Goal: Feedback & Contribution: Contribute content

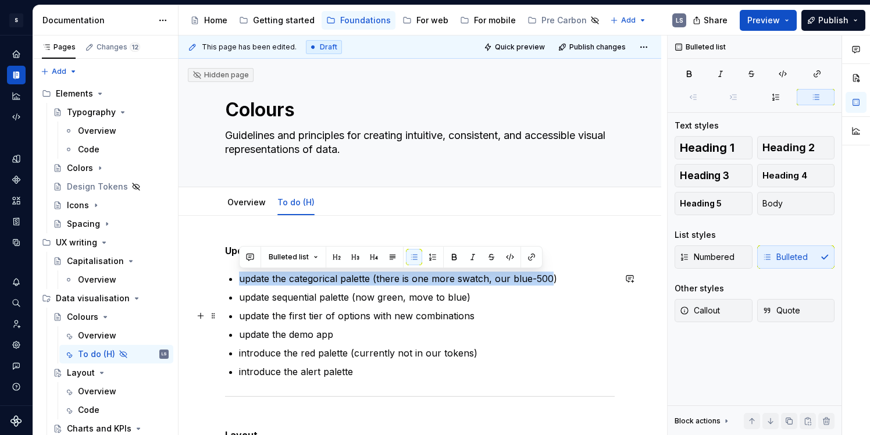
scroll to position [56, 0]
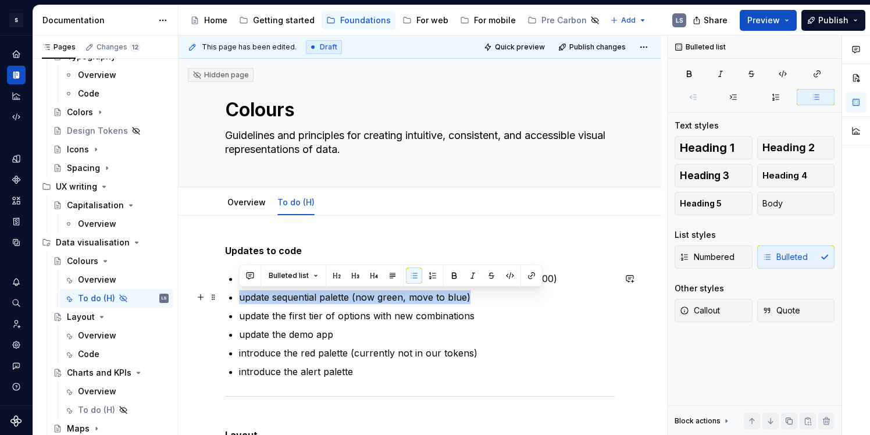
drag, startPoint x: 465, startPoint y: 299, endPoint x: 235, endPoint y: 299, distance: 229.1
click at [292, 319] on p "update the first tier of options with new combinations" at bounding box center [427, 316] width 376 height 14
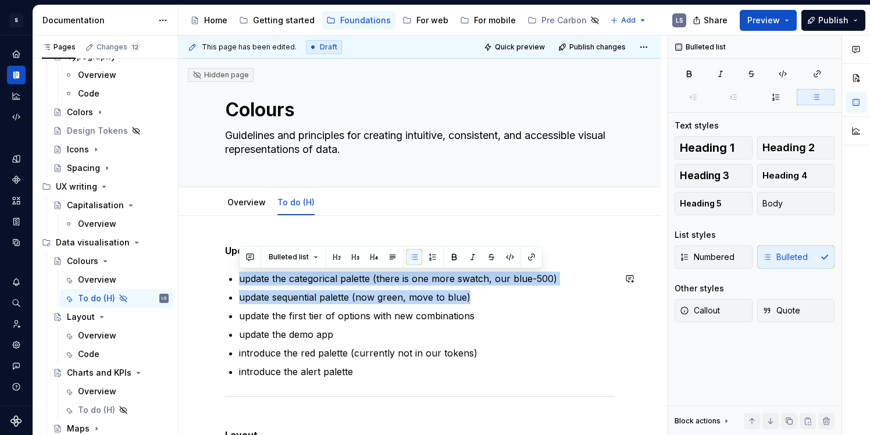
drag, startPoint x: 473, startPoint y: 294, endPoint x: 231, endPoint y: 270, distance: 243.1
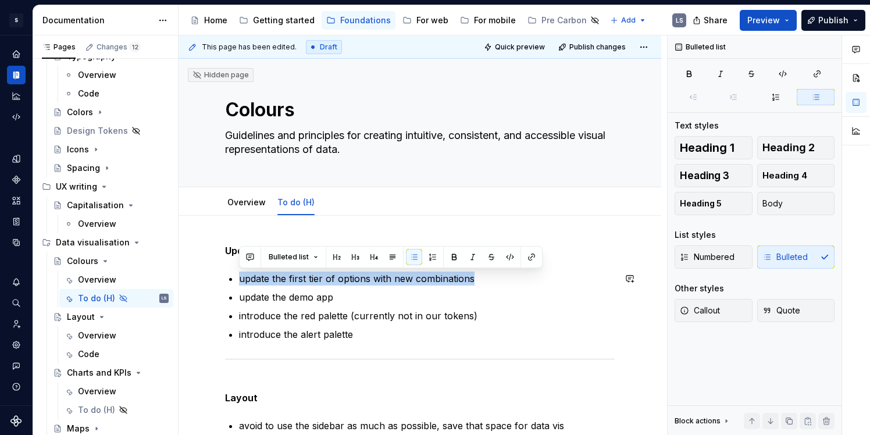
drag, startPoint x: 473, startPoint y: 279, endPoint x: 220, endPoint y: 270, distance: 253.1
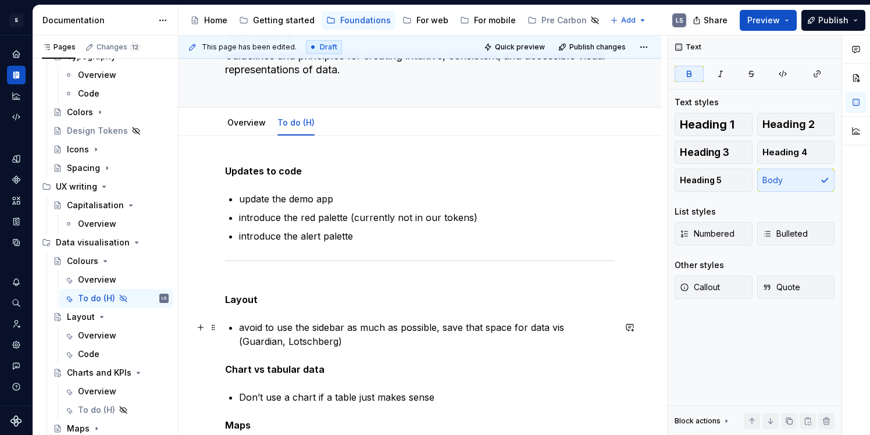
scroll to position [87, 0]
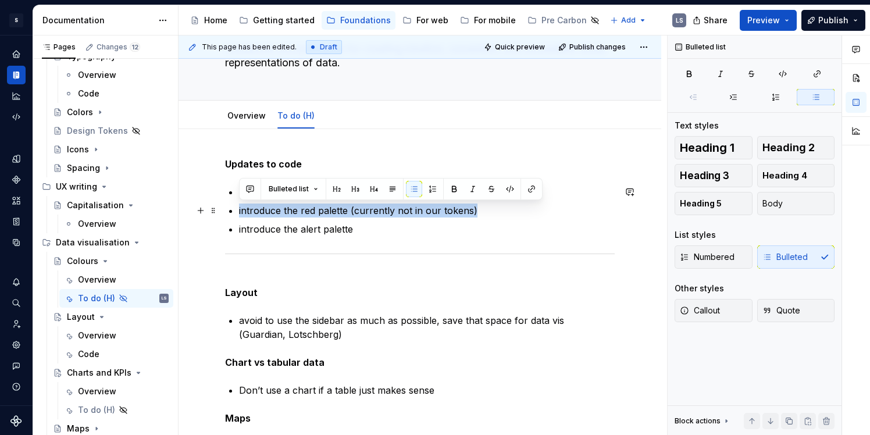
drag, startPoint x: 238, startPoint y: 210, endPoint x: 482, endPoint y: 209, distance: 243.6
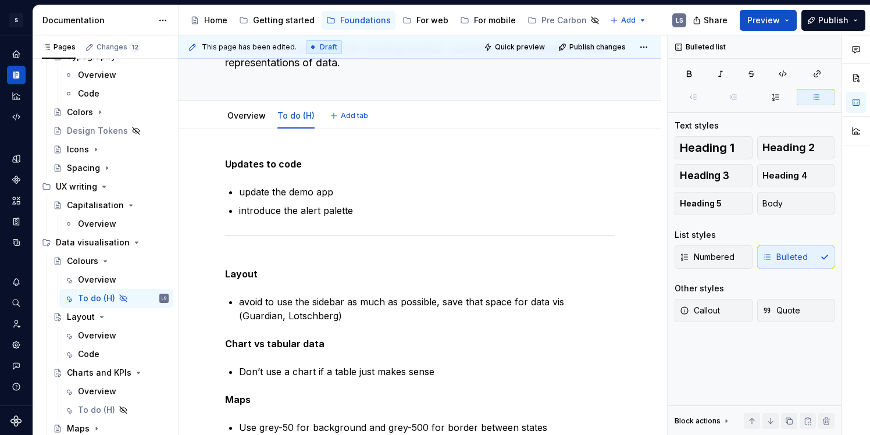
type textarea "*"
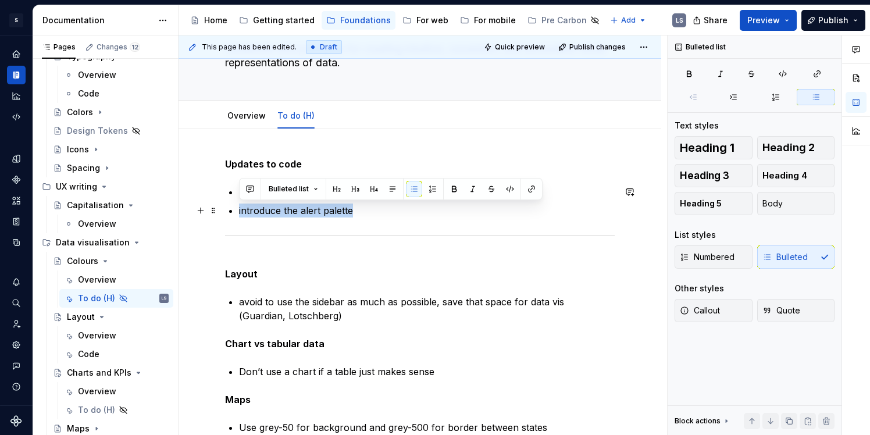
drag, startPoint x: 365, startPoint y: 210, endPoint x: 220, endPoint y: 210, distance: 144.8
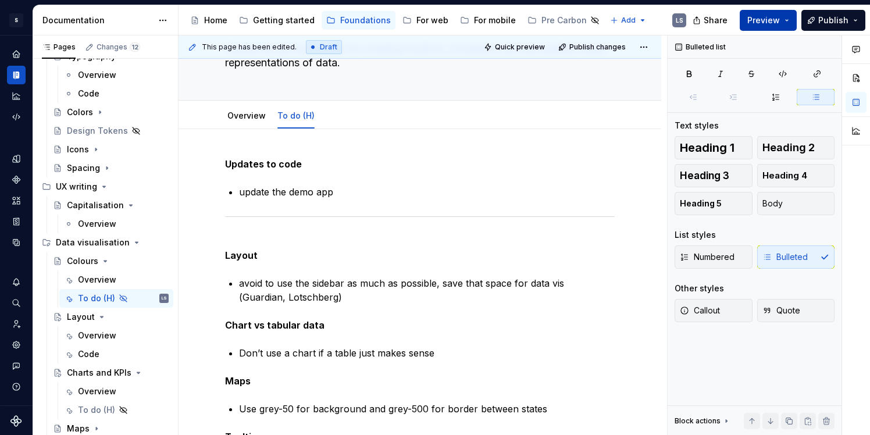
click at [762, 17] on span "Preview" at bounding box center [763, 21] width 33 height 12
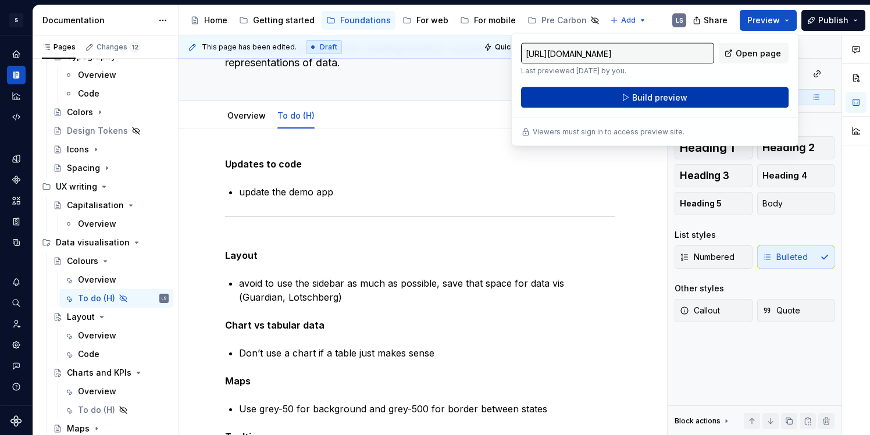
click at [600, 99] on button "Build preview" at bounding box center [654, 97] width 267 height 21
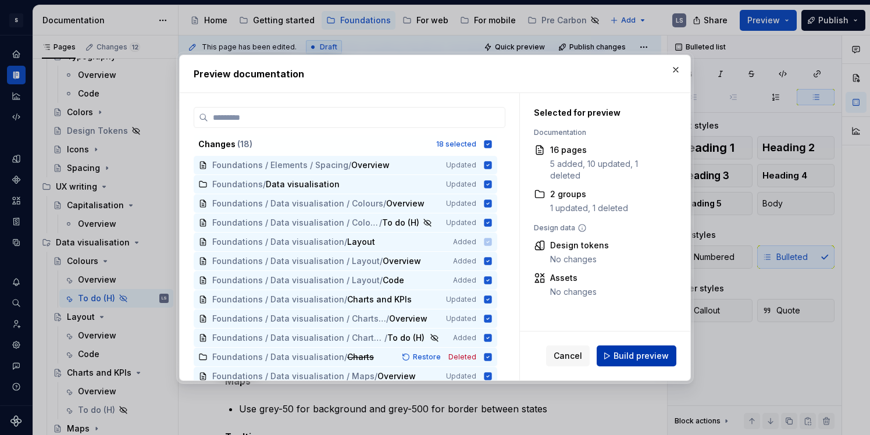
click at [625, 354] on span "Build preview" at bounding box center [640, 356] width 55 height 12
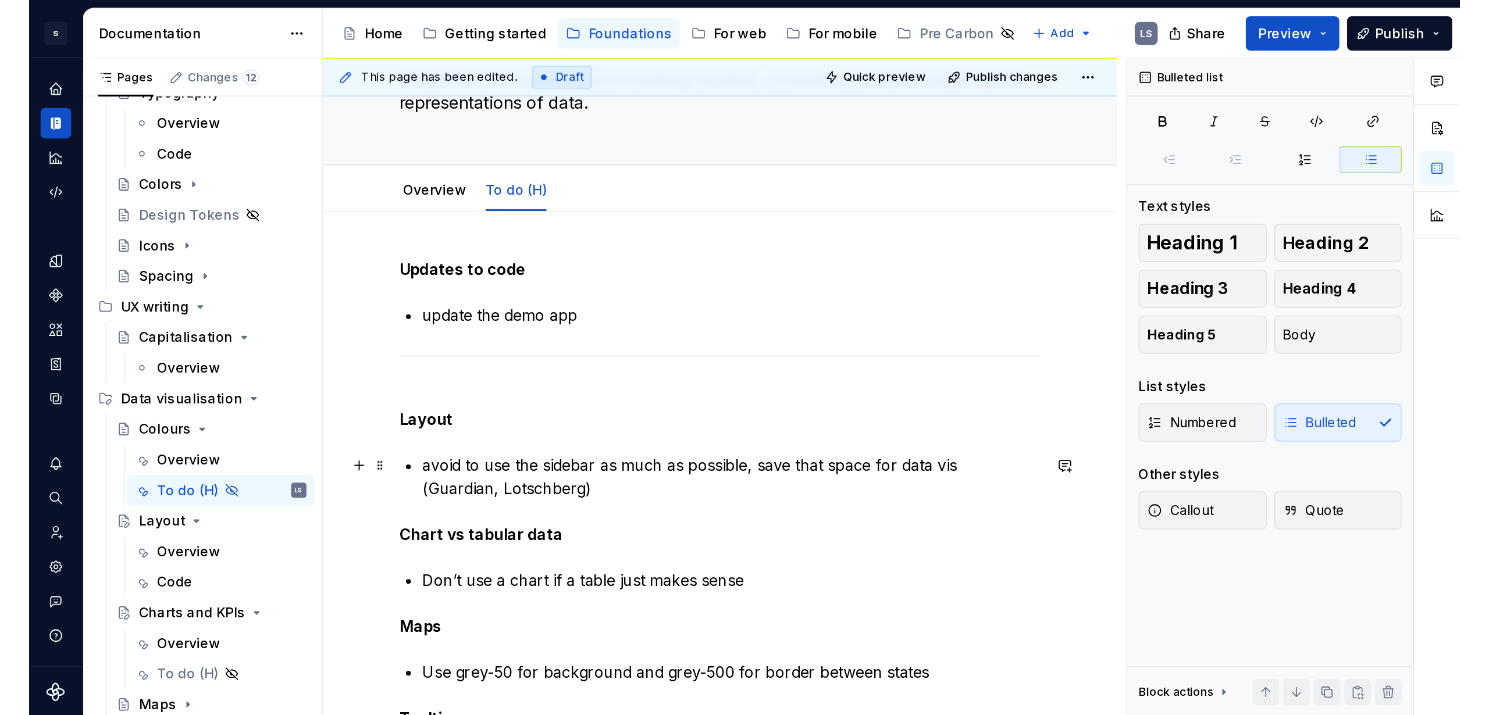
scroll to position [100, 0]
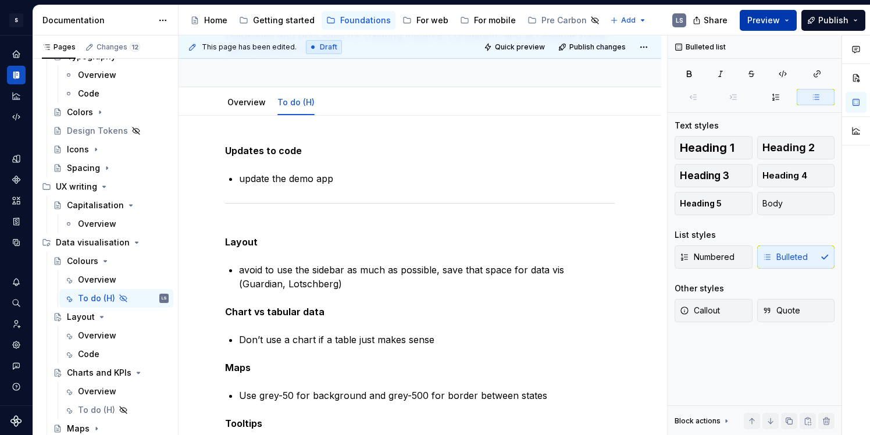
click at [790, 22] on button "Preview" at bounding box center [768, 20] width 57 height 21
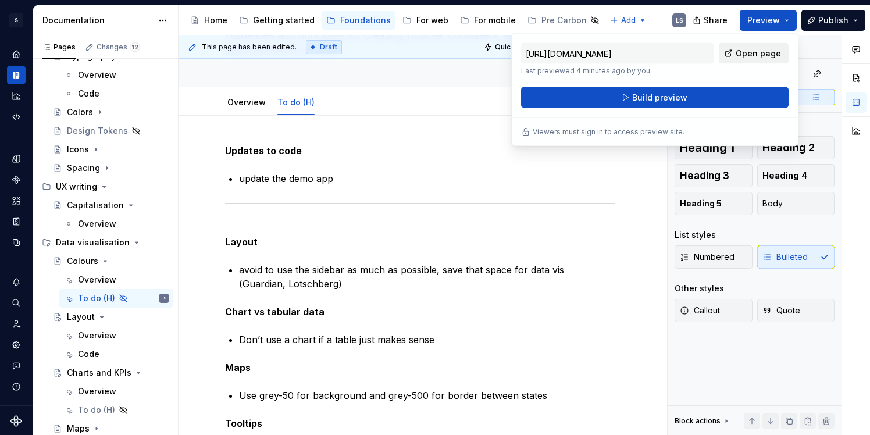
click at [765, 49] on span "Open page" at bounding box center [758, 54] width 45 height 12
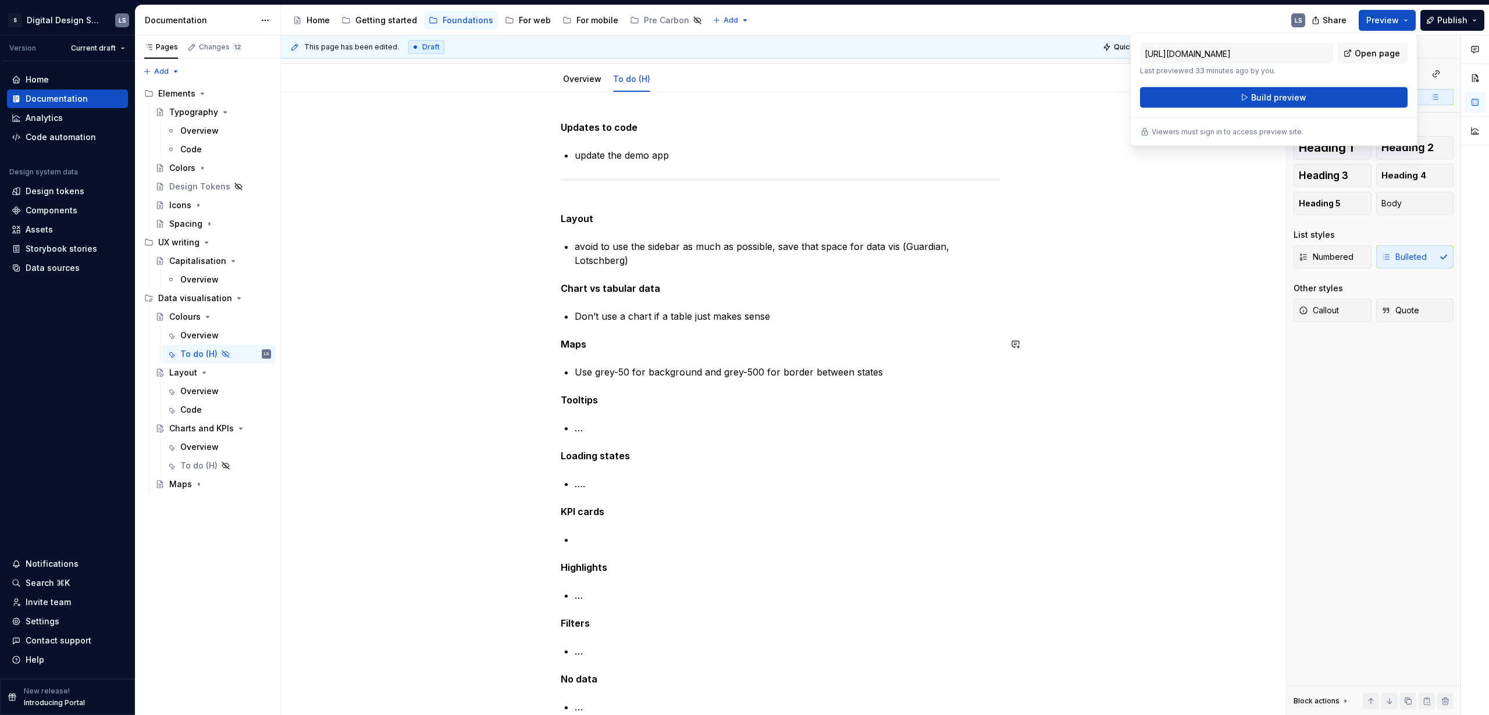
scroll to position [0, 0]
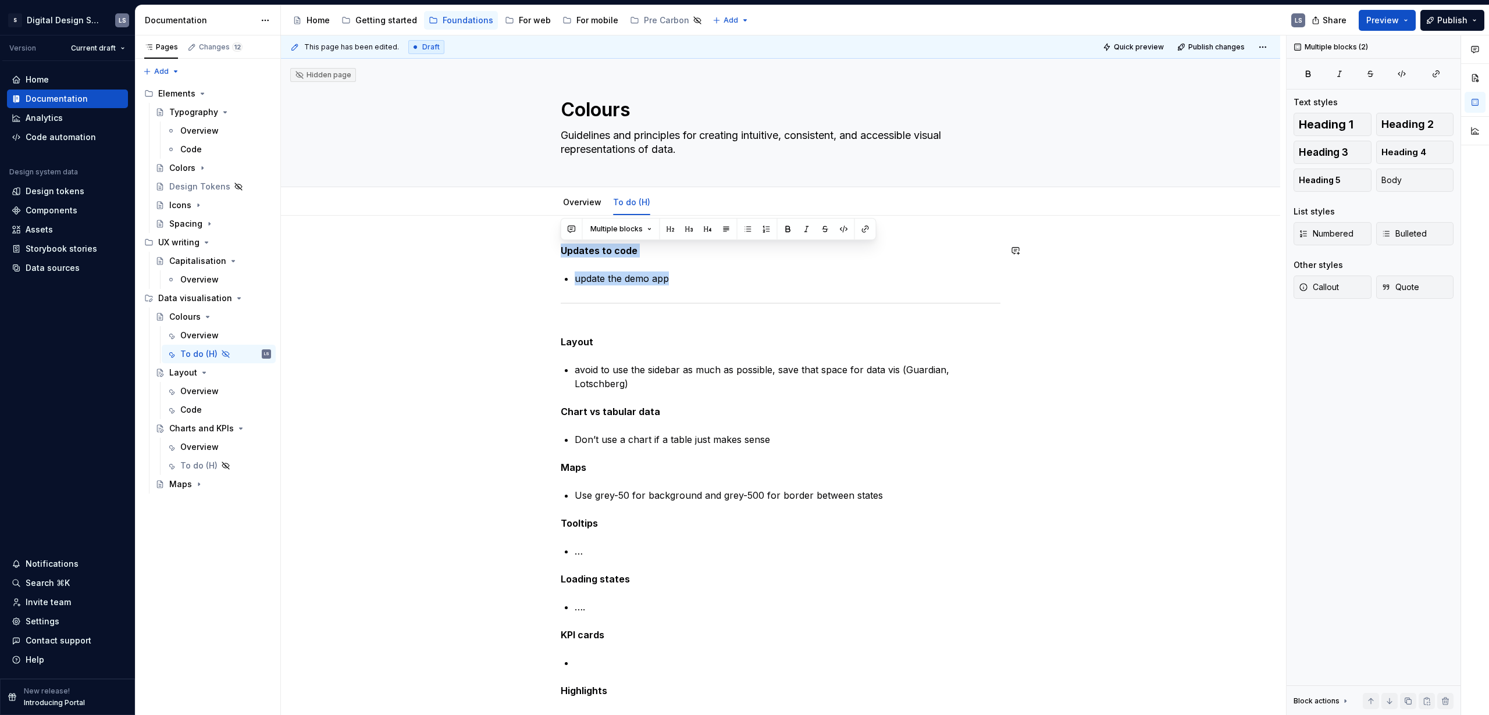
drag, startPoint x: 673, startPoint y: 281, endPoint x: 545, endPoint y: 241, distance: 134.1
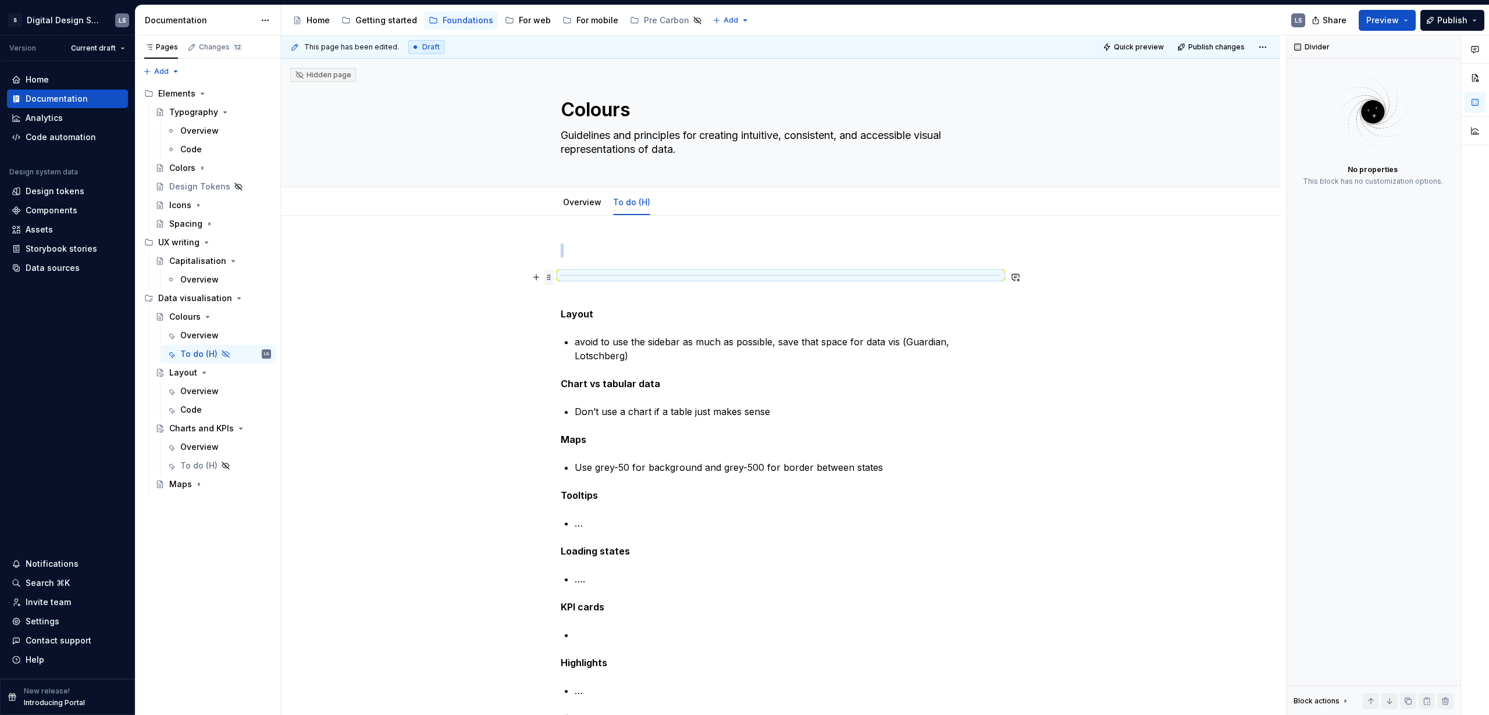
click at [547, 279] on span at bounding box center [548, 277] width 9 height 16
click at [571, 378] on div "Delete" at bounding box center [604, 380] width 76 height 12
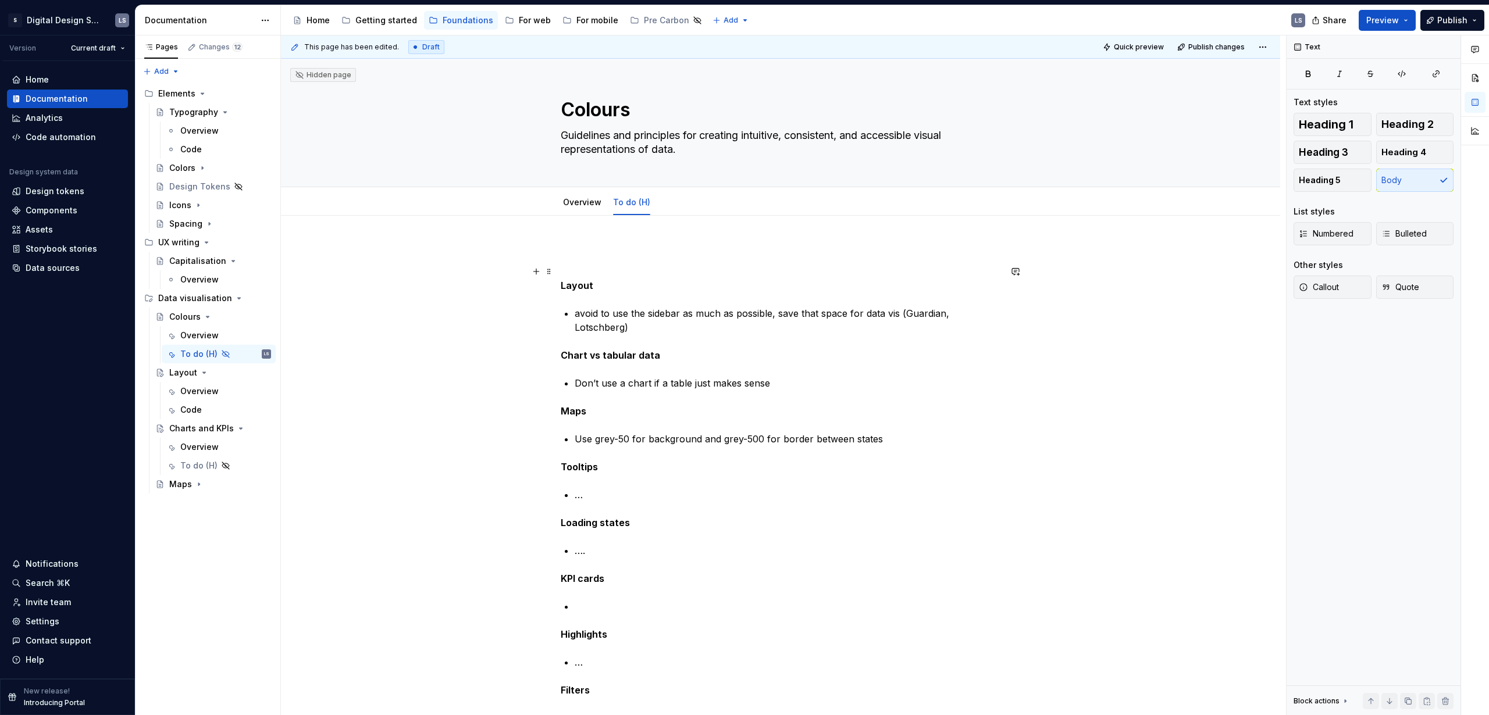
click at [562, 282] on strong "Layout" at bounding box center [577, 286] width 33 height 12
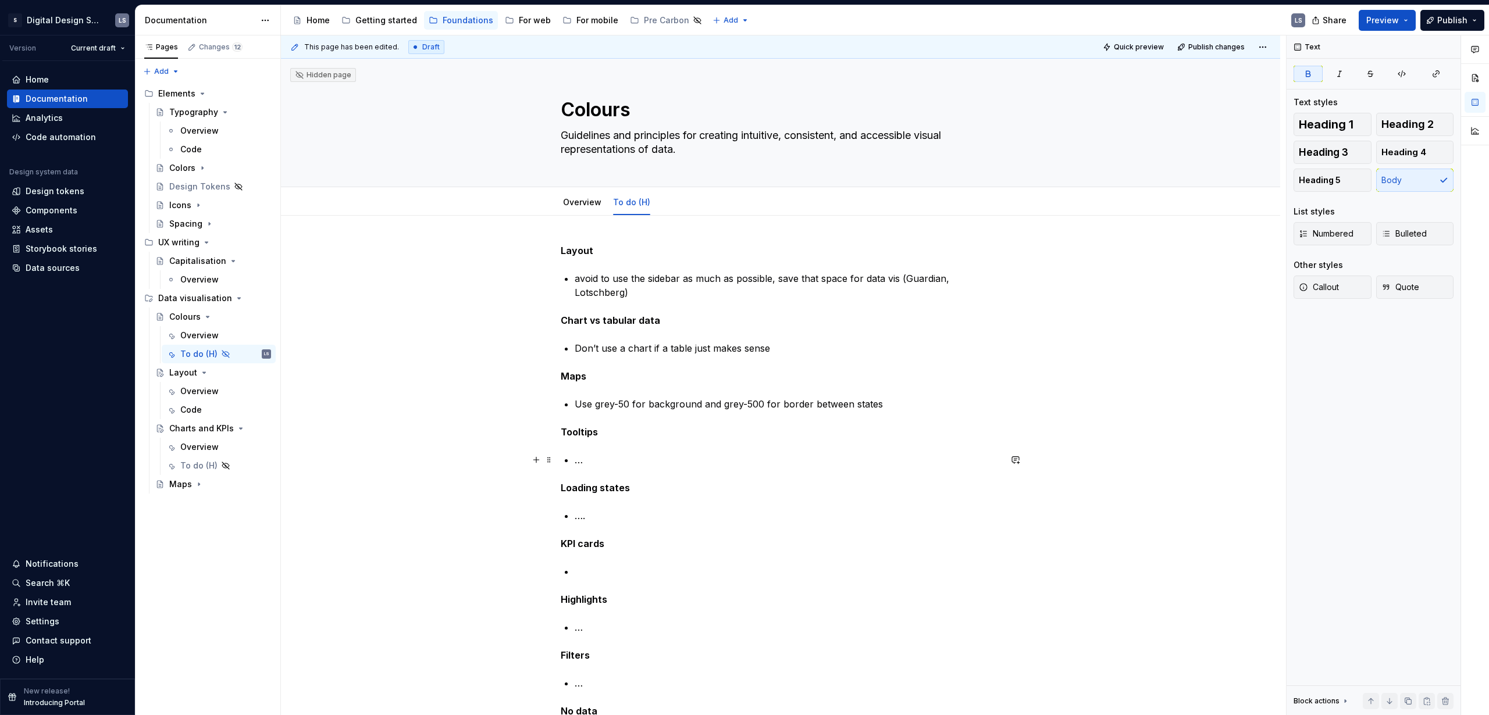
click at [664, 434] on p "…" at bounding box center [787, 460] width 426 height 14
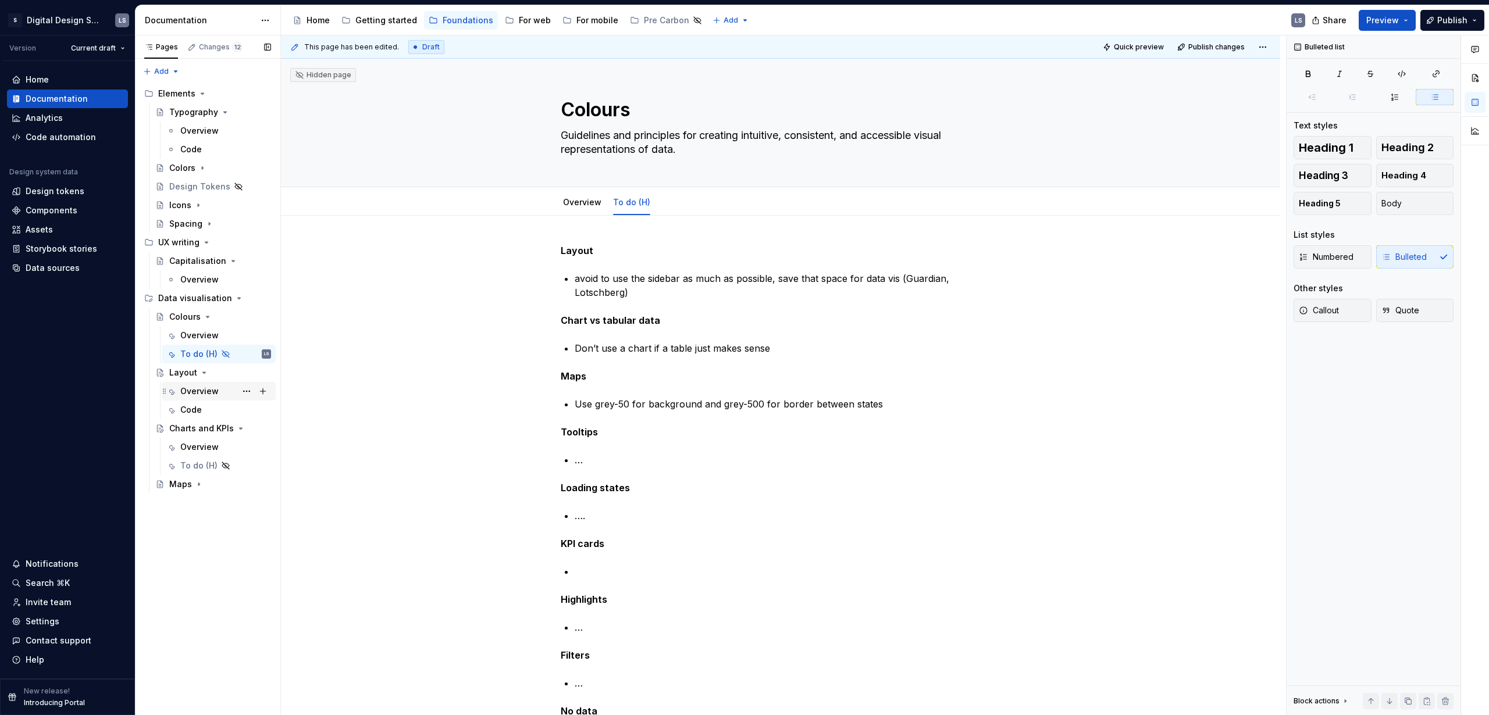
click at [198, 392] on div "Overview" at bounding box center [199, 392] width 38 height 12
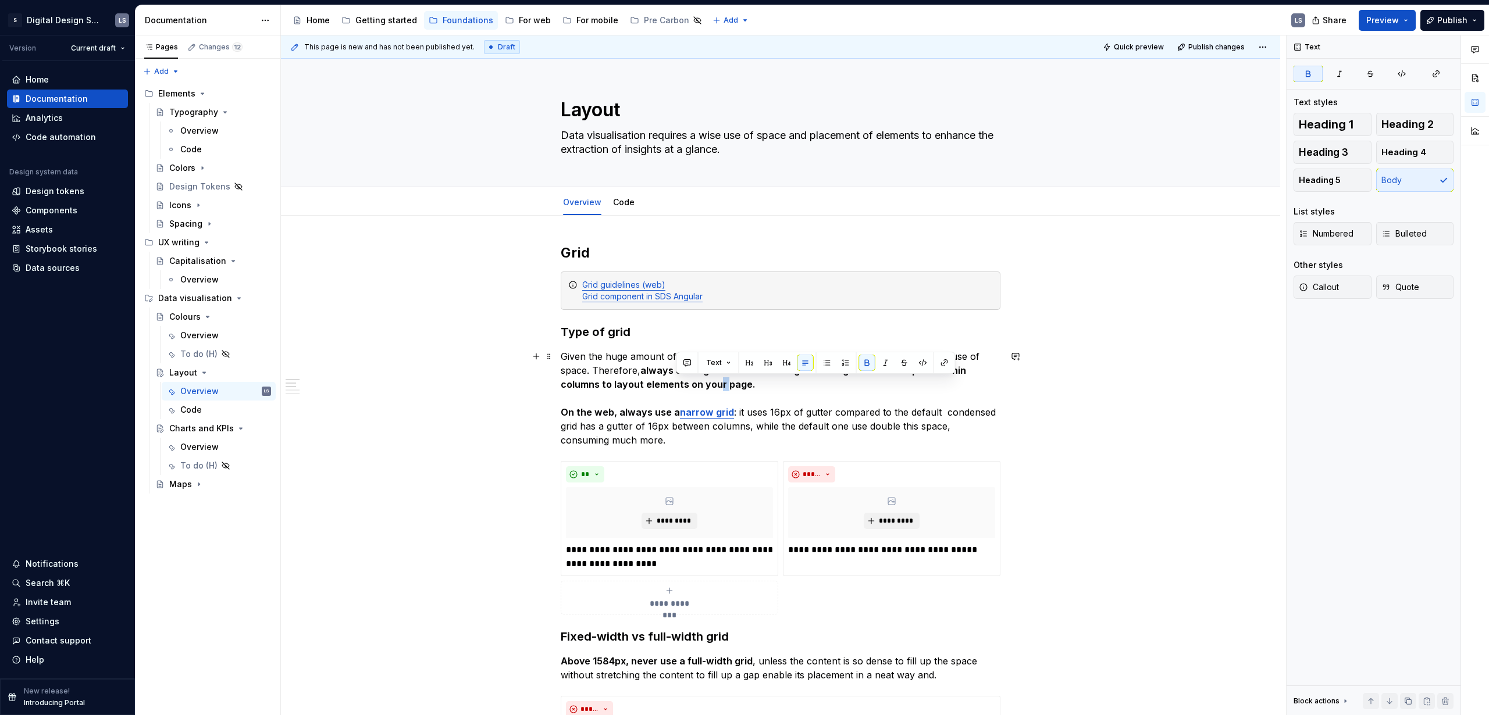
click at [677, 380] on strong "always use a grid that calls for a good enough amount of space within columns t…" at bounding box center [765, 378] width 408 height 26
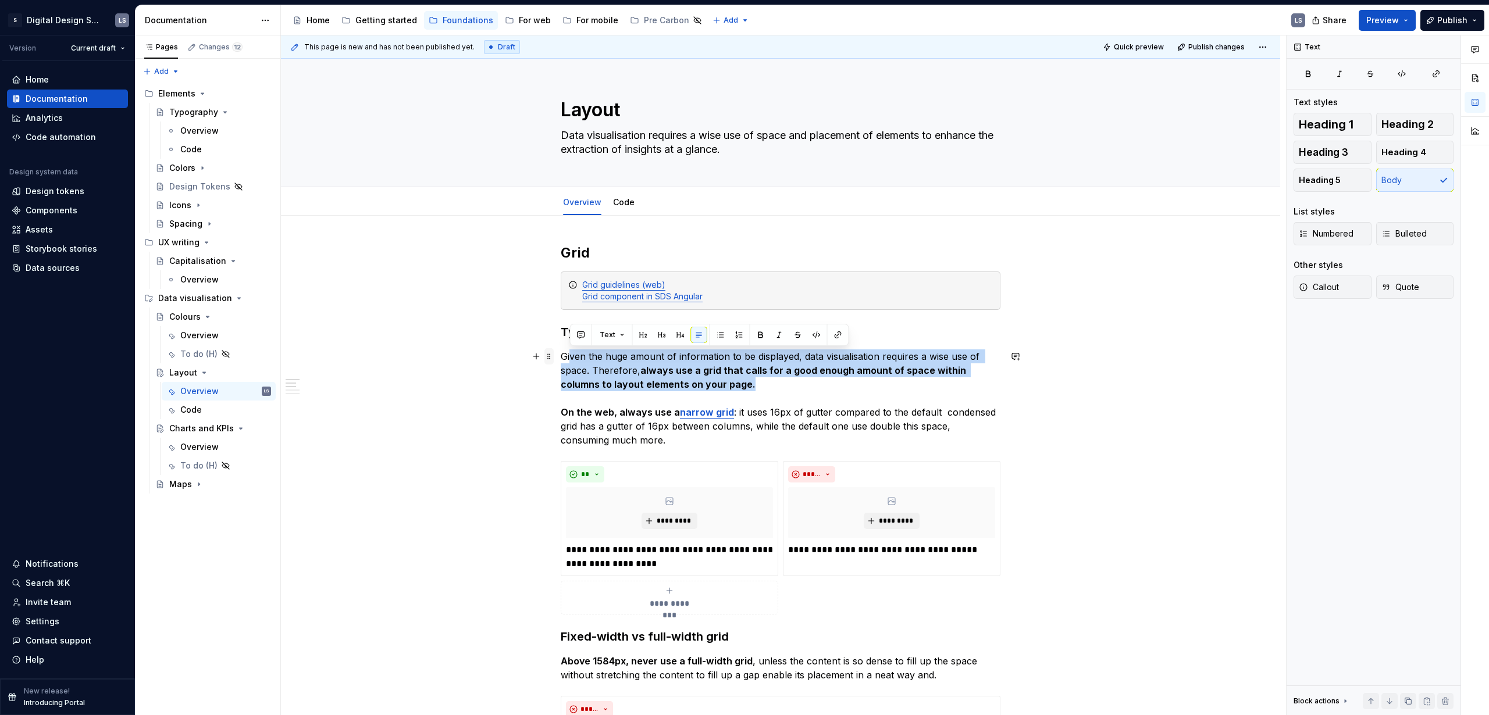
drag, startPoint x: 708, startPoint y: 380, endPoint x: 545, endPoint y: 356, distance: 164.0
click at [666, 372] on strong "always use a grid that calls for a good enough amount of space within columns t…" at bounding box center [765, 378] width 408 height 26
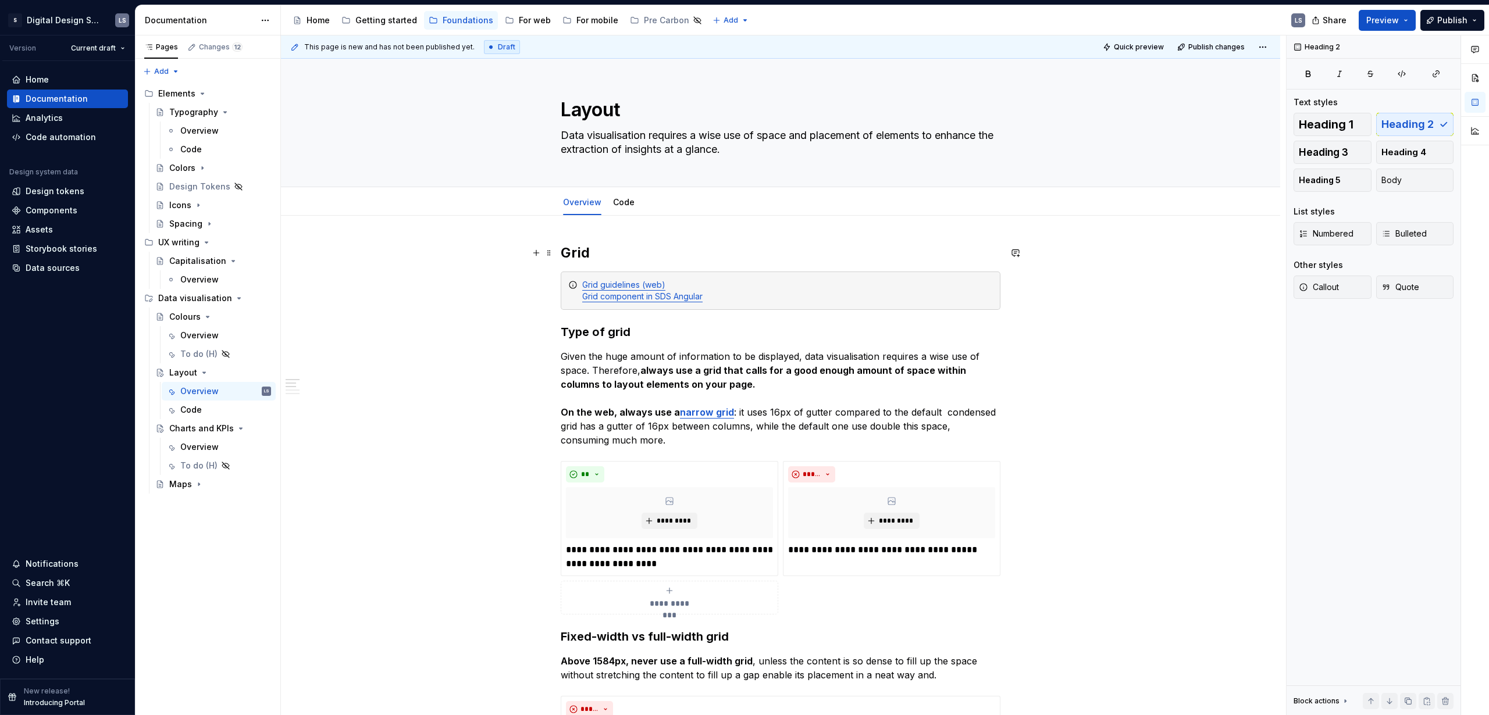
click at [584, 255] on h2 "Grid" at bounding box center [781, 253] width 440 height 19
drag, startPoint x: 628, startPoint y: 331, endPoint x: 558, endPoint y: 330, distance: 70.4
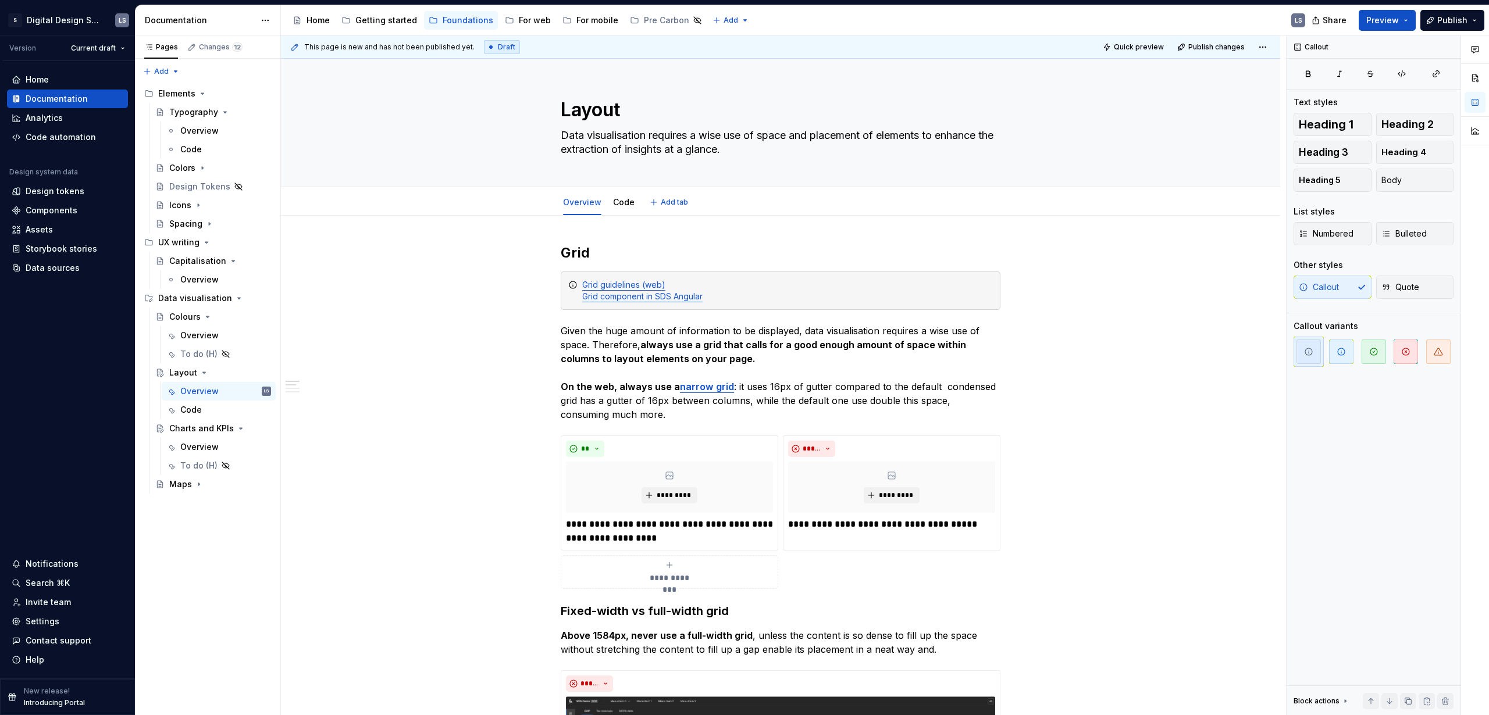
type textarea "*"
click at [804, 372] on p "Given the huge amount of information to be displayed, data visualisation requir…" at bounding box center [781, 373] width 440 height 98
click at [562, 388] on strong "On the web, always use a" at bounding box center [620, 387] width 119 height 12
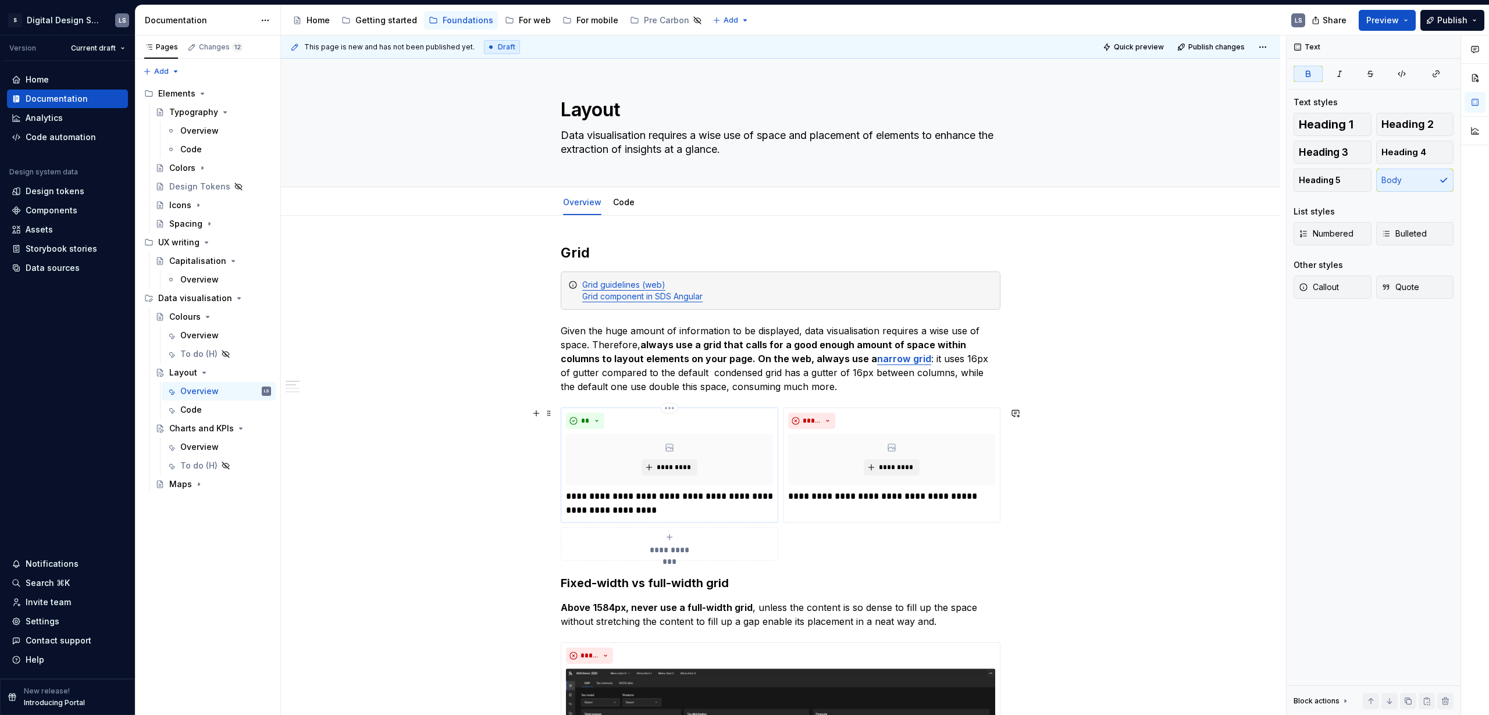
click at [669, 434] on p "**********" at bounding box center [669, 504] width 207 height 28
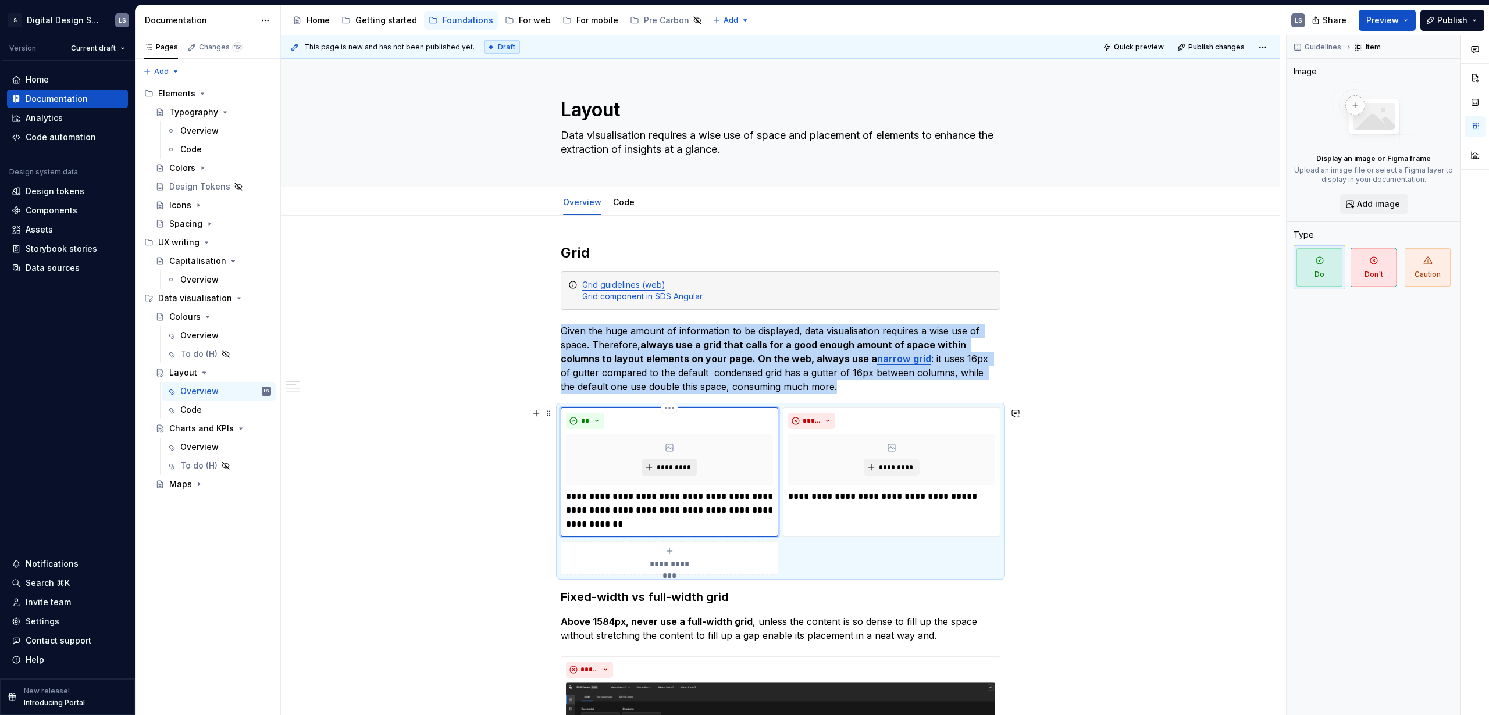
click at [658, 434] on span "*********" at bounding box center [673, 467] width 35 height 9
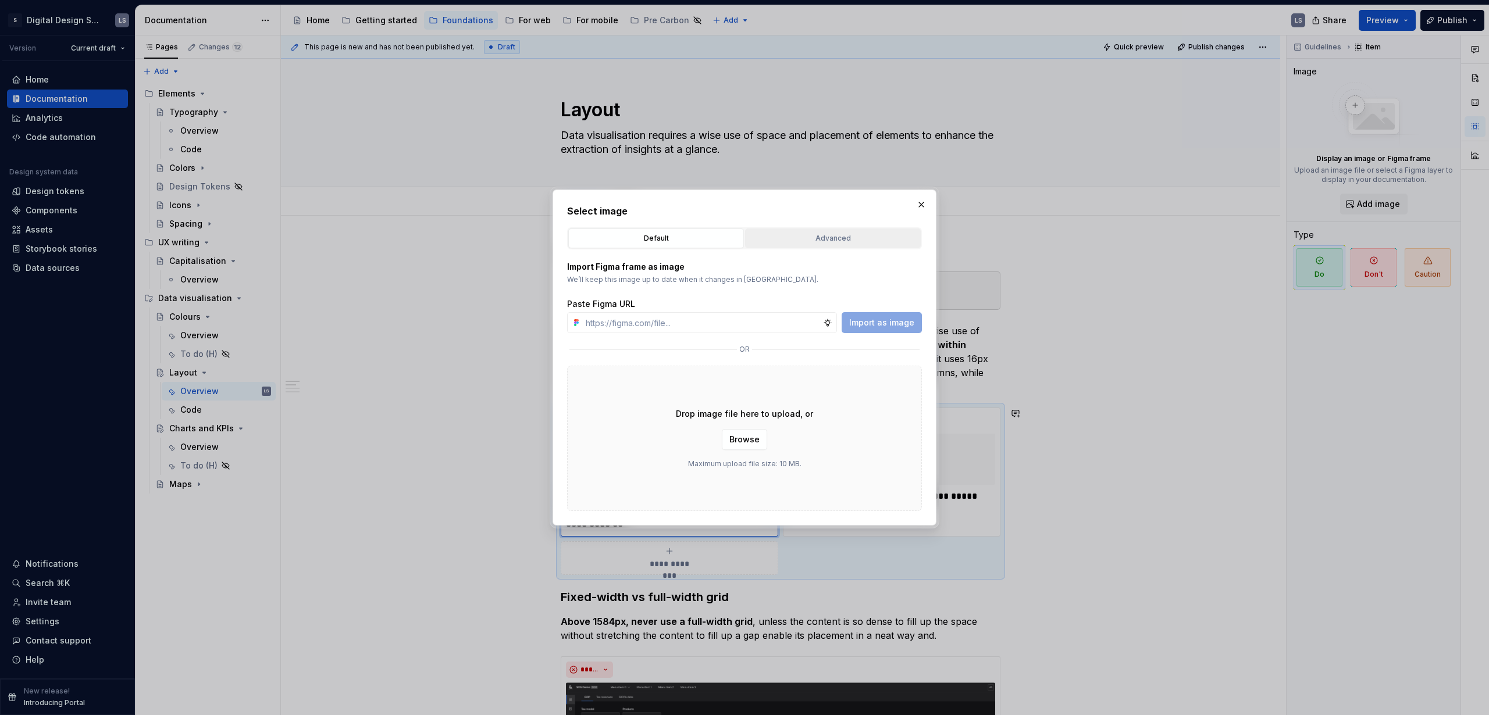
click at [826, 242] on div "Advanced" at bounding box center [832, 239] width 167 height 12
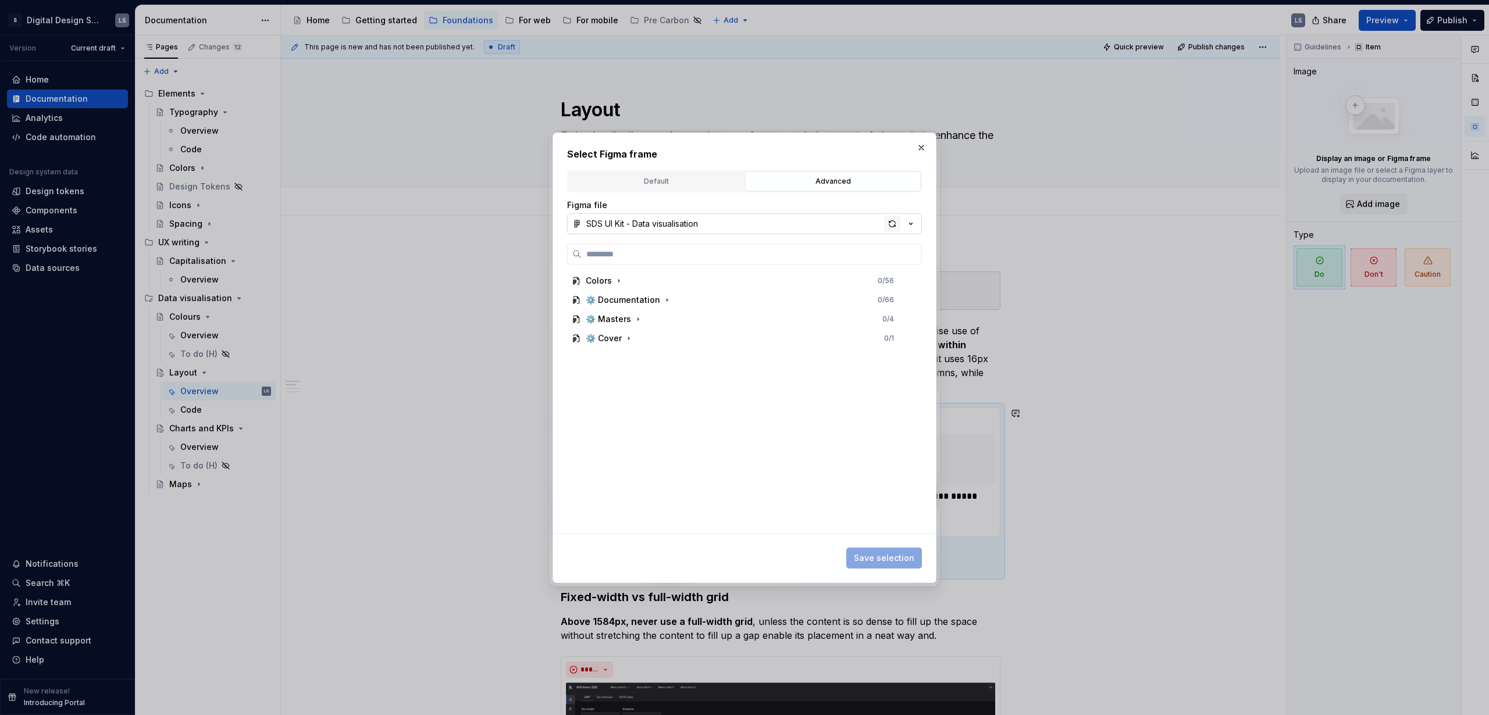
click at [869, 229] on div "button" at bounding box center [892, 224] width 16 height 16
click at [869, 152] on button "button" at bounding box center [921, 148] width 16 height 16
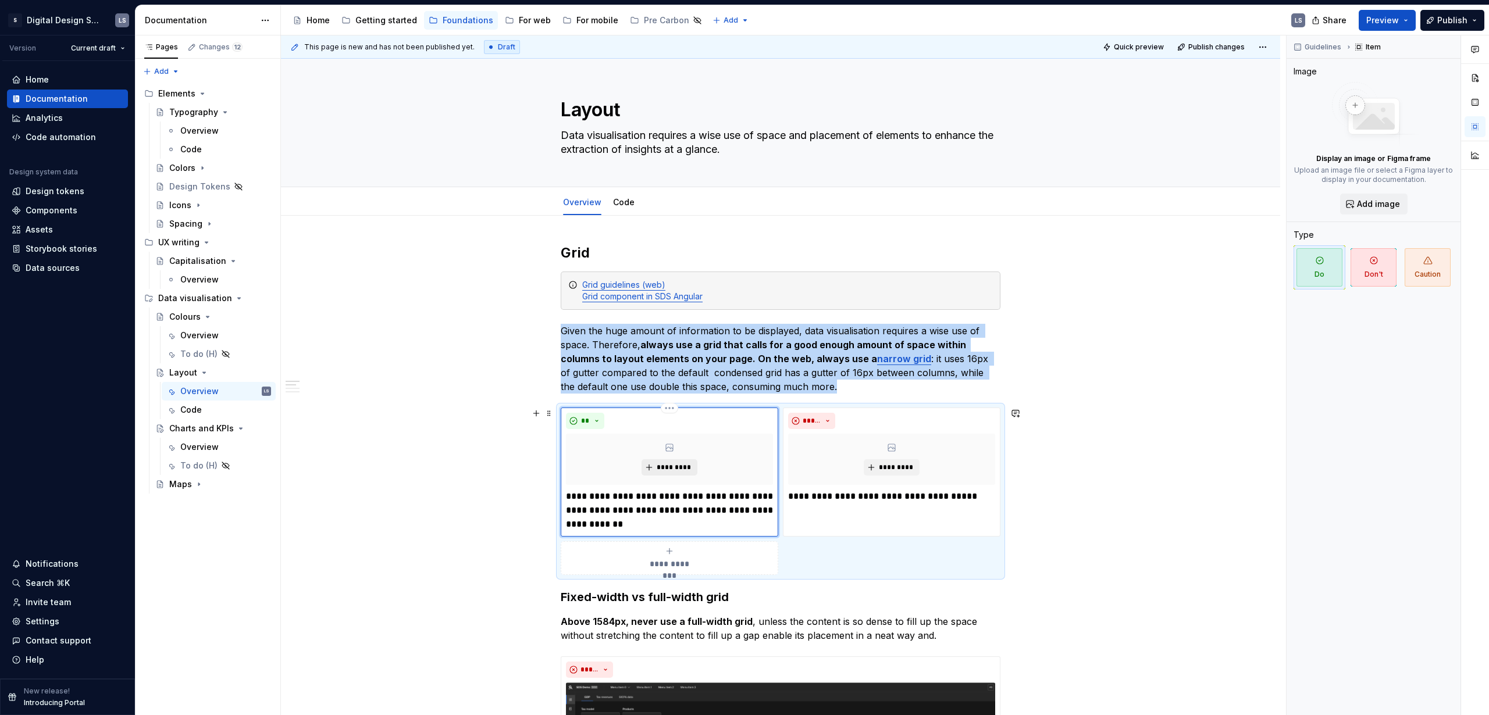
click at [647, 434] on button "*********" at bounding box center [668, 467] width 55 height 16
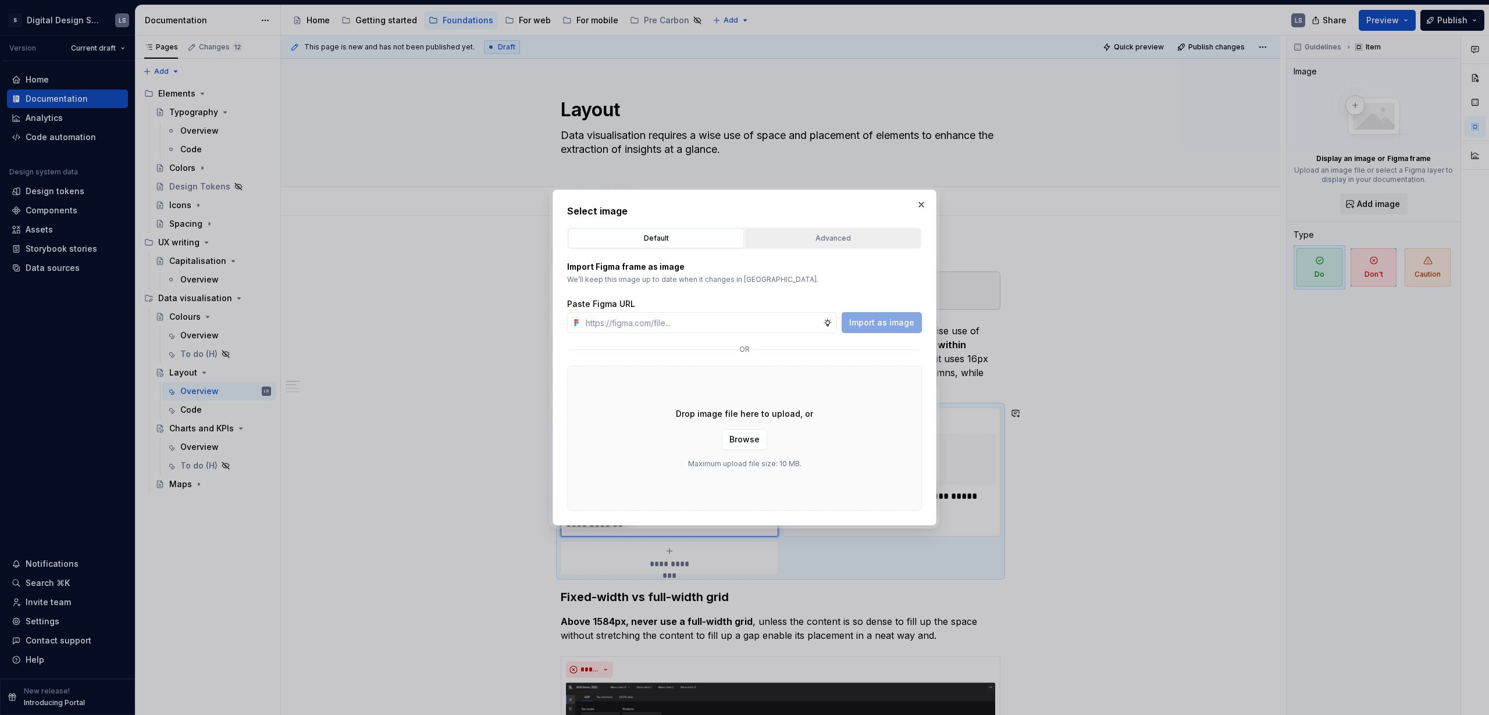
click at [833, 244] on button "Advanced" at bounding box center [833, 239] width 176 height 20
type textarea "*"
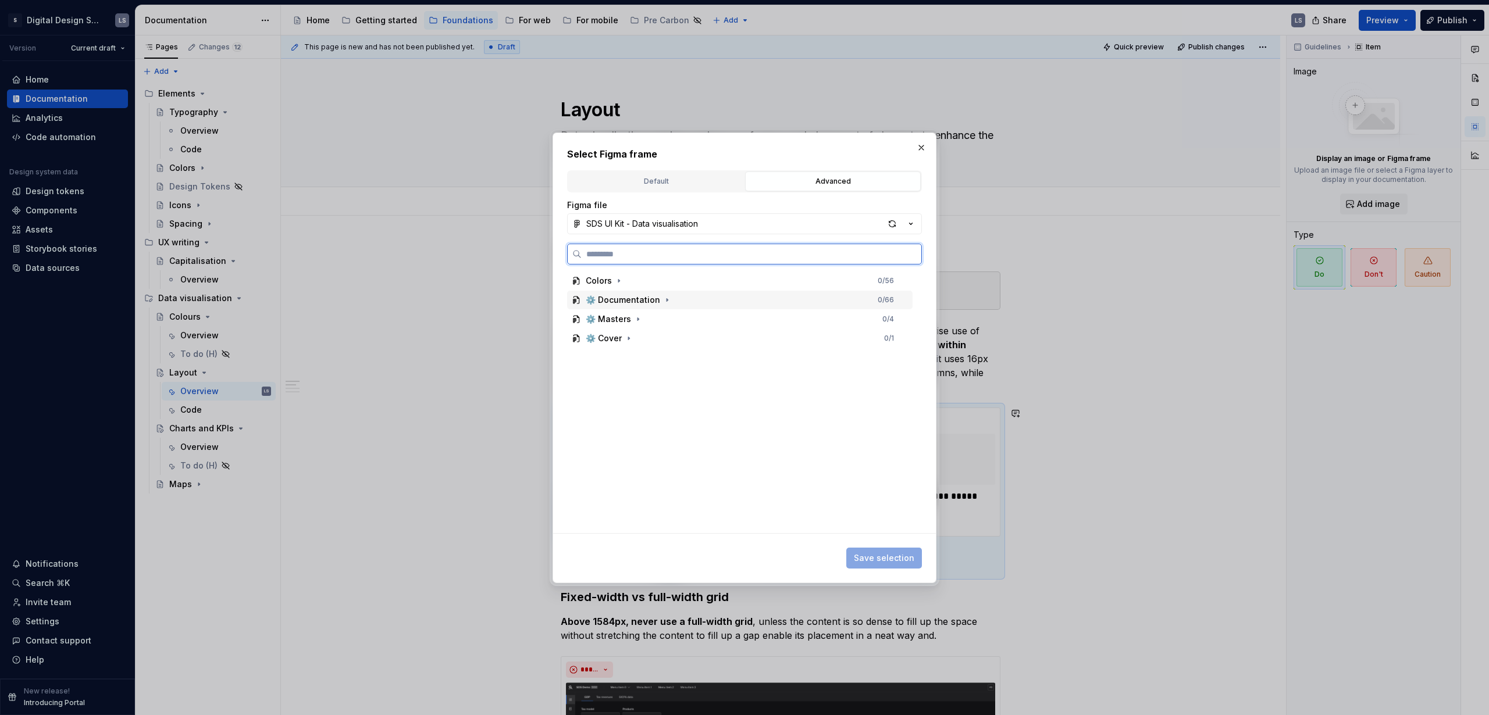
click at [675, 302] on div "⚙️ Documentation 0 / 66" at bounding box center [739, 300] width 345 height 19
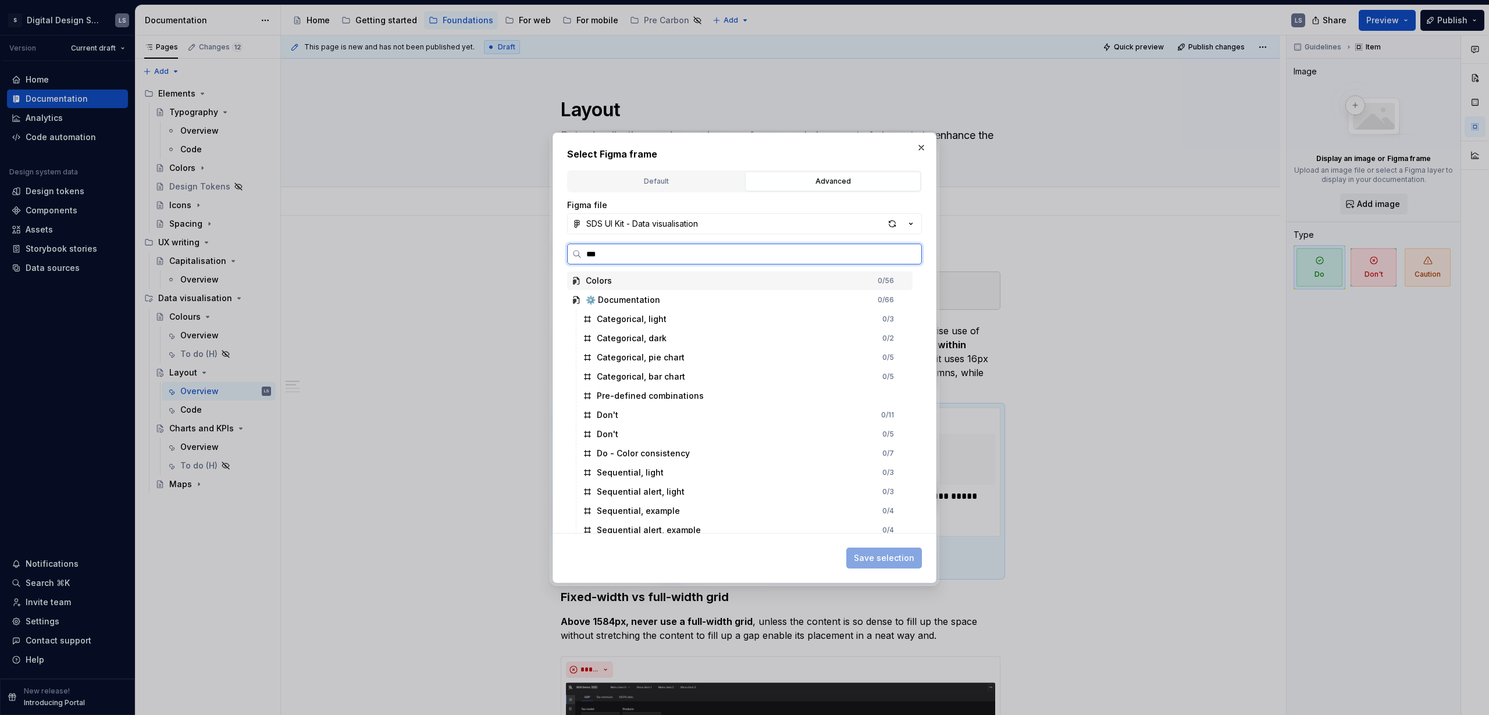
type input "****"
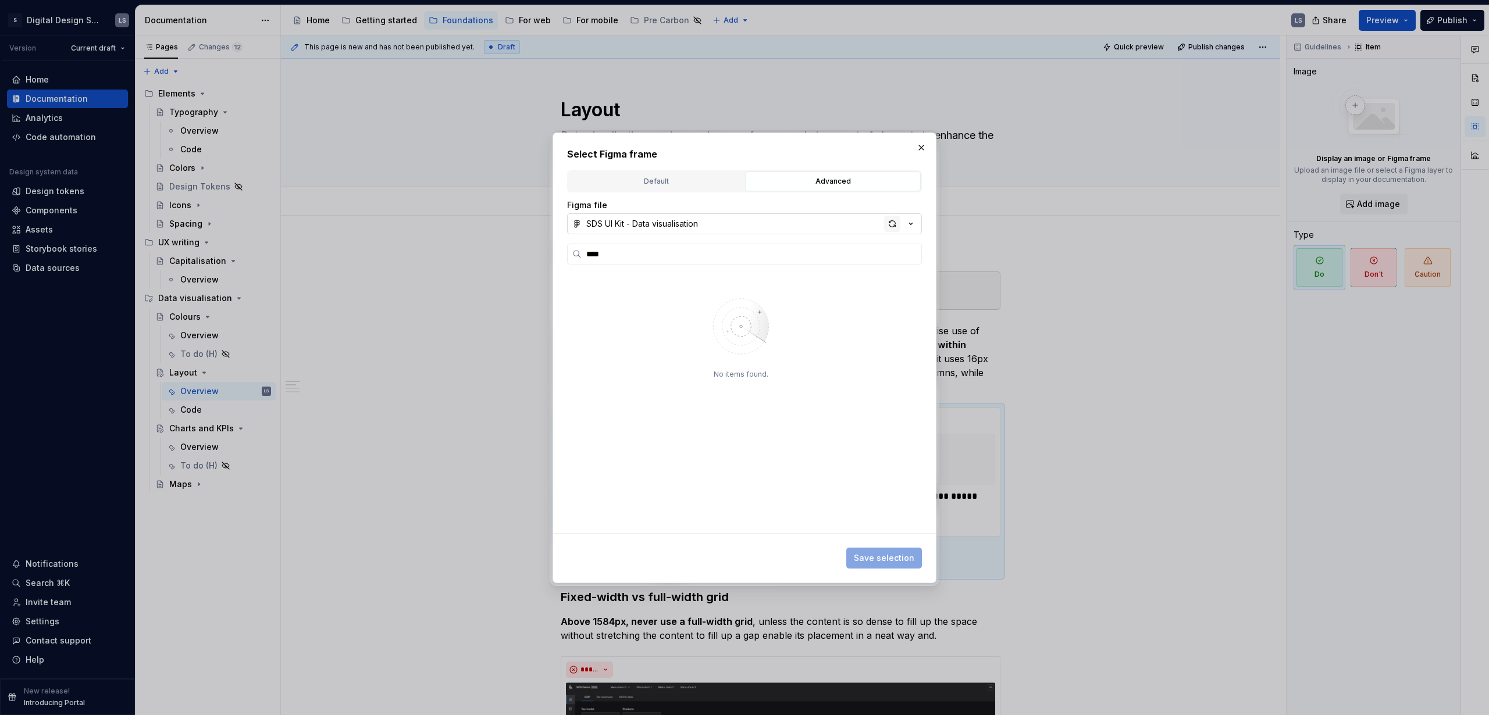
click at [869, 224] on div "button" at bounding box center [892, 224] width 16 height 16
click at [869, 226] on div "button" at bounding box center [892, 224] width 16 height 16
click at [655, 249] on input "search" at bounding box center [751, 254] width 340 height 12
type textarea "*"
type input "*"
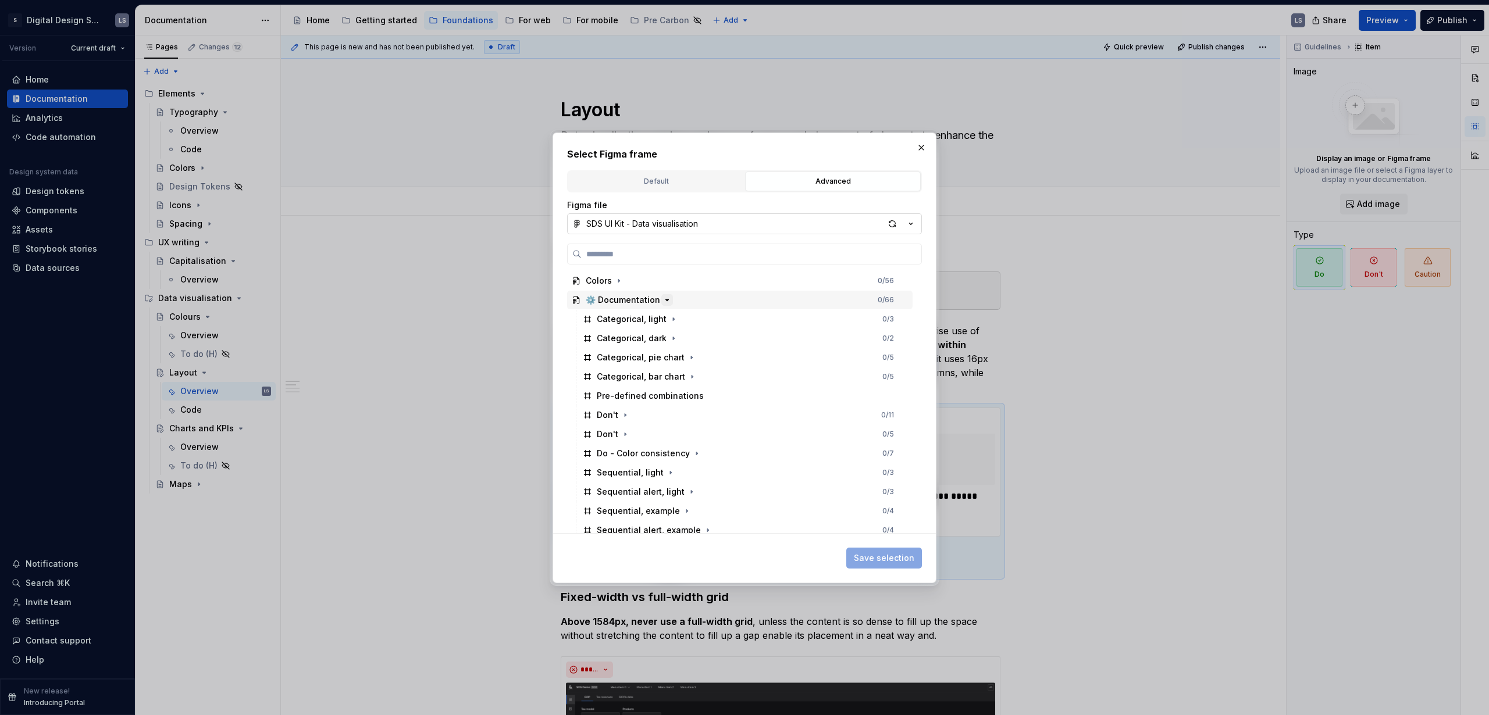
click at [666, 299] on icon "button" at bounding box center [667, 299] width 3 height 1
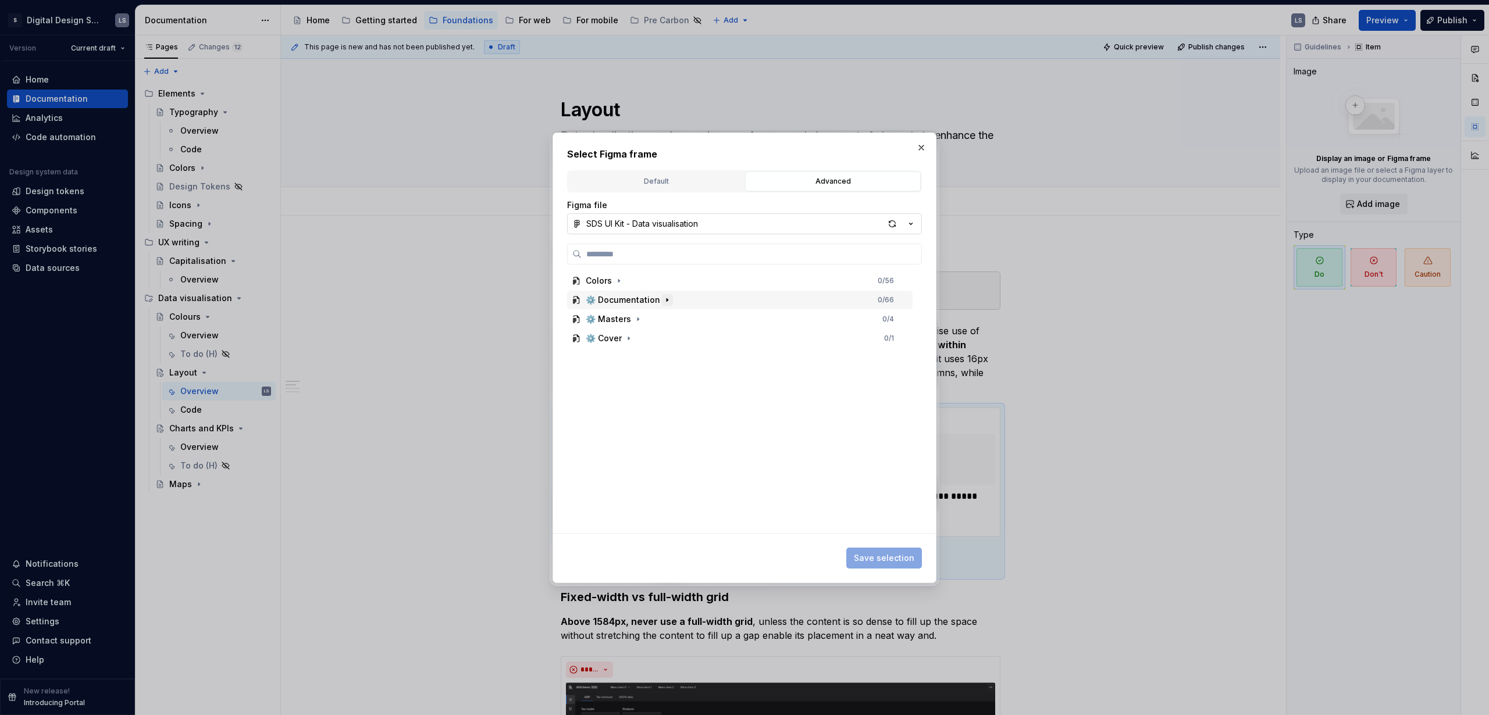
click at [662, 298] on icon "button" at bounding box center [666, 299] width 9 height 9
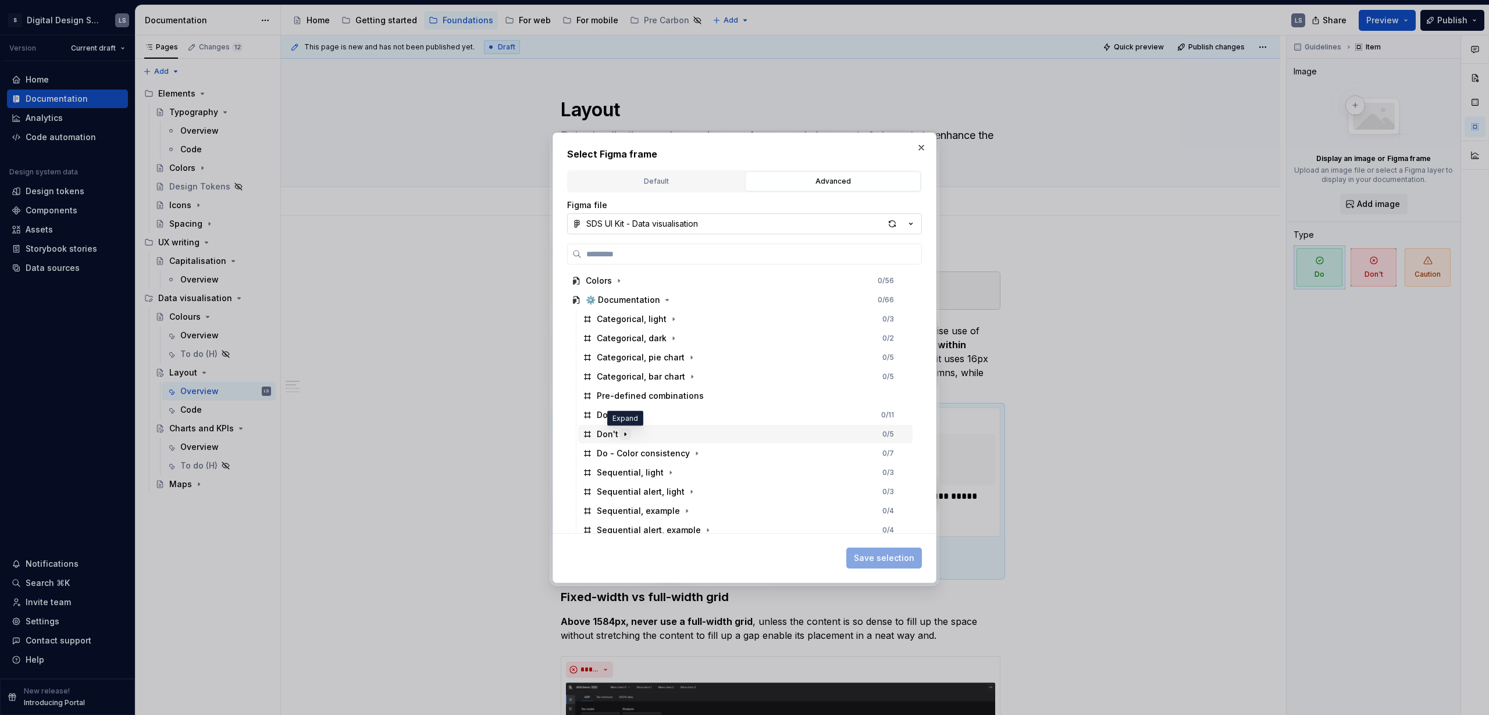
click at [625, 433] on icon "button" at bounding box center [624, 434] width 9 height 9
click at [625, 434] on icon "button" at bounding box center [625, 434] width 3 height 1
click at [662, 298] on icon "button" at bounding box center [666, 299] width 9 height 9
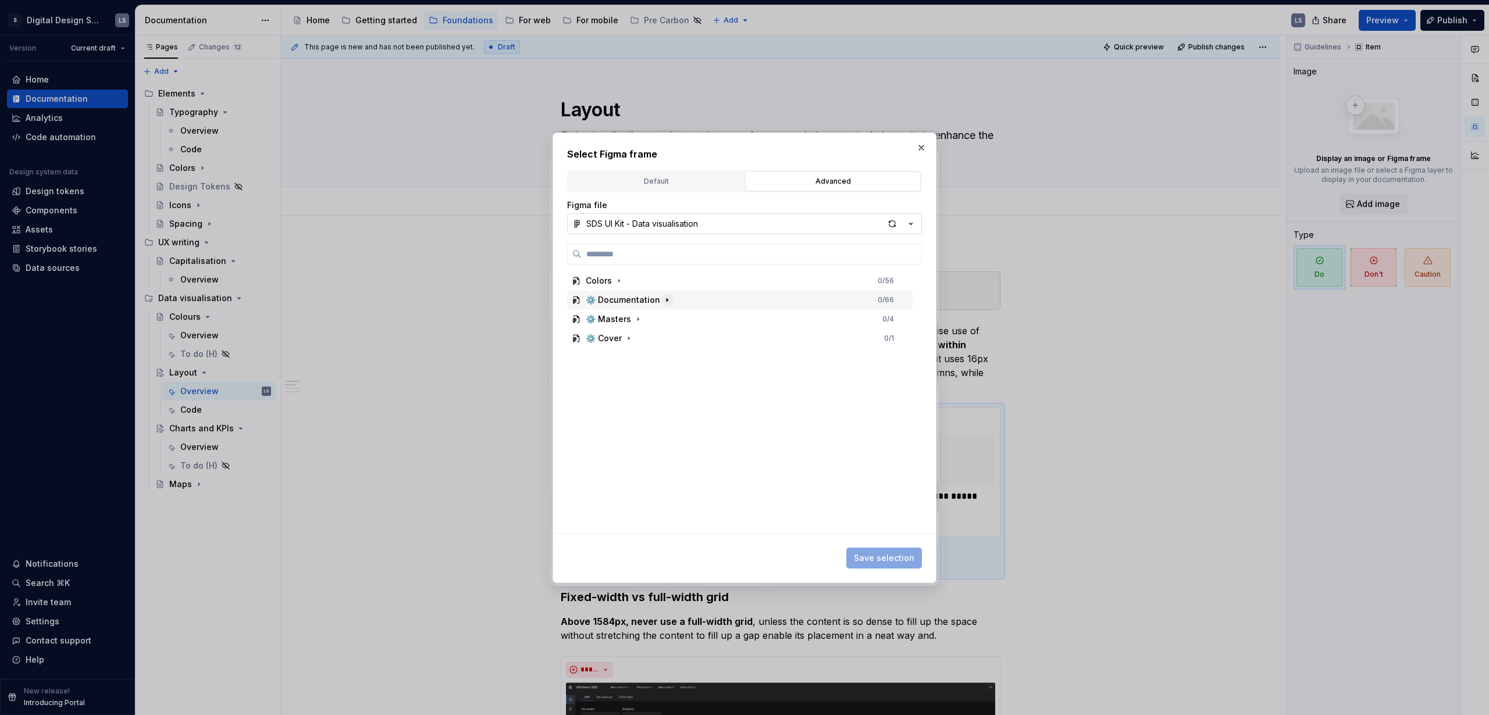
click at [666, 299] on icon "button" at bounding box center [666, 299] width 1 height 3
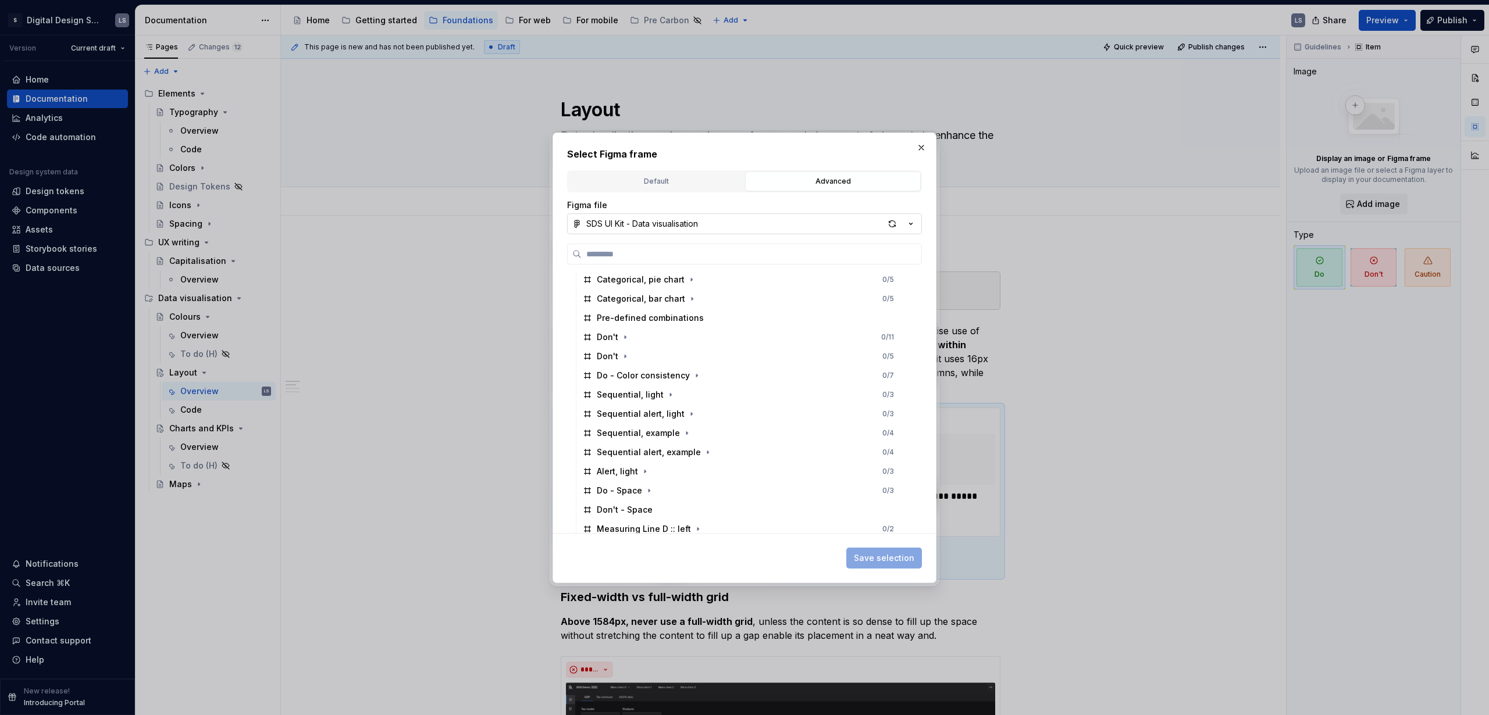
scroll to position [137, 0]
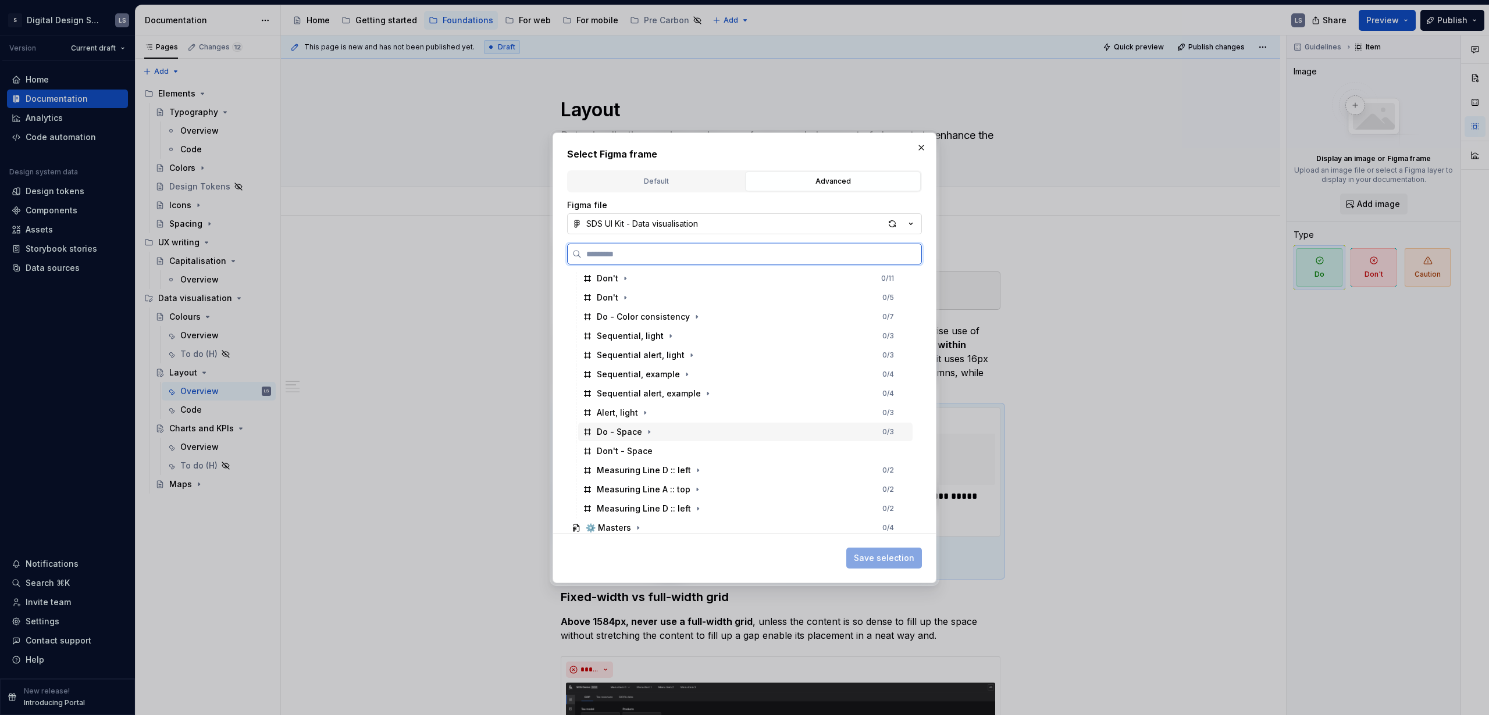
click at [620, 429] on div "Do - Space" at bounding box center [619, 432] width 45 height 12
click at [869, 434] on button "Save selection" at bounding box center [884, 558] width 76 height 21
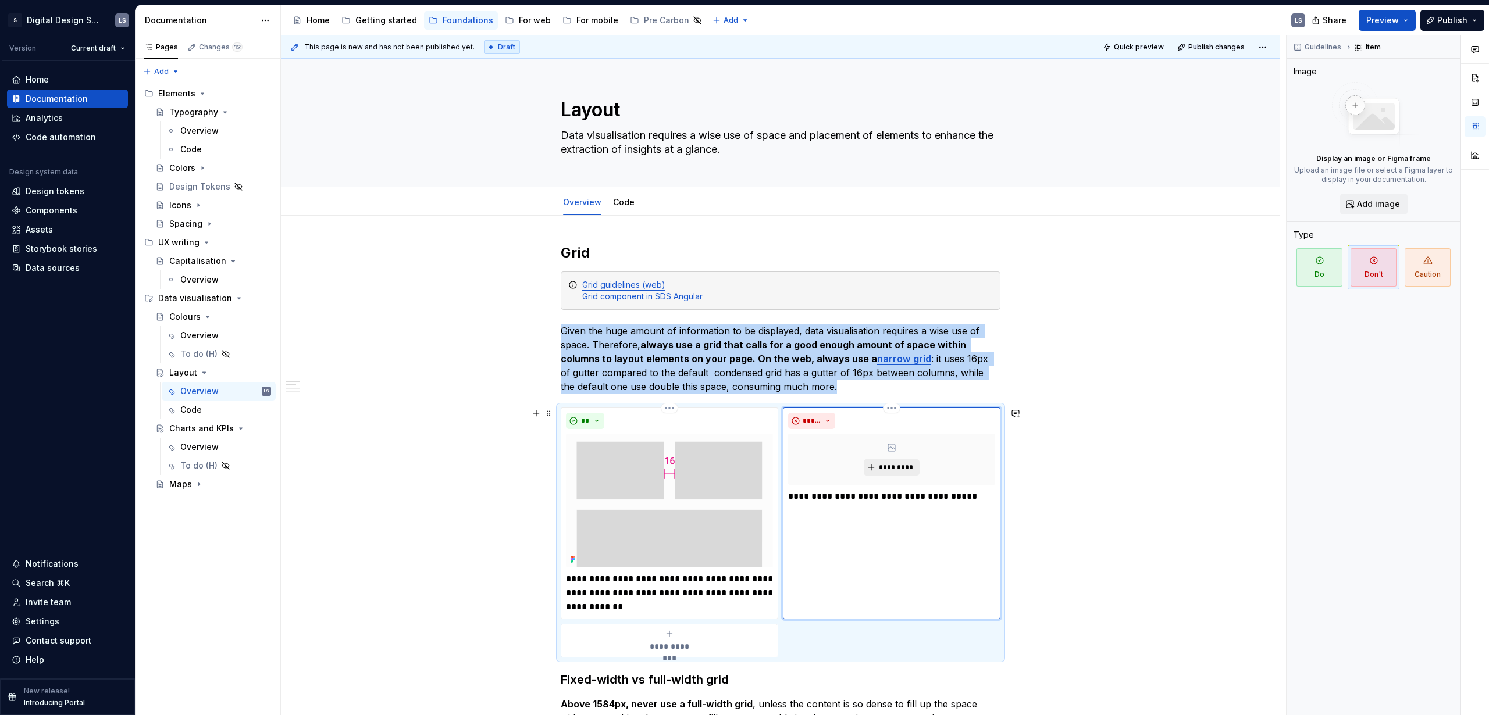
click at [869, 434] on button "*********" at bounding box center [890, 467] width 55 height 16
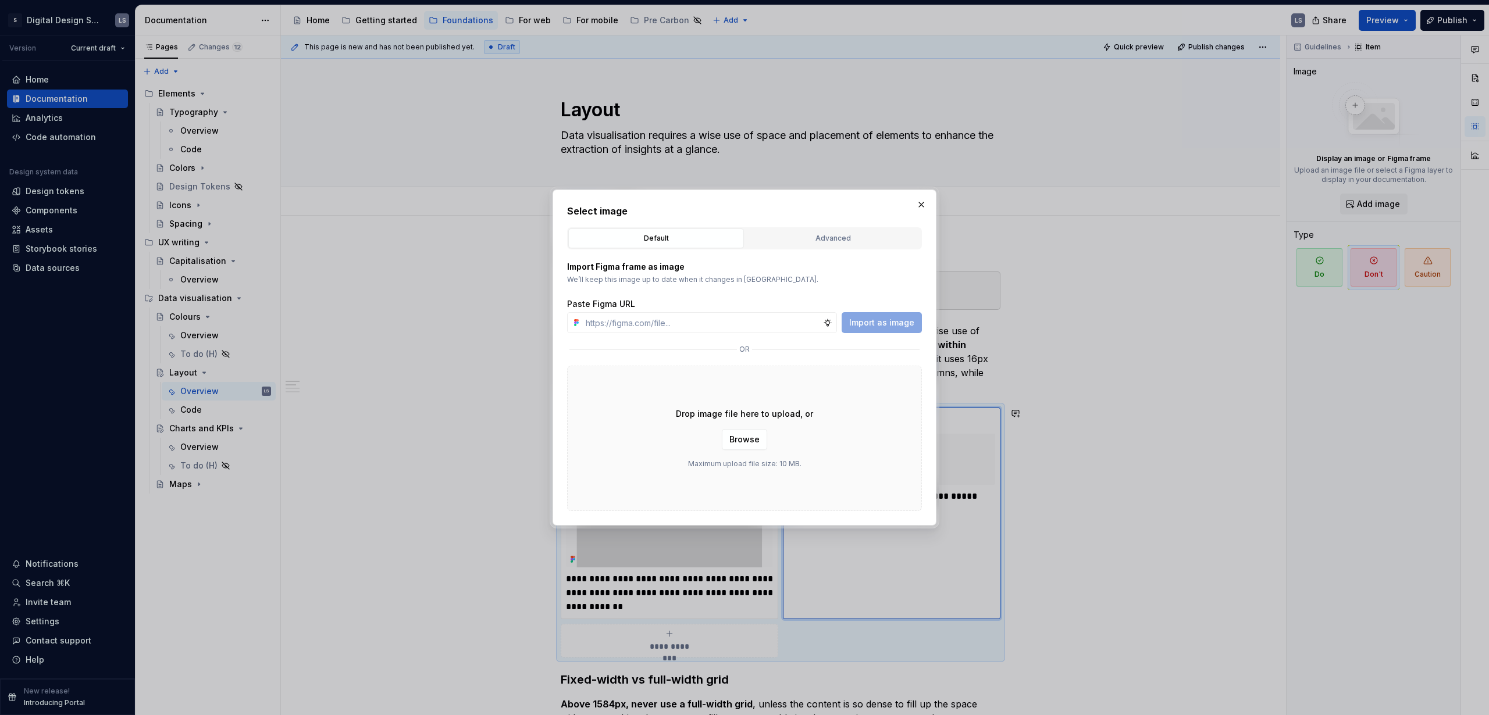
type textarea "*"
click at [782, 245] on button "Advanced" at bounding box center [833, 239] width 176 height 20
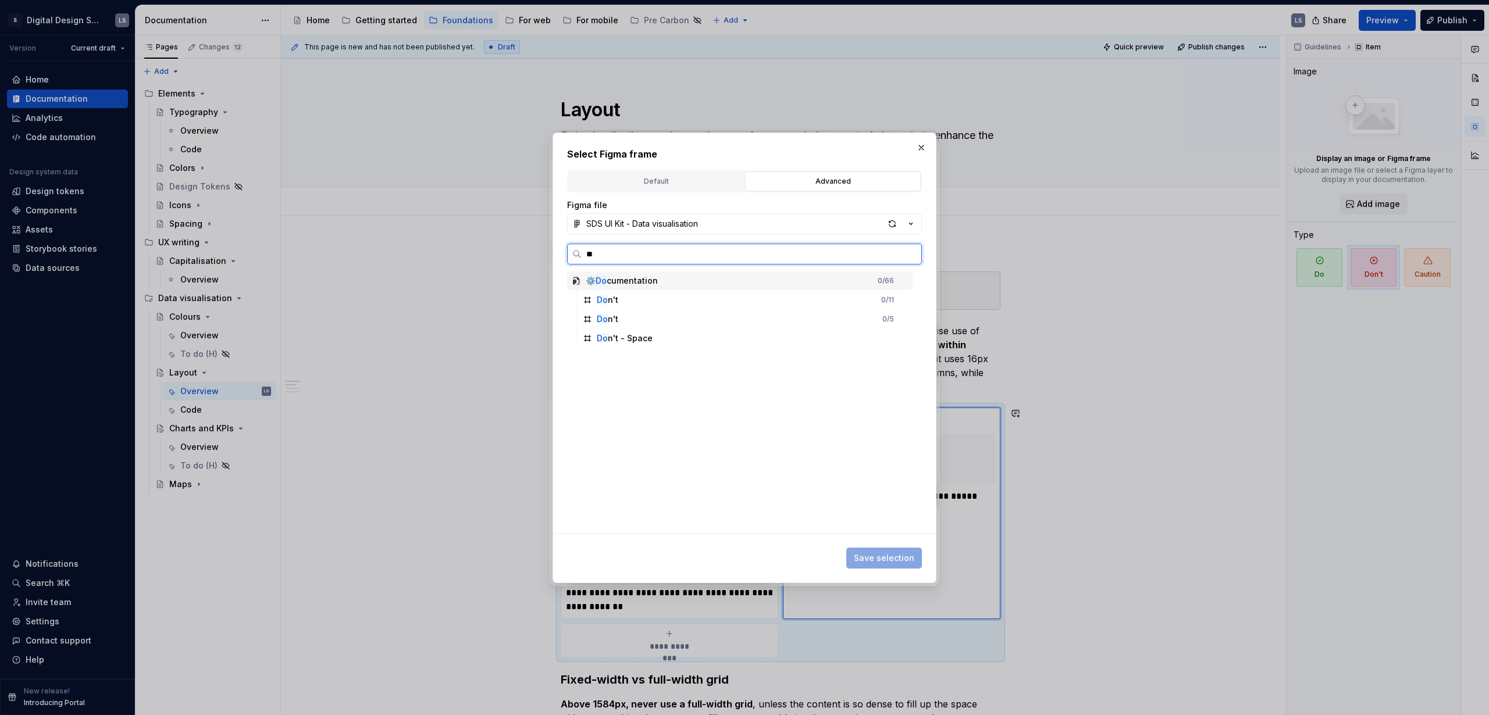
type input "*"
type input "*****"
click at [697, 316] on div "Don't - Space" at bounding box center [745, 319] width 334 height 19
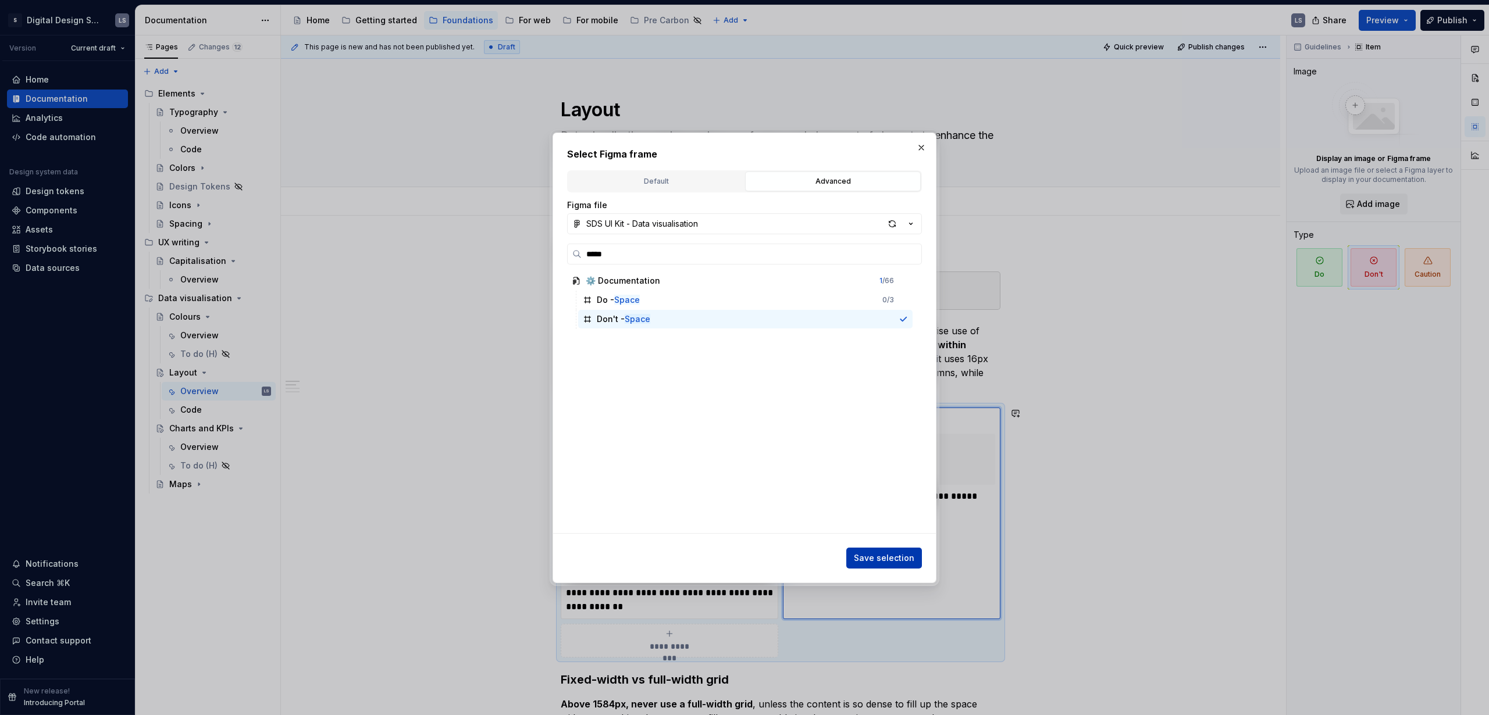
click at [869, 434] on span "Save selection" at bounding box center [884, 558] width 60 height 12
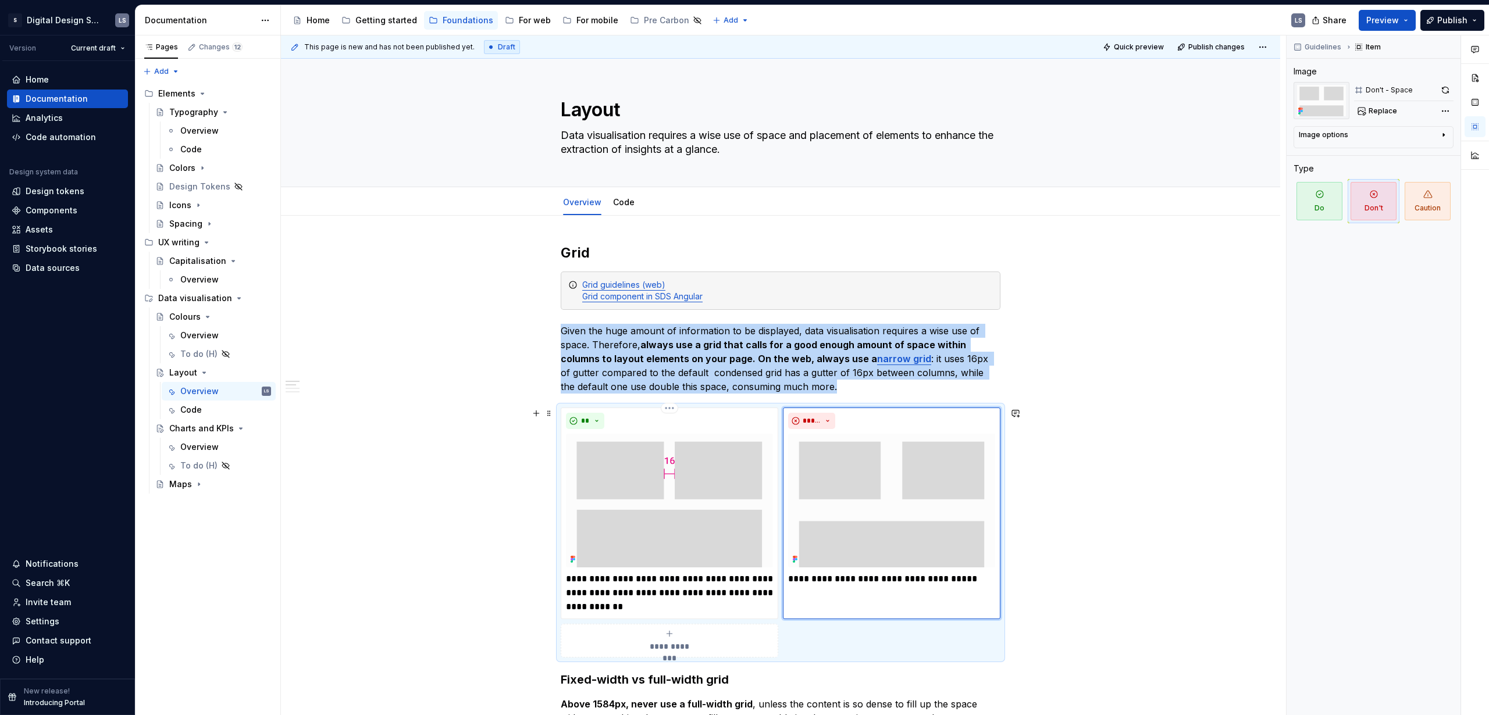
click at [869, 18] on span "Preview" at bounding box center [1382, 21] width 33 height 12
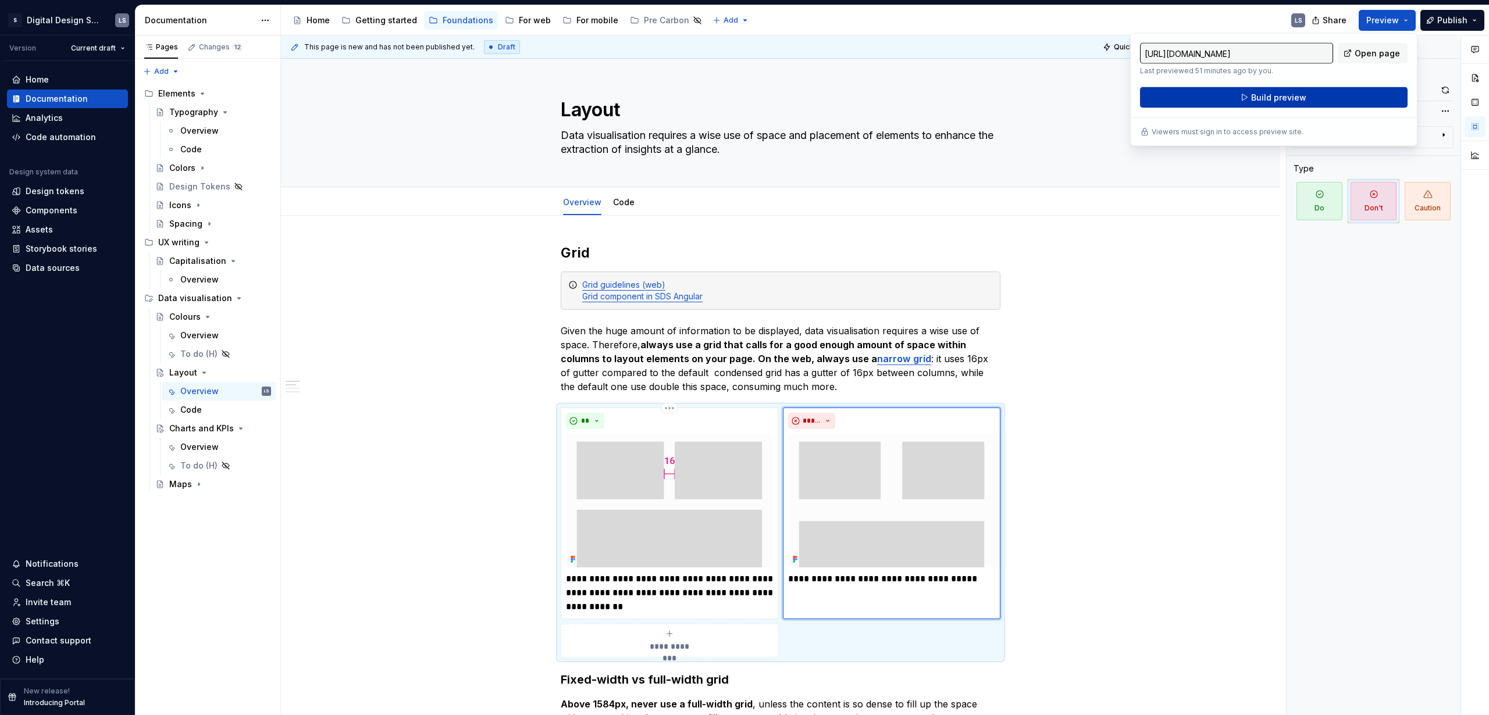
click at [869, 92] on span "Build preview" at bounding box center [1278, 98] width 55 height 12
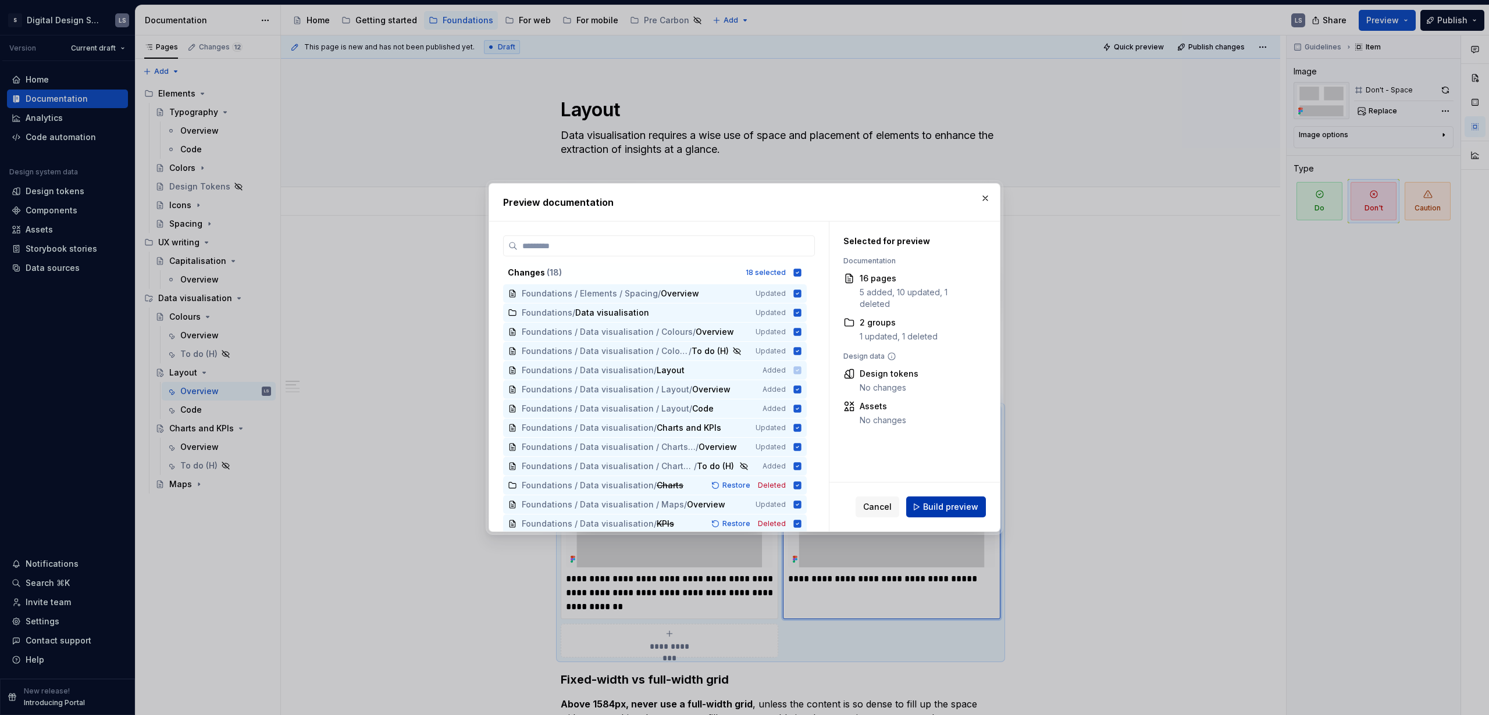
click at [869, 434] on button "Build preview" at bounding box center [946, 507] width 80 height 21
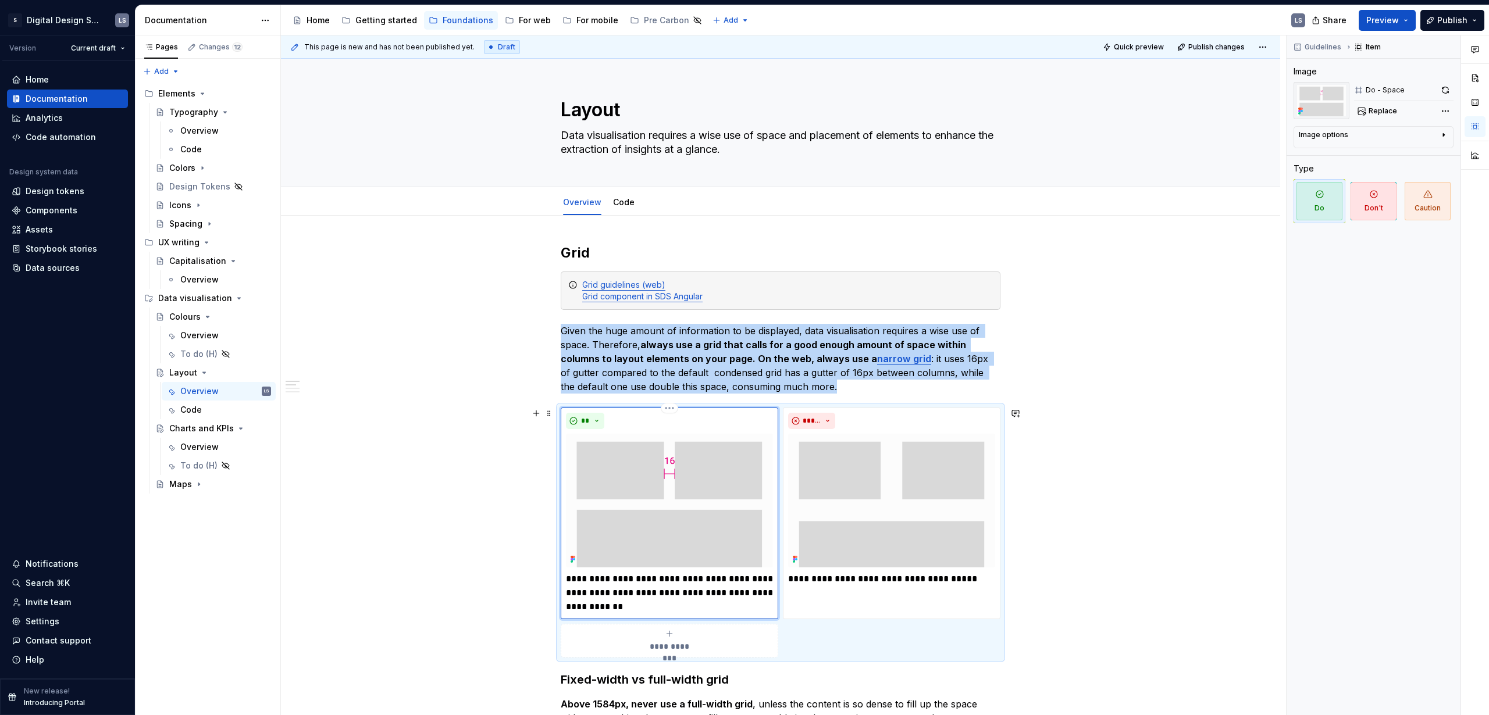
click at [682, 434] on img at bounding box center [669, 501] width 207 height 134
click at [759, 434] on img at bounding box center [669, 501] width 207 height 134
click at [669, 411] on html "2560px x 1230px S Digital Design System LS Version Current draft Home Documenta…" at bounding box center [744, 357] width 1489 height 715
click at [688, 434] on html "2560px x 1230px S Digital Design System LS Version Current draft Home Documenta…" at bounding box center [744, 357] width 1489 height 715
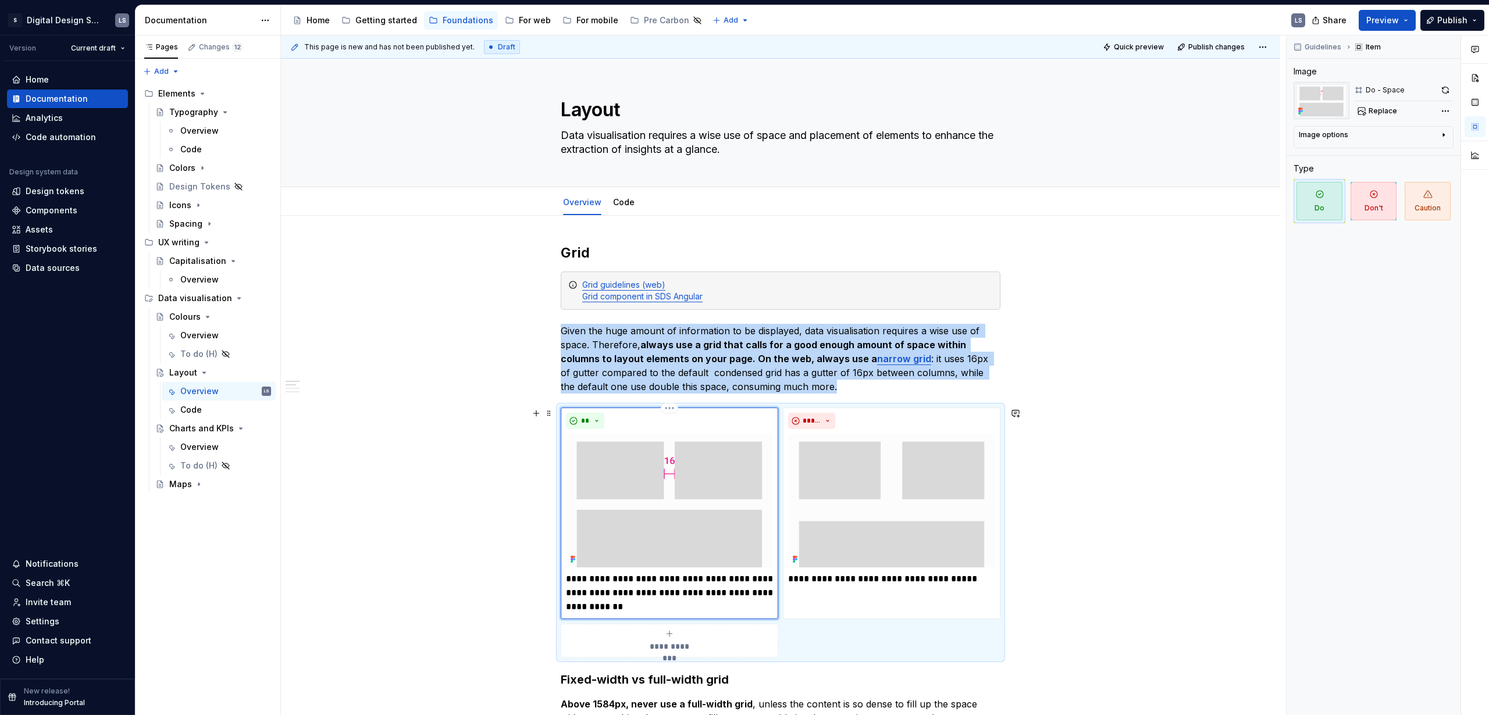
click at [592, 434] on img at bounding box center [669, 501] width 207 height 134
click at [869, 85] on button "button" at bounding box center [1445, 90] width 16 height 16
click at [869, 434] on img at bounding box center [891, 501] width 207 height 134
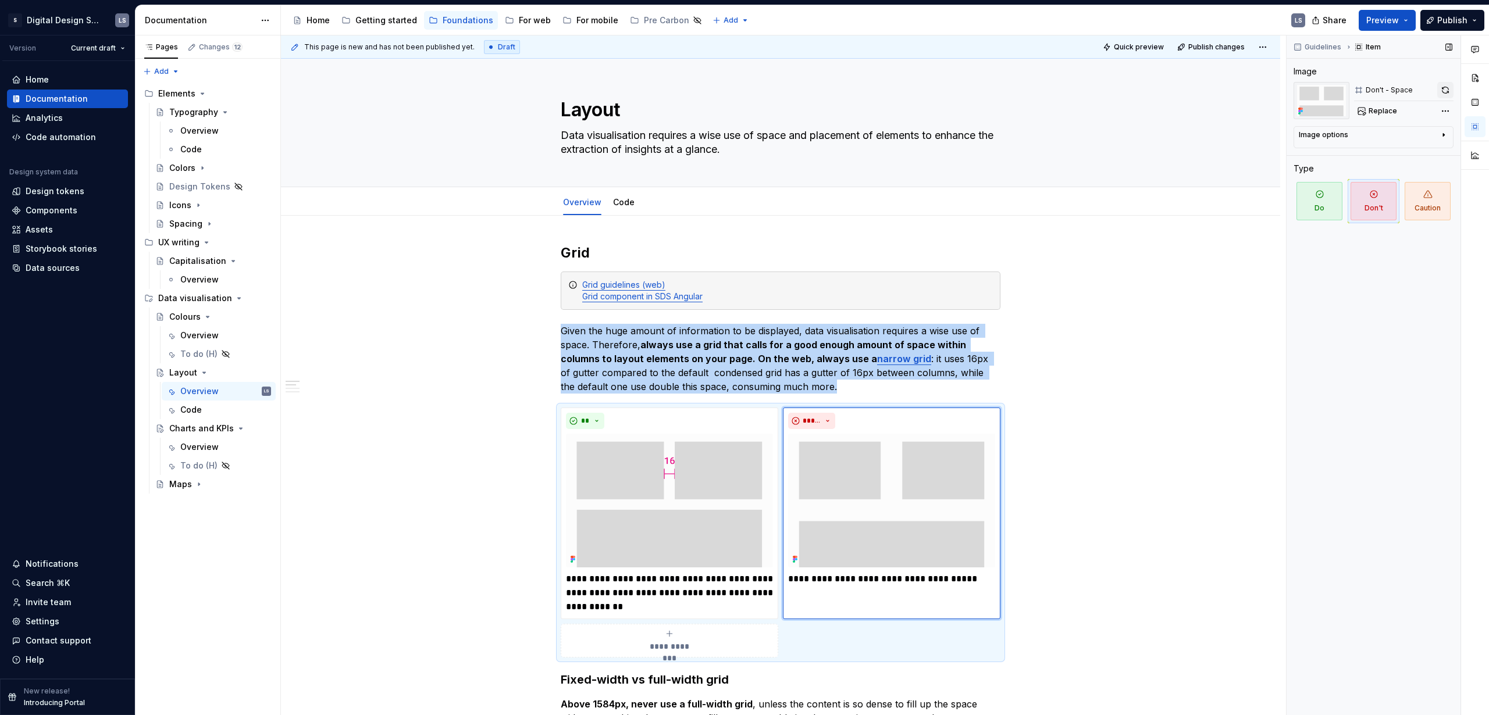
click at [869, 87] on button "button" at bounding box center [1445, 90] width 16 height 16
click at [869, 19] on span "Preview" at bounding box center [1382, 21] width 33 height 12
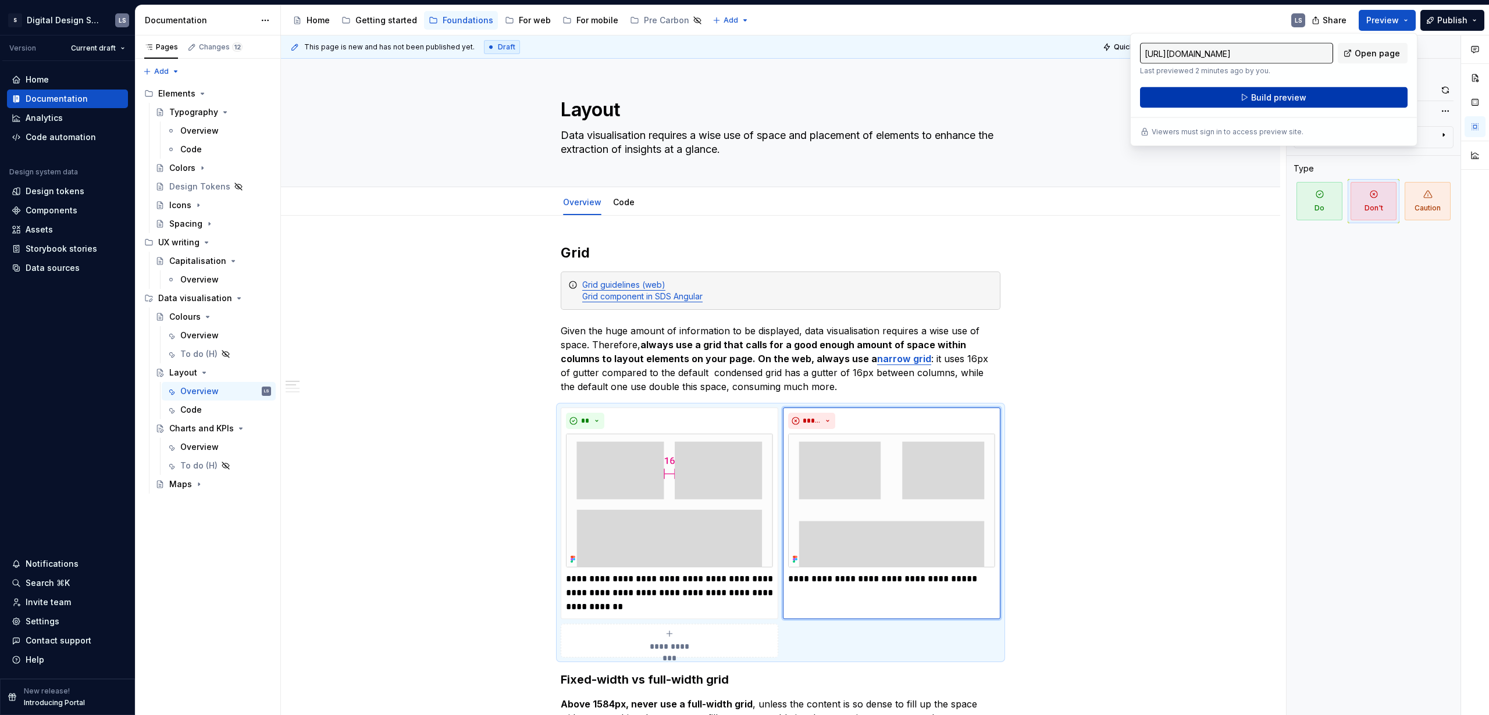
click at [869, 97] on span "Build preview" at bounding box center [1278, 98] width 55 height 12
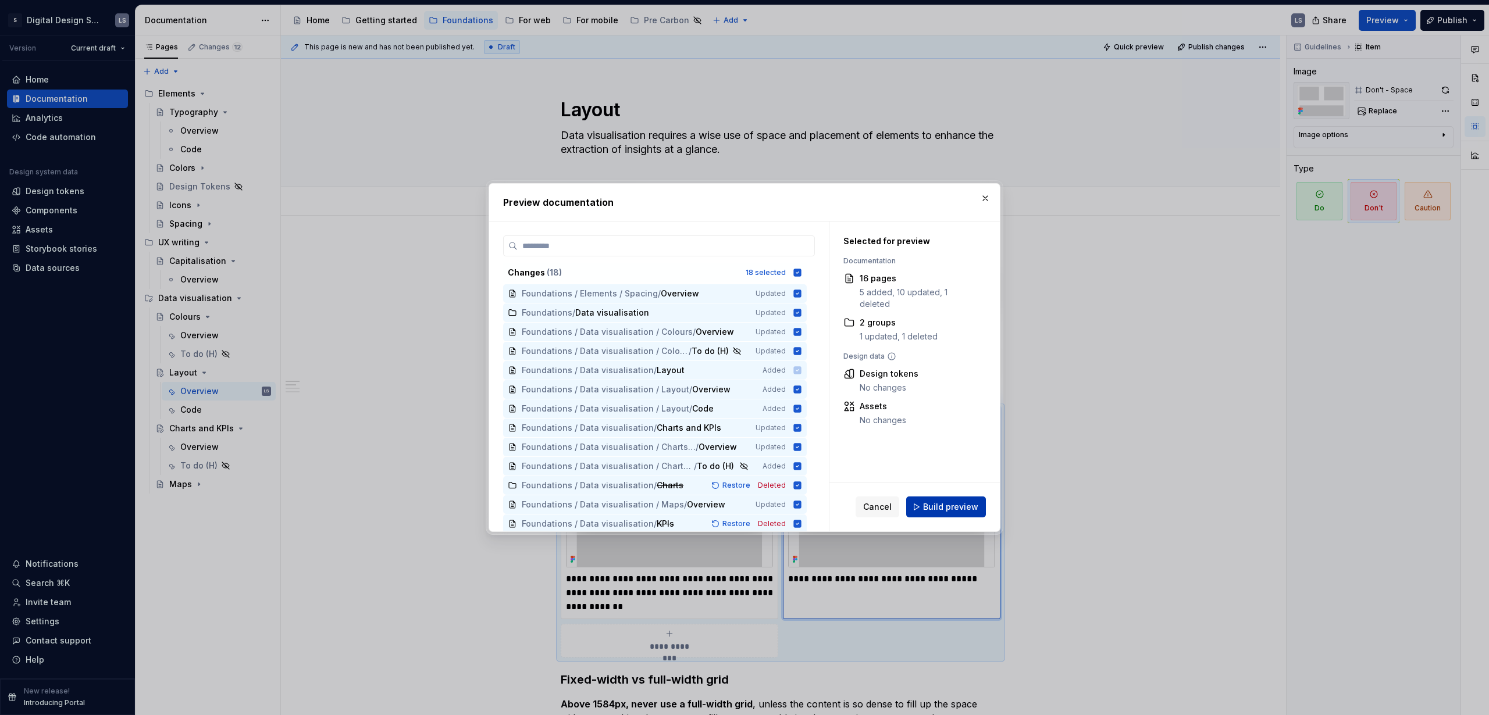
click at [869, 434] on button "Build preview" at bounding box center [946, 507] width 80 height 21
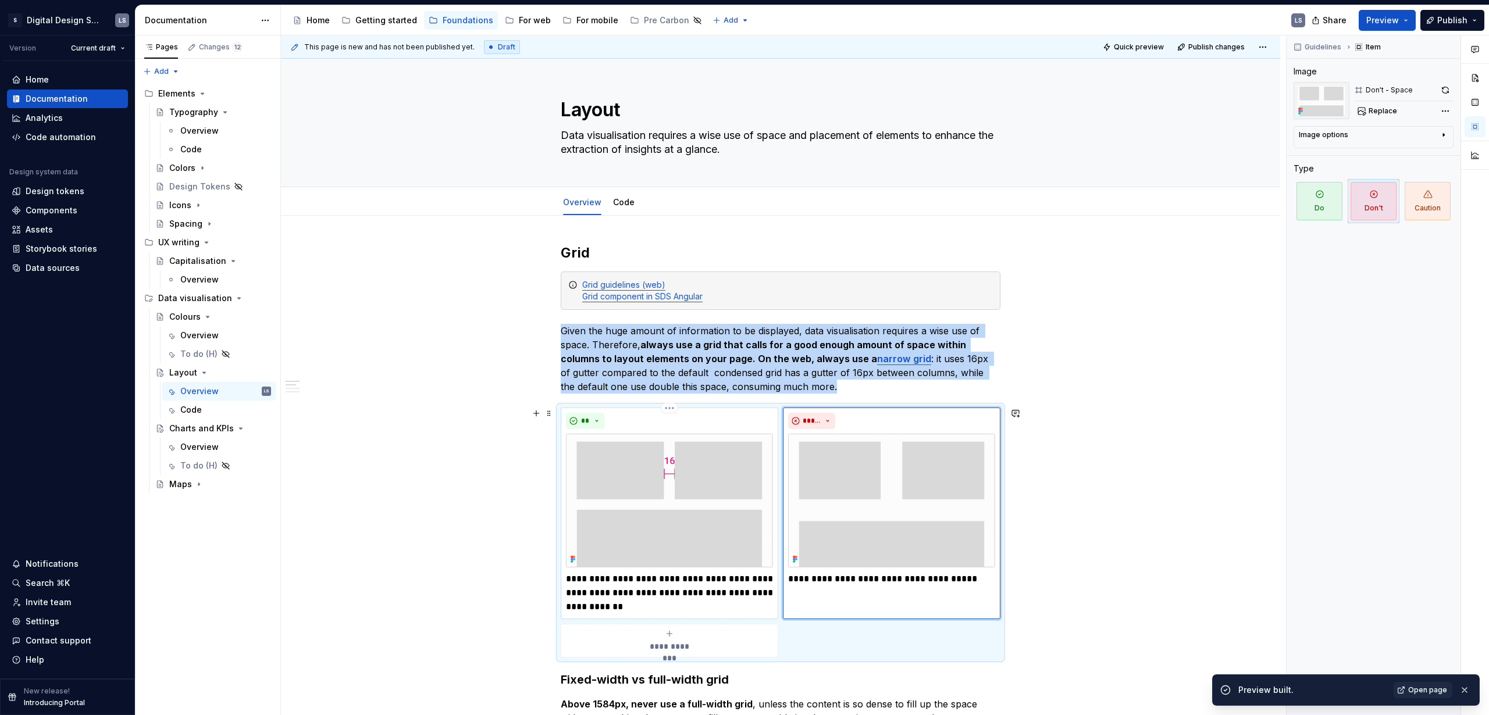
click at [738, 434] on img at bounding box center [669, 501] width 207 height 134
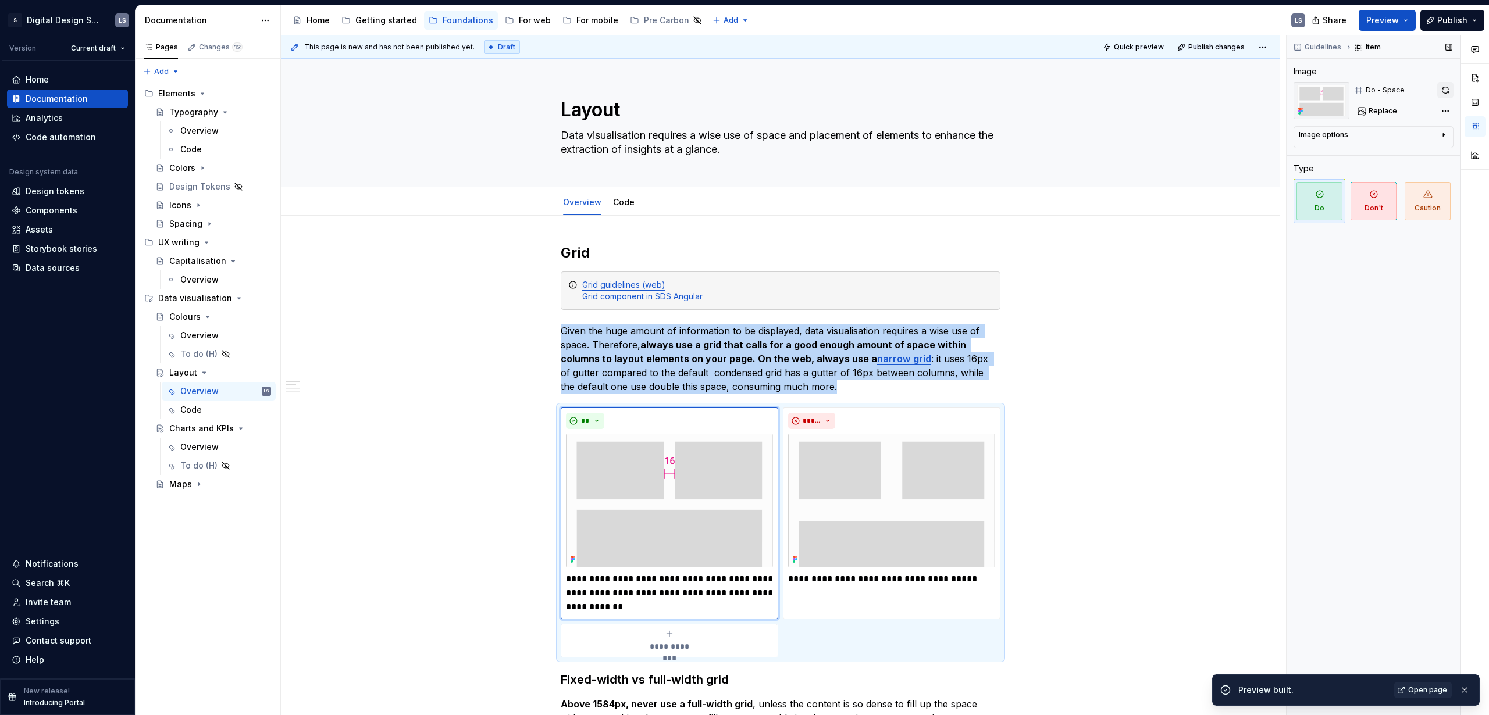
click at [869, 96] on button "button" at bounding box center [1445, 90] width 16 height 16
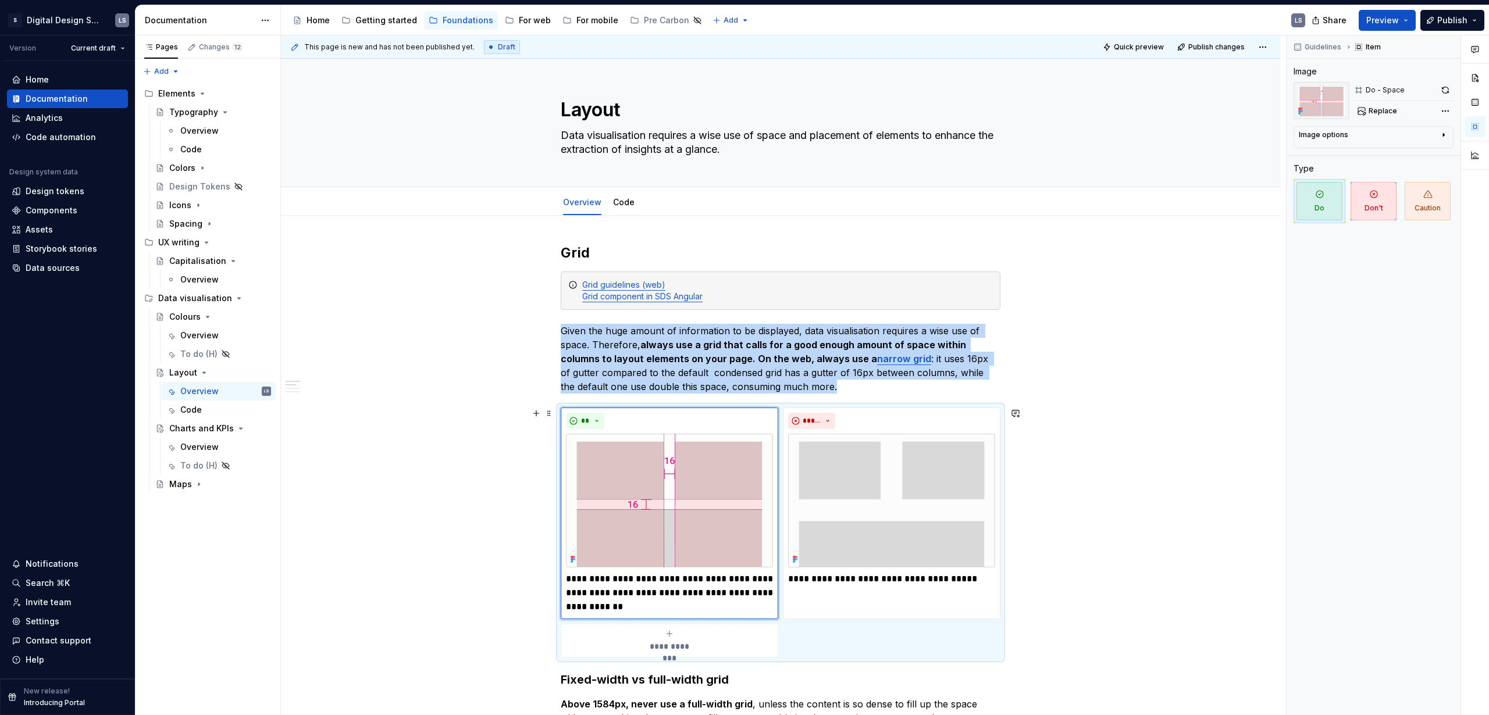
click at [865, 434] on img at bounding box center [891, 501] width 207 height 134
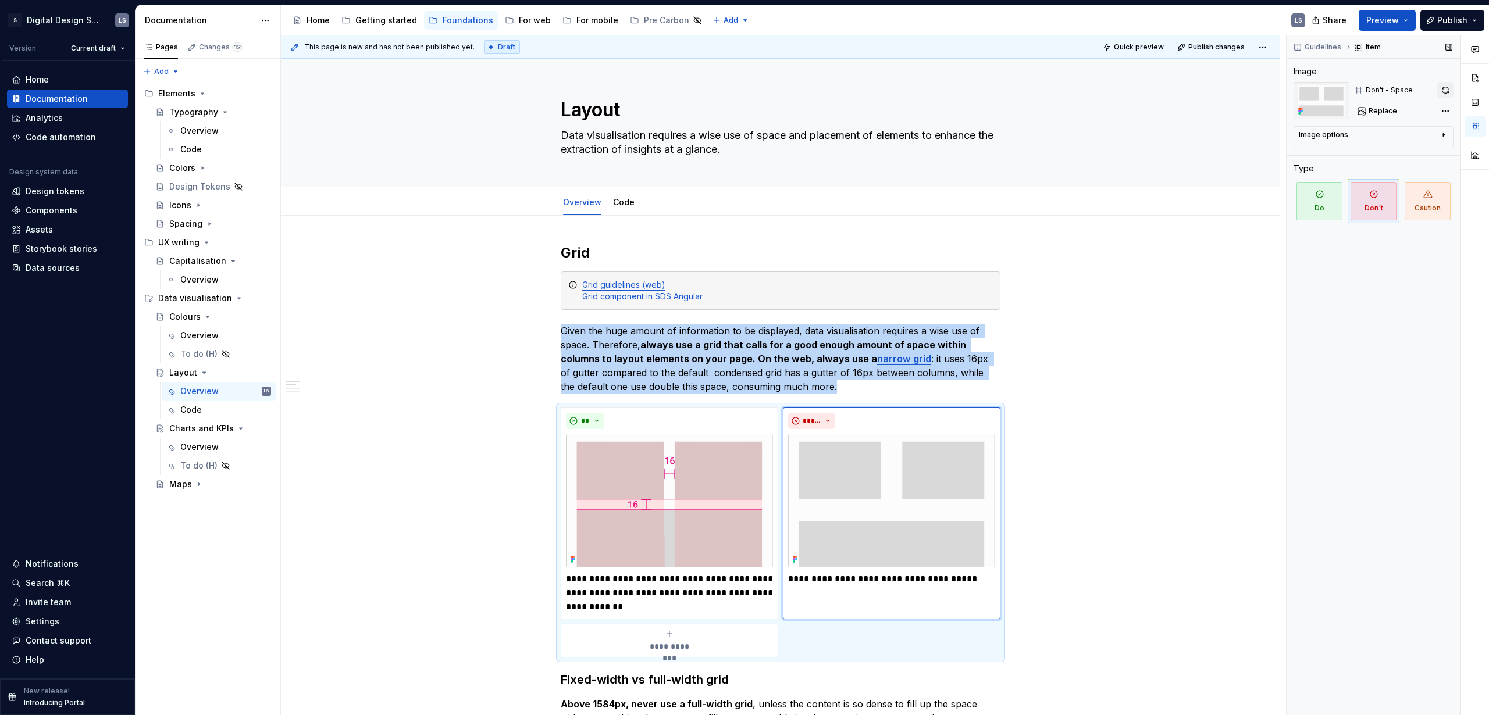
click at [869, 93] on button "button" at bounding box center [1445, 90] width 16 height 16
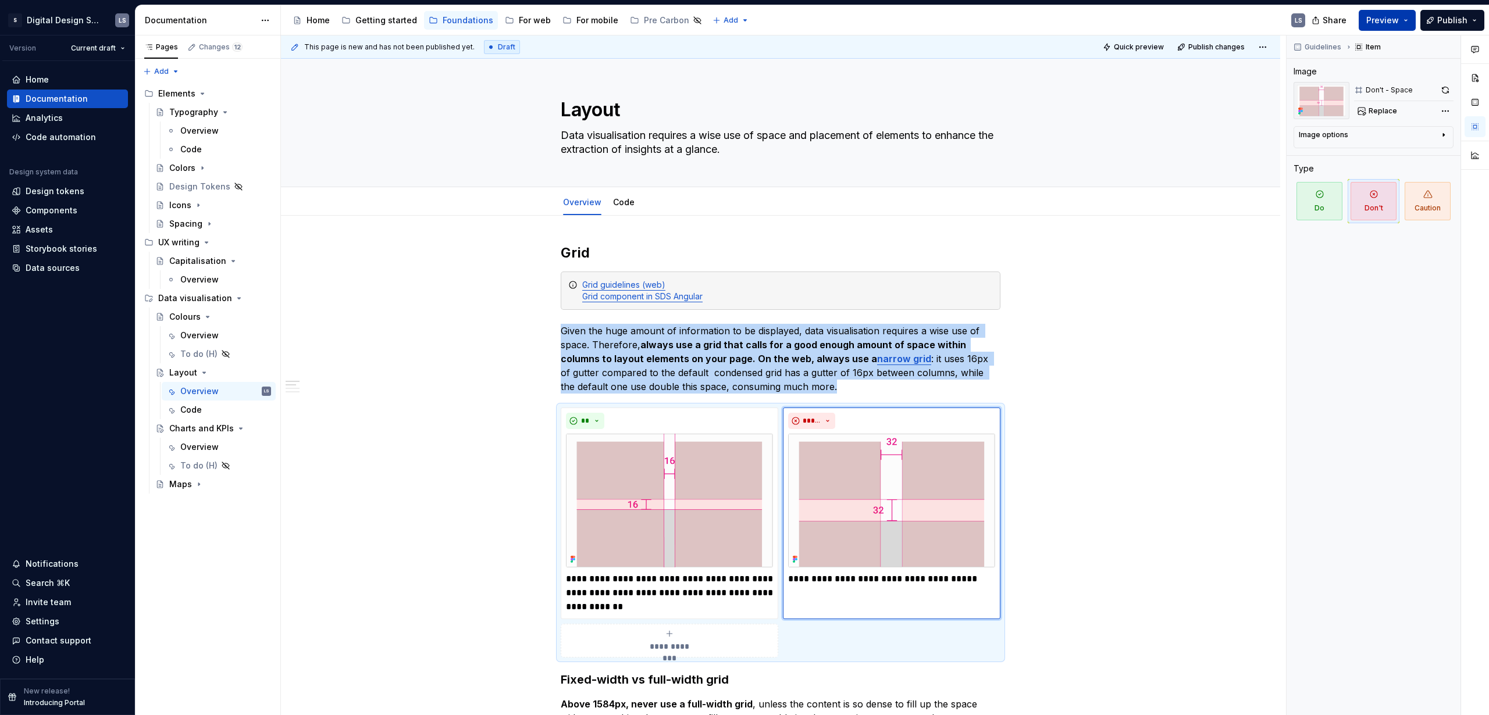
click at [869, 22] on button "Preview" at bounding box center [1386, 20] width 57 height 21
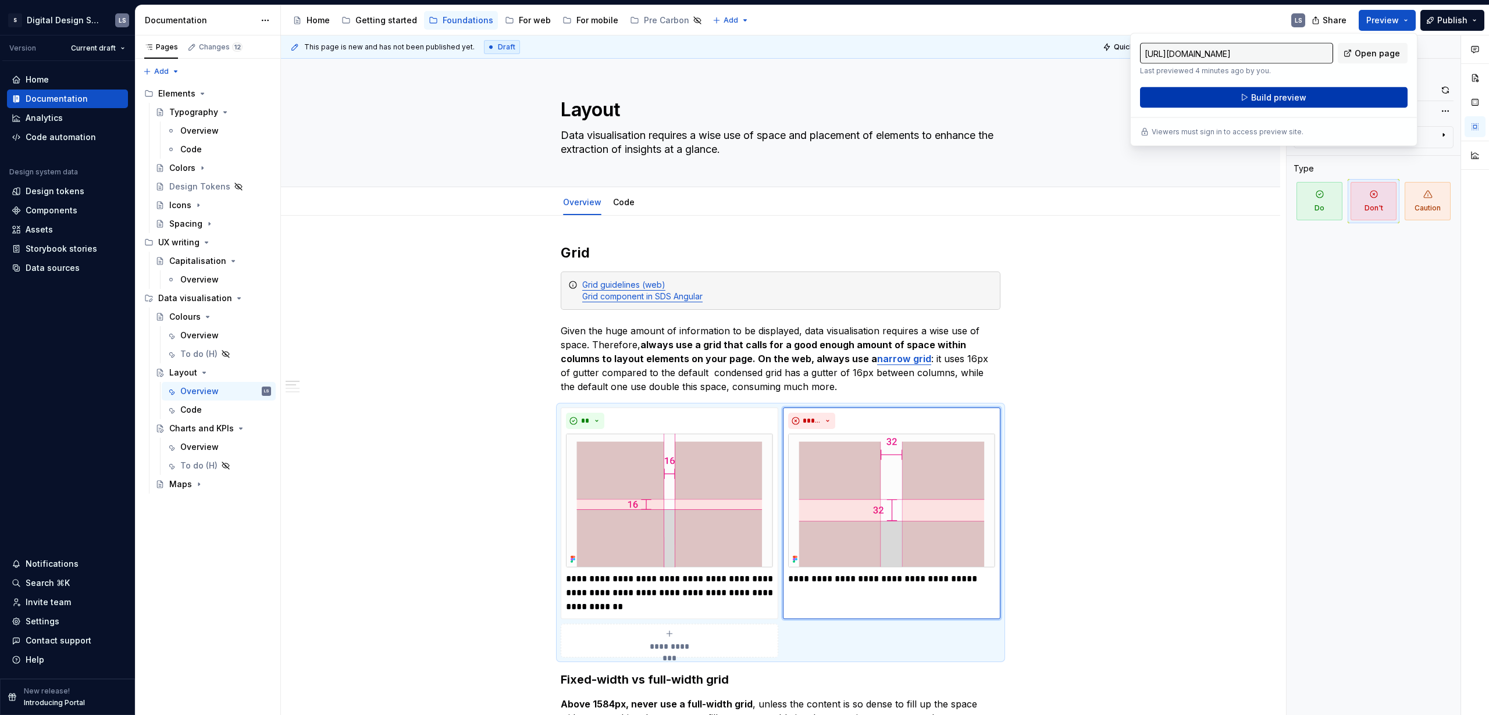
click at [869, 94] on button "Build preview" at bounding box center [1273, 97] width 267 height 21
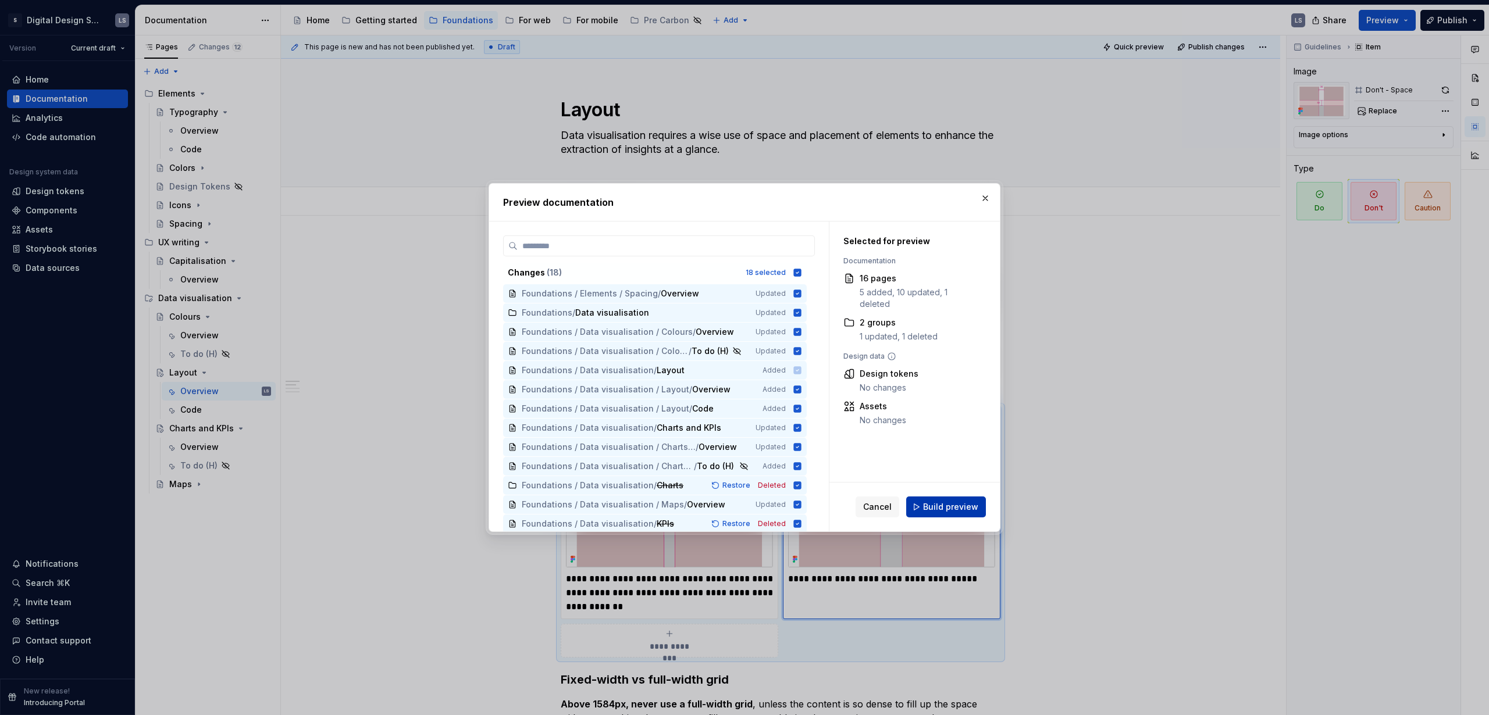
click at [869, 434] on span "Build preview" at bounding box center [950, 507] width 55 height 12
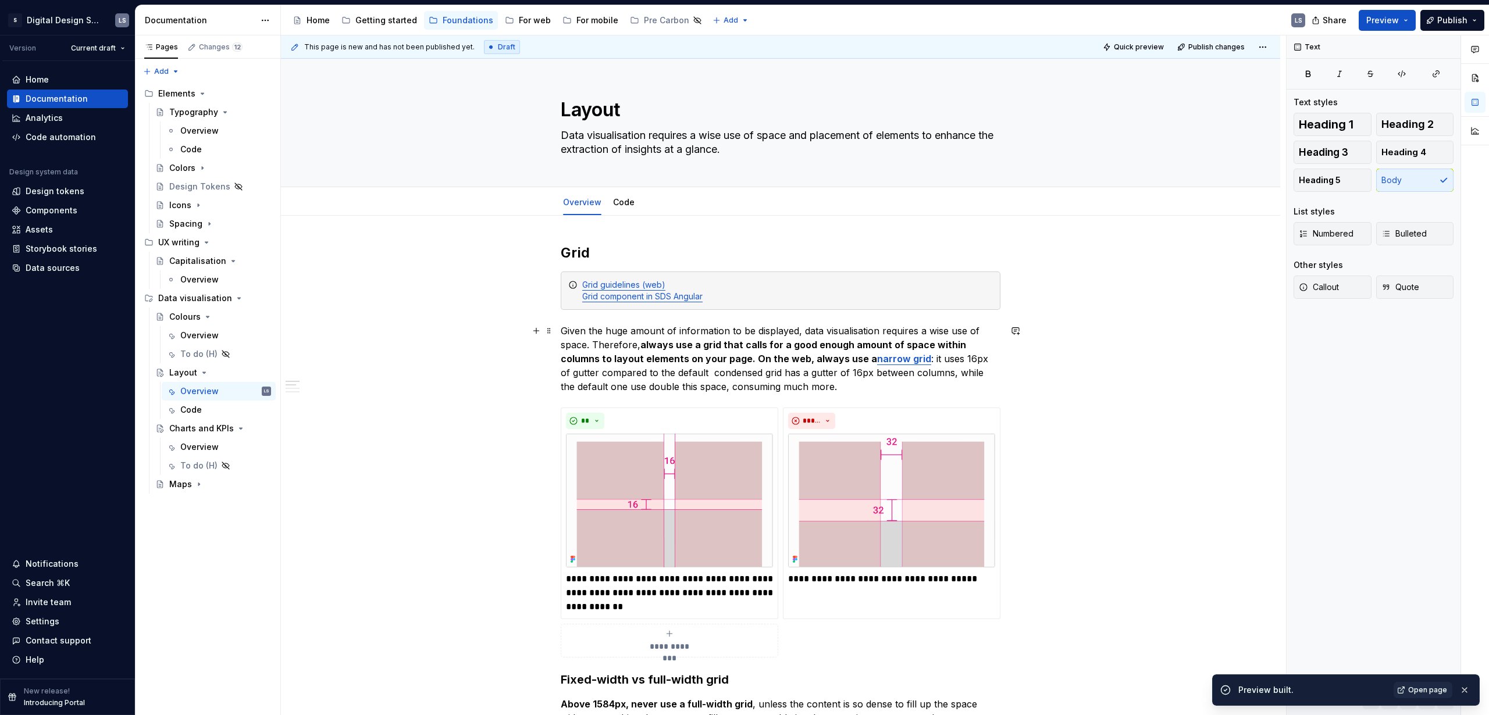
click at [561, 330] on p "Given the huge amount of information to be displayed, data visualisation requir…" at bounding box center [781, 359] width 440 height 70
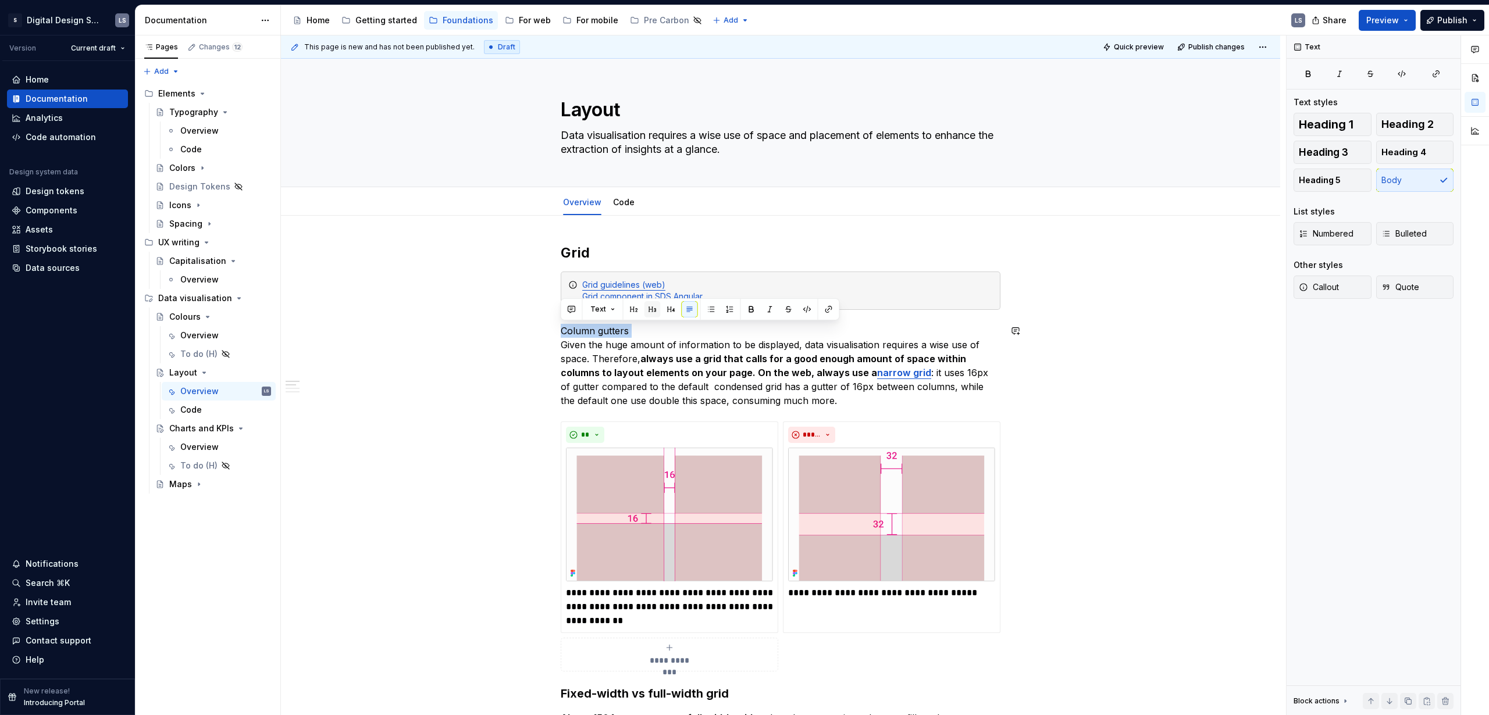
click at [652, 309] on button "button" at bounding box center [652, 309] width 16 height 16
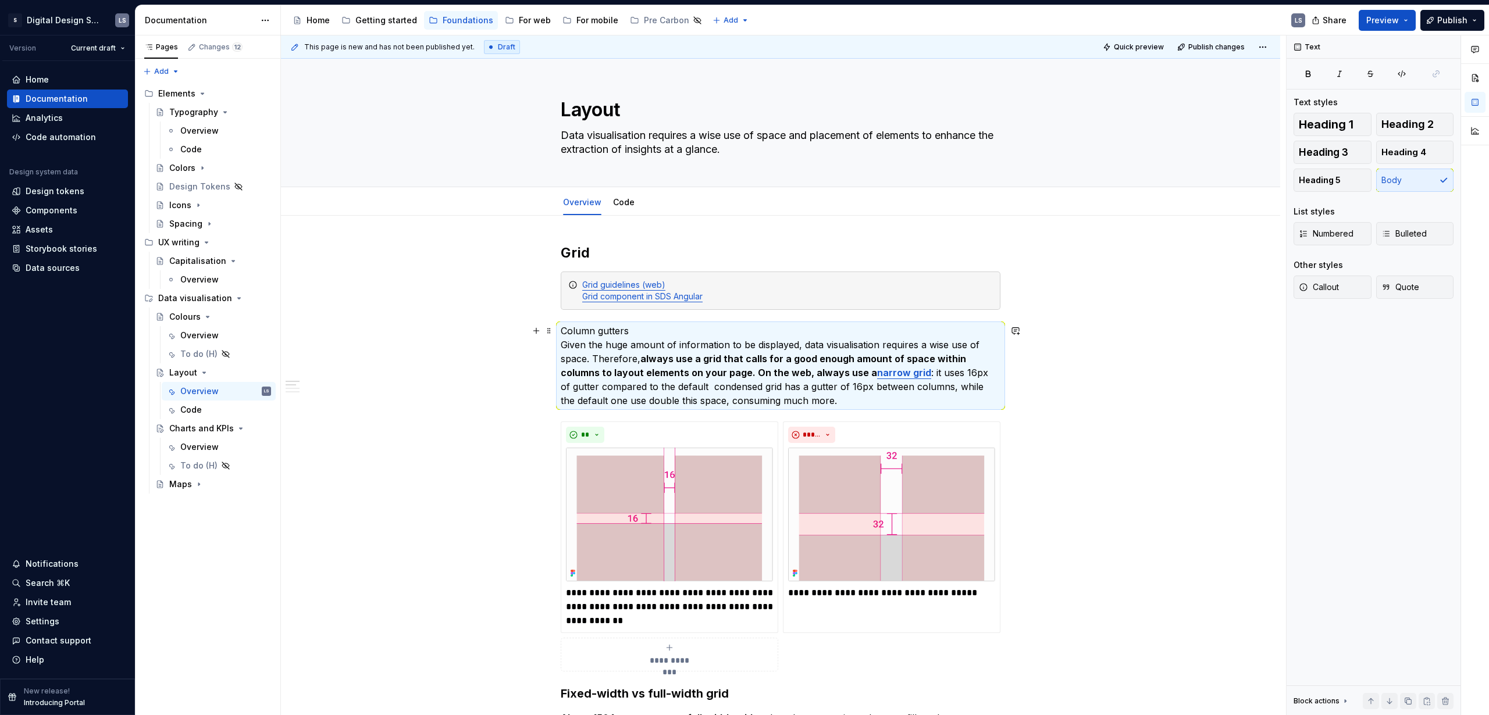
click at [629, 333] on p "Column gutters Given the huge amount of information to be displayed, data visua…" at bounding box center [781, 366] width 440 height 84
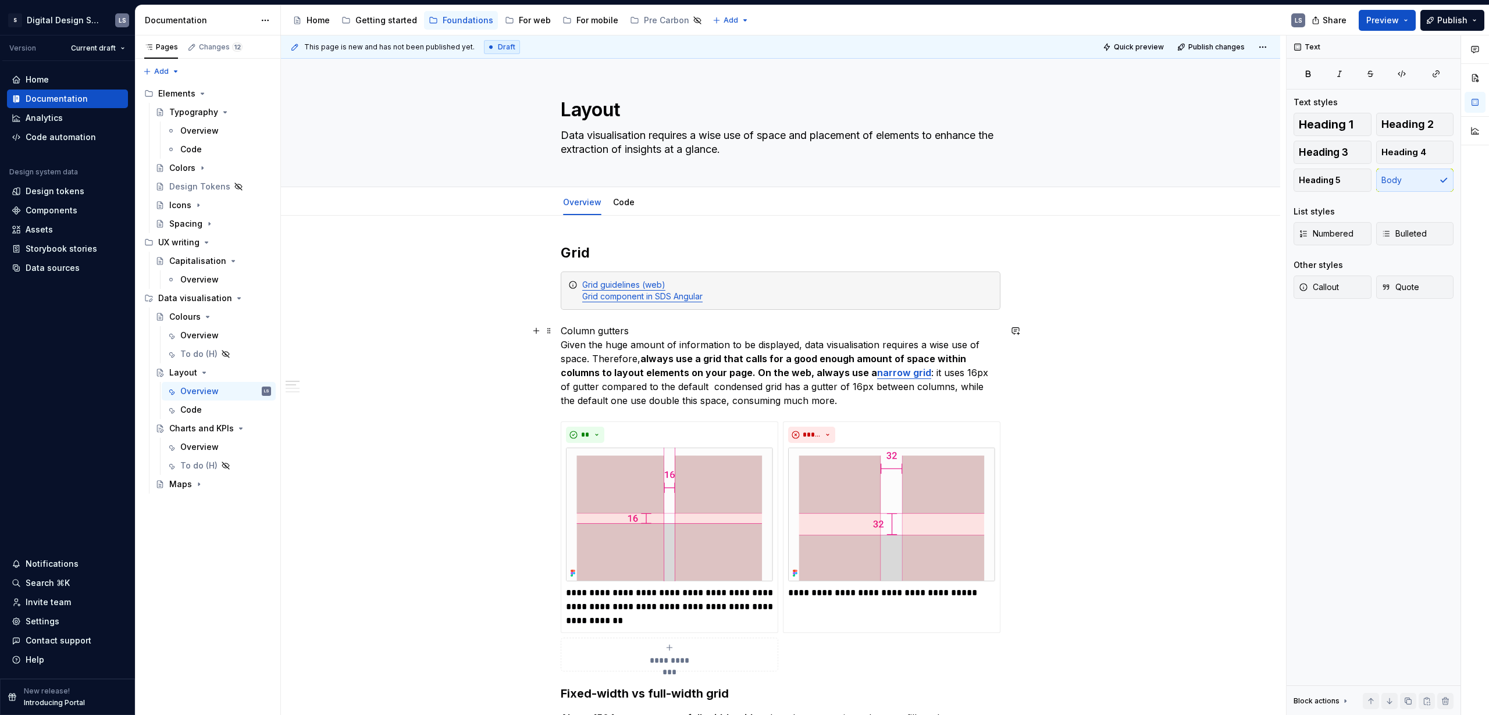
click at [635, 330] on p "Column gutters Given the huge amount of information to be displayed, data visua…" at bounding box center [781, 366] width 440 height 84
drag, startPoint x: 633, startPoint y: 330, endPoint x: 560, endPoint y: 330, distance: 73.3
click at [561, 330] on p "Column gutters Given the huge amount of information to be displayed, data visua…" at bounding box center [781, 366] width 440 height 84
click at [650, 307] on button "button" at bounding box center [652, 309] width 16 height 16
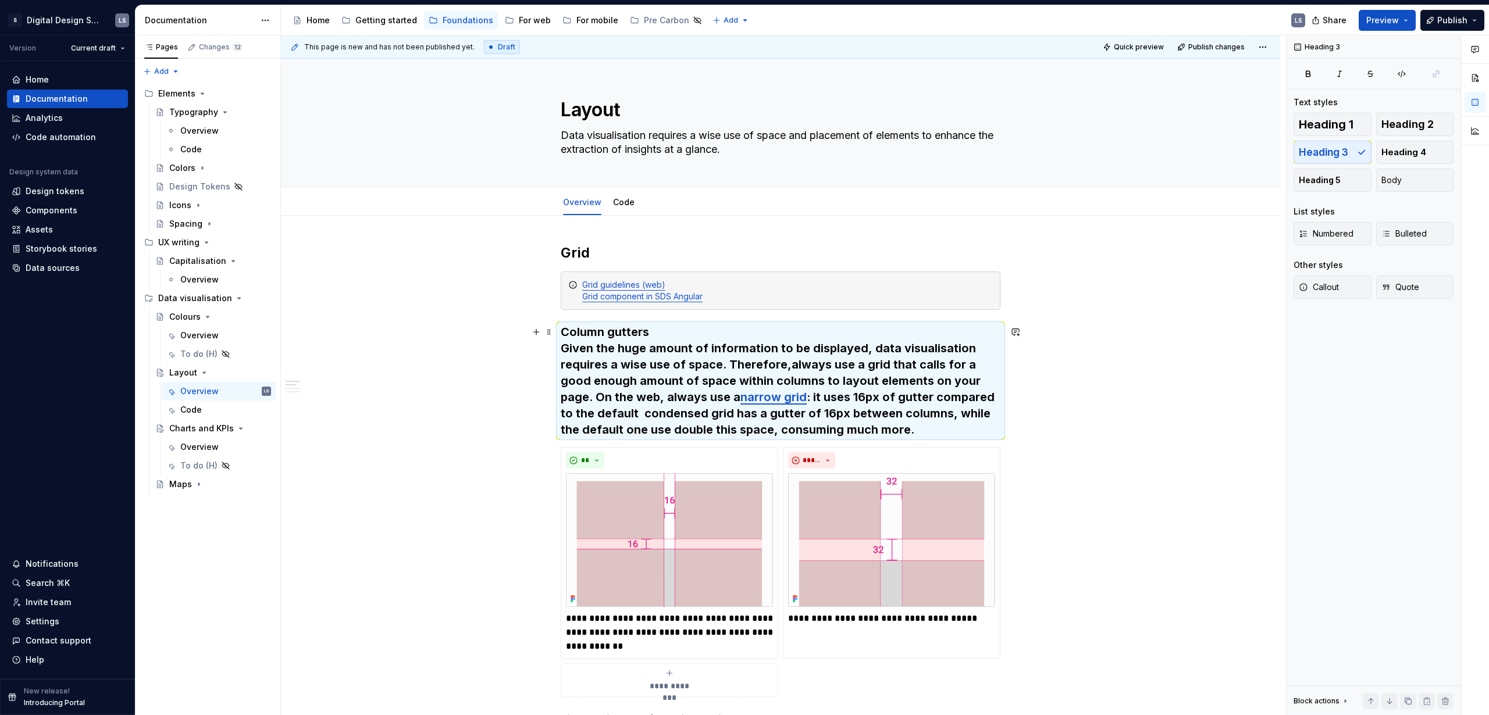
click at [650, 337] on h3 "Column gutters Given the huge amount of information to be displayed, data visua…" at bounding box center [781, 381] width 440 height 114
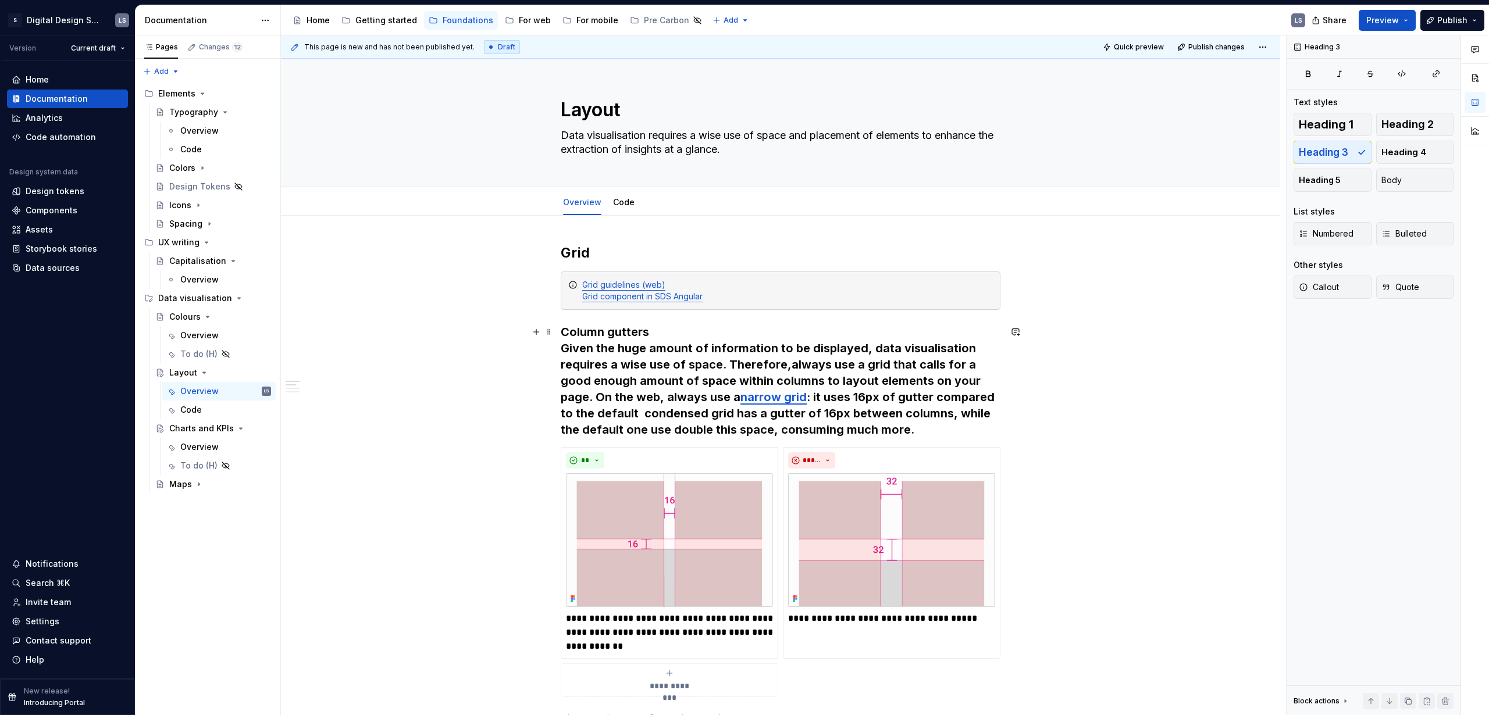
click at [563, 349] on h3 "Column gutters Given the huge amount of information to be displayed, data visua…" at bounding box center [781, 381] width 440 height 114
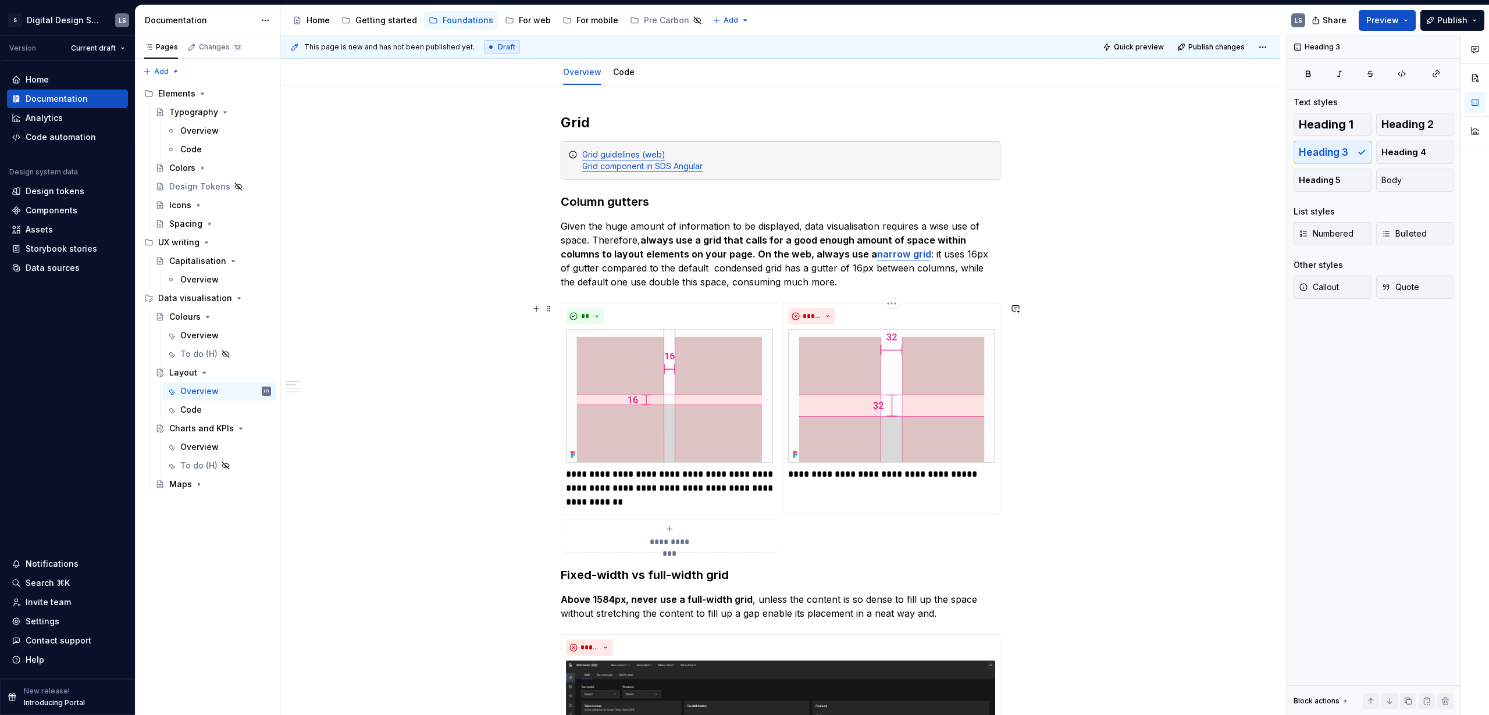
scroll to position [190, 0]
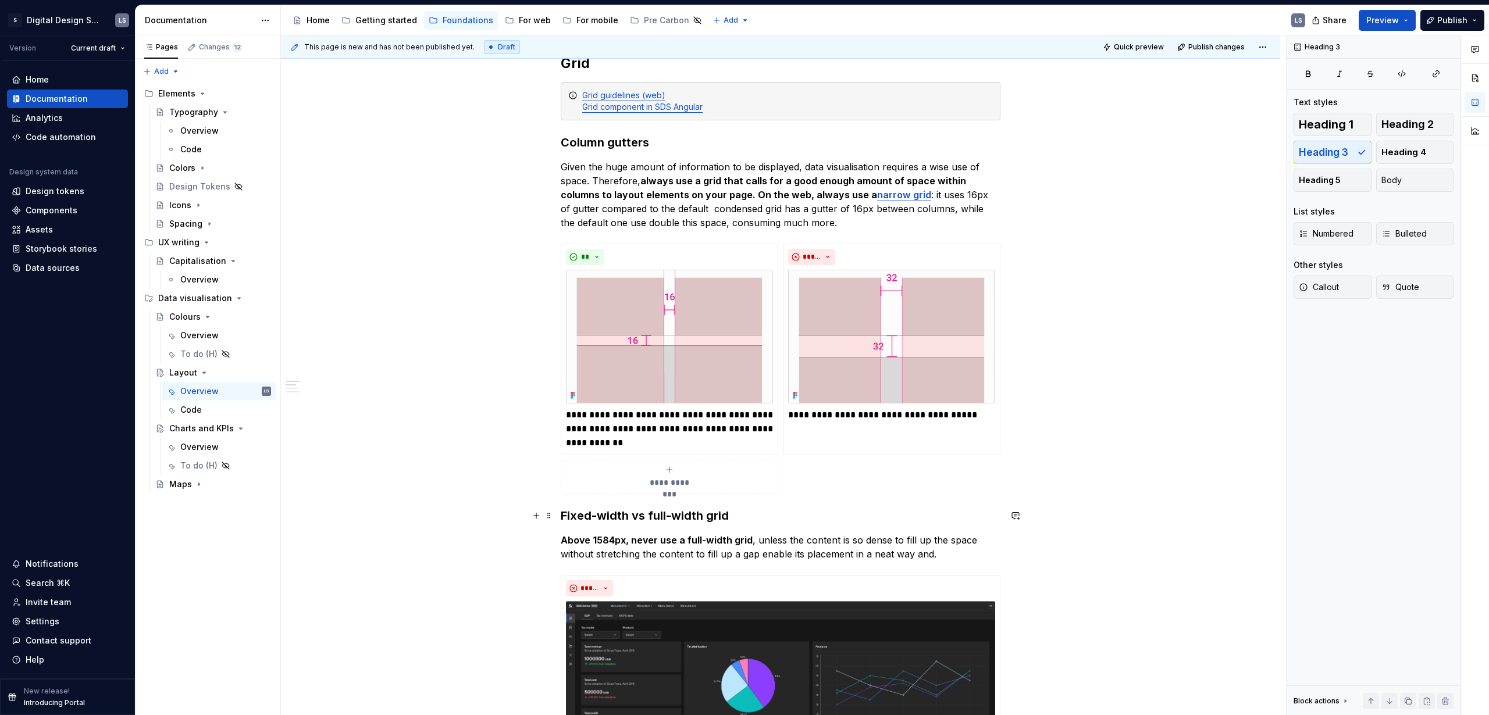
click at [561, 434] on strong "Fixed-width vs full-width grid" at bounding box center [645, 516] width 168 height 14
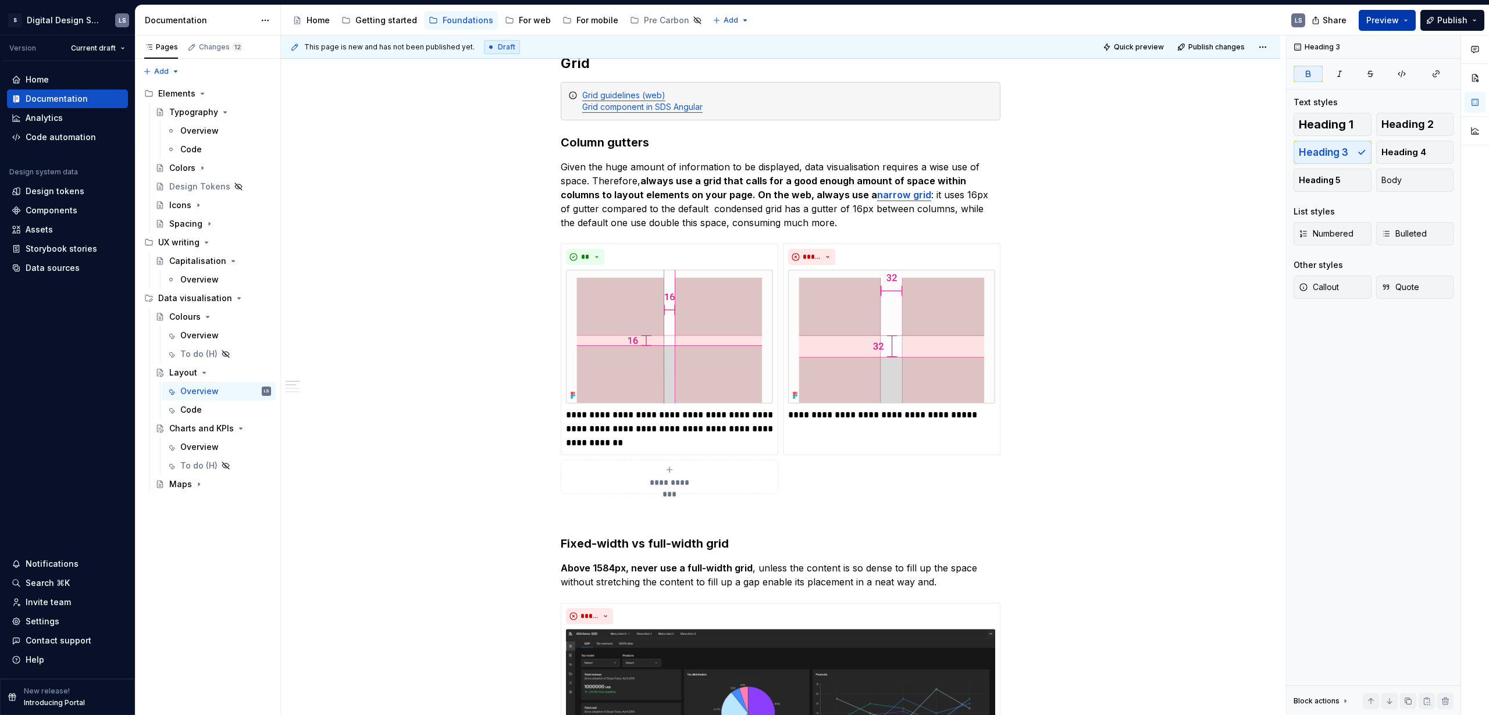
click at [869, 22] on span "Preview" at bounding box center [1382, 21] width 33 height 12
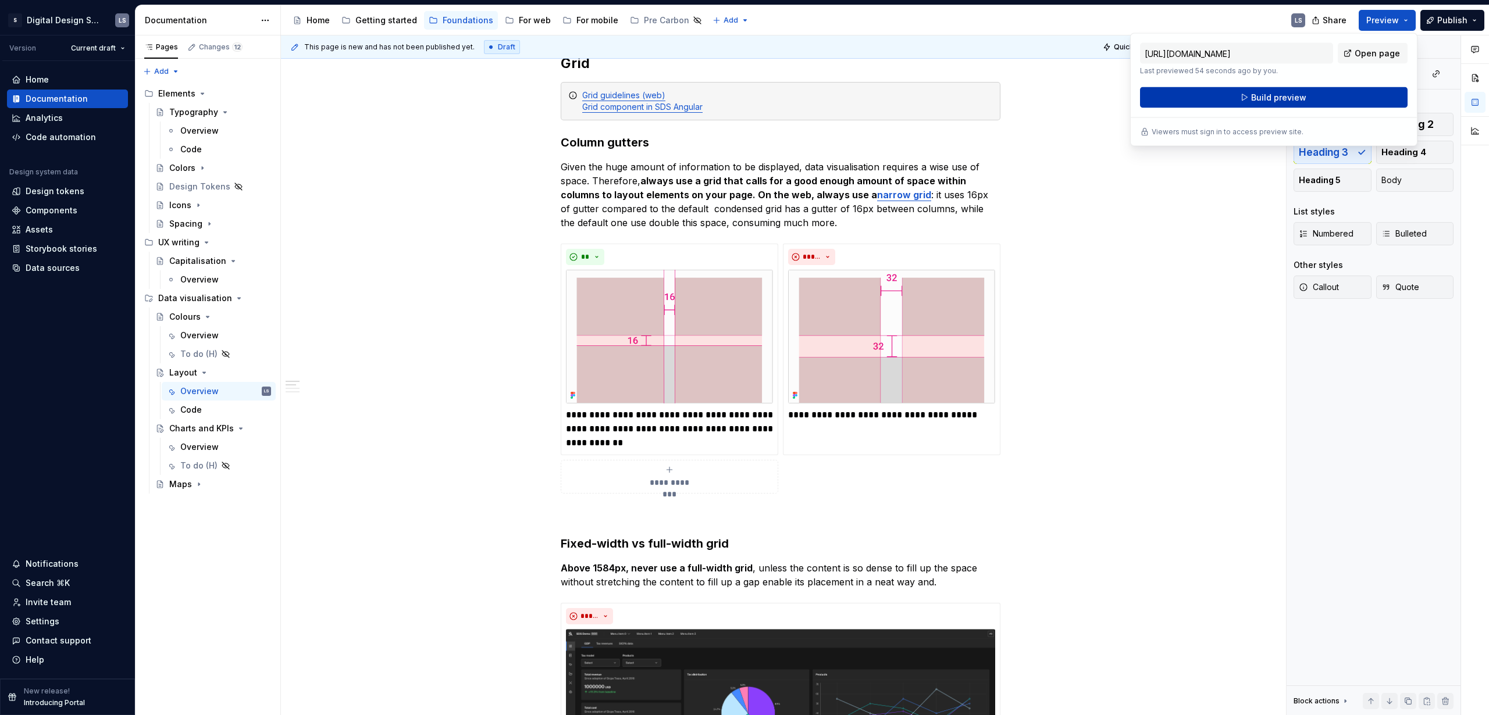
click at [869, 87] on button "Build preview" at bounding box center [1273, 97] width 267 height 21
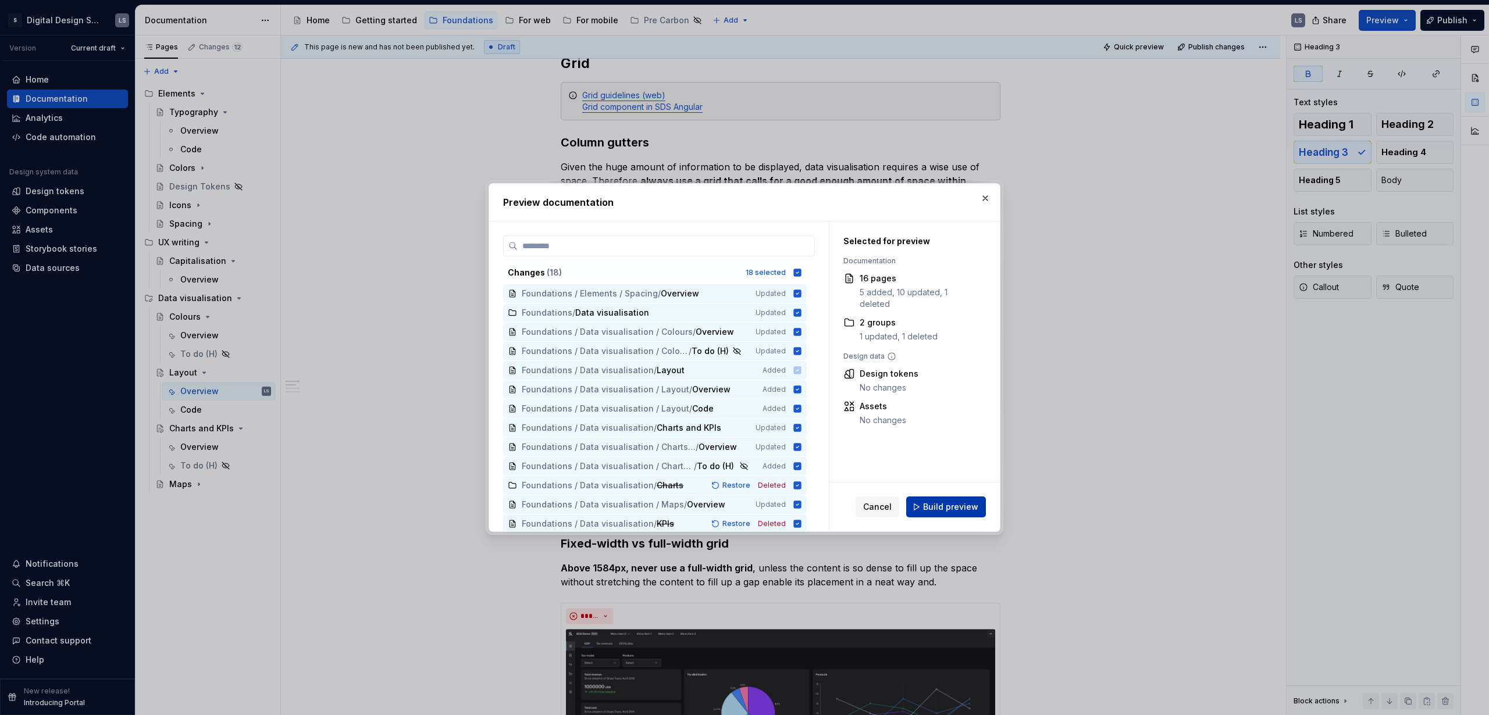
click at [869, 434] on span "Build preview" at bounding box center [950, 507] width 55 height 12
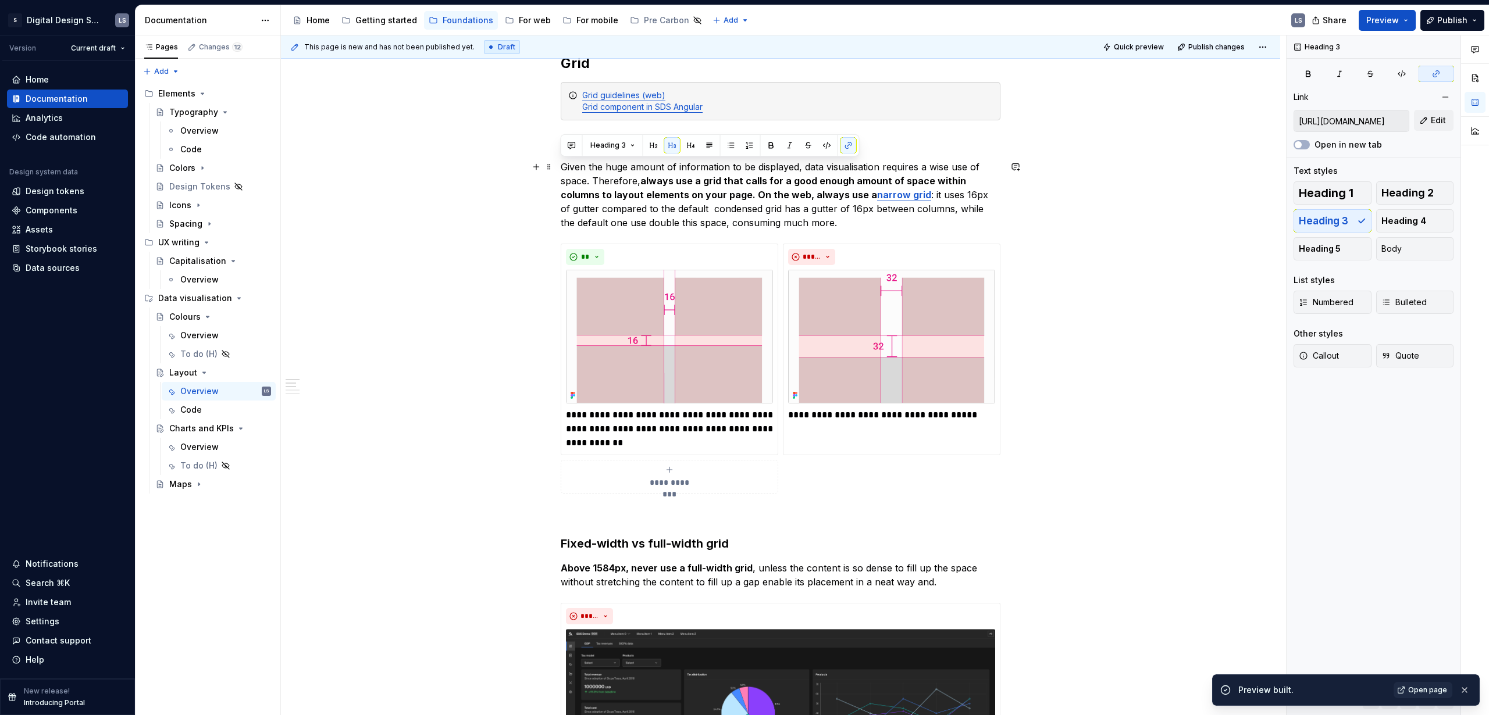
drag, startPoint x: 605, startPoint y: 172, endPoint x: 795, endPoint y: 223, distance: 196.9
click at [795, 223] on p "Given the huge amount of information to be displayed, data visualisation requir…" at bounding box center [781, 195] width 440 height 70
click at [630, 147] on button "Heading 3" at bounding box center [612, 145] width 55 height 16
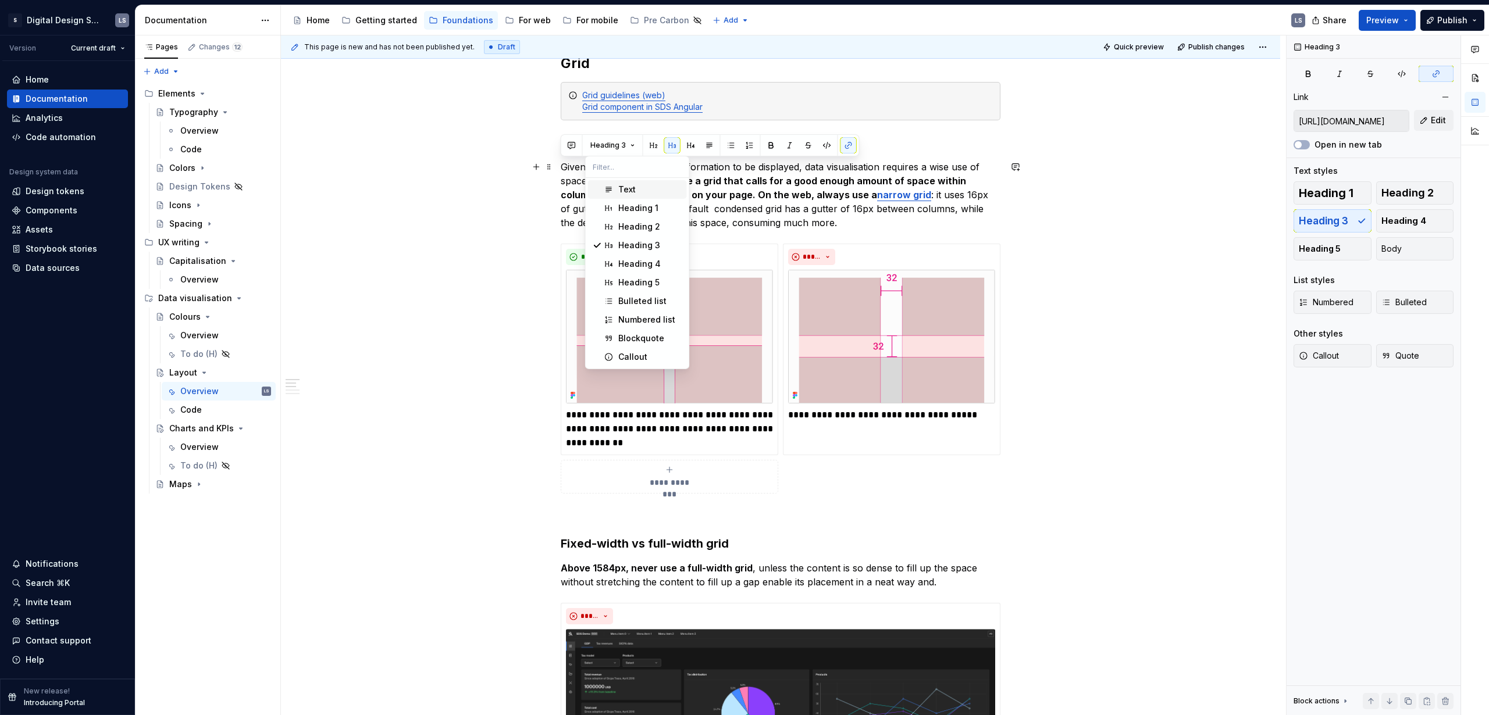
click at [635, 192] on div "Text" at bounding box center [650, 190] width 64 height 12
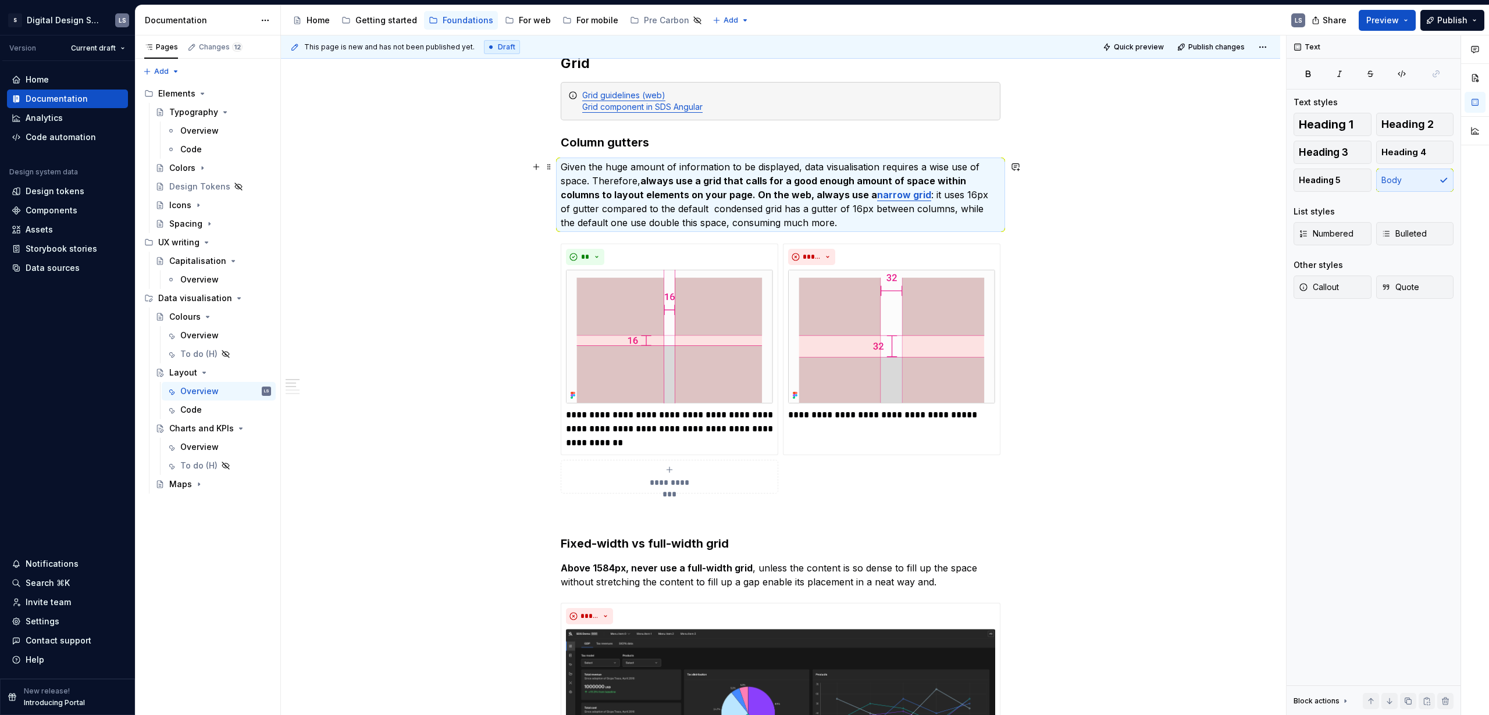
click at [632, 180] on p "Given the huge amount of information to be displayed, data visualisation requir…" at bounding box center [781, 195] width 440 height 70
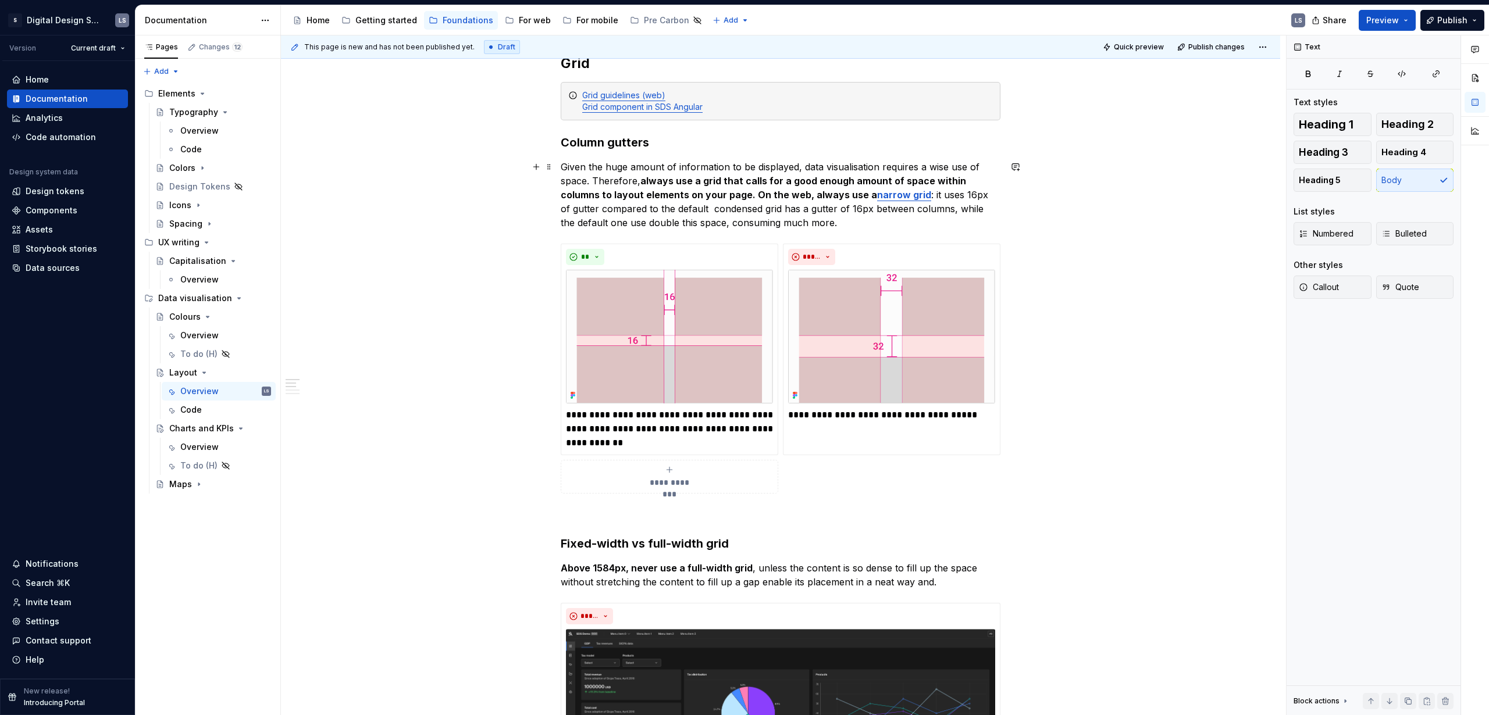
click at [618, 167] on p "Given the huge amount of information to be displayed, data visualisation requir…" at bounding box center [781, 195] width 440 height 70
drag, startPoint x: 1401, startPoint y: 19, endPoint x: 1399, endPoint y: 29, distance: 10.0
click at [869, 21] on button "Preview" at bounding box center [1386, 20] width 57 height 21
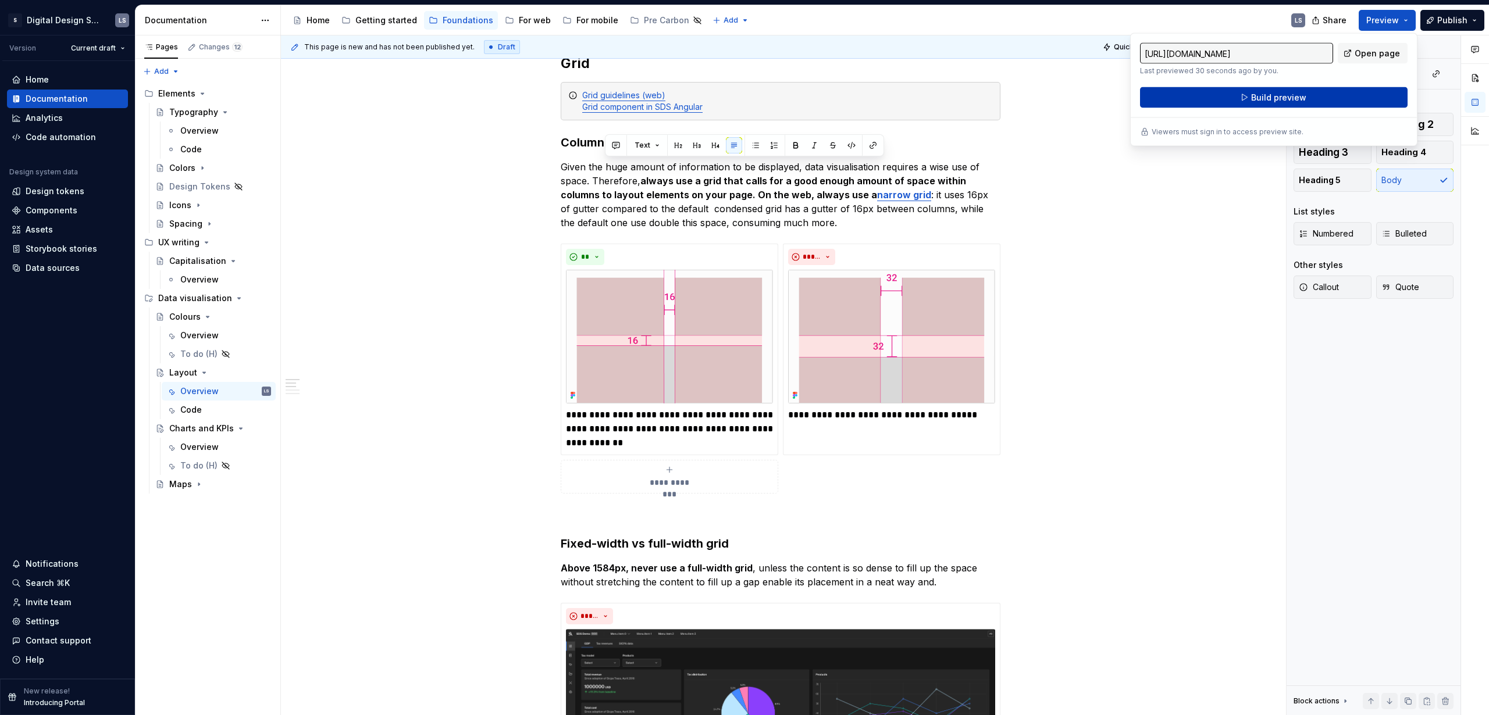
click at [869, 91] on button "Build preview" at bounding box center [1273, 97] width 267 height 21
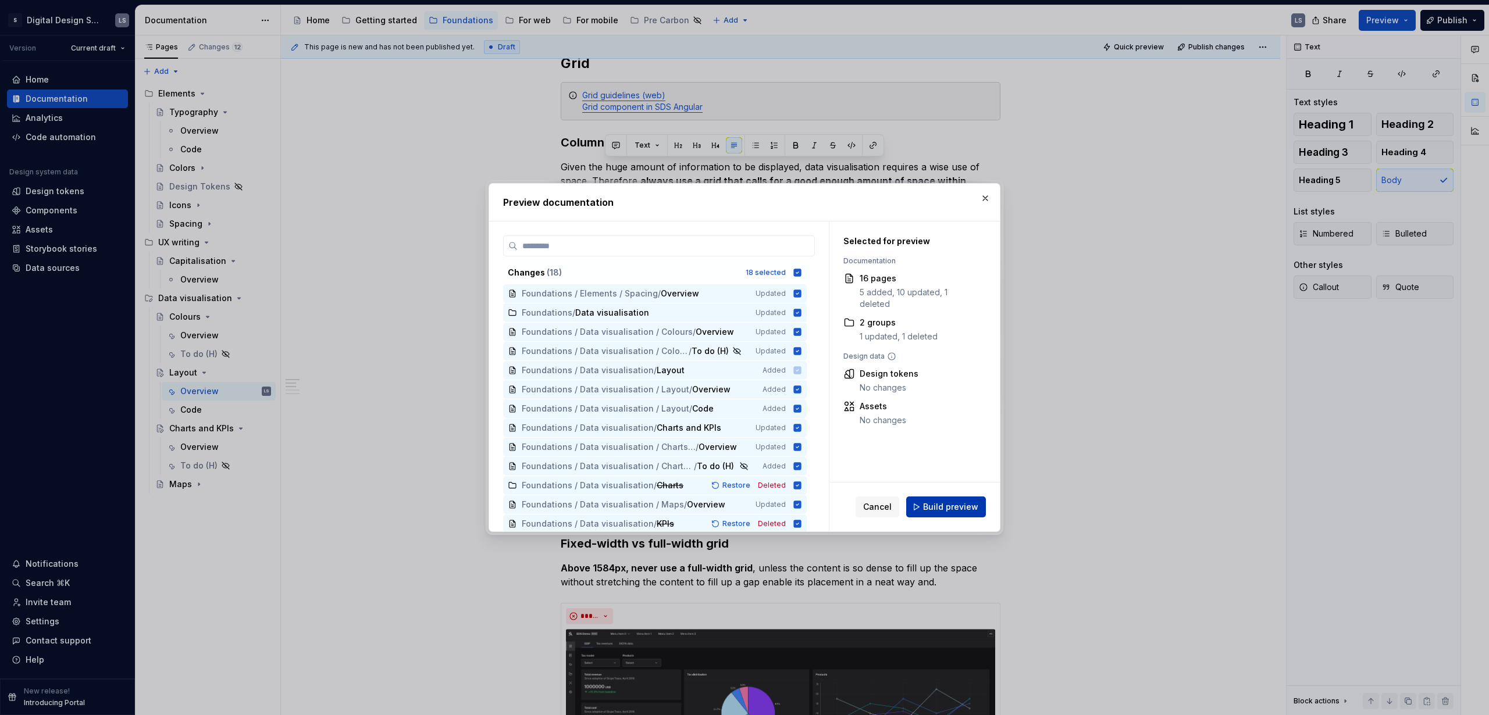
click at [869, 434] on span "Build preview" at bounding box center [950, 507] width 55 height 12
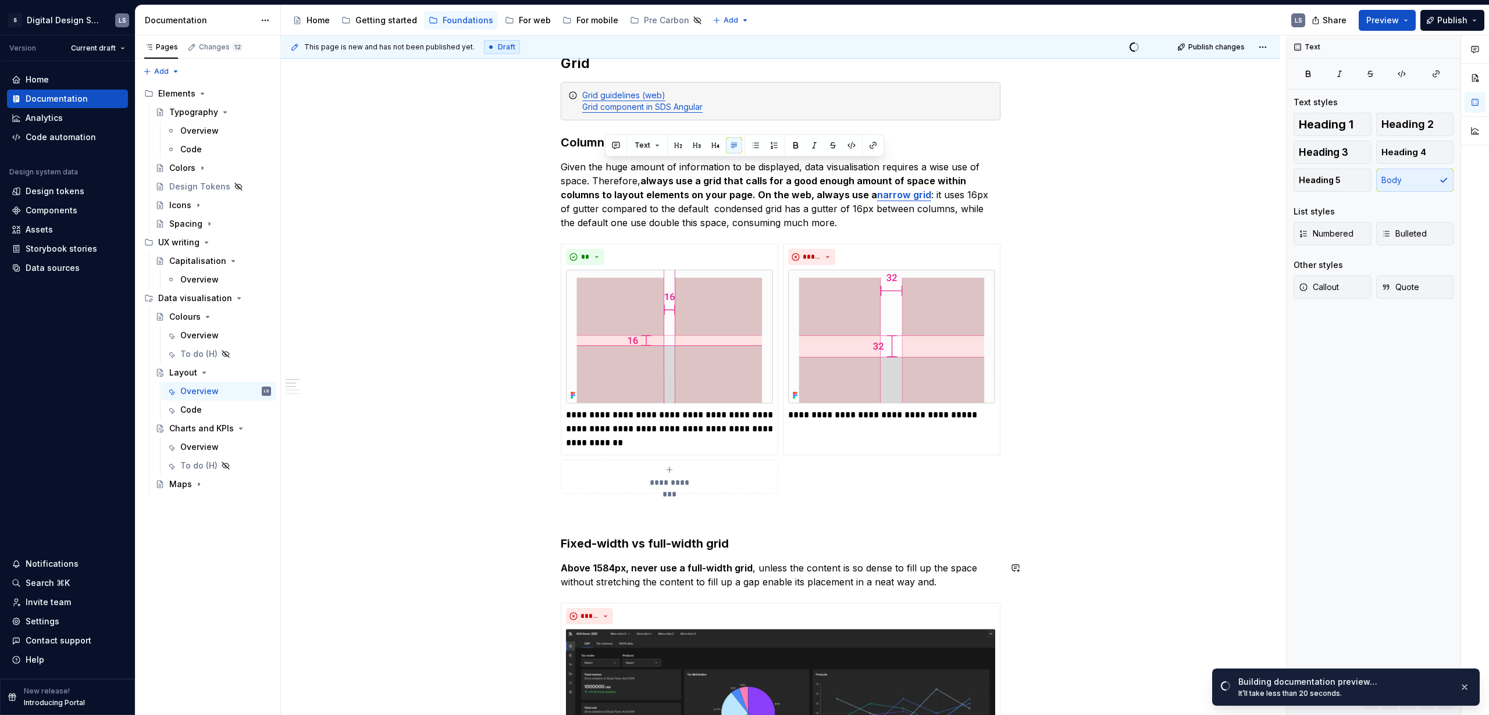
click at [602, 434] on strong "Fixed-width vs full-width grid" at bounding box center [645, 544] width 168 height 14
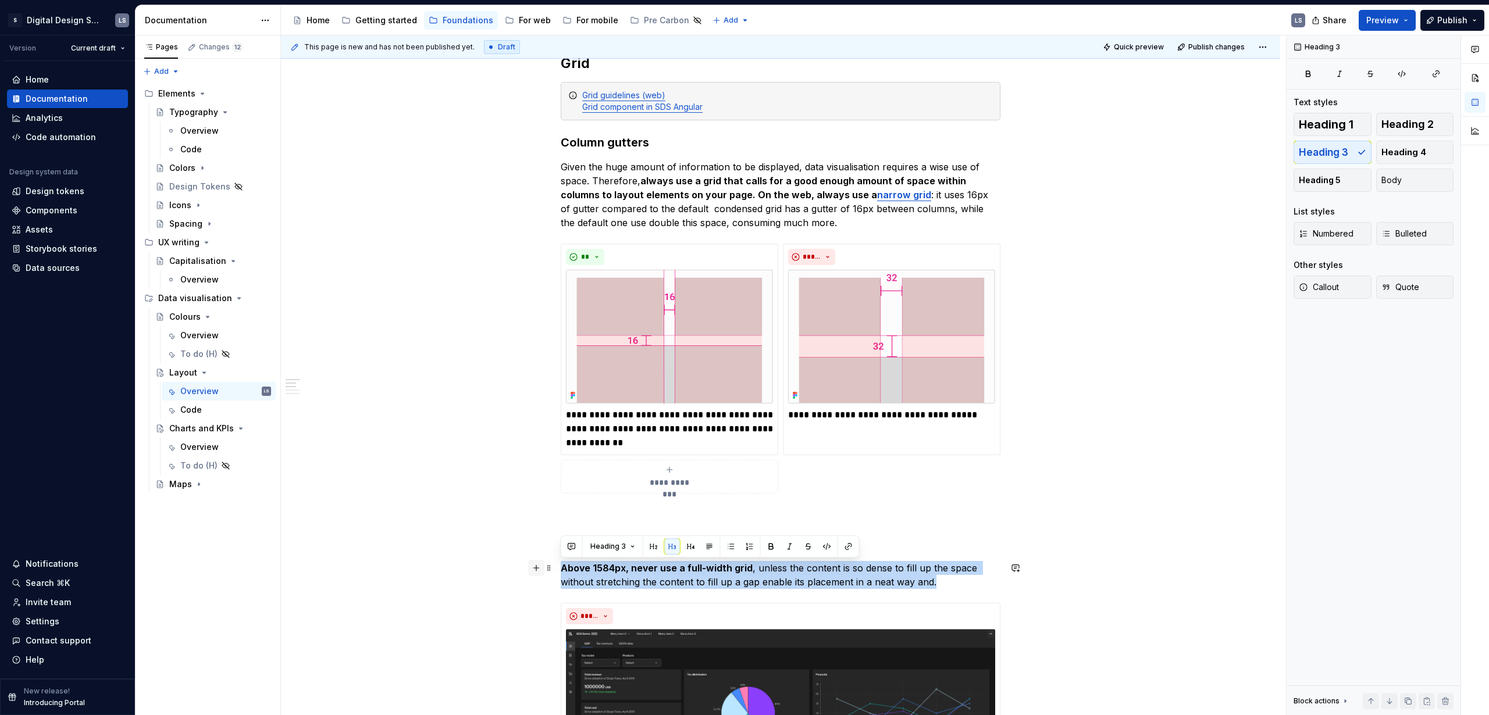
drag, startPoint x: 872, startPoint y: 579, endPoint x: 543, endPoint y: 567, distance: 329.3
click at [625, 434] on button "Heading 3" at bounding box center [612, 546] width 55 height 16
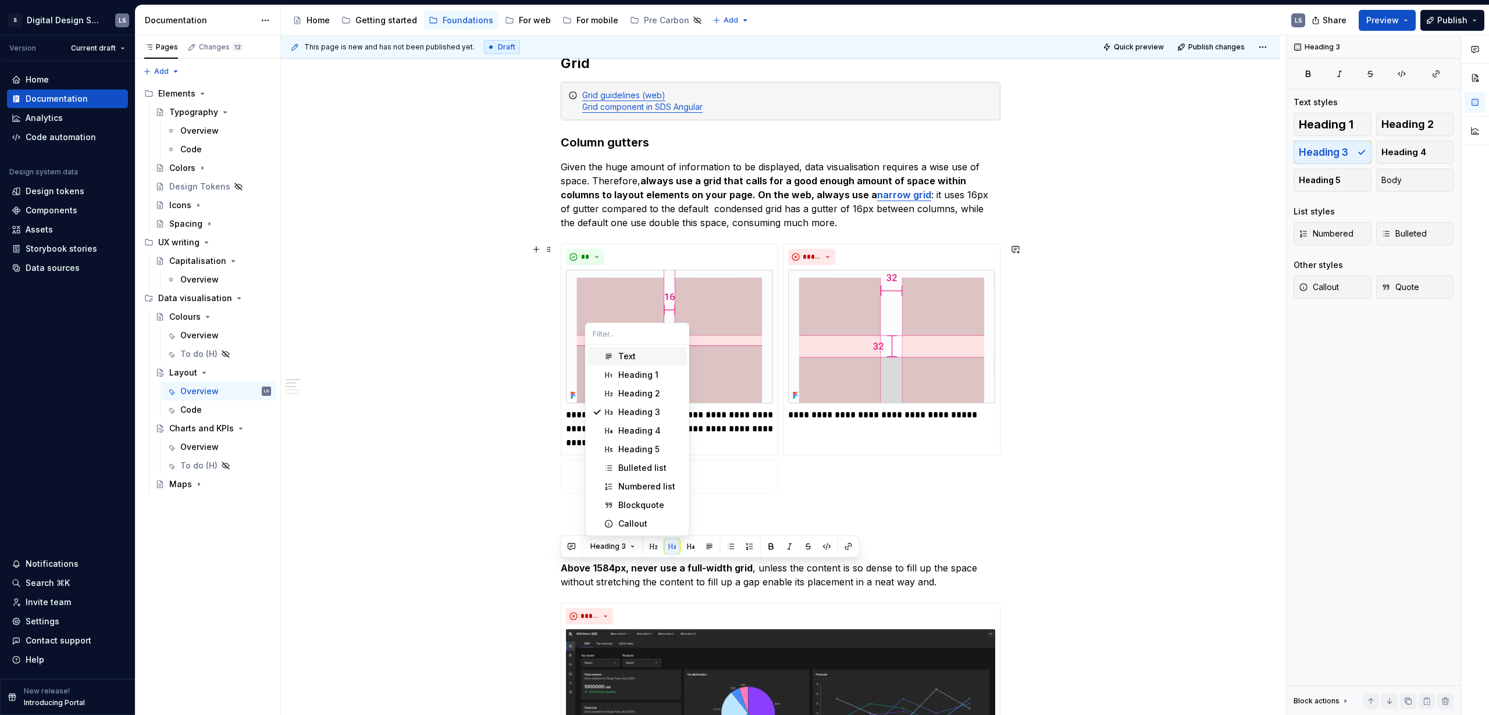
click at [642, 359] on div "Text" at bounding box center [650, 357] width 64 height 12
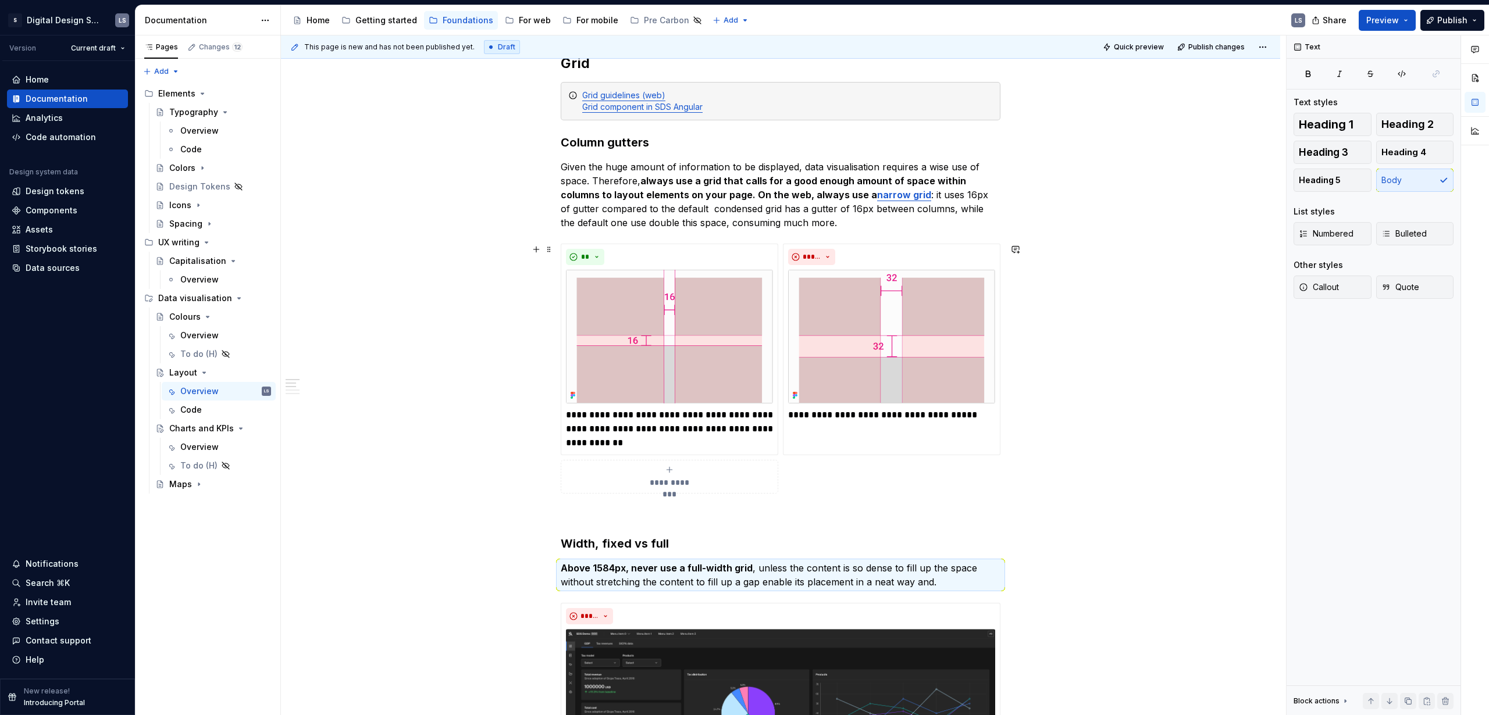
click at [869, 17] on button "Preview" at bounding box center [1386, 20] width 57 height 21
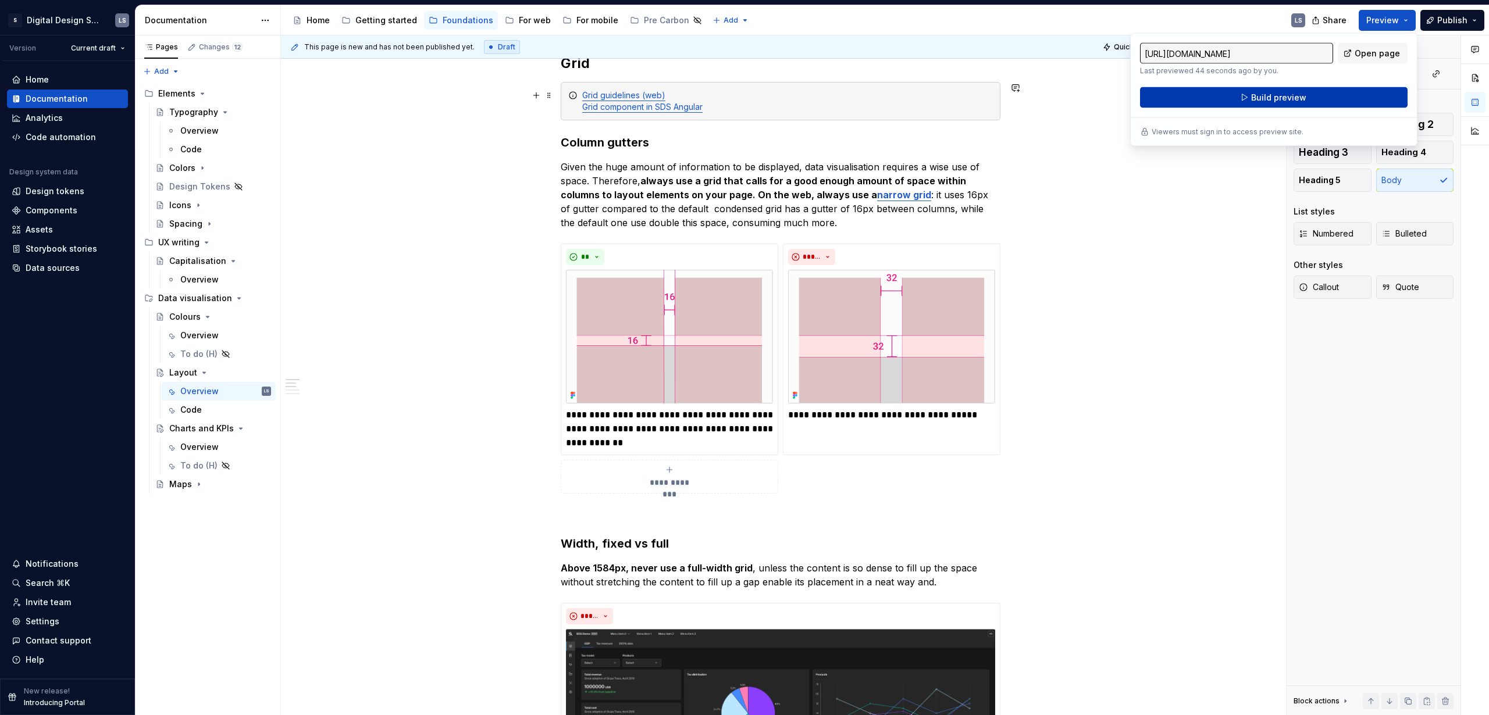
click at [869, 87] on div "[URL][DOMAIN_NAME] Last previewed 44 seconds ago by you. Open page Build preview" at bounding box center [1273, 75] width 267 height 65
click at [869, 93] on span "Build preview" at bounding box center [1278, 98] width 55 height 12
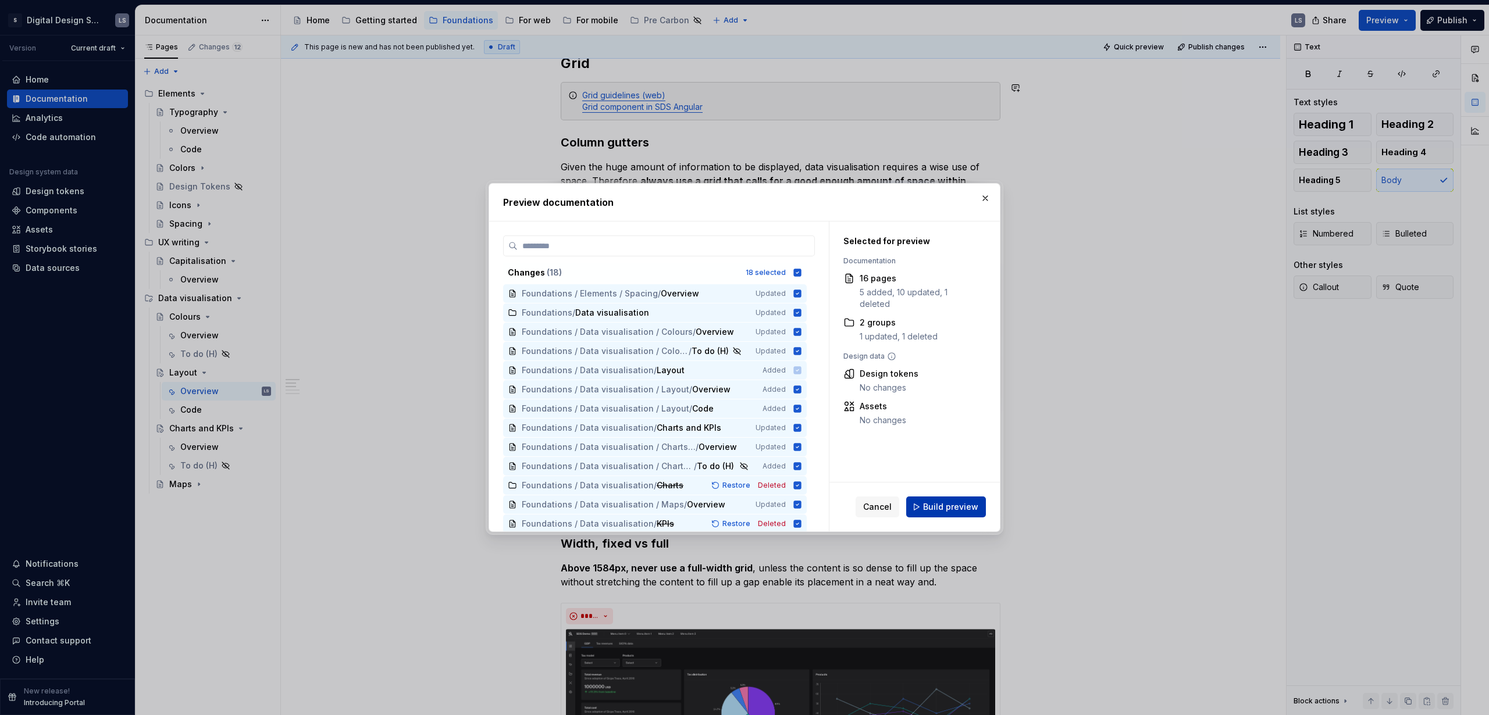
click at [869, 434] on span "Build preview" at bounding box center [950, 507] width 55 height 12
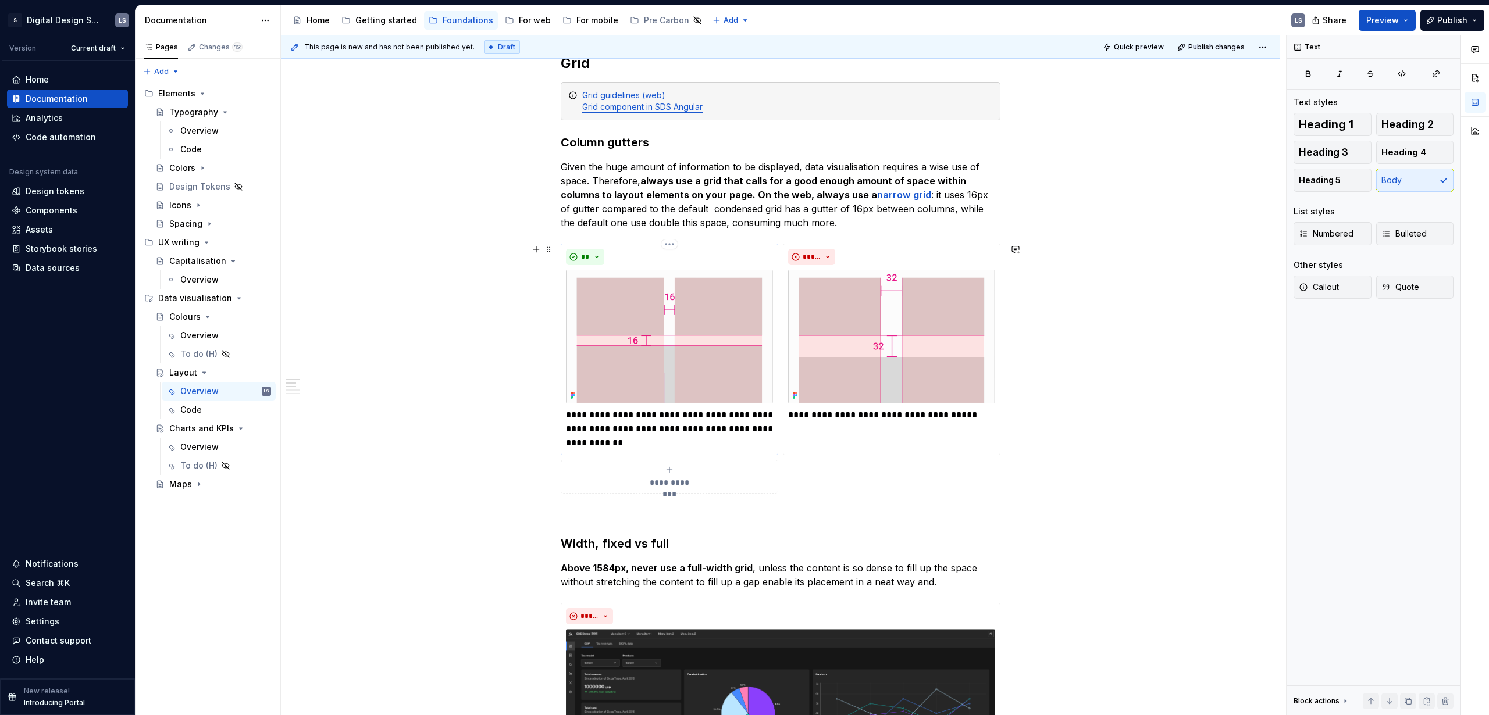
click at [638, 430] on p "**********" at bounding box center [669, 429] width 207 height 42
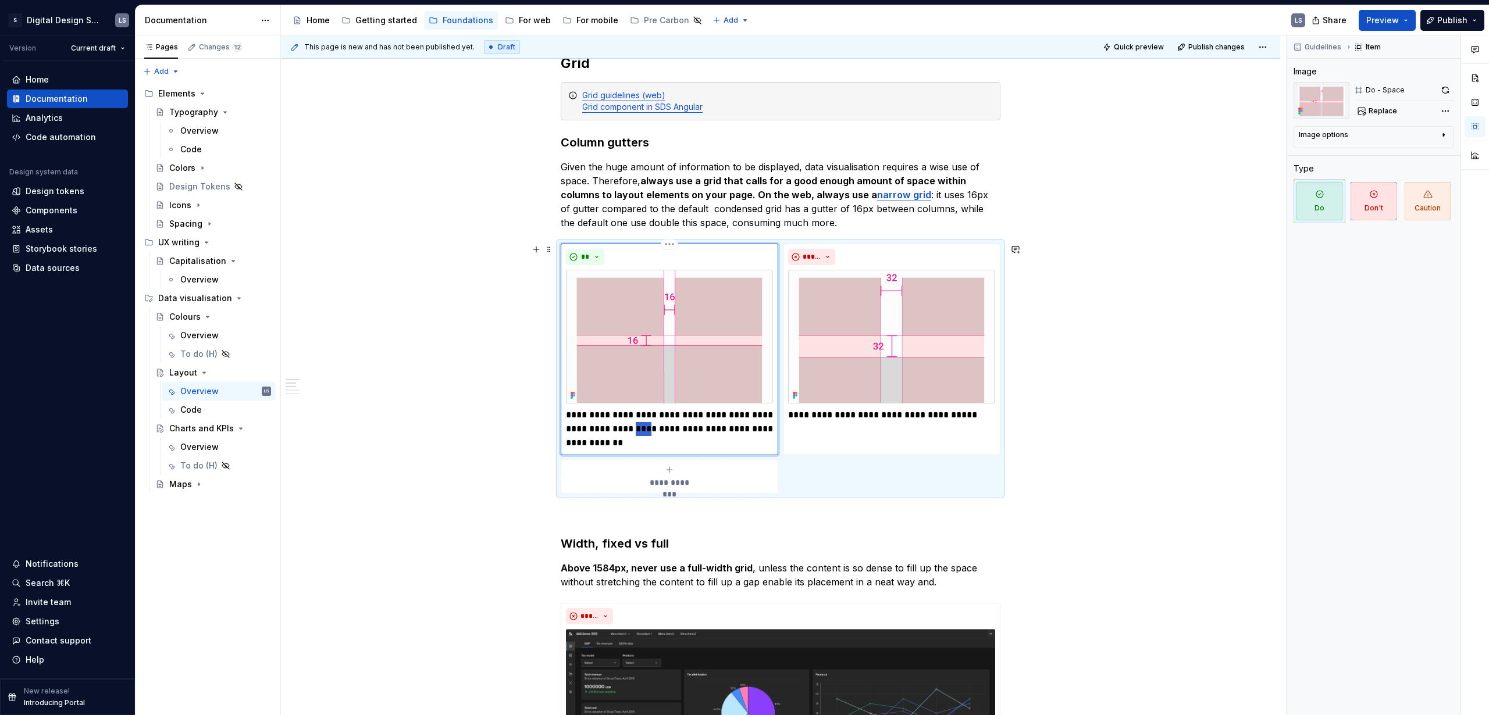
click at [638, 430] on p "**********" at bounding box center [669, 429] width 207 height 42
click at [869, 434] on p "Above 1584px, never use a full-width grid , unless the content is so dense to f…" at bounding box center [781, 575] width 440 height 28
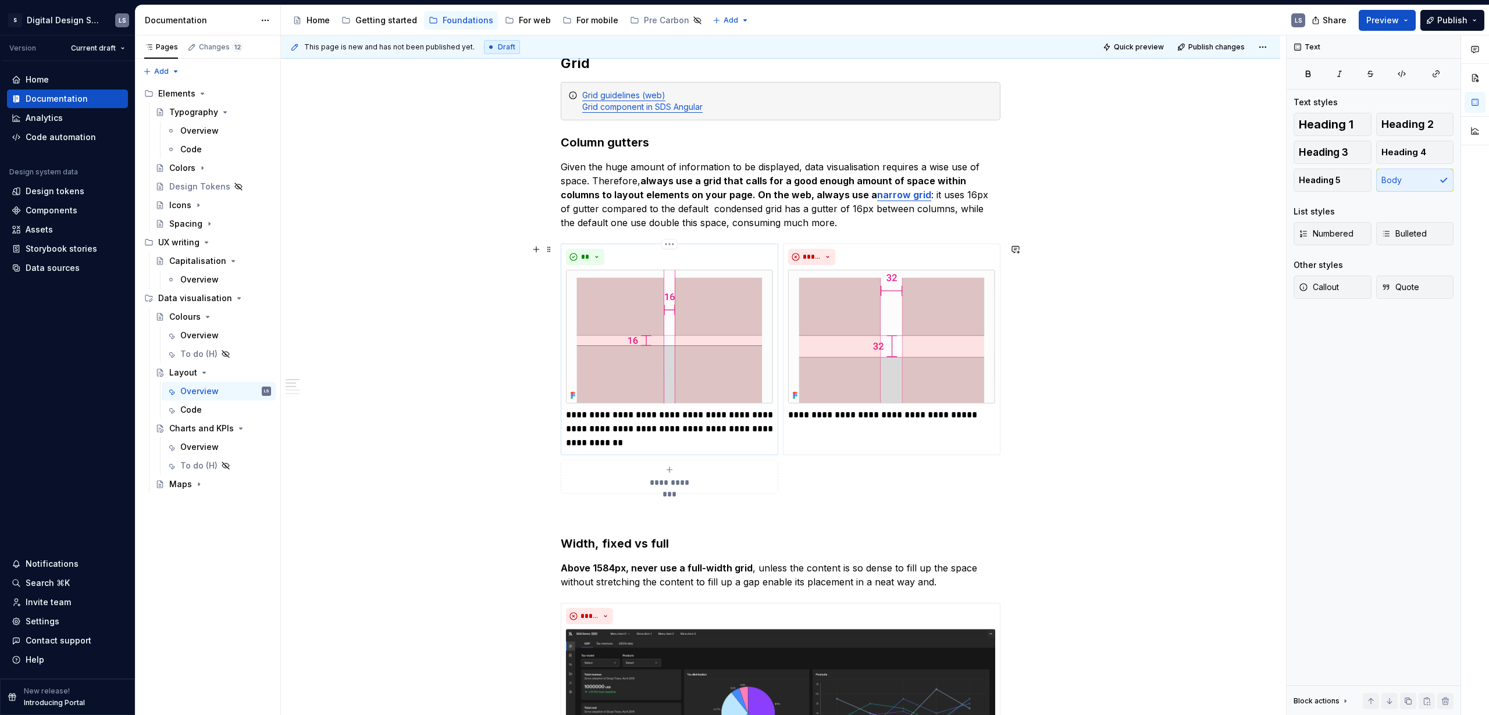
click at [616, 428] on p "**********" at bounding box center [669, 429] width 207 height 42
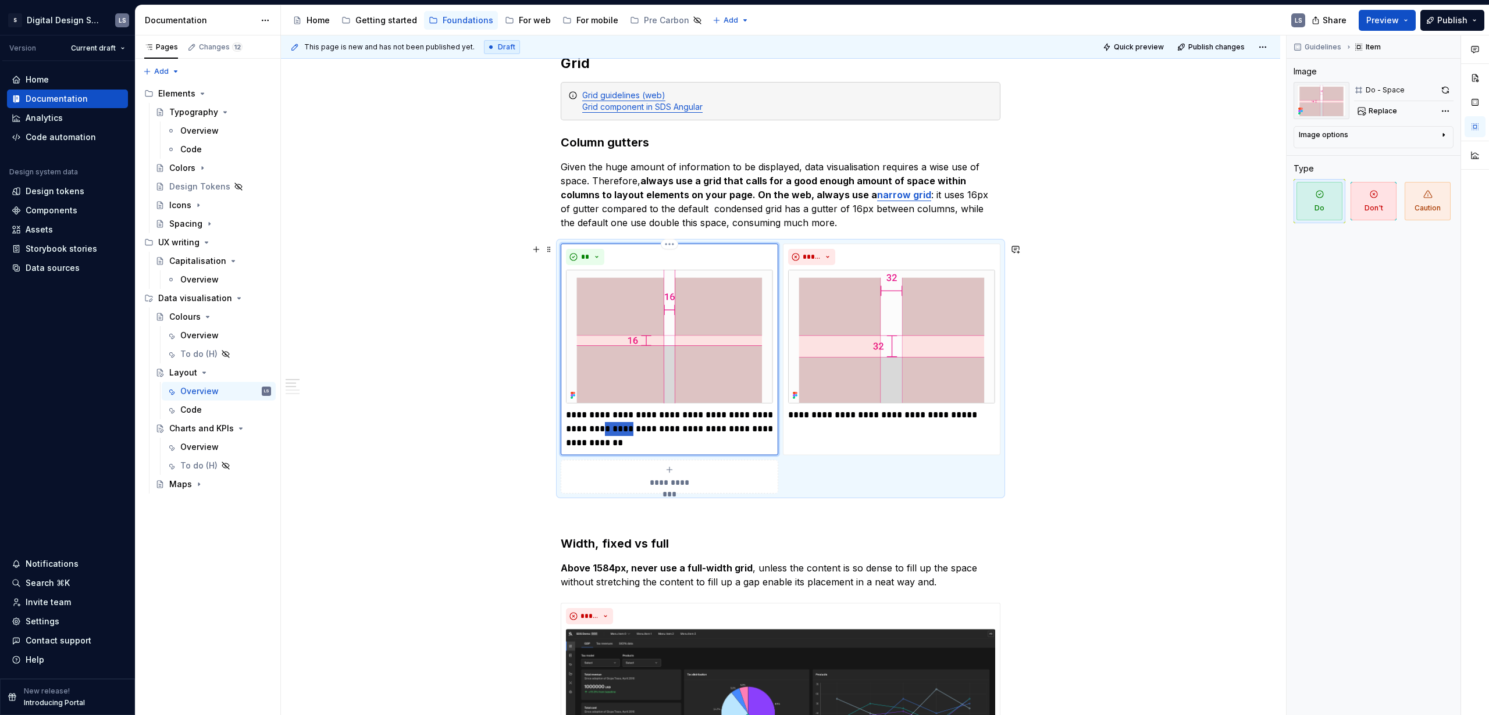
click at [616, 428] on p "**********" at bounding box center [669, 429] width 207 height 42
click at [705, 434] on p "**********" at bounding box center [669, 429] width 207 height 42
drag, startPoint x: 652, startPoint y: 429, endPoint x: 561, endPoint y: 428, distance: 91.3
click at [561, 428] on div "**********" at bounding box center [669, 350] width 217 height 212
click at [616, 427] on p "**********" at bounding box center [669, 429] width 207 height 42
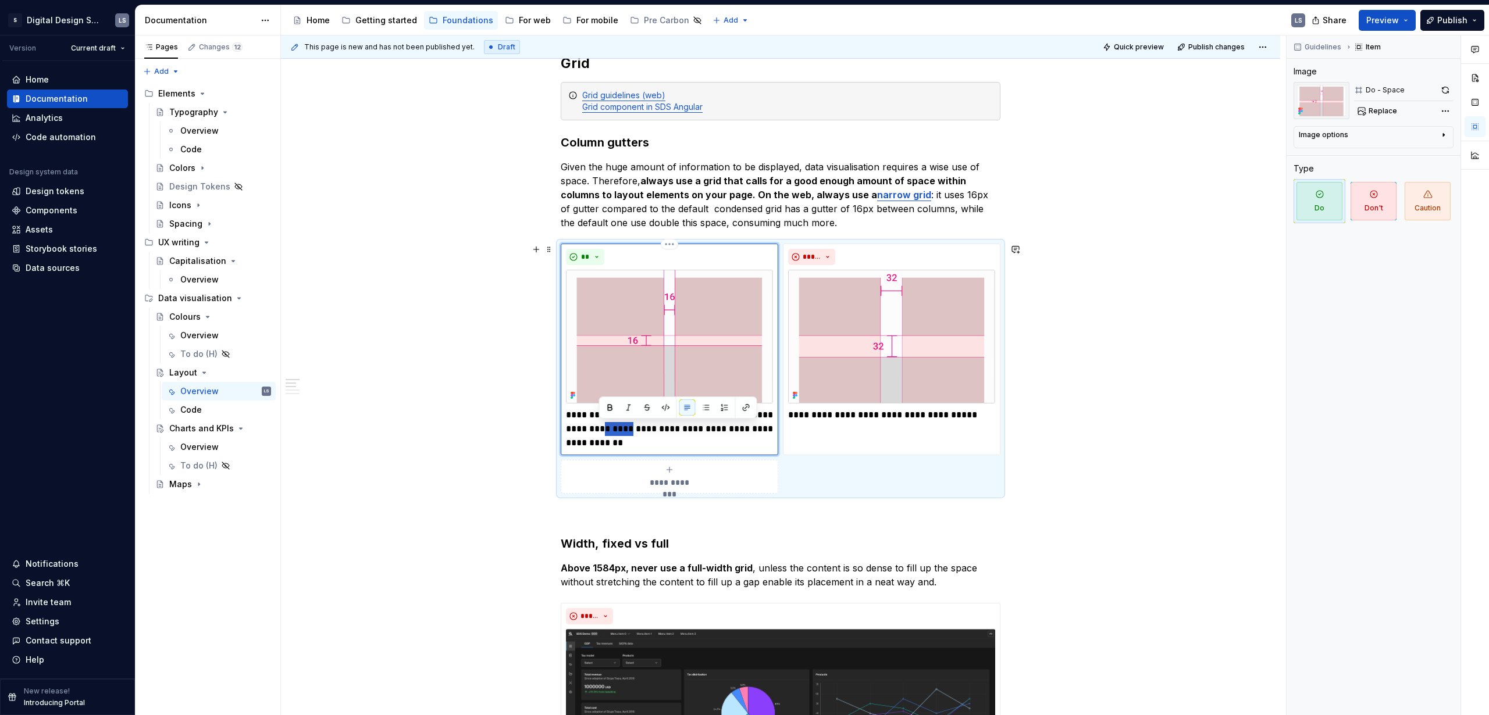
click at [616, 427] on p "**********" at bounding box center [669, 429] width 207 height 42
click at [679, 429] on p "**********" at bounding box center [669, 429] width 207 height 42
click at [608, 434] on p "**********" at bounding box center [669, 429] width 207 height 42
click at [583, 433] on p "**********" at bounding box center [669, 429] width 207 height 42
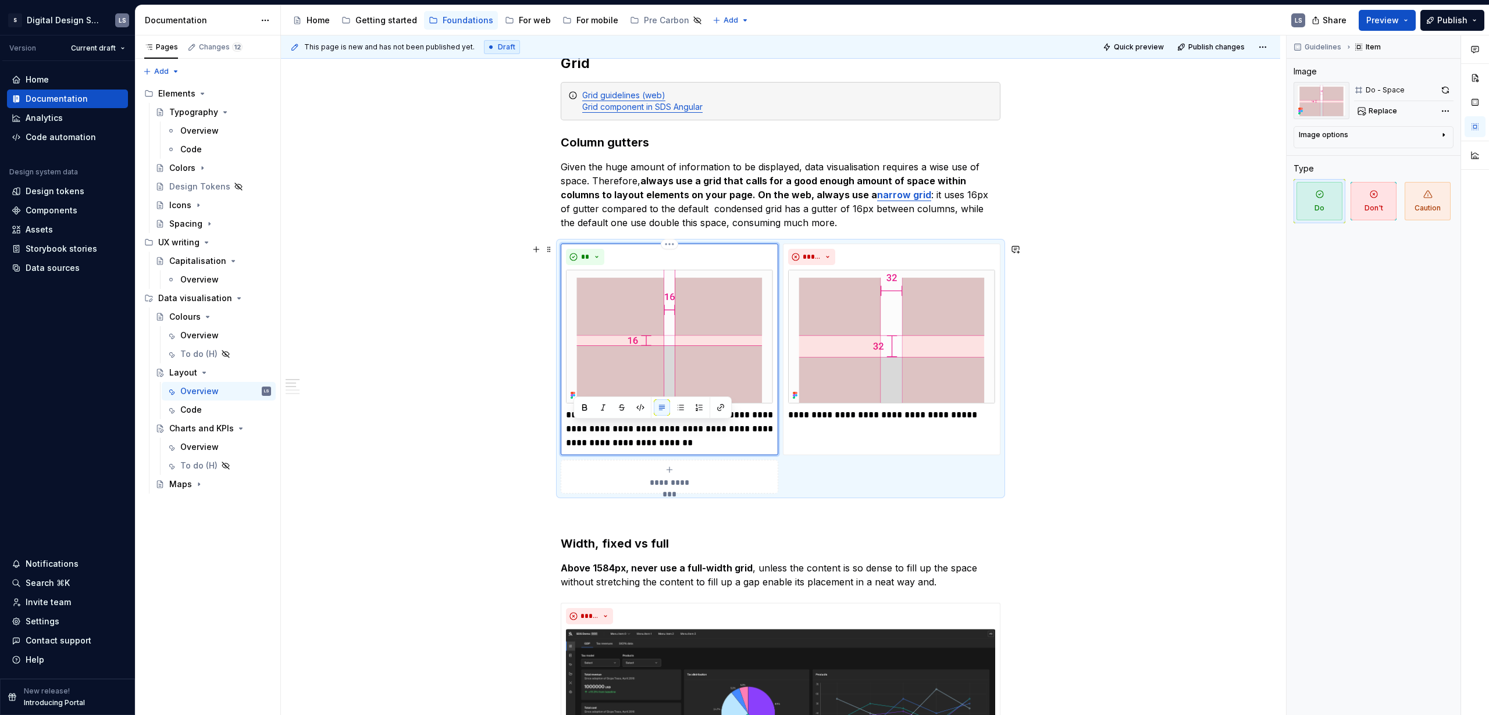
click at [758, 416] on p "**********" at bounding box center [669, 429] width 207 height 42
click at [663, 416] on p "**********" at bounding box center [669, 429] width 207 height 42
click at [685, 415] on p "**********" at bounding box center [669, 429] width 207 height 42
click at [668, 416] on p "**********" at bounding box center [669, 429] width 207 height 42
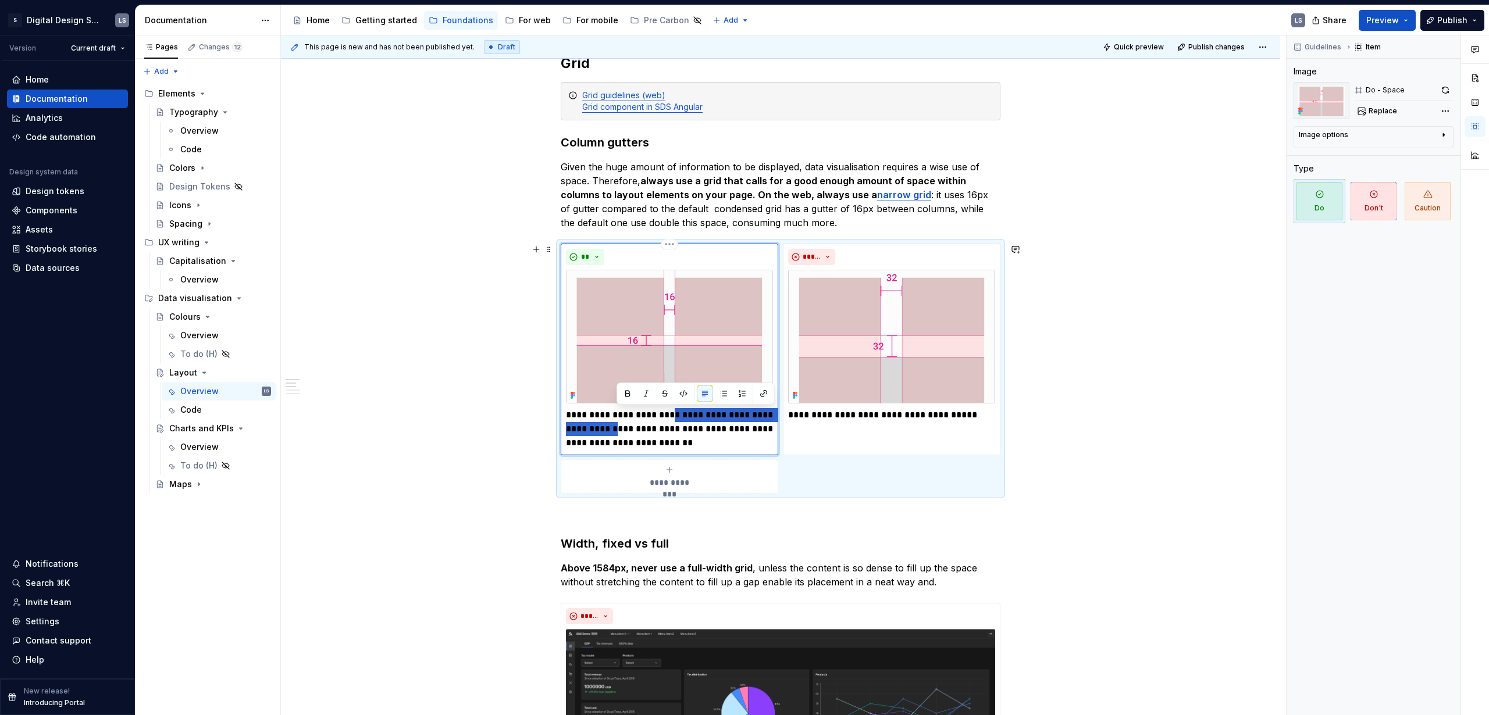
drag, startPoint x: 665, startPoint y: 415, endPoint x: 615, endPoint y: 424, distance: 50.4
click at [615, 424] on p "**********" at bounding box center [669, 429] width 207 height 42
click at [869, 363] on img at bounding box center [891, 337] width 207 height 134
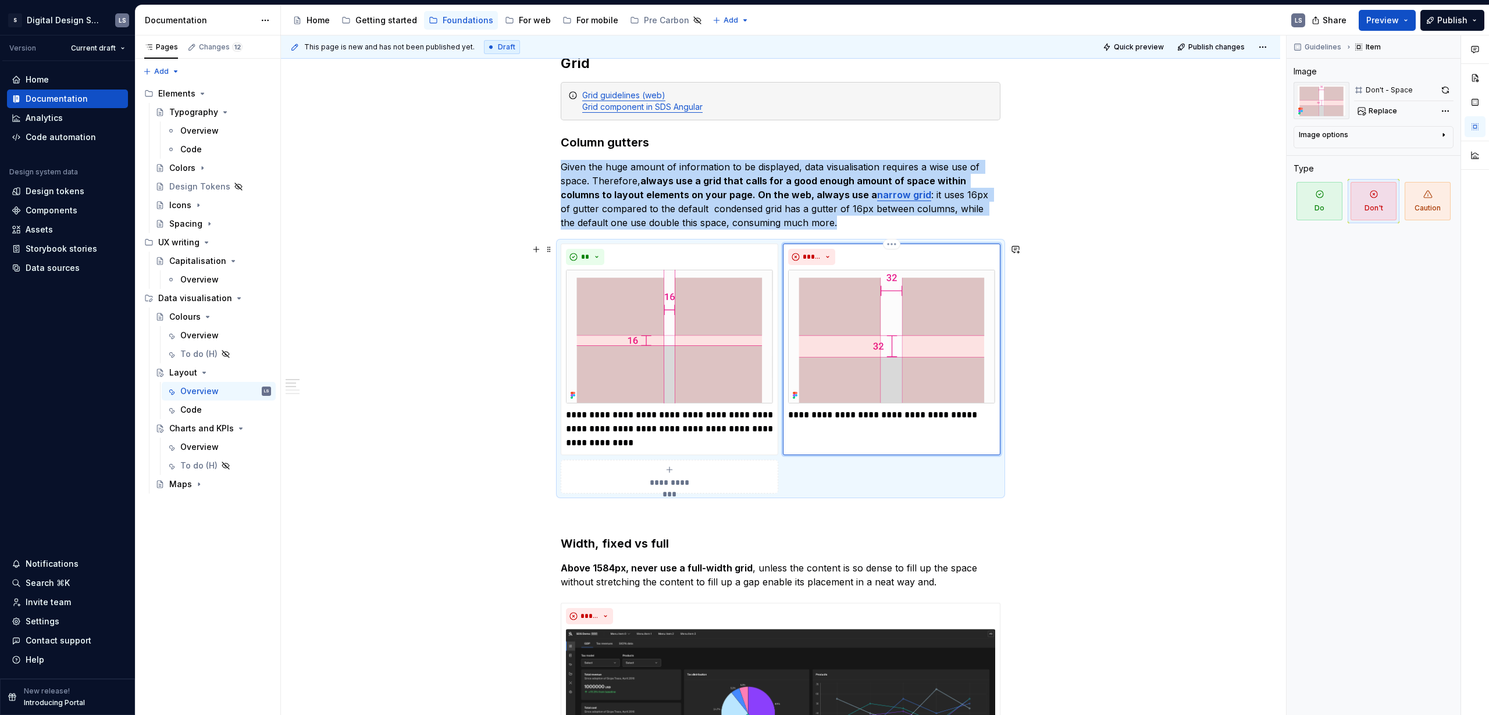
click at [869, 417] on p "**********" at bounding box center [891, 415] width 207 height 14
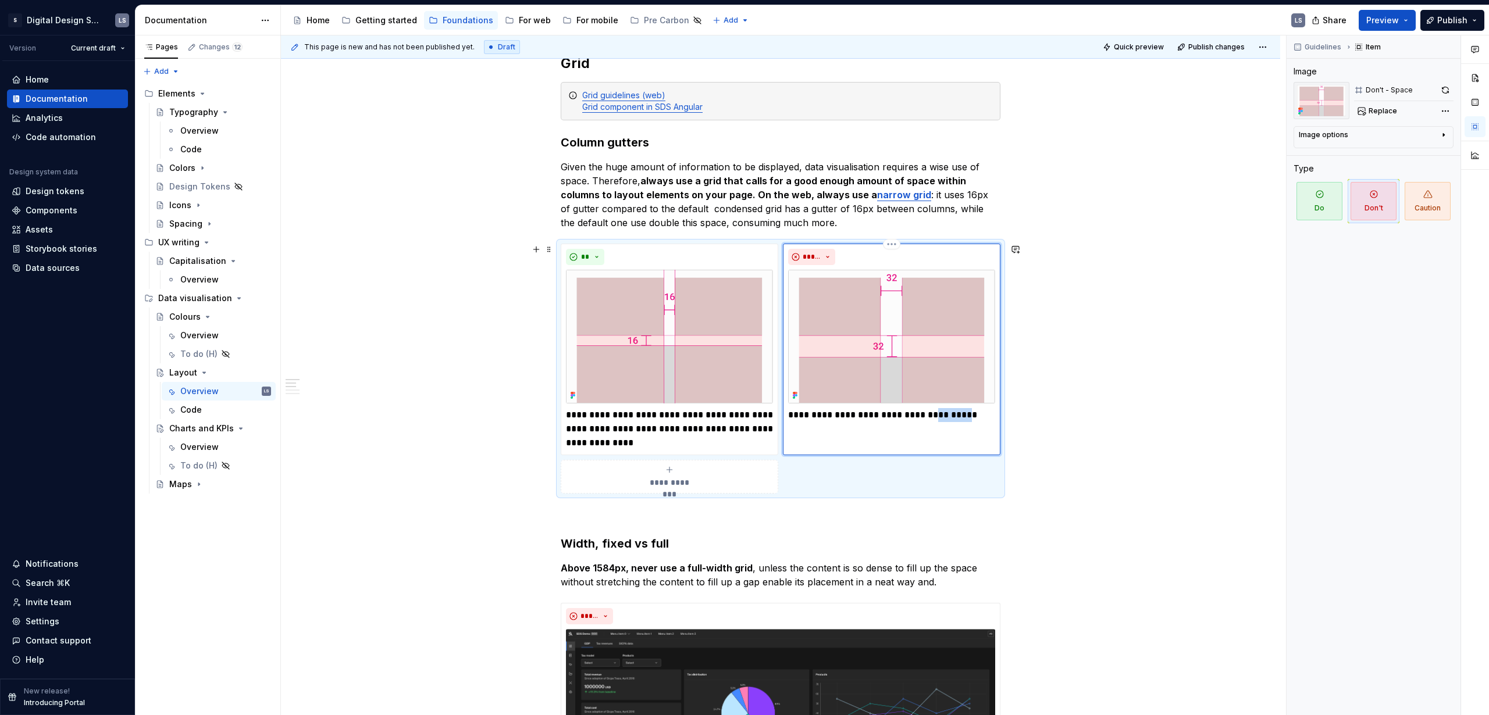
click at [869, 417] on p "**********" at bounding box center [891, 415] width 207 height 14
click at [815, 415] on p "**********" at bounding box center [891, 415] width 207 height 14
click at [850, 414] on p "**********" at bounding box center [891, 415] width 207 height 14
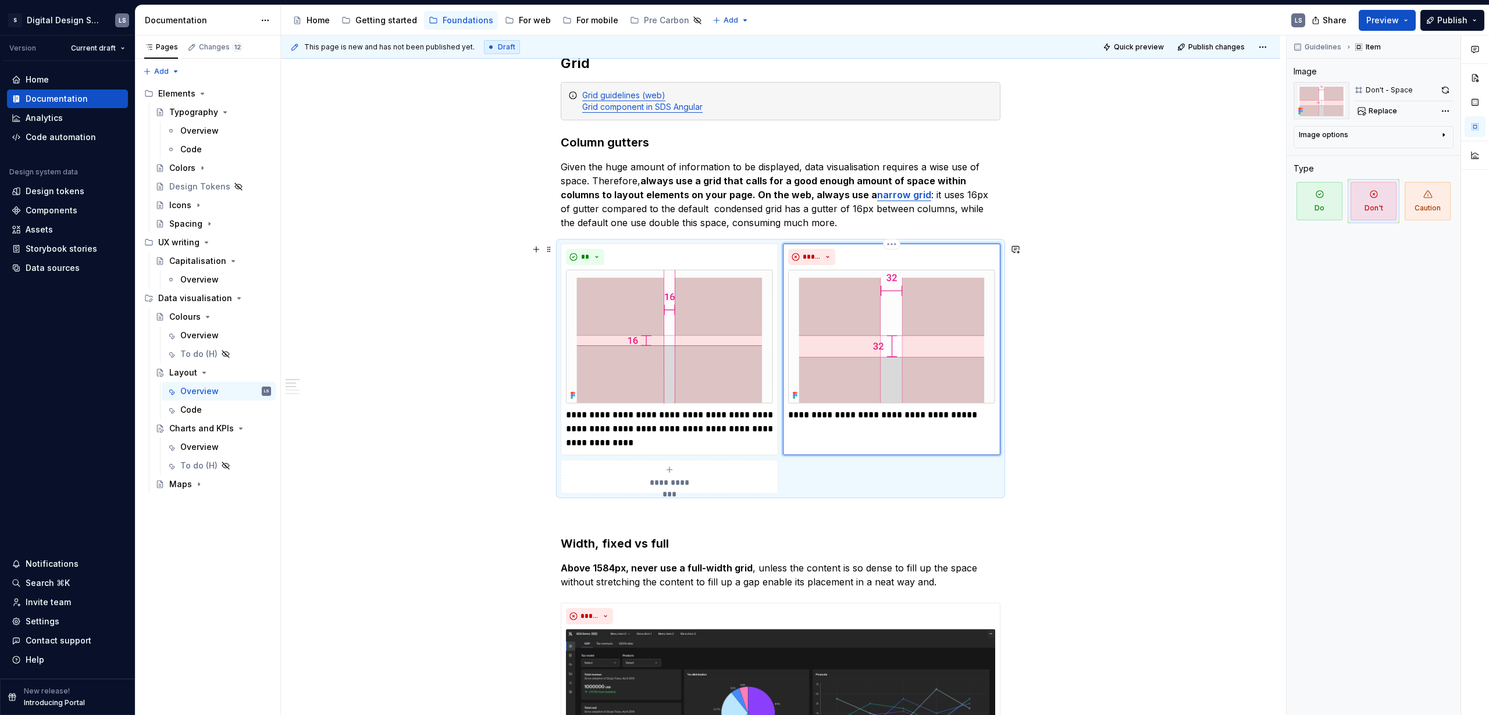
click at [841, 415] on p "**********" at bounding box center [891, 415] width 207 height 14
click at [823, 412] on p "**********" at bounding box center [891, 415] width 207 height 14
click at [801, 415] on p "**********" at bounding box center [891, 415] width 207 height 14
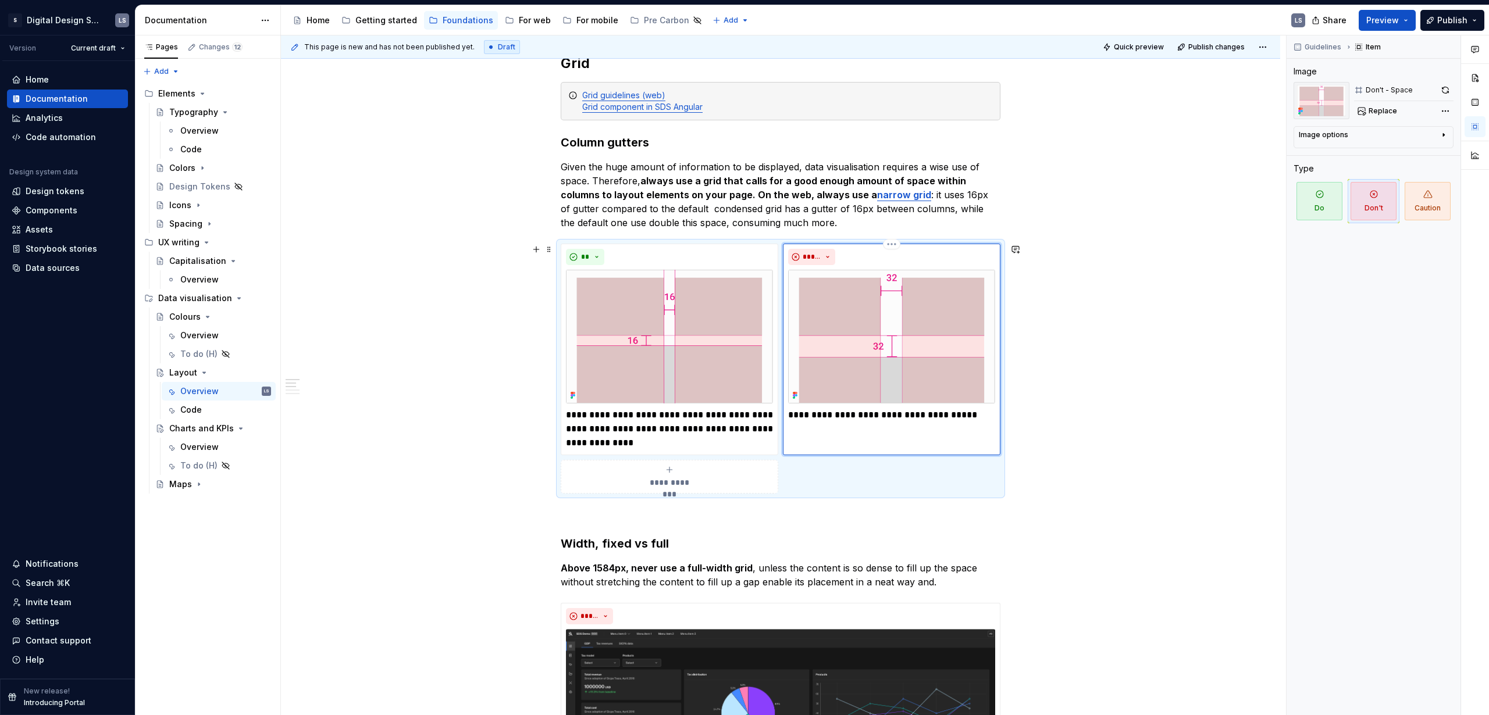
click at [854, 414] on p "**********" at bounding box center [891, 415] width 207 height 14
click at [841, 415] on p "**********" at bounding box center [891, 415] width 207 height 14
drag, startPoint x: 958, startPoint y: 416, endPoint x: 844, endPoint y: 419, distance: 114.6
click at [844, 419] on p "**********" at bounding box center [891, 415] width 207 height 14
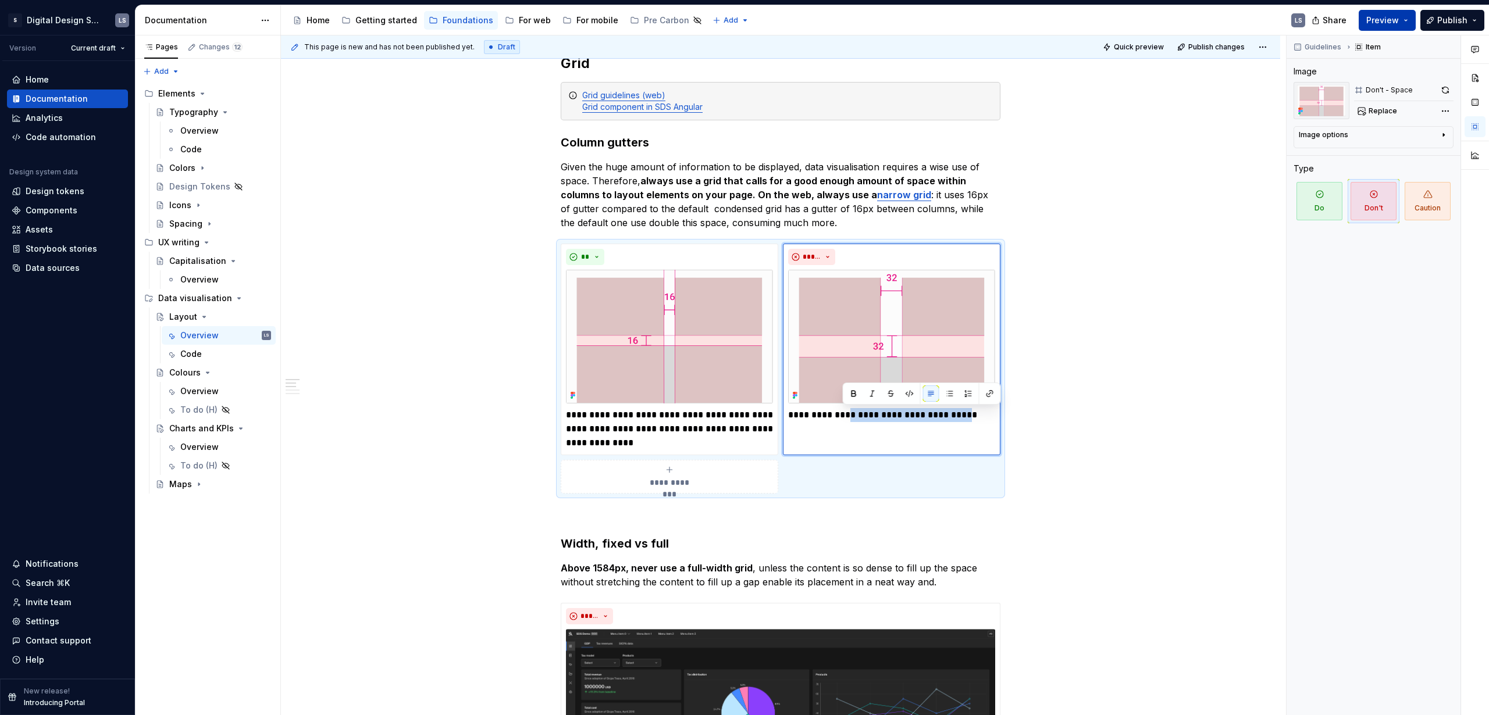
click at [869, 25] on span "Preview" at bounding box center [1382, 21] width 33 height 12
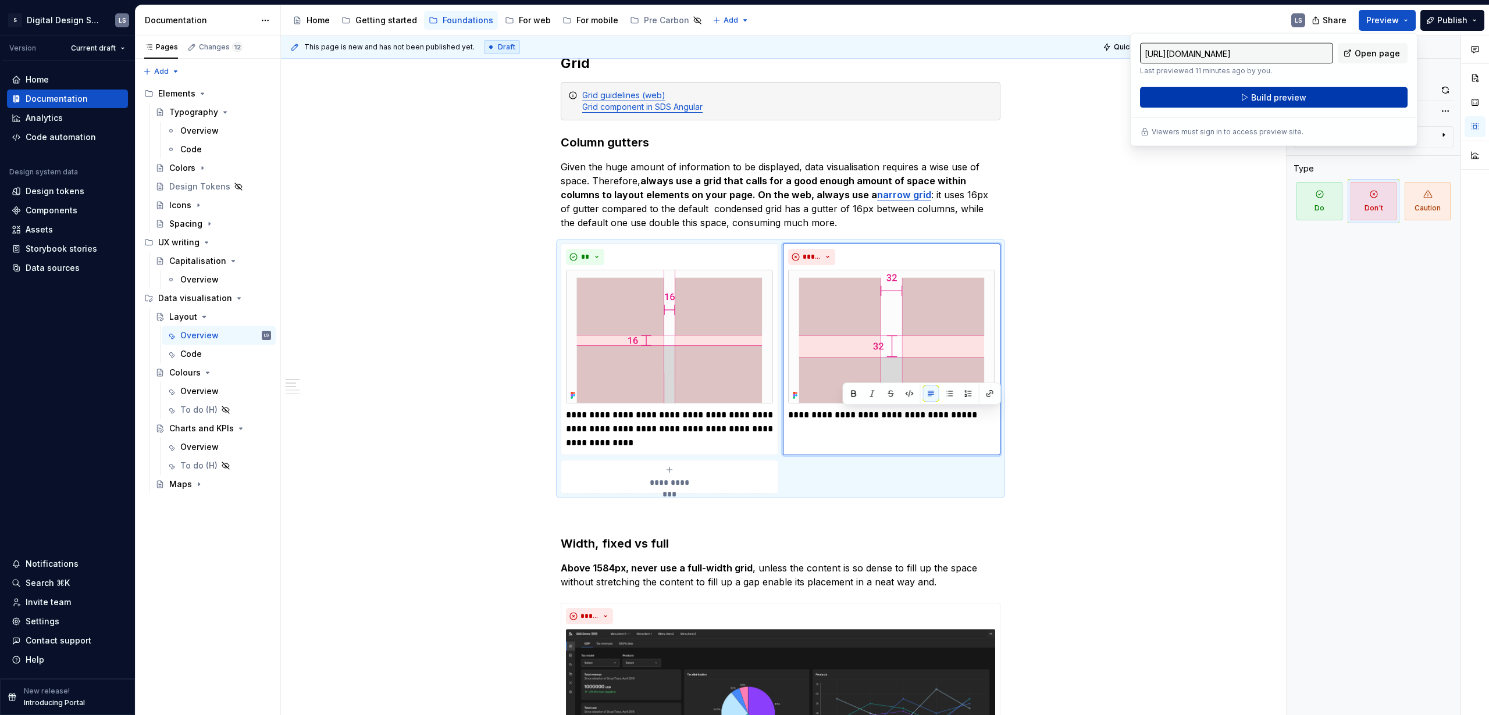
click at [869, 98] on button "Build preview" at bounding box center [1273, 97] width 267 height 21
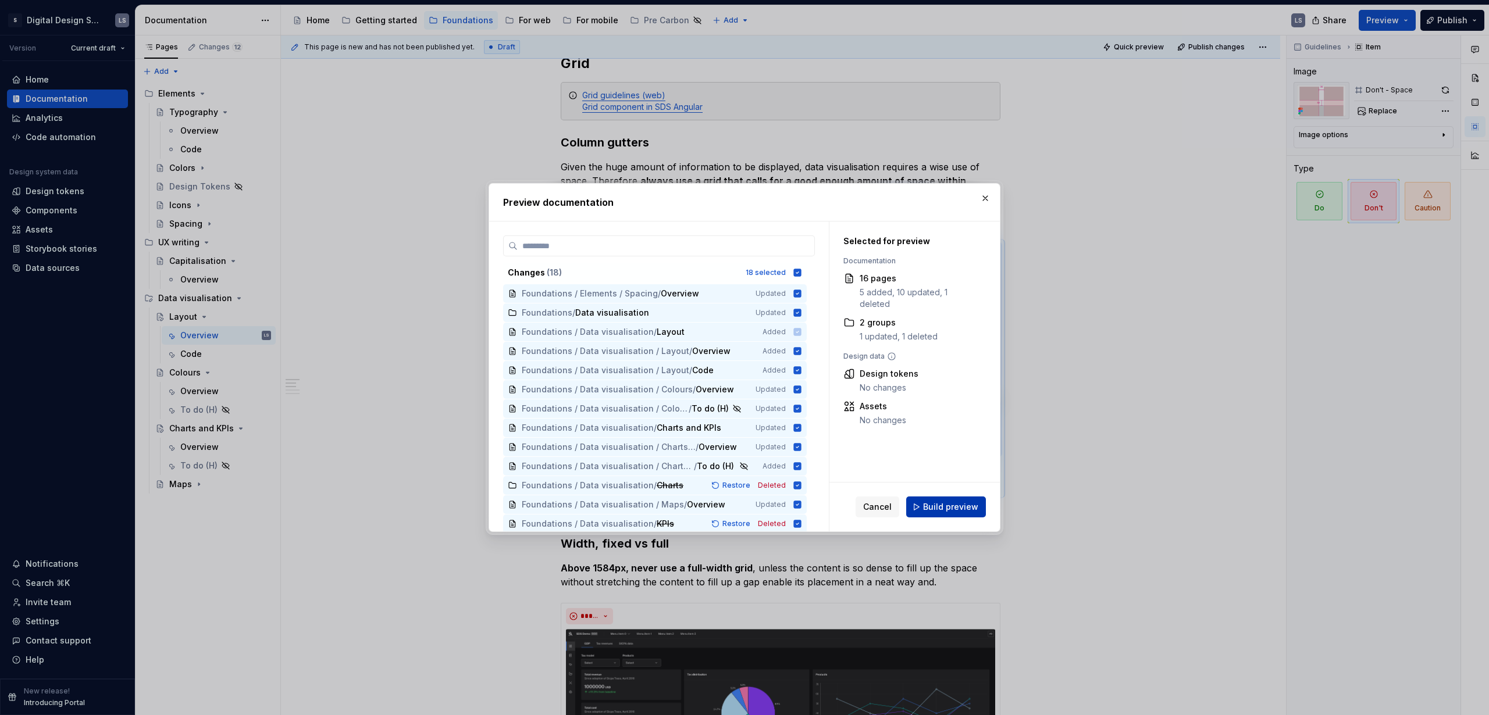
click at [869, 434] on span "Build preview" at bounding box center [950, 507] width 55 height 12
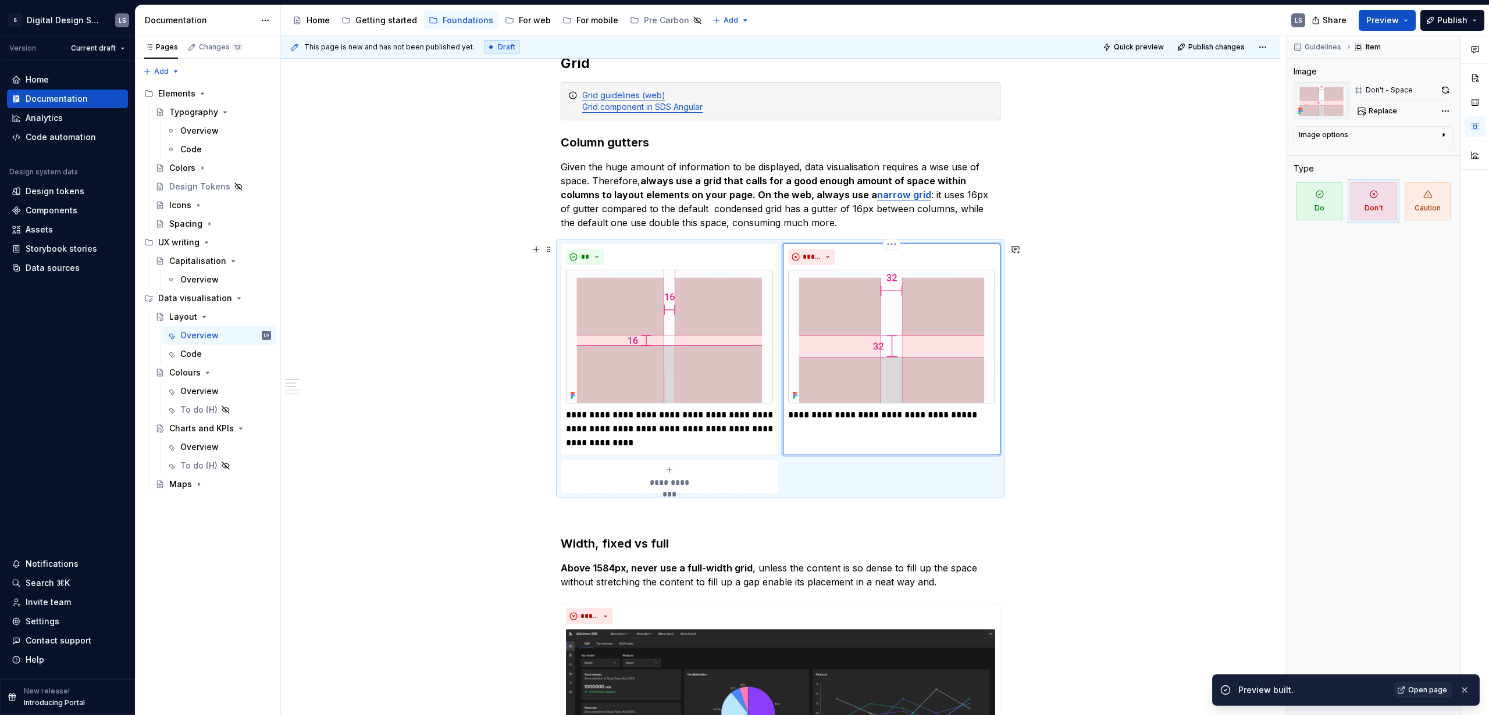
click at [869, 419] on p "**********" at bounding box center [891, 415] width 207 height 14
click at [869, 413] on p "**********" at bounding box center [891, 415] width 207 height 14
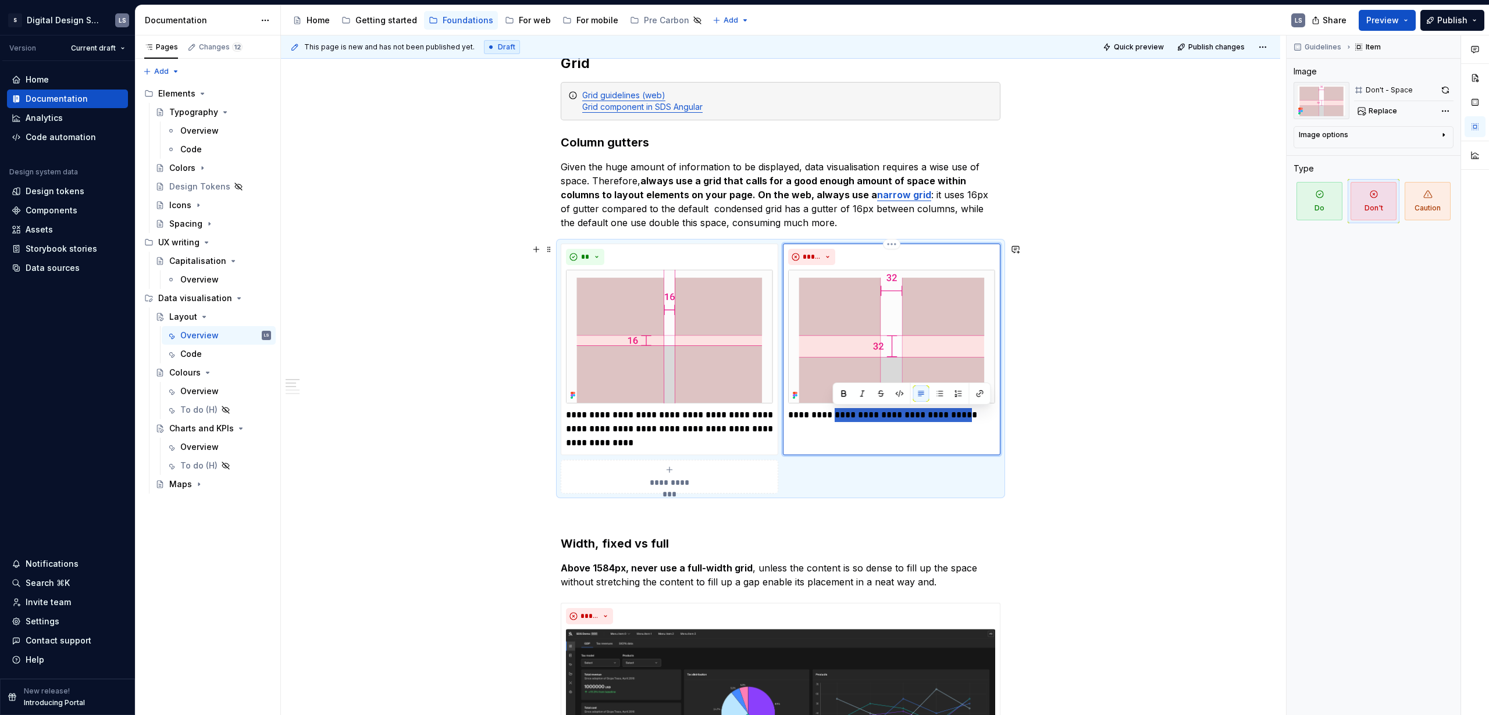
drag, startPoint x: 833, startPoint y: 413, endPoint x: 961, endPoint y: 416, distance: 127.4
click at [869, 416] on p "**********" at bounding box center [891, 415] width 207 height 14
type textarea "*"
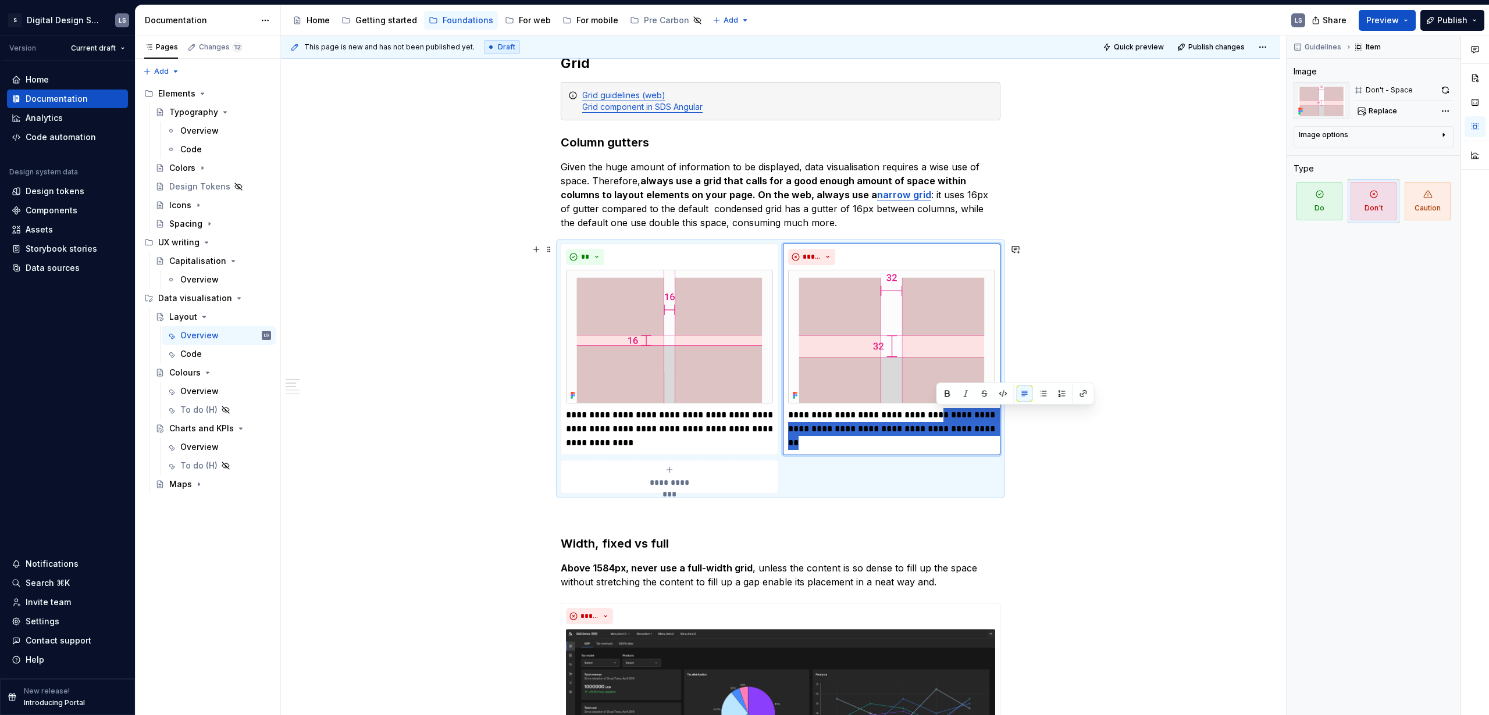
drag, startPoint x: 943, startPoint y: 419, endPoint x: 1000, endPoint y: 438, distance: 60.3
click at [869, 434] on div "**********" at bounding box center [781, 369] width 440 height 250
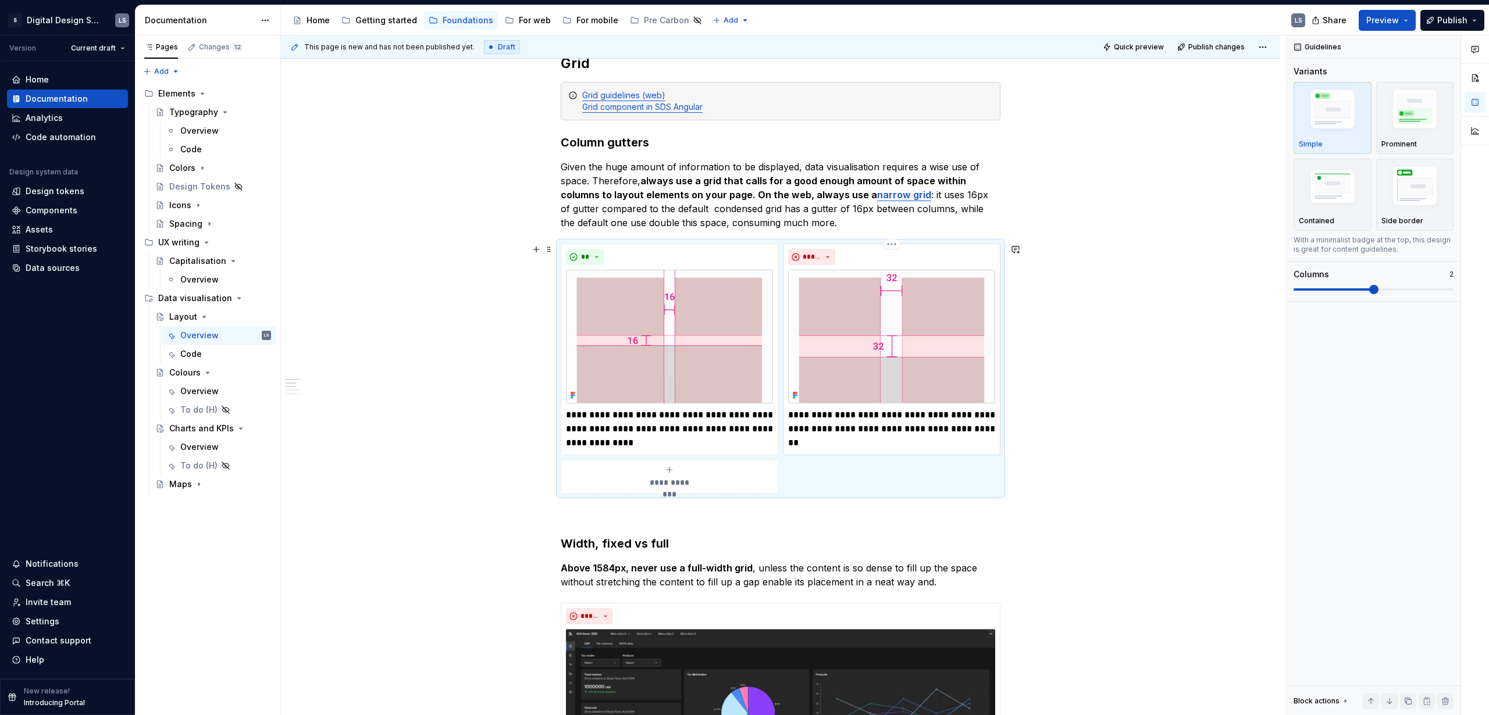
click at [869, 419] on p "**********" at bounding box center [891, 422] width 207 height 28
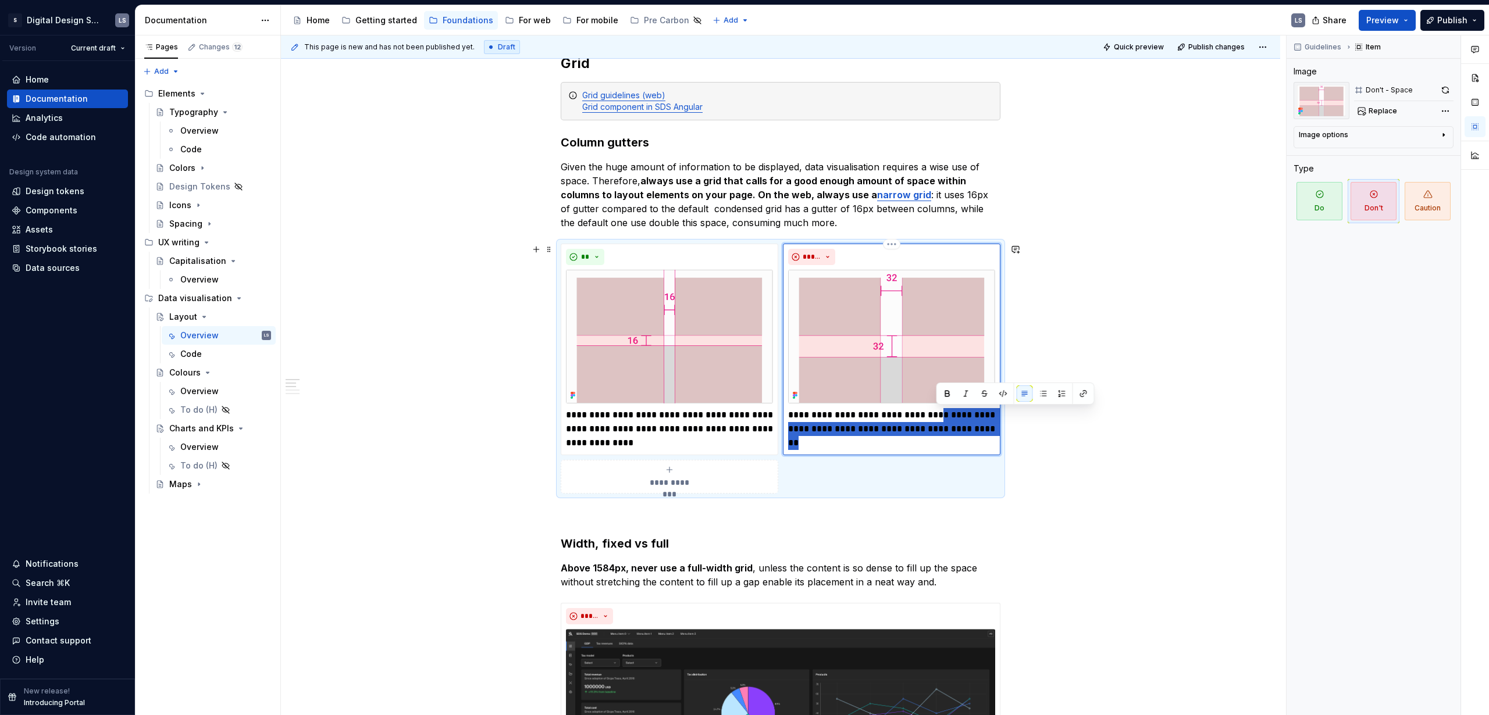
drag, startPoint x: 937, startPoint y: 415, endPoint x: 986, endPoint y: 424, distance: 49.2
click at [869, 425] on p "**********" at bounding box center [891, 422] width 207 height 28
click at [645, 434] on p "**********" at bounding box center [669, 429] width 207 height 42
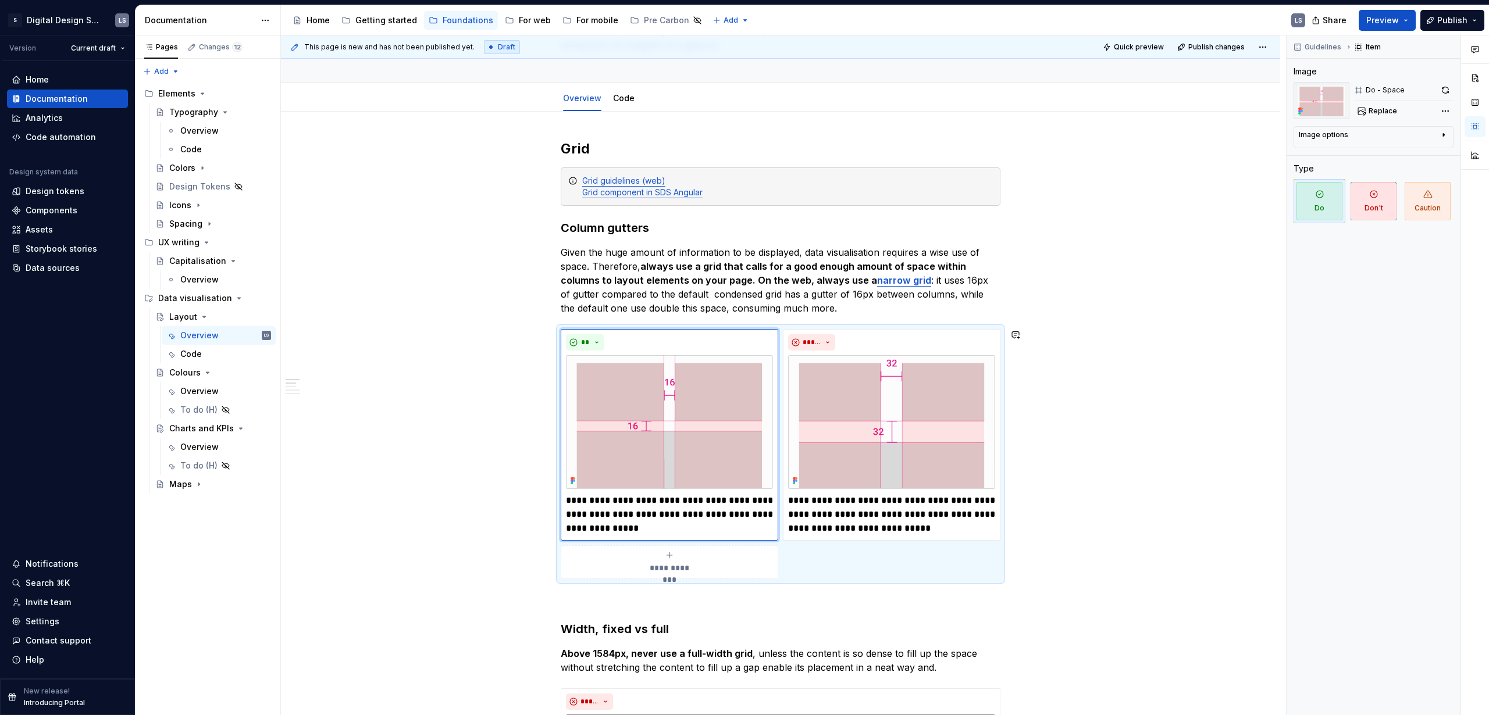
scroll to position [0, 0]
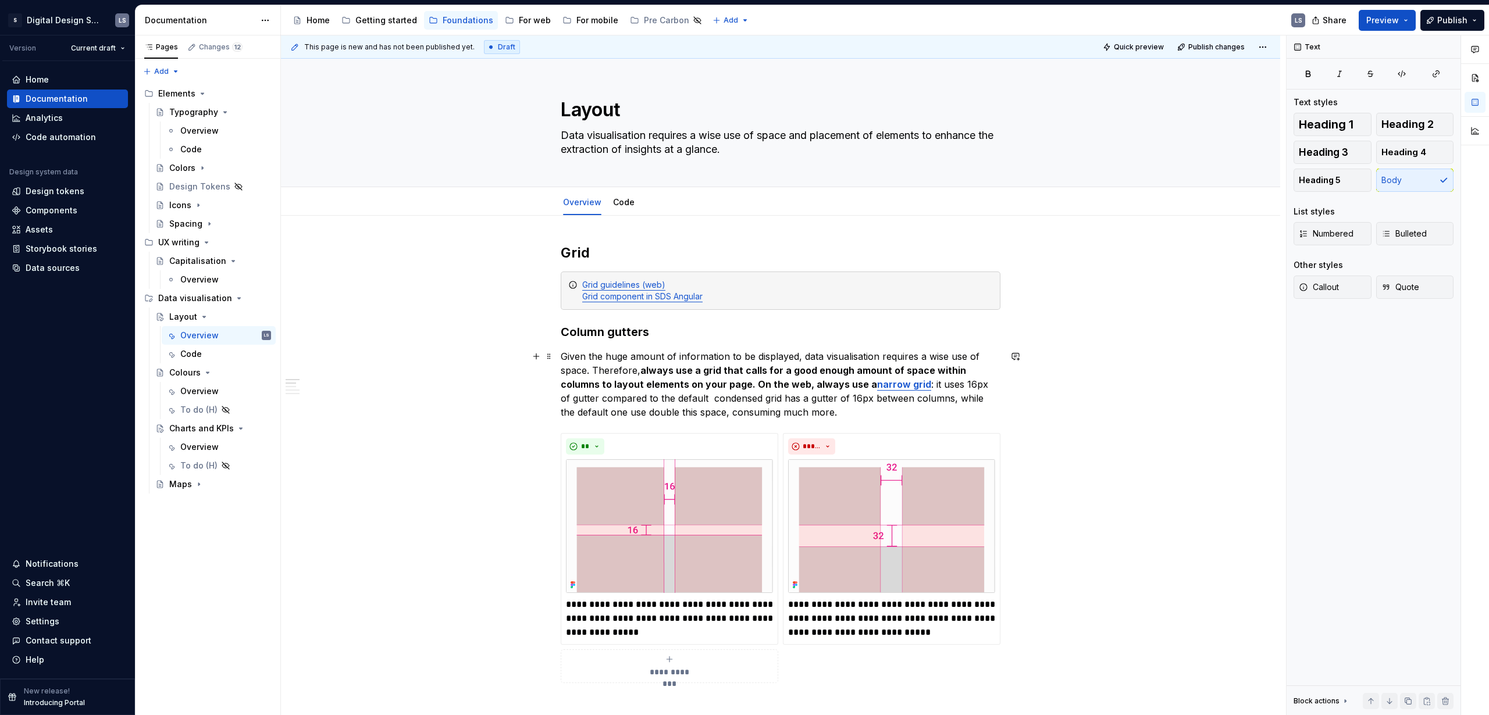
click at [579, 355] on p "Given the huge amount of information to be displayed, data visualisation requir…" at bounding box center [781, 384] width 440 height 70
click at [810, 355] on p "Due to the huge amount of information to be displayed, data visualisation requi…" at bounding box center [781, 384] width 440 height 70
drag, startPoint x: 806, startPoint y: 357, endPoint x: 548, endPoint y: 358, distance: 257.6
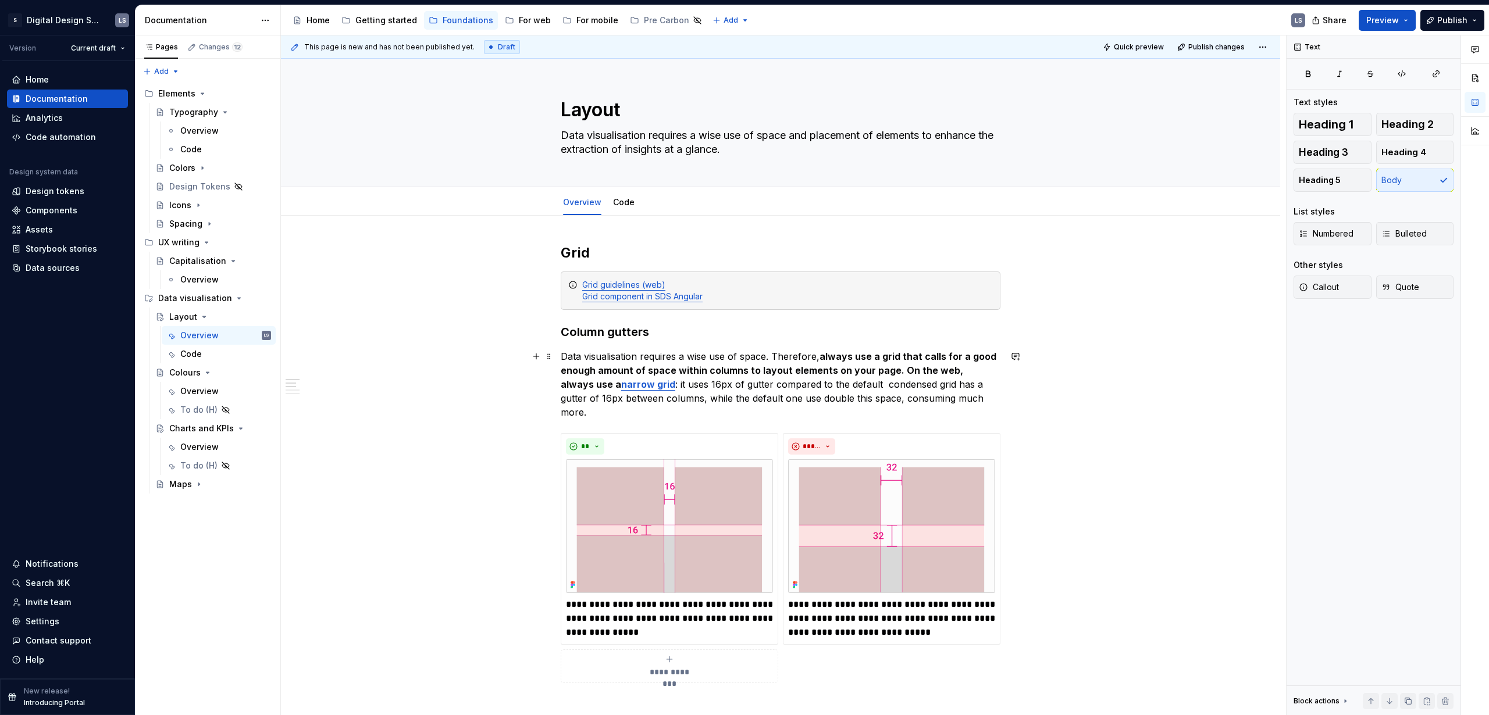
click at [765, 355] on p "Data visualisation requires a wise use of space. Therefore, always use a grid t…" at bounding box center [781, 384] width 440 height 70
click at [838, 351] on p "Data visualisation requires a wise use of space, due to the large amount of inf…" at bounding box center [781, 384] width 440 height 70
drag, startPoint x: 661, startPoint y: 372, endPoint x: 608, endPoint y: 374, distance: 53.6
click at [608, 374] on p "Data visualisation requires a wise use of space, due to the large amount of inf…" at bounding box center [781, 384] width 440 height 70
click at [713, 370] on strong "Always use a grid that calls for a good enough amount of space within columns t…" at bounding box center [774, 378] width 426 height 26
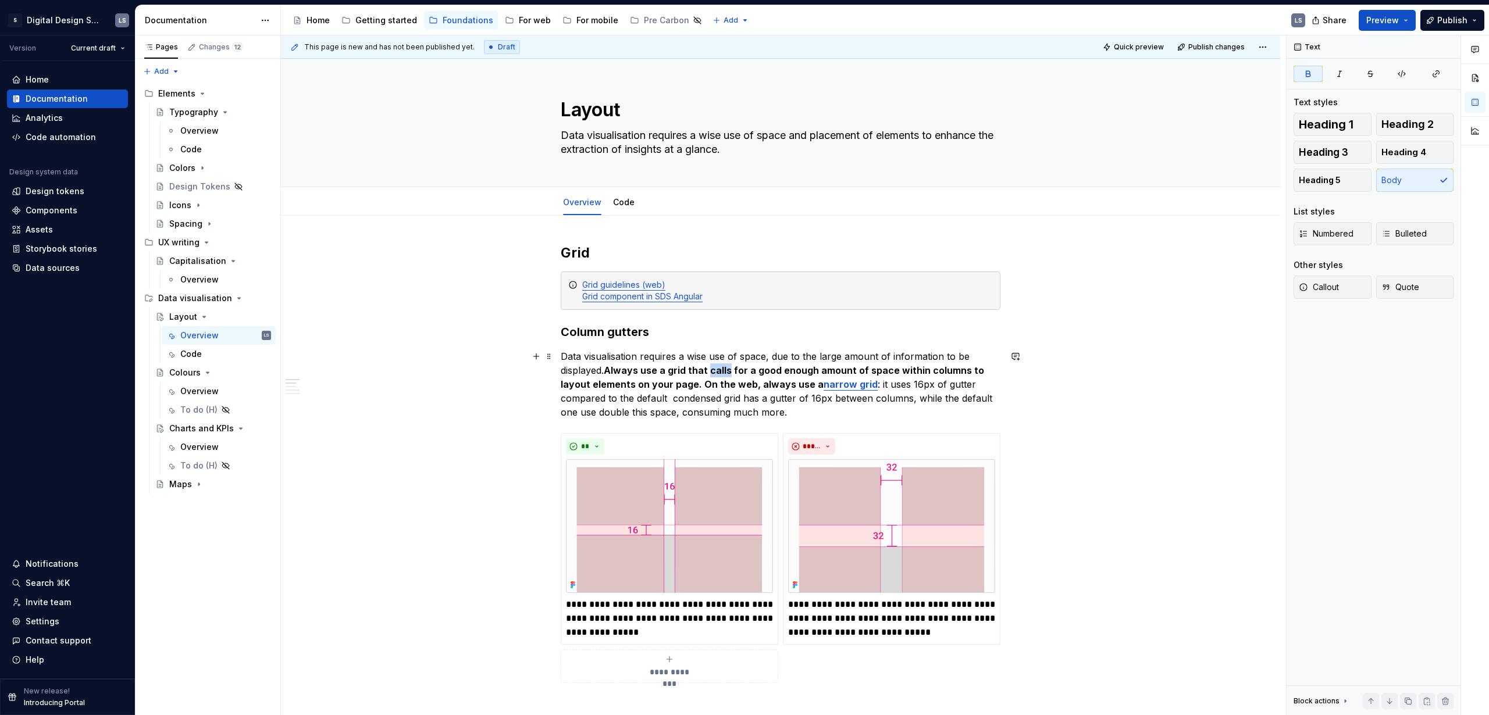
click at [713, 370] on strong "Always use a grid that calls for a good enough amount of space within columns t…" at bounding box center [774, 378] width 426 height 26
click at [664, 384] on strong "Always use a grid with a good enough amount of space within columns to layout e…" at bounding box center [770, 378] width 418 height 26
click at [672, 384] on strong "Always use a grid with a good enough amount of space within columns to layout e…" at bounding box center [770, 378] width 418 height 26
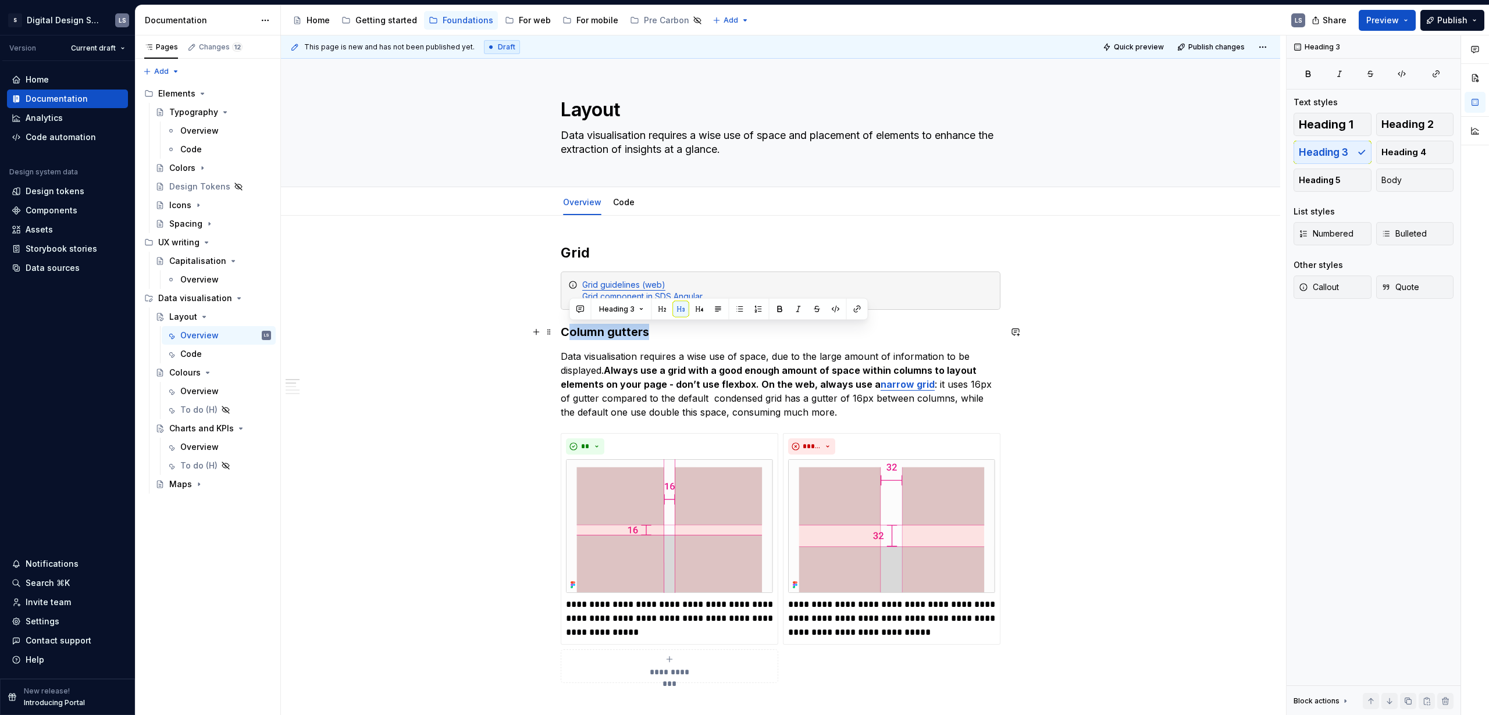
drag, startPoint x: 566, startPoint y: 329, endPoint x: 673, endPoint y: 332, distance: 107.0
click at [673, 332] on h3 "Column gutters" at bounding box center [781, 332] width 440 height 16
click at [671, 334] on h3 "Column gutters" at bounding box center [781, 332] width 440 height 16
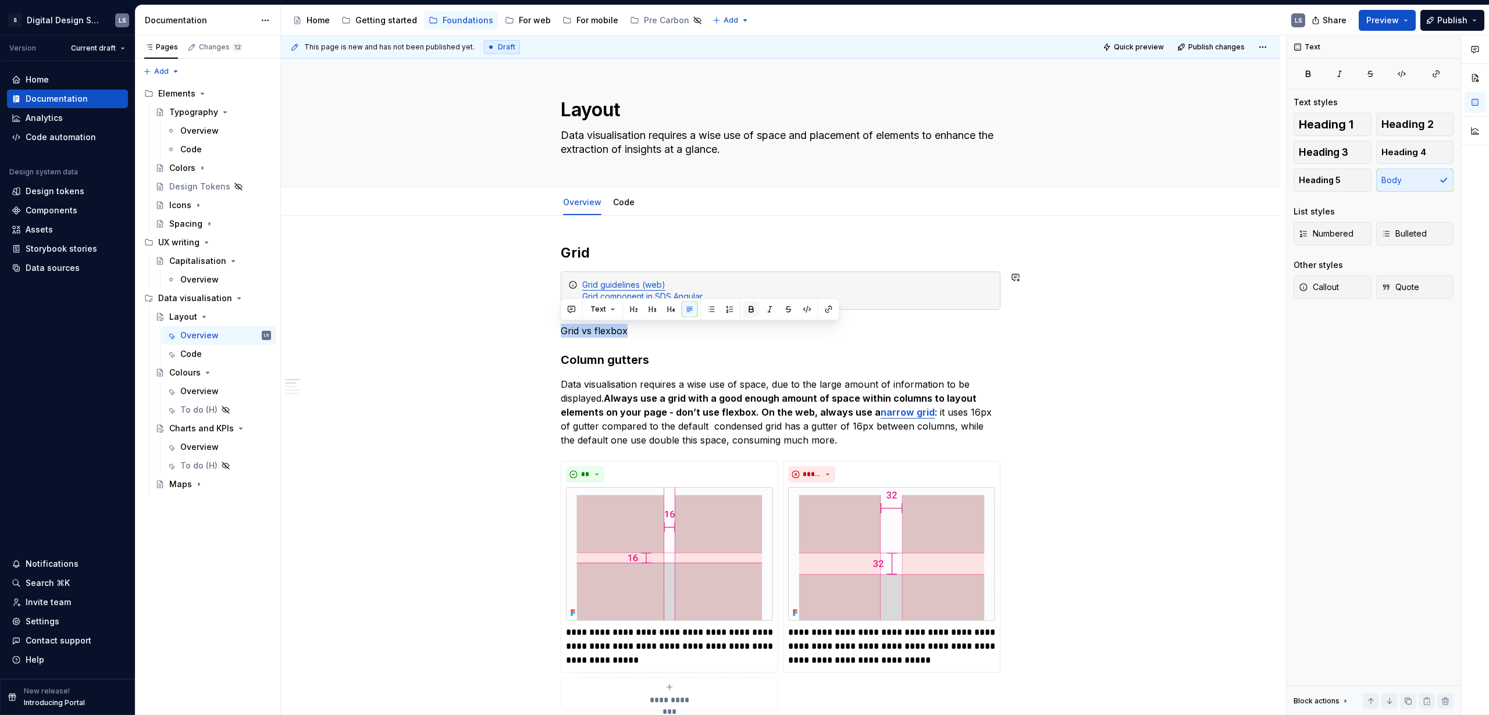
click at [751, 311] on button "button" at bounding box center [751, 309] width 16 height 16
click at [655, 312] on button "button" at bounding box center [652, 309] width 16 height 16
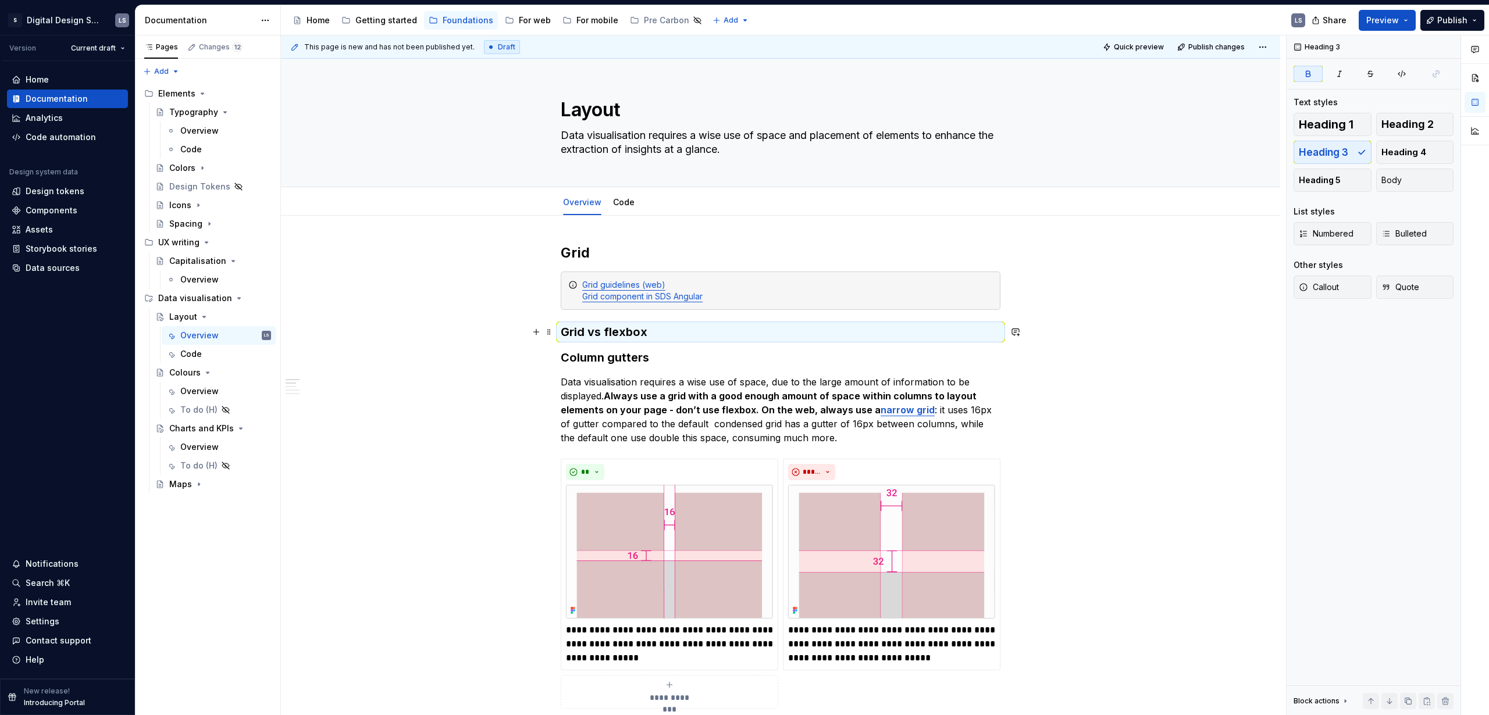
click at [650, 337] on h3 "Grid vs flexbox" at bounding box center [781, 332] width 440 height 16
click at [654, 331] on h3 "Grid vs flexbox" at bounding box center [781, 332] width 440 height 16
drag, startPoint x: 565, startPoint y: 331, endPoint x: 668, endPoint y: 331, distance: 102.9
click at [668, 331] on h3 "Grid vs flexbox" at bounding box center [781, 332] width 440 height 16
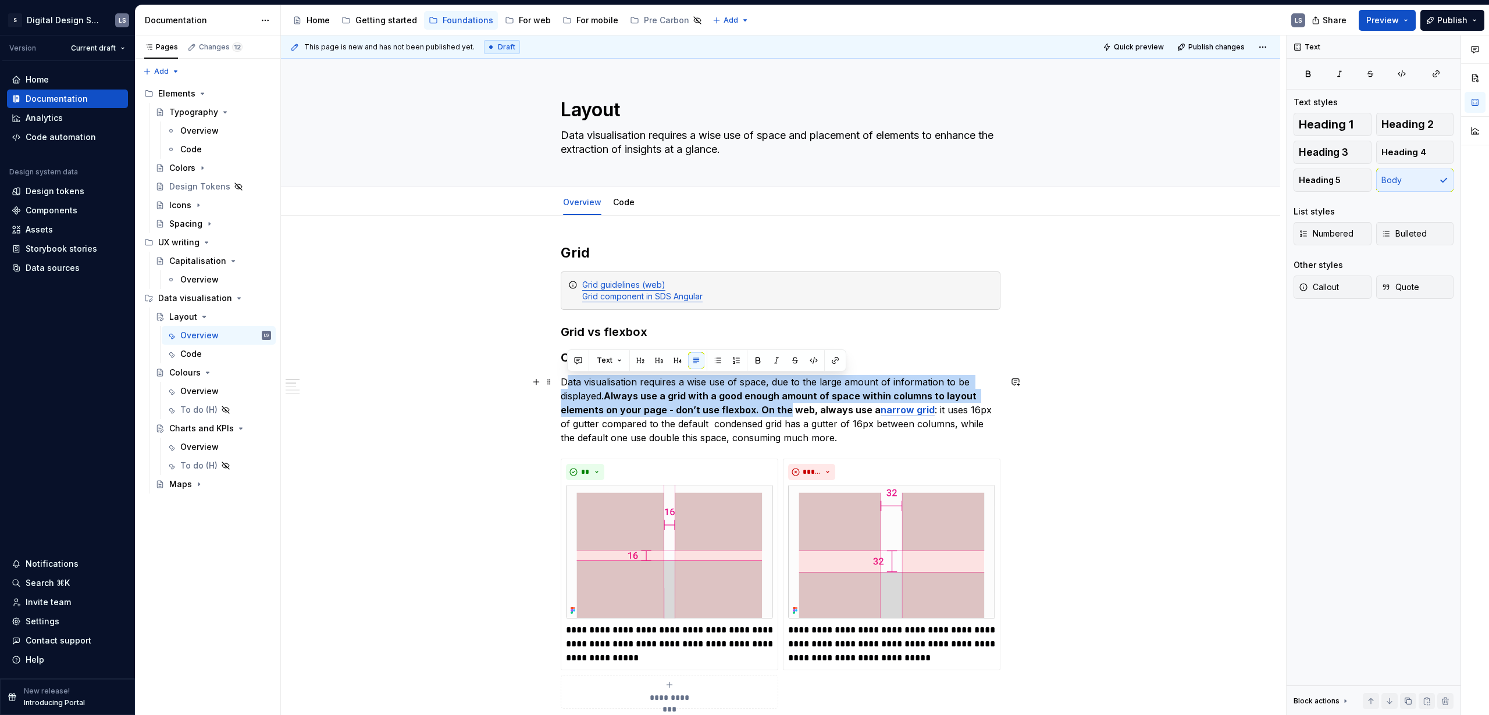
drag, startPoint x: 564, startPoint y: 383, endPoint x: 769, endPoint y: 410, distance: 206.5
click at [784, 409] on p "Data visualisation requires a wise use of space, due to the large amount of inf…" at bounding box center [781, 410] width 440 height 70
click at [738, 408] on strong "Always use a grid with a good enough amount of space within columns to layout e…" at bounding box center [770, 403] width 418 height 26
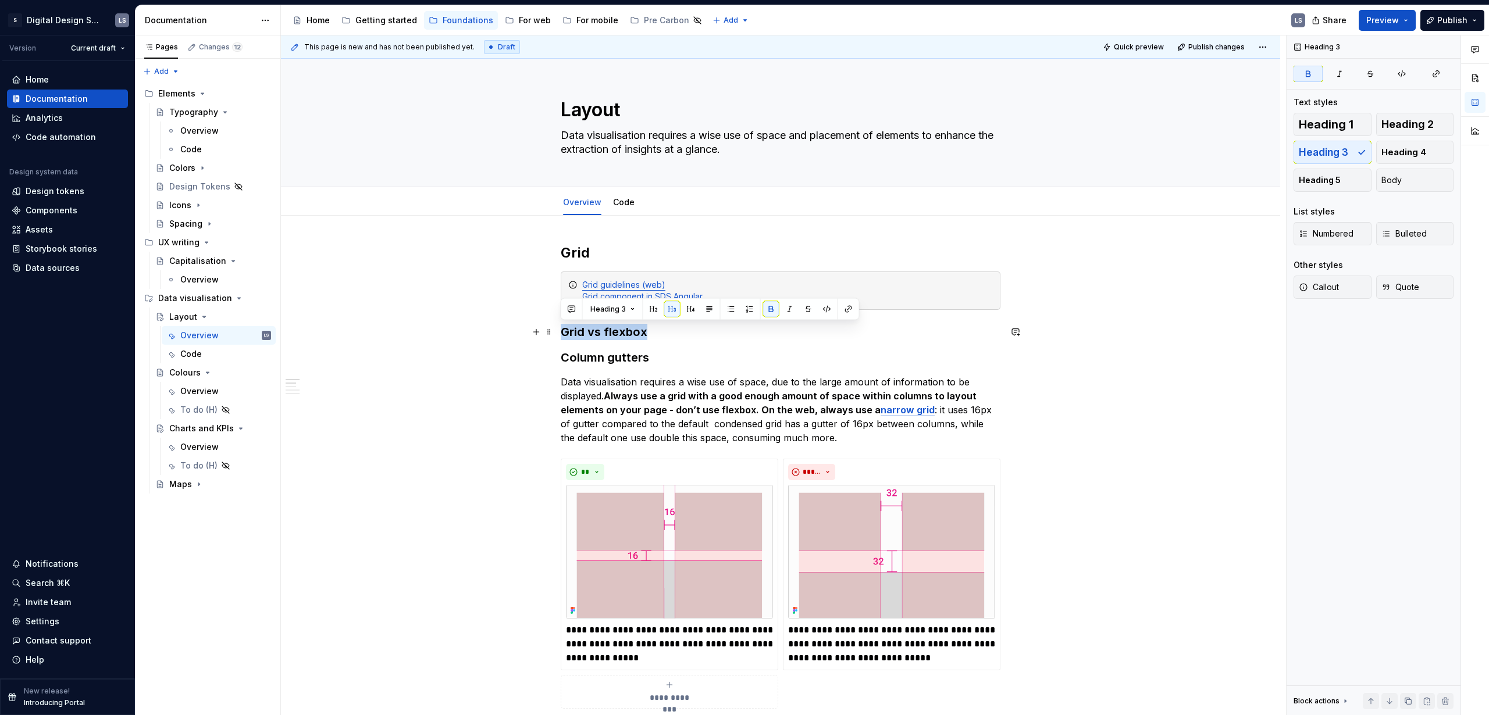
drag, startPoint x: 560, startPoint y: 330, endPoint x: 673, endPoint y: 332, distance: 113.4
click at [673, 332] on h3 "Grid vs flexbox" at bounding box center [781, 332] width 440 height 16
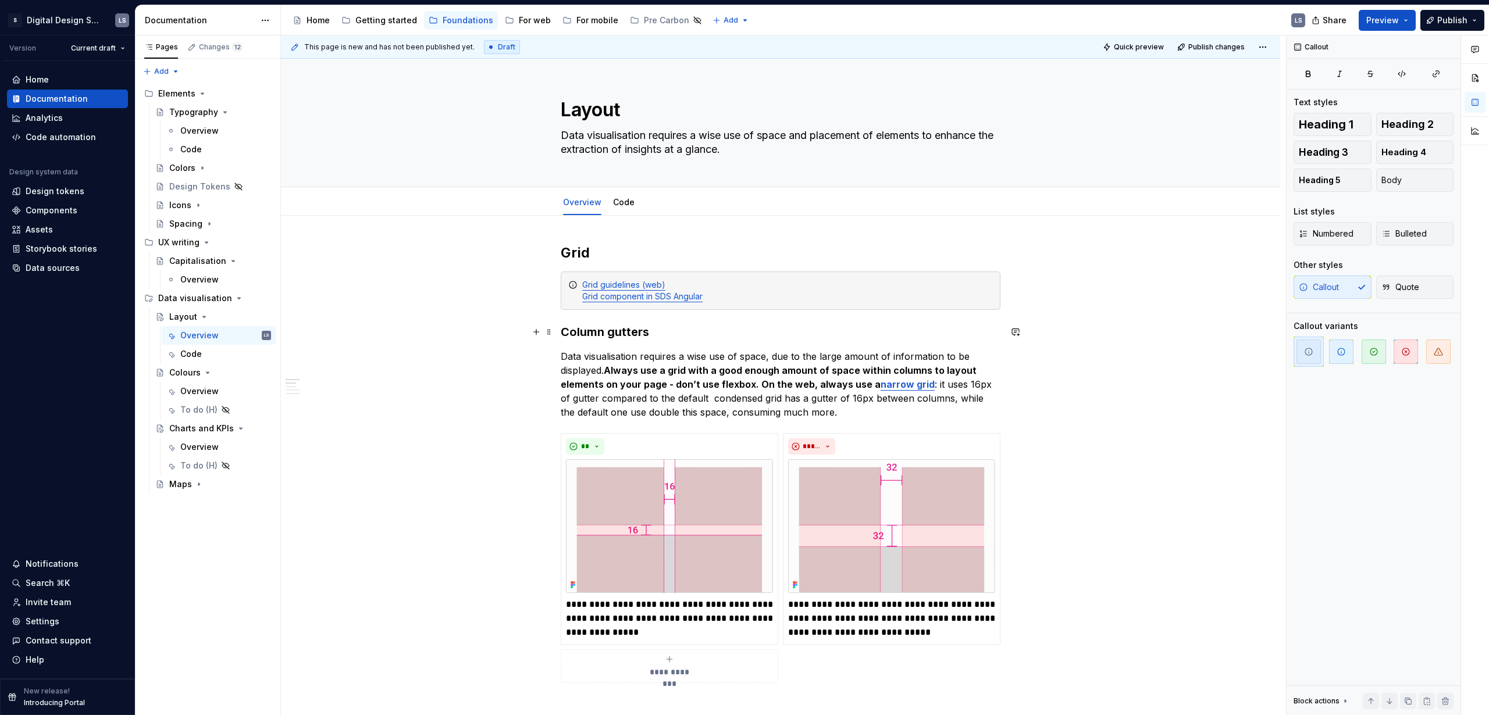
drag, startPoint x: 558, startPoint y: 328, endPoint x: 615, endPoint y: 324, distance: 57.7
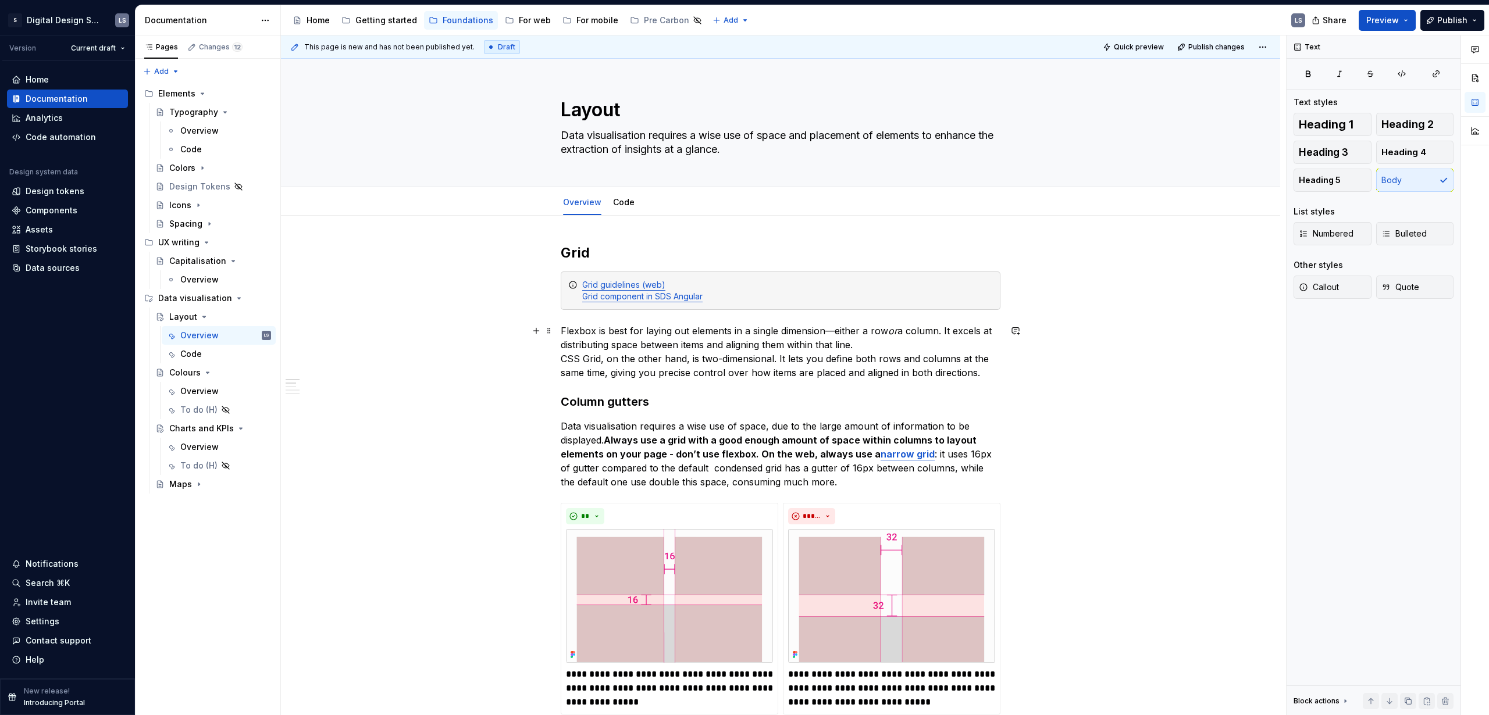
click at [562, 329] on p "Flexbox is best for laying out elements in a single dimension—either a row or a…" at bounding box center [781, 352] width 440 height 56
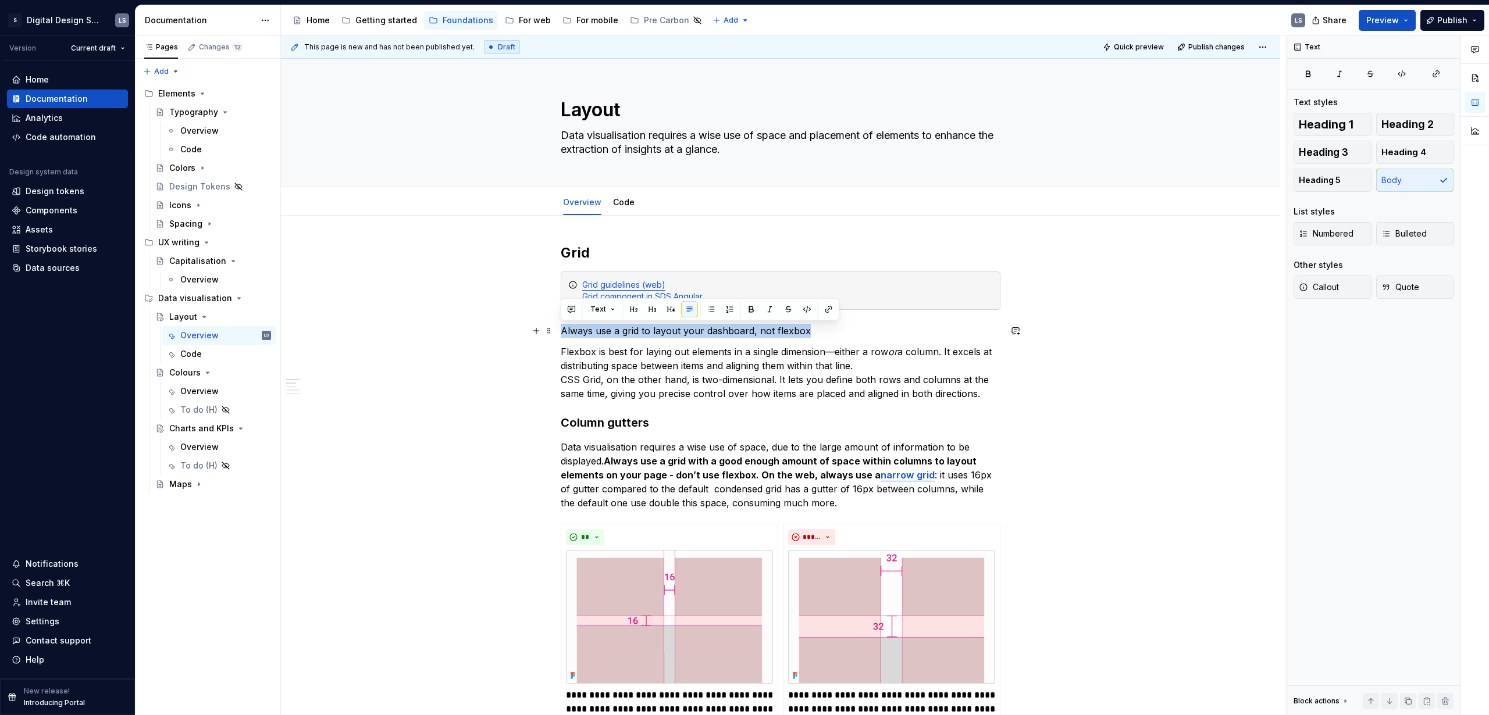
drag, startPoint x: 681, startPoint y: 340, endPoint x: 559, endPoint y: 331, distance: 122.4
click at [572, 313] on button "button" at bounding box center [571, 309] width 16 height 16
click at [616, 310] on button "Text" at bounding box center [602, 309] width 35 height 16
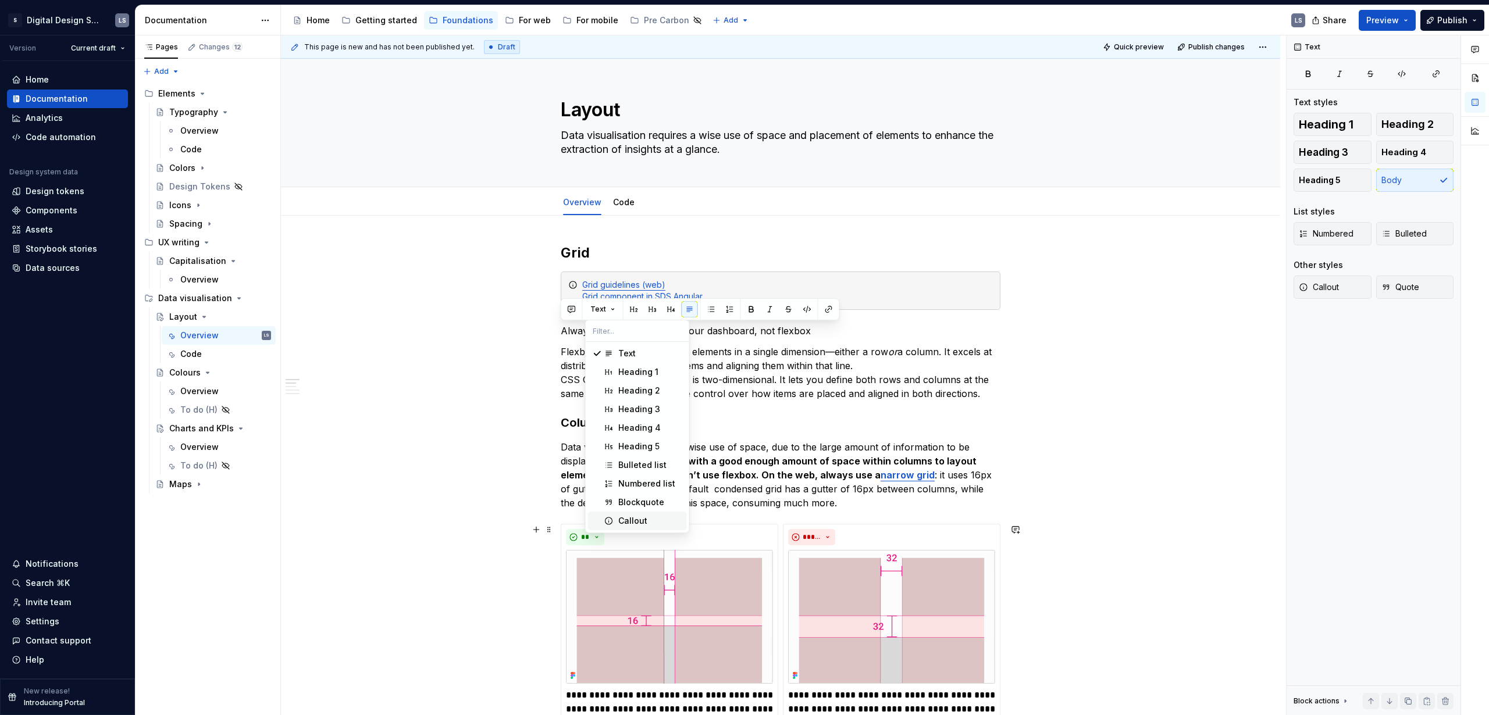
click at [654, 434] on div "Callout" at bounding box center [650, 521] width 64 height 12
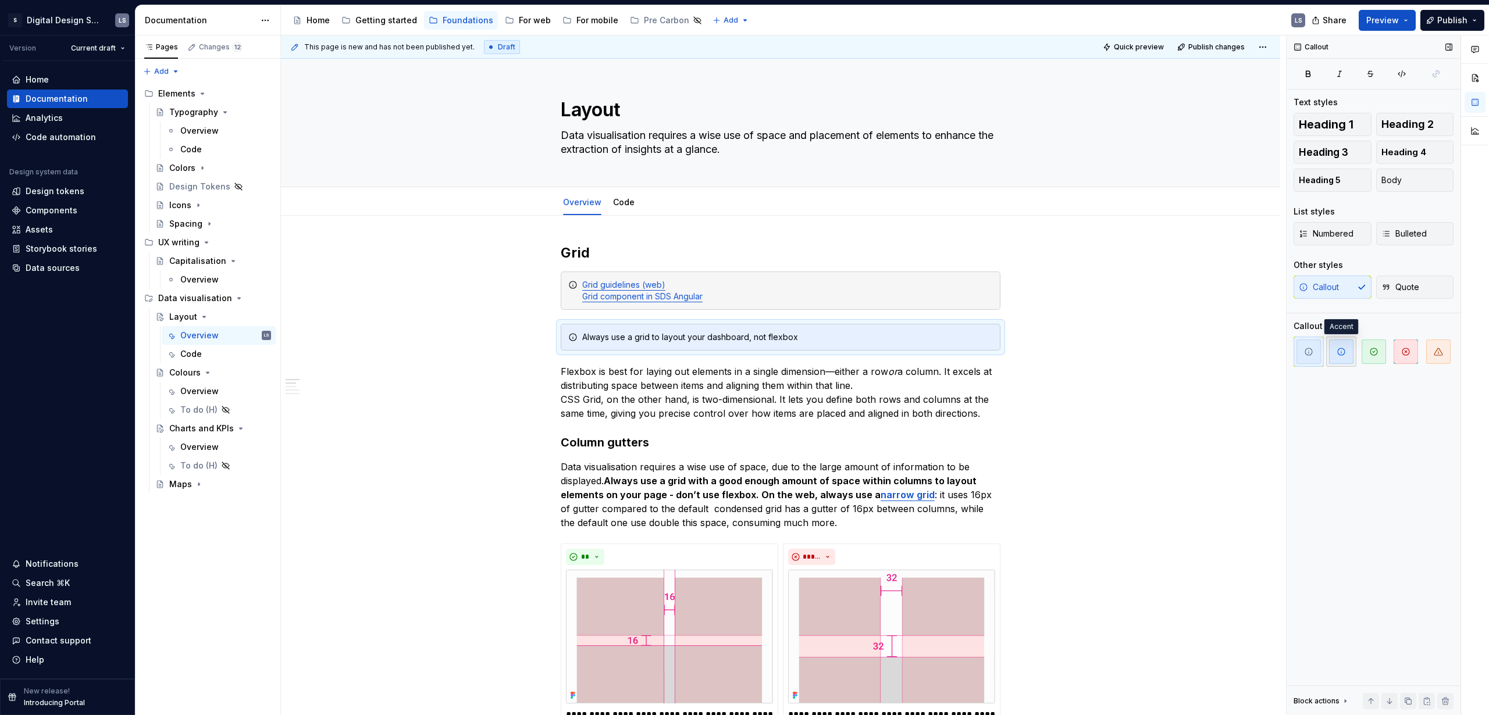
click at [869, 354] on icon "button" at bounding box center [1340, 351] width 9 height 9
click at [700, 337] on div "Always use a grid to layout your dashboard, not flexbox" at bounding box center [787, 337] width 411 height 12
drag, startPoint x: 618, startPoint y: 337, endPoint x: 798, endPoint y: 341, distance: 180.9
click at [798, 341] on div "Always use a grid to layout your dashboard, not flexbox" at bounding box center [781, 337] width 440 height 27
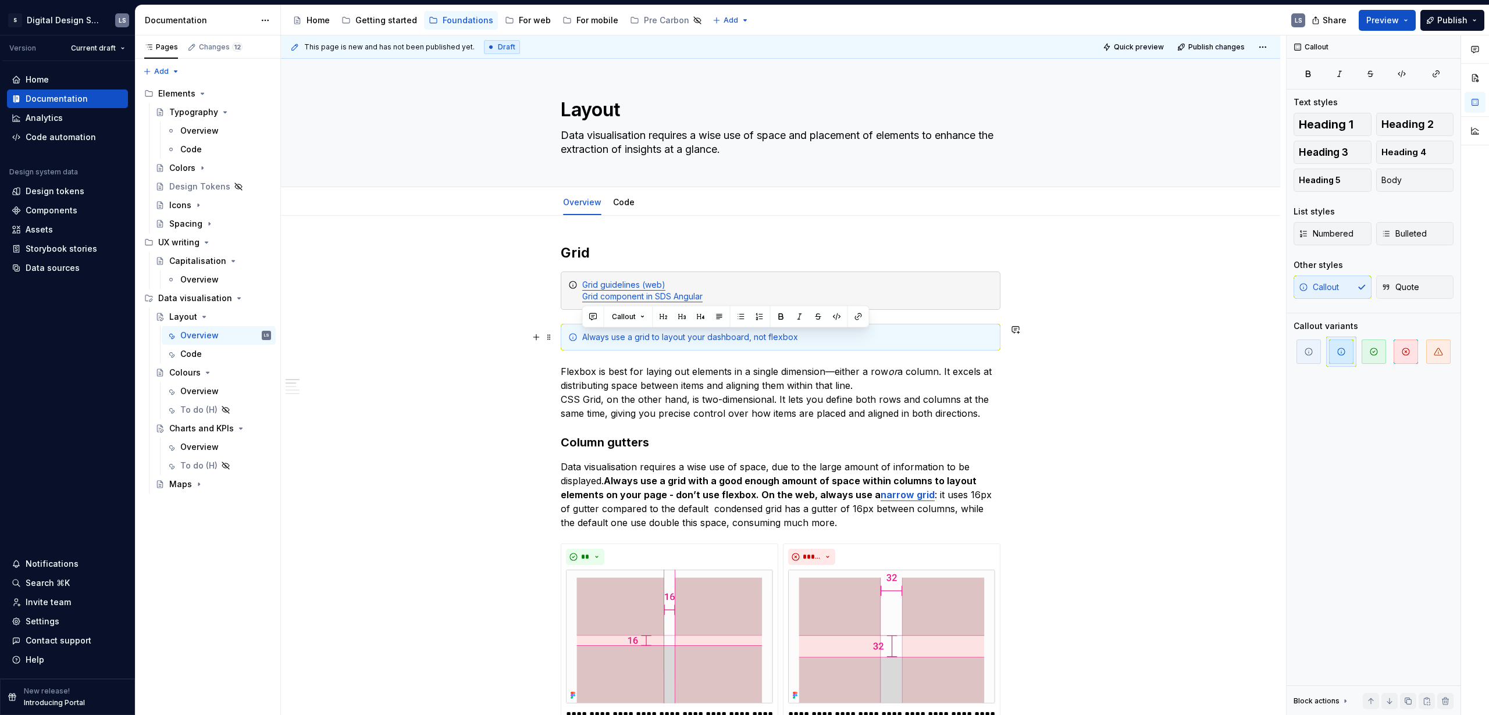
click at [588, 336] on div "Always use a grid to layout your dashboard, not flexbox" at bounding box center [787, 337] width 411 height 12
drag, startPoint x: 581, startPoint y: 338, endPoint x: 658, endPoint y: 335, distance: 77.4
click at [581, 338] on div "Always use a grid to layout your dashboard, not flexbox" at bounding box center [781, 337] width 440 height 27
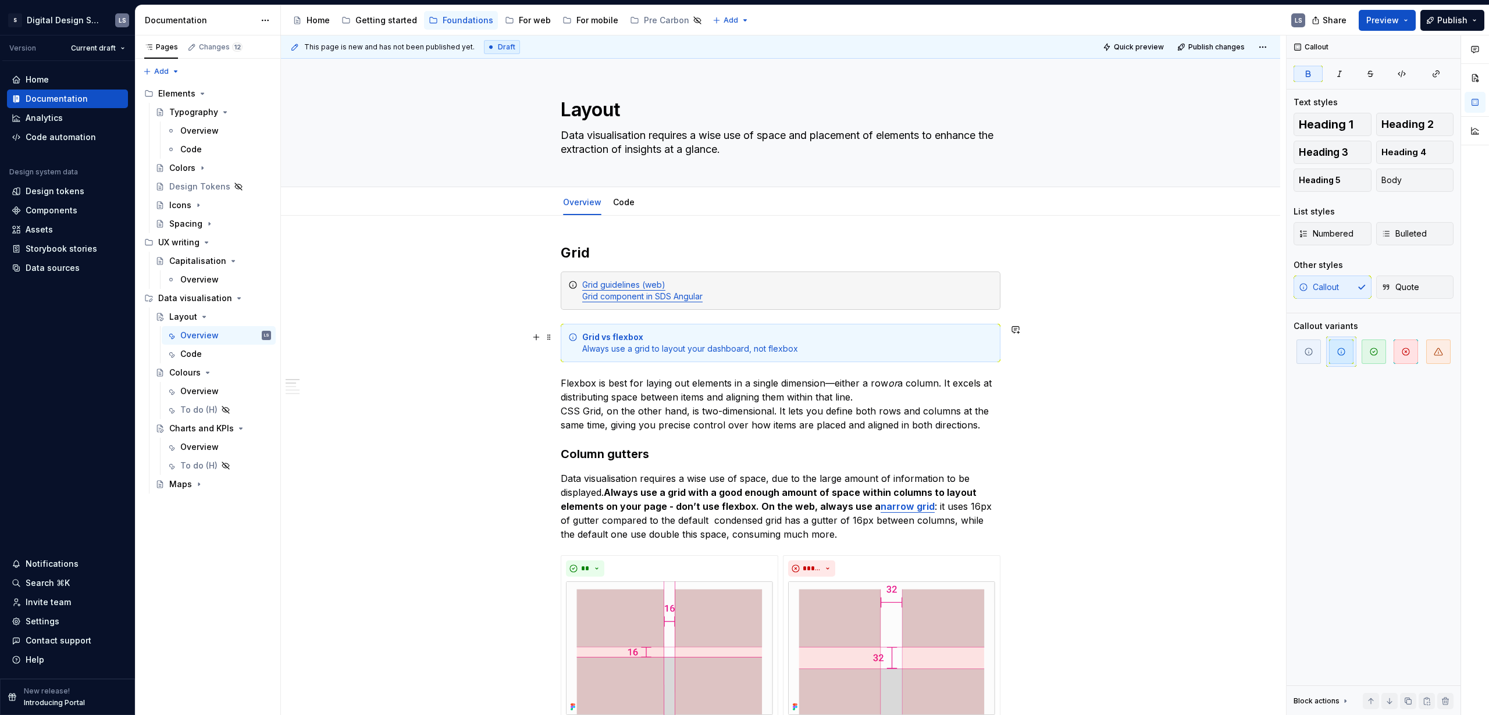
click at [830, 352] on div "Grid vs flexbox Always use a grid to layout your dashboard, not flexbox" at bounding box center [787, 342] width 411 height 23
click at [869, 25] on span "Preview" at bounding box center [1382, 21] width 33 height 12
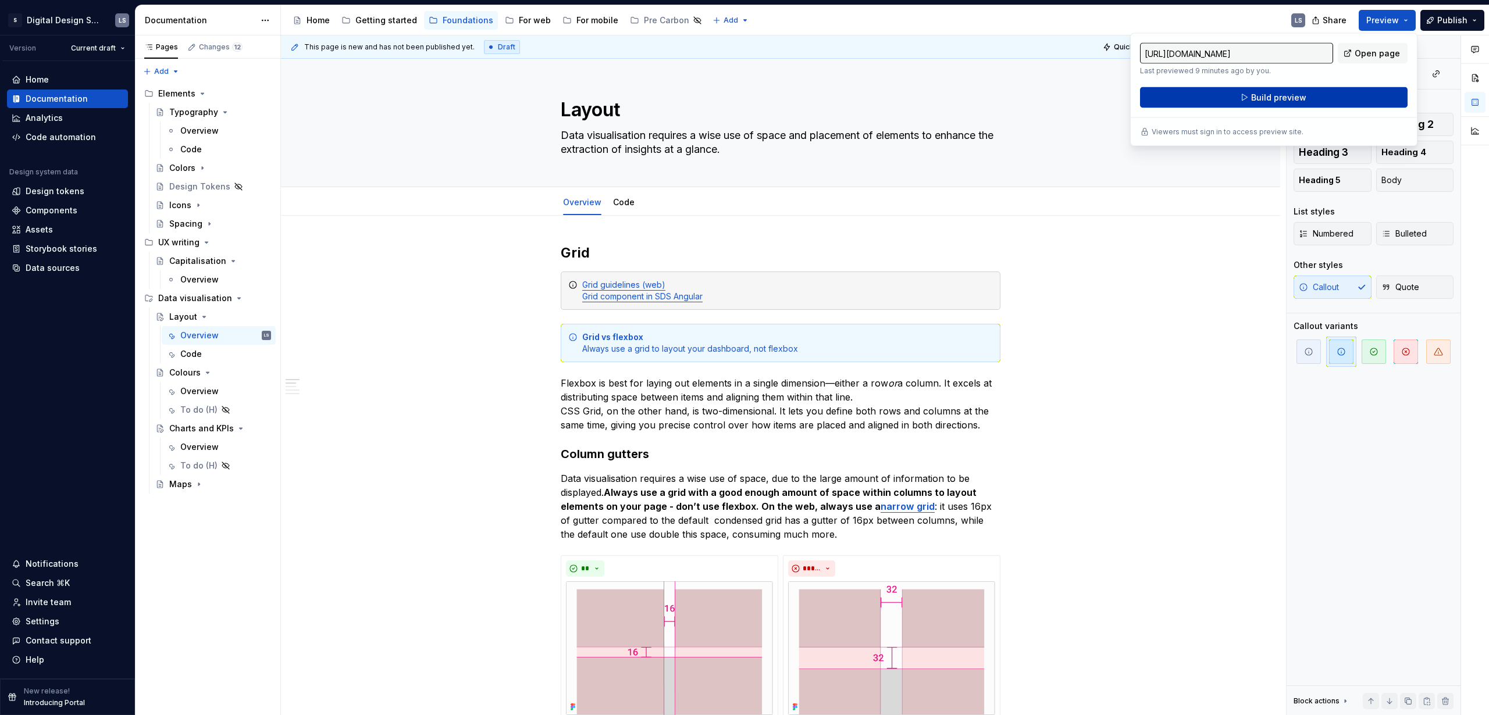
click at [869, 99] on span "Build preview" at bounding box center [1278, 98] width 55 height 12
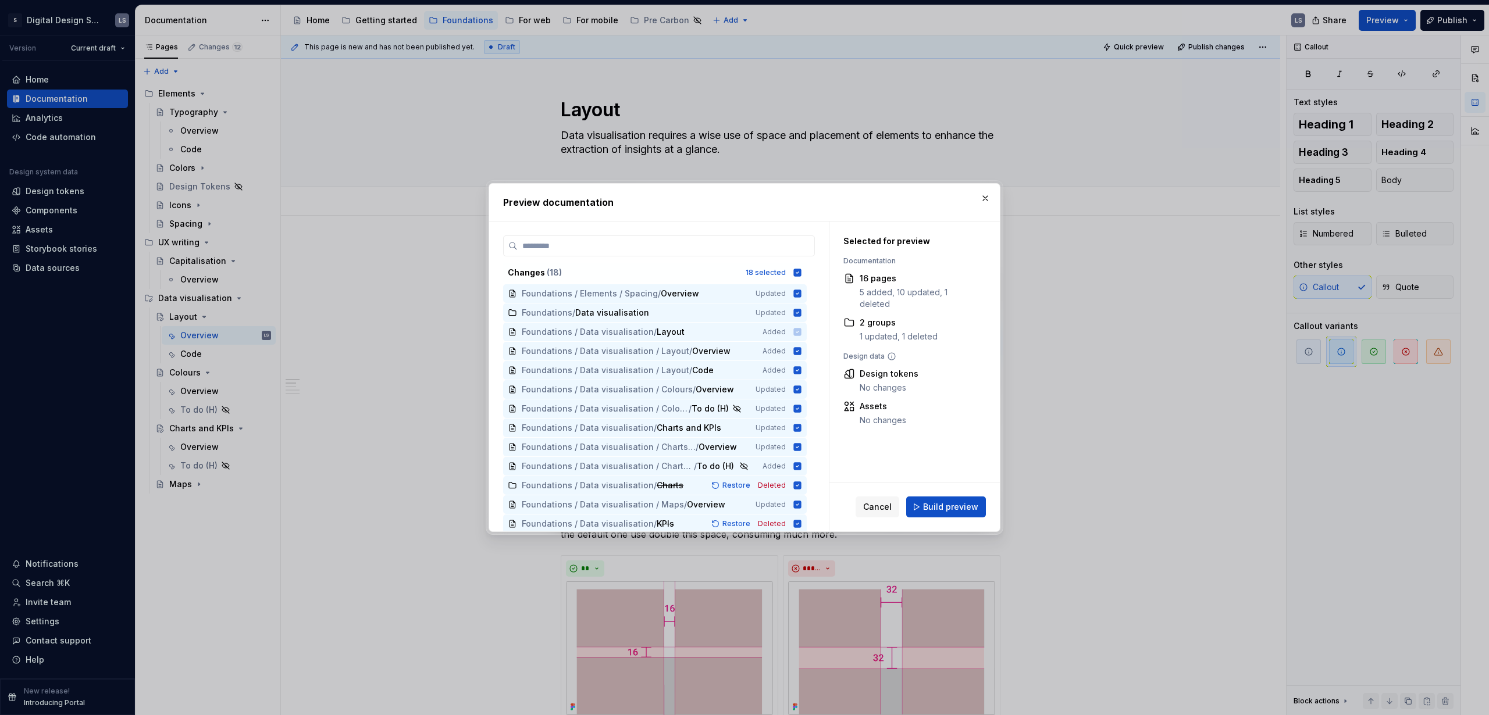
click at [869, 434] on button "Build preview" at bounding box center [946, 507] width 80 height 21
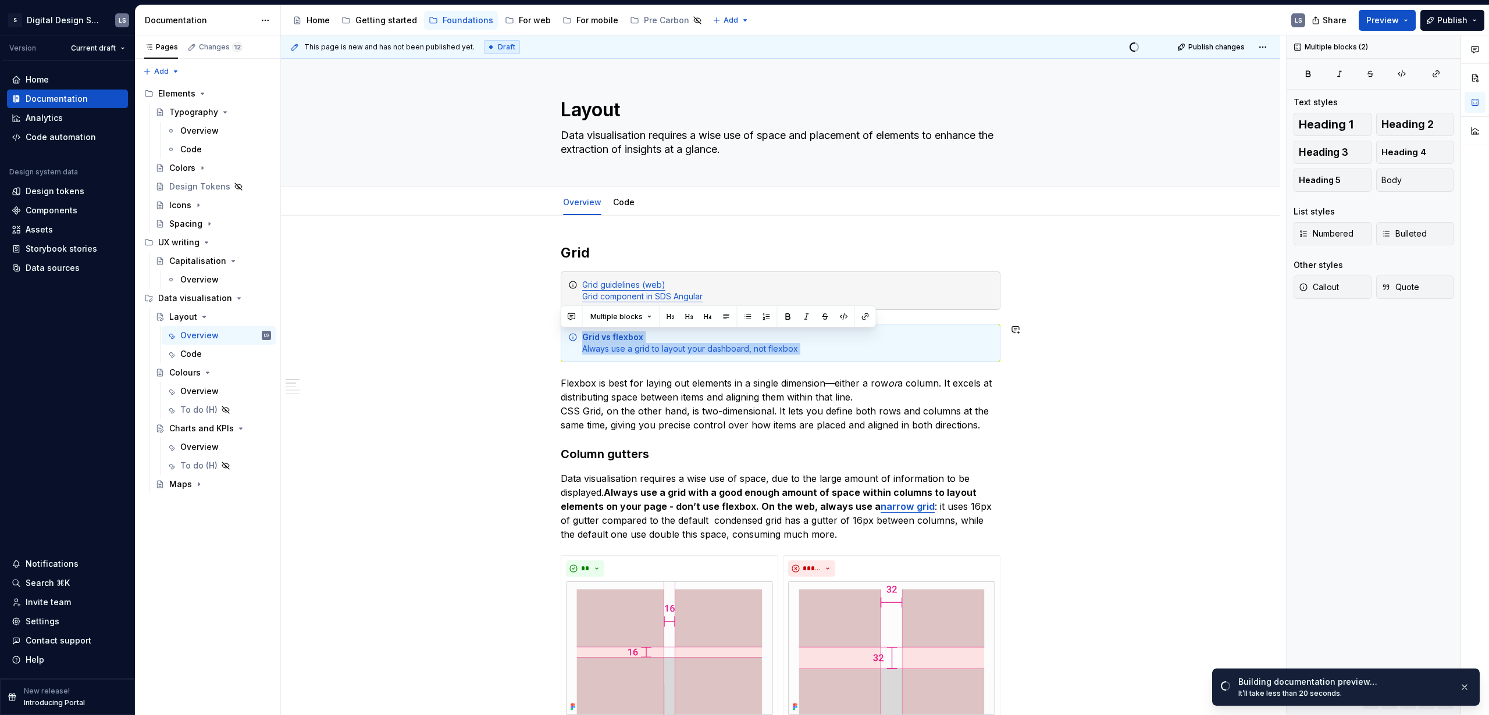
drag, startPoint x: 586, startPoint y: 341, endPoint x: 805, endPoint y: 363, distance: 220.4
copy div "Grid vs flexbox Always use a grid to layout your dashboard, not flexbox"
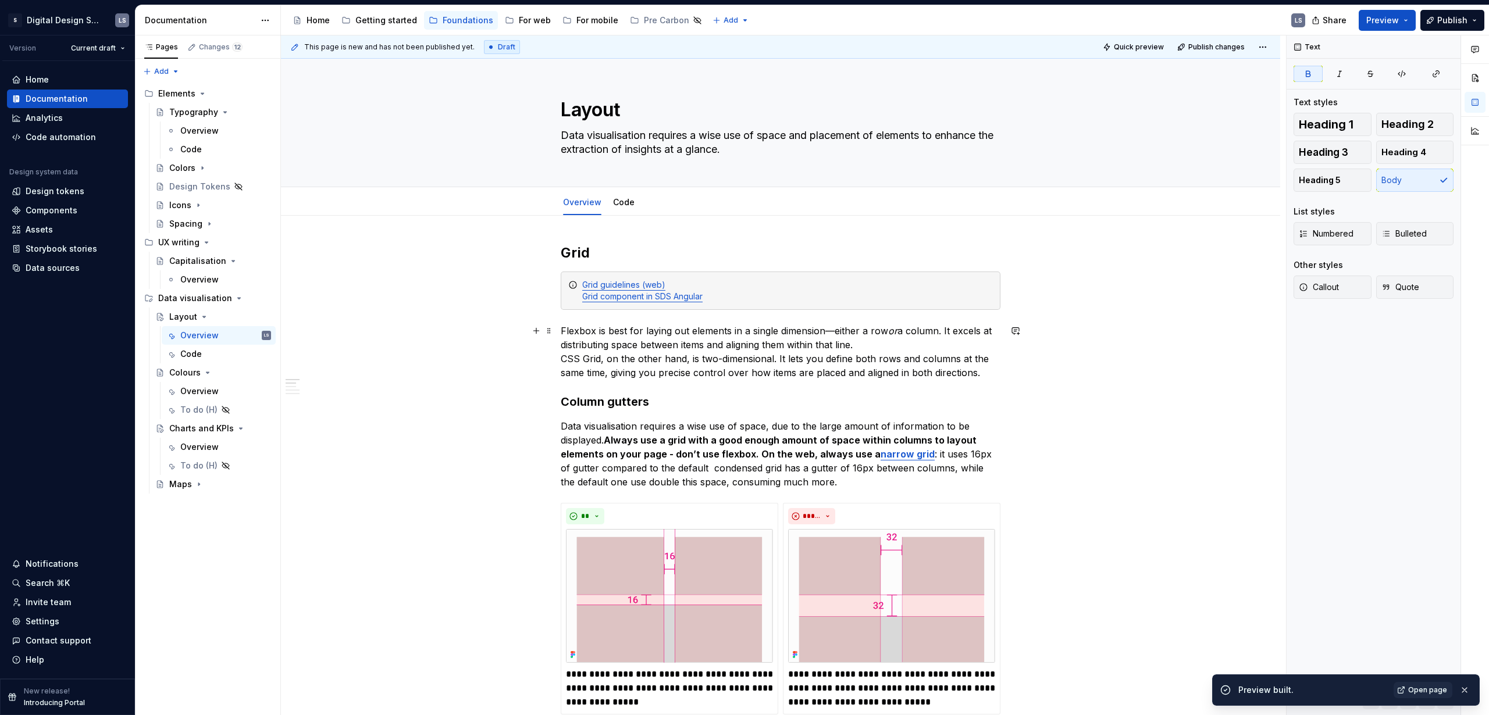
click at [564, 329] on p "Flexbox is best for laying out elements in a single dimension—either a row or a…" at bounding box center [781, 352] width 440 height 56
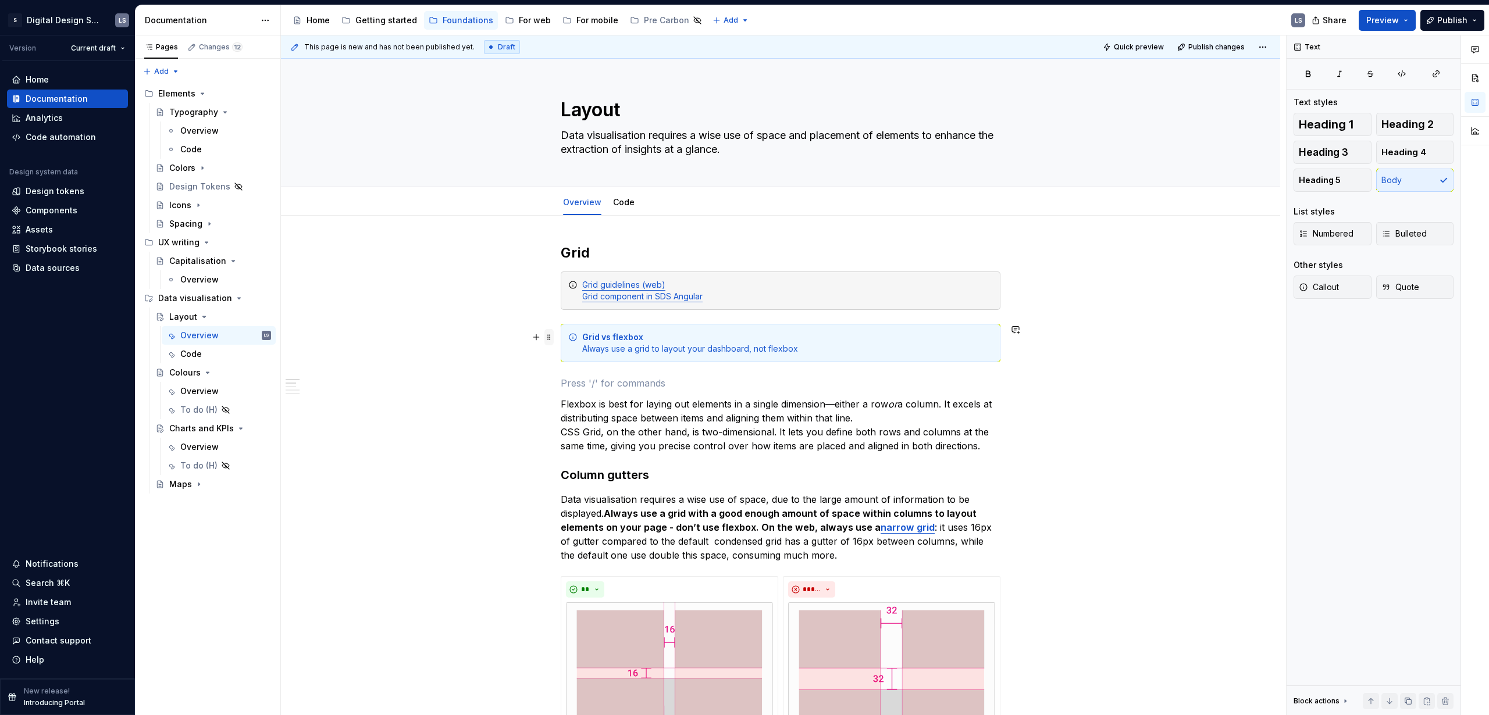
click at [550, 337] on span at bounding box center [548, 337] width 9 height 16
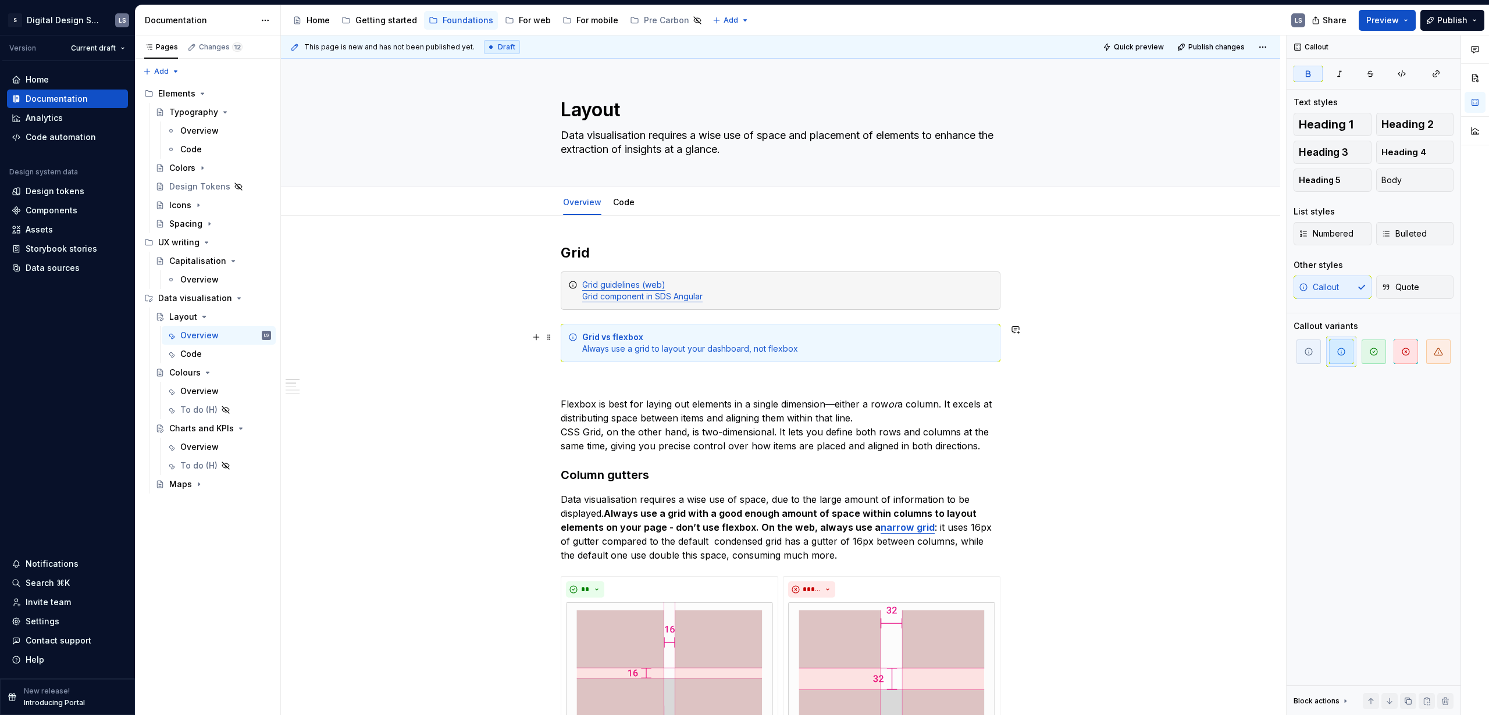
click at [637, 341] on strong "Grid vs flexbox" at bounding box center [612, 337] width 61 height 10
click at [594, 332] on strong "Grid vs flexbox" at bounding box center [612, 337] width 61 height 10
click at [626, 320] on span "Callout" at bounding box center [624, 316] width 24 height 9
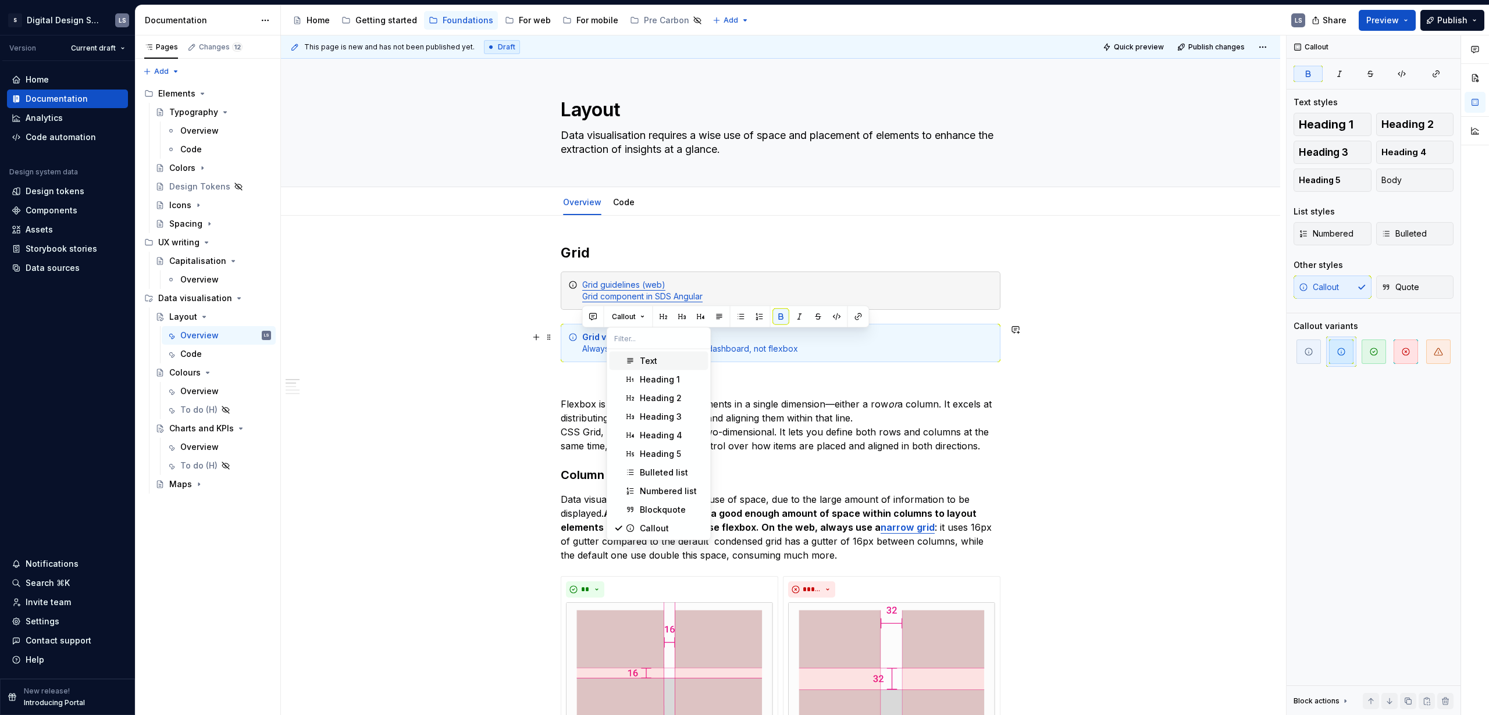
click at [640, 355] on div "Text" at bounding box center [648, 361] width 17 height 12
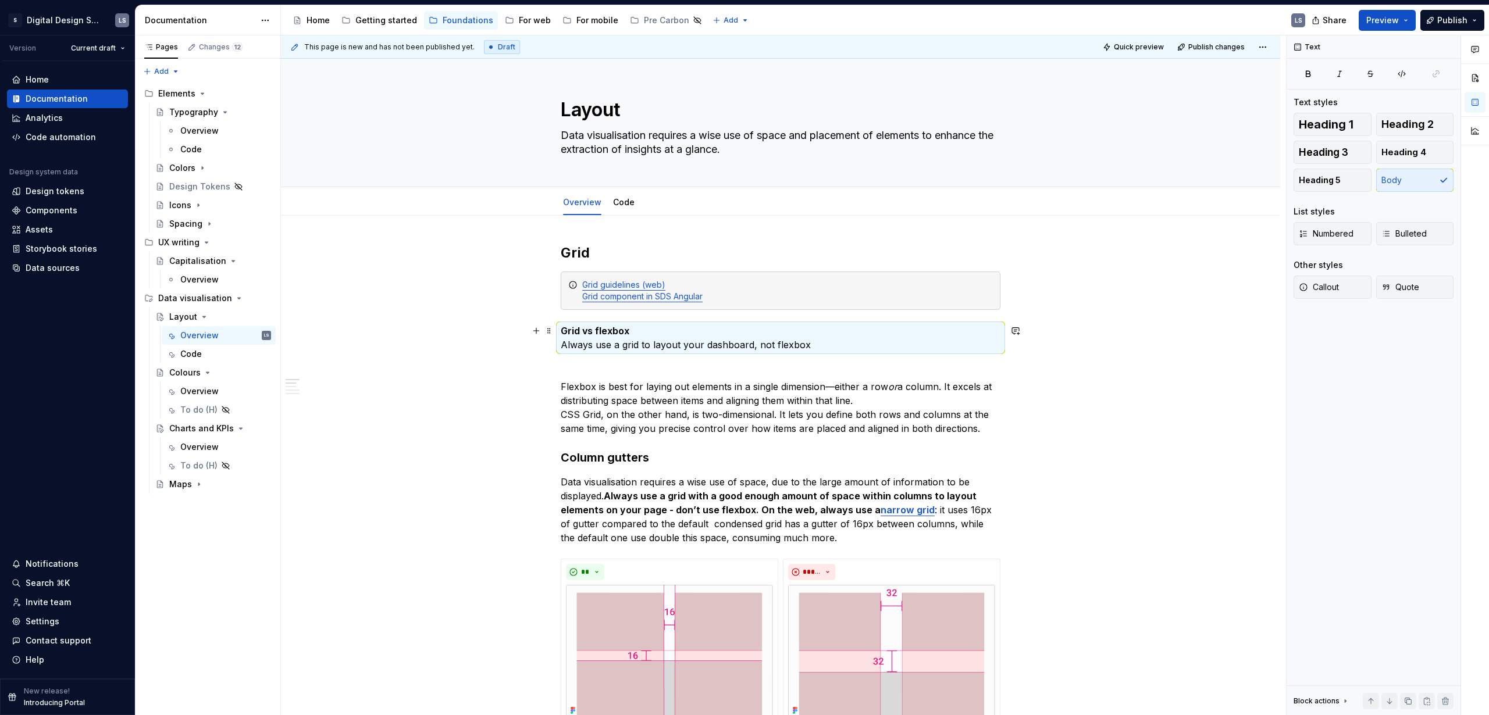
click at [593, 341] on p "Grid vs flexbox Always use a grid to layout your dashboard, not flexbox" at bounding box center [781, 338] width 440 height 28
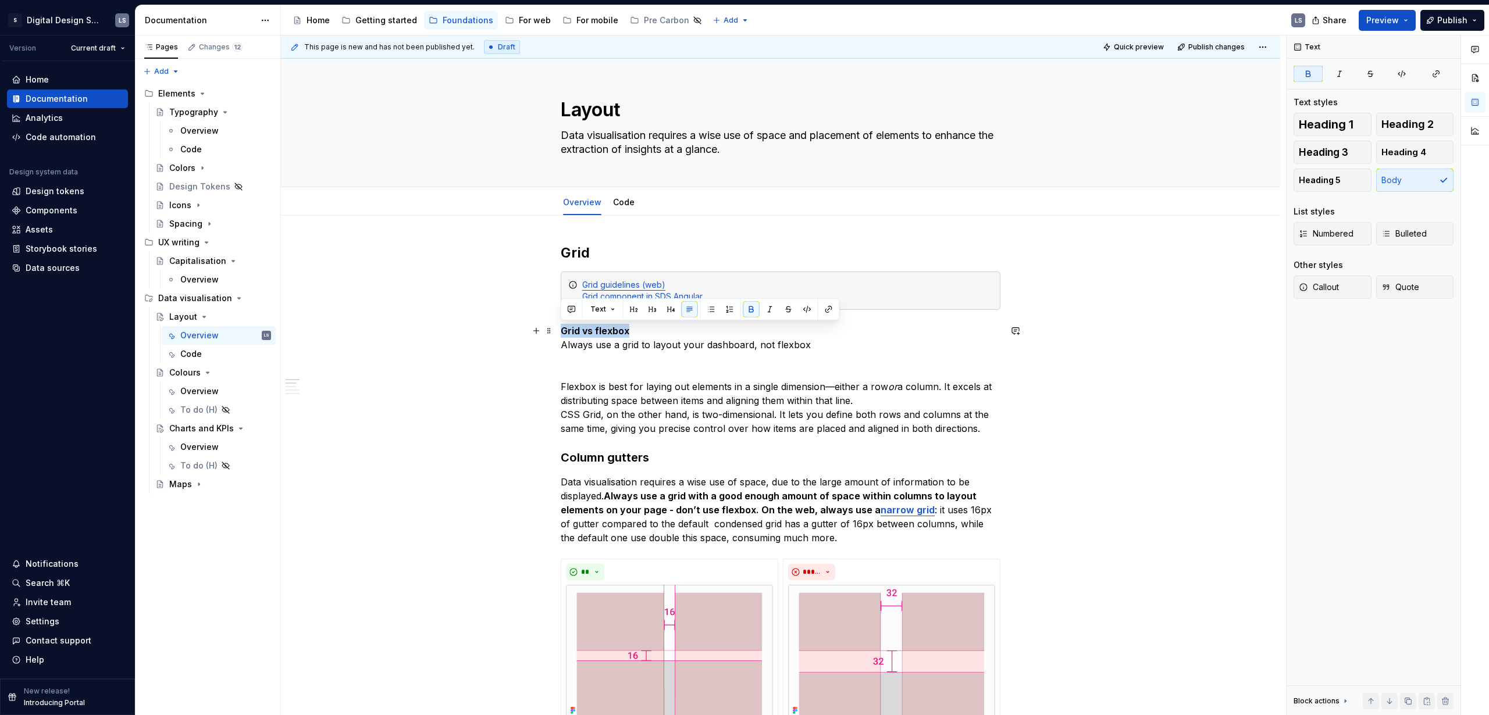
drag, startPoint x: 631, startPoint y: 327, endPoint x: 559, endPoint y: 327, distance: 71.5
click at [650, 312] on button "button" at bounding box center [652, 309] width 16 height 16
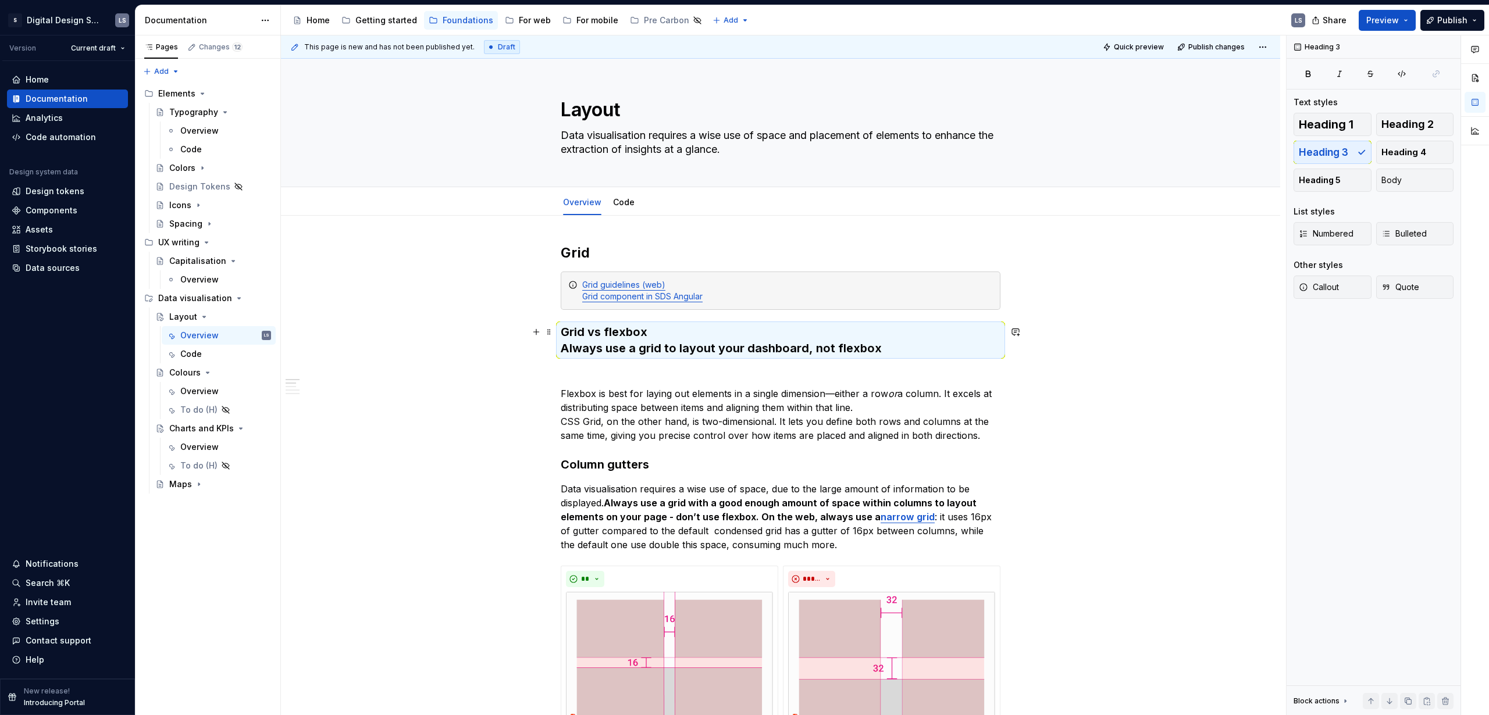
click at [634, 347] on h3 "Grid vs flexbox Always use a grid to layout your dashboard, not flexbox" at bounding box center [781, 340] width 440 height 33
click at [561, 346] on h3 "Grid vs flexbox Always use a grid to layout your dashboard, not flexbox" at bounding box center [781, 340] width 440 height 33
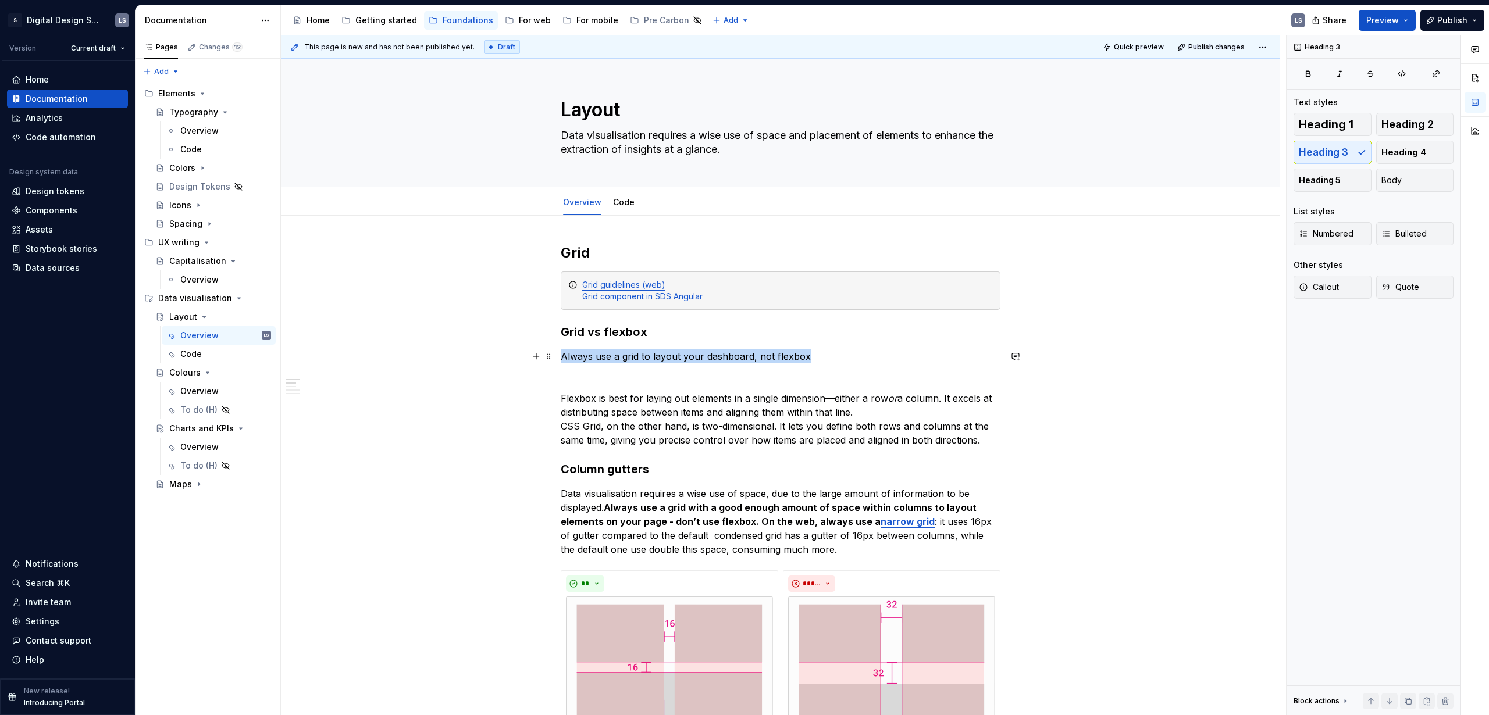
click at [808, 358] on p "Always use a grid to layout your dashboard, not flexbox" at bounding box center [781, 356] width 440 height 14
click at [622, 337] on span "Heading 3" at bounding box center [607, 334] width 35 height 9
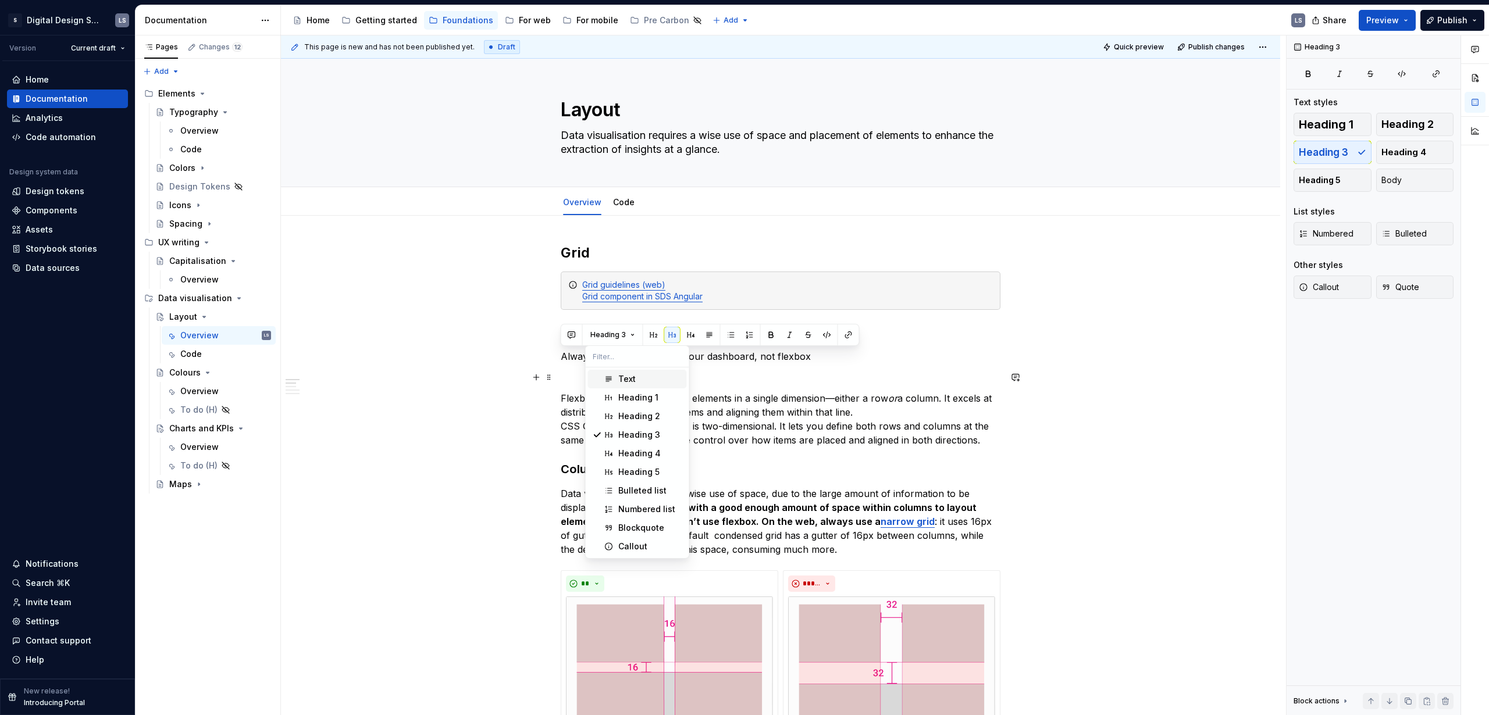
click at [632, 383] on div "Text" at bounding box center [626, 379] width 17 height 12
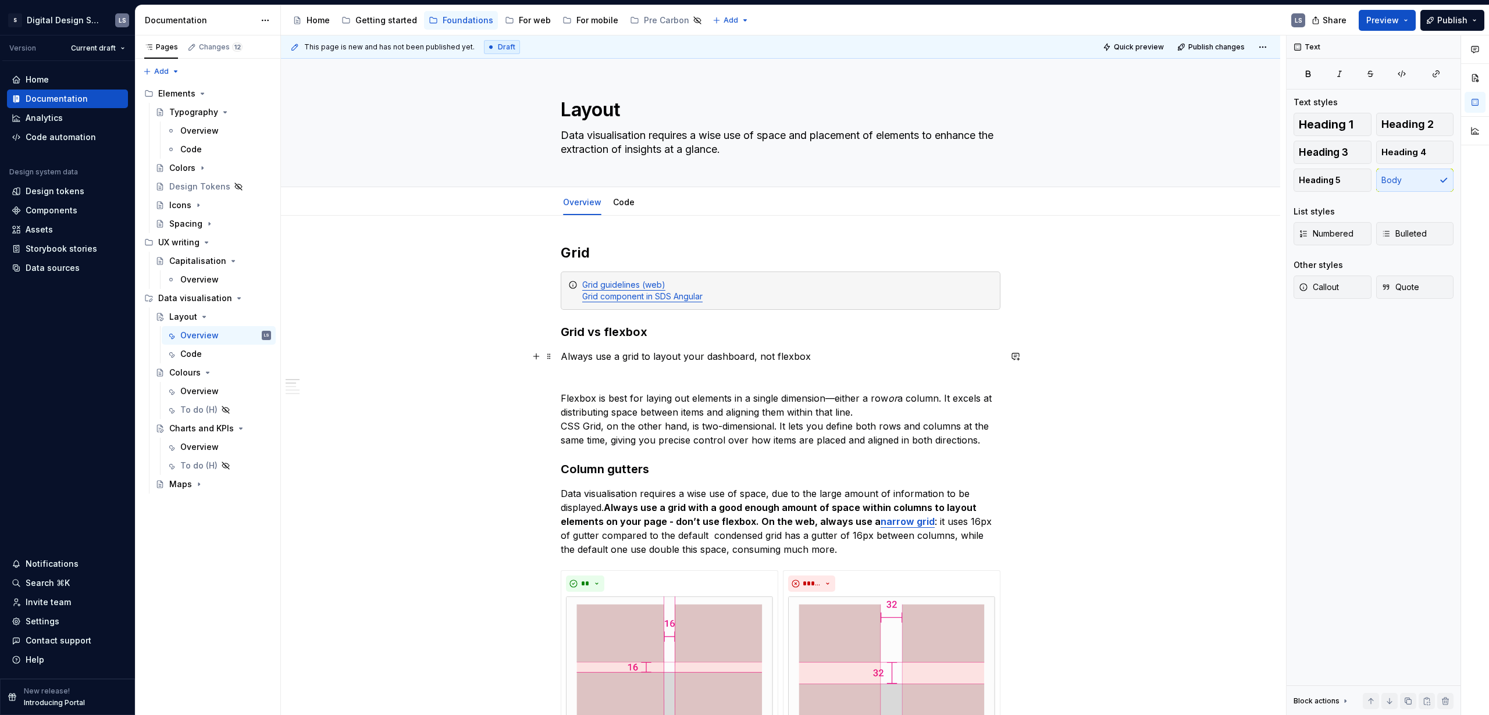
click at [677, 358] on p "Always use a grid to layout your dashboard, not flexbox" at bounding box center [781, 356] width 440 height 14
drag, startPoint x: 807, startPoint y: 359, endPoint x: 814, endPoint y: 360, distance: 7.6
click at [807, 359] on p "Always use a grid to layout your dashboard, not flexbox" at bounding box center [781, 356] width 440 height 14
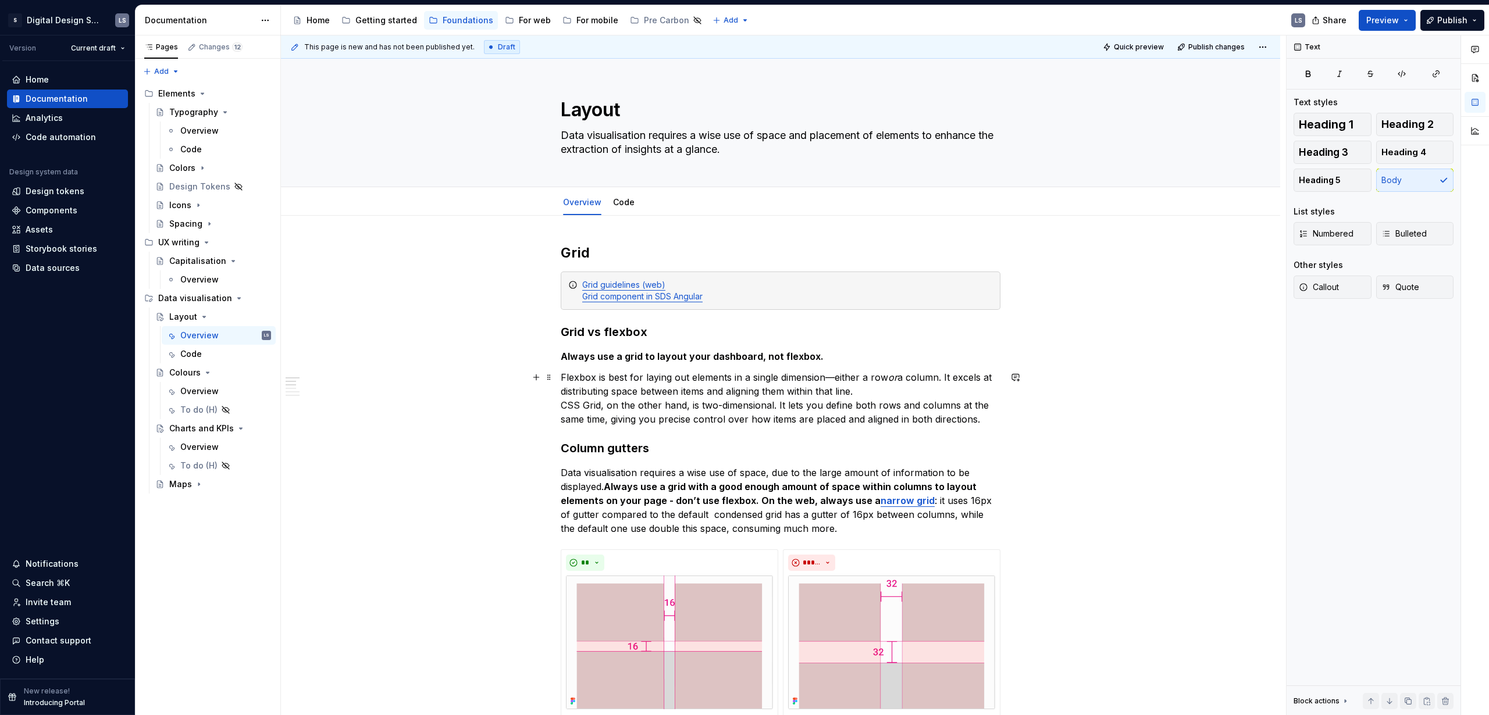
click at [789, 374] on p "Flexbox is best for laying out elements in a single dimension—either a row or a…" at bounding box center [781, 398] width 440 height 56
click at [830, 376] on p "Flexbox is best for laying out elements in a single dimension—either a row or a…" at bounding box center [781, 398] width 440 height 56
click at [869, 377] on em "or" at bounding box center [888, 378] width 9 height 12
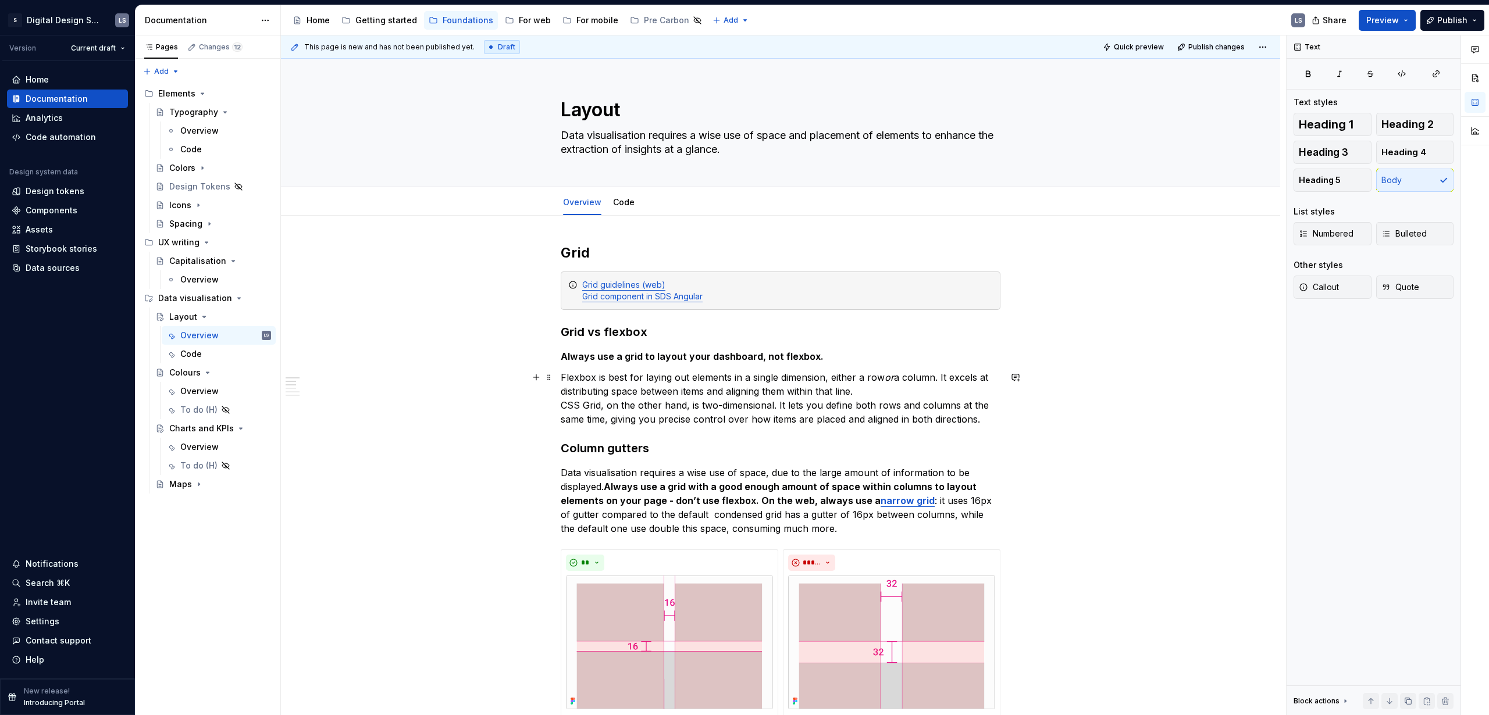
click at [856, 389] on p "Flexbox is best for laying out elements in a single dimension, either a row or …" at bounding box center [781, 398] width 440 height 56
click at [561, 403] on p "Flexbox is best for laying out elements in a single dimension, either a row or …" at bounding box center [781, 398] width 440 height 56
click at [816, 404] on p "Flexbox is best for laying out elements in a single dimension, either a row or …" at bounding box center [781, 398] width 440 height 56
click at [869, 418] on p "Flexbox is best for laying out elements in a single dimension, either a row or …" at bounding box center [781, 398] width 440 height 56
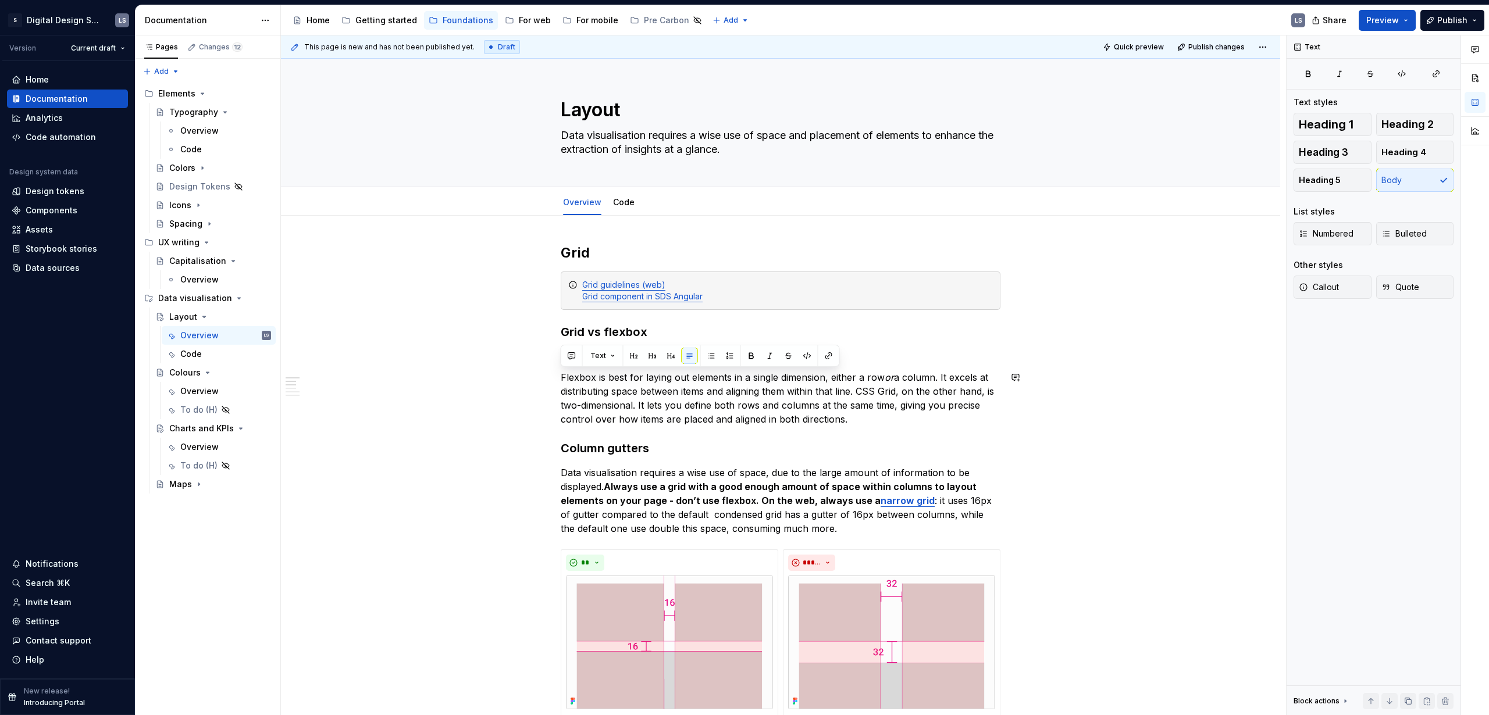
drag, startPoint x: 770, startPoint y: 420, endPoint x: 646, endPoint y: 386, distance: 128.9
click at [813, 419] on p "Flexbox is best for laying out elements in a single dimension, either a row or …" at bounding box center [781, 398] width 440 height 56
click at [869, 418] on p "Flexbox is best for laying out elements in a single dimension, either a row or …" at bounding box center [781, 398] width 440 height 56
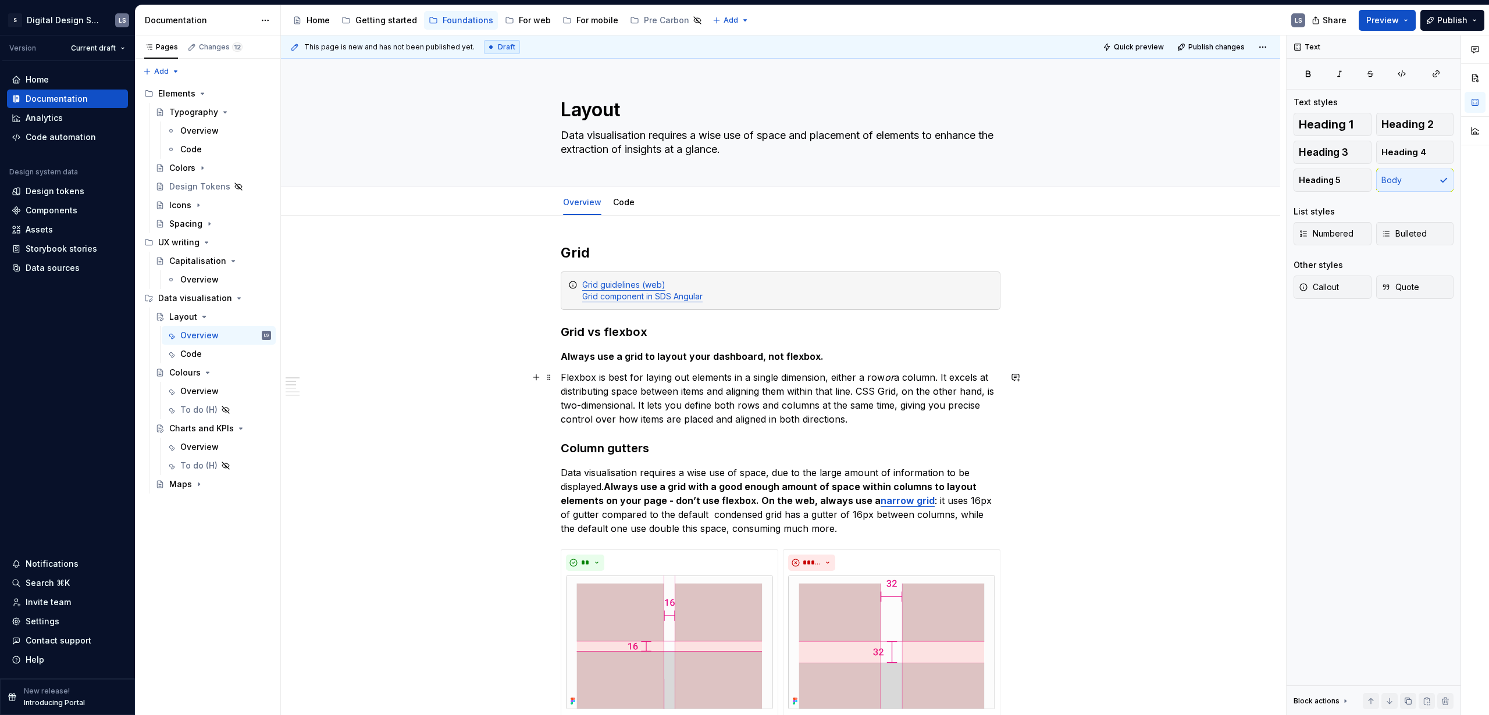
click at [869, 408] on p "Flexbox is best for laying out elements in a single dimension, either a row or …" at bounding box center [781, 398] width 440 height 56
click at [868, 415] on p "Flexbox is best for laying out elements in a single dimension, either a row or …" at bounding box center [781, 398] width 440 height 56
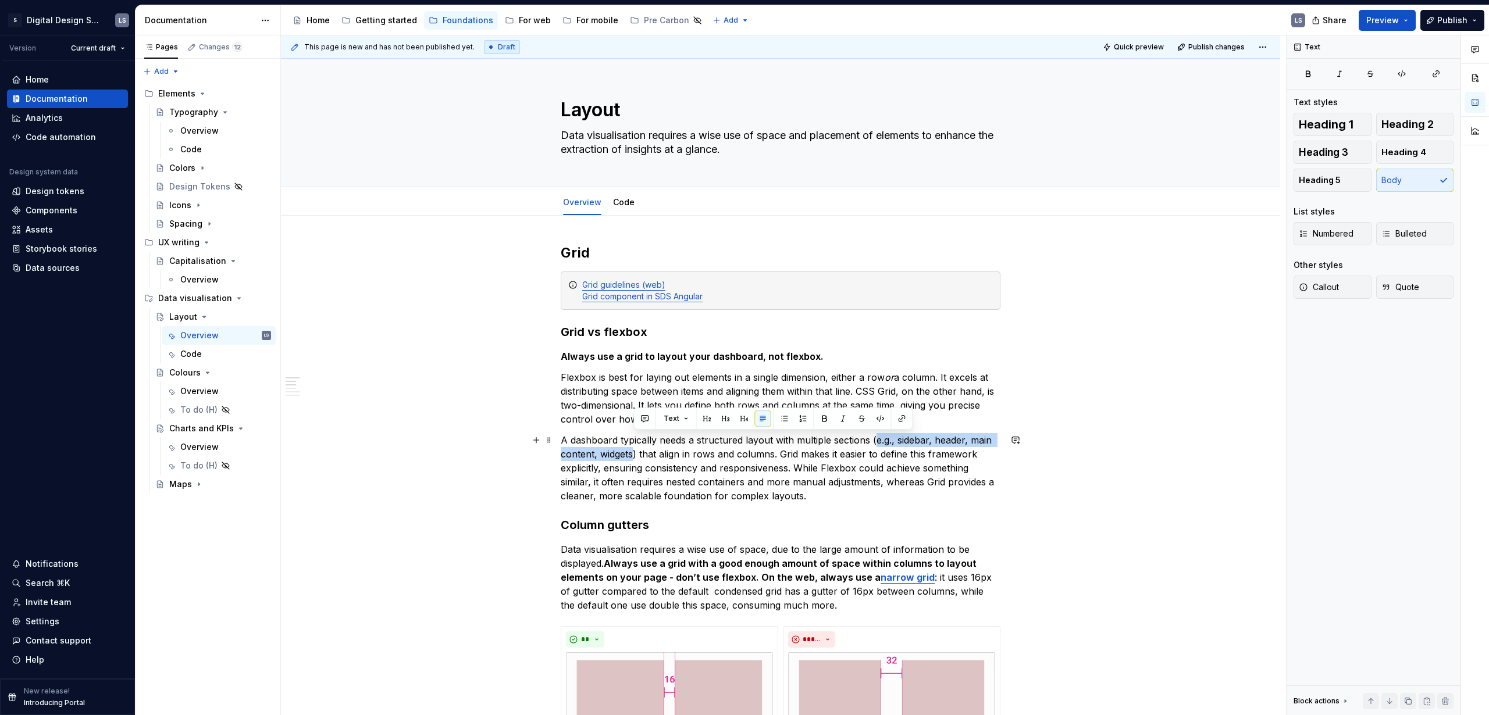
drag, startPoint x: 873, startPoint y: 439, endPoint x: 633, endPoint y: 459, distance: 240.4
click at [633, 434] on p "A dashboard typically needs a structured layout with multiple sections (e.g., s…" at bounding box center [781, 468] width 440 height 70
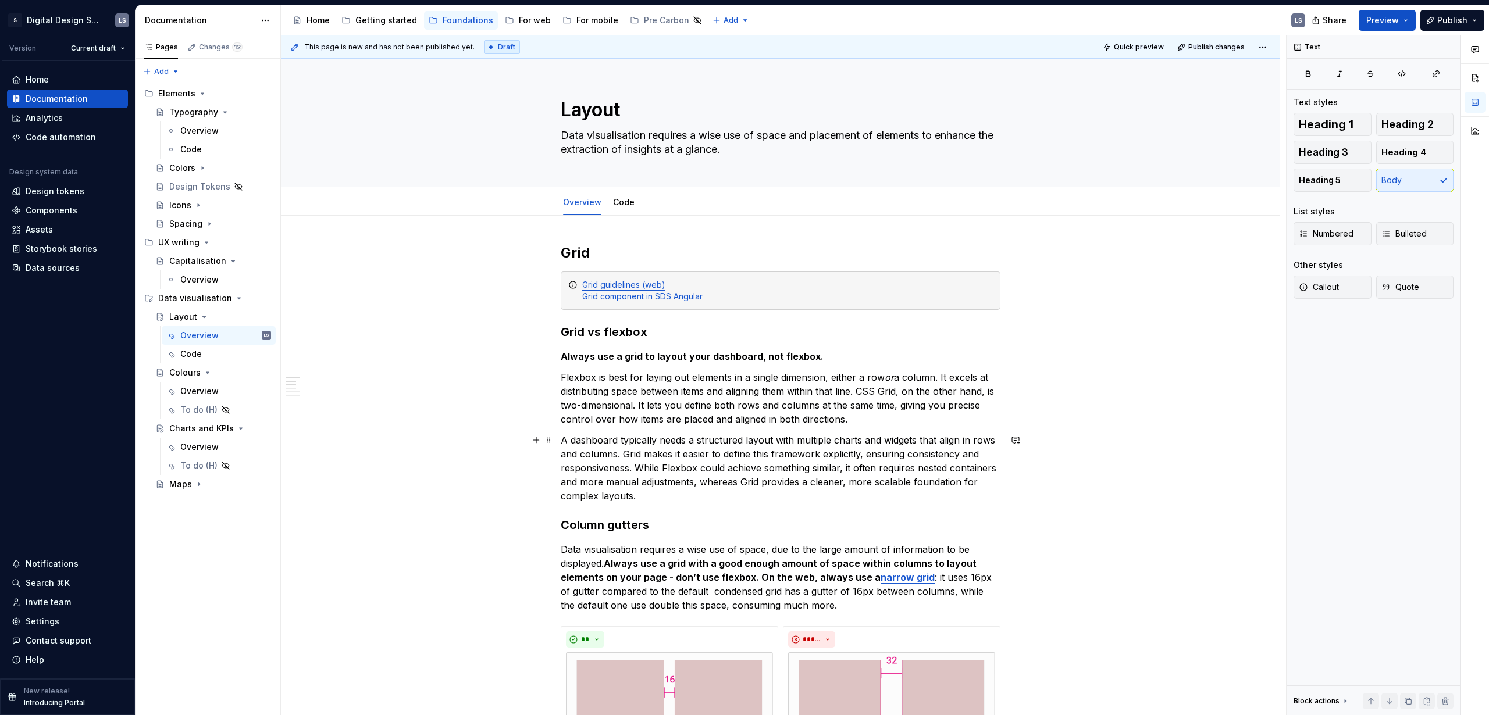
click at [827, 434] on p "A dashboard typically needs a structured layout with multiple charts and widget…" at bounding box center [781, 468] width 440 height 70
click at [636, 434] on p "A dashboard typically needs a structured layout with multiple charts and widget…" at bounding box center [781, 468] width 440 height 70
click at [667, 434] on p "A dashboard typically needs a structured layout with multiple charts and widget…" at bounding box center [781, 468] width 440 height 70
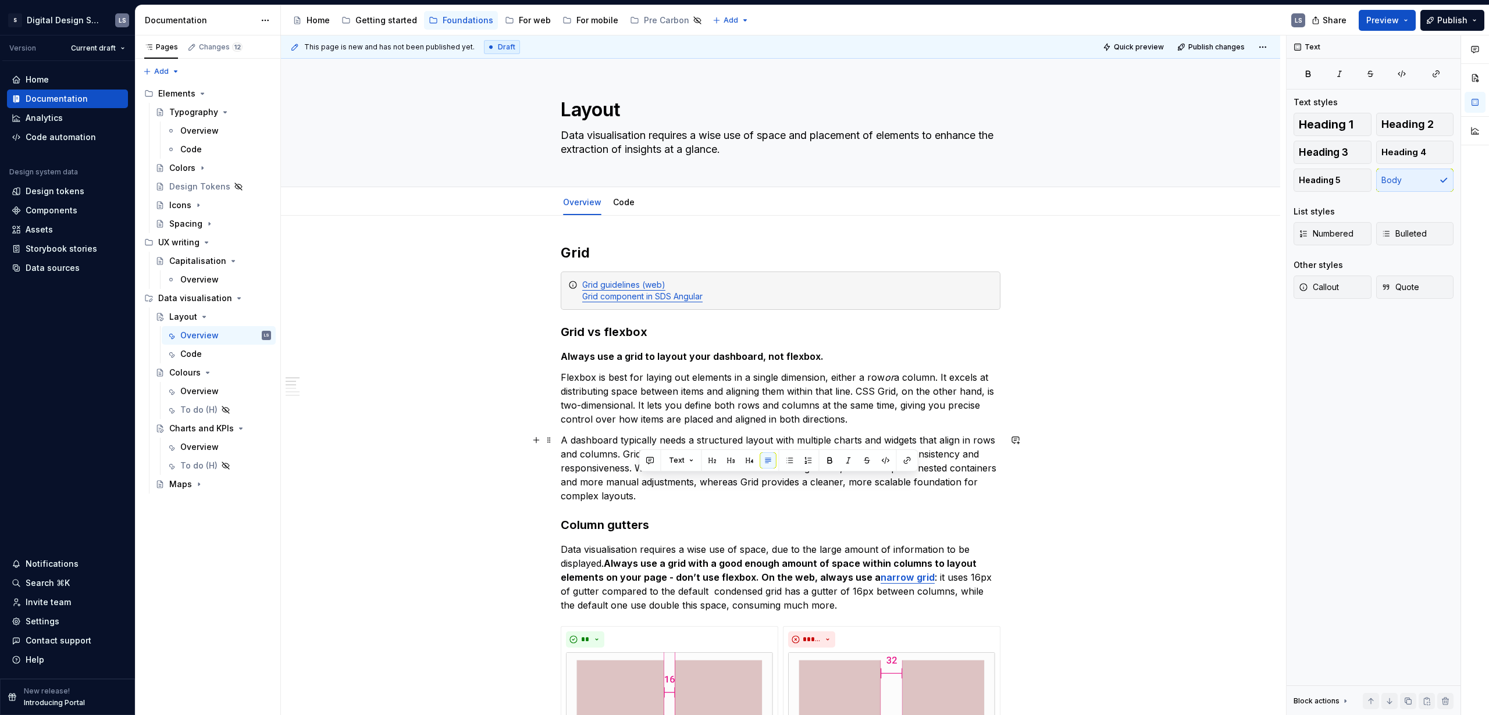
click at [677, 434] on p "A dashboard typically needs a structured layout with multiple charts and widget…" at bounding box center [781, 468] width 440 height 70
click at [635, 434] on p "A dashboard typically needs a structured layout with multiple charts and widget…" at bounding box center [781, 468] width 440 height 70
click at [641, 434] on p "A dashboard typically needs a structured layout with multiple charts and widget…" at bounding box center [781, 468] width 440 height 70
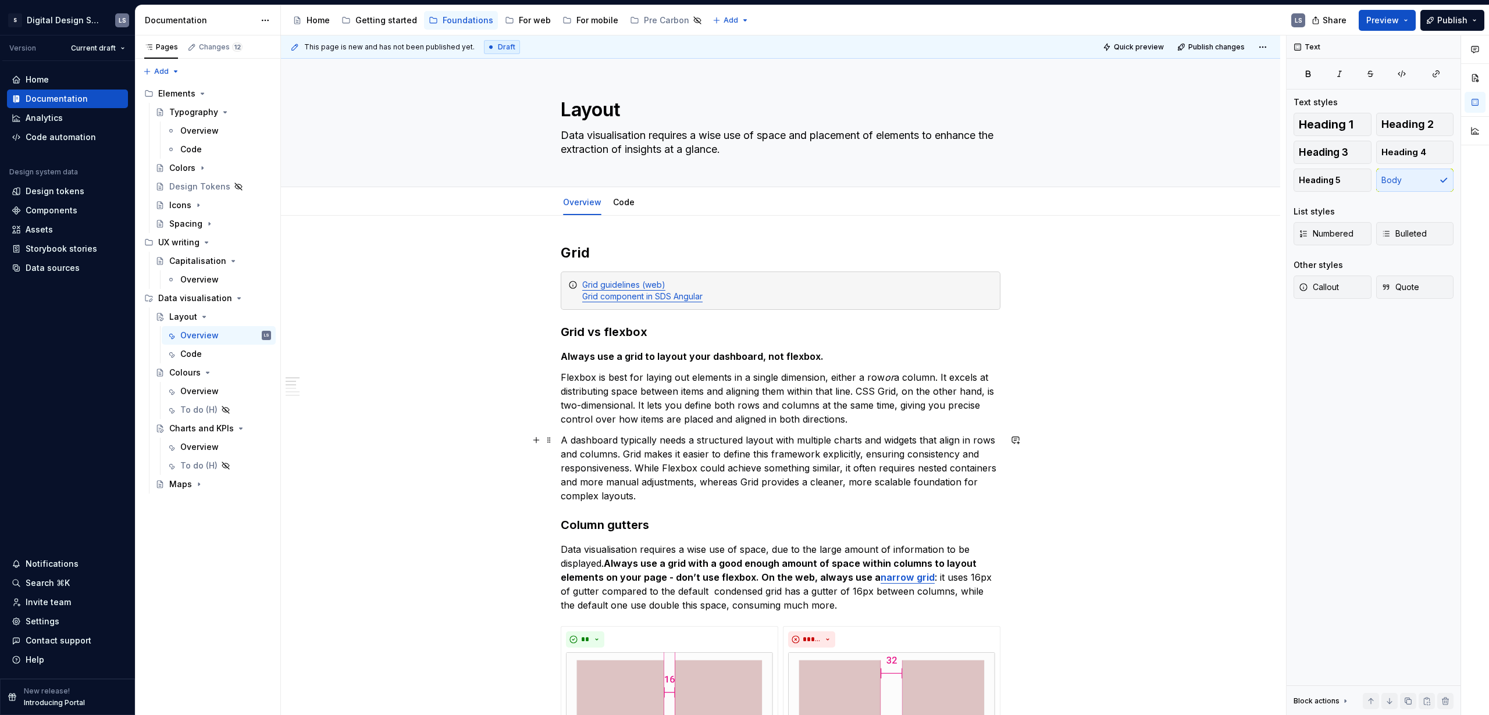
click at [627, 434] on p "A dashboard typically needs a structured layout with multiple charts and widget…" at bounding box center [781, 468] width 440 height 70
click at [869, 434] on p "A dashboard typically needs a structured layout with multiple charts and widget…" at bounding box center [781, 468] width 440 height 70
click at [750, 434] on p "A dashboard typically needs a structured layout with multiple charts and widget…" at bounding box center [781, 468] width 440 height 70
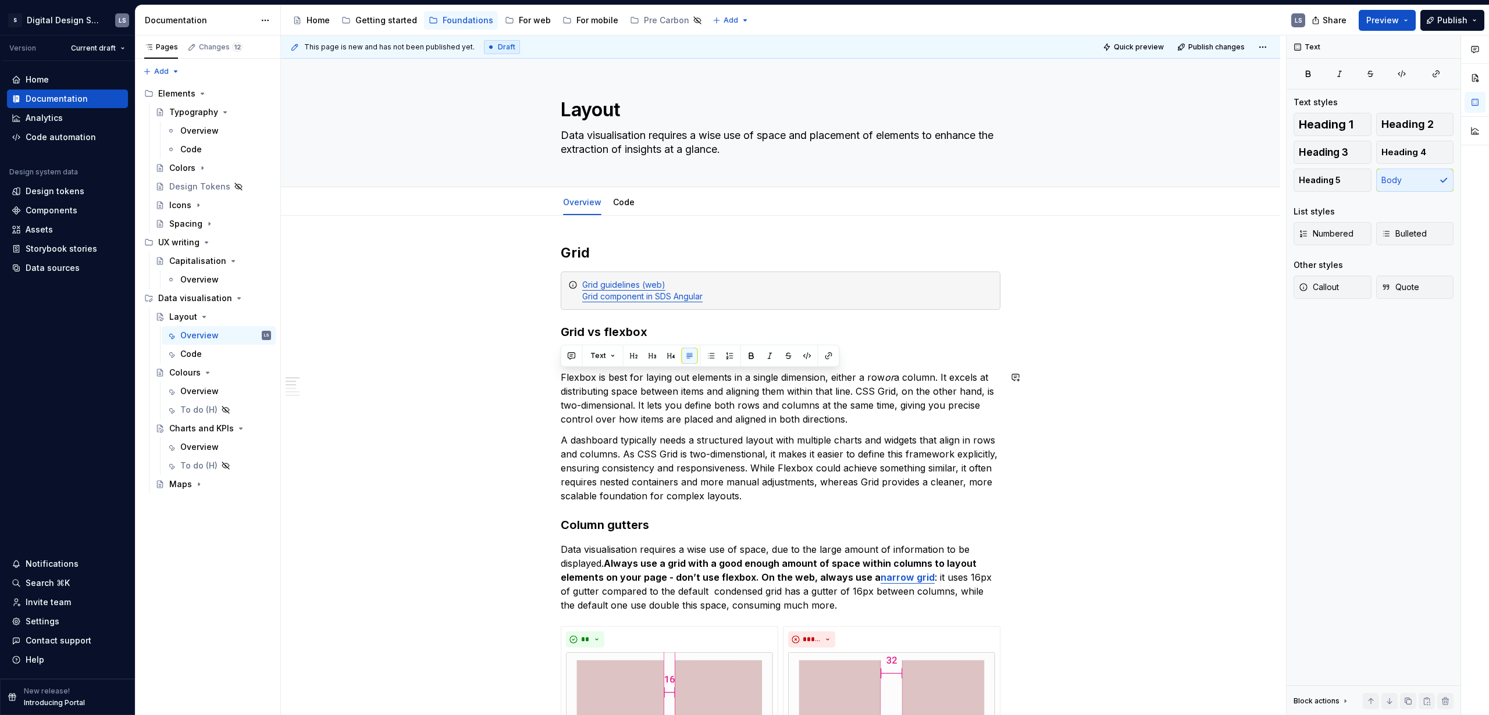
drag, startPoint x: 691, startPoint y: 415, endPoint x: 561, endPoint y: 365, distance: 138.8
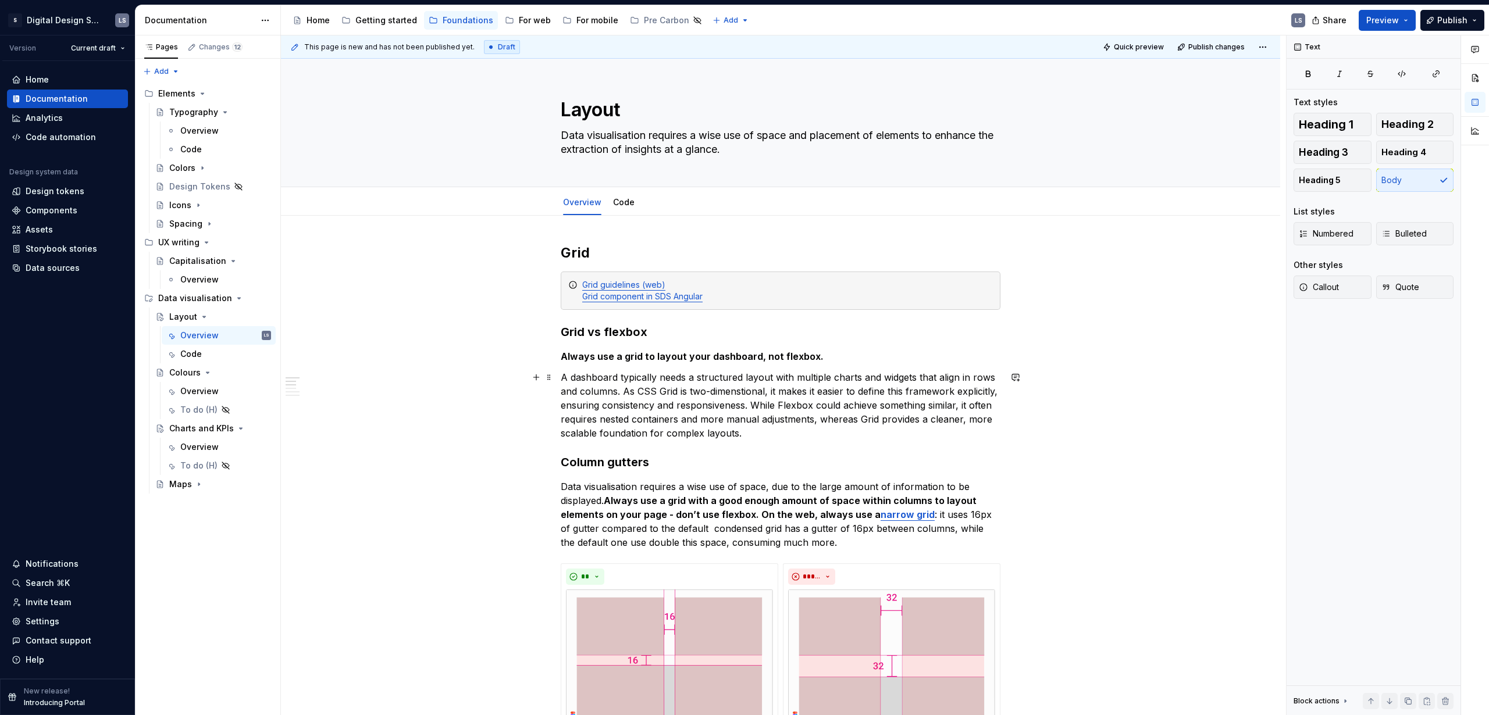
click at [561, 380] on p "A dashboard typically needs a structured layout with multiple charts and widget…" at bounding box center [781, 405] width 440 height 70
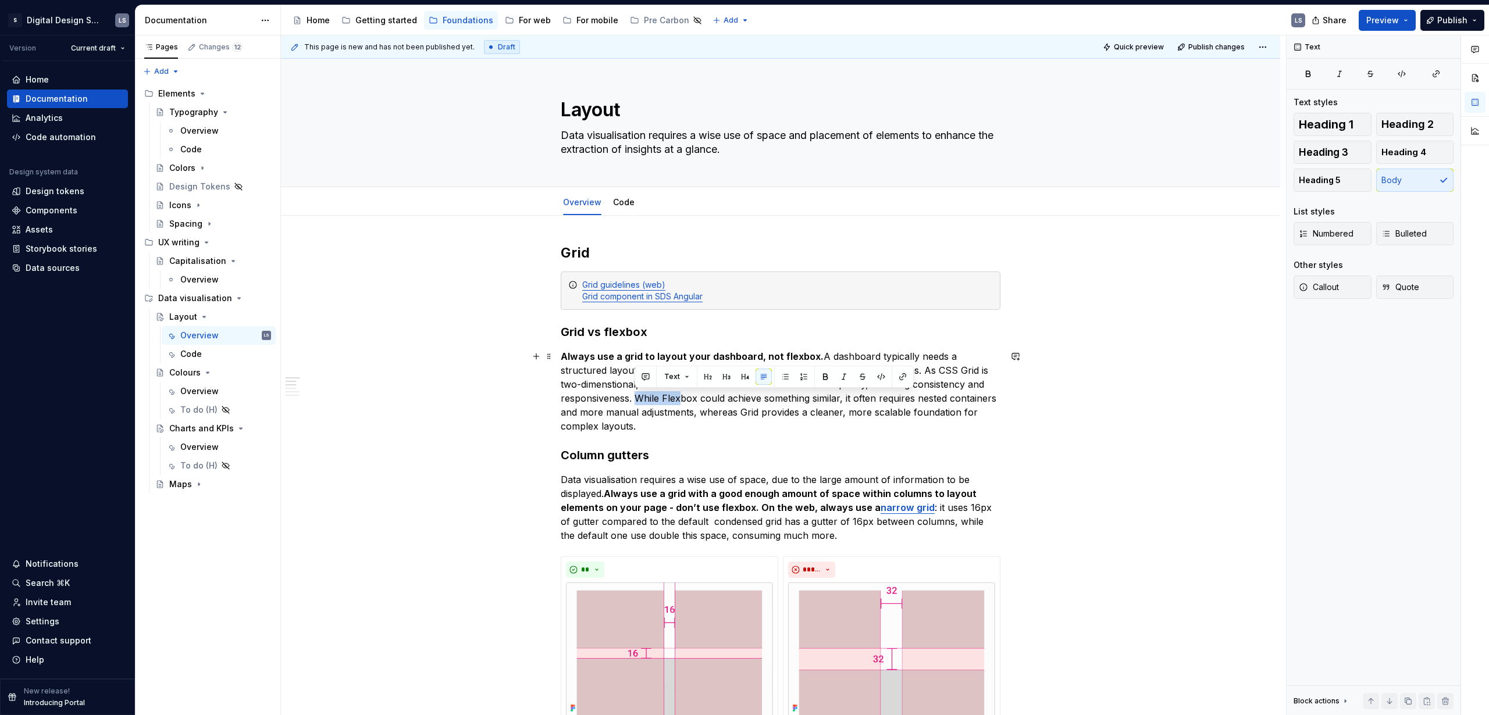
drag, startPoint x: 637, startPoint y: 401, endPoint x: 681, endPoint y: 401, distance: 44.2
click at [681, 401] on p "Always use a grid to layout your dashboard, not flexbox. A dashboard typically …" at bounding box center [781, 391] width 440 height 84
click at [687, 403] on p "Always use a grid to layout your dashboard, not flexbox. A dashboard typically …" at bounding box center [781, 391] width 440 height 84
click at [684, 400] on p "Always use a grid to layout your dashboard, not flexbox. A dashboard typically …" at bounding box center [781, 391] width 440 height 84
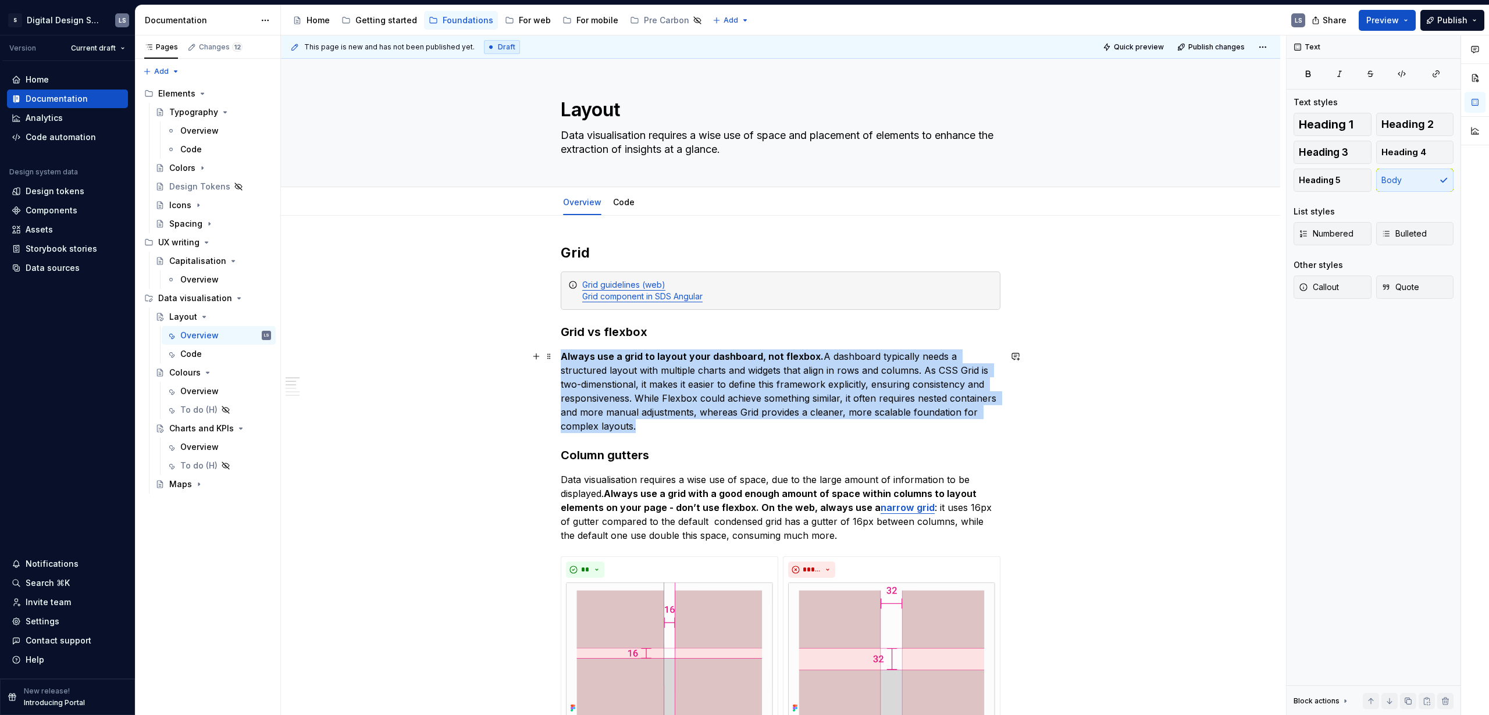
click at [684, 400] on p "Always use a grid to layout your dashboard, not flexbox. A dashboard typically …" at bounding box center [781, 391] width 440 height 84
click at [706, 381] on p "Always use a grid to layout your dashboard, not flexbox. A dashboard typically …" at bounding box center [781, 391] width 440 height 84
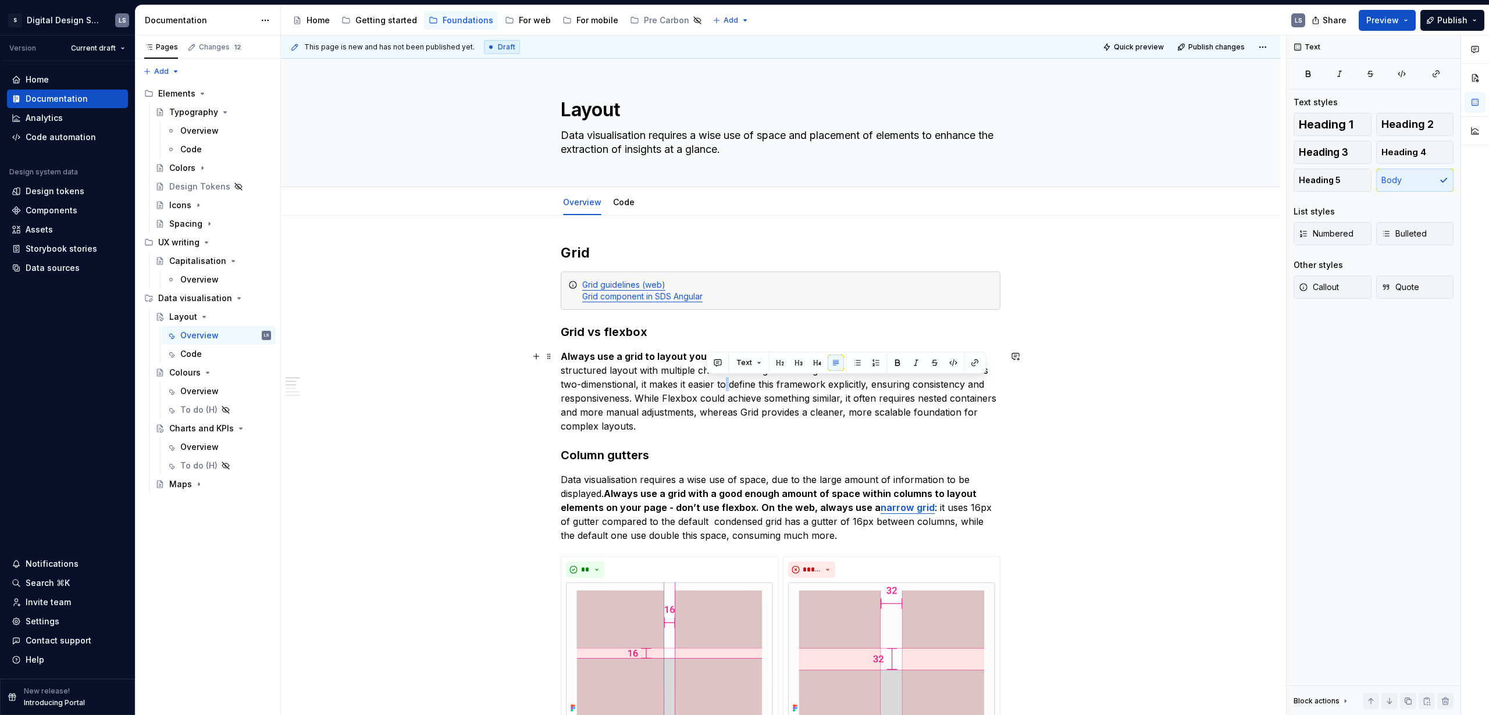
click at [706, 381] on p "Always use a grid to layout your dashboard, not flexbox. A dashboard typically …" at bounding box center [781, 391] width 440 height 84
click at [690, 396] on p "Always use a grid to layout your dashboard, not flexbox. A dashboard typically …" at bounding box center [781, 391] width 440 height 84
click at [748, 411] on p "Always use a grid to layout your dashboard, not flexbox. A dashboard typically …" at bounding box center [781, 391] width 440 height 84
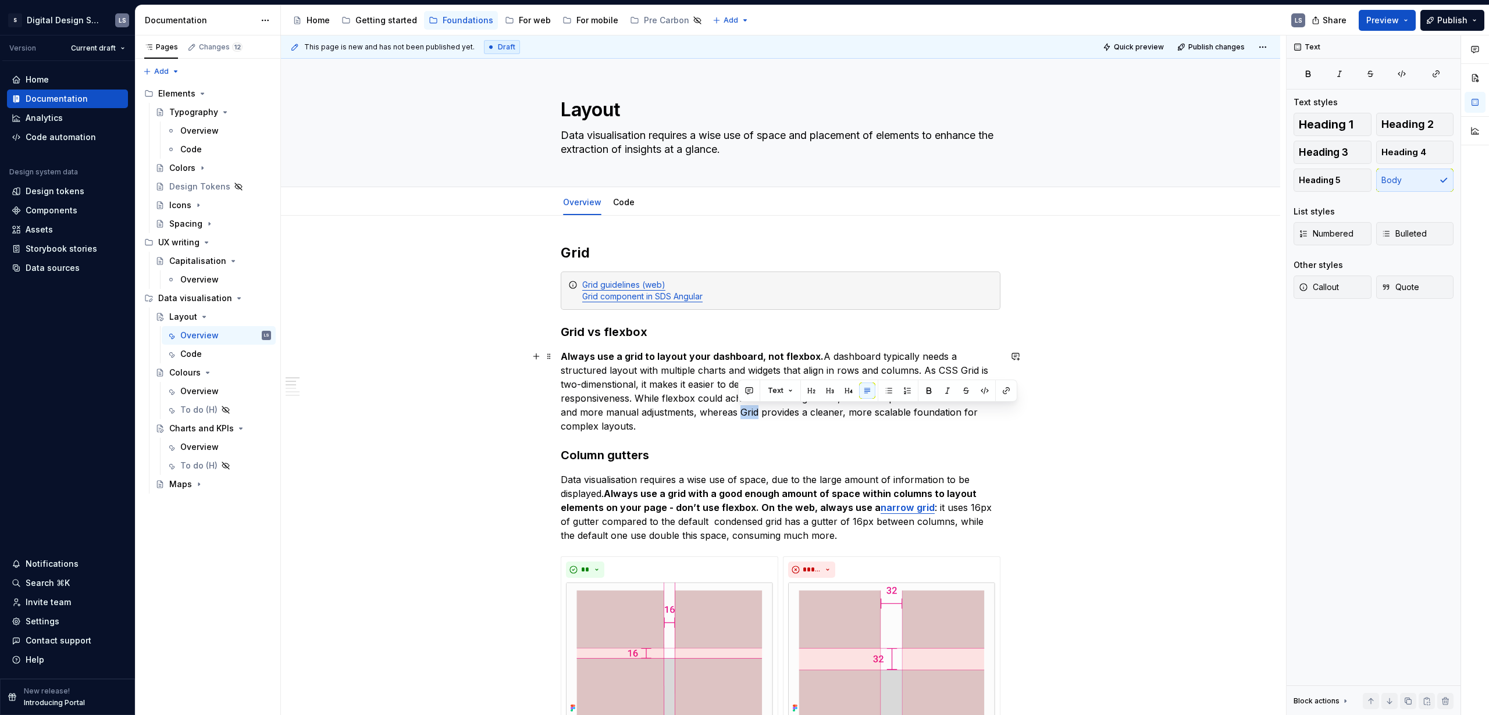
click at [748, 411] on p "Always use a grid to layout your dashboard, not flexbox. A dashboard typically …" at bounding box center [781, 391] width 440 height 84
click at [775, 434] on h3 "Column gutters" at bounding box center [781, 455] width 440 height 16
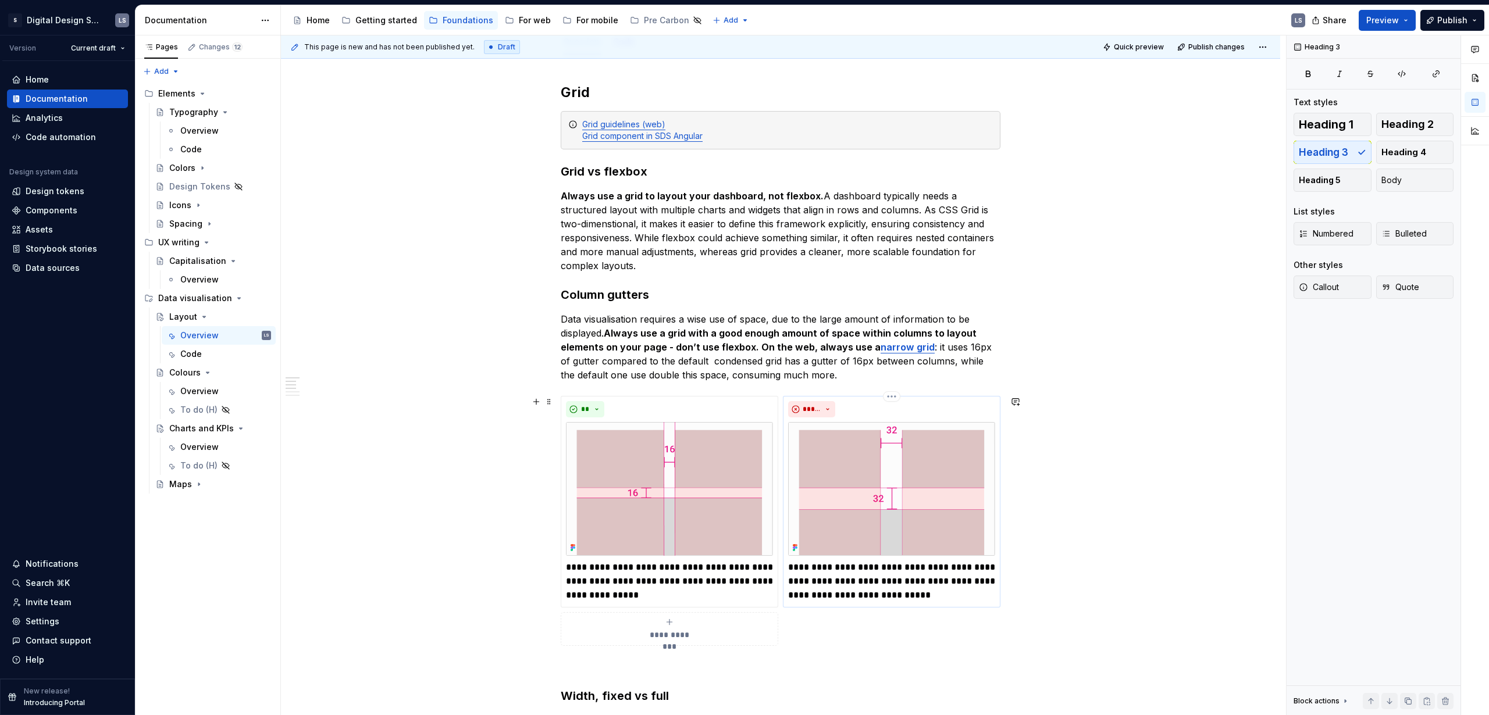
scroll to position [65, 0]
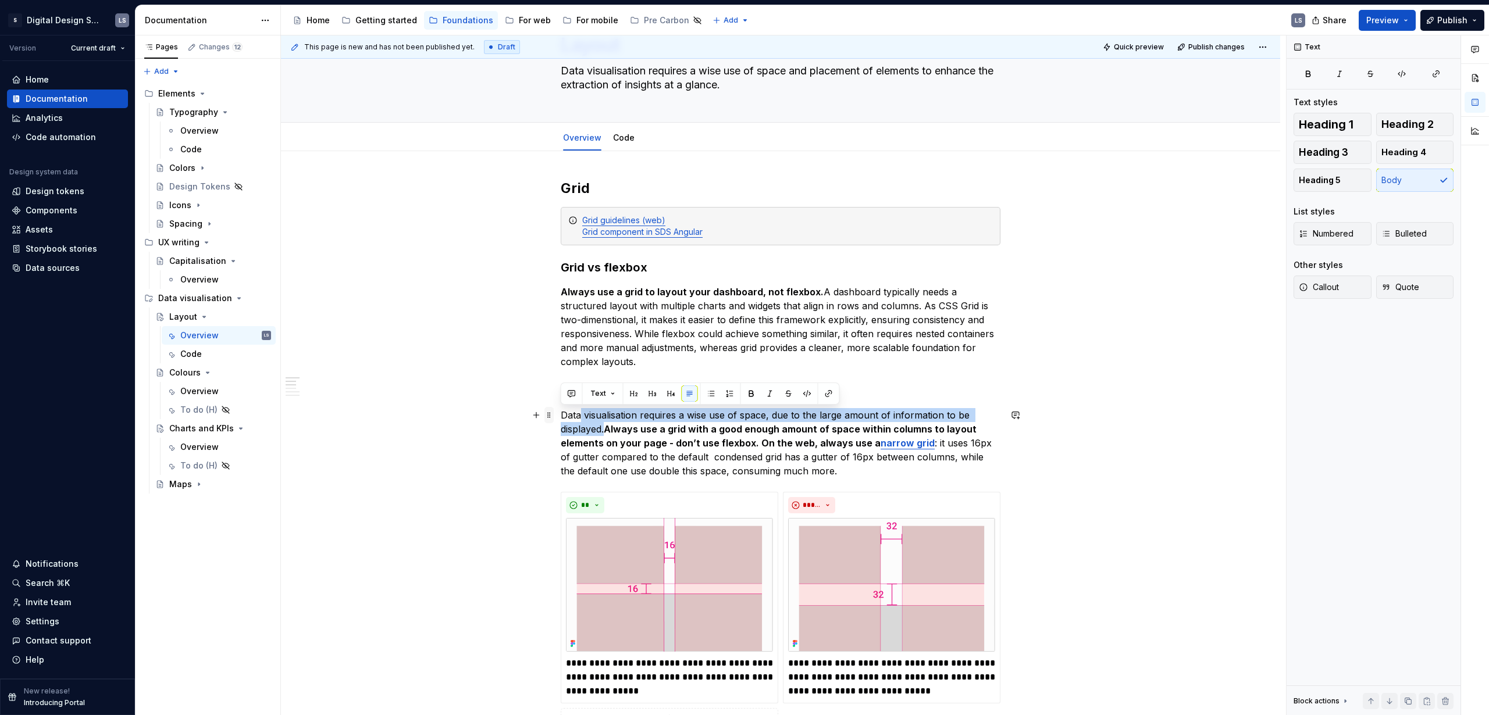
drag, startPoint x: 605, startPoint y: 430, endPoint x: 553, endPoint y: 413, distance: 54.8
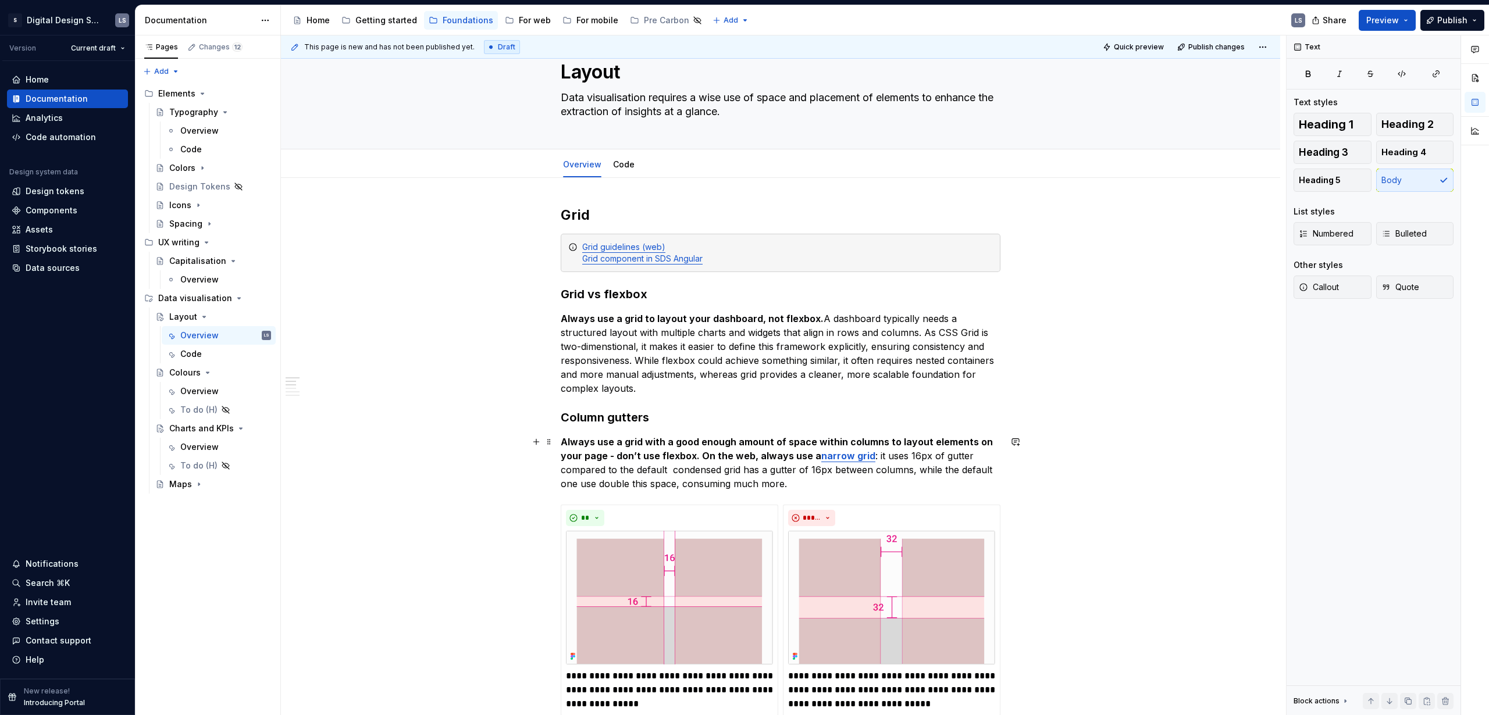
scroll to position [26, 0]
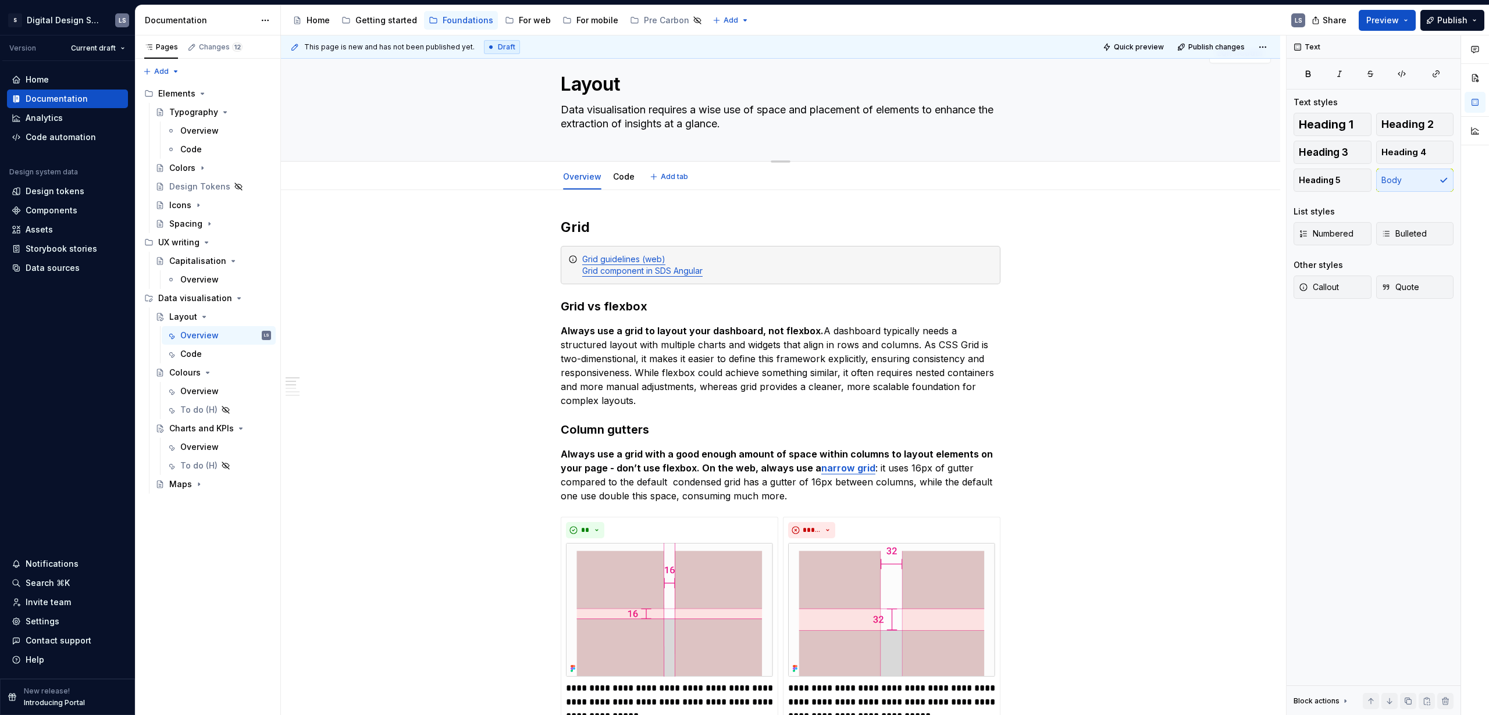
click at [766, 126] on textarea "Data visualisation requires a wise use of space and placement of elements to en…" at bounding box center [778, 117] width 440 height 33
type textarea "*"
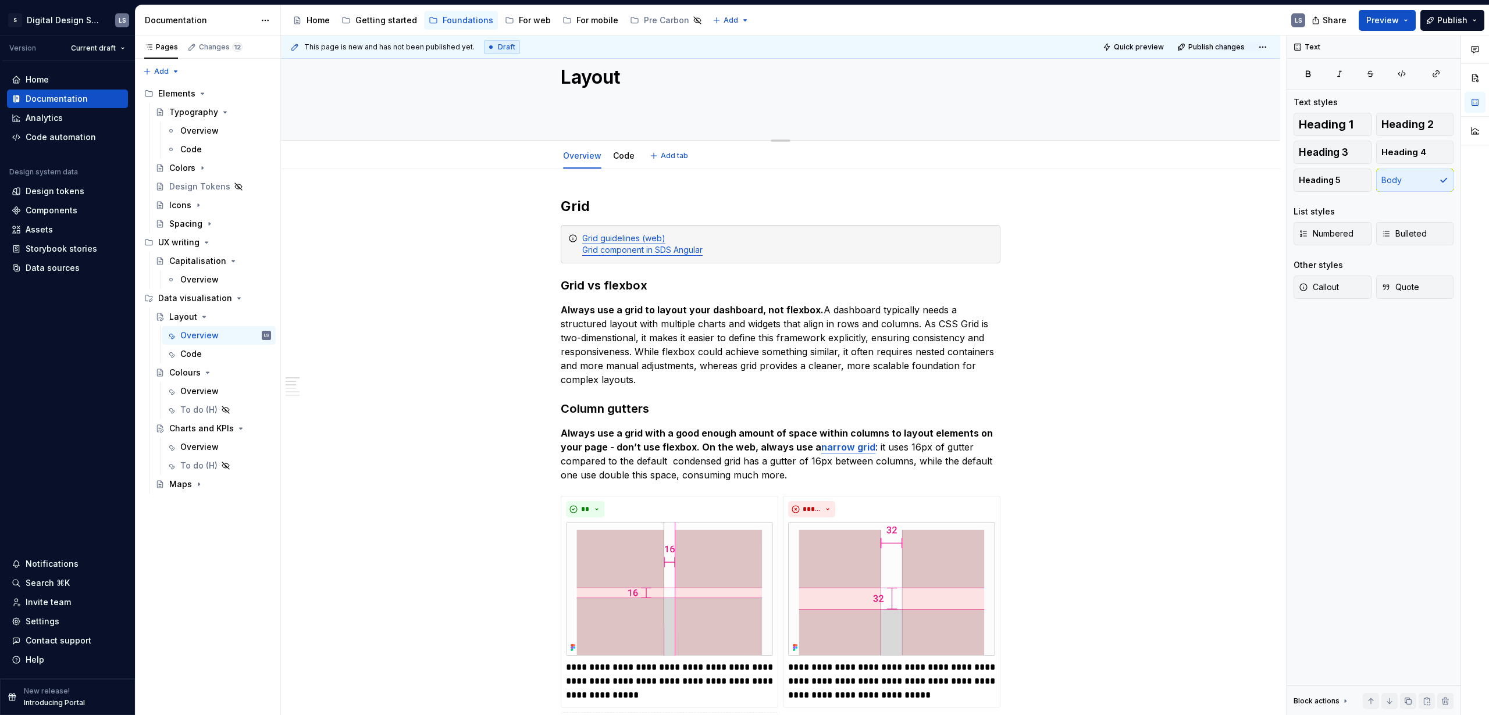
type textarea "*"
type textarea "Data visualisation requires a wise use of space and placement of elements to en…"
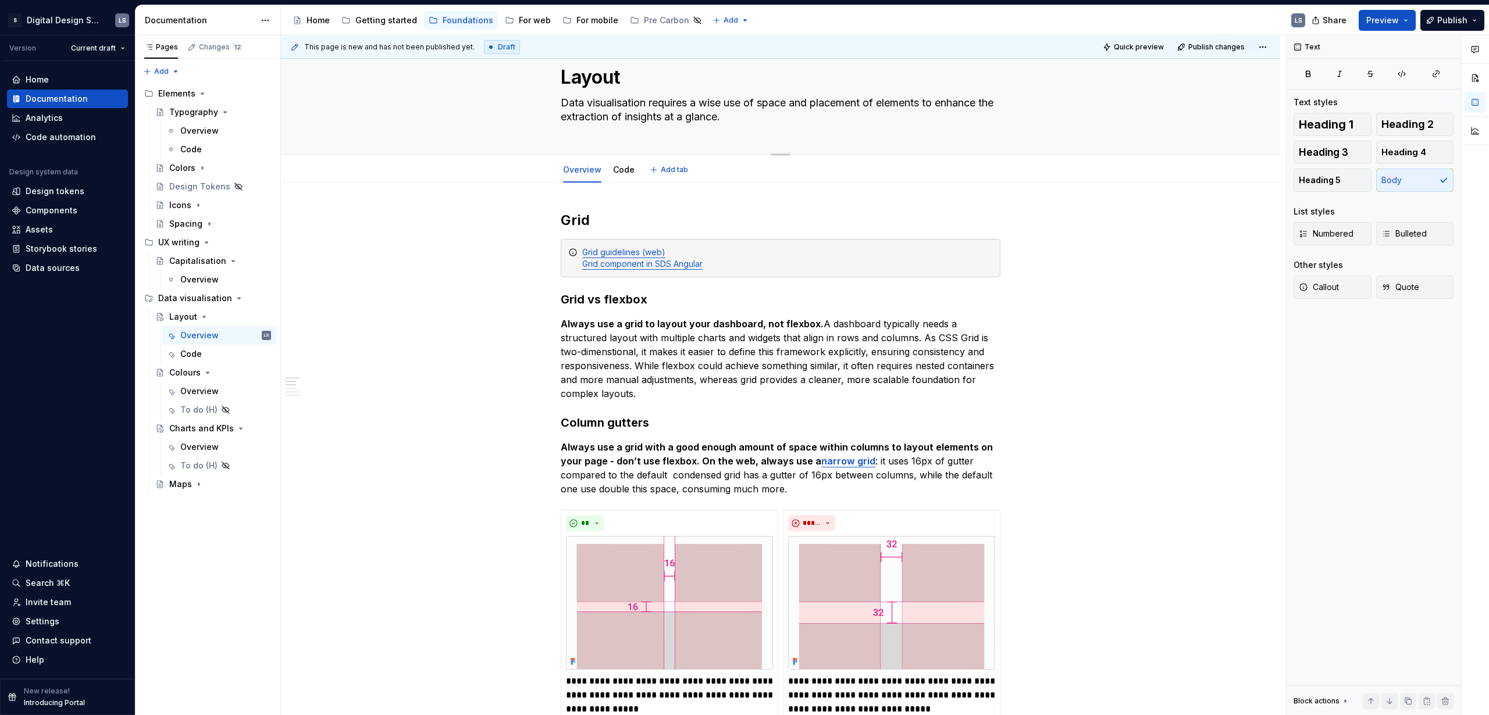
paste textarea "A dashboard typically needs a structured layout with multiple sections (e.g., s…"
type textarea "*"
type textarea "A dashboard typically needs a structured layout with multiple sections (e.g., s…"
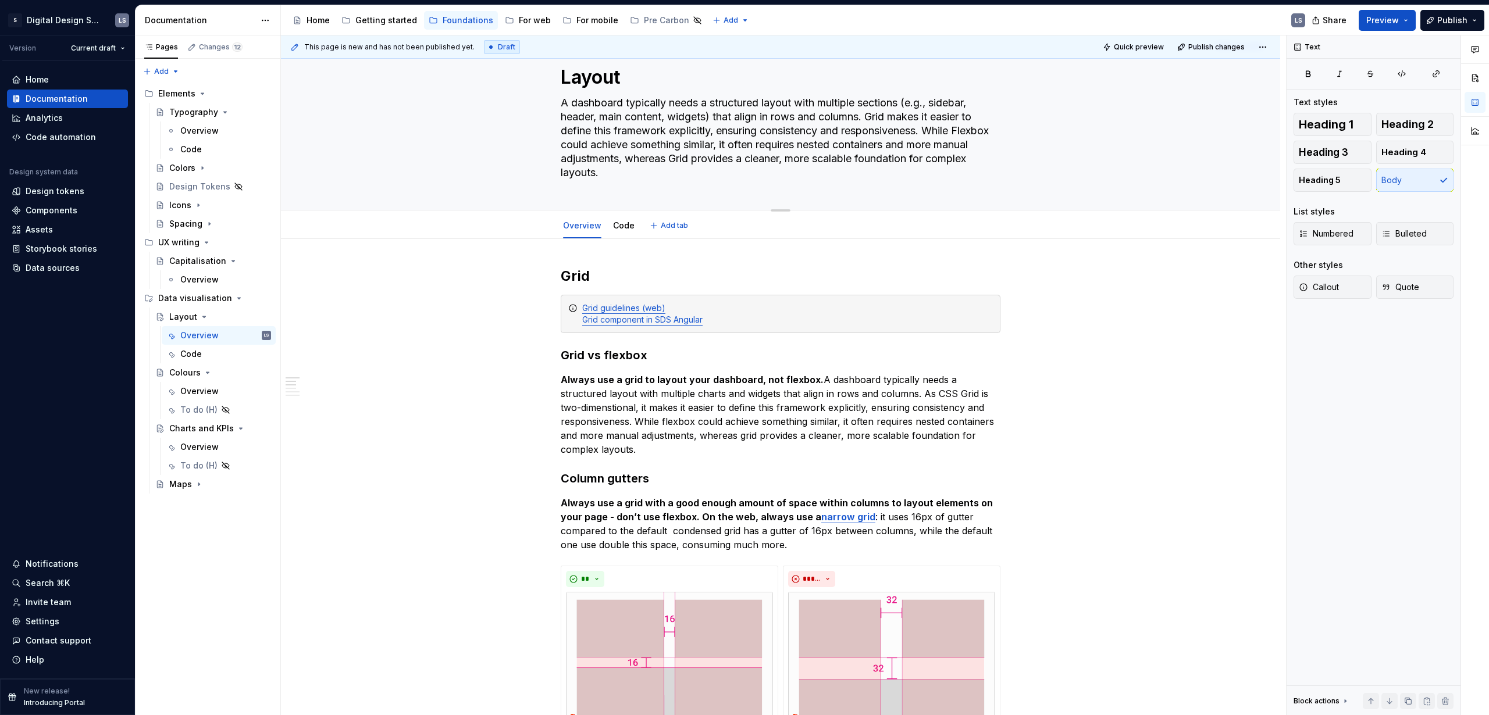
type textarea "*"
type textarea "Data visualisation requires a wise use of space and placement of elements to en…"
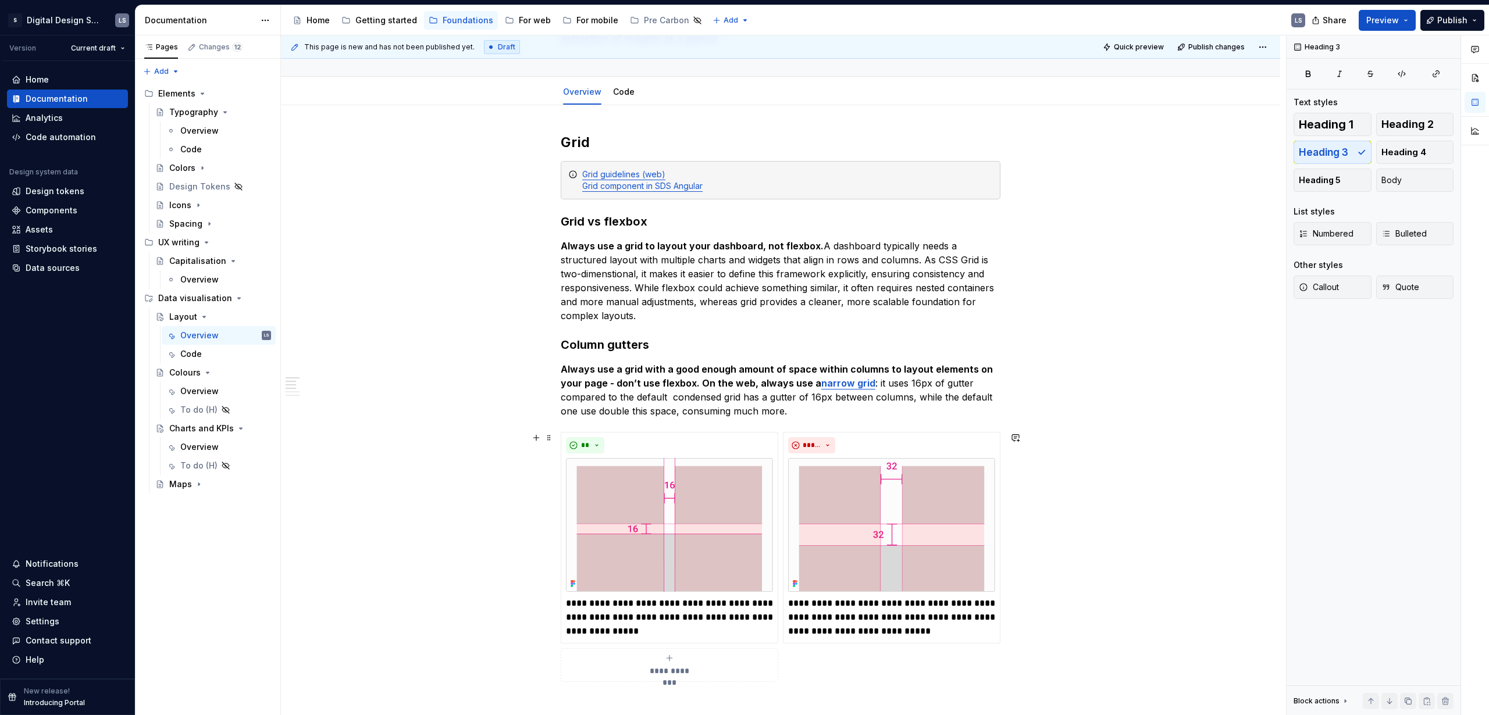
scroll to position [162, 0]
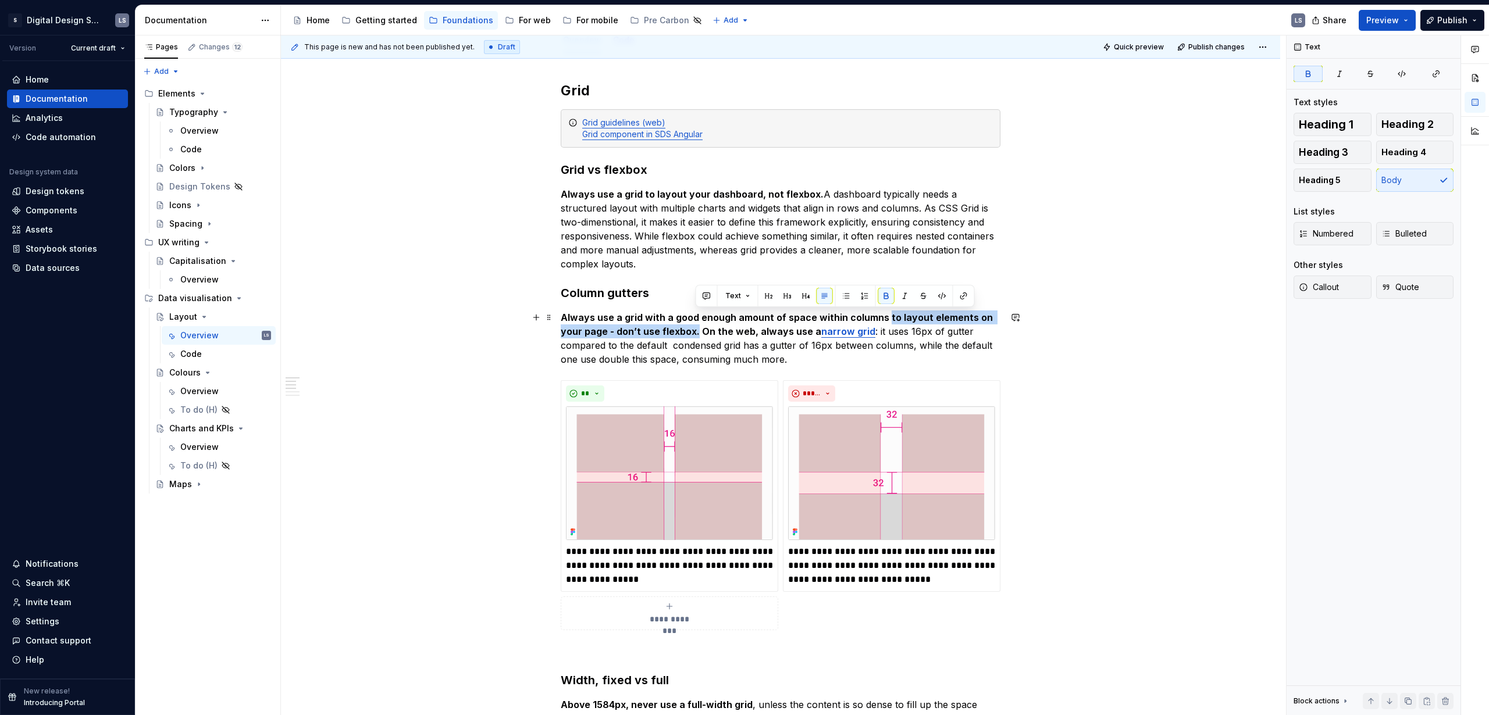
drag, startPoint x: 882, startPoint y: 317, endPoint x: 694, endPoint y: 328, distance: 187.6
click at [694, 328] on strong "Always use a grid with a good enough amount of space within columns to layout e…" at bounding box center [778, 325] width 434 height 26
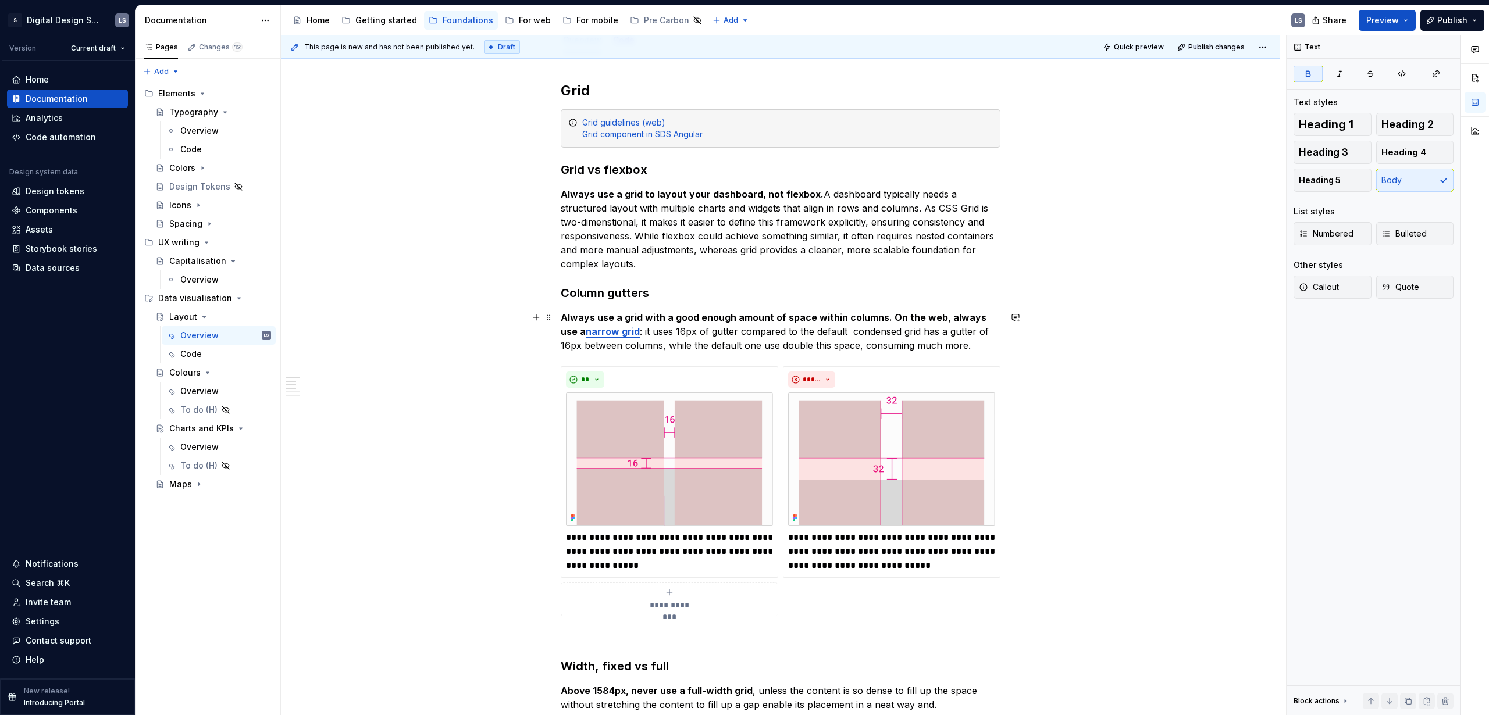
click at [745, 320] on strong "Always use a grid with a good enough amount of space within columns. On the web…" at bounding box center [775, 325] width 428 height 26
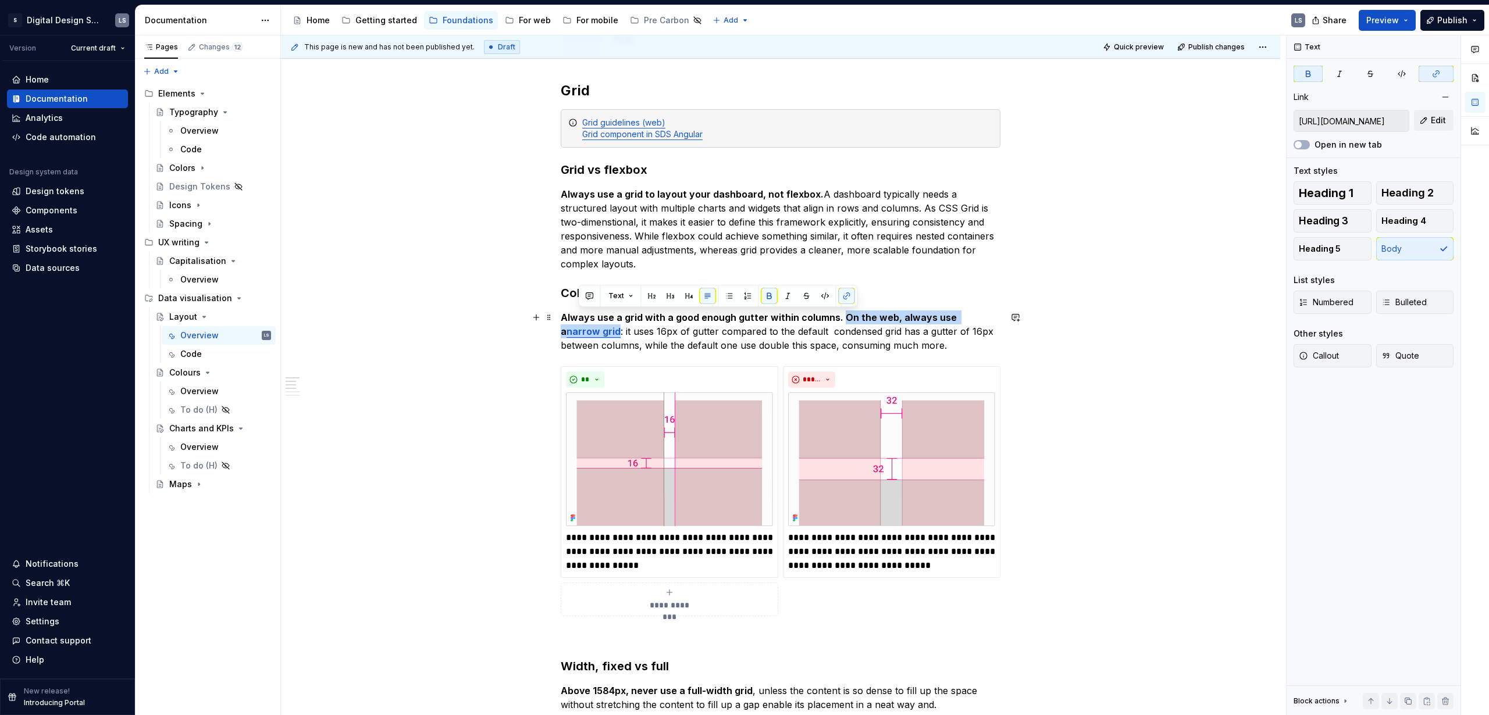
drag, startPoint x: 837, startPoint y: 318, endPoint x: 579, endPoint y: 332, distance: 258.6
click at [579, 332] on p "Always use a grid with a good enough gutter within columns. On the web, always …" at bounding box center [781, 332] width 440 height 42
click at [784, 323] on strong "Always use a grid with a good enough gutter within columns." at bounding box center [702, 318] width 283 height 12
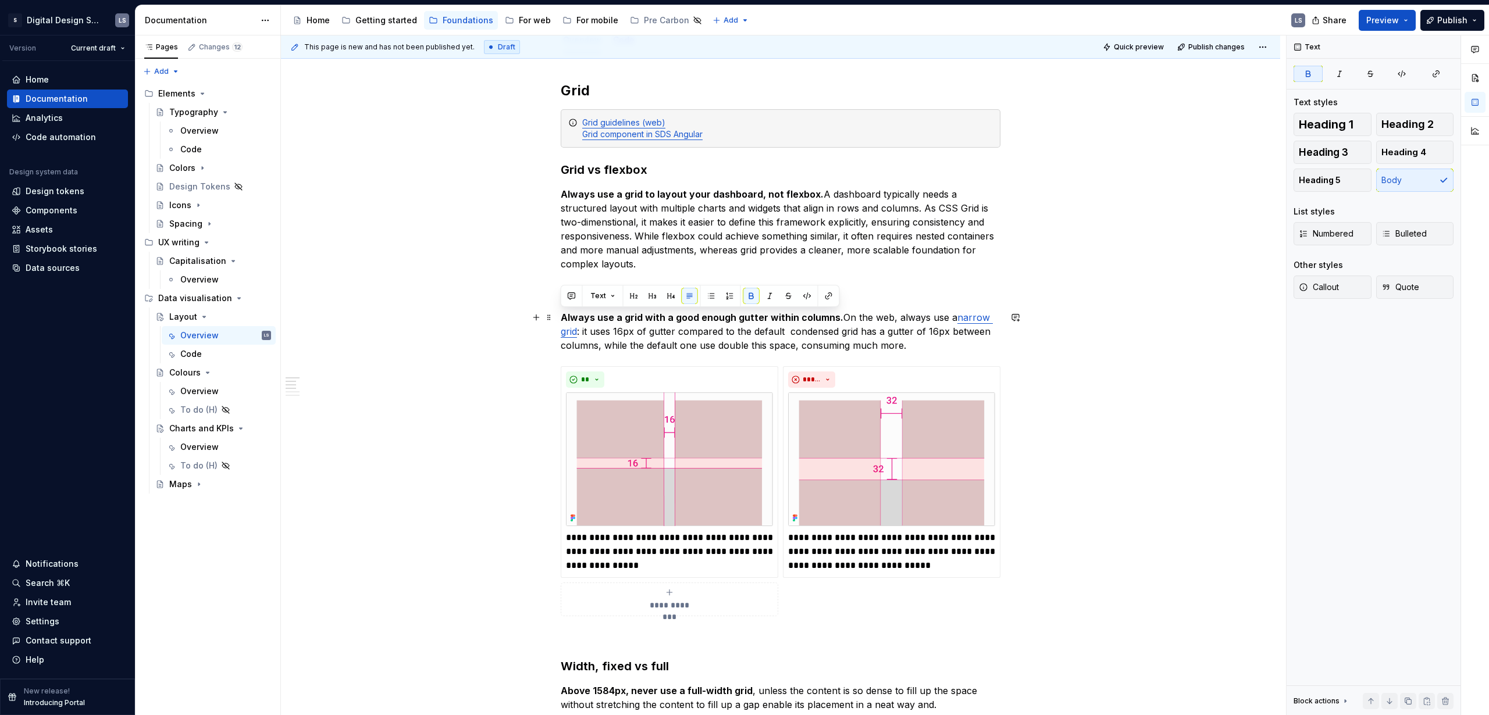
drag, startPoint x: 815, startPoint y: 320, endPoint x: 558, endPoint y: 320, distance: 257.6
click at [869, 324] on p "Always use a grid with a good enough gutter within columns. On the web, always …" at bounding box center [781, 332] width 440 height 42
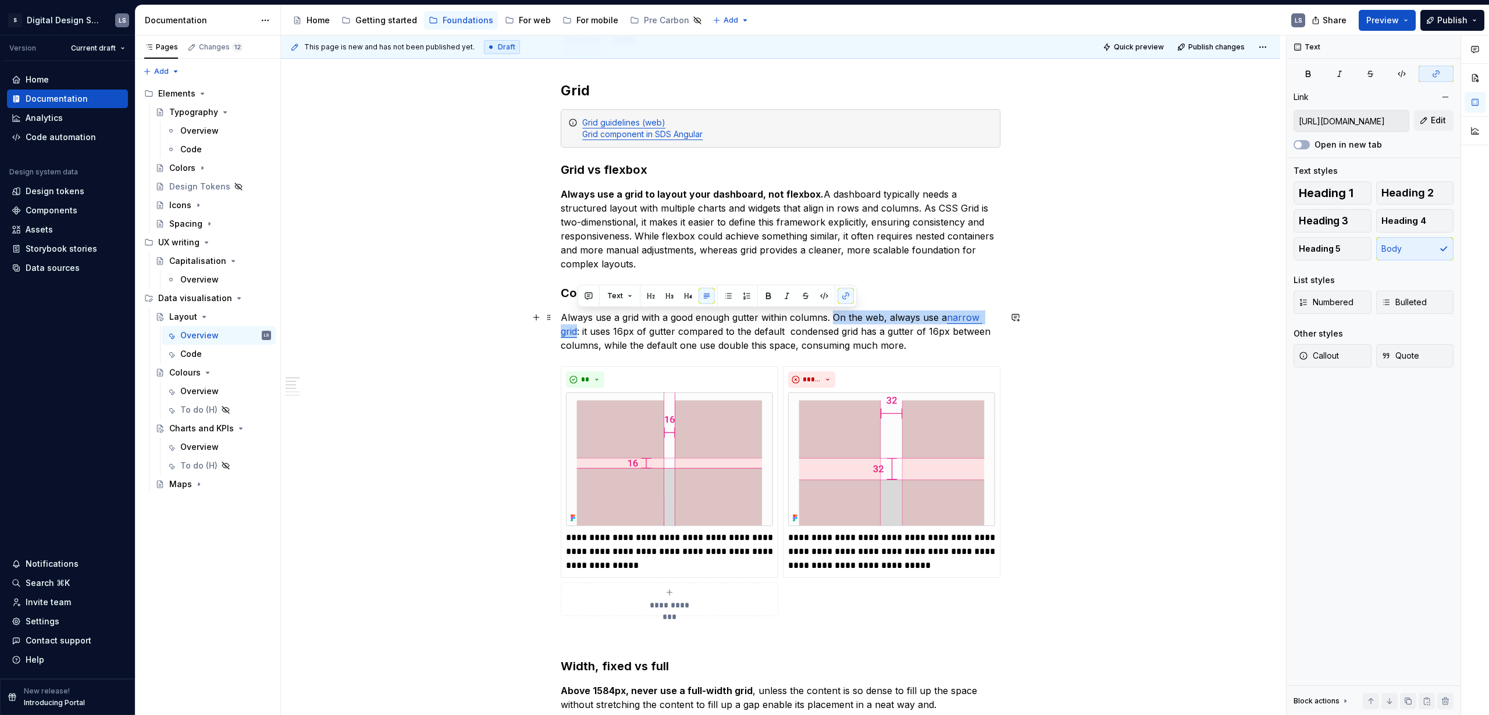
drag, startPoint x: 831, startPoint y: 319, endPoint x: 614, endPoint y: 342, distance: 218.2
click at [577, 334] on p "Always use a grid with a good enough gutter within columns. On the web, always …" at bounding box center [781, 332] width 440 height 42
click at [759, 333] on p "Always use a grid with a good enough gutter within columns. On the web, always …" at bounding box center [781, 332] width 440 height 42
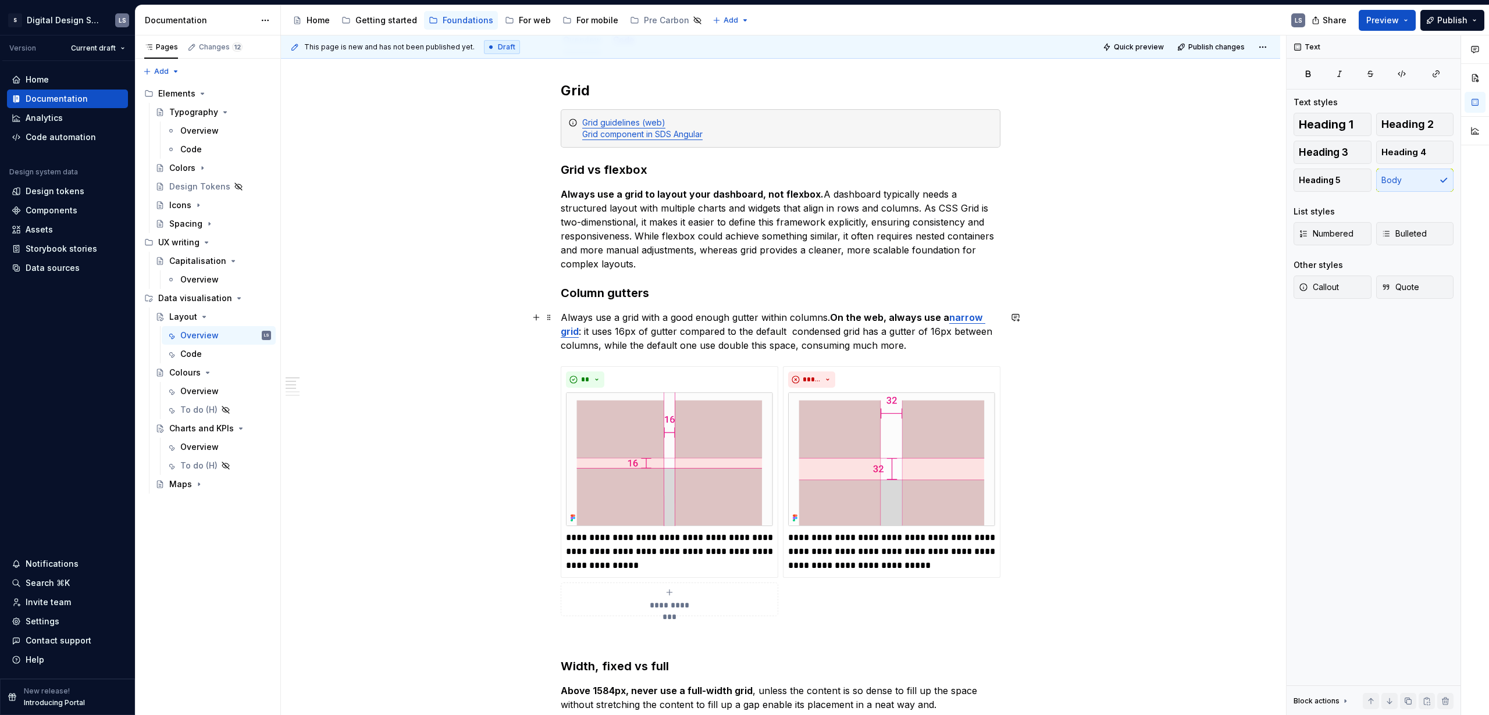
click at [701, 324] on p "Always use a grid with a good enough gutter within columns. On the web, always …" at bounding box center [781, 332] width 440 height 42
click at [584, 330] on p "Always use a grid with a good enough gutter within columns. On the web, always …" at bounding box center [781, 332] width 440 height 42
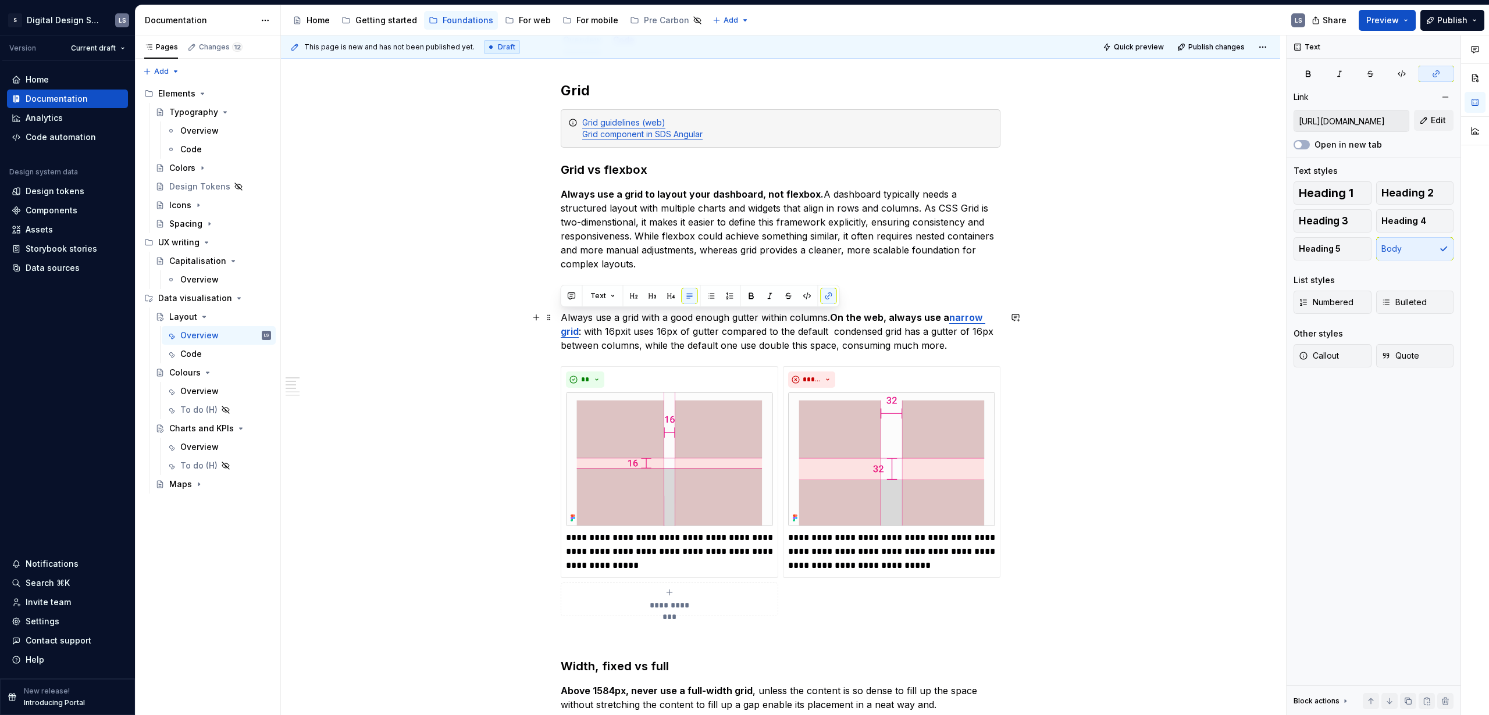
drag, startPoint x: 803, startPoint y: 342, endPoint x: 560, endPoint y: 320, distance: 244.1
click at [561, 320] on p "Always use a grid with a good enough gutter within columns. On the web, always …" at bounding box center [781, 332] width 440 height 42
copy p "Always use a grid with a good enough gutter within columns. On the web, always …"
click at [824, 347] on p "Always use a grid with a good enough gutter within columns. On the web, always …" at bounding box center [781, 332] width 440 height 42
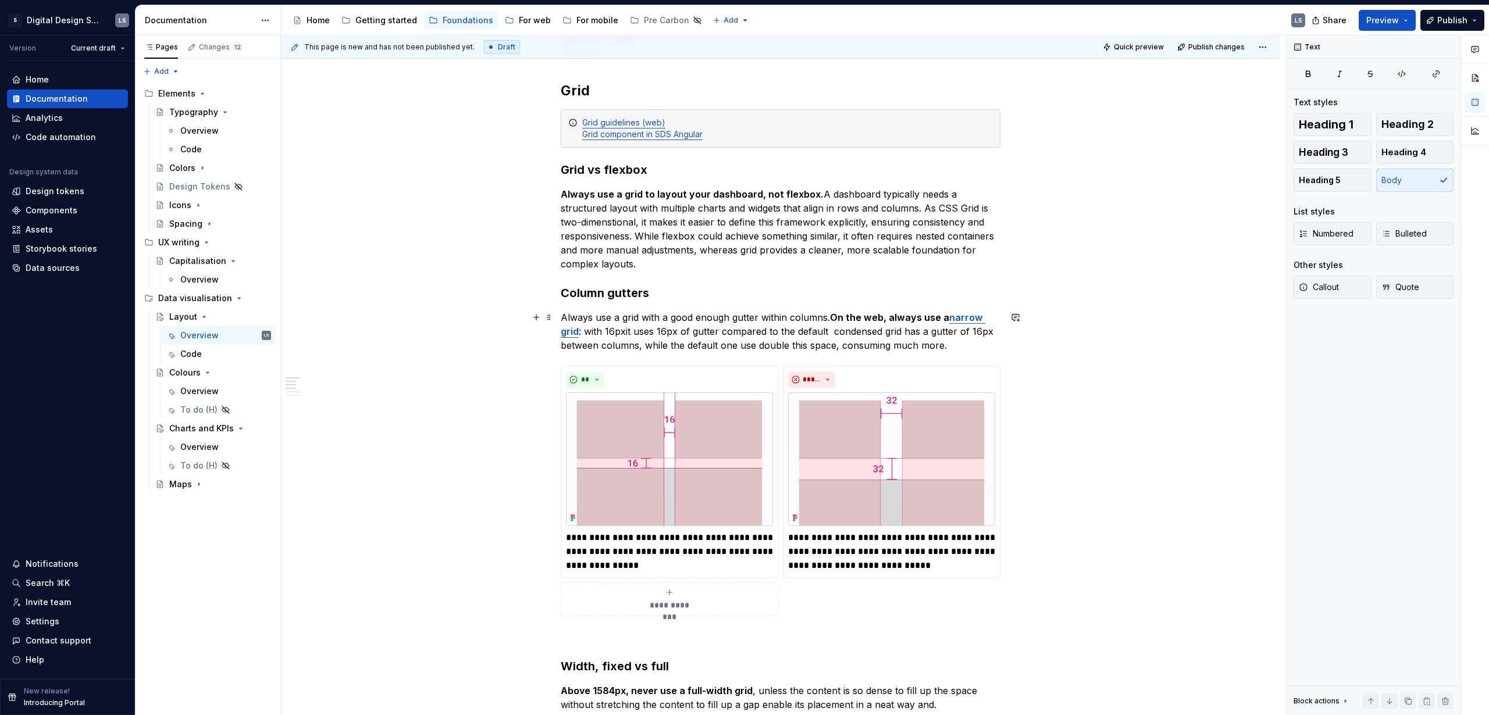
click at [869, 345] on p "Always use a grid with a good enough gutter within columns. On the web, always …" at bounding box center [781, 332] width 440 height 42
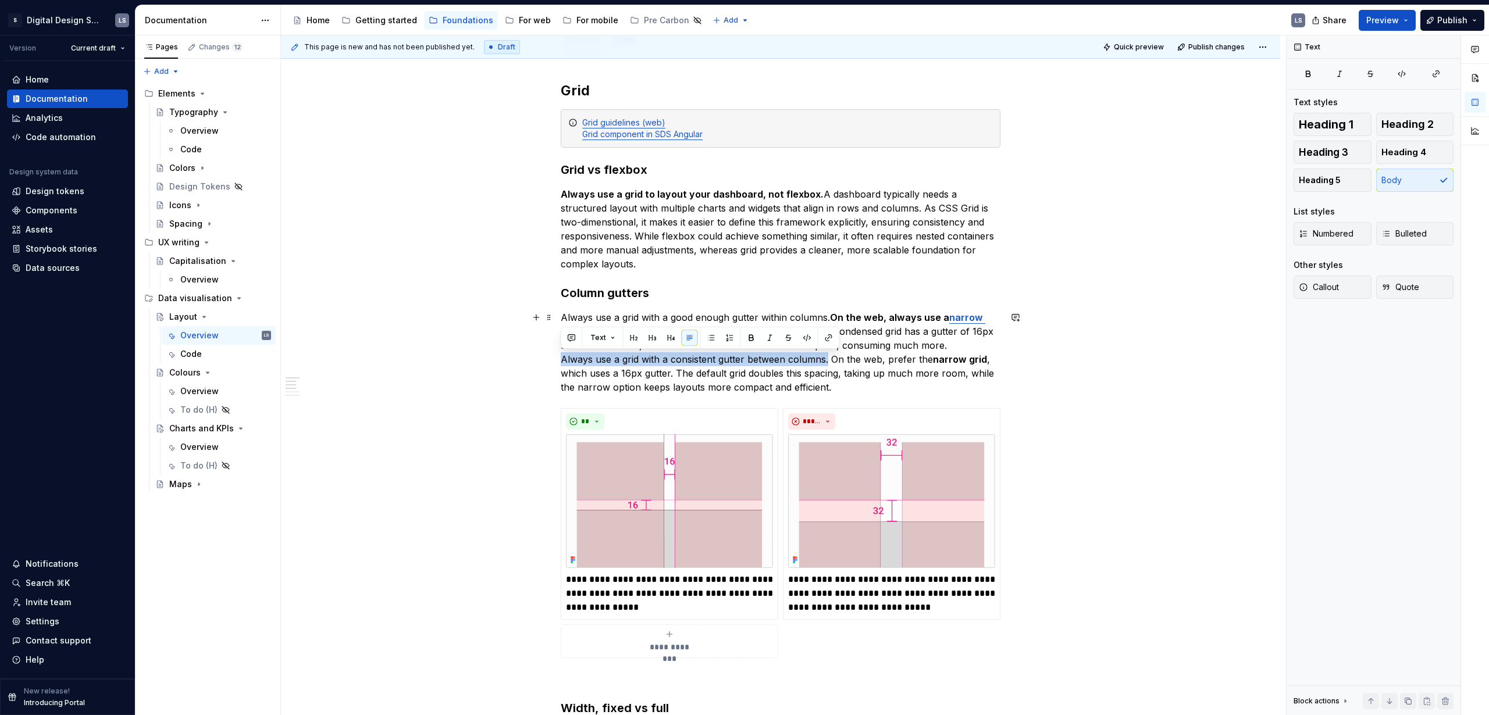
drag, startPoint x: 827, startPoint y: 358, endPoint x: 551, endPoint y: 355, distance: 276.2
click at [869, 392] on p "Always use a grid with a good enough gutter within columns. On the web, always …" at bounding box center [781, 353] width 440 height 84
drag, startPoint x: 817, startPoint y: 362, endPoint x: 545, endPoint y: 365, distance: 271.6
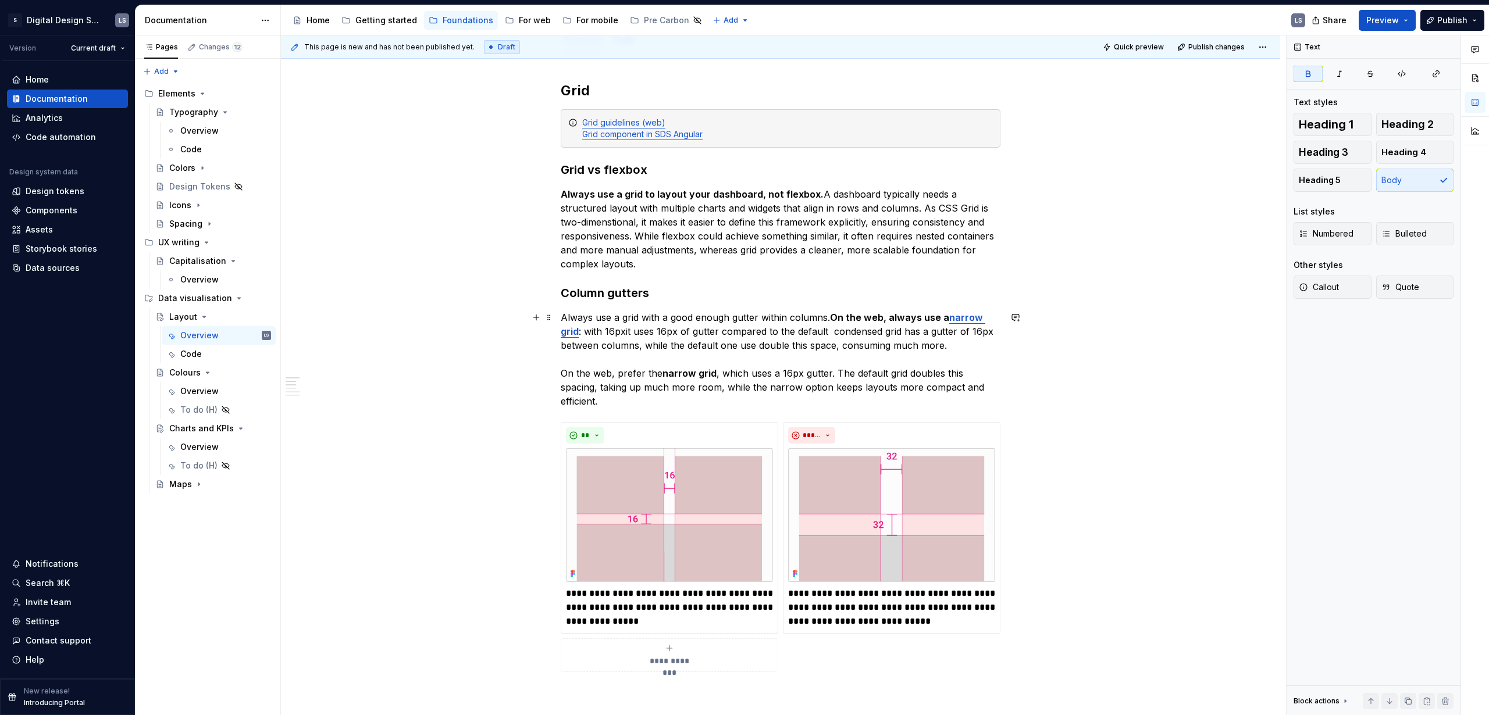
click at [869, 317] on strong "On the web, always use a" at bounding box center [889, 318] width 119 height 12
click at [567, 331] on p "Always use a grid with a good enough gutter within columns. On the web, prefer …" at bounding box center [781, 360] width 440 height 98
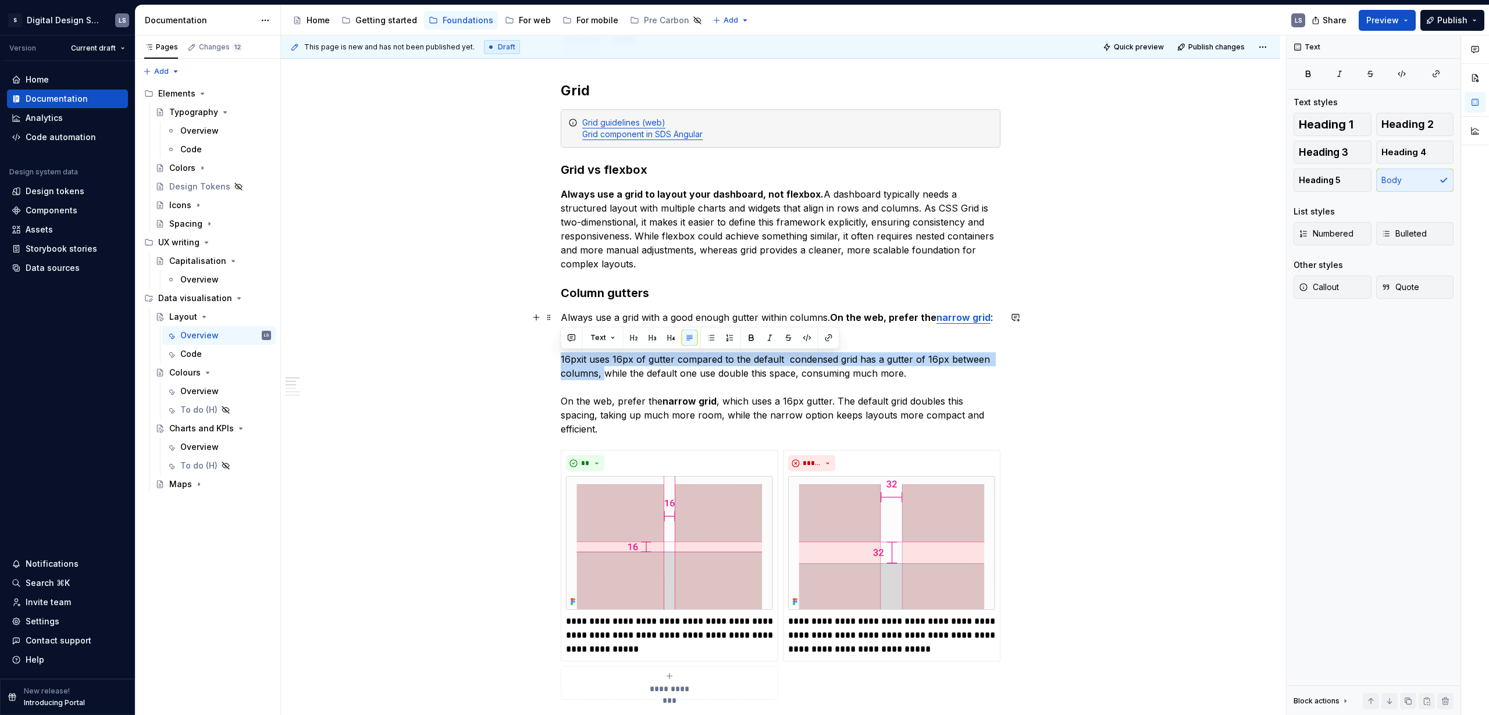
drag, startPoint x: 600, startPoint y: 373, endPoint x: 558, endPoint y: 359, distance: 44.0
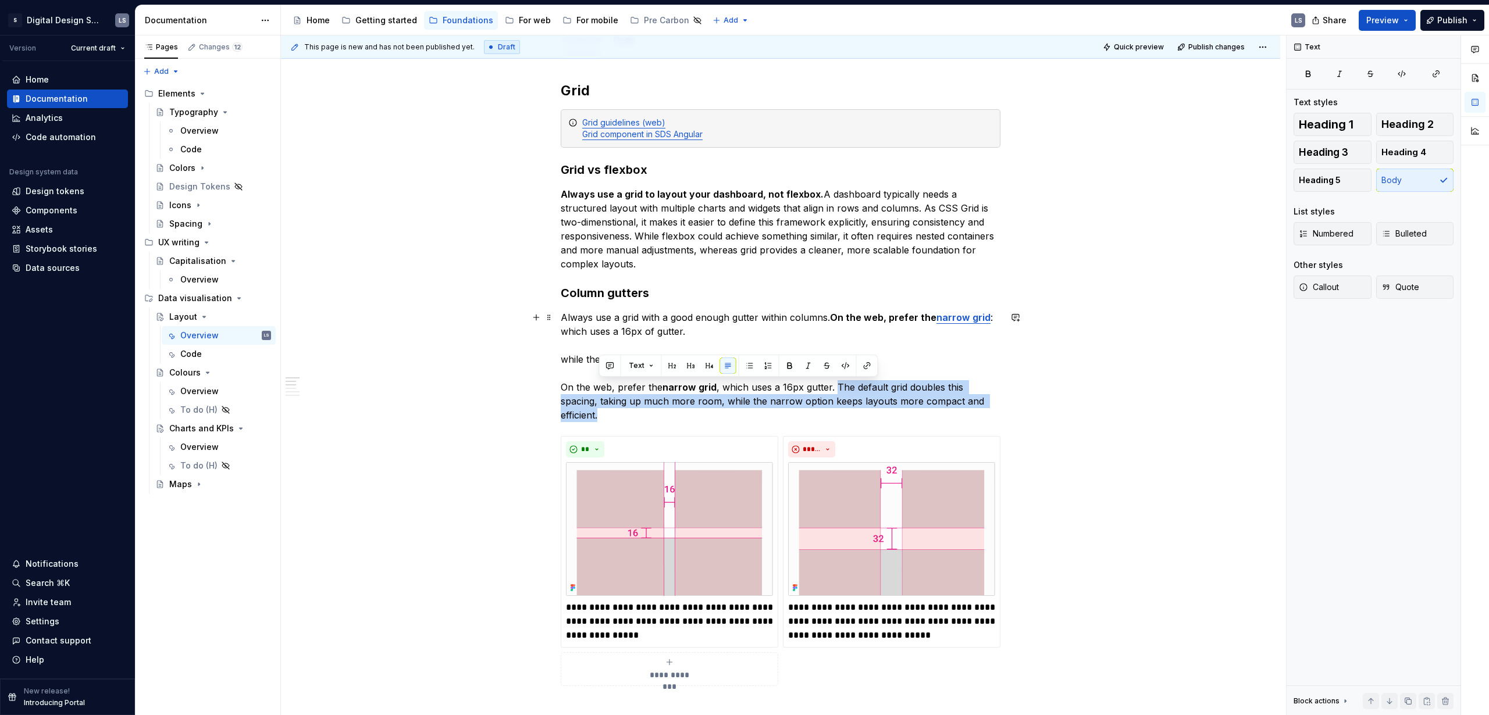
drag, startPoint x: 833, startPoint y: 386, endPoint x: 858, endPoint y: 421, distance: 43.4
click at [858, 421] on p "Always use a grid with a good enough gutter within columns. On the web, prefer …" at bounding box center [781, 367] width 440 height 112
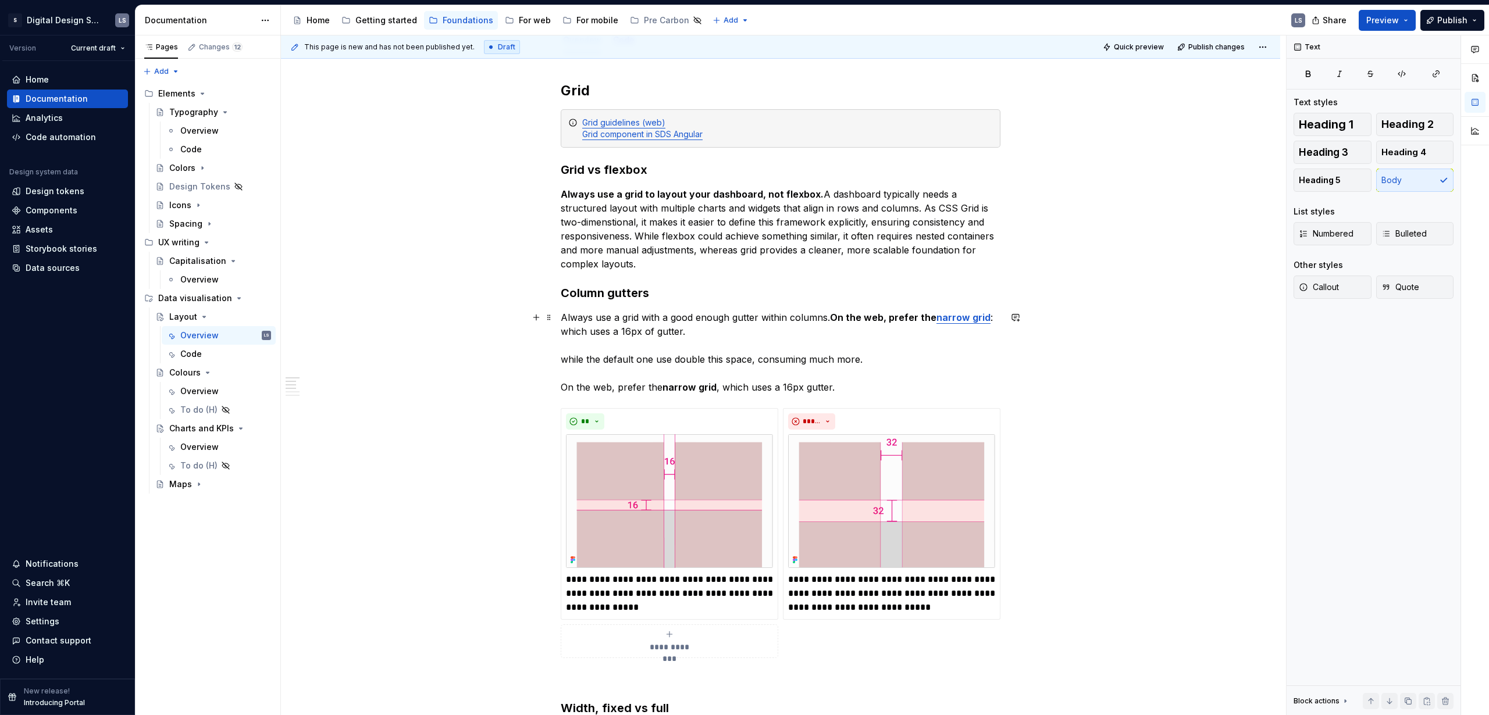
click at [700, 331] on p "Always use a grid with a good enough gutter within columns. On the web, prefer …" at bounding box center [781, 353] width 440 height 84
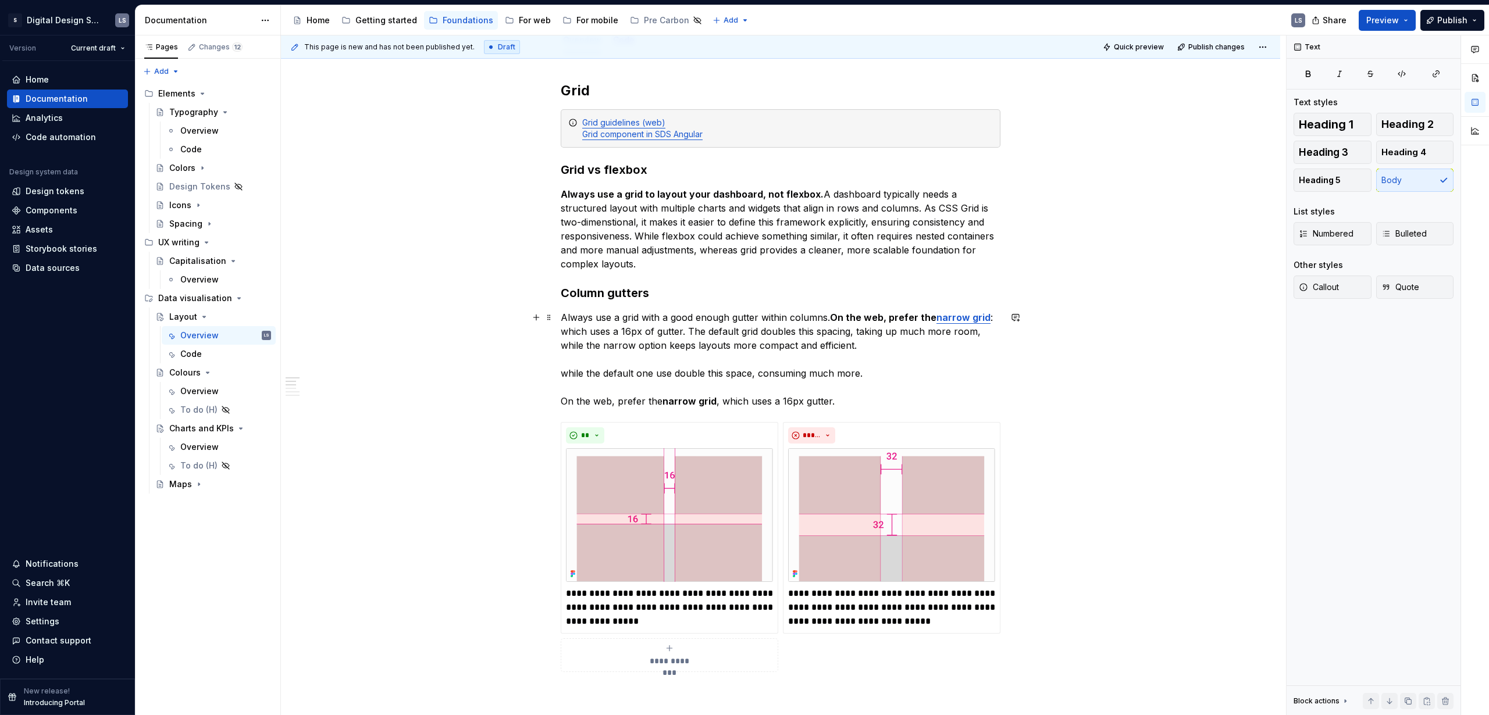
drag, startPoint x: 687, startPoint y: 331, endPoint x: 762, endPoint y: 319, distance: 76.6
click at [687, 331] on p "Always use a grid with a good enough gutter within columns. On the web, prefer …" at bounding box center [781, 360] width 440 height 98
click at [828, 331] on p "Always use a grid with a good enough gutter within columns. On the web, prefer …" at bounding box center [781, 360] width 440 height 98
drag, startPoint x: 815, startPoint y: 402, endPoint x: 562, endPoint y: 369, distance: 255.1
click at [562, 369] on p "Always use a grid with a good enough gutter within columns. On the web, prefer …" at bounding box center [781, 360] width 440 height 98
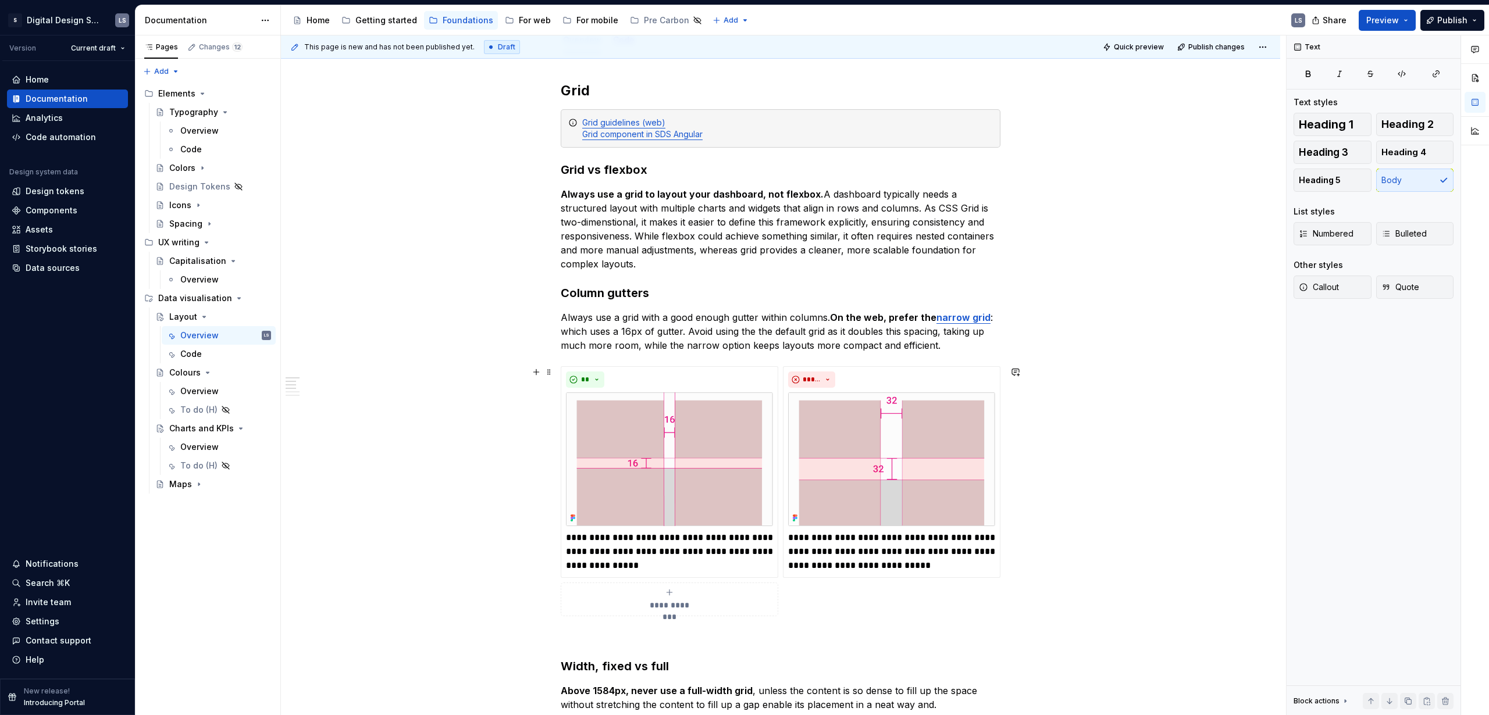
click at [671, 434] on div "**********" at bounding box center [669, 599] width 207 height 23
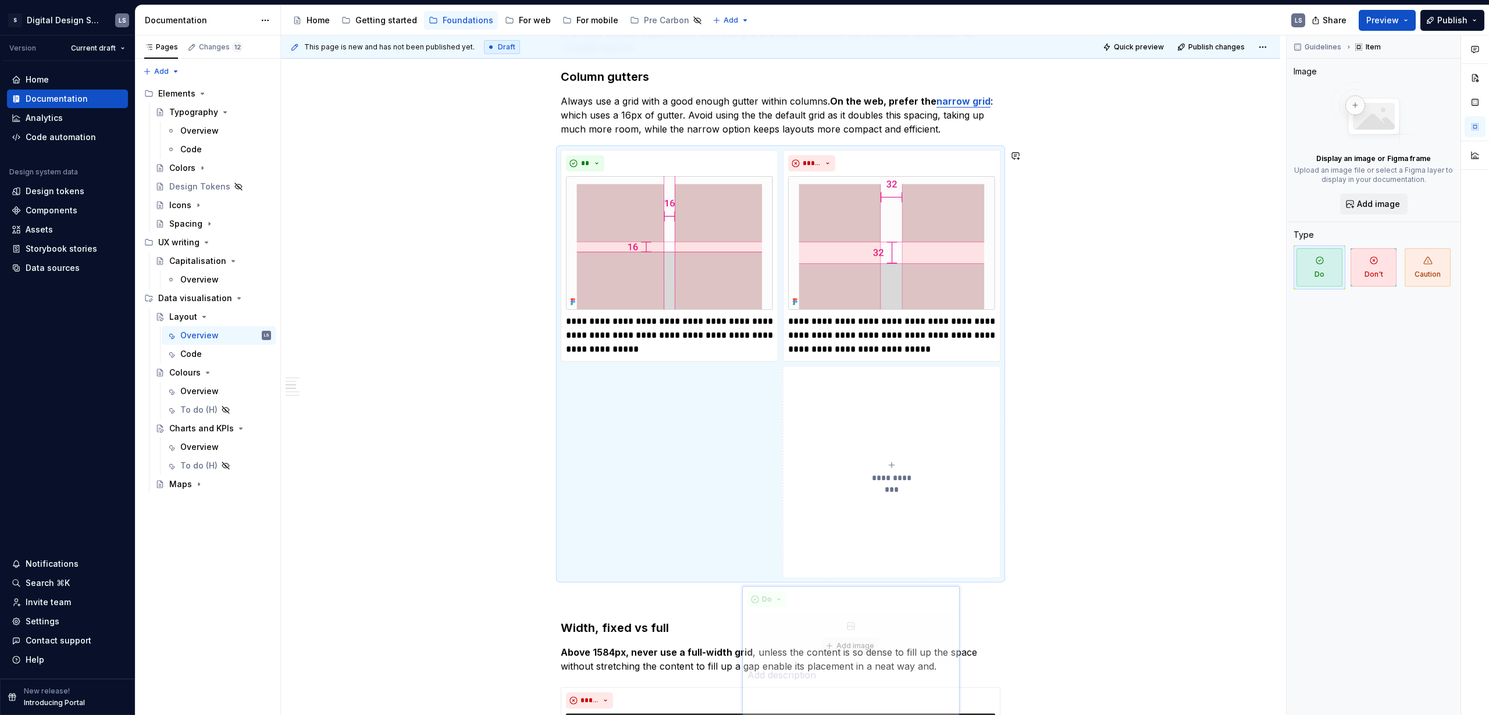
scroll to position [389, 0]
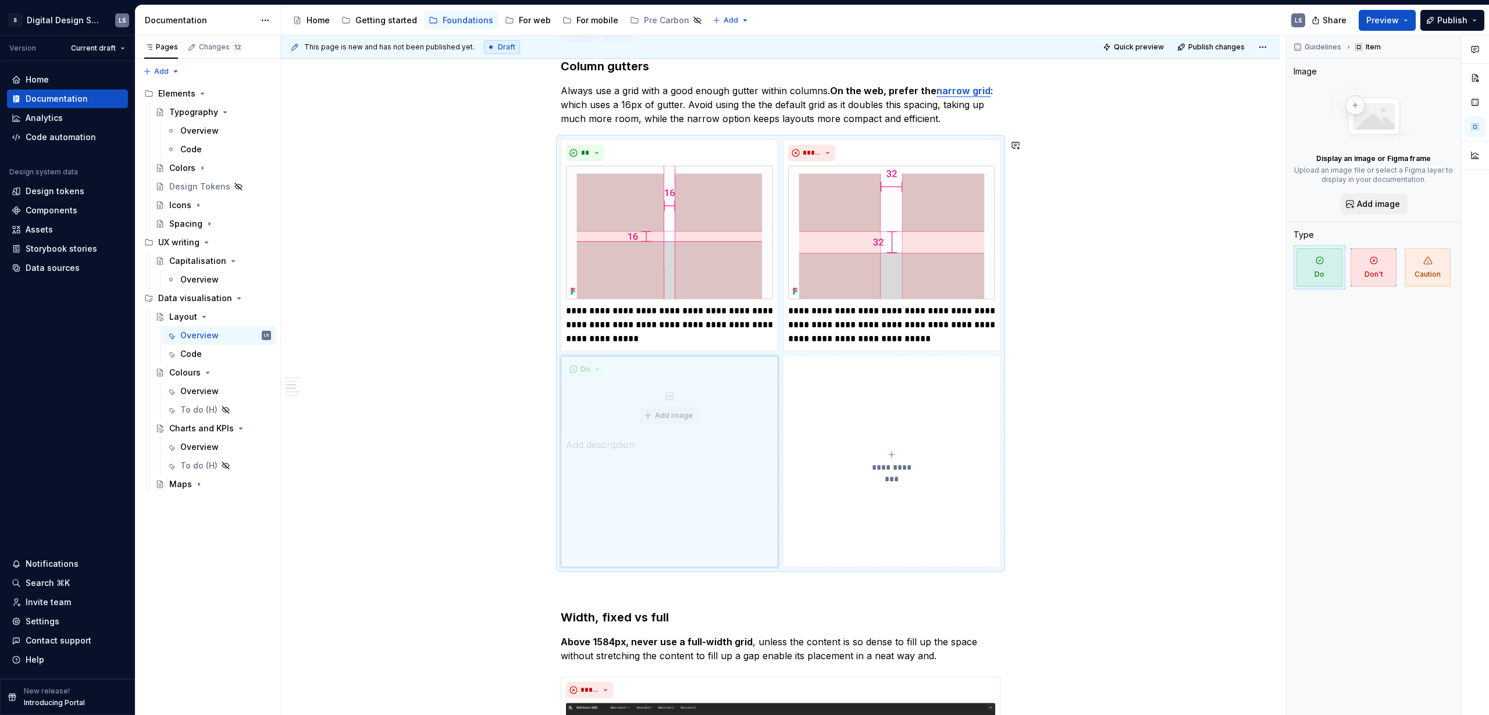
drag, startPoint x: 776, startPoint y: 633, endPoint x: 811, endPoint y: 411, distance: 224.8
click at [811, 411] on body "2560px x 1230px S Digital Design System LS Version Current draft Home Documenta…" at bounding box center [744, 357] width 1489 height 715
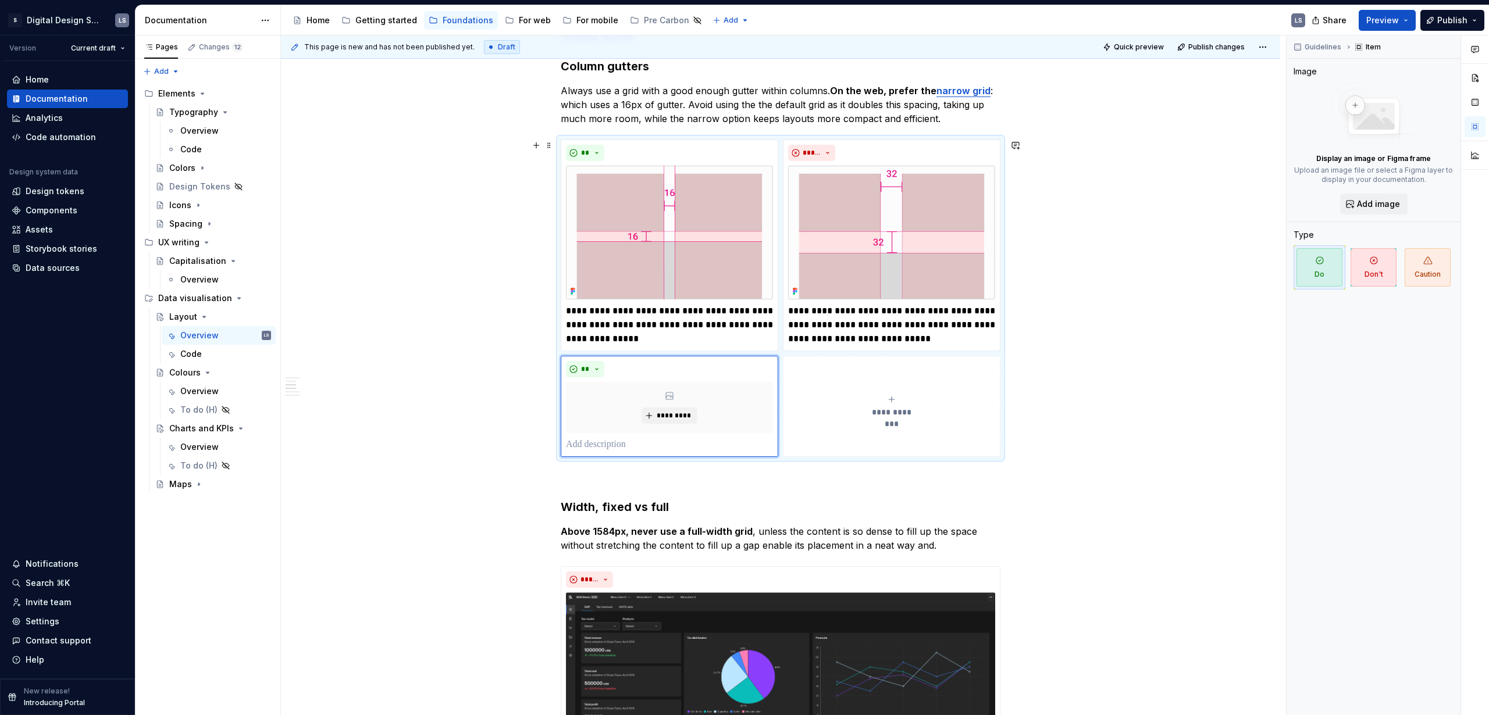
click at [547, 142] on span at bounding box center [548, 145] width 9 height 16
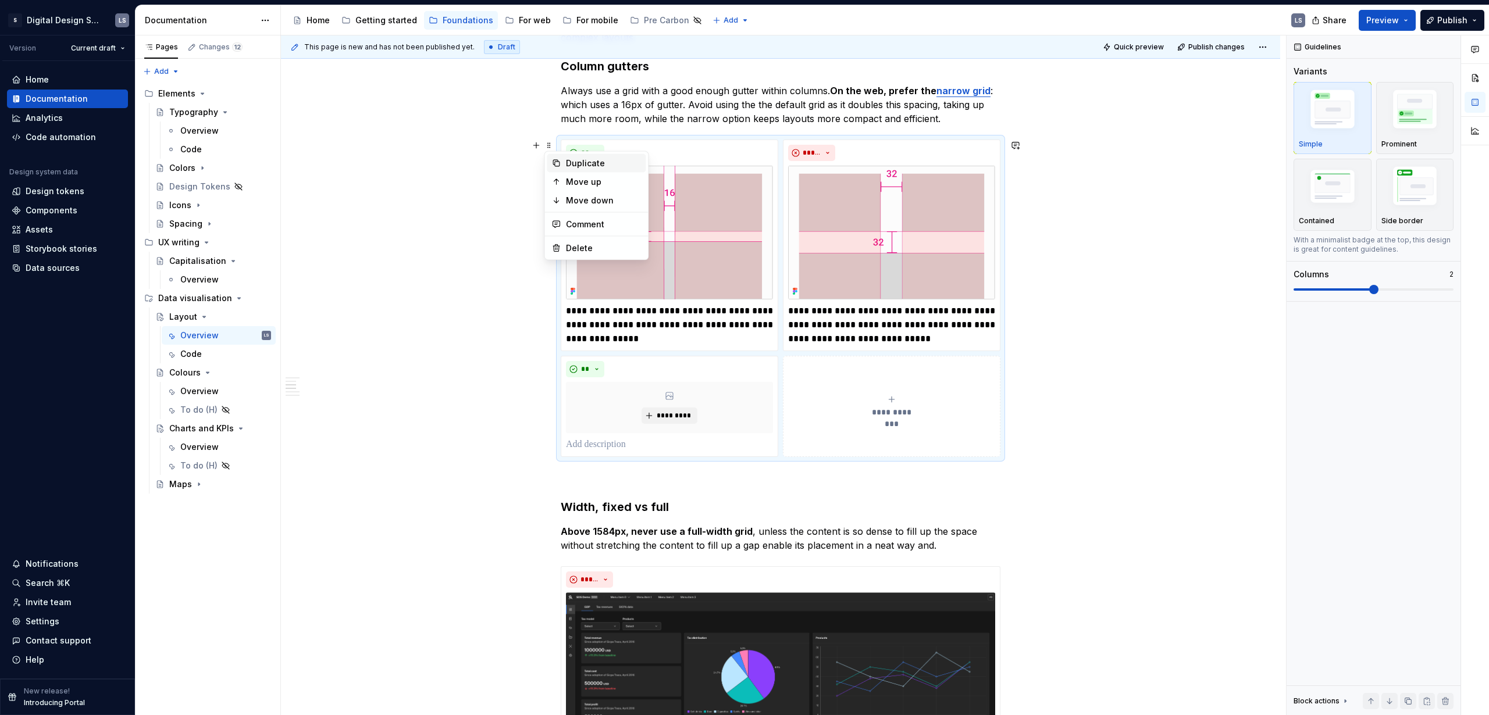
click at [597, 164] on div "Duplicate" at bounding box center [604, 164] width 76 height 12
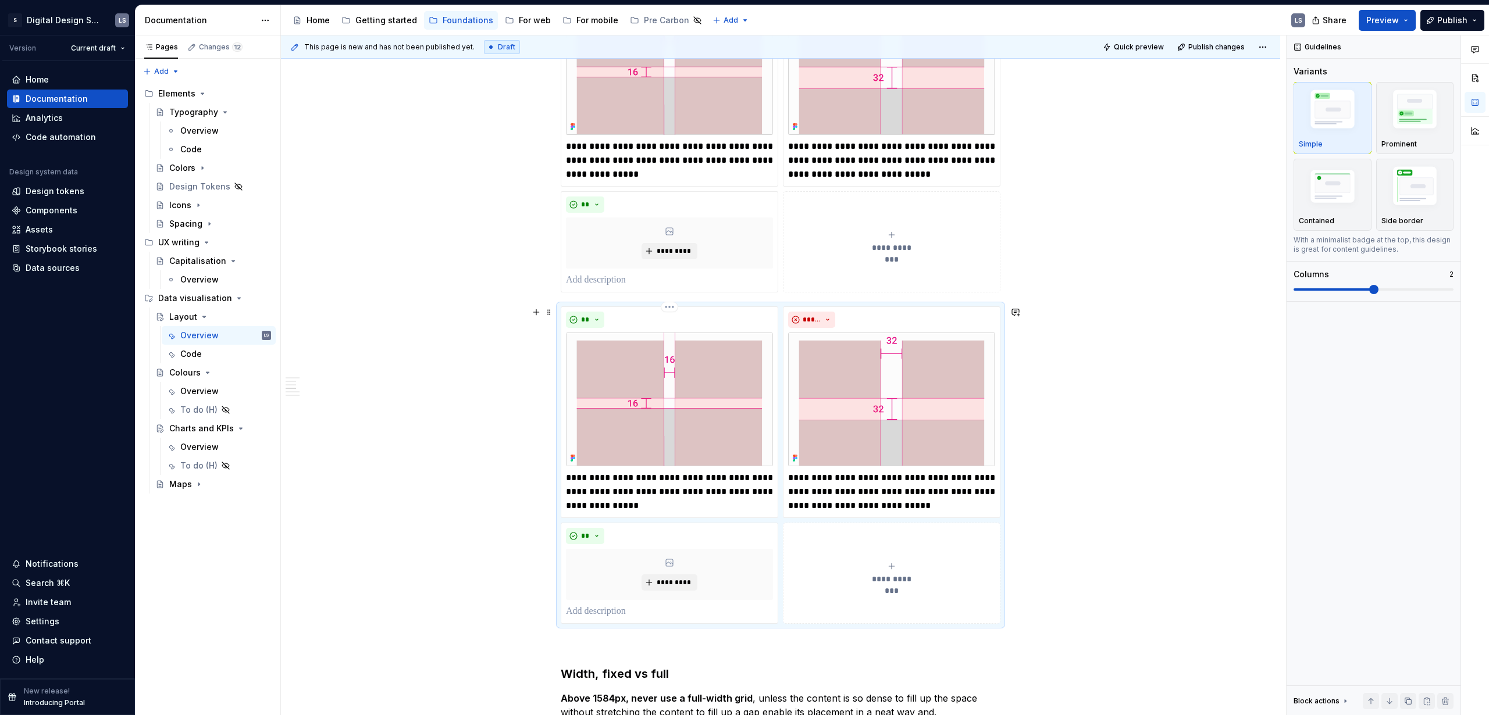
scroll to position [565, 0]
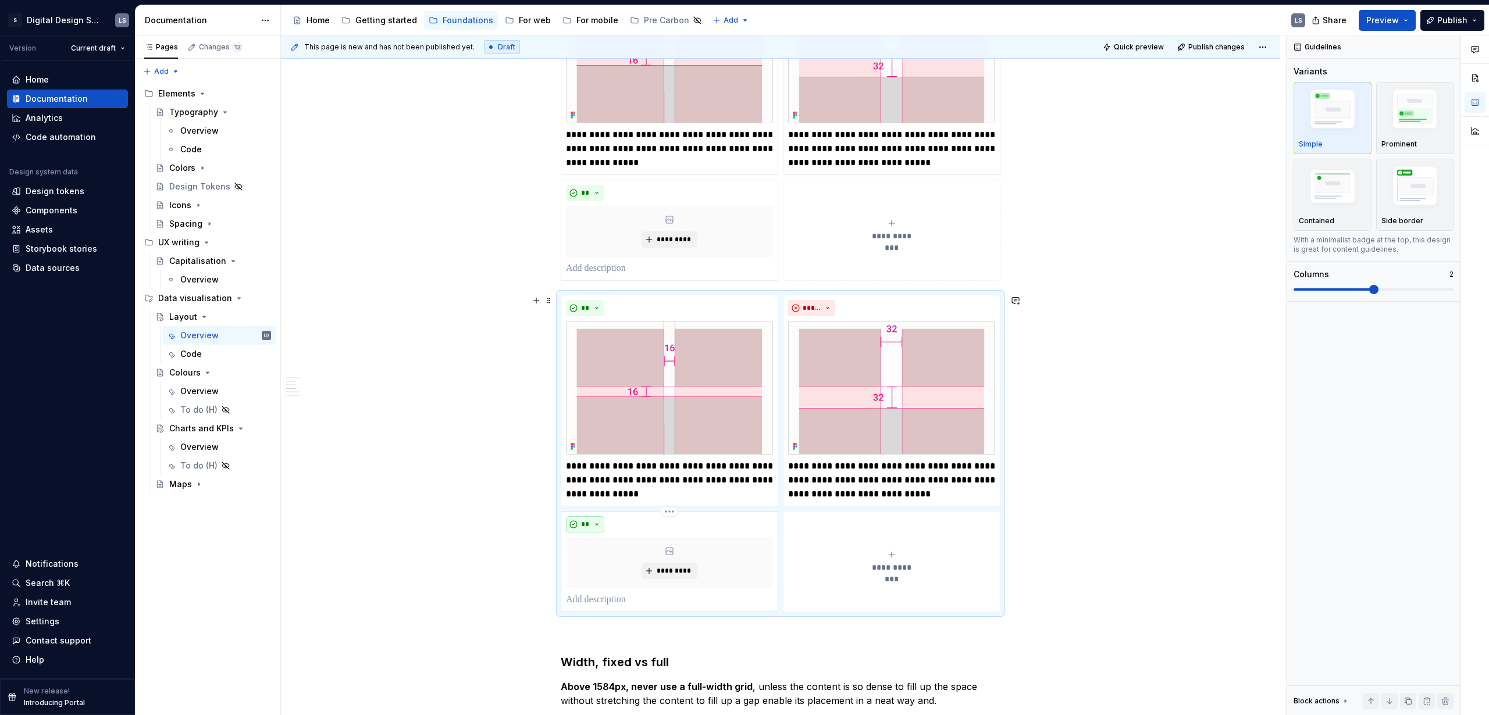
click at [600, 434] on button "**" at bounding box center [585, 524] width 38 height 16
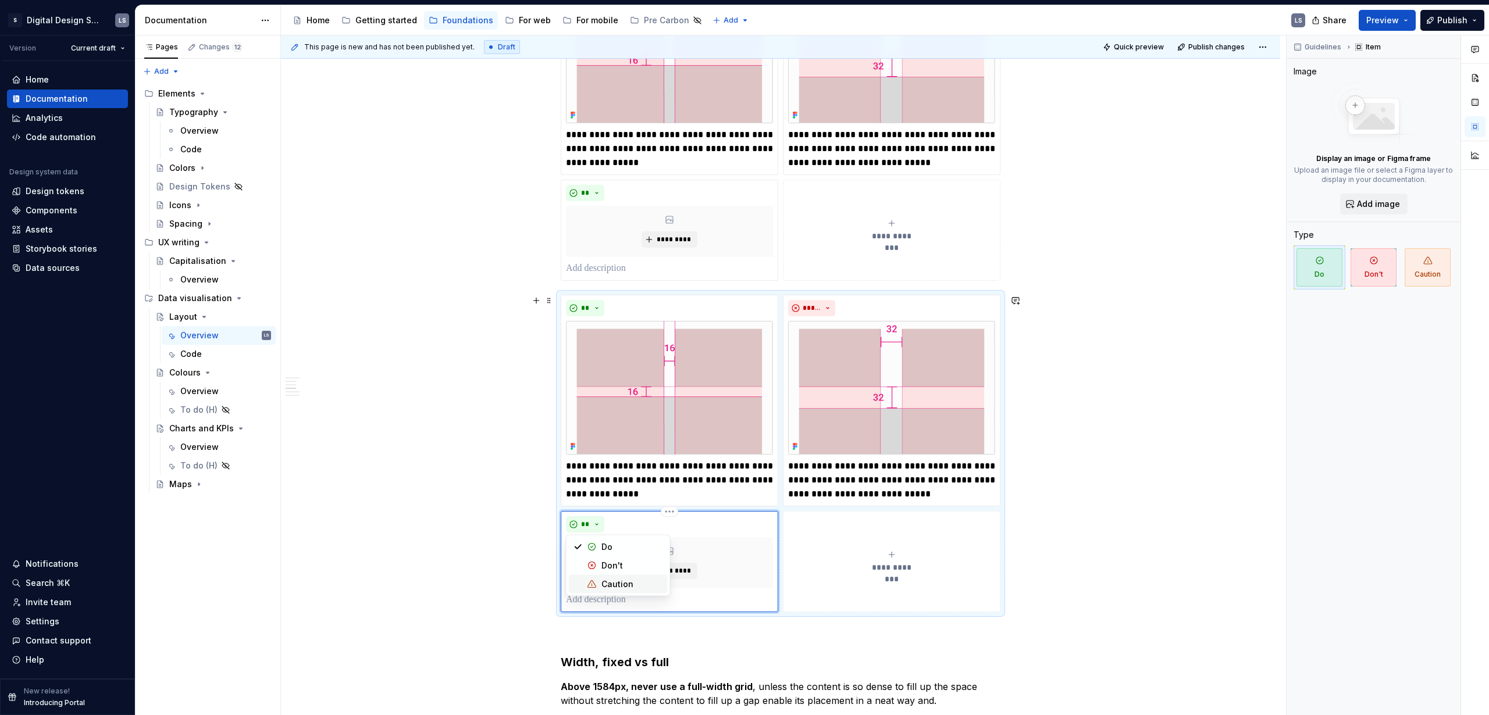
click at [635, 434] on div "Caution" at bounding box center [632, 585] width 62 height 12
click at [663, 298] on html "2560px x 1230px S Digital Design System LS Version Current draft Home Documenta…" at bounding box center [744, 357] width 1489 height 715
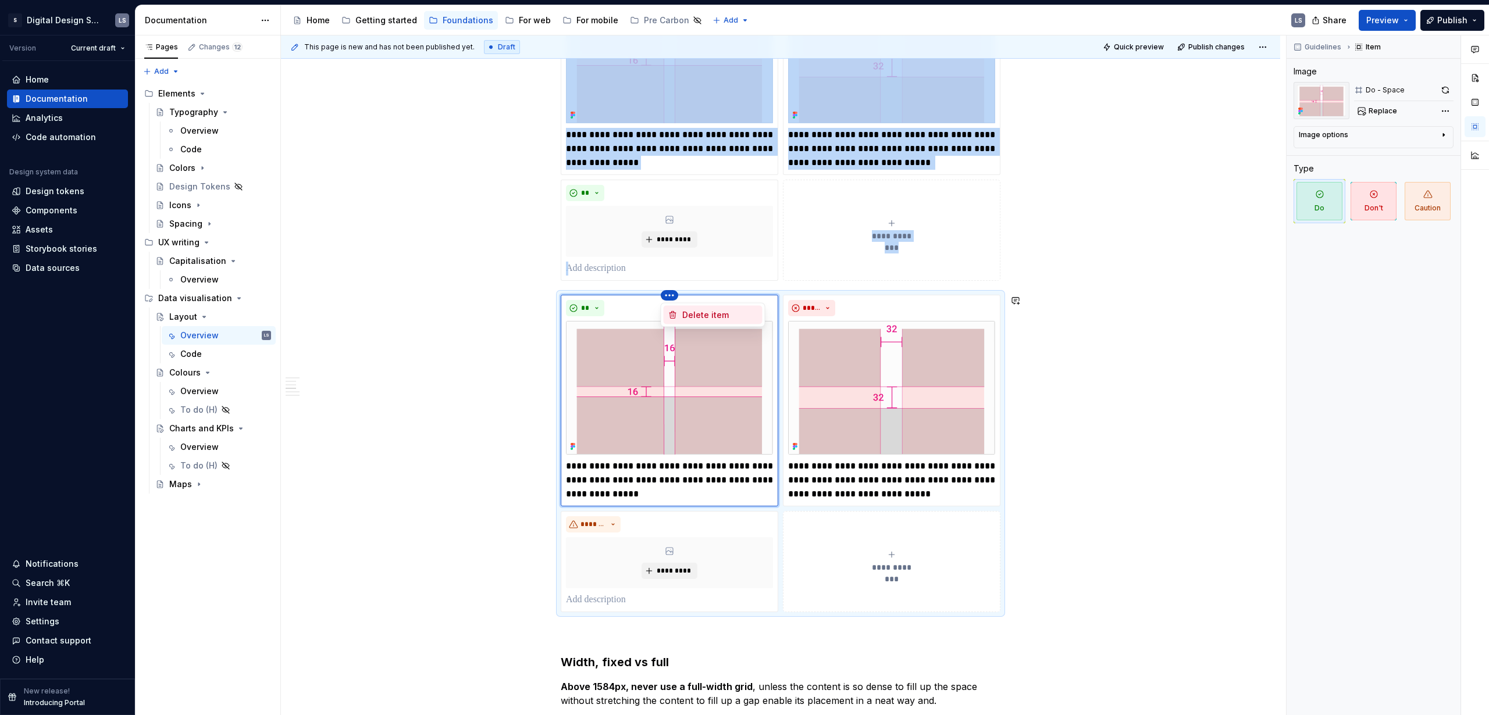
click at [725, 317] on div "Delete item" at bounding box center [720, 315] width 76 height 12
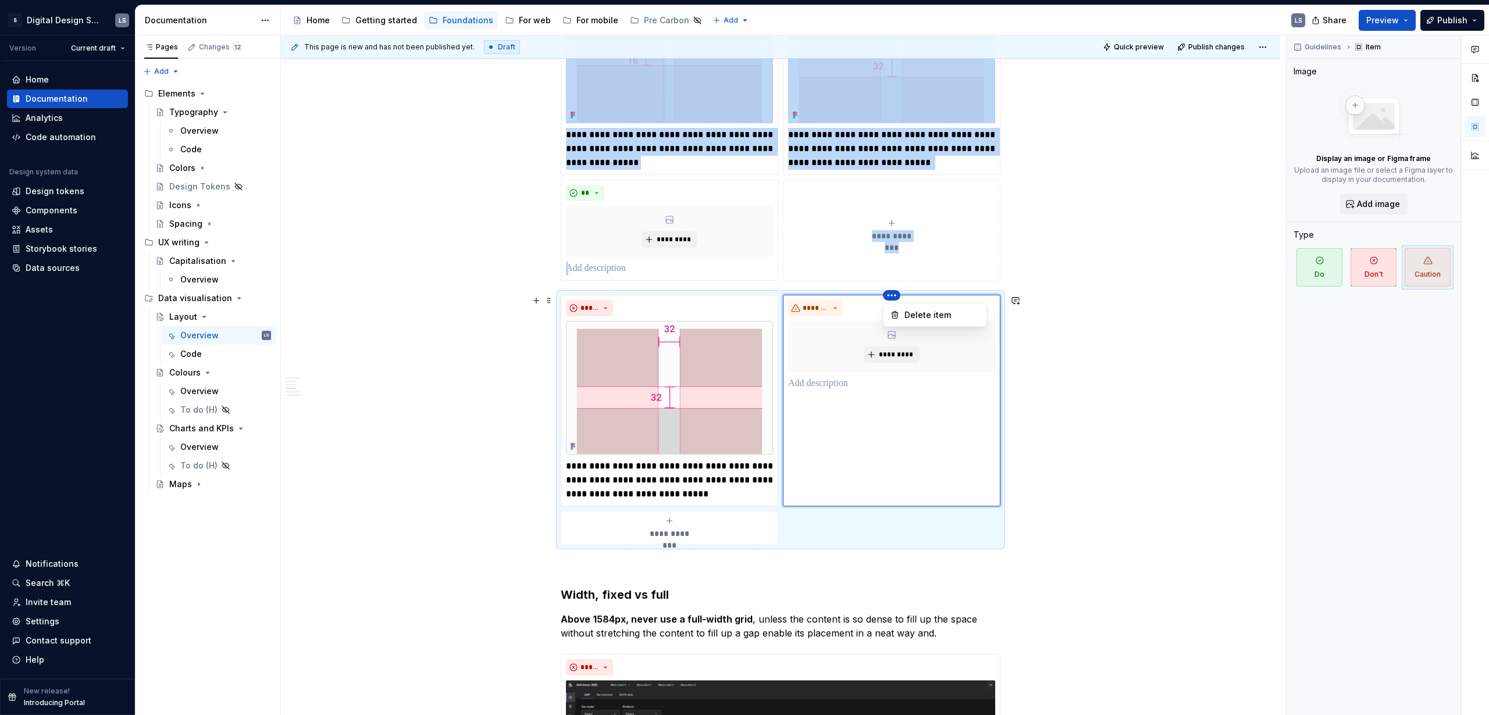
click at [869, 297] on html "2560px x 1230px S Digital Design System LS Version Current draft Home Documenta…" at bounding box center [744, 357] width 1489 height 715
click at [869, 316] on div "Delete item" at bounding box center [942, 315] width 76 height 12
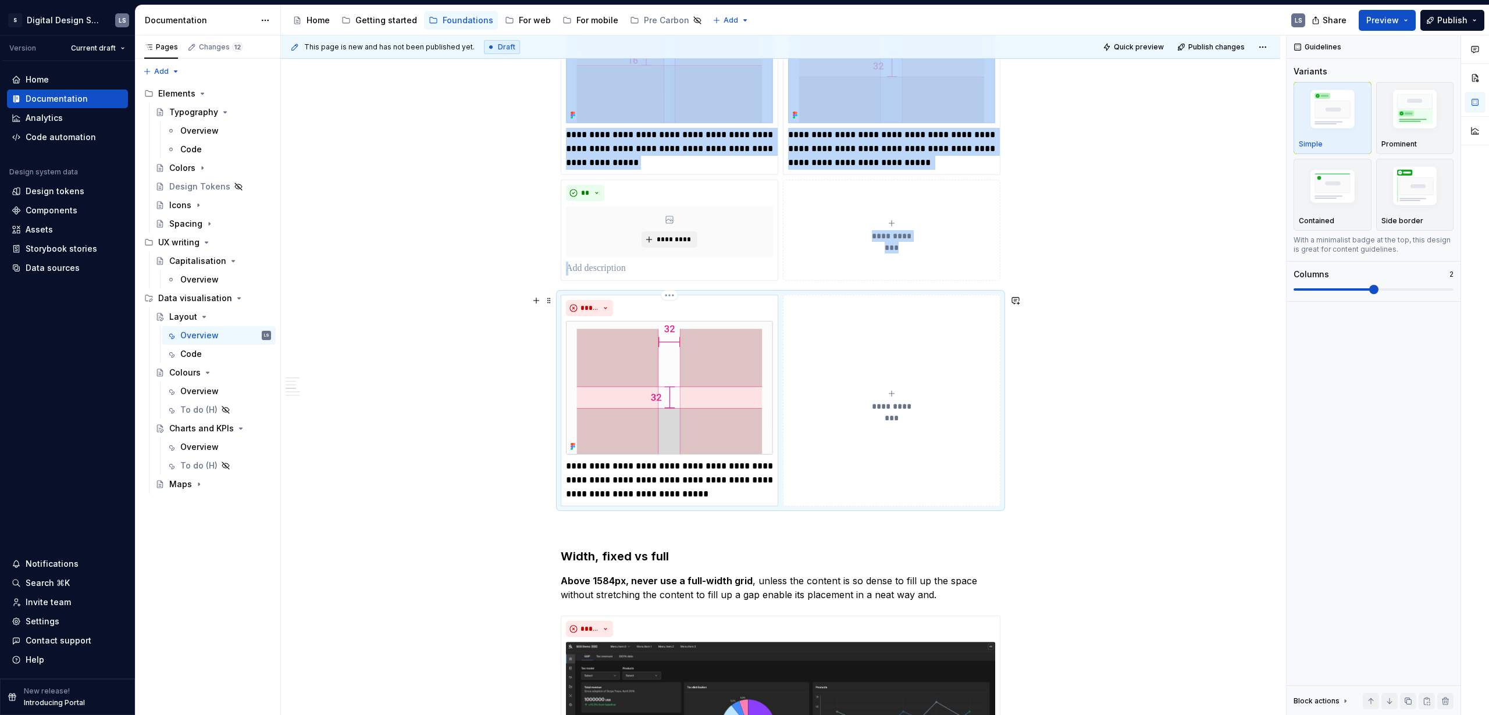
click at [702, 306] on div "*****" at bounding box center [669, 308] width 207 height 16
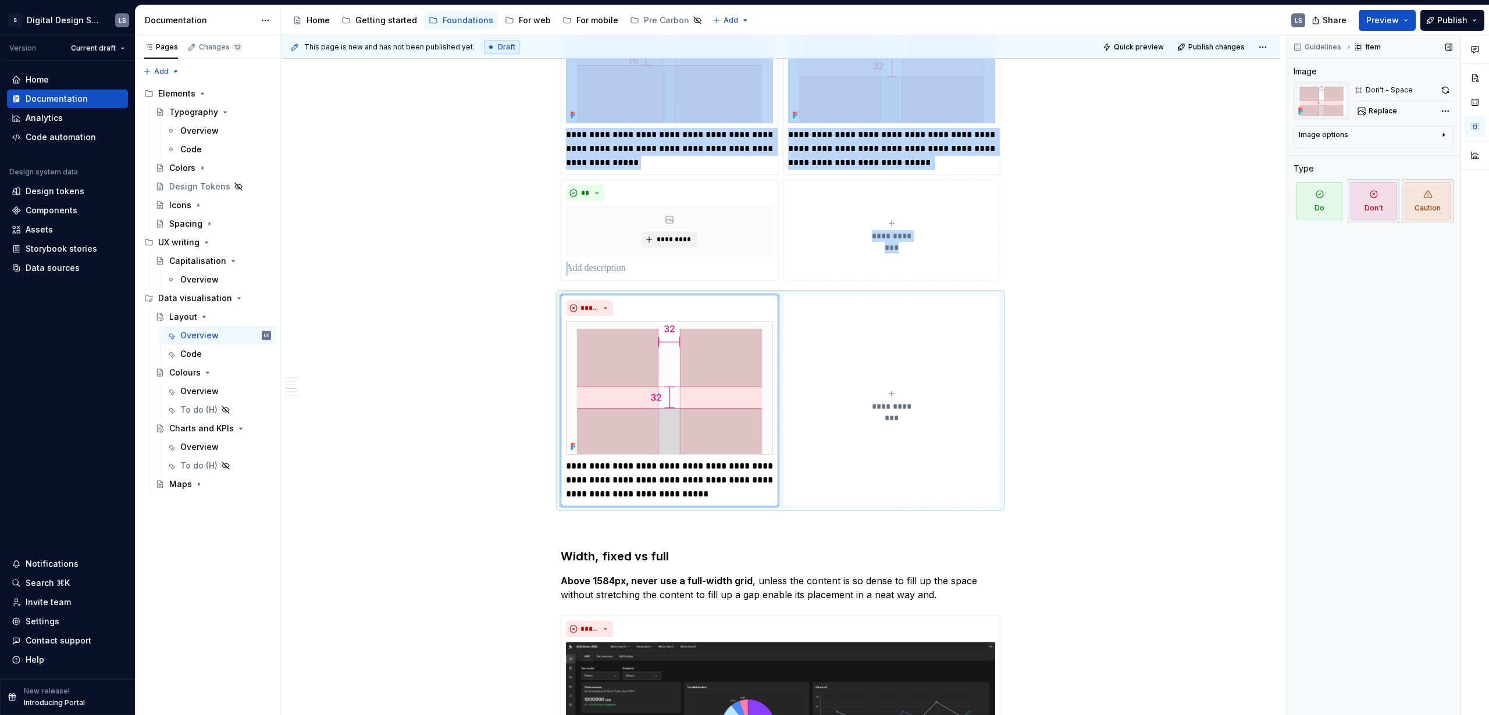
click at [869, 210] on span "Caution" at bounding box center [1427, 201] width 46 height 38
click at [869, 295] on button "**********" at bounding box center [891, 401] width 217 height 212
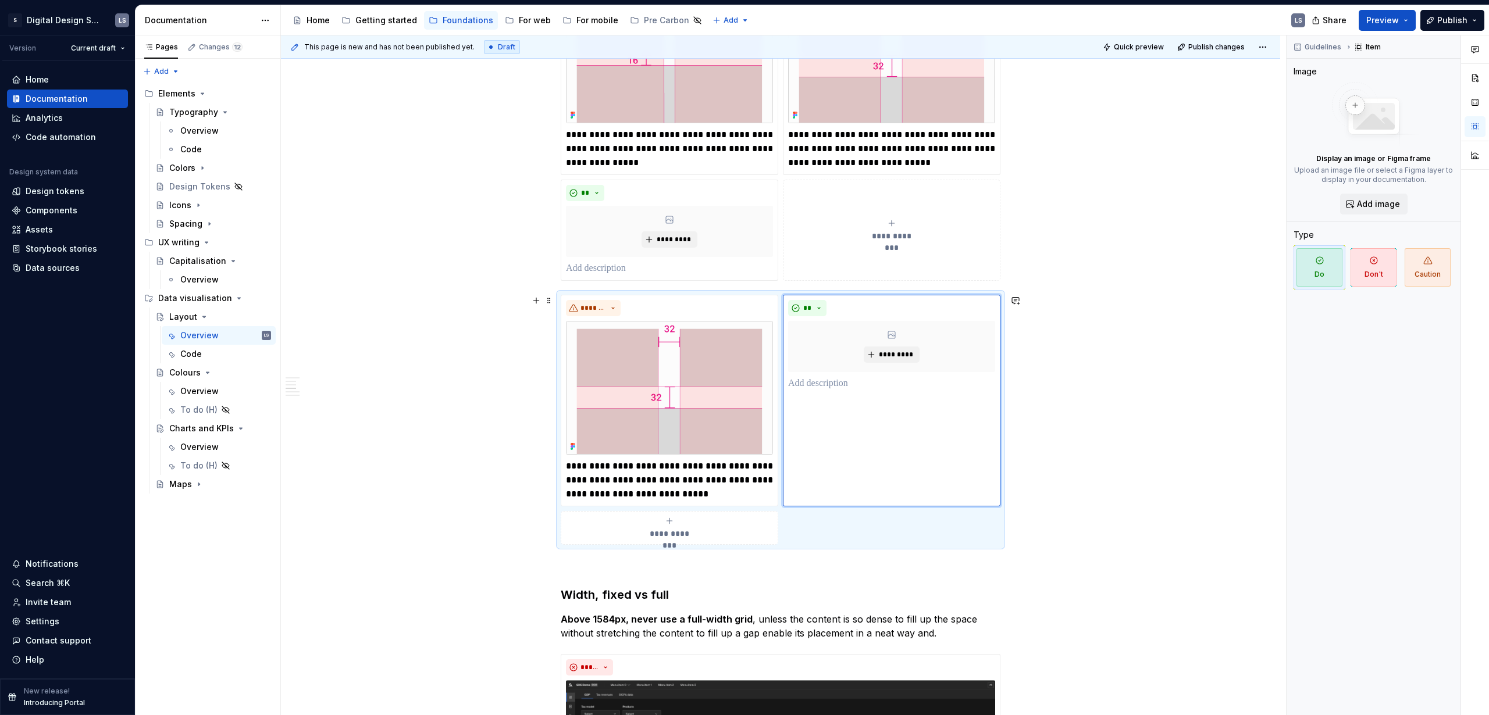
click at [816, 434] on div "**********" at bounding box center [781, 420] width 440 height 250
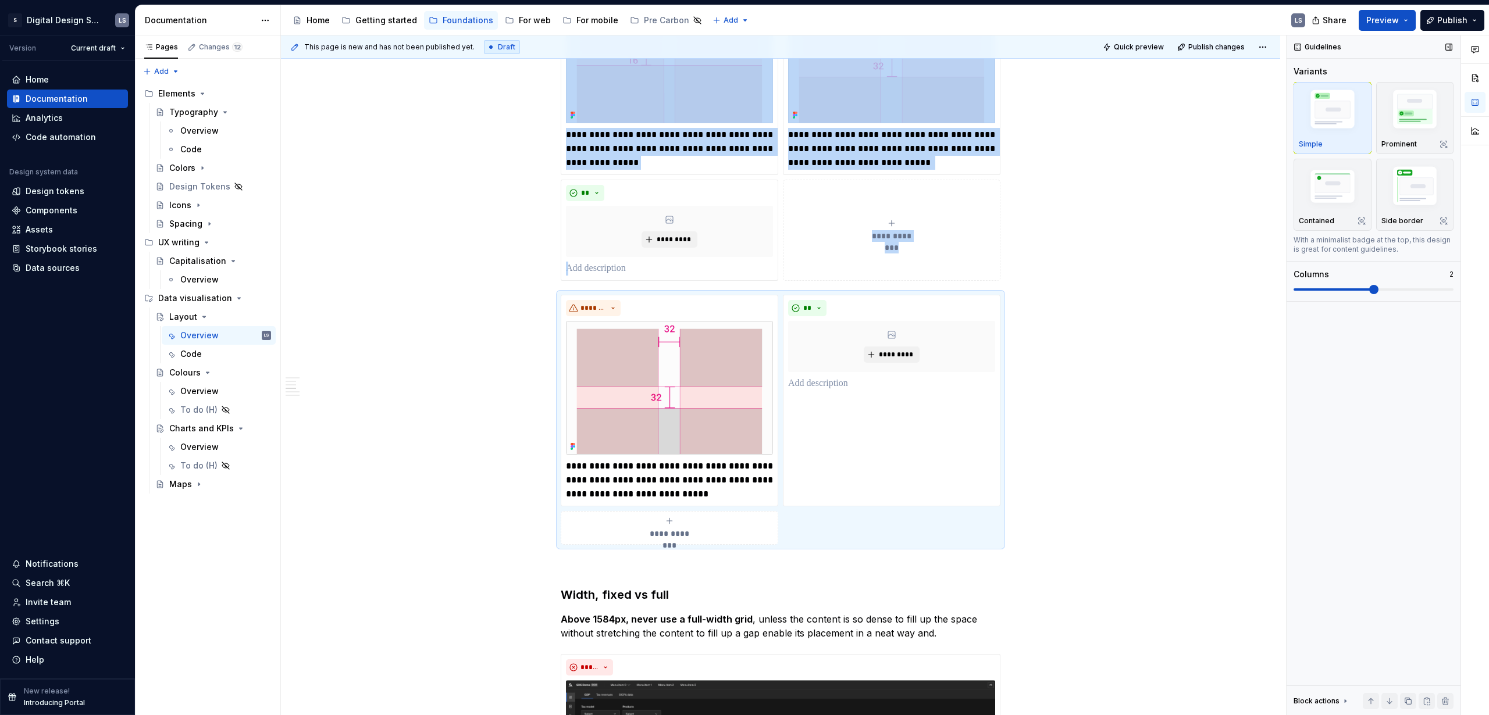
scroll to position [583, 0]
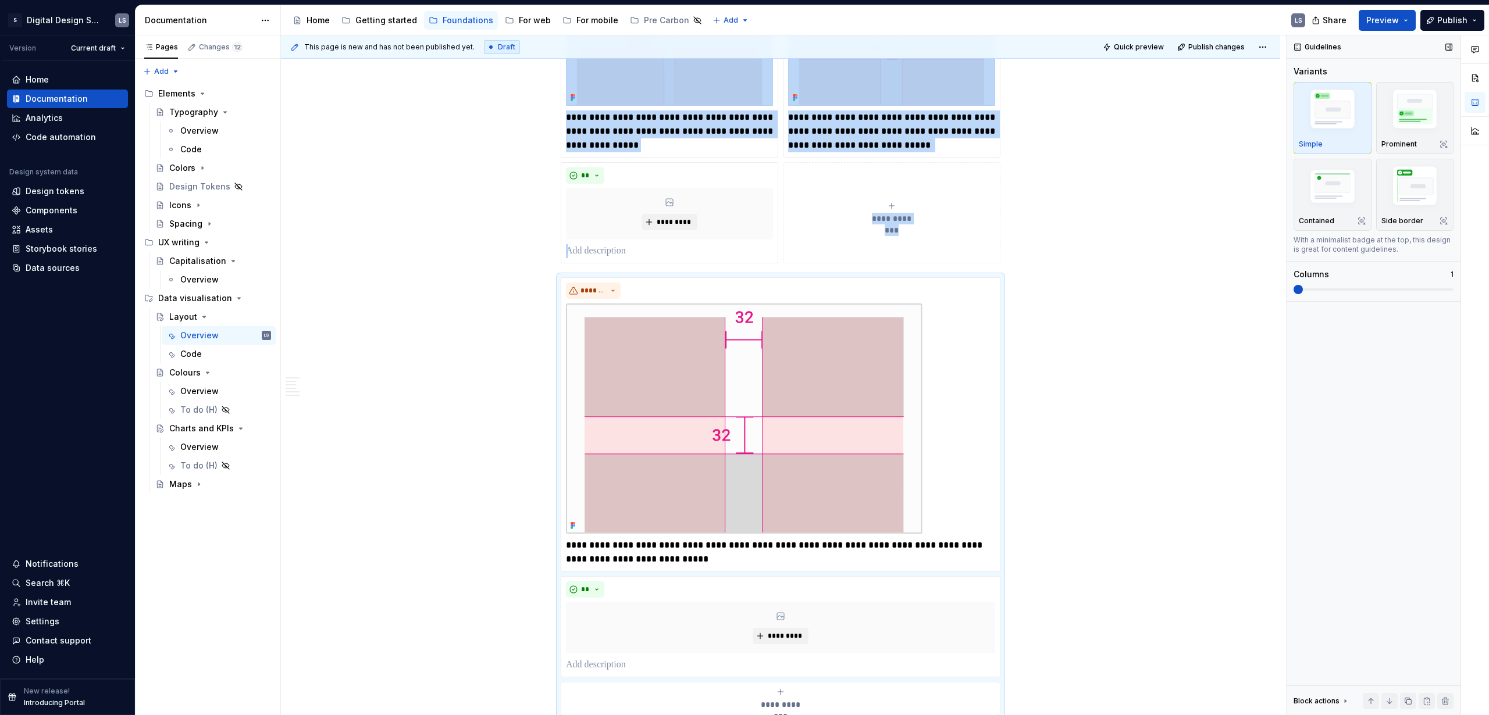
click at [869, 285] on span at bounding box center [1297, 289] width 9 height 9
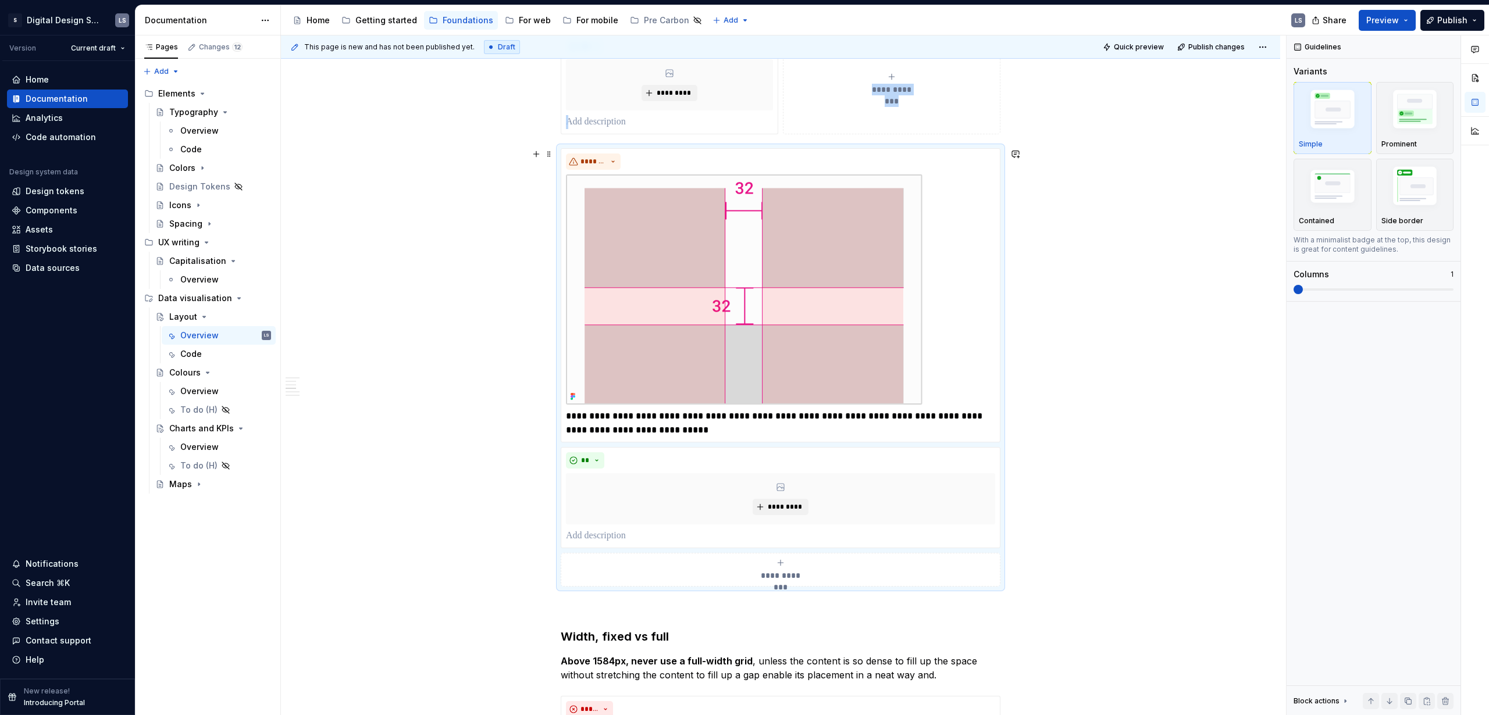
scroll to position [755, 0]
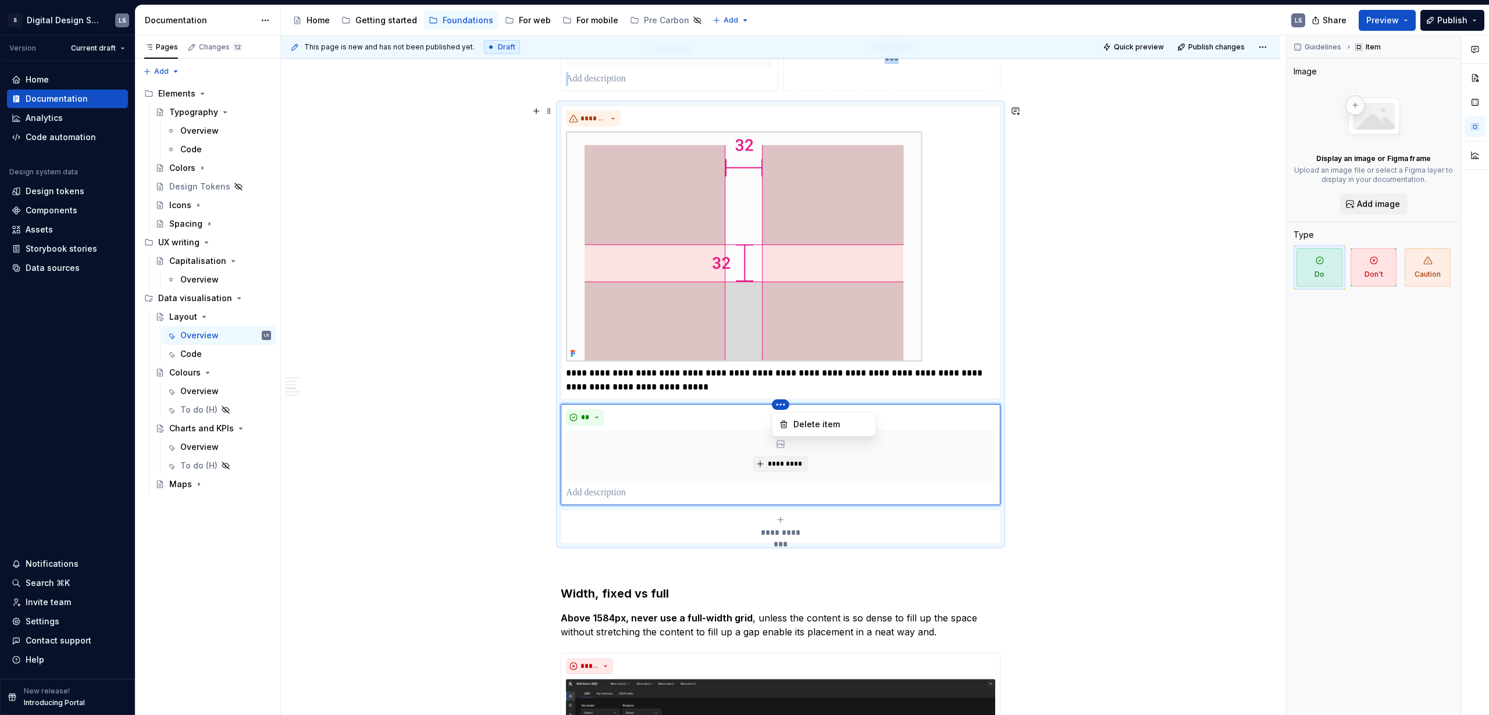
click at [784, 406] on html "2560px x 1230px S Digital Design System LS Version Current draft Home Documenta…" at bounding box center [744, 357] width 1489 height 715
click at [818, 423] on div "Delete item" at bounding box center [831, 425] width 76 height 12
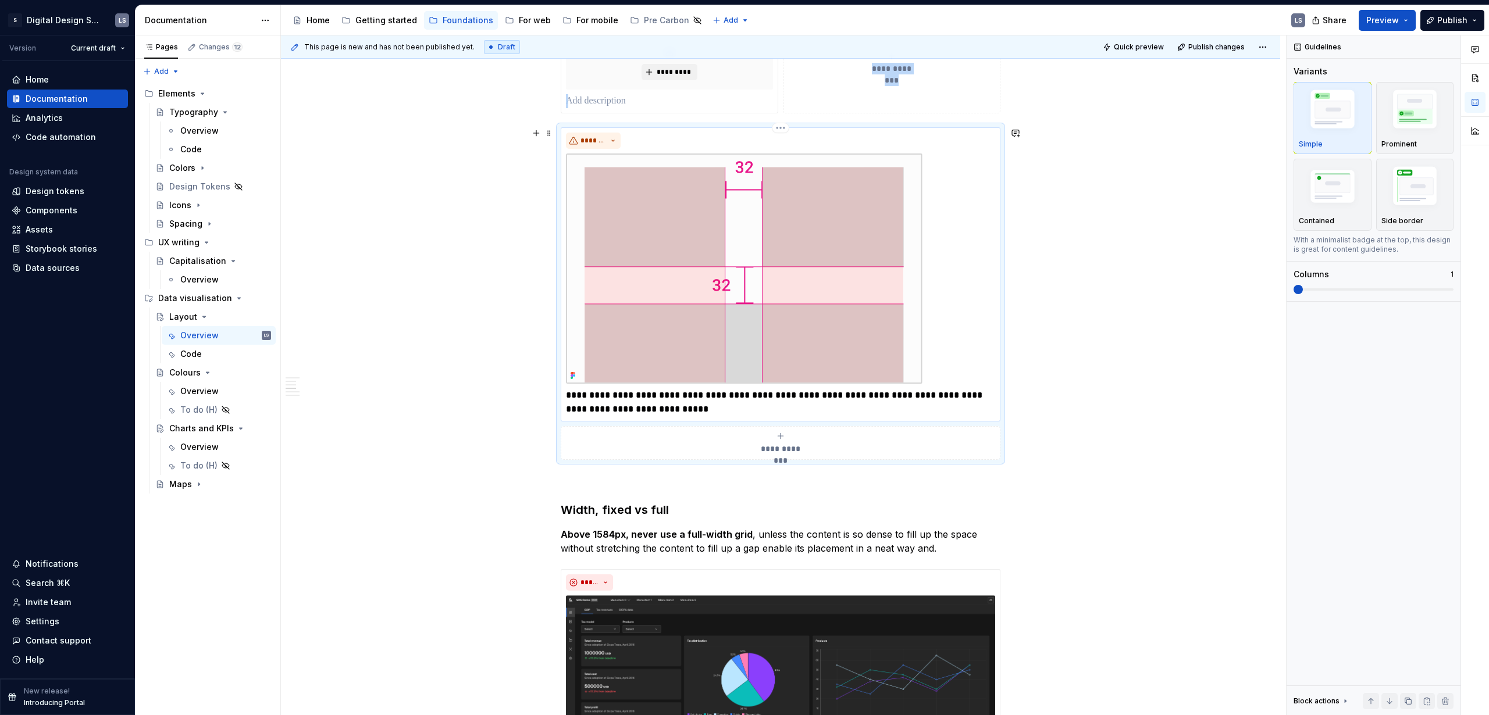
click at [854, 309] on img at bounding box center [744, 269] width 356 height 230
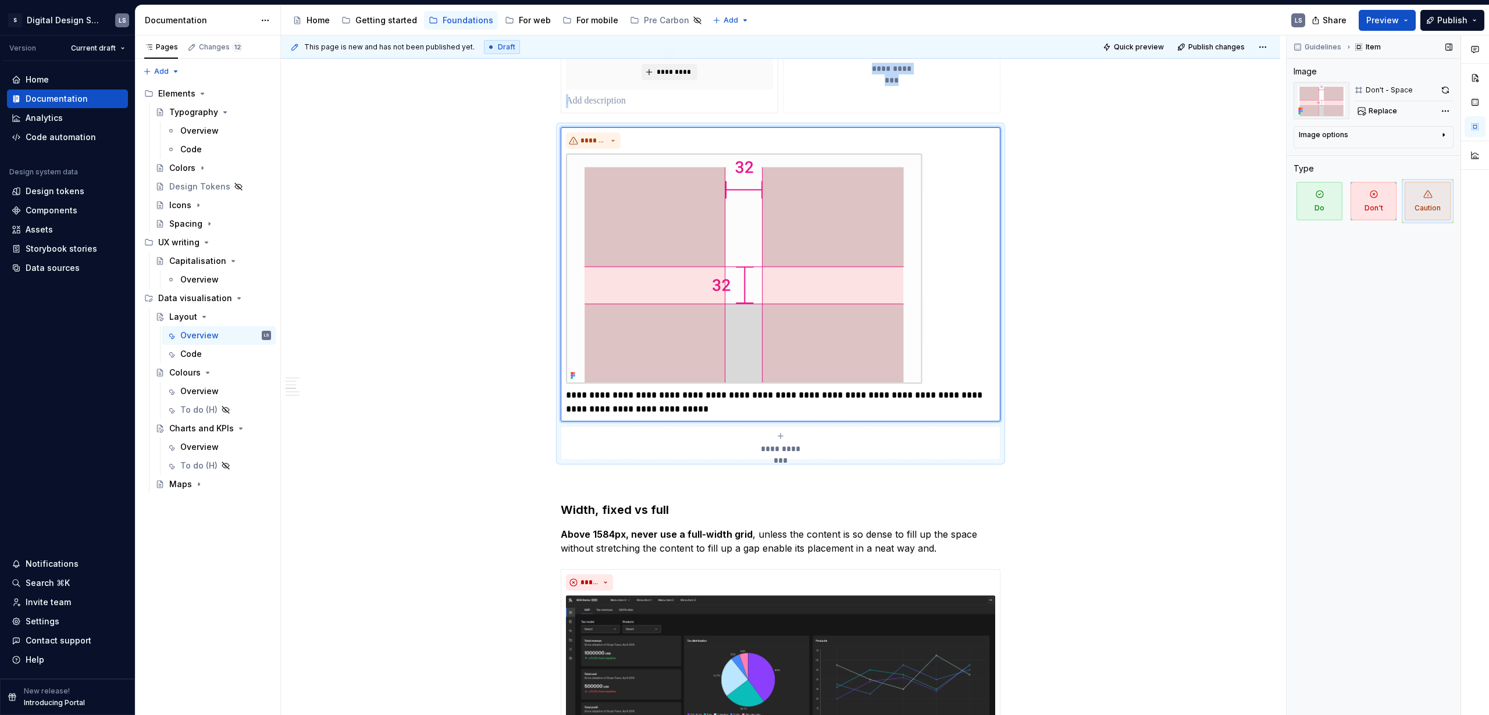
click at [869, 138] on div "Image options" at bounding box center [1368, 137] width 140 height 14
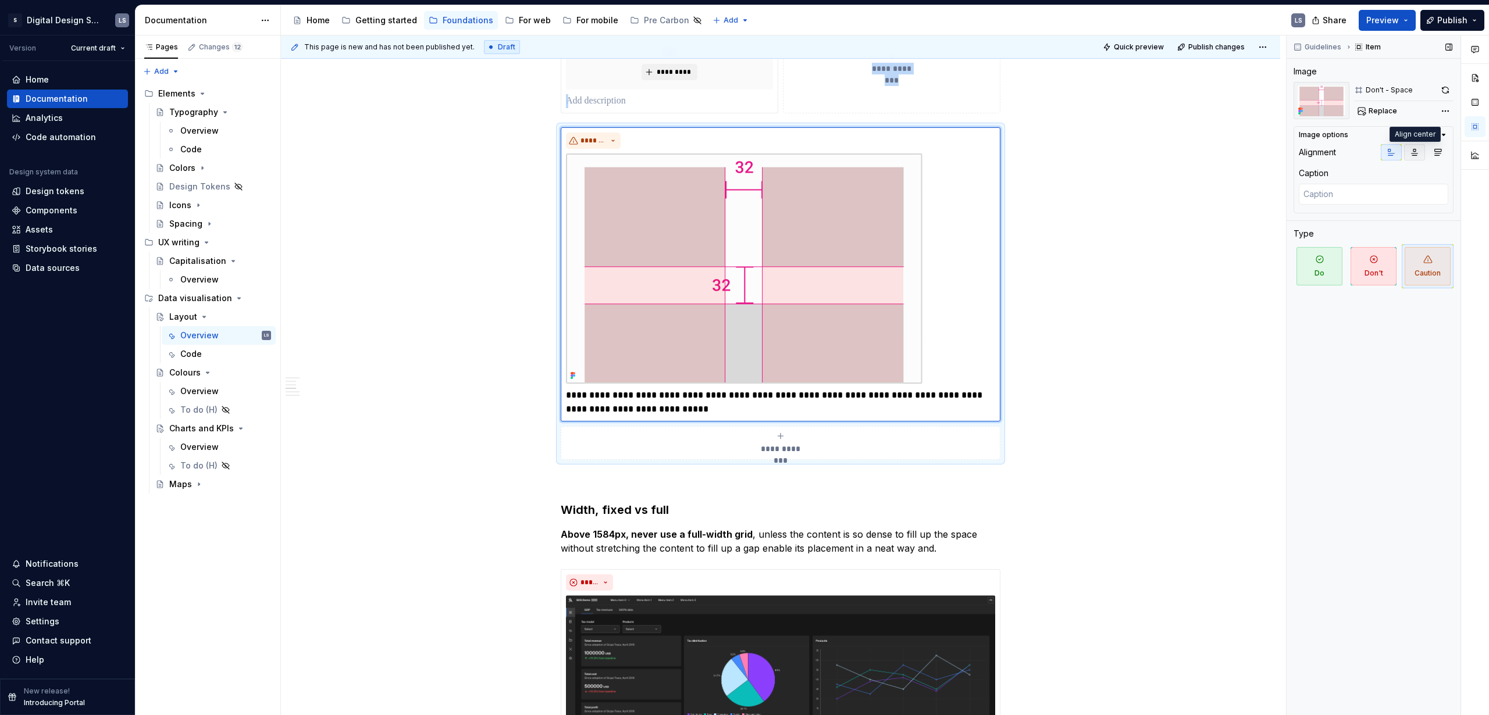
click at [869, 154] on icon "button" at bounding box center [1414, 152] width 9 height 9
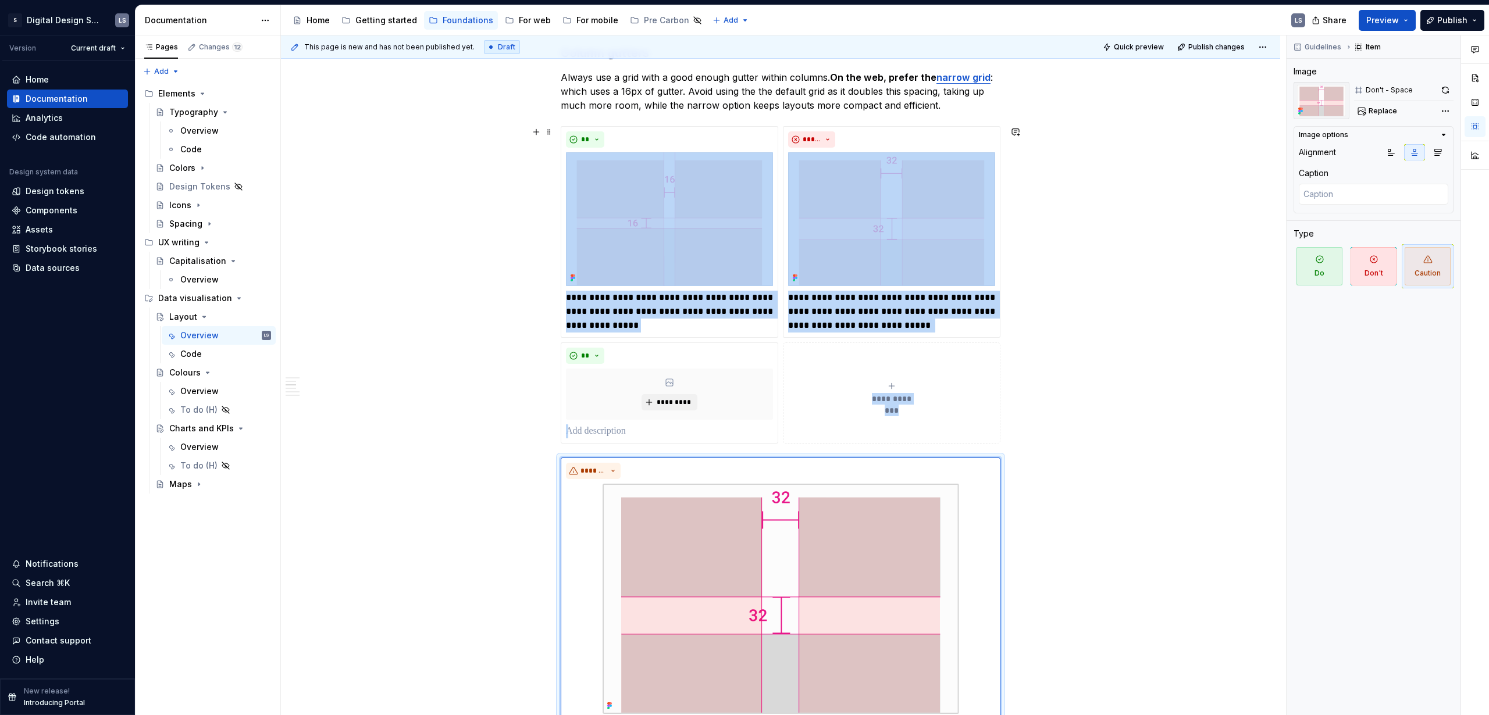
scroll to position [155, 0]
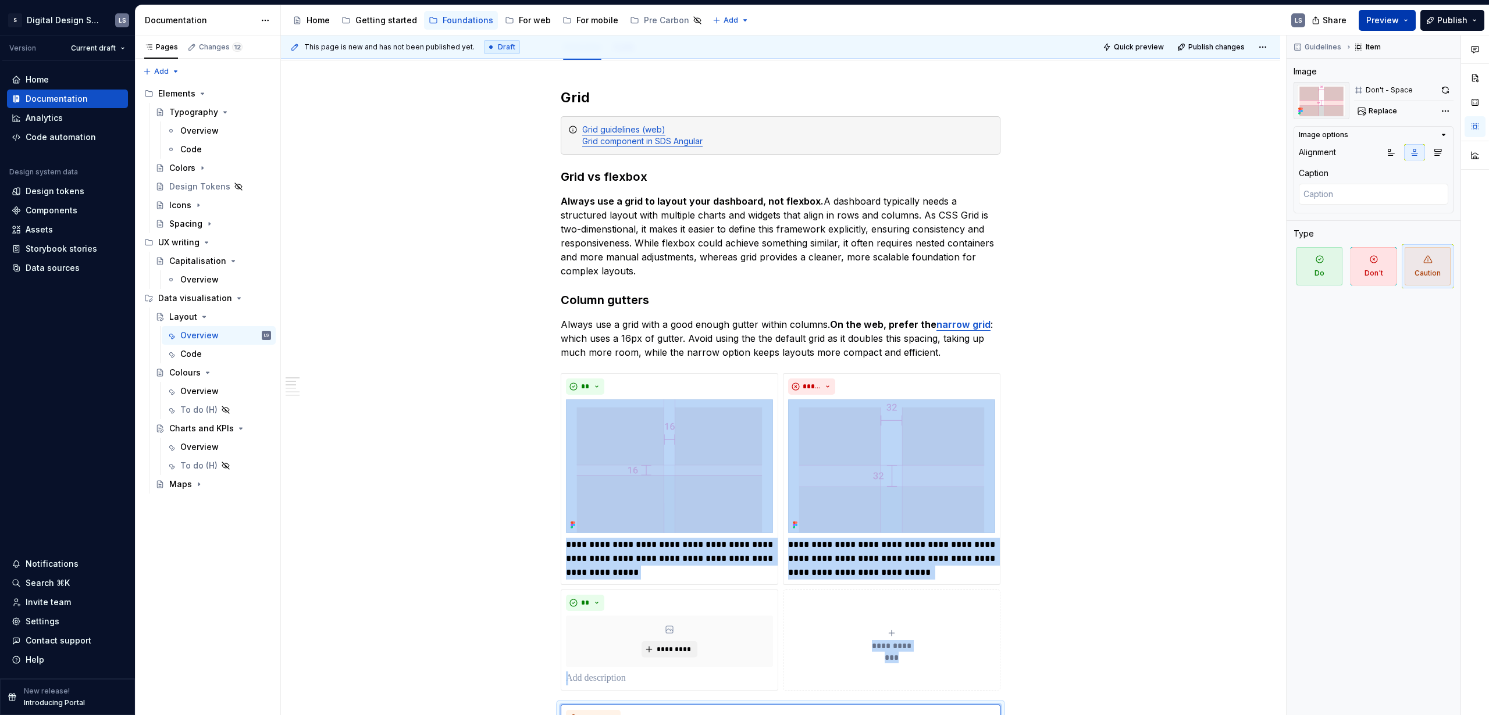
click at [869, 23] on span "Preview" at bounding box center [1382, 21] width 33 height 12
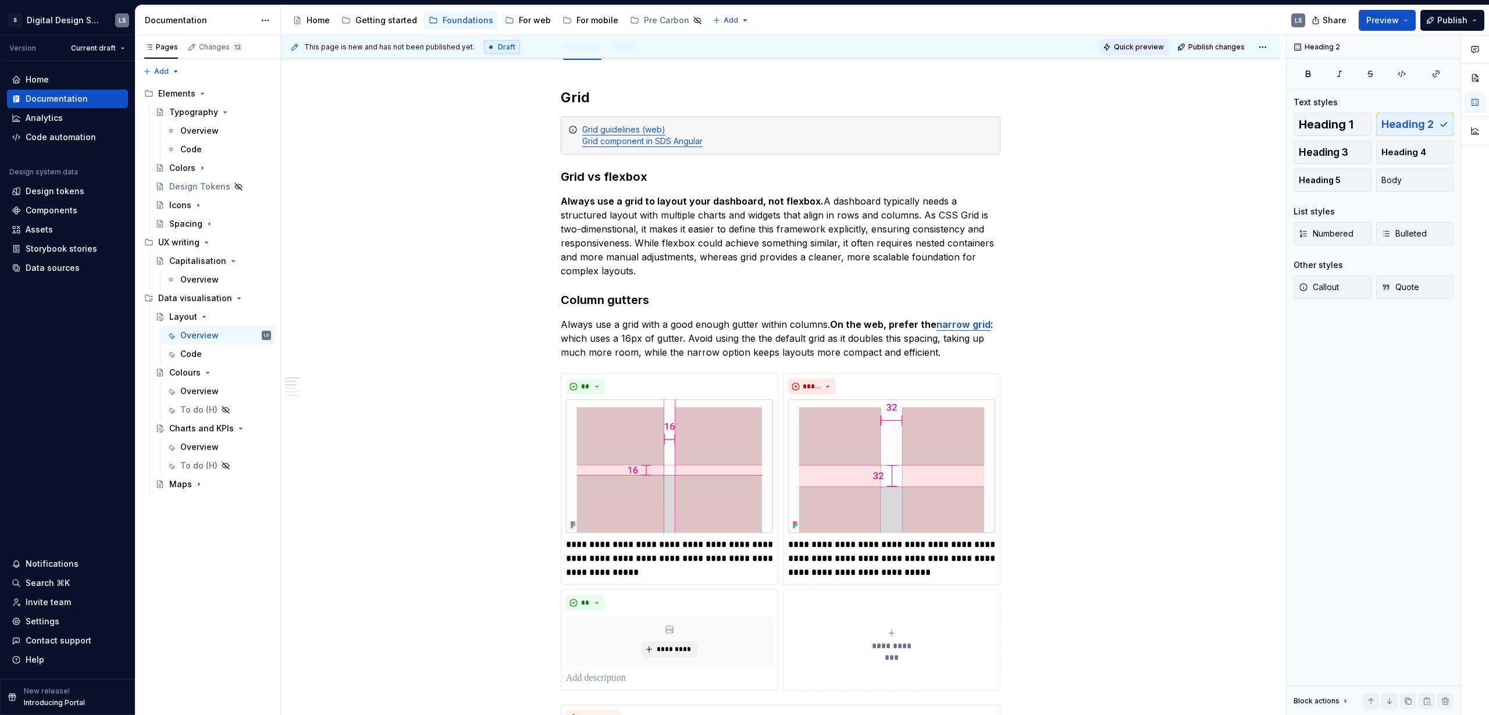
click at [869, 42] on span "Quick preview" at bounding box center [1139, 46] width 50 height 9
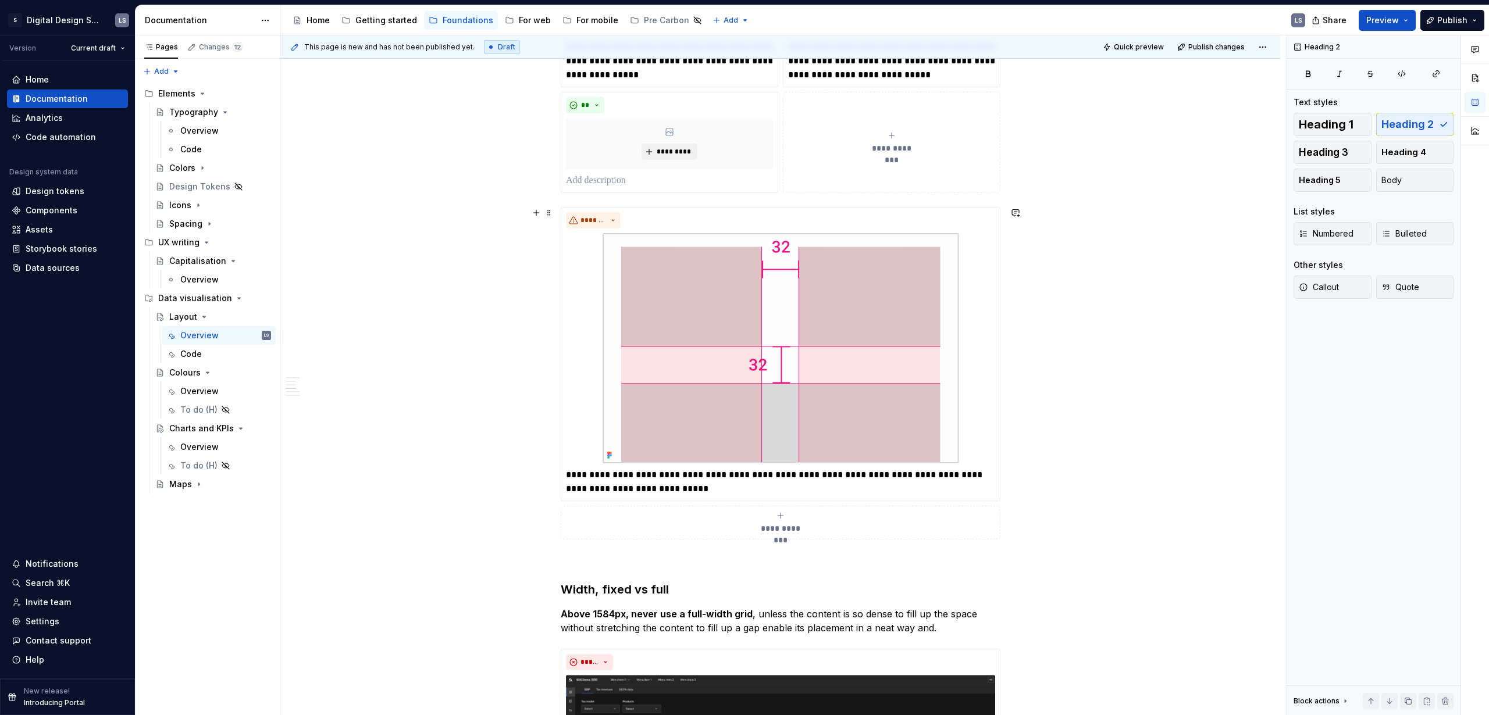
scroll to position [656, 0]
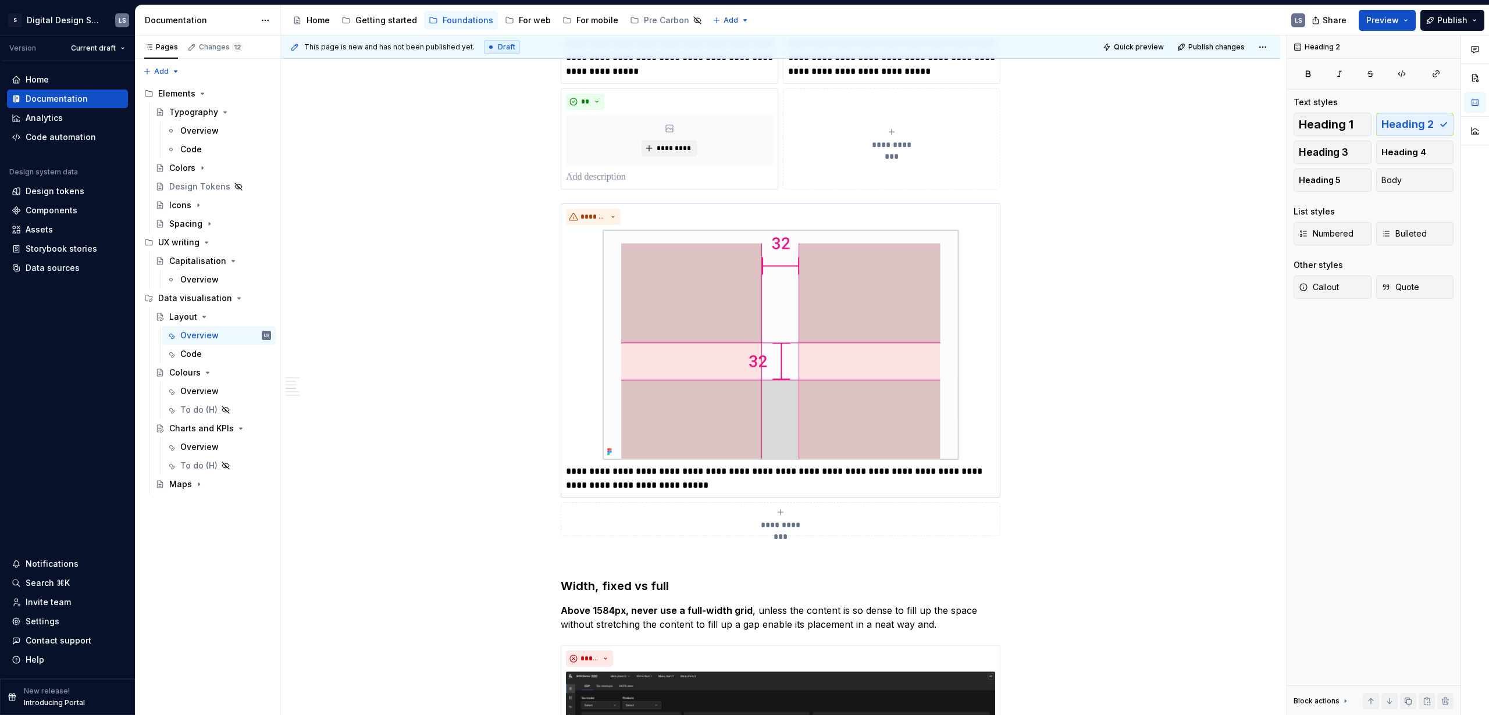
click at [625, 434] on p "**********" at bounding box center [780, 479] width 429 height 28
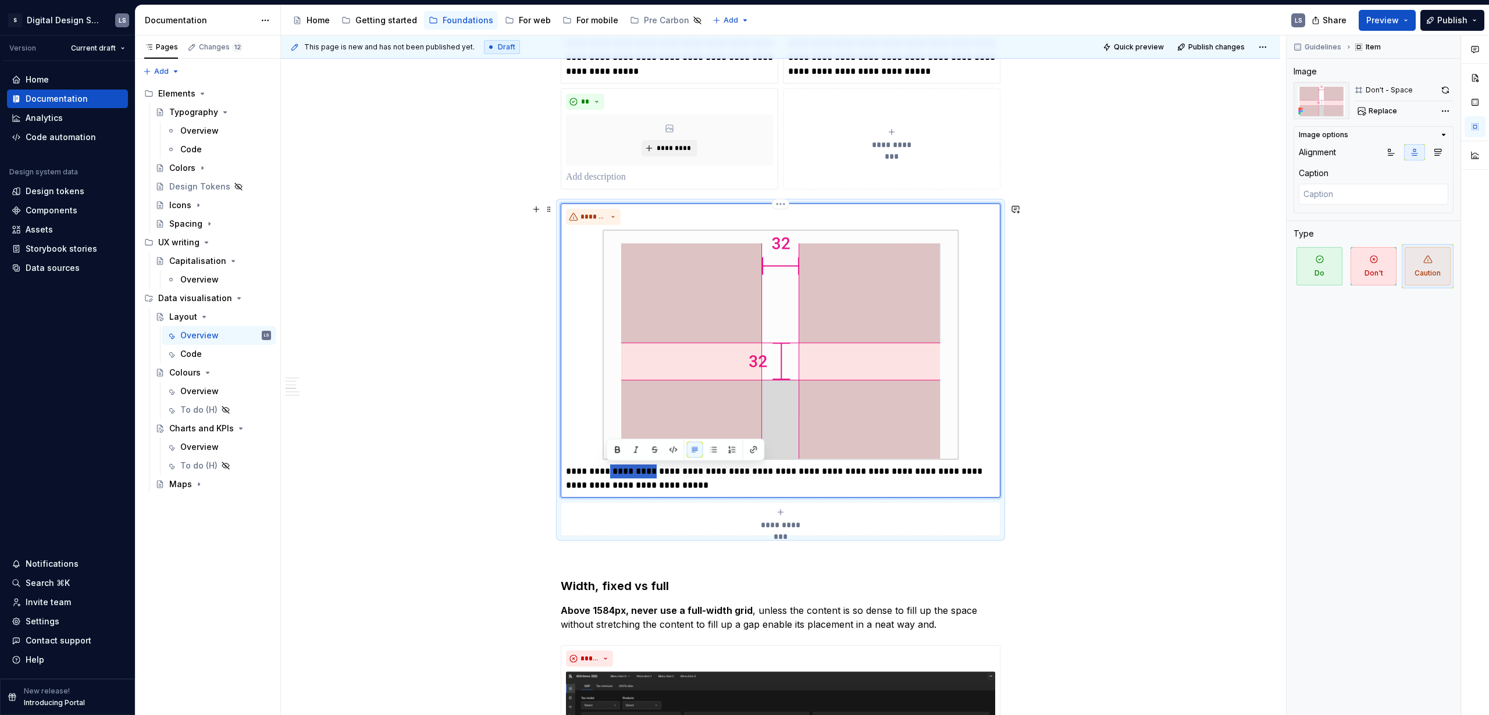
click at [625, 434] on p "**********" at bounding box center [780, 479] width 429 height 28
click at [648, 434] on p "**********" at bounding box center [780, 479] width 429 height 28
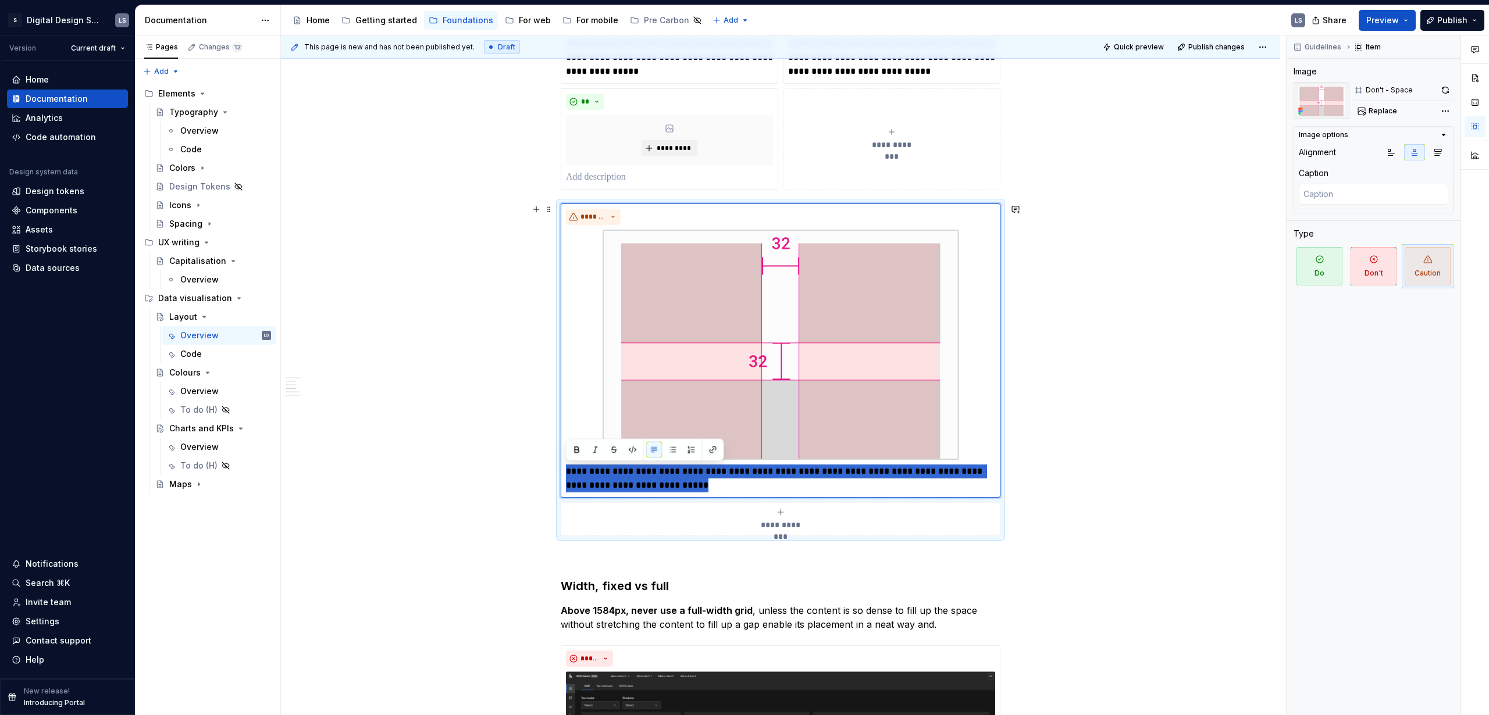
drag, startPoint x: 661, startPoint y: 484, endPoint x: 533, endPoint y: 471, distance: 129.2
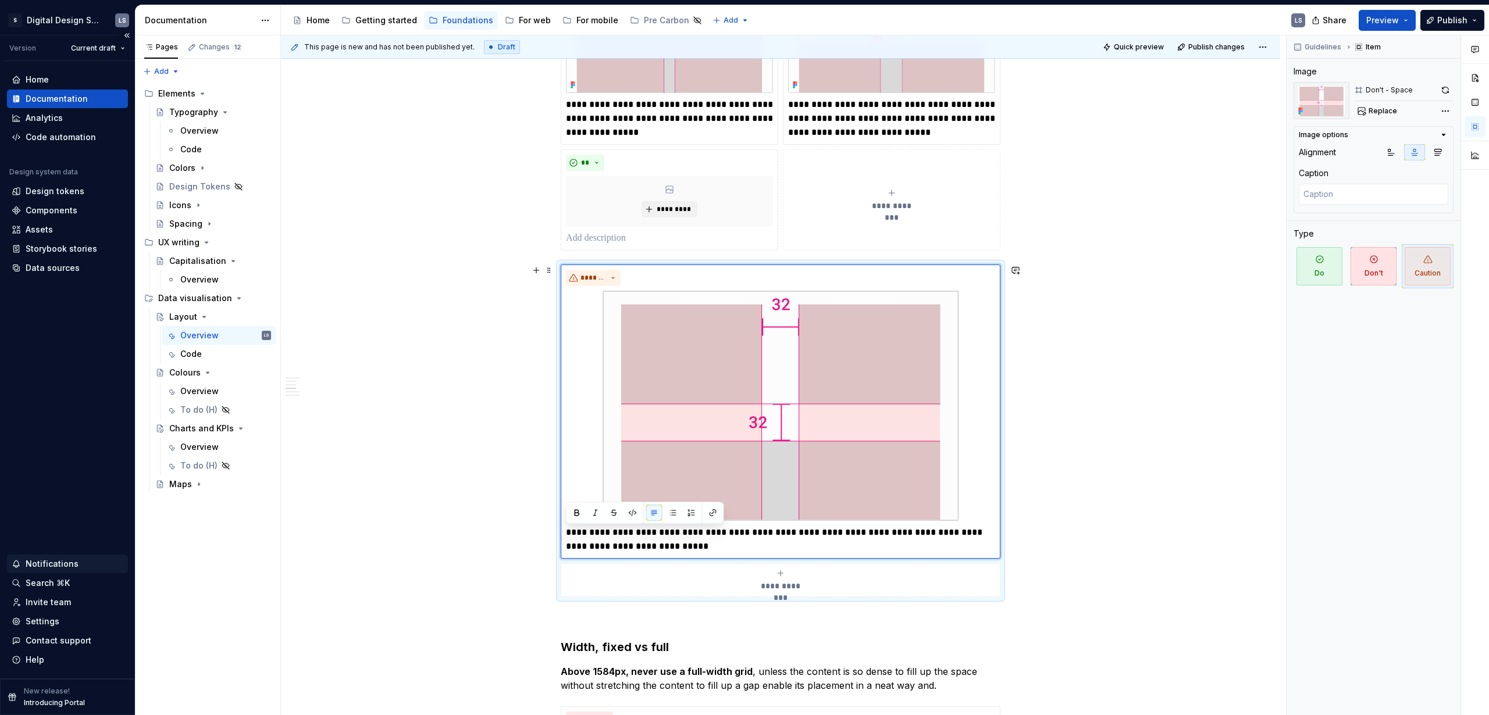
scroll to position [593, 0]
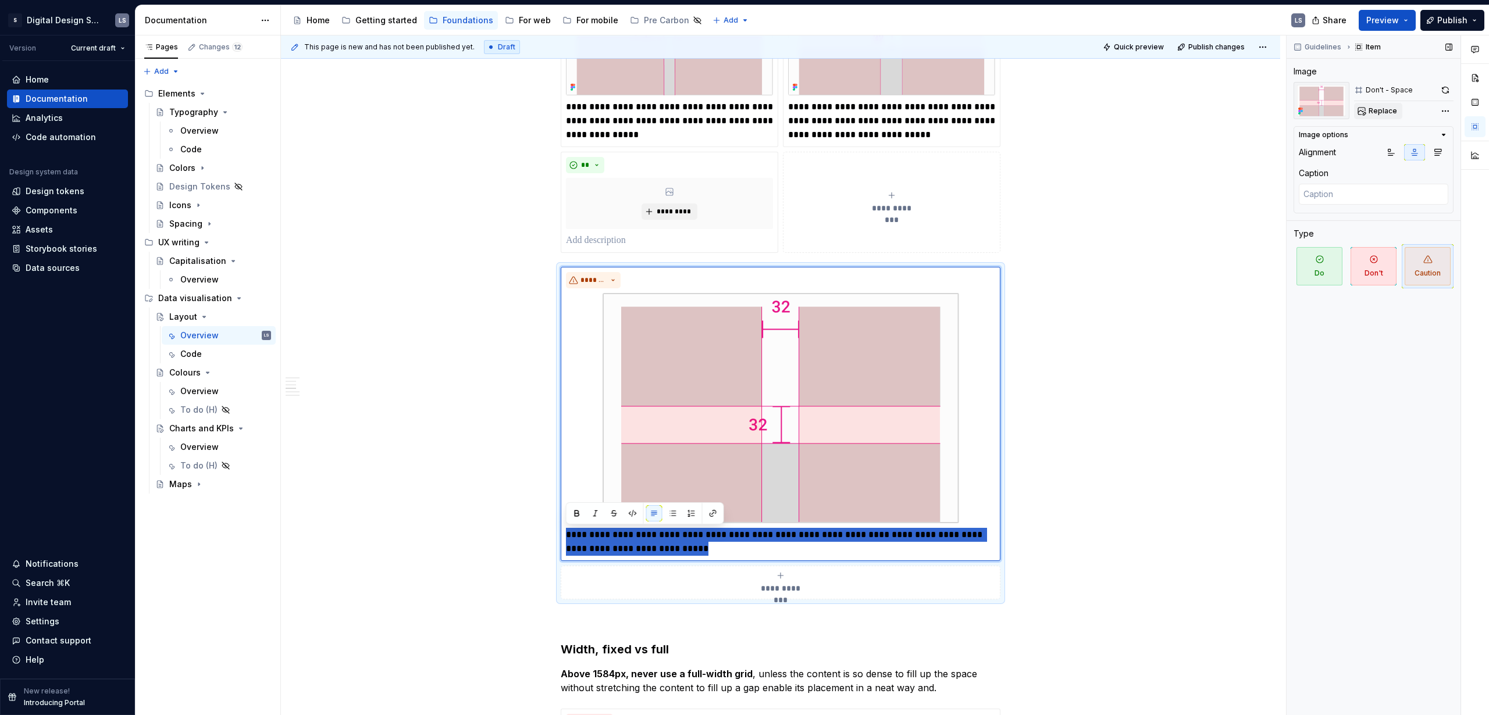
click at [869, 108] on span "Replace" at bounding box center [1382, 110] width 28 height 9
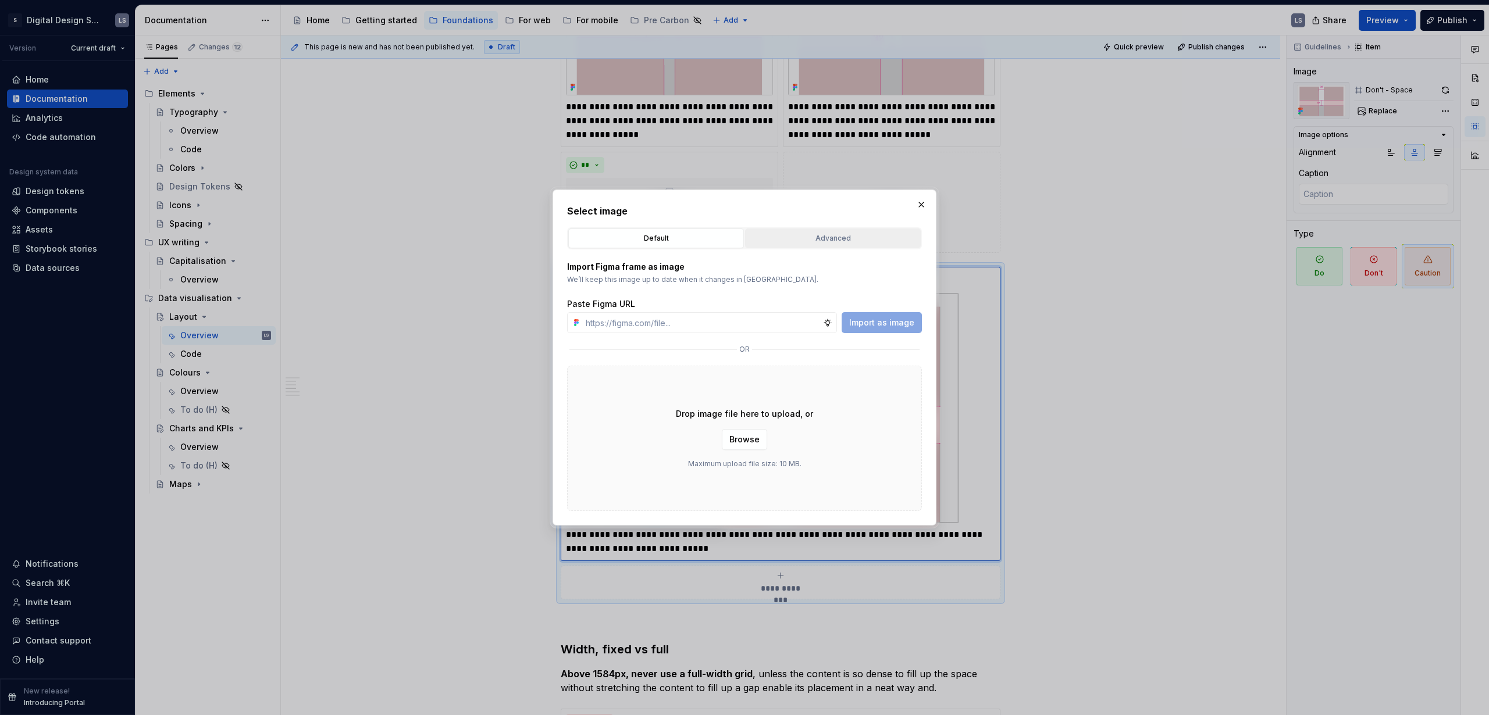
click at [801, 238] on div "Advanced" at bounding box center [832, 239] width 167 height 12
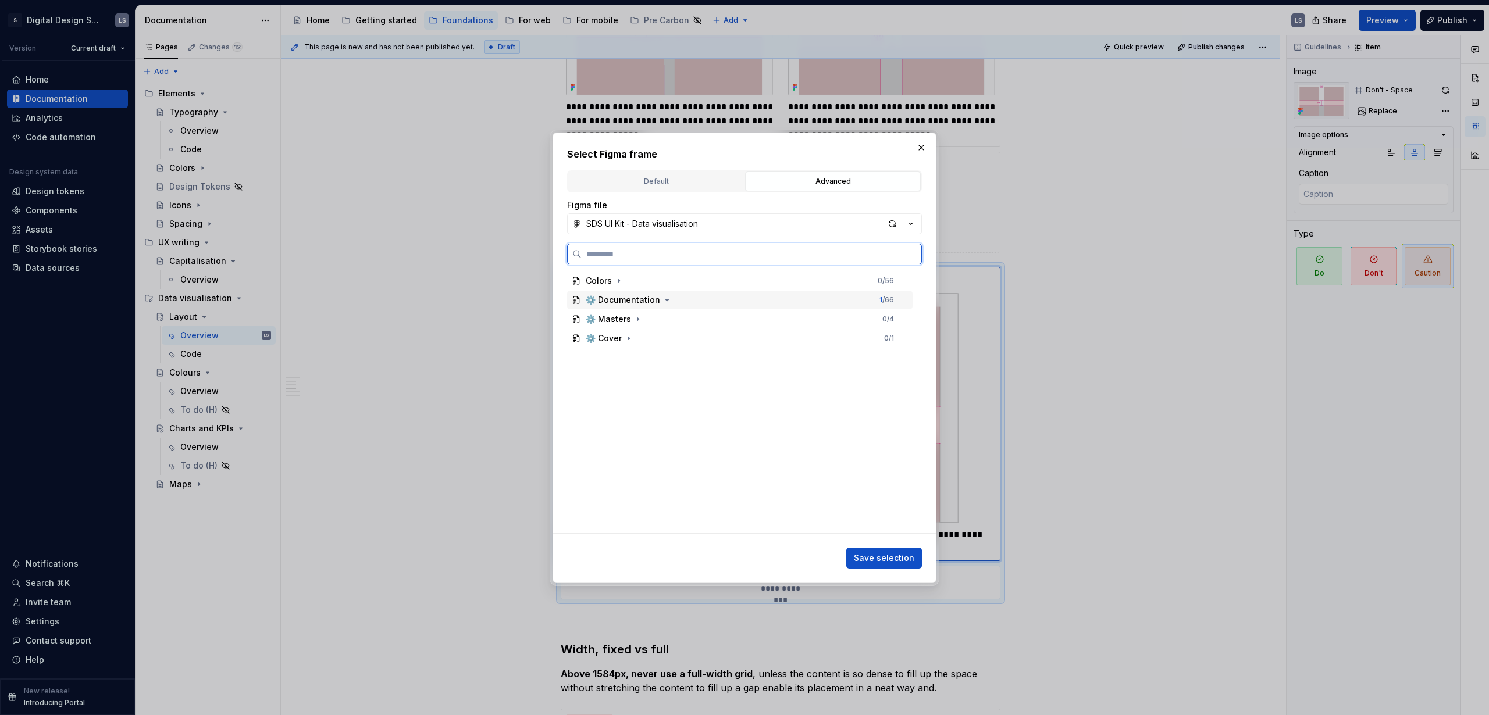
click at [650, 301] on div "⚙️ Documentation" at bounding box center [623, 300] width 74 height 12
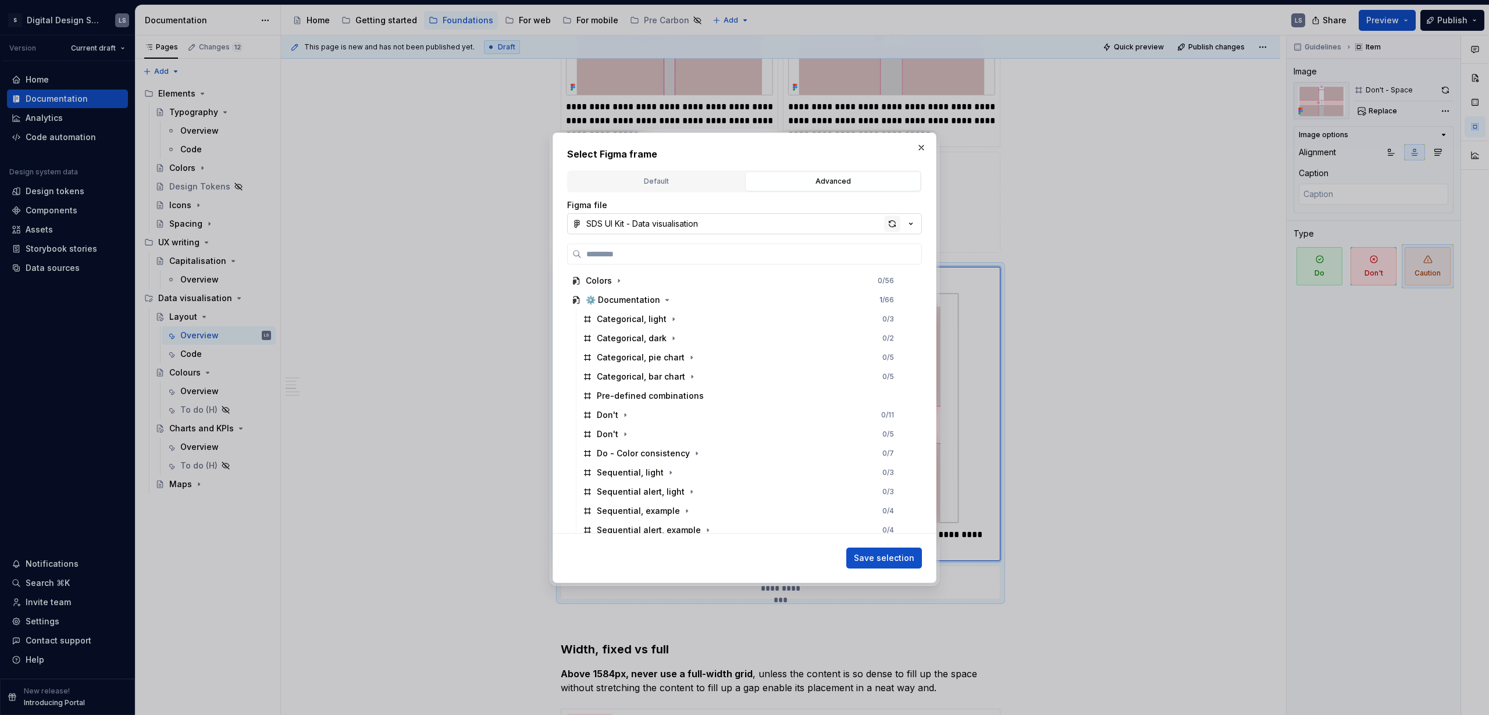
click at [869, 224] on div "button" at bounding box center [892, 224] width 16 height 16
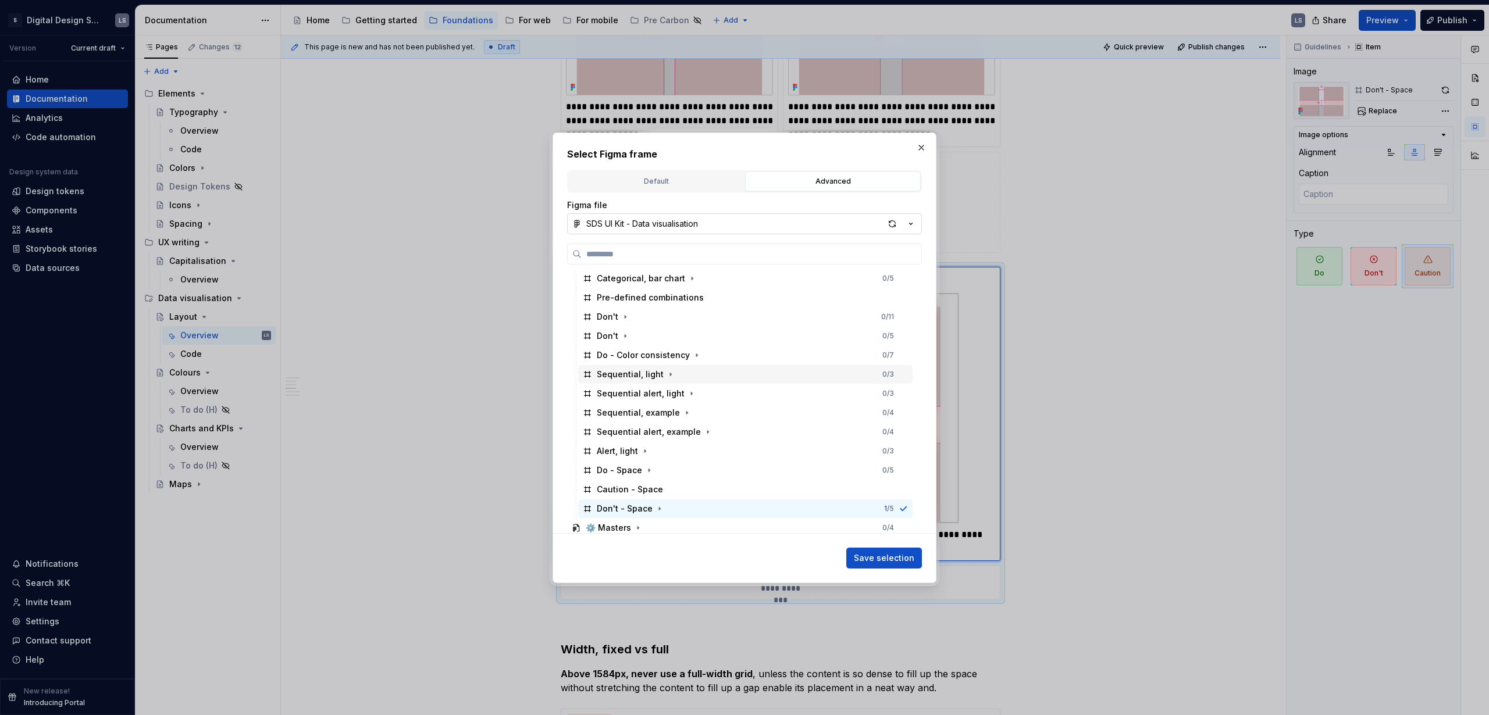
scroll to position [122, 0]
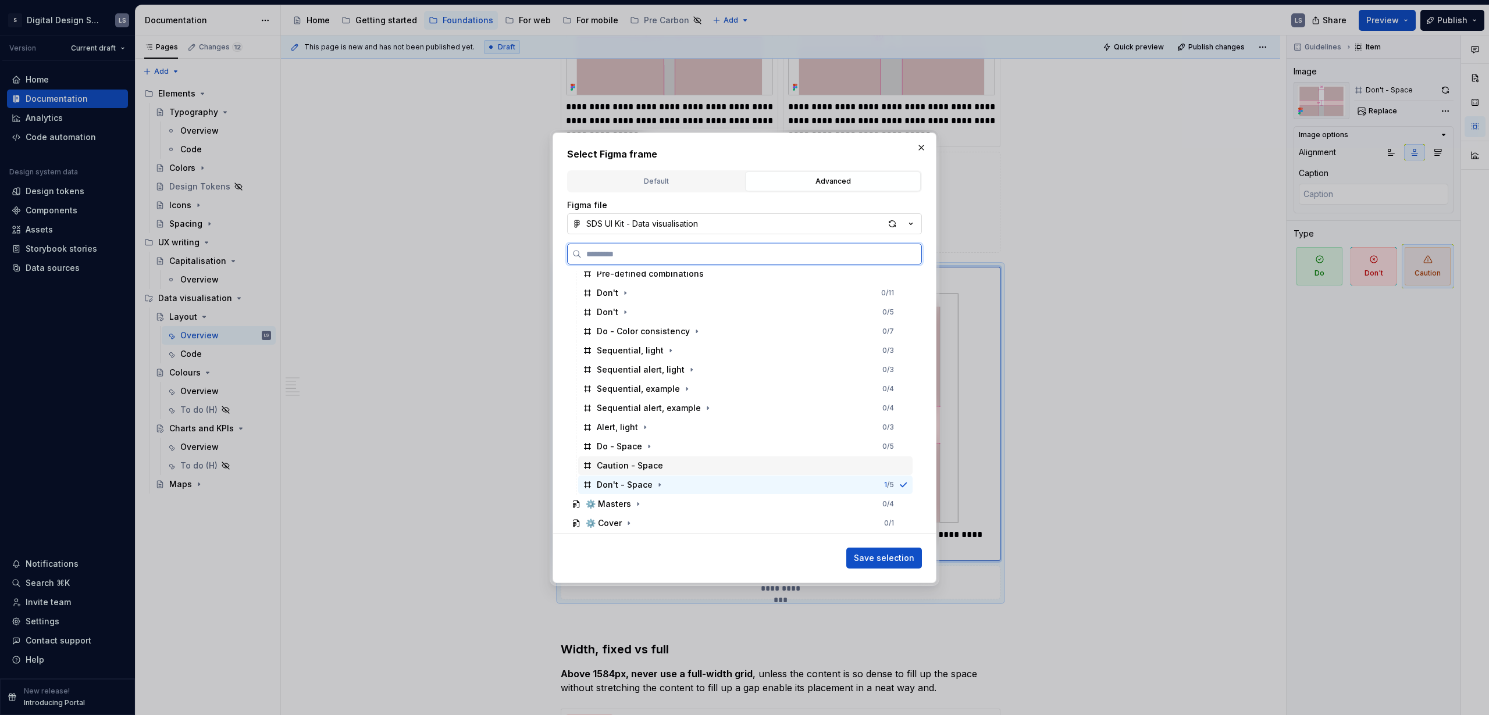
click at [686, 434] on div "Caution - Space" at bounding box center [745, 465] width 334 height 19
click at [869, 434] on span "Save selection" at bounding box center [884, 558] width 60 height 12
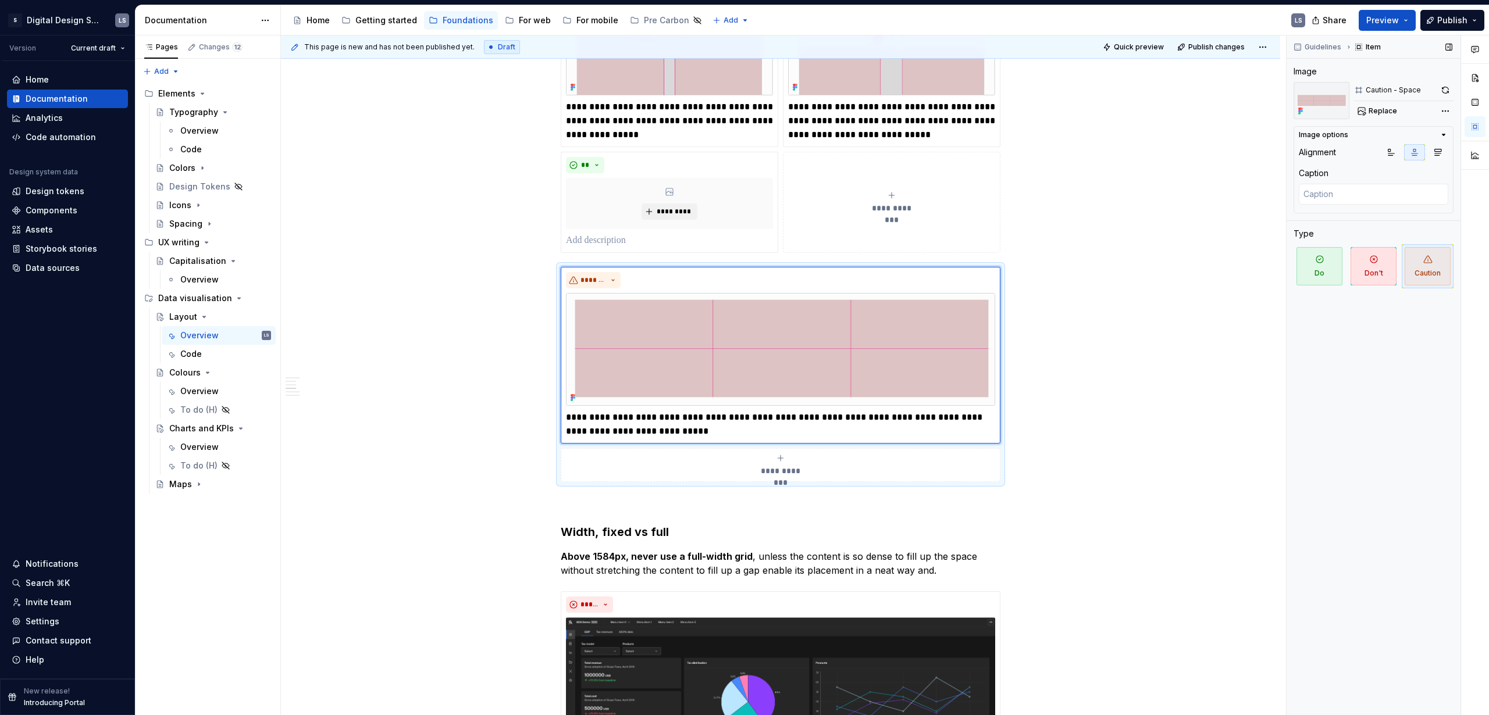
click at [869, 89] on div "Caution - Space" at bounding box center [1392, 89] width 55 height 9
click at [869, 91] on button "button" at bounding box center [1445, 90] width 16 height 16
click at [869, 110] on span "Replace" at bounding box center [1382, 110] width 28 height 9
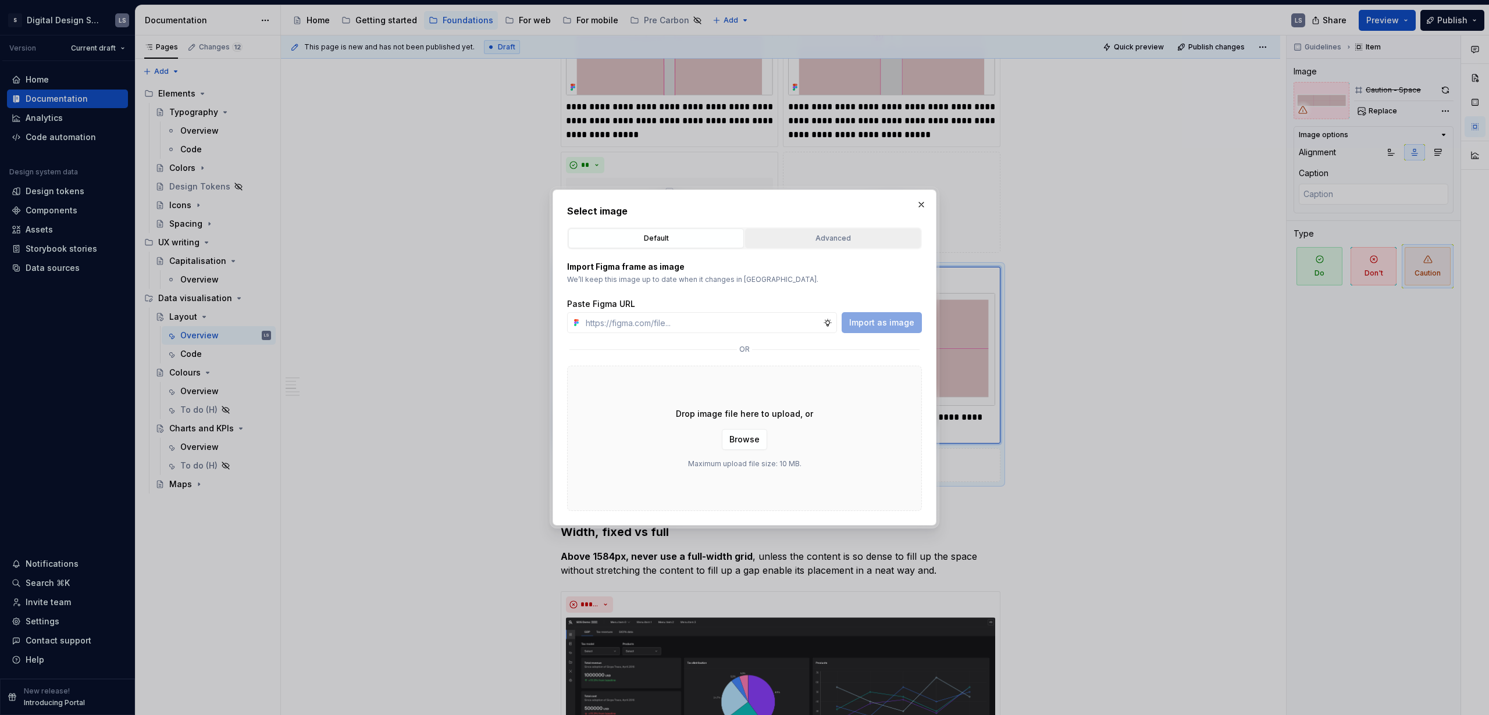
click at [867, 238] on div "Advanced" at bounding box center [832, 239] width 167 height 12
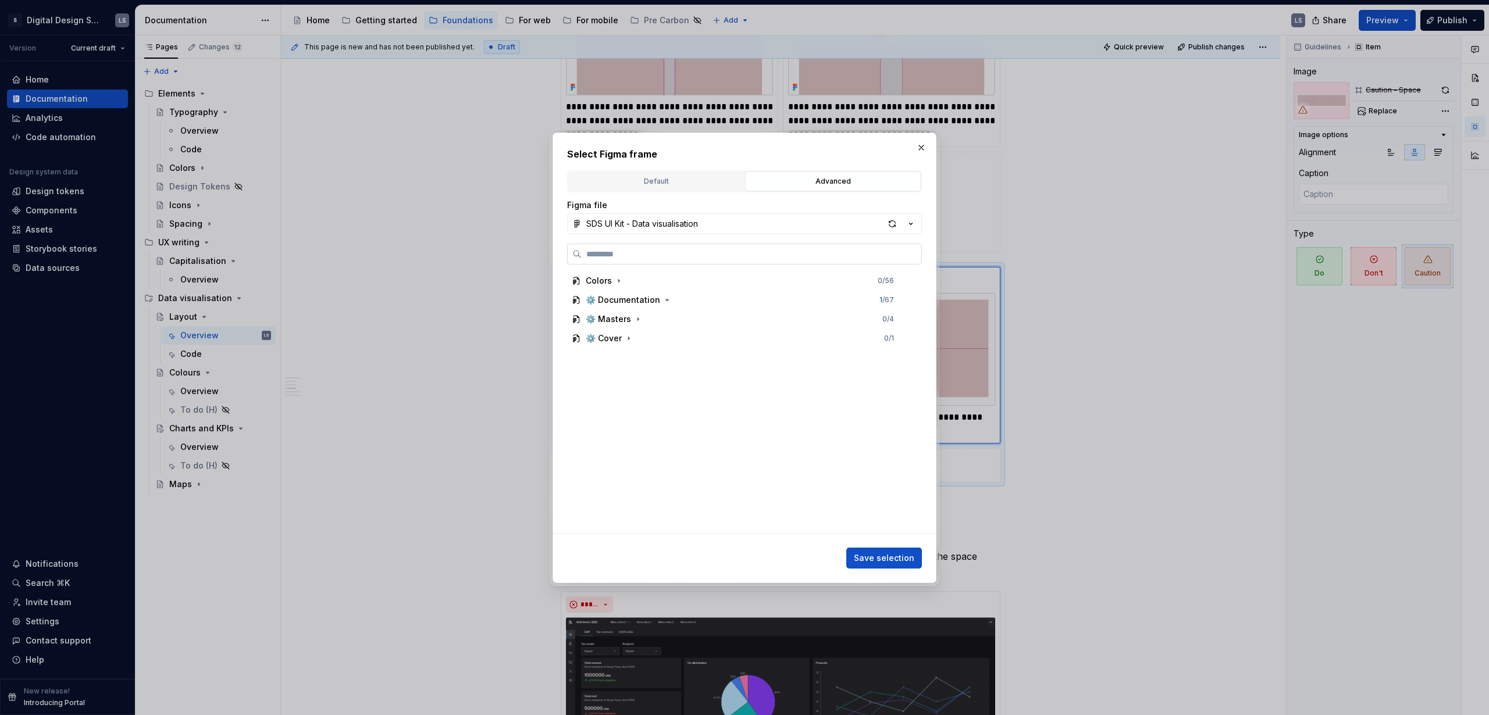
click at [638, 254] on input "search" at bounding box center [751, 254] width 340 height 12
click at [644, 303] on div "⚙️ Documentation" at bounding box center [623, 300] width 74 height 12
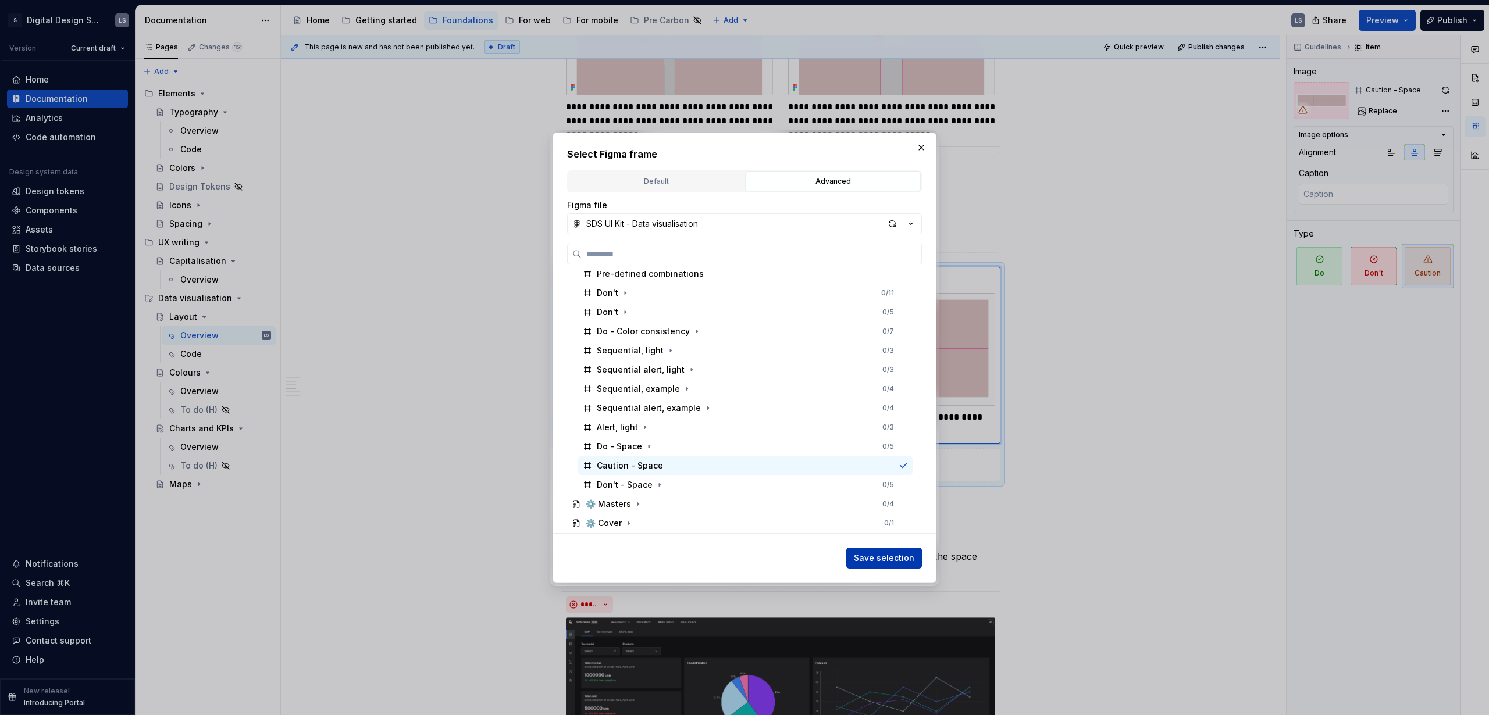
click at [869, 434] on span "Save selection" at bounding box center [884, 558] width 60 height 12
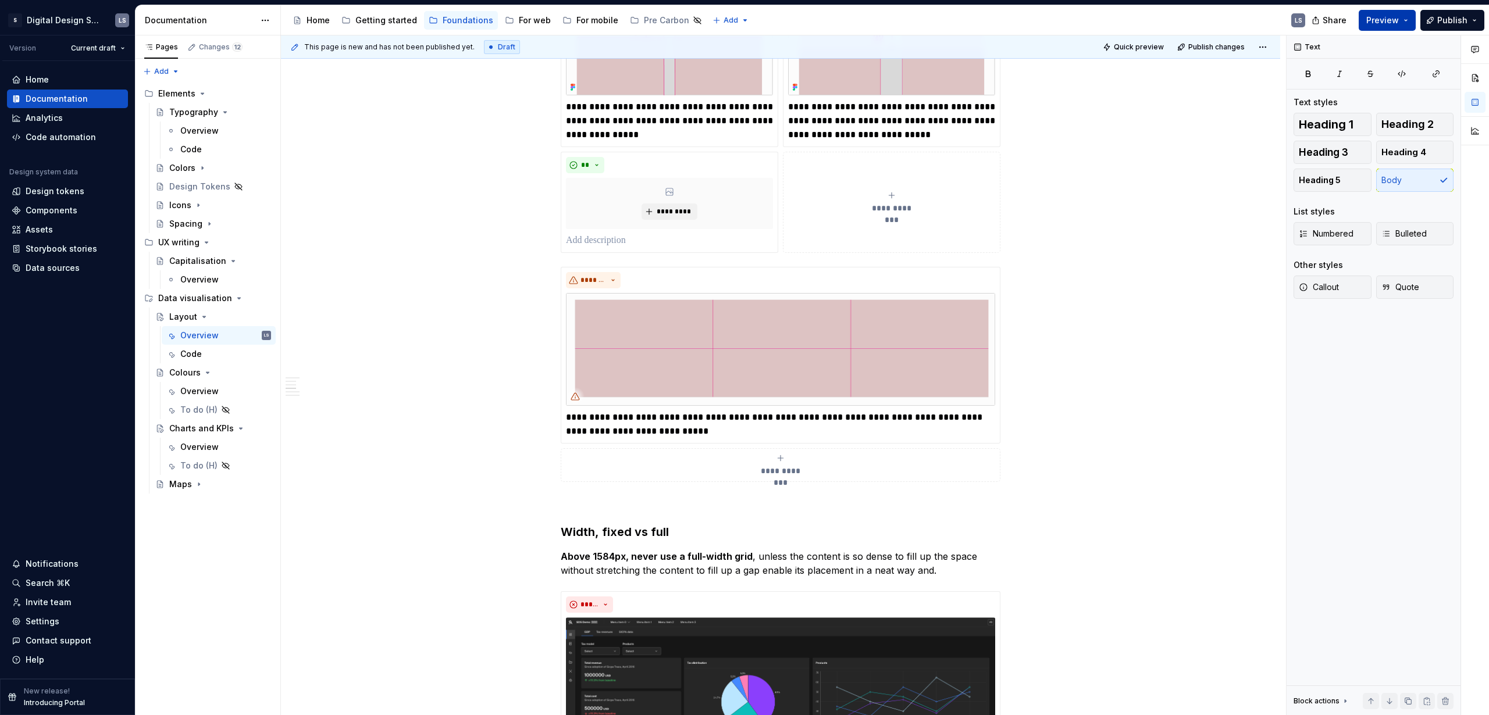
click at [869, 27] on button "Preview" at bounding box center [1386, 20] width 57 height 21
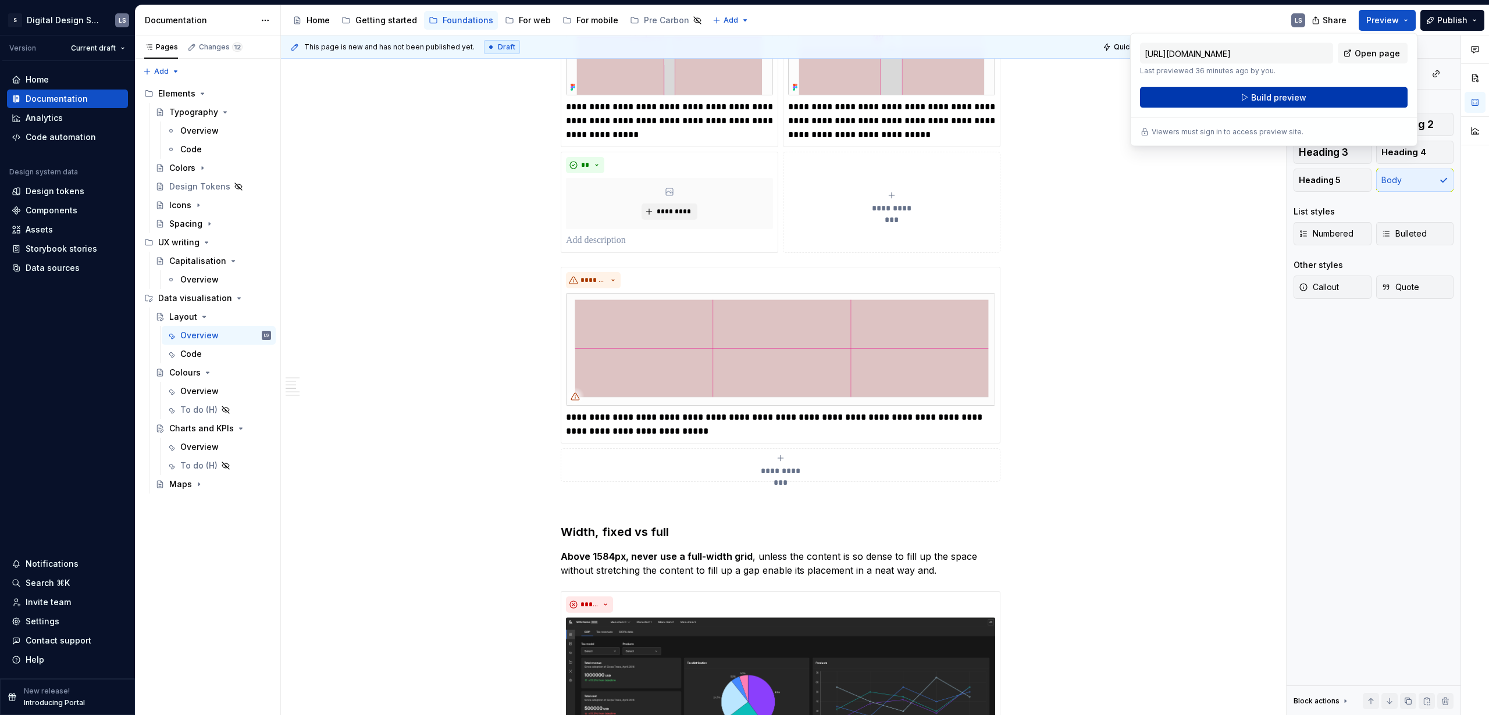
click at [869, 105] on button "Build preview" at bounding box center [1273, 97] width 267 height 21
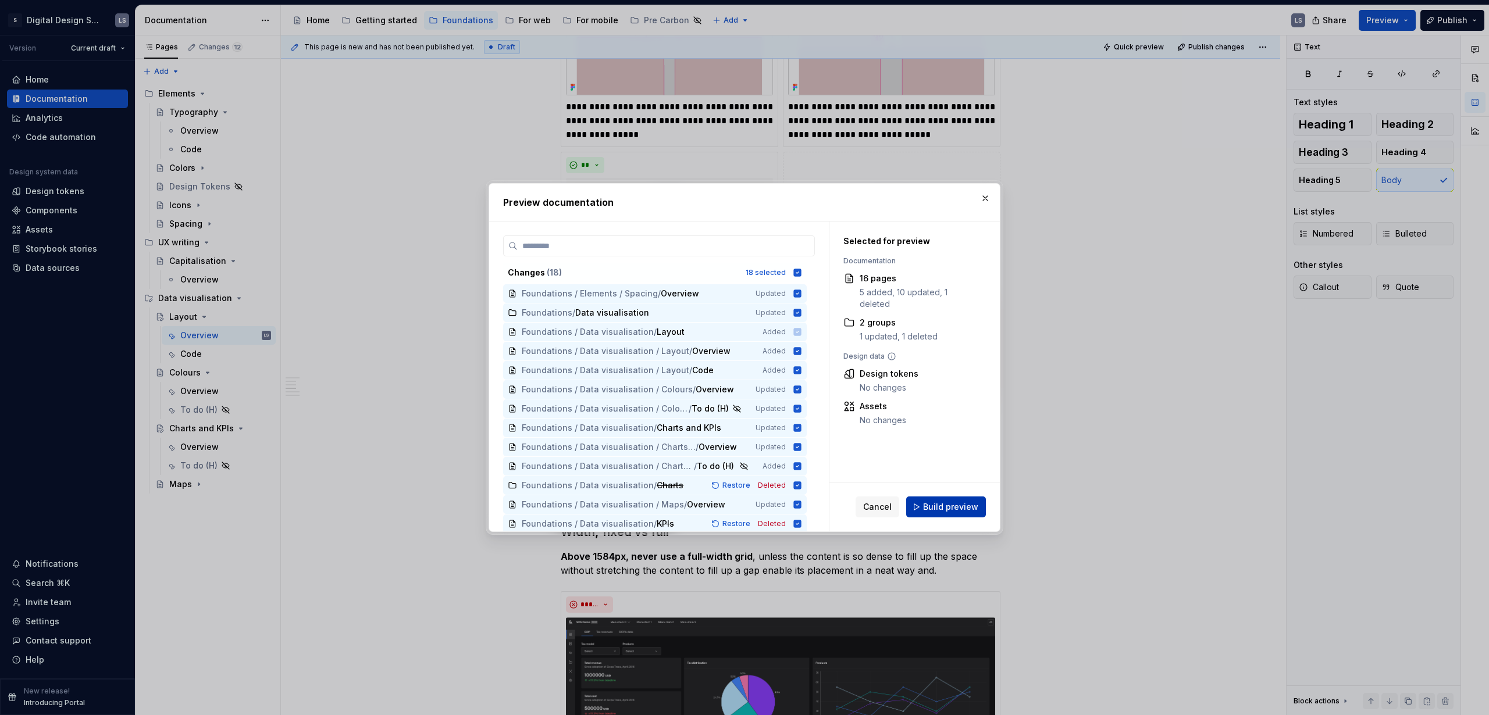
click at [869, 434] on span "Build preview" at bounding box center [950, 507] width 55 height 12
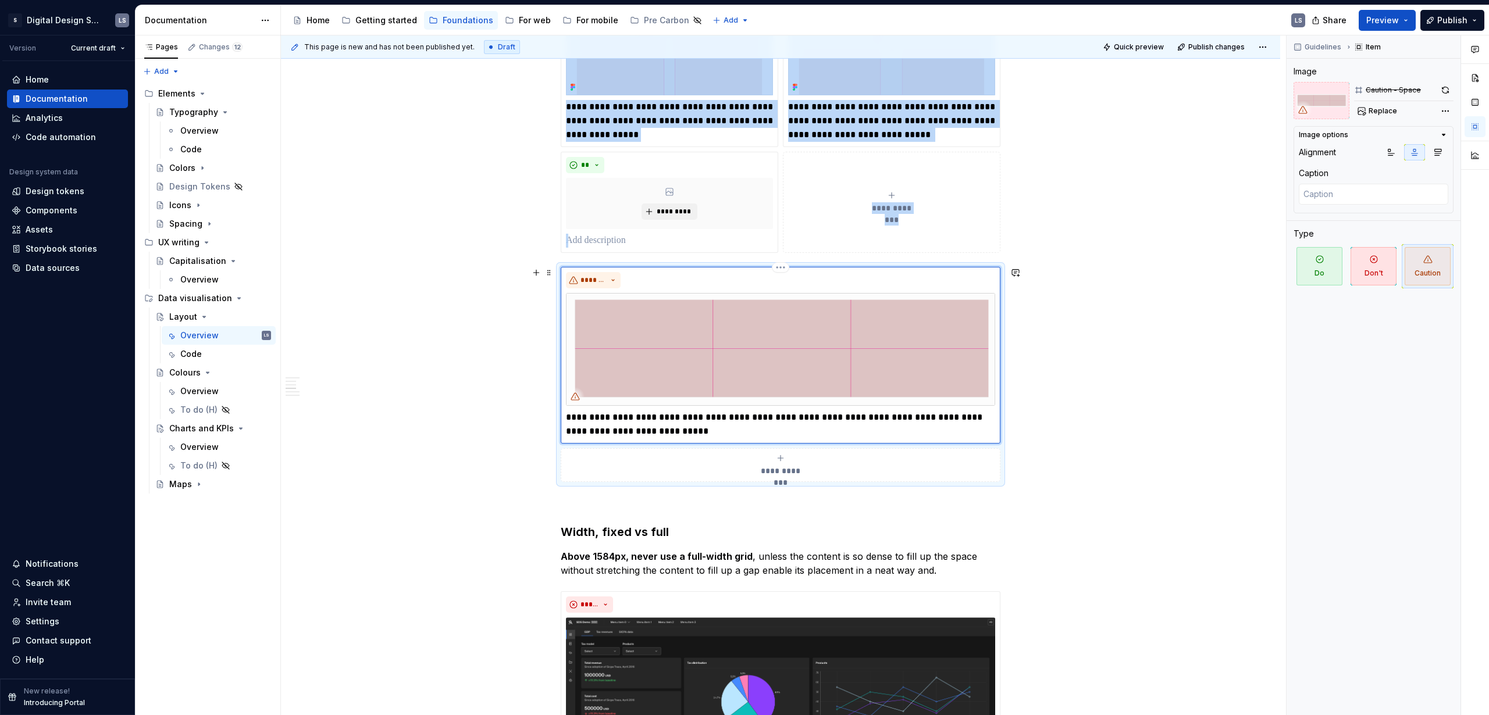
click at [663, 284] on div "*******" at bounding box center [780, 280] width 429 height 16
click at [869, 86] on button "button" at bounding box center [1445, 90] width 16 height 16
click at [776, 268] on html "2560px x 1230px S Digital Design System LS Version Current draft Home Documenta…" at bounding box center [744, 357] width 1489 height 715
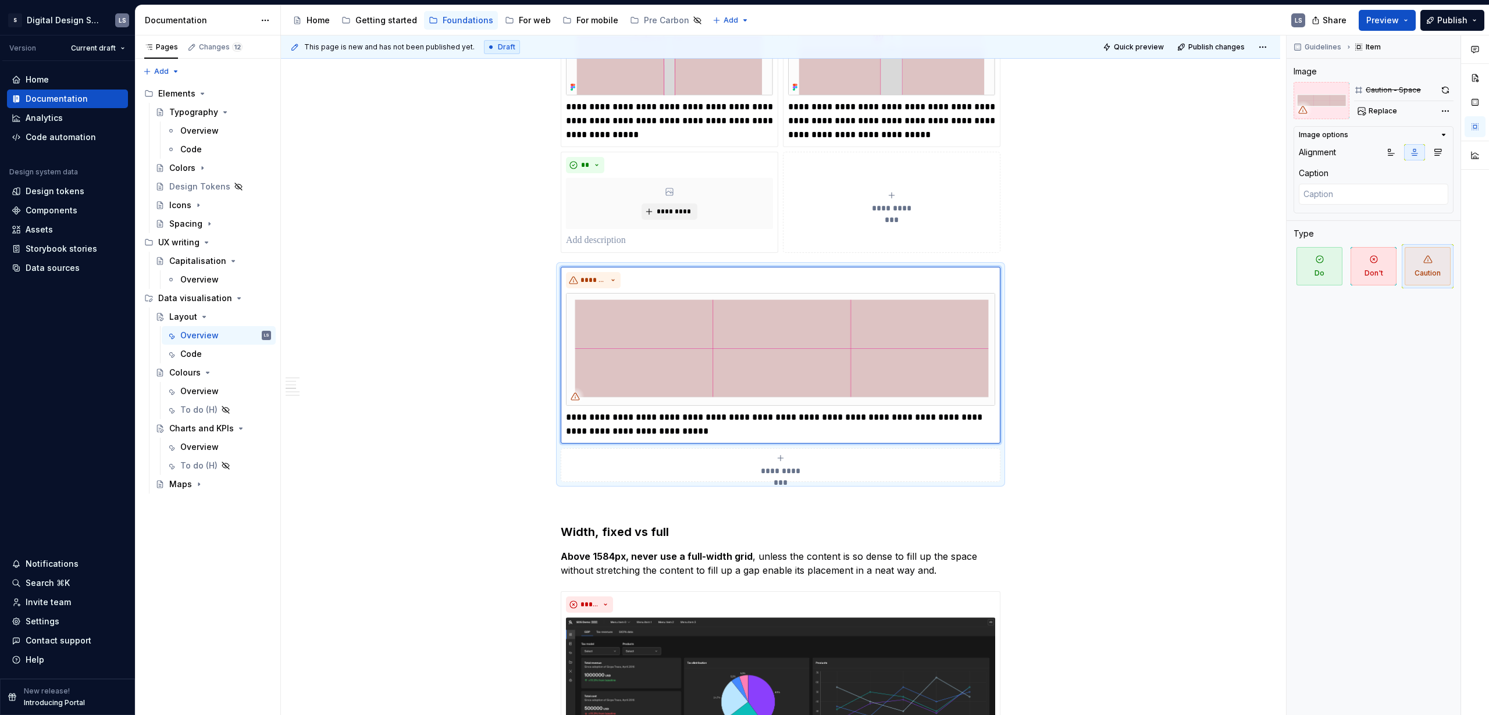
click at [869, 109] on div "Comments Open comments No comments yet Select ‘Comment’ from the block context …" at bounding box center [1387, 375] width 202 height 680
click at [869, 110] on button "Replace" at bounding box center [1378, 111] width 48 height 16
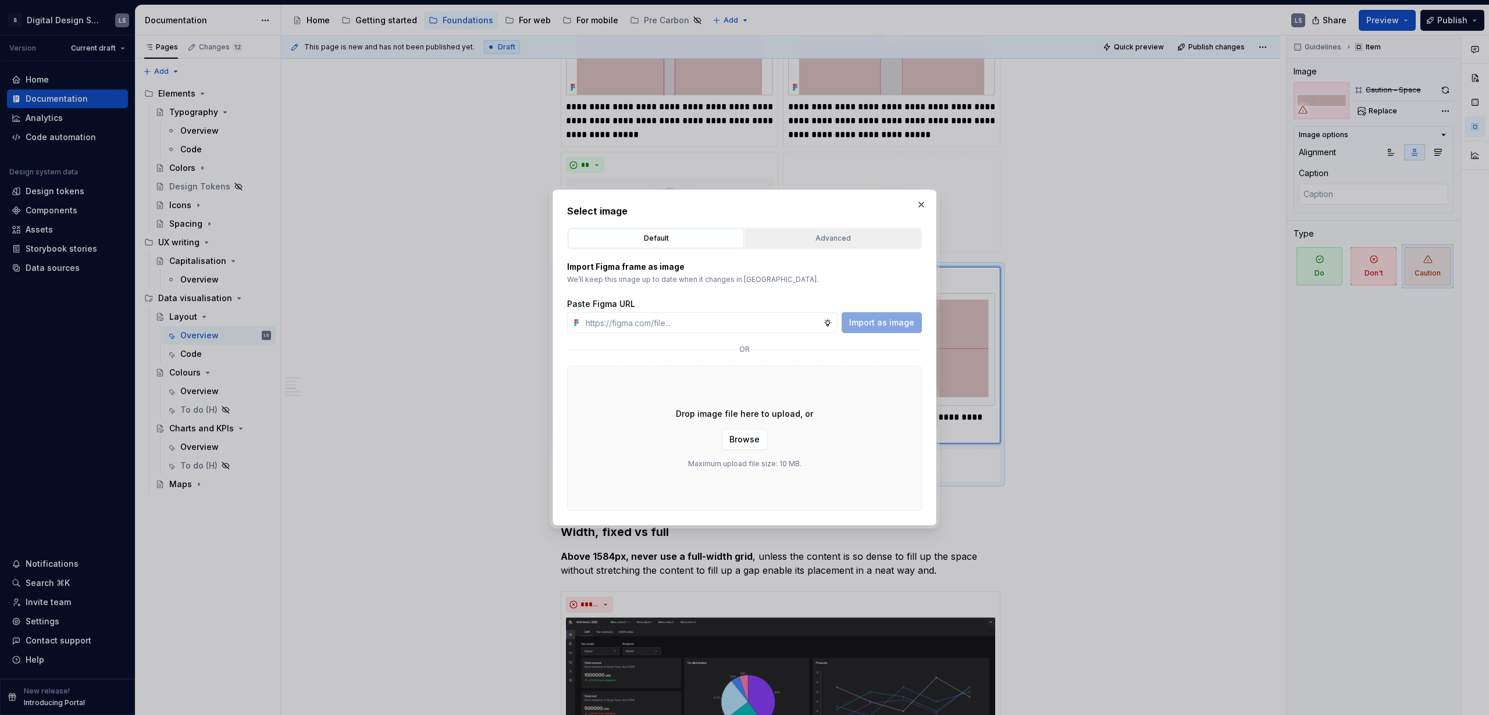
click at [839, 234] on div "Advanced" at bounding box center [832, 239] width 167 height 12
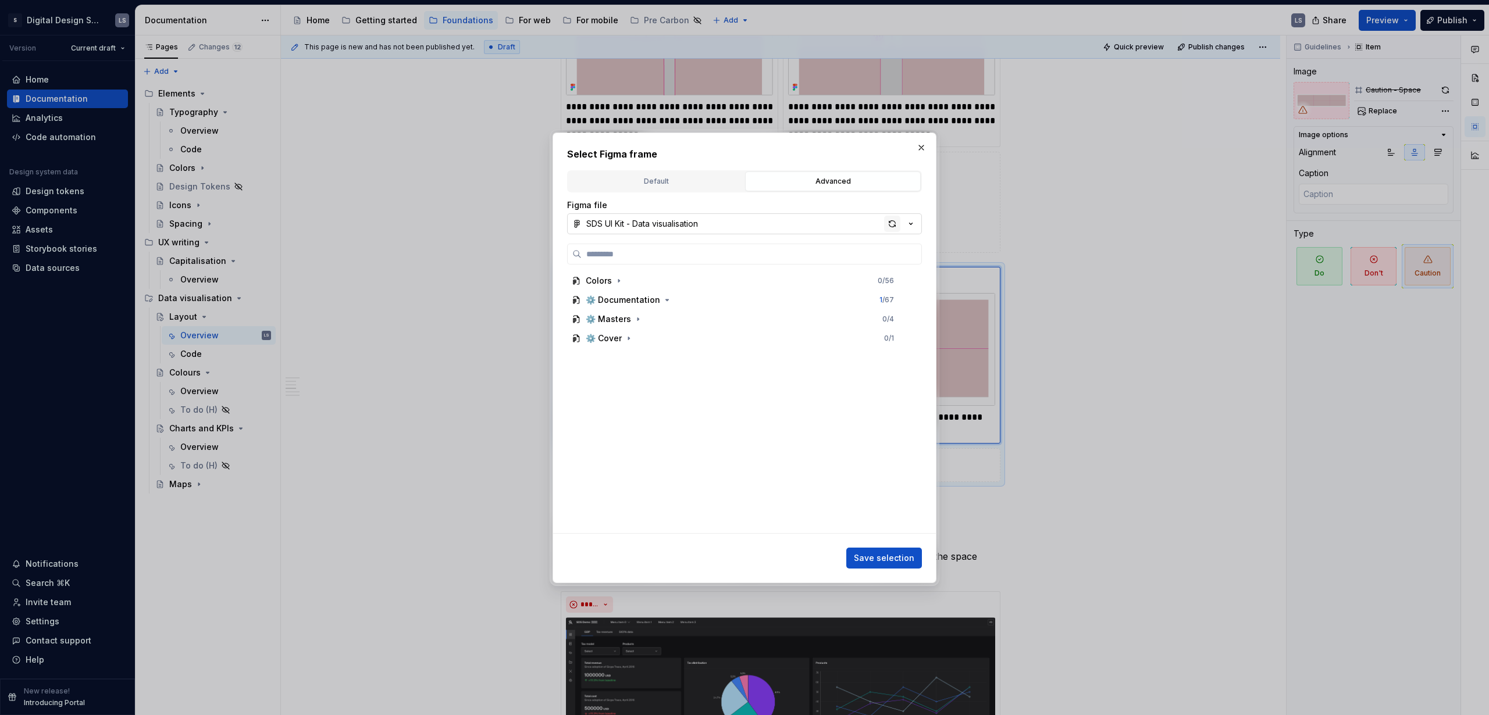
click at [869, 226] on div "button" at bounding box center [892, 224] width 16 height 16
click at [620, 254] on input "search" at bounding box center [751, 254] width 340 height 12
click at [641, 300] on div "⚙️ Documentation" at bounding box center [623, 300] width 74 height 12
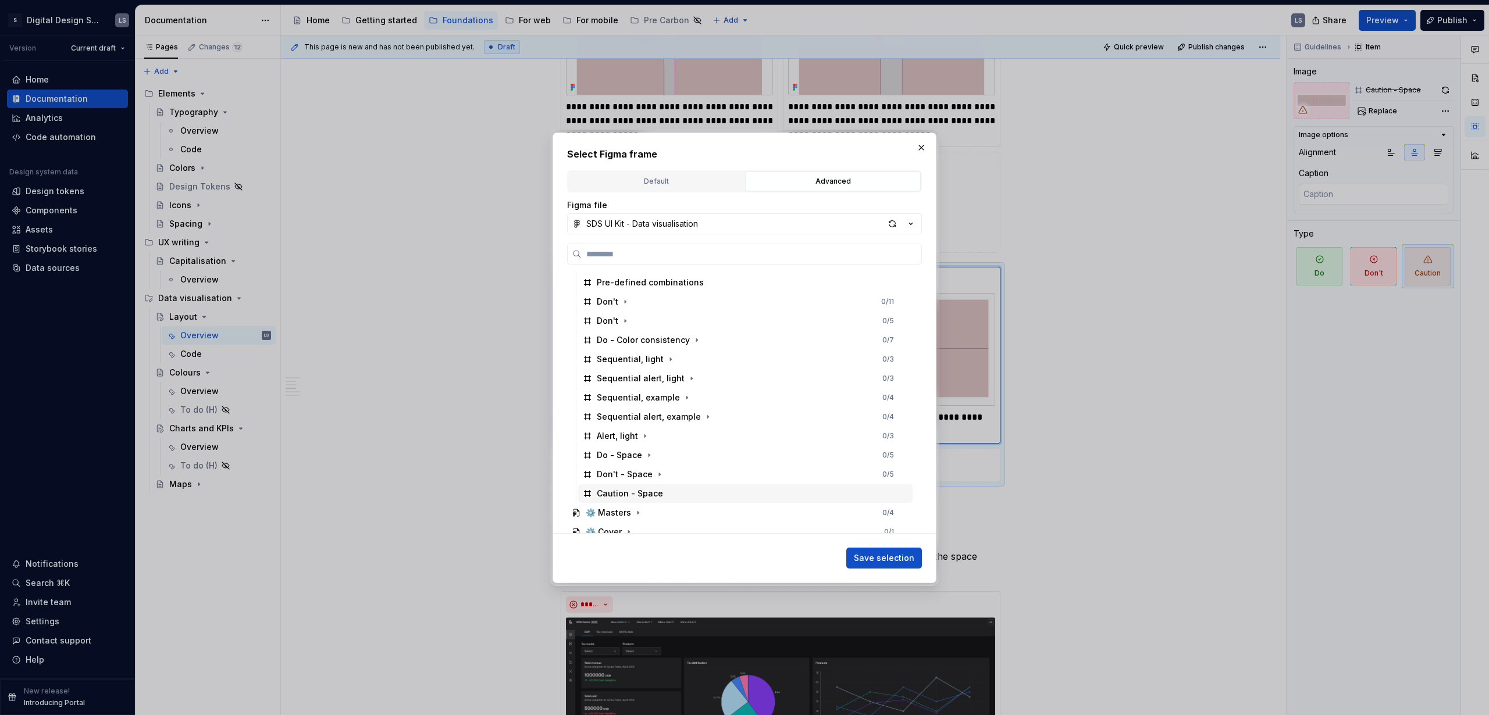
scroll to position [114, 0]
click at [681, 434] on div "Caution - Space" at bounding box center [745, 493] width 334 height 19
click at [869, 434] on span "Save selection" at bounding box center [884, 558] width 60 height 12
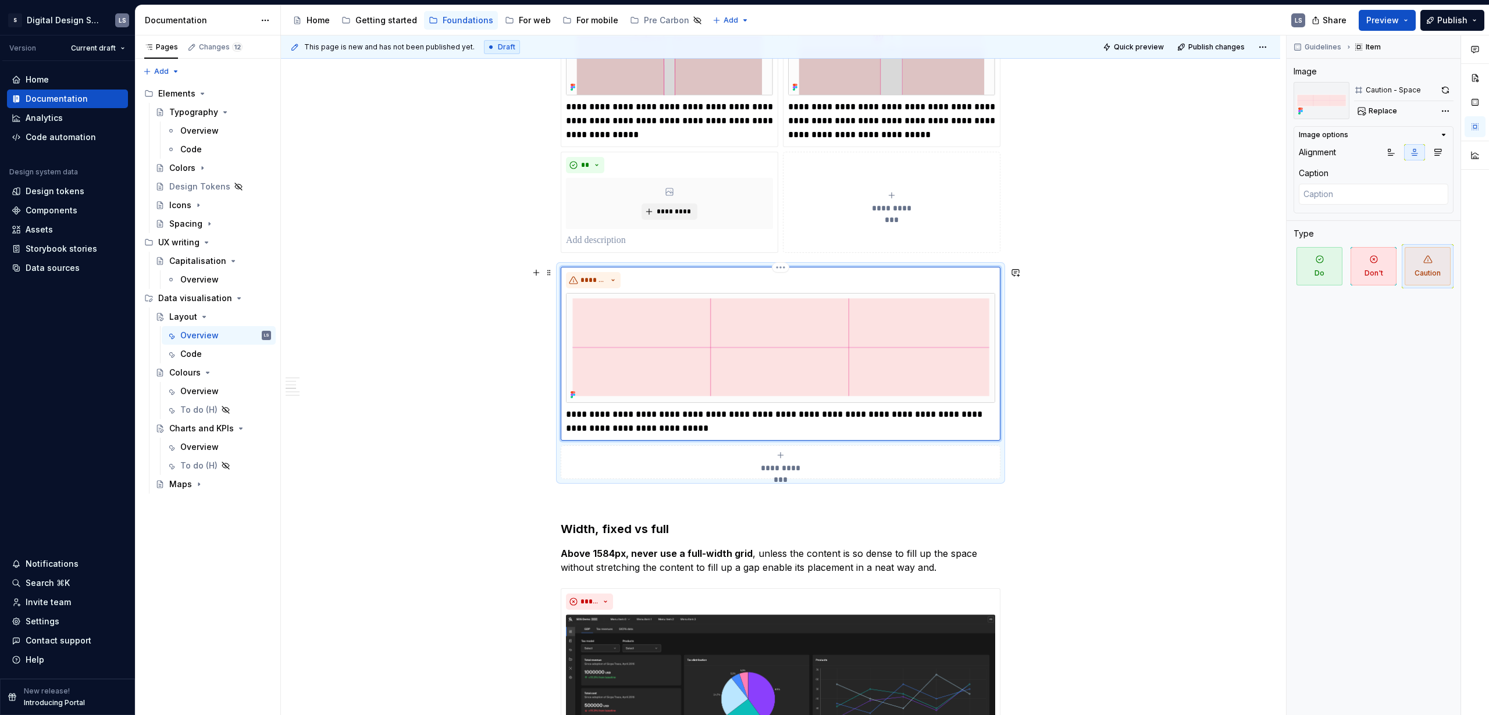
click at [650, 418] on p "**********" at bounding box center [780, 422] width 429 height 28
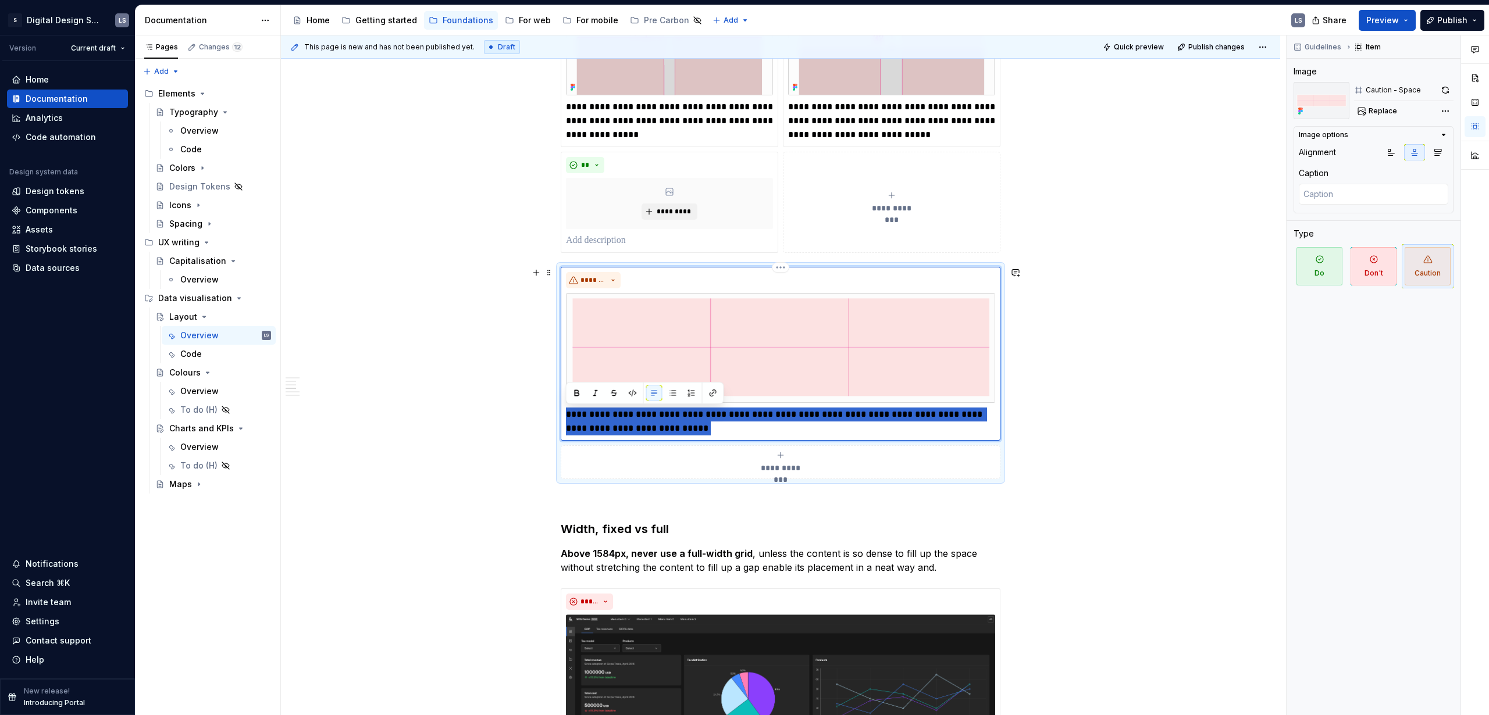
drag, startPoint x: 566, startPoint y: 415, endPoint x: 678, endPoint y: 431, distance: 113.4
click at [677, 431] on p "**********" at bounding box center [780, 422] width 429 height 28
type textarea "*"
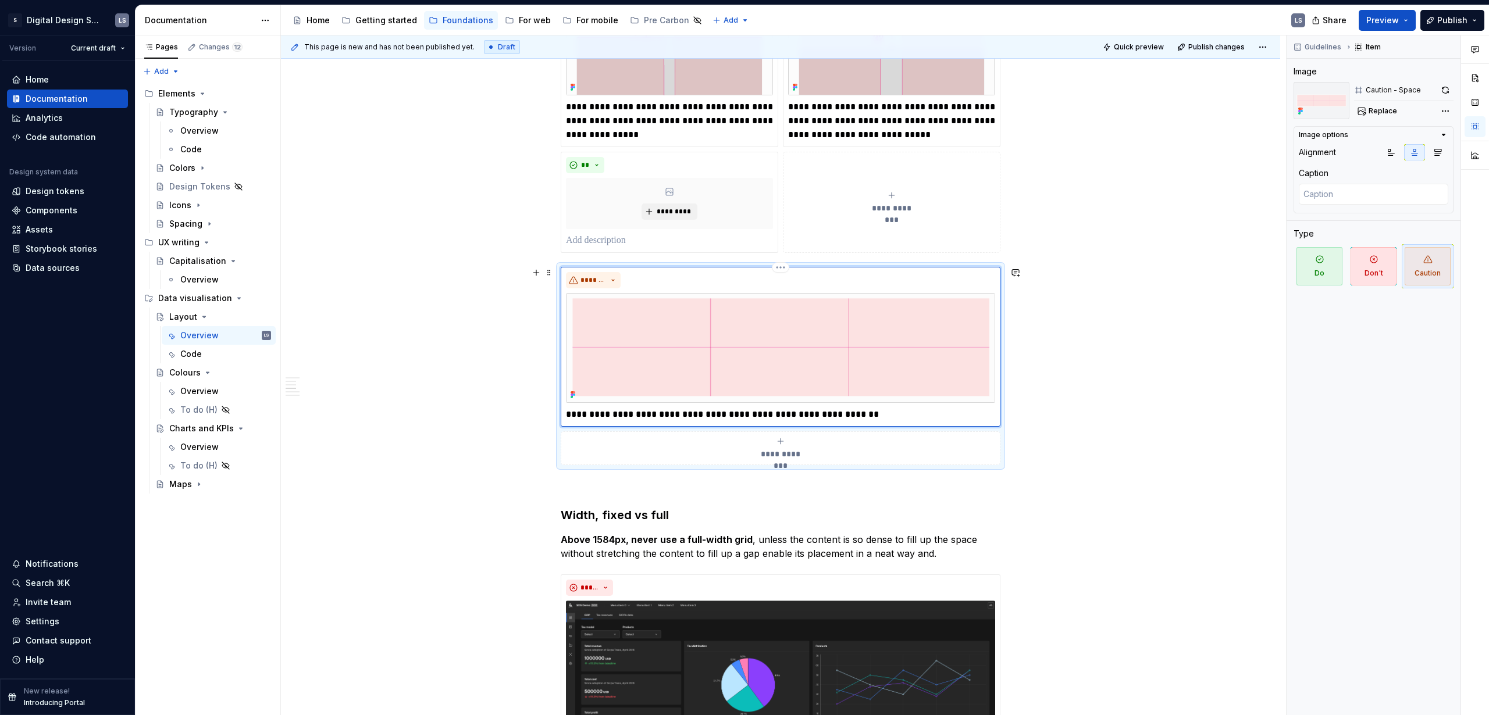
click at [760, 416] on p "**********" at bounding box center [780, 415] width 429 height 14
click at [821, 416] on p "**********" at bounding box center [780, 415] width 429 height 14
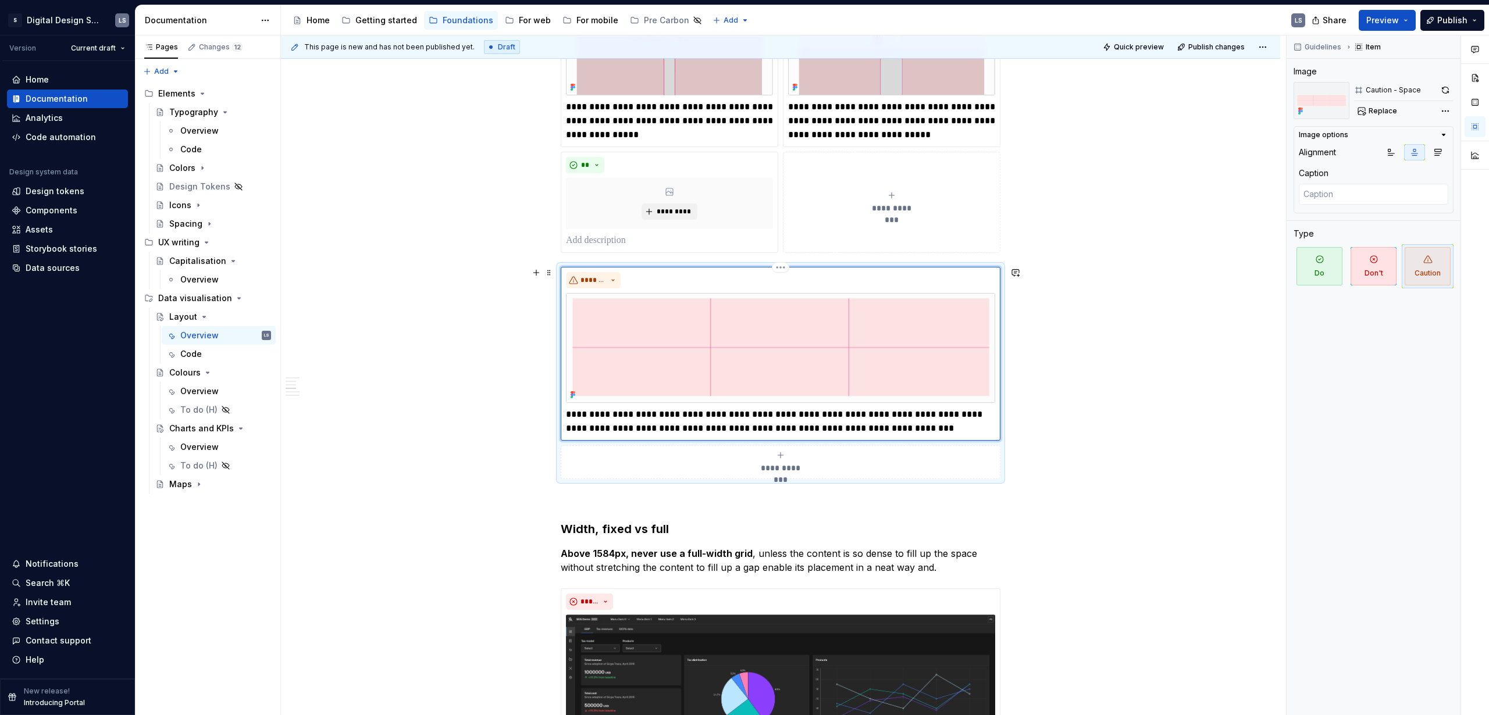
click at [869, 412] on p "**********" at bounding box center [780, 422] width 429 height 28
click at [647, 429] on p "**********" at bounding box center [780, 422] width 429 height 28
click at [841, 427] on p "**********" at bounding box center [780, 422] width 429 height 28
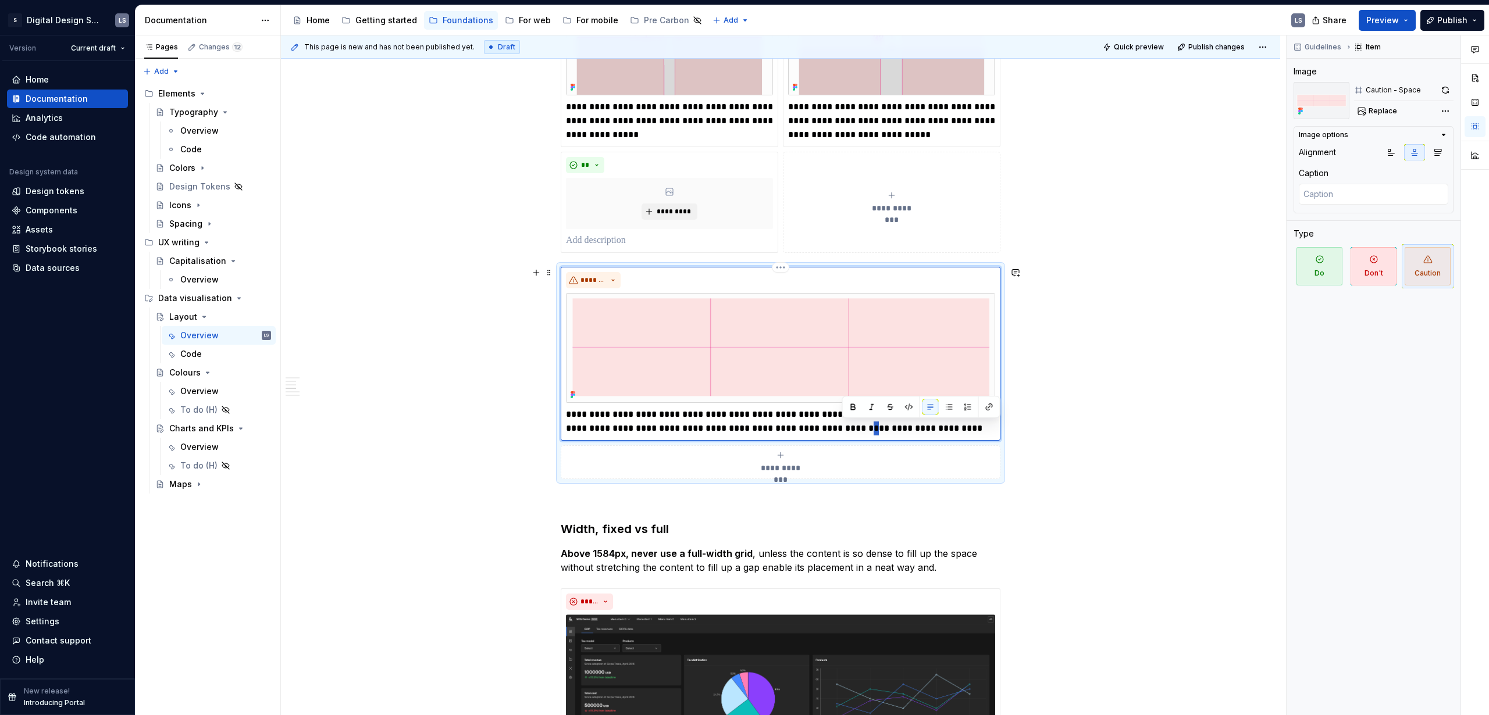
click at [841, 427] on p "**********" at bounding box center [780, 422] width 429 height 28
click at [686, 430] on p "**********" at bounding box center [780, 422] width 429 height 28
click at [869, 35] on div "Guidelines Item" at bounding box center [1373, 46] width 174 height 23
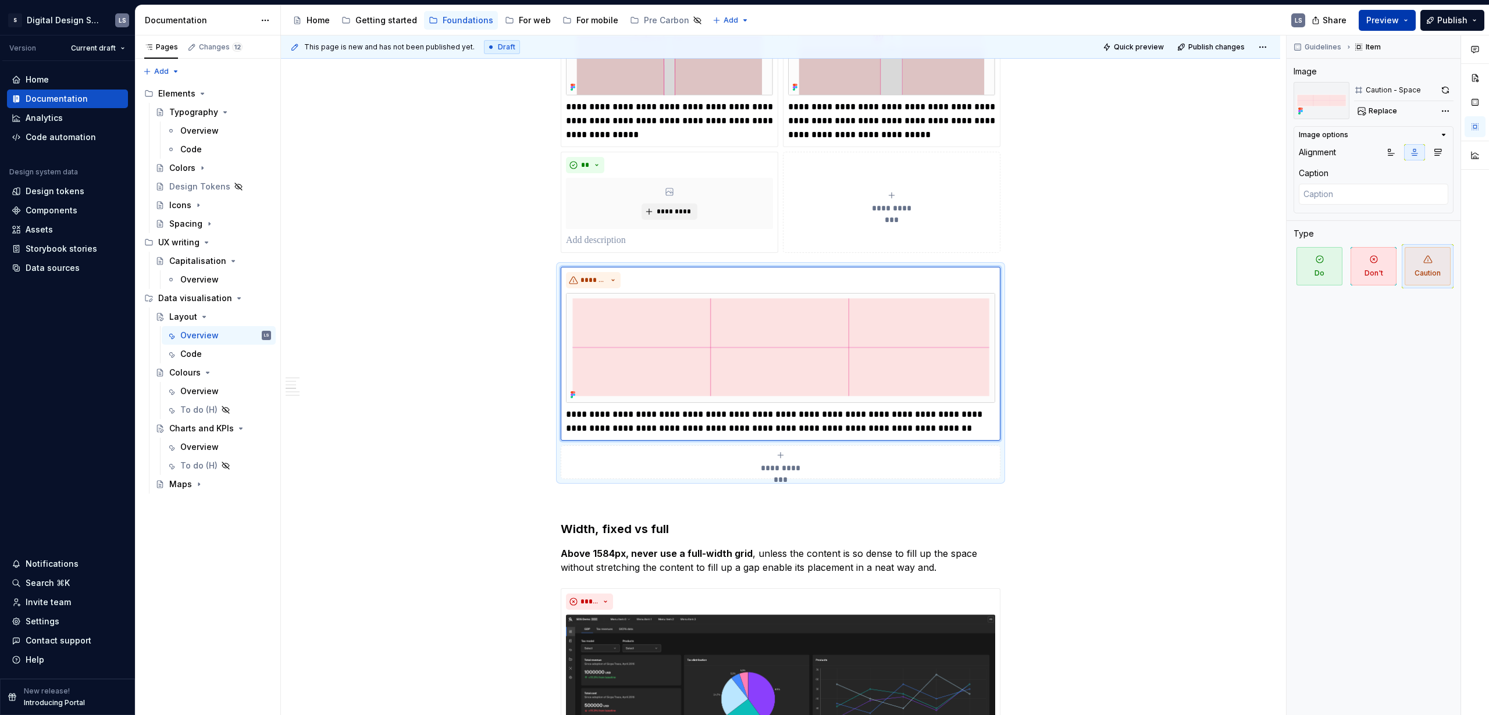
click at [869, 26] on button "Preview" at bounding box center [1386, 20] width 57 height 21
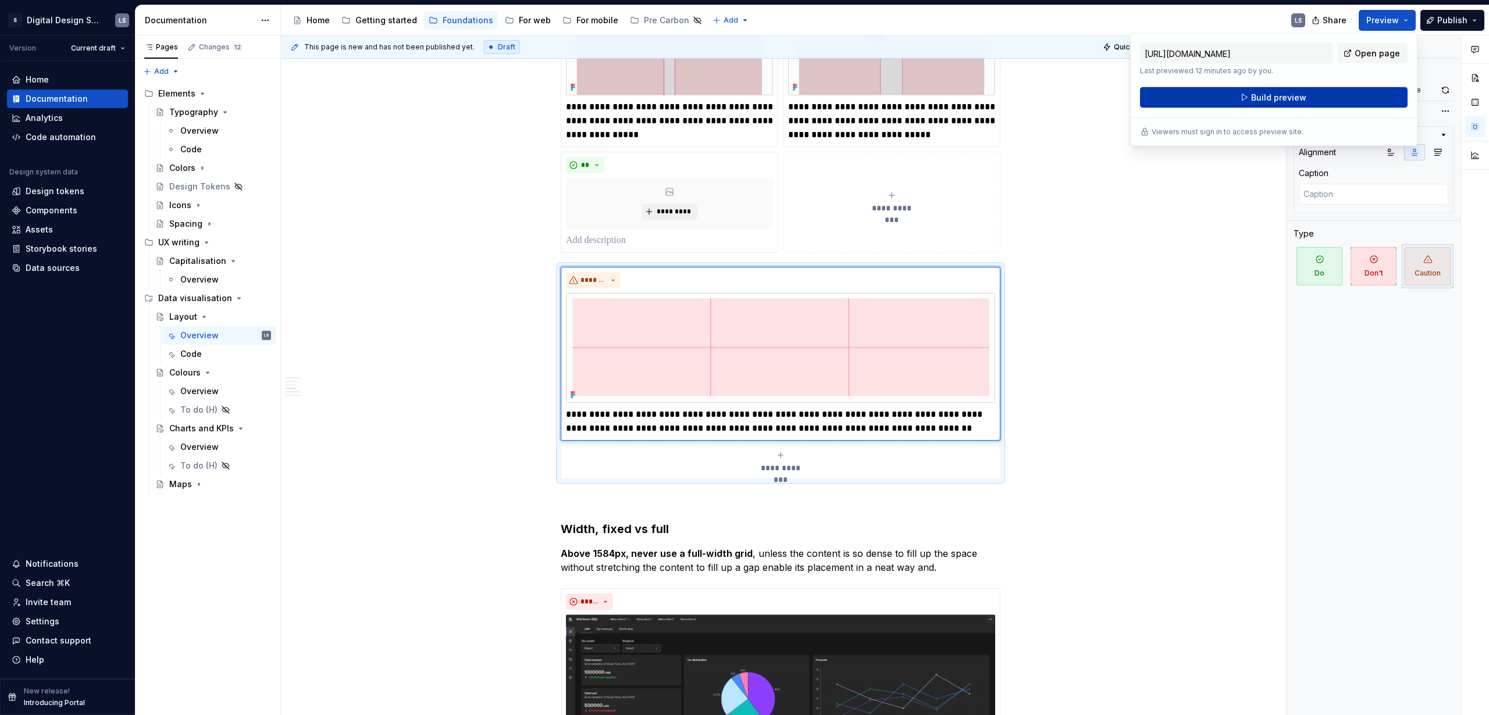
click at [869, 97] on span "Build preview" at bounding box center [1278, 98] width 55 height 12
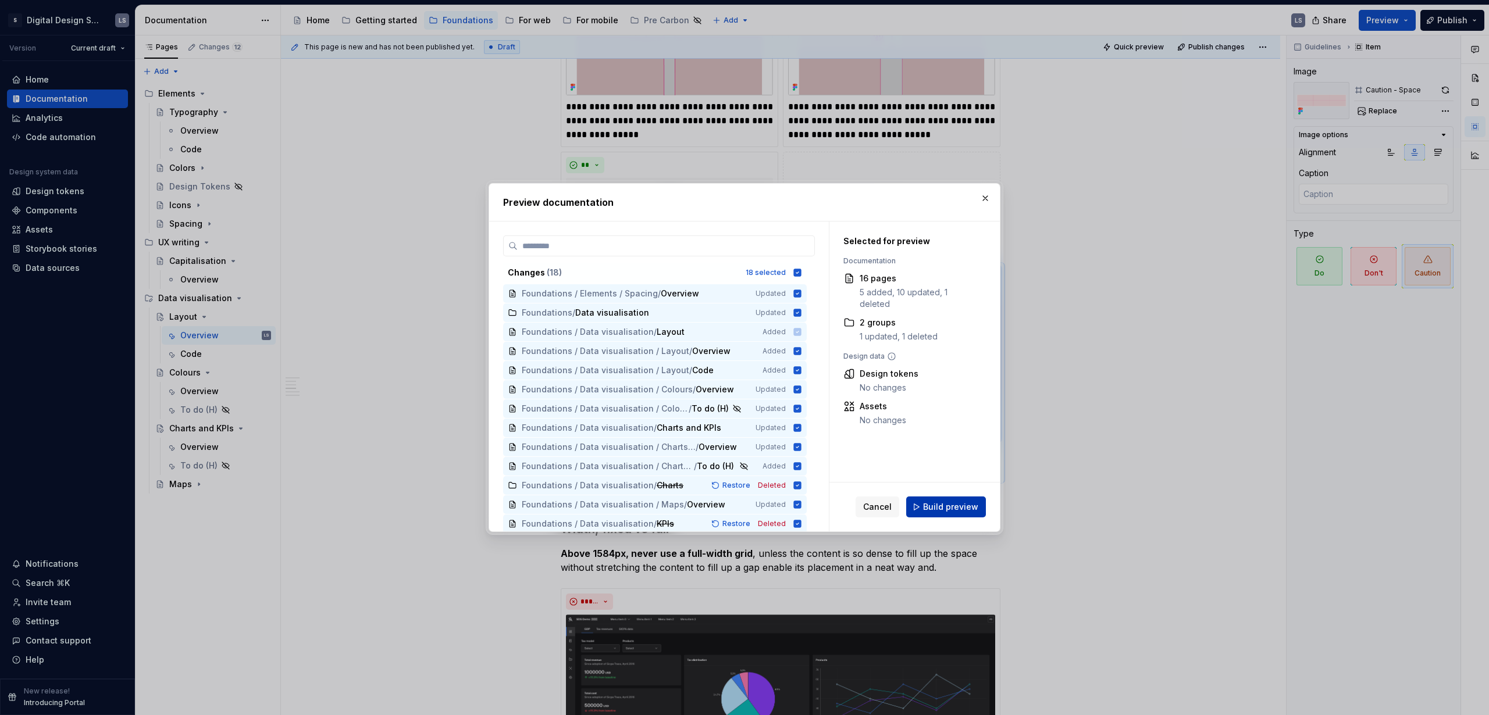
click at [869, 434] on span "Build preview" at bounding box center [950, 507] width 55 height 12
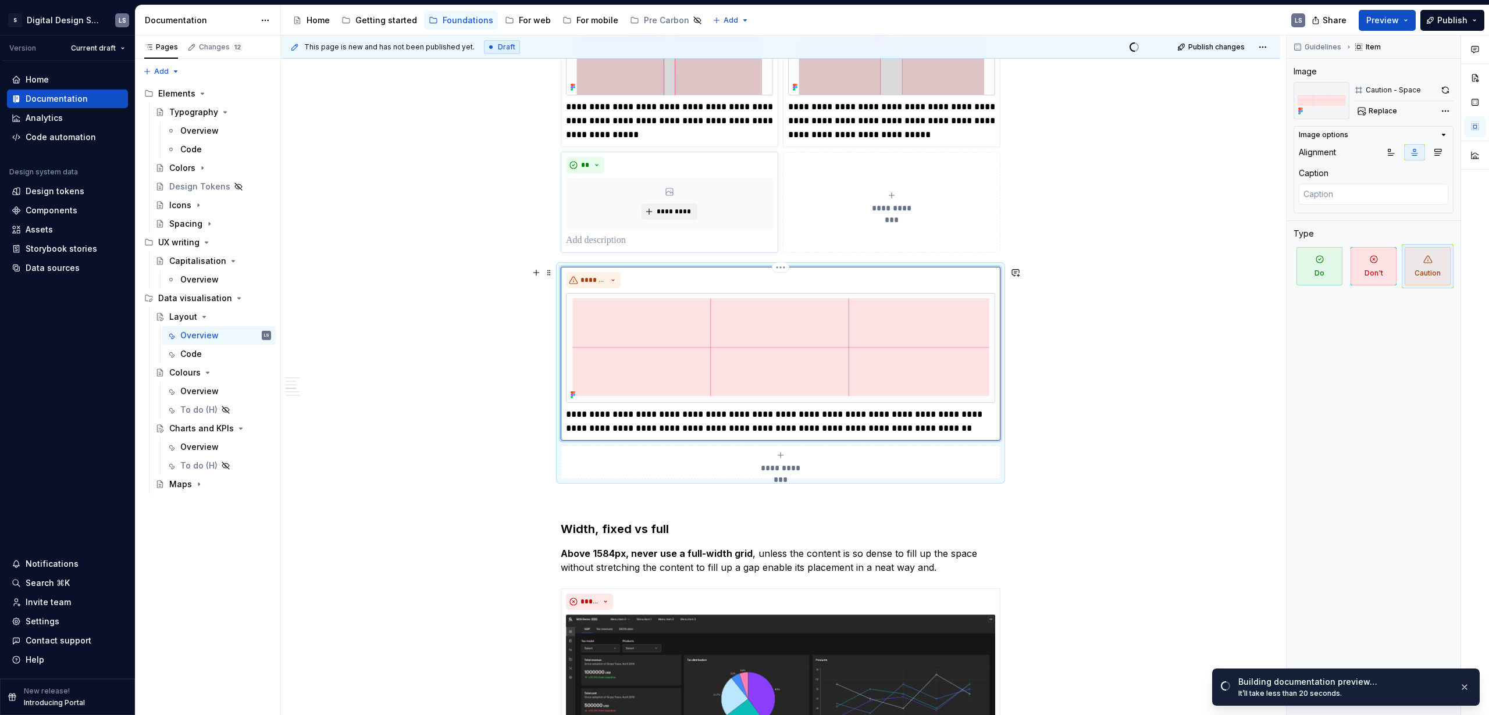
scroll to position [486, 0]
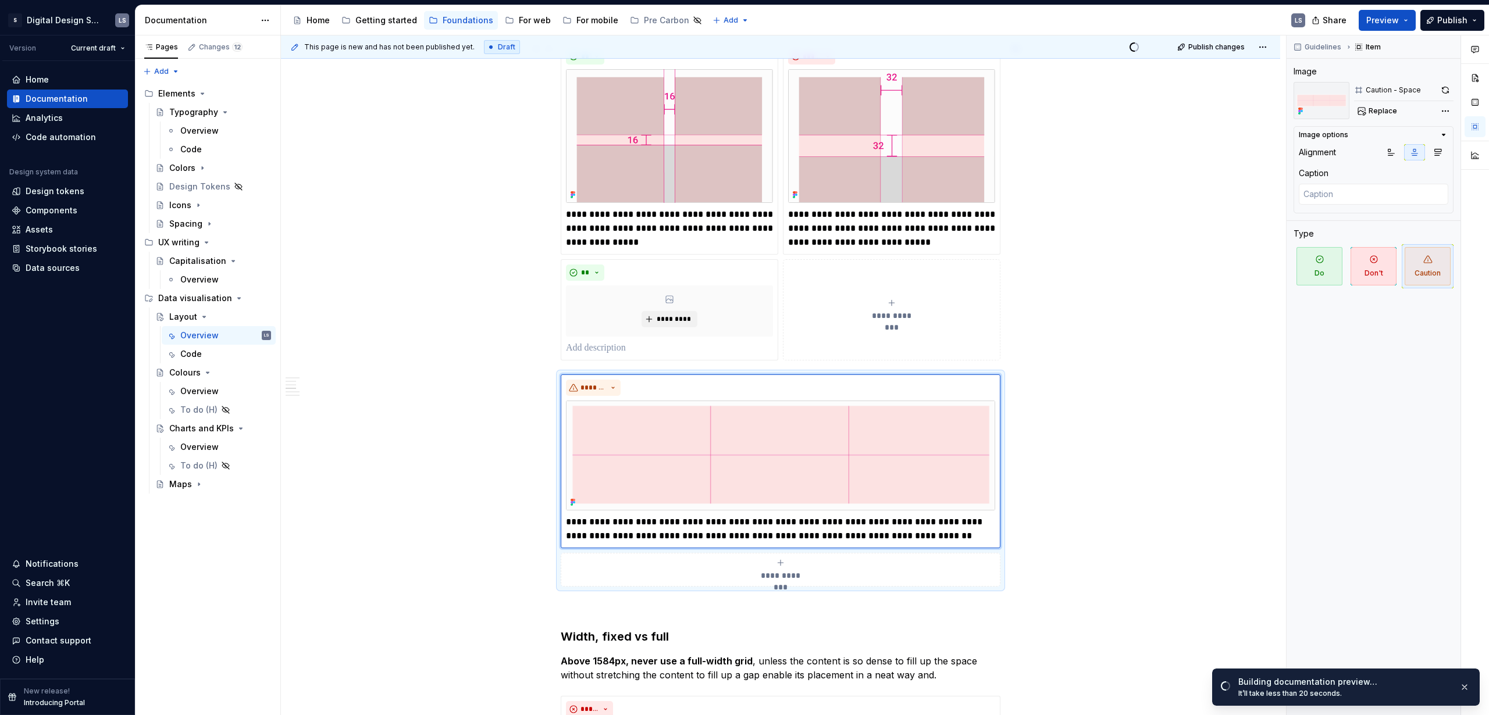
click at [665, 258] on div "**********" at bounding box center [781, 201] width 440 height 317
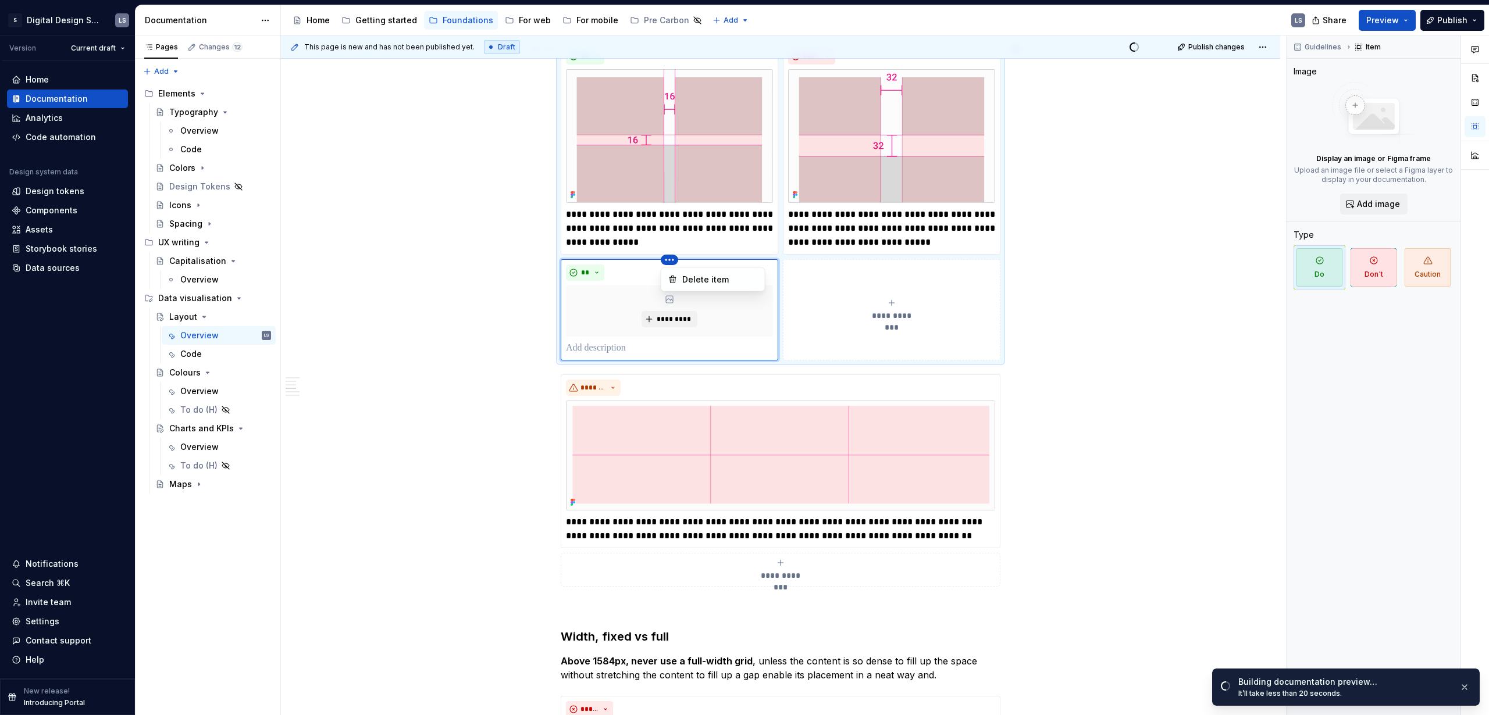
click at [669, 261] on html "2560px x 1230px S Digital Design System LS Version Current draft Home Documenta…" at bounding box center [744, 357] width 1489 height 715
click at [713, 279] on div "Delete item" at bounding box center [720, 280] width 76 height 12
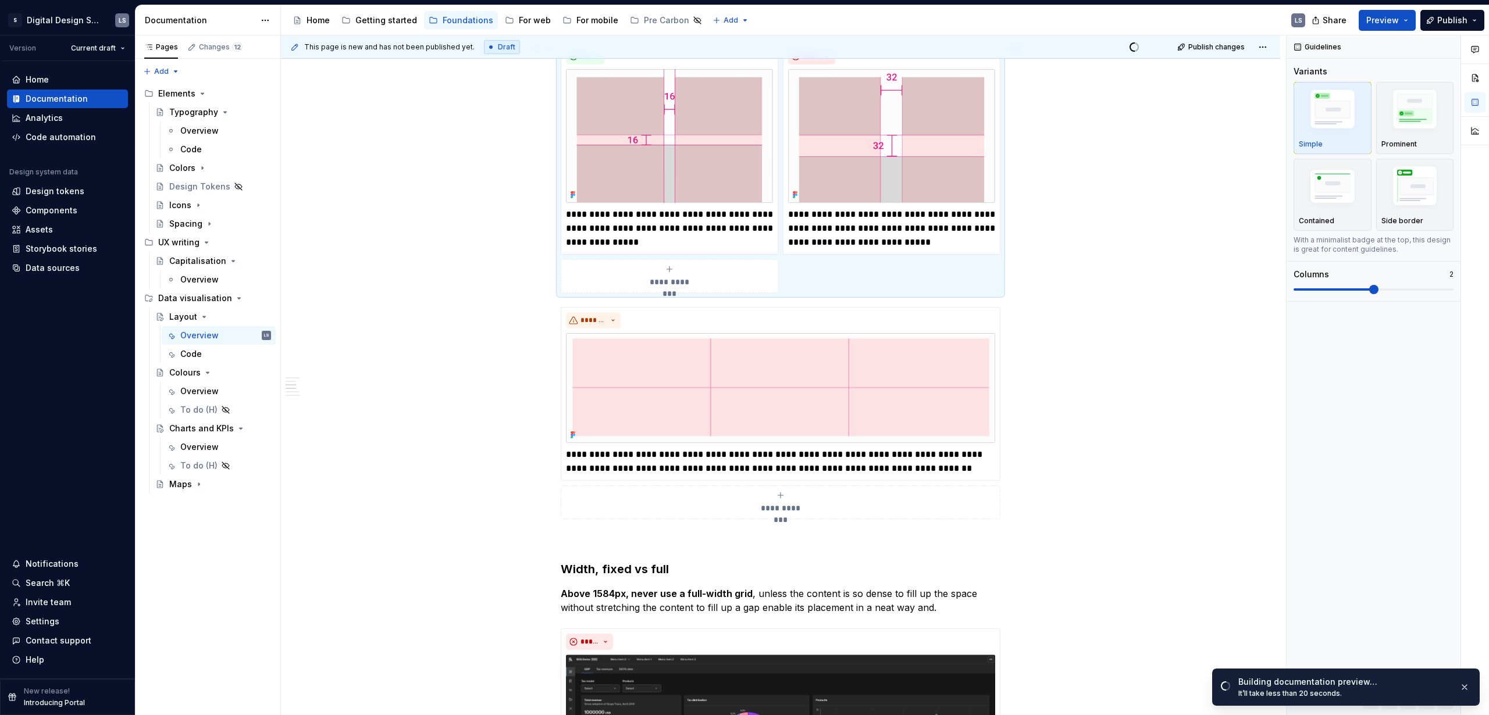
scroll to position [245, 0]
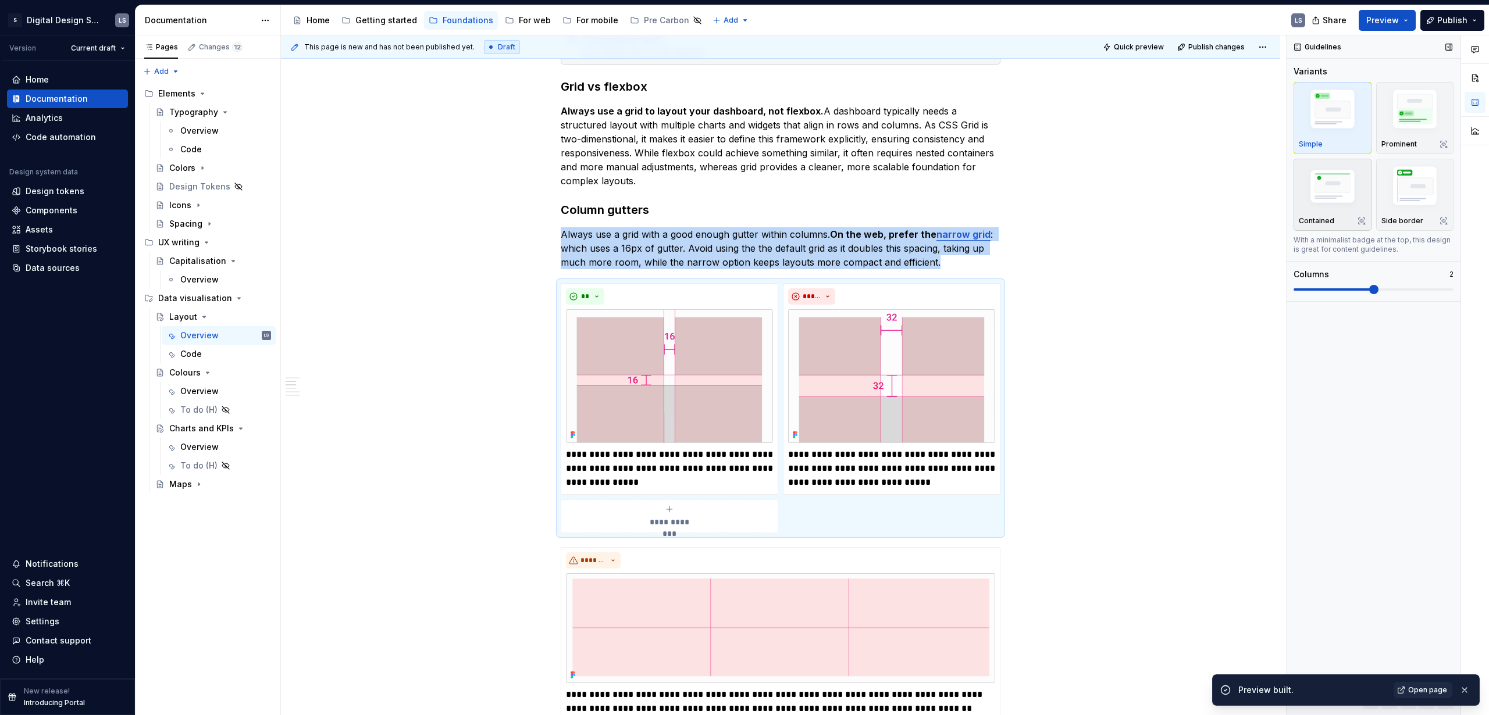
click at [869, 191] on img "button" at bounding box center [1331, 187] width 67 height 45
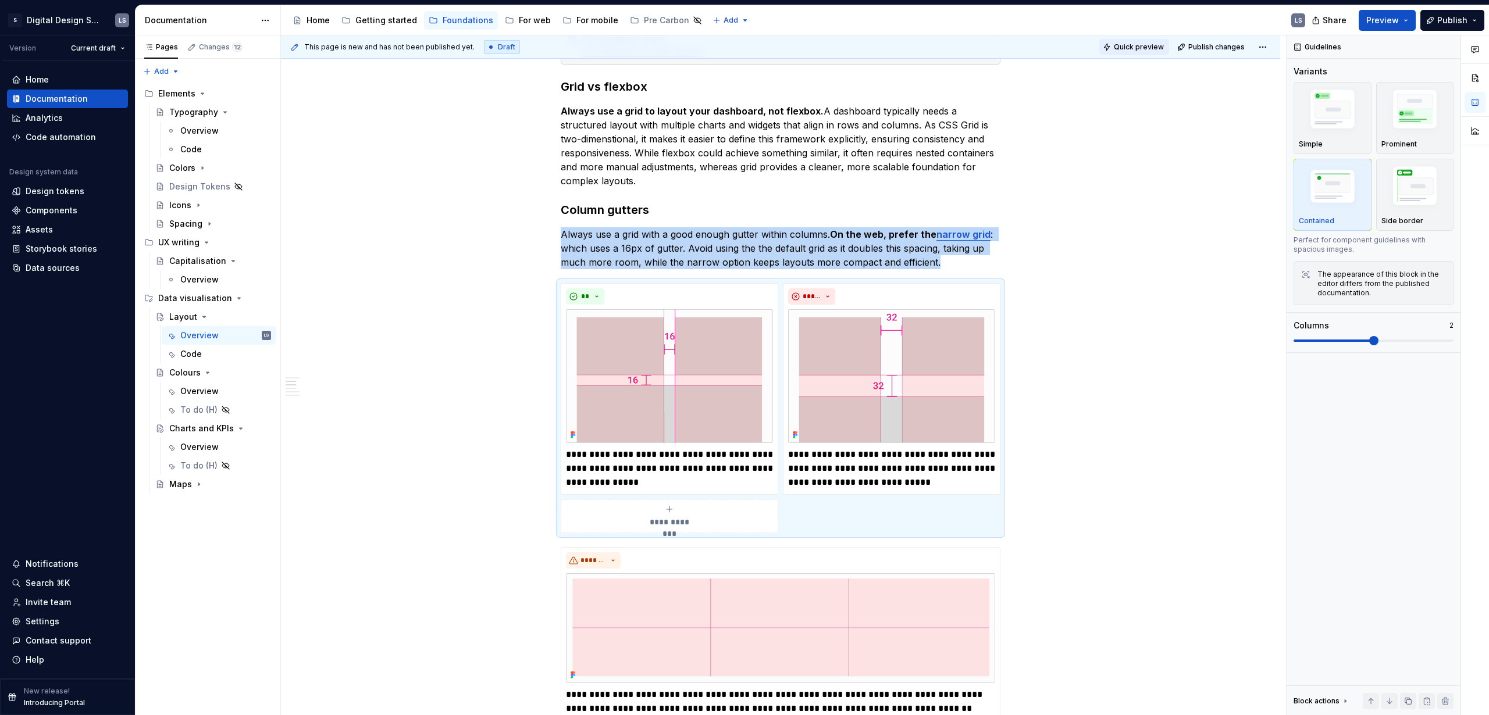
click at [869, 47] on button "Quick preview" at bounding box center [1134, 47] width 70 height 16
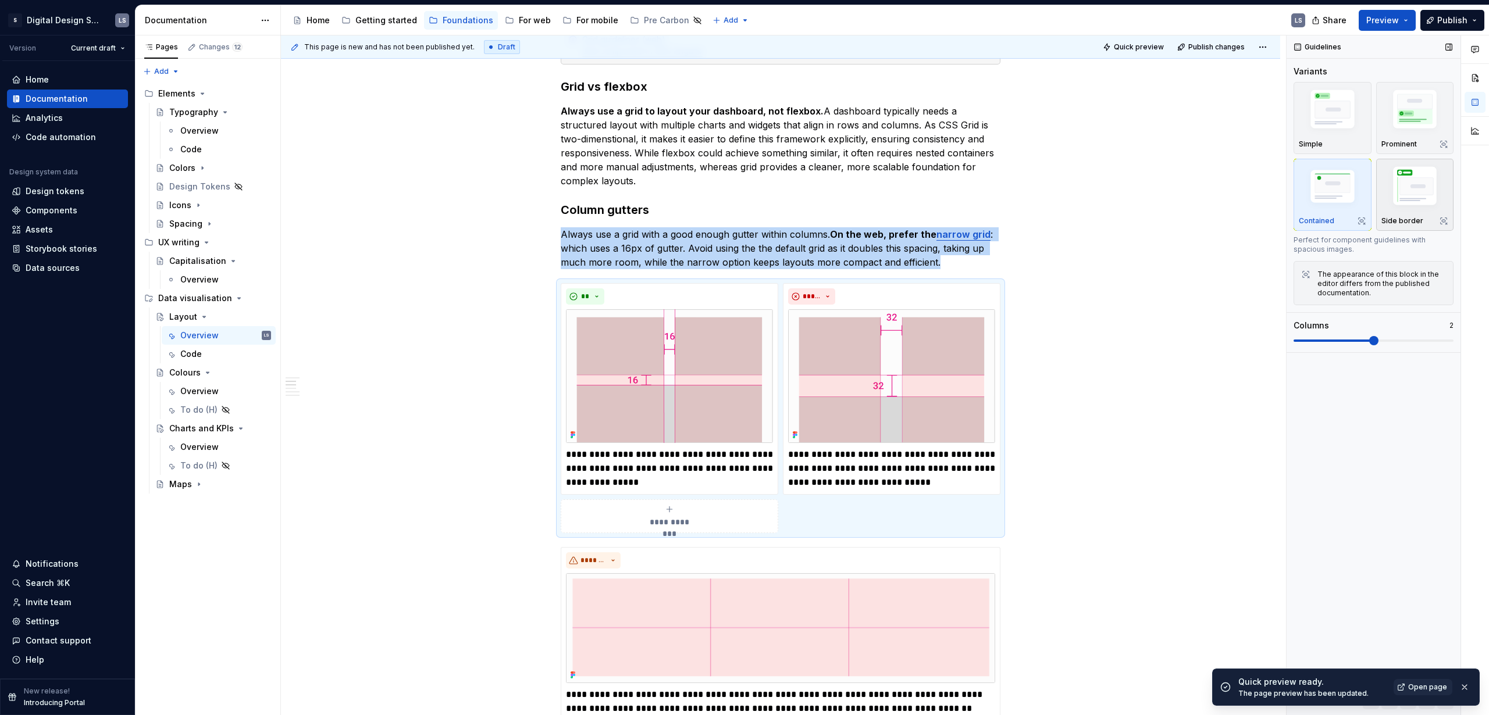
click at [869, 201] on img "button" at bounding box center [1414, 188] width 67 height 51
click at [869, 54] on button "Quick preview" at bounding box center [1134, 47] width 70 height 16
click at [869, 117] on img "button" at bounding box center [1414, 111] width 67 height 51
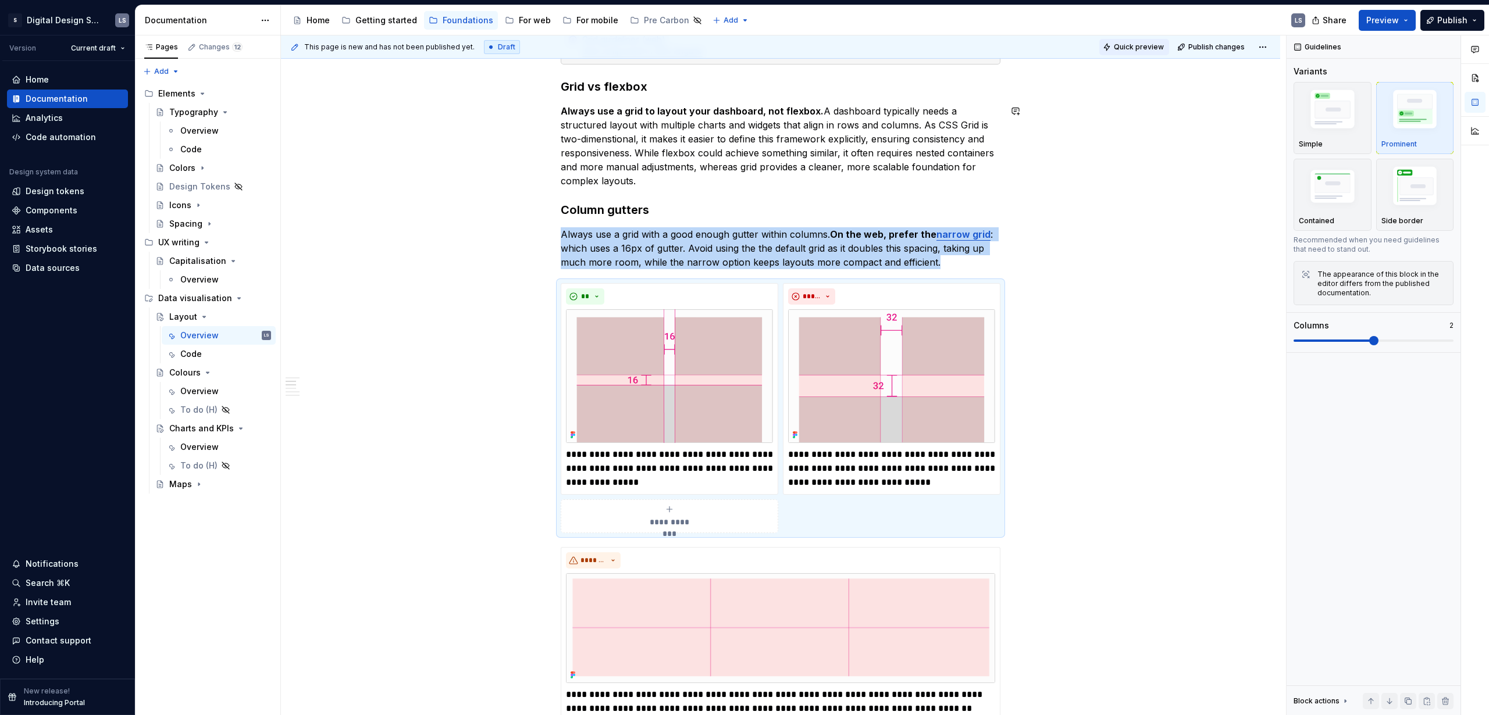
click at [869, 46] on button "Quick preview" at bounding box center [1134, 47] width 70 height 16
click at [869, 45] on span "Quick preview" at bounding box center [1139, 46] width 50 height 9
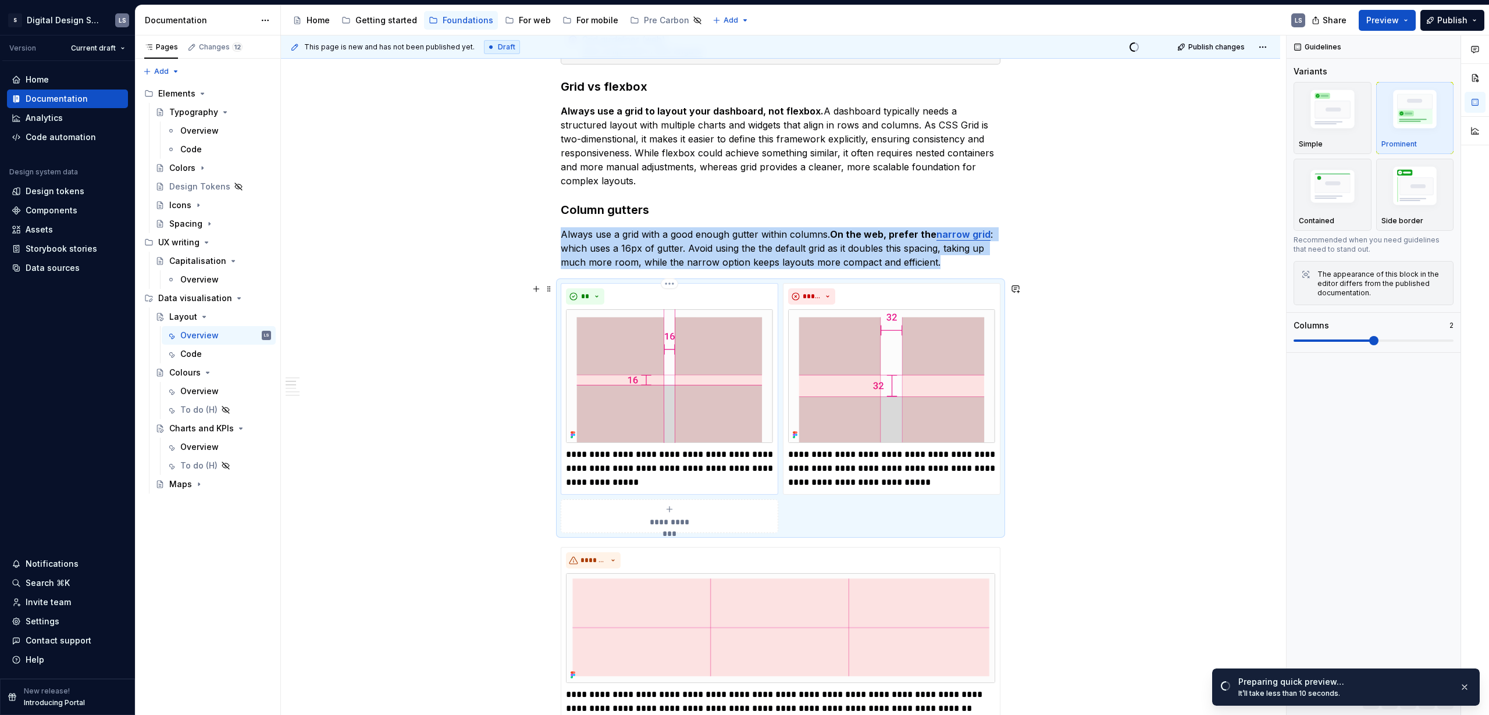
click at [680, 360] on img at bounding box center [669, 376] width 207 height 134
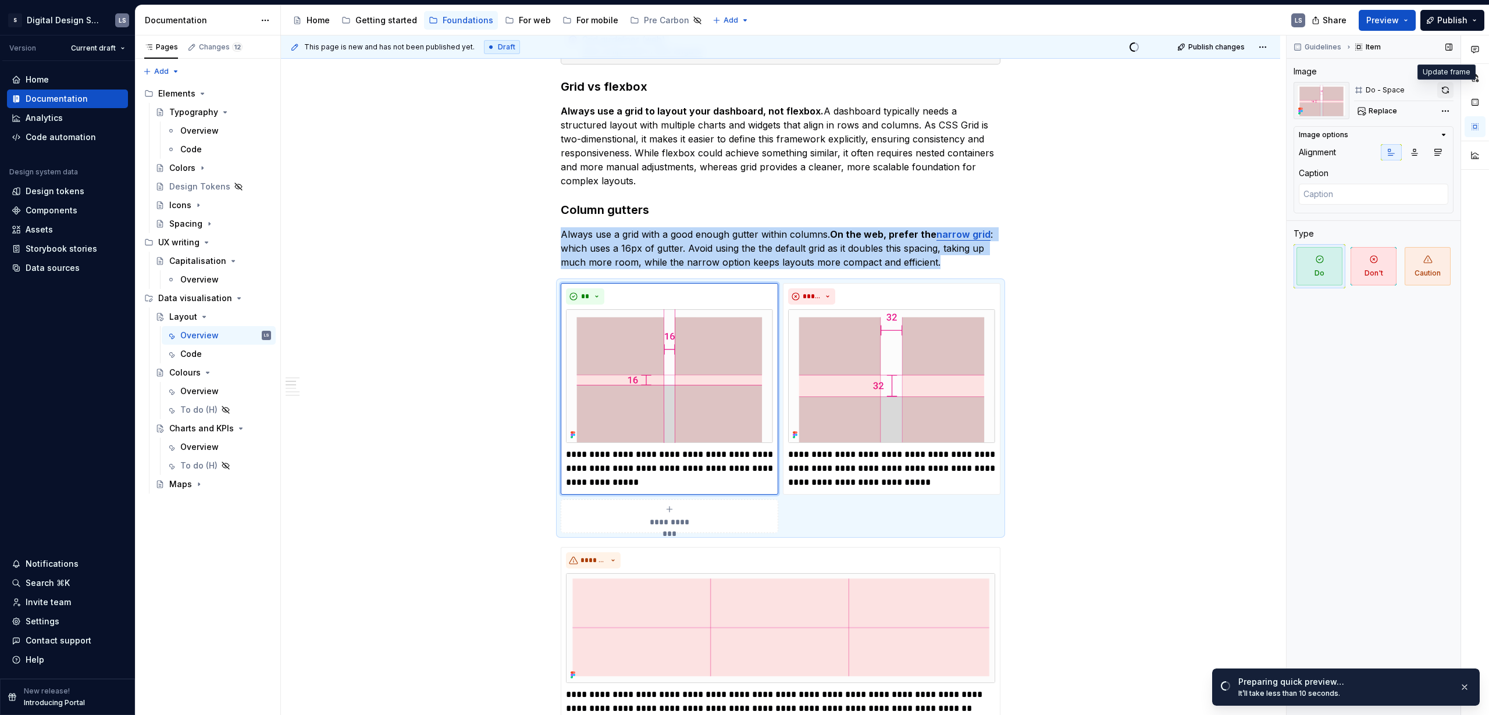
click at [869, 86] on button "button" at bounding box center [1445, 90] width 16 height 16
click at [869, 355] on img at bounding box center [891, 376] width 207 height 134
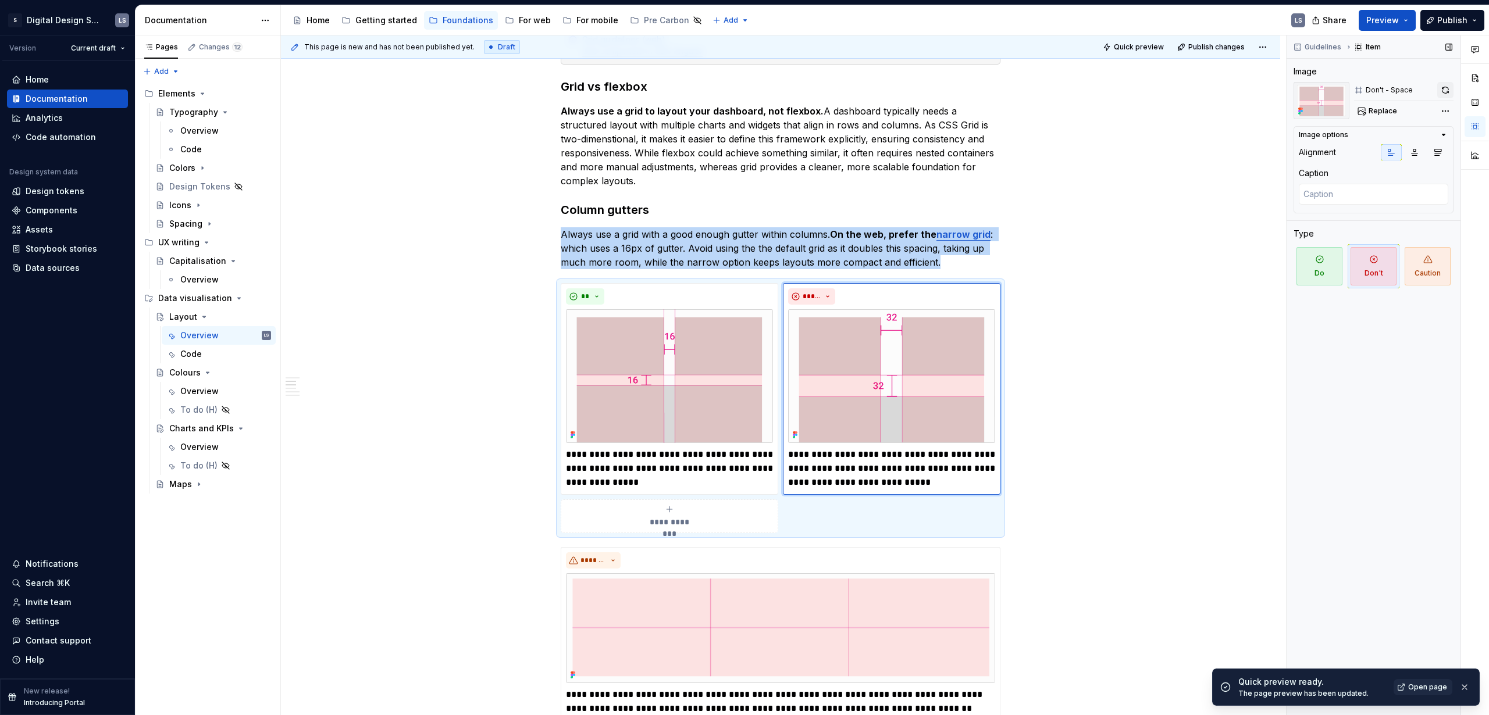
click at [869, 90] on button "button" at bounding box center [1445, 90] width 16 height 16
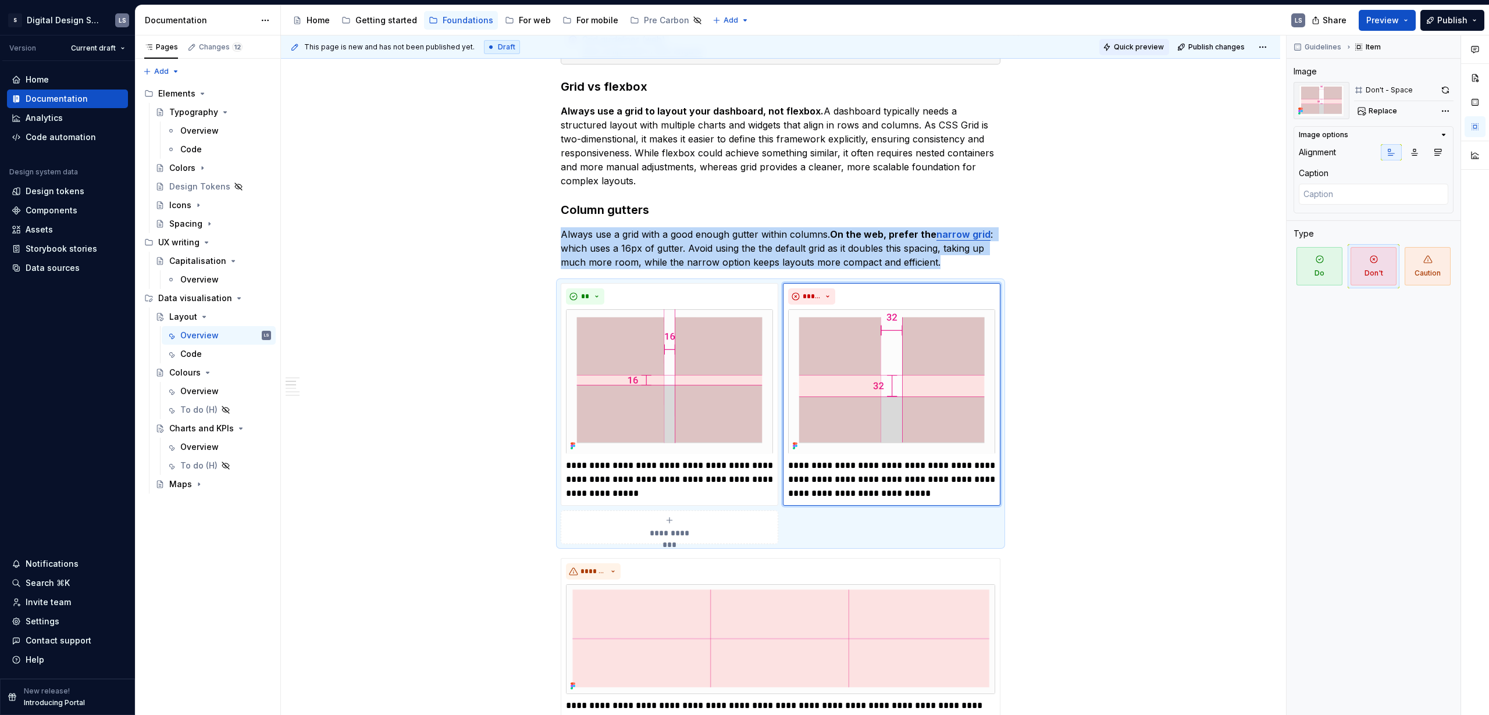
click at [869, 50] on span "Quick preview" at bounding box center [1139, 46] width 50 height 9
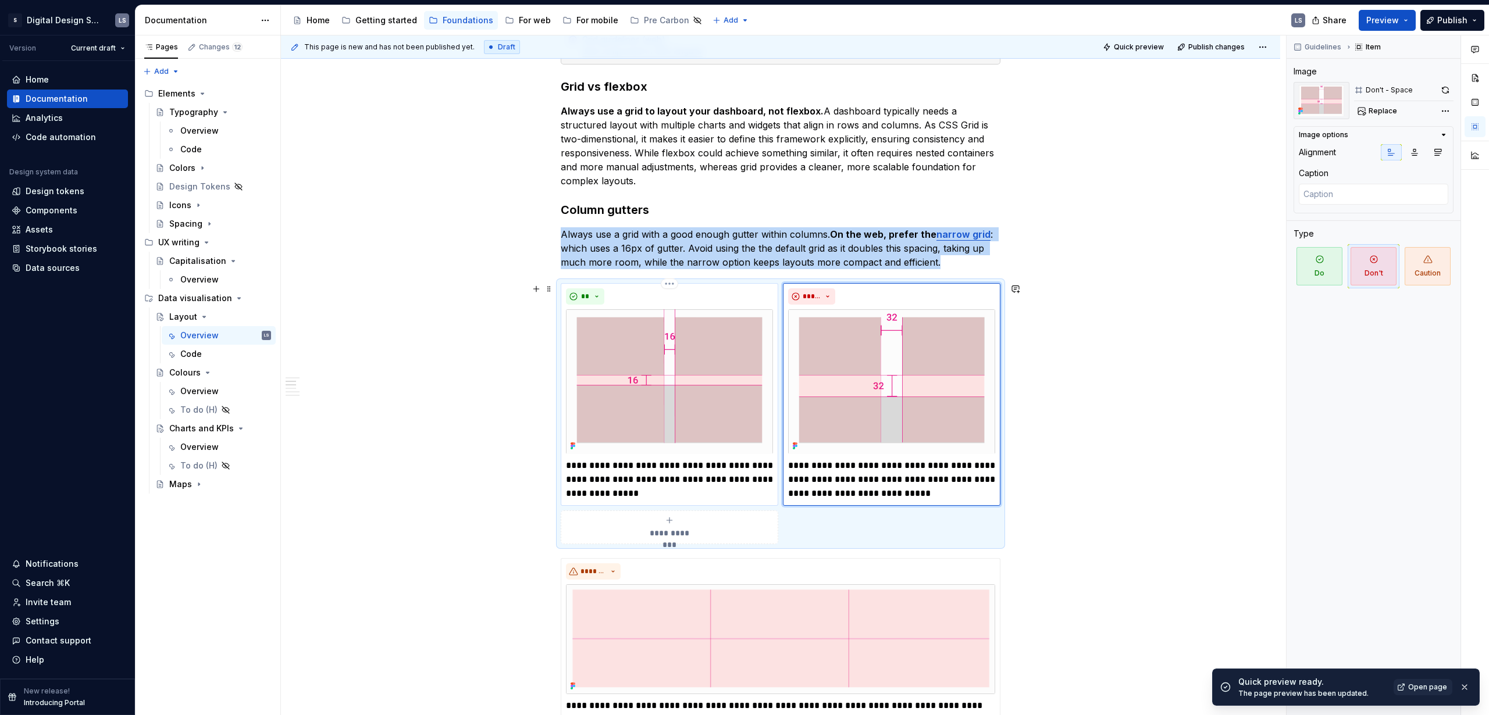
click at [674, 306] on div "**********" at bounding box center [669, 394] width 207 height 212
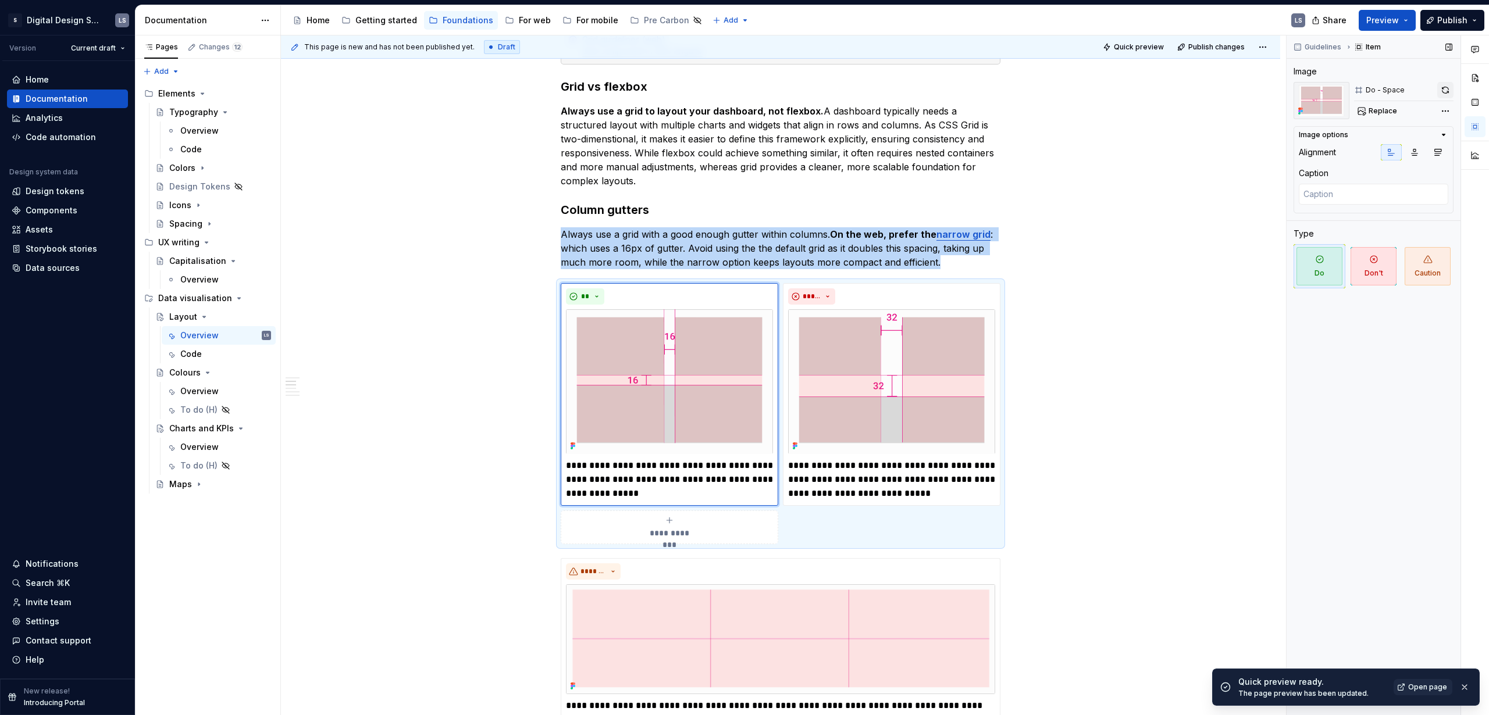
click at [869, 89] on button "button" at bounding box center [1445, 90] width 16 height 16
click at [869, 365] on img at bounding box center [891, 381] width 207 height 145
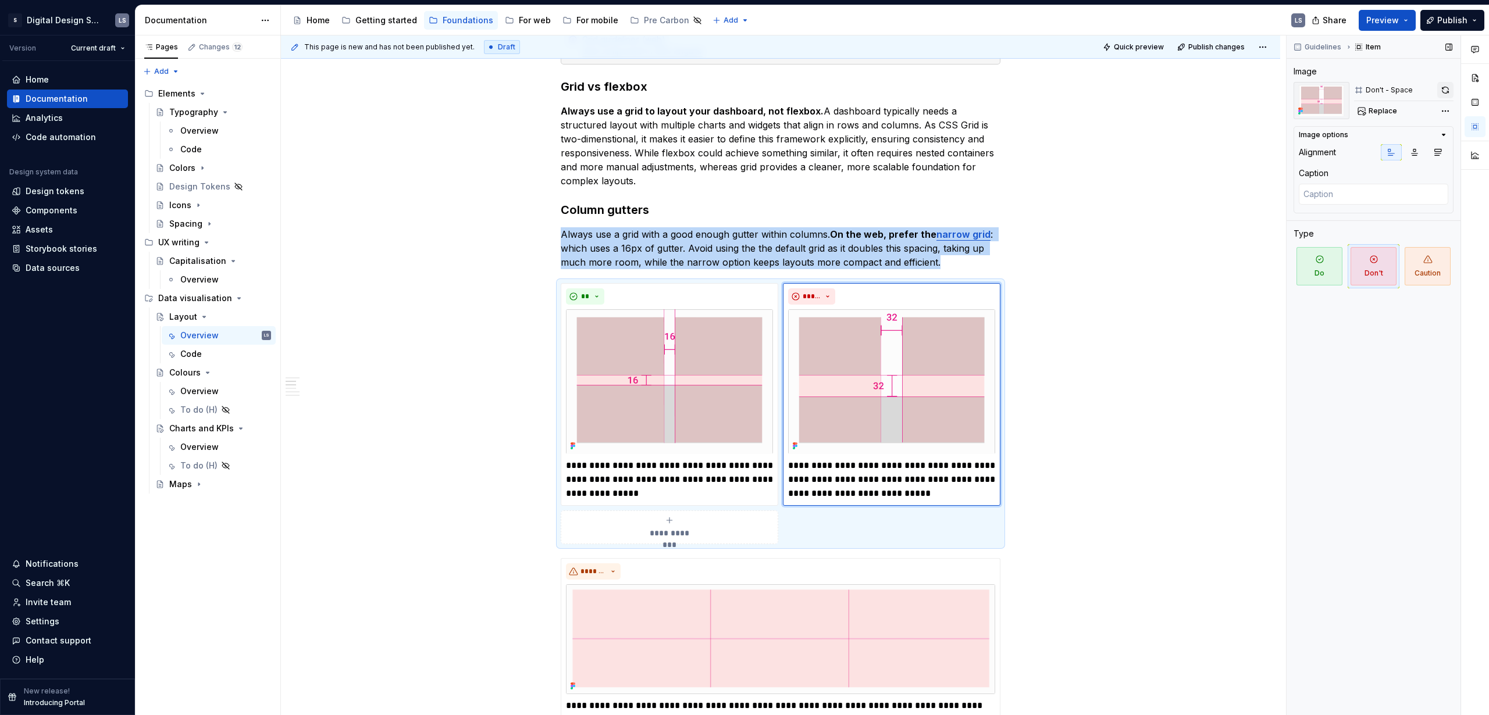
click at [869, 88] on button "button" at bounding box center [1445, 90] width 16 height 16
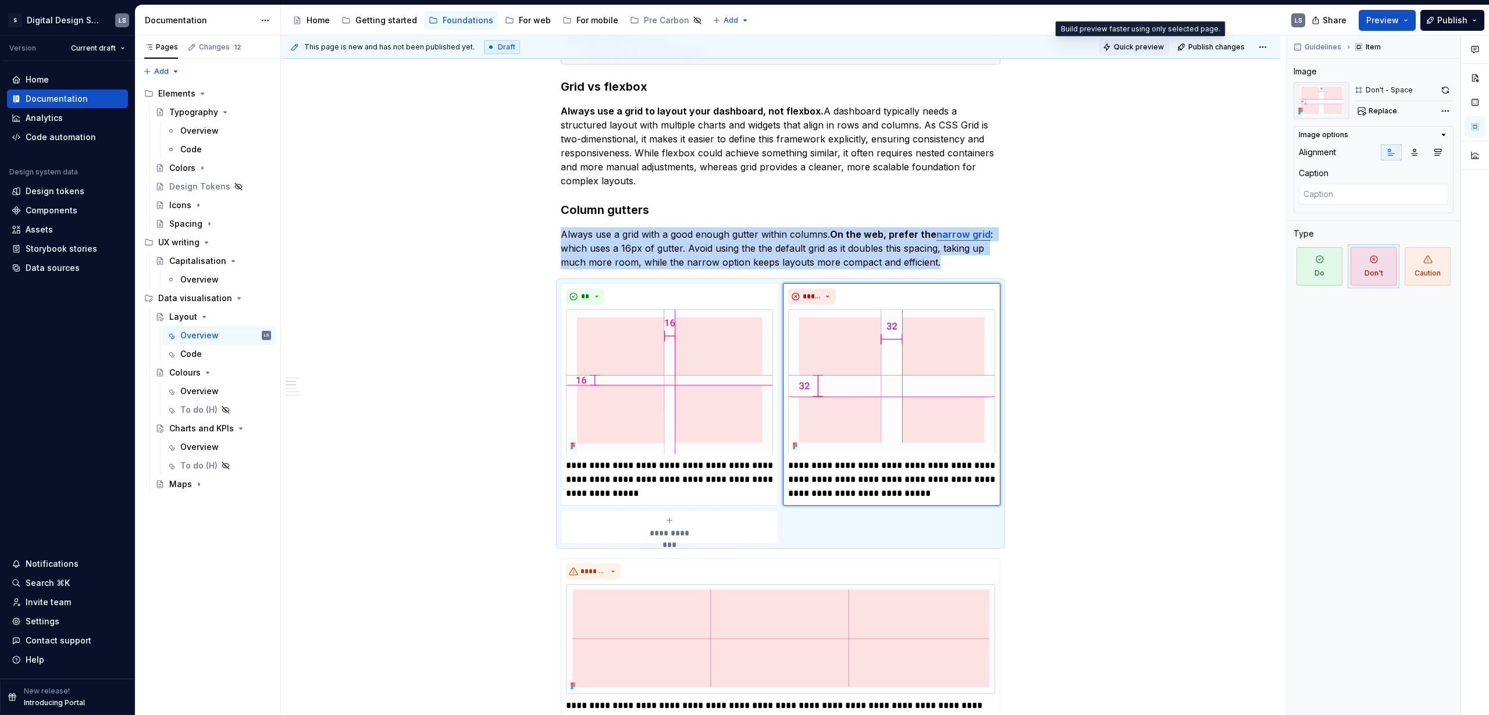
click at [869, 43] on span "Quick preview" at bounding box center [1139, 46] width 50 height 9
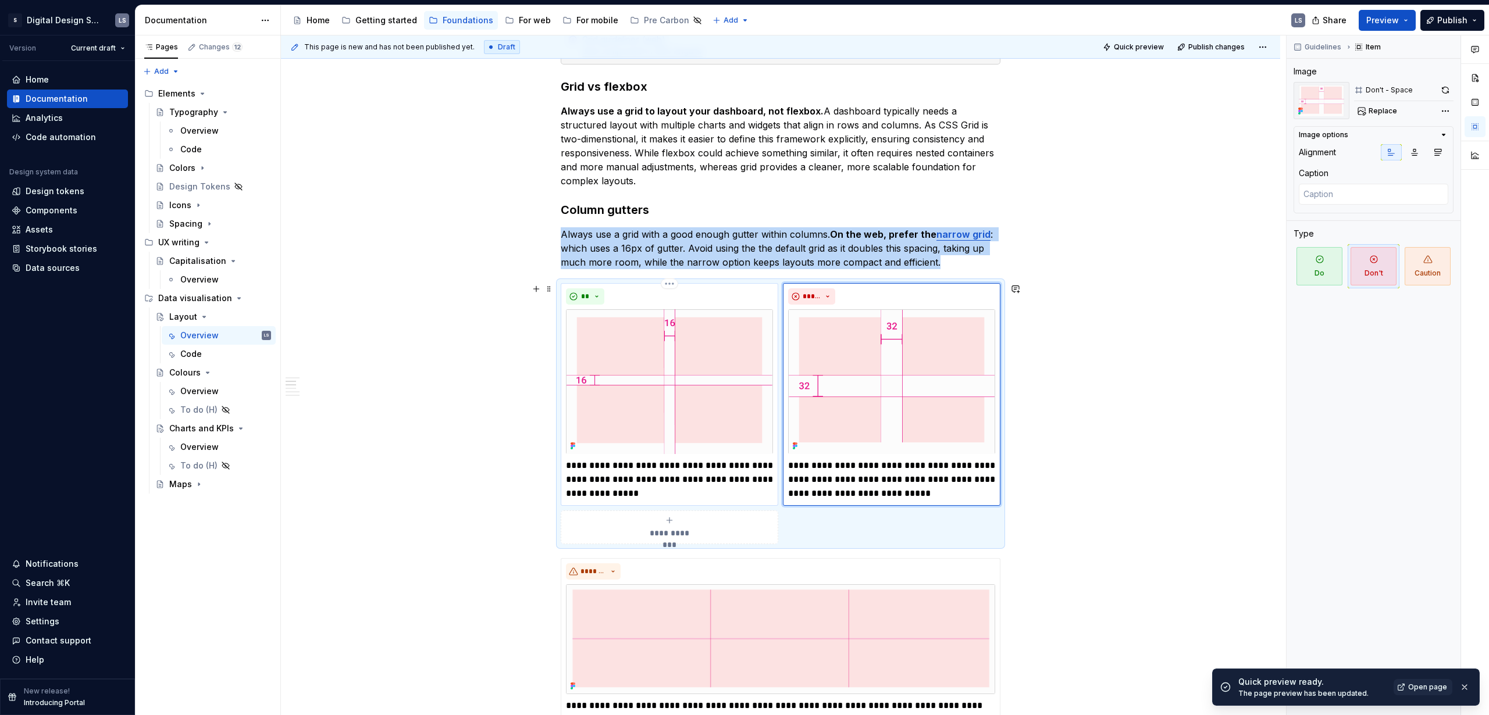
click at [713, 291] on div "**" at bounding box center [669, 296] width 207 height 16
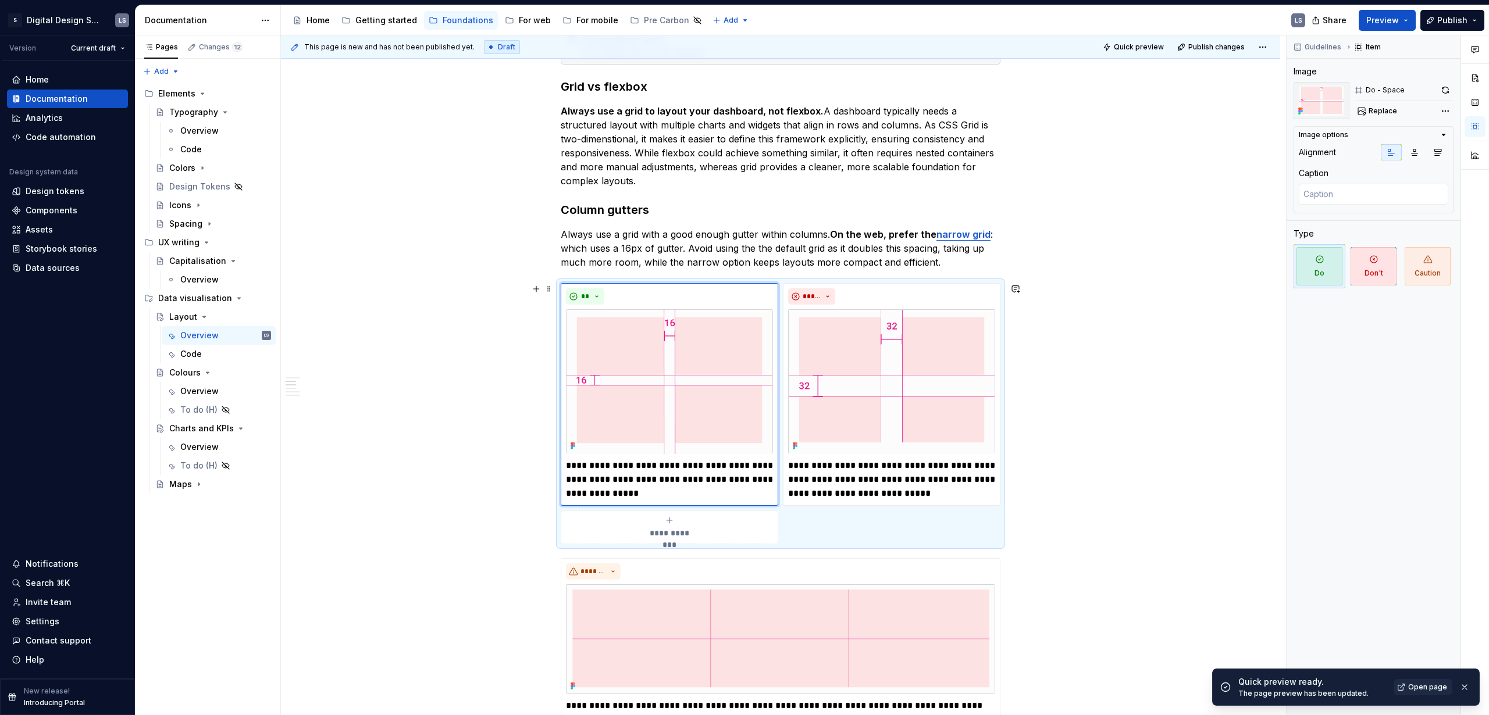
click at [869, 434] on div "**********" at bounding box center [781, 413] width 440 height 261
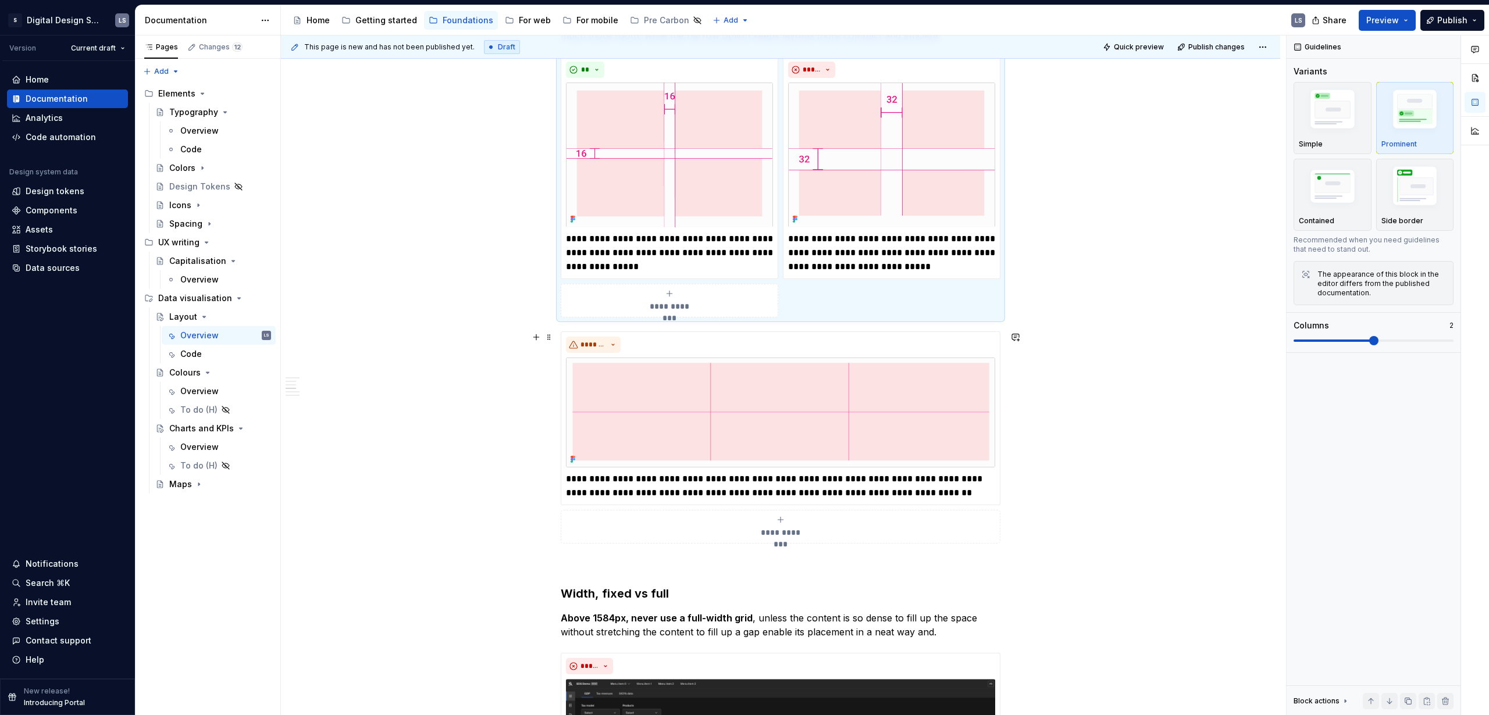
scroll to position [473, 0]
click at [777, 434] on icon "submit" at bounding box center [780, 518] width 9 height 9
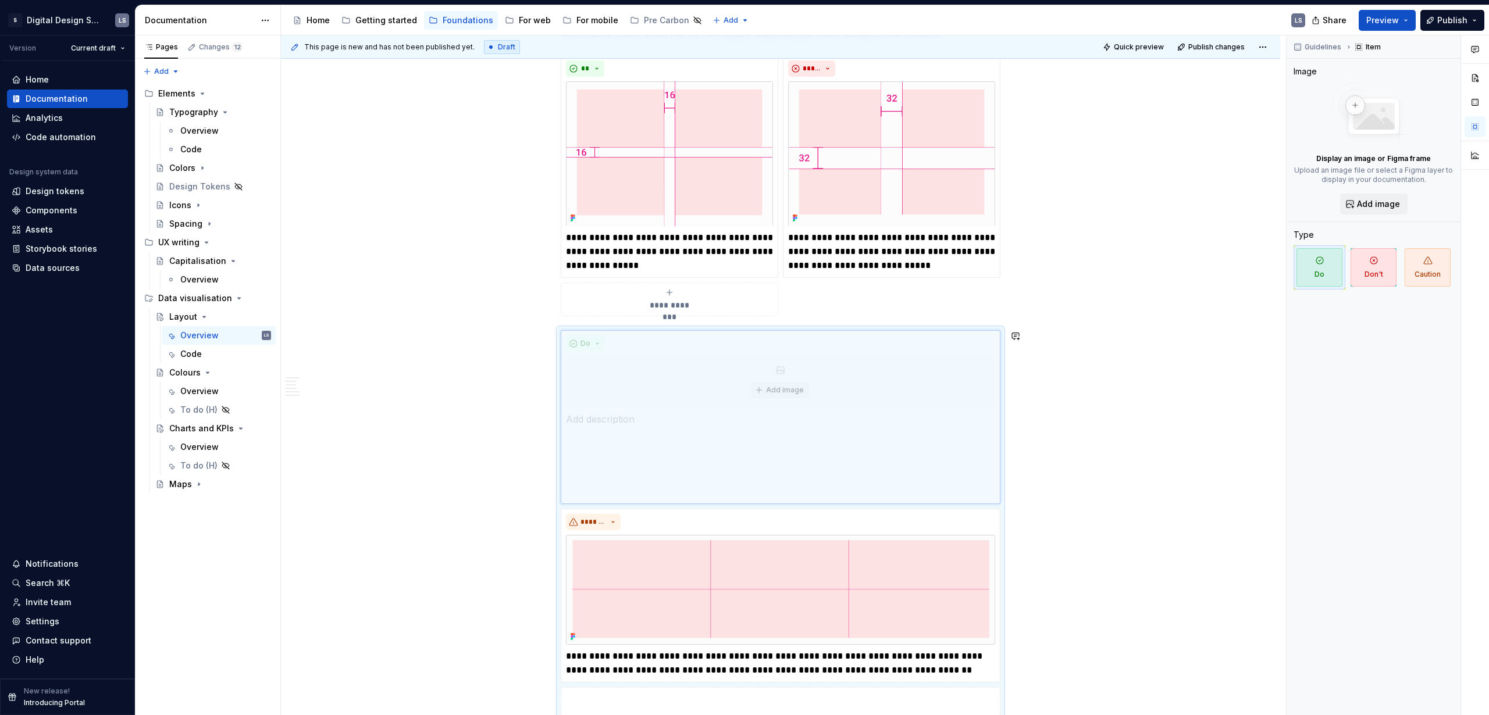
drag, startPoint x: 783, startPoint y: 522, endPoint x: 791, endPoint y: 352, distance: 169.4
click at [791, 352] on body "2560px x 1230px S Digital Design System LS Version Current draft Home Documenta…" at bounding box center [744, 357] width 1489 height 715
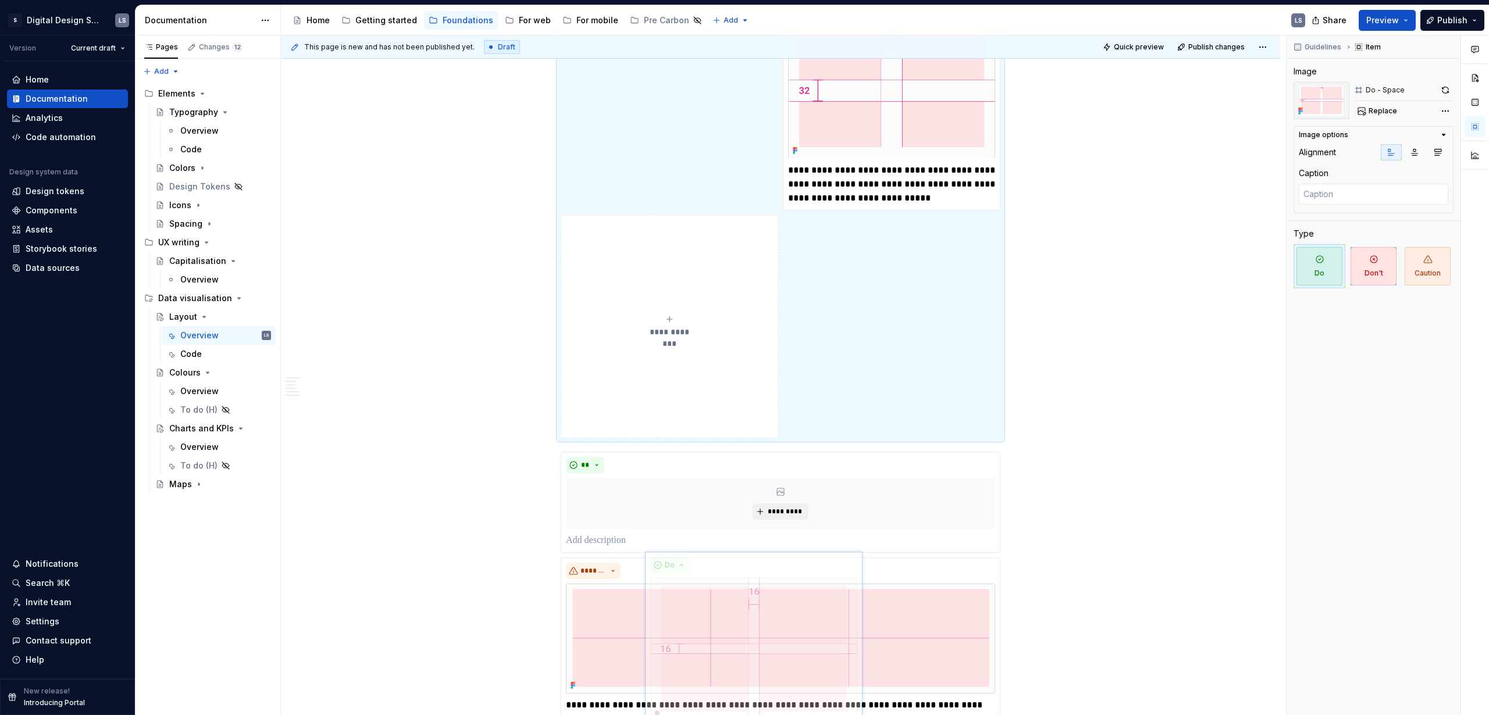
scroll to position [541, 0]
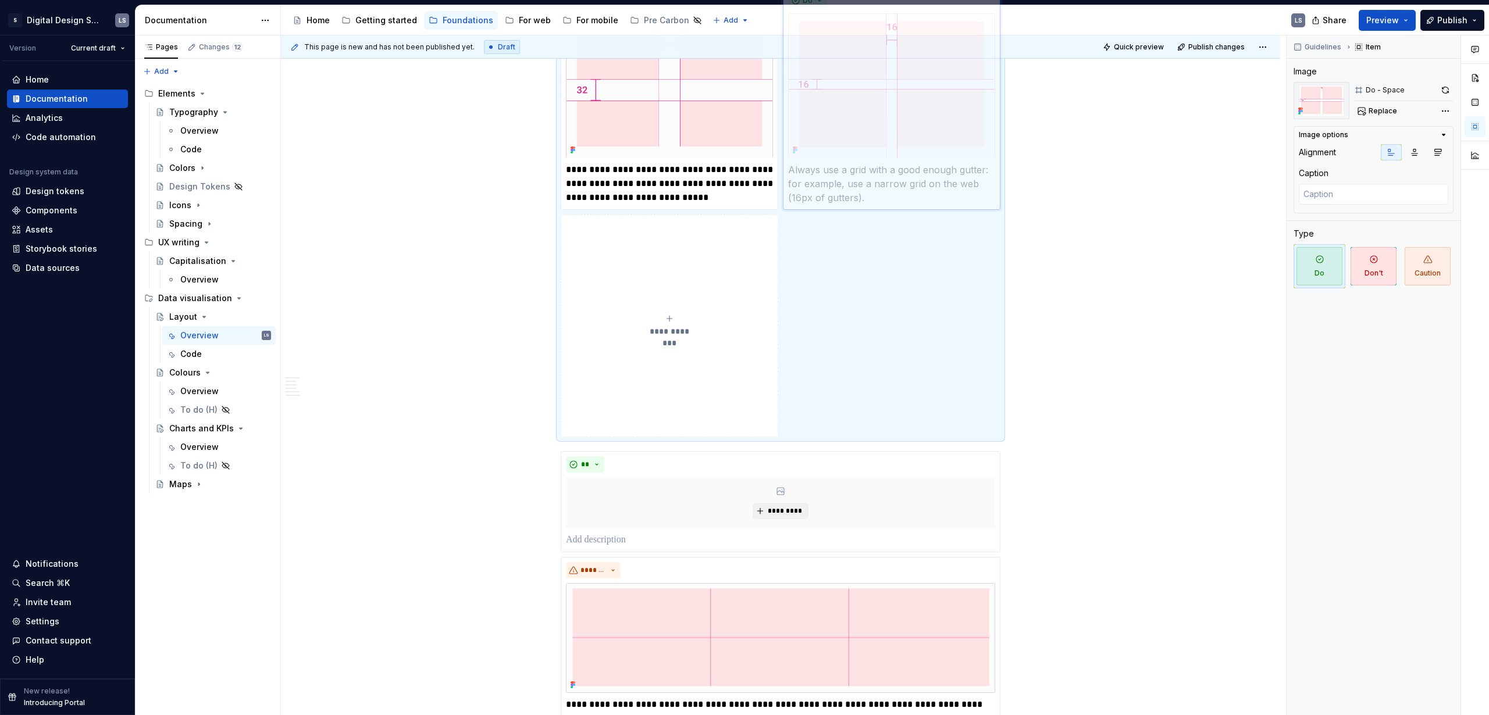
drag, startPoint x: 681, startPoint y: 106, endPoint x: 827, endPoint y: 517, distance: 436.2
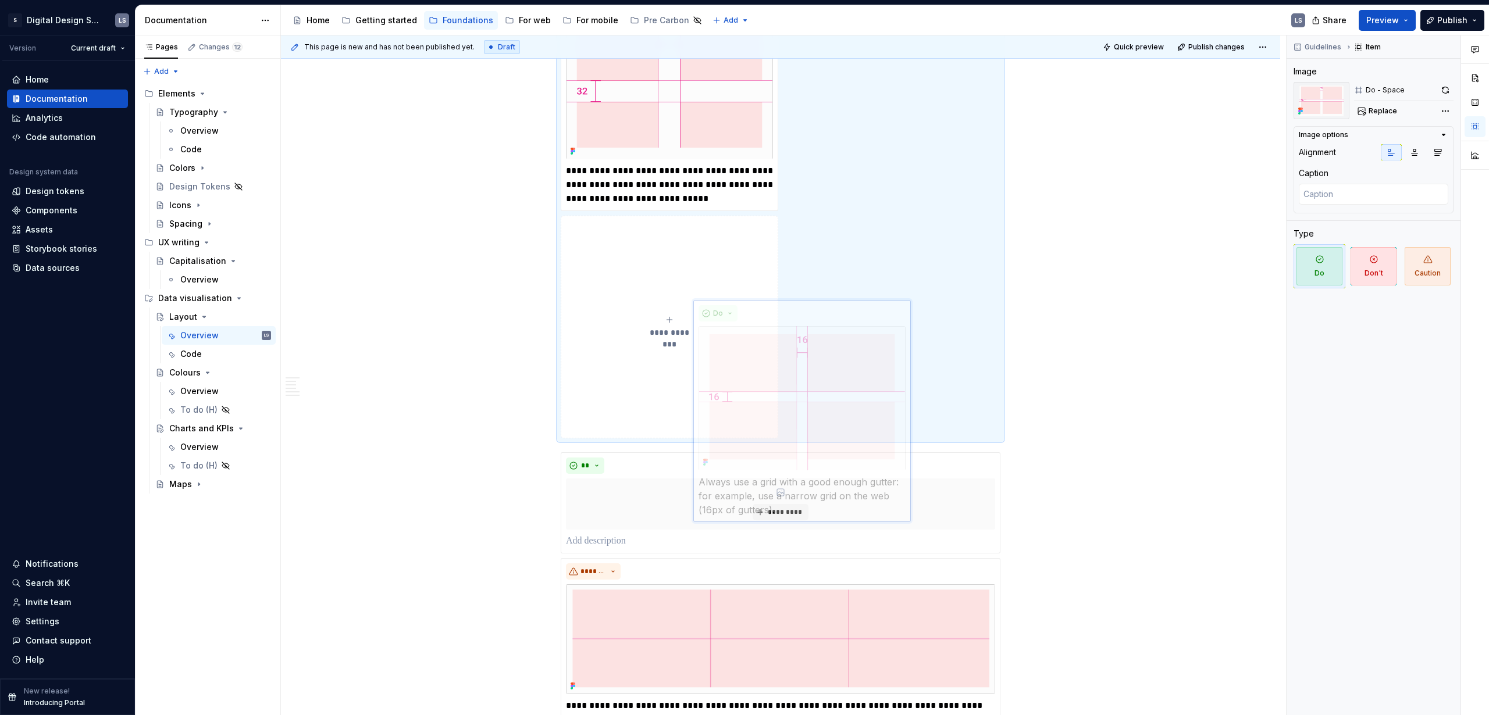
scroll to position [541, 0]
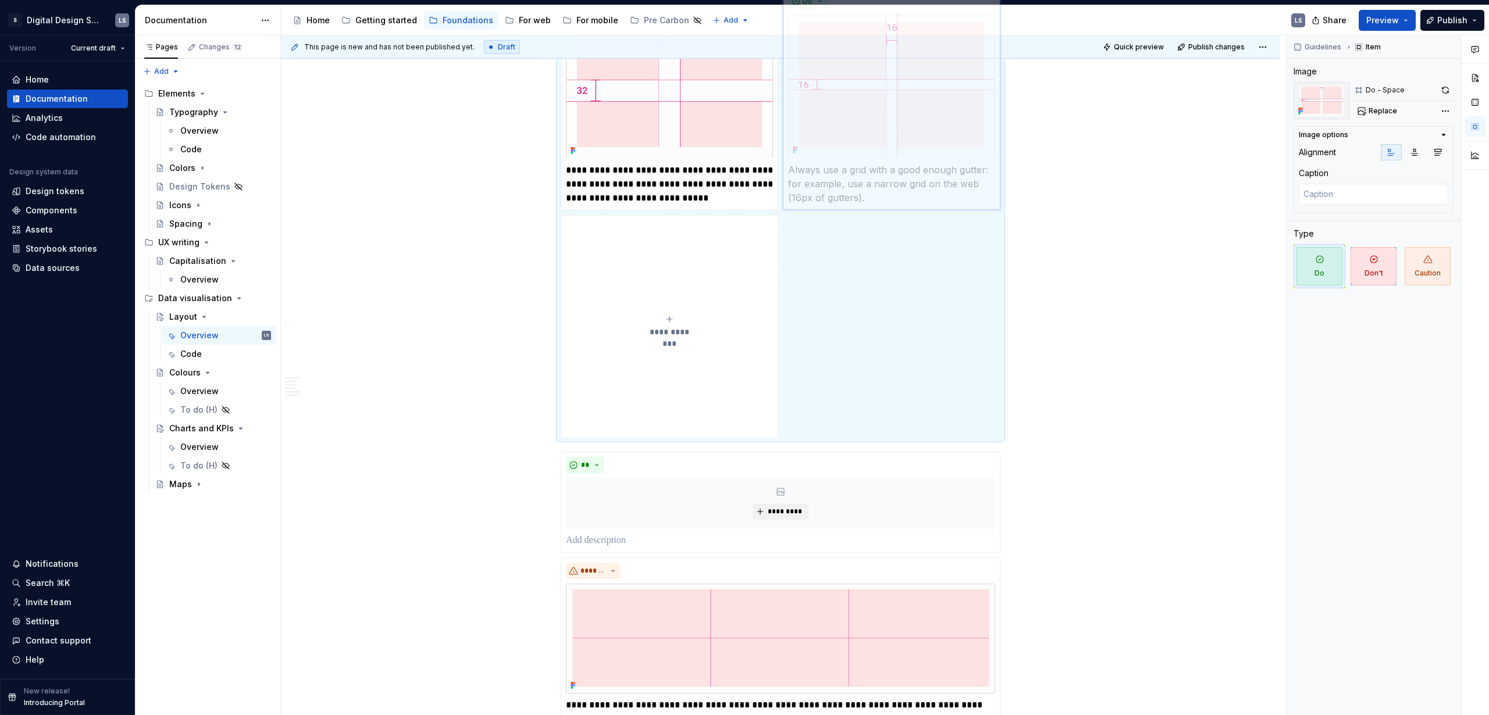
drag, startPoint x: 858, startPoint y: 251, endPoint x: 826, endPoint y: 335, distance: 90.4
click at [826, 335] on body "2560px x 1230px S Digital Design System LS Version Current draft Home Documenta…" at bounding box center [744, 357] width 1489 height 715
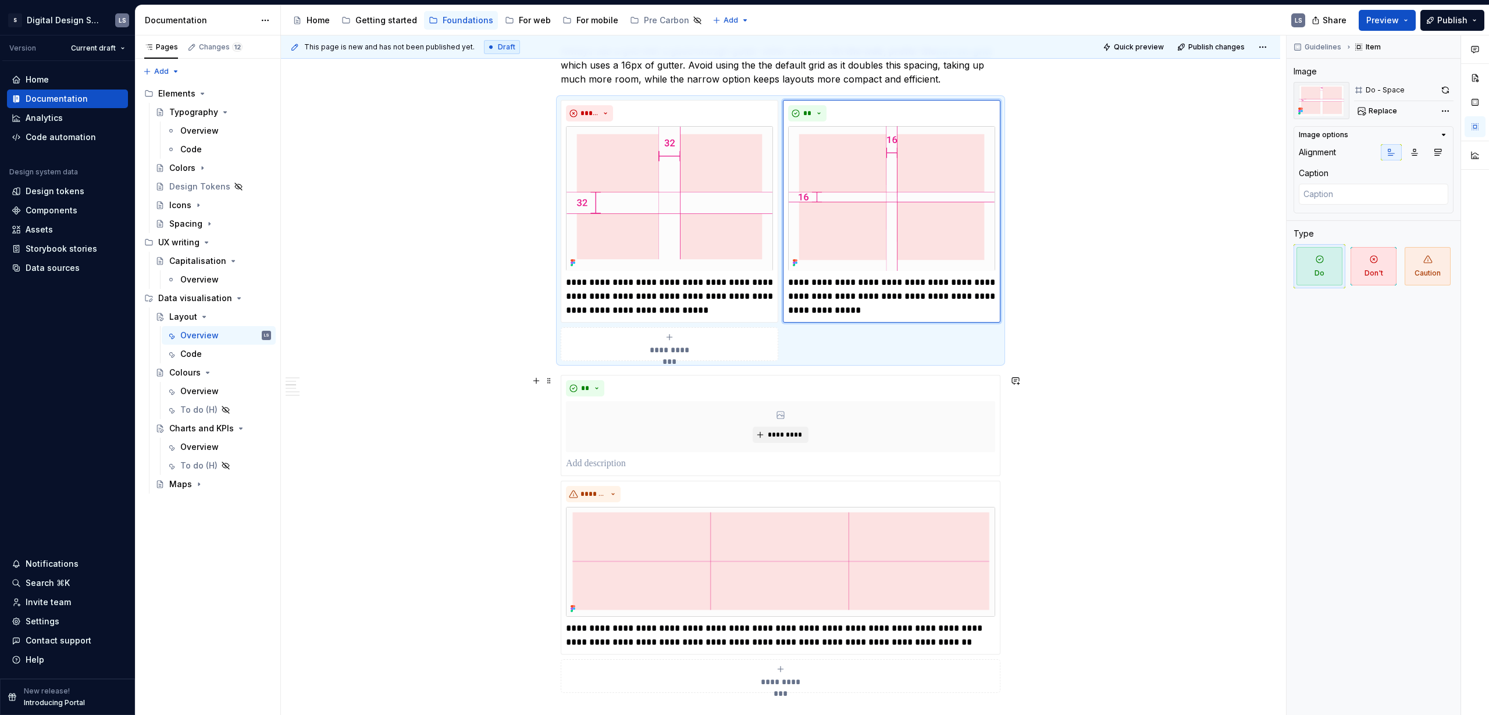
scroll to position [370, 0]
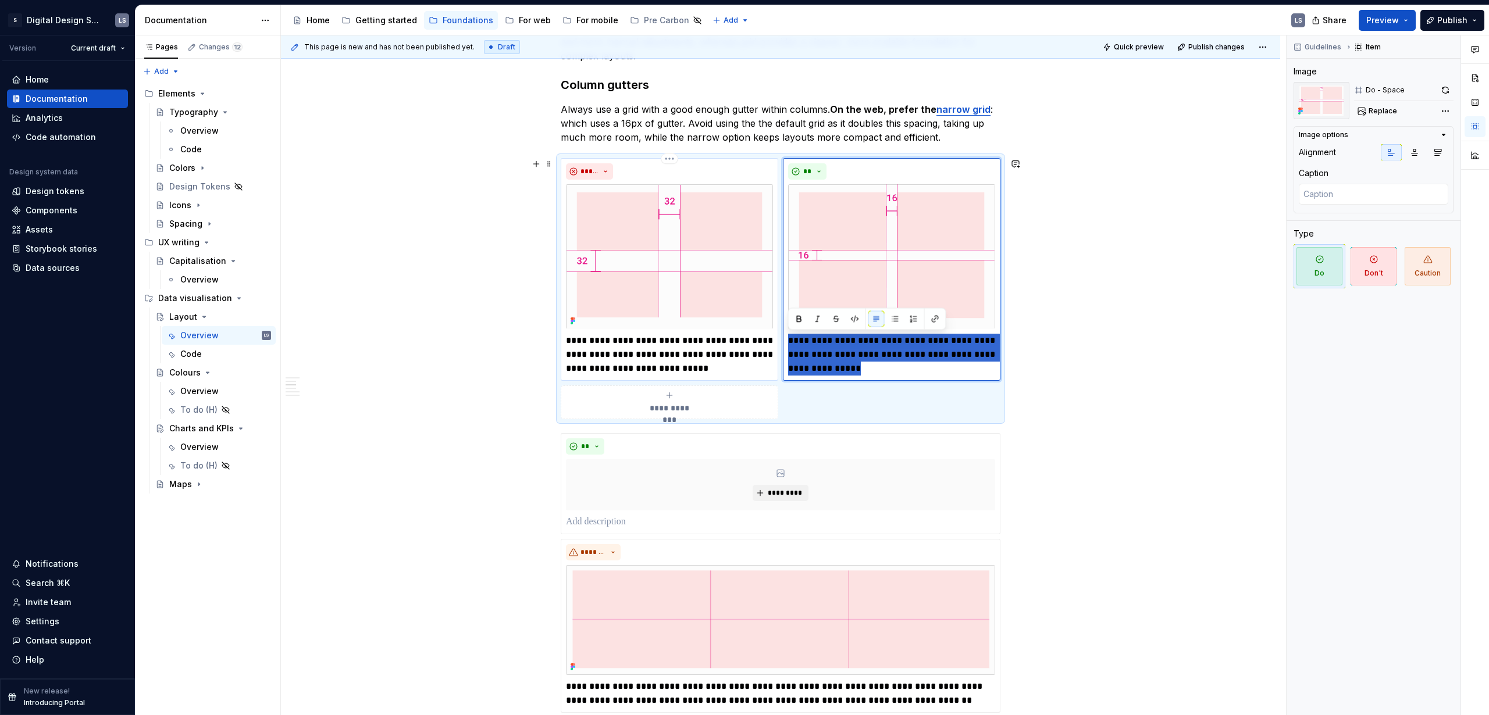
drag, startPoint x: 840, startPoint y: 369, endPoint x: 774, endPoint y: 344, distance: 70.8
click at [774, 344] on div "**********" at bounding box center [781, 288] width 440 height 261
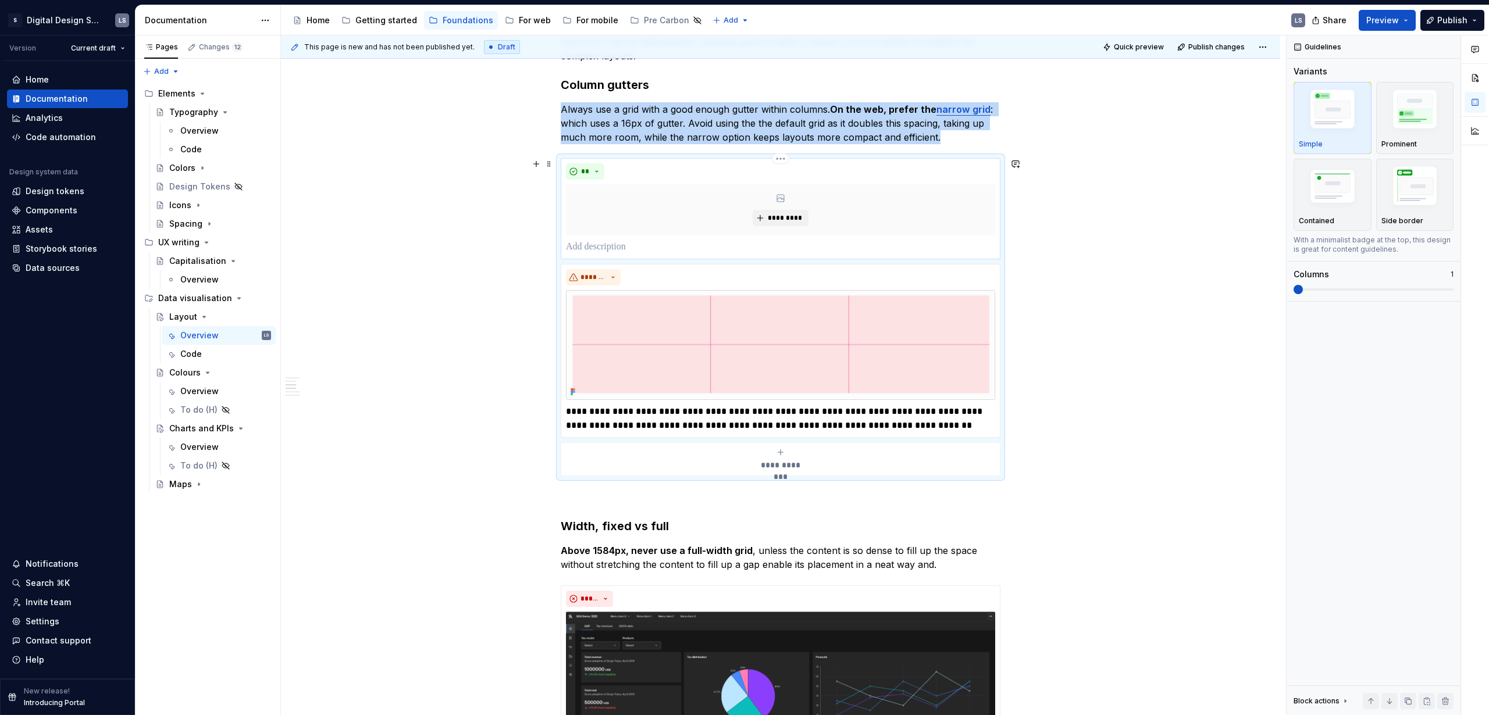
click at [699, 240] on p at bounding box center [780, 247] width 429 height 14
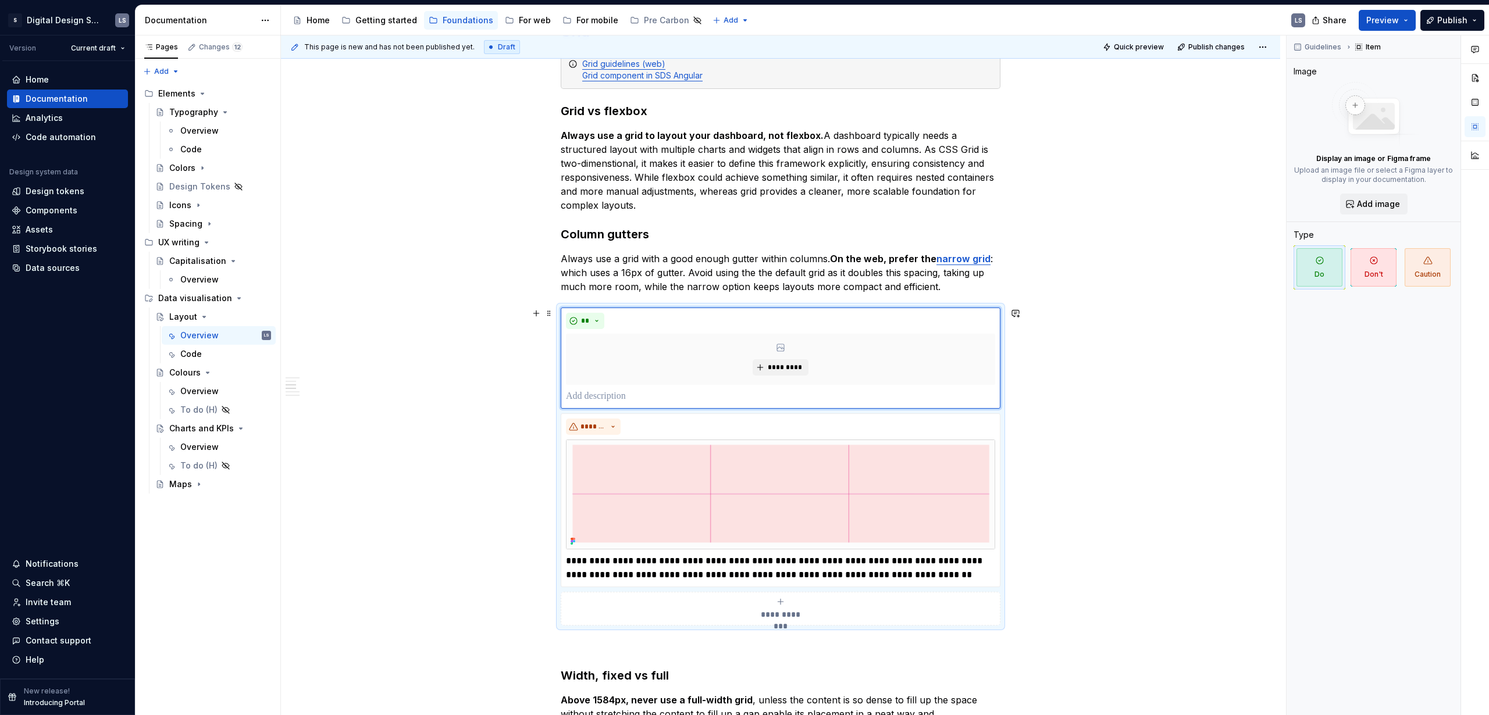
scroll to position [121, 0]
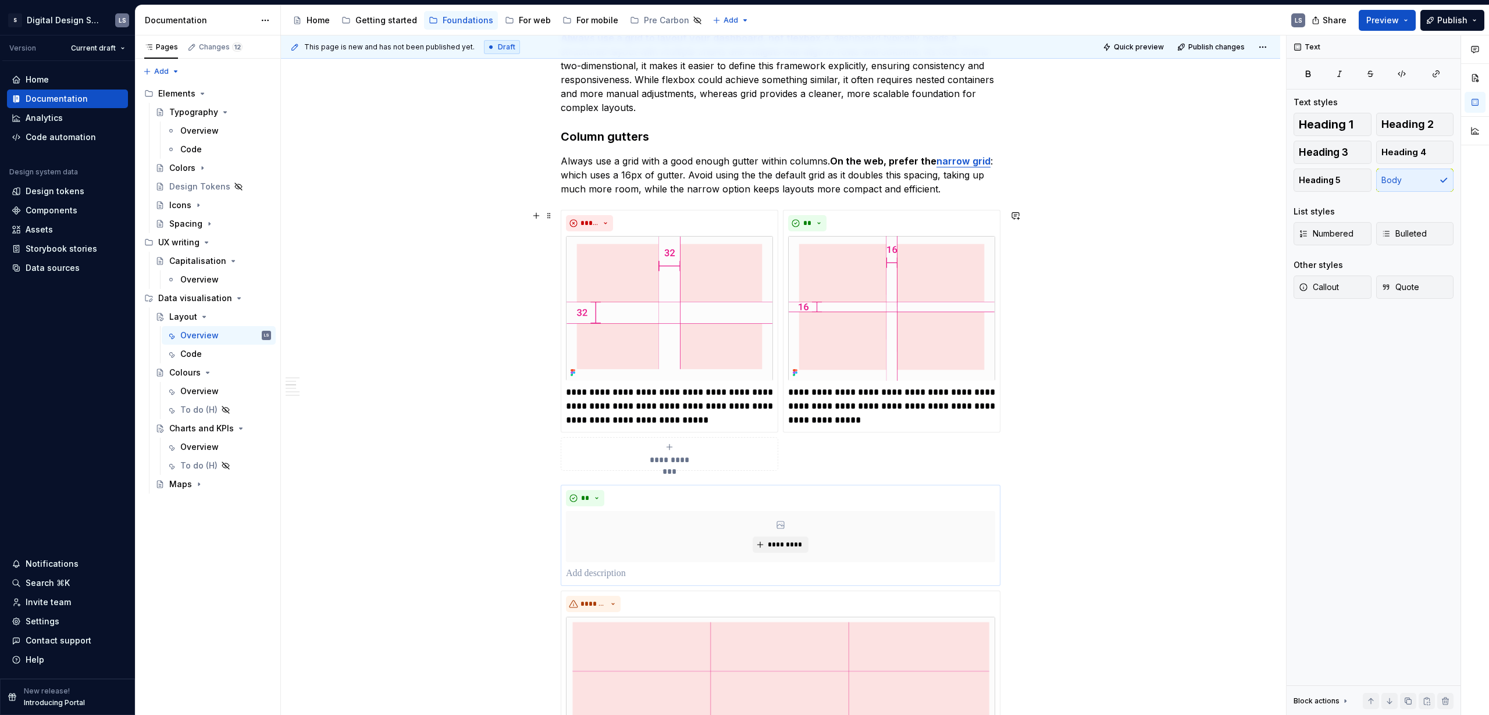
scroll to position [421, 0]
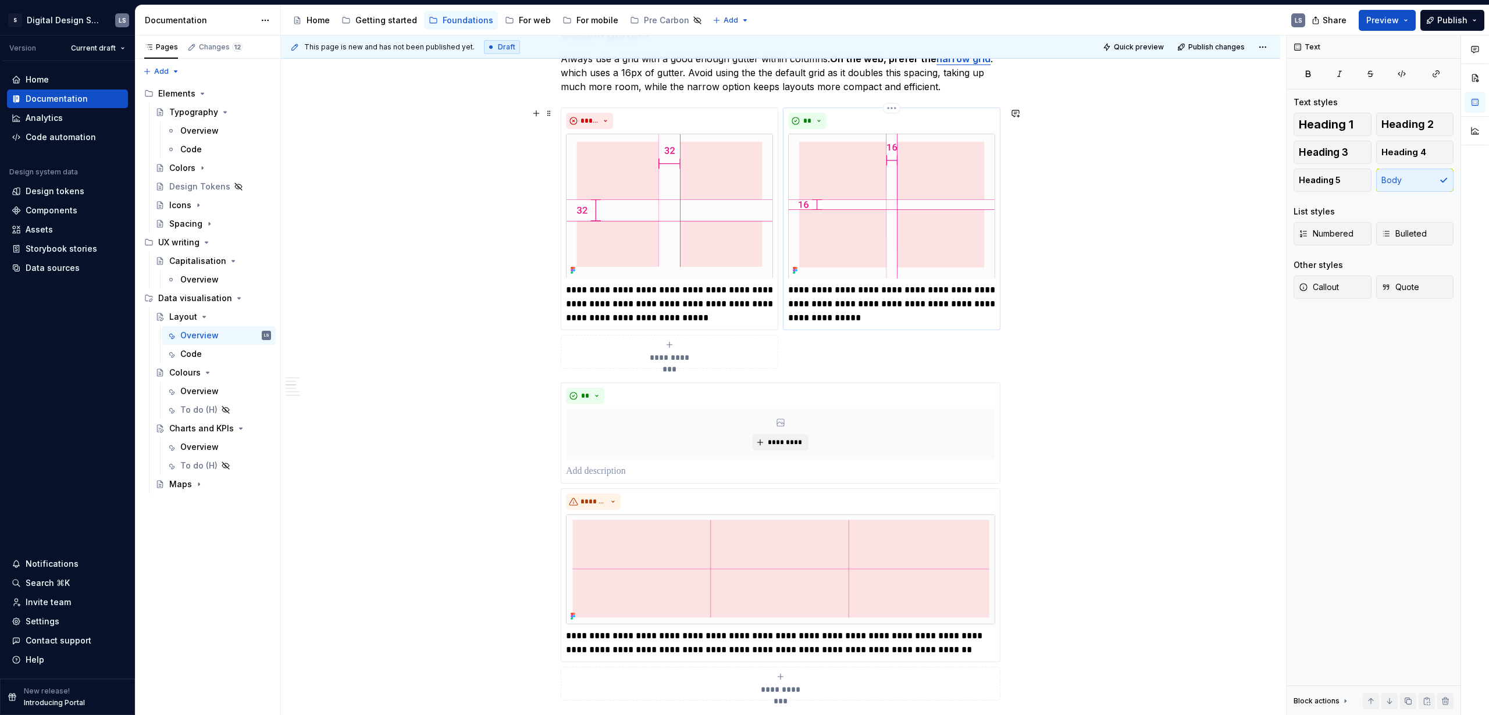
click at [869, 316] on p "**********" at bounding box center [891, 304] width 207 height 42
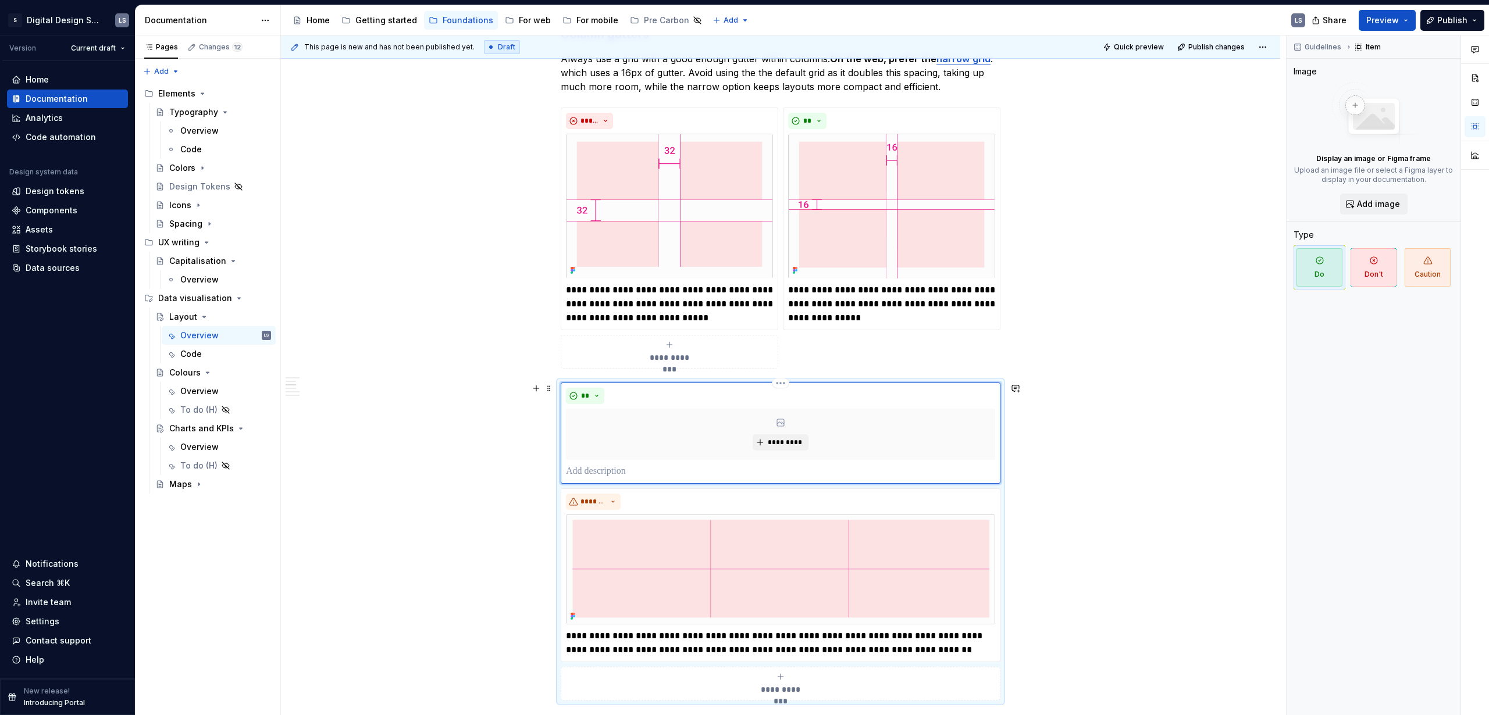
click at [783, 429] on div "*********" at bounding box center [780, 434] width 429 height 51
drag, startPoint x: 665, startPoint y: 356, endPoint x: 1070, endPoint y: 372, distance: 405.6
click at [869, 369] on div "**********" at bounding box center [781, 238] width 440 height 261
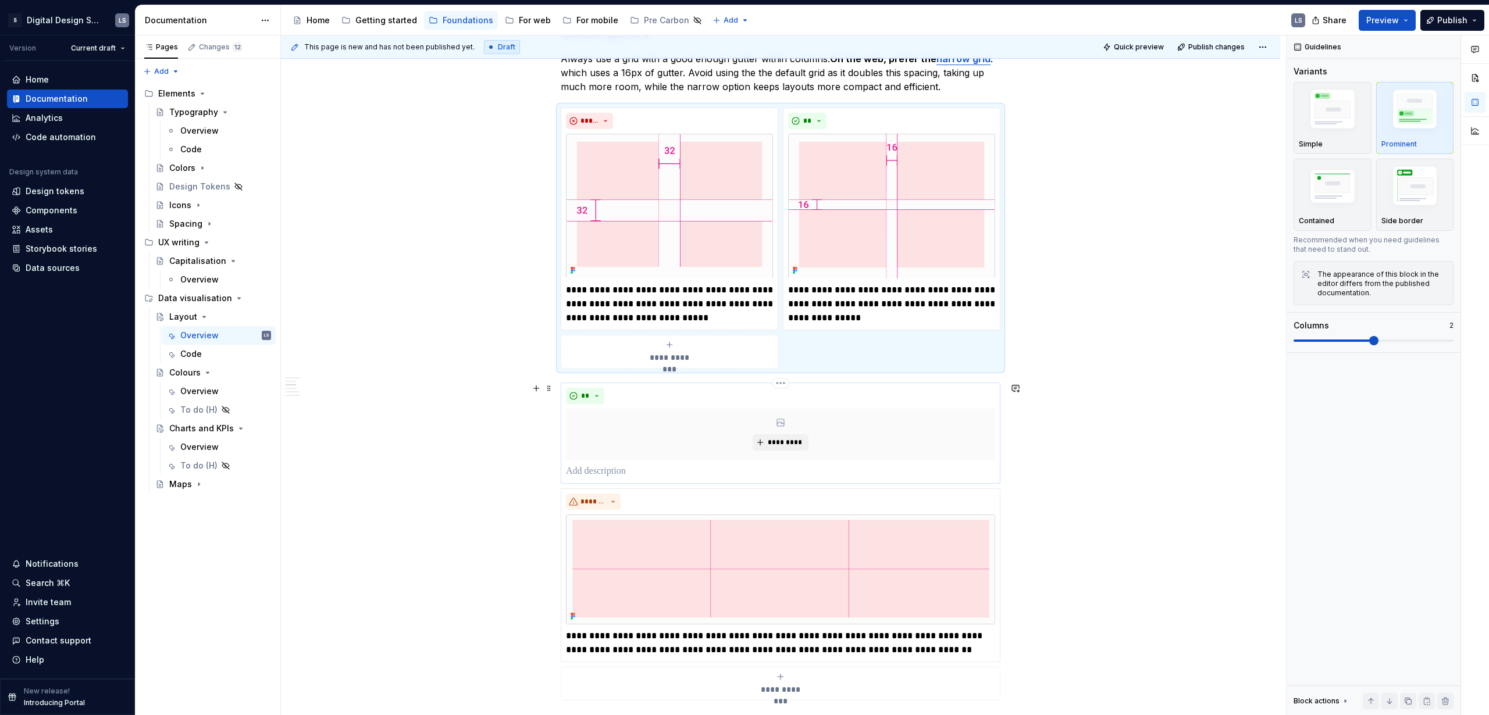
click at [811, 434] on div "*********" at bounding box center [780, 434] width 429 height 51
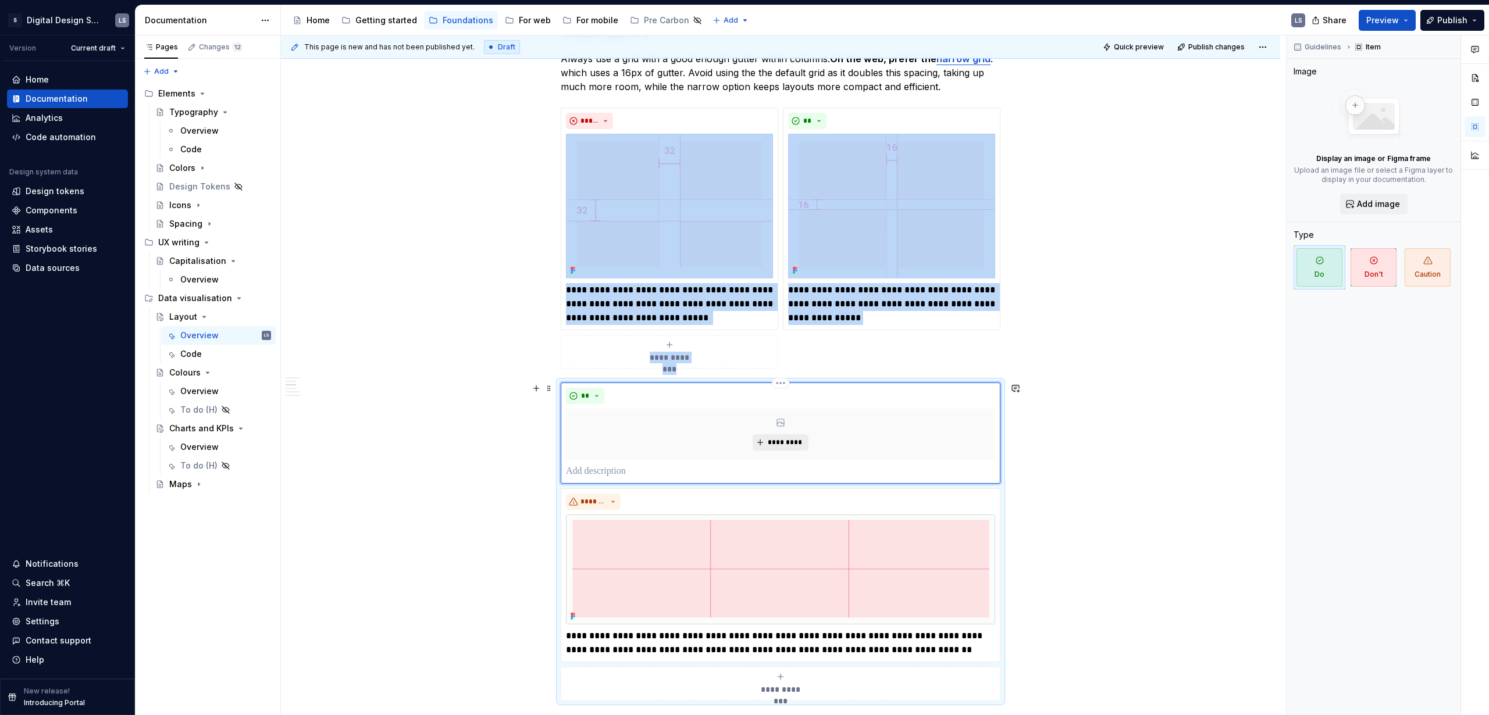
click at [784, 434] on span "*********" at bounding box center [784, 442] width 35 height 9
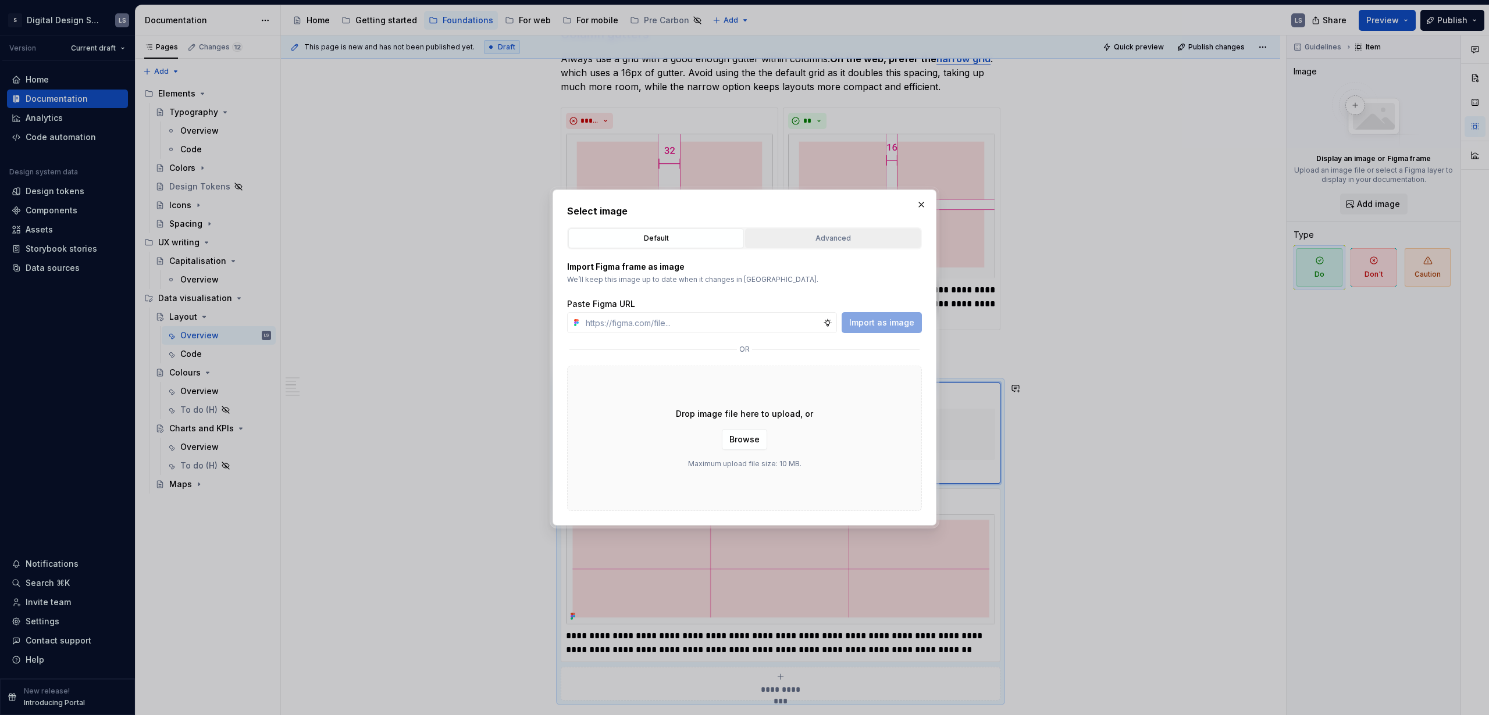
click at [840, 242] on div "Advanced" at bounding box center [832, 239] width 167 height 12
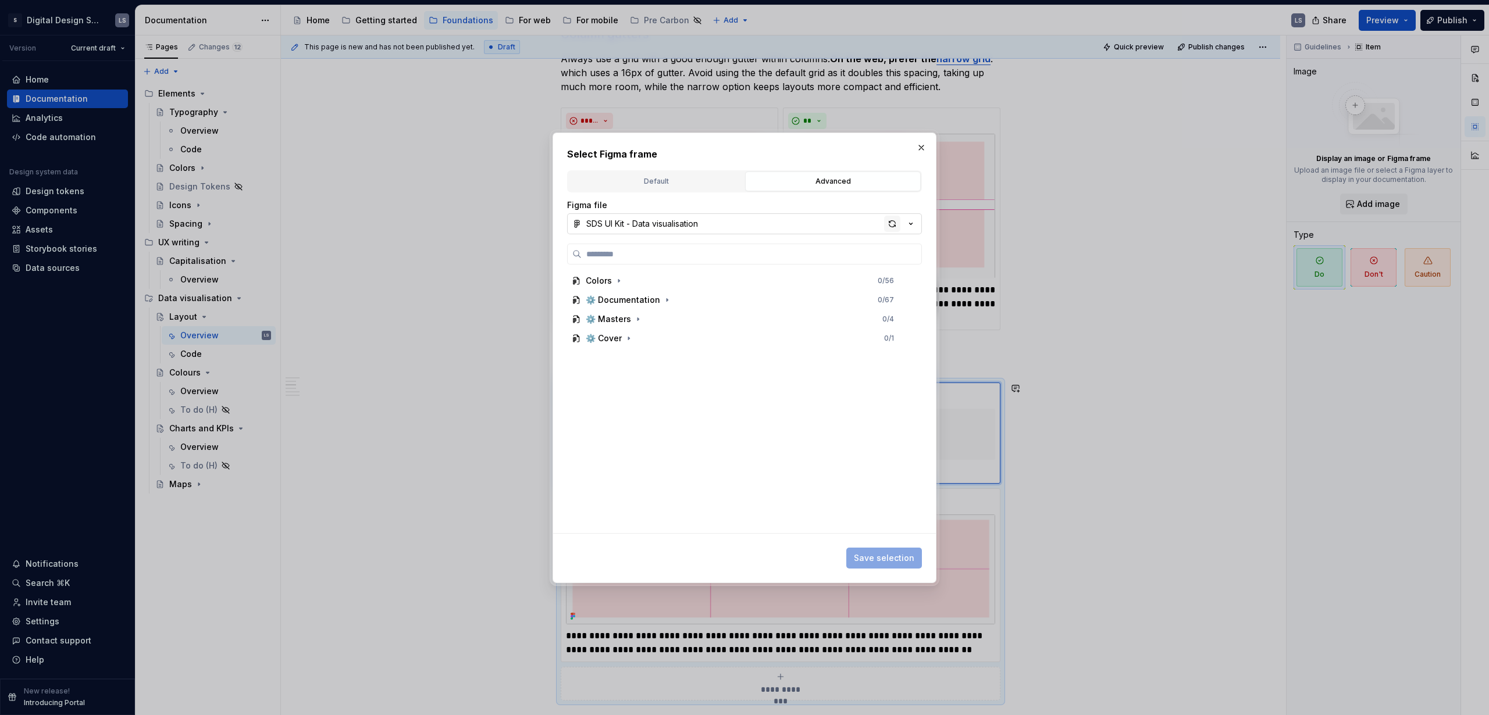
click at [869, 227] on div "button" at bounding box center [892, 224] width 16 height 16
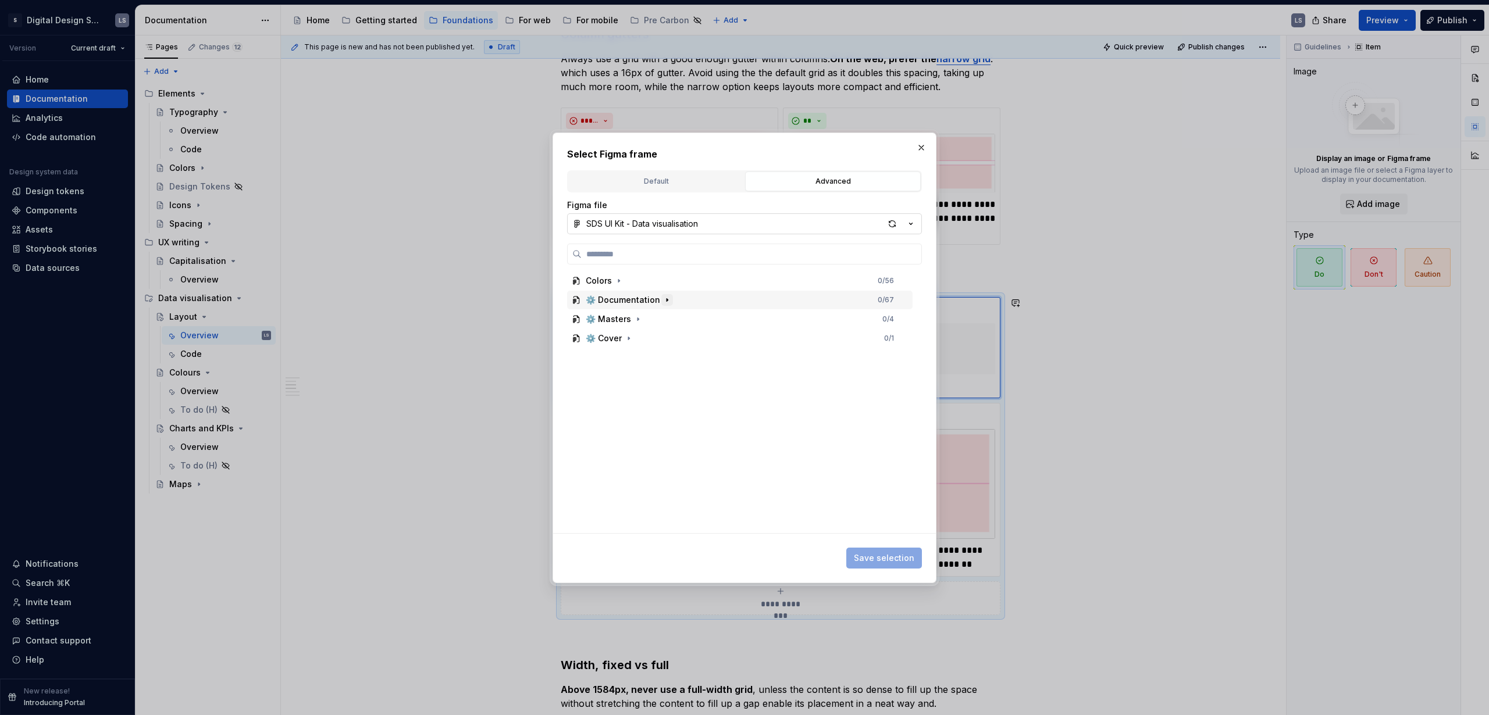
click at [663, 304] on icon "button" at bounding box center [666, 299] width 9 height 9
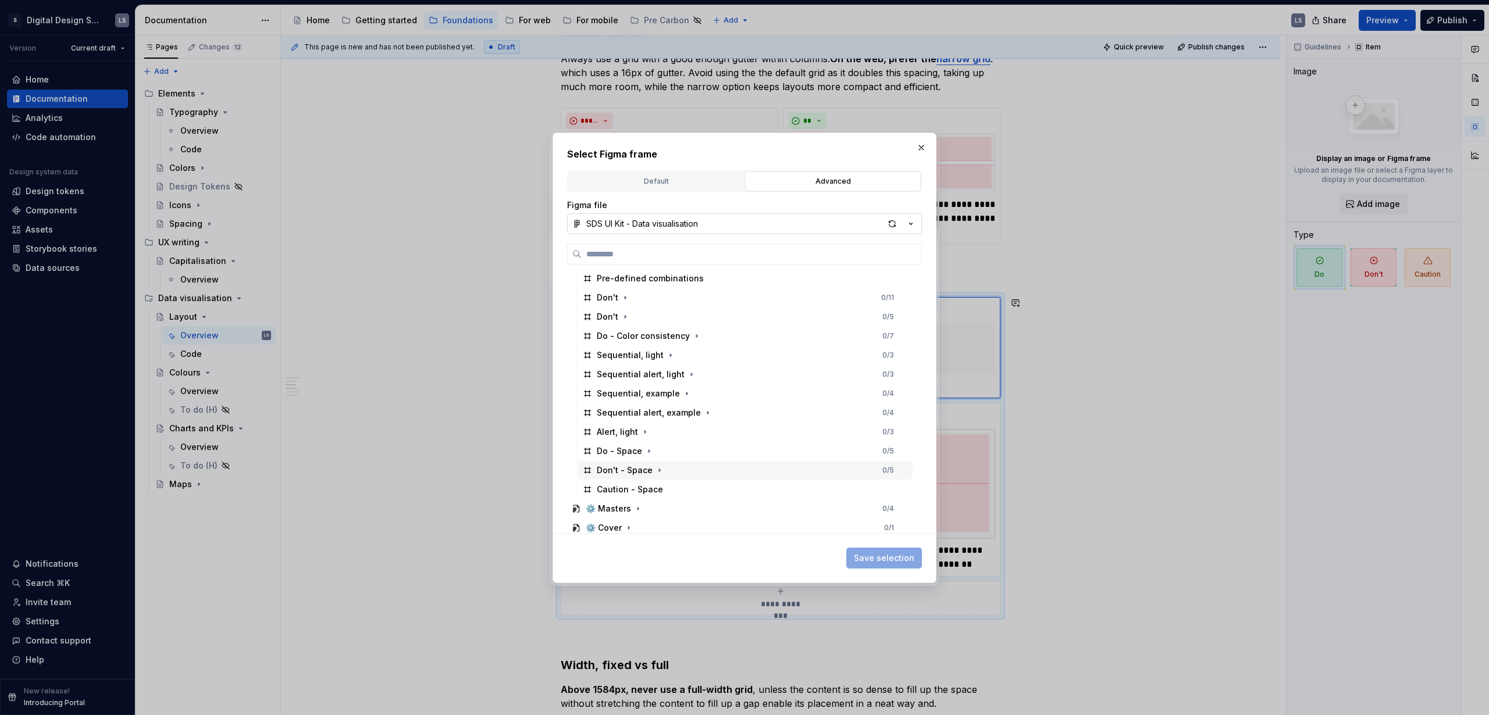
scroll to position [117, 0]
click at [688, 434] on div "Do - Space 0 / 5" at bounding box center [745, 451] width 334 height 19
click at [869, 434] on span "Save selection" at bounding box center [884, 558] width 60 height 12
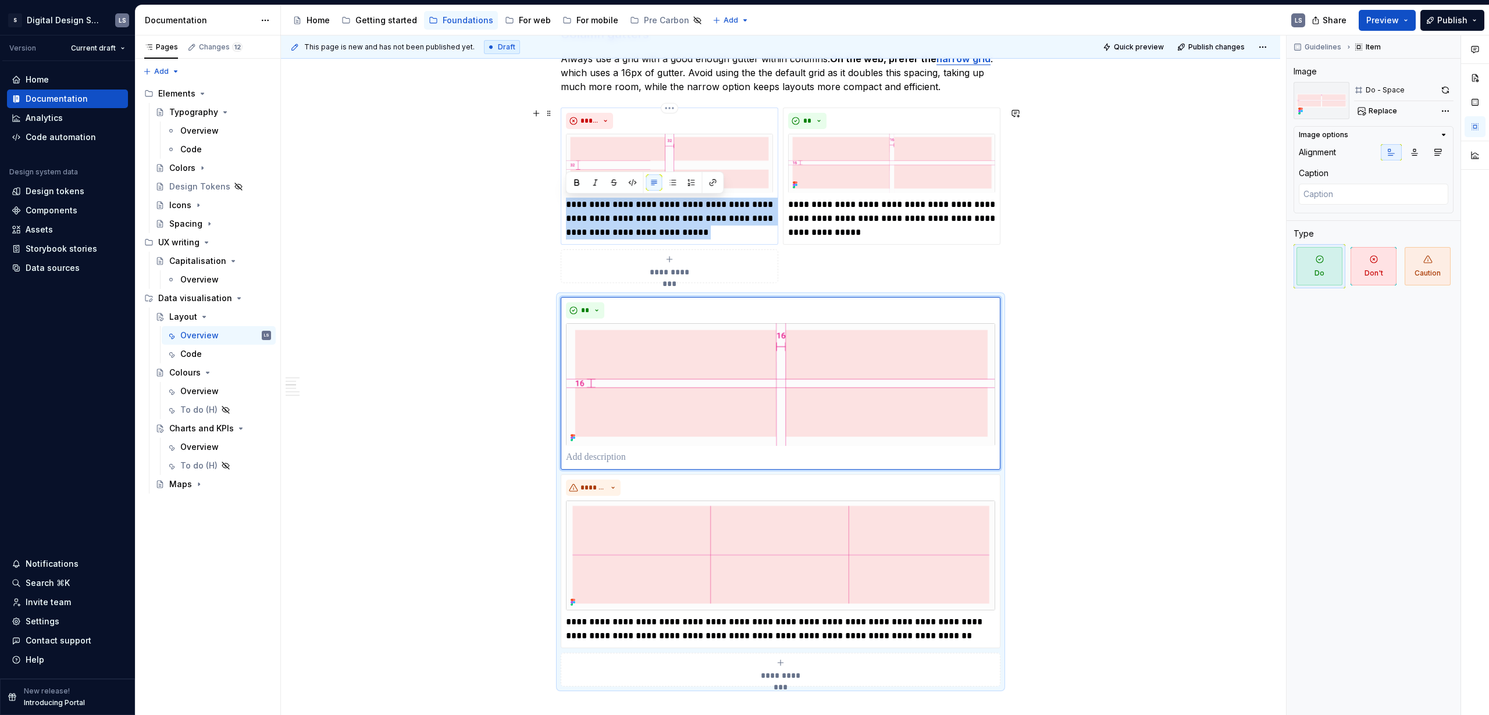
drag, startPoint x: 567, startPoint y: 206, endPoint x: 740, endPoint y: 242, distance: 177.0
click at [740, 242] on div "**********" at bounding box center [669, 176] width 217 height 137
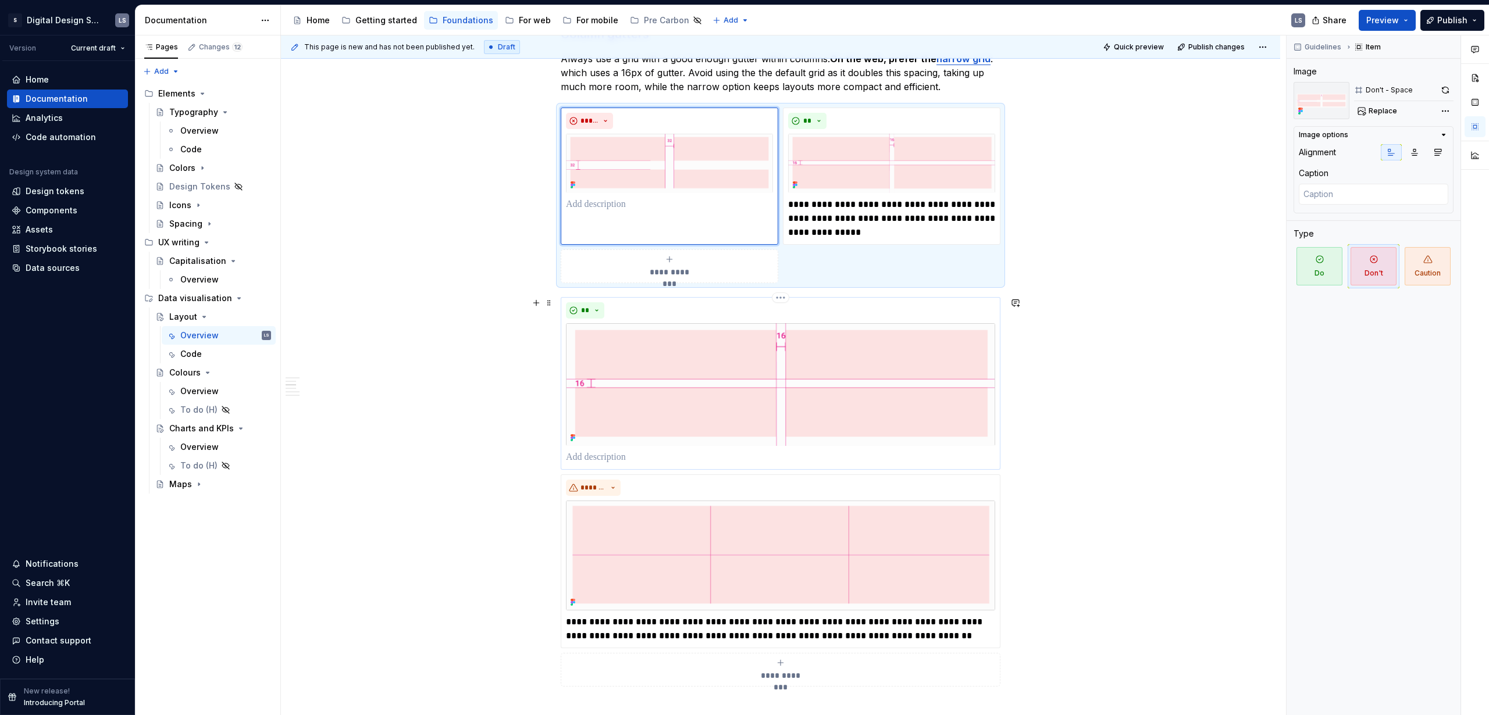
click at [638, 434] on p at bounding box center [780, 458] width 429 height 14
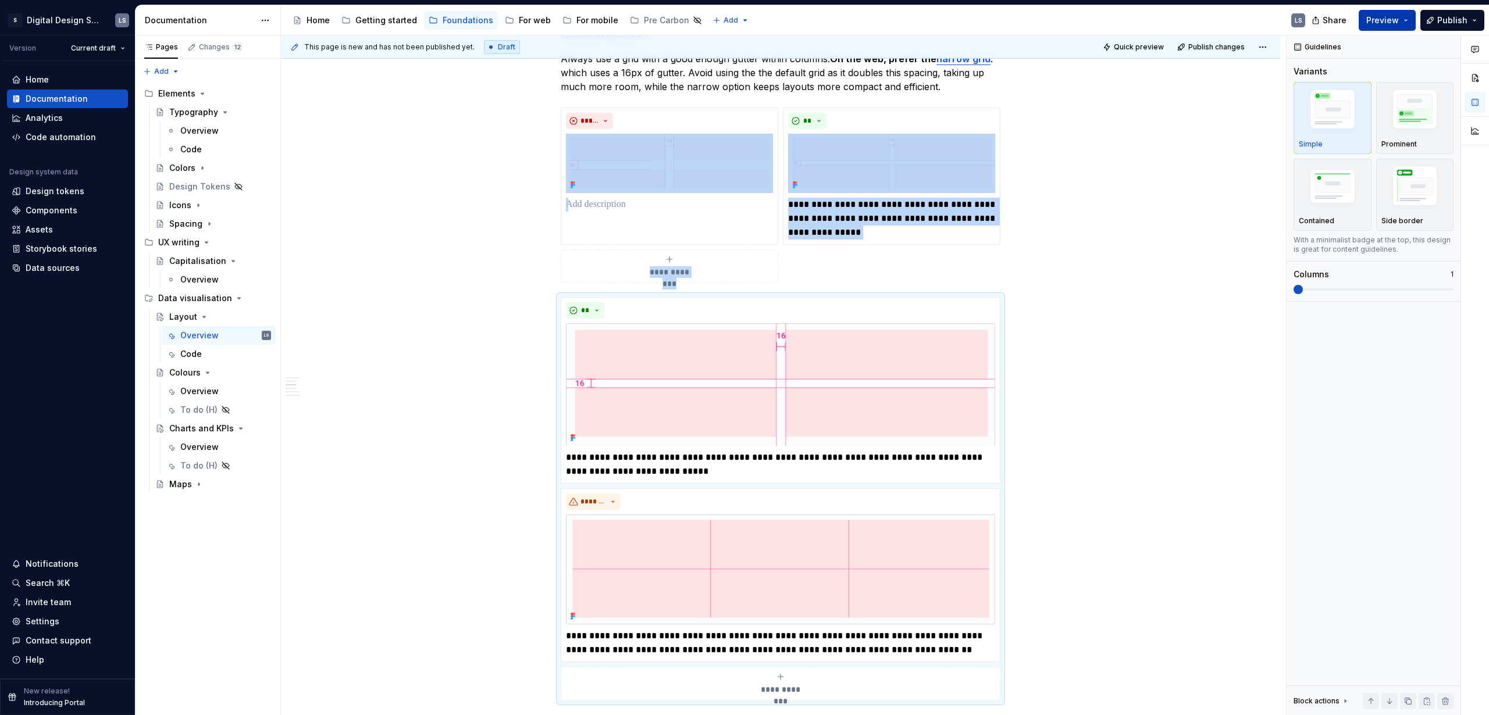
click at [869, 27] on button "Preview" at bounding box center [1386, 20] width 57 height 21
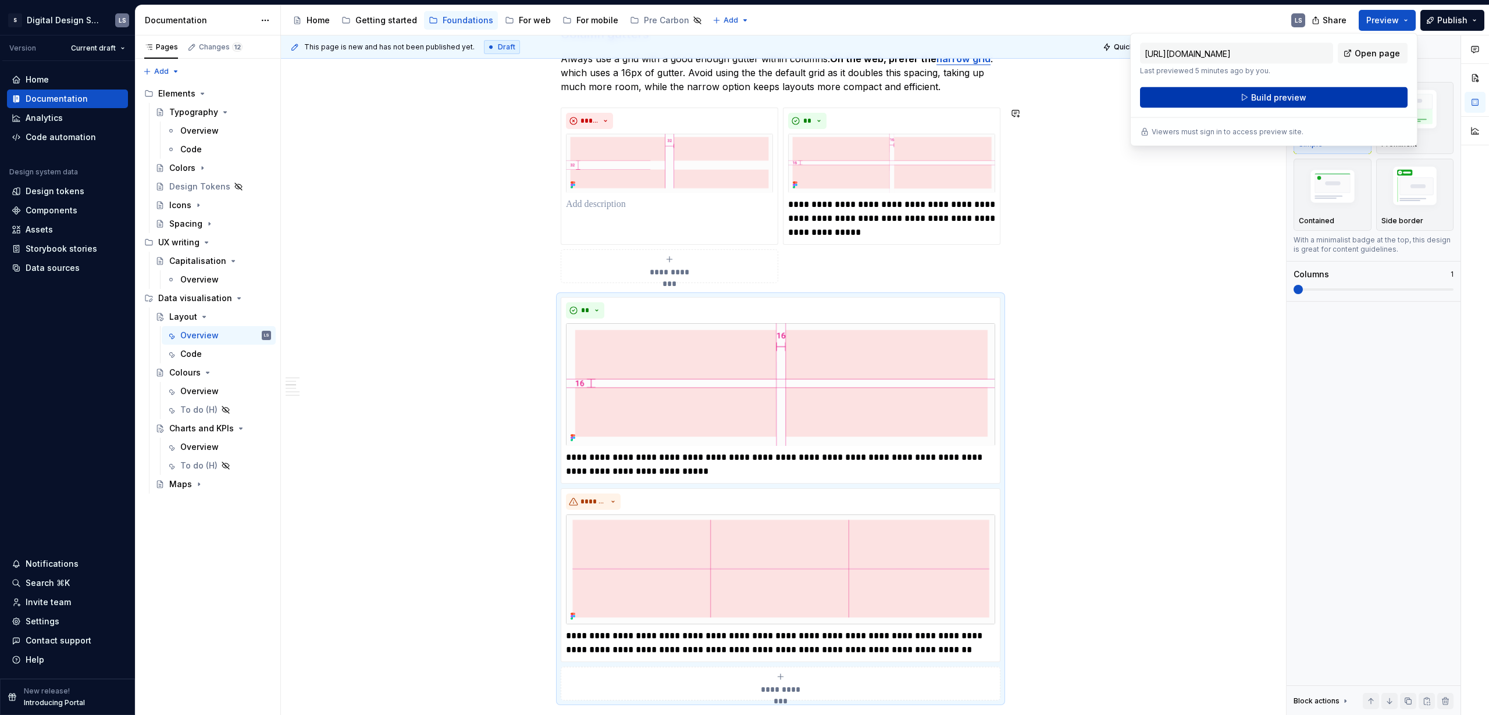
click at [869, 101] on button "Build preview" at bounding box center [1273, 97] width 267 height 21
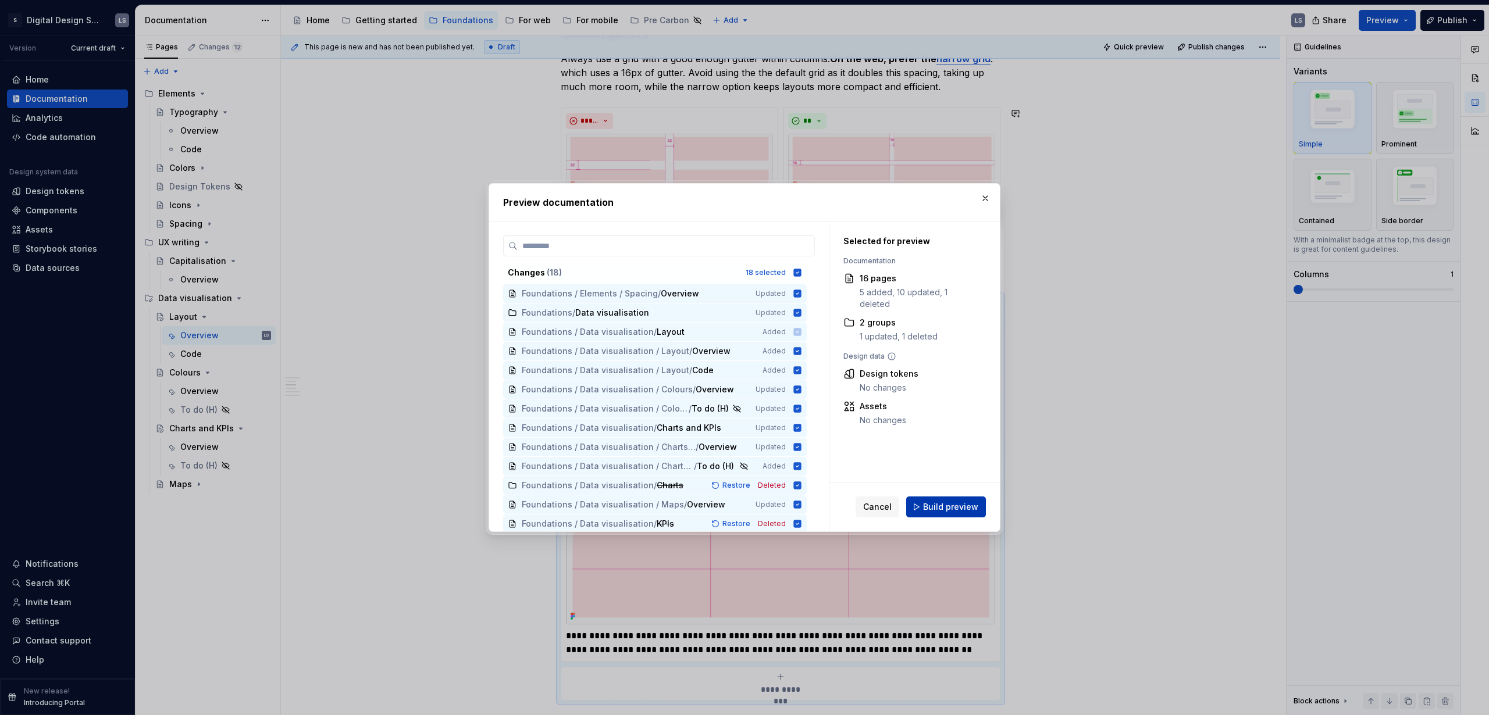
click at [869, 434] on button "Build preview" at bounding box center [946, 507] width 80 height 21
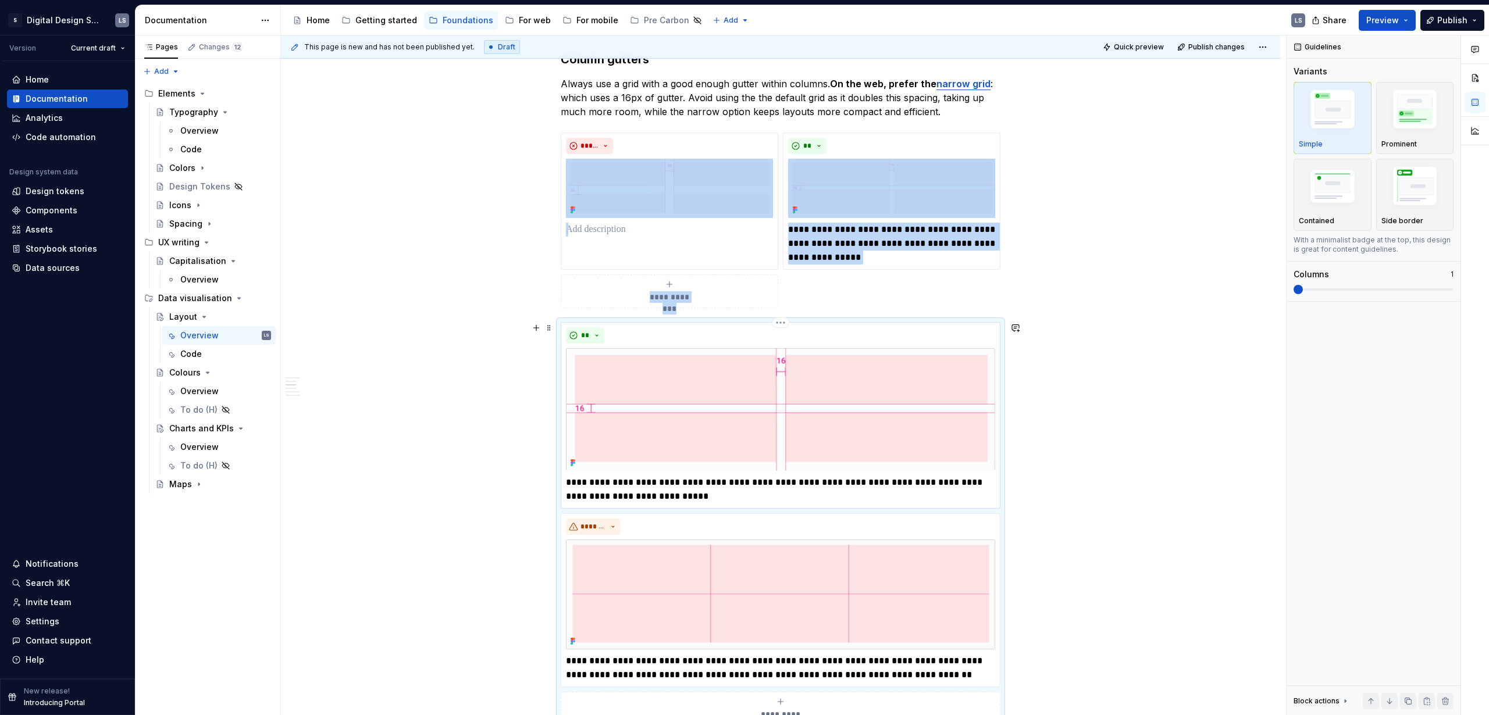
scroll to position [395, 0]
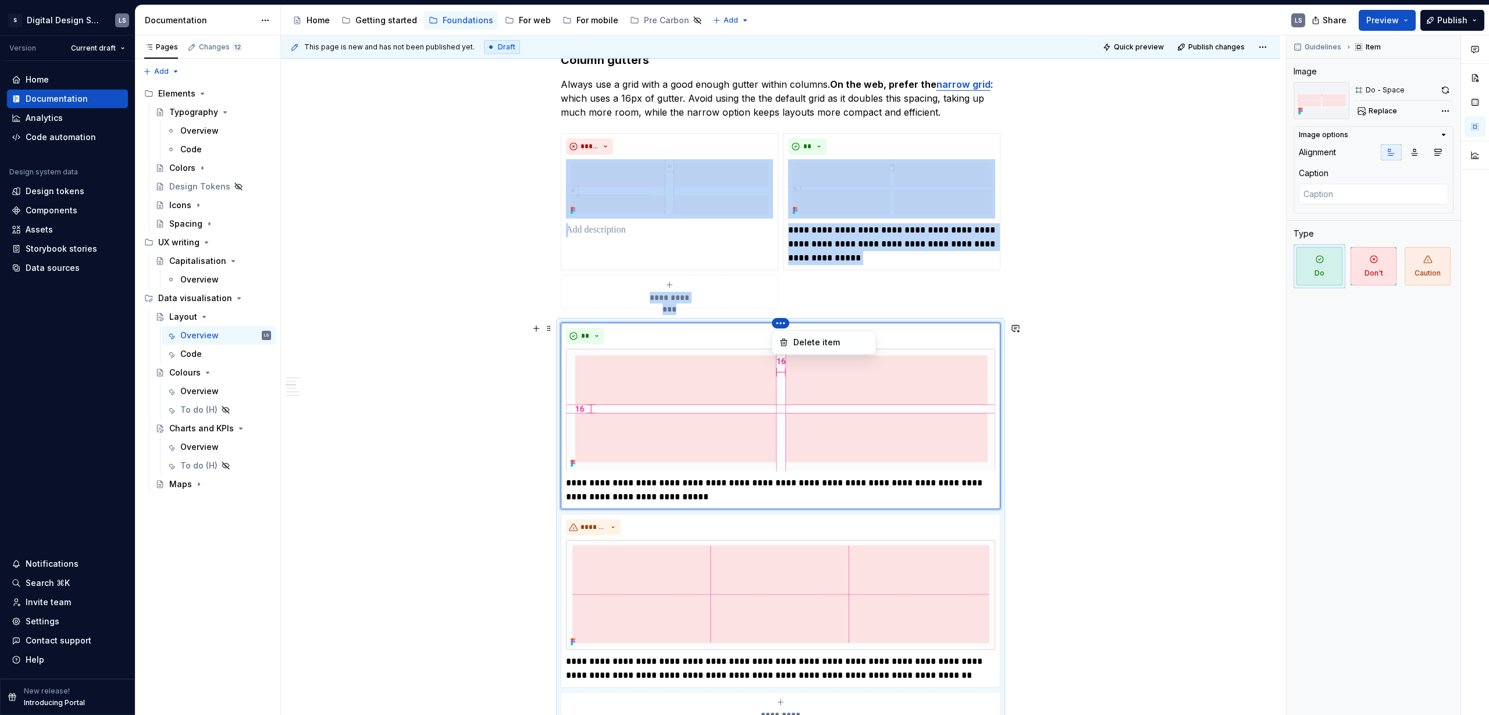
click at [784, 326] on html "2560px x 1230px S Digital Design System LS Version Current draft Home Documenta…" at bounding box center [744, 357] width 1489 height 715
click at [869, 87] on div "Comments Open comments No comments yet Select ‘Comment’ from the block context …" at bounding box center [1387, 375] width 202 height 680
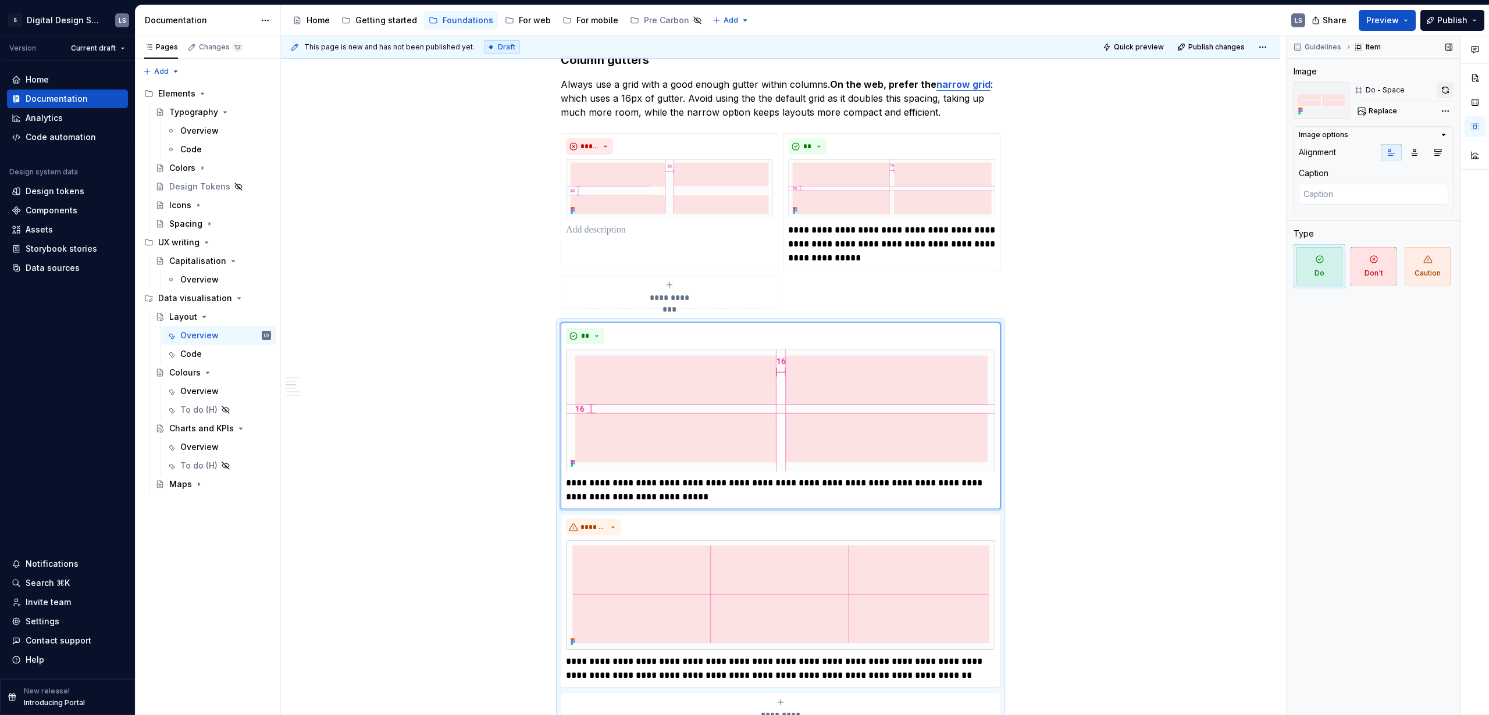
click at [869, 89] on button "button" at bounding box center [1445, 90] width 16 height 16
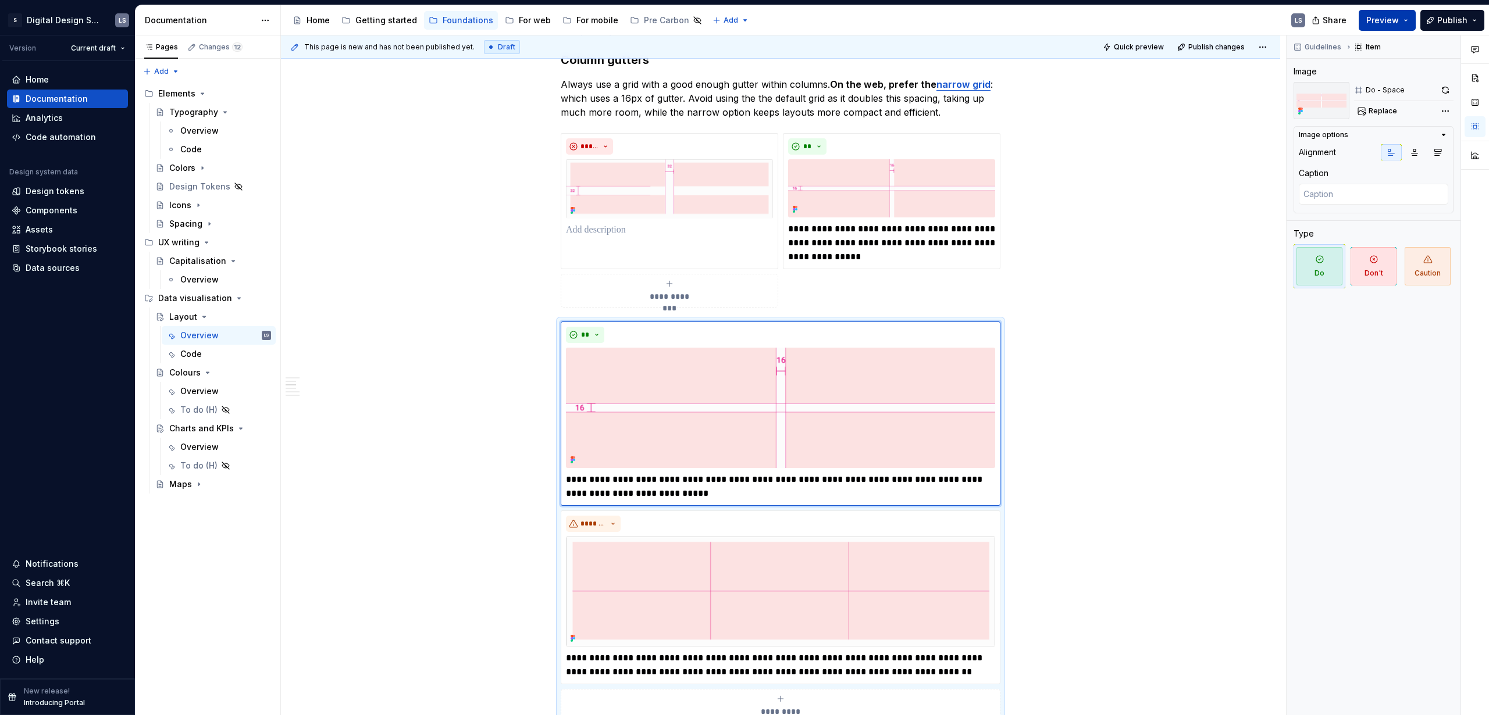
click at [869, 21] on span "Preview" at bounding box center [1382, 21] width 33 height 12
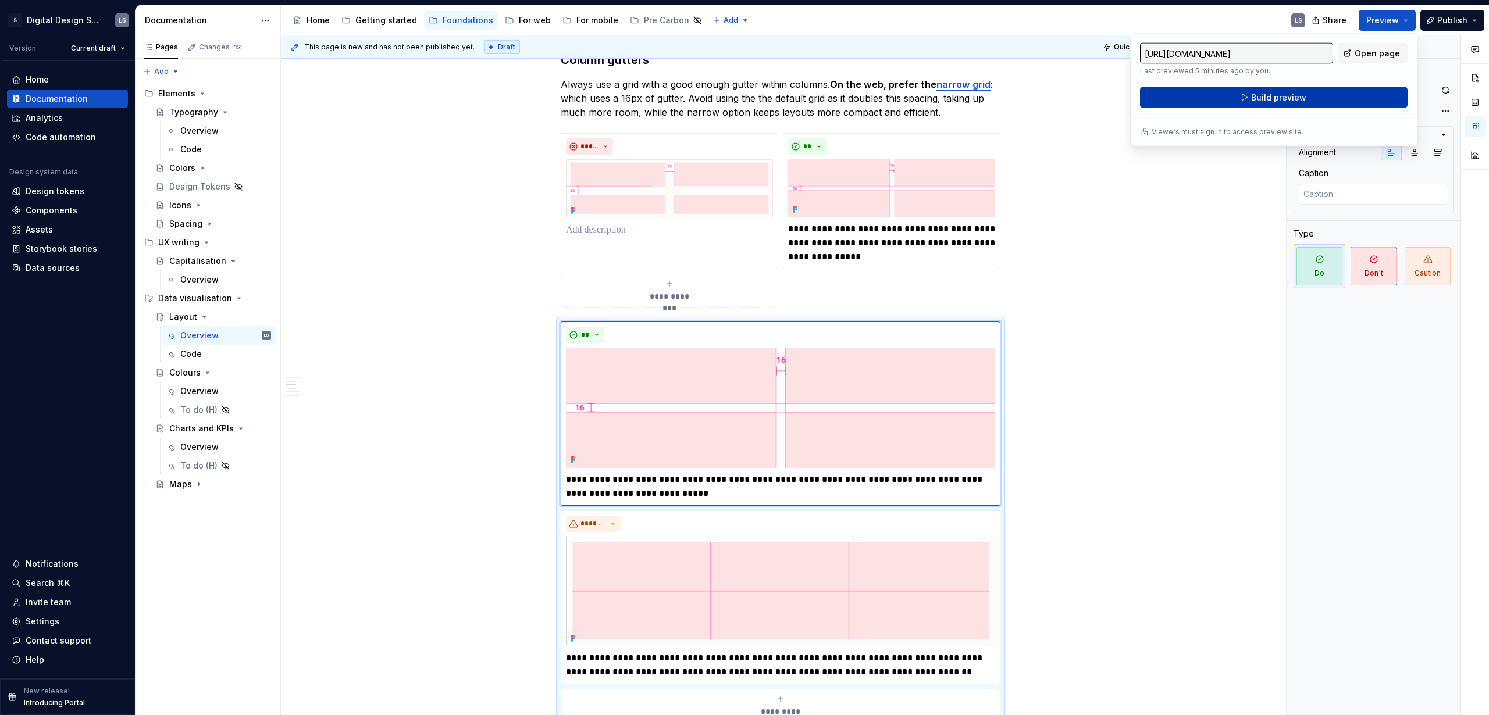
click at [869, 91] on button "Build preview" at bounding box center [1273, 97] width 267 height 21
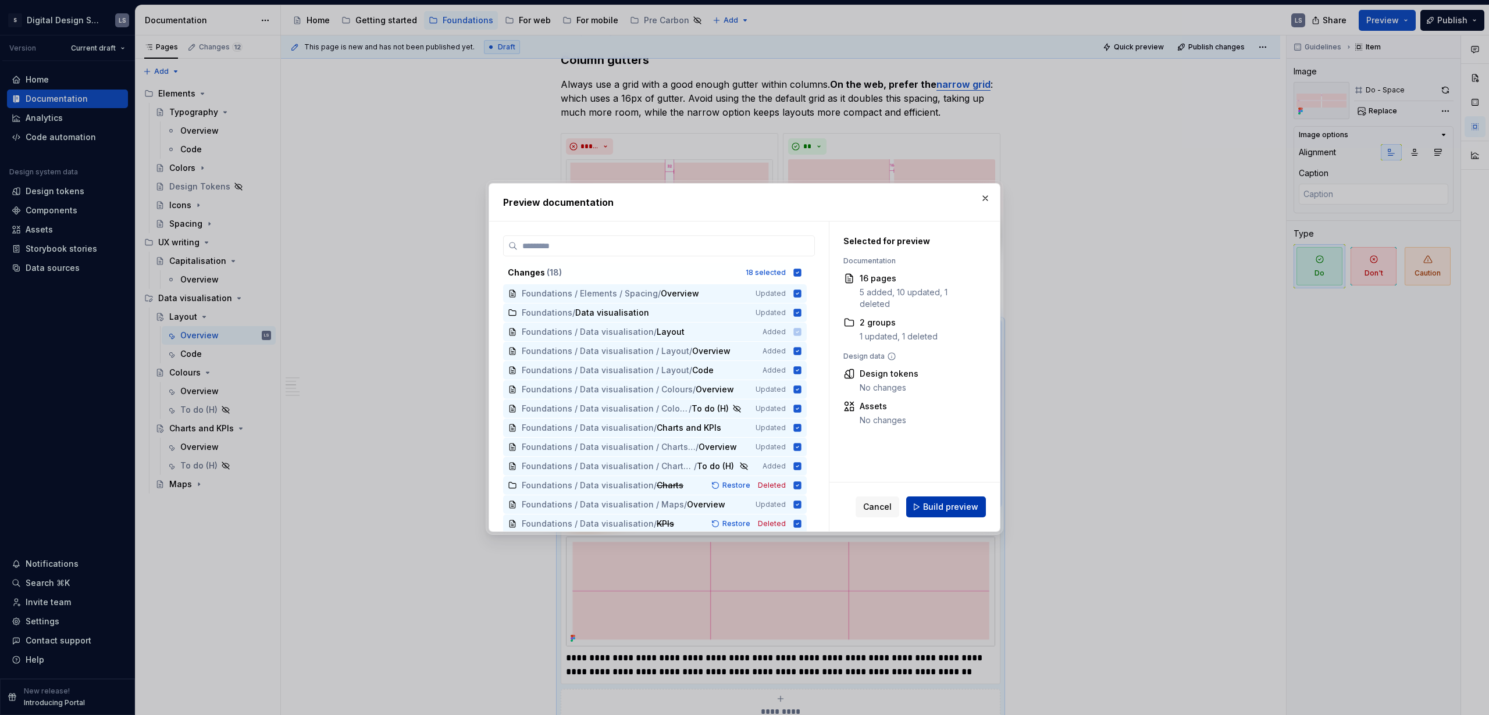
click at [869, 434] on span "Build preview" at bounding box center [950, 507] width 55 height 12
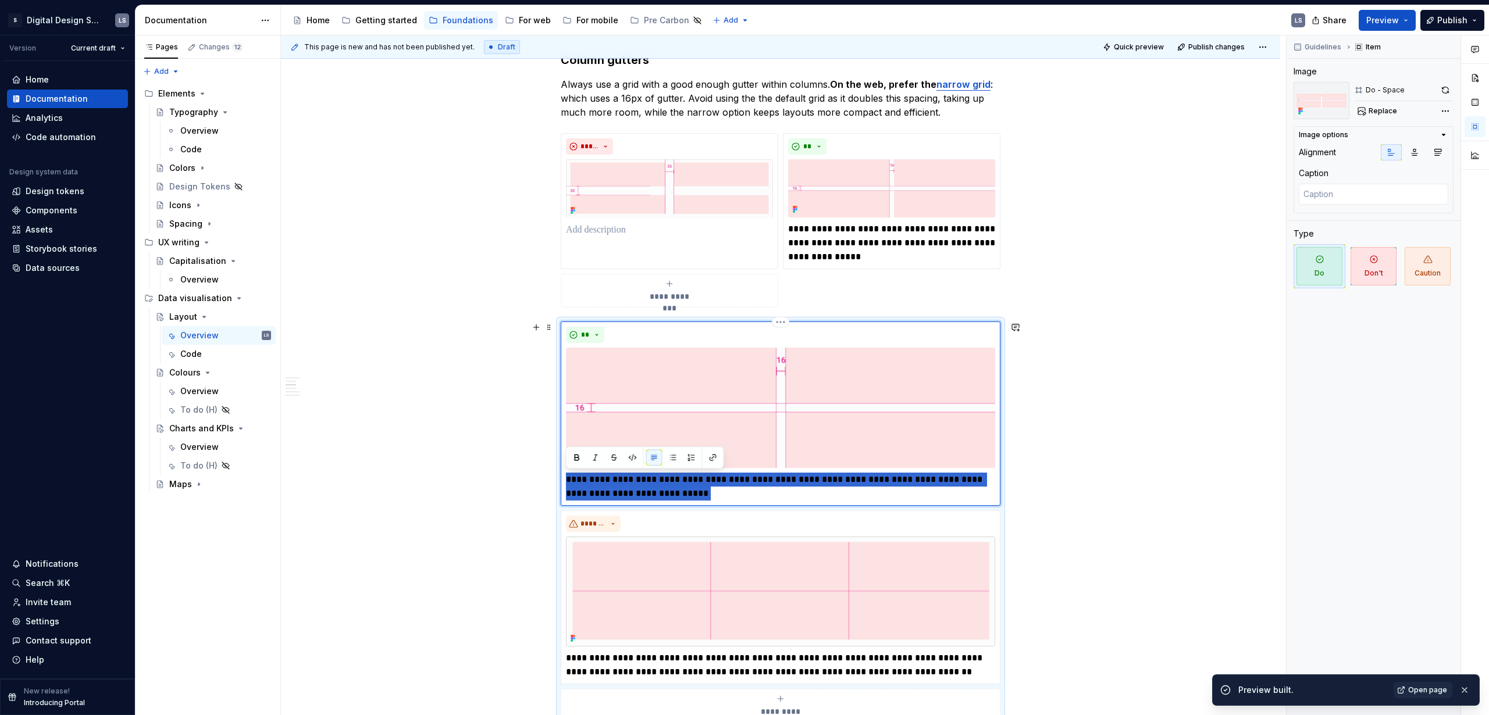
drag, startPoint x: 672, startPoint y: 495, endPoint x: 562, endPoint y: 477, distance: 111.9
click at [562, 434] on div "**********" at bounding box center [781, 414] width 440 height 184
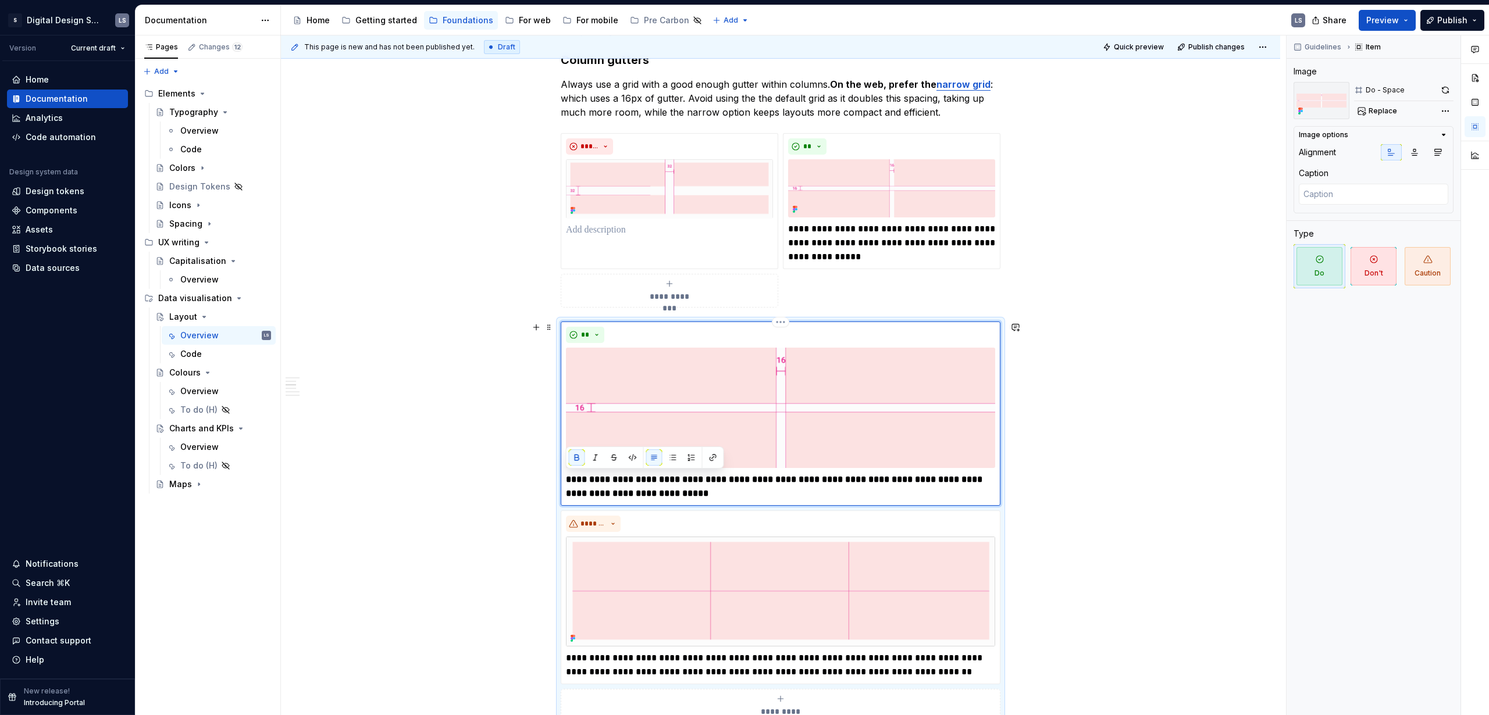
click at [743, 434] on p "**********" at bounding box center [780, 487] width 429 height 28
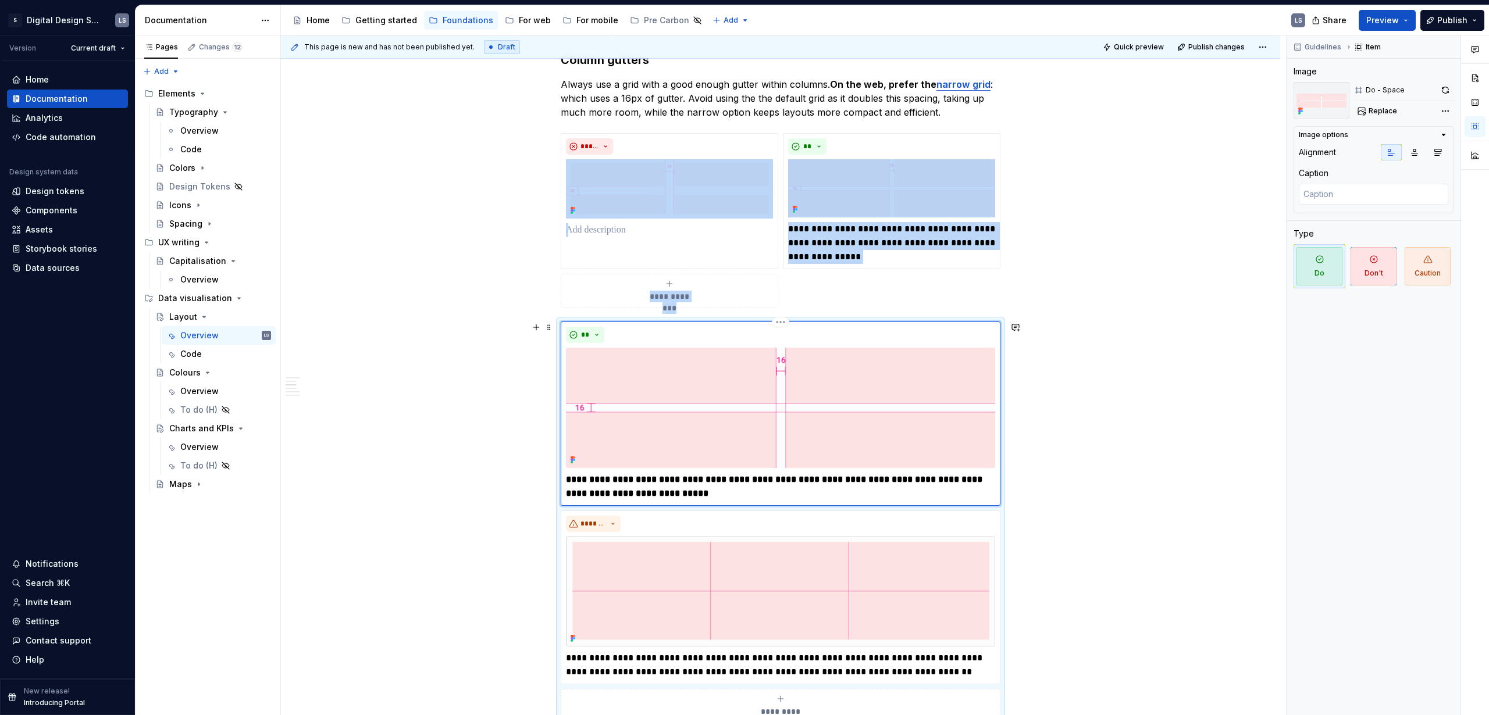
click at [563, 434] on div "**********" at bounding box center [781, 414] width 440 height 184
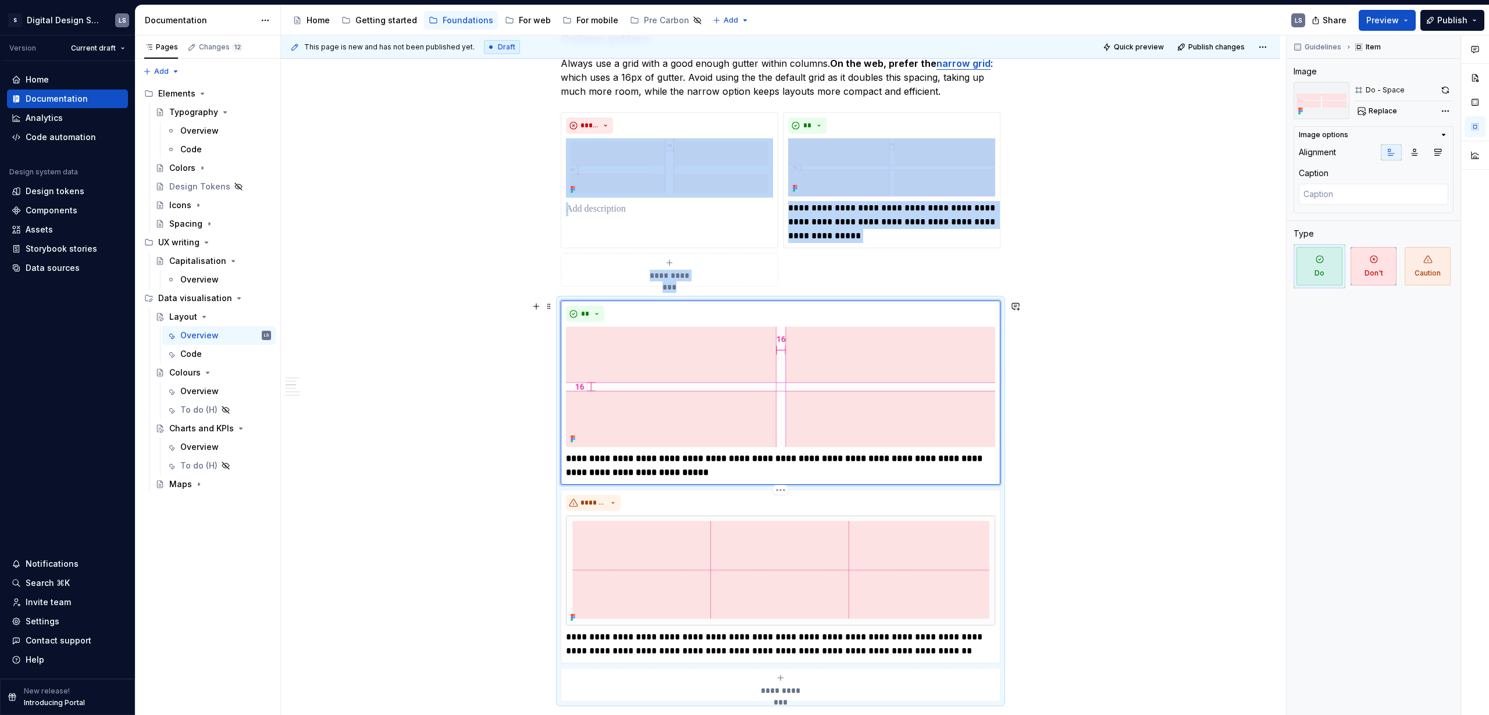
scroll to position [489, 0]
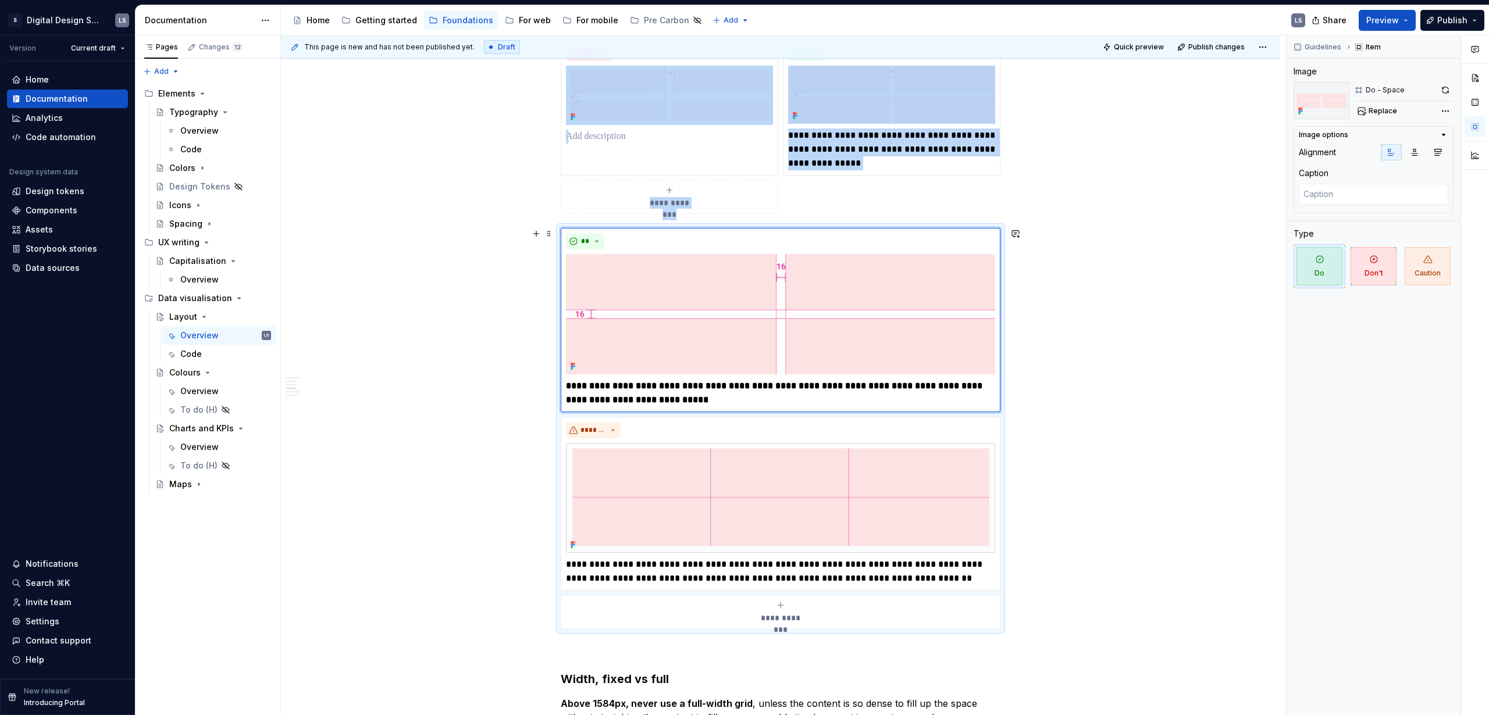
click at [795, 434] on div "**********" at bounding box center [780, 612] width 429 height 23
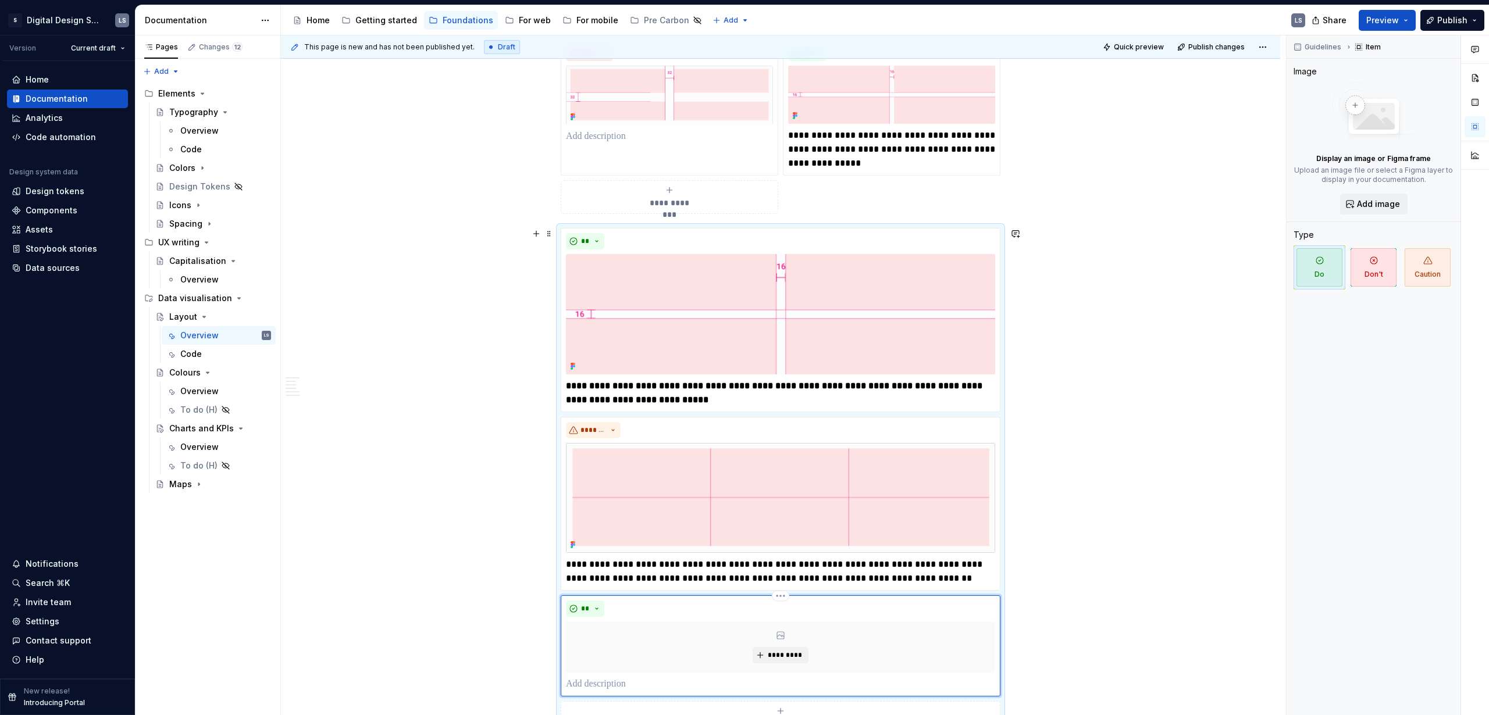
click at [655, 434] on p at bounding box center [780, 684] width 429 height 14
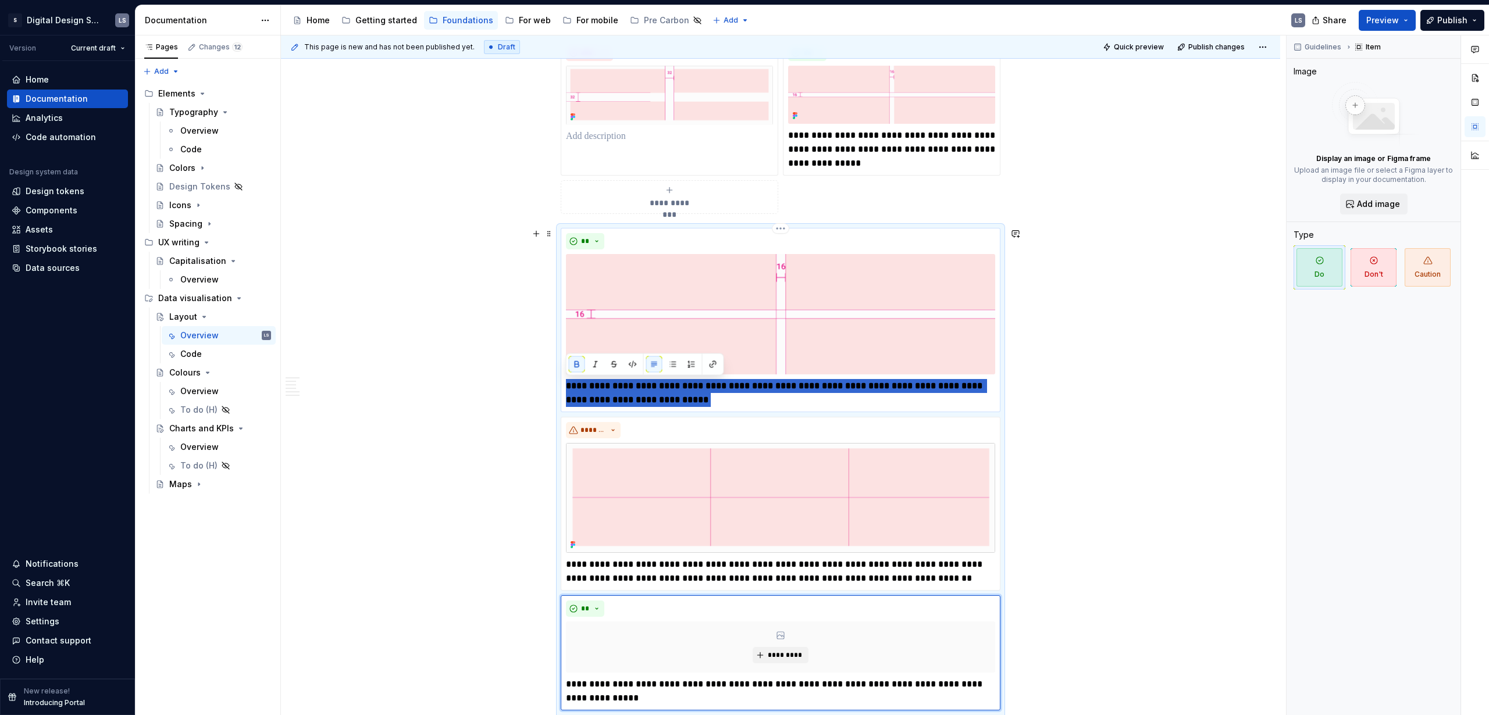
drag, startPoint x: 696, startPoint y: 397, endPoint x: 564, endPoint y: 390, distance: 132.2
click at [564, 390] on div "**********" at bounding box center [781, 320] width 440 height 184
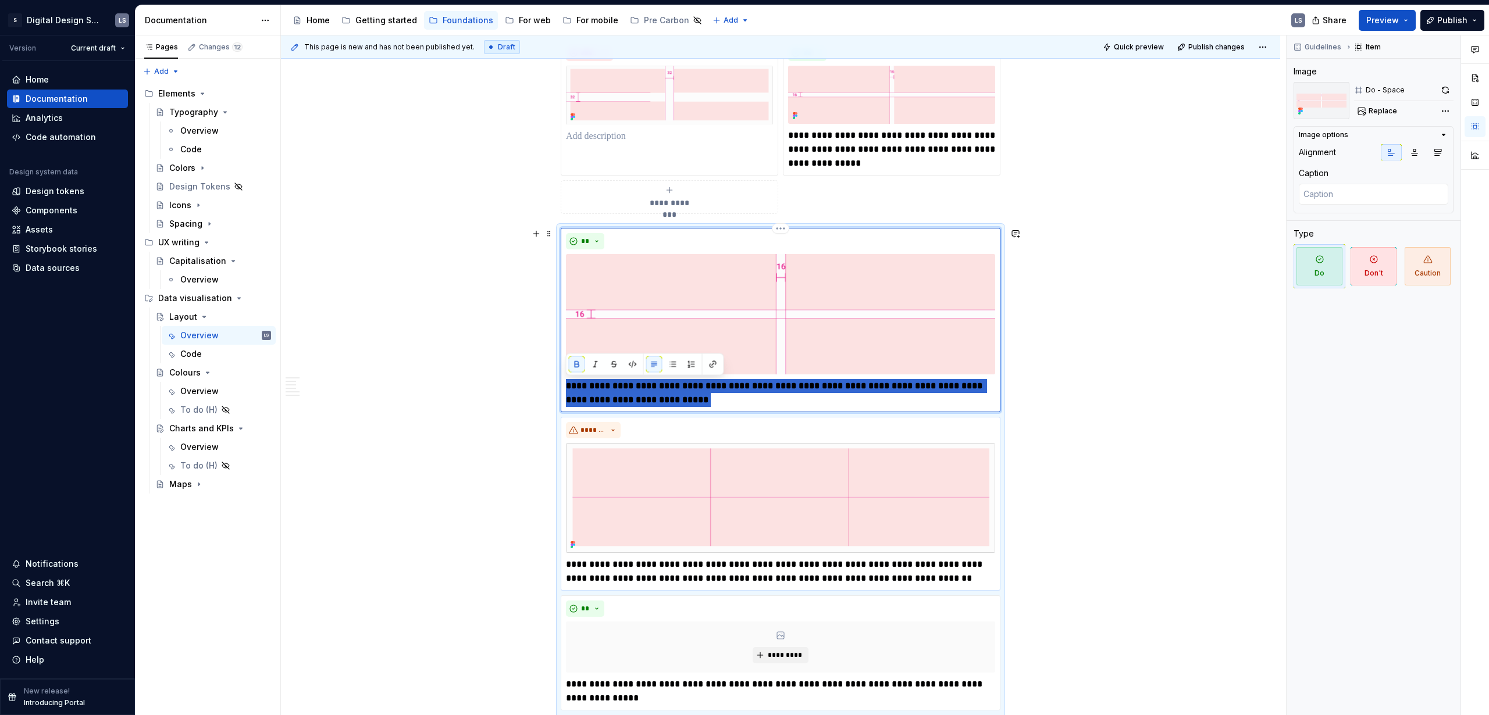
type textarea "*"
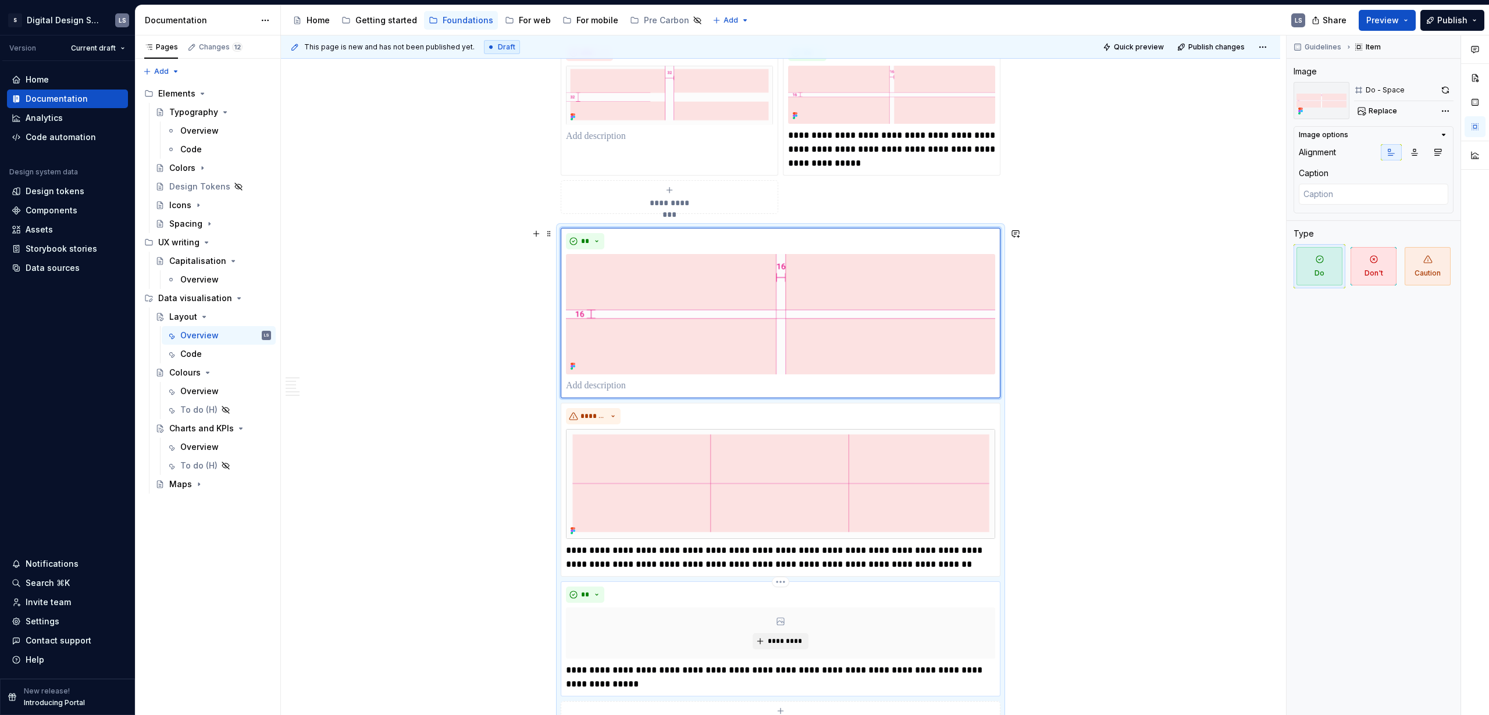
click at [634, 434] on p "**********" at bounding box center [780, 677] width 429 height 28
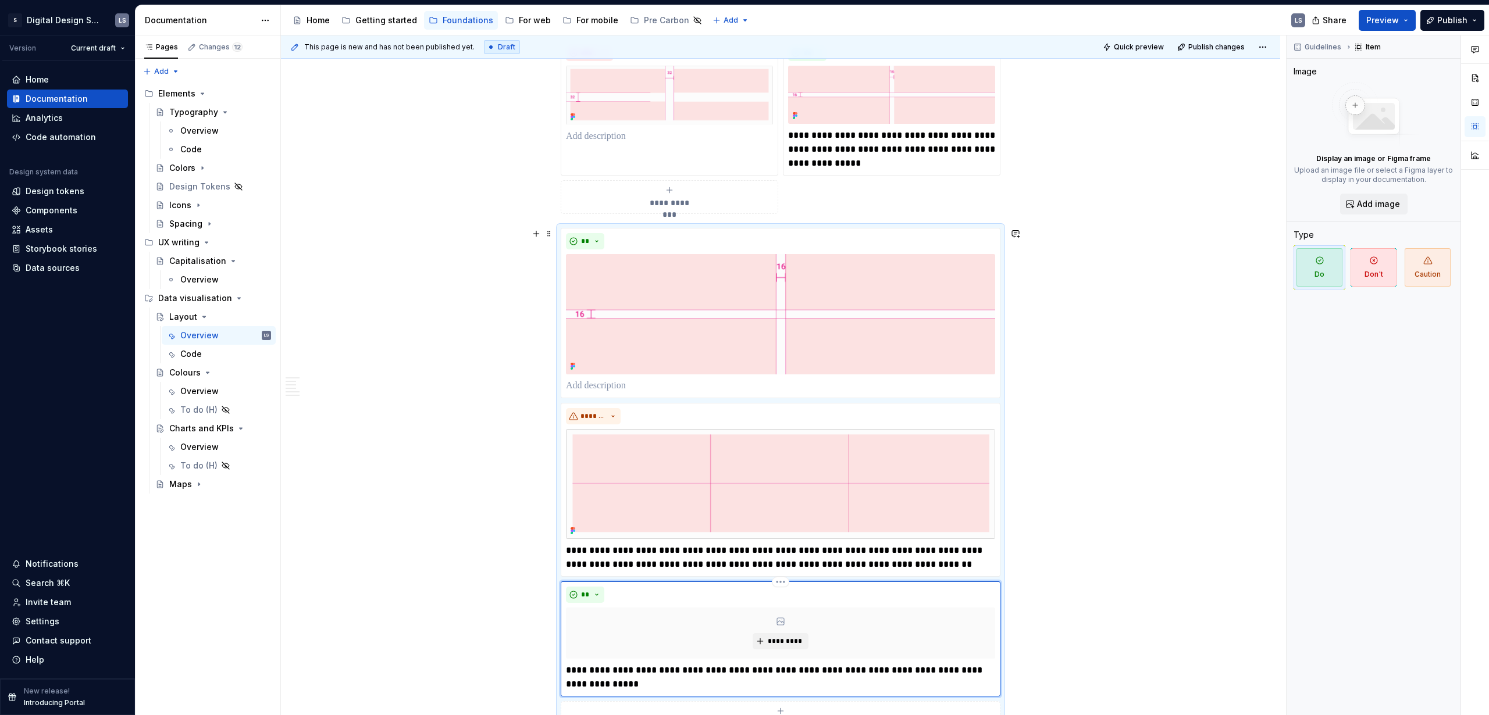
scroll to position [521, 0]
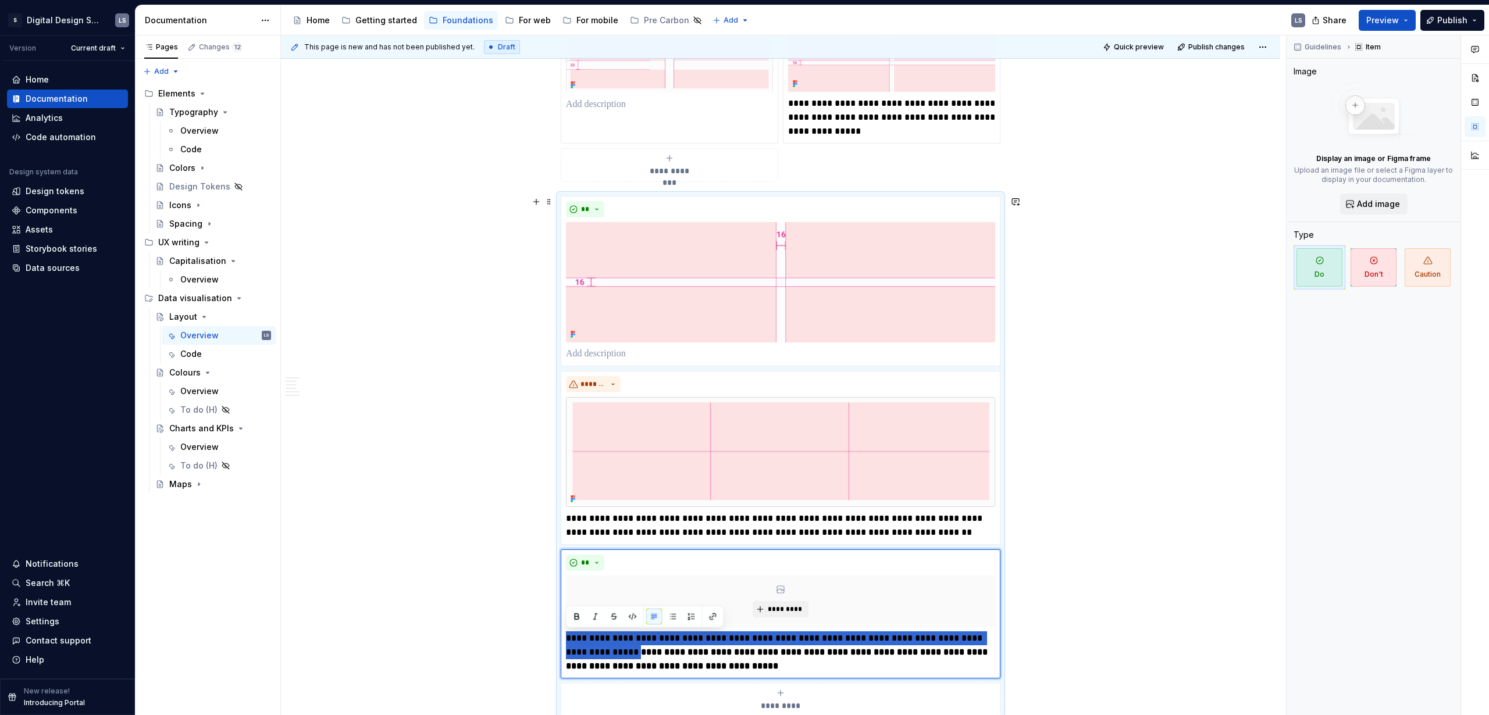
drag, startPoint x: 604, startPoint y: 654, endPoint x: 559, endPoint y: 638, distance: 47.8
click at [561, 434] on div "**********" at bounding box center [781, 456] width 440 height 521
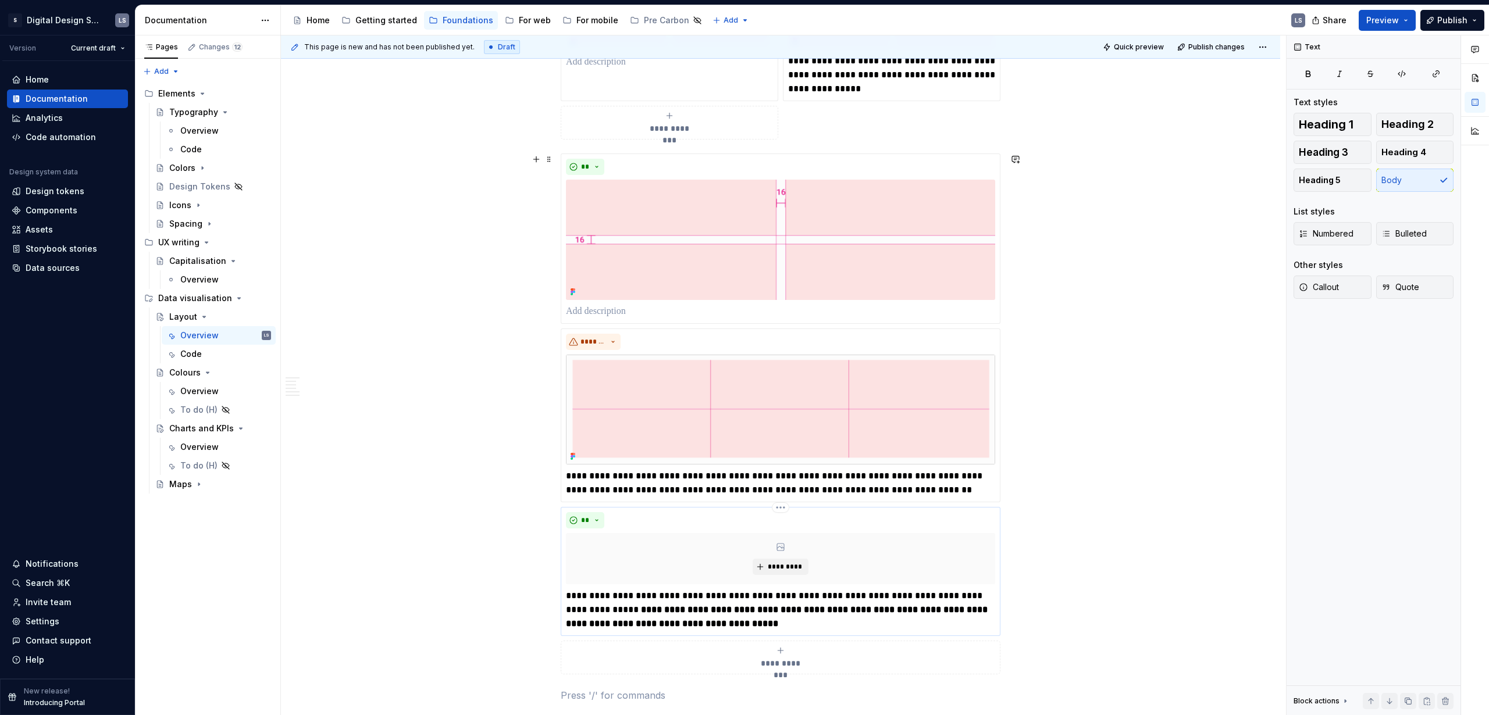
scroll to position [570, 0]
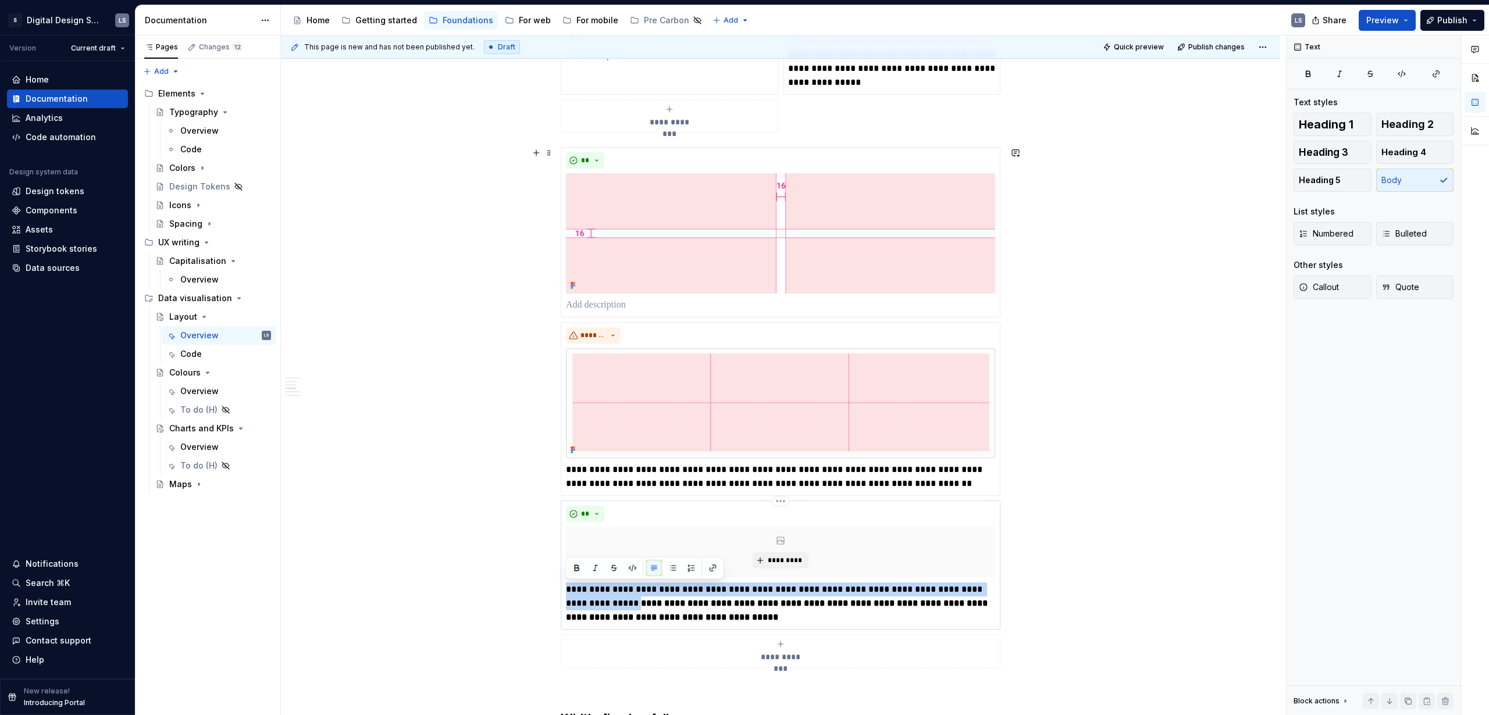
drag, startPoint x: 570, startPoint y: 590, endPoint x: 605, endPoint y: 604, distance: 37.3
click at [605, 434] on p "**********" at bounding box center [780, 604] width 429 height 42
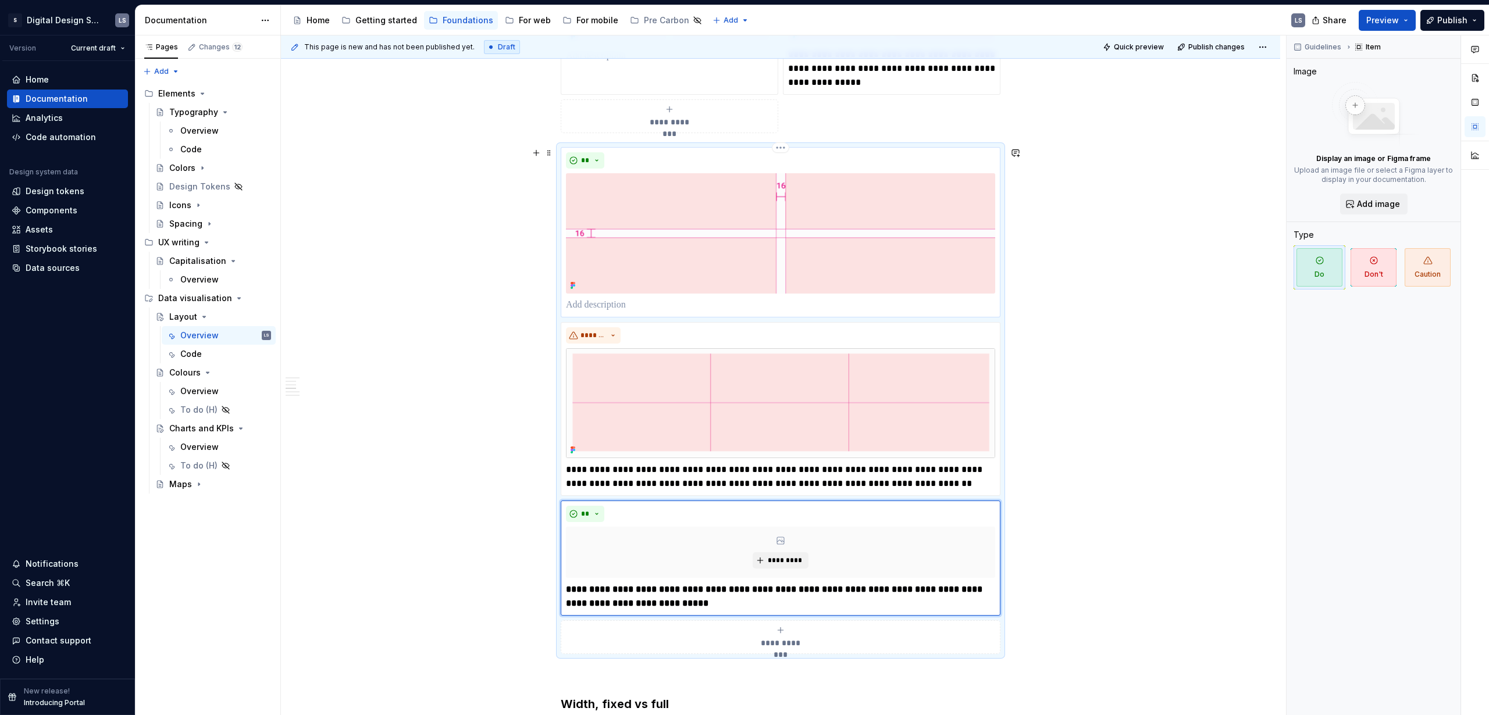
click at [625, 305] on p at bounding box center [780, 305] width 429 height 14
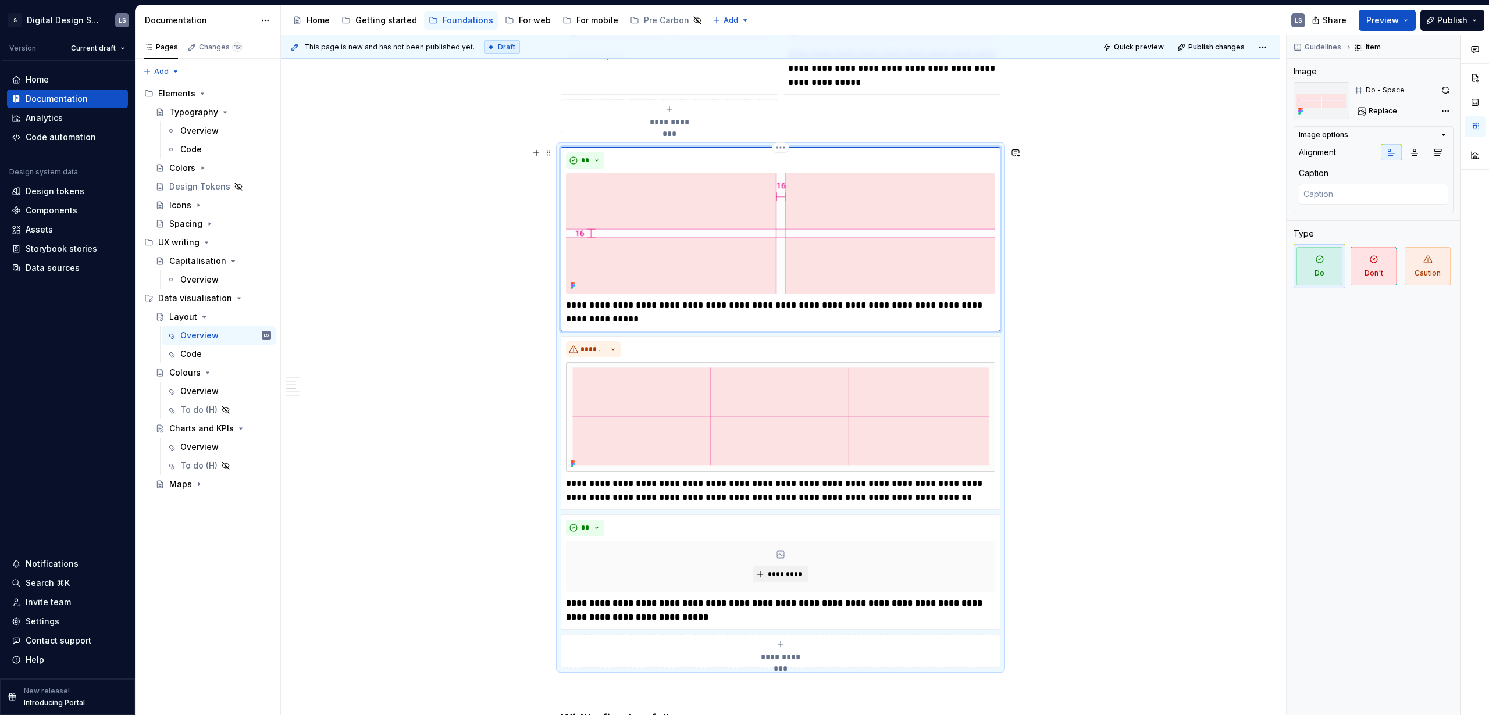
drag, startPoint x: 763, startPoint y: 304, endPoint x: 835, endPoint y: 326, distance: 75.6
click at [763, 304] on p "**********" at bounding box center [780, 312] width 429 height 28
click at [768, 302] on p "**********" at bounding box center [780, 312] width 429 height 28
click at [762, 305] on p "**********" at bounding box center [780, 312] width 429 height 28
click at [748, 309] on p "**********" at bounding box center [780, 312] width 429 height 28
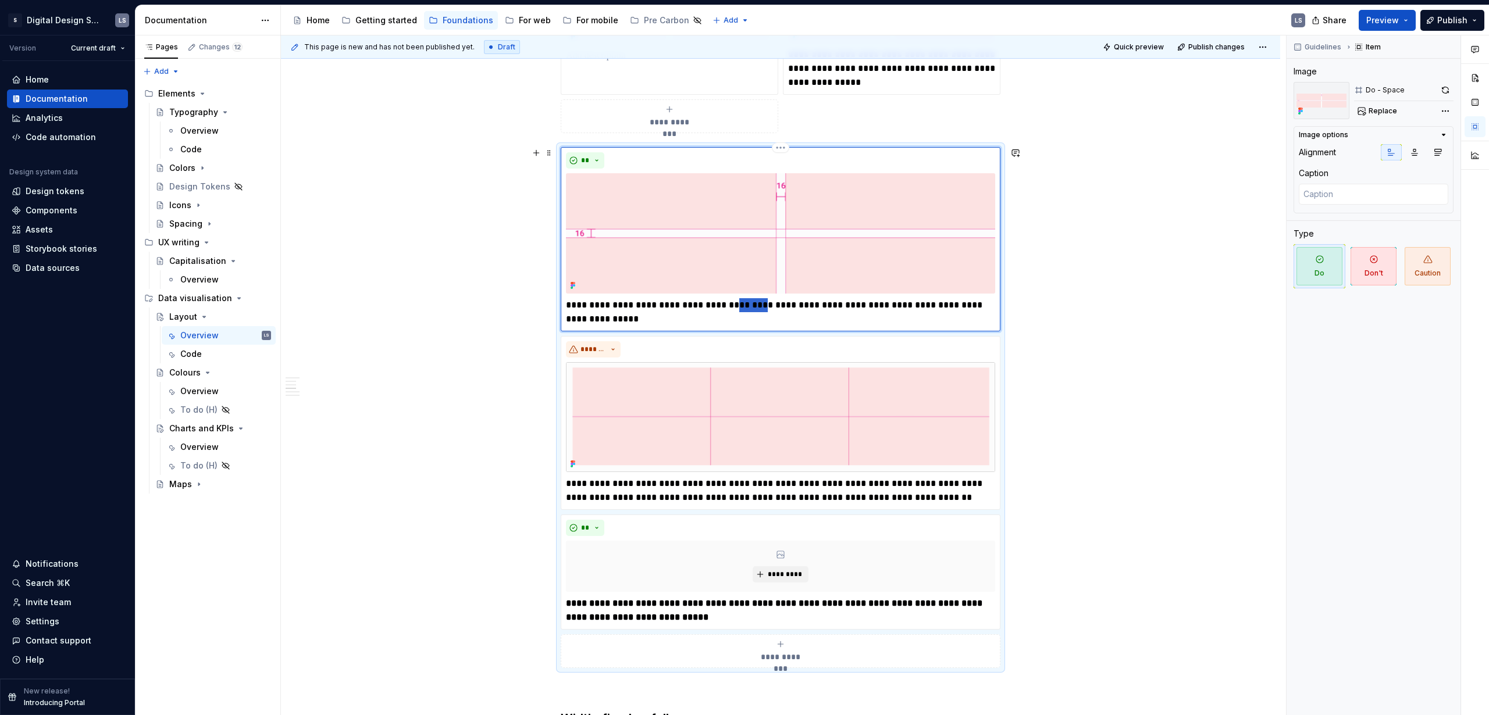
click at [748, 309] on p "**********" at bounding box center [780, 312] width 429 height 28
type textarea "*"
click at [798, 319] on p "**********" at bounding box center [780, 312] width 429 height 28
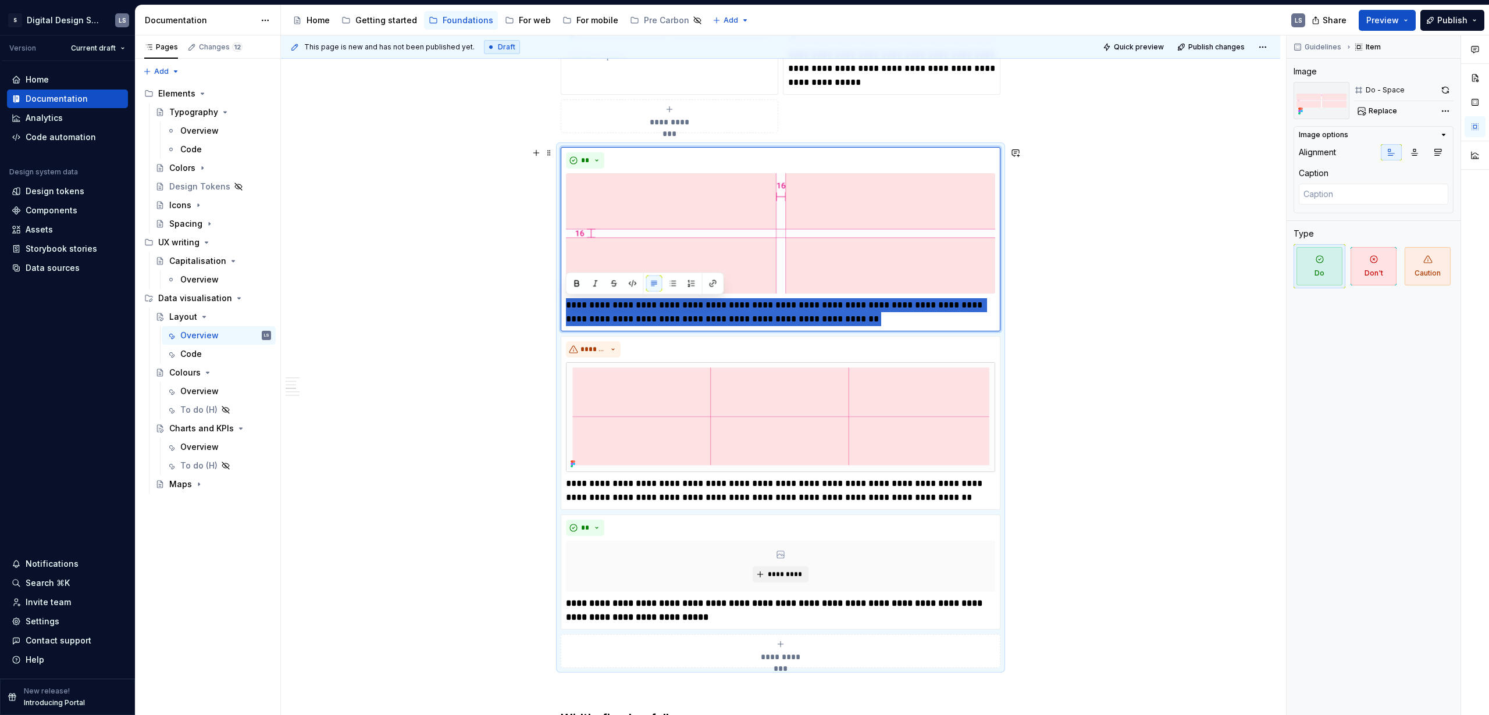
drag, startPoint x: 840, startPoint y: 327, endPoint x: 557, endPoint y: 309, distance: 283.2
click at [561, 309] on div "**********" at bounding box center [781, 407] width 440 height 521
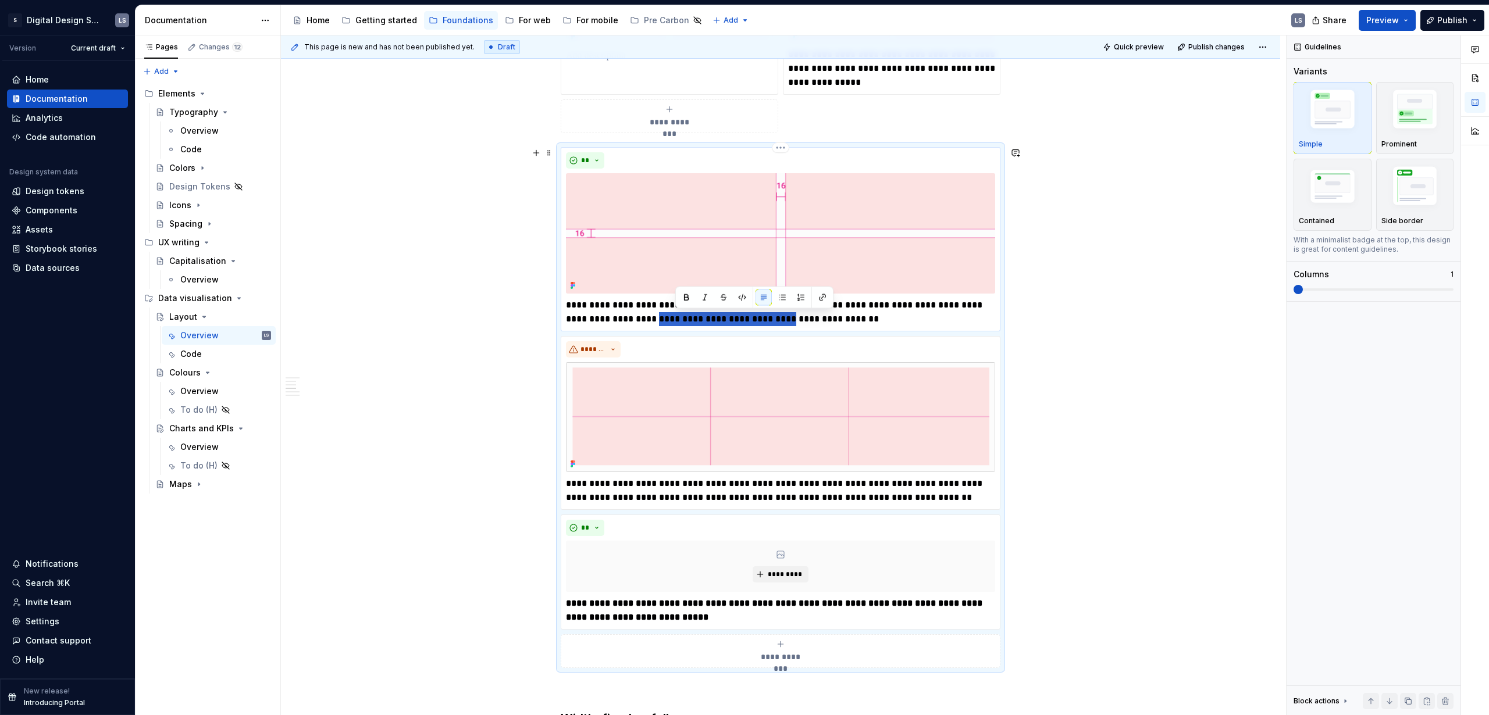
drag, startPoint x: 675, startPoint y: 319, endPoint x: 805, endPoint y: 318, distance: 130.3
click at [805, 318] on p "**********" at bounding box center [780, 312] width 429 height 28
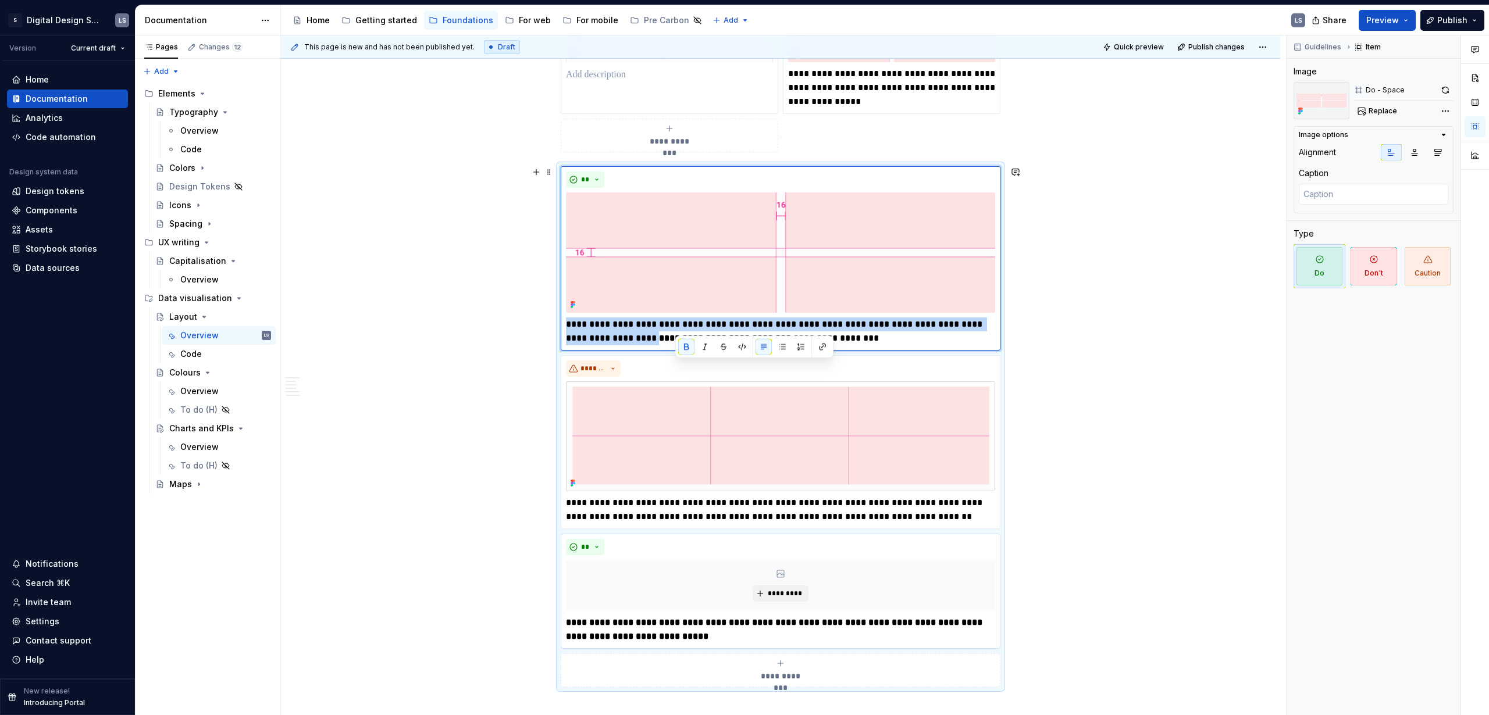
scroll to position [612, 0]
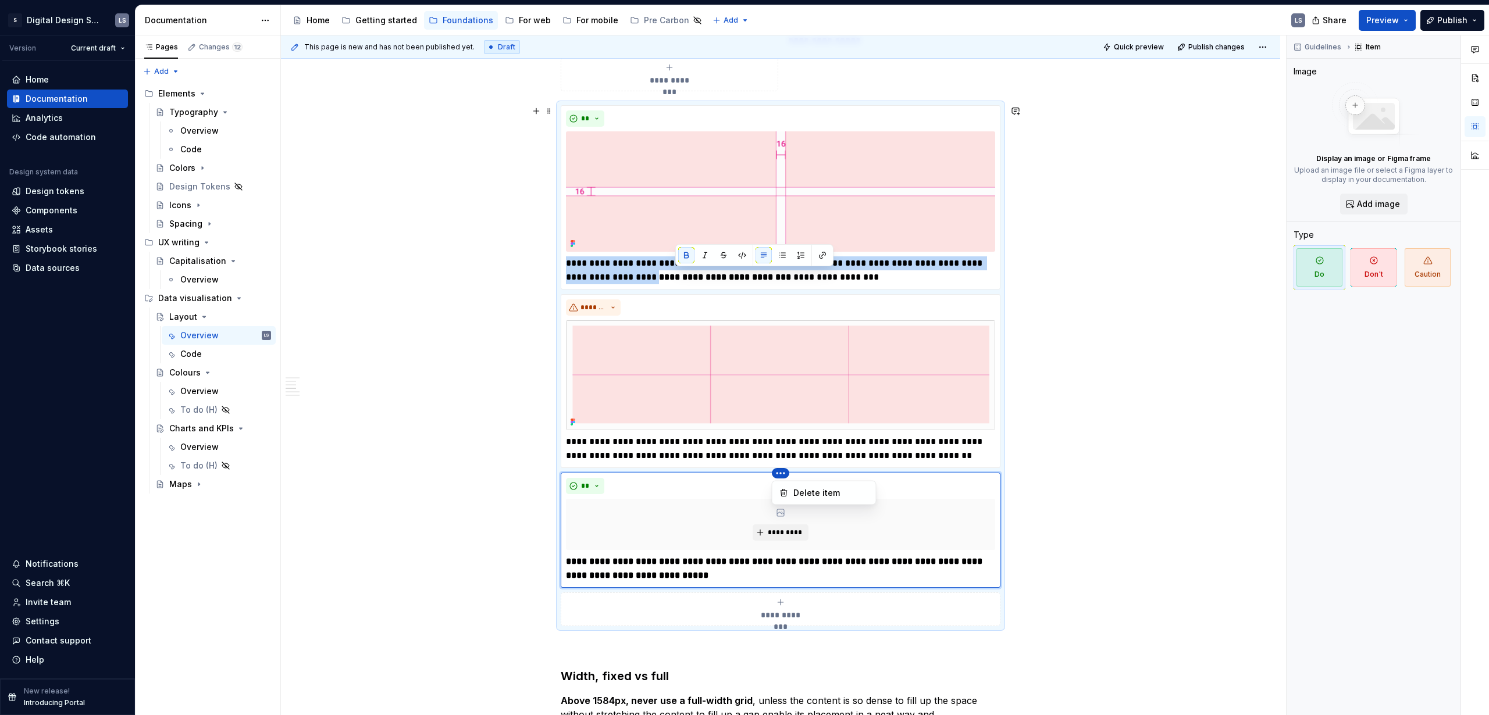
click at [788, 272] on html "2560px x 1230px S Digital Design System LS Version Current draft Home Documenta…" at bounding box center [744, 357] width 1489 height 715
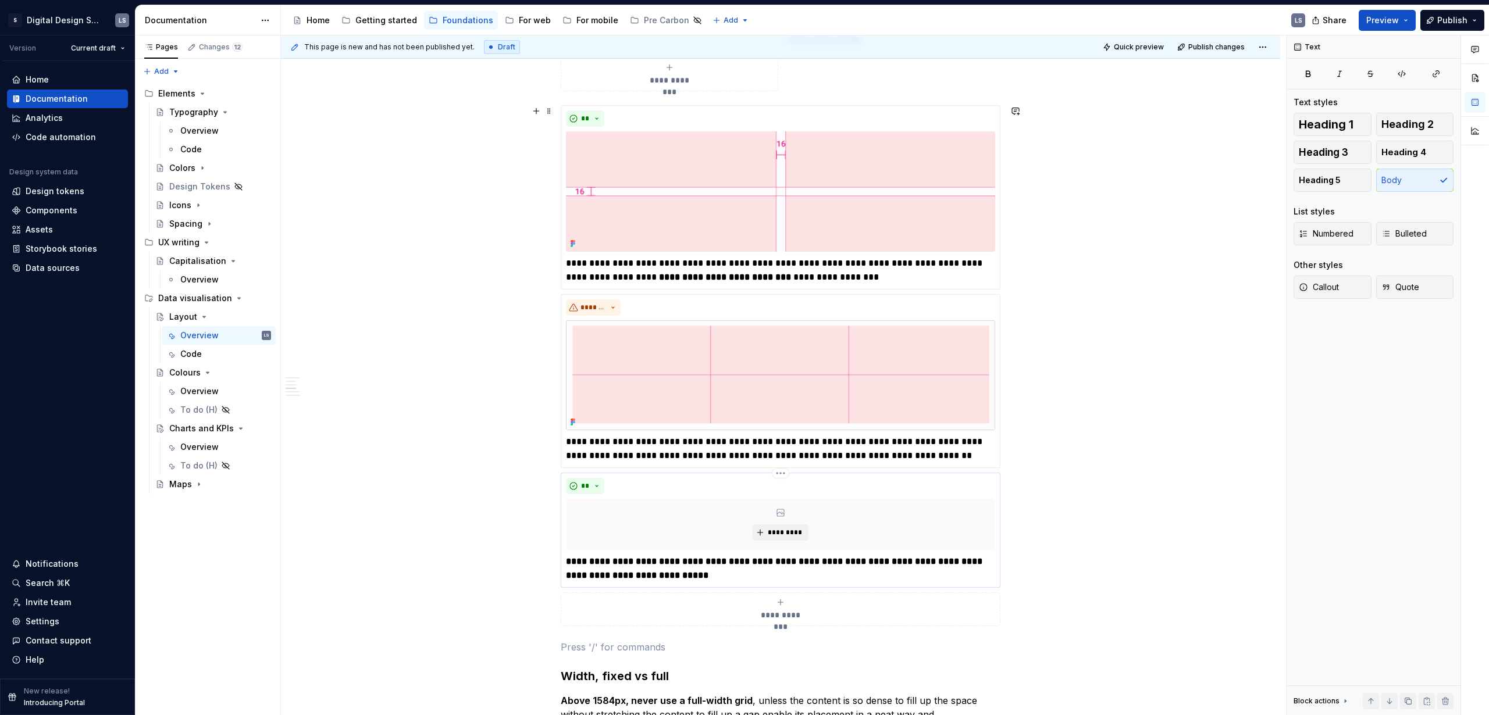
click at [779, 434] on html "2560px x 1230px S Digital Design System LS Version Current draft Home Documenta…" at bounding box center [744, 357] width 1489 height 715
click at [695, 434] on div "**" at bounding box center [780, 486] width 429 height 16
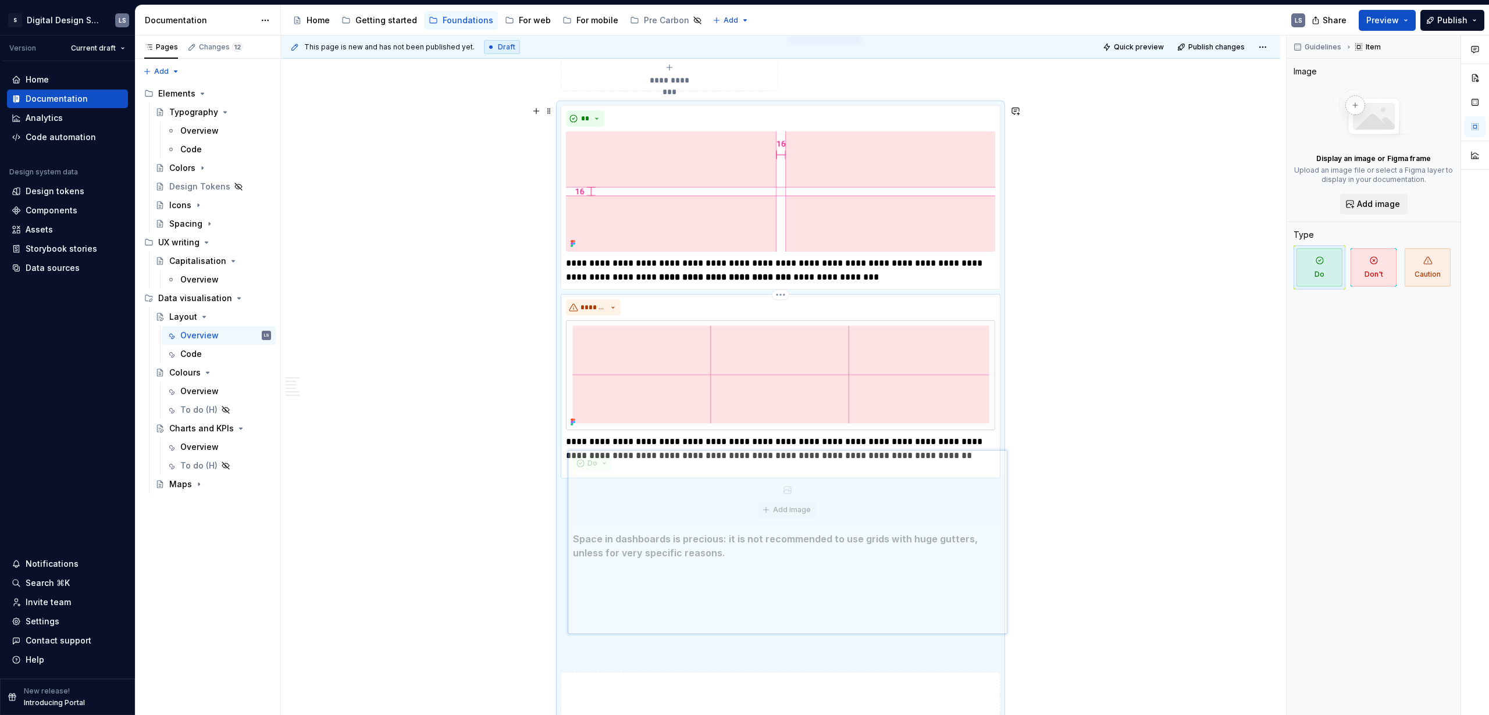
scroll to position [622, 0]
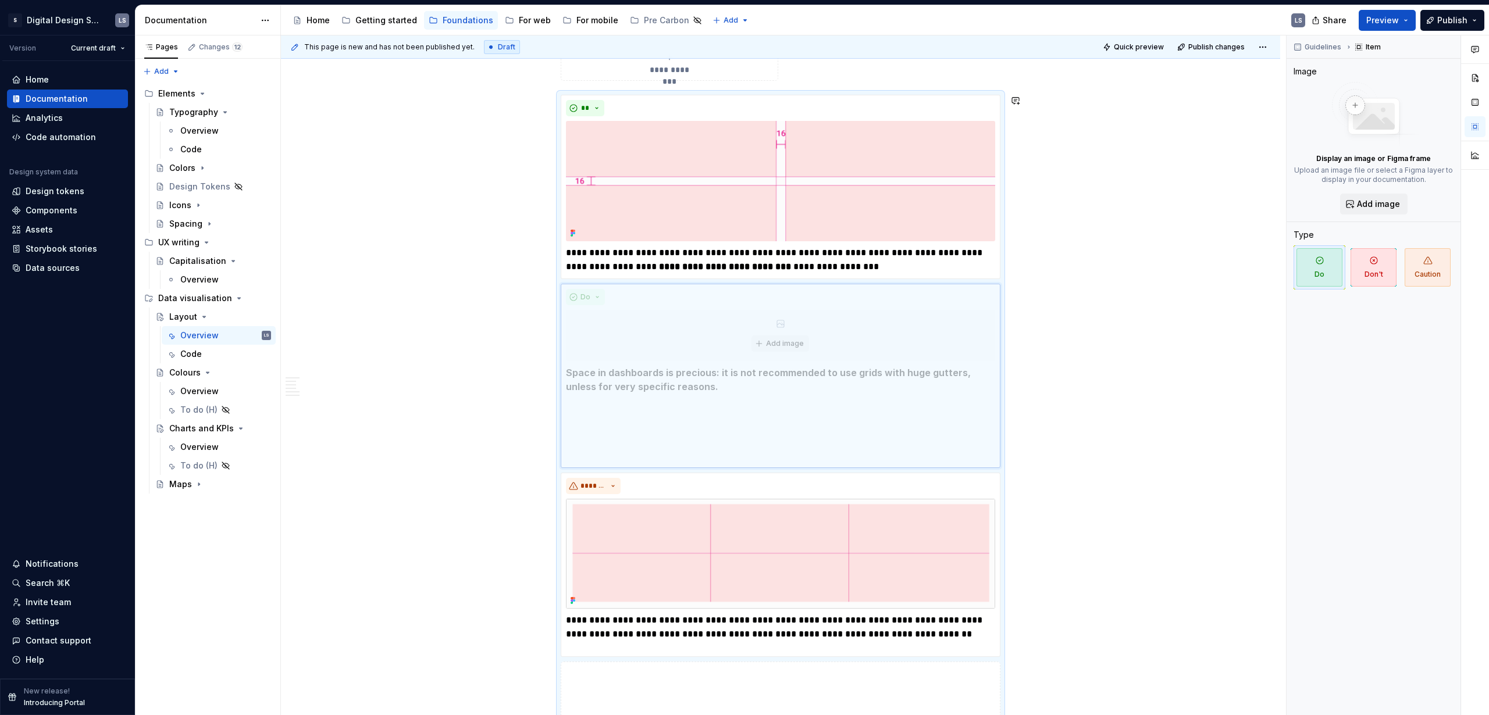
drag, startPoint x: 747, startPoint y: 474, endPoint x: 726, endPoint y: 288, distance: 187.2
click at [726, 288] on body "2560px x 1230px S Digital Design System LS Version Current draft Home Documenta…" at bounding box center [744, 357] width 1489 height 715
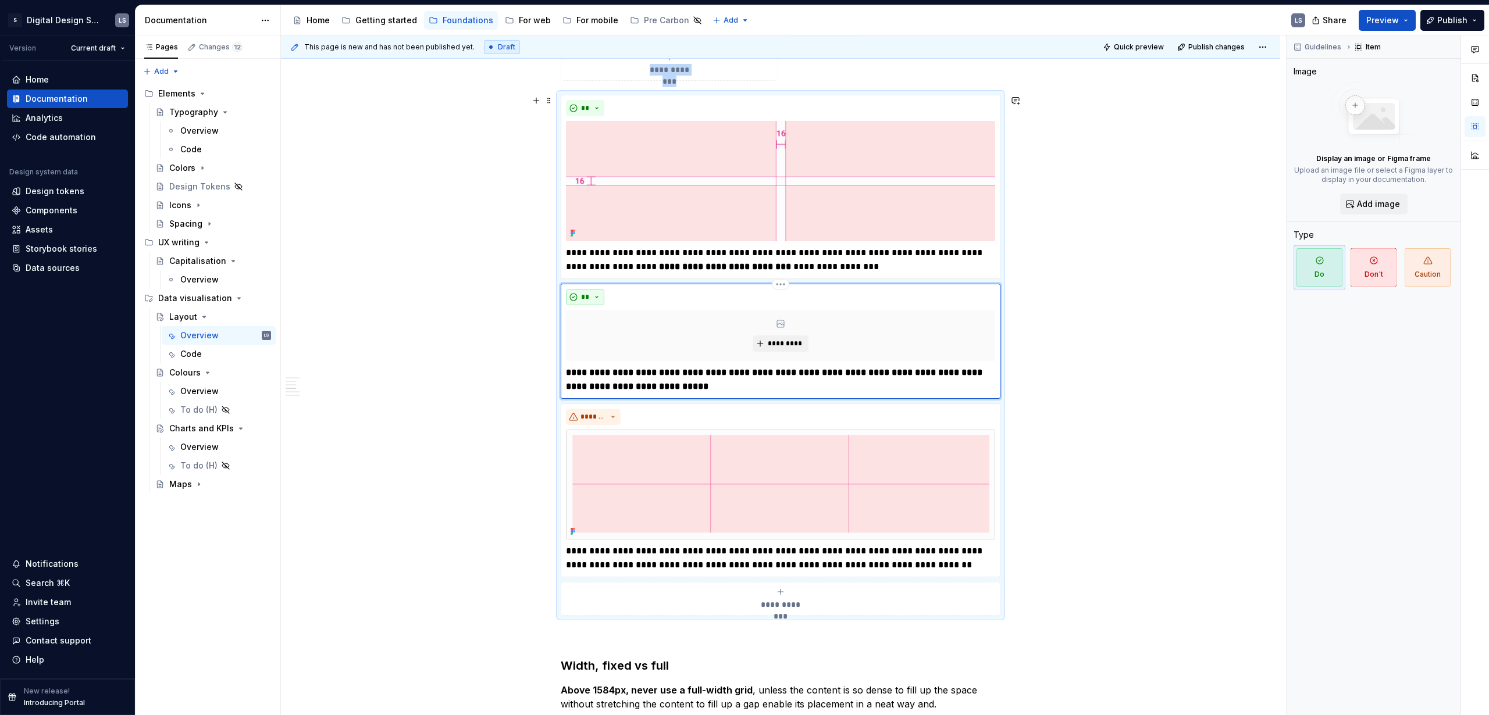
click at [594, 294] on button "**" at bounding box center [585, 297] width 38 height 16
click at [602, 336] on div "Don't" at bounding box center [612, 339] width 22 height 12
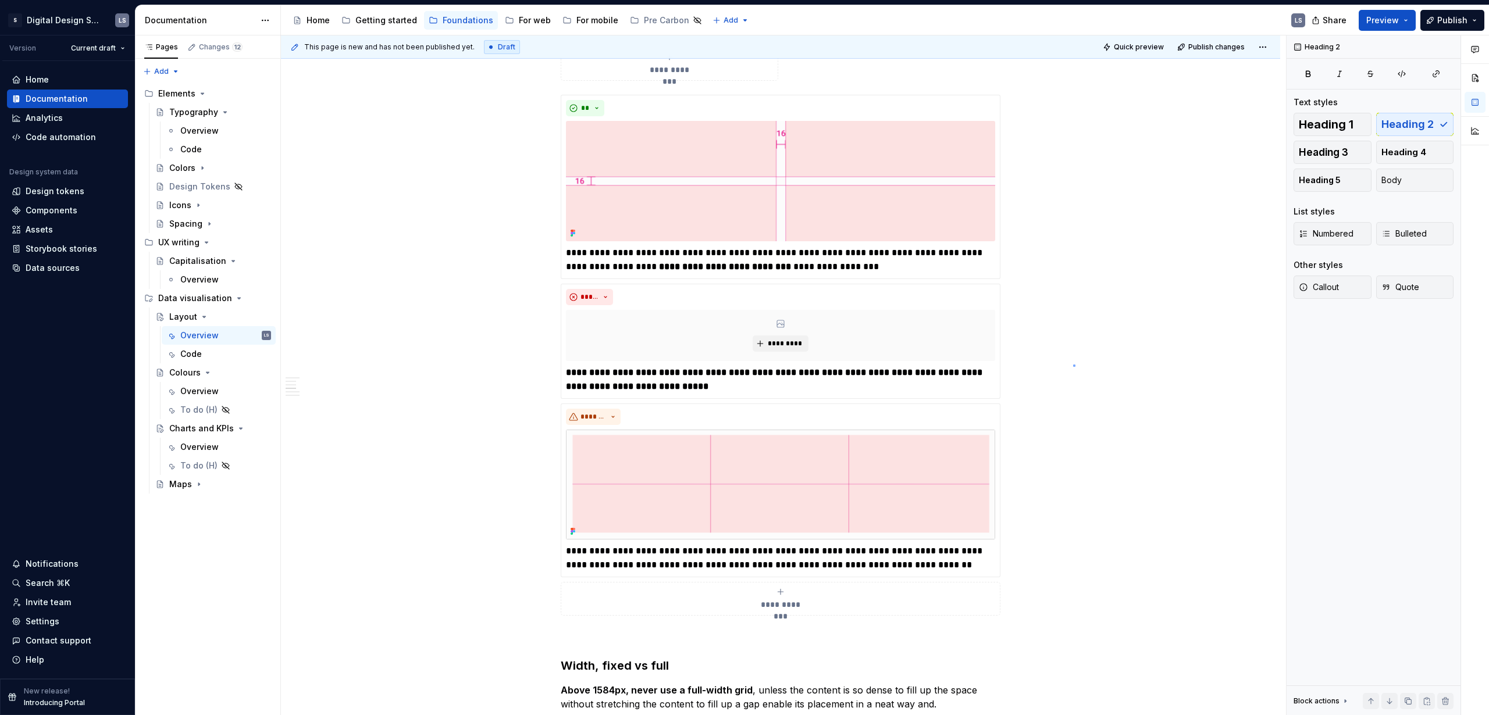
click at [869, 365] on div "This page is new and has not been published yet. Draft Quick preview Publish ch…" at bounding box center [783, 375] width 1005 height 680
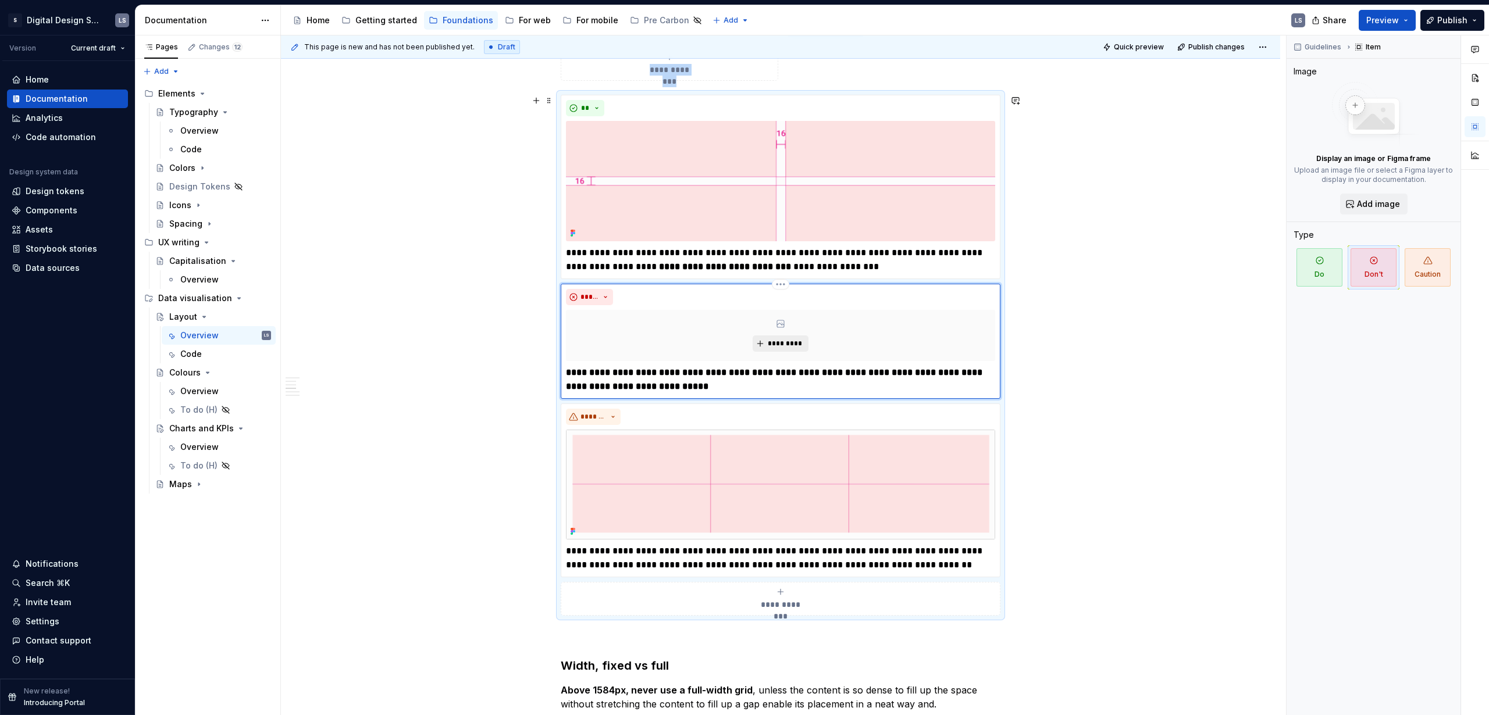
click at [763, 340] on button "*********" at bounding box center [779, 344] width 55 height 16
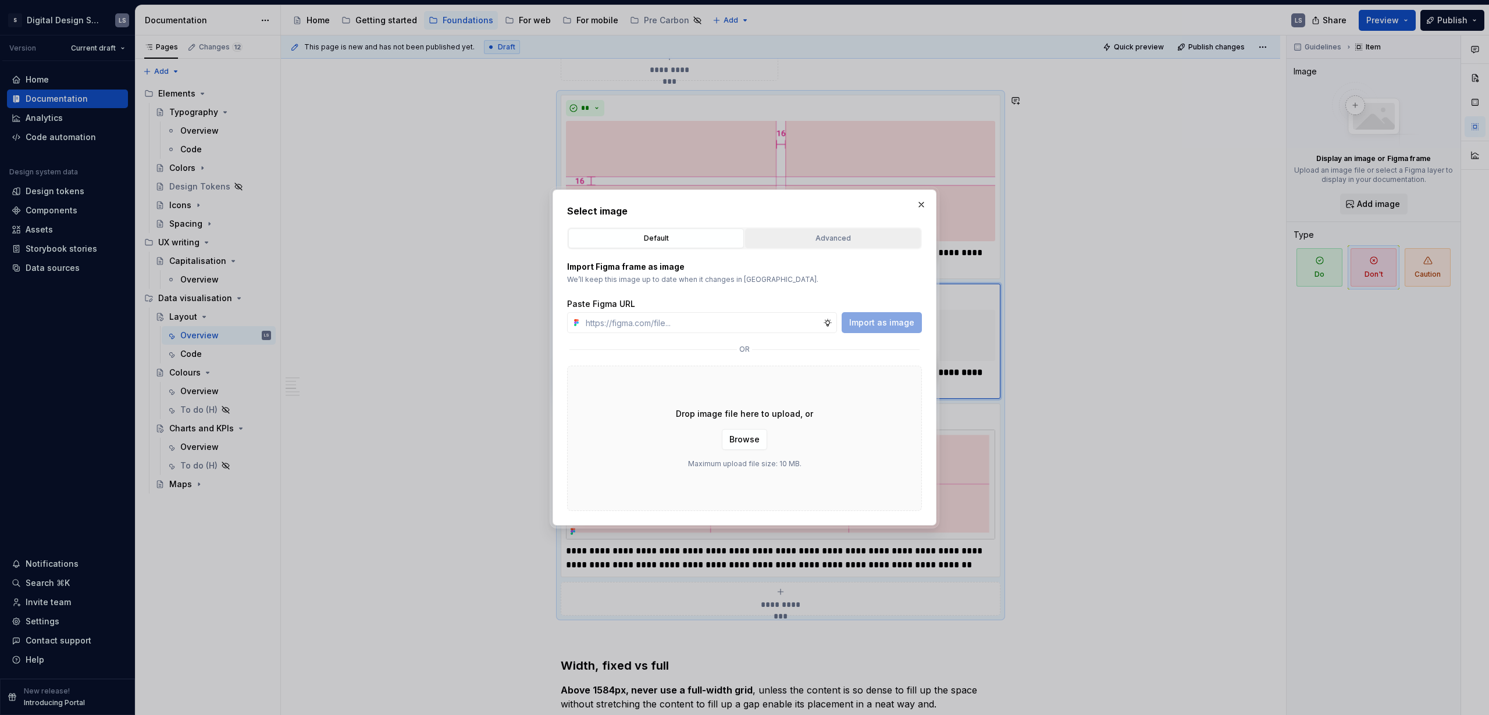
click at [813, 238] on div "Advanced" at bounding box center [832, 239] width 167 height 12
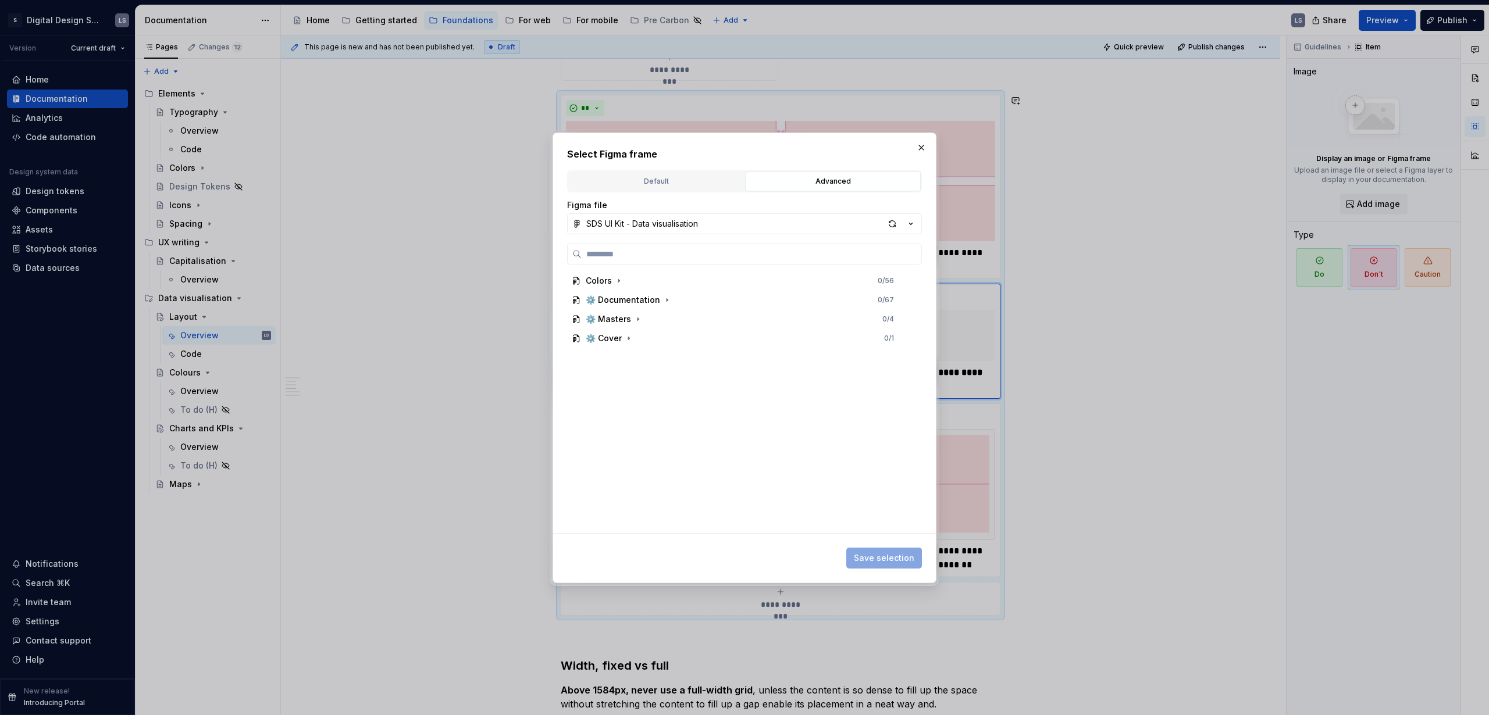
click at [869, 223] on div "button" at bounding box center [892, 224] width 16 height 16
type textarea "*"
click at [869, 147] on button "button" at bounding box center [921, 148] width 16 height 16
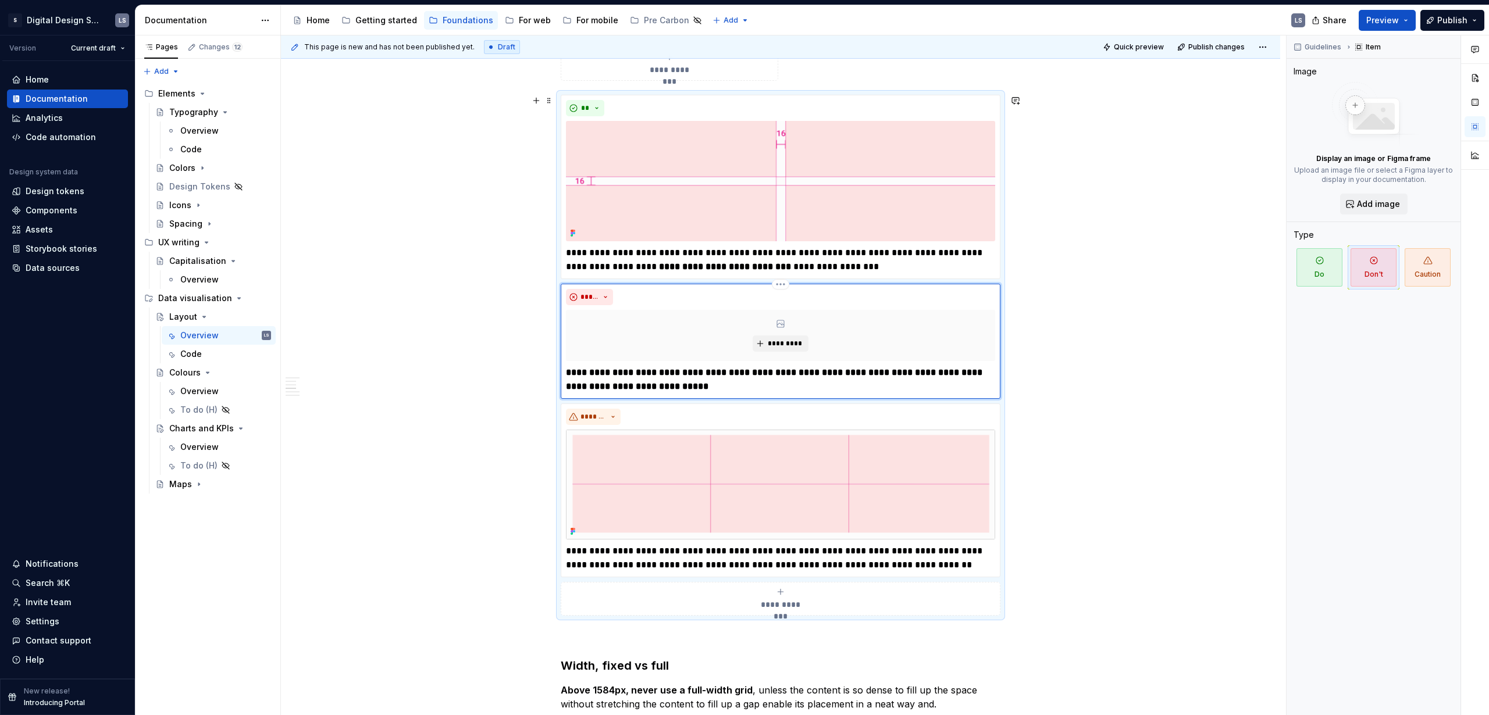
click at [772, 338] on button "*********" at bounding box center [779, 344] width 55 height 16
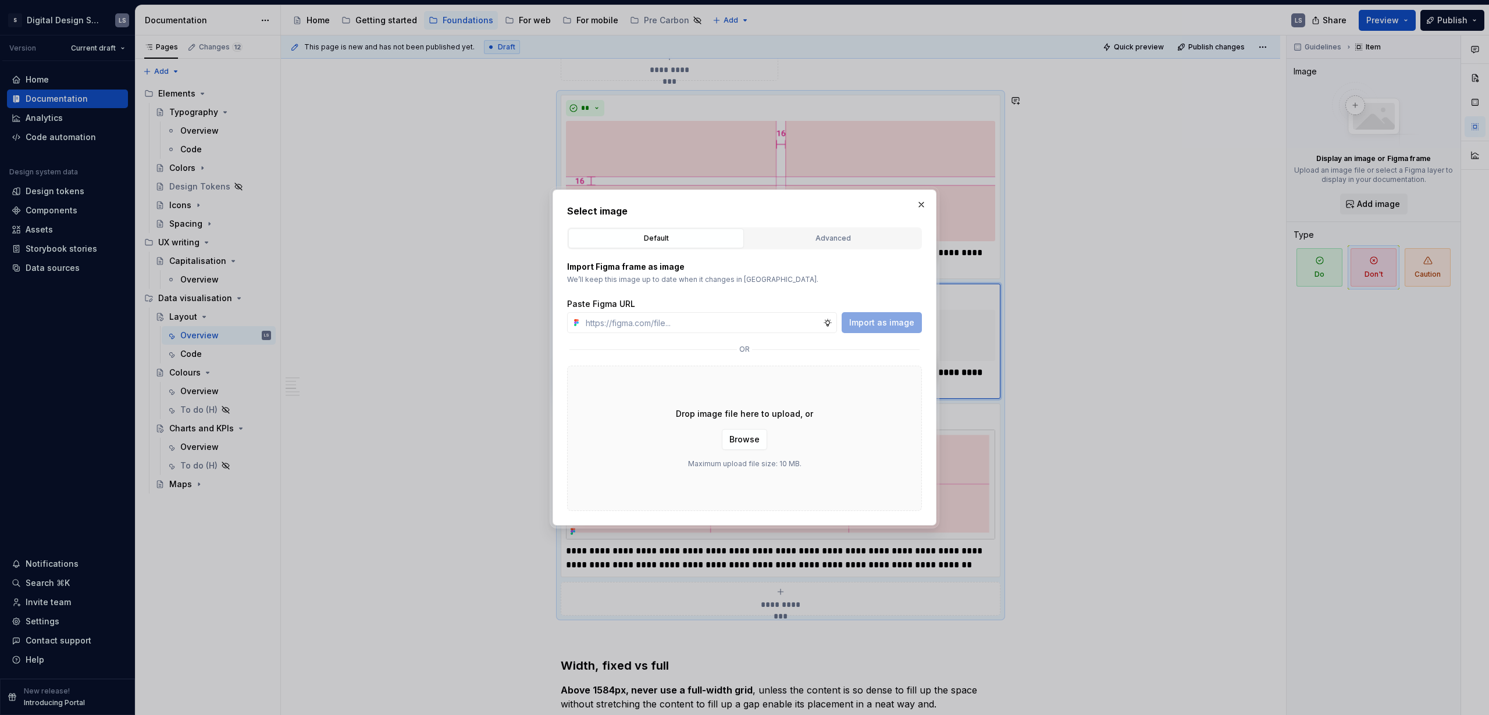
click at [832, 237] on div "Advanced" at bounding box center [832, 239] width 167 height 12
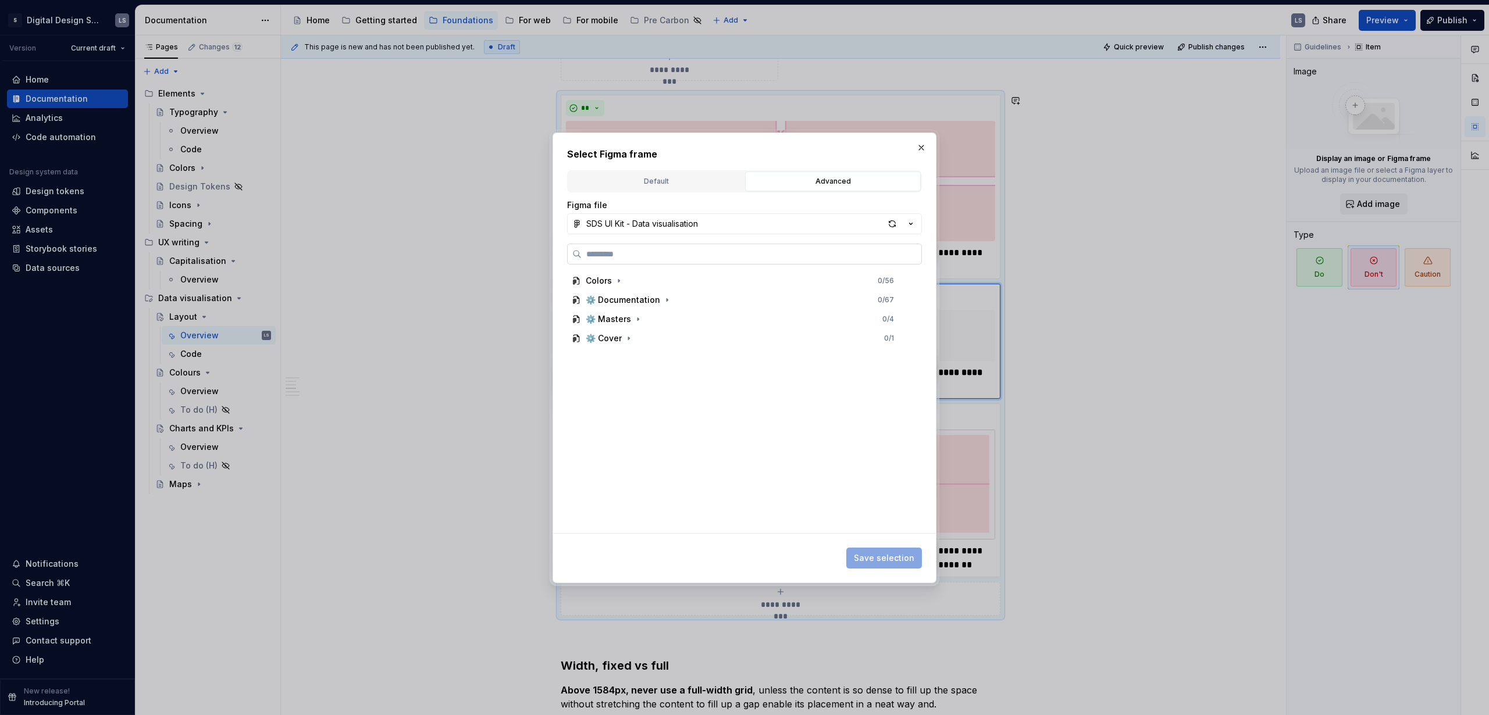
click at [655, 259] on input "search" at bounding box center [751, 254] width 340 height 12
type input "*****"
click at [733, 320] on div "Don't - Space 0 / 5" at bounding box center [745, 319] width 334 height 19
click at [869, 434] on button "Save selection" at bounding box center [884, 558] width 76 height 21
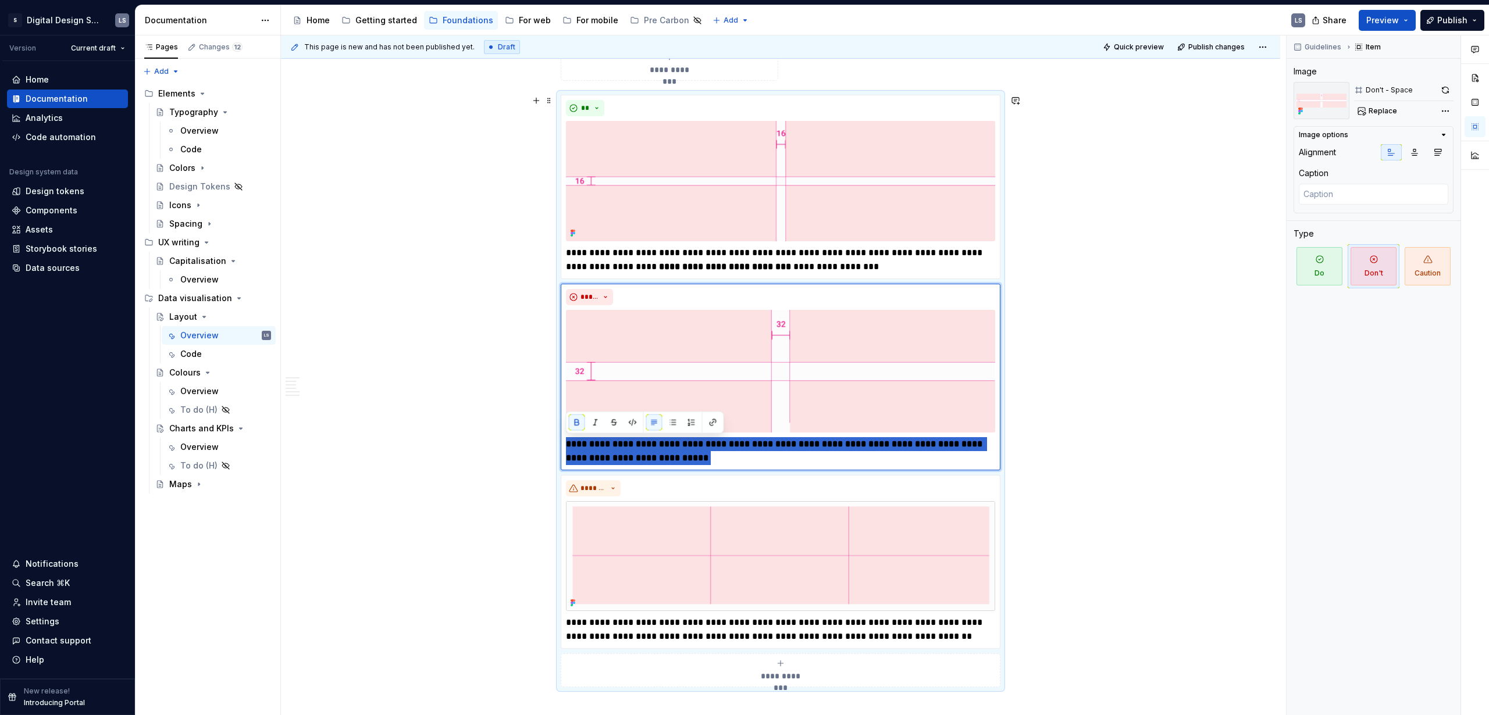
drag, startPoint x: 620, startPoint y: 449, endPoint x: 555, endPoint y: 440, distance: 66.4
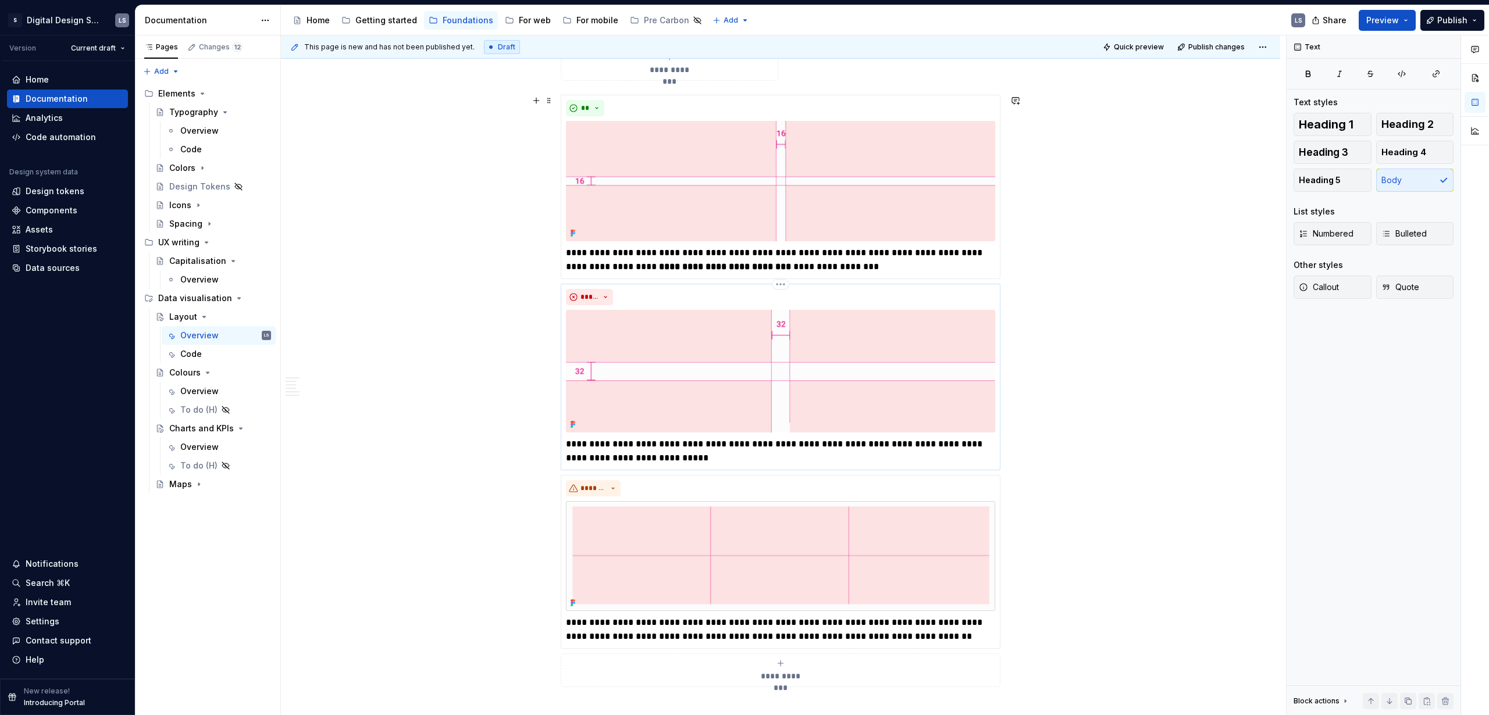
click at [681, 434] on p "**********" at bounding box center [780, 451] width 429 height 28
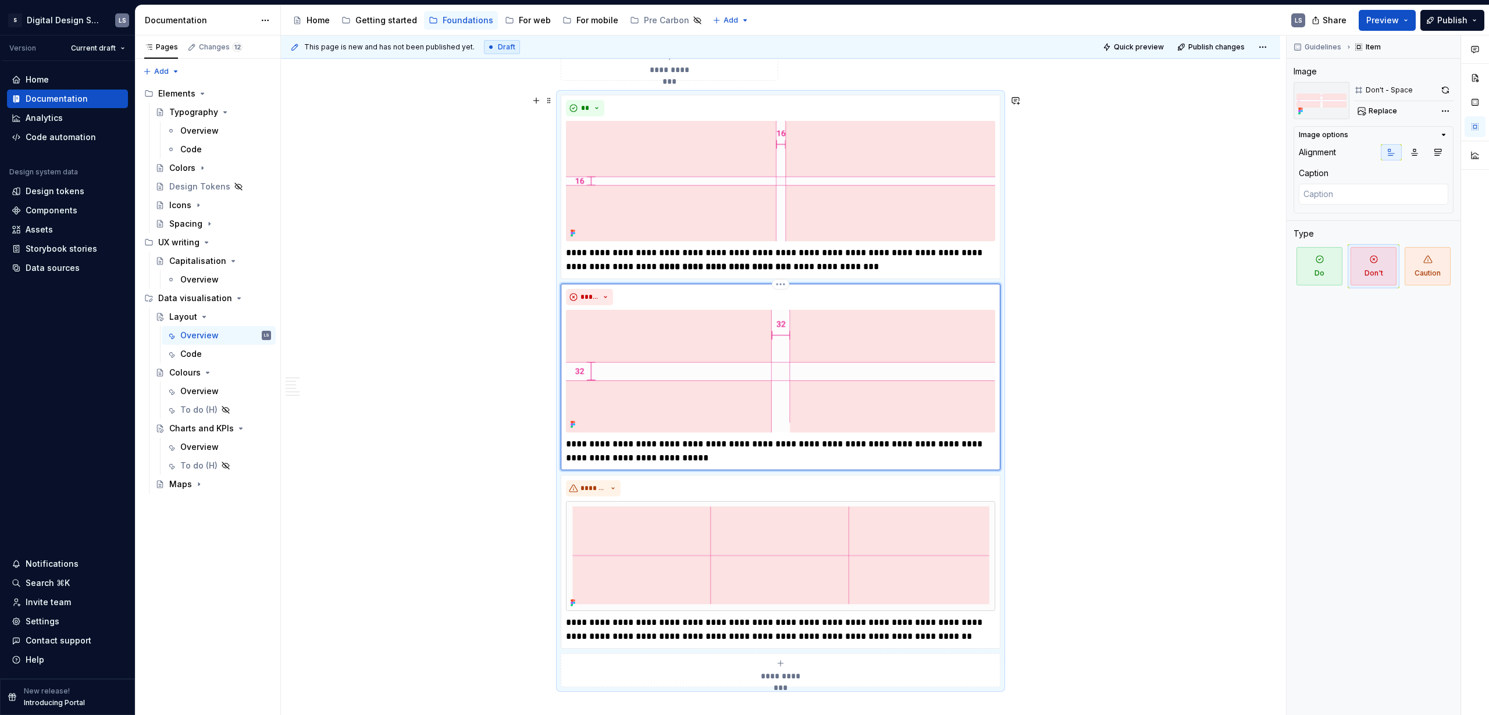
type textarea "*"
click at [869, 45] on span "Quick preview" at bounding box center [1139, 46] width 50 height 9
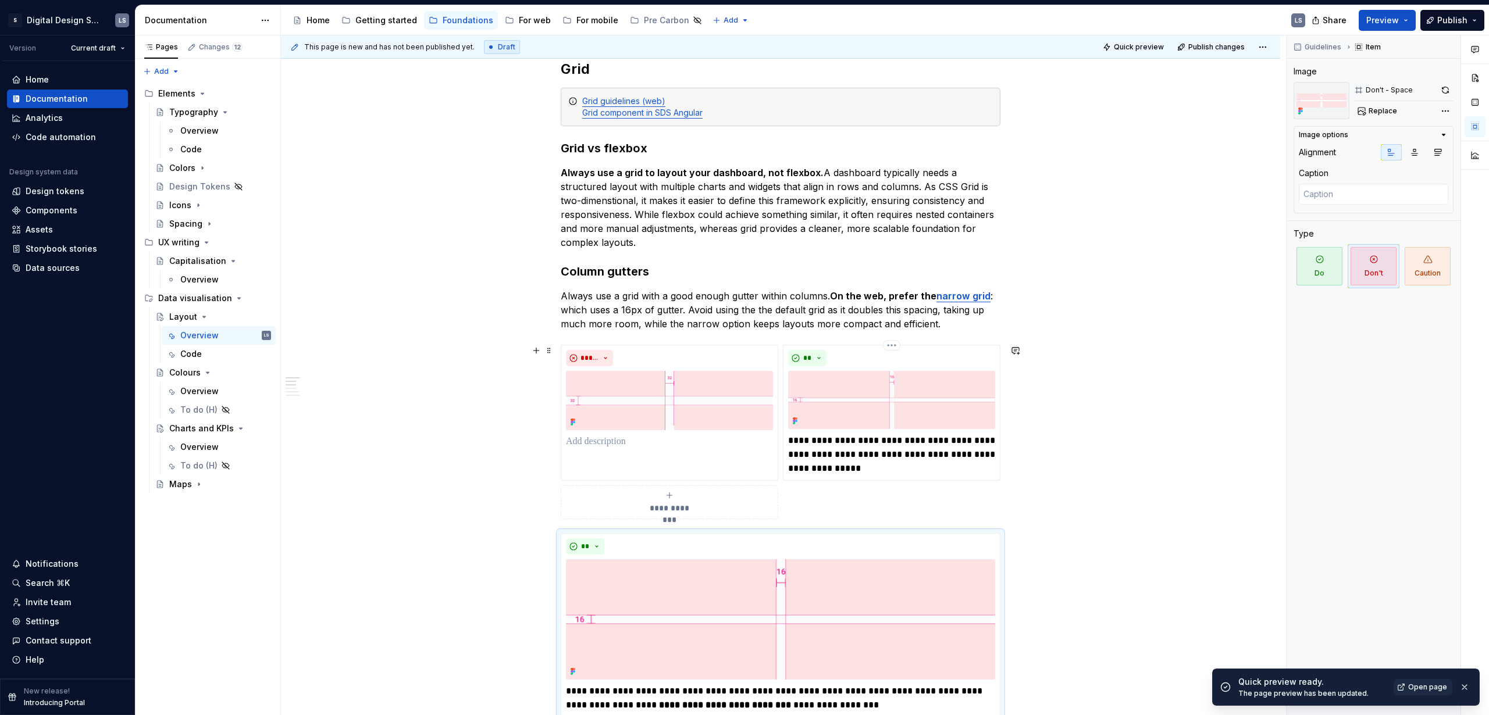
scroll to position [123, 0]
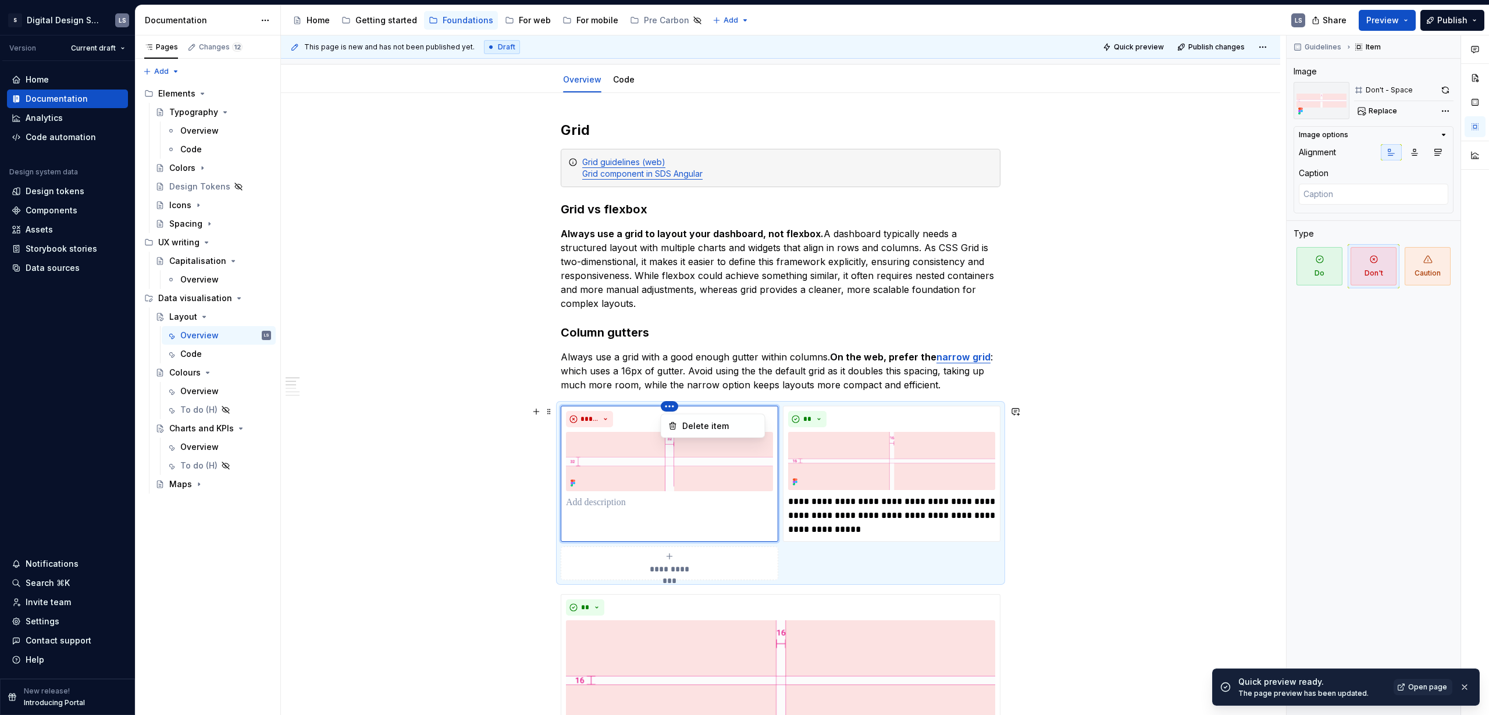
click at [666, 406] on html "2560px x 1230px S Digital Design System LS Version Current draft Home Documenta…" at bounding box center [744, 357] width 1489 height 715
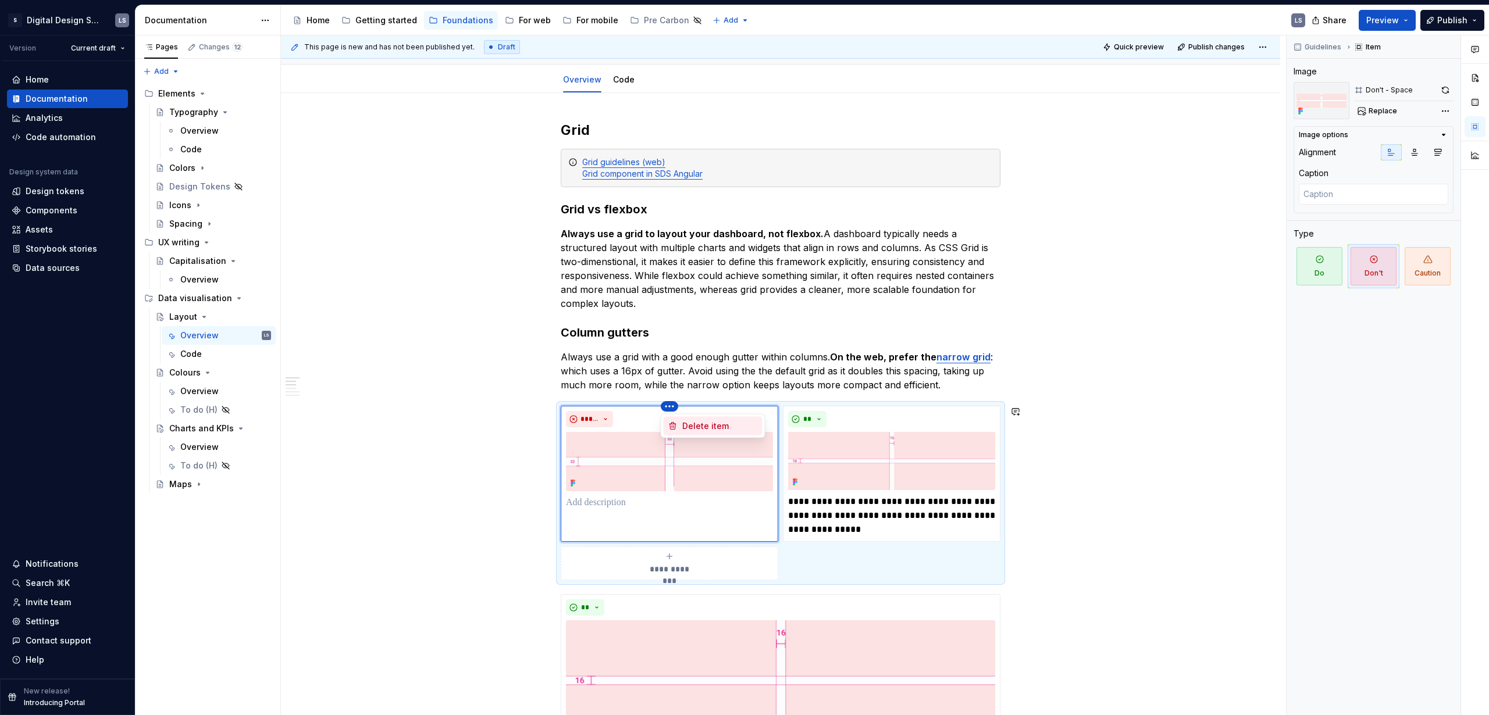
click at [704, 428] on div "Delete item" at bounding box center [720, 426] width 76 height 12
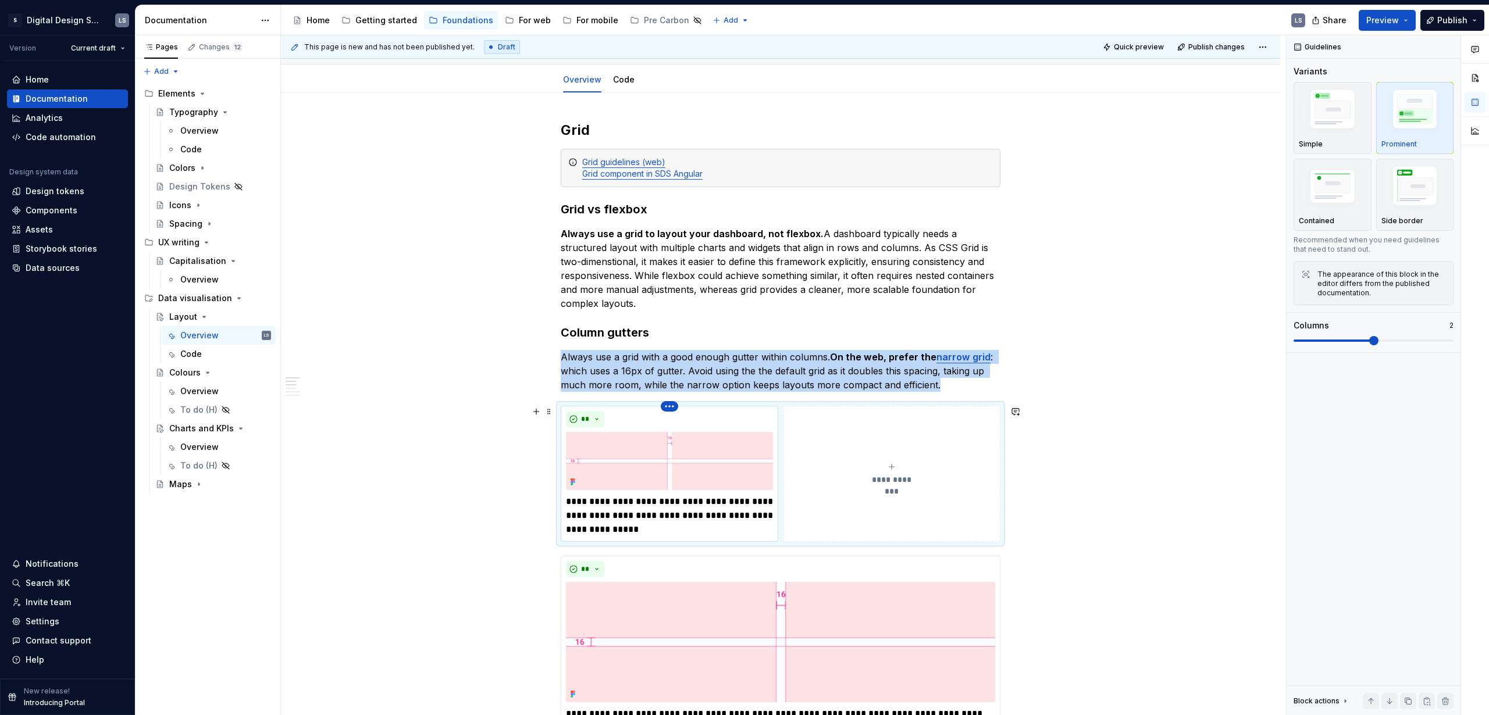
click at [665, 403] on html "2560px x 1230px S Digital Design System LS Version Current draft Home Documenta…" at bounding box center [744, 357] width 1489 height 715
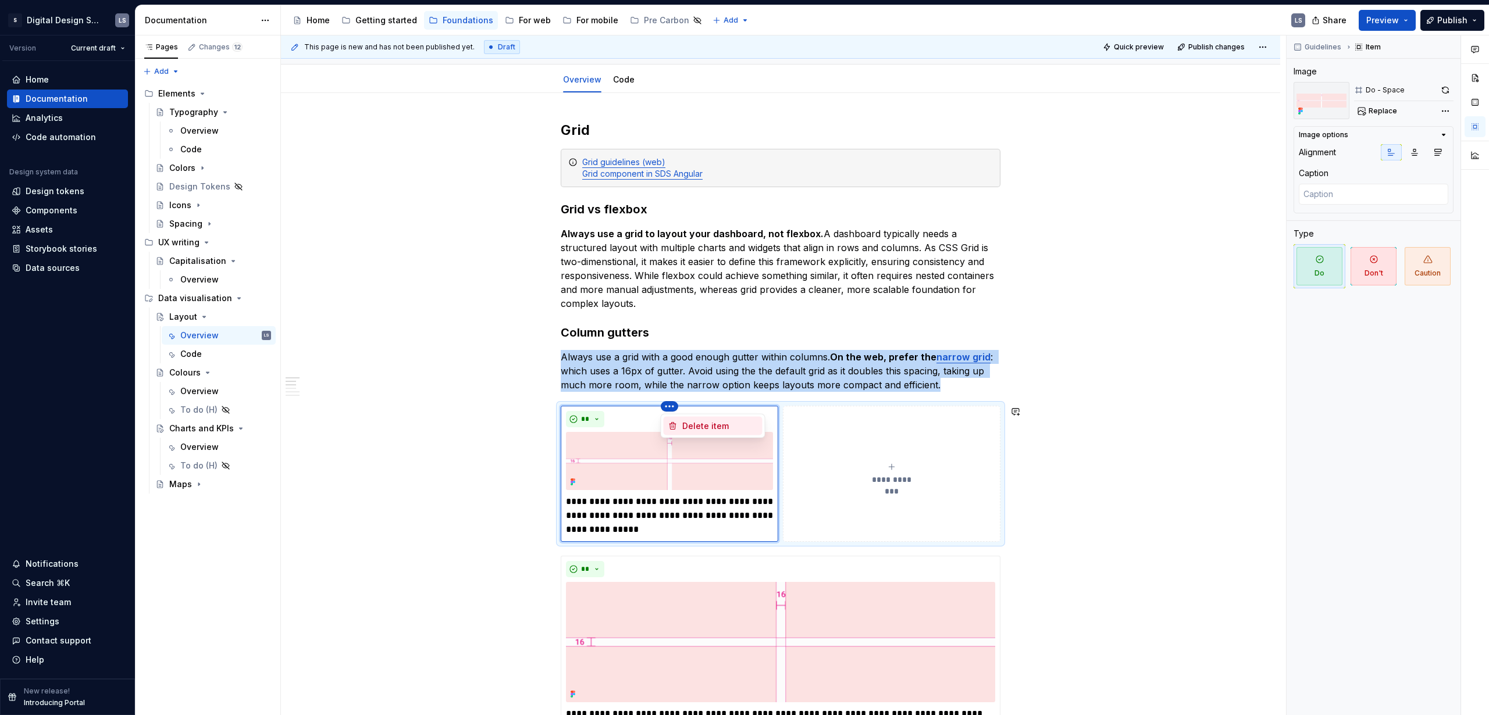
click at [709, 428] on div "Delete item" at bounding box center [720, 426] width 76 height 12
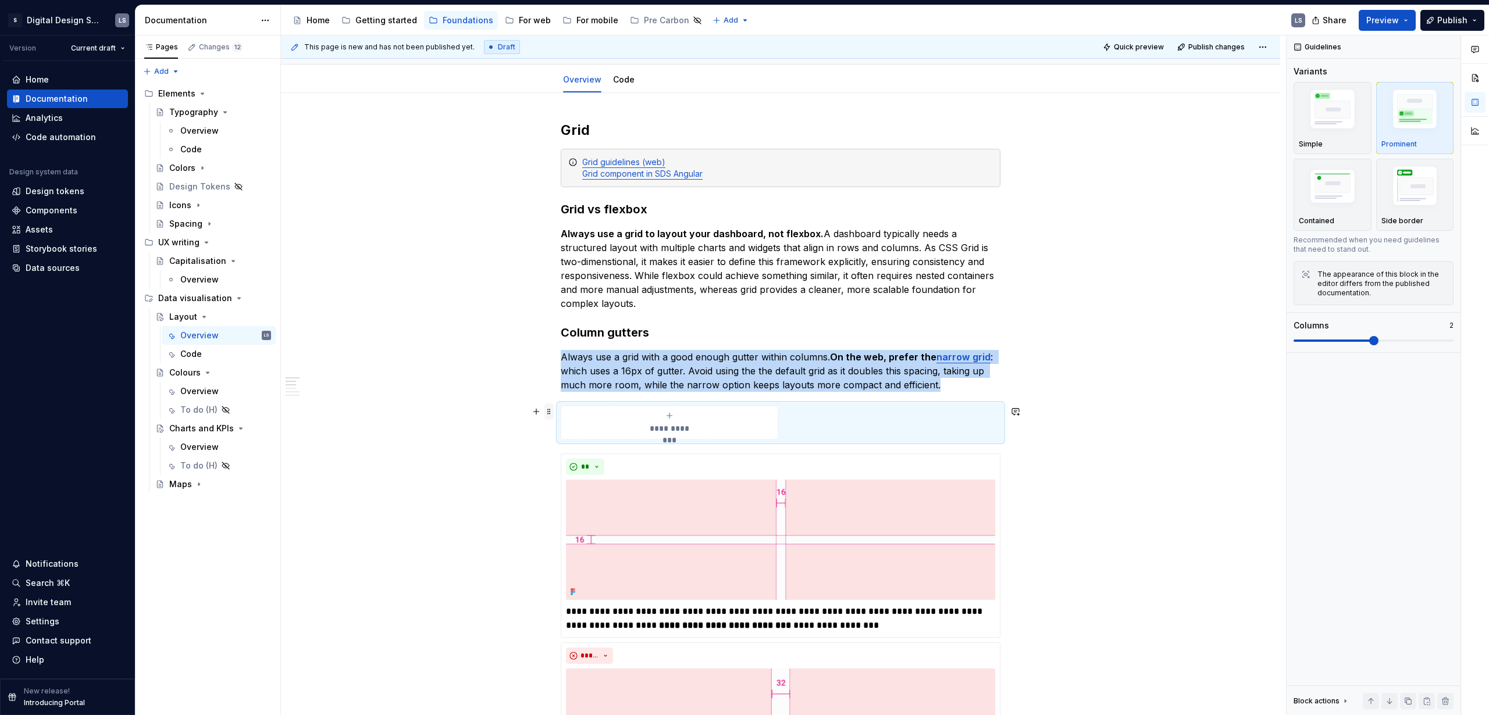
click at [549, 408] on span at bounding box center [548, 412] width 9 height 16
click at [591, 434] on div "Delete" at bounding box center [604, 515] width 76 height 12
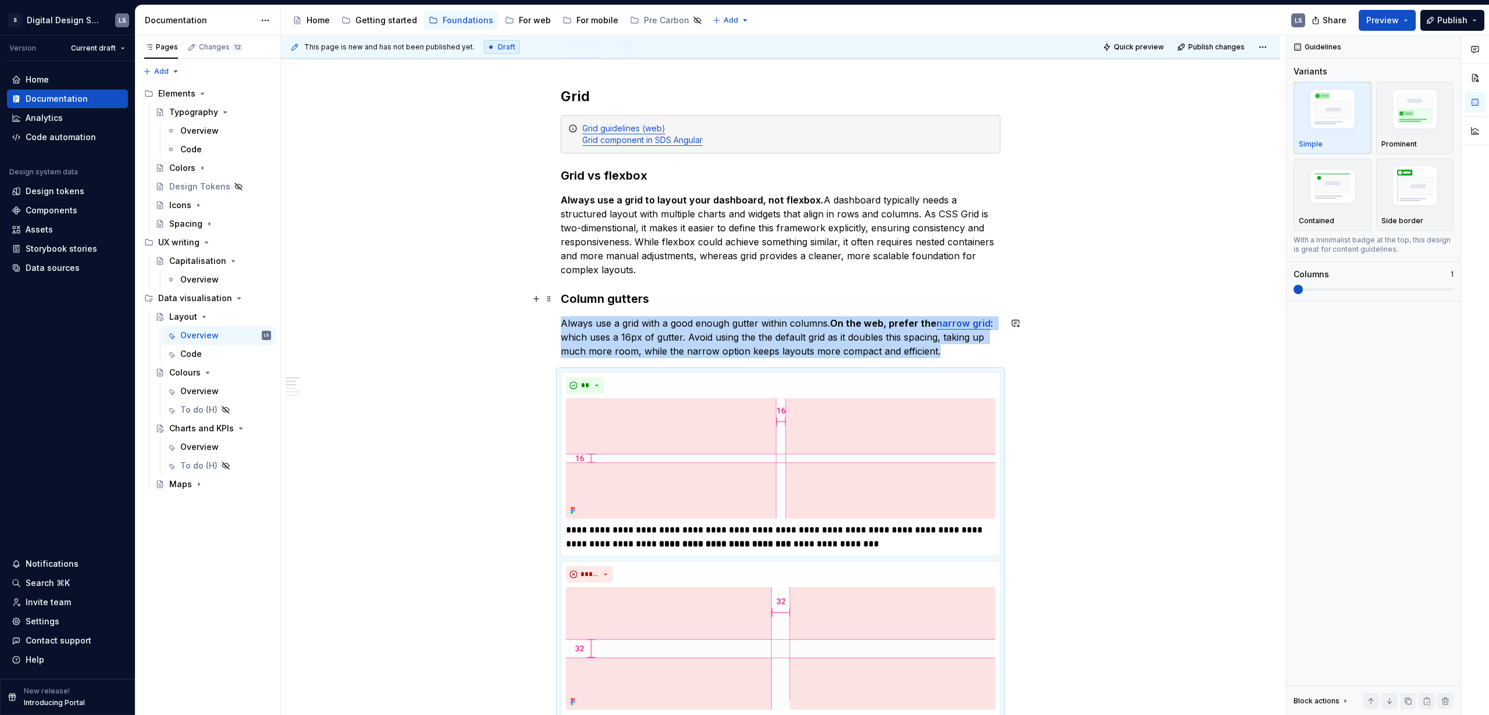
scroll to position [155, 0]
click at [869, 49] on span "Quick preview" at bounding box center [1139, 46] width 50 height 9
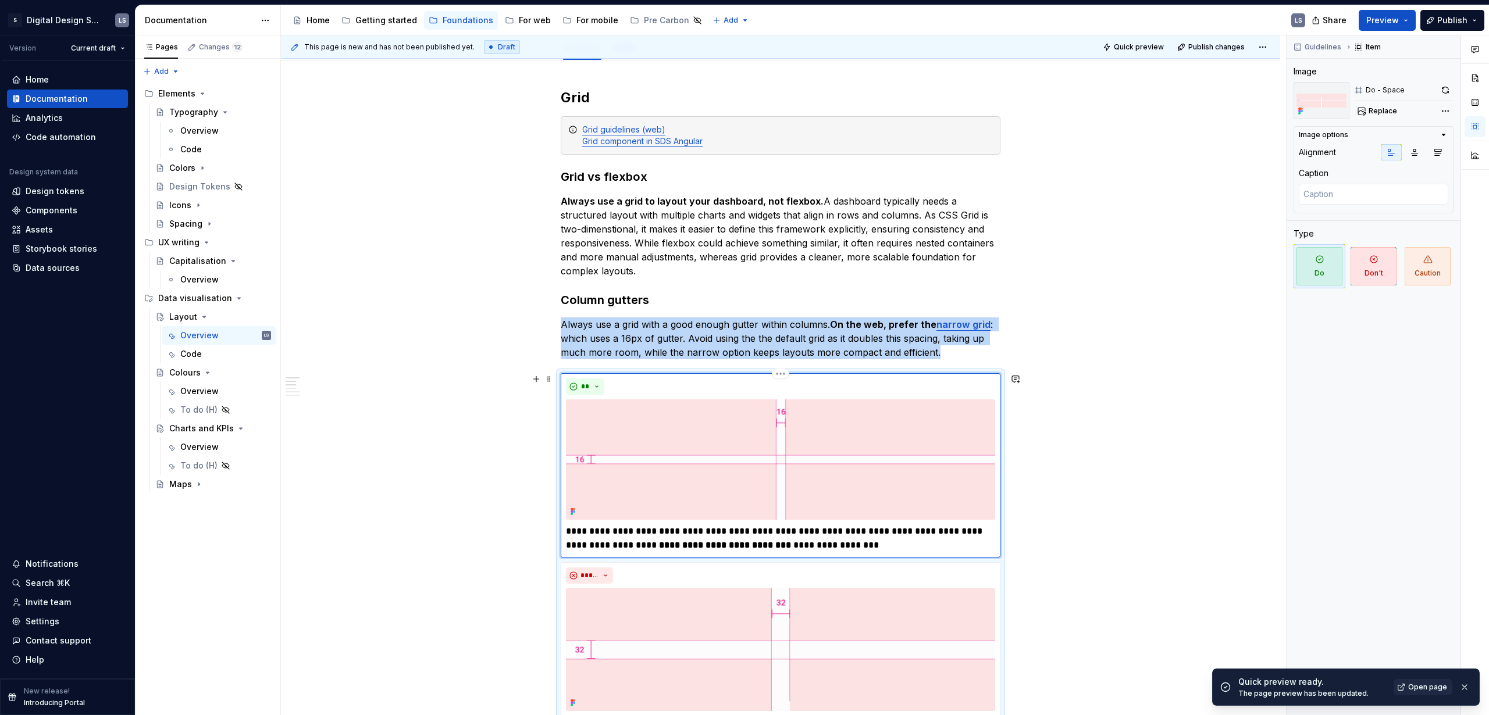
click at [729, 401] on img at bounding box center [780, 459] width 429 height 120
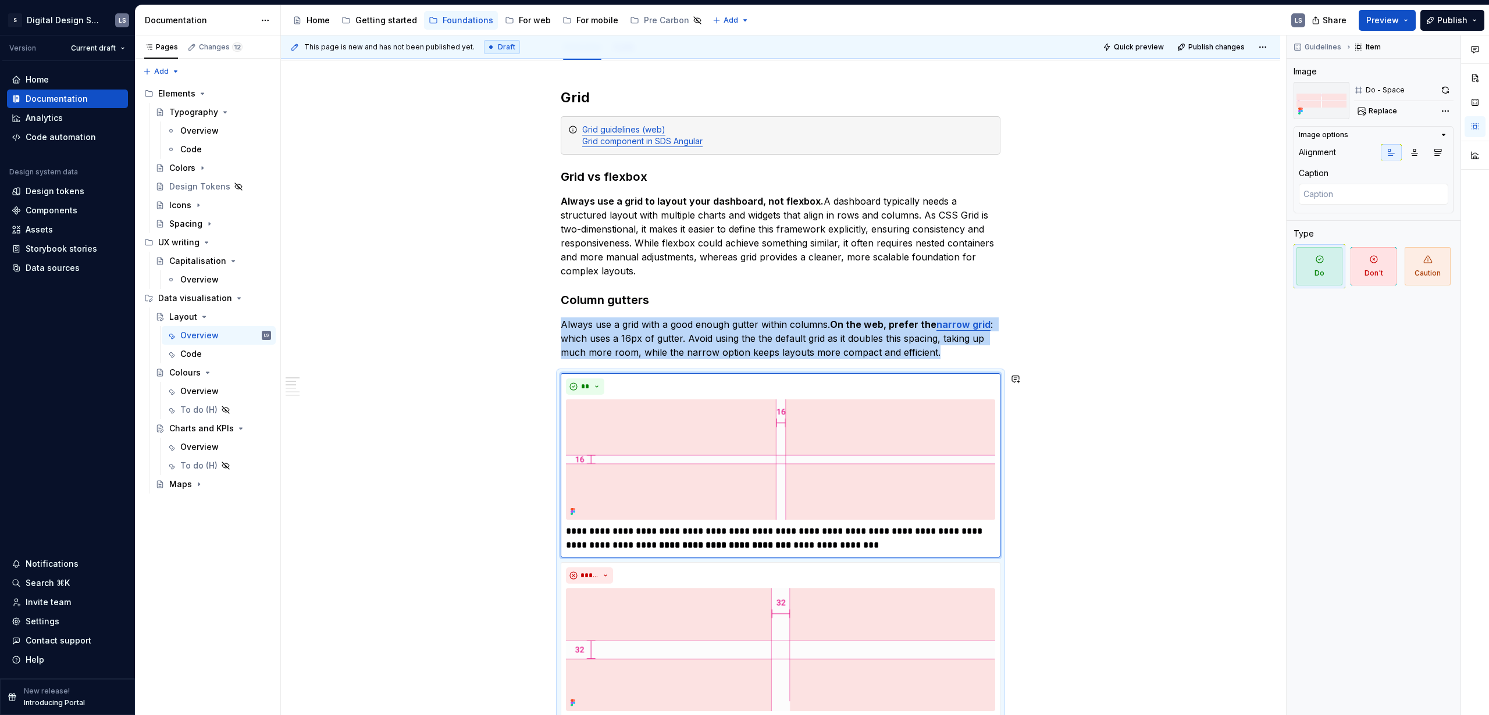
click at [796, 373] on div "**********" at bounding box center [781, 669] width 440 height 593
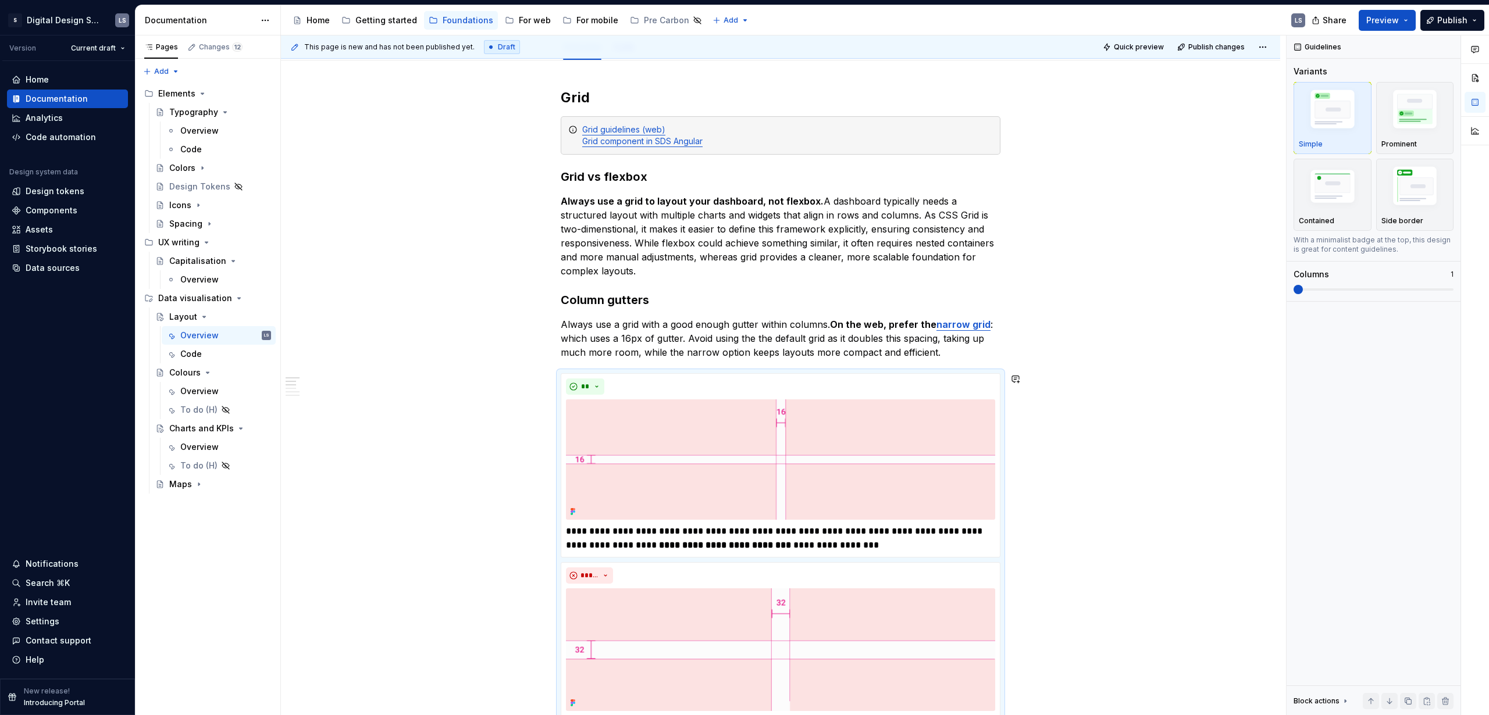
click at [796, 373] on div "**********" at bounding box center [781, 669] width 440 height 593
click at [869, 200] on img "button" at bounding box center [1414, 188] width 67 height 51
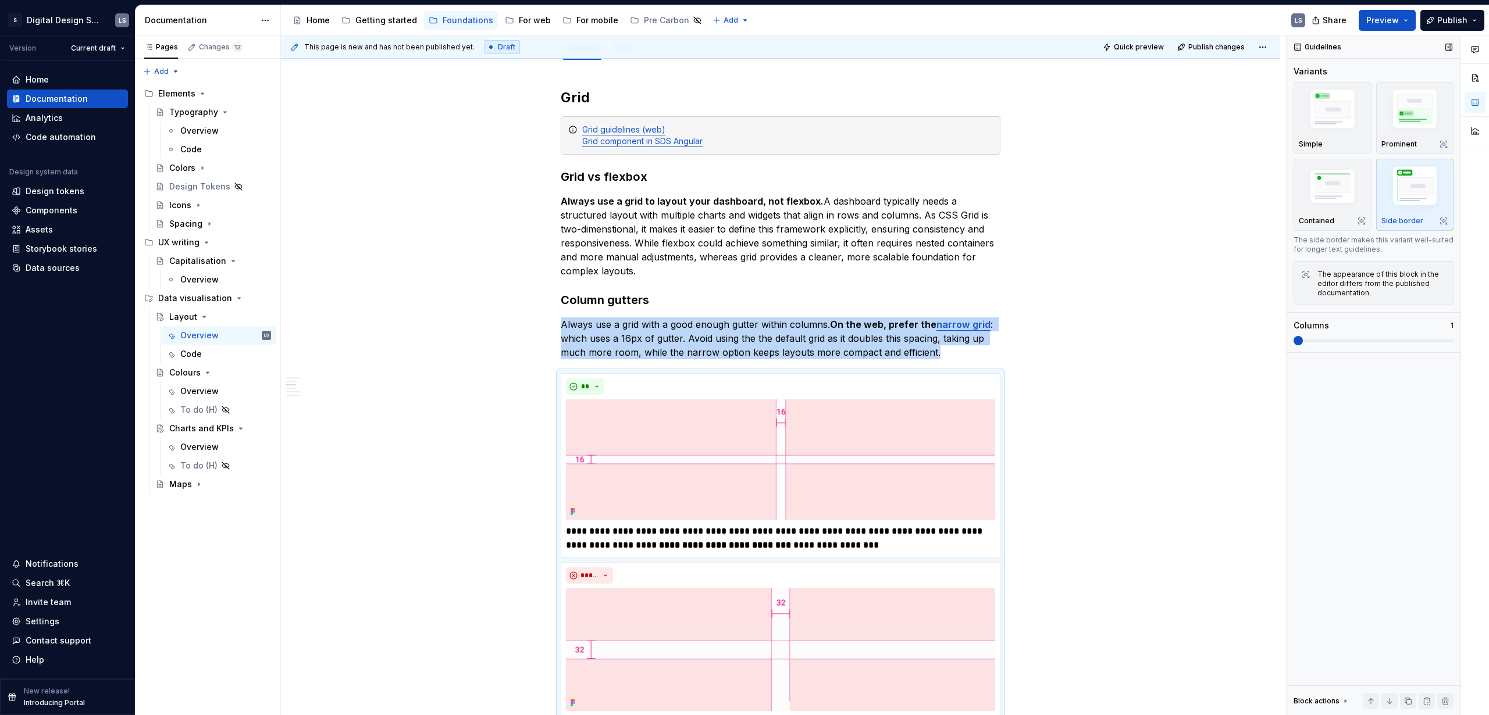
scroll to position [405, 0]
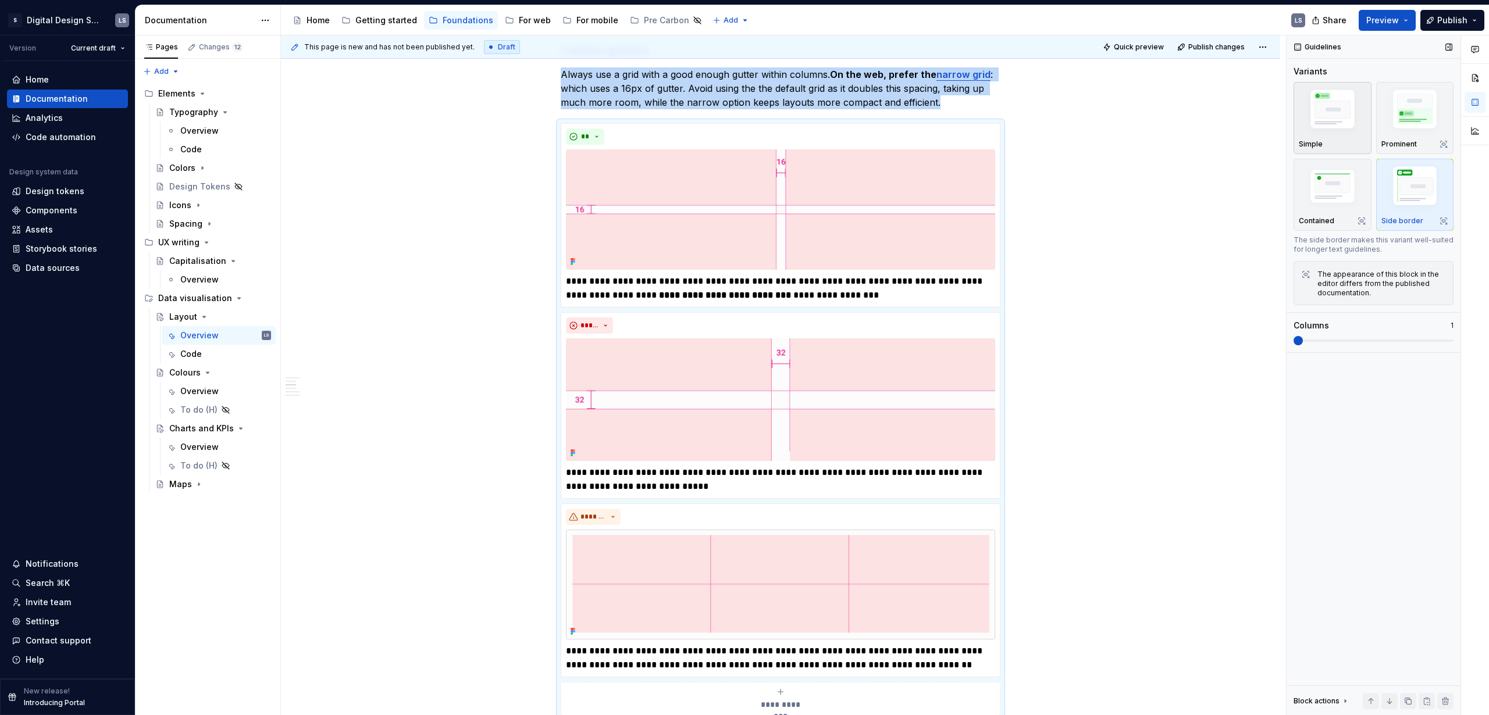
click at [869, 119] on img "button" at bounding box center [1331, 111] width 67 height 51
click at [869, 200] on img "button" at bounding box center [1414, 188] width 67 height 51
click at [869, 42] on span "Quick preview" at bounding box center [1139, 46] width 50 height 9
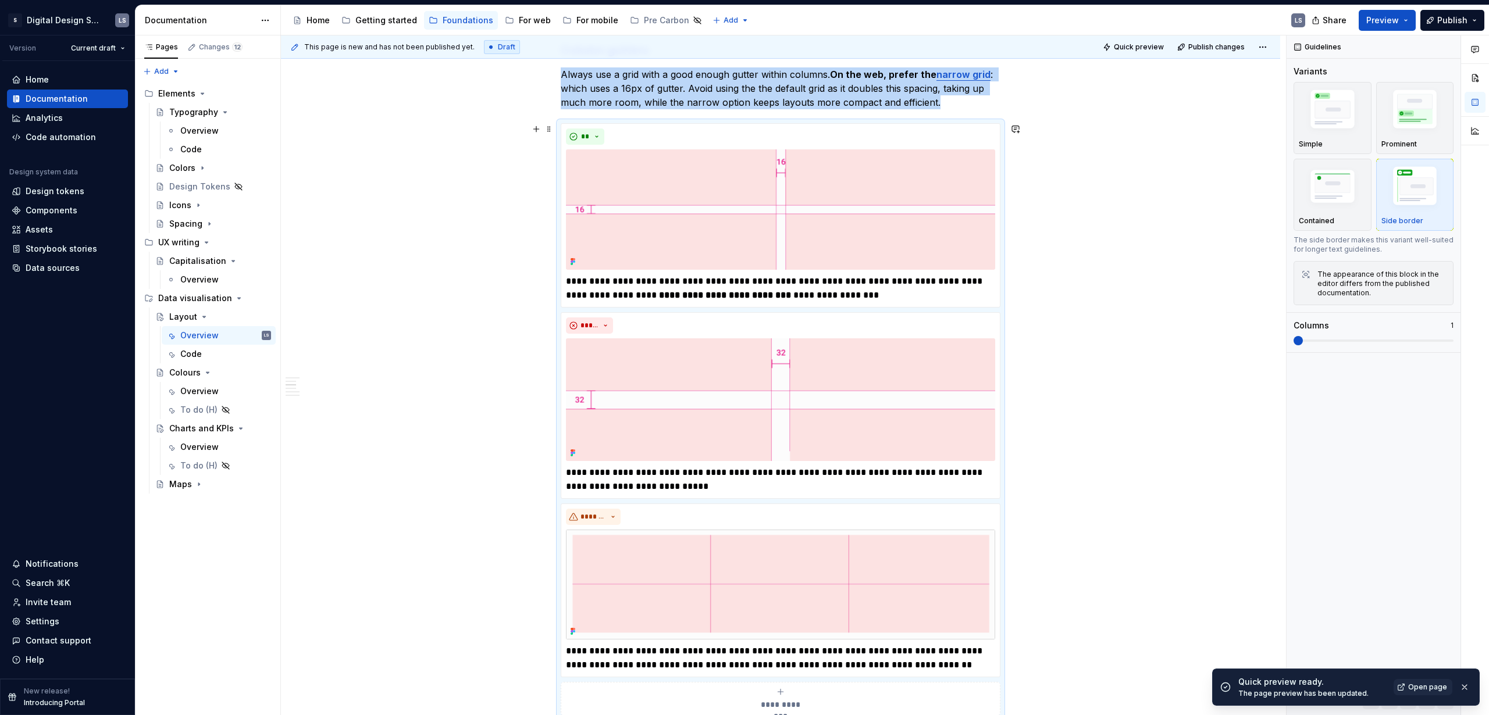
click at [825, 123] on div "**********" at bounding box center [781, 419] width 440 height 593
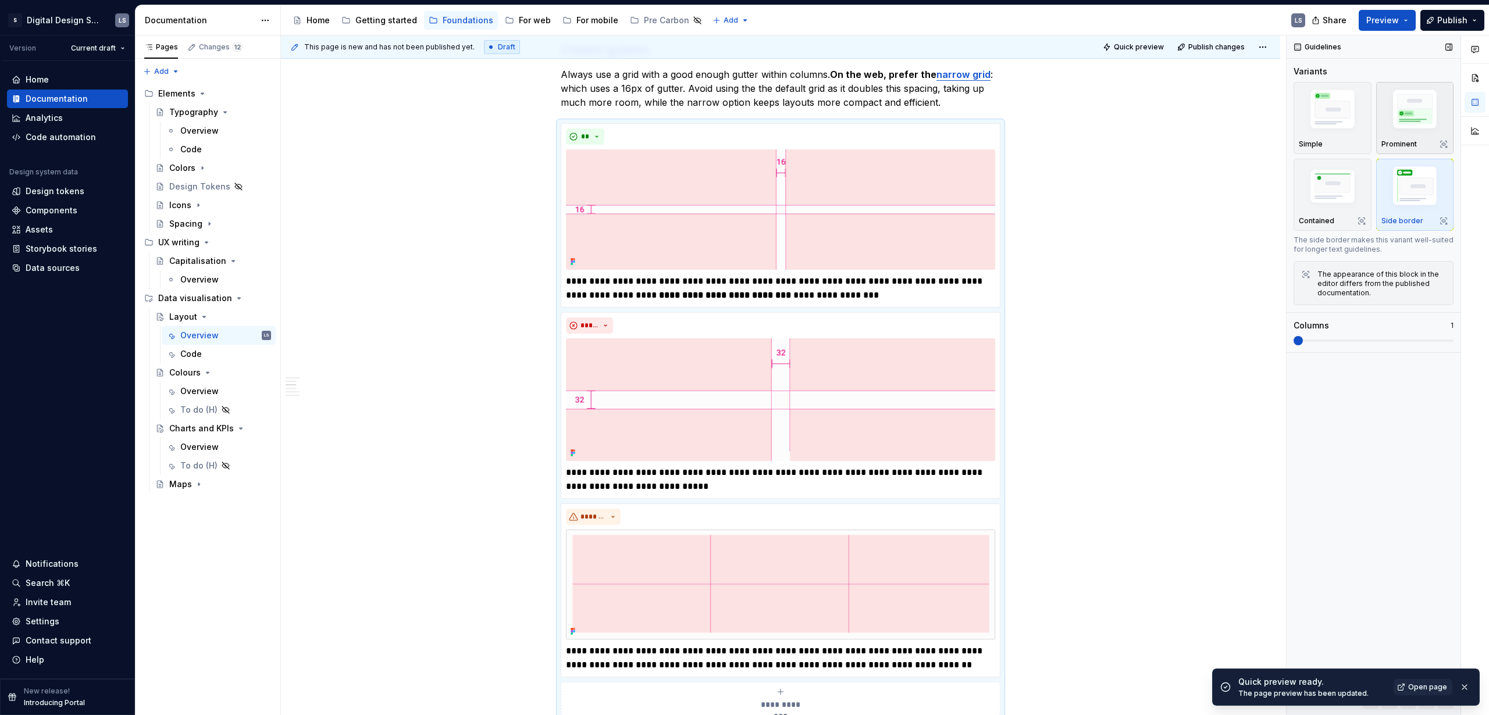
click at [869, 131] on img "button" at bounding box center [1414, 111] width 67 height 51
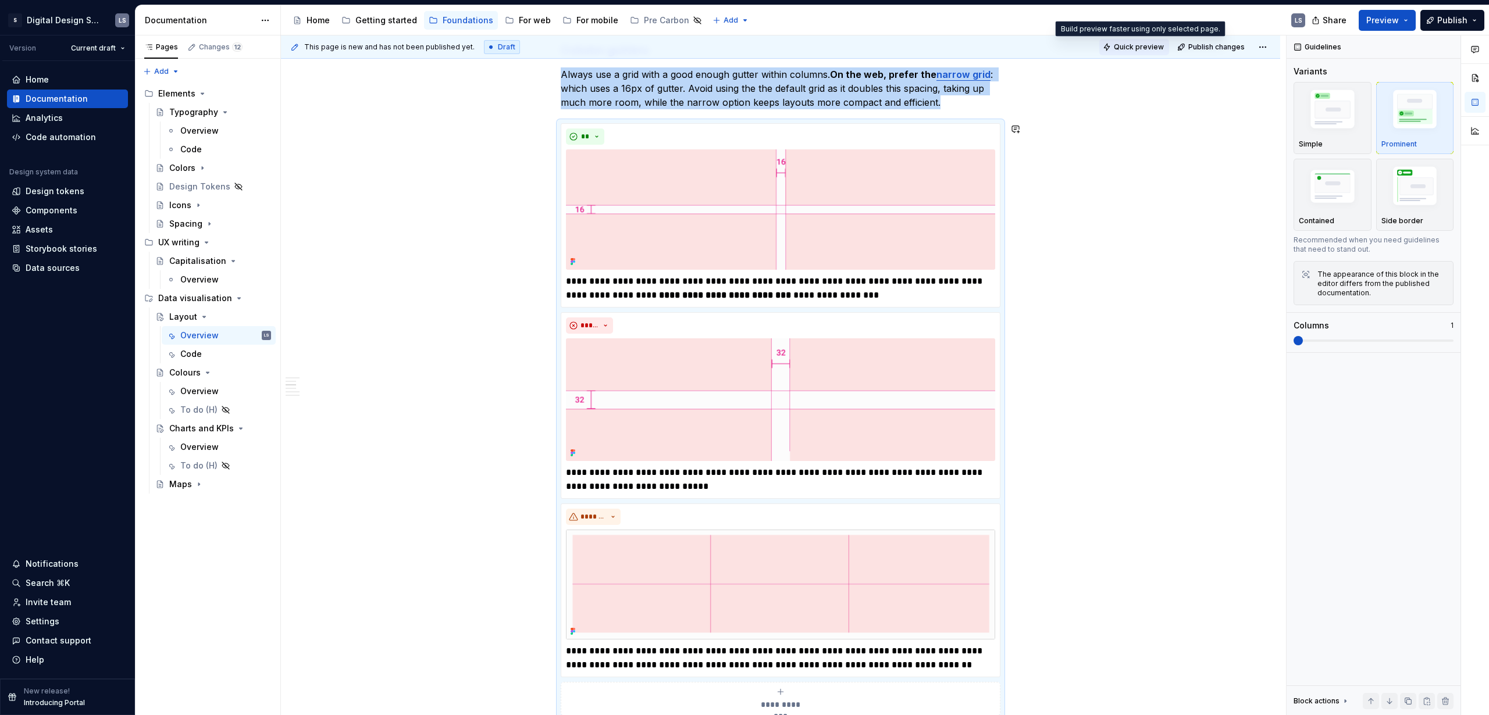
click at [869, 50] on span "Quick preview" at bounding box center [1139, 46] width 50 height 9
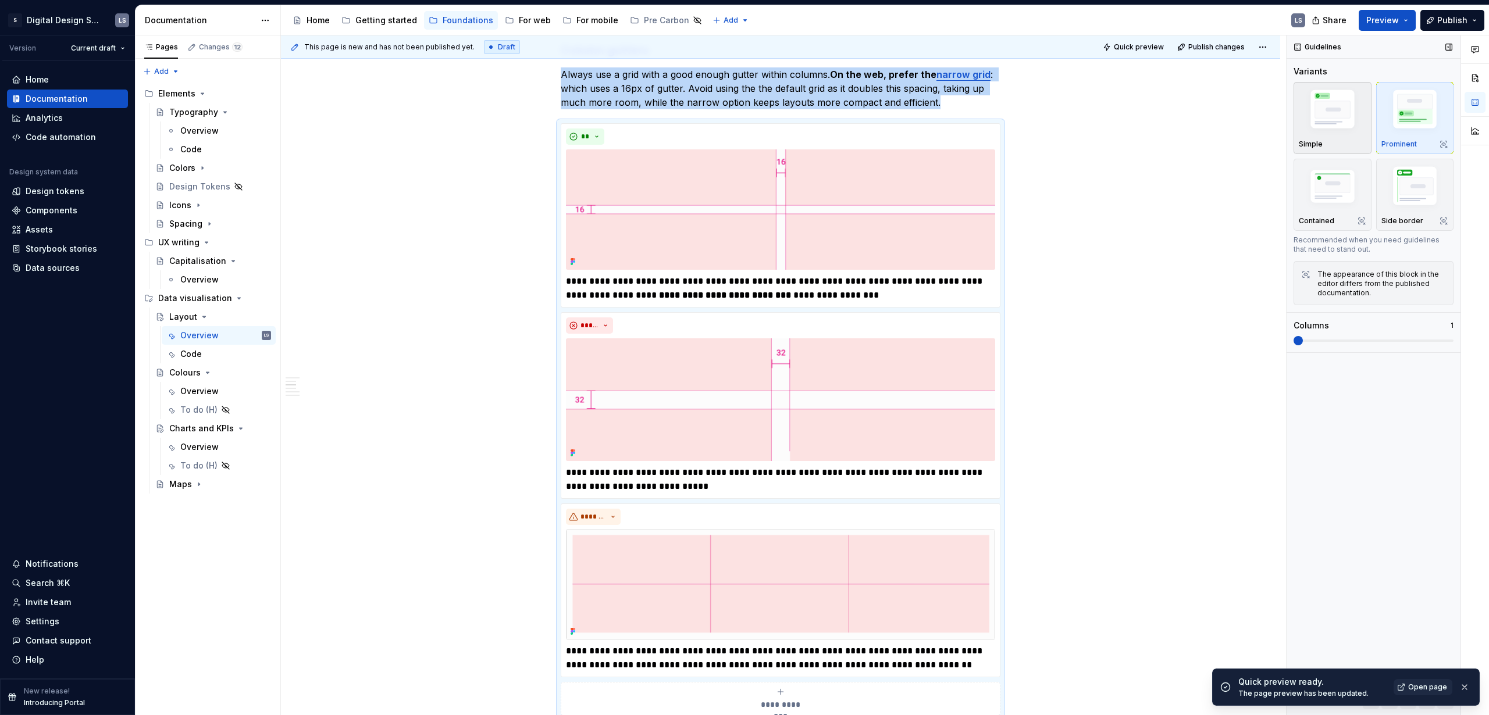
click at [869, 142] on div "Simple" at bounding box center [1331, 144] width 67 height 9
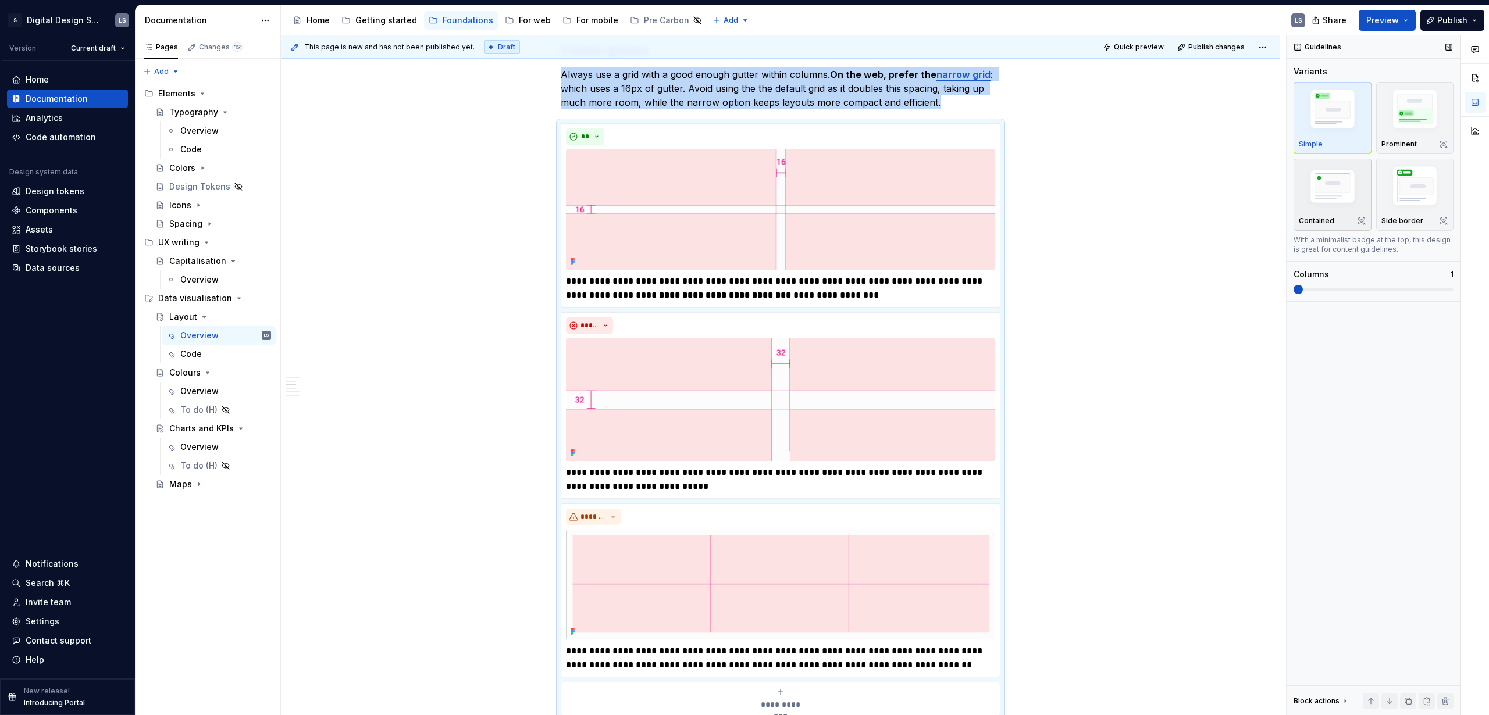
click at [869, 185] on img "button" at bounding box center [1331, 187] width 67 height 45
click at [869, 53] on button "Quick preview" at bounding box center [1134, 47] width 70 height 16
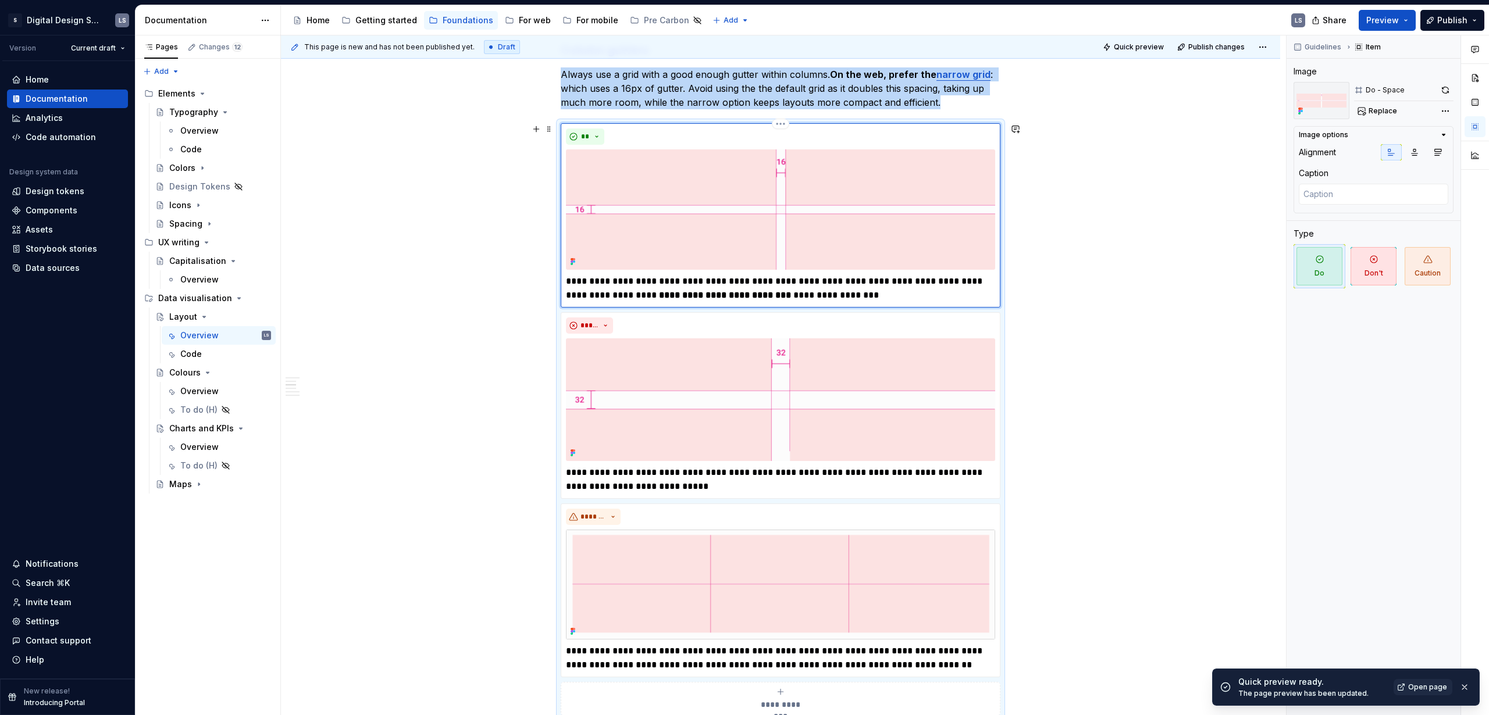
click at [826, 159] on img at bounding box center [780, 209] width 429 height 120
click at [869, 92] on button "button" at bounding box center [1445, 90] width 16 height 16
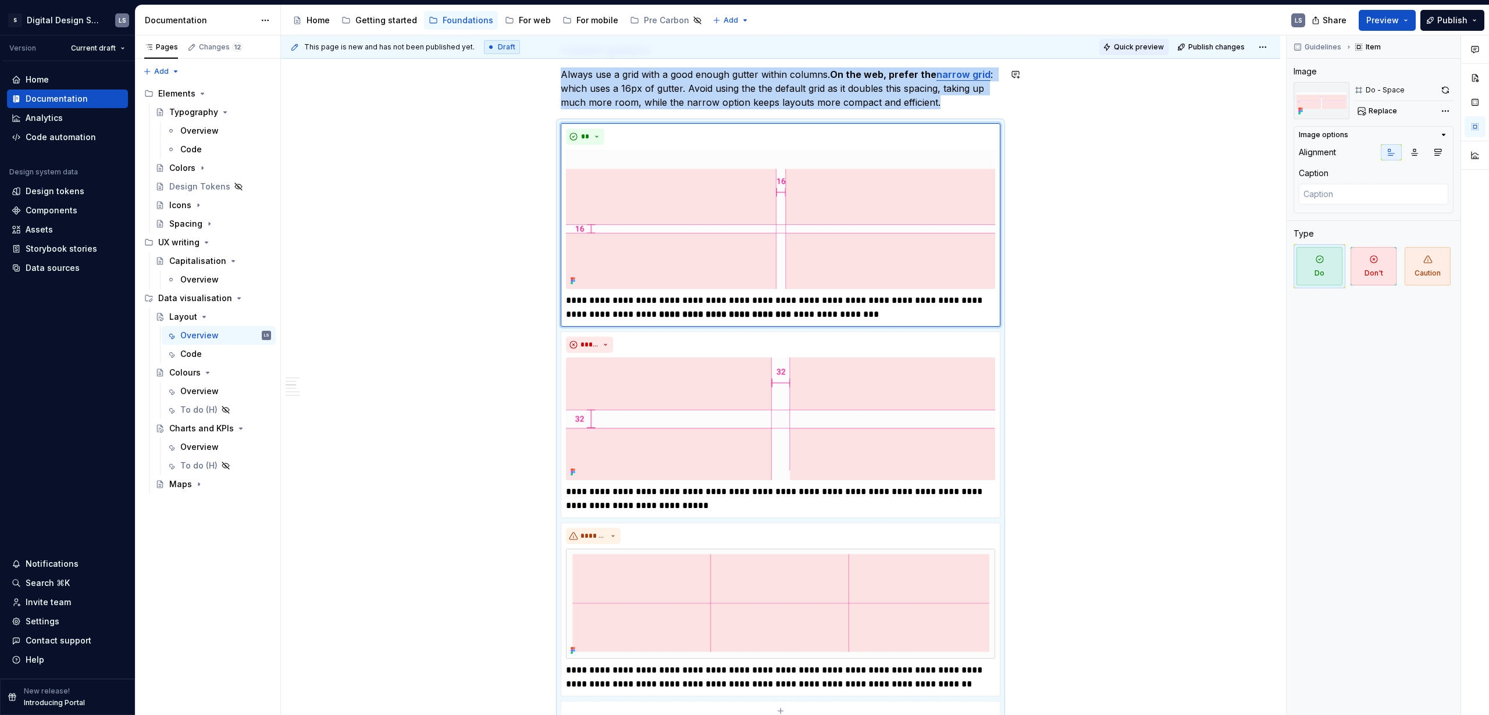
click at [869, 51] on span "Quick preview" at bounding box center [1139, 46] width 50 height 9
click at [869, 89] on button "button" at bounding box center [1445, 90] width 16 height 16
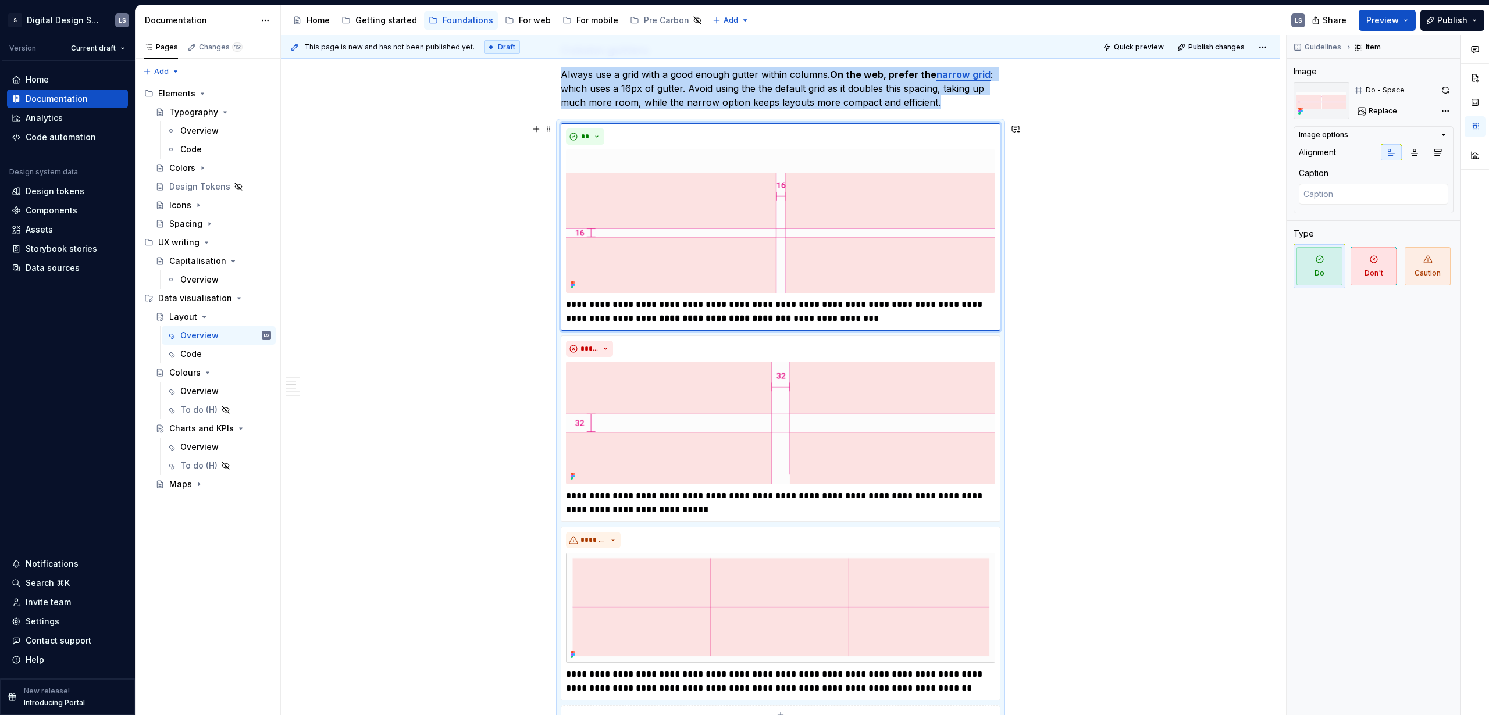
click at [869, 44] on span "Quick preview" at bounding box center [1139, 46] width 50 height 9
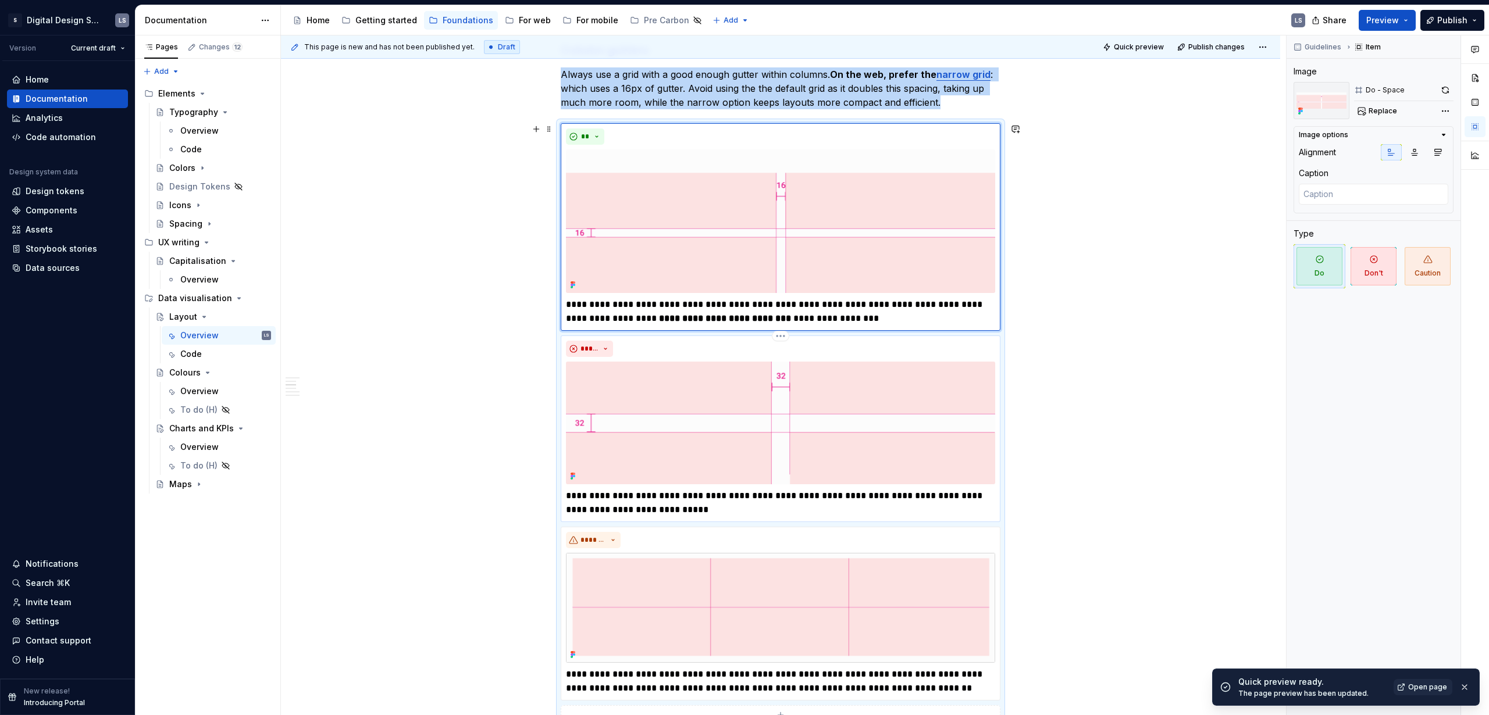
click at [755, 345] on div "*****" at bounding box center [780, 349] width 429 height 16
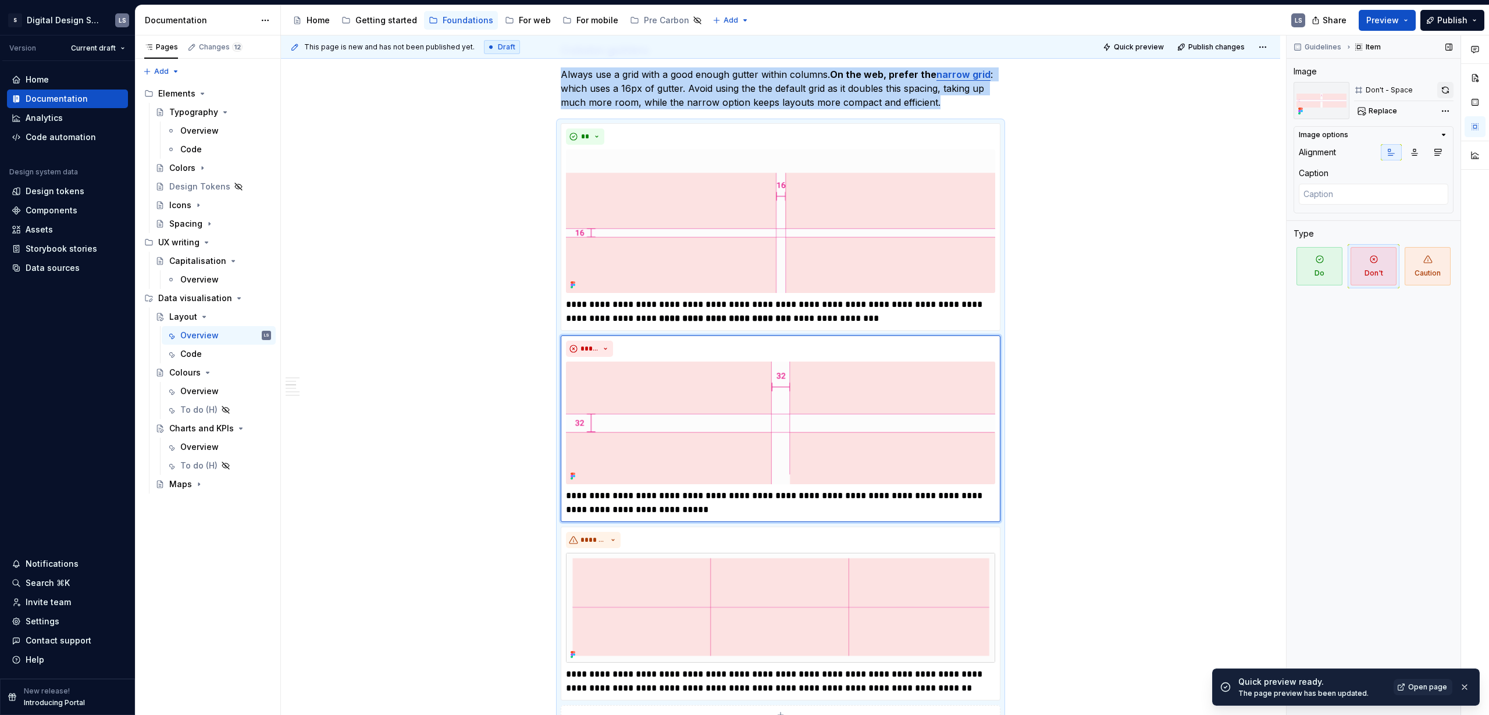
click at [869, 90] on button "button" at bounding box center [1445, 90] width 16 height 16
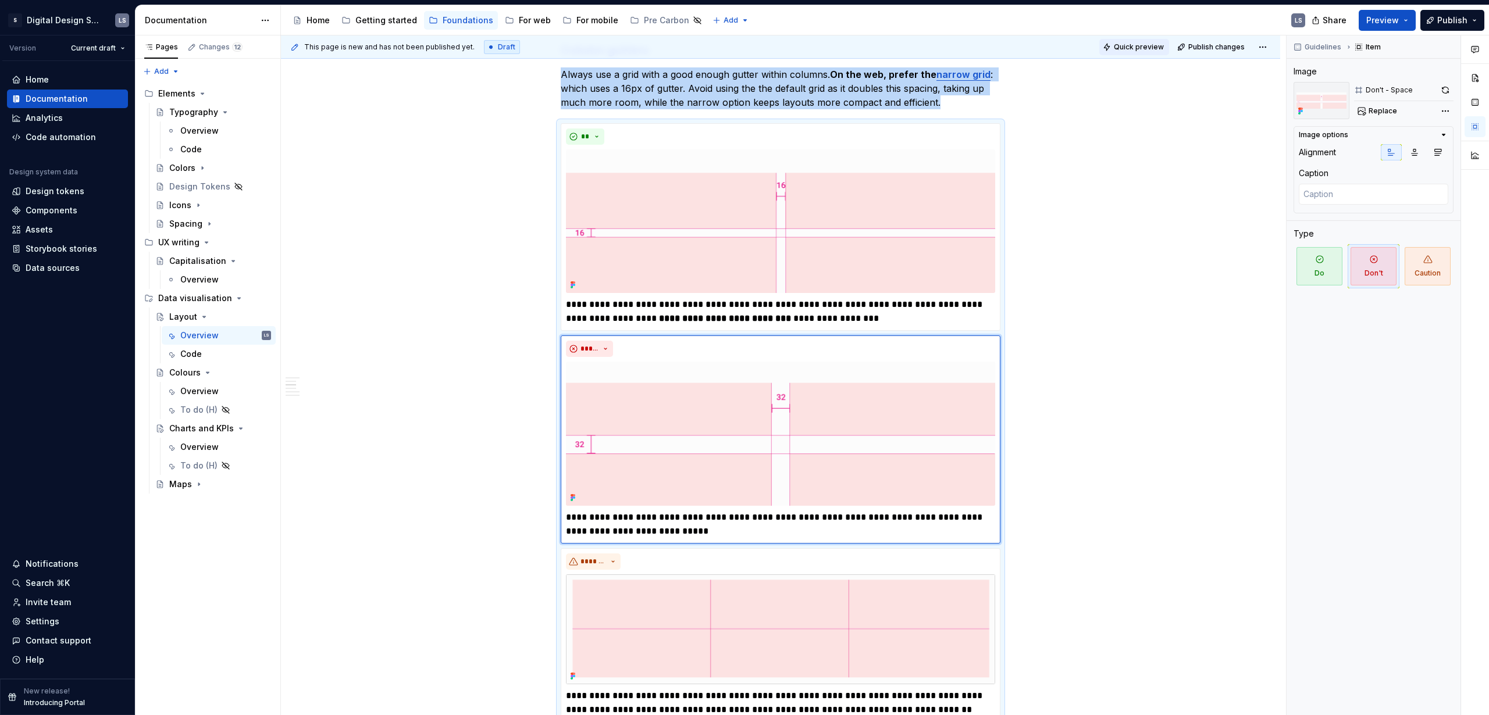
click at [869, 50] on span "Quick preview" at bounding box center [1139, 46] width 50 height 9
click at [263, 22] on html "2560px x 1230px S Digital Design System LS Version Current draft Home Documenta…" at bounding box center [744, 357] width 1489 height 715
click at [311, 120] on div "Documentation settings" at bounding box center [331, 121] width 110 height 12
type textarea "*"
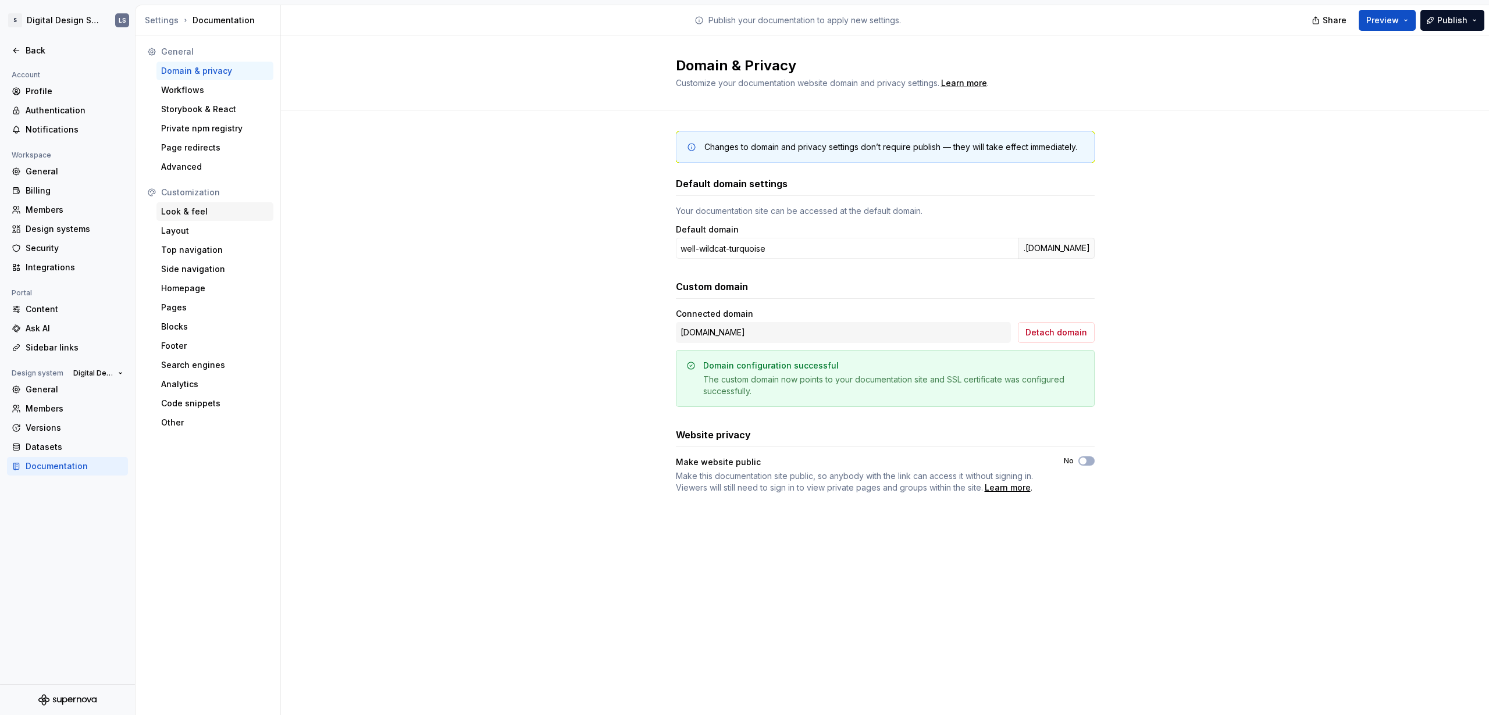
click at [186, 213] on div "Look & feel" at bounding box center [215, 212] width 108 height 12
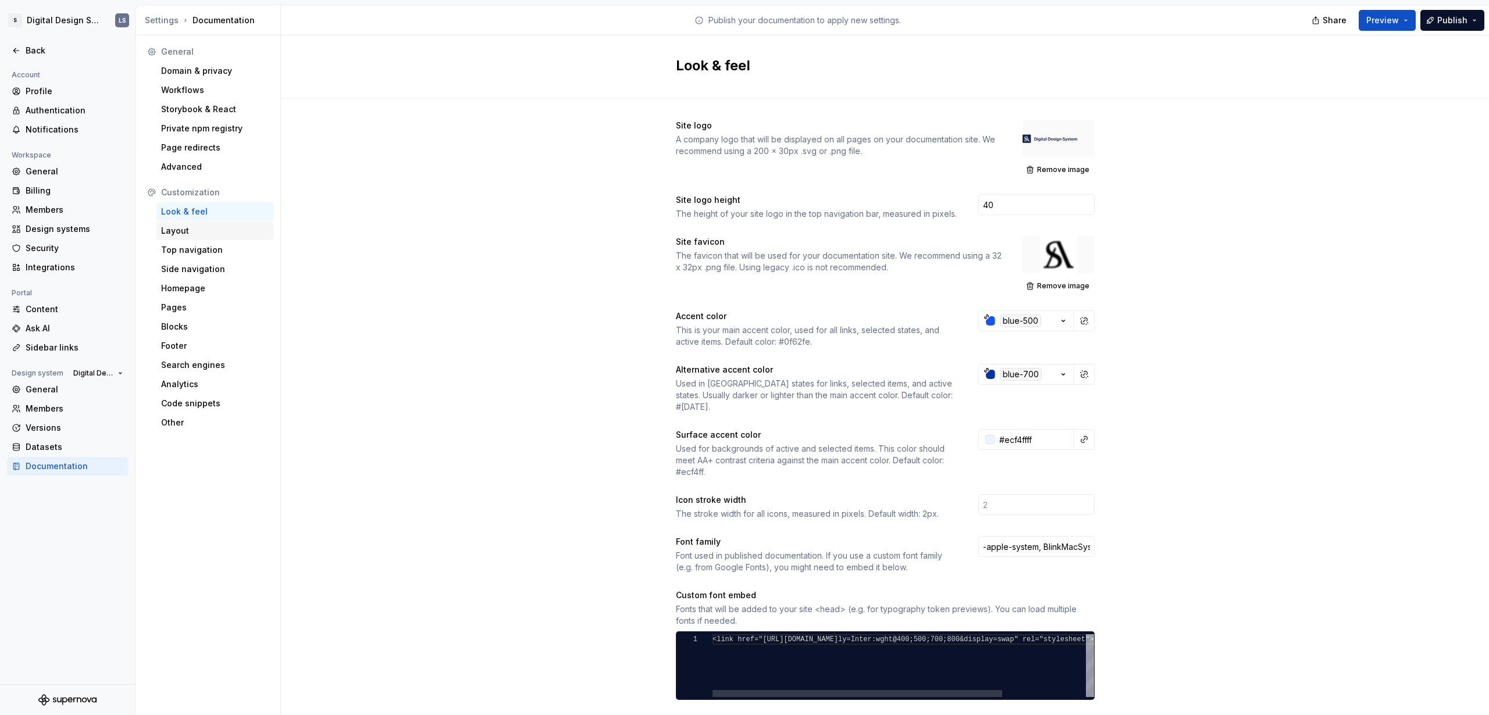
click at [189, 230] on div "Layout" at bounding box center [215, 231] width 108 height 12
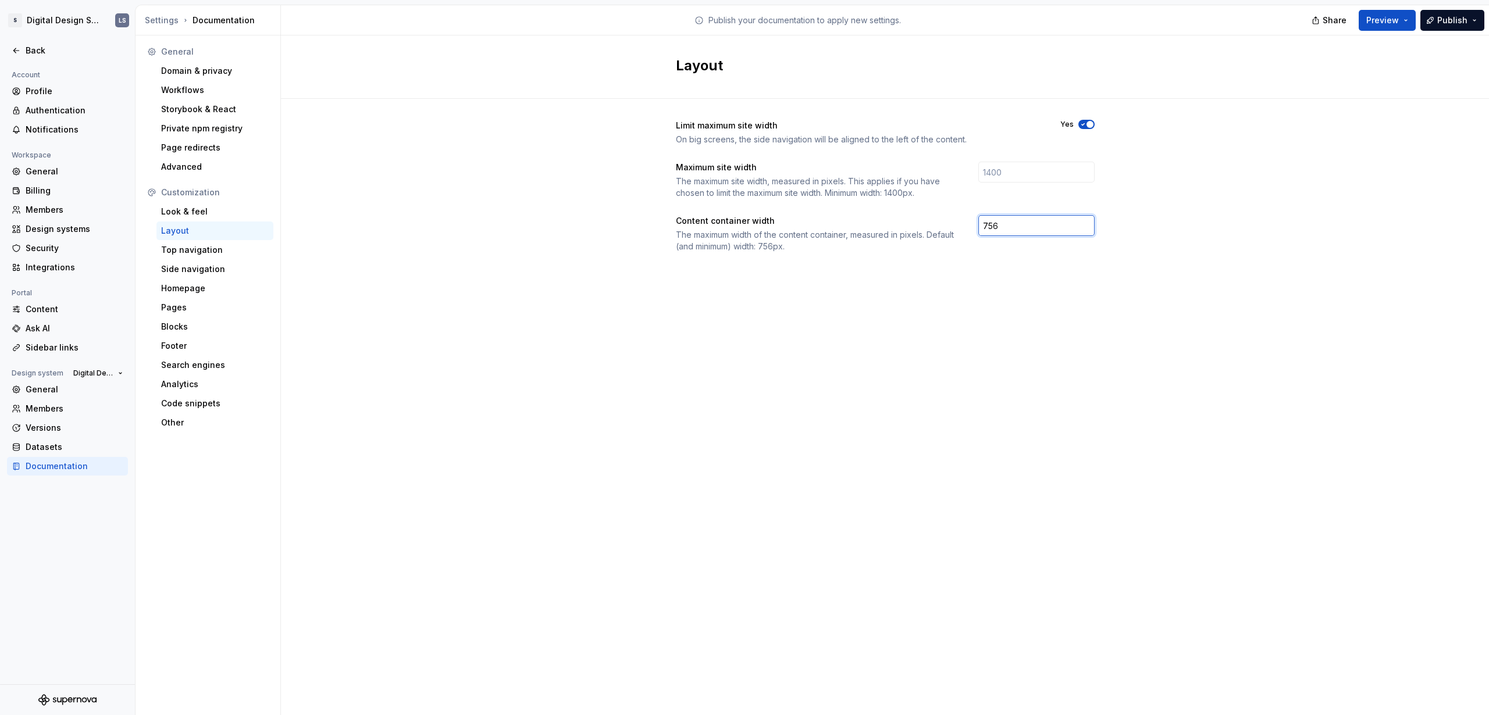
click at [869, 222] on input "756" at bounding box center [1036, 225] width 116 height 21
drag, startPoint x: 971, startPoint y: 220, endPoint x: 933, endPoint y: 221, distance: 38.4
click at [869, 221] on div "Content container width The maximum width of the content container, measured in…" at bounding box center [885, 233] width 419 height 37
drag, startPoint x: 1003, startPoint y: 228, endPoint x: 989, endPoint y: 232, distance: 14.5
click at [869, 224] on div "Content container width The maximum width of the content container, measured in…" at bounding box center [885, 233] width 419 height 37
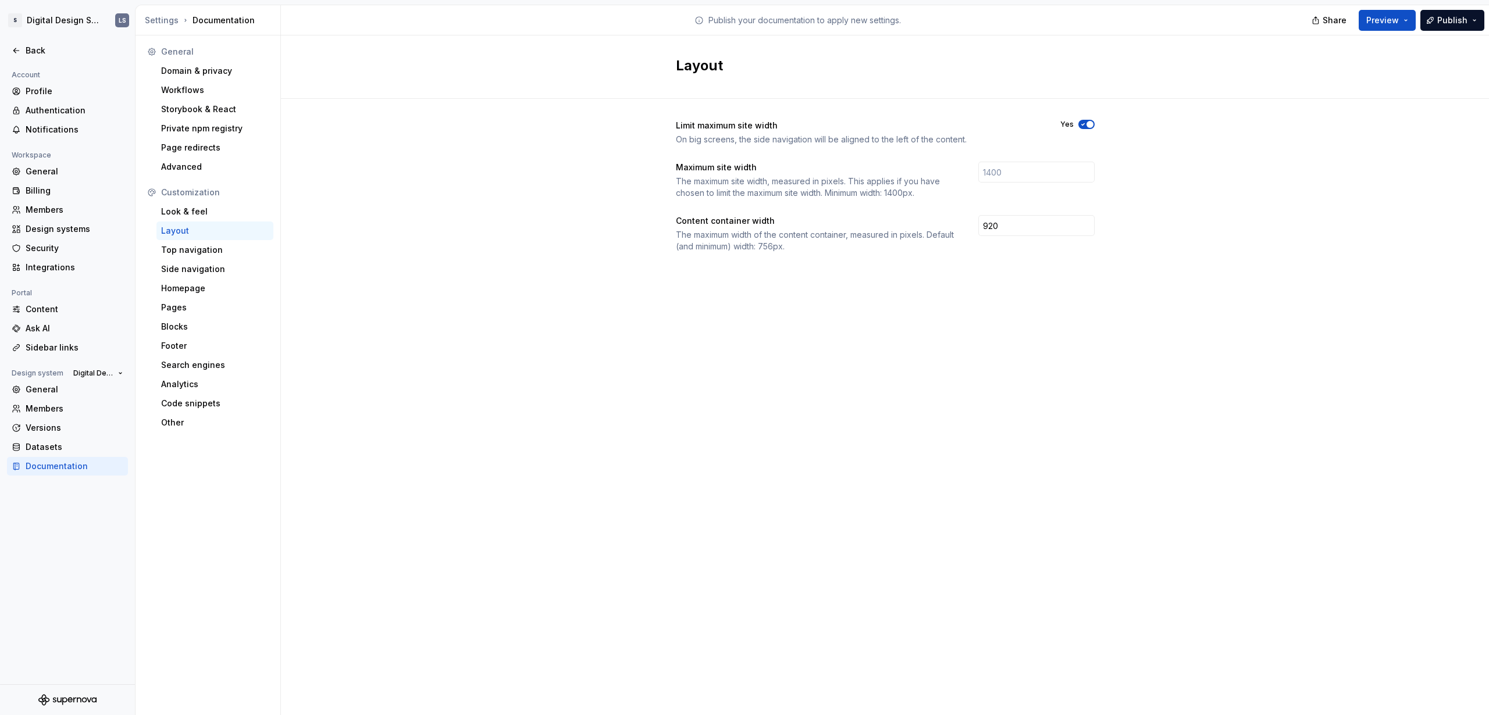
click at [869, 388] on div "Layout Limit maximum site width On big screens, the side navigation will be ali…" at bounding box center [885, 375] width 1208 height 680
click at [869, 20] on button "Preview" at bounding box center [1386, 20] width 57 height 21
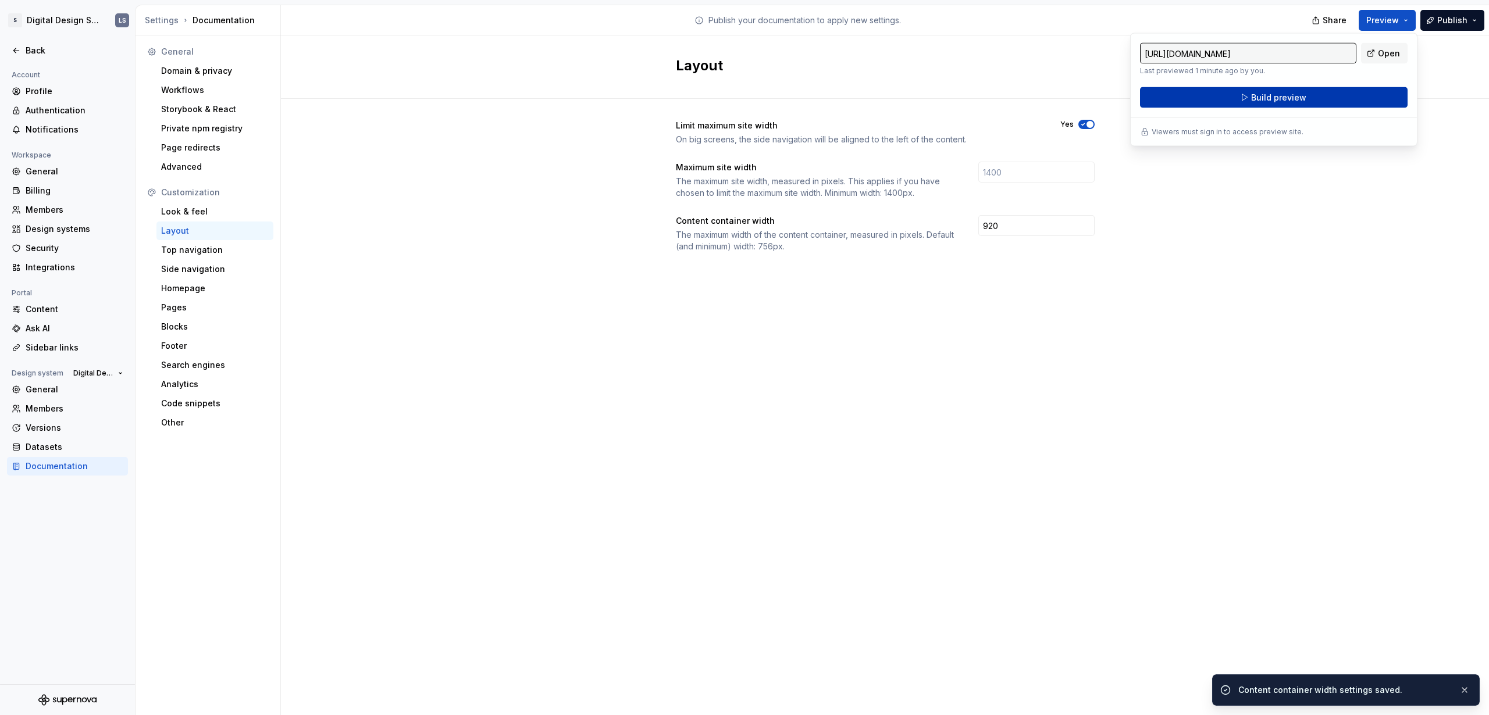
click at [869, 99] on span "Build preview" at bounding box center [1278, 98] width 55 height 12
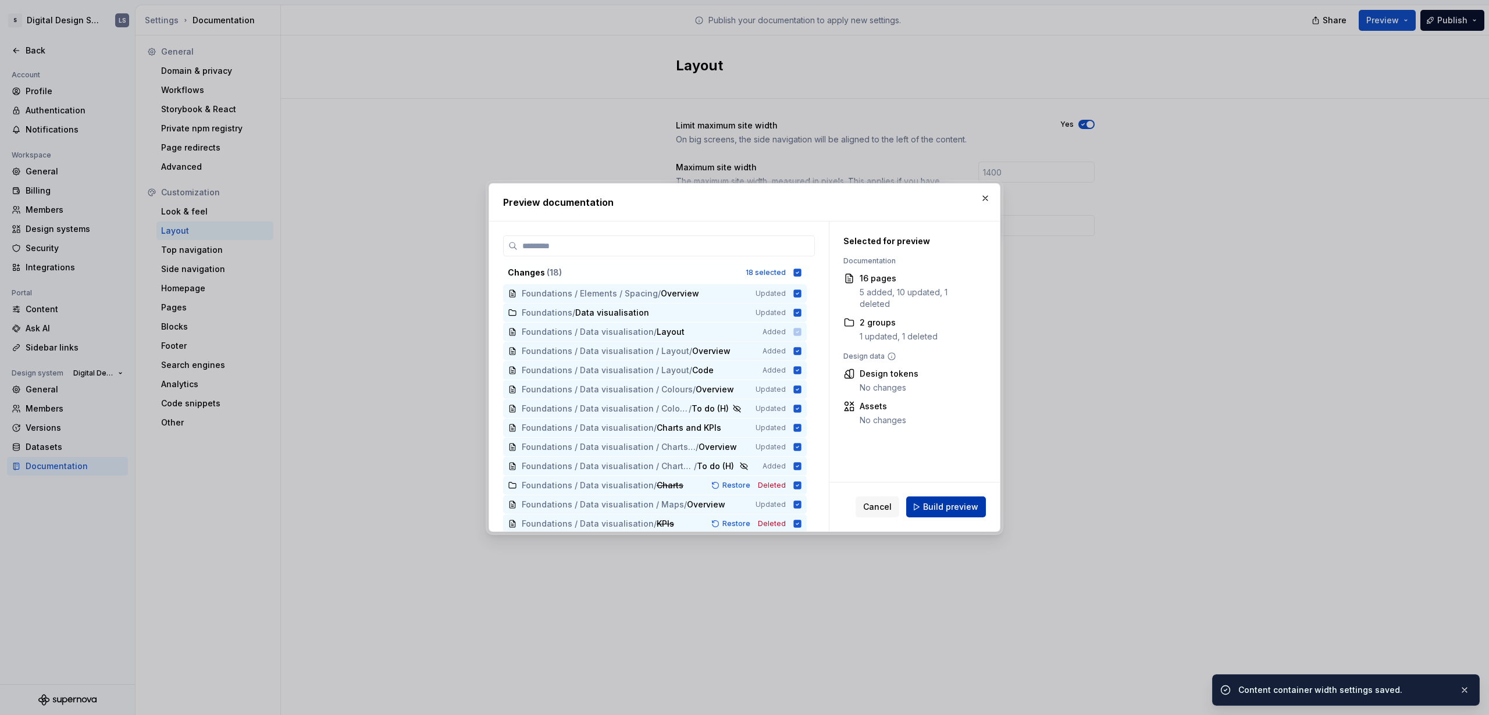
click at [869, 434] on span "Build preview" at bounding box center [950, 507] width 55 height 12
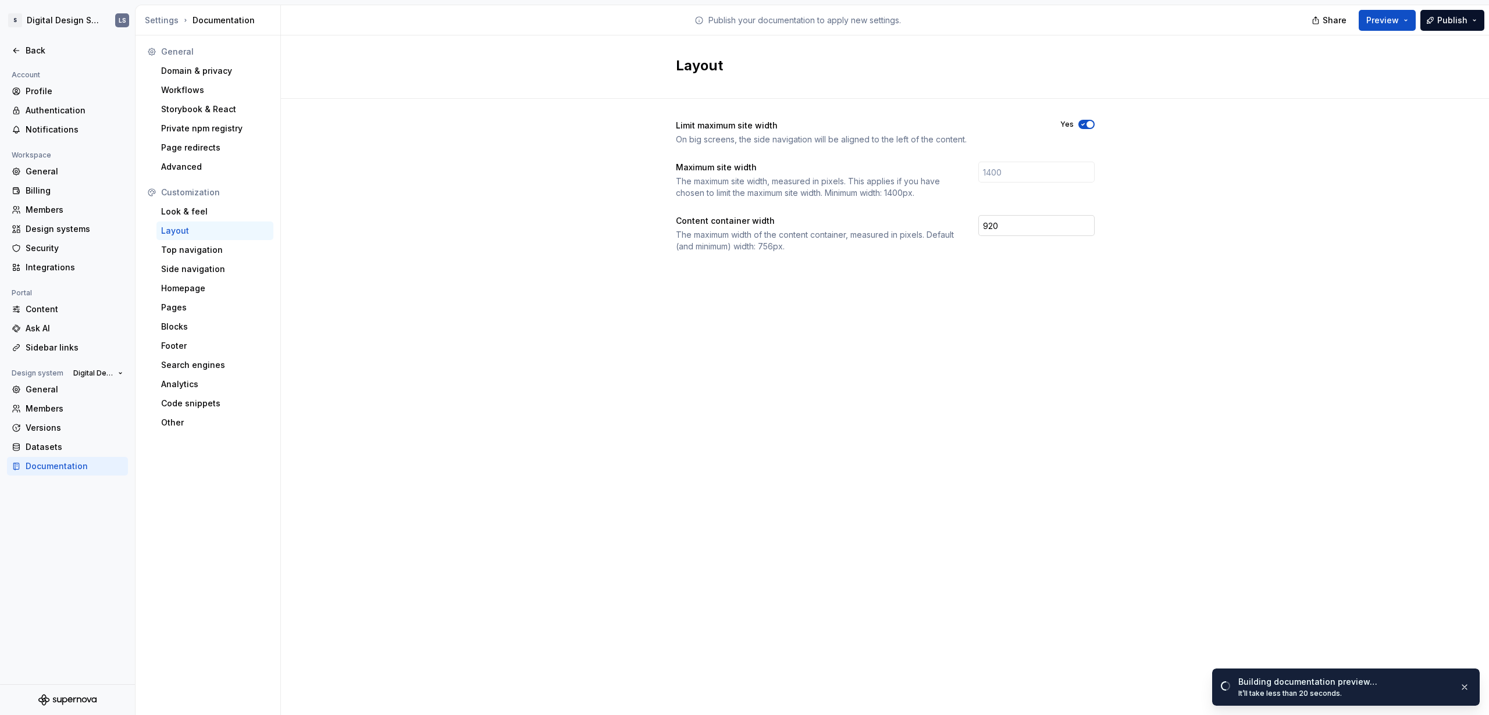
click at [869, 233] on input "920" at bounding box center [1036, 225] width 116 height 21
drag, startPoint x: 995, startPoint y: 229, endPoint x: 930, endPoint y: 223, distance: 64.8
click at [869, 223] on div "Content container width The maximum width of the content container, measured in…" at bounding box center [885, 233] width 419 height 37
click at [869, 226] on div "Limit maximum site width On big screens, the side navigation will be aligned to…" at bounding box center [885, 198] width 1208 height 198
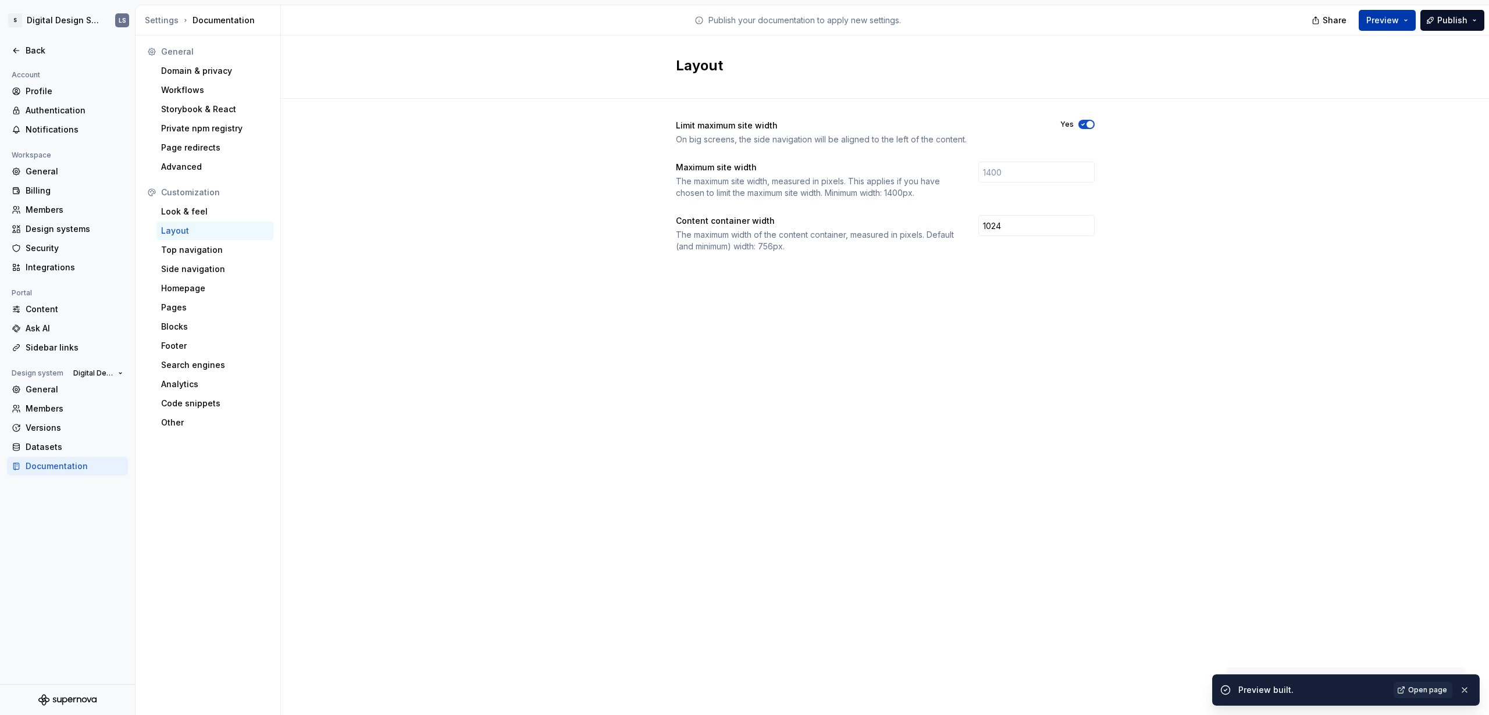
click at [869, 24] on span "Preview" at bounding box center [1382, 21] width 33 height 12
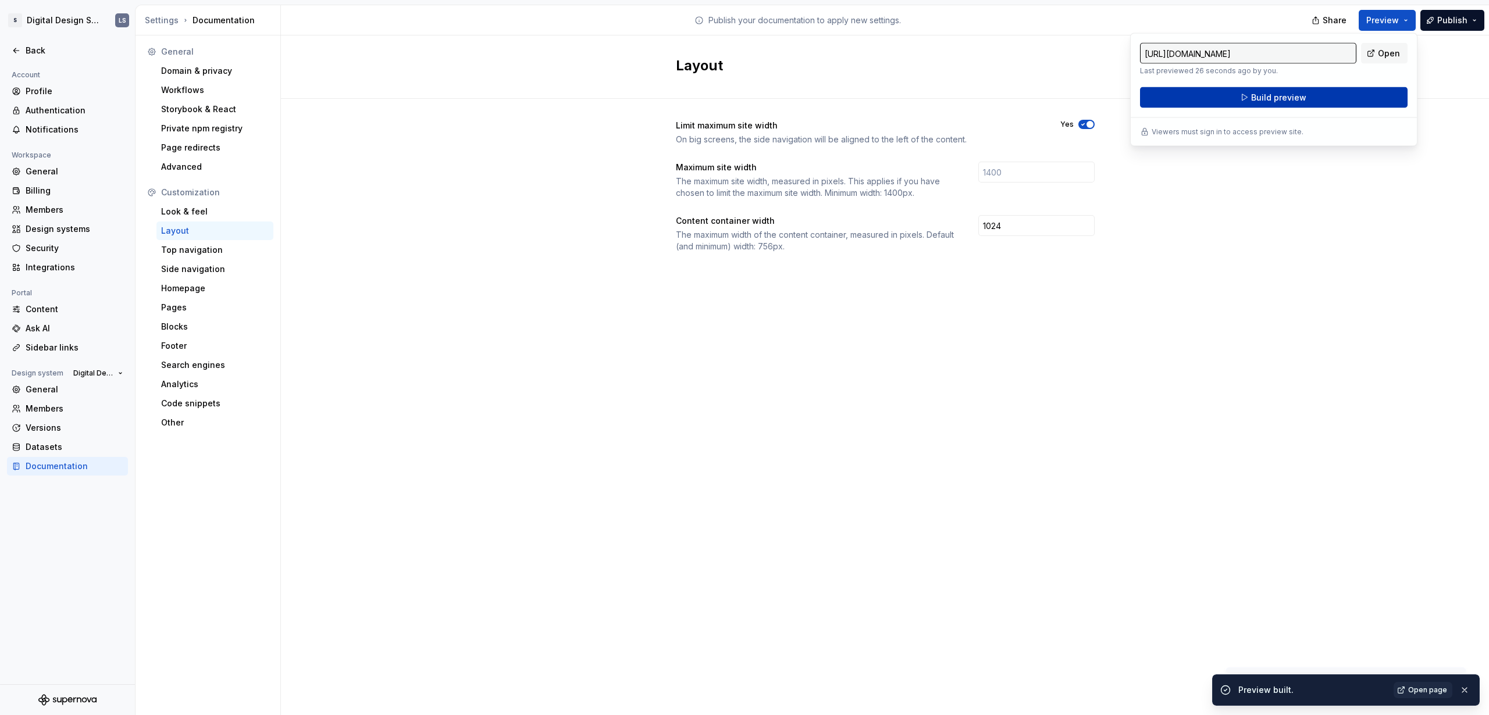
click at [869, 91] on button "Build preview" at bounding box center [1273, 97] width 267 height 21
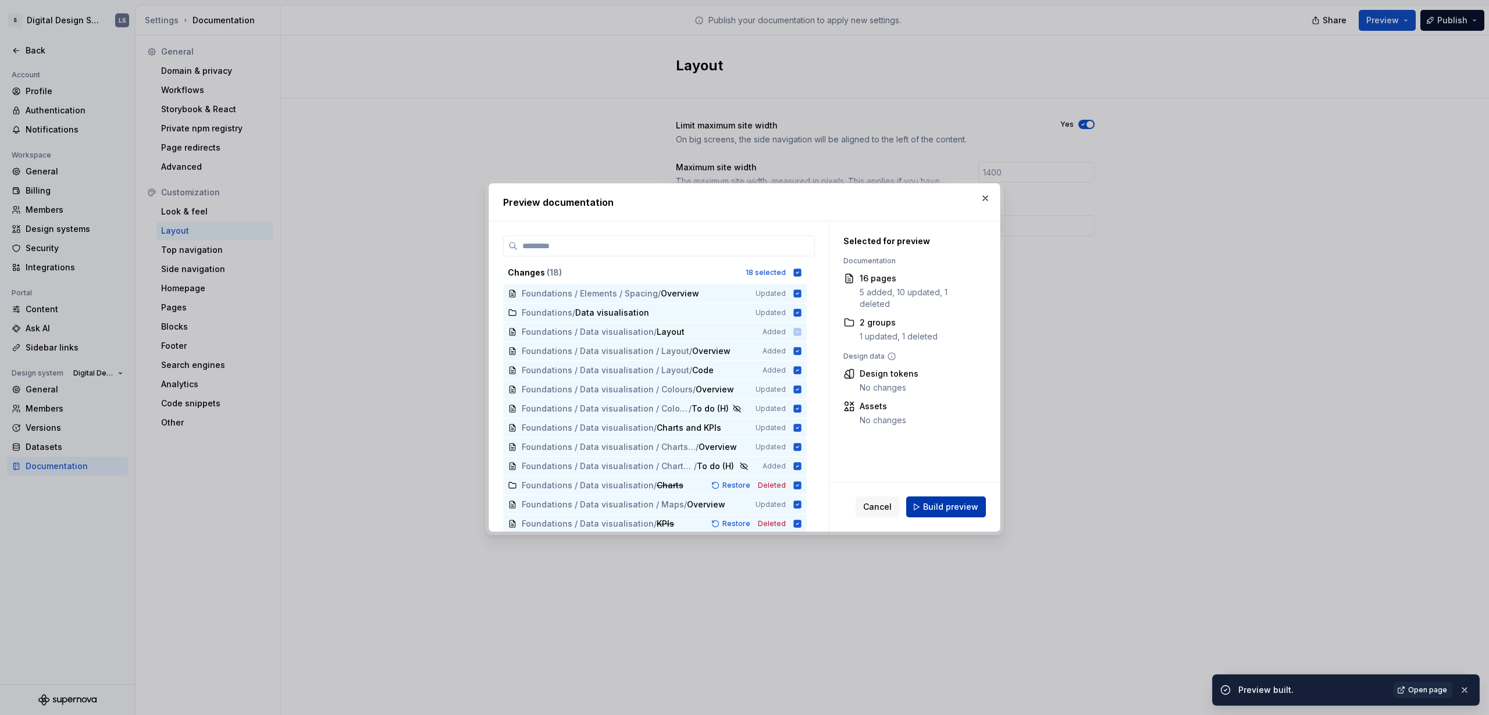
click at [869, 434] on span "Build preview" at bounding box center [950, 507] width 55 height 12
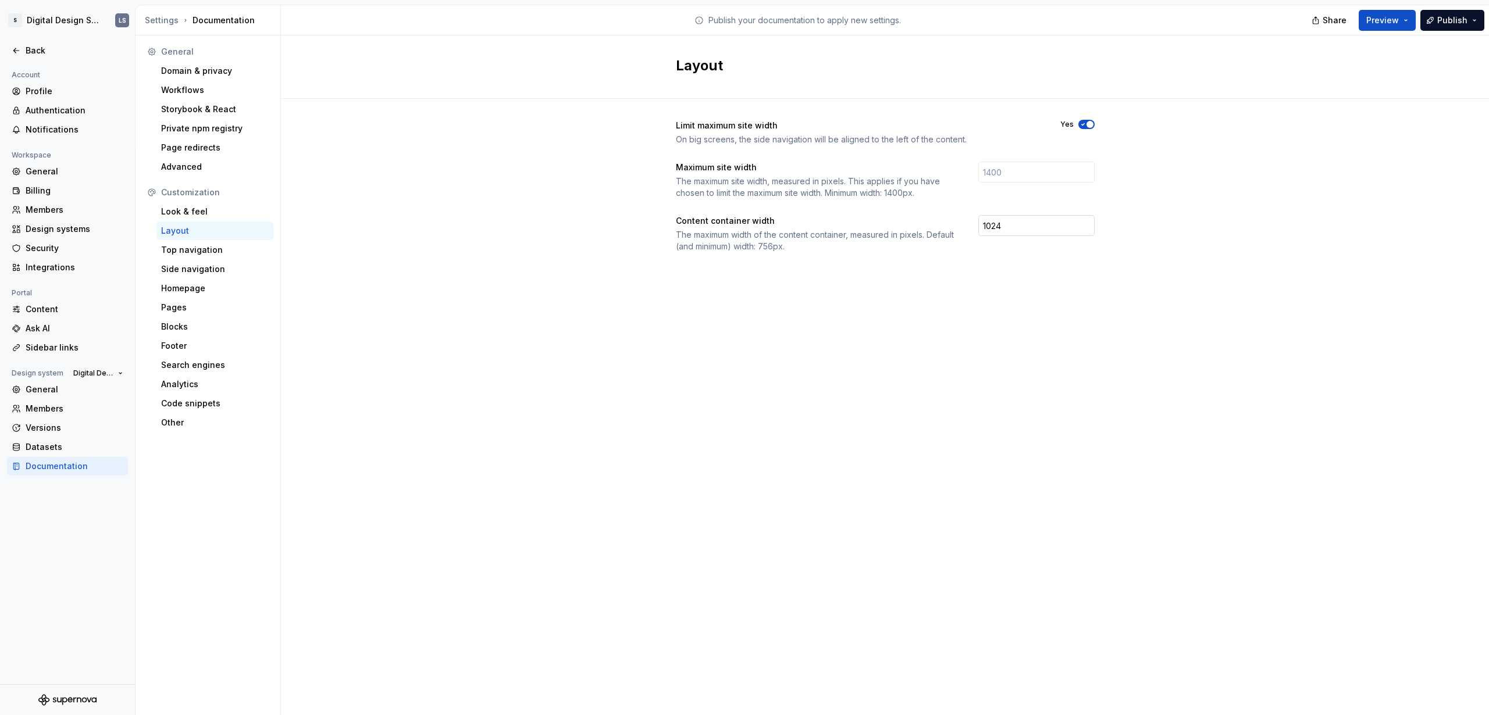
click at [869, 224] on input "1024" at bounding box center [1036, 225] width 116 height 21
drag, startPoint x: 1020, startPoint y: 233, endPoint x: 932, endPoint y: 231, distance: 89.0
click at [869, 231] on div "Content container width The maximum width of the content container, measured in…" at bounding box center [885, 233] width 419 height 37
drag, startPoint x: 1026, startPoint y: 227, endPoint x: 923, endPoint y: 219, distance: 102.7
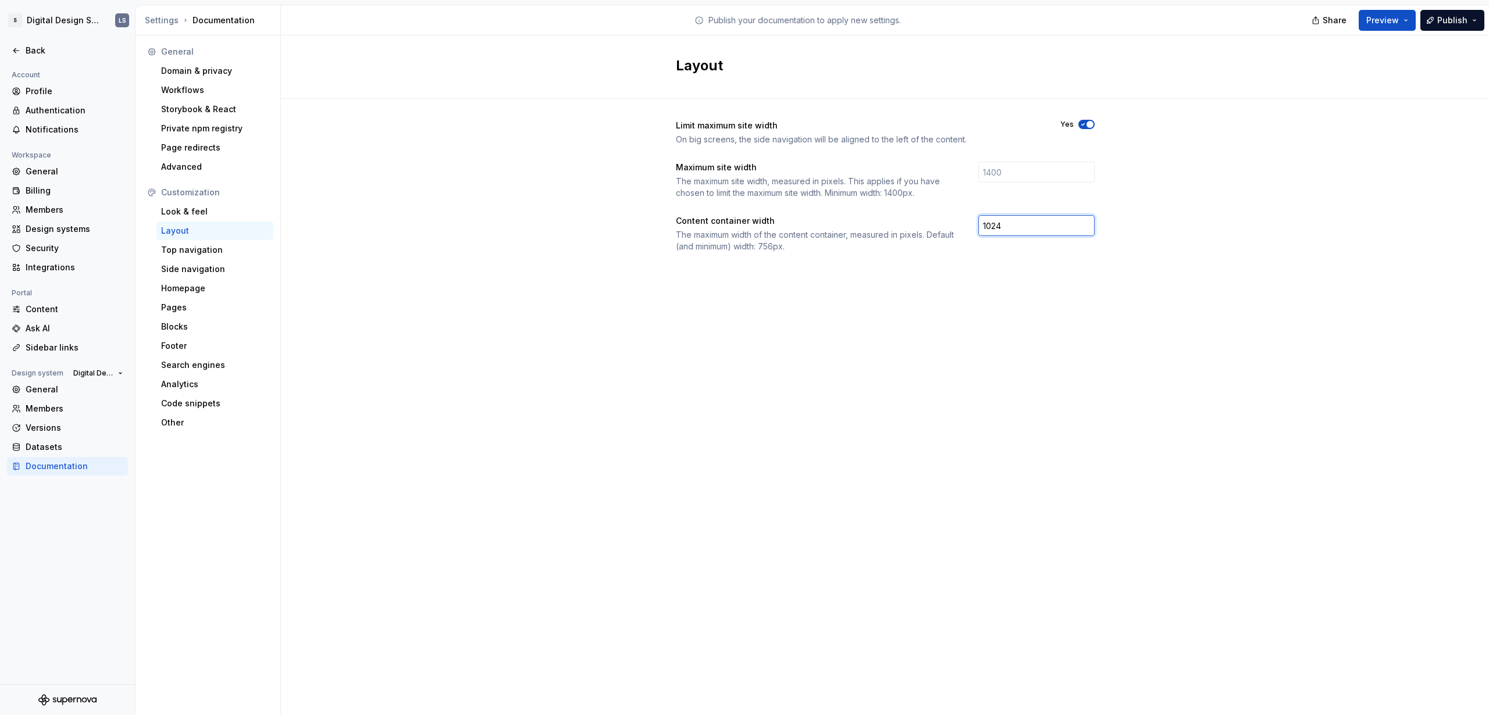
click at [869, 219] on div "Content container width The maximum width of the content container, measured in…" at bounding box center [885, 233] width 419 height 37
type input "756"
click at [869, 313] on div "Layout Limit maximum site width On big screens, the side navigation will be ali…" at bounding box center [885, 375] width 1208 height 680
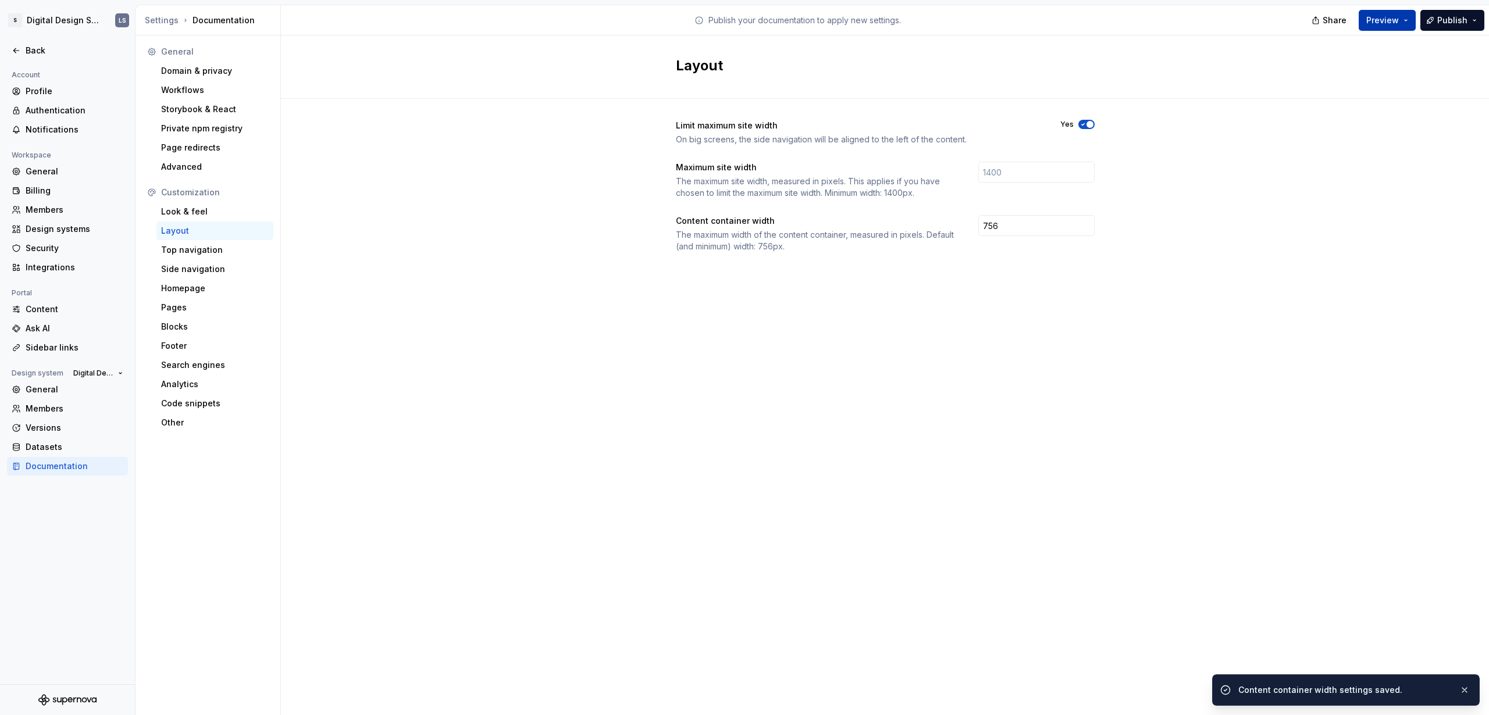
click at [869, 17] on span "Preview" at bounding box center [1382, 21] width 33 height 12
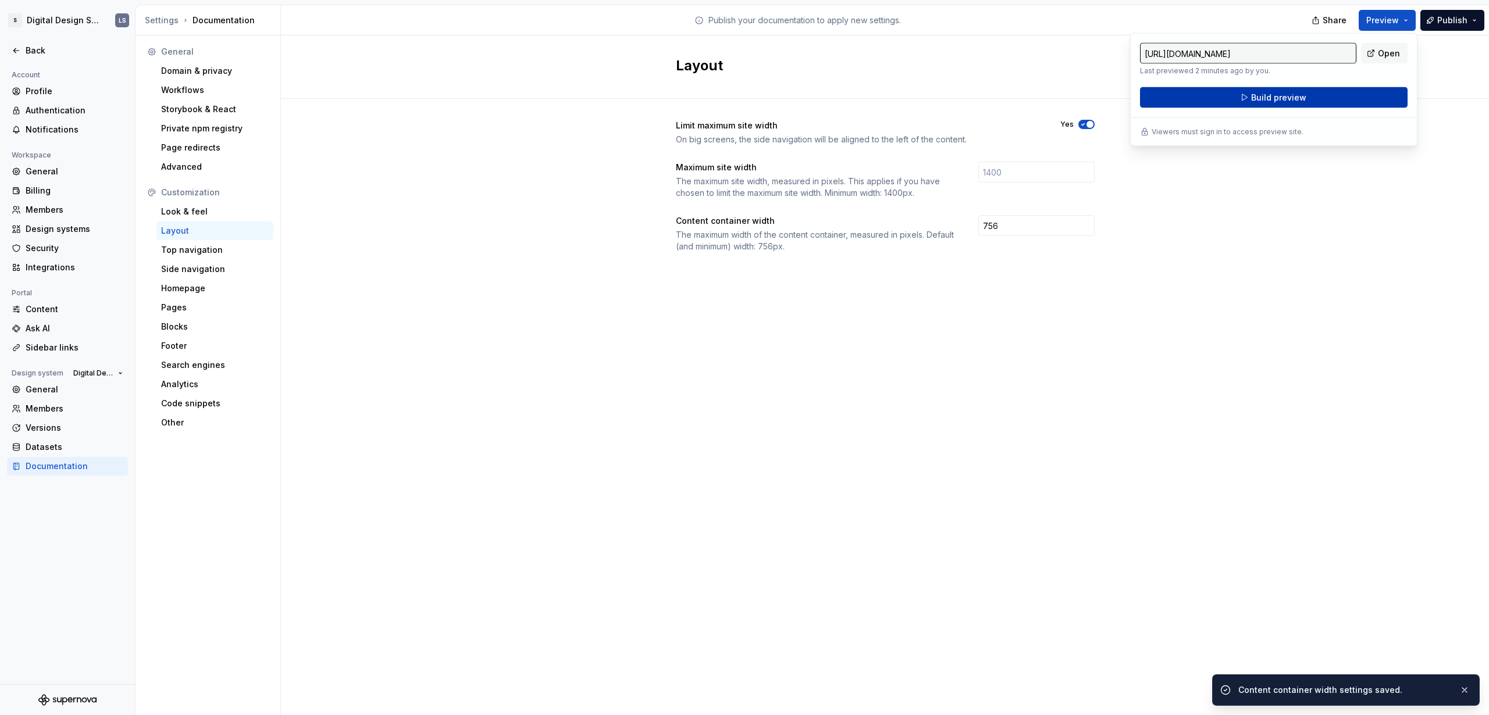
click at [869, 101] on button "Build preview" at bounding box center [1273, 97] width 267 height 21
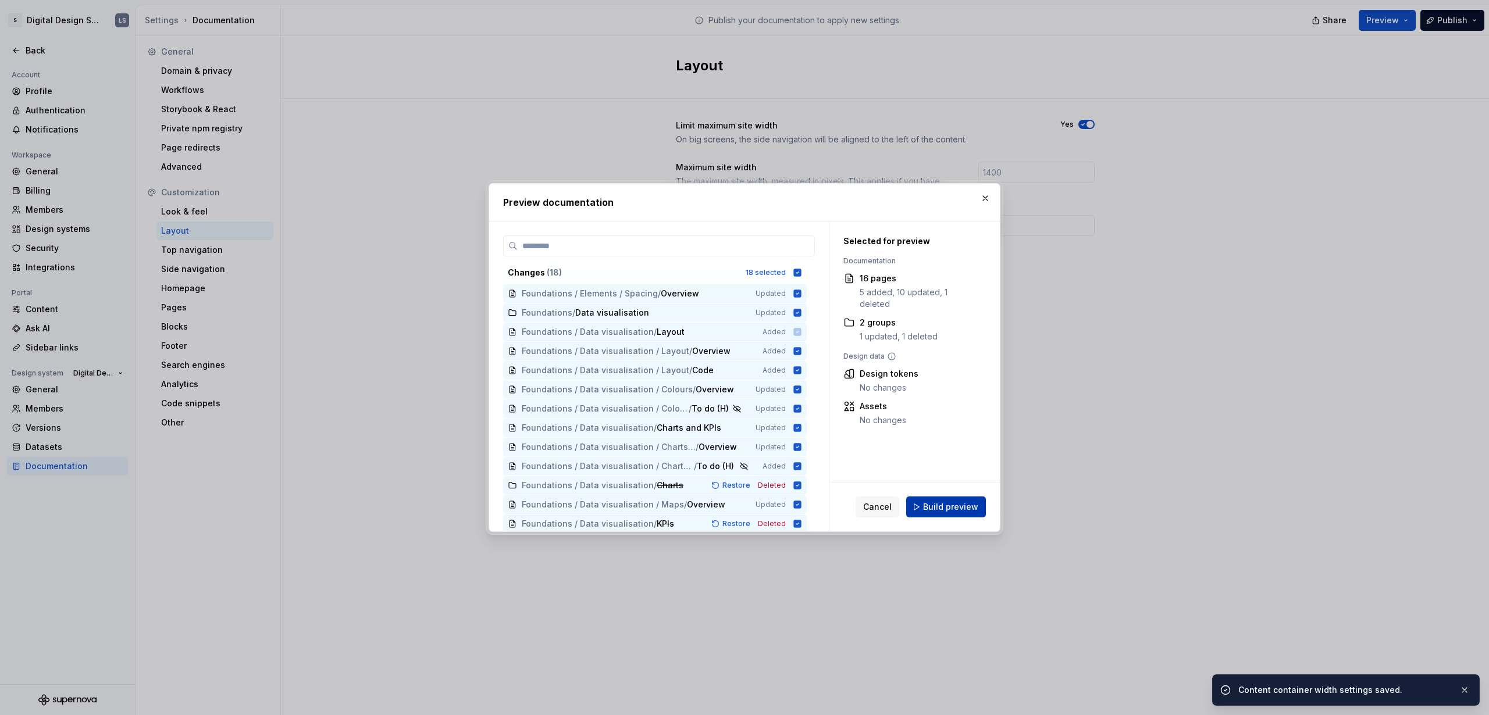
click at [869, 434] on button "Build preview" at bounding box center [946, 507] width 80 height 21
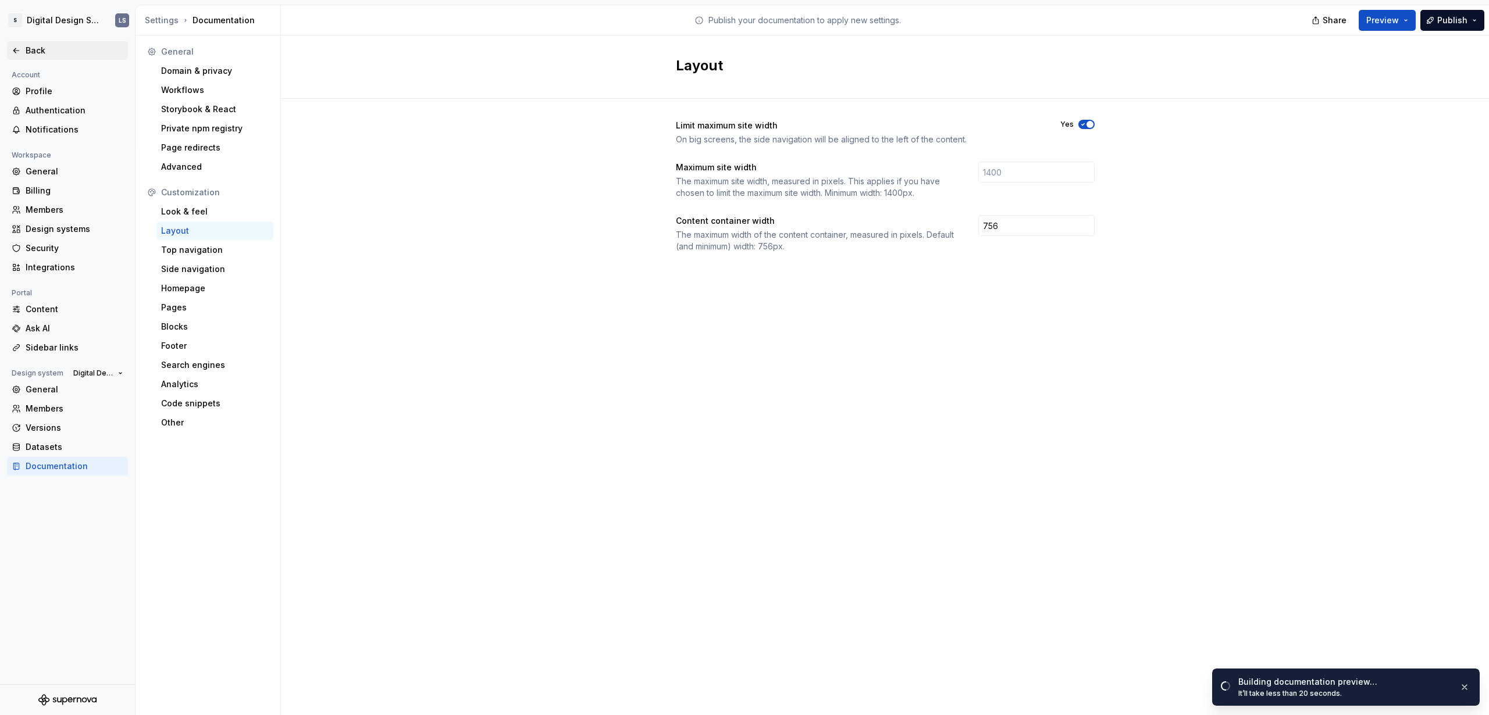
click at [37, 45] on div "Back" at bounding box center [75, 51] width 98 height 12
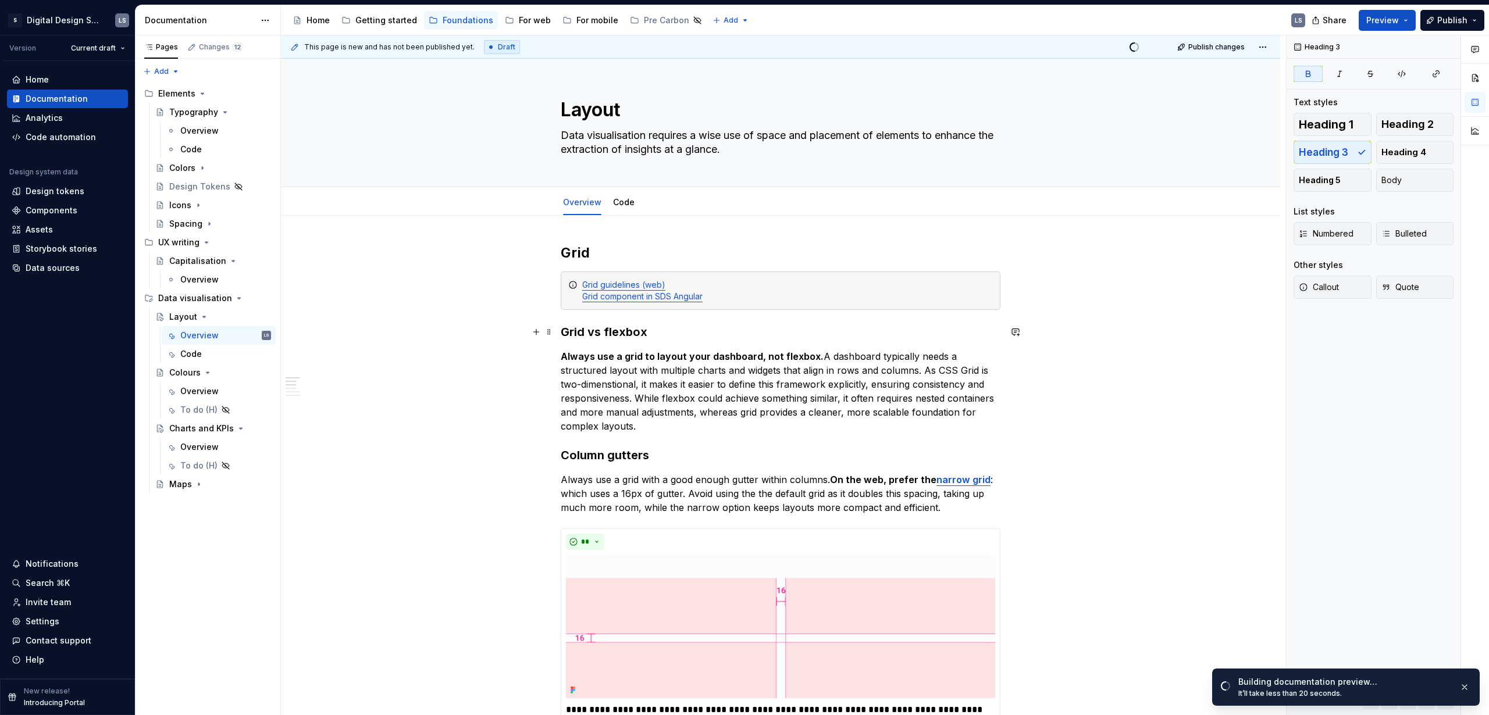
click at [561, 334] on strong "Grid vs flexbox" at bounding box center [604, 332] width 87 height 14
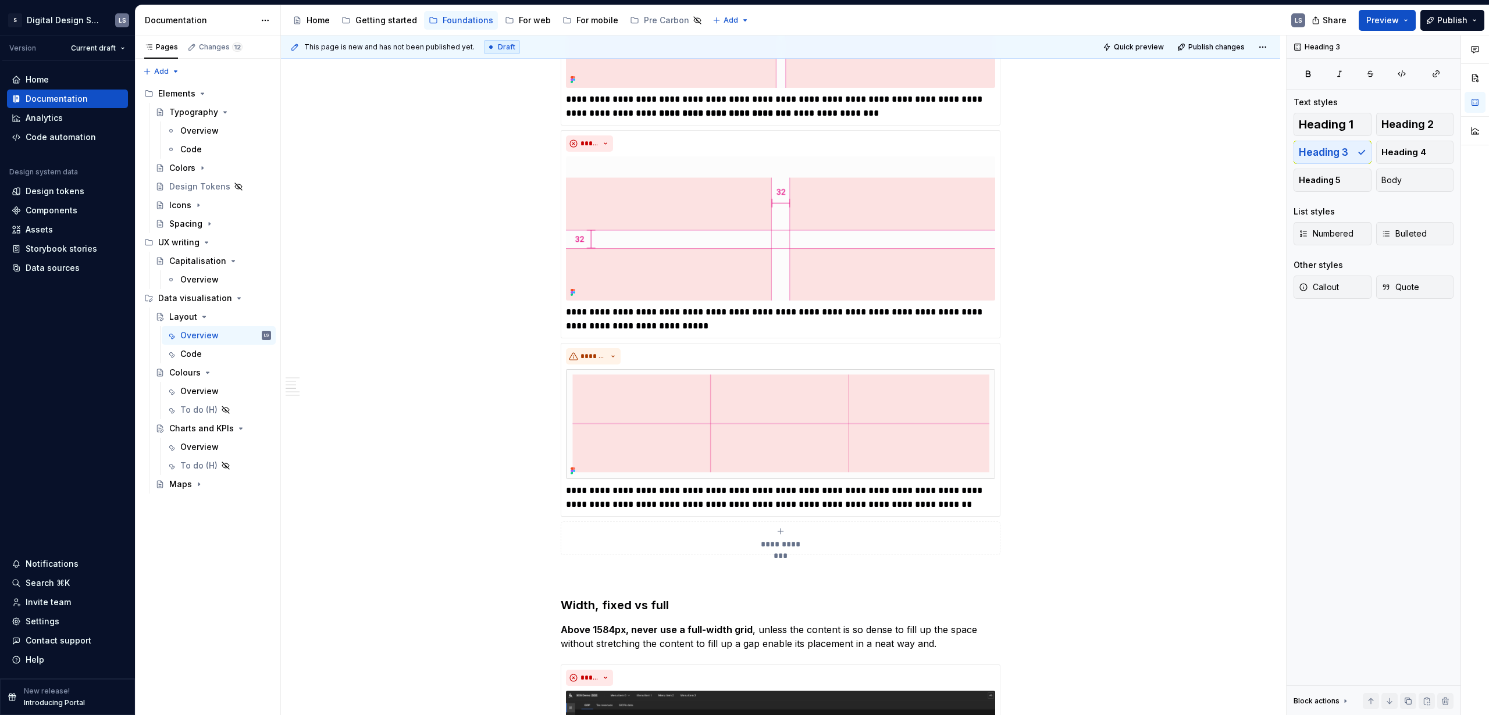
scroll to position [617, 0]
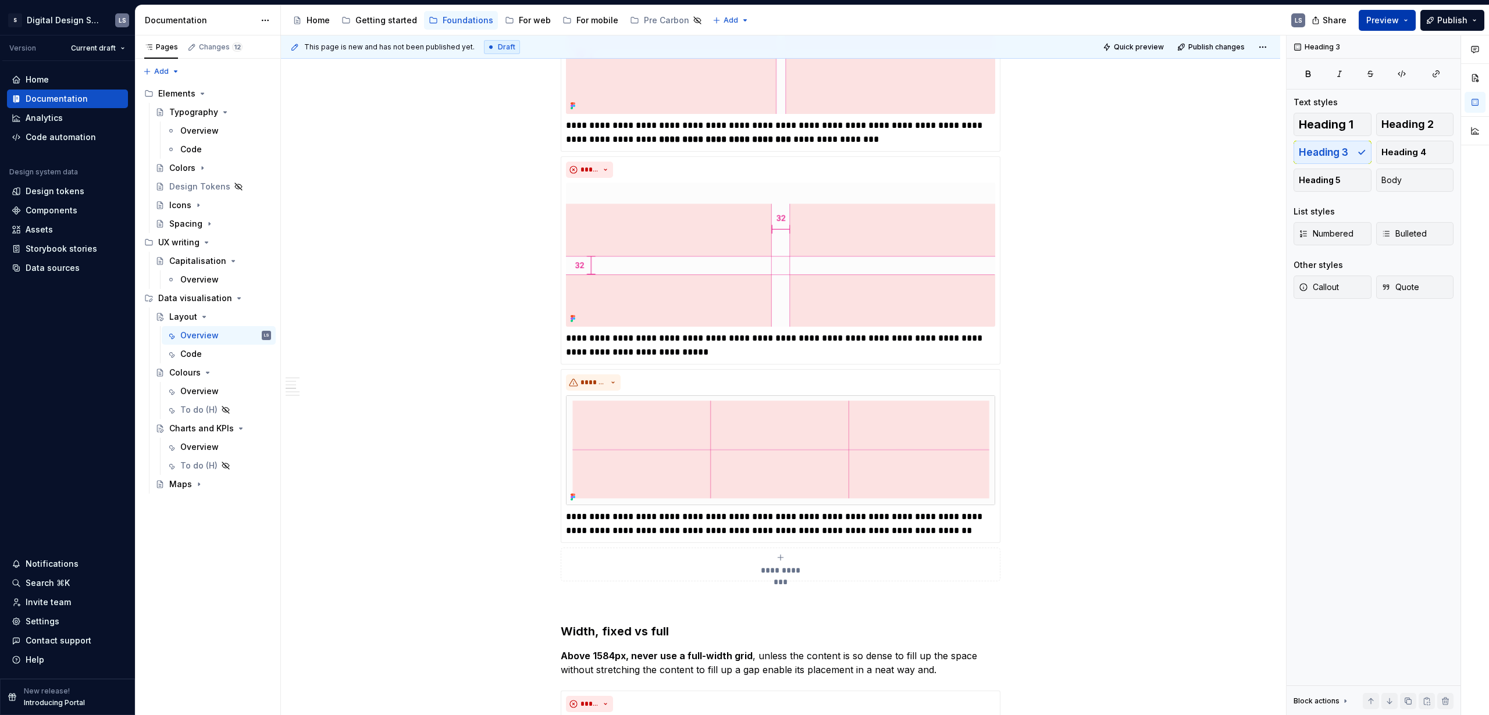
click at [869, 24] on span "Preview" at bounding box center [1382, 21] width 33 height 12
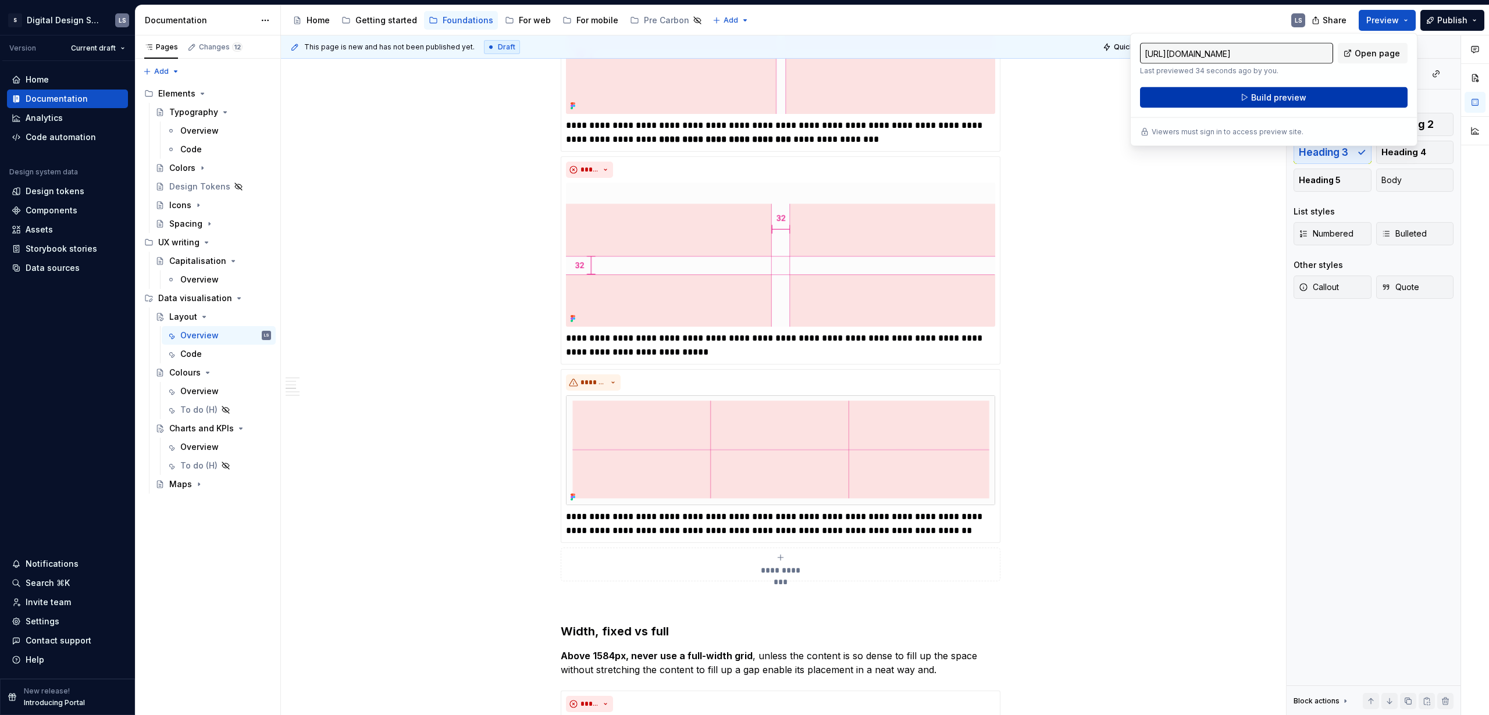
click at [869, 94] on button "Build preview" at bounding box center [1273, 97] width 267 height 21
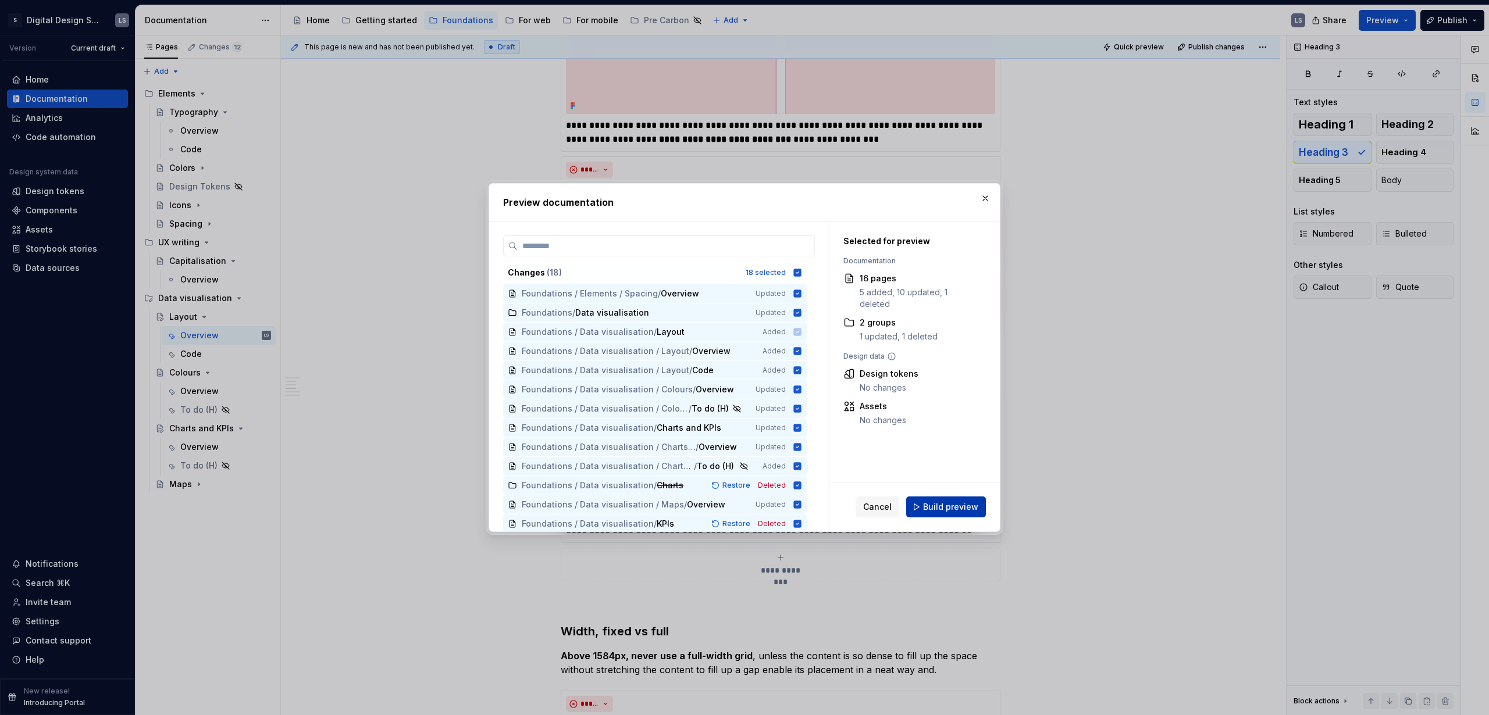
click at [869, 434] on button "Build preview" at bounding box center [946, 507] width 80 height 21
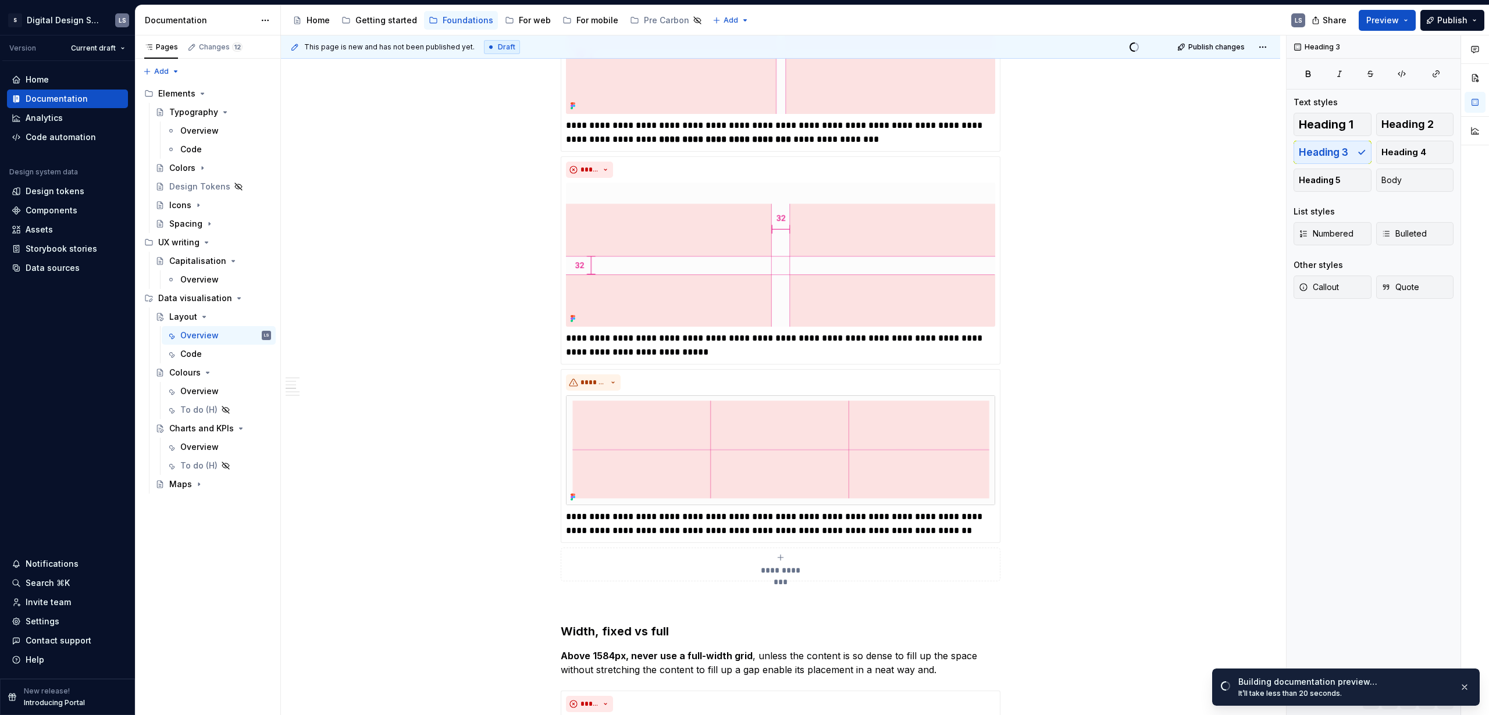
type textarea "*"
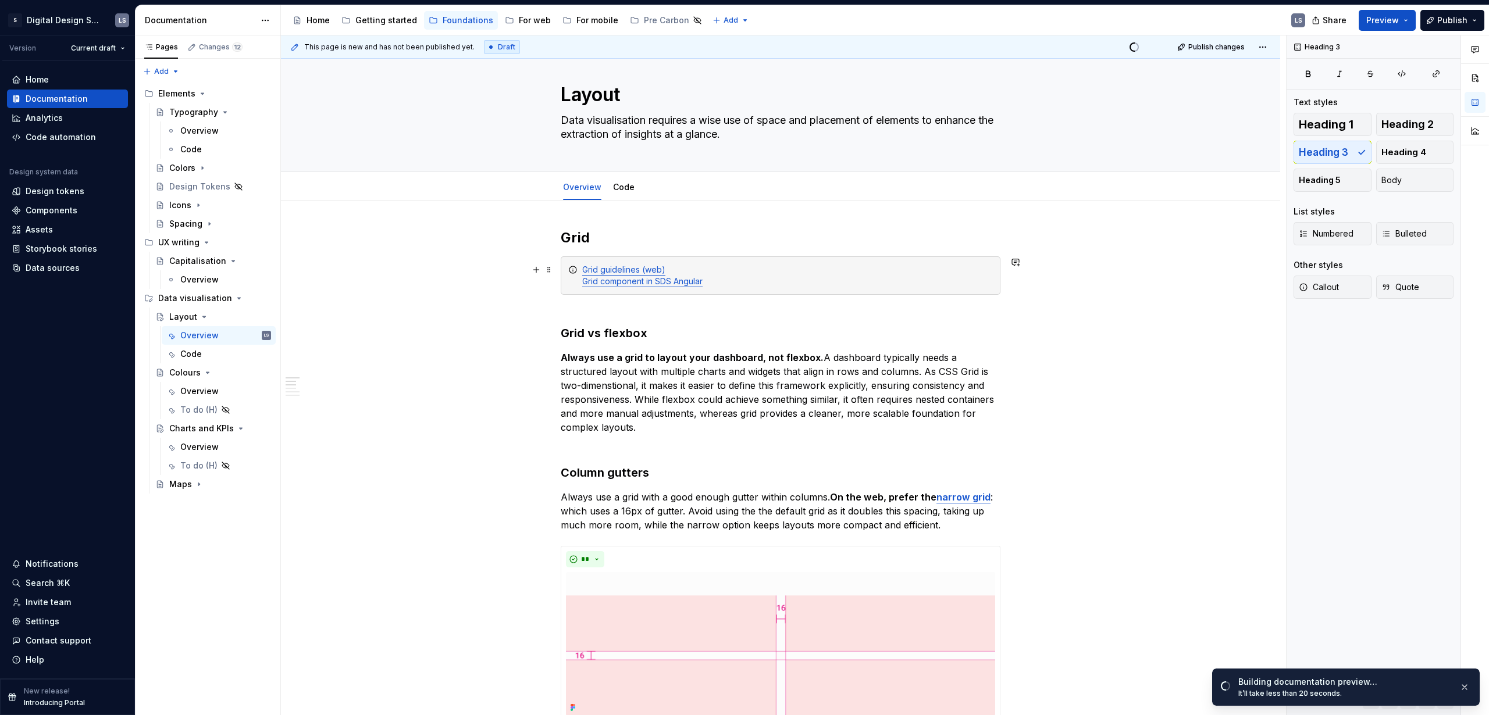
scroll to position [0, 0]
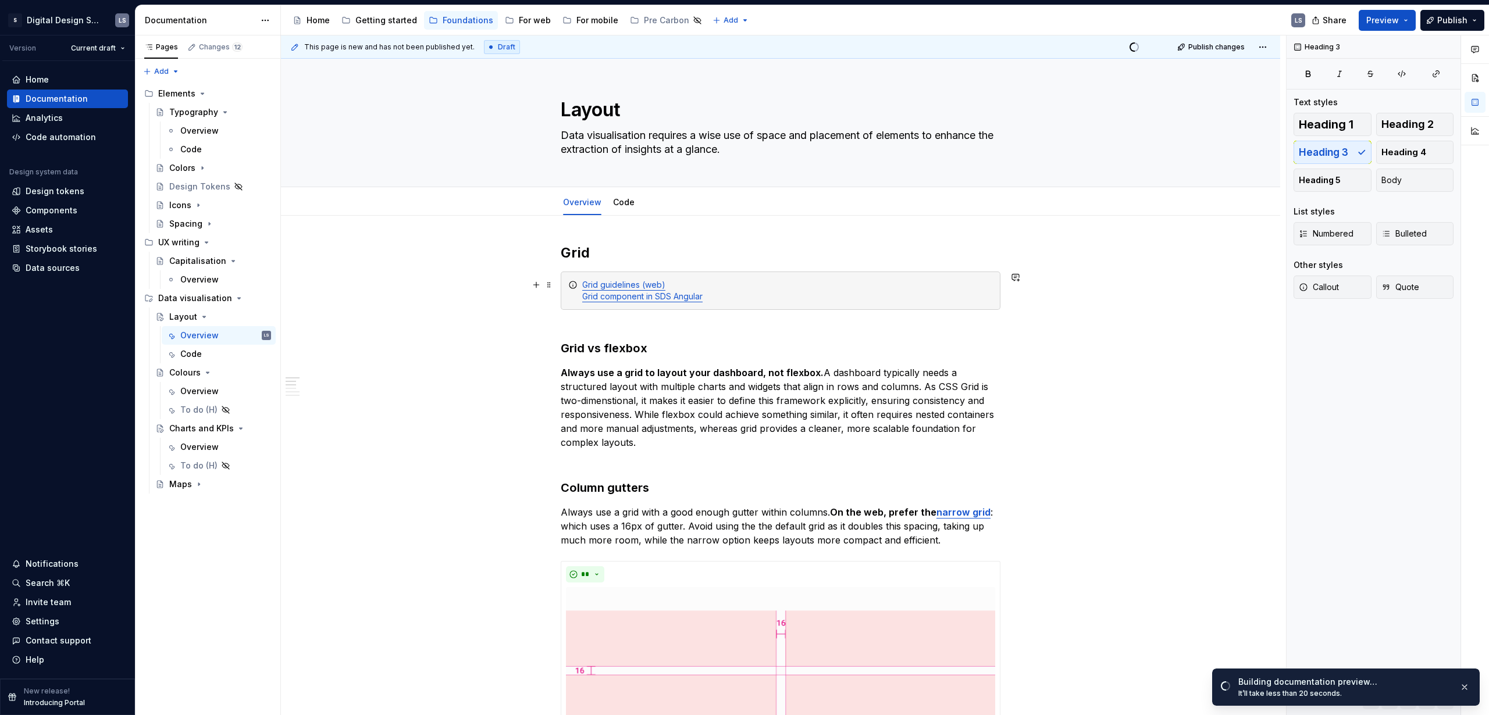
click at [577, 284] on div "Grid guidelines (web) Grid component in SDS Angular" at bounding box center [781, 291] width 440 height 38
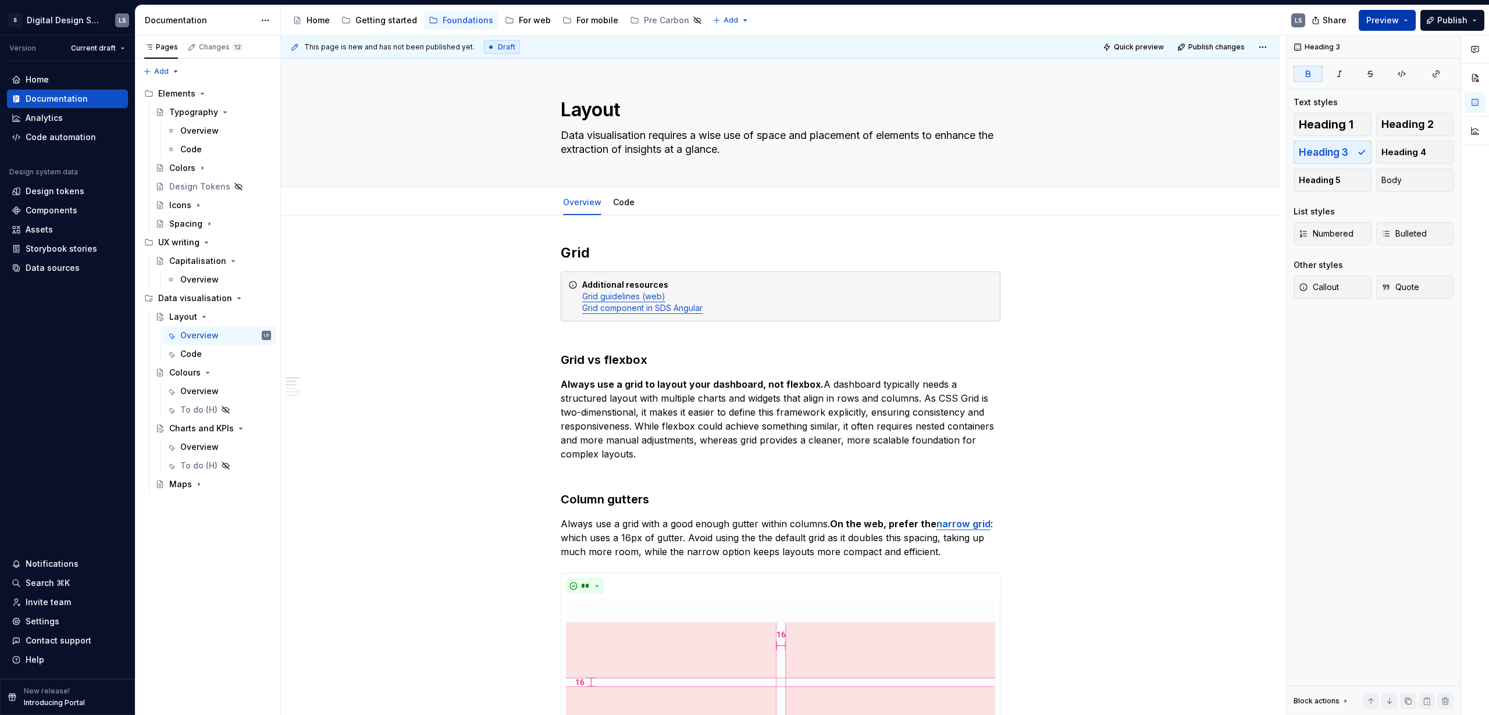
click at [869, 29] on button "Preview" at bounding box center [1386, 20] width 57 height 21
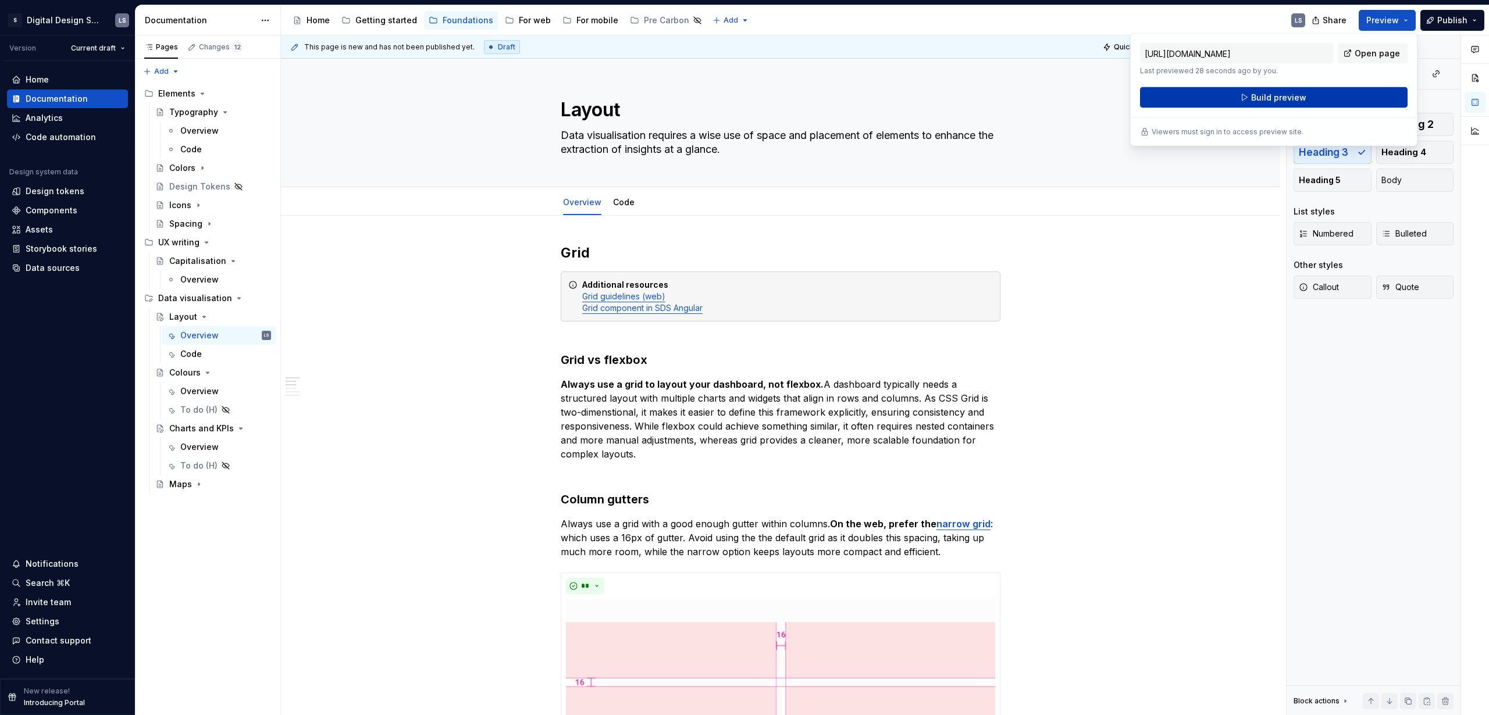
click at [869, 101] on button "Build preview" at bounding box center [1273, 97] width 267 height 21
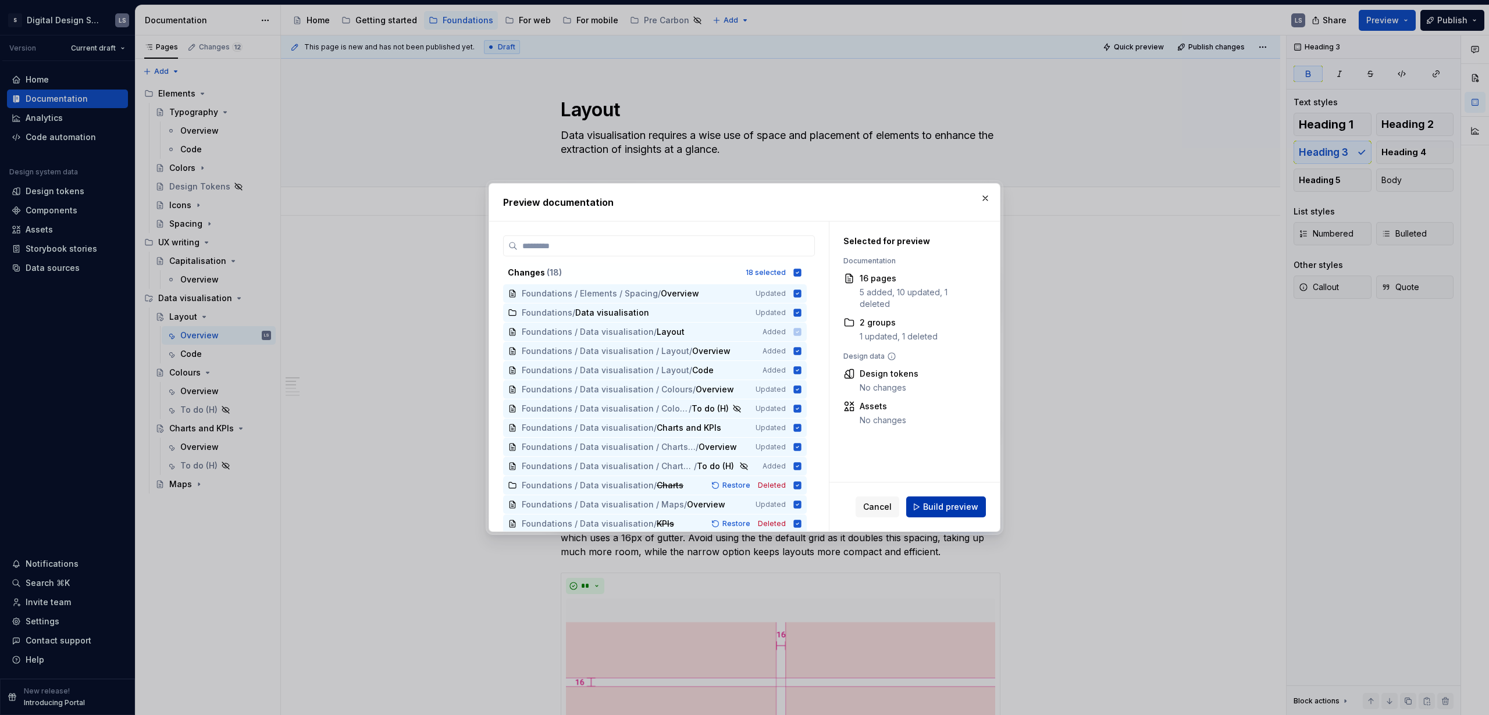
click at [869, 434] on span "Build preview" at bounding box center [950, 507] width 55 height 12
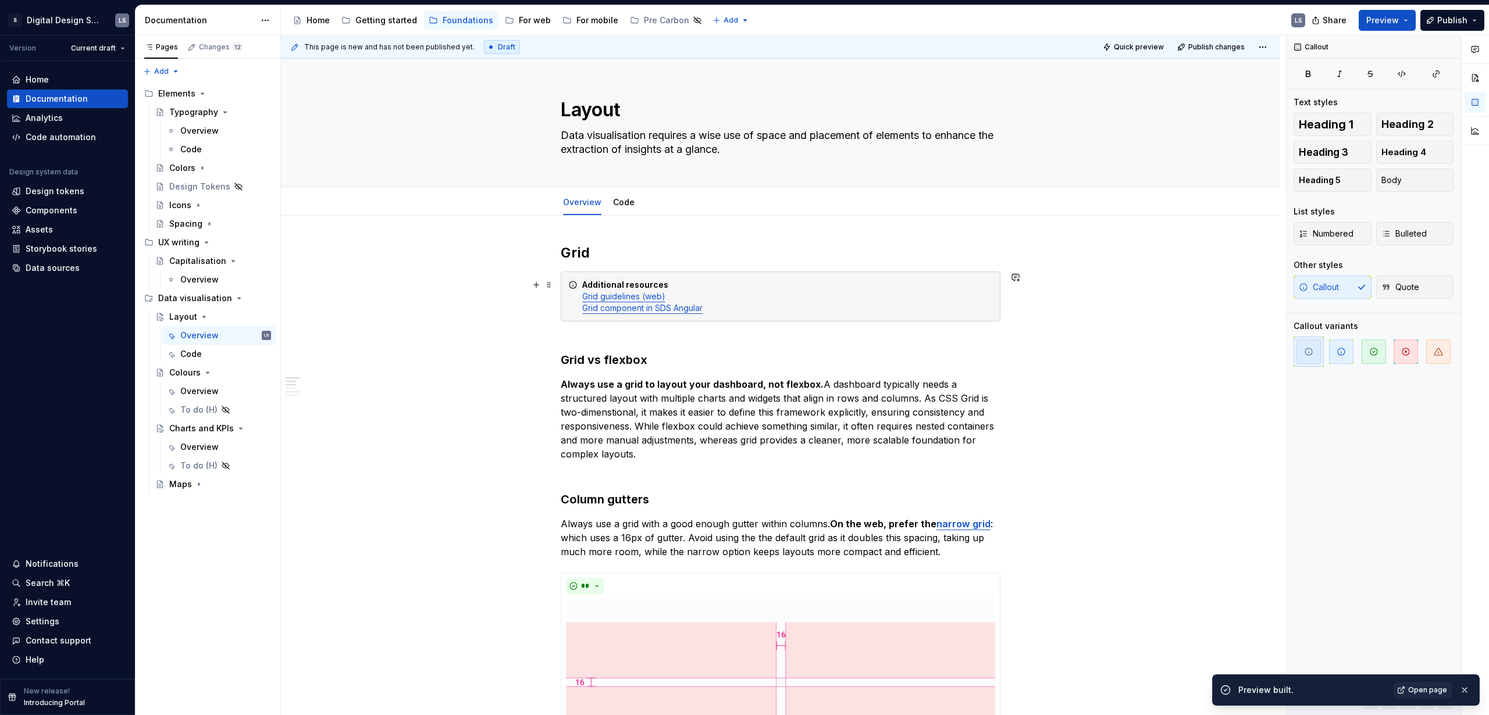
click at [815, 297] on div "Additional resources Grid guidelines (web) Grid component in SDS Angular" at bounding box center [787, 296] width 411 height 35
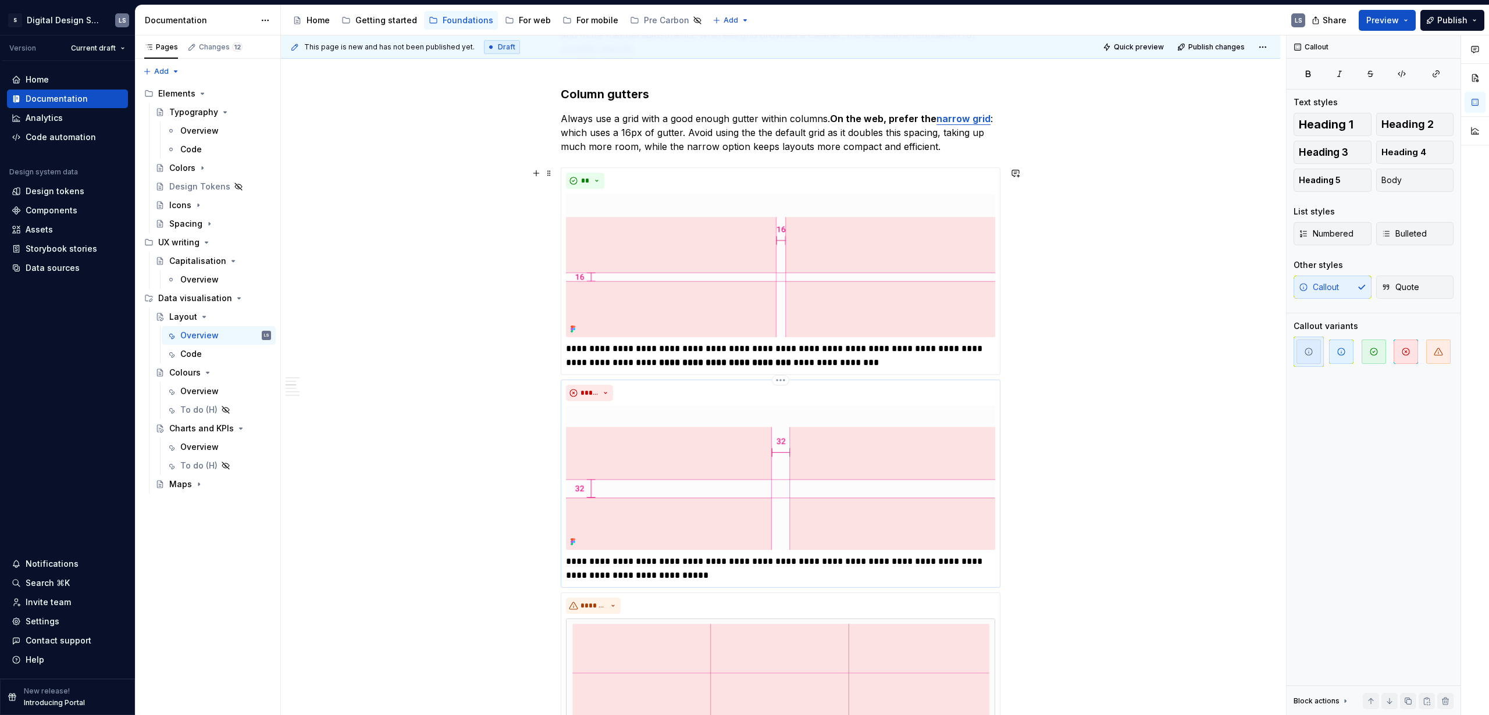
scroll to position [406, 0]
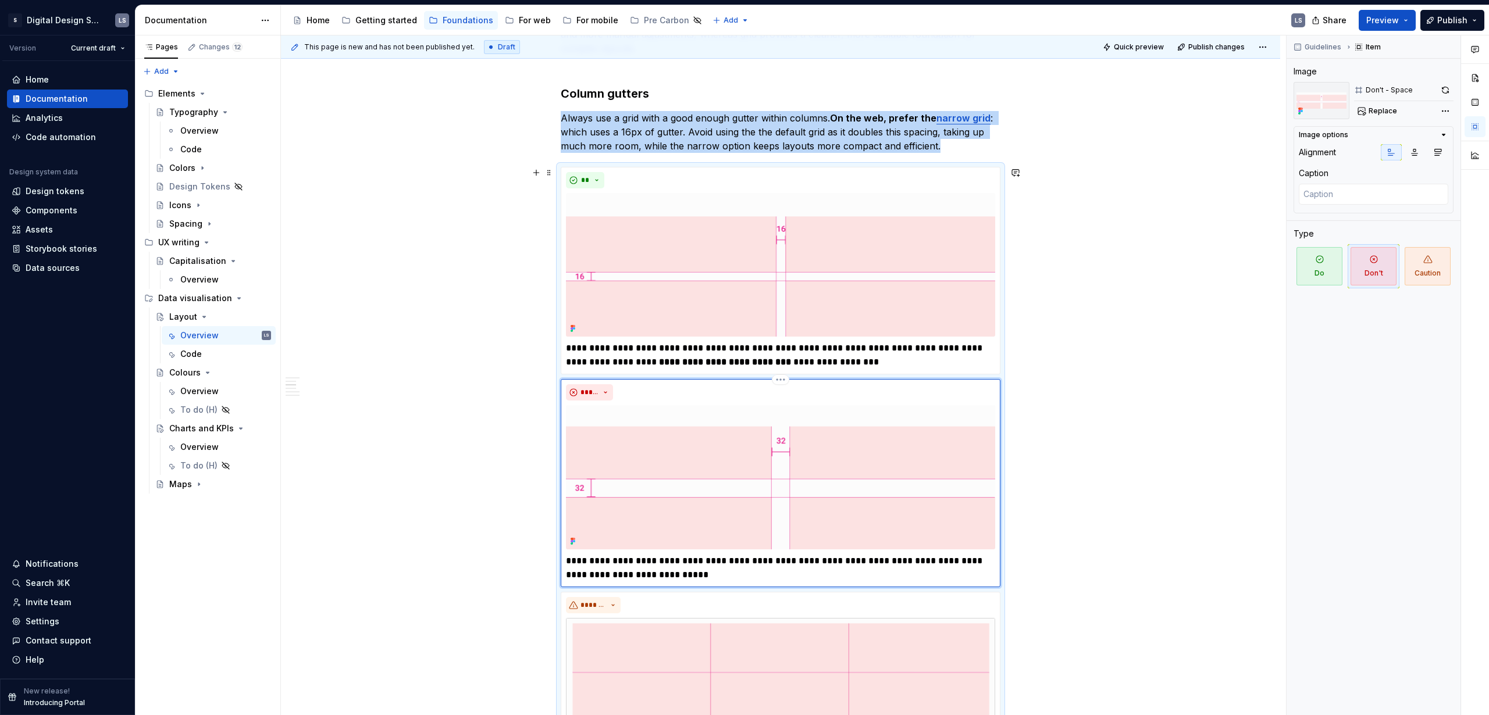
click at [808, 434] on img at bounding box center [780, 477] width 429 height 144
click at [869, 86] on button "button" at bounding box center [1445, 90] width 16 height 16
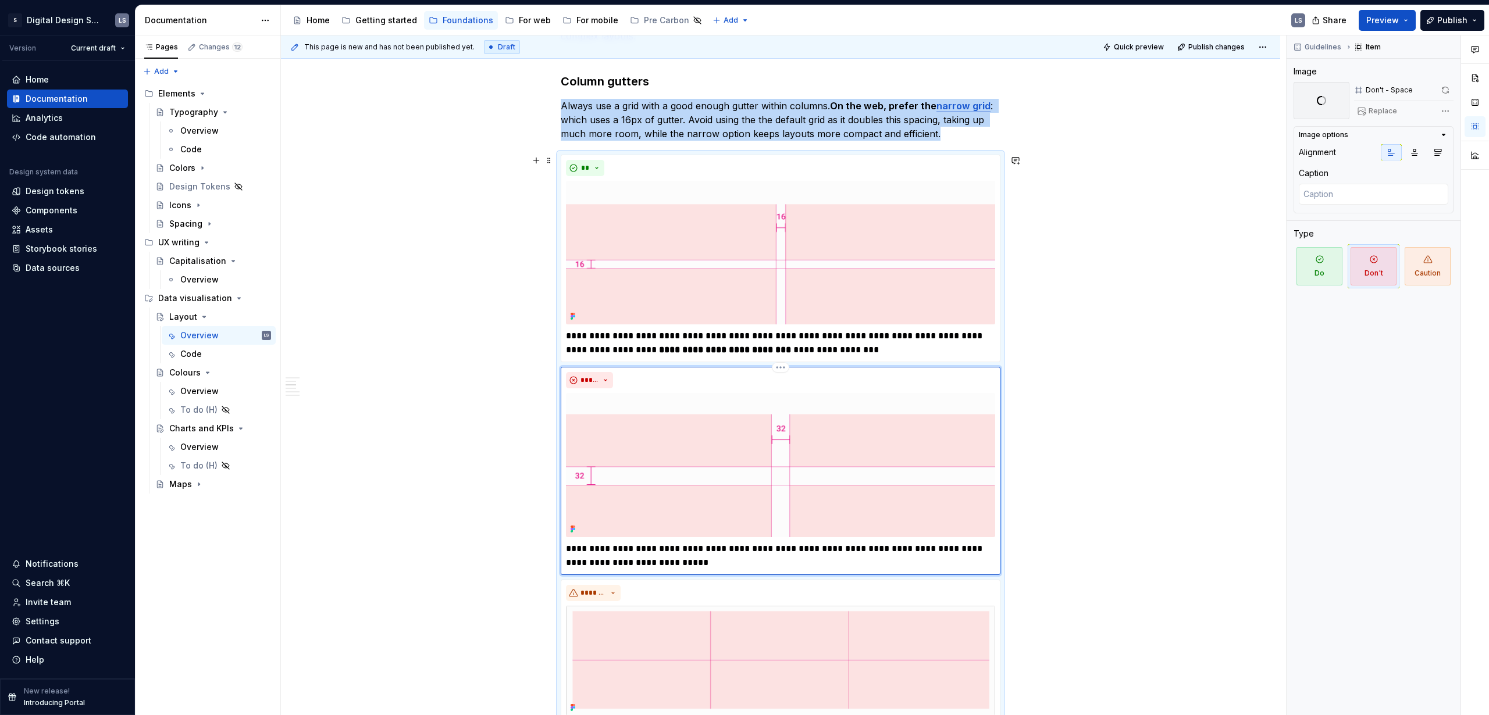
scroll to position [424, 0]
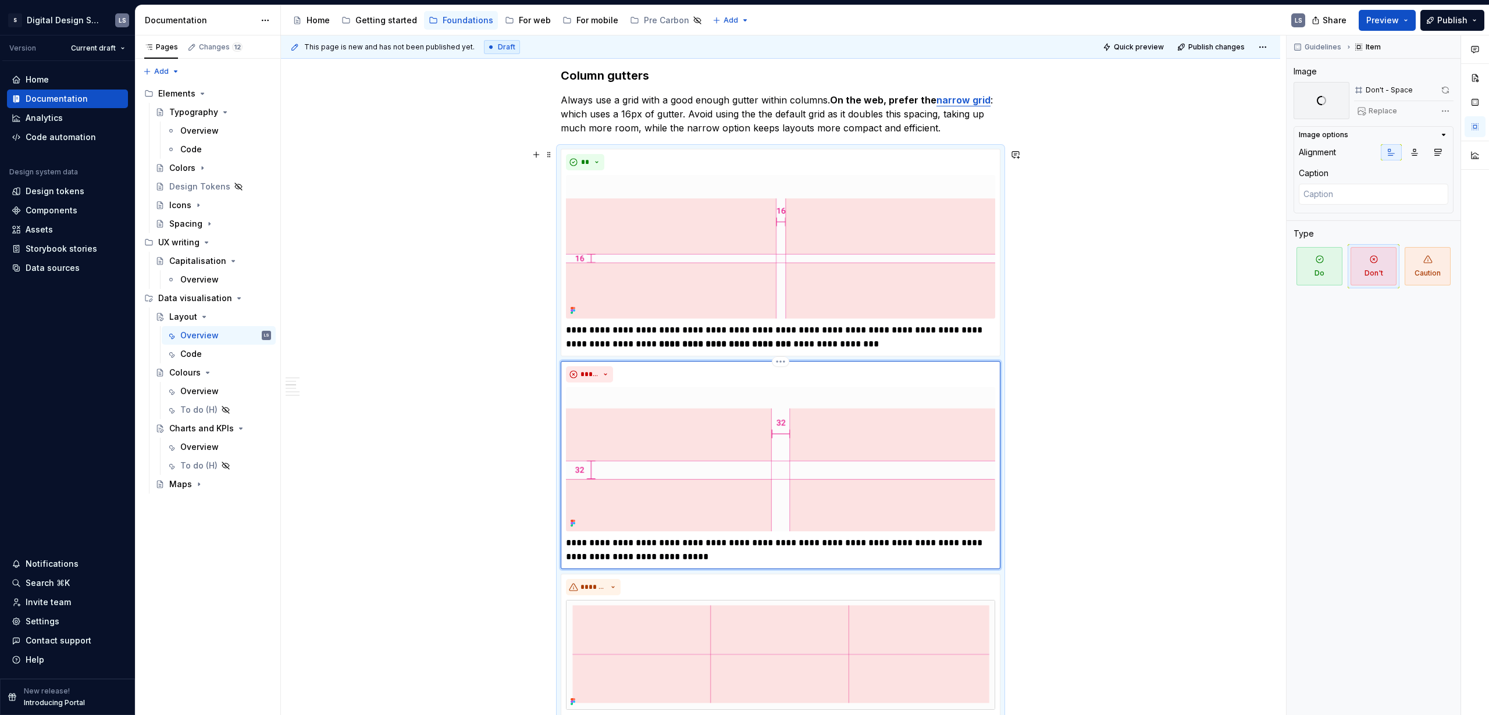
click at [724, 434] on p "**********" at bounding box center [780, 550] width 429 height 28
click at [761, 434] on p "**********" at bounding box center [780, 550] width 429 height 28
click at [869, 434] on p "**********" at bounding box center [780, 550] width 429 height 28
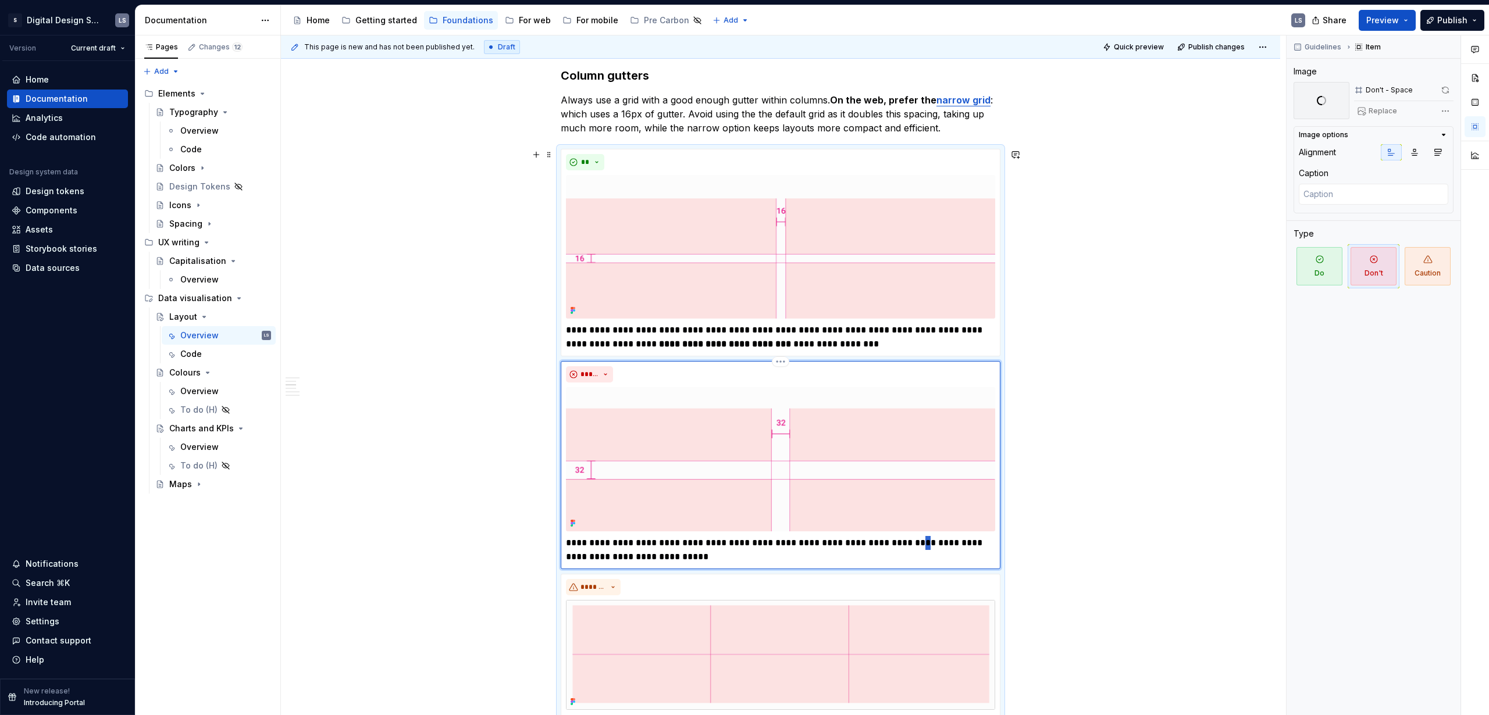
click at [869, 434] on p "**********" at bounding box center [780, 550] width 429 height 28
type textarea "*"
click at [626, 434] on p "**********" at bounding box center [780, 550] width 429 height 28
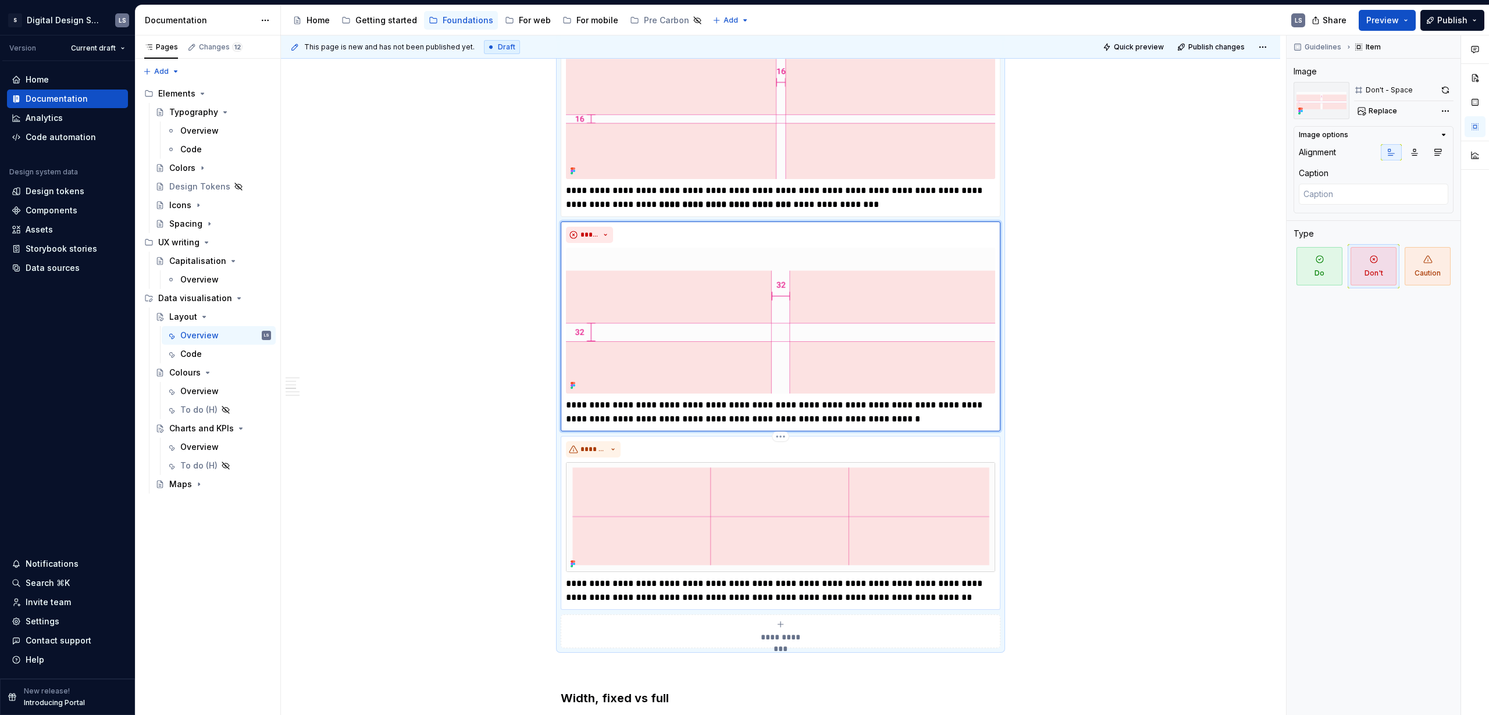
scroll to position [613, 0]
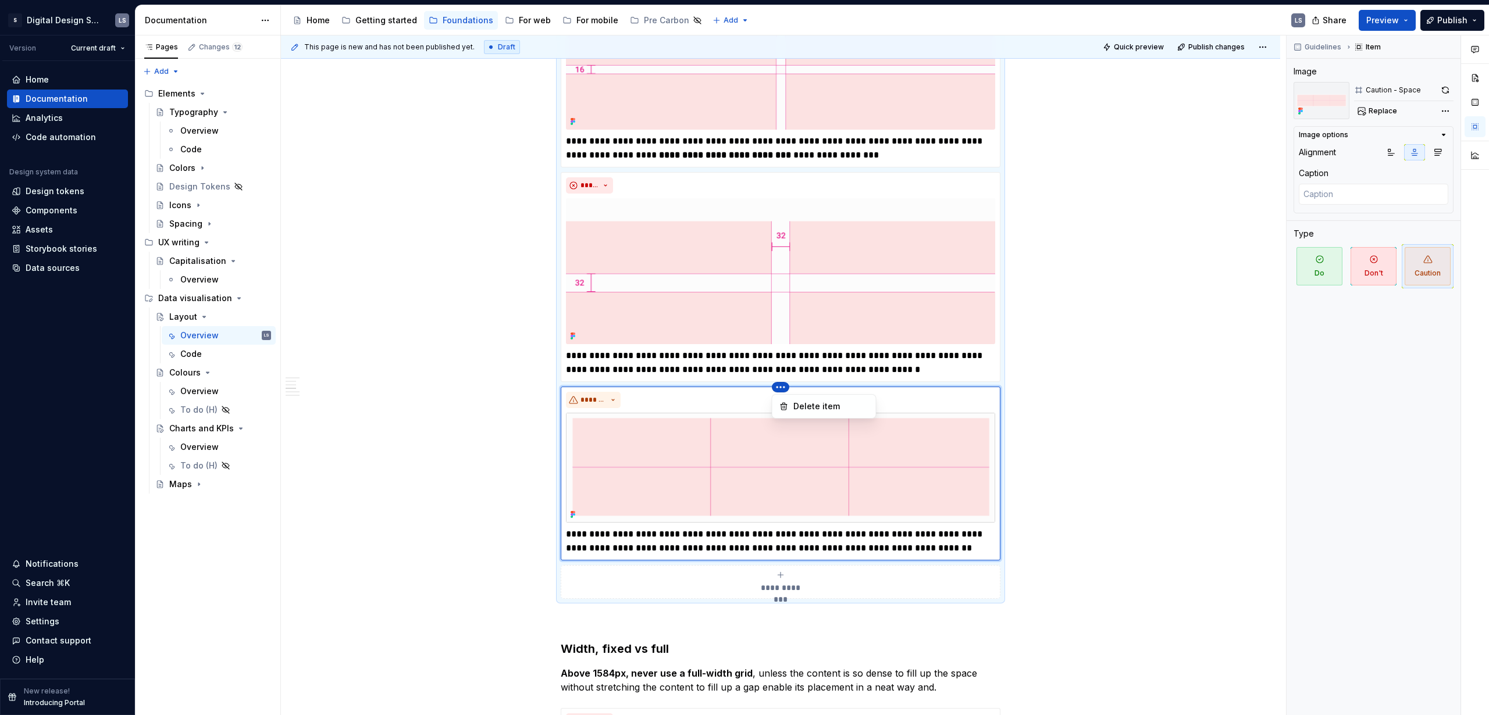
click at [777, 390] on html "2560px x 1230px S Digital Design System LS Version Current draft Home Documenta…" at bounding box center [744, 357] width 1489 height 715
click at [869, 85] on div "Comments Open comments No comments yet Select ‘Comment’ from the block context …" at bounding box center [1387, 375] width 202 height 680
click at [869, 89] on button "button" at bounding box center [1445, 90] width 16 height 16
click at [763, 434] on p "**********" at bounding box center [780, 541] width 429 height 28
click at [741, 434] on p "**********" at bounding box center [780, 541] width 429 height 28
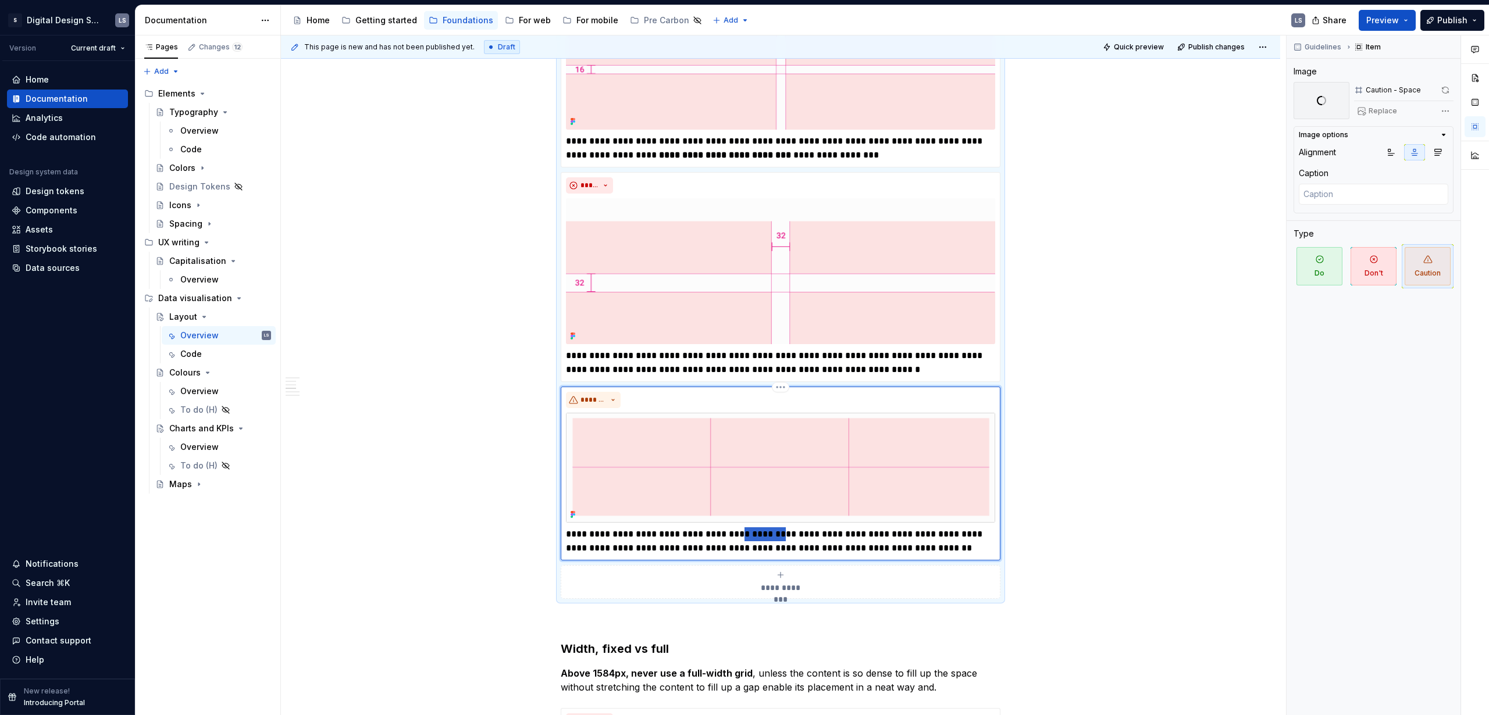
click at [741, 434] on p "**********" at bounding box center [780, 541] width 429 height 28
drag, startPoint x: 791, startPoint y: 534, endPoint x: 725, endPoint y: 534, distance: 66.3
click at [725, 434] on p "**********" at bounding box center [780, 541] width 429 height 28
click at [859, 434] on p "**********" at bounding box center [780, 541] width 429 height 28
click at [869, 434] on p "**********" at bounding box center [780, 541] width 429 height 28
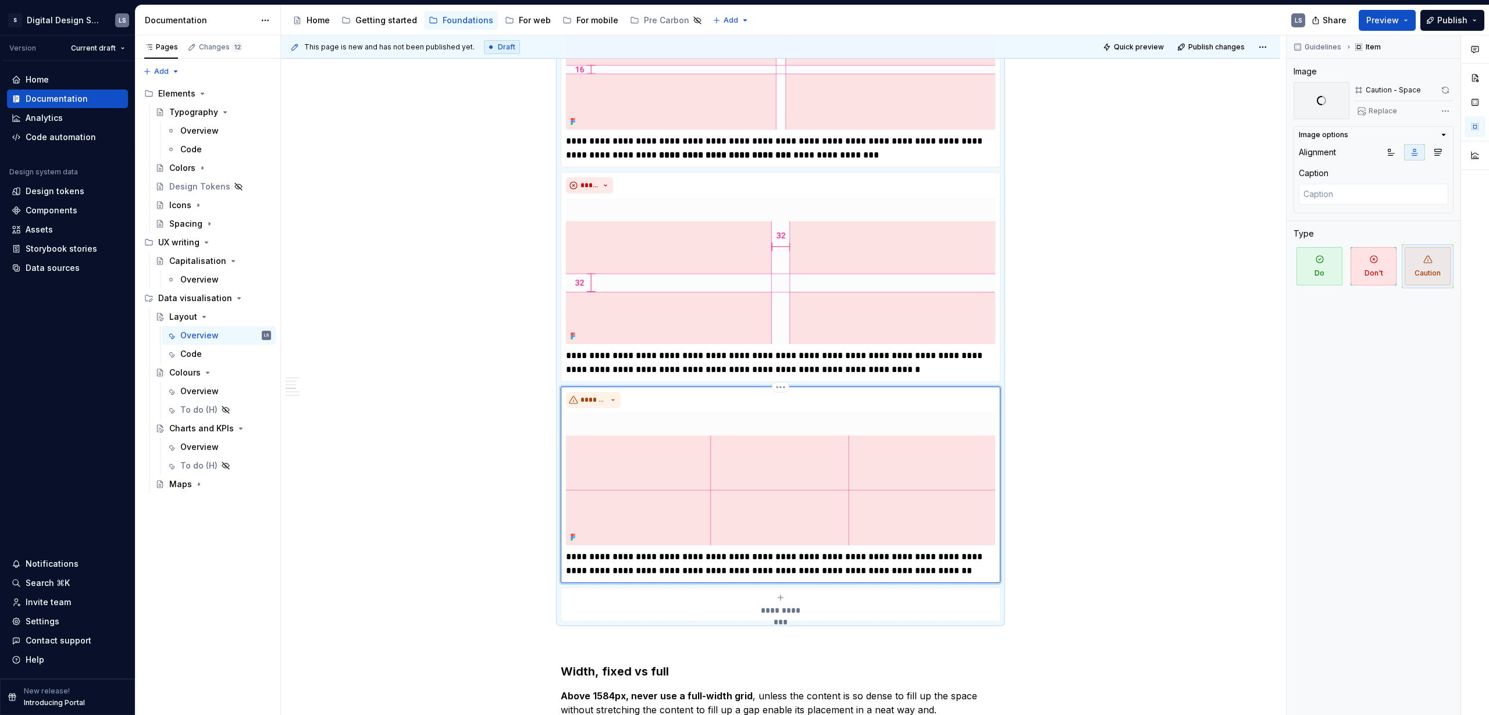
scroll to position [636, 0]
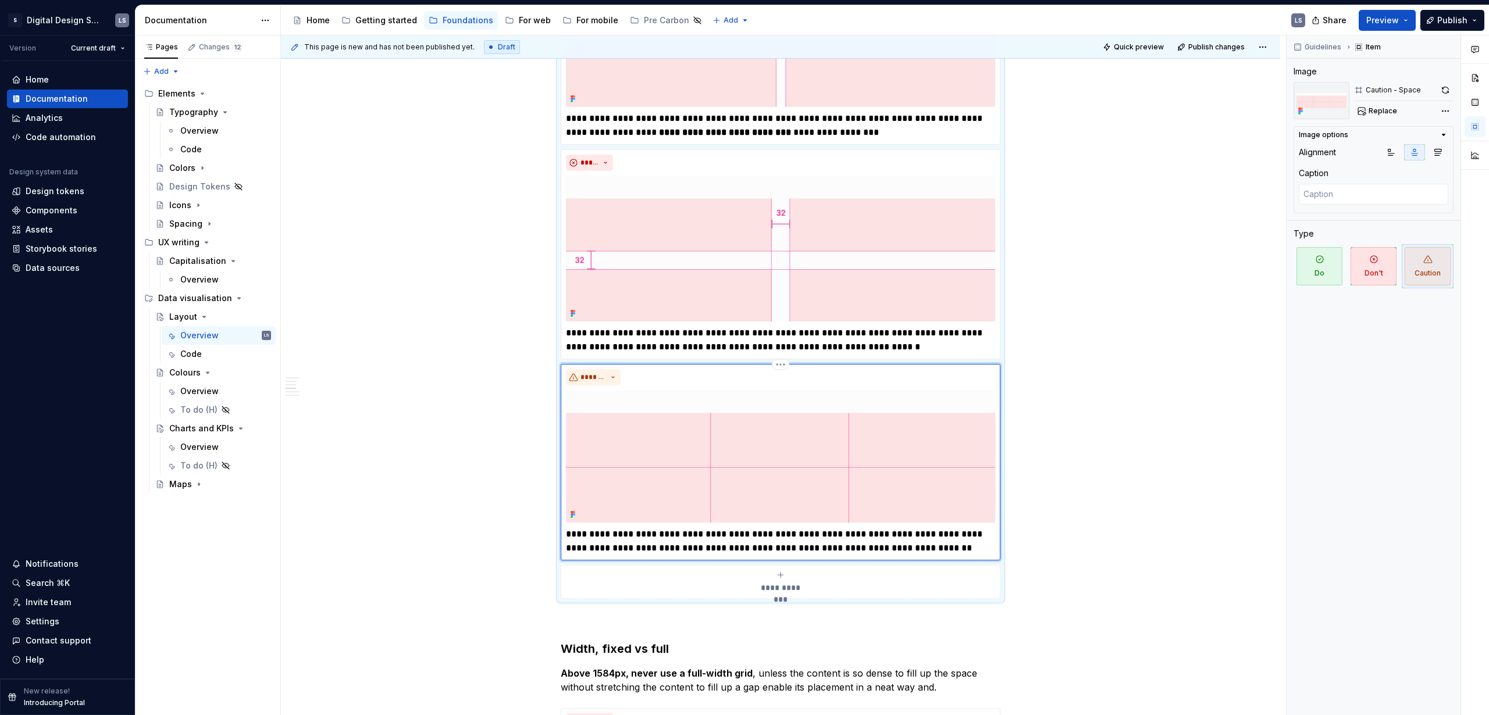
click at [808, 434] on p "**********" at bounding box center [780, 541] width 429 height 28
click at [869, 434] on p "**********" at bounding box center [780, 541] width 429 height 28
click at [850, 434] on p "**********" at bounding box center [780, 541] width 429 height 28
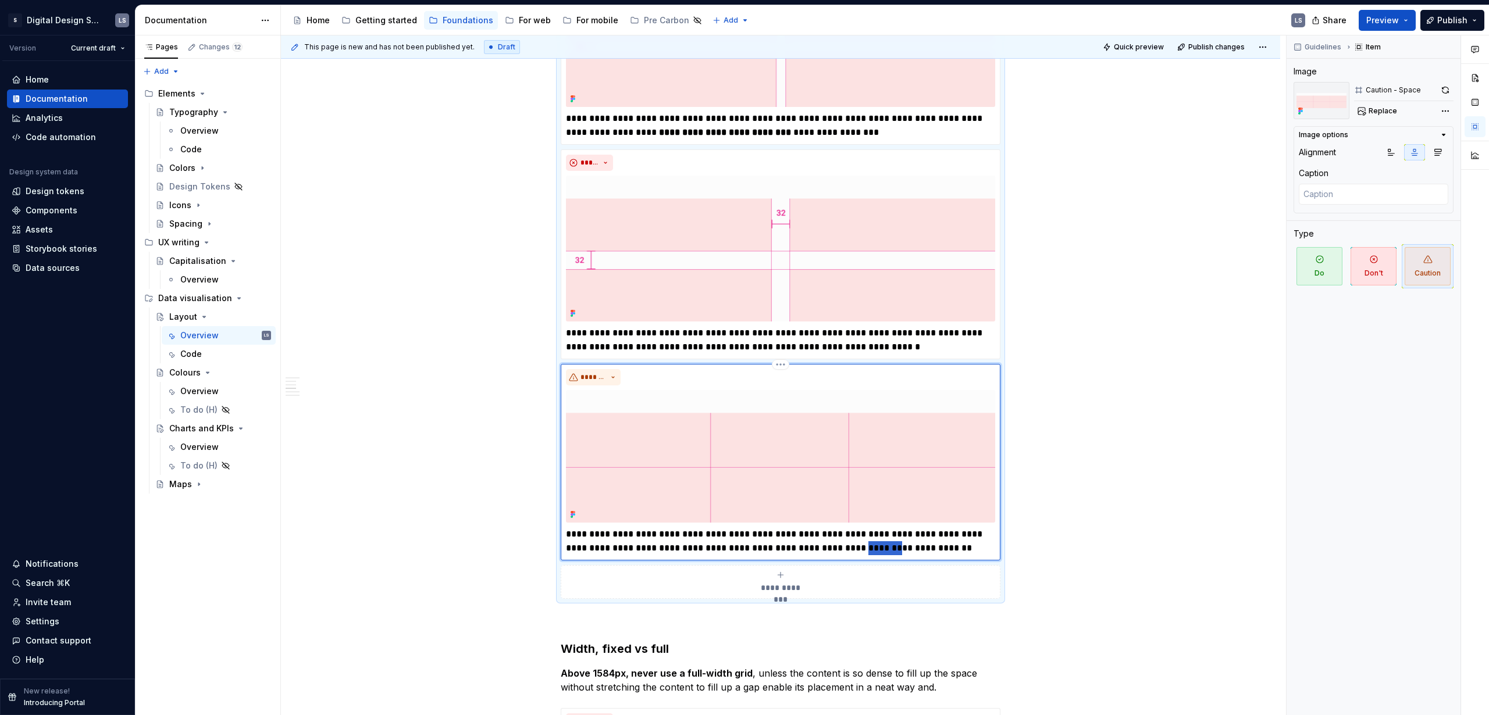
click at [850, 434] on p "**********" at bounding box center [780, 541] width 429 height 28
type textarea "*"
drag, startPoint x: 916, startPoint y: 548, endPoint x: 851, endPoint y: 549, distance: 65.7
click at [801, 434] on p "**********" at bounding box center [780, 541] width 429 height 28
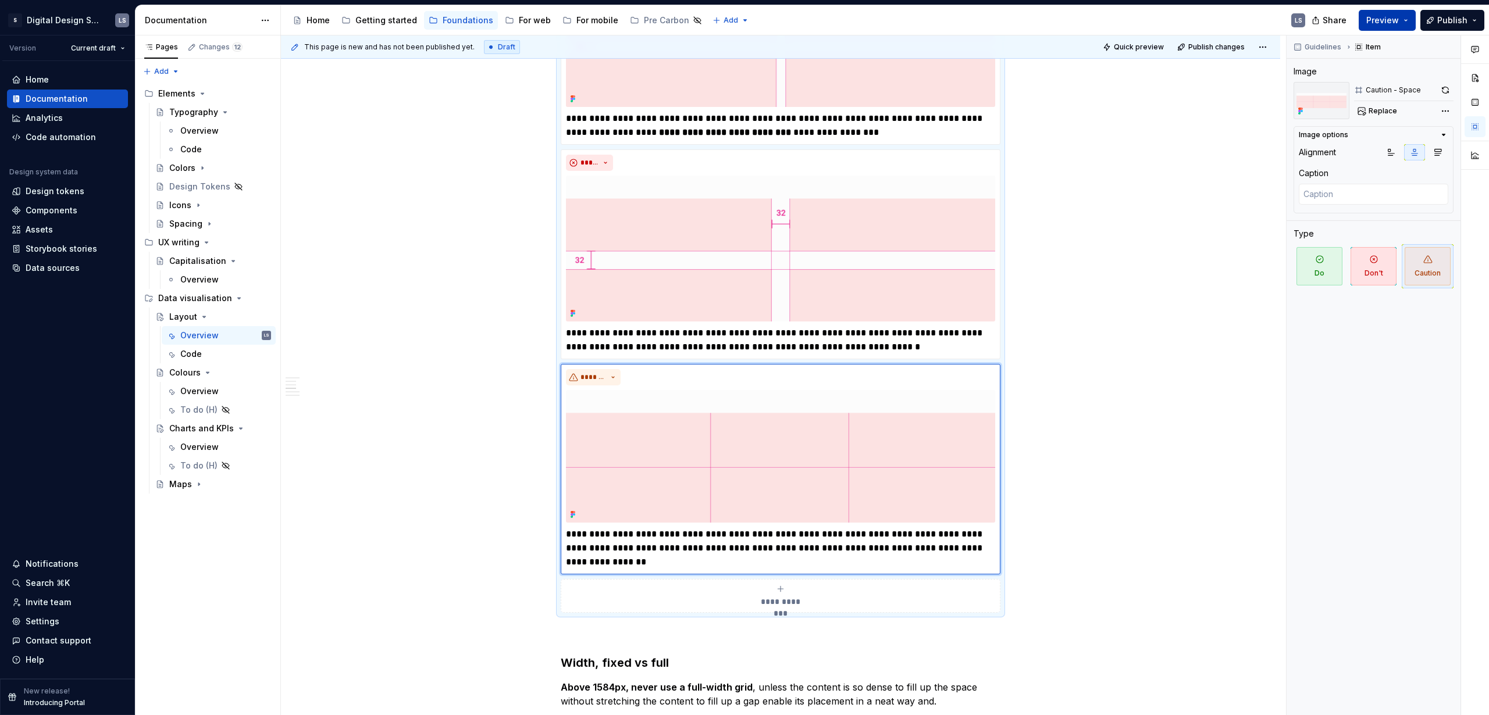
click at [869, 24] on span "Preview" at bounding box center [1382, 21] width 33 height 12
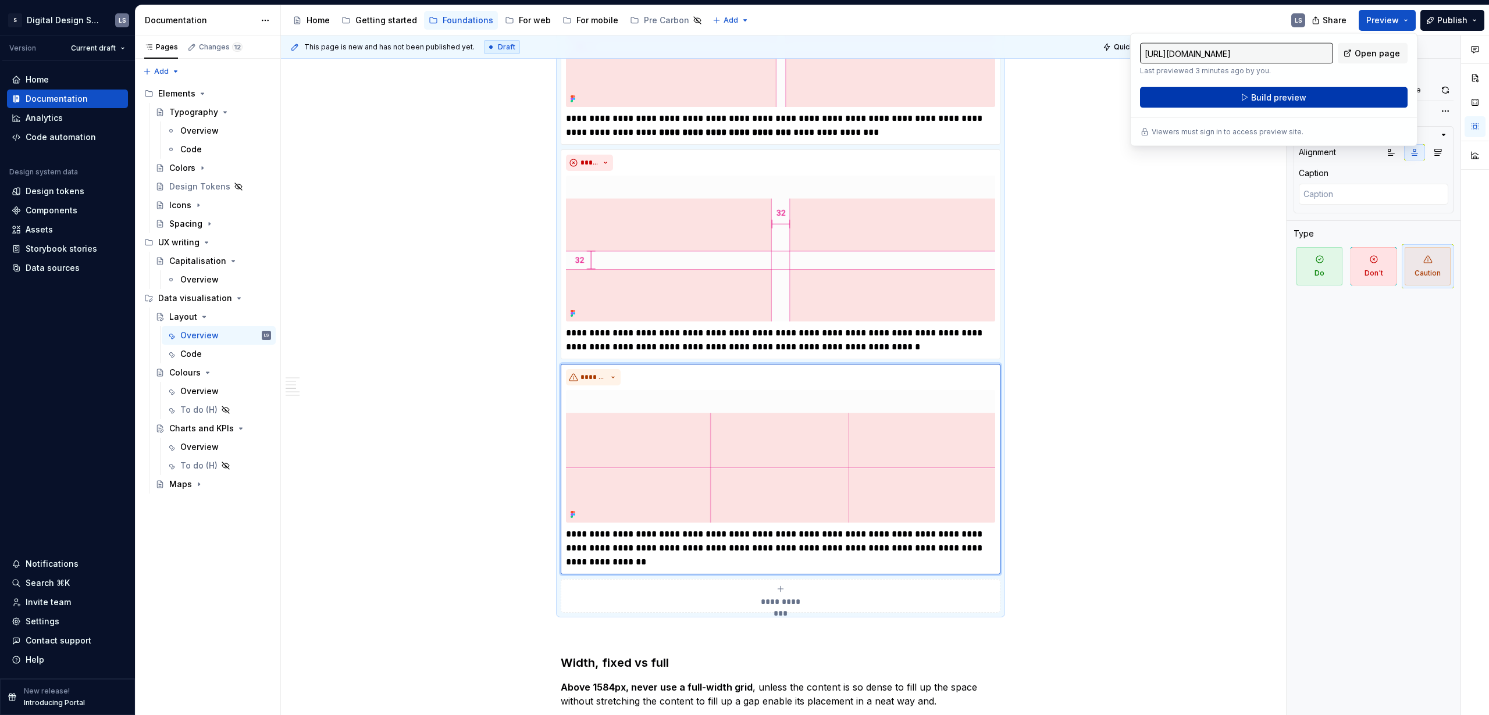
click at [869, 103] on button "Build preview" at bounding box center [1273, 97] width 267 height 21
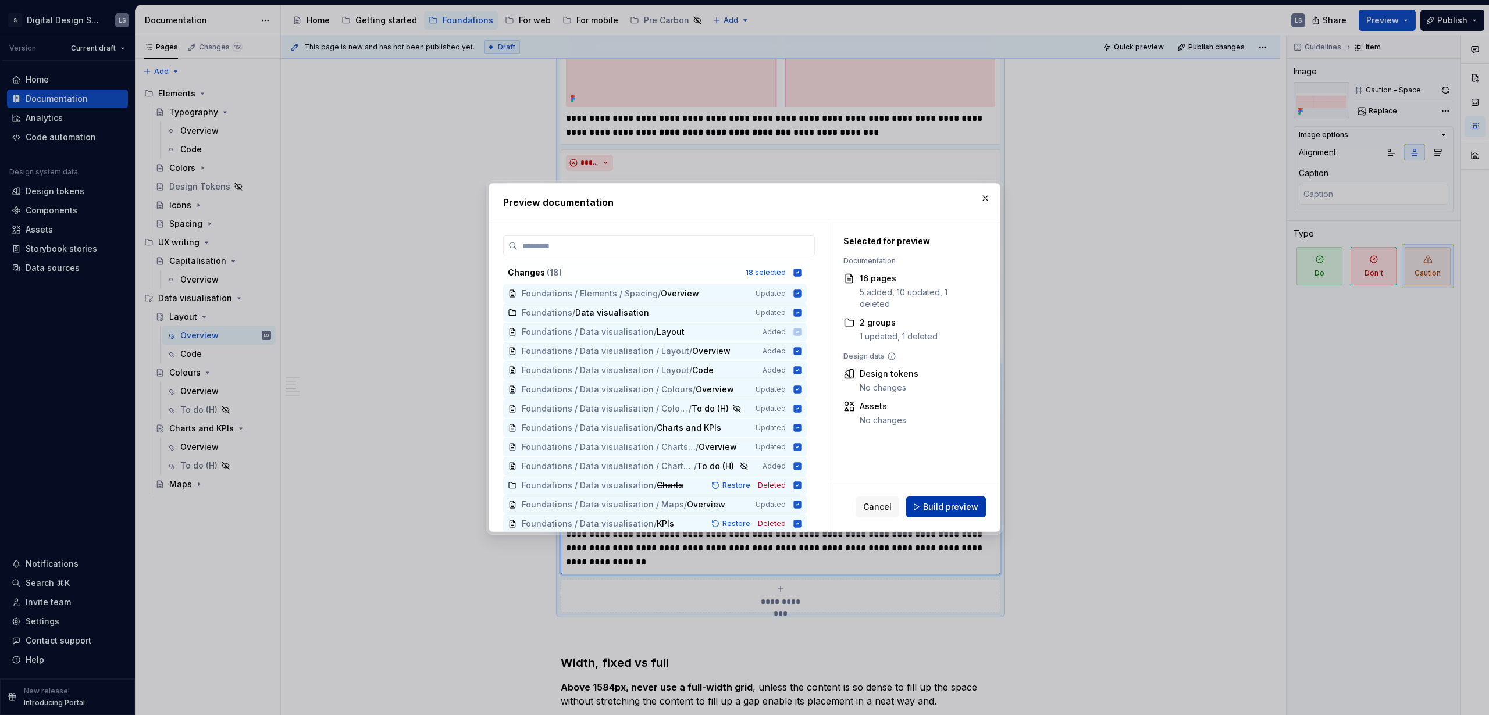
click at [869, 434] on span "Build preview" at bounding box center [950, 507] width 55 height 12
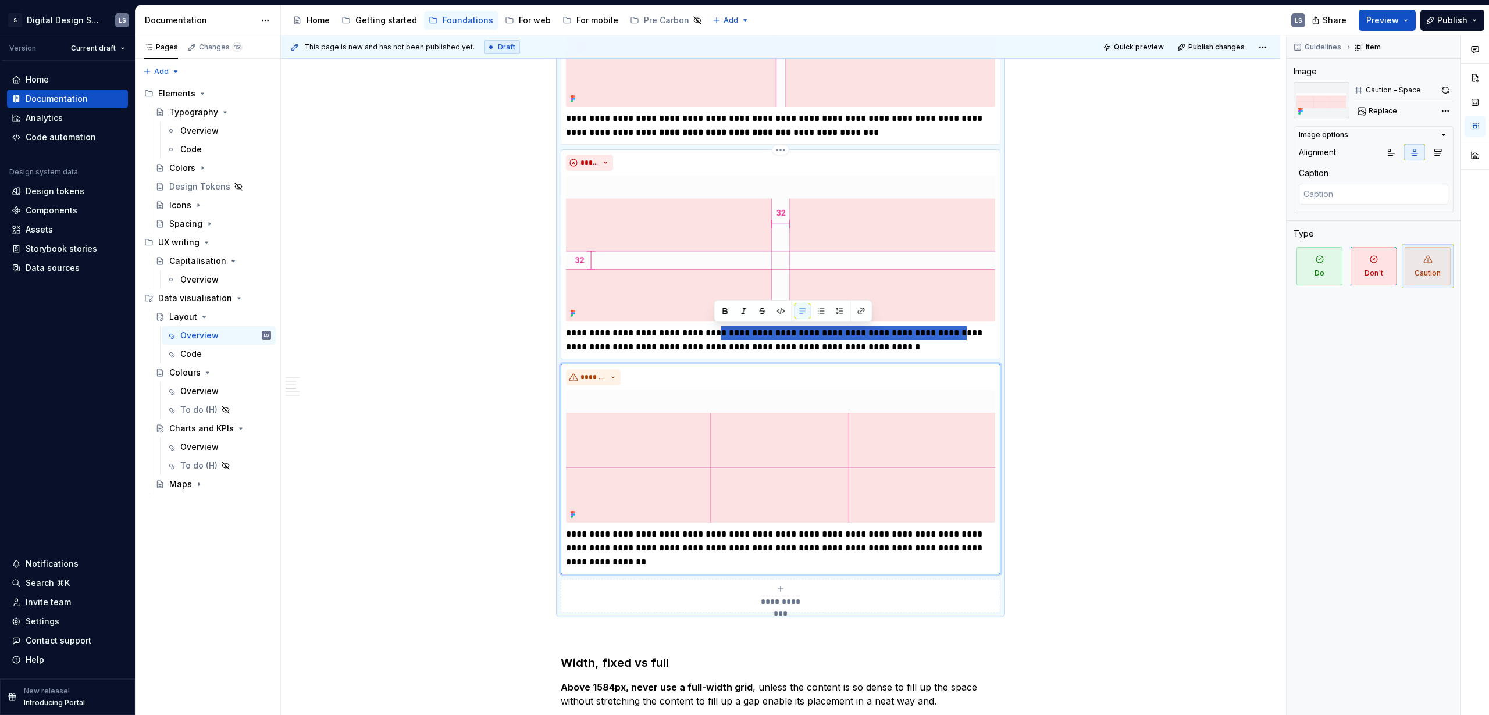
drag, startPoint x: 713, startPoint y: 332, endPoint x: 947, endPoint y: 336, distance: 233.8
click at [869, 336] on p "**********" at bounding box center [780, 340] width 429 height 28
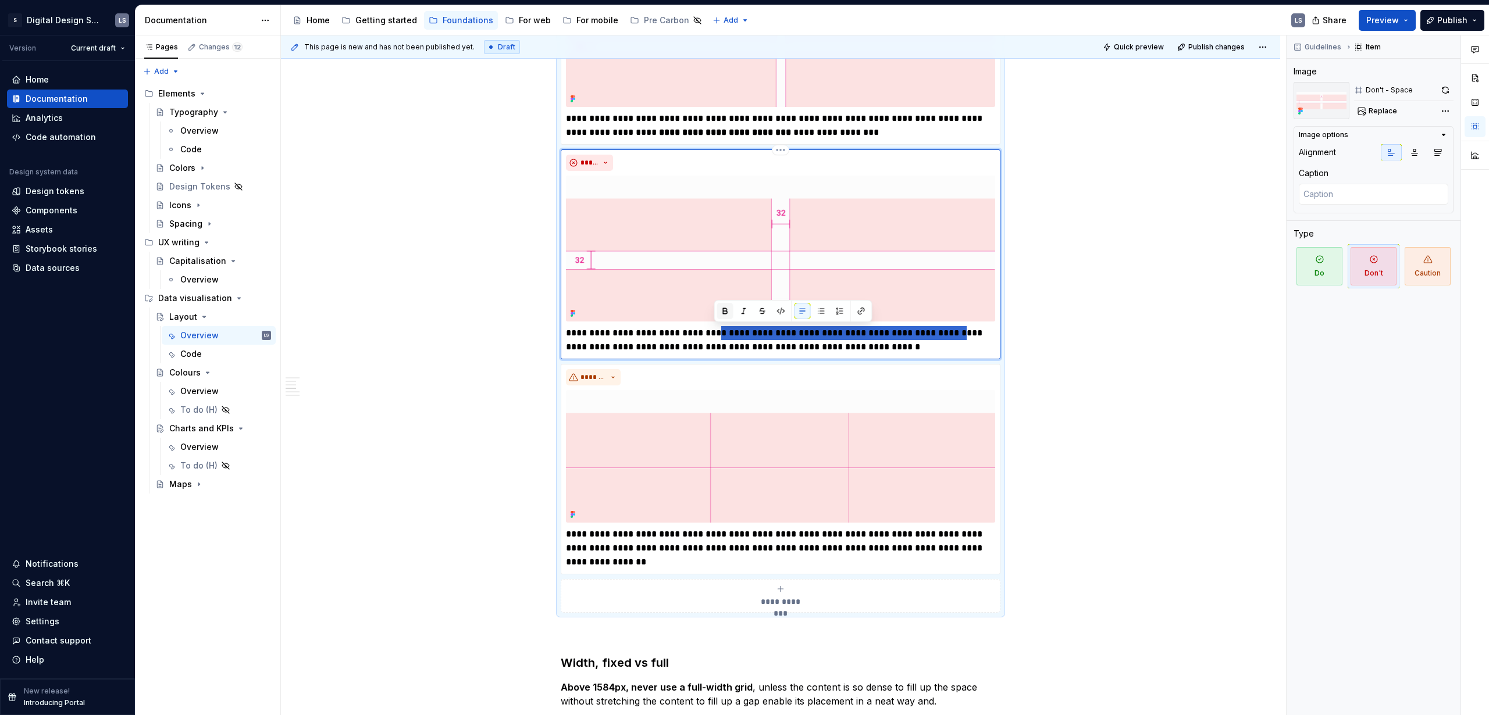
click at [726, 309] on button "button" at bounding box center [725, 311] width 16 height 16
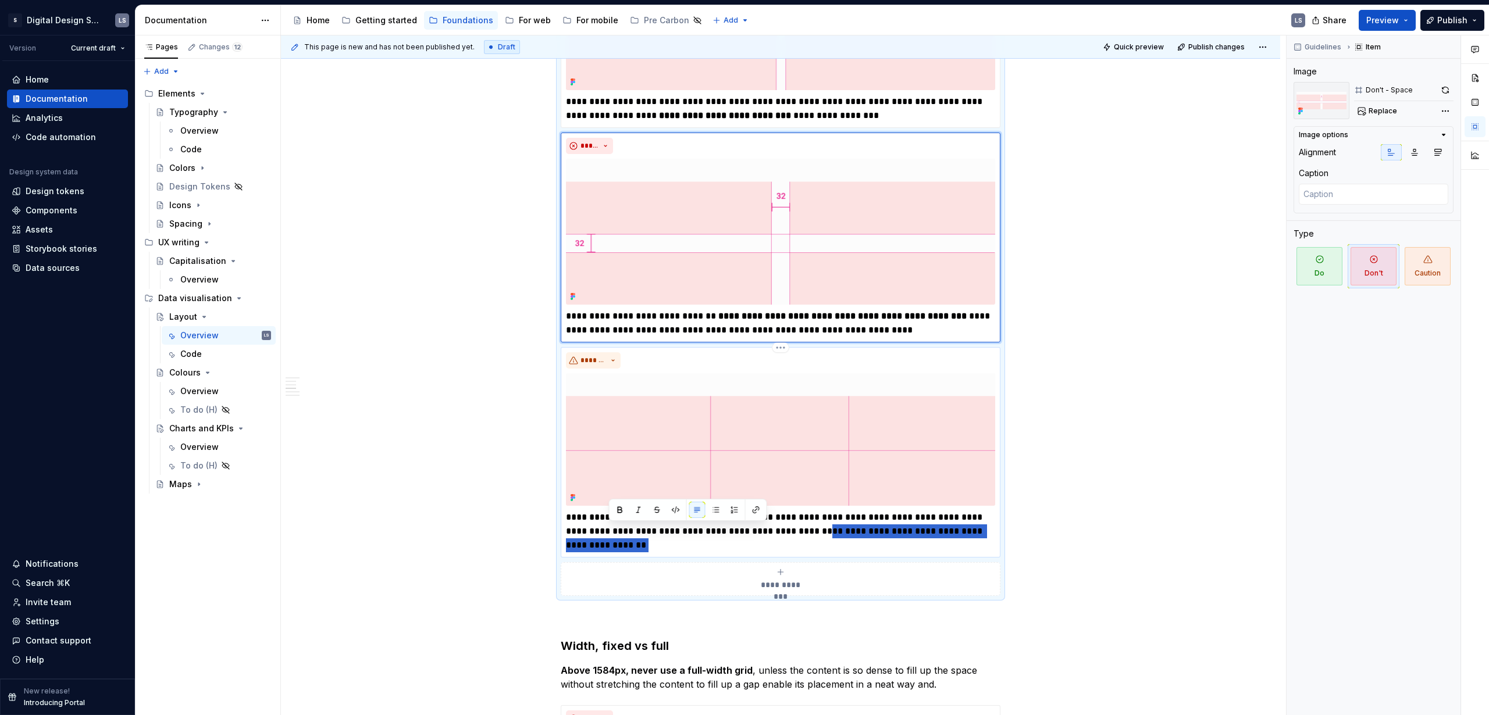
drag, startPoint x: 809, startPoint y: 535, endPoint x: 820, endPoint y: 539, distance: 11.2
click at [820, 434] on p "**********" at bounding box center [780, 532] width 429 height 42
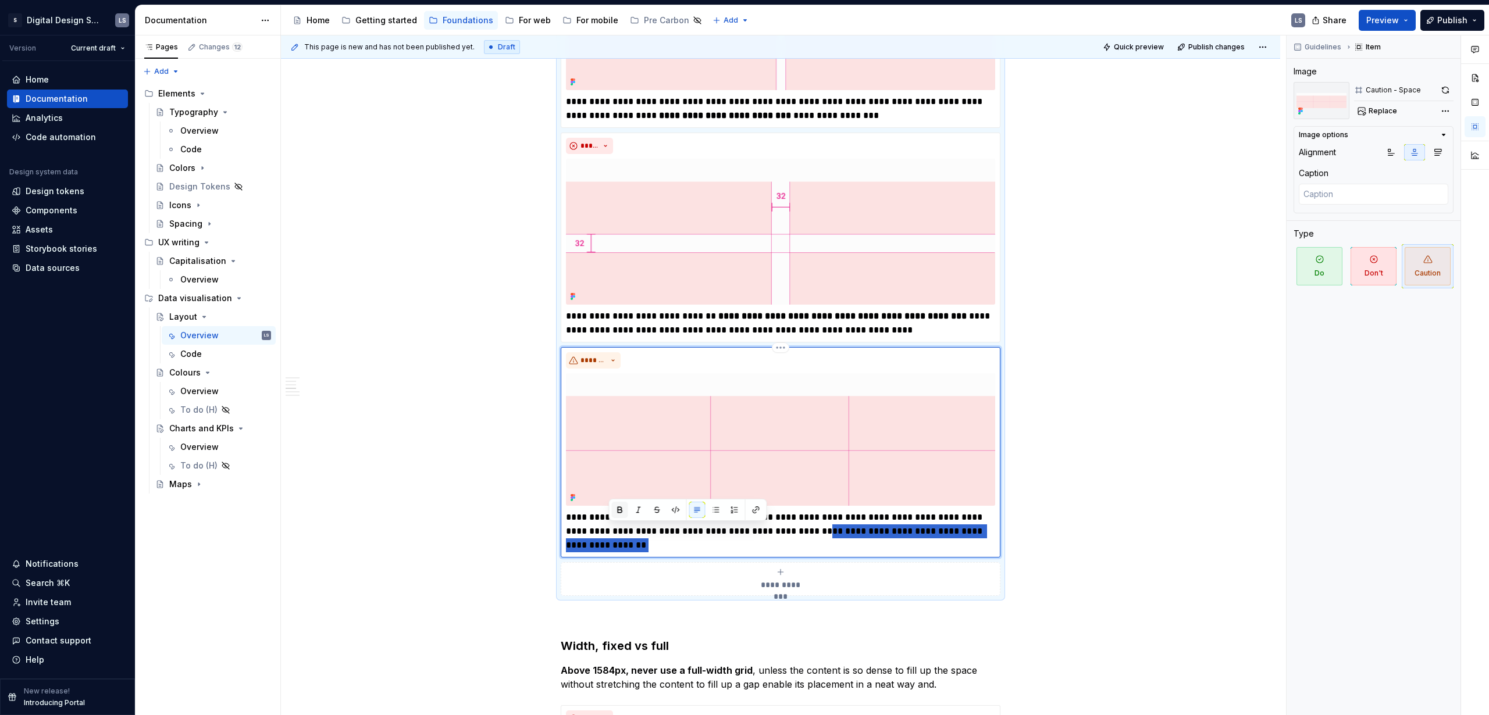
click at [615, 434] on button "button" at bounding box center [620, 510] width 16 height 16
click at [791, 434] on p "**********" at bounding box center [780, 532] width 429 height 42
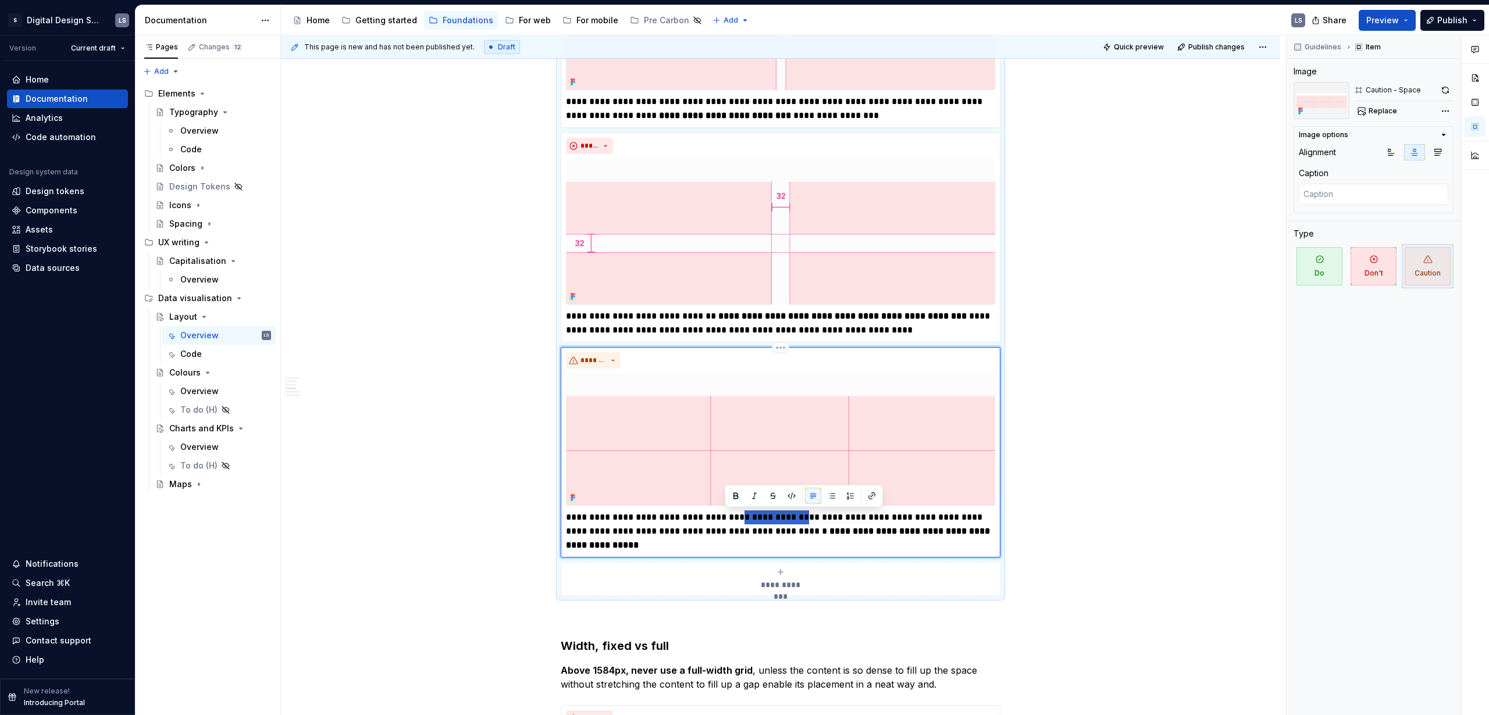
drag, startPoint x: 793, startPoint y: 518, endPoint x: 724, endPoint y: 517, distance: 68.6
click at [724, 434] on p "**********" at bounding box center [780, 532] width 429 height 42
click at [772, 434] on link "**********" at bounding box center [774, 517] width 67 height 9
drag, startPoint x: 791, startPoint y: 518, endPoint x: 723, endPoint y: 519, distance: 68.1
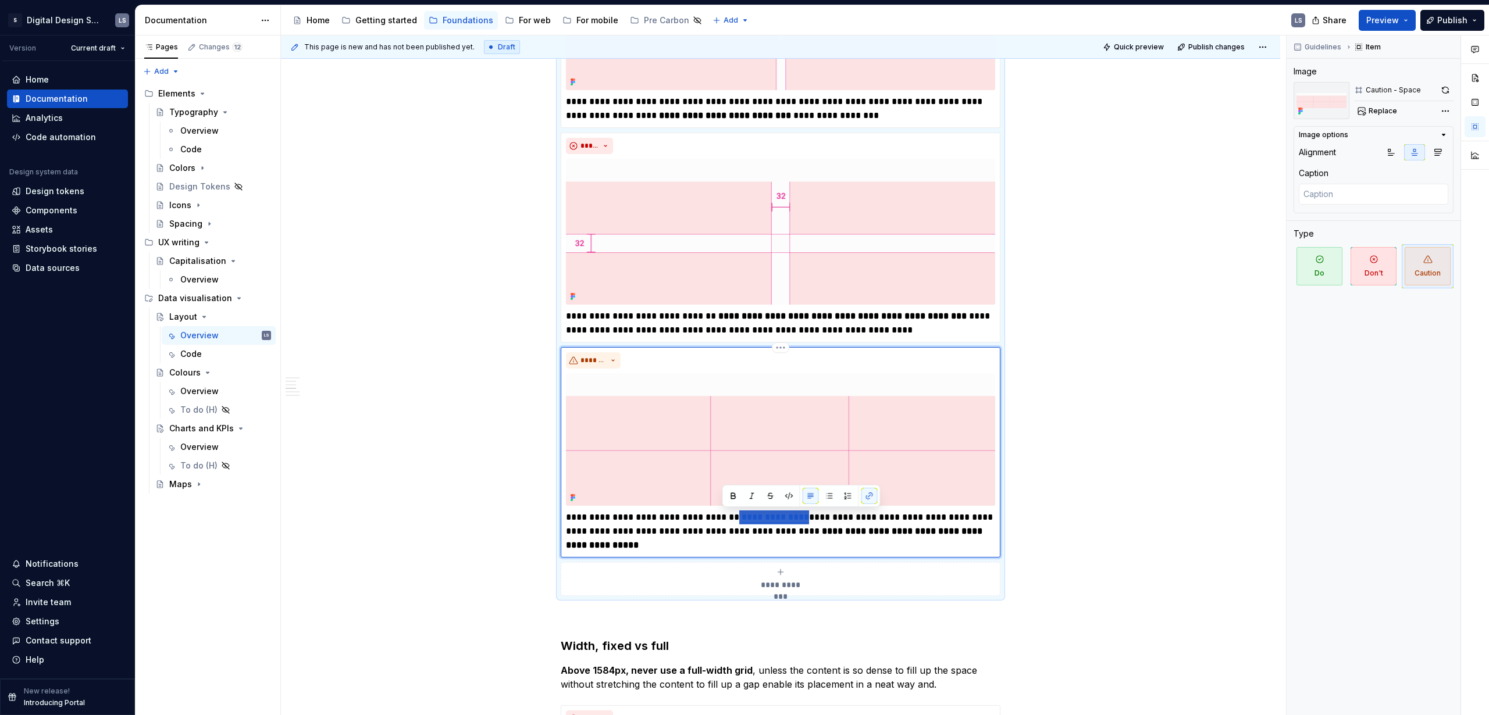
click at [723, 434] on p "**********" at bounding box center [780, 532] width 429 height 42
click at [868, 434] on button "button" at bounding box center [869, 496] width 16 height 16
type textarea "*"
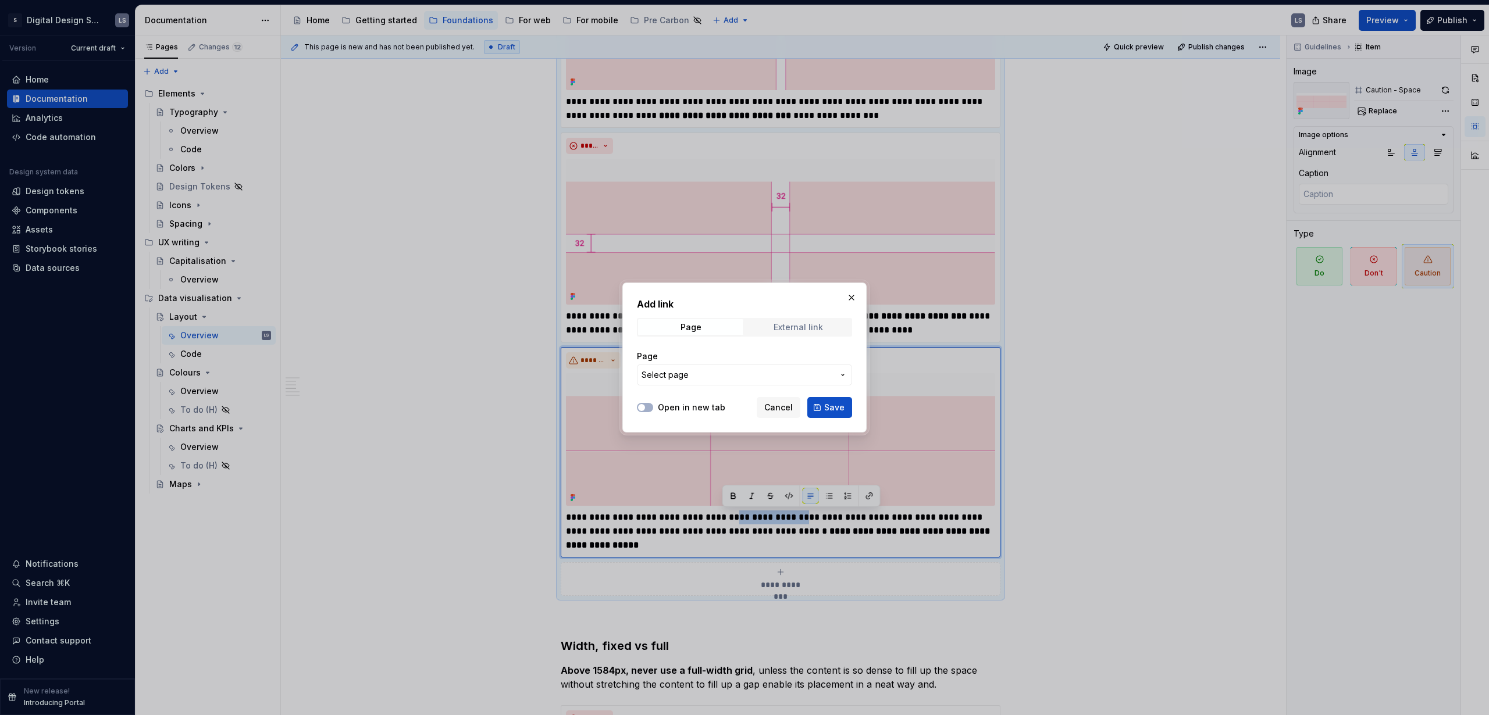
click at [820, 323] on div "External link" at bounding box center [797, 327] width 49 height 9
click at [779, 371] on input "URL" at bounding box center [744, 375] width 215 height 21
paste input "[URL][DOMAIN_NAME]"
type input "[URL][DOMAIN_NAME]"
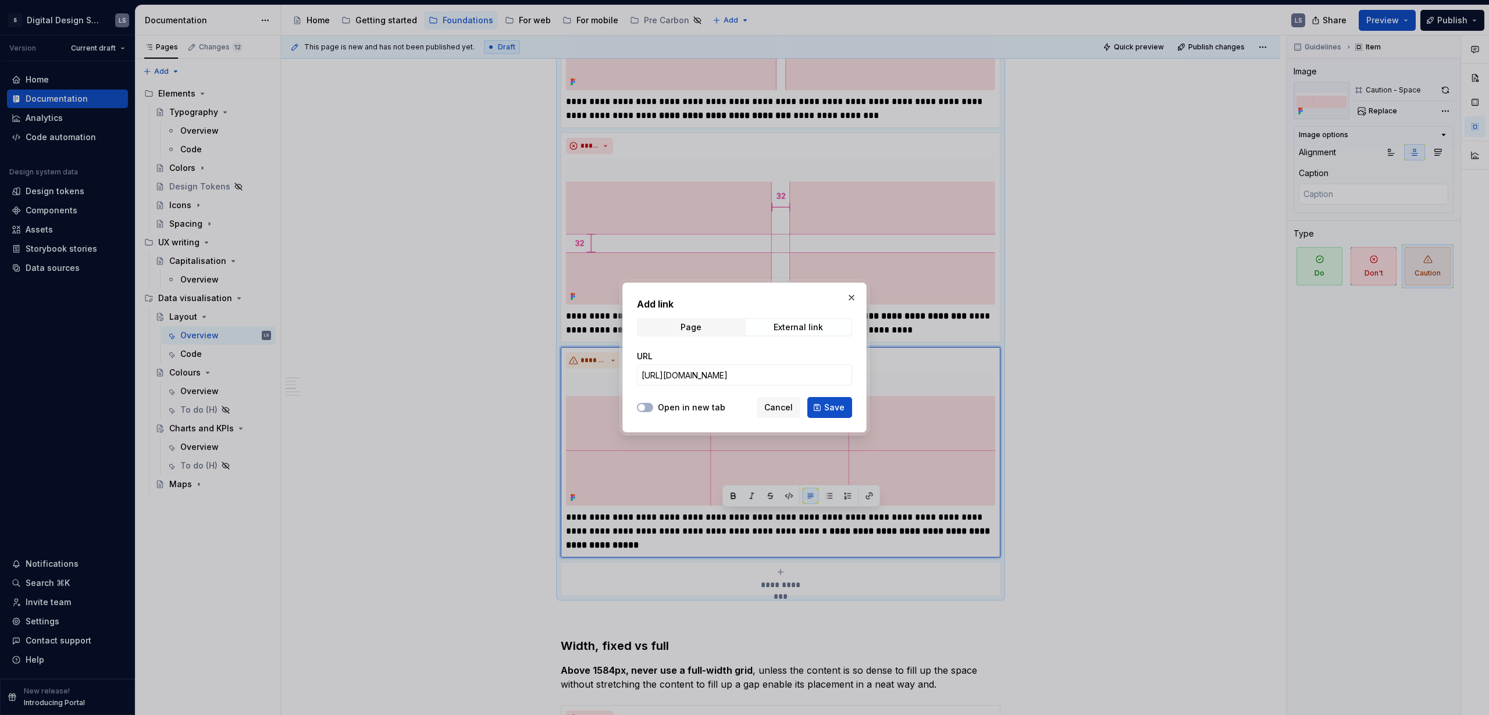
click at [672, 402] on label "Open in new tab" at bounding box center [691, 408] width 67 height 12
click at [653, 403] on button "Open in new tab" at bounding box center [645, 407] width 16 height 9
click at [837, 409] on span "Save" at bounding box center [834, 408] width 20 height 12
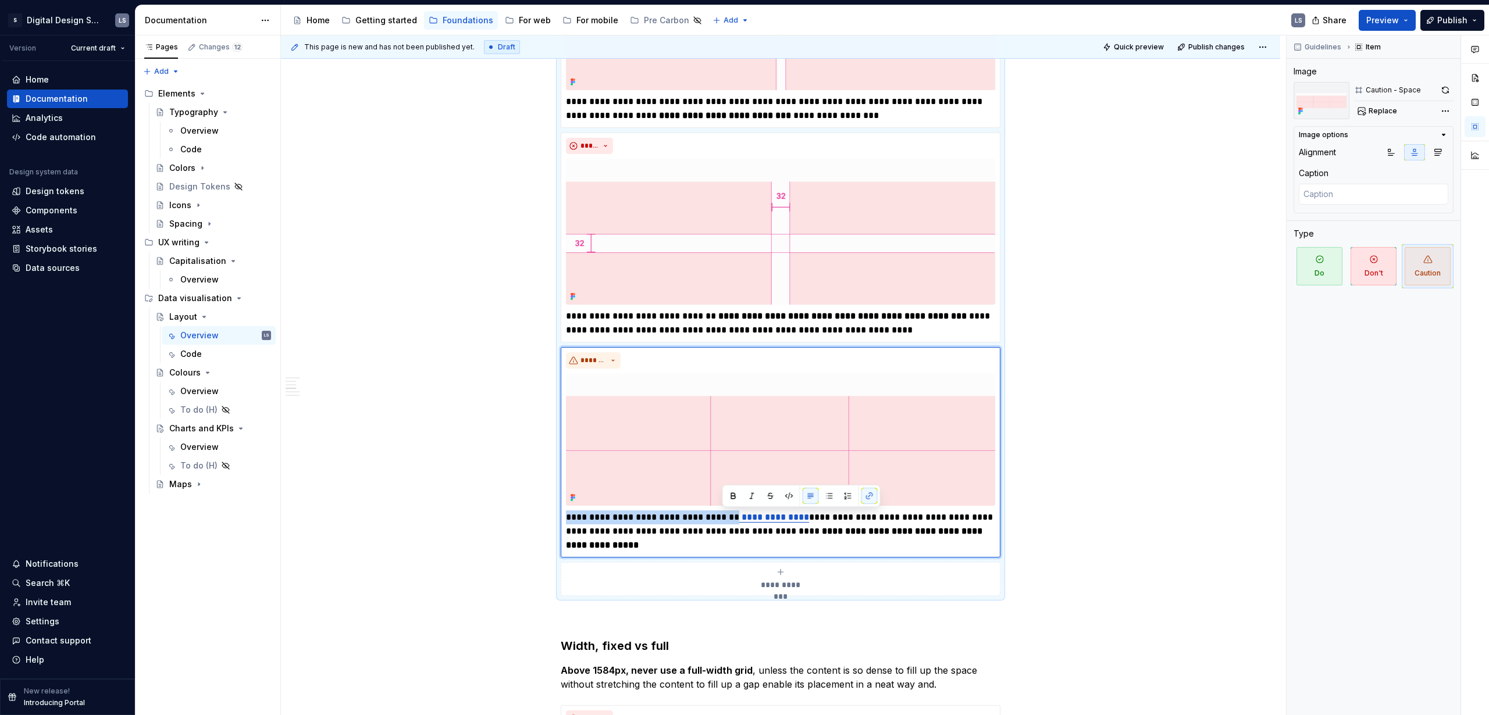
click at [869, 434] on div "**********" at bounding box center [780, 579] width 429 height 23
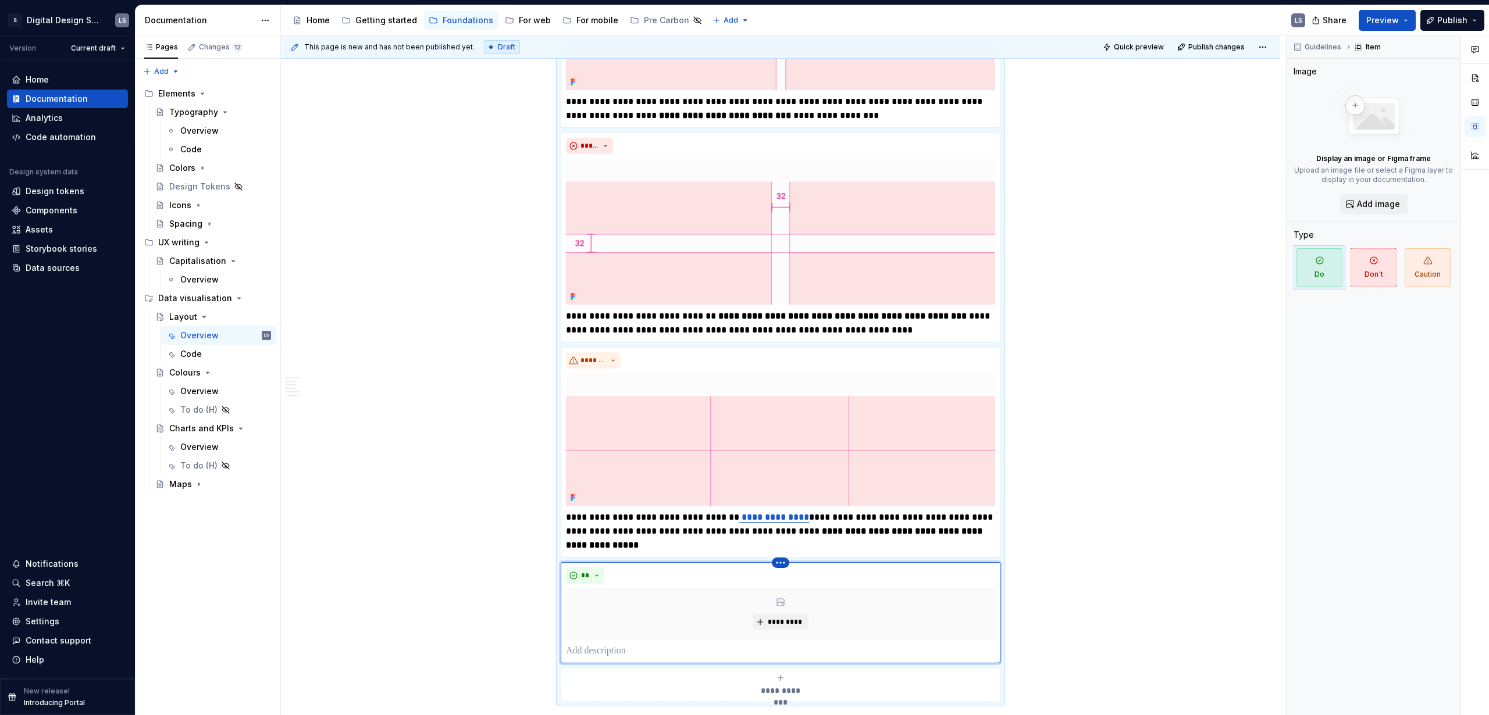
click at [782, 434] on html "2560px x 1230px S Digital Design System LS Version Current draft Home Documenta…" at bounding box center [744, 357] width 1489 height 715
click at [817, 434] on div "Delete item" at bounding box center [831, 583] width 76 height 12
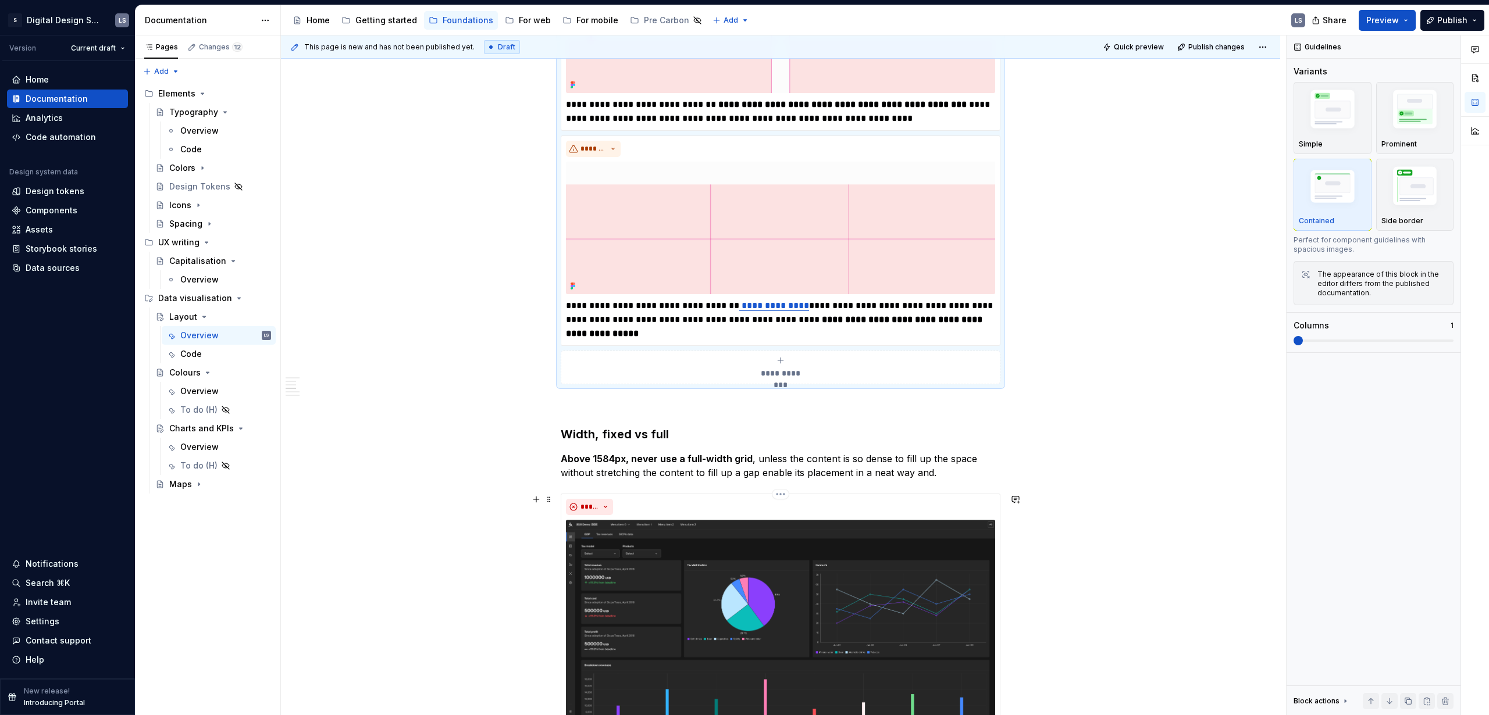
scroll to position [1076, 0]
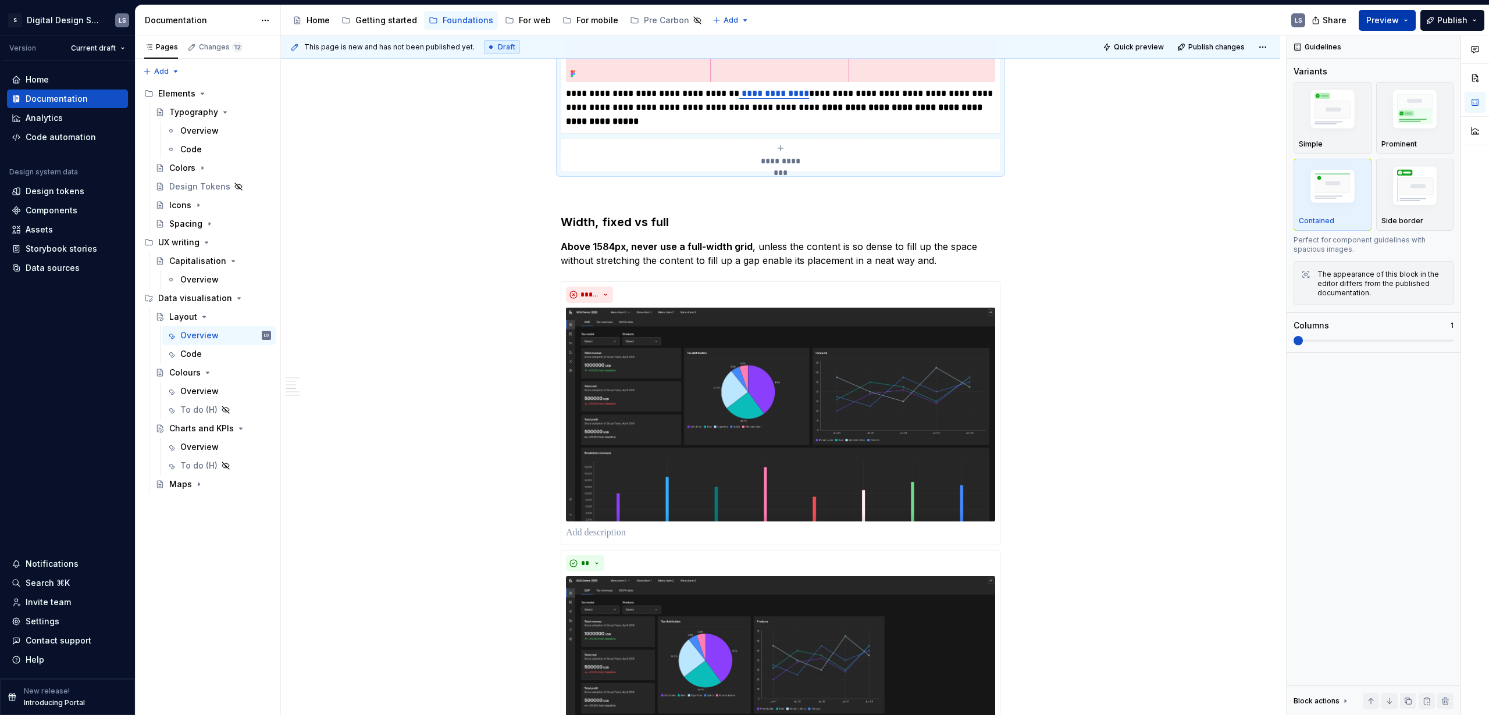
click at [869, 17] on span "Preview" at bounding box center [1382, 21] width 33 height 12
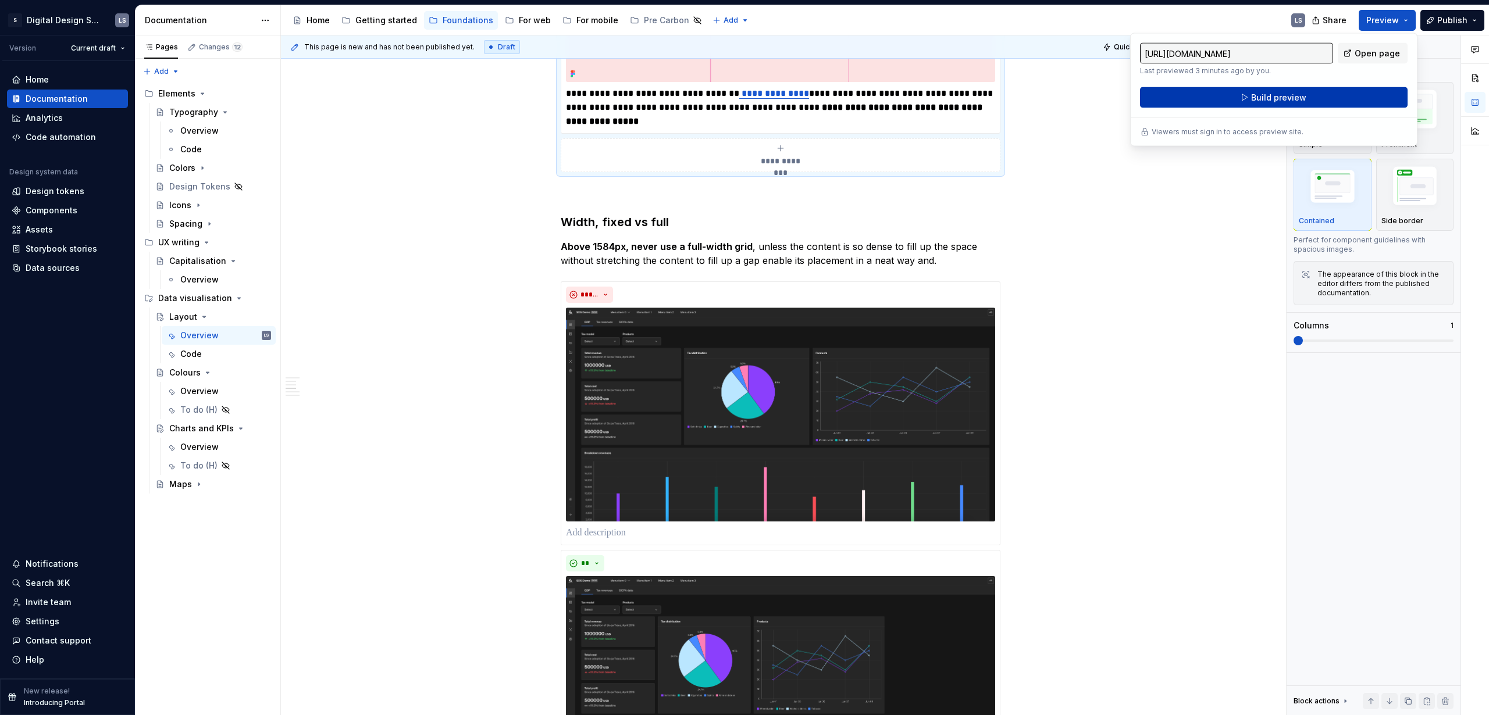
click at [869, 92] on span "Build preview" at bounding box center [1278, 98] width 55 height 12
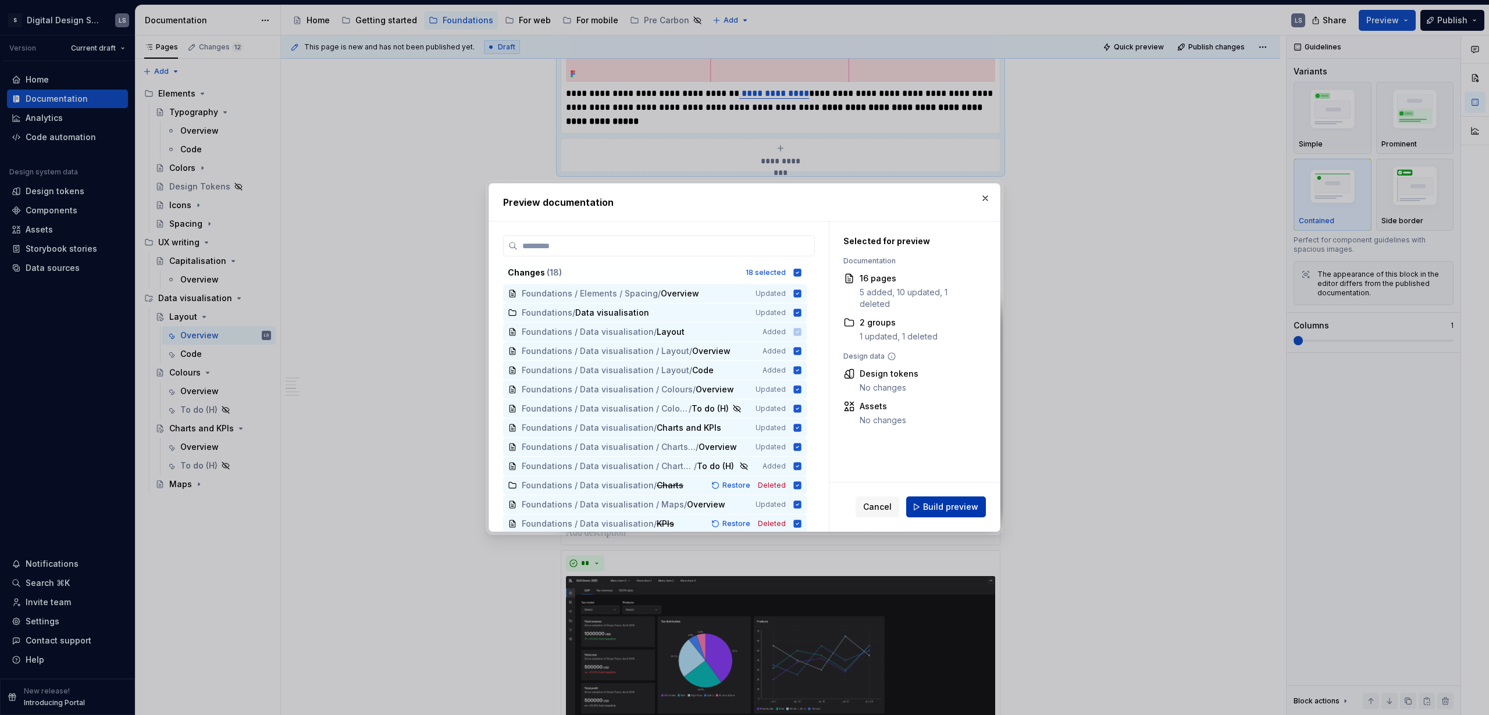
click at [869, 434] on span "Build preview" at bounding box center [950, 507] width 55 height 12
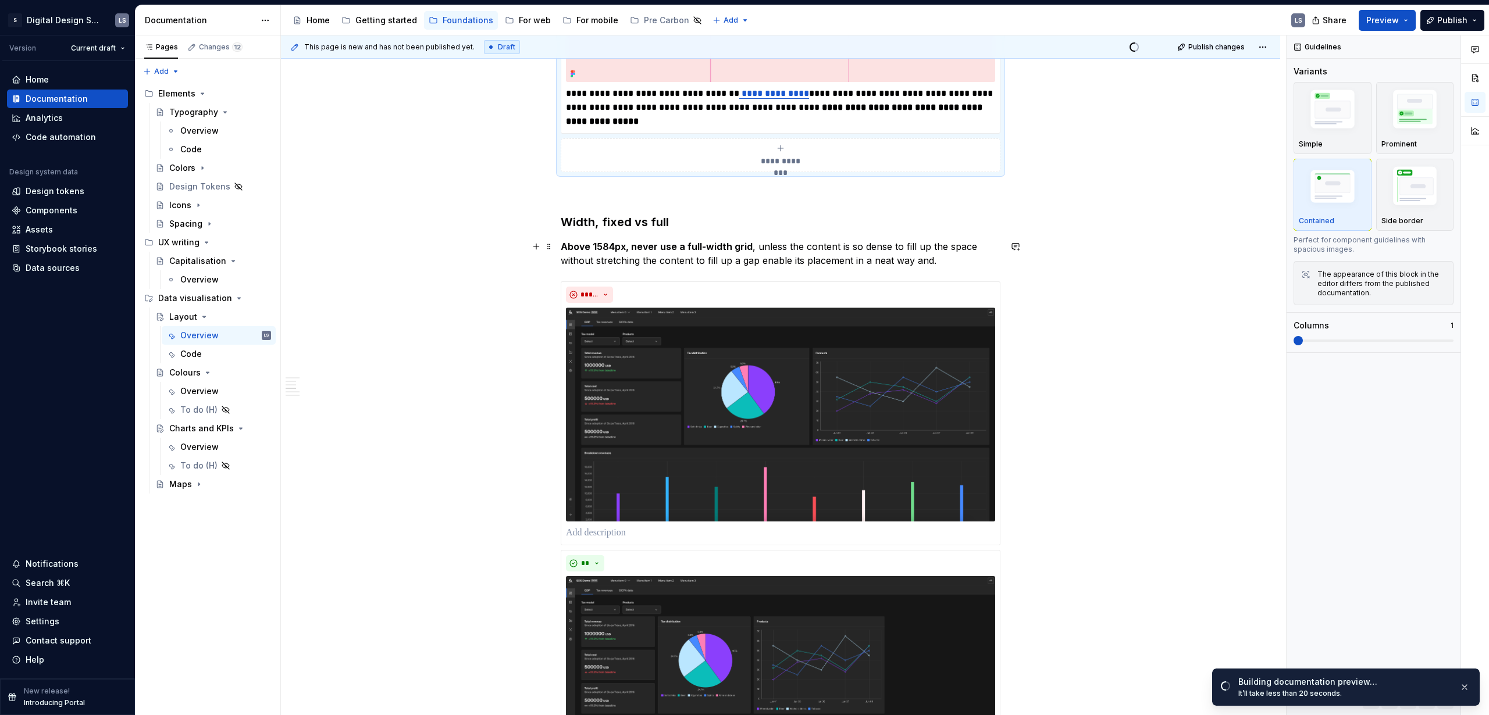
drag, startPoint x: 561, startPoint y: 247, endPoint x: 574, endPoint y: 254, distance: 15.4
click at [561, 247] on strong "Above 1584px, never use a full-width grid" at bounding box center [657, 247] width 192 height 12
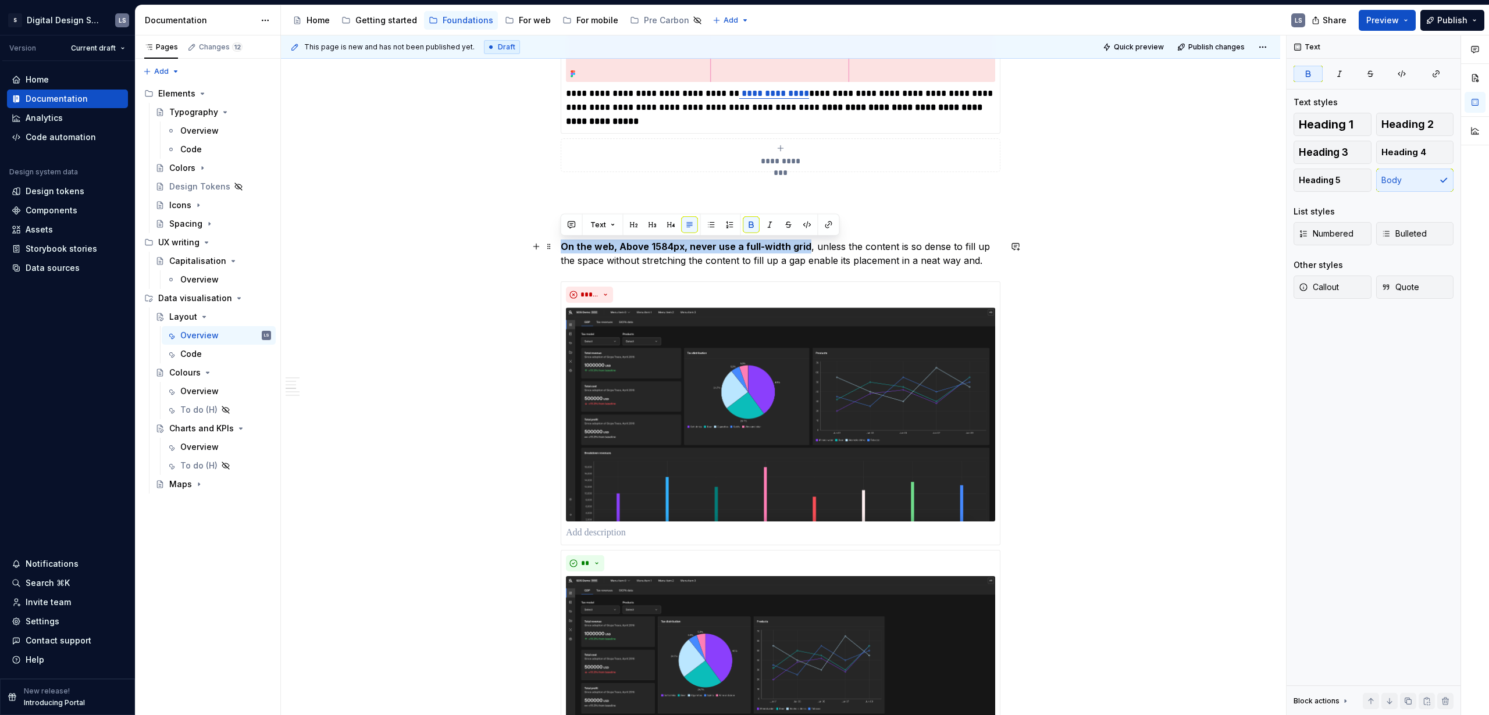
drag, startPoint x: 562, startPoint y: 247, endPoint x: 802, endPoint y: 243, distance: 240.2
click at [802, 243] on strong "On the web, Above 1584px, never use a full-width grid" at bounding box center [686, 247] width 251 height 12
click at [869, 255] on p "On the web, Above 1584px, never use a full-width grid , unless the content is s…" at bounding box center [781, 254] width 440 height 28
click at [723, 233] on div "**********" at bounding box center [781, 338] width 440 height 2342
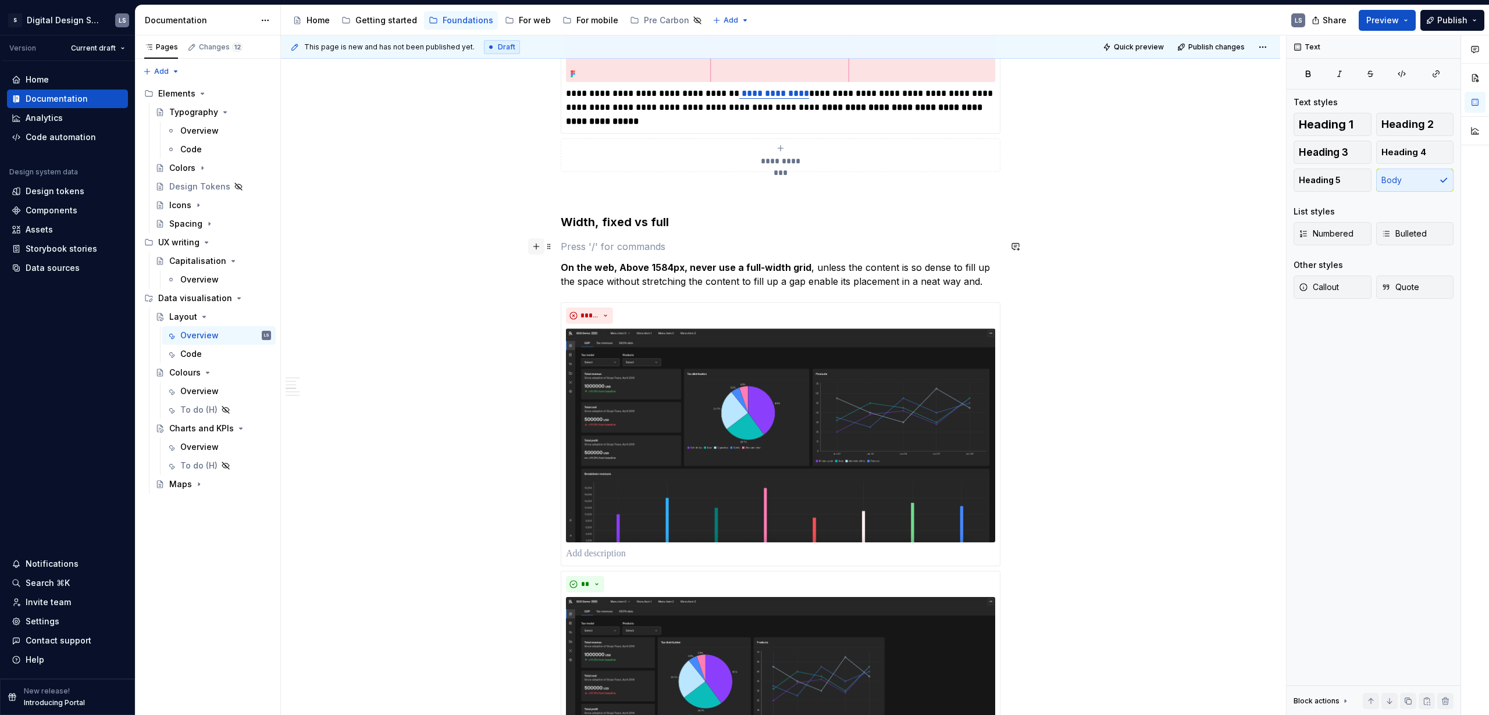
click at [535, 247] on button "button" at bounding box center [536, 246] width 16 height 16
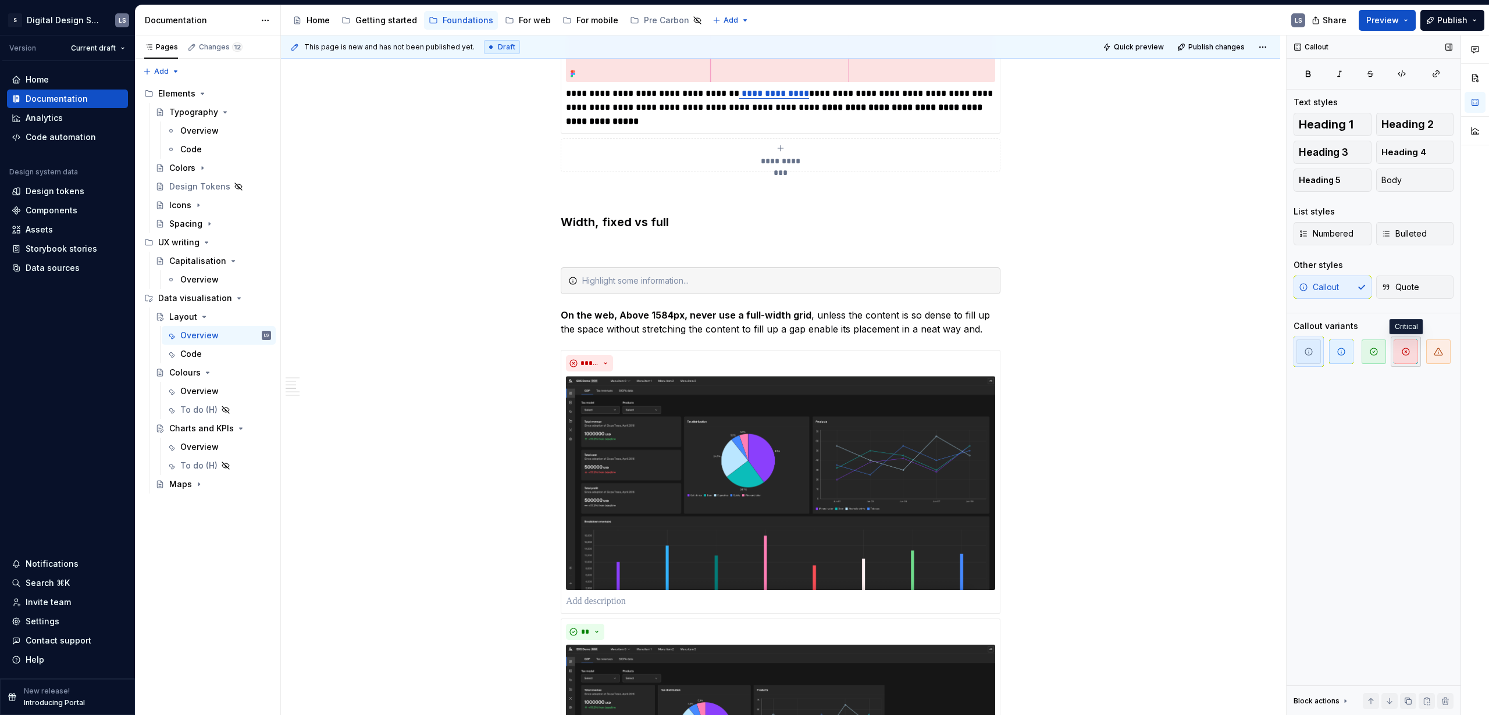
click at [869, 355] on span "button" at bounding box center [1405, 352] width 24 height 24
click at [869, 331] on div "**********" at bounding box center [780, 472] width 999 height 2667
click at [546, 279] on span at bounding box center [548, 281] width 9 height 16
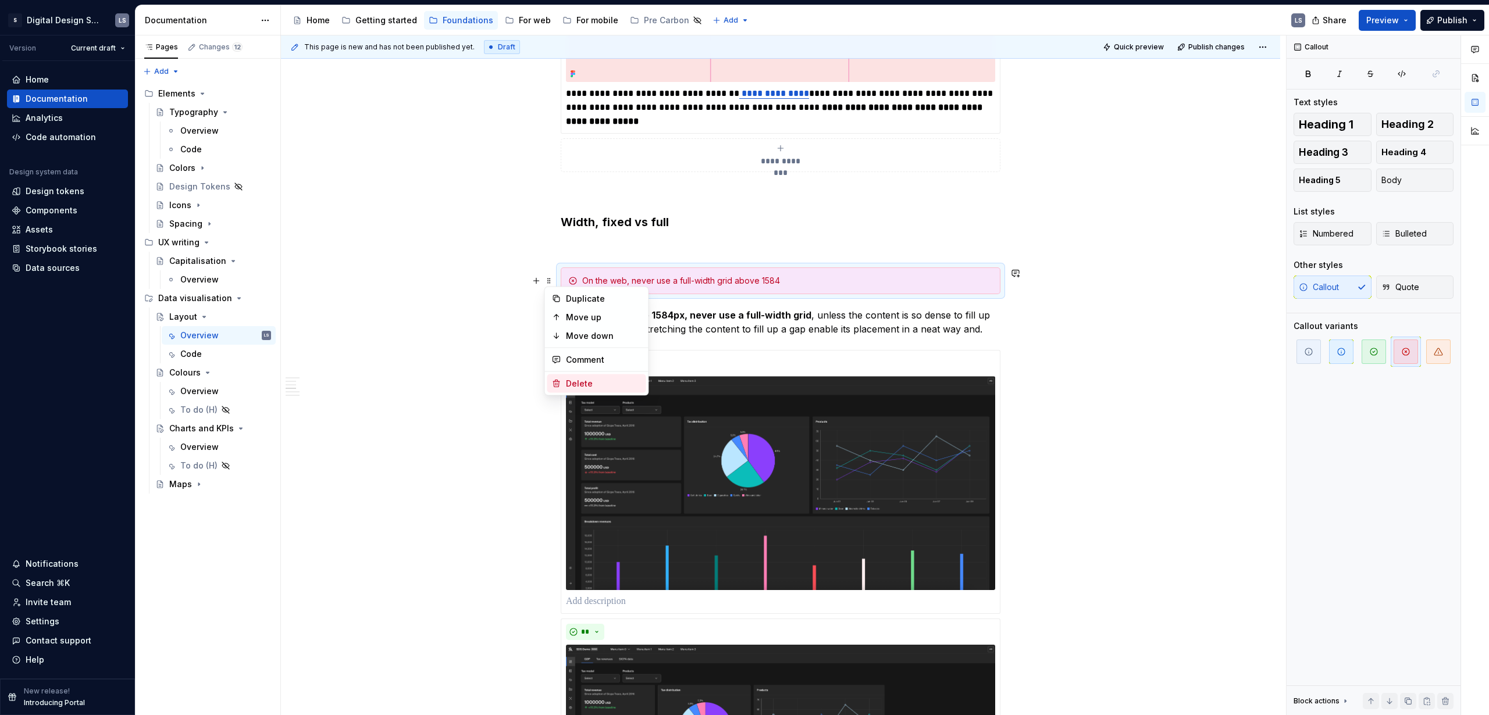
click at [610, 381] on div "Delete" at bounding box center [604, 384] width 76 height 12
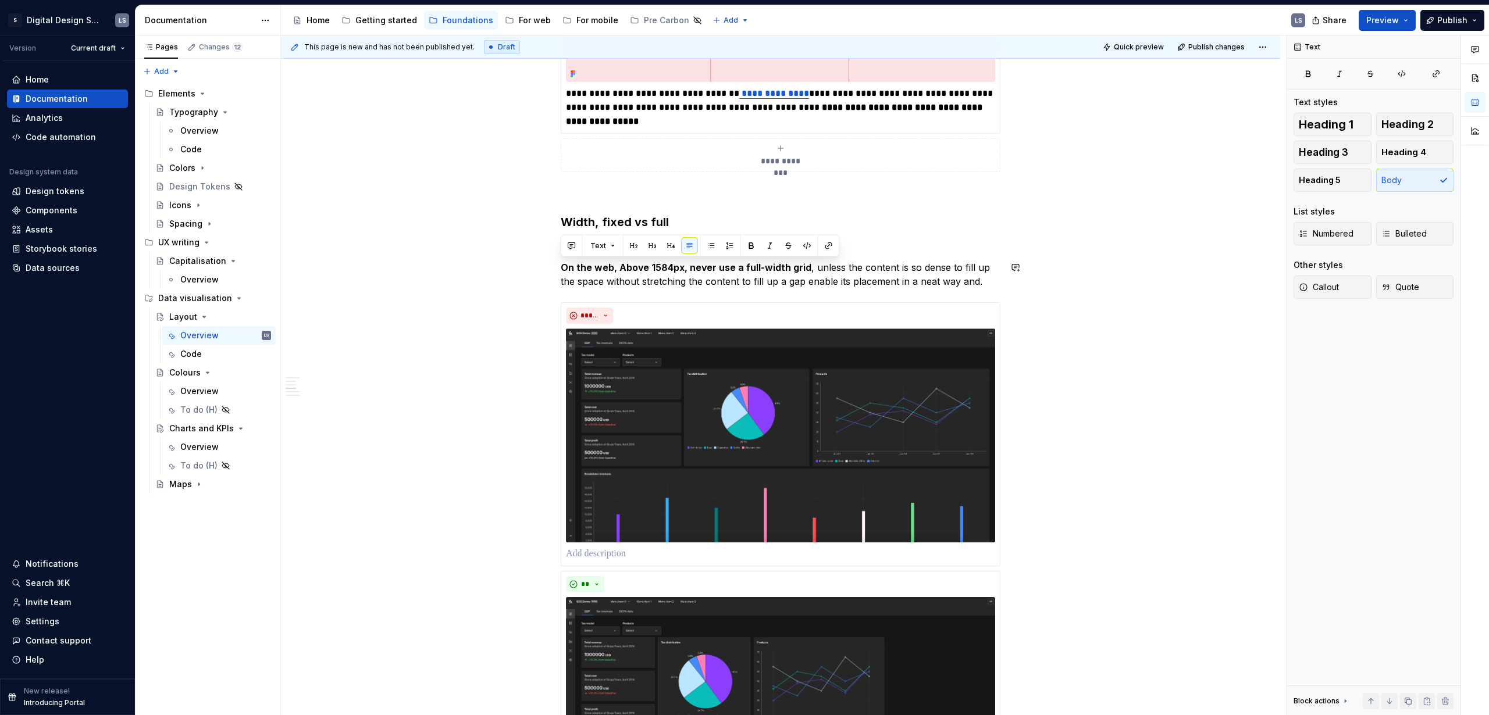
drag, startPoint x: 987, startPoint y: 286, endPoint x: 551, endPoint y: 256, distance: 436.6
click at [551, 256] on div "**********" at bounding box center [780, 448] width 999 height 2619
click at [606, 277] on p "On the web, Above 1584px, never use a full-width grid , unless the content is s…" at bounding box center [781, 275] width 440 height 28
click at [581, 249] on p at bounding box center [781, 247] width 440 height 14
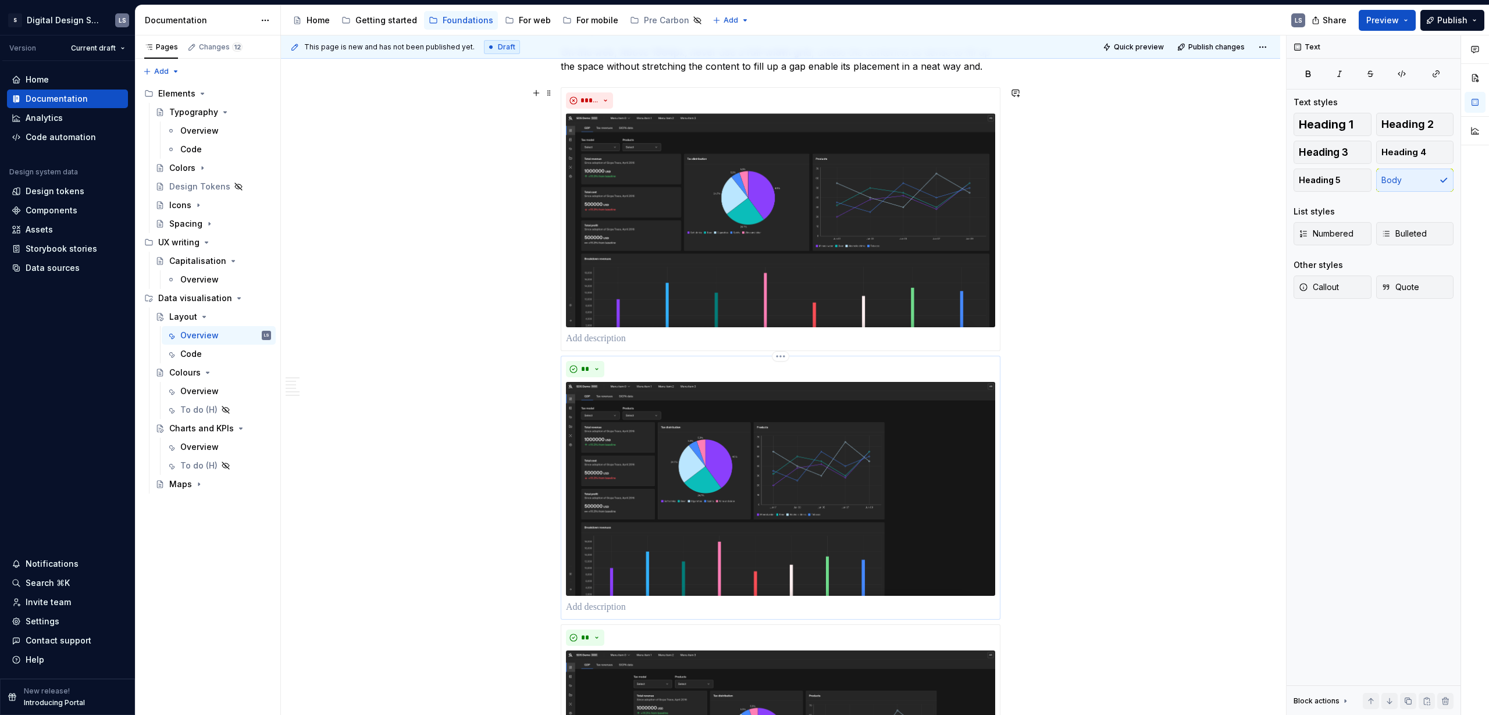
scroll to position [1292, 0]
click at [727, 94] on div "*****" at bounding box center [780, 100] width 429 height 16
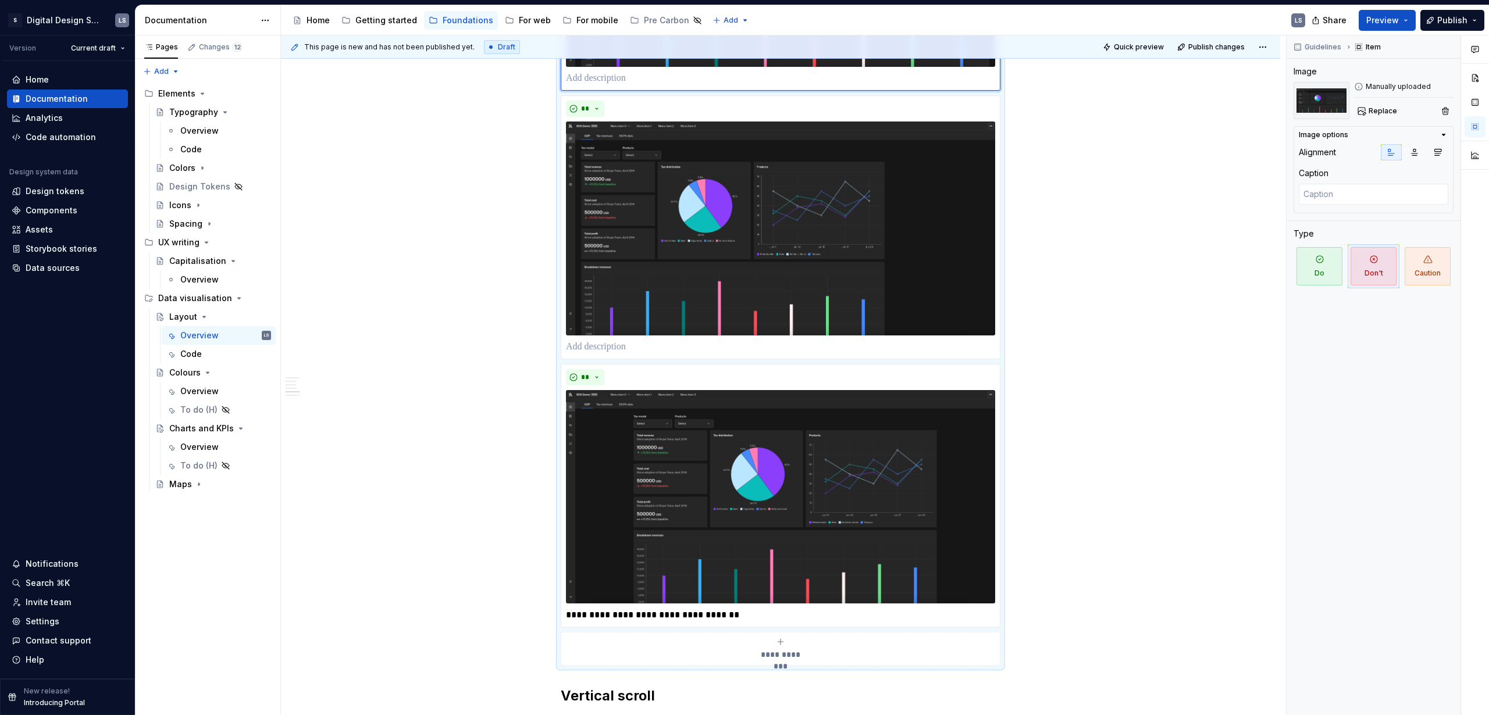
scroll to position [1583, 0]
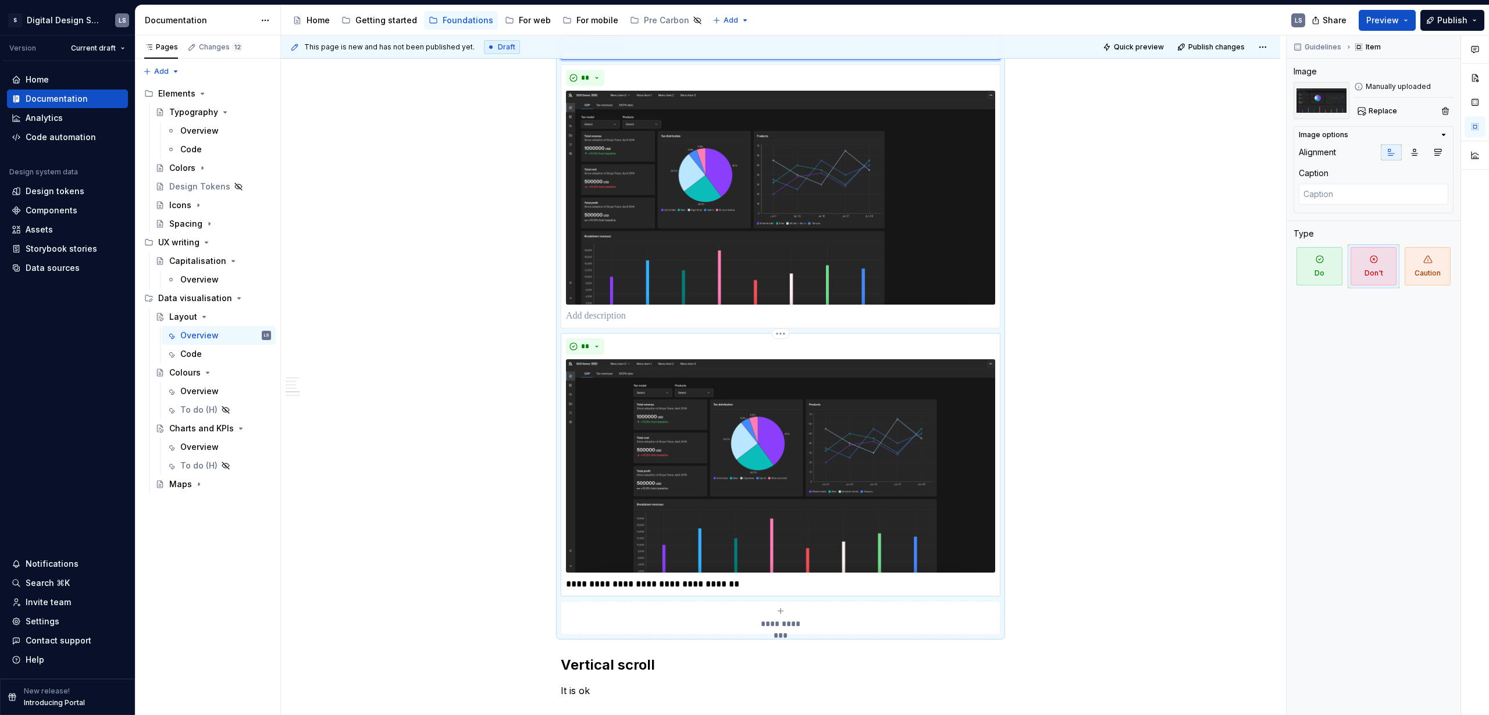
click at [680, 434] on p "**********" at bounding box center [780, 584] width 429 height 14
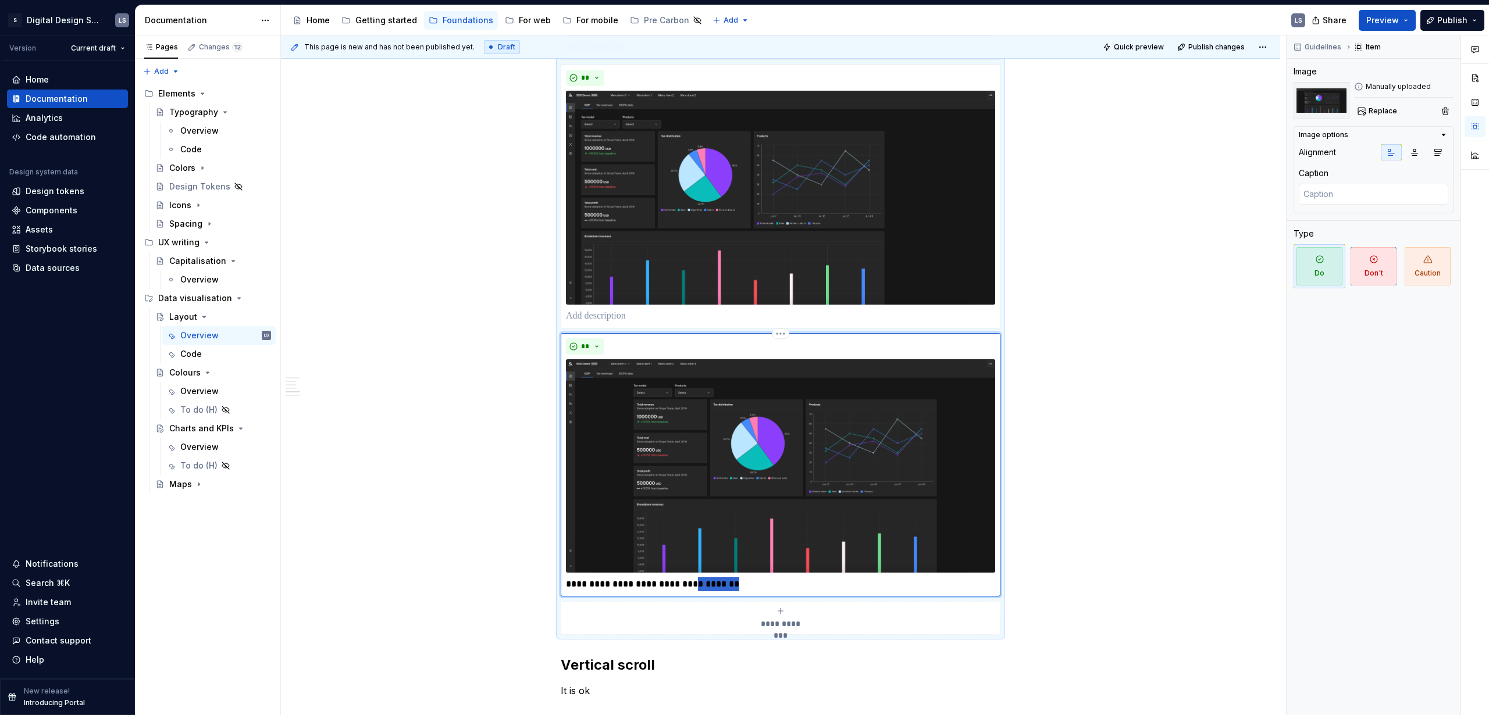
click at [680, 434] on p "**********" at bounding box center [780, 584] width 429 height 14
click at [736, 434] on p "**********" at bounding box center [780, 584] width 429 height 14
drag, startPoint x: 620, startPoint y: 581, endPoint x: 556, endPoint y: 581, distance: 64.5
click at [561, 434] on div "**********" at bounding box center [781, 215] width 440 height 839
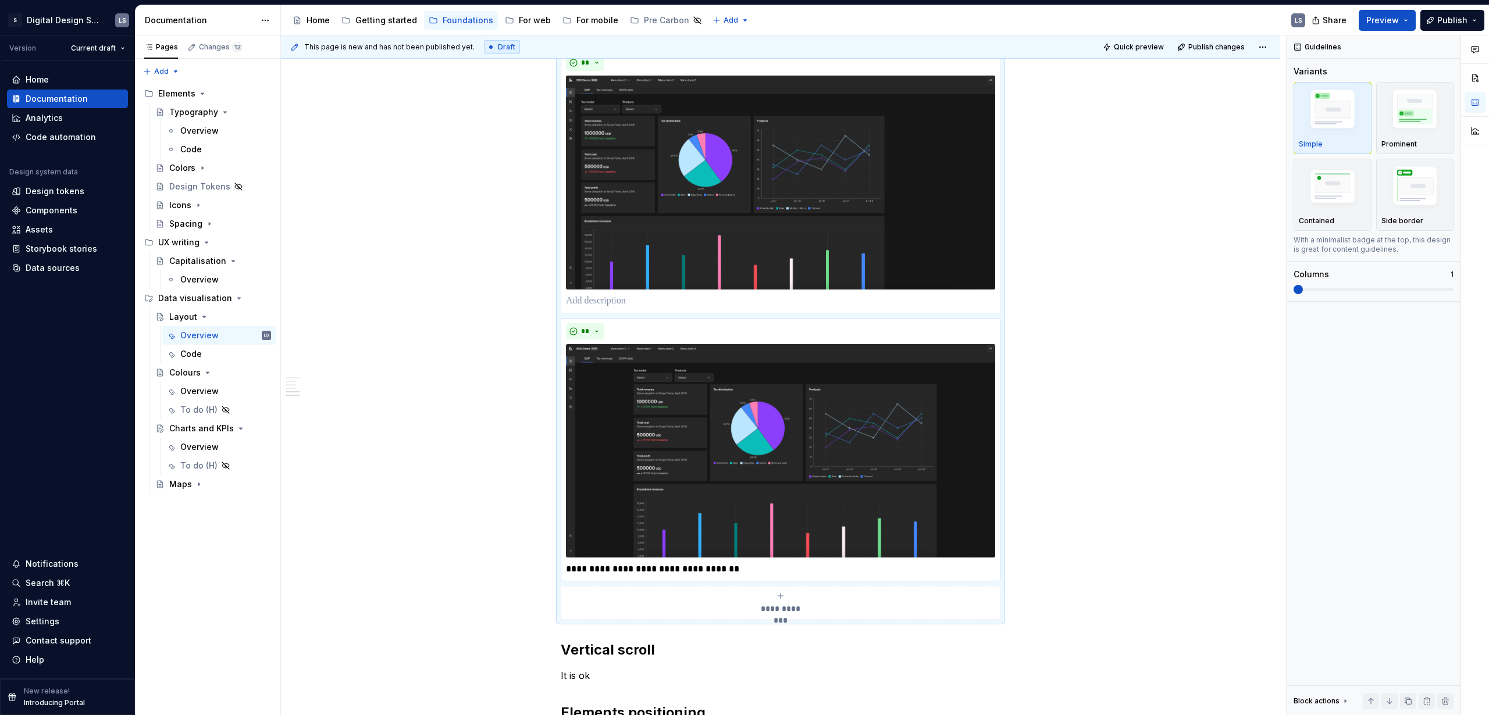
scroll to position [1599, 0]
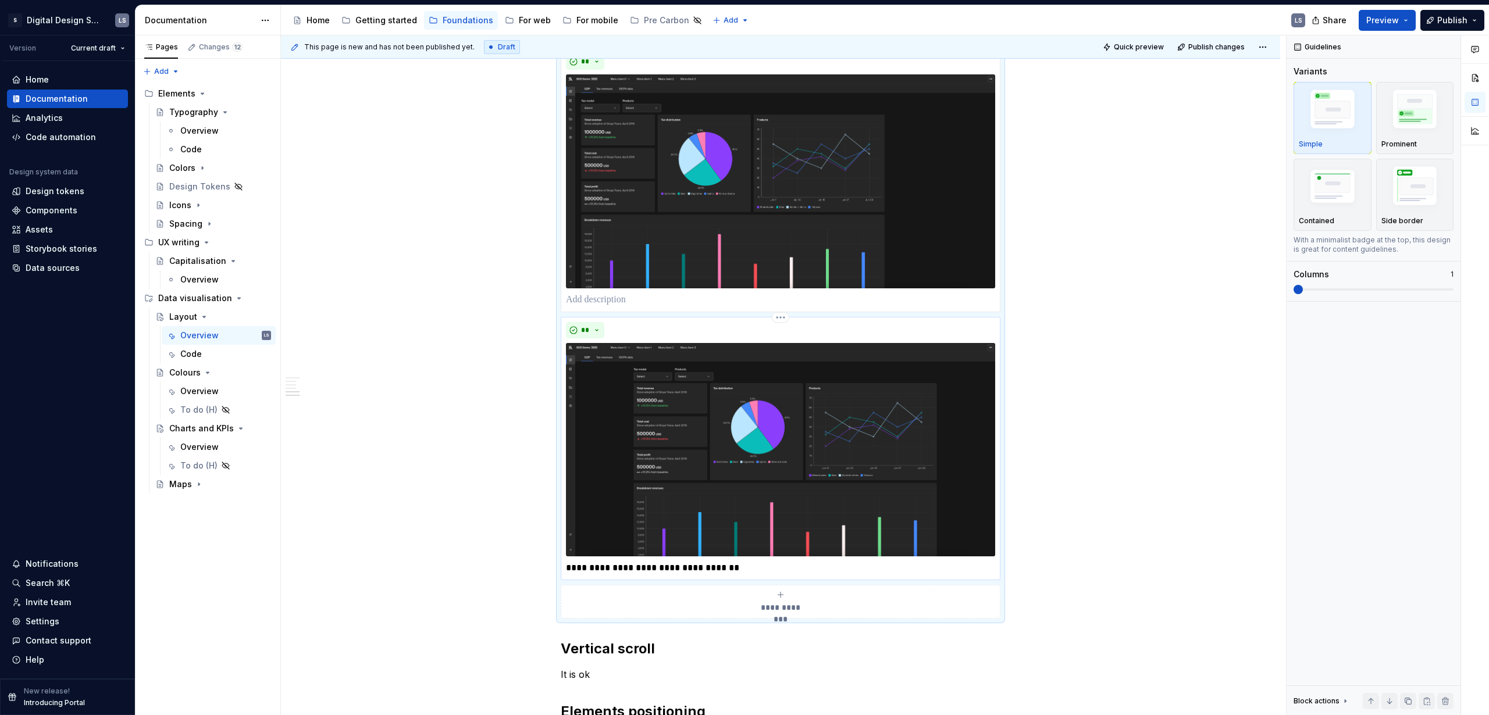
click at [693, 434] on p "**********" at bounding box center [780, 568] width 429 height 14
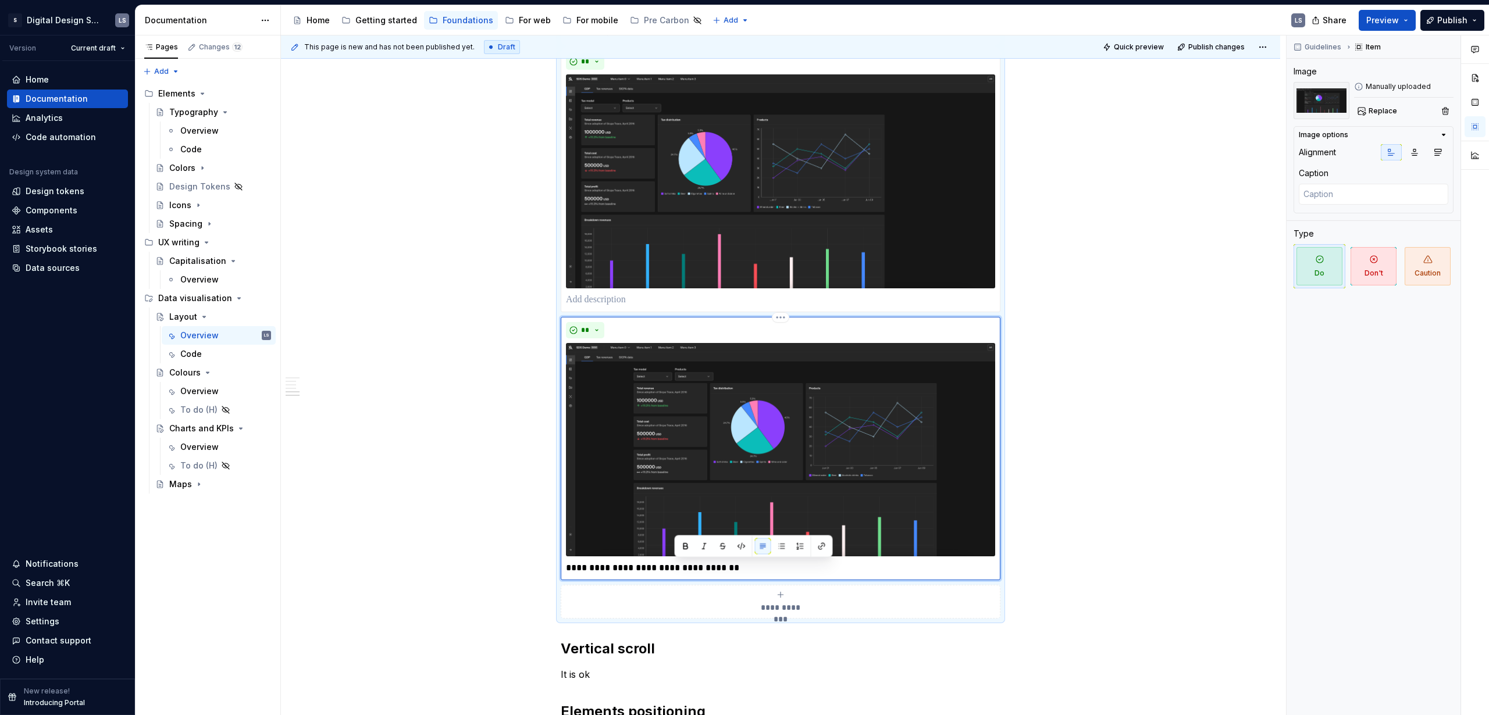
click at [751, 434] on p "**********" at bounding box center [780, 568] width 429 height 14
type textarea "*"
click at [641, 434] on p "**********" at bounding box center [780, 568] width 429 height 14
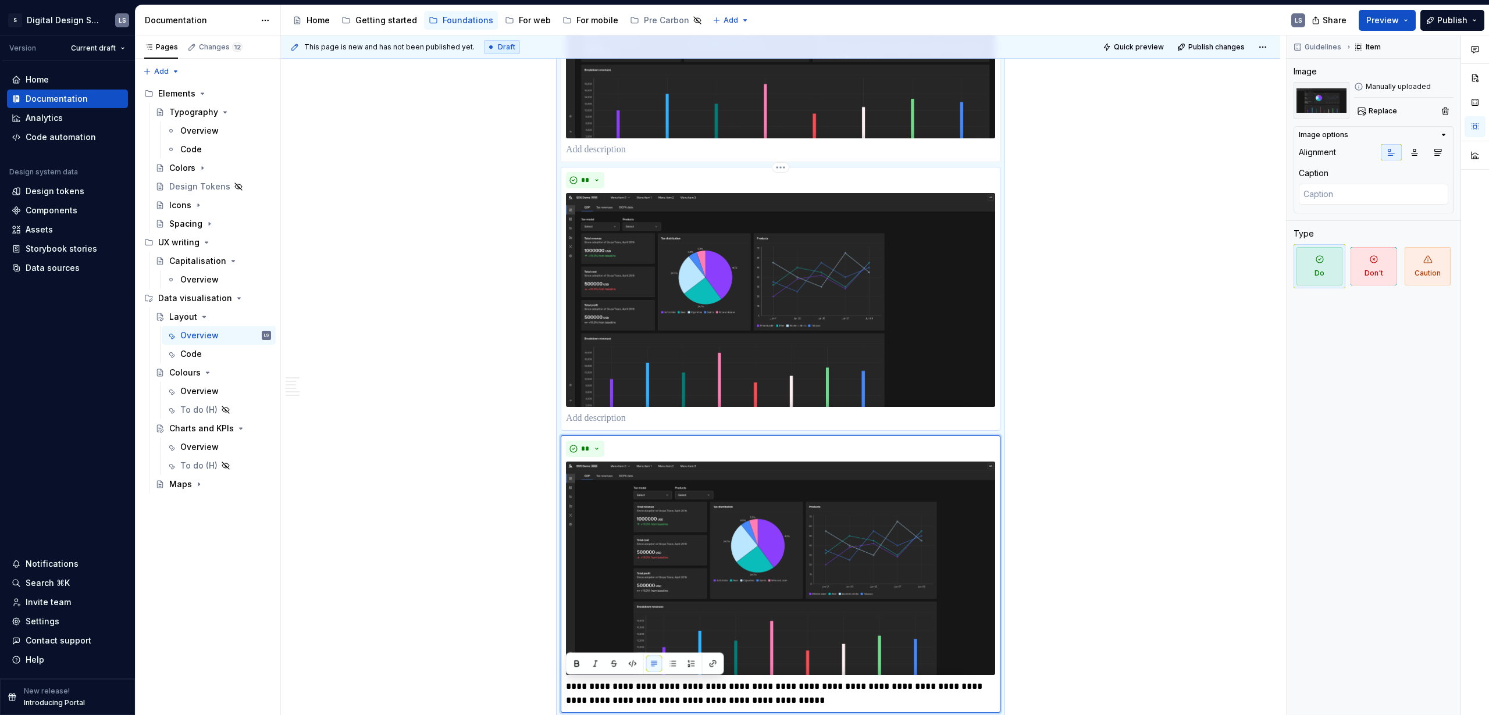
scroll to position [1386, 0]
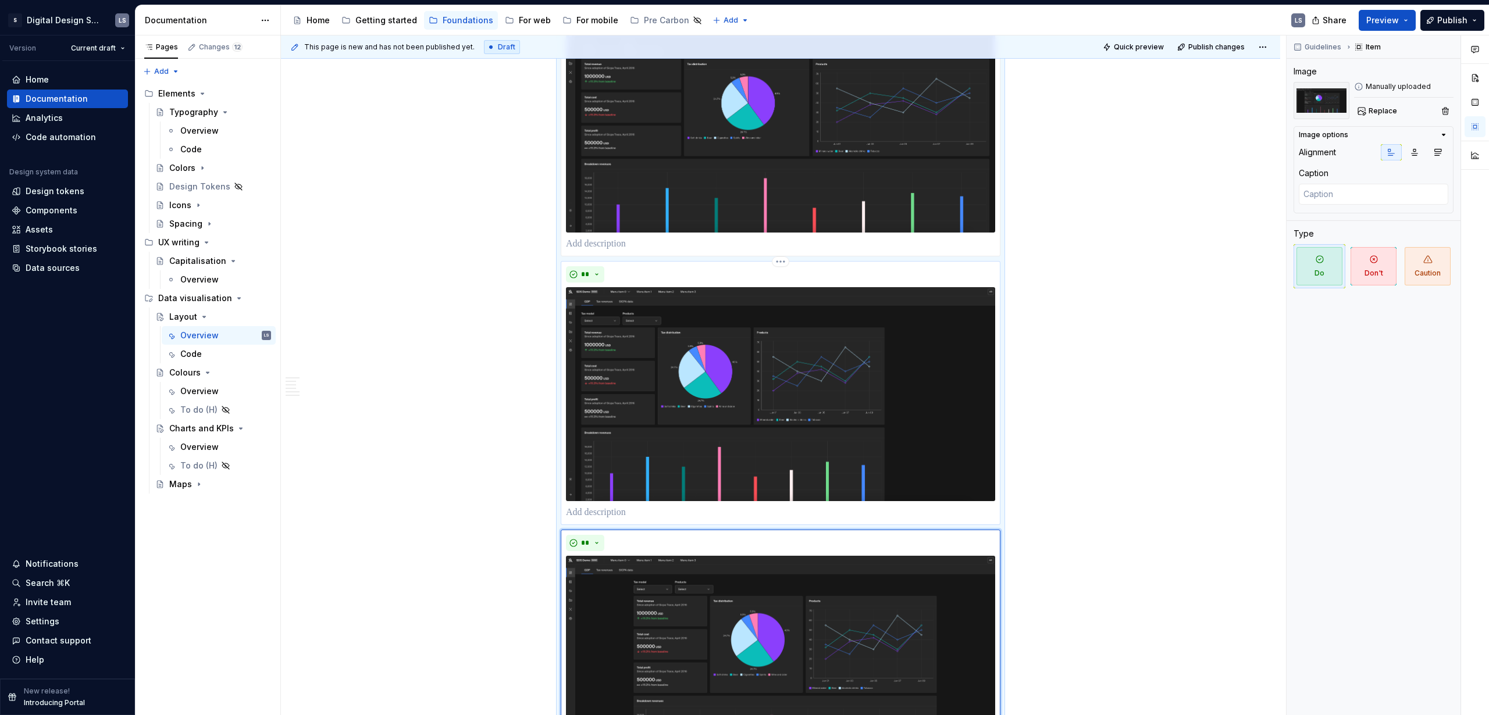
click at [590, 434] on p at bounding box center [780, 513] width 429 height 14
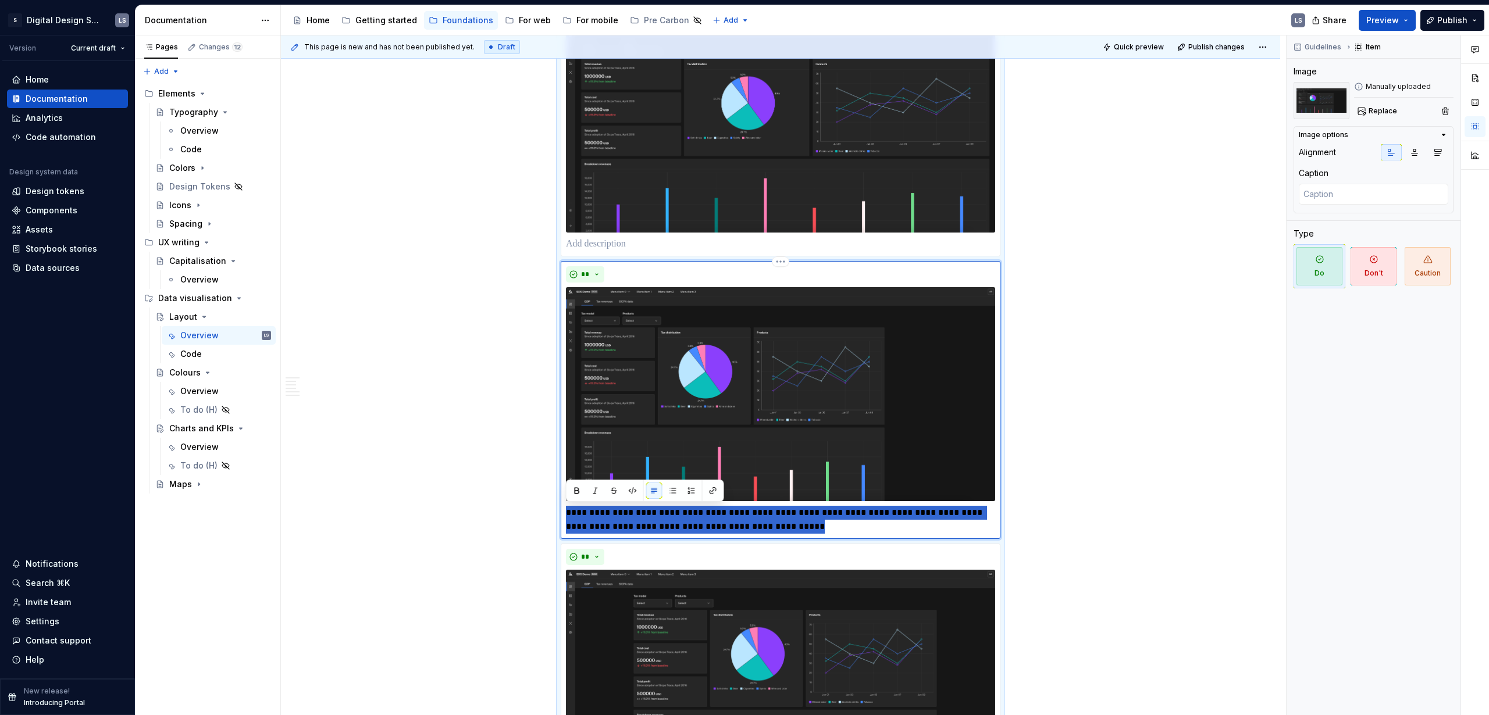
drag, startPoint x: 809, startPoint y: 523, endPoint x: 559, endPoint y: 514, distance: 249.6
click at [561, 434] on div "**********" at bounding box center [781, 425] width 440 height 867
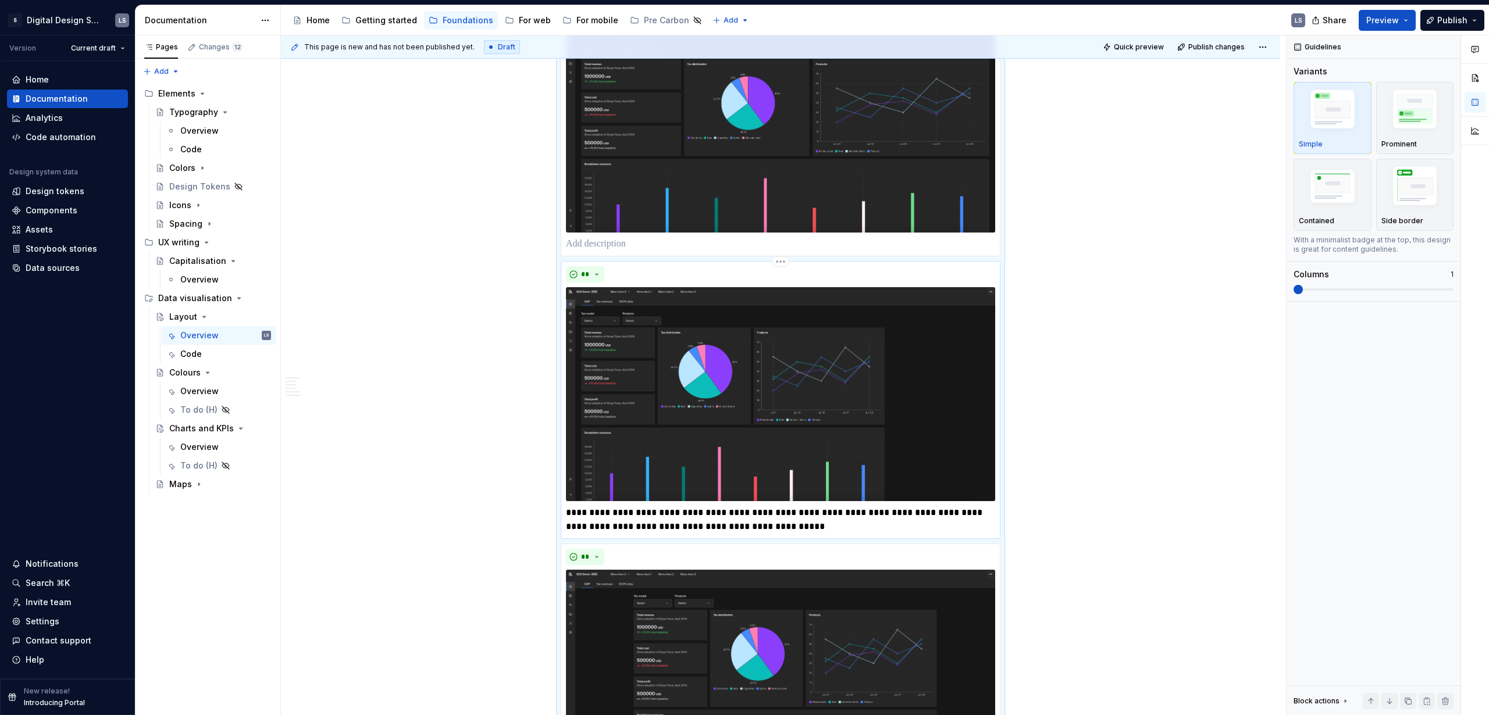
click at [810, 434] on p "**********" at bounding box center [780, 520] width 429 height 28
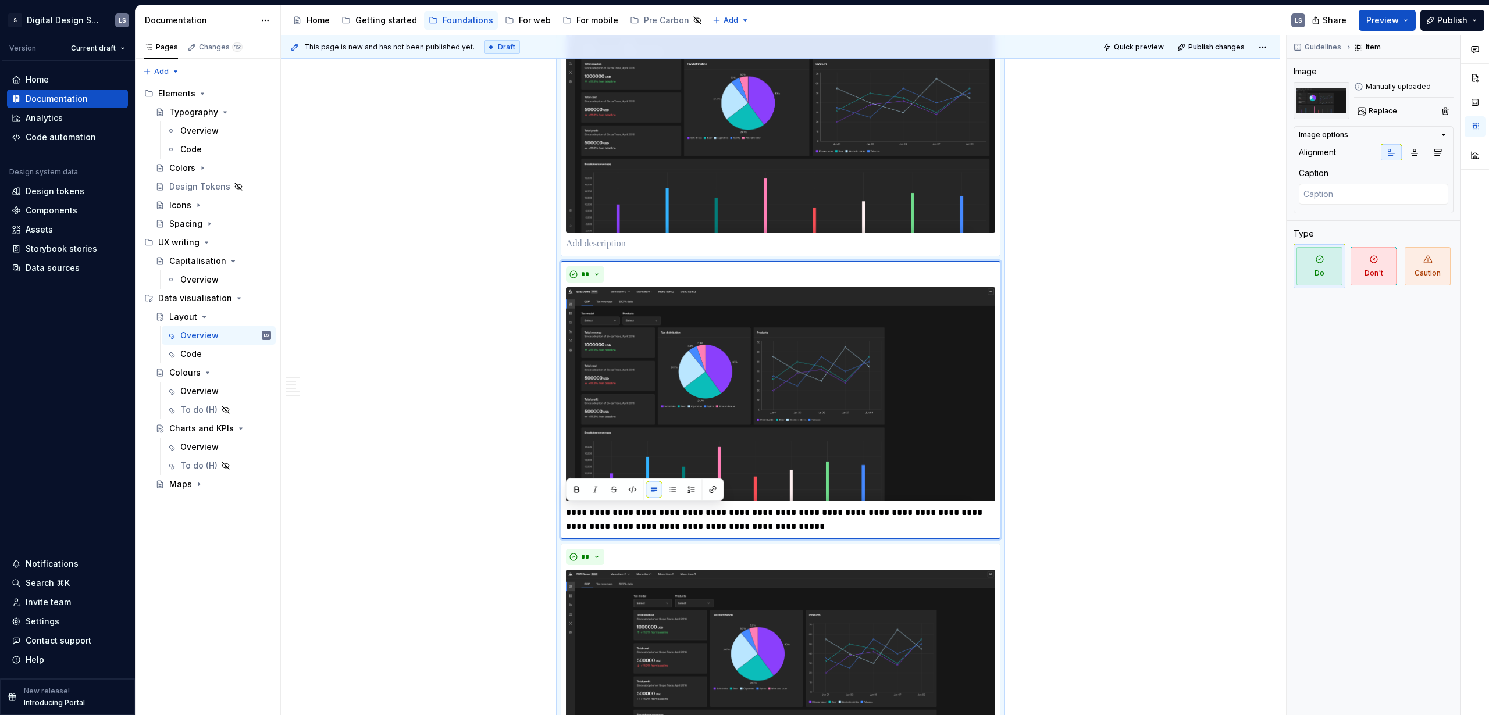
click at [609, 237] on p at bounding box center [780, 244] width 429 height 14
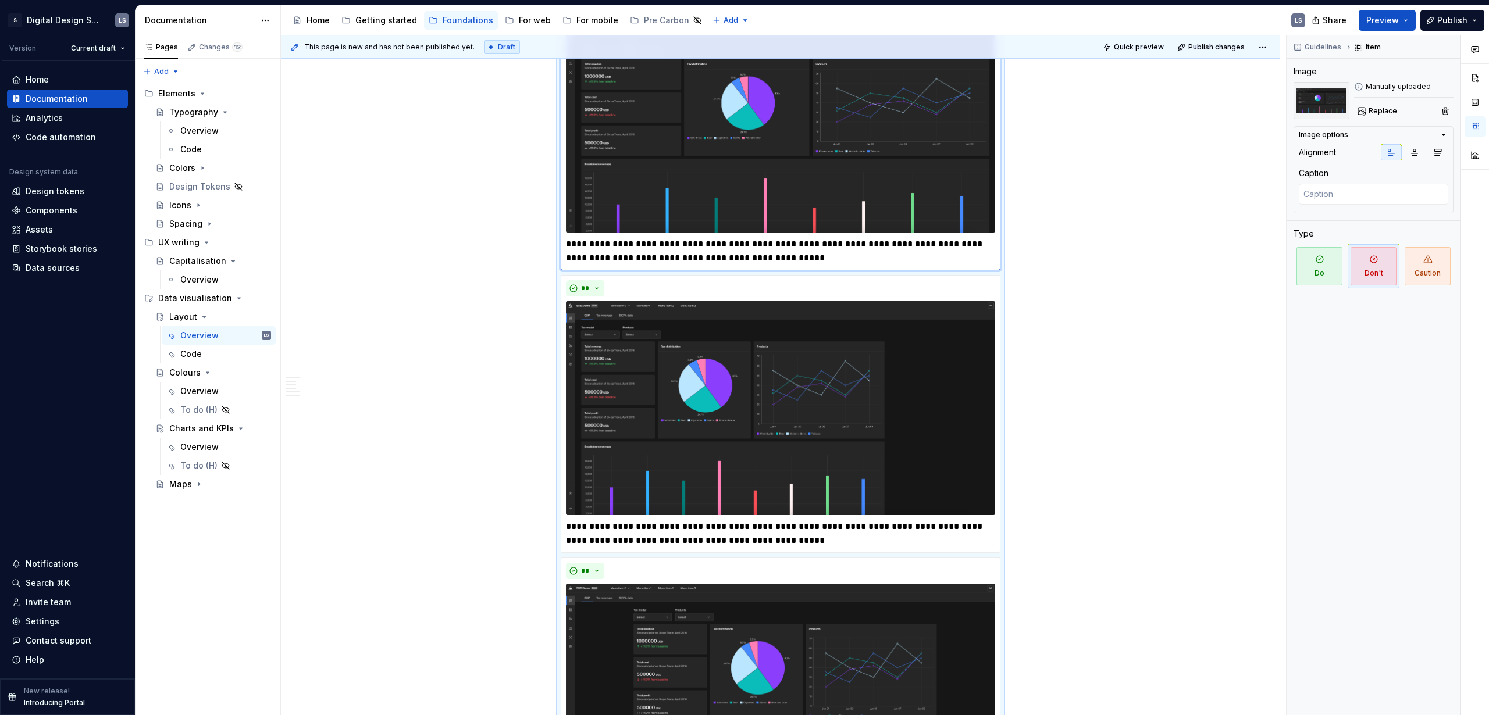
scroll to position [1148, 0]
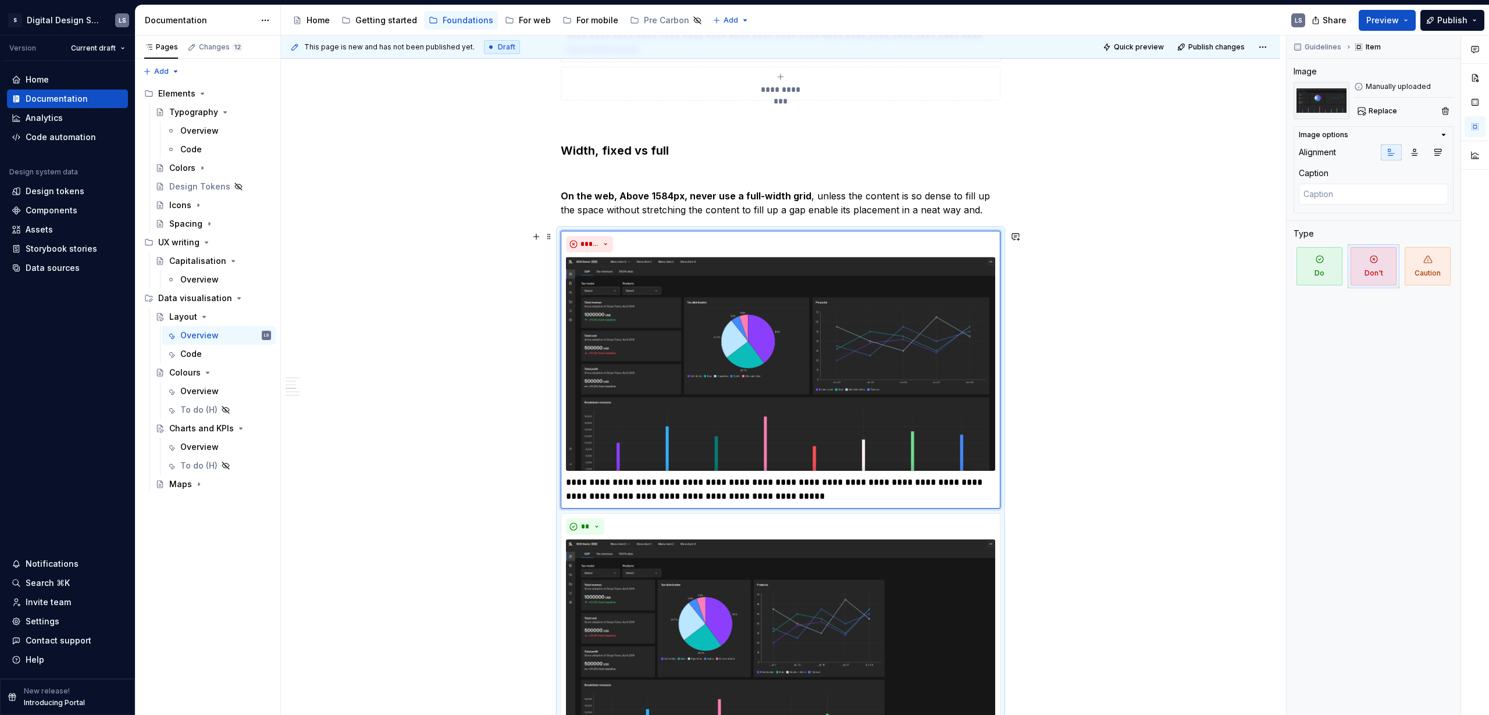
click at [869, 347] on div "**********" at bounding box center [780, 398] width 999 height 2661
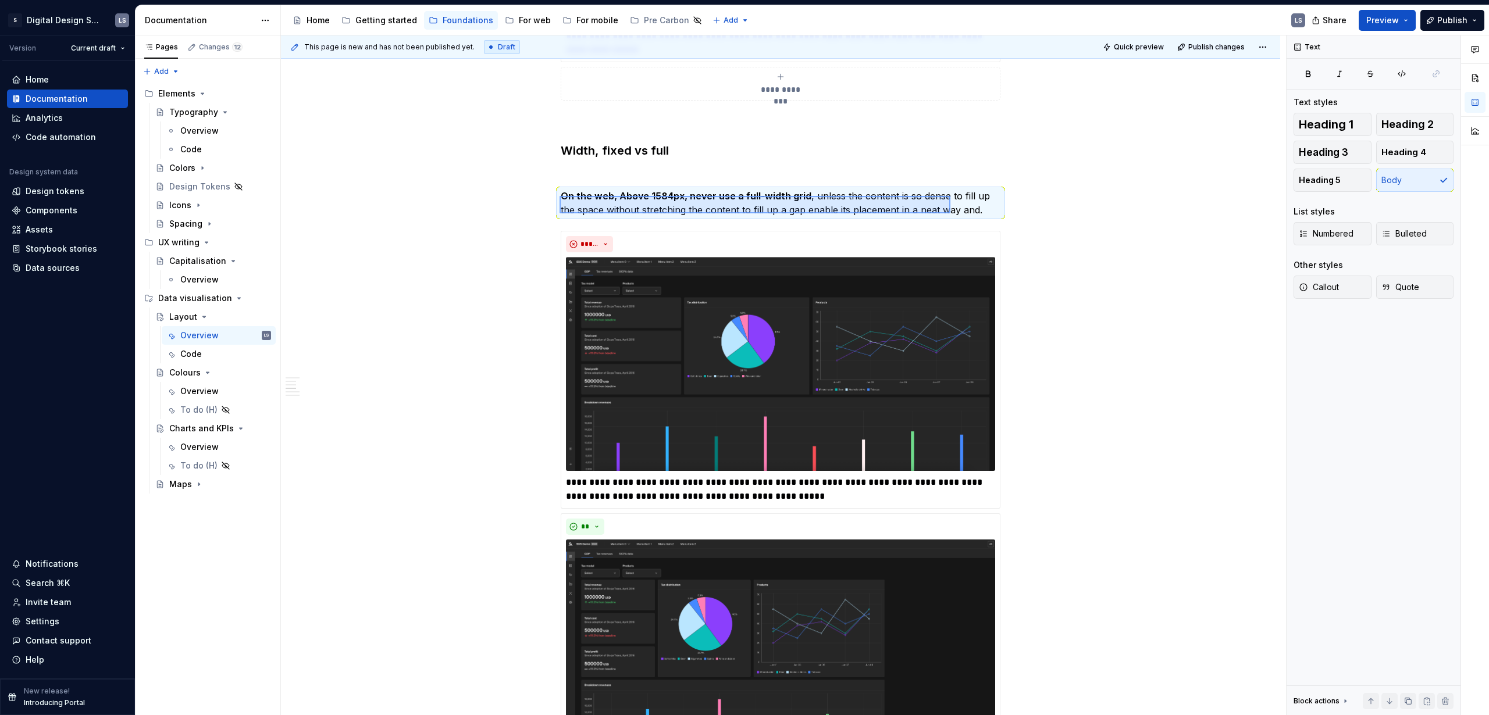
drag, startPoint x: 613, startPoint y: 199, endPoint x: 991, endPoint y: 213, distance: 378.2
click at [869, 212] on div "This page is new and has not been published yet. Draft Quick preview Publish ch…" at bounding box center [783, 375] width 1005 height 680
click at [869, 211] on p "On the web, Above 1584px, never use a full-width grid , unless the content is s…" at bounding box center [781, 203] width 440 height 28
click at [869, 208] on p "On the web, Above 1584px, never use a full-width grid , unless the content is s…" at bounding box center [781, 203] width 440 height 28
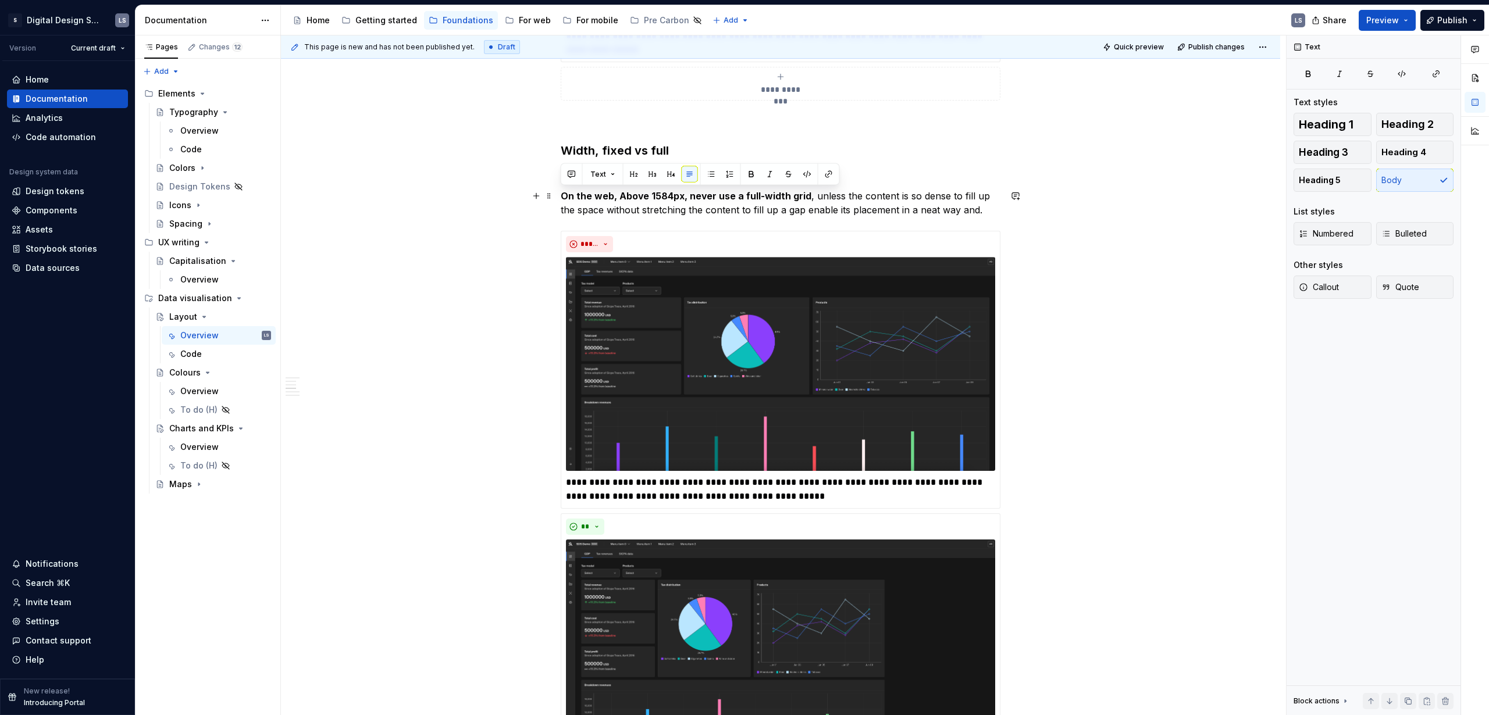
copy p "On the web, Above 1584px, never use a full-width grid , unless the content is s…"
click at [869, 198] on p "On the web, Above 1584px, never use a full-width grid , unless the content is s…" at bounding box center [781, 203] width 440 height 28
drag, startPoint x: 984, startPoint y: 210, endPoint x: 559, endPoint y: 192, distance: 426.0
click at [559, 192] on div "**********" at bounding box center [780, 398] width 999 height 2661
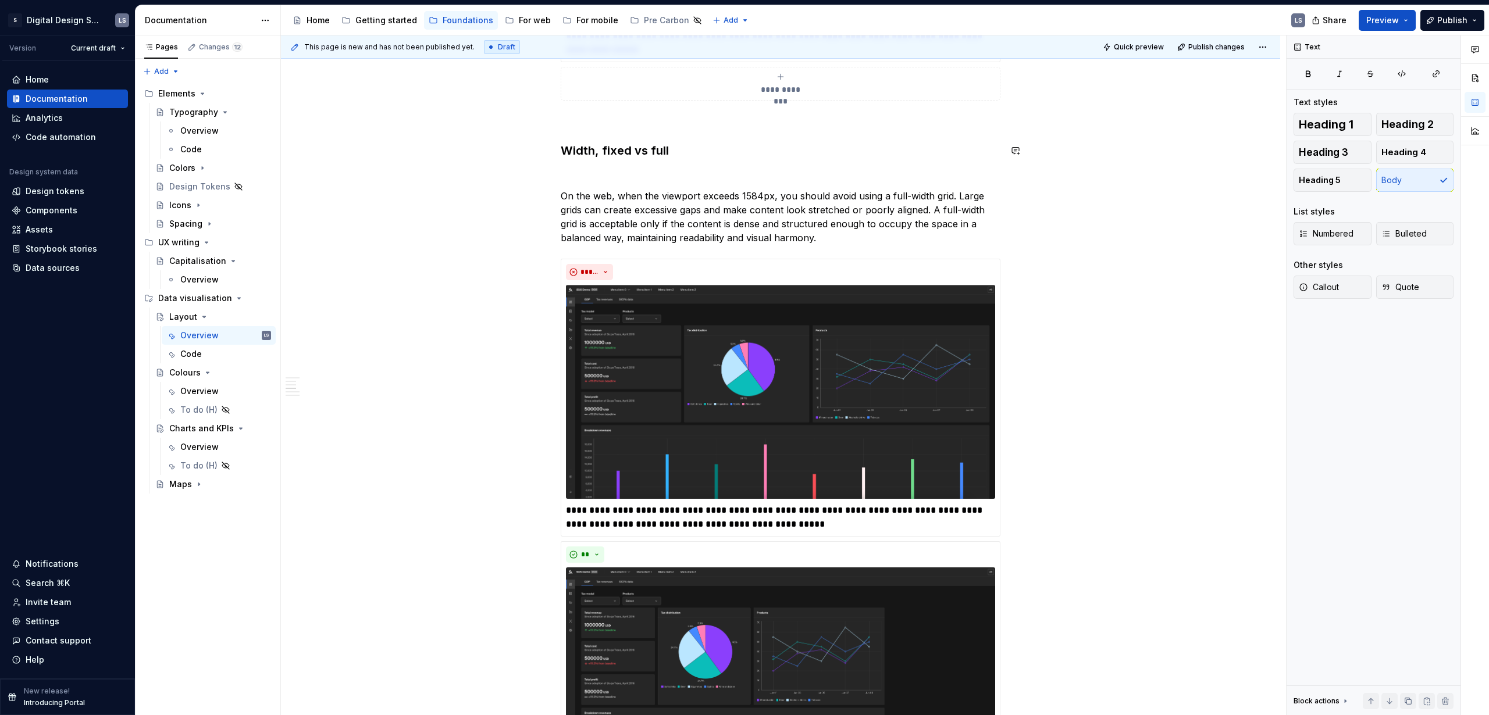
click at [691, 168] on p at bounding box center [781, 175] width 440 height 14
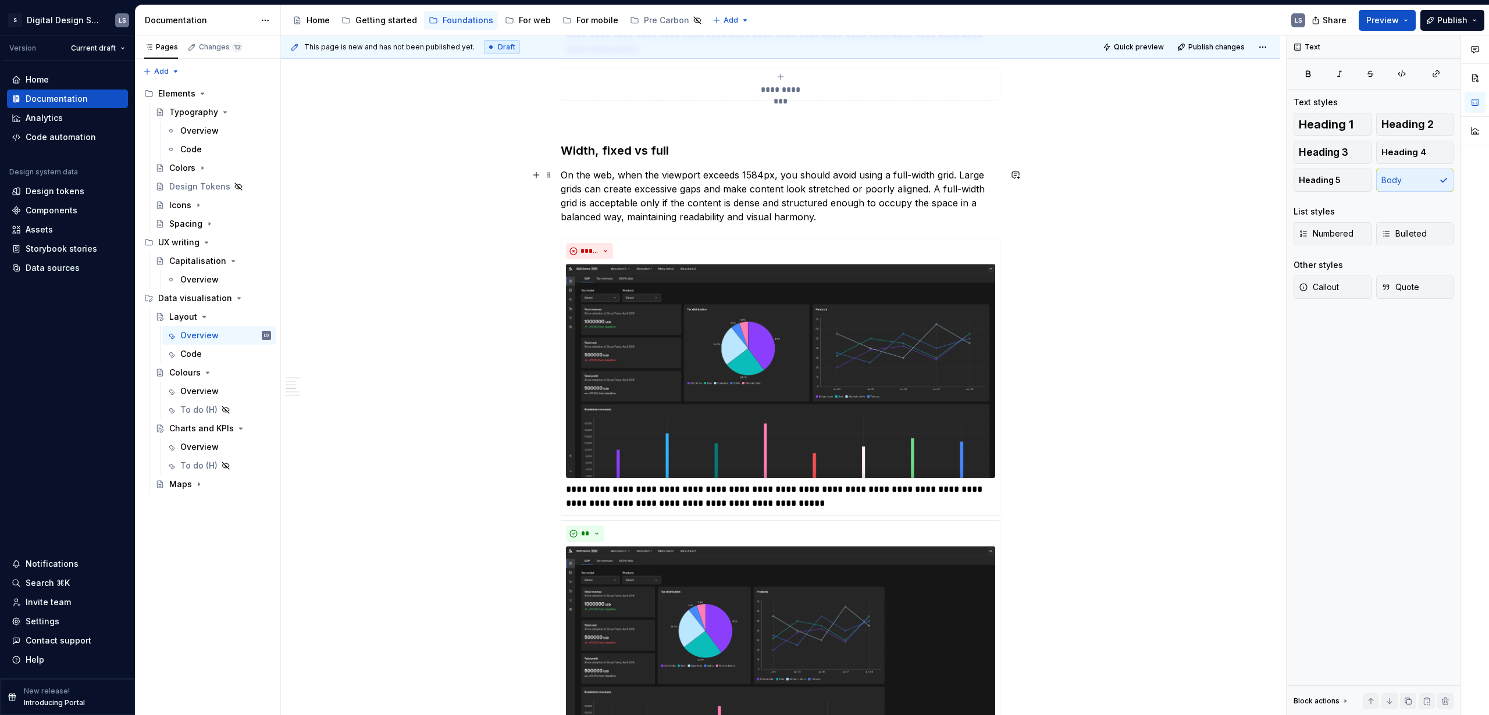
click at [786, 176] on p "On the web, when the viewport exceeds 1584px, you should avoid using a full-wid…" at bounding box center [781, 196] width 440 height 56
drag, startPoint x: 941, startPoint y: 175, endPoint x: 579, endPoint y: 160, distance: 362.6
click at [579, 160] on div "**********" at bounding box center [781, 301] width 440 height 2411
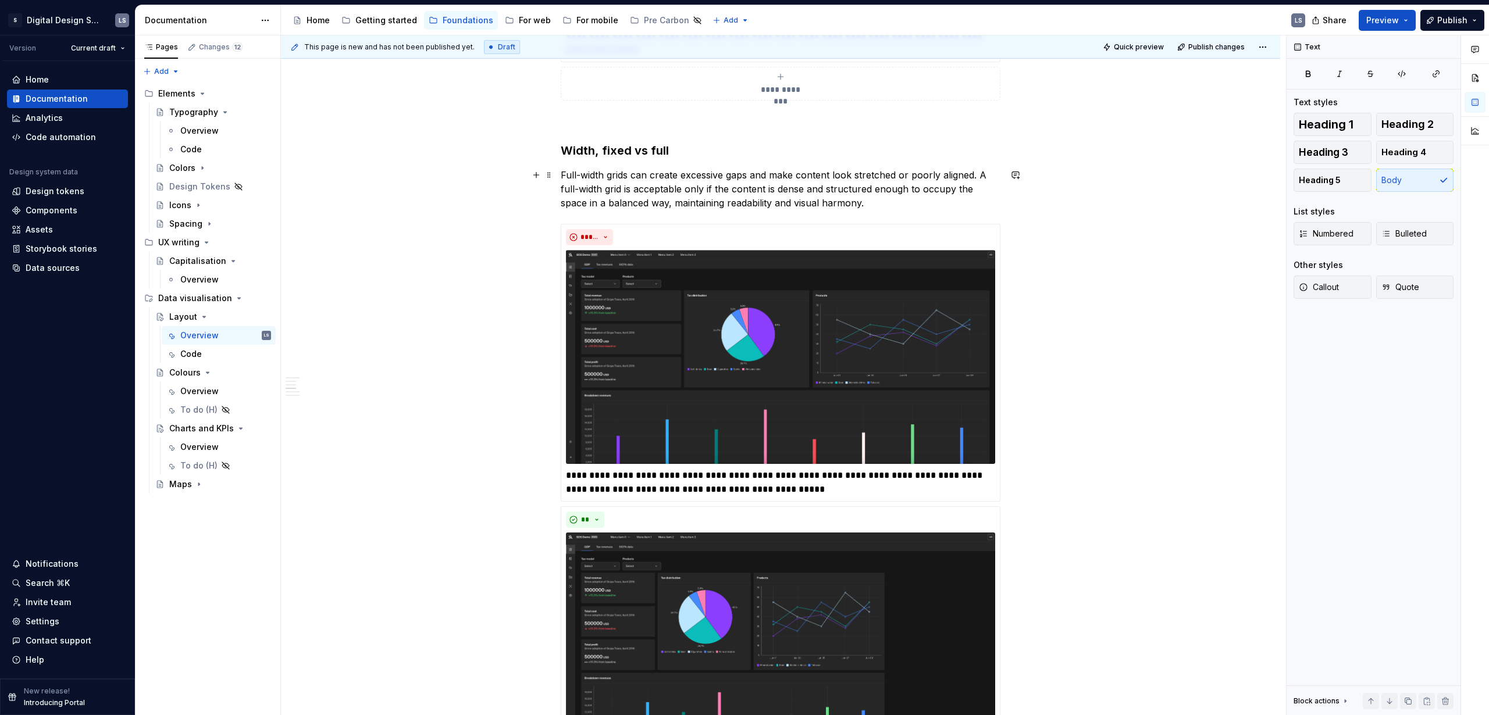
click at [869, 191] on p "Full-width grids can create excessive gaps and make content look stretched or p…" at bounding box center [781, 189] width 440 height 42
click at [869, 198] on p "Full-width grids can create excessive gaps and make content look stretched or p…" at bounding box center [781, 189] width 440 height 42
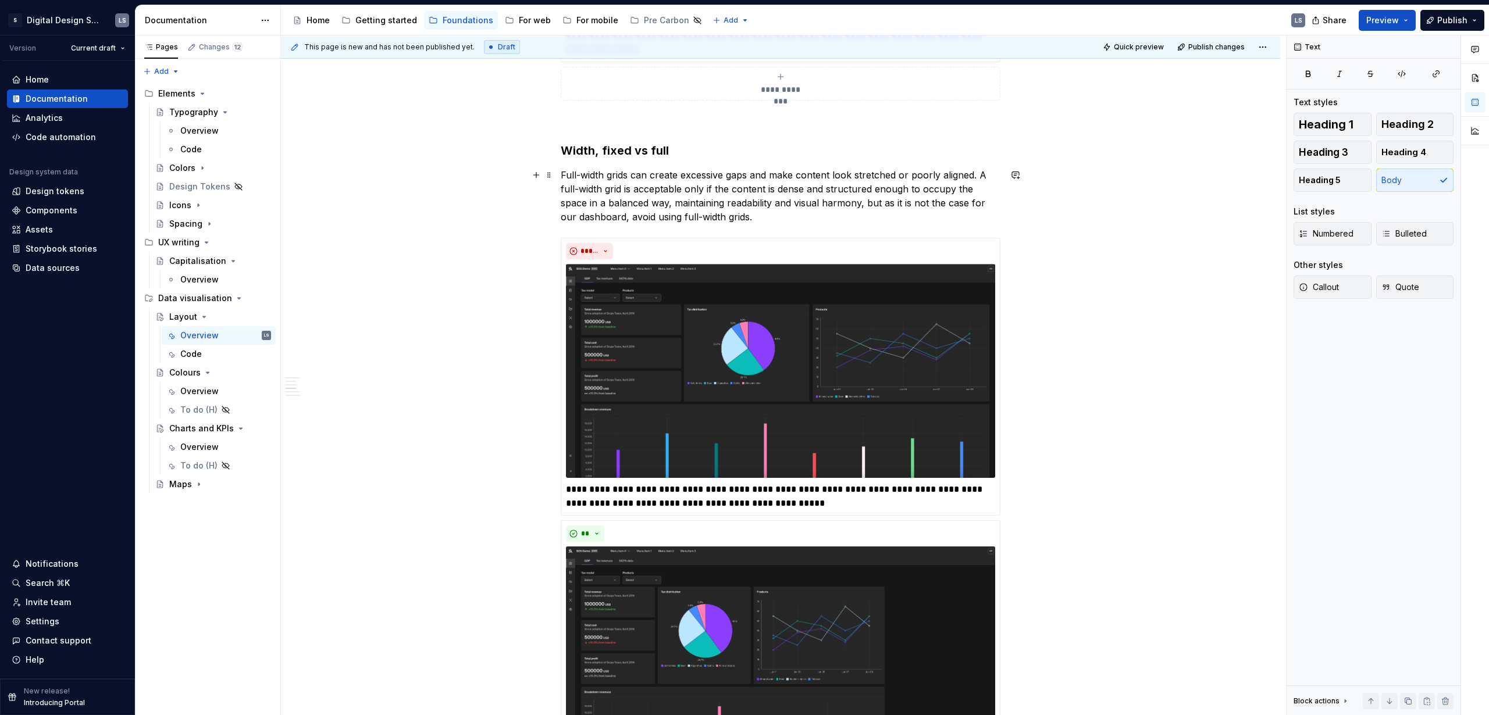
click at [816, 212] on p "Full-width grids can create excessive gaps and make content look stretched or p…" at bounding box center [781, 196] width 440 height 56
drag, startPoint x: 653, startPoint y: 216, endPoint x: 748, endPoint y: 217, distance: 94.8
click at [748, 217] on p "Full-width grids can create excessive gaps and make content look stretched or p…" at bounding box center [781, 196] width 440 height 56
click at [869, 224] on div "**********" at bounding box center [781, 301] width 440 height 2411
drag, startPoint x: 837, startPoint y: 217, endPoint x: 782, endPoint y: 216, distance: 55.3
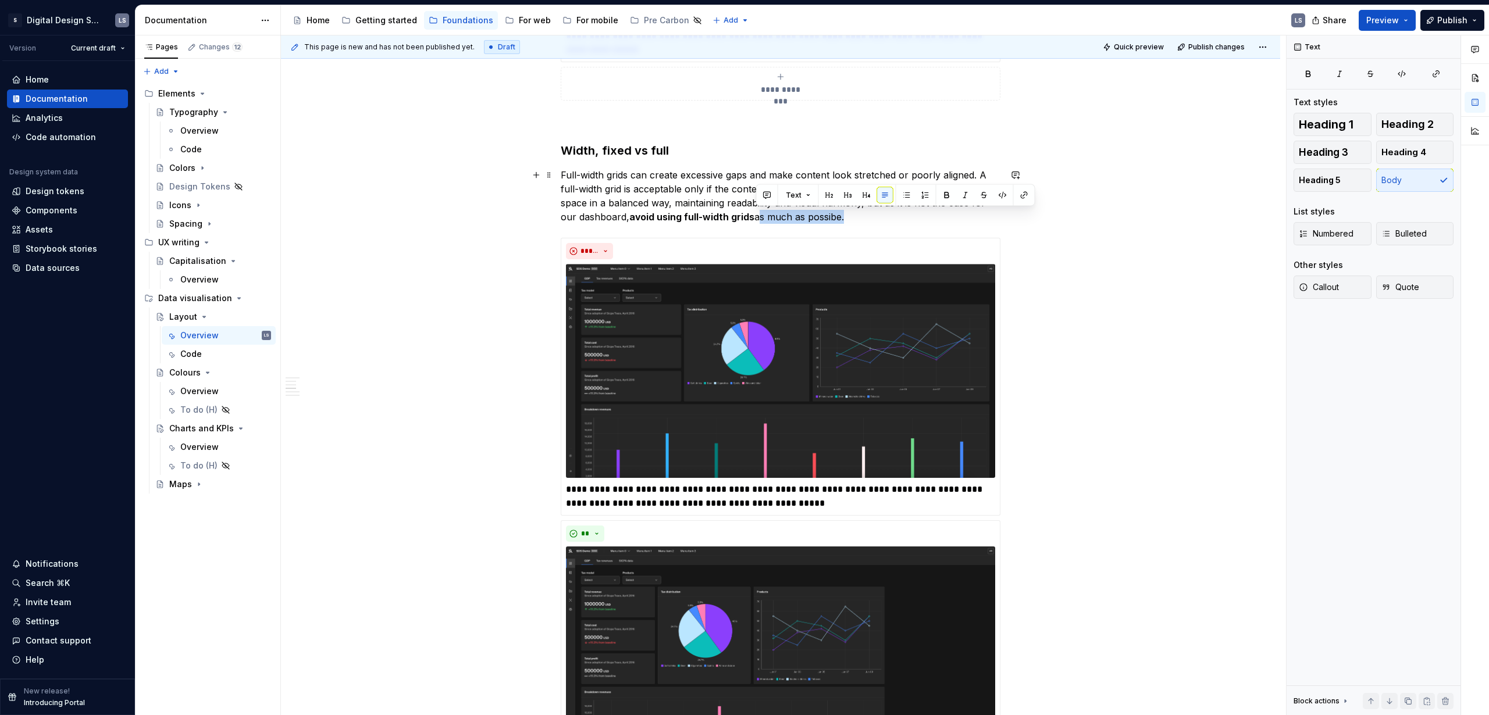
click at [757, 220] on p "Full-width grids can create excessive gaps and make content look stretched or p…" at bounding box center [781, 196] width 440 height 56
click at [857, 217] on p "Full-width grids can create excessive gaps and make content look stretched or p…" at bounding box center [781, 196] width 440 height 56
click at [869, 273] on div "**********" at bounding box center [780, 402] width 999 height 2668
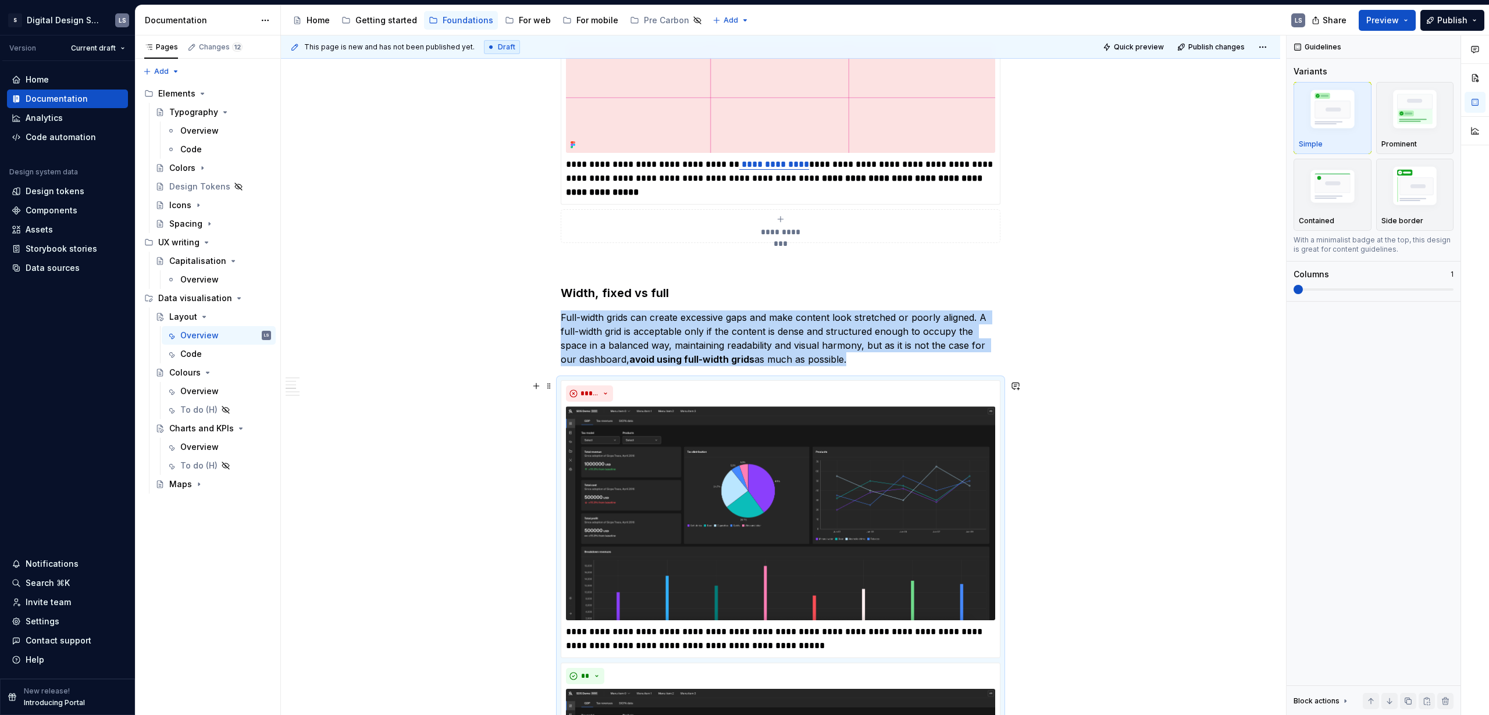
scroll to position [1005, 0]
click at [869, 26] on button "Preview" at bounding box center [1386, 20] width 57 height 21
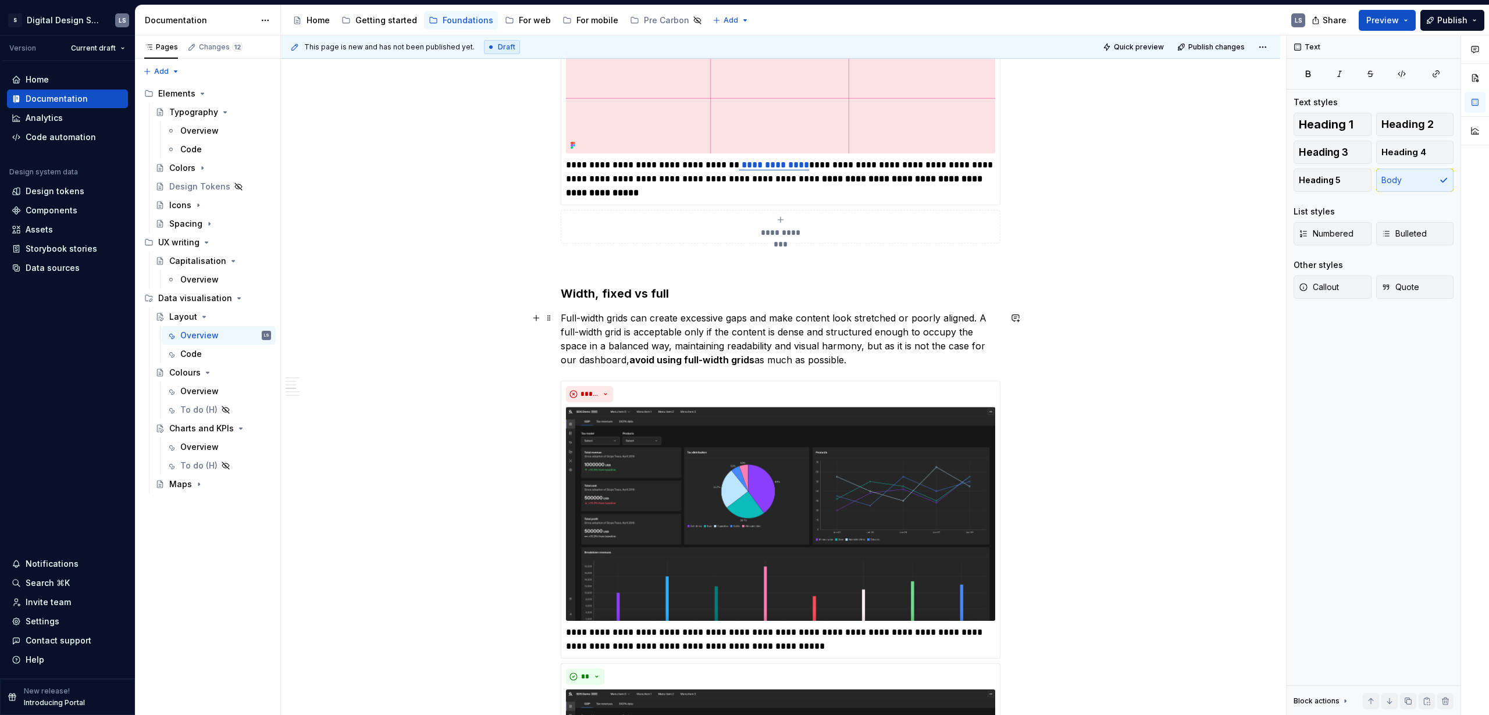
click at [869, 330] on p "Full-width grids can create excessive gaps and make content look stretched or p…" at bounding box center [781, 339] width 440 height 56
click at [869, 356] on p "Full-width grids can create excessive gaps and make content look stretched or p…" at bounding box center [781, 339] width 440 height 56
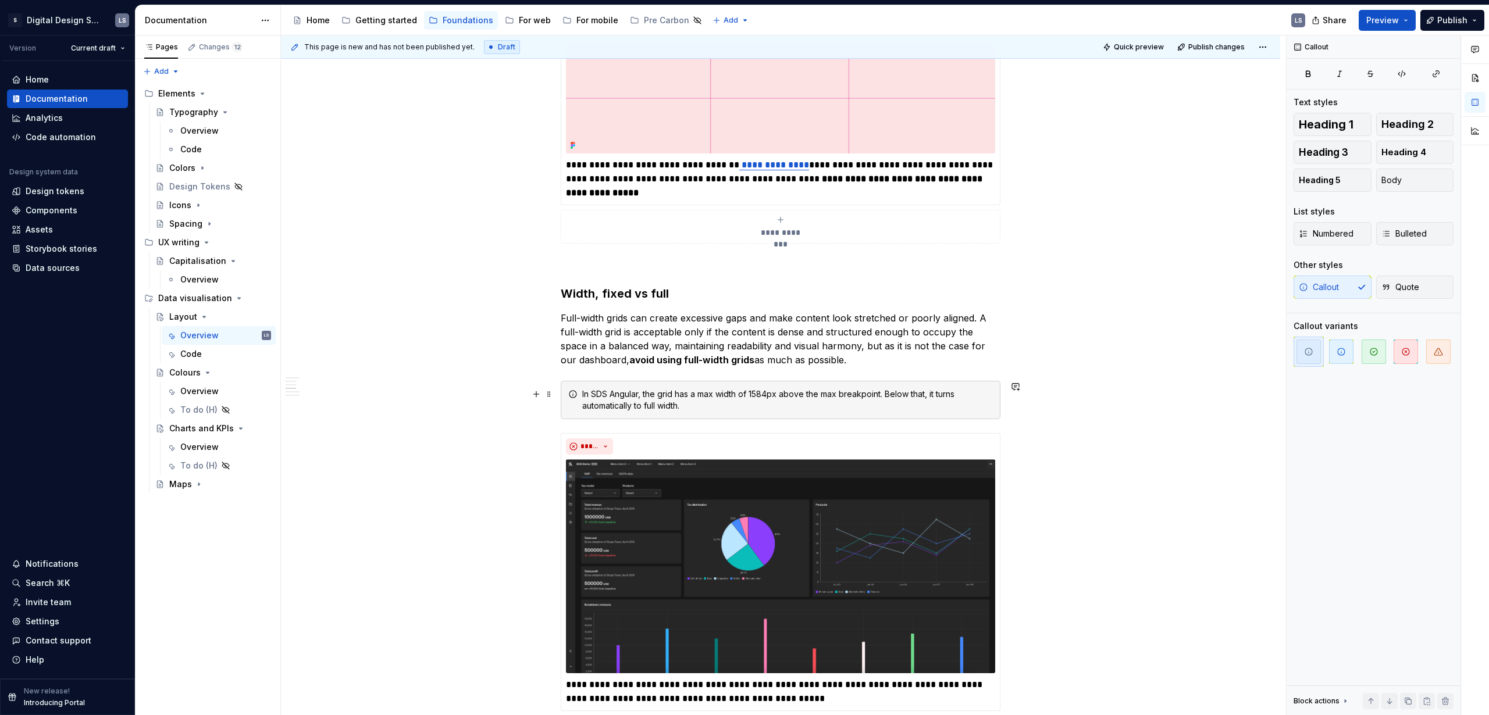
click at [869, 408] on div "**********" at bounding box center [780, 571] width 999 height 2720
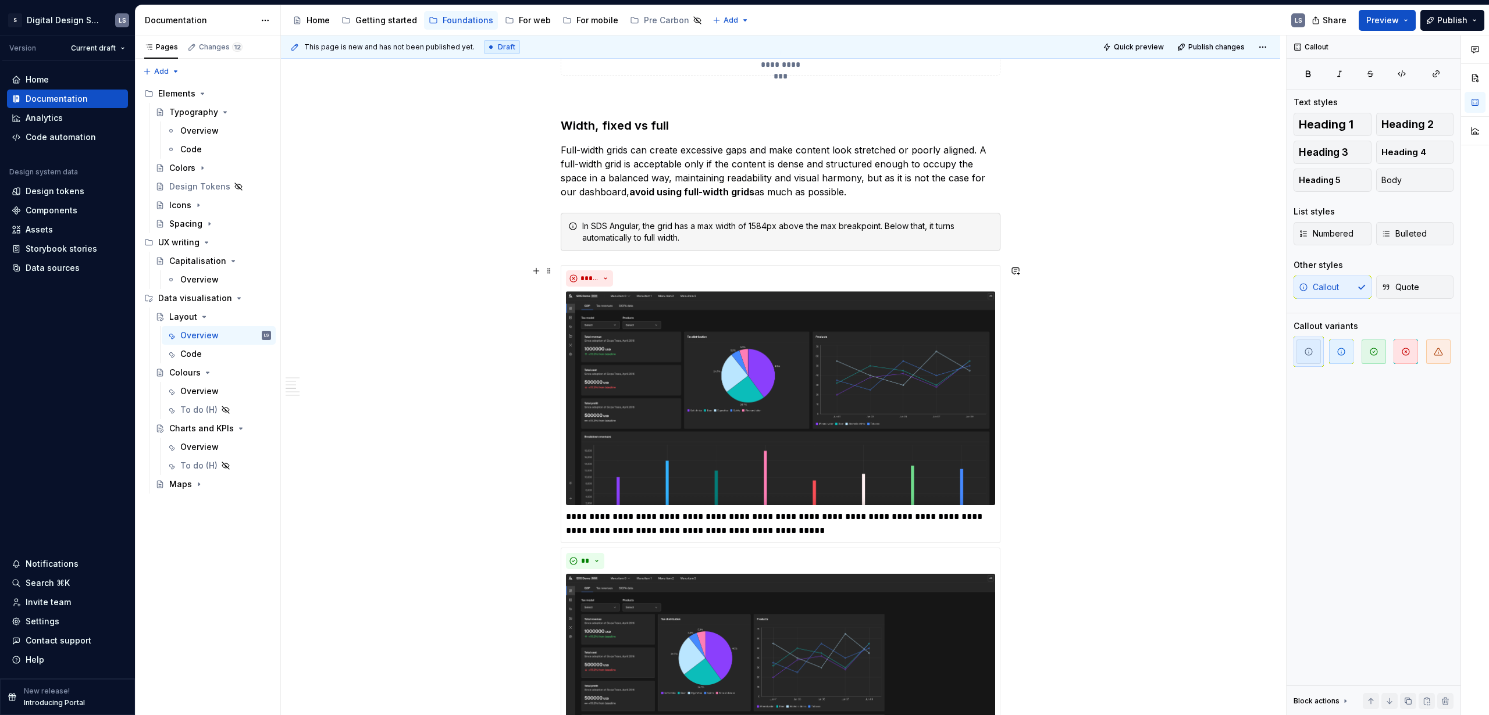
scroll to position [1018, 0]
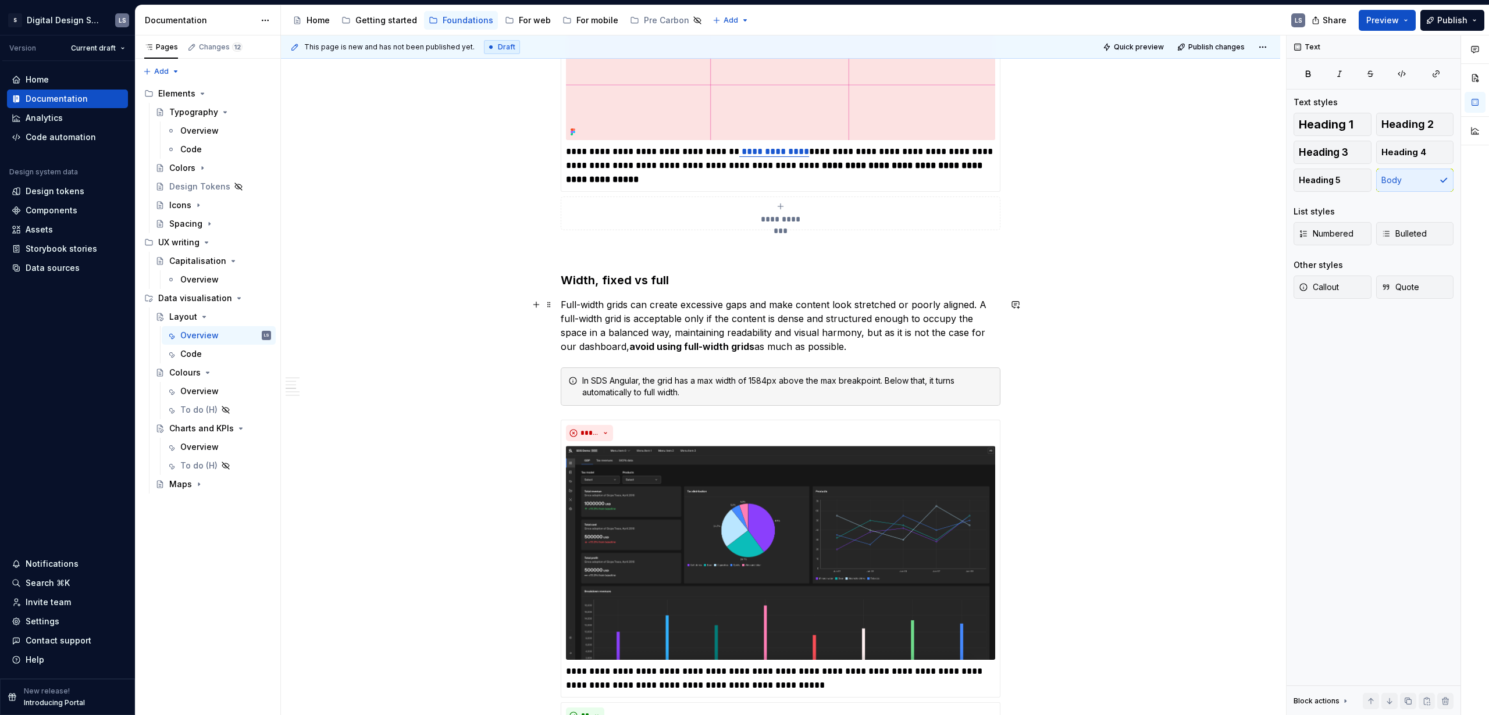
click at [562, 305] on p "Full-width grids can create excessive gaps and make content look stretched or p…" at bounding box center [781, 326] width 440 height 56
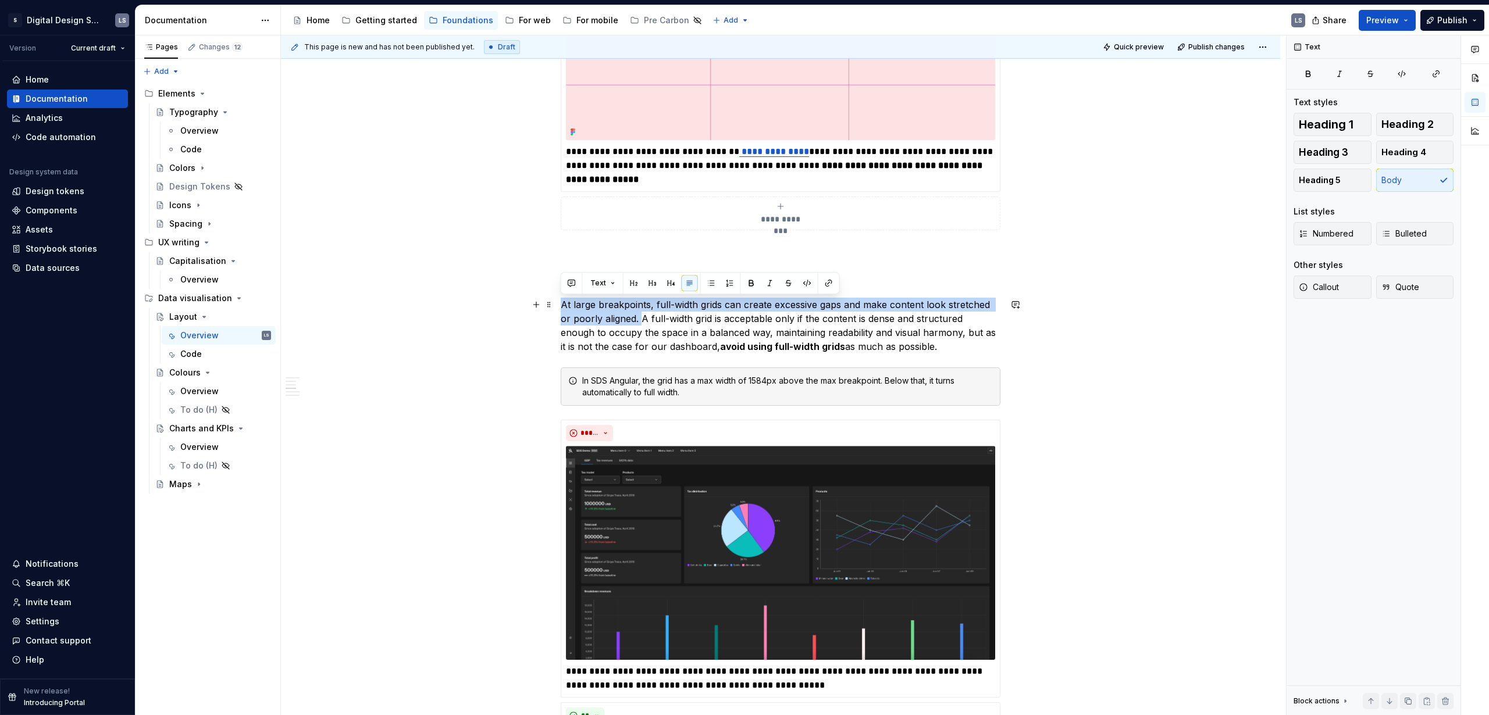
drag, startPoint x: 561, startPoint y: 304, endPoint x: 638, endPoint y: 315, distance: 78.1
click at [638, 315] on p "At large breakpoints, full-width grids can create excessive gaps and make conte…" at bounding box center [781, 326] width 440 height 56
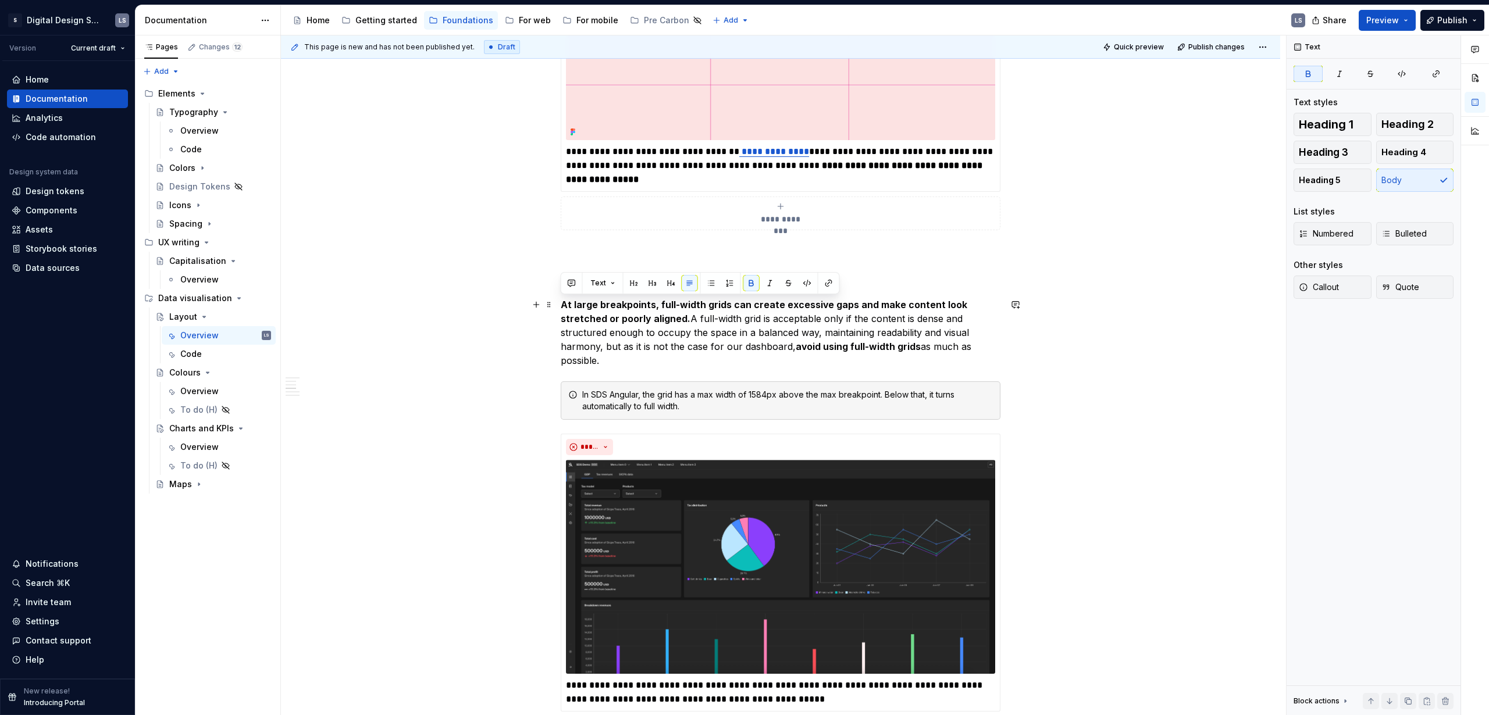
click at [723, 326] on p "At large breakpoints, full-width grids can create excessive gaps and make conte…" at bounding box center [781, 333] width 440 height 70
click at [715, 317] on p "At large breakpoints, full-width grids can create excessive gaps and make conte…" at bounding box center [781, 333] width 440 height 70
click at [644, 317] on p "At large breakpoints, full-width grids can create excessive gaps and make conte…" at bounding box center [781, 333] width 440 height 70
click at [602, 347] on p "At large breakpoints, full-width grids can create excessive gaps and make conte…" at bounding box center [781, 333] width 440 height 70
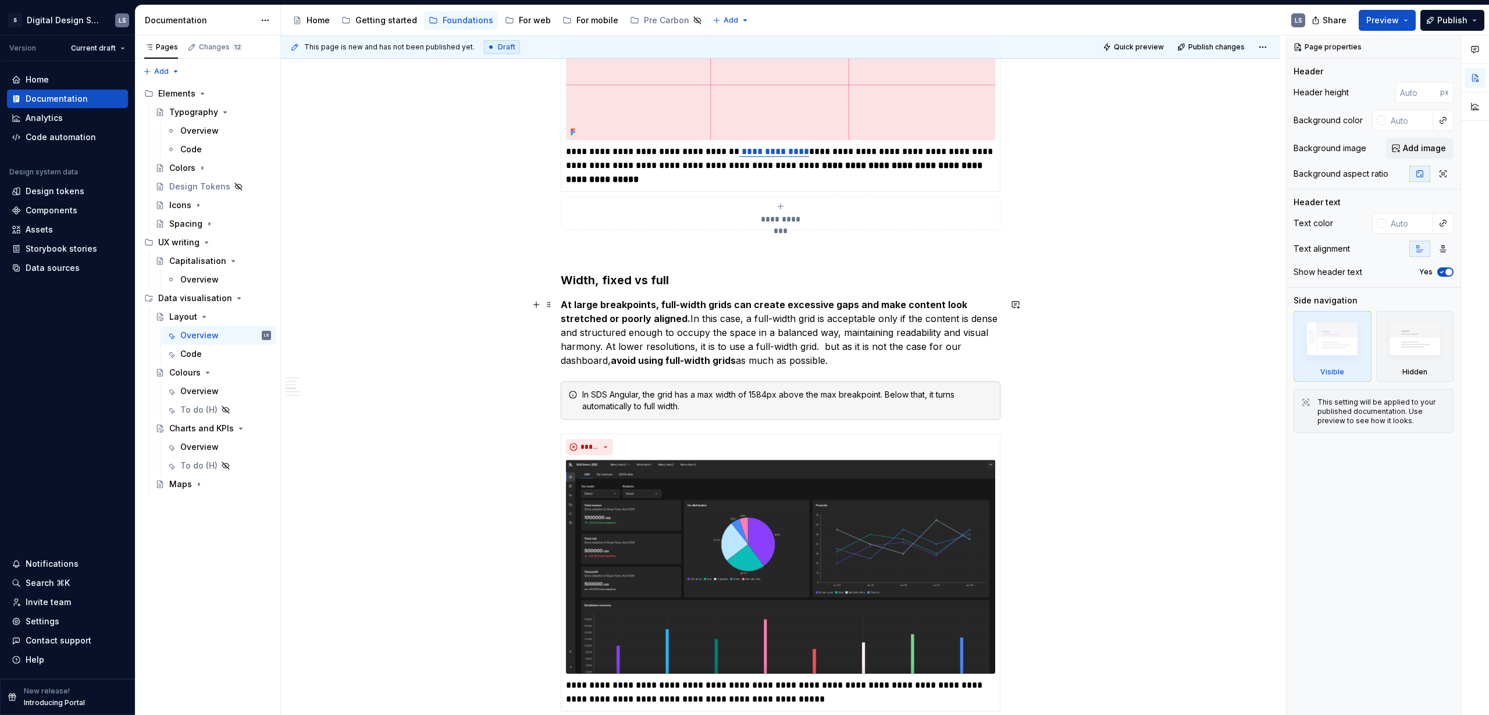
click at [816, 340] on p "At large breakpoints, full-width grids can create excessive gaps and make conte…" at bounding box center [781, 333] width 440 height 70
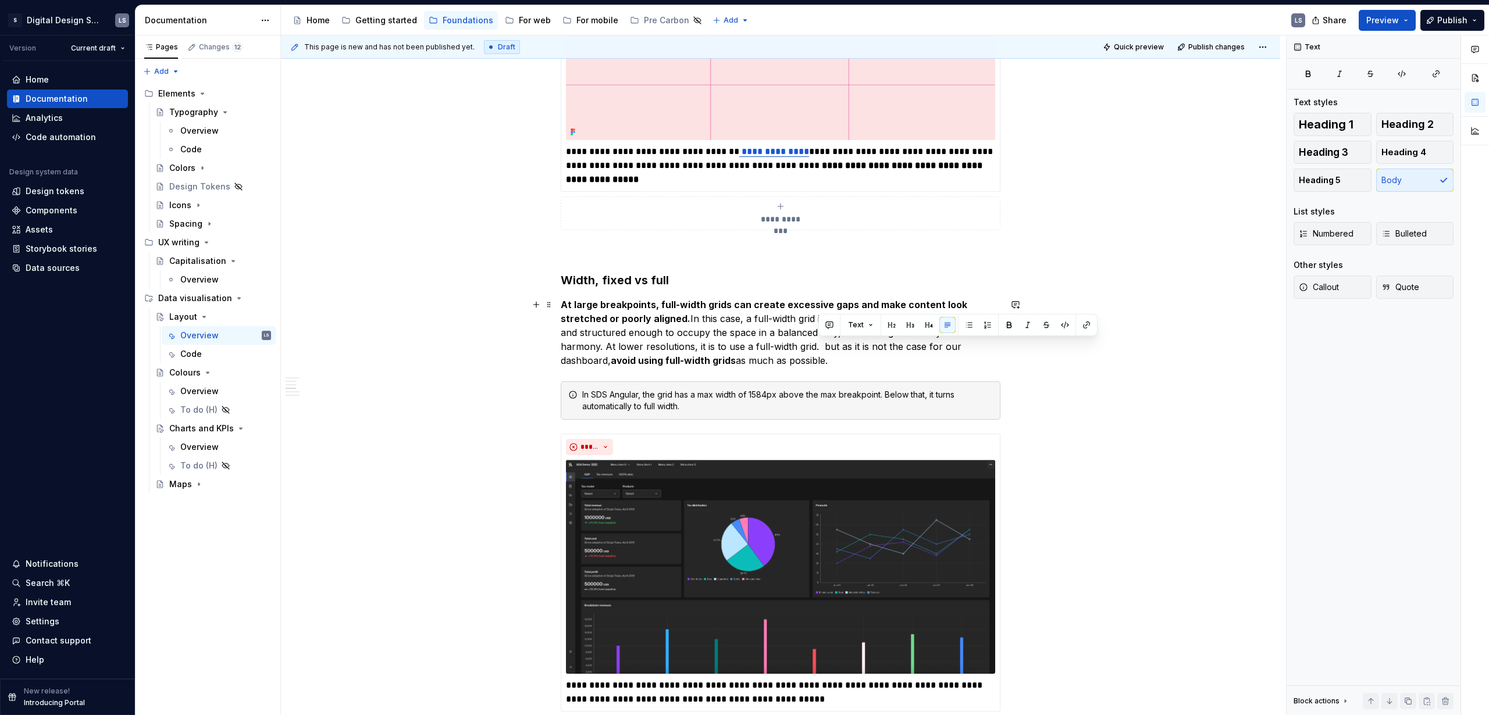
drag, startPoint x: 831, startPoint y: 348, endPoint x: 873, endPoint y: 356, distance: 43.2
click at [869, 356] on p "At large breakpoints, full-width grids can create excessive gaps and make conte…" at bounding box center [781, 333] width 440 height 70
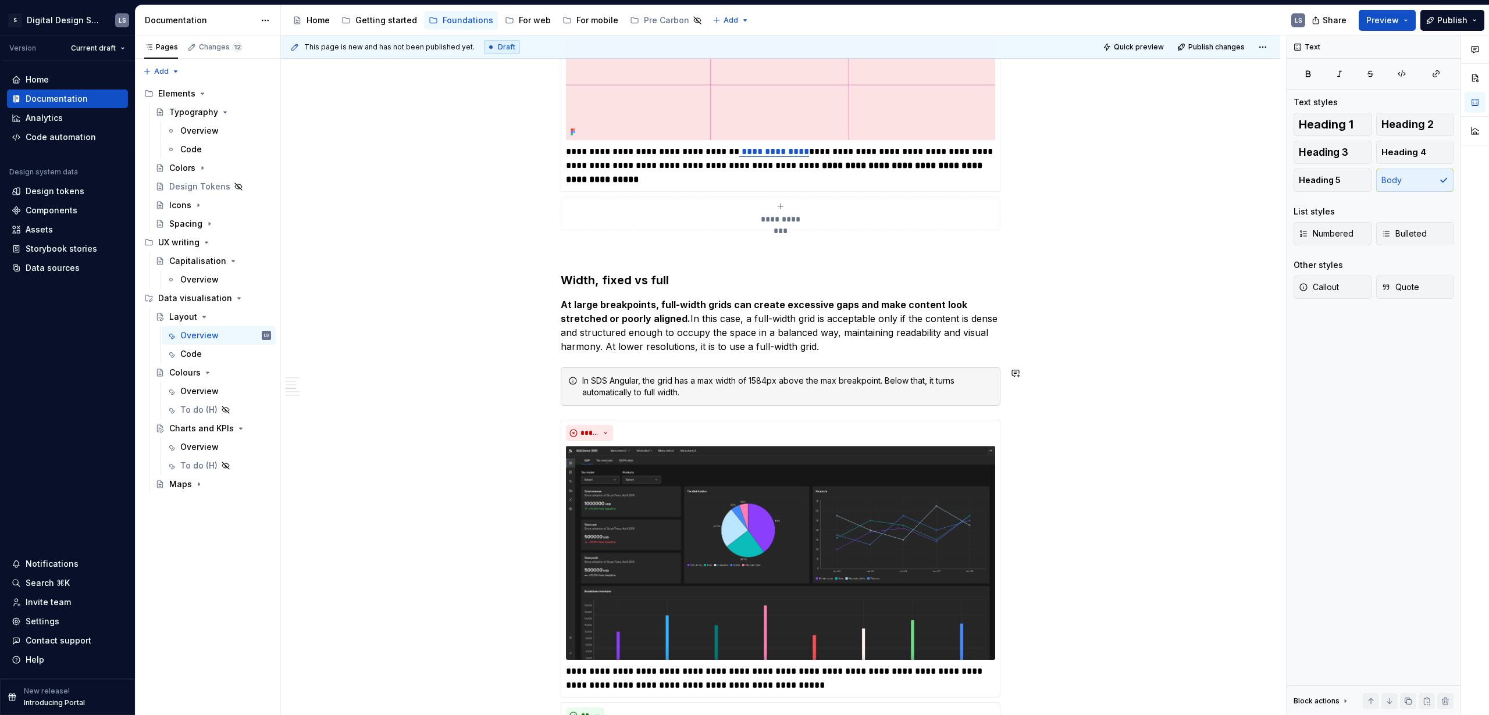
click at [869, 414] on div "**********" at bounding box center [780, 558] width 999 height 2720
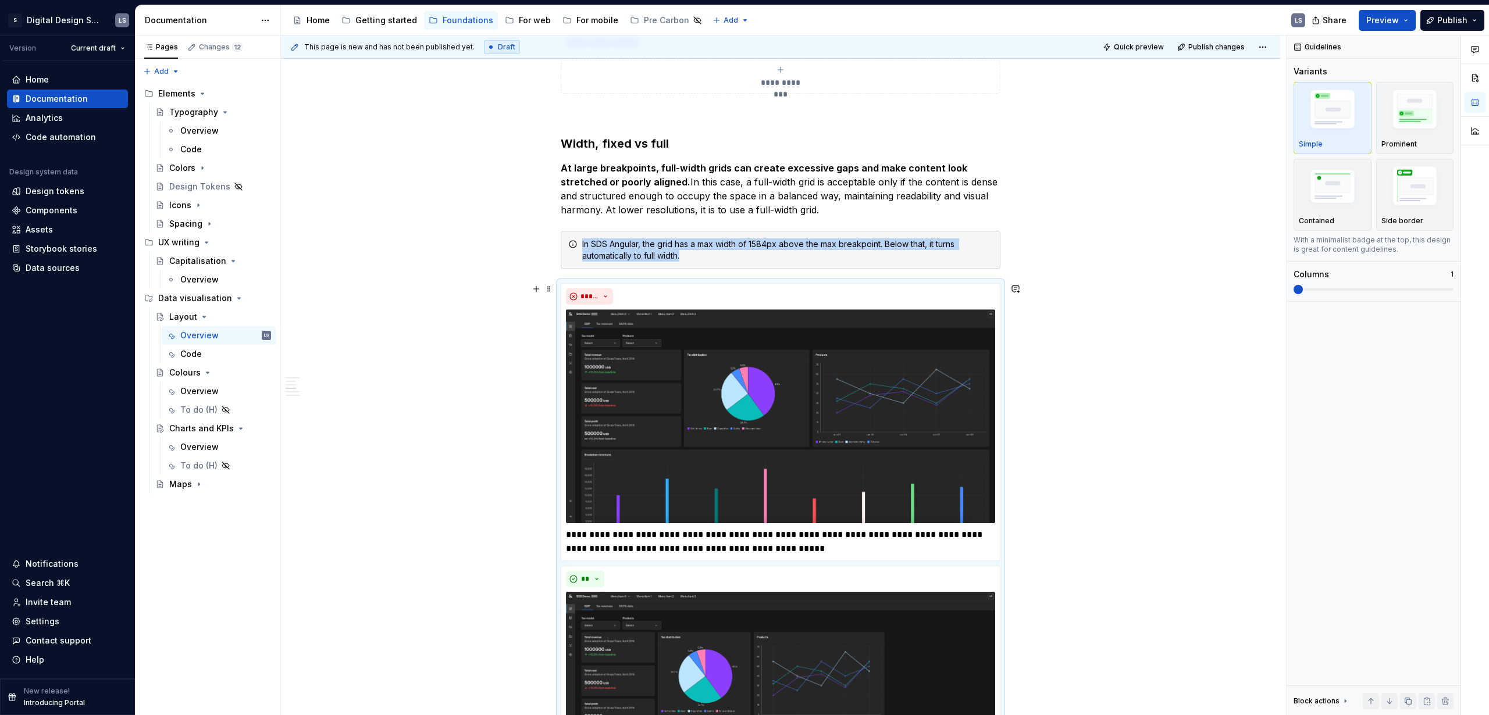
scroll to position [1133, 0]
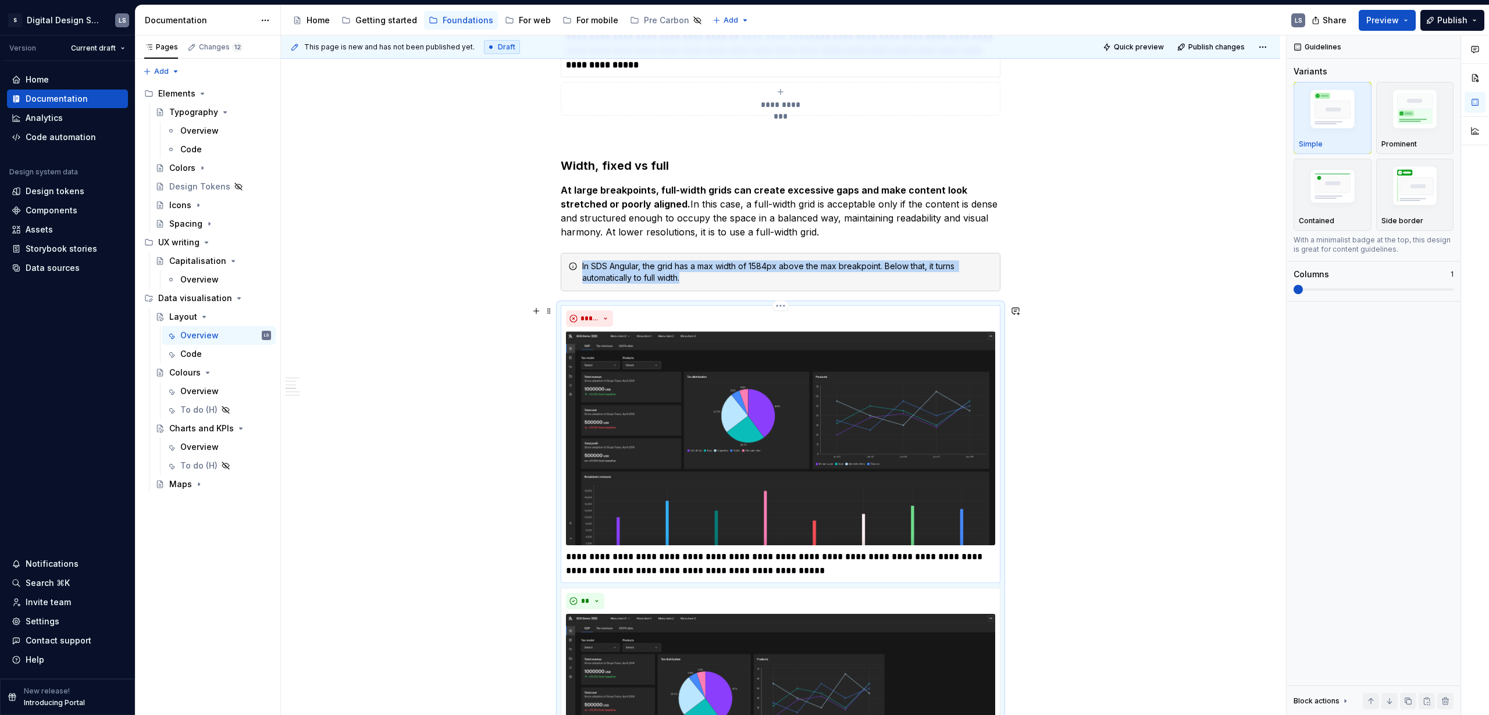
drag, startPoint x: 807, startPoint y: 565, endPoint x: 819, endPoint y: 569, distance: 13.1
click at [807, 434] on p "**********" at bounding box center [780, 564] width 429 height 28
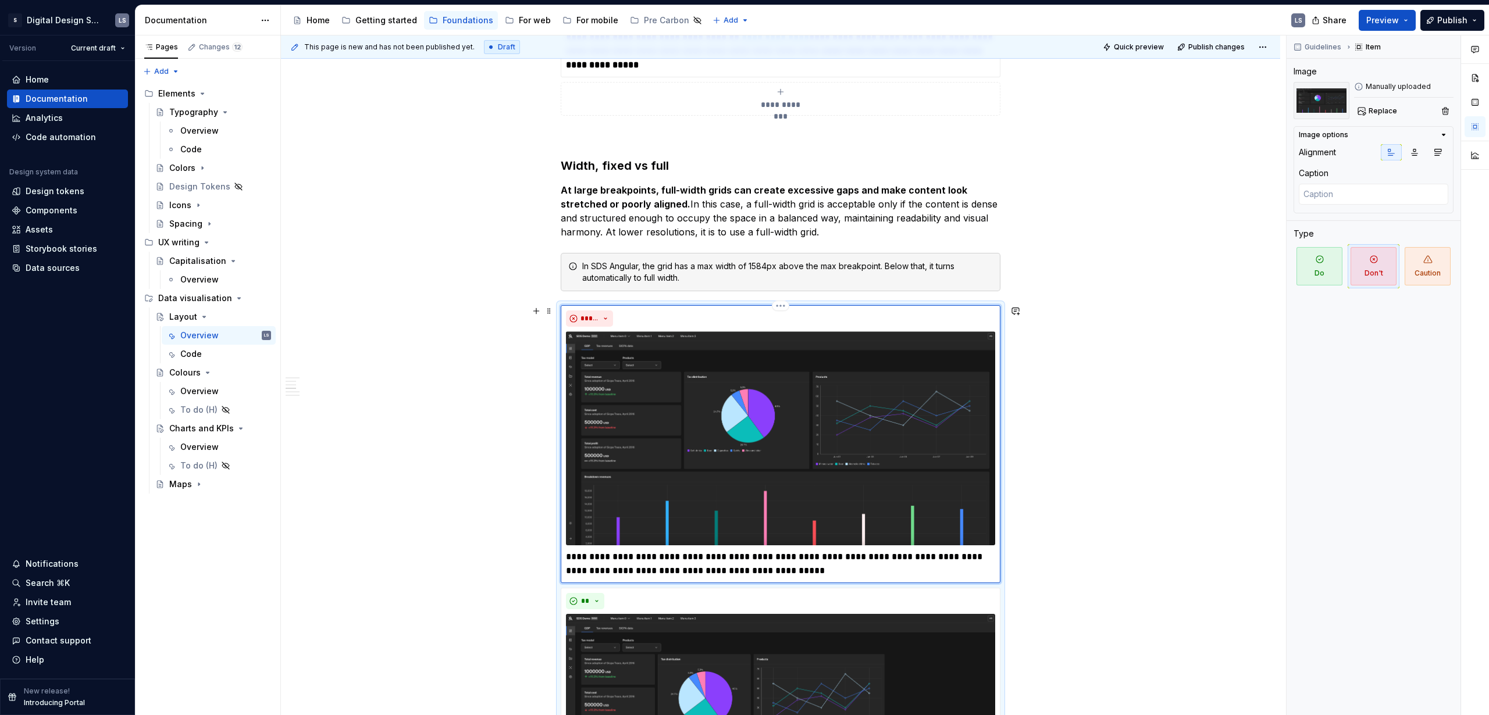
click at [819, 434] on p "**********" at bounding box center [780, 564] width 429 height 28
type textarea "*"
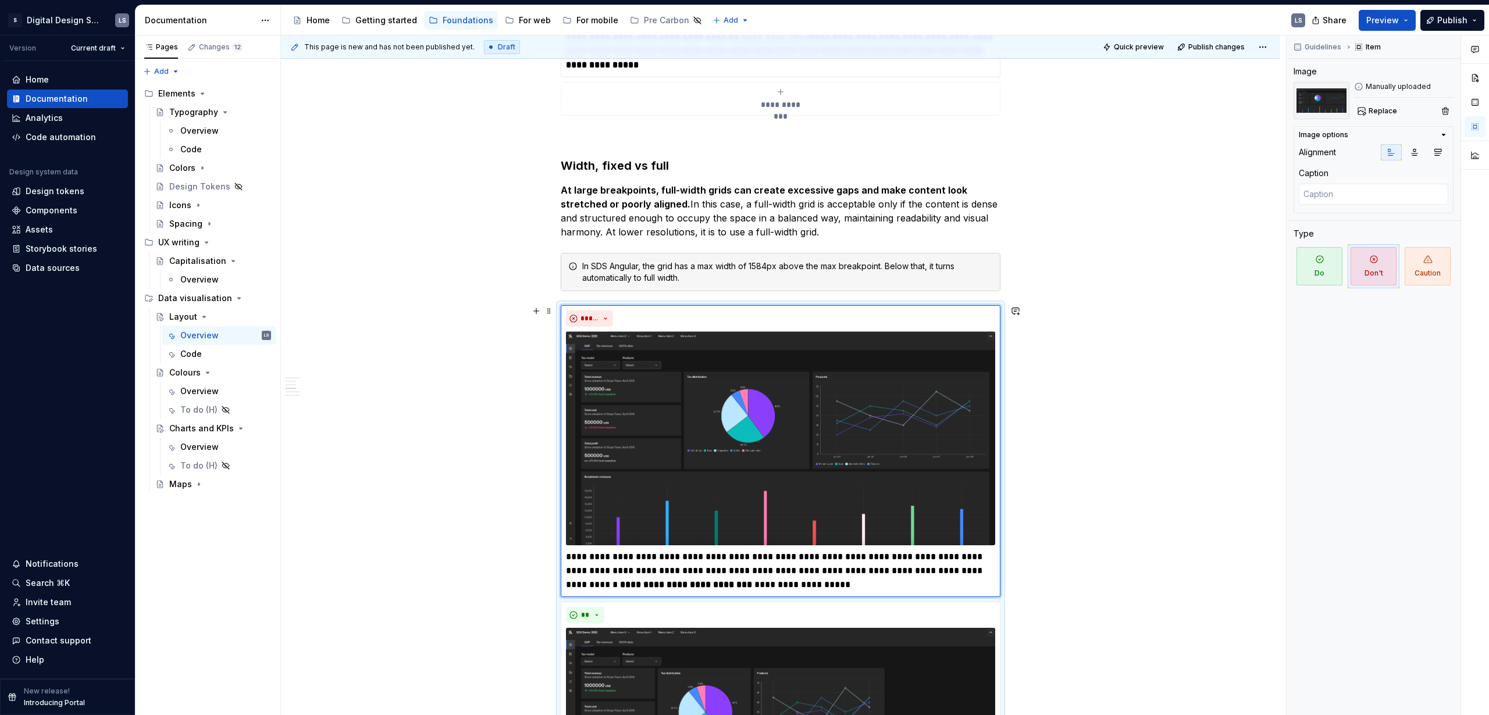
click at [869, 434] on div "**********" at bounding box center [780, 450] width 999 height 2734
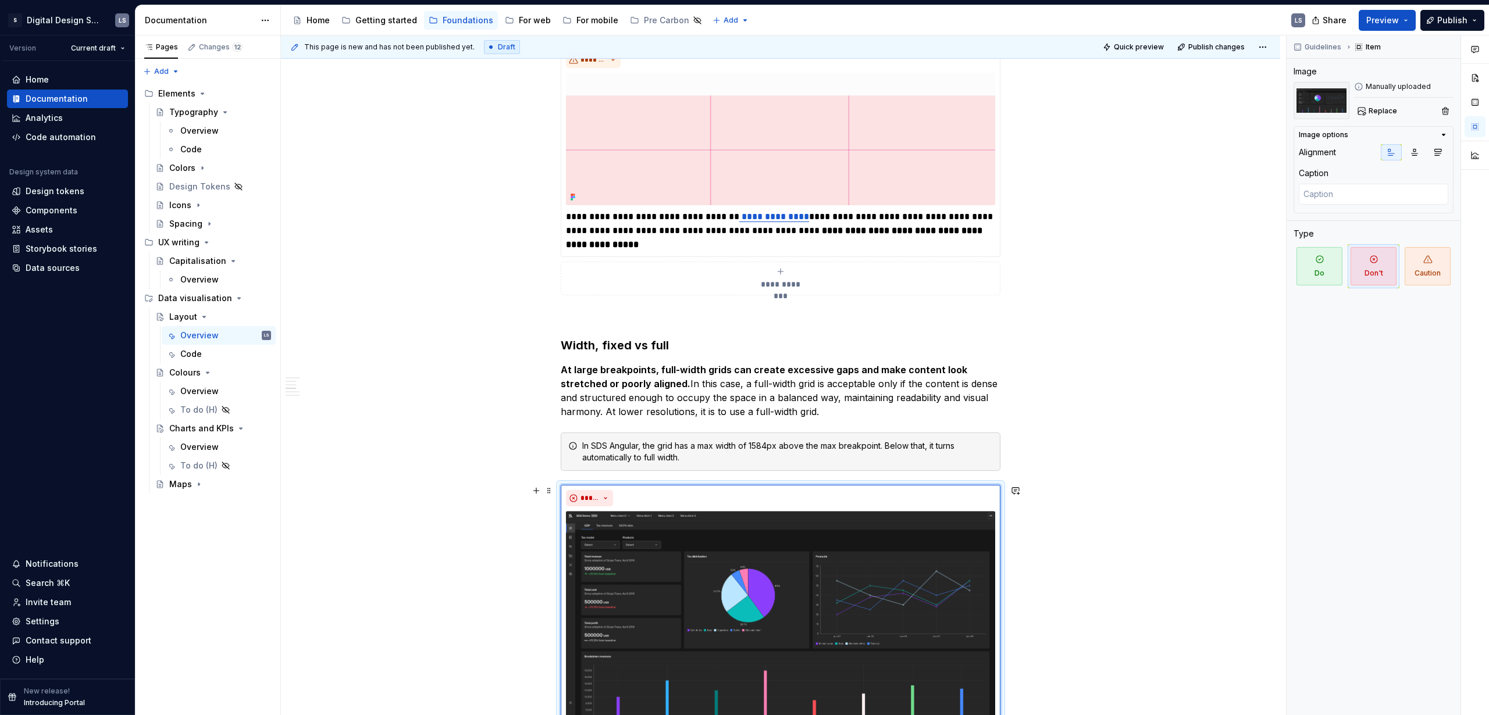
scroll to position [925, 0]
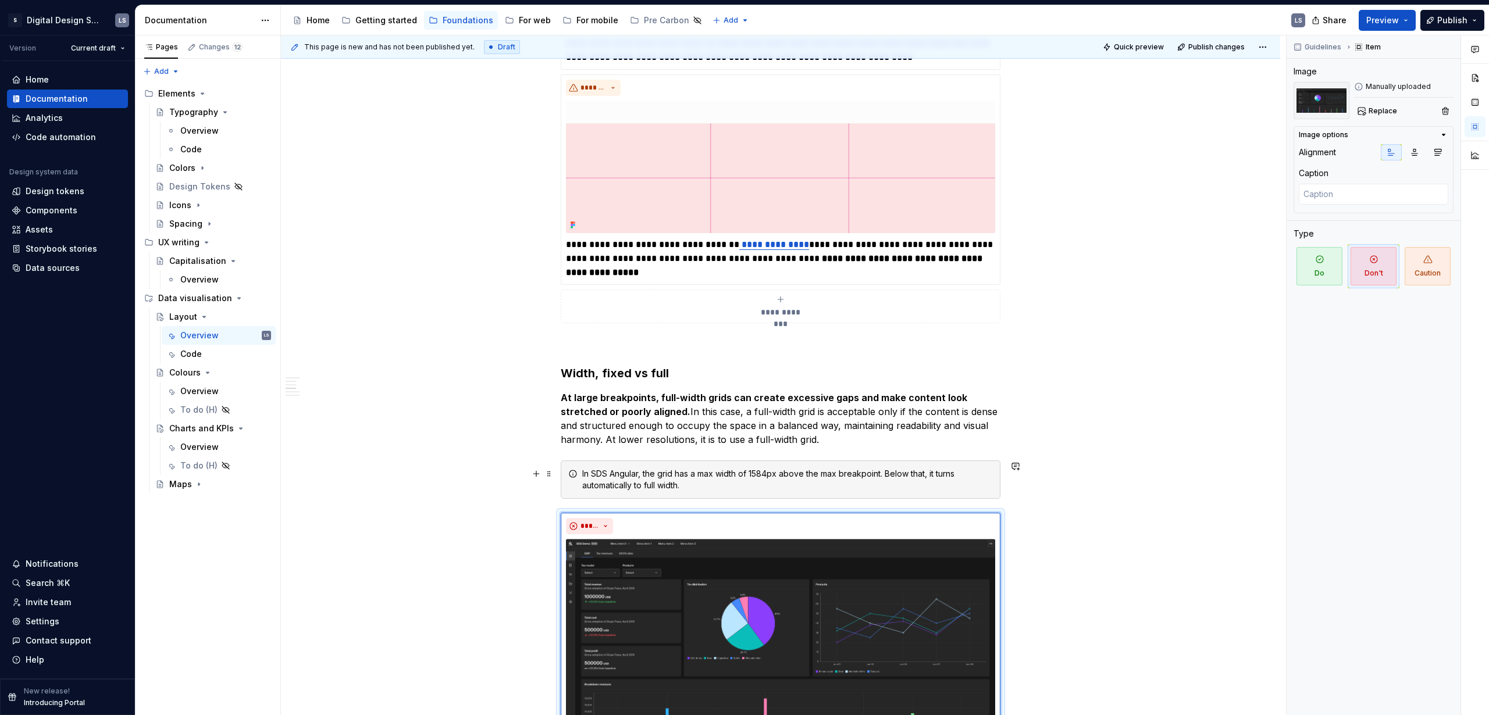
click at [669, 434] on div "In SDS Angular, the grid has a max width of 1584px above the max breakpoint. Be…" at bounding box center [787, 479] width 411 height 23
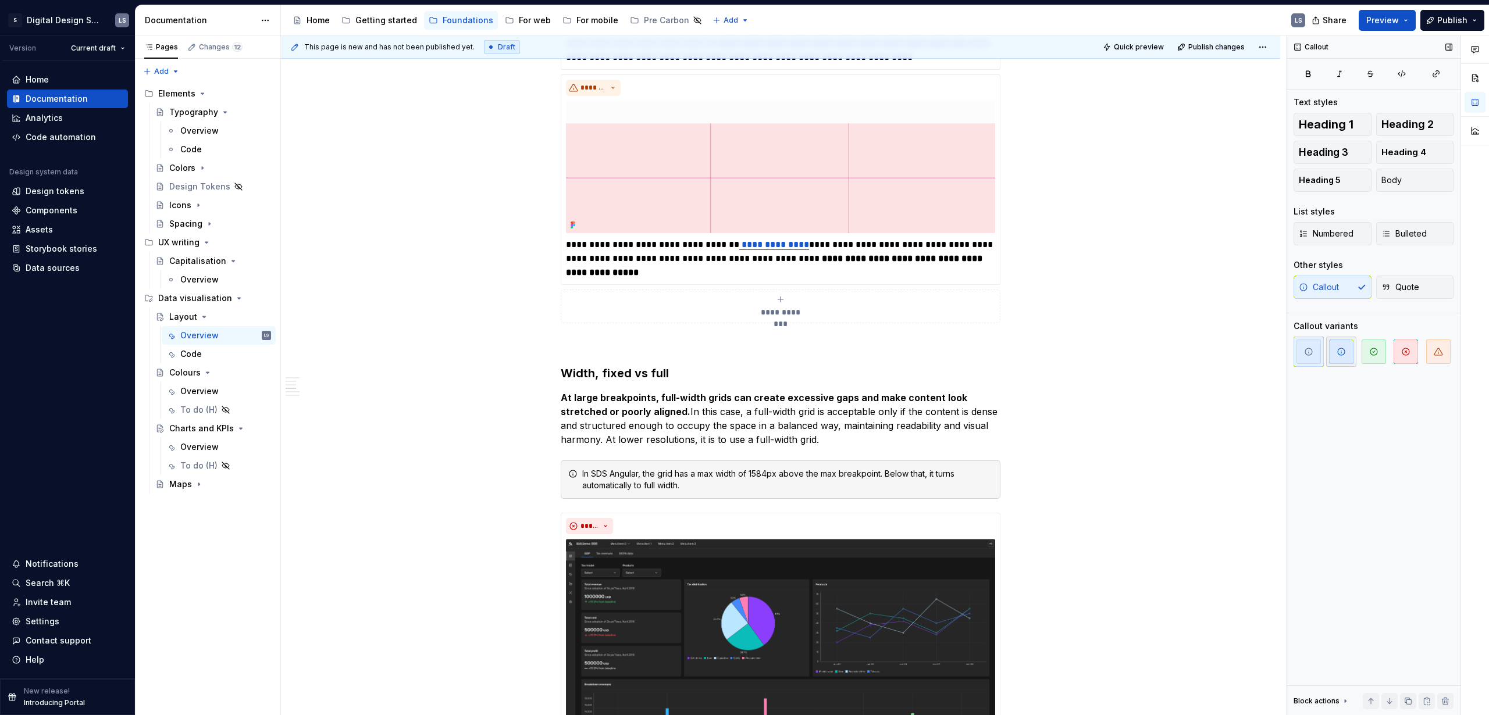
click at [869, 356] on span "button" at bounding box center [1341, 352] width 24 height 24
click at [869, 434] on div "**********" at bounding box center [780, 658] width 999 height 2734
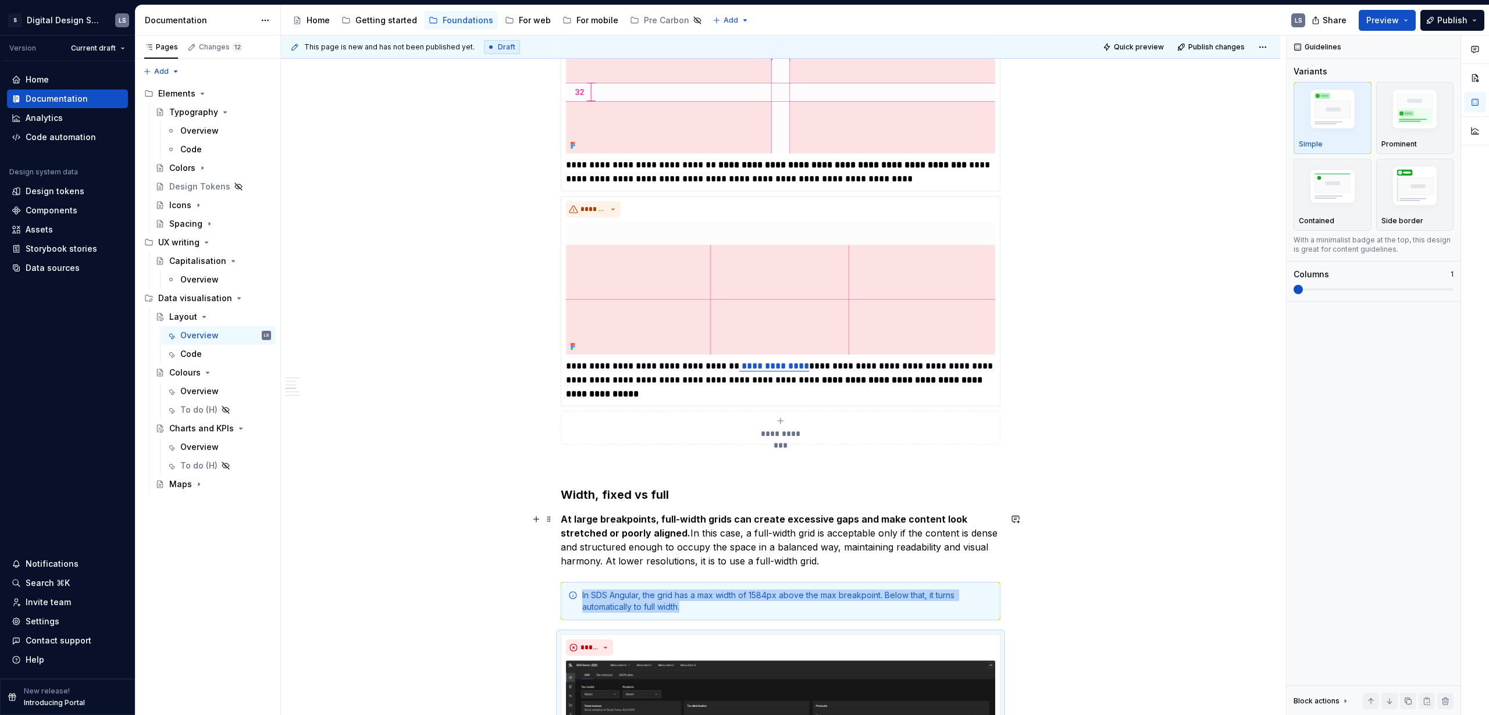
scroll to position [797, 0]
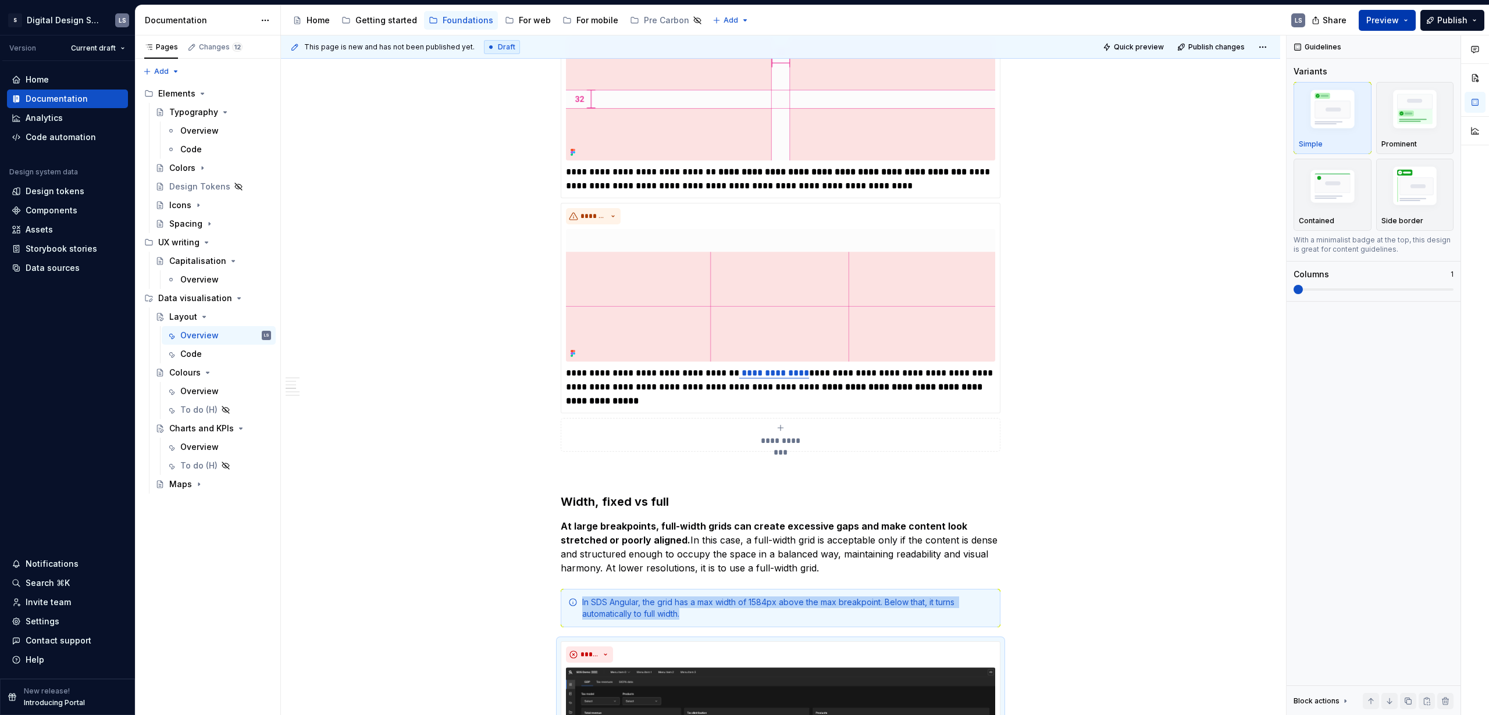
click at [869, 18] on span "Preview" at bounding box center [1382, 21] width 33 height 12
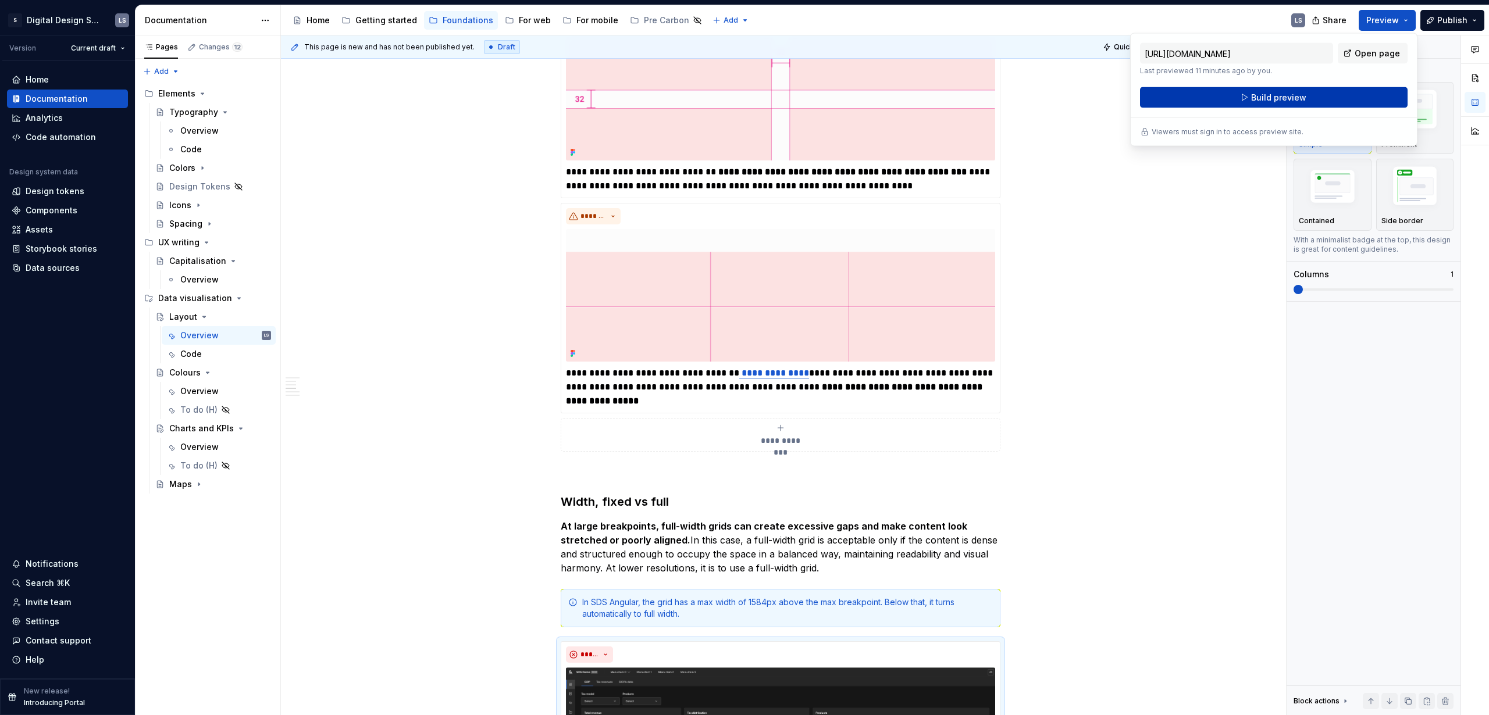
click at [869, 97] on span "Build preview" at bounding box center [1278, 98] width 55 height 12
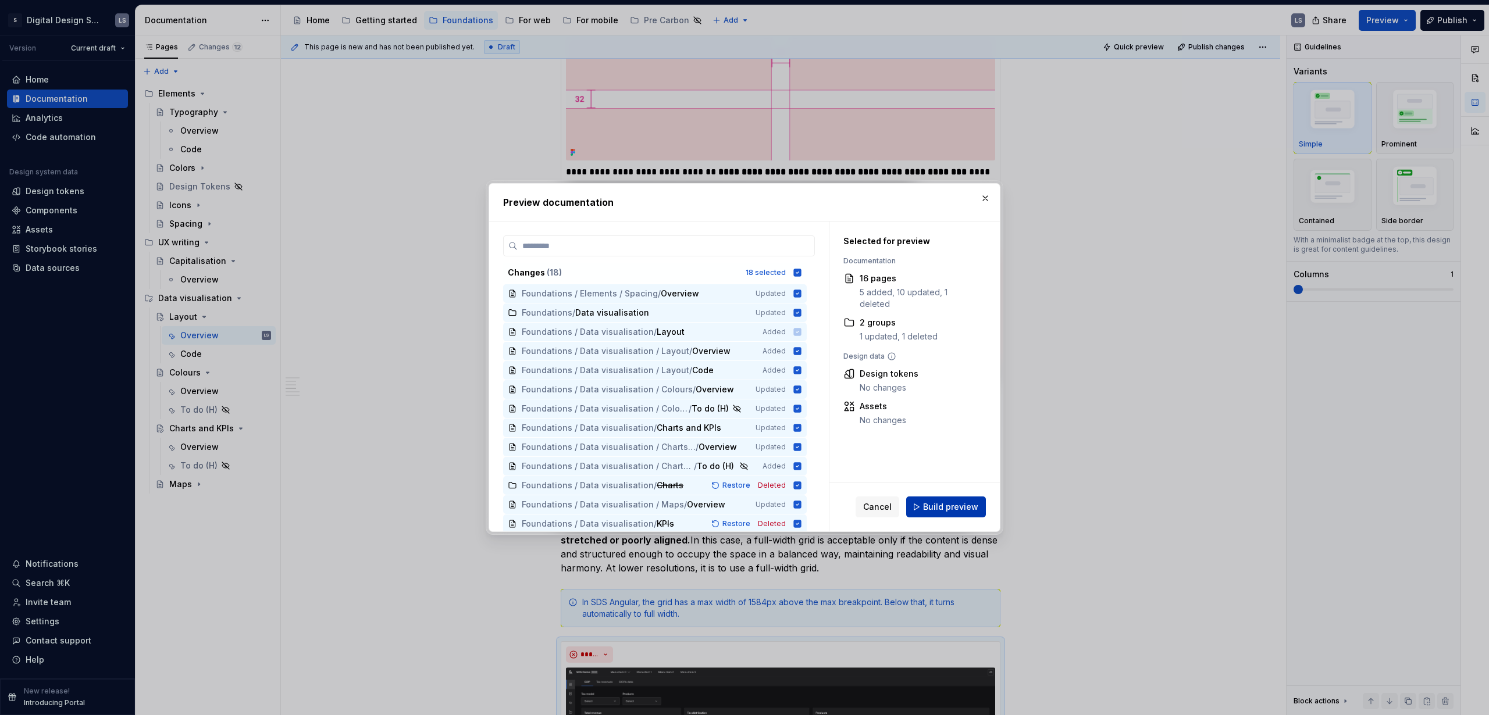
click at [869, 434] on span "Build preview" at bounding box center [950, 507] width 55 height 12
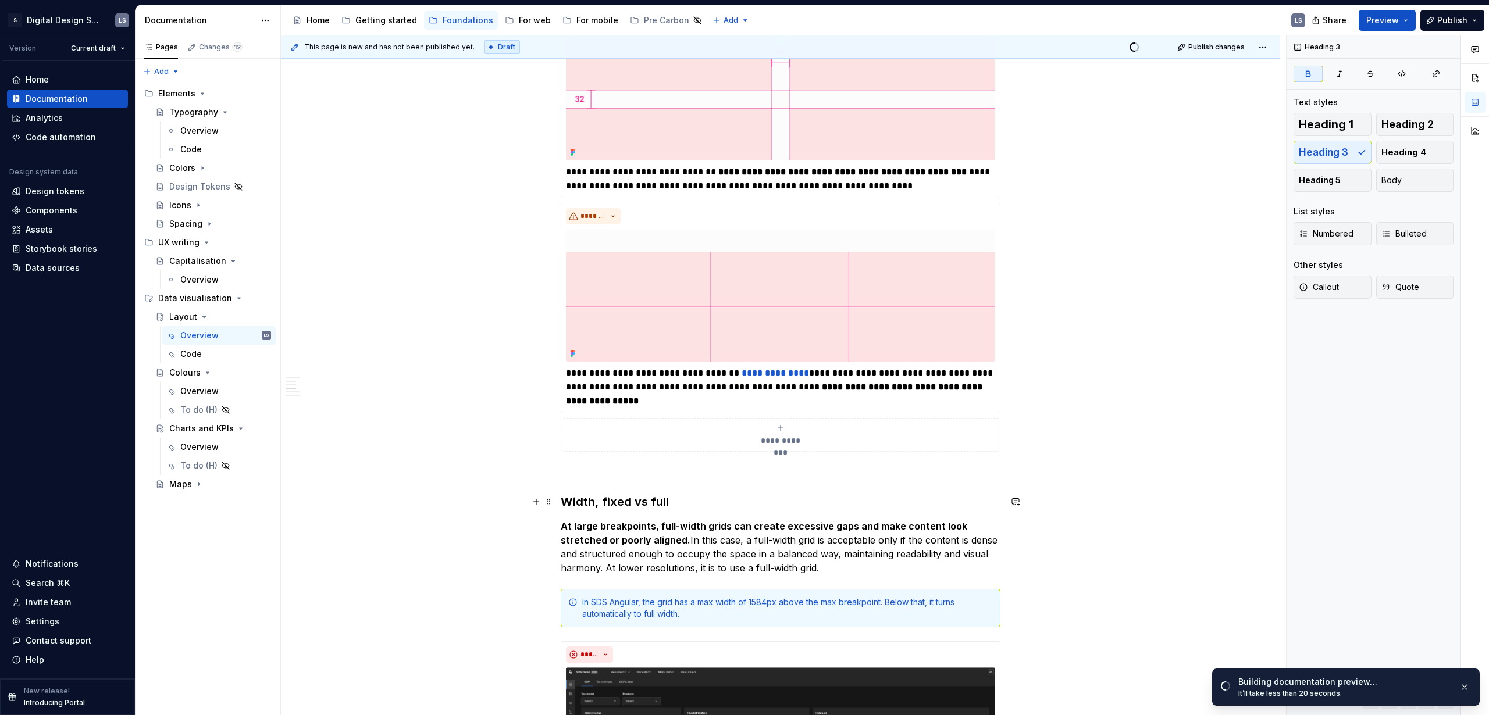
click at [593, 434] on strong "Width, fixed vs full" at bounding box center [615, 502] width 108 height 14
click at [577, 434] on strong "Width, fixed vs full" at bounding box center [615, 502] width 108 height 14
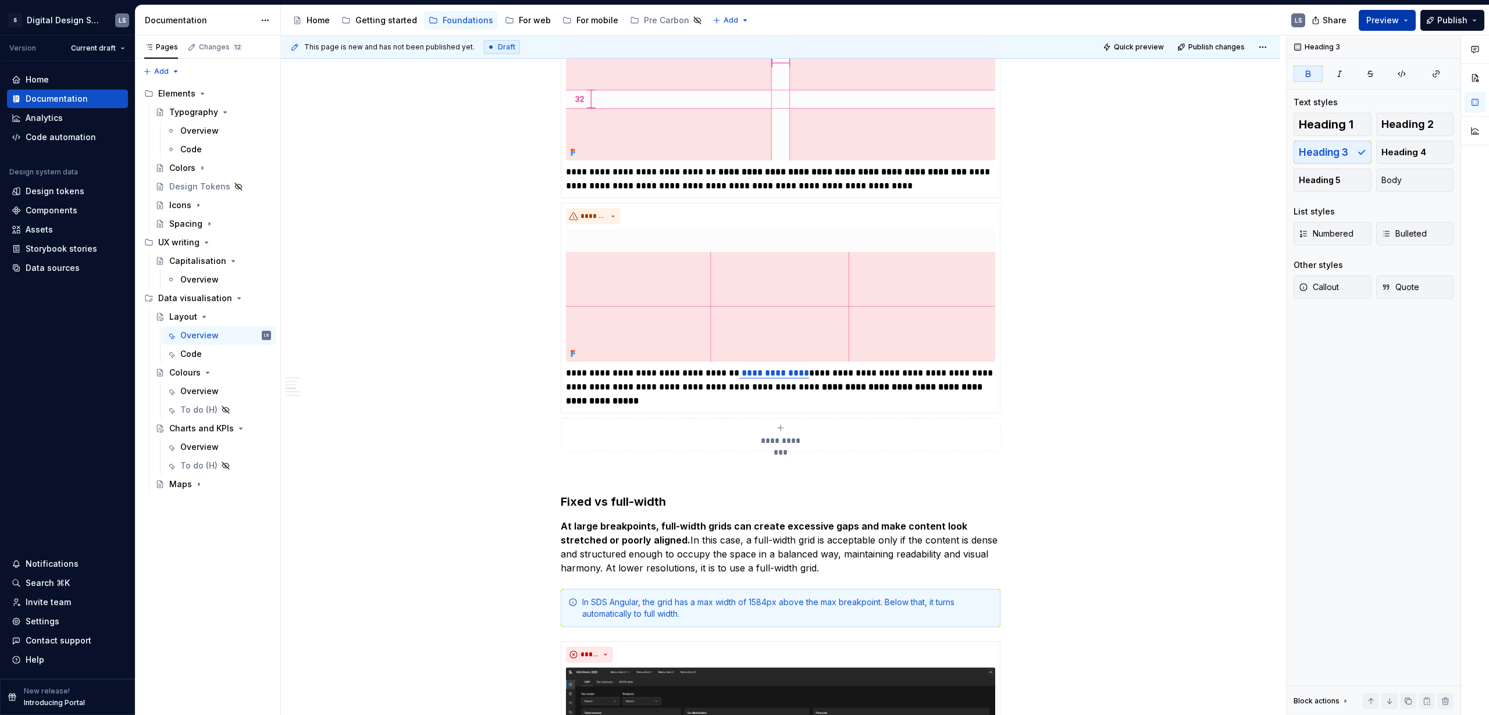
click at [869, 27] on button "Preview" at bounding box center [1386, 20] width 57 height 21
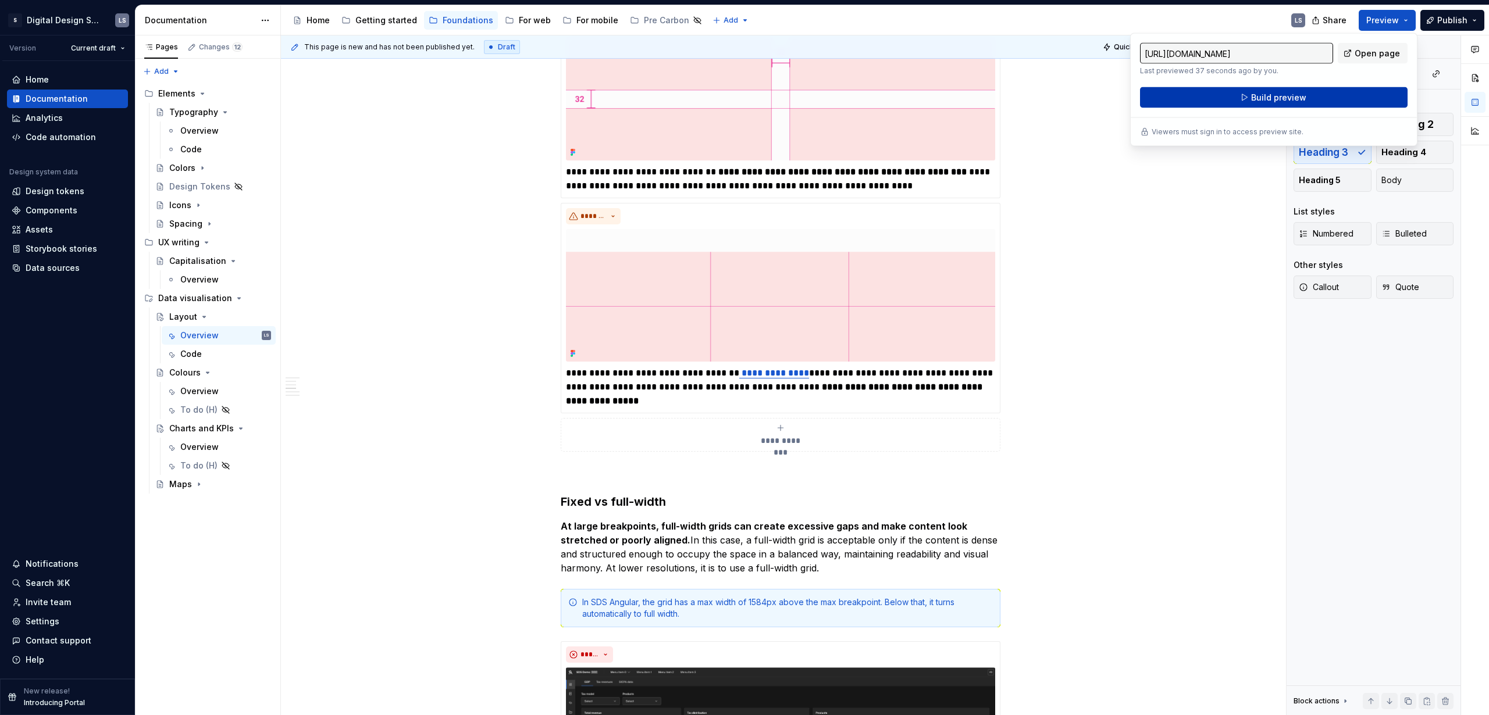
click at [869, 98] on button "Build preview" at bounding box center [1273, 97] width 267 height 21
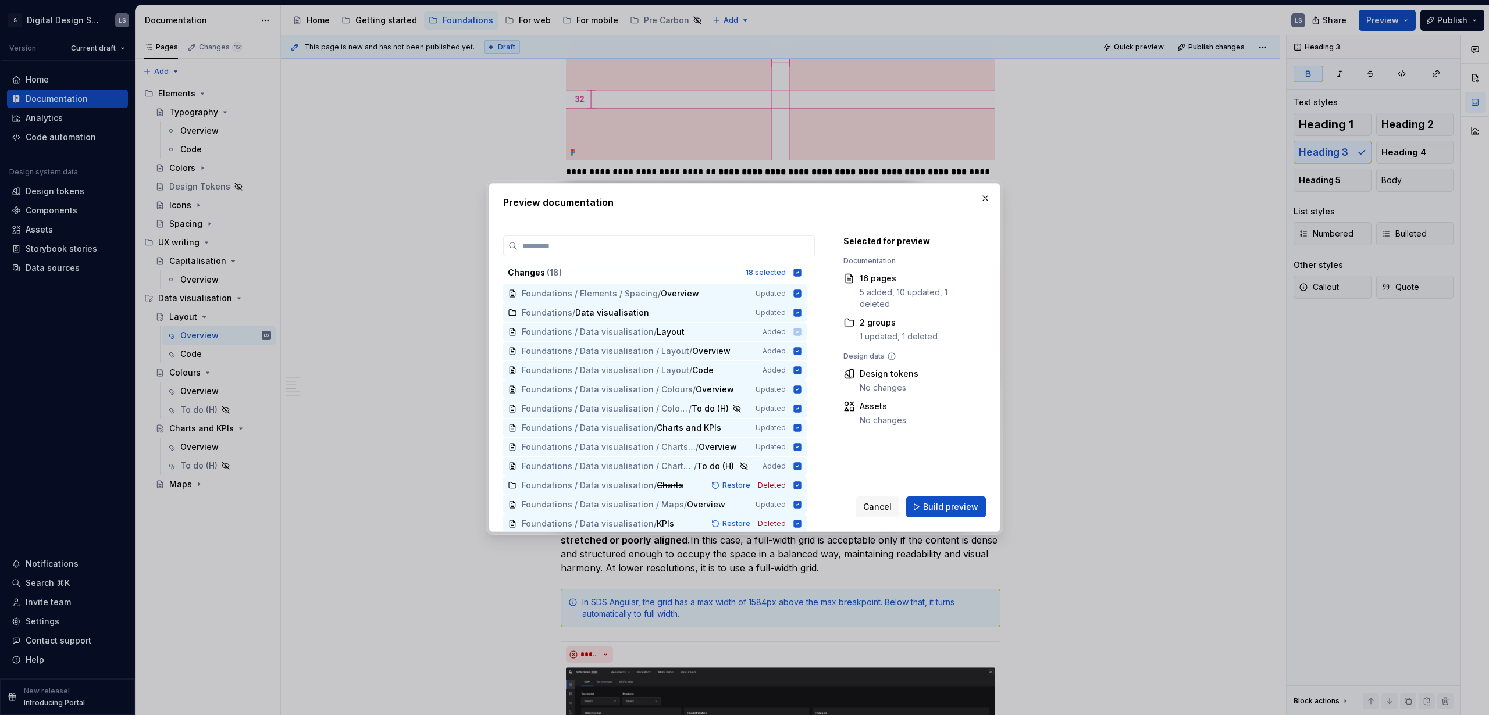
click at [869, 434] on div "Cancel Build preview" at bounding box center [914, 507] width 170 height 49
click at [869, 434] on span "Build preview" at bounding box center [950, 507] width 55 height 12
type textarea "*"
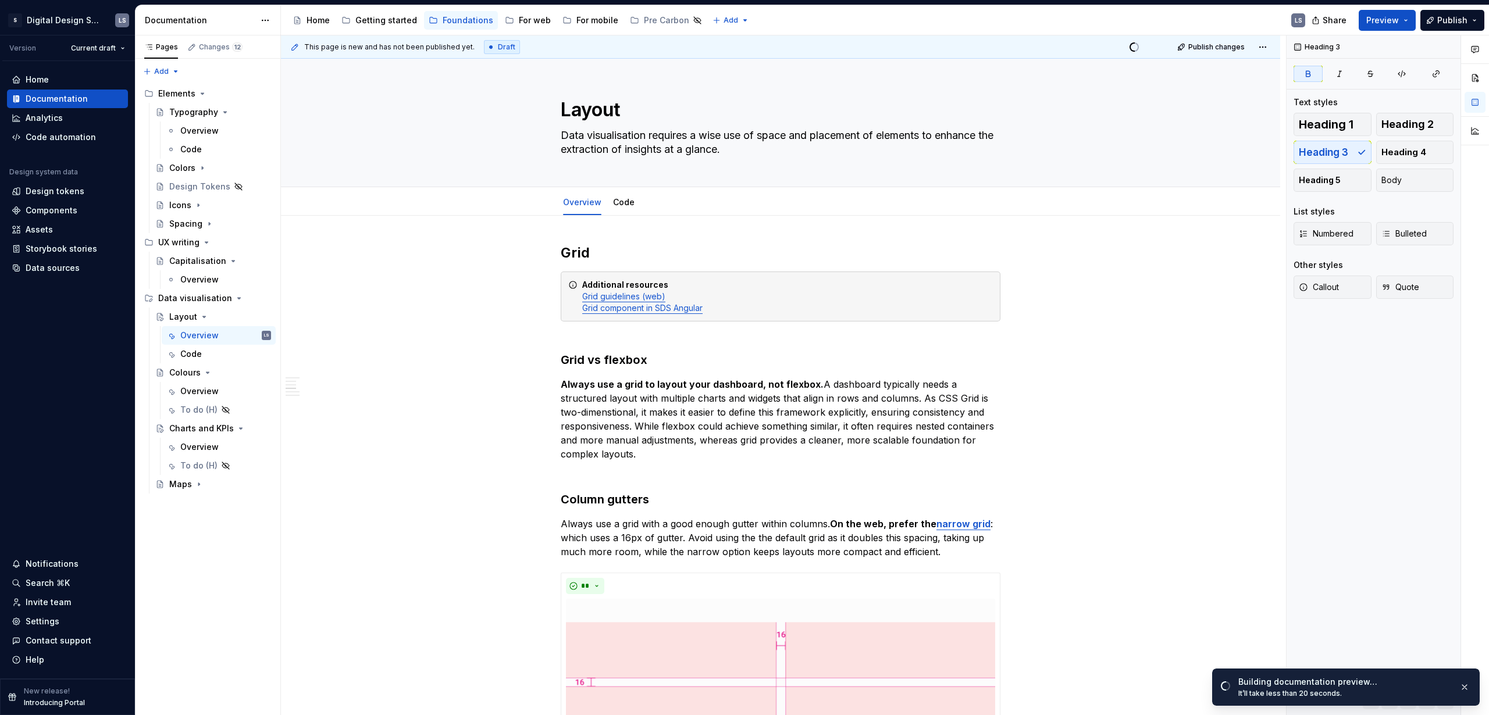
scroll to position [797, 0]
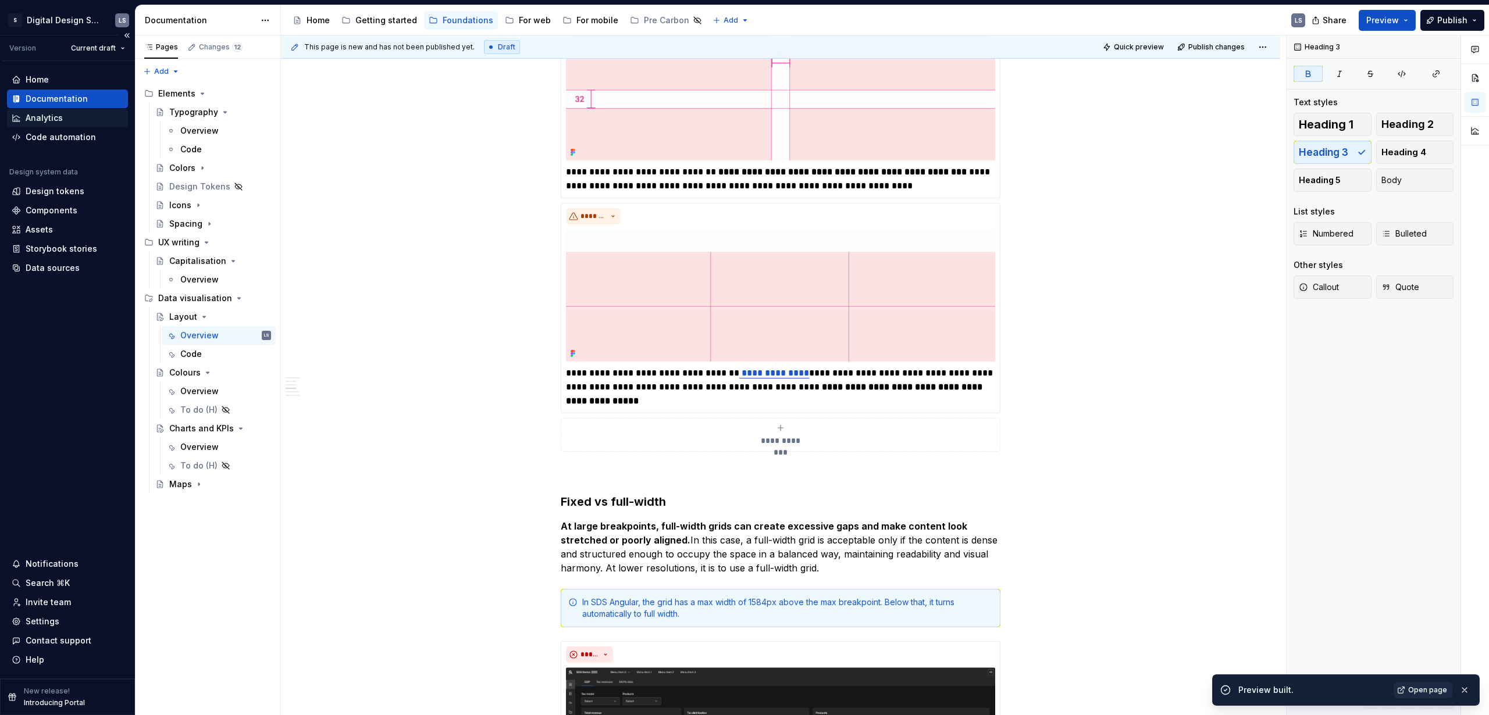
type textarea "*"
click at [267, 23] on html "2560px x 1230px S Digital Design System LS Version Current draft Home Documenta…" at bounding box center [744, 357] width 1489 height 715
click at [288, 123] on div "Documentation settings" at bounding box center [331, 121] width 110 height 12
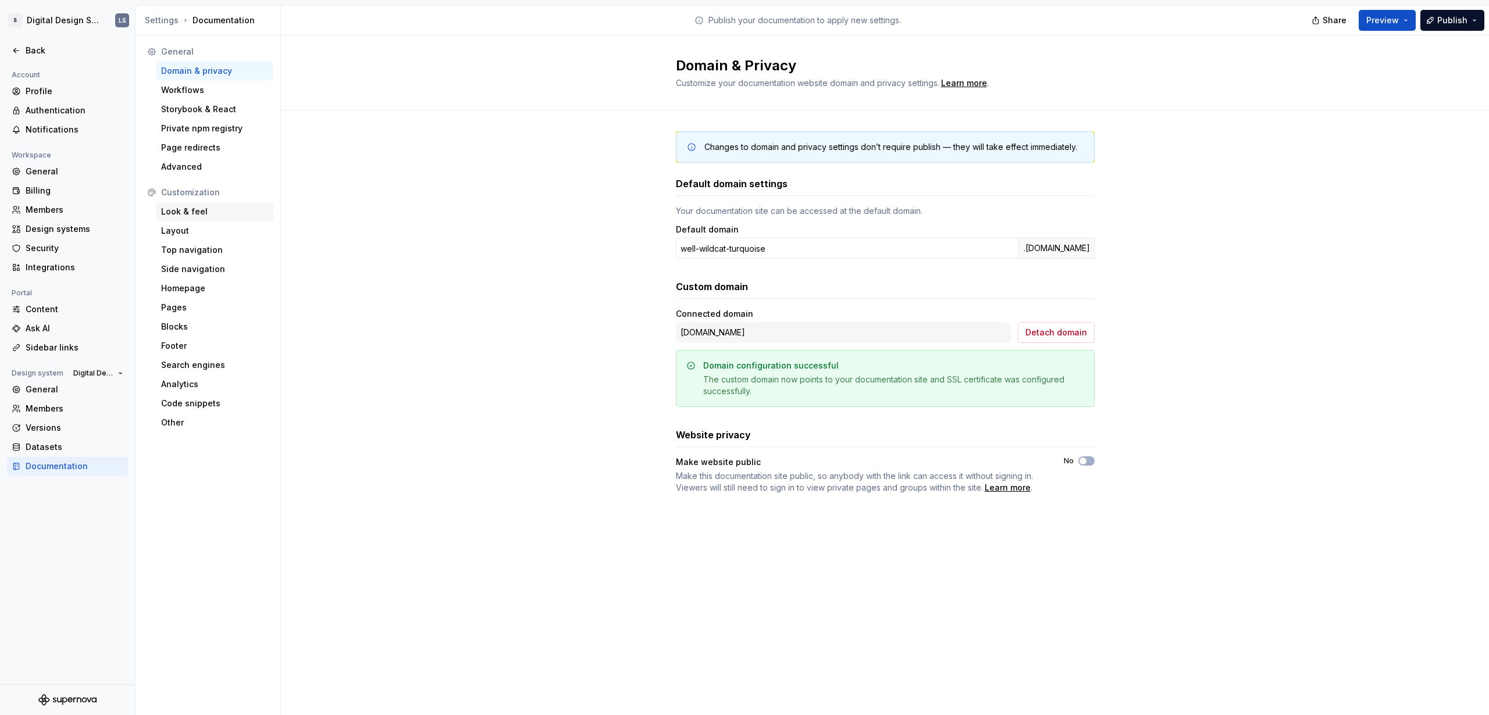
click at [195, 205] on div "Look & feel" at bounding box center [214, 211] width 117 height 19
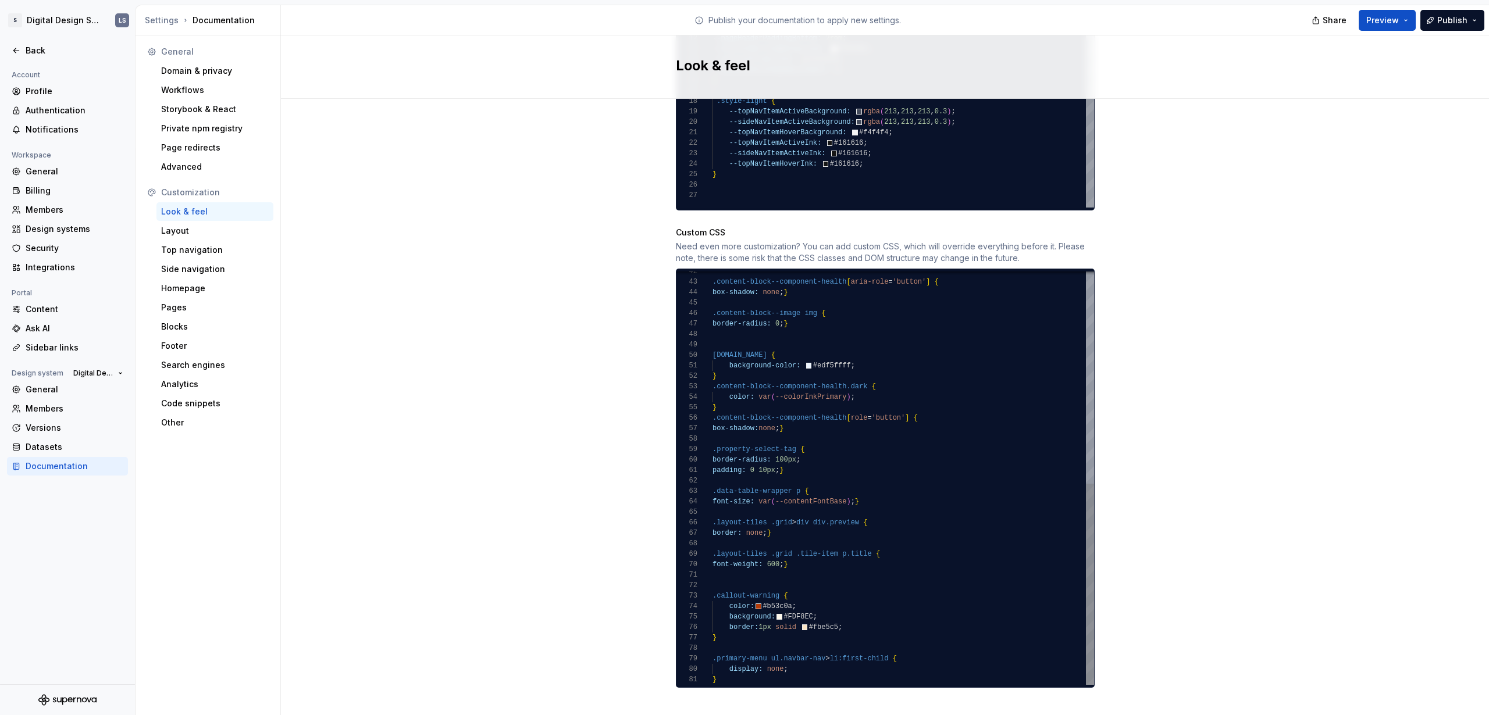
scroll to position [0, 3]
click at [735, 663] on div ".content-block--component-health [ aria-role = 'button' ] { box-shadow: none ; …" at bounding box center [902, 261] width 381 height 848
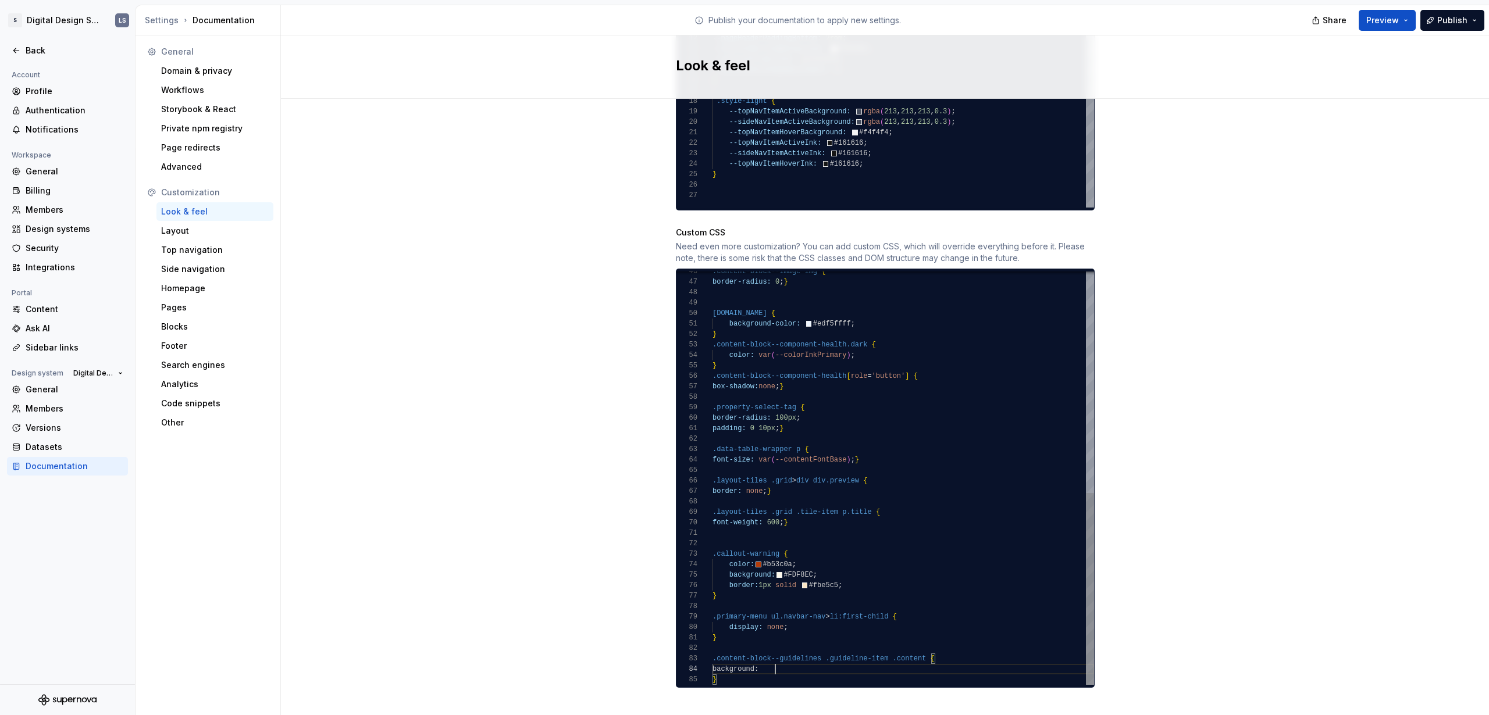
scroll to position [31, 67]
click at [798, 561] on div ".content-block--image img { border-radius: 0 ; } element.style { background-col…" at bounding box center [902, 240] width 381 height 890
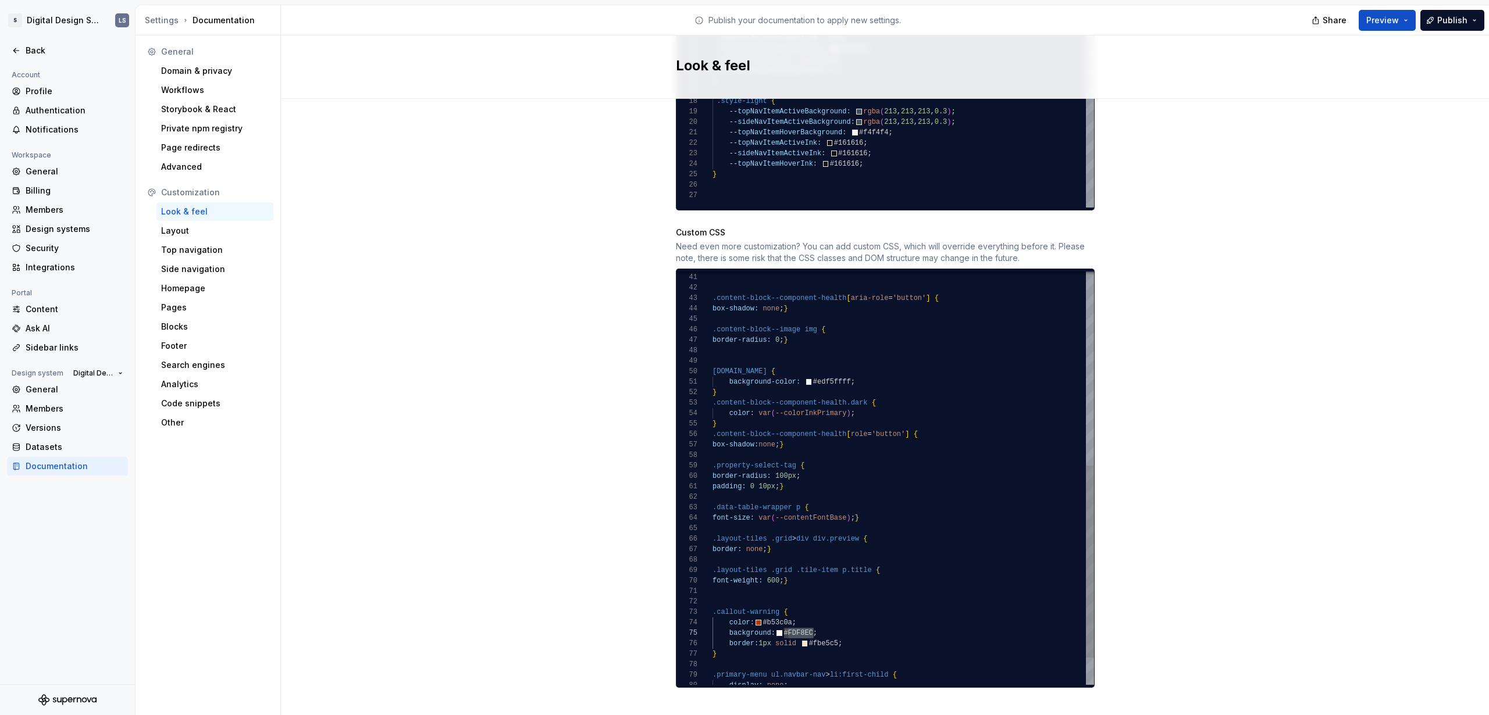
click at [819, 368] on div ".content-block--image img { border-radius: 0 ; } element.style { background-col…" at bounding box center [902, 298] width 381 height 890
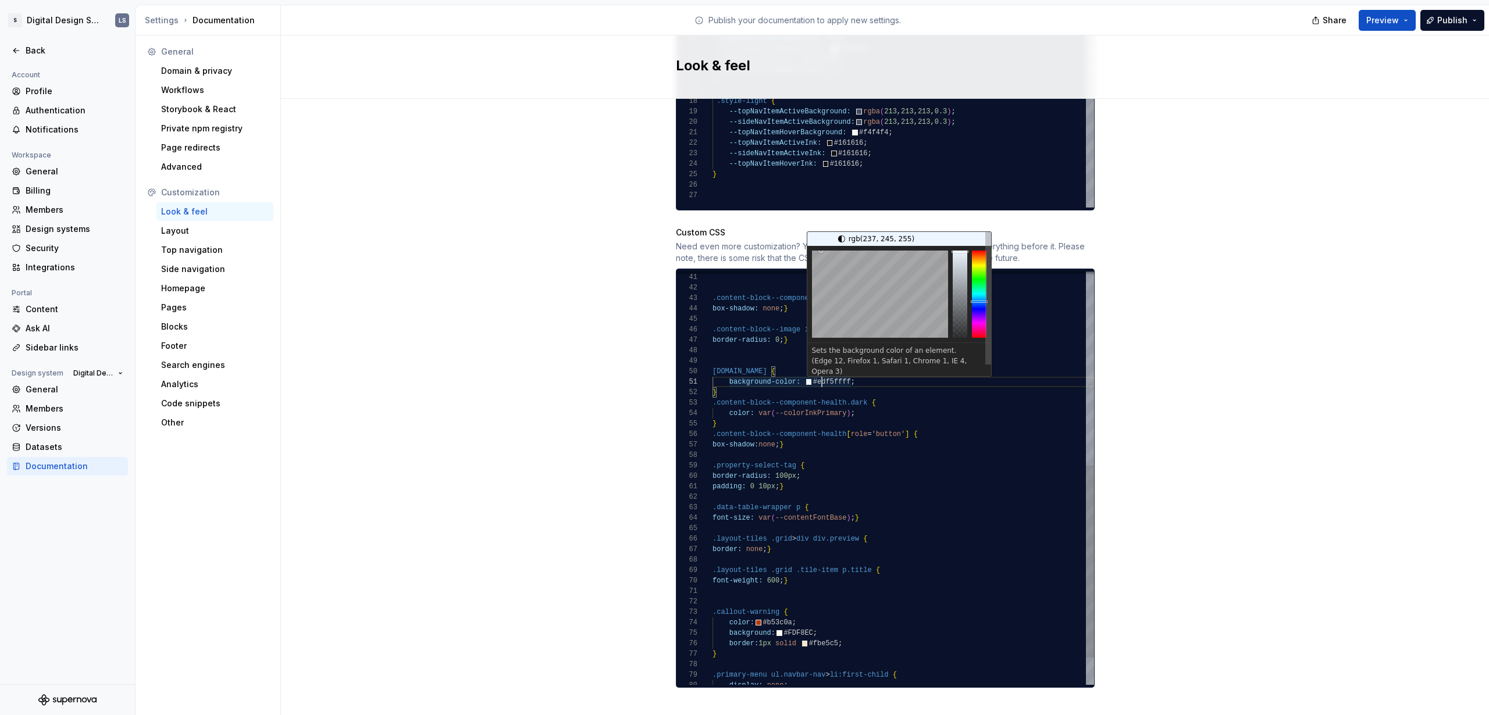
click at [819, 368] on div ".content-block--image img { border-radius: 0 ; } element.style { background-col…" at bounding box center [902, 298] width 381 height 890
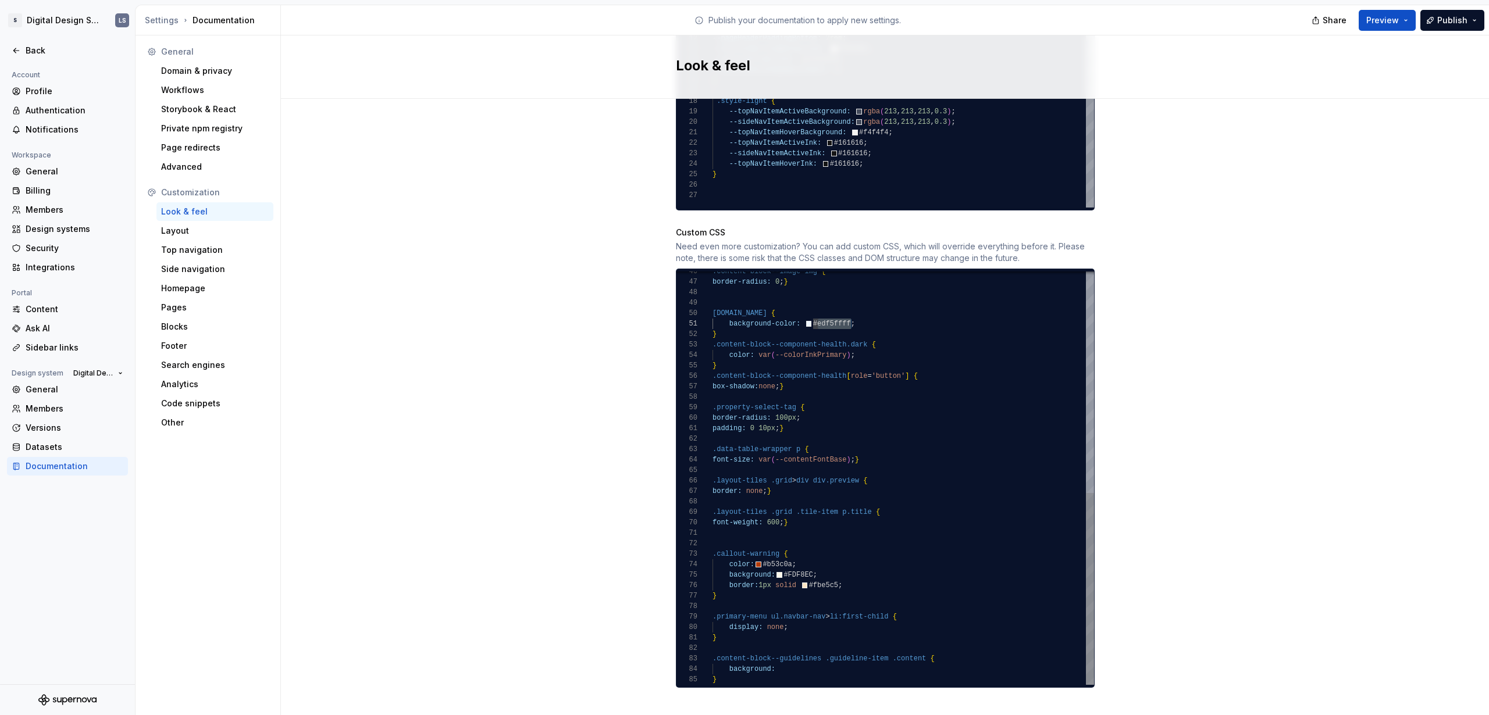
click at [786, 661] on div ".content-block--image img { border-radius: 0 ; } element.style { background-col…" at bounding box center [902, 240] width 381 height 890
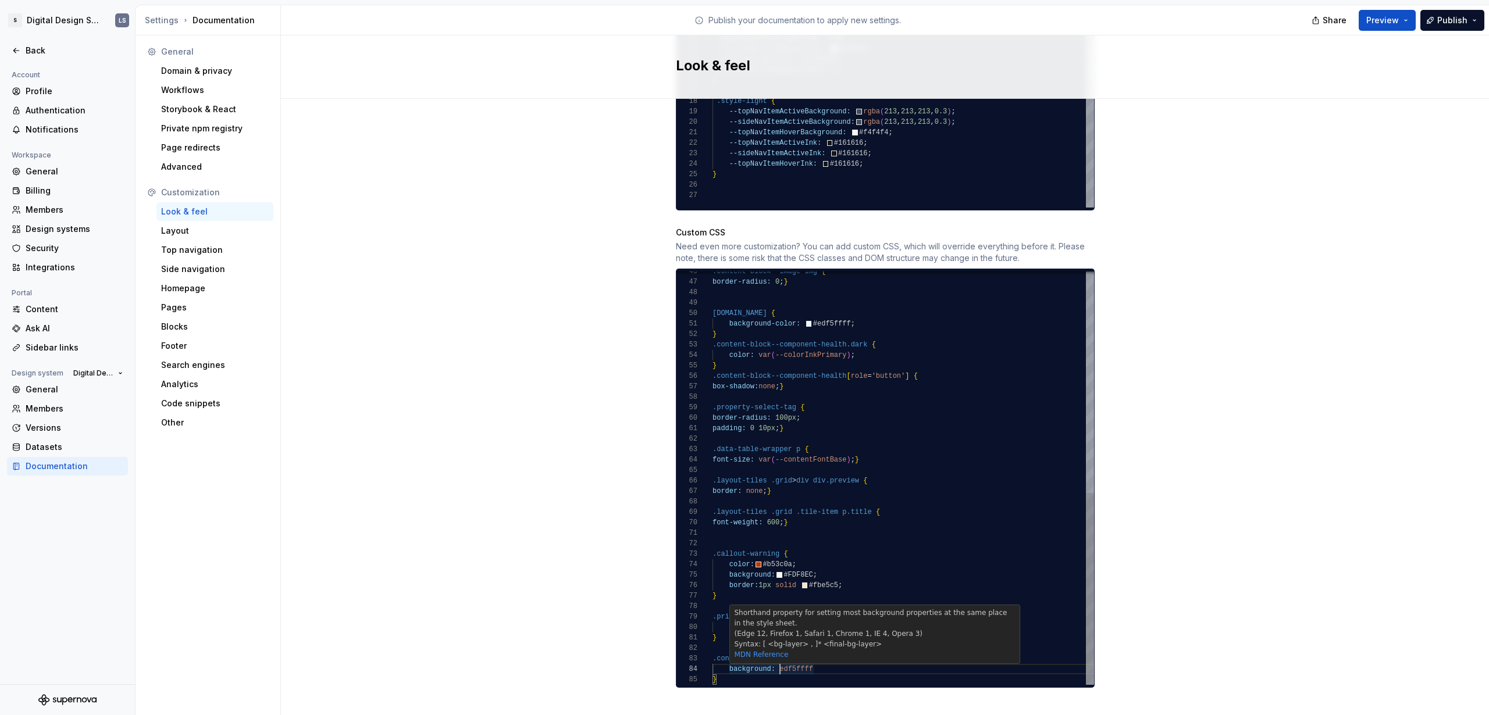
click at [775, 659] on div ".content-block--image img { border-radius: 0 ; } element.style { background-col…" at bounding box center [902, 240] width 381 height 890
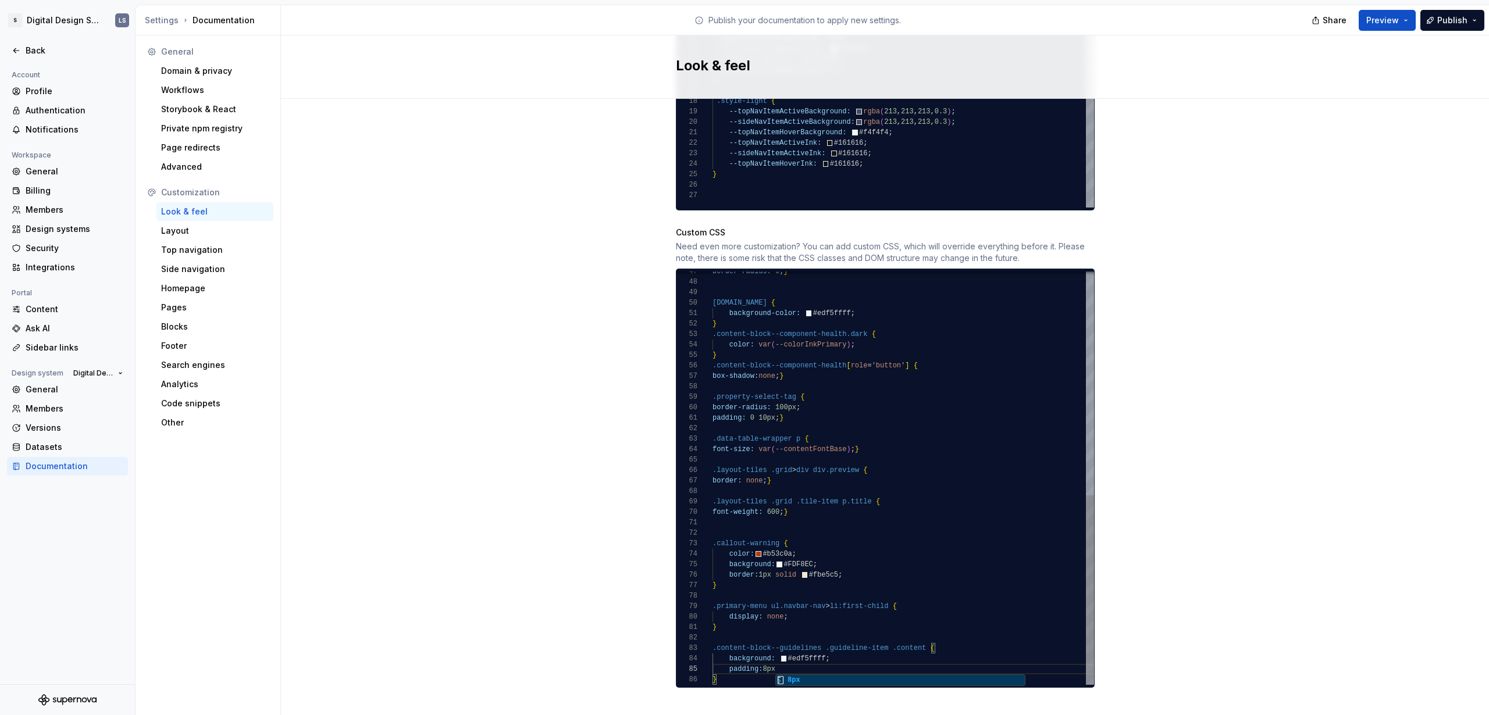
scroll to position [42, 67]
click at [765, 658] on div "border-radius: 0 ; } element.style { background-color: #edf5ffff ; } .content-b…" at bounding box center [902, 235] width 381 height 900
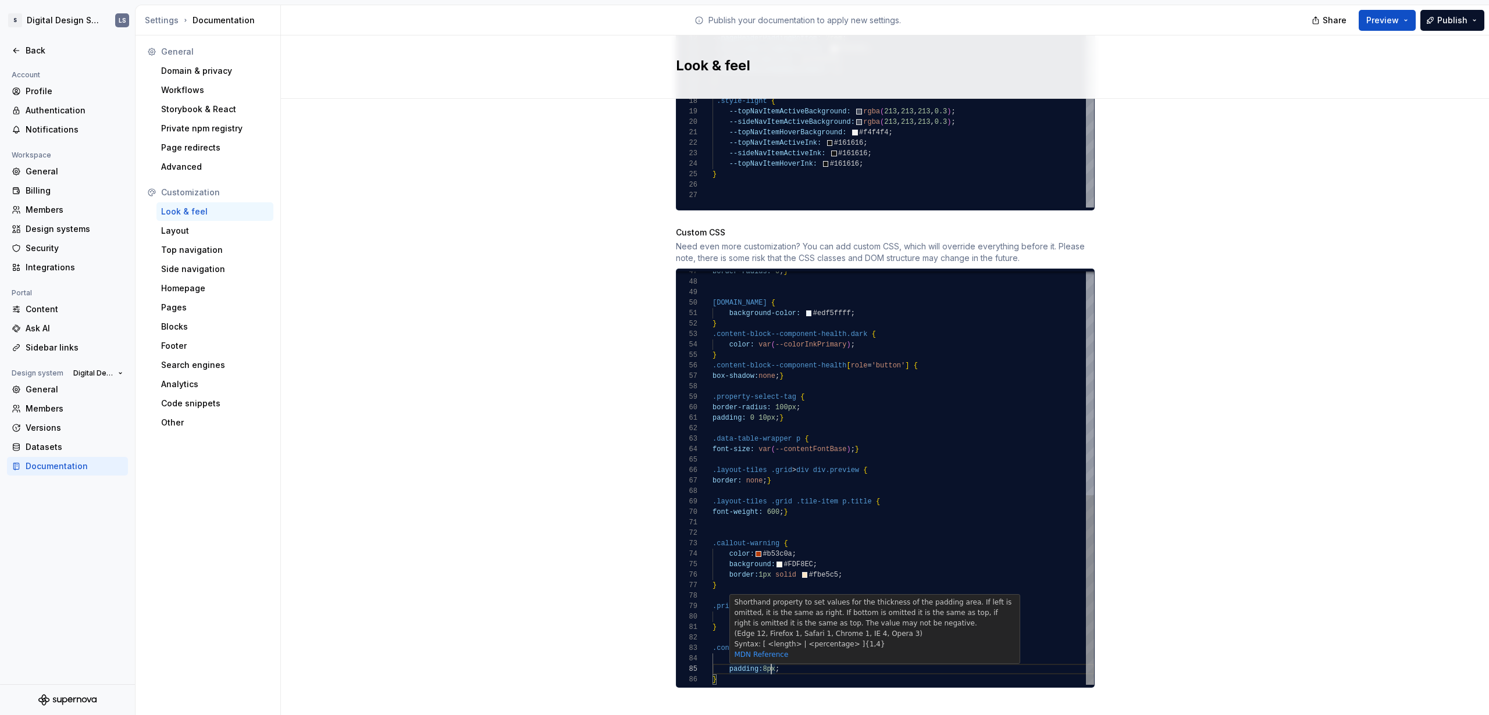
click at [765, 658] on div "border-radius: 0 ; } element.style { background-color: #edf5ffff ; } .content-b…" at bounding box center [902, 235] width 381 height 900
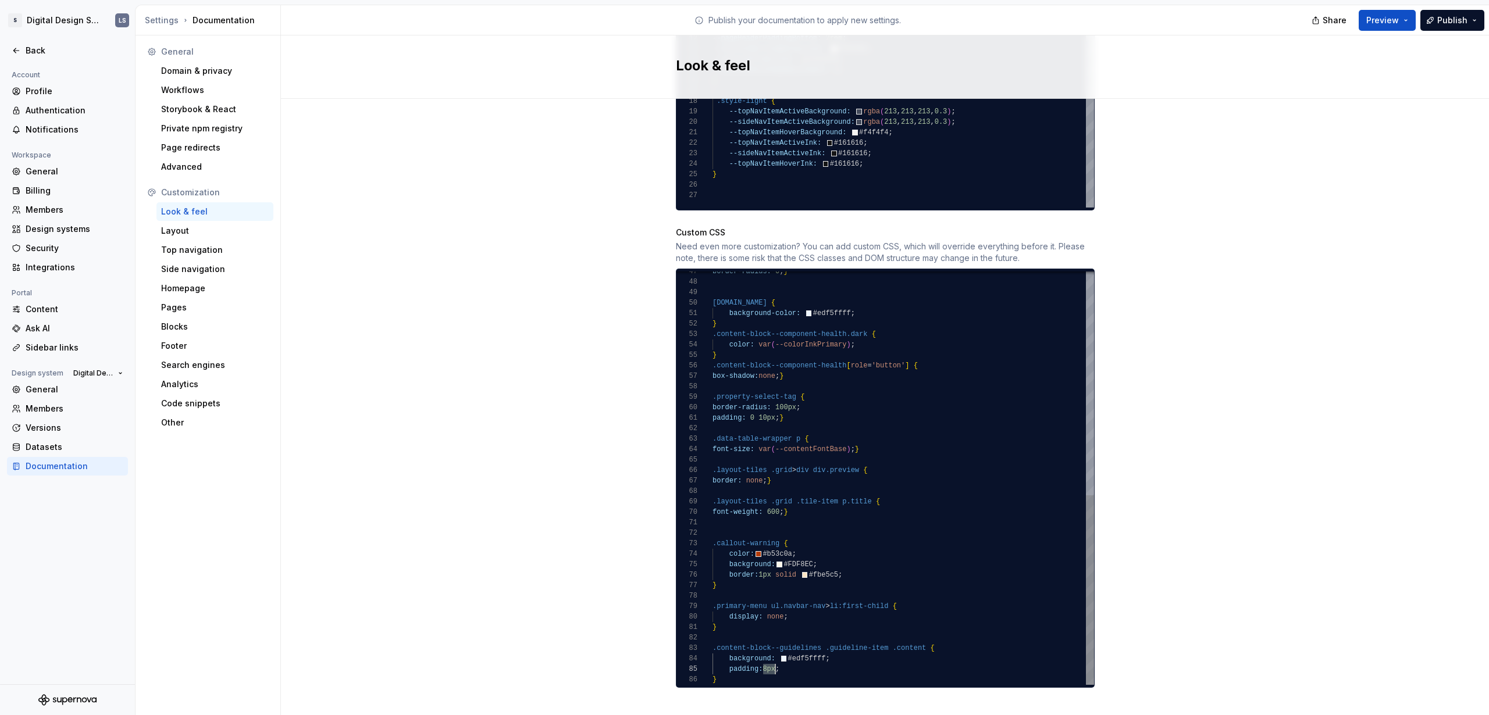
click at [752, 619] on div "border-radius: 0 ; } element.style { background-color: #edf5ffff ; } .content-b…" at bounding box center [902, 235] width 381 height 900
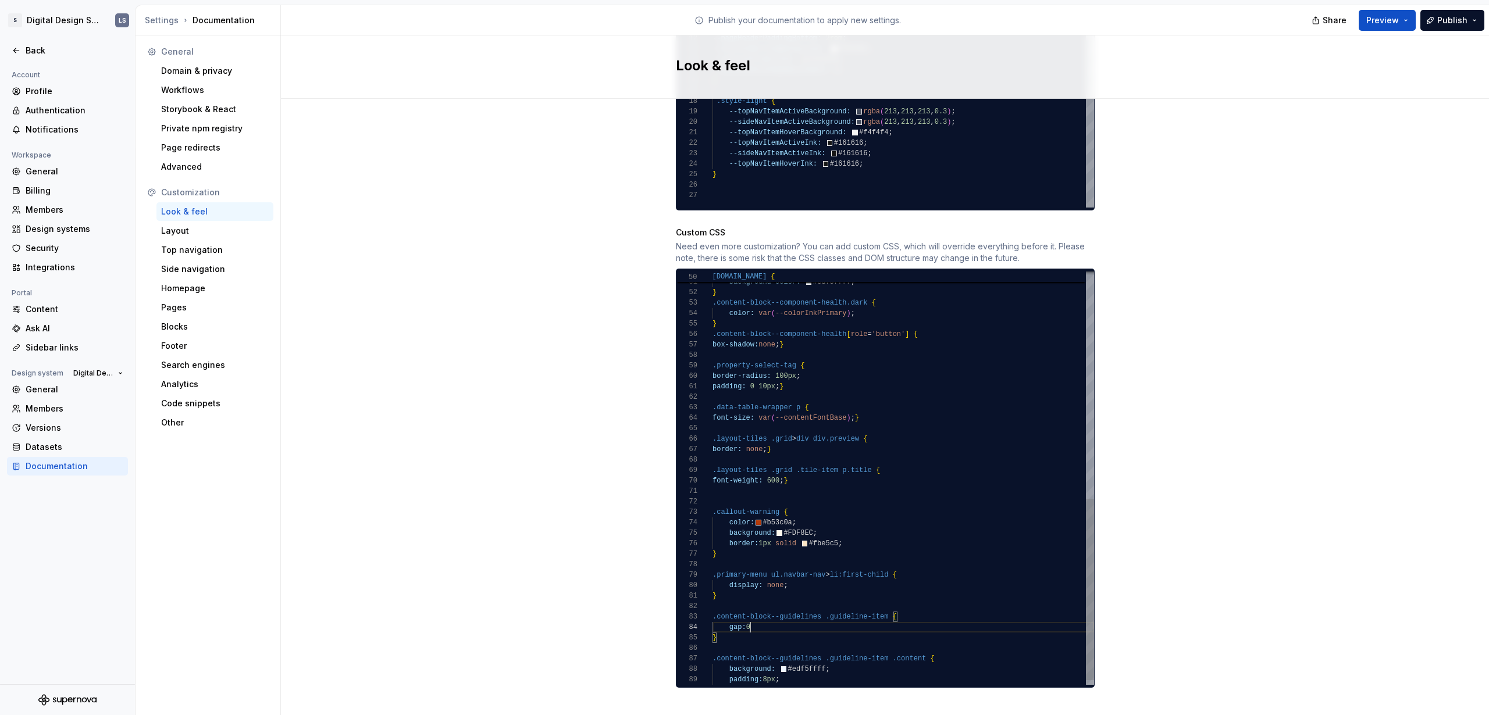
scroll to position [31, 42]
type textarea "**********"
click at [1388, 17] on span "Preview" at bounding box center [1382, 21] width 33 height 12
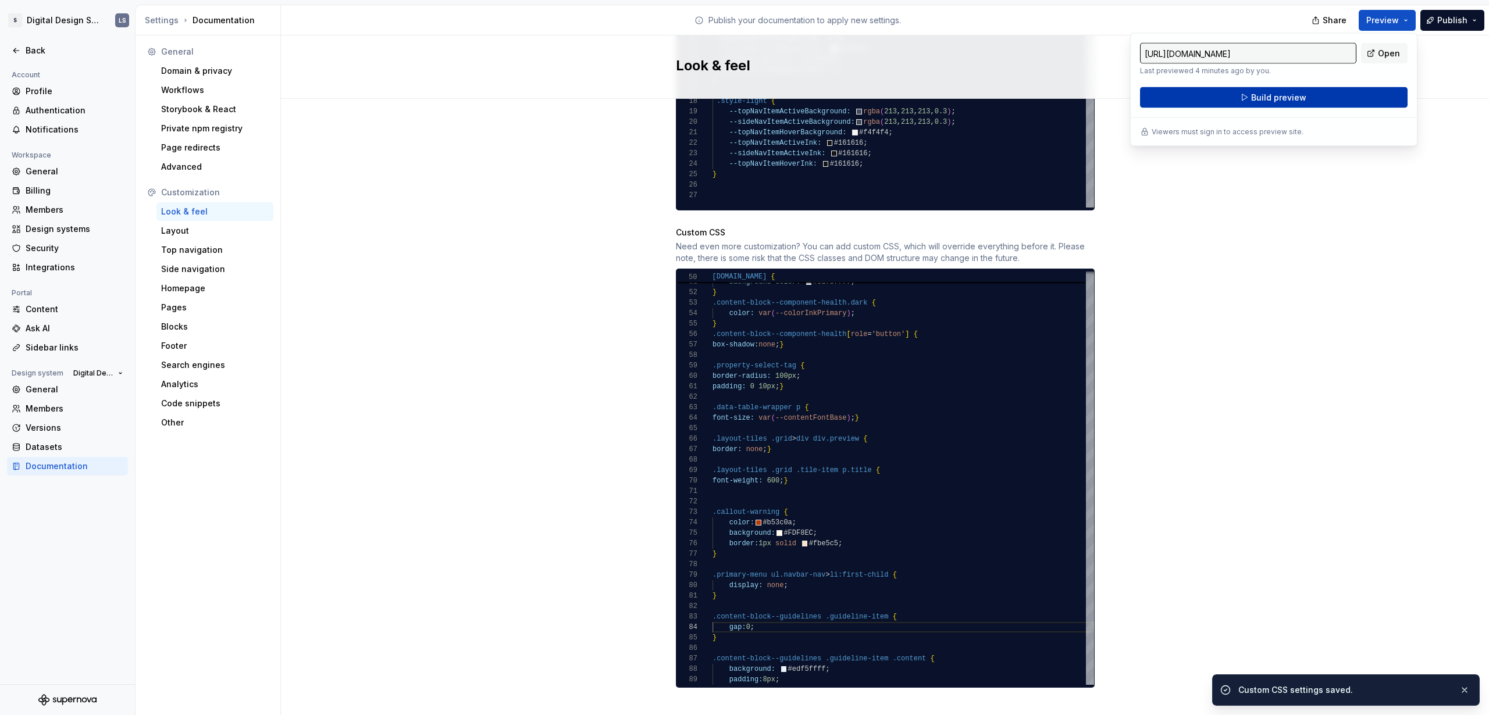
click at [1280, 100] on span "Build preview" at bounding box center [1278, 98] width 55 height 12
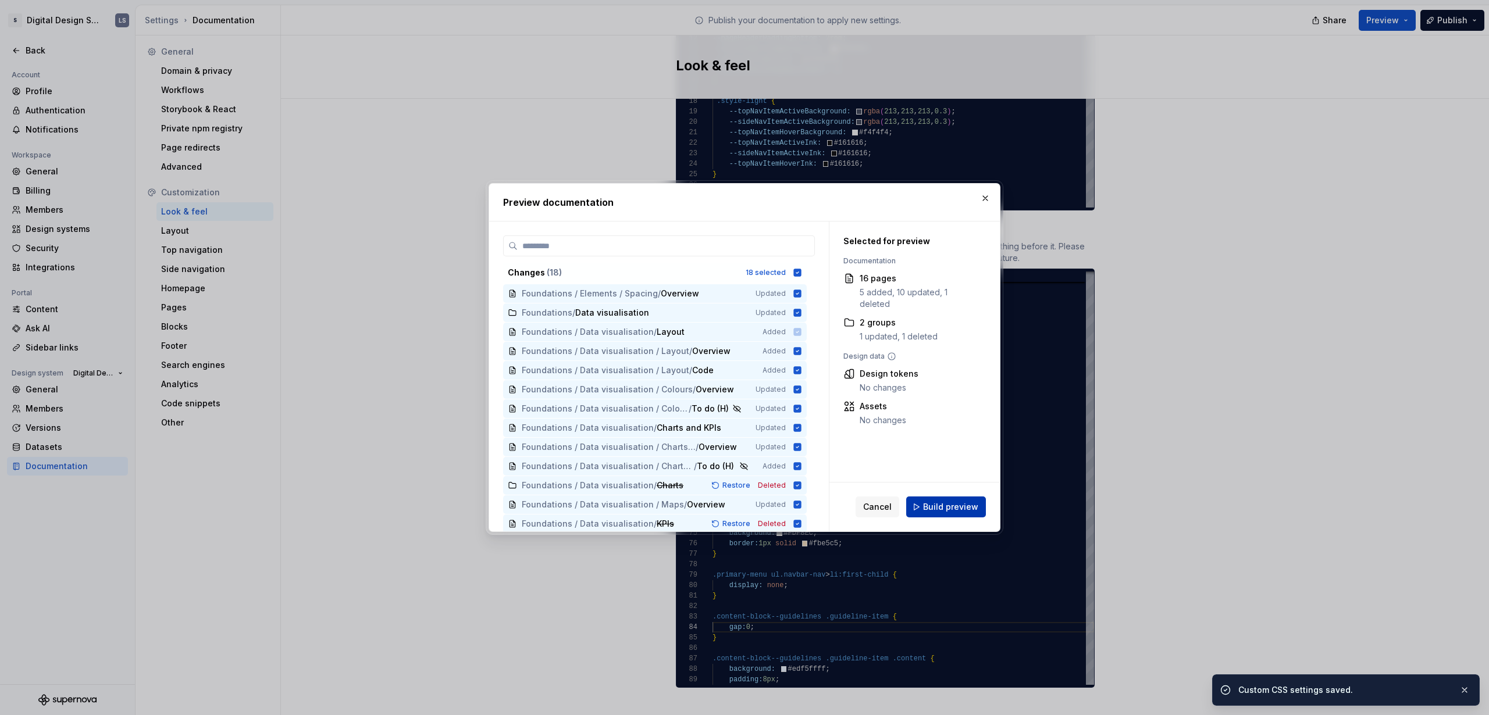
click at [957, 515] on button "Build preview" at bounding box center [946, 507] width 80 height 21
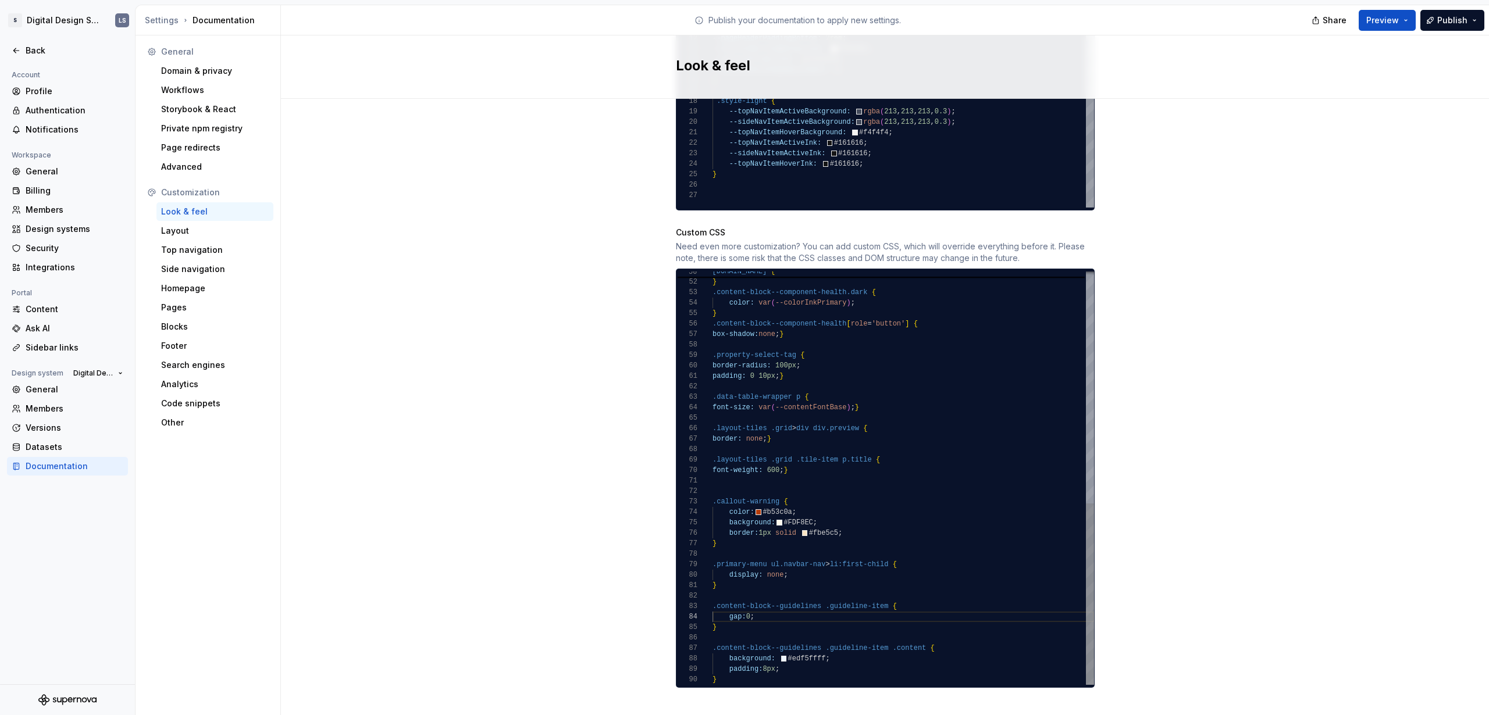
click at [807, 663] on div "background-color: #edf5ffff ; } .content-block--component-health.dark { color: …" at bounding box center [902, 214] width 381 height 942
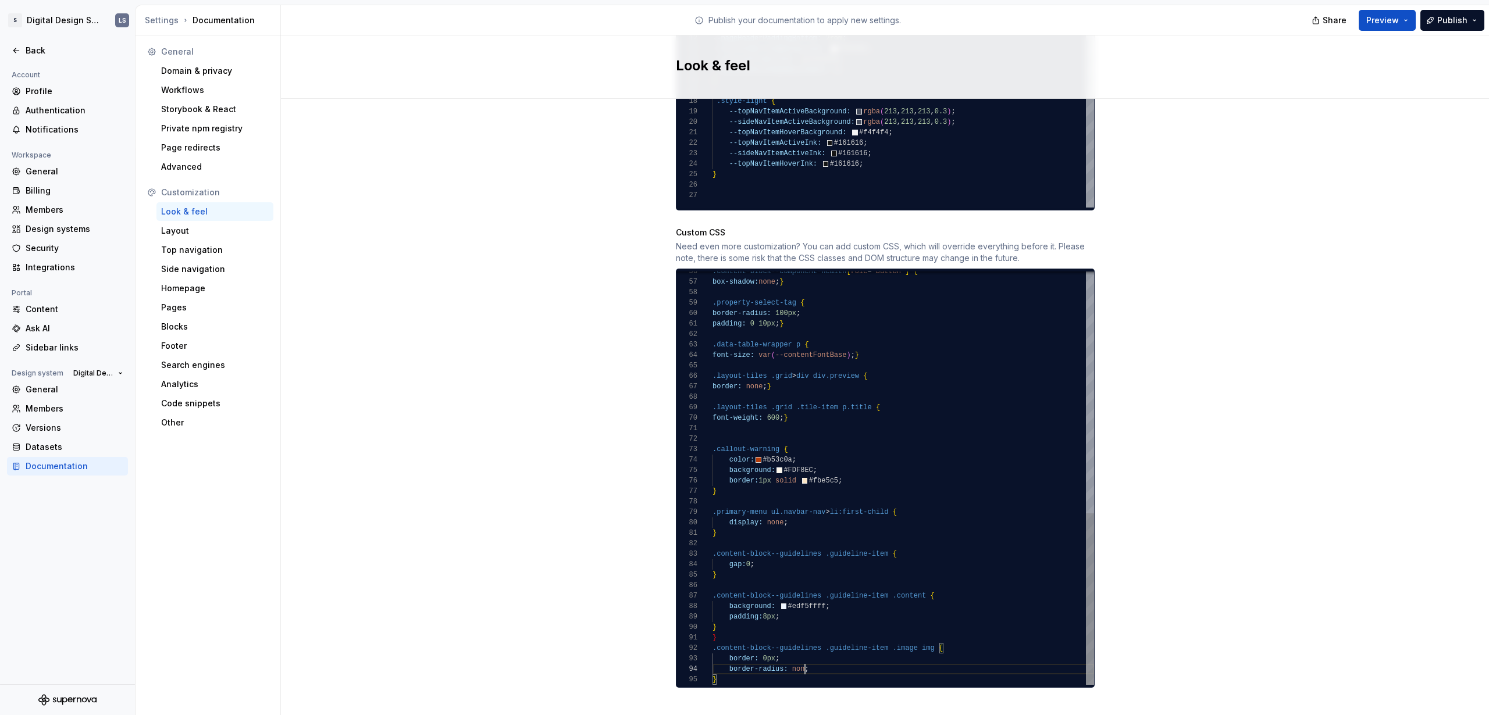
scroll to position [31, 97]
click at [760, 617] on div ".content-block--component-health [ role = 'button' ] { box-shadow: none ; } .pr…" at bounding box center [902, 188] width 381 height 994
click at [761, 623] on div ".content-block--component-health [ role = 'button' ] { box-shadow: none ; } .pr…" at bounding box center [902, 188] width 381 height 994
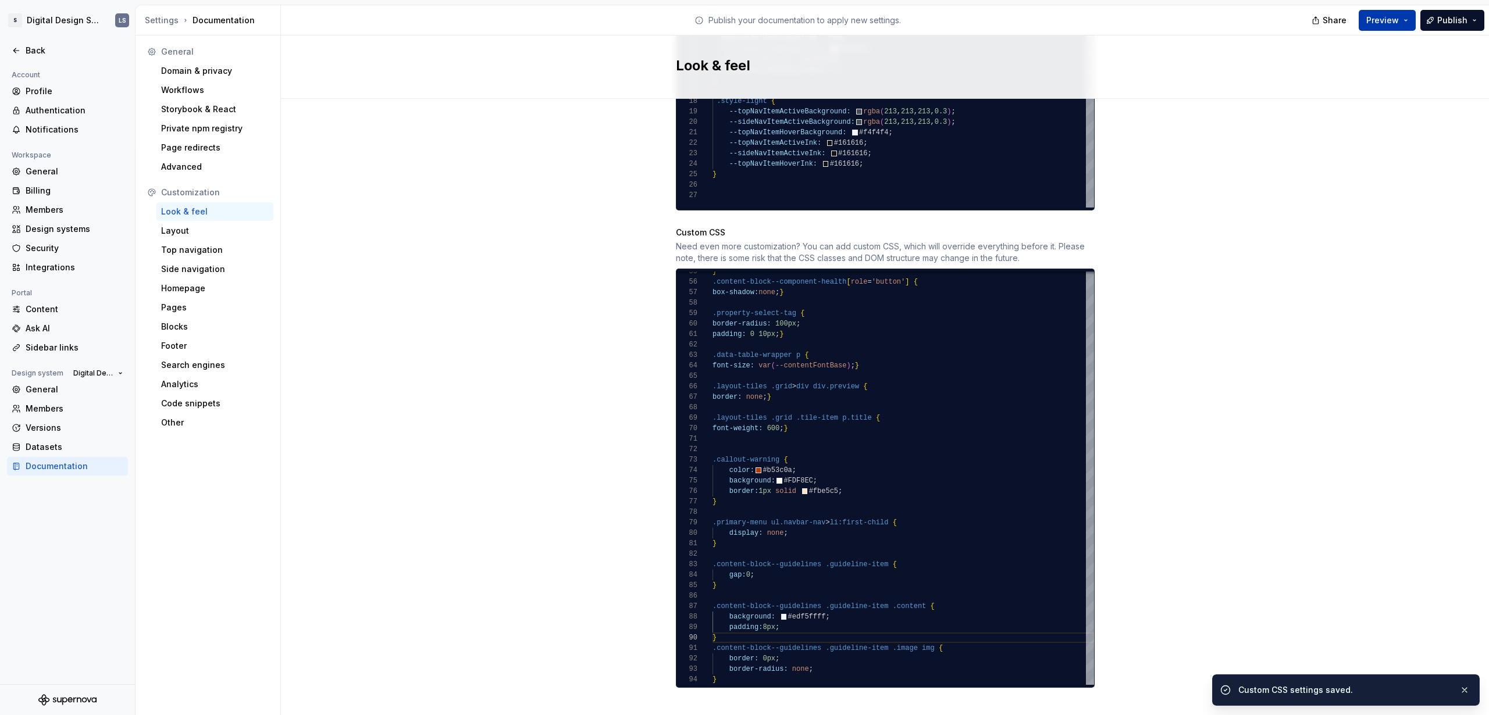
click at [1401, 16] on button "Preview" at bounding box center [1386, 20] width 57 height 21
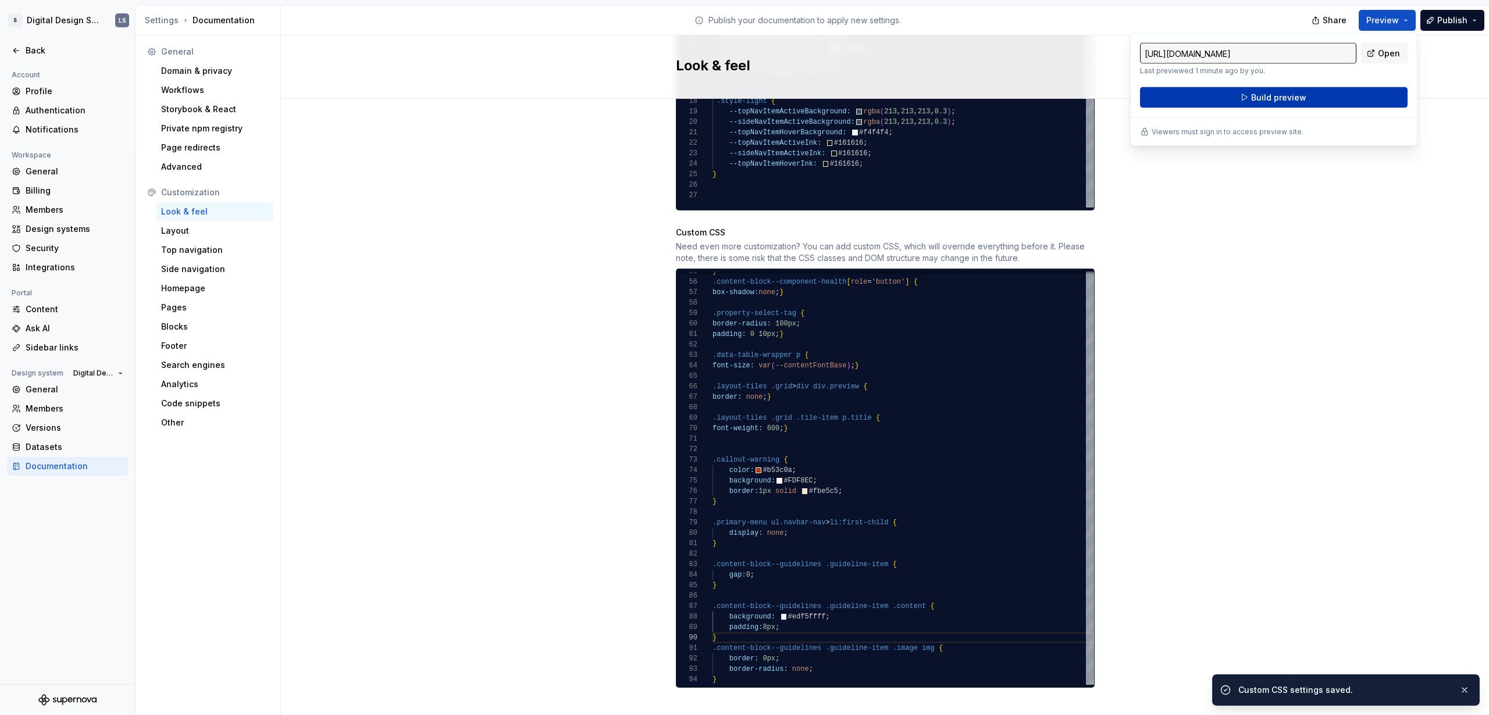
click at [1346, 99] on button "Build preview" at bounding box center [1273, 97] width 267 height 21
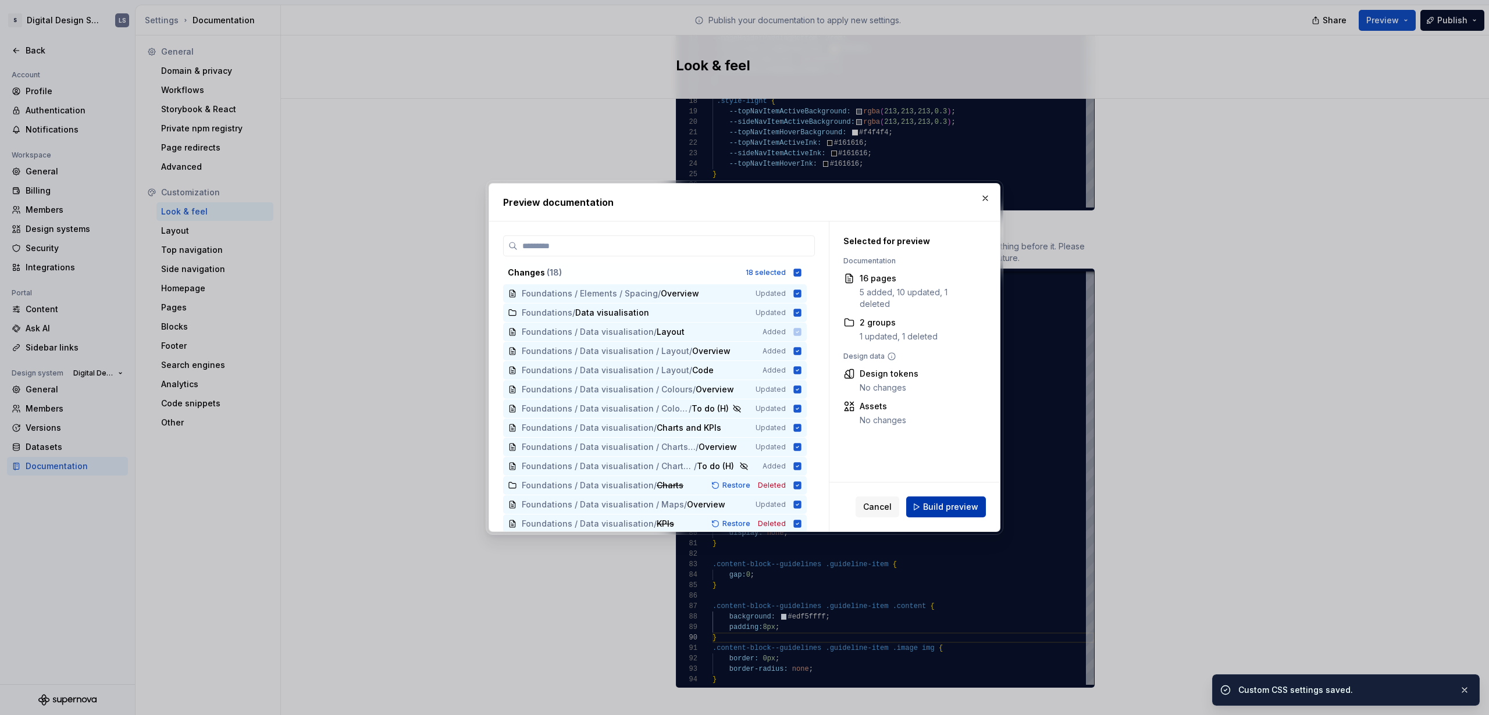
click at [934, 503] on span "Build preview" at bounding box center [950, 507] width 55 height 12
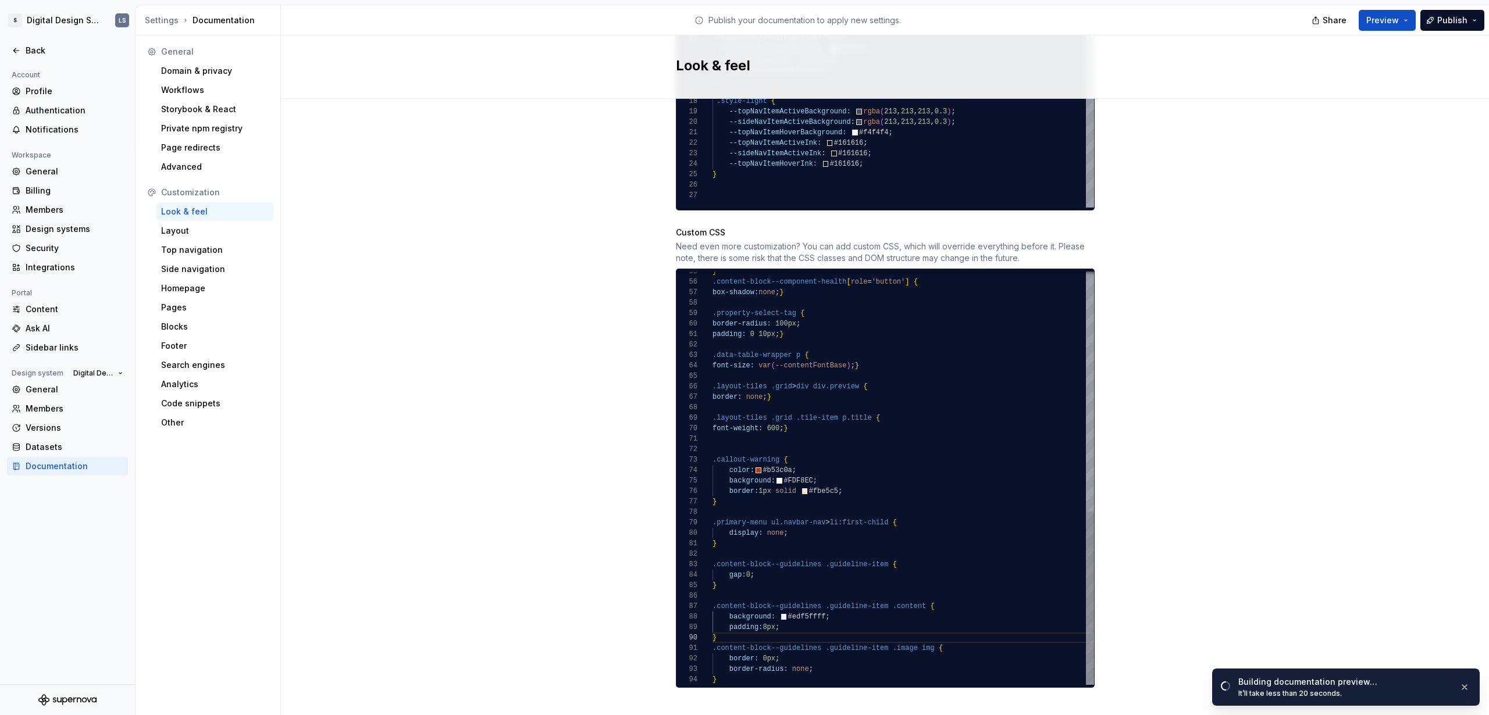
click at [797, 662] on div ".content-block--component-health [ role = 'button' ] { box-shadow: none ; } .pr…" at bounding box center [902, 193] width 381 height 984
click at [797, 660] on div ".content-block--component-health [ role = 'button' ] { box-shadow: none ; } .pr…" at bounding box center [902, 193] width 381 height 984
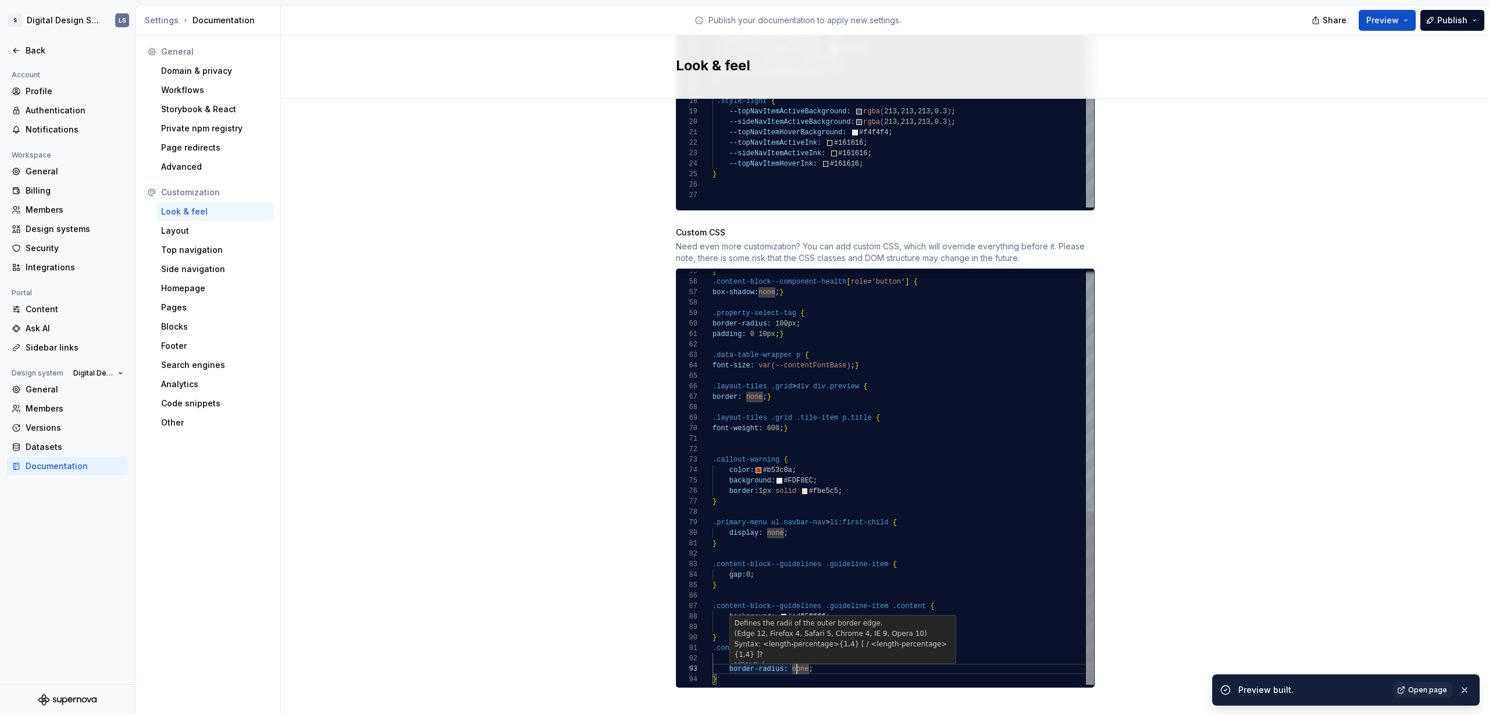
click at [790, 659] on div ".content-block--component-health [ role = 'button' ] { box-shadow: none ; } .pr…" at bounding box center [902, 193] width 381 height 984
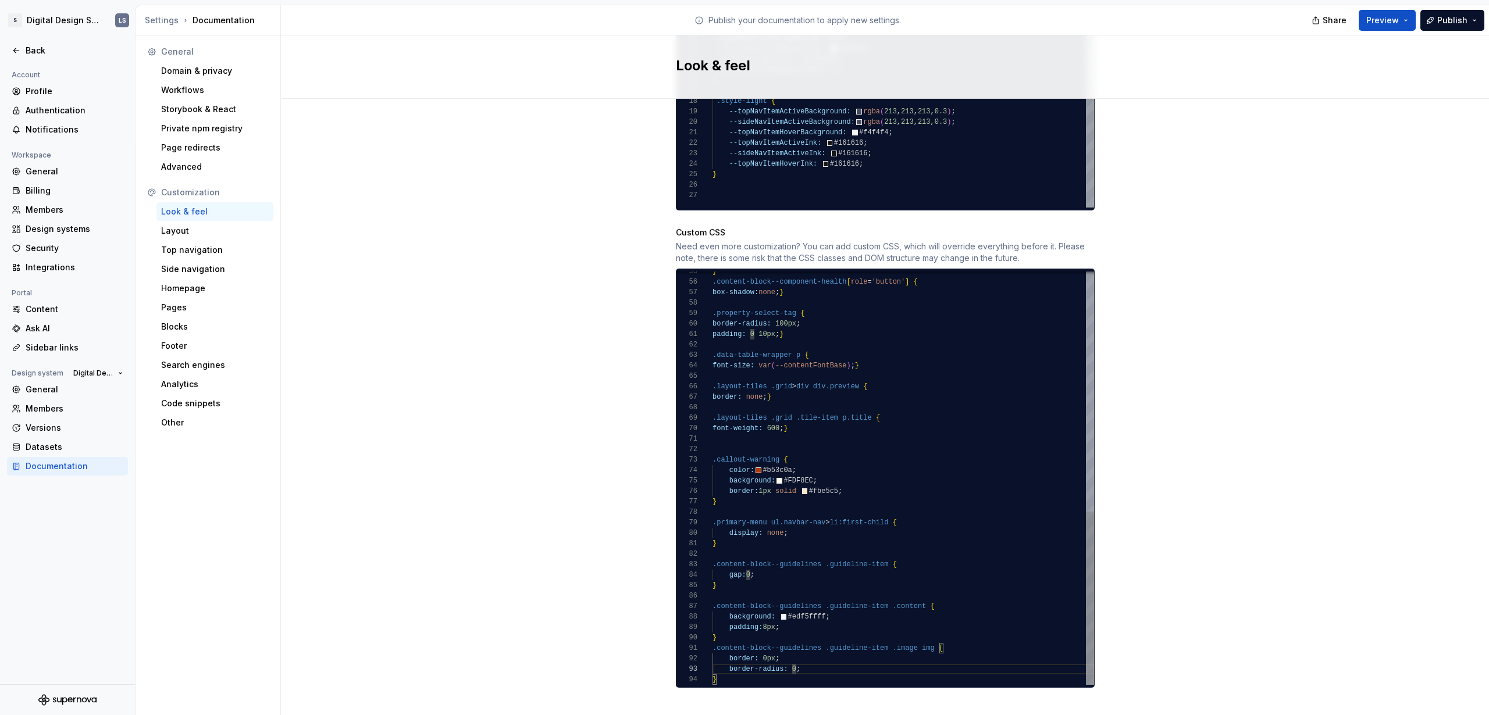
click at [793, 602] on div ".content-block--component-health [ role = 'button' ] { box-shadow: none ; } .pr…" at bounding box center [902, 193] width 381 height 984
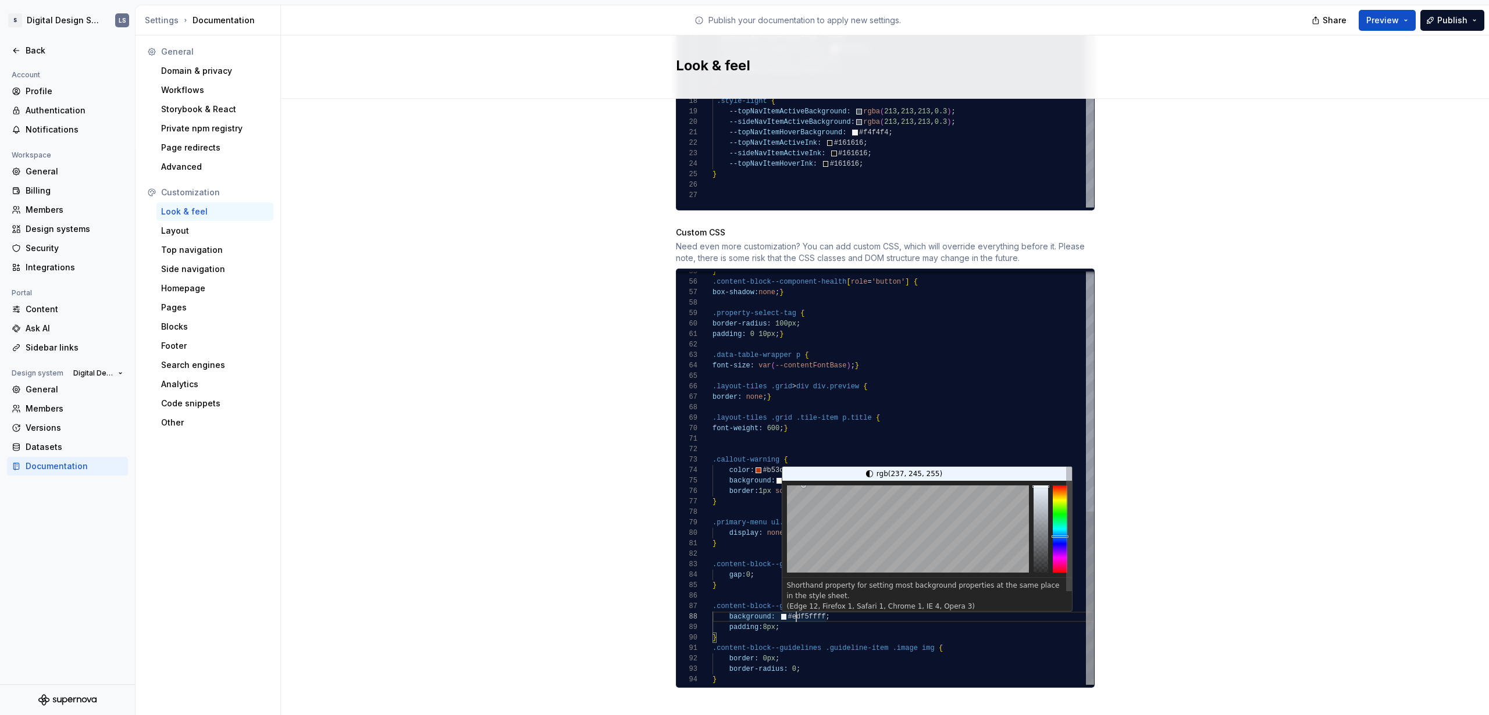
click at [793, 602] on div ".content-block--component-health [ role = 'button' ] { box-shadow: none ; } .pr…" at bounding box center [902, 193] width 381 height 984
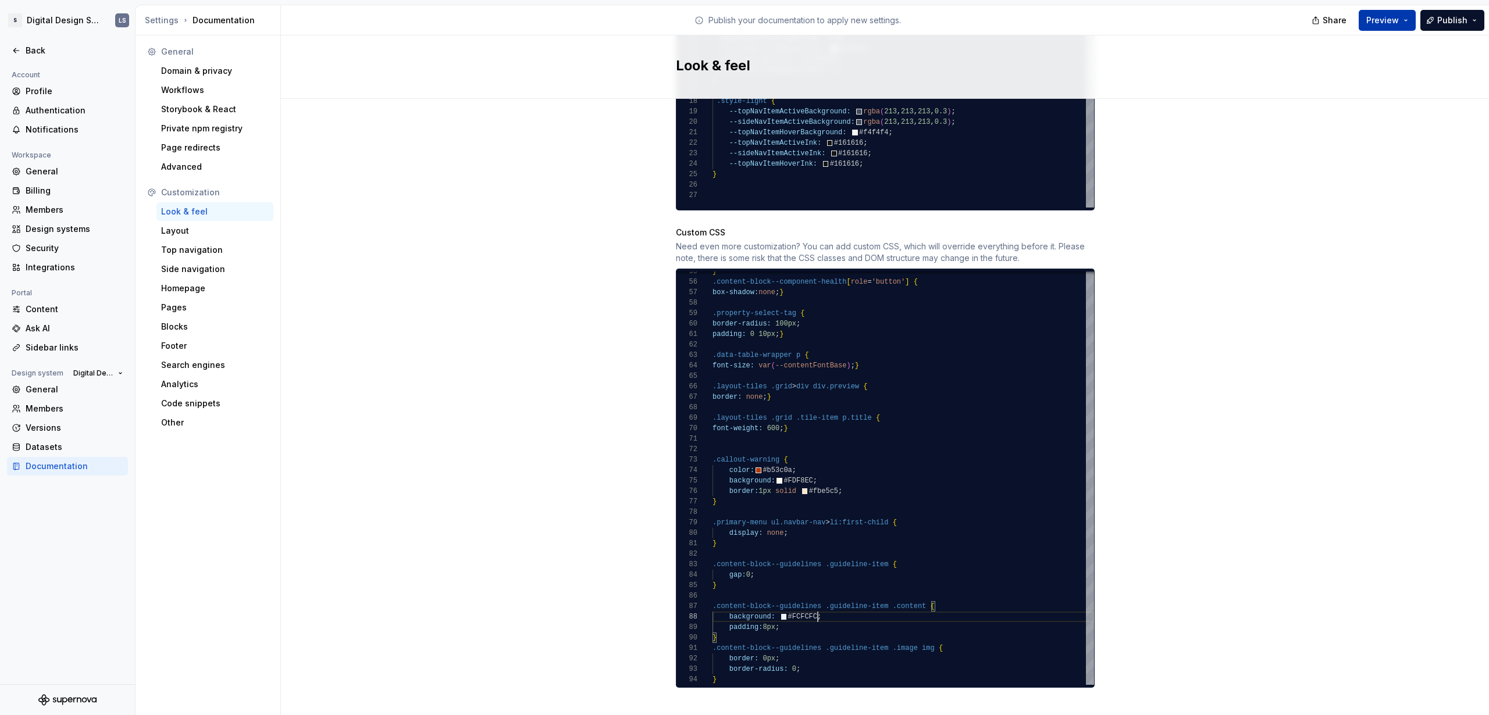
click at [1368, 10] on button "Preview" at bounding box center [1386, 20] width 57 height 21
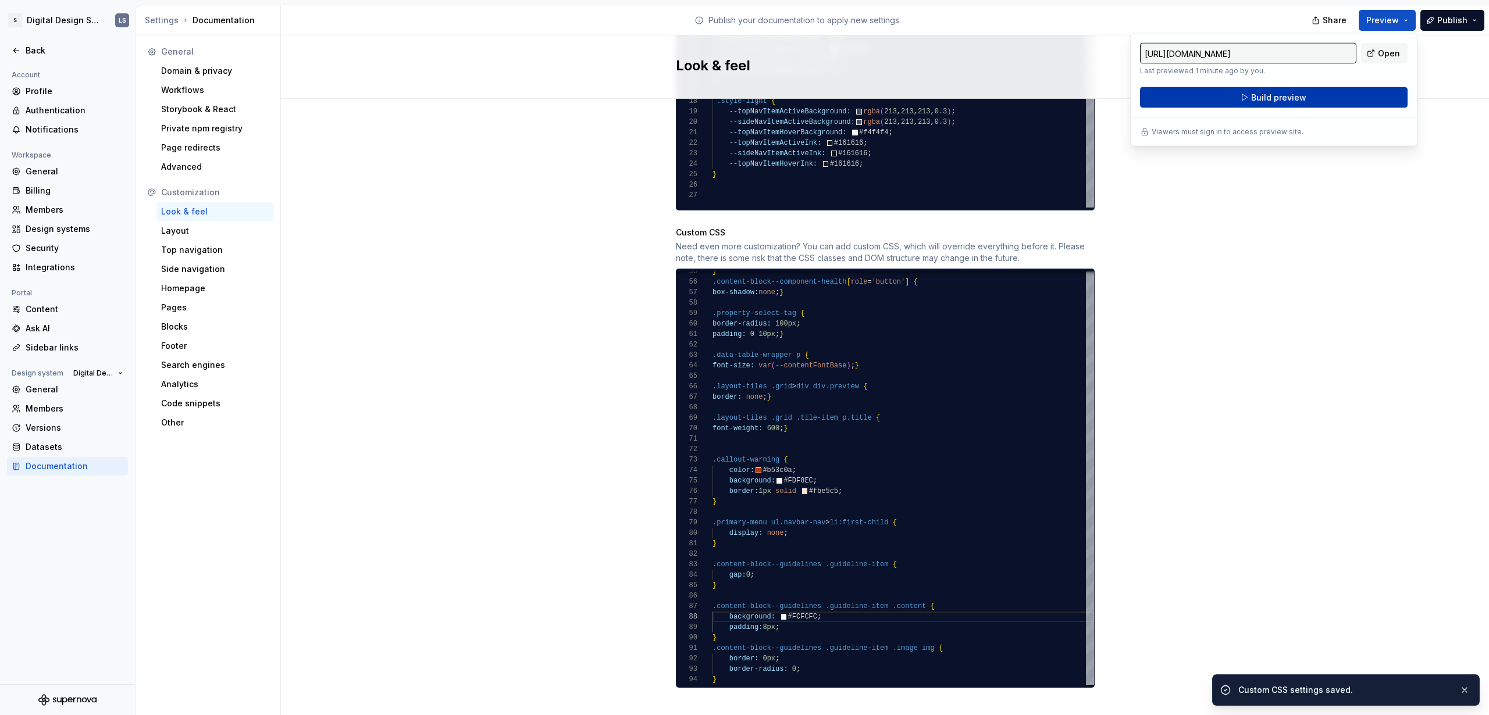
click at [1265, 97] on span "Build preview" at bounding box center [1278, 98] width 55 height 12
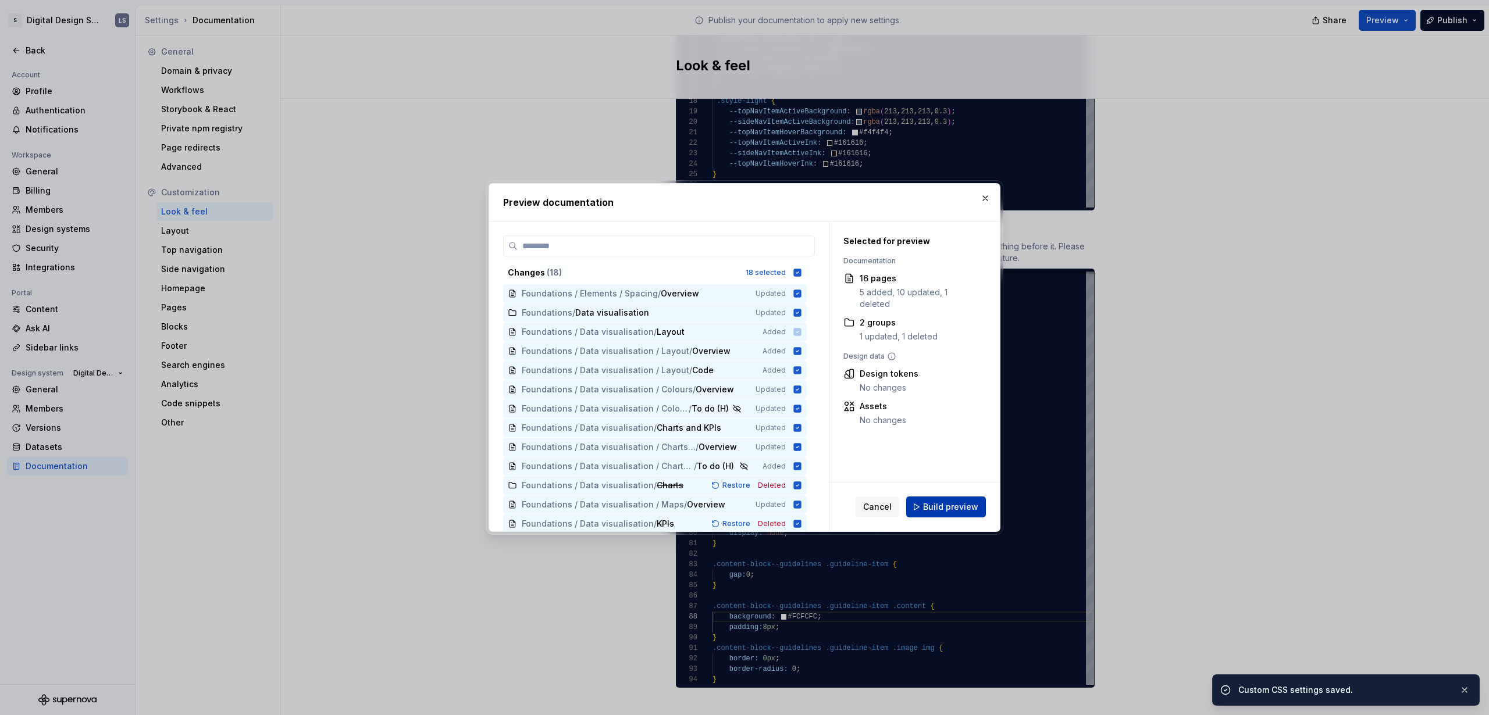
click at [950, 507] on span "Build preview" at bounding box center [950, 507] width 55 height 12
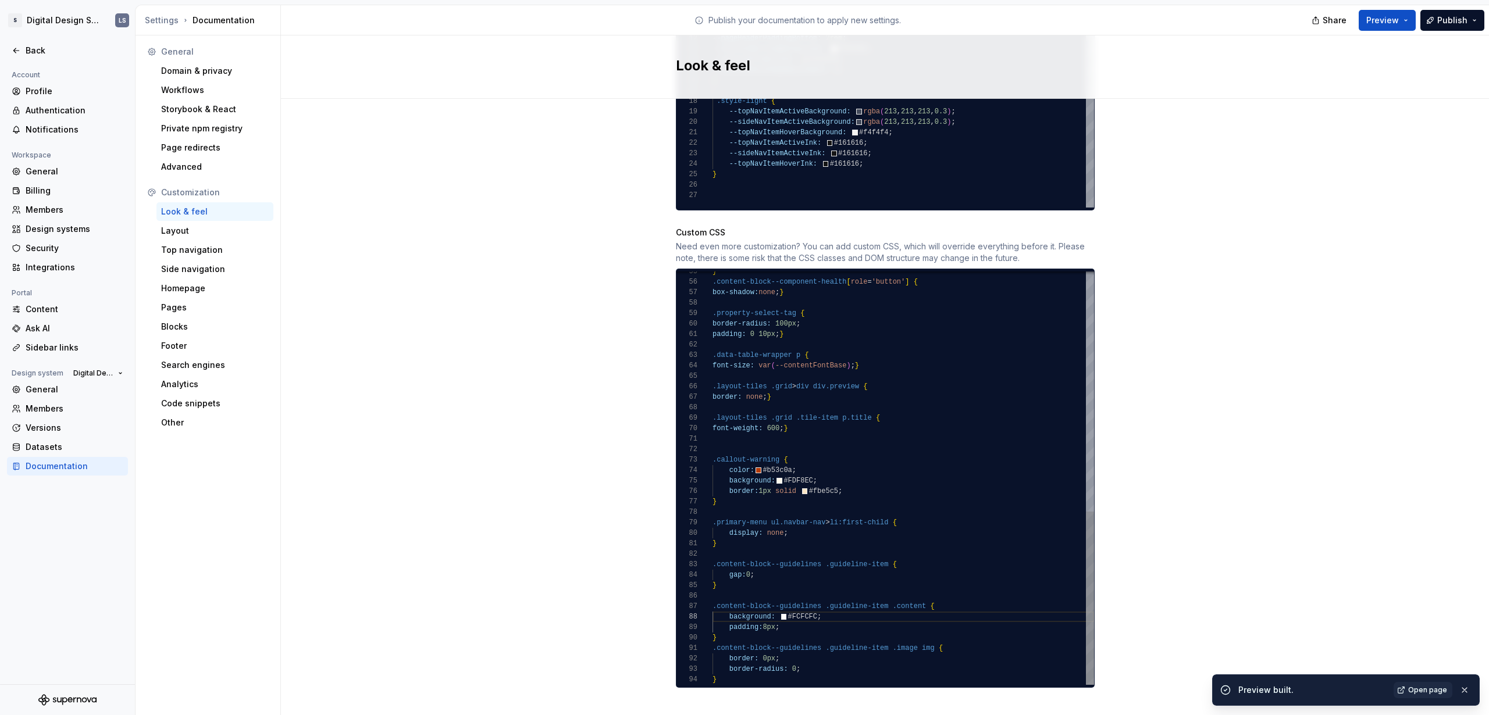
click at [806, 608] on div ".content-block--component-health [ role = 'button' ] { box-shadow: none ; } .pr…" at bounding box center [902, 193] width 381 height 984
click at [804, 605] on div ".content-block--component-health [ role = 'button' ] { box-shadow: none ; } .pr…" at bounding box center [902, 193] width 381 height 984
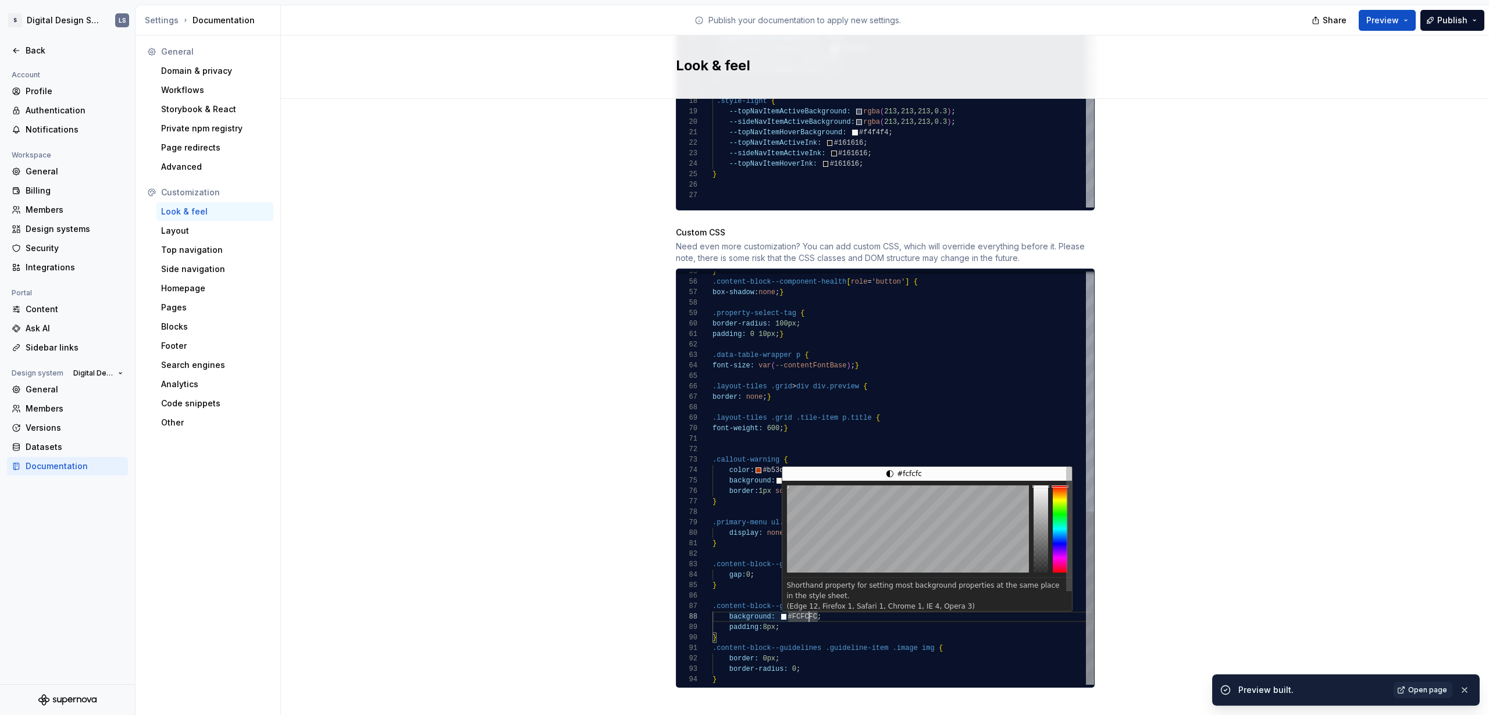
click at [804, 605] on div ".content-block--component-health [ role = 'button' ] { box-shadow: none ; } .pr…" at bounding box center [902, 193] width 381 height 984
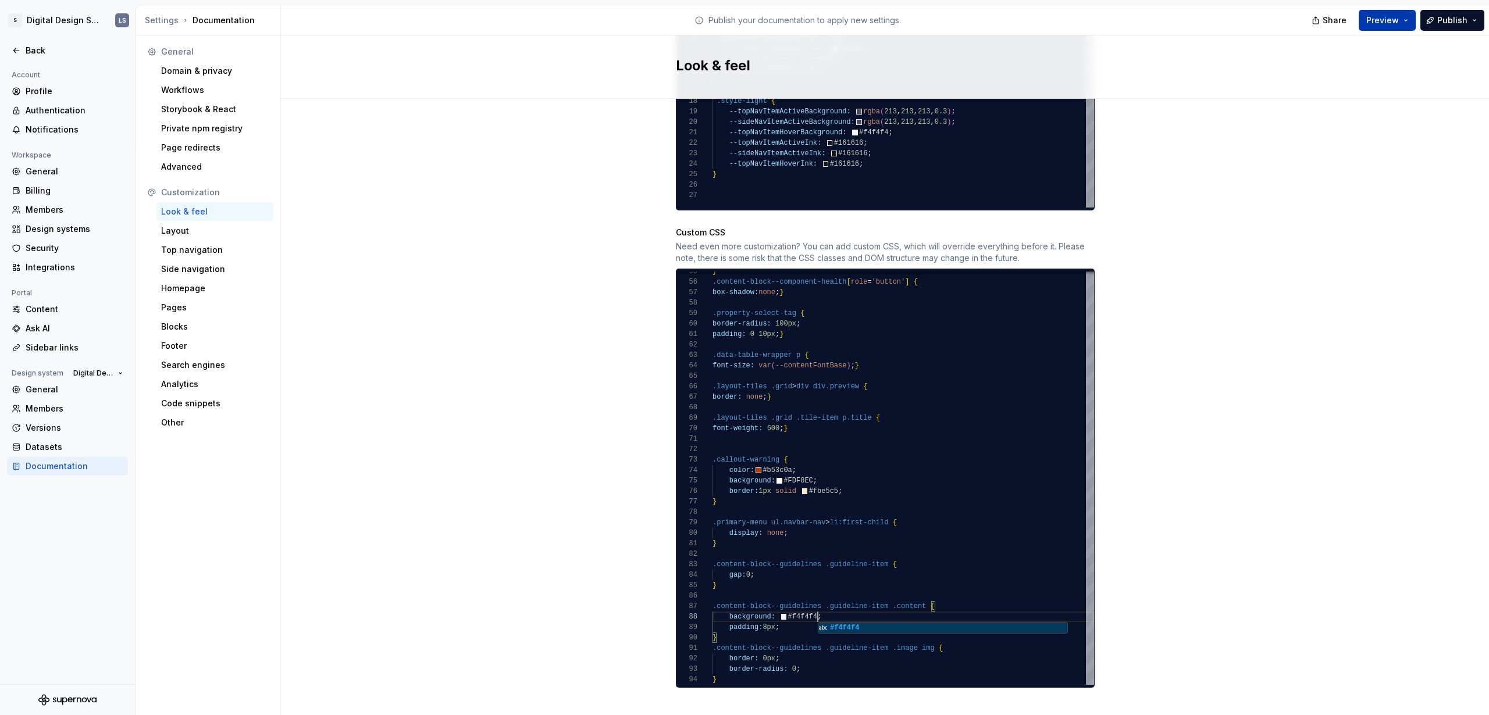
click at [1386, 23] on span "Preview" at bounding box center [1382, 21] width 33 height 12
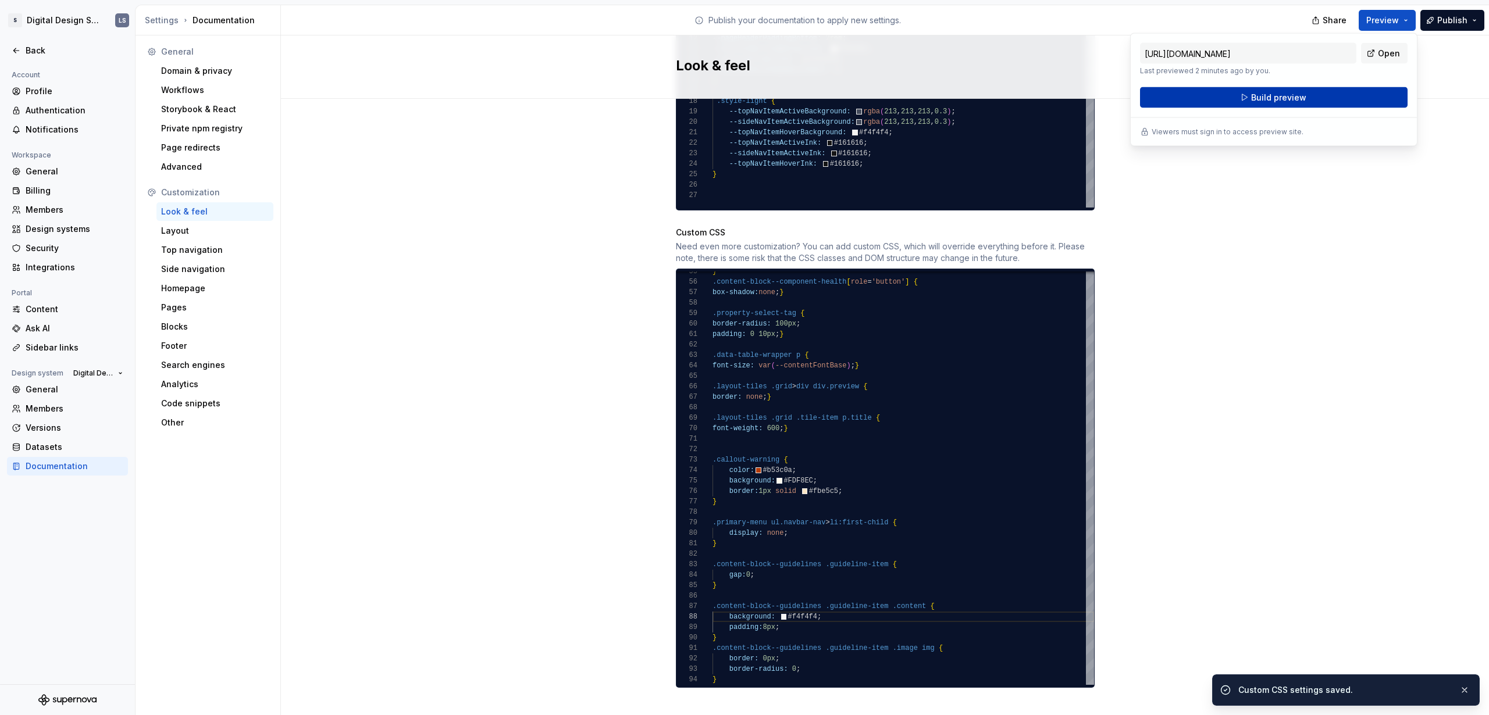
click at [1340, 97] on button "Build preview" at bounding box center [1273, 97] width 267 height 21
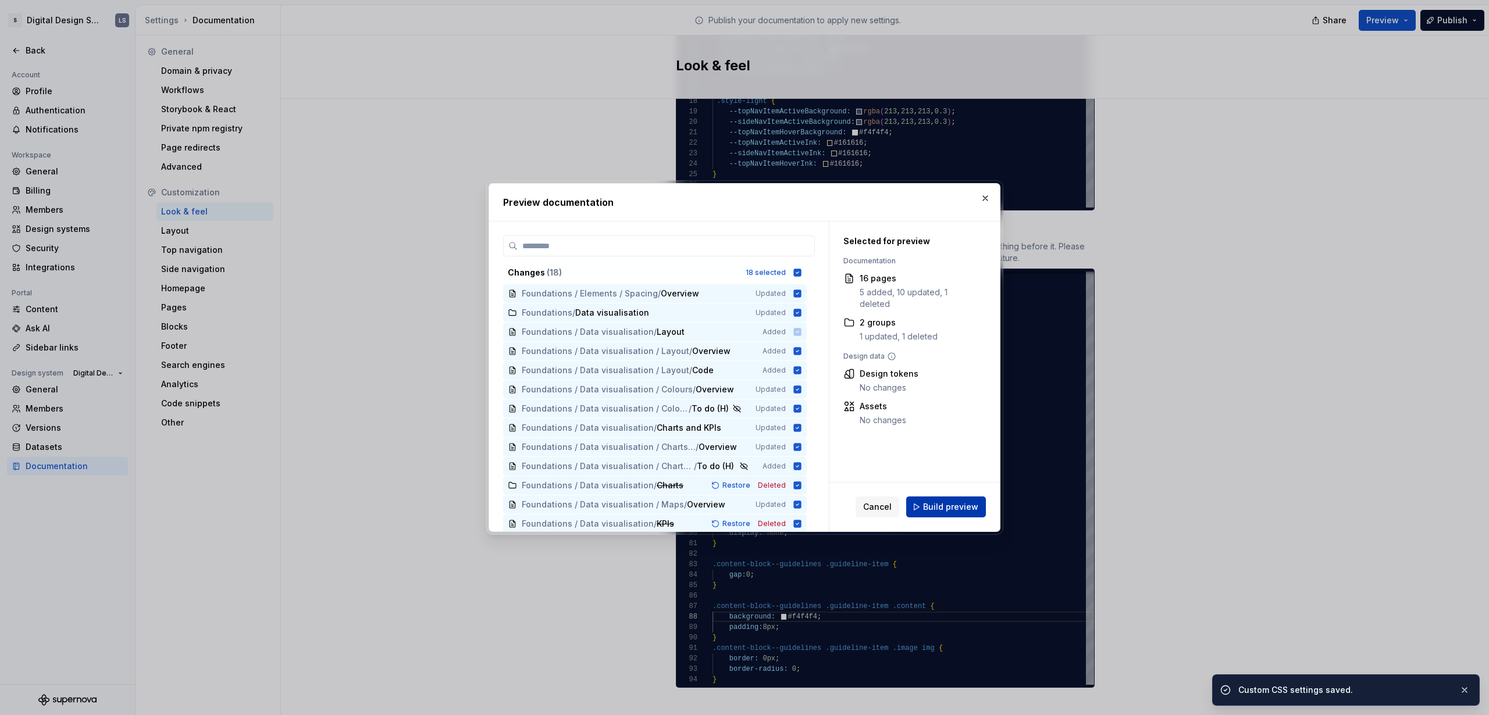
click at [958, 497] on button "Build preview" at bounding box center [946, 507] width 80 height 21
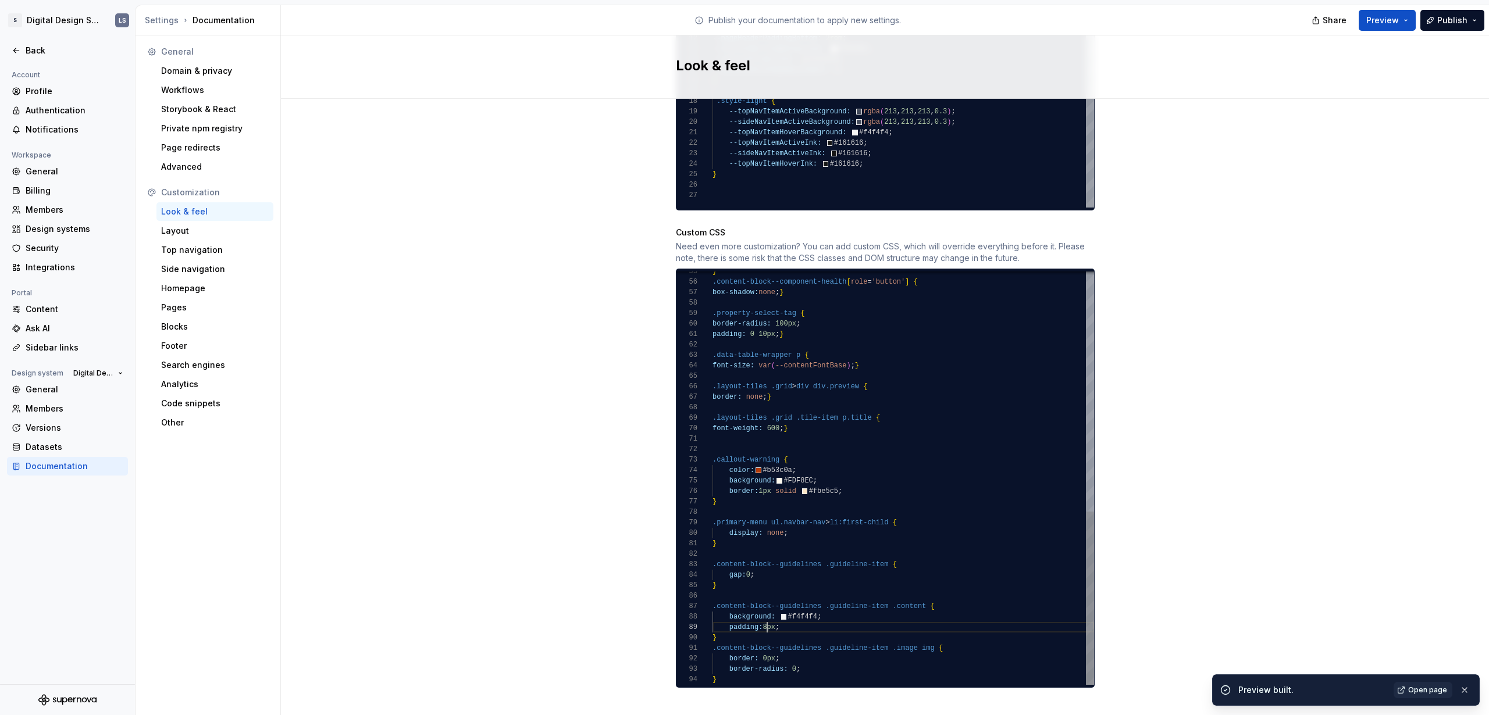
scroll to position [84, 51]
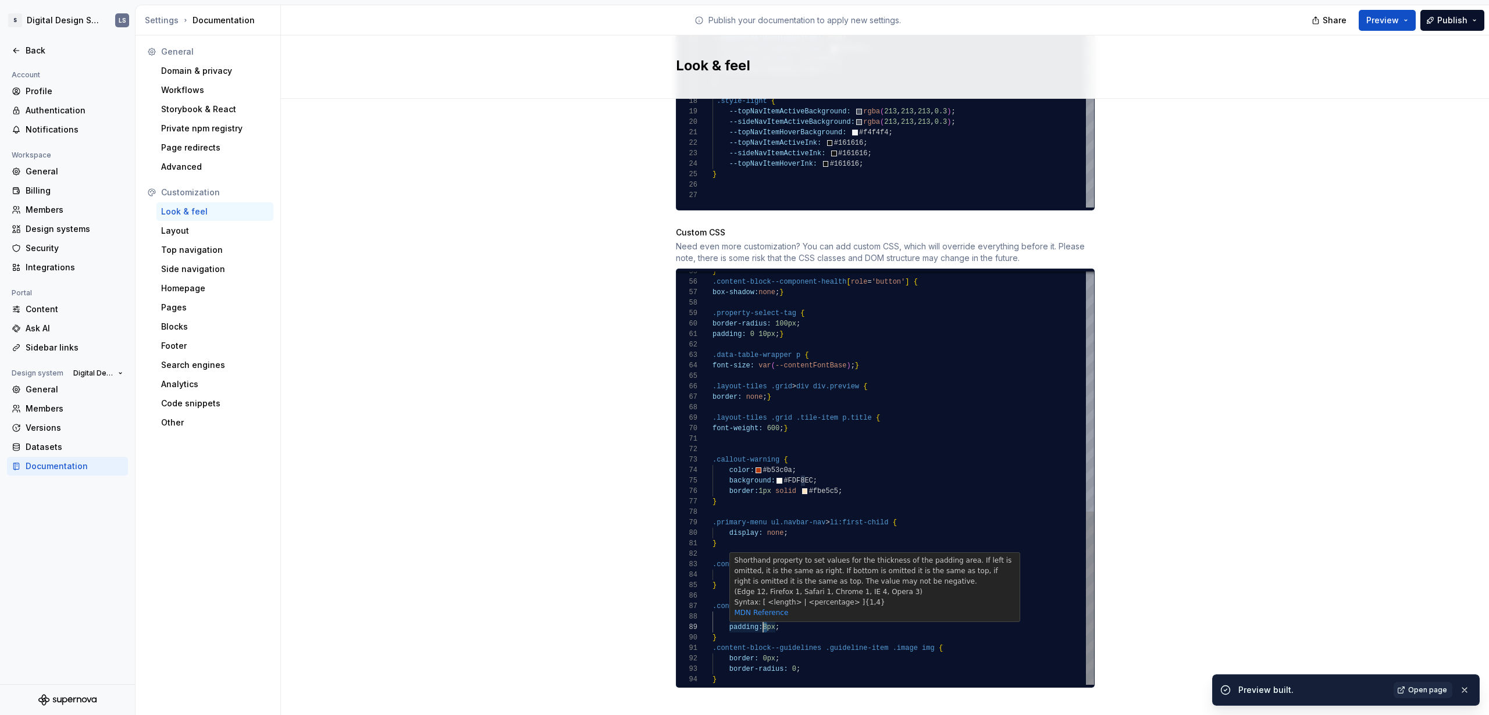
drag, startPoint x: 763, startPoint y: 612, endPoint x: 816, endPoint y: 611, distance: 52.9
click at [759, 613] on div ".content-block--component-health [ role = 'button' ] { box-shadow: none ; } .pr…" at bounding box center [902, 193] width 381 height 984
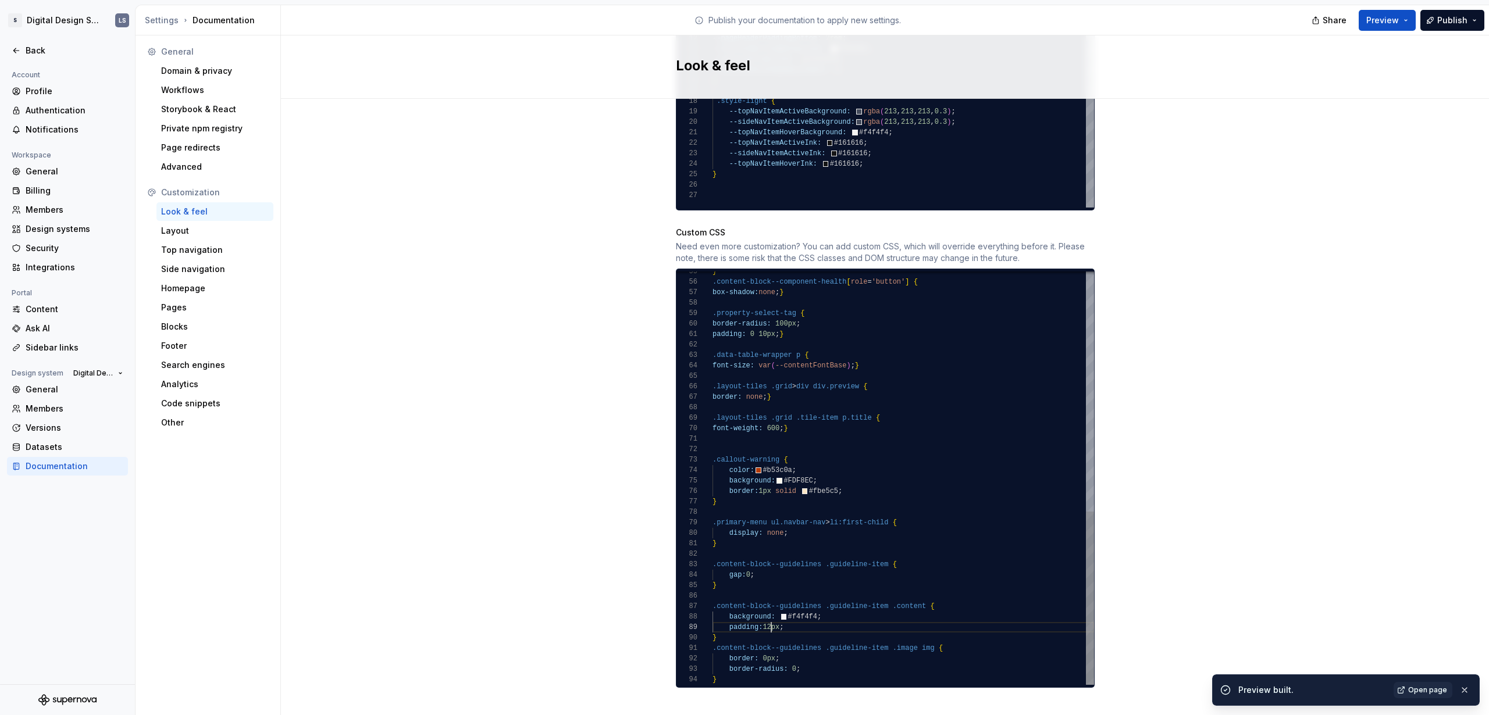
scroll to position [84, 59]
type textarea "**********"
click at [1380, 22] on span "Preview" at bounding box center [1382, 21] width 33 height 12
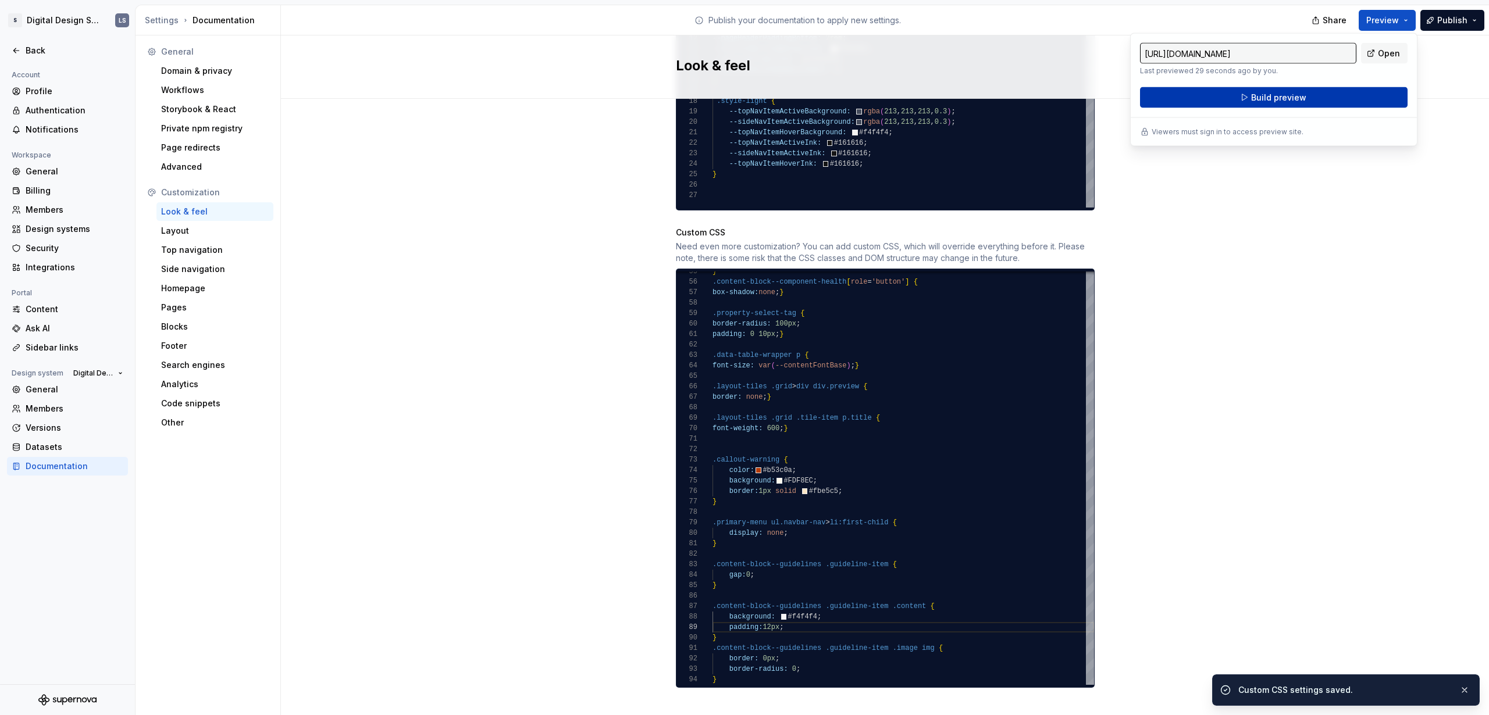
click at [1364, 94] on button "Build preview" at bounding box center [1273, 97] width 267 height 21
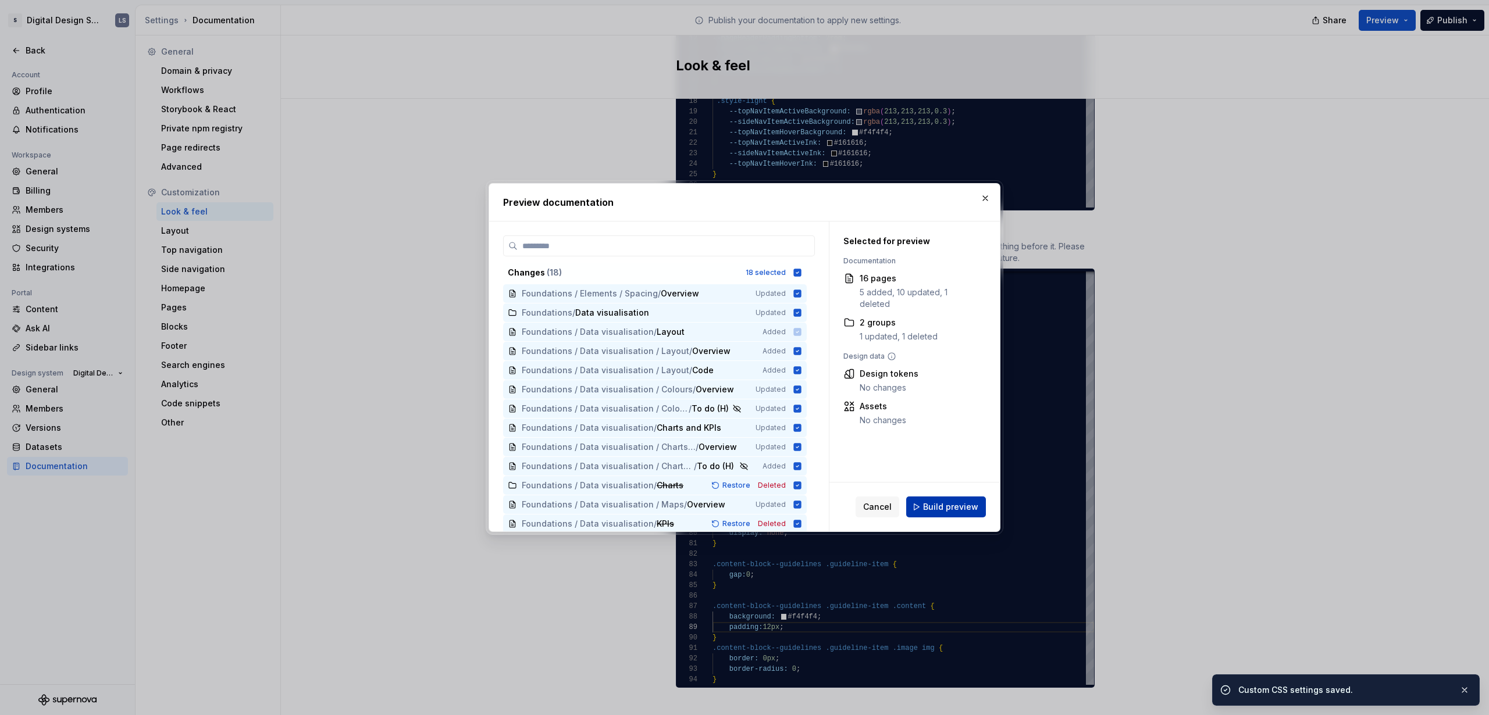
click at [950, 513] on button "Build preview" at bounding box center [946, 507] width 80 height 21
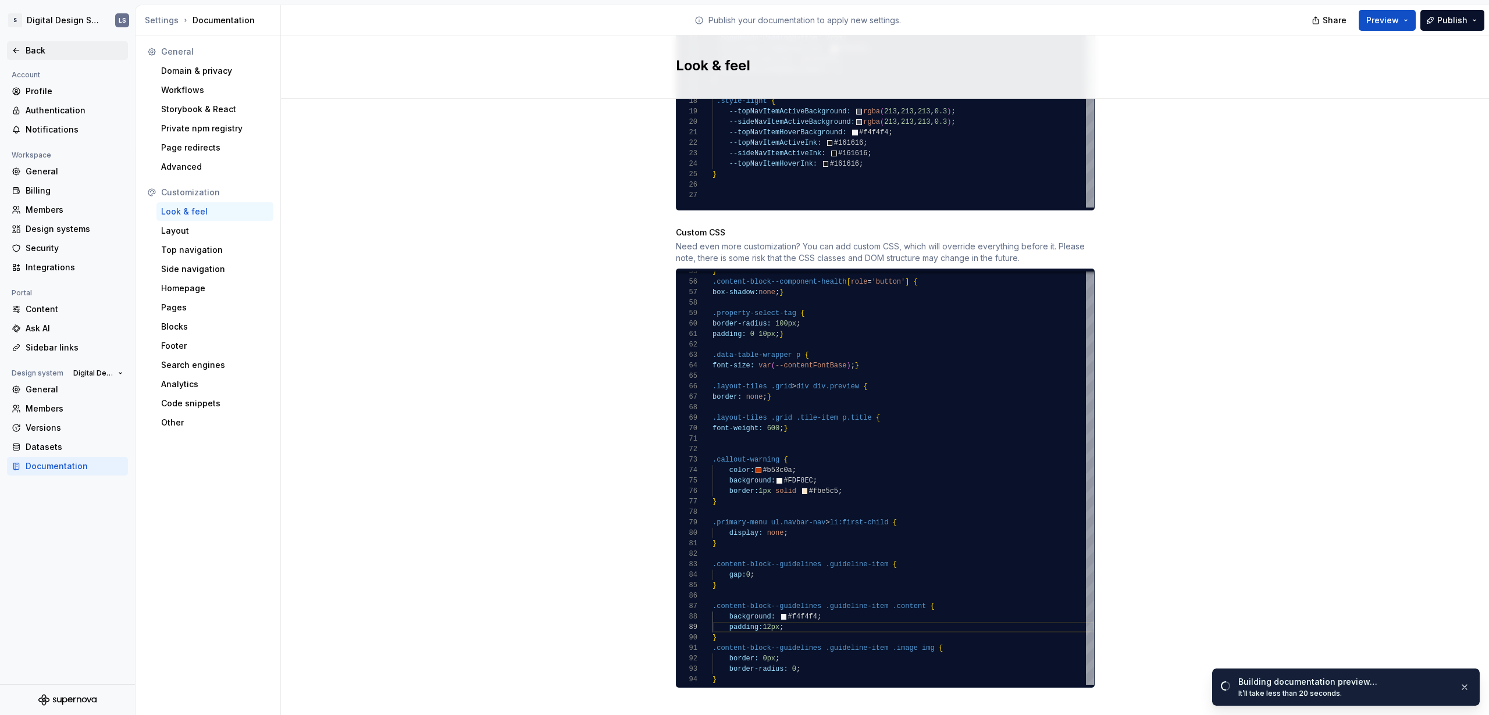
click at [23, 51] on div "Back" at bounding box center [68, 51] width 112 height 12
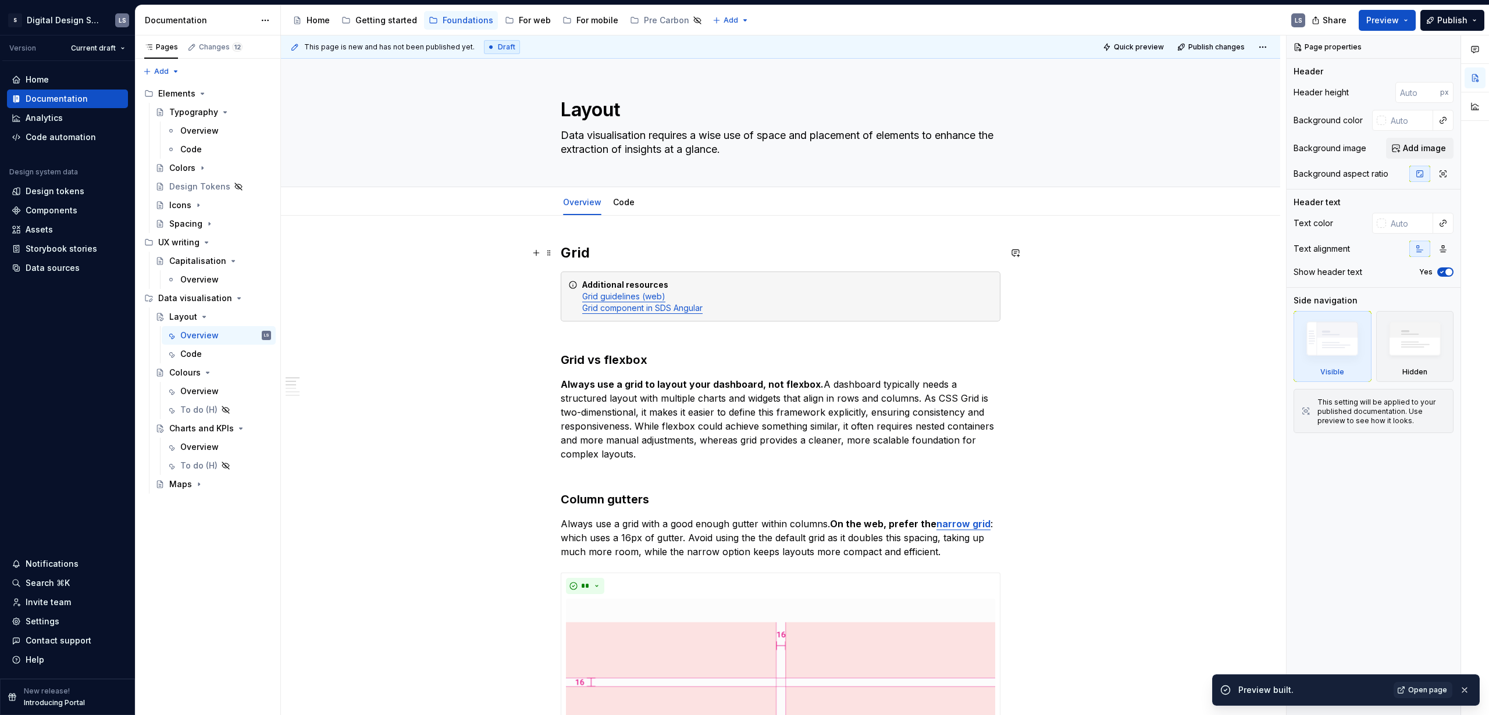
type textarea "*"
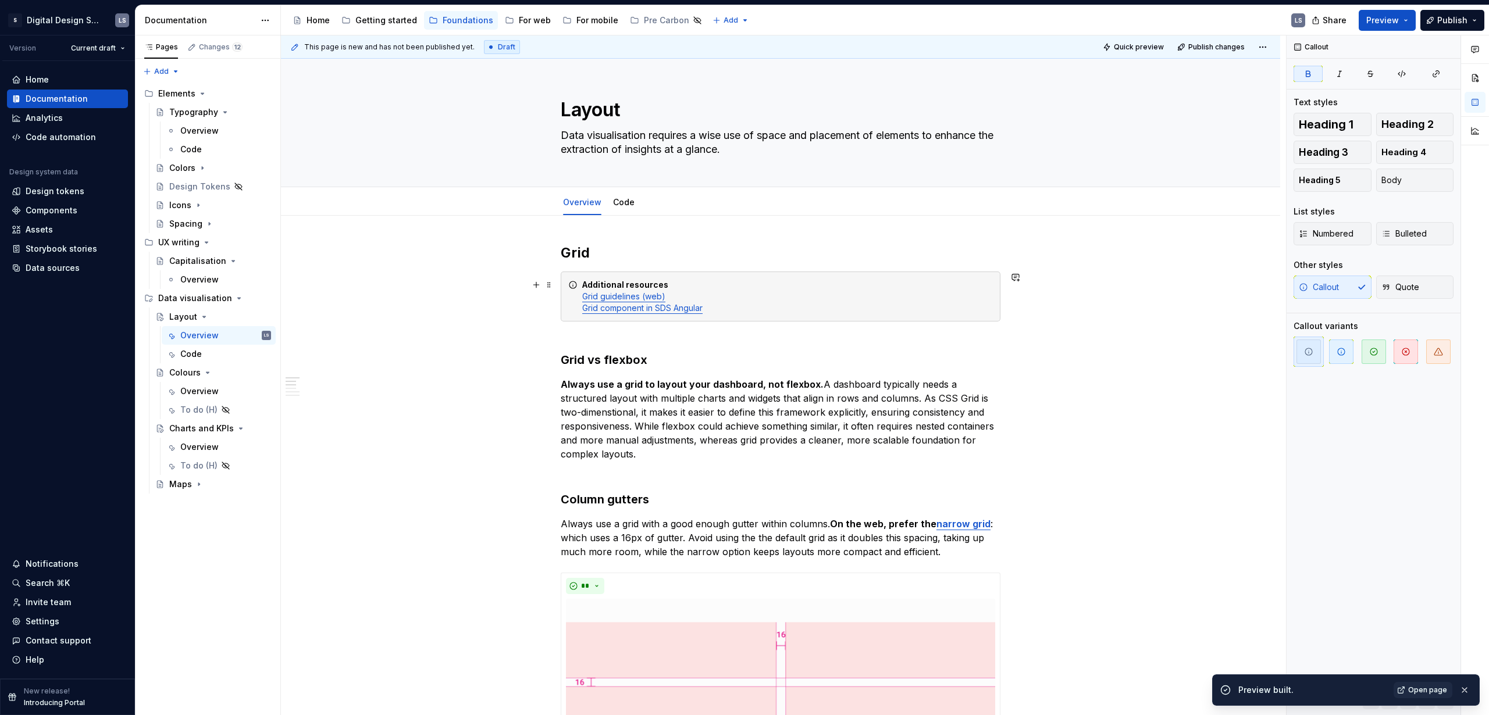
click at [613, 287] on strong "Additional resources" at bounding box center [625, 285] width 86 height 10
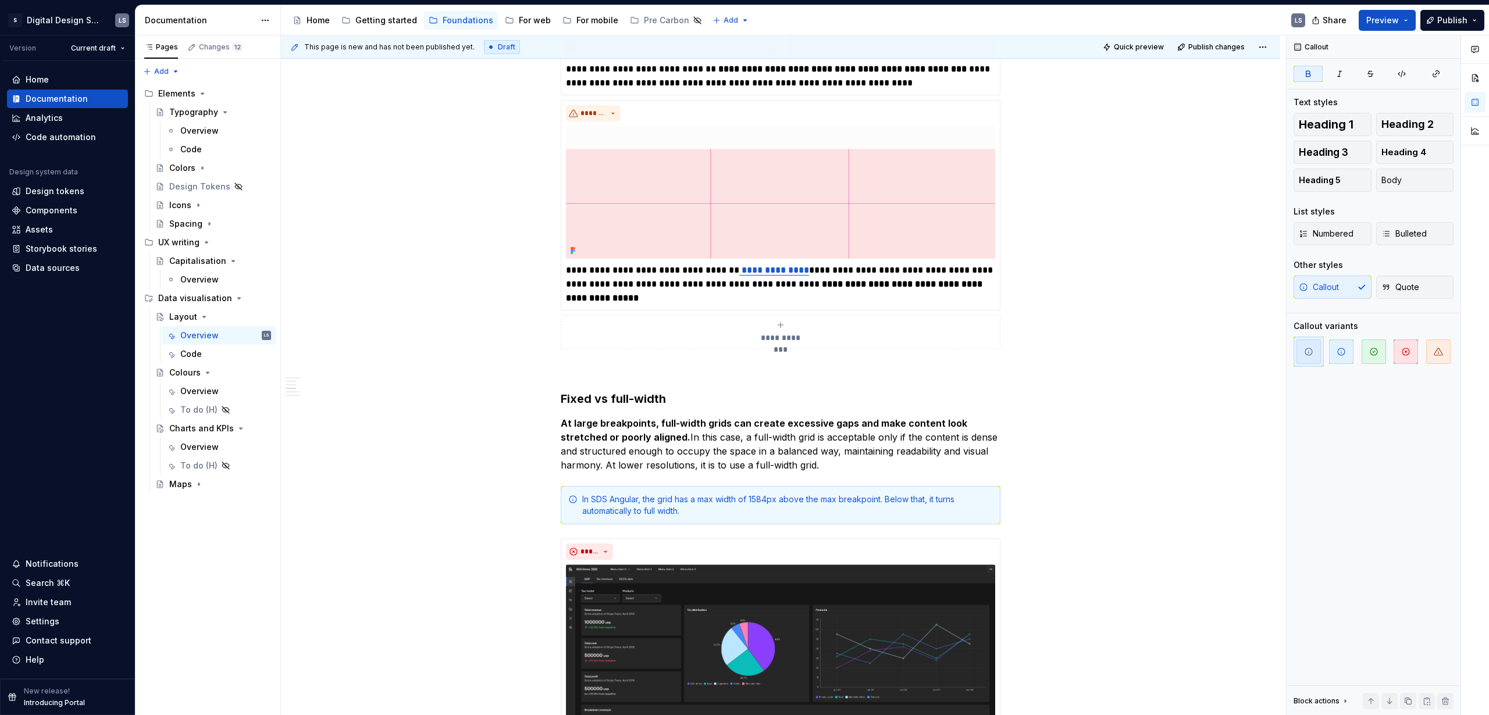
scroll to position [963, 0]
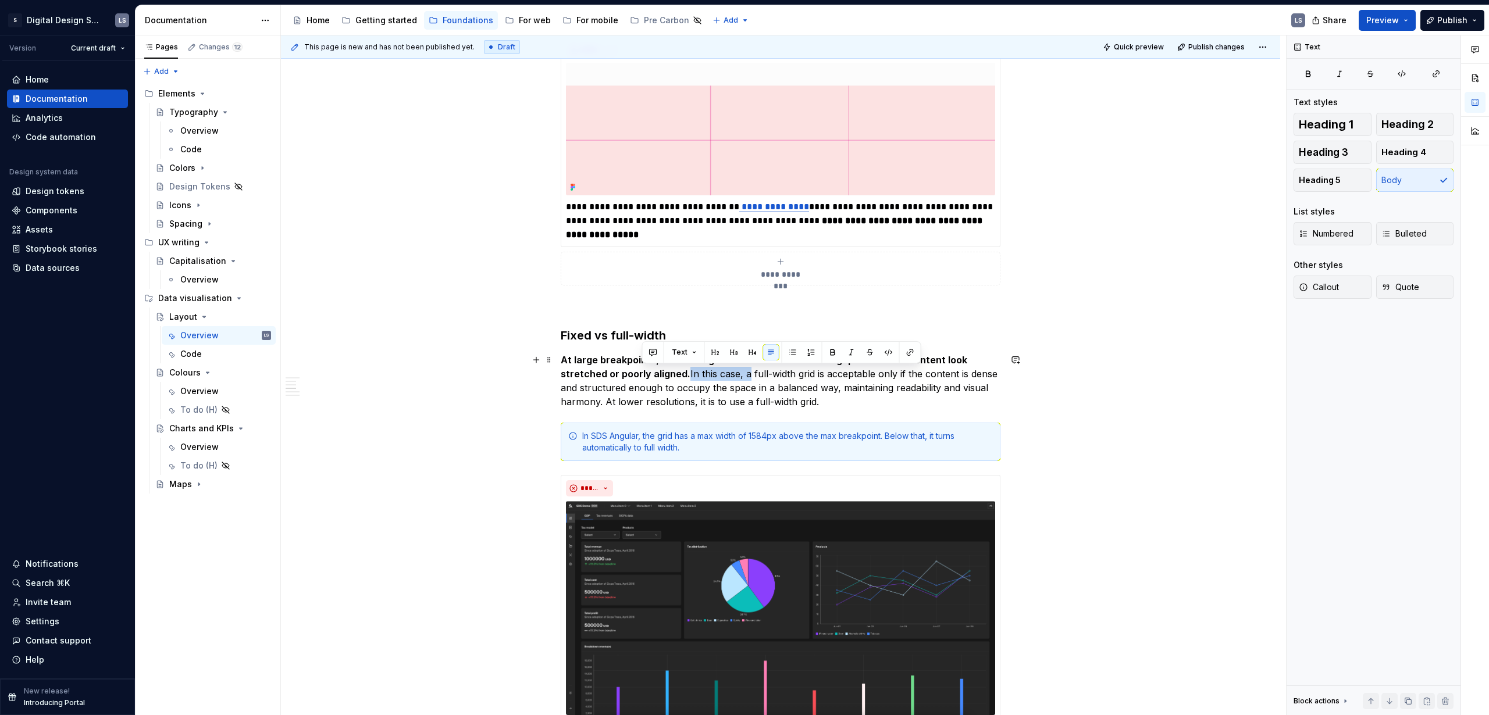
drag, startPoint x: 700, startPoint y: 375, endPoint x: 641, endPoint y: 376, distance: 58.7
click at [641, 376] on p "At large breakpoints, full-width grids can create excessive gaps and make conte…" at bounding box center [781, 381] width 440 height 56
click at [775, 371] on p "At large breakpoints, full-width grids can create excessive gaps and make conte…" at bounding box center [781, 381] width 440 height 56
click at [638, 354] on strong "At large breakpoints, full-width grids can create excessive gaps and make conte…" at bounding box center [765, 367] width 409 height 26
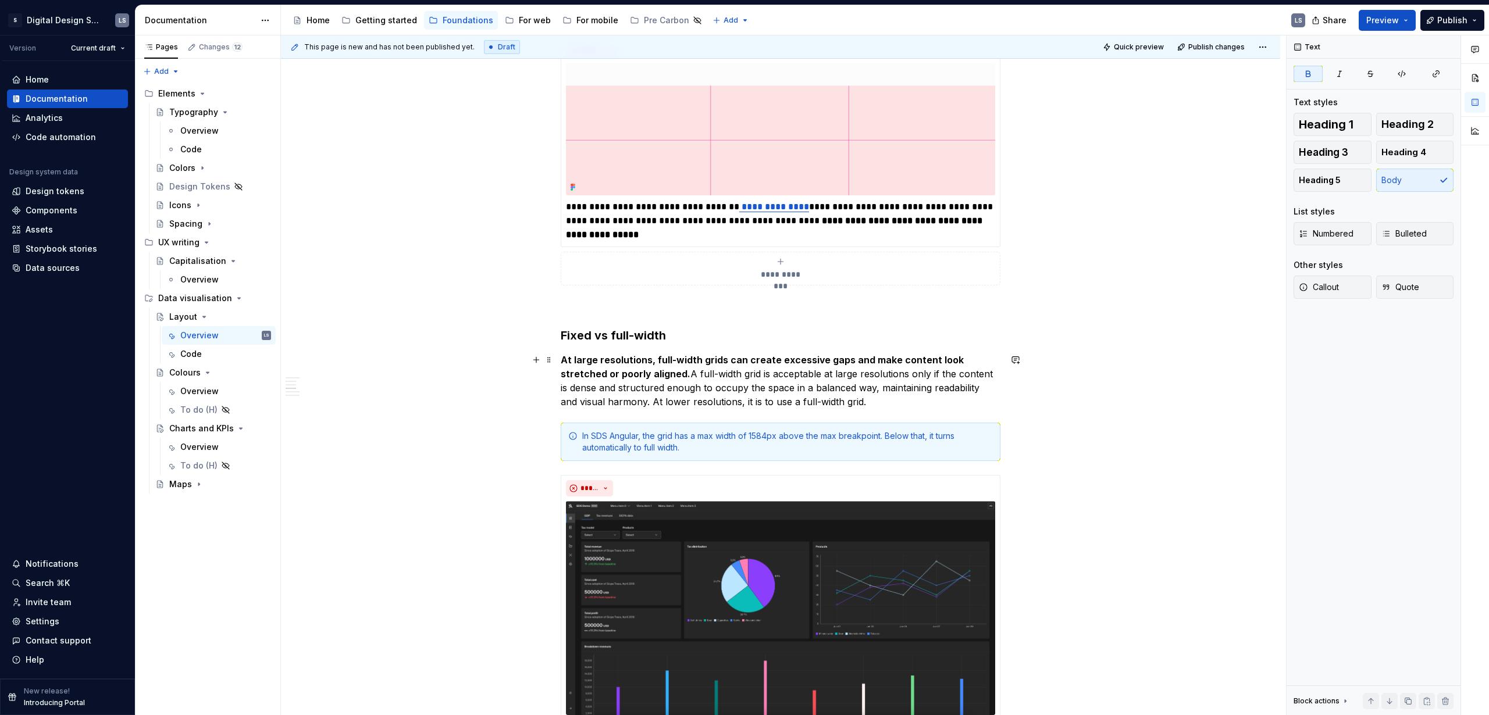
click at [837, 377] on p "At large resolutions, full-width grids can create excessive gaps and make conte…" at bounding box center [781, 381] width 440 height 56
drag, startPoint x: 768, startPoint y: 374, endPoint x: 715, endPoint y: 375, distance: 53.5
click at [715, 375] on p "At large resolutions, full-width grids can create excessive gaps and make conte…" at bounding box center [781, 381] width 440 height 56
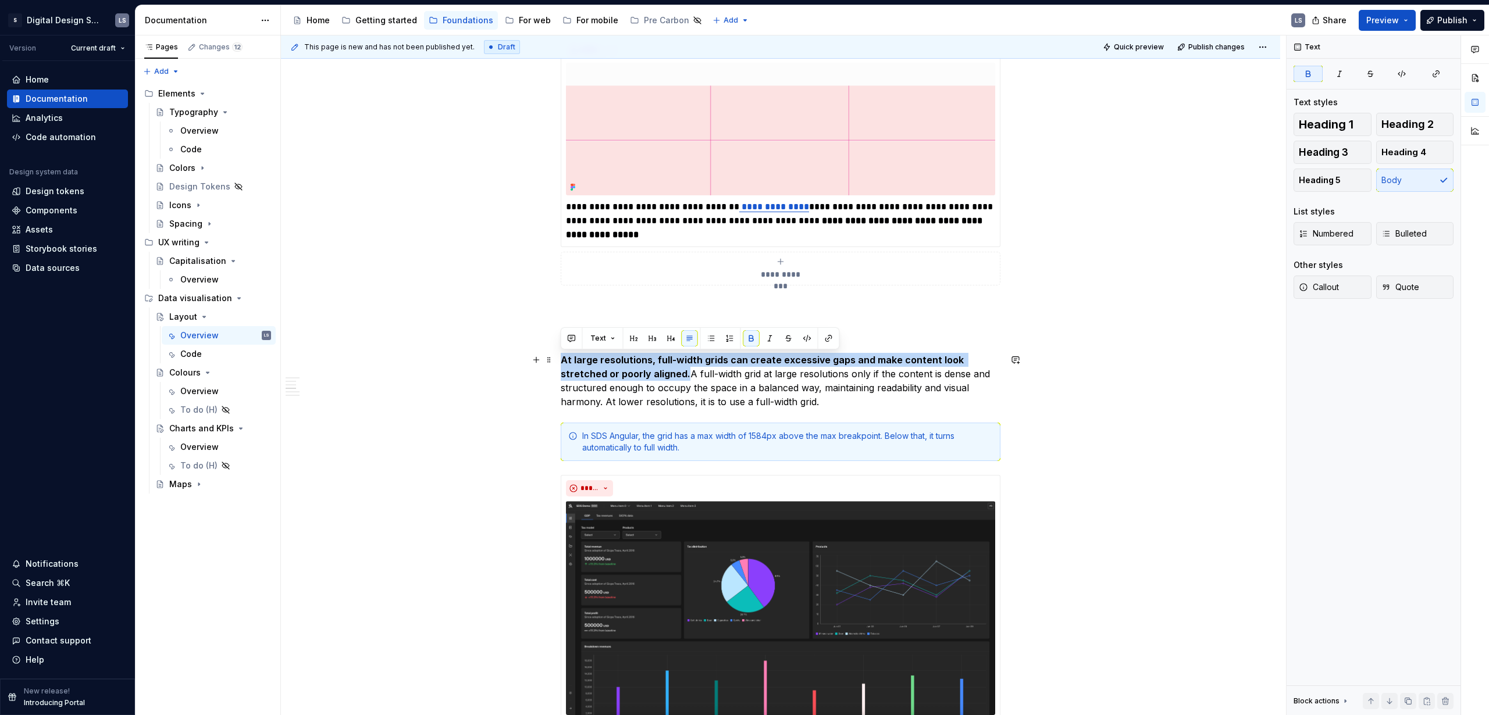
drag, startPoint x: 639, startPoint y: 376, endPoint x: 559, endPoint y: 361, distance: 81.1
click at [559, 361] on div "**********" at bounding box center [780, 620] width 999 height 2734
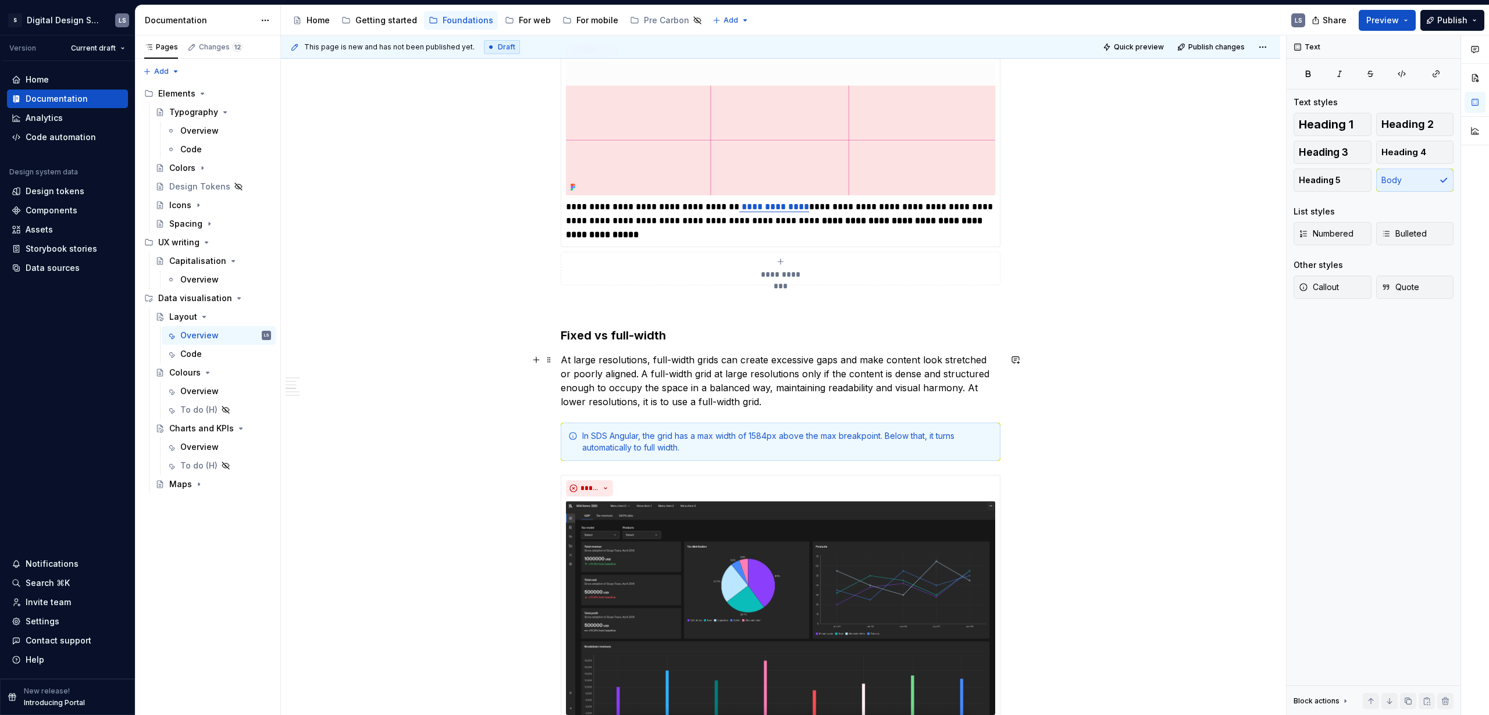
click at [685, 374] on p "At large resolutions, full-width grids can create excessive gaps and make conte…" at bounding box center [781, 381] width 440 height 56
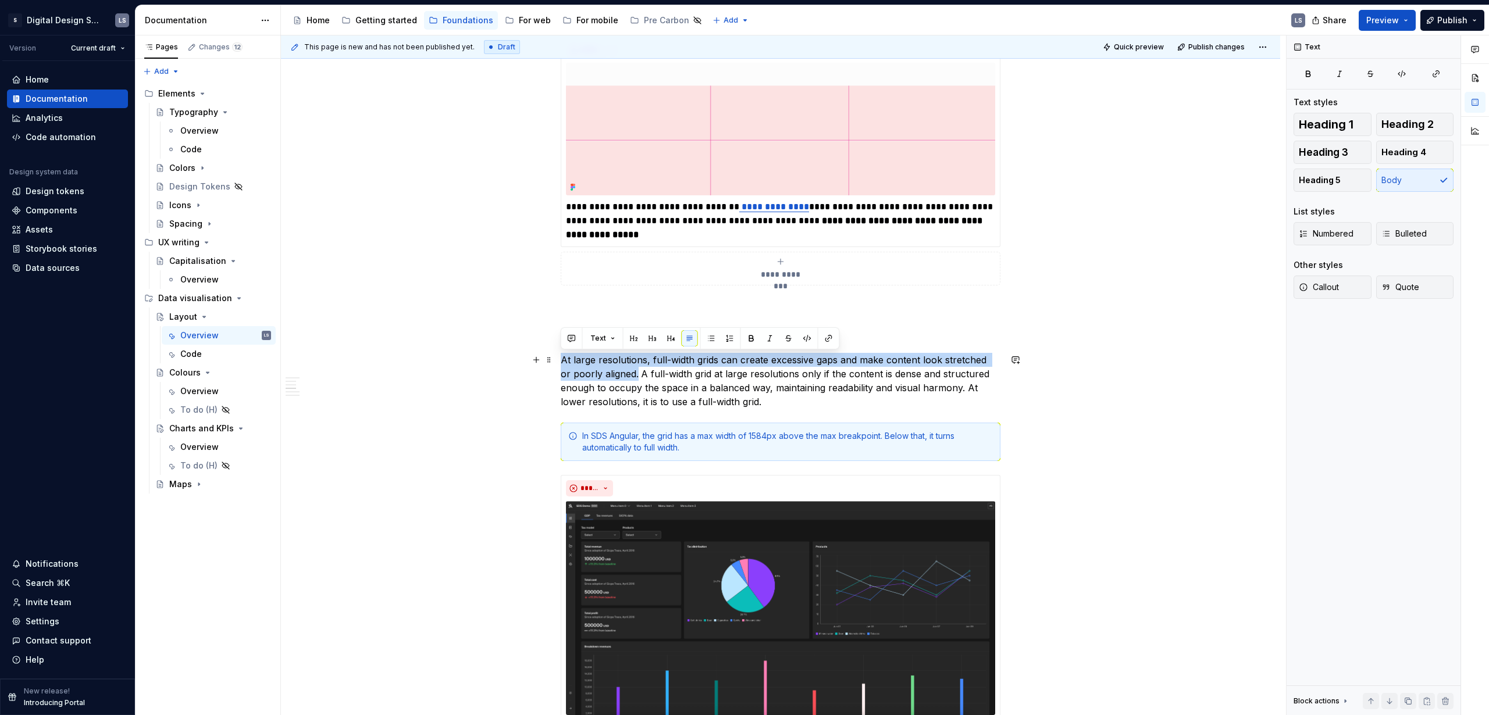
drag, startPoint x: 620, startPoint y: 374, endPoint x: 587, endPoint y: 359, distance: 37.2
click at [561, 363] on p "At large resolutions, full-width grids can create excessive gaps and make conte…" at bounding box center [781, 381] width 440 height 56
click at [750, 340] on button "button" at bounding box center [751, 338] width 16 height 16
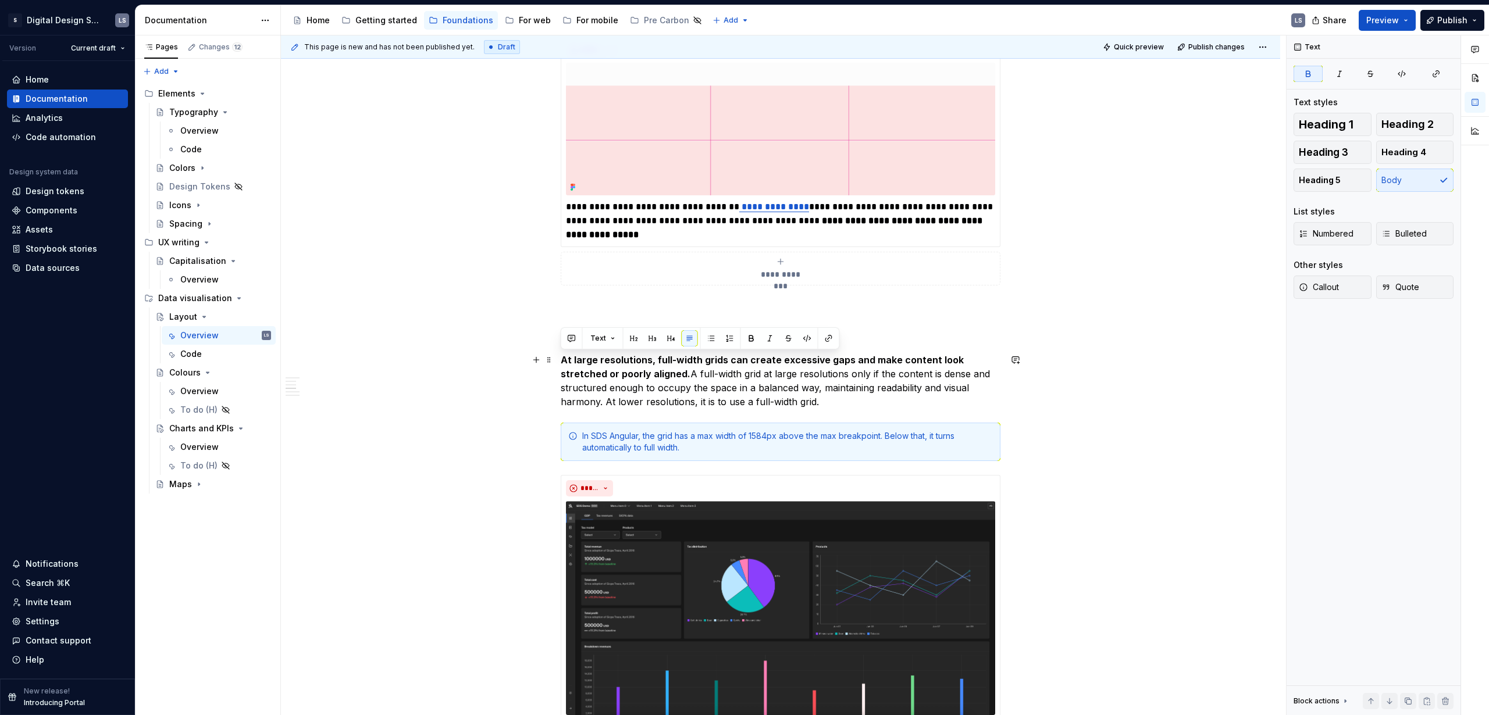
click at [770, 408] on p "At large resolutions, full-width grids can create excessive gaps and make conte…" at bounding box center [781, 381] width 440 height 56
drag, startPoint x: 741, startPoint y: 404, endPoint x: 804, endPoint y: 407, distance: 62.9
click at [634, 405] on p "At large resolutions, full-width grids can create excessive gaps and make conte…" at bounding box center [781, 381] width 440 height 56
click at [809, 406] on p "At large resolutions, full-width grids can create excessive gaps and make conte…" at bounding box center [781, 381] width 440 height 56
drag, startPoint x: 973, startPoint y: 392, endPoint x: 990, endPoint y: 403, distance: 20.6
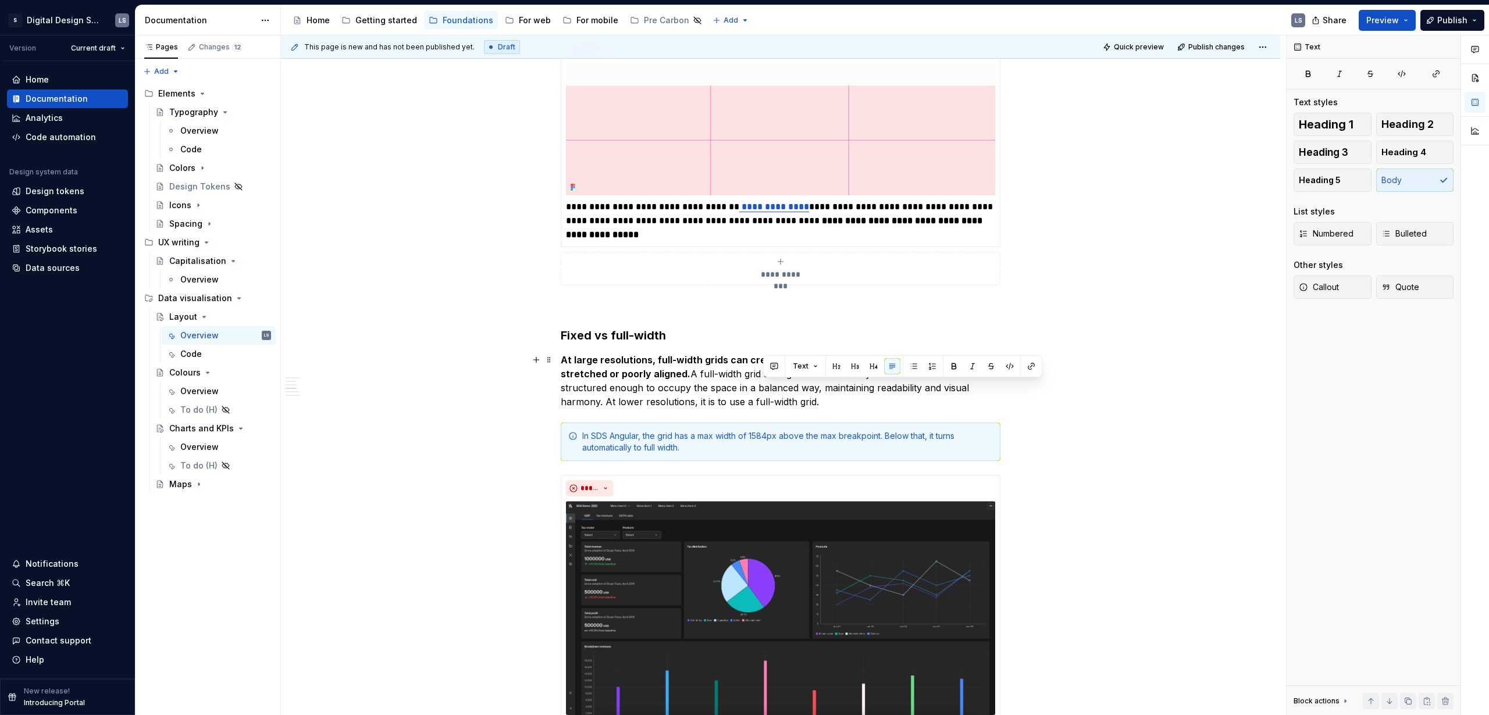
click at [990, 403] on p "At large resolutions, full-width grids can create excessive gaps and make conte…" at bounding box center [781, 381] width 440 height 56
click at [559, 362] on div "**********" at bounding box center [780, 620] width 999 height 2734
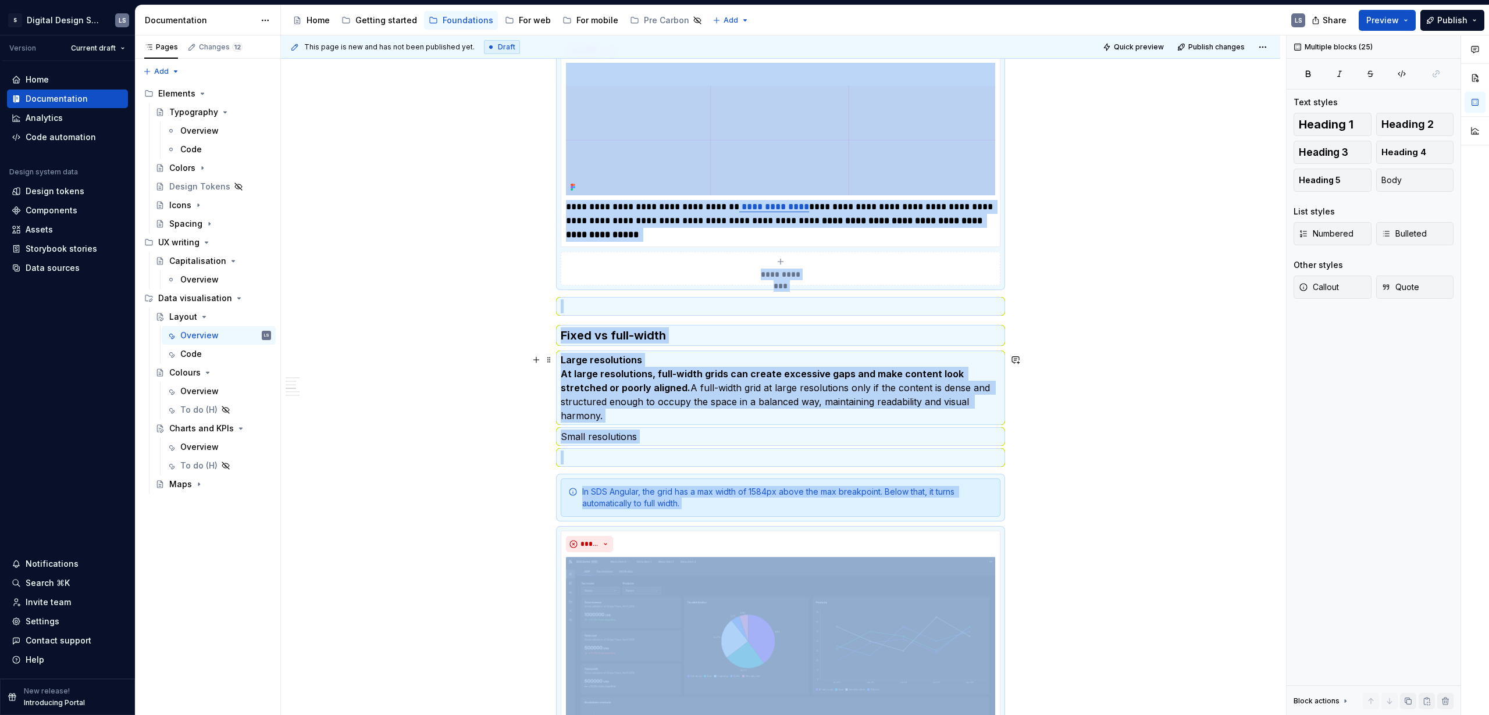
click at [619, 393] on strong "At large resolutions, full-width grids can create excessive gaps and make conte…" at bounding box center [763, 381] width 405 height 26
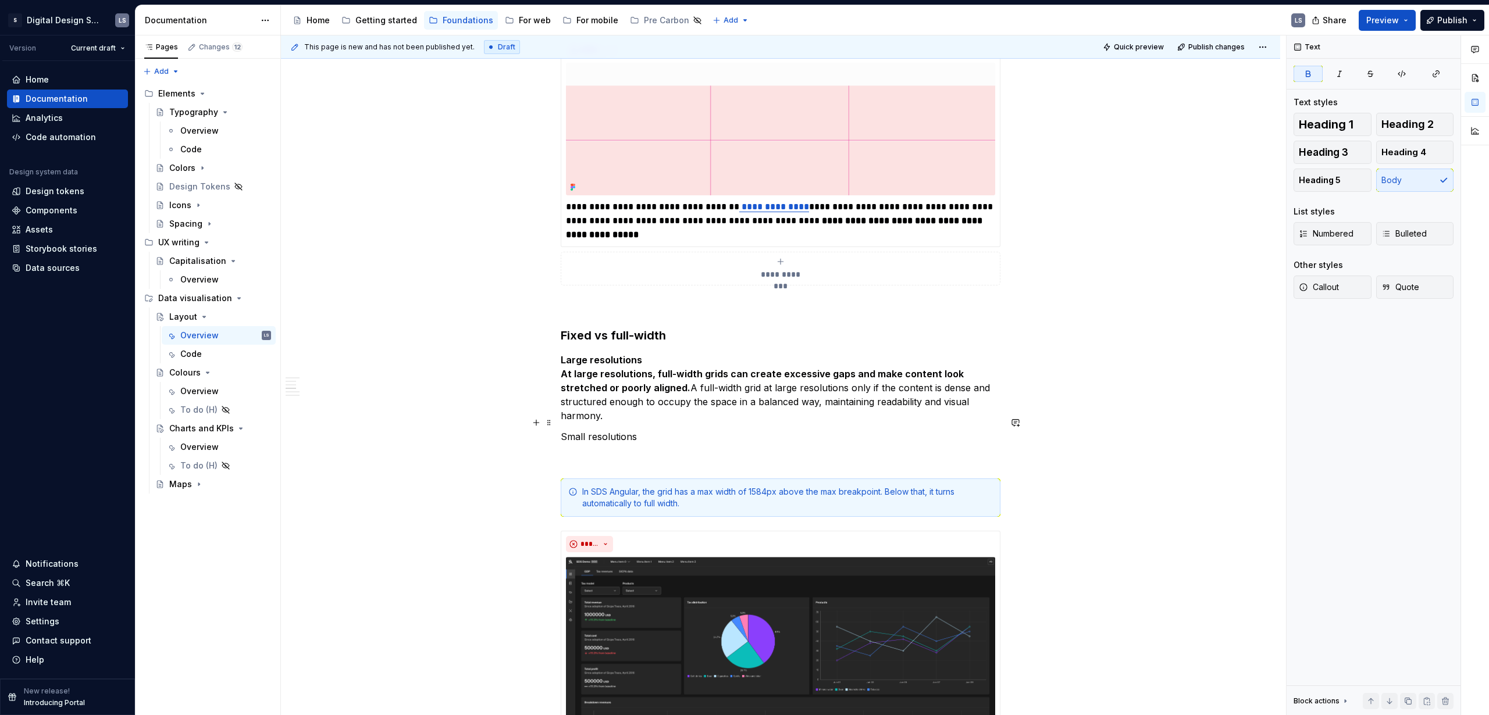
drag, startPoint x: 627, startPoint y: 426, endPoint x: 641, endPoint y: 419, distance: 15.4
click at [630, 430] on p "Small resolutions" at bounding box center [781, 437] width 440 height 14
click at [660, 415] on div "**********" at bounding box center [781, 547] width 440 height 2533
click at [651, 430] on p "Small resolutions" at bounding box center [781, 437] width 440 height 14
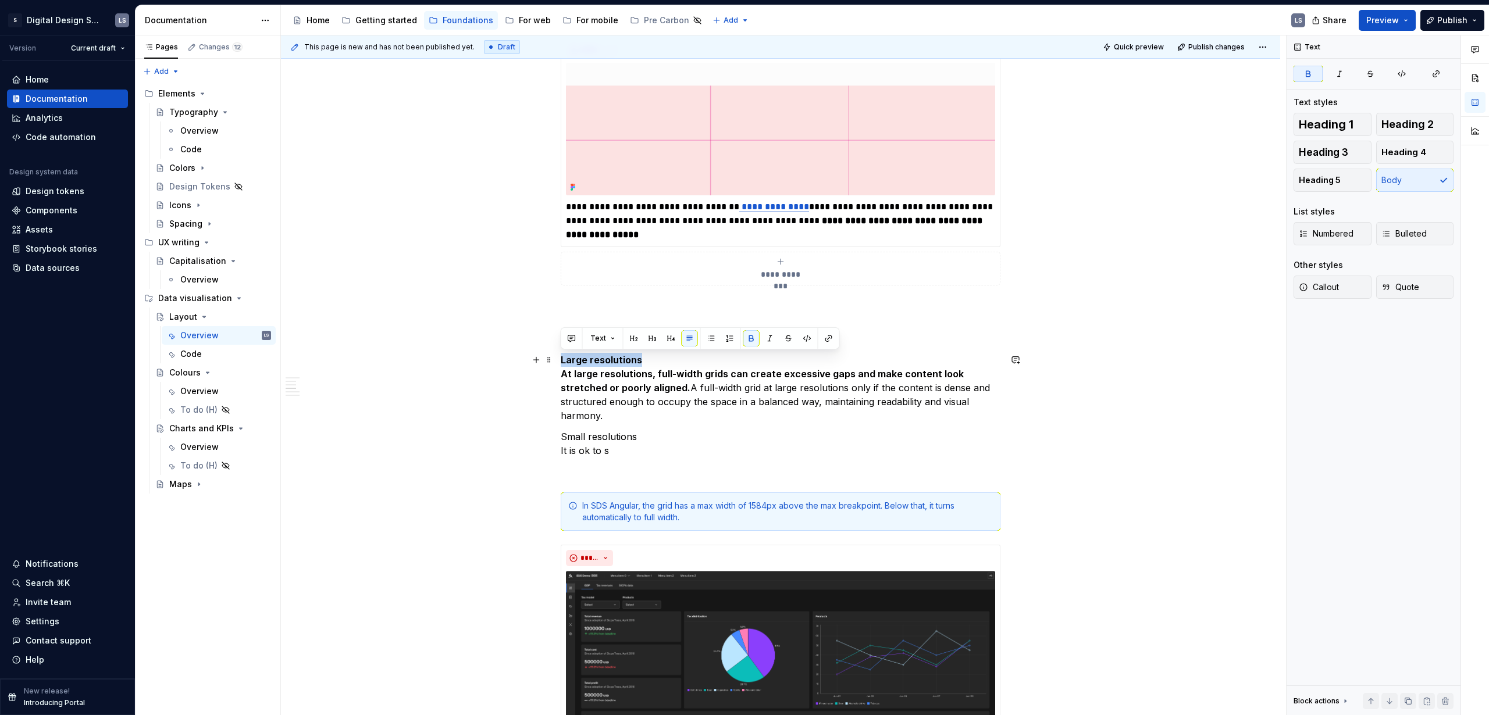
drag, startPoint x: 641, startPoint y: 359, endPoint x: 560, endPoint y: 361, distance: 81.4
click at [561, 361] on p "Large resolutions At large resolutions, full-width grids can create excessive g…" at bounding box center [781, 388] width 440 height 70
click at [666, 338] on button "button" at bounding box center [671, 338] width 16 height 16
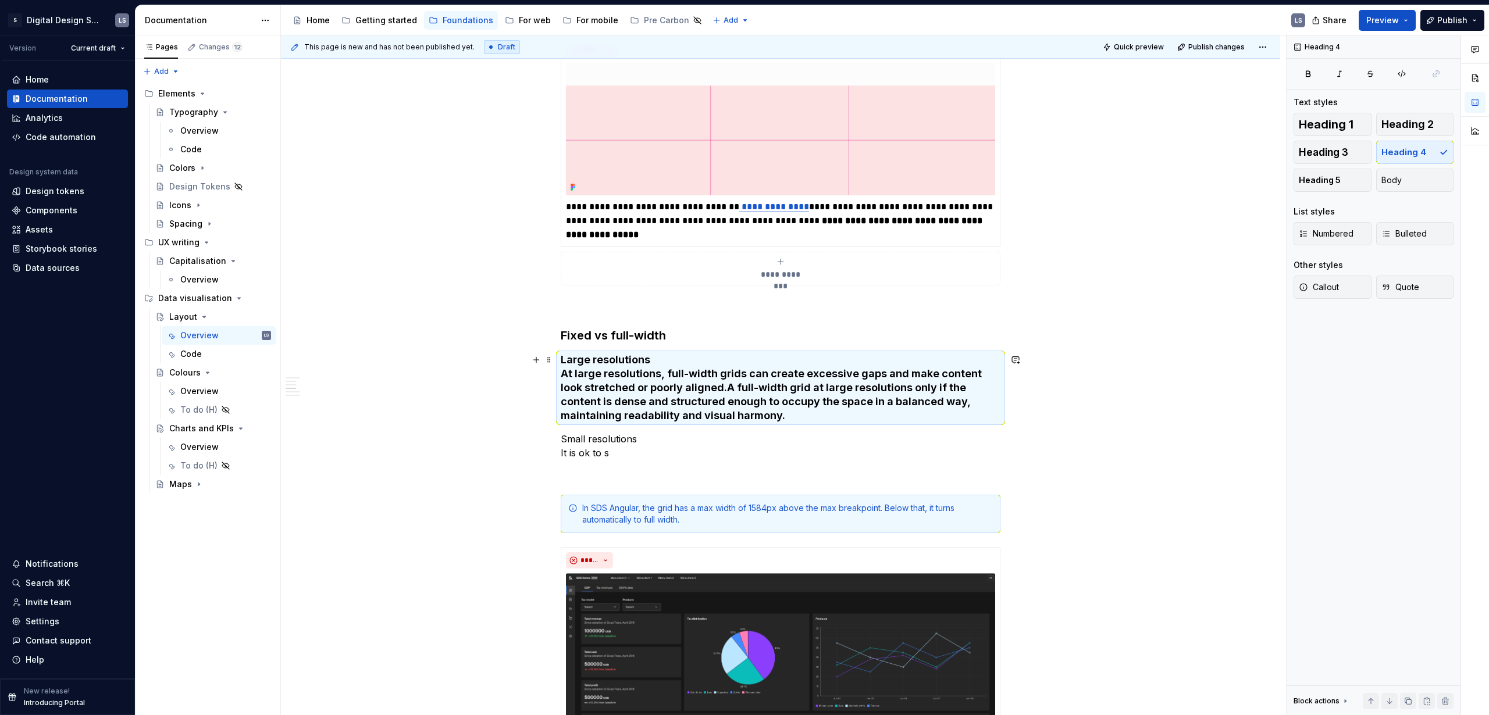
click at [657, 389] on strong "At large resolutions, full-width grids can create excessive gaps and make conte…" at bounding box center [772, 380] width 423 height 26
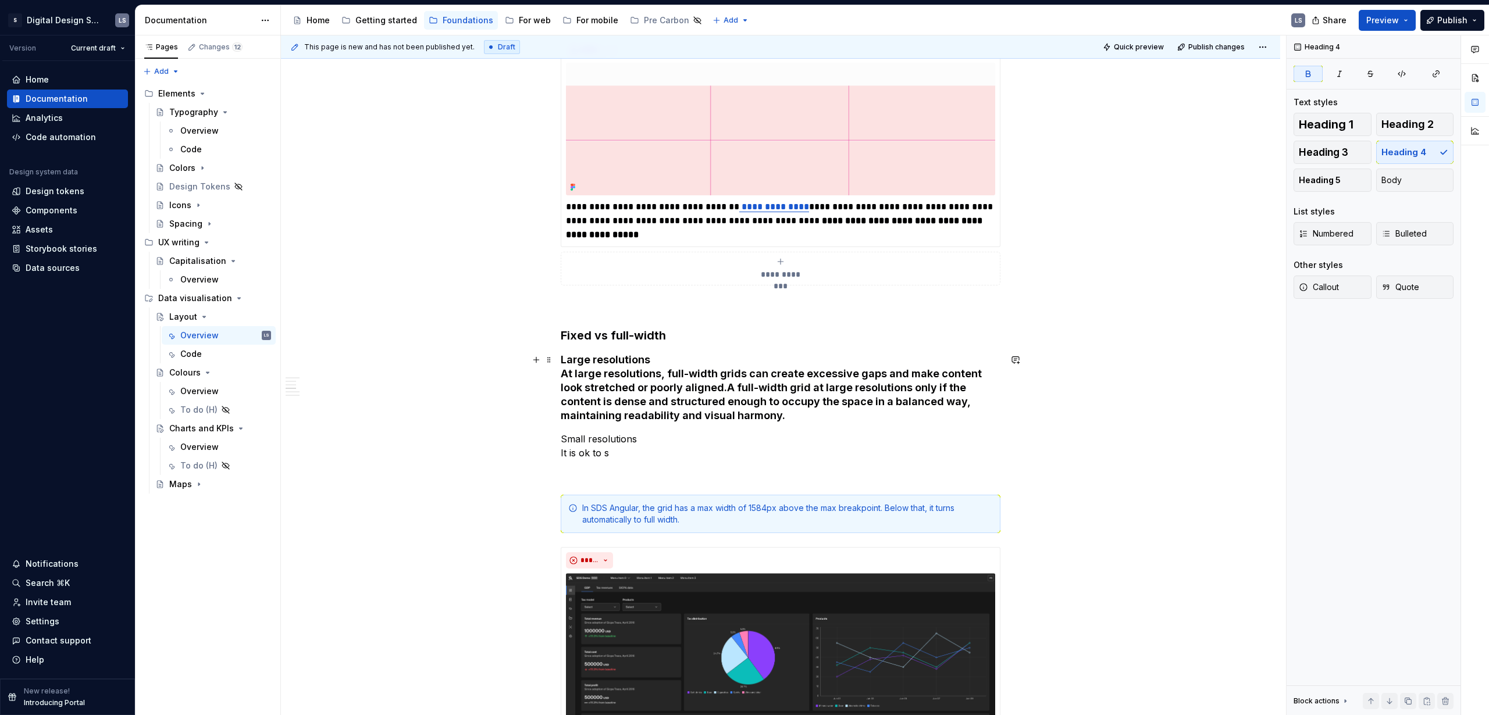
click at [562, 375] on strong "At large resolutions, full-width grids can create excessive gaps and make conte…" at bounding box center [772, 380] width 423 height 26
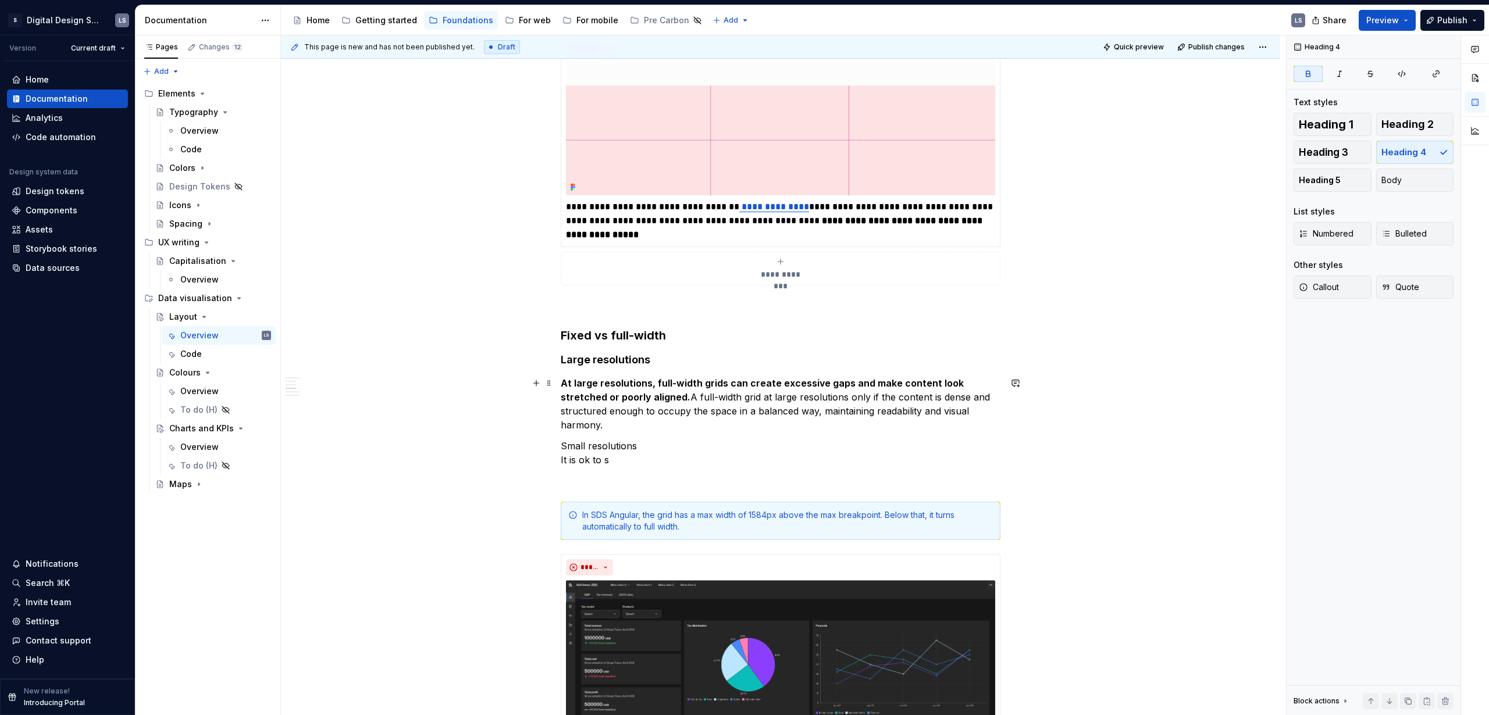
click at [594, 383] on strong "At large resolutions, full-width grids can create excessive gaps and make conte…" at bounding box center [763, 390] width 405 height 26
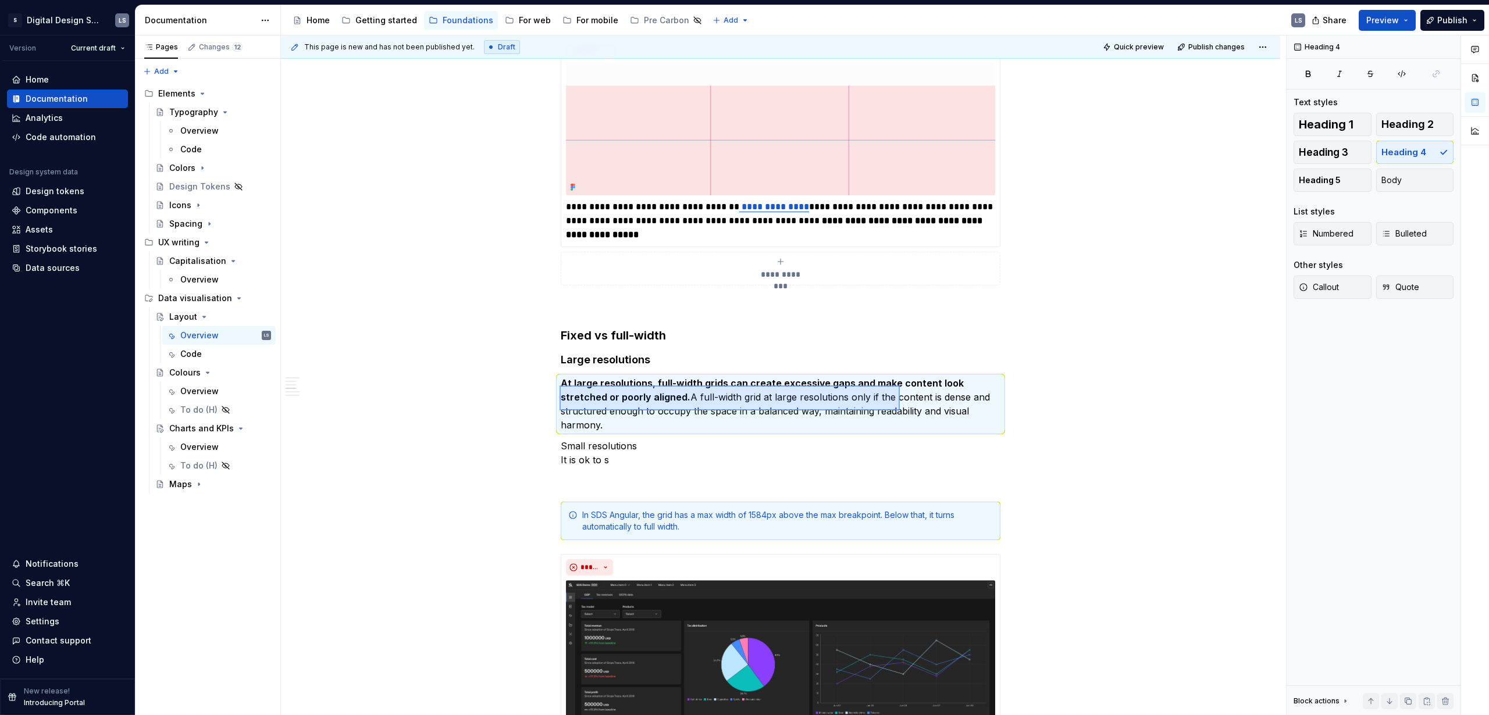
drag, startPoint x: 563, startPoint y: 386, endPoint x: 938, endPoint y: 416, distance: 375.7
click at [924, 412] on div "This page is new and has not been published yet. Draft Quick preview Publish ch…" at bounding box center [783, 375] width 1005 height 680
click at [908, 400] on p "At large resolutions, full-width grids can create excessive gaps and make conte…" at bounding box center [781, 404] width 440 height 56
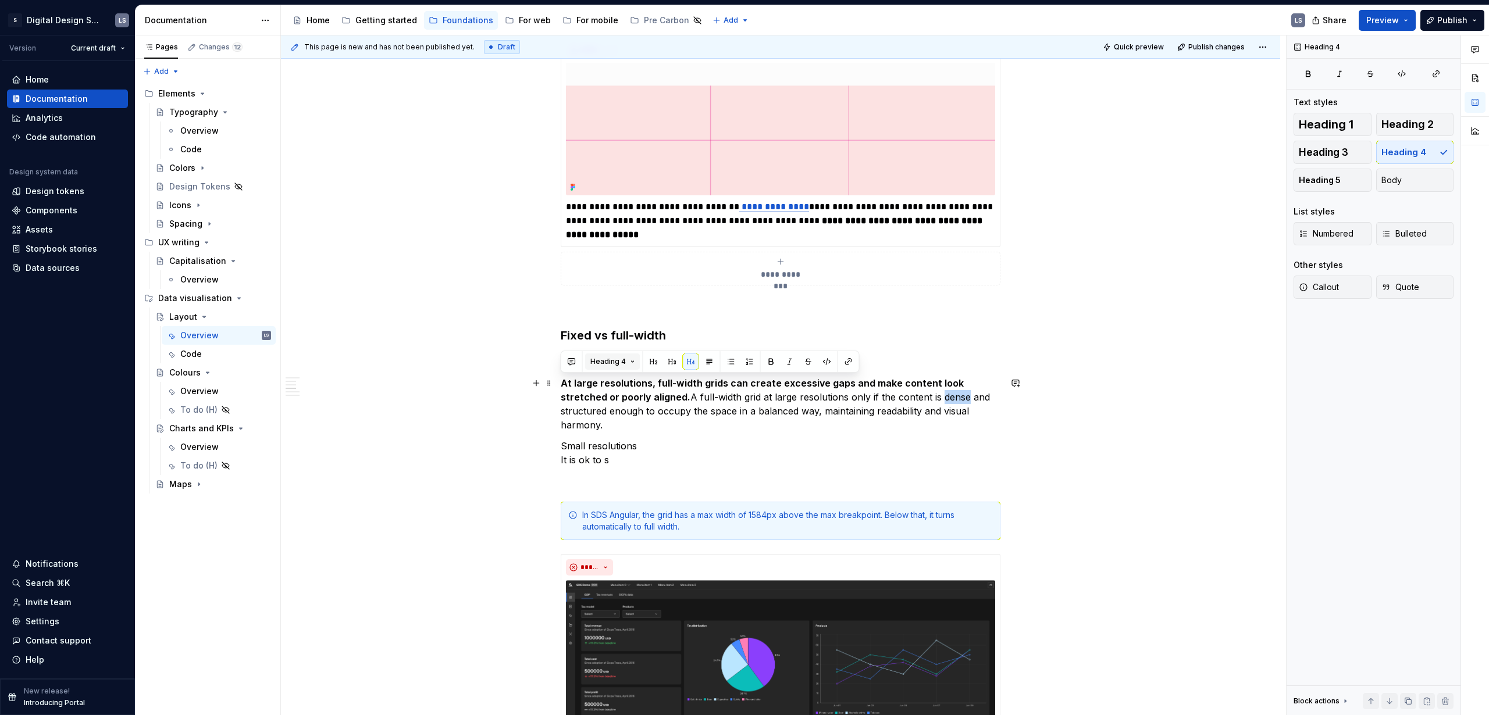
drag, startPoint x: 953, startPoint y: 413, endPoint x: 607, endPoint y: 365, distance: 349.3
click at [561, 380] on p "At large resolutions, full-width grids can create excessive gaps and make conte…" at bounding box center [781, 404] width 440 height 56
click at [611, 361] on span "Heading 4" at bounding box center [607, 361] width 35 height 9
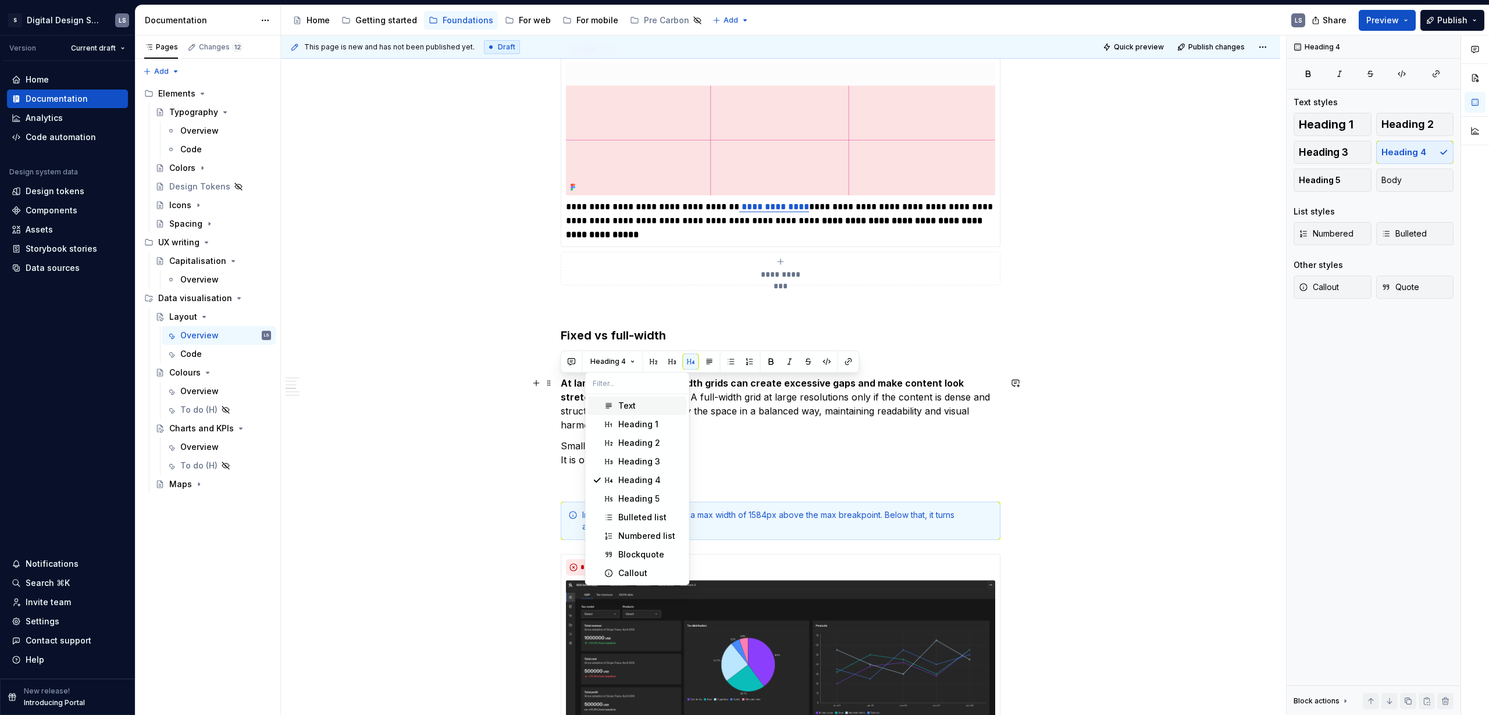
click at [634, 410] on div "Text" at bounding box center [650, 406] width 64 height 12
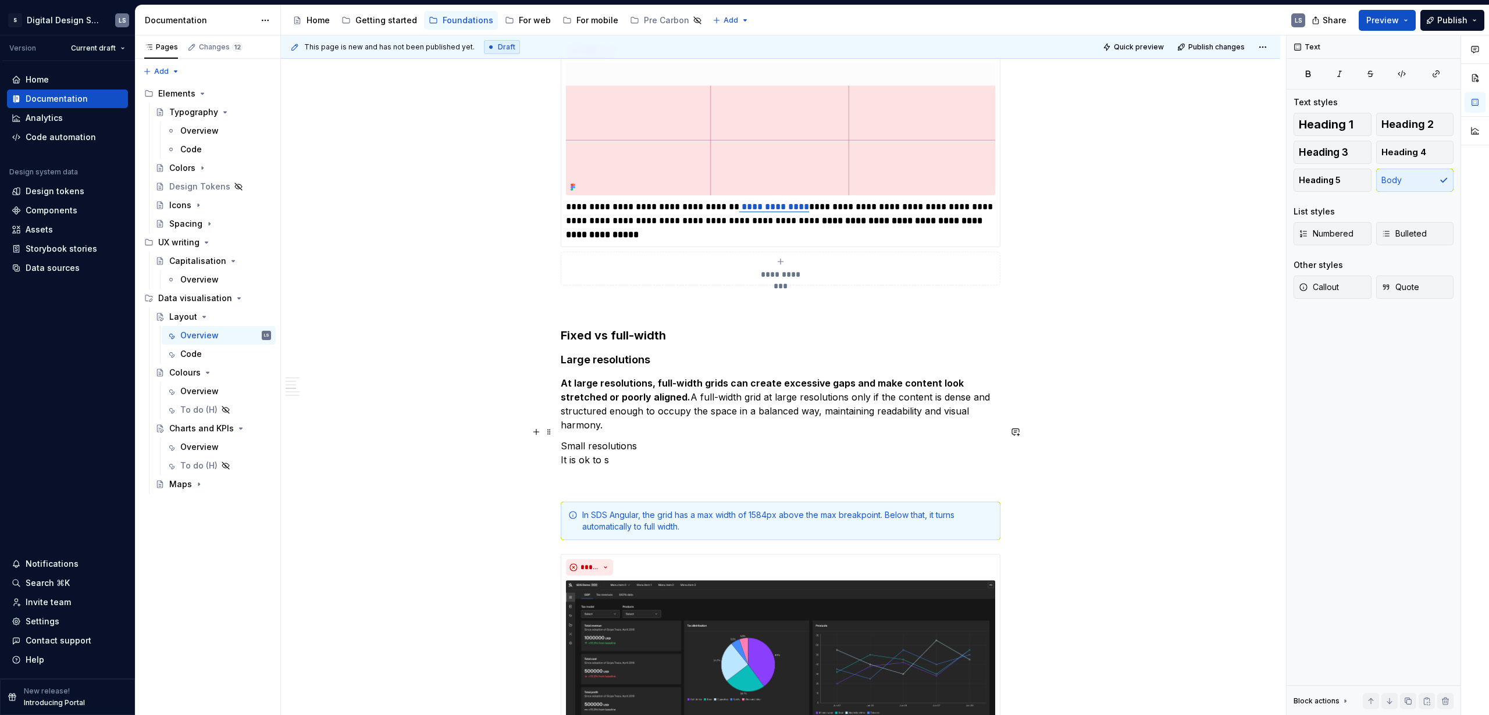
click at [659, 439] on p "Small resolutions It is ok to s" at bounding box center [781, 453] width 440 height 28
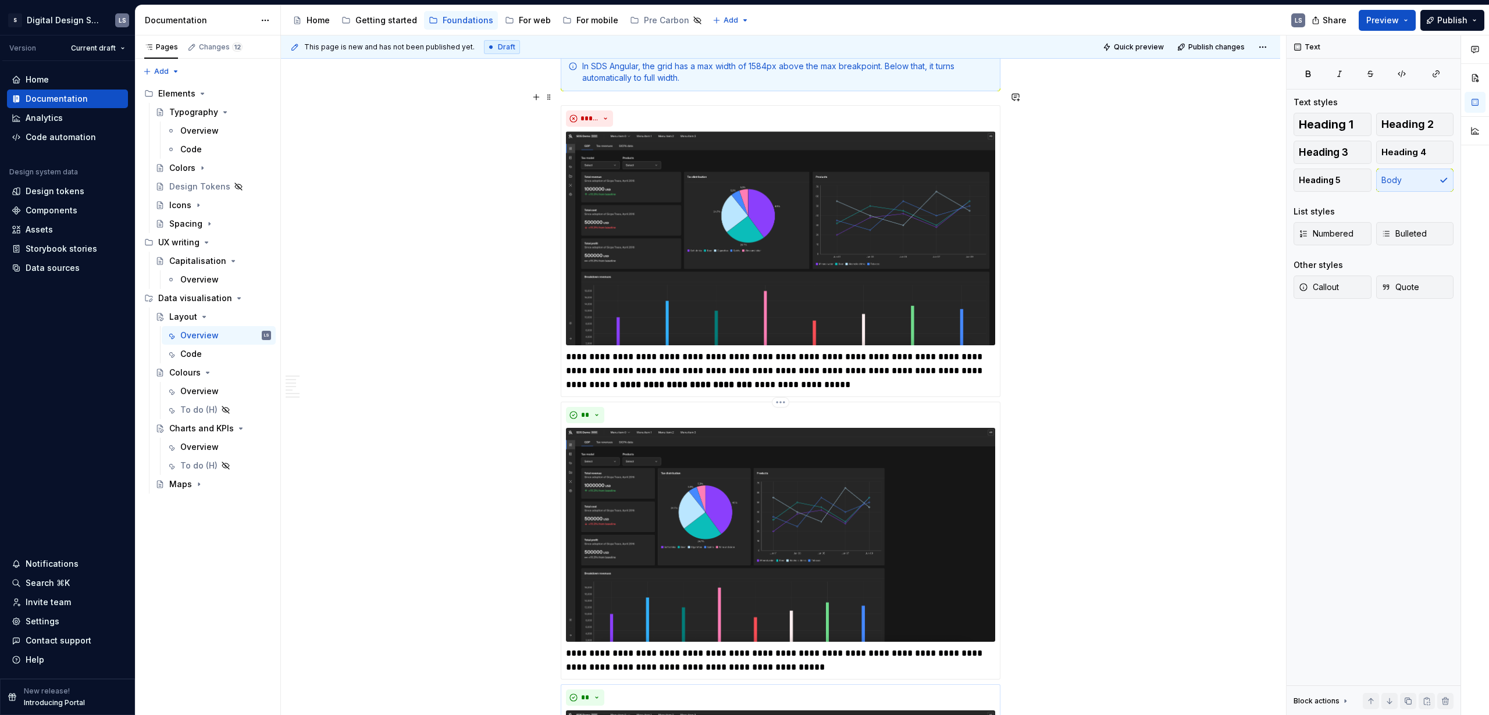
scroll to position [1182, 0]
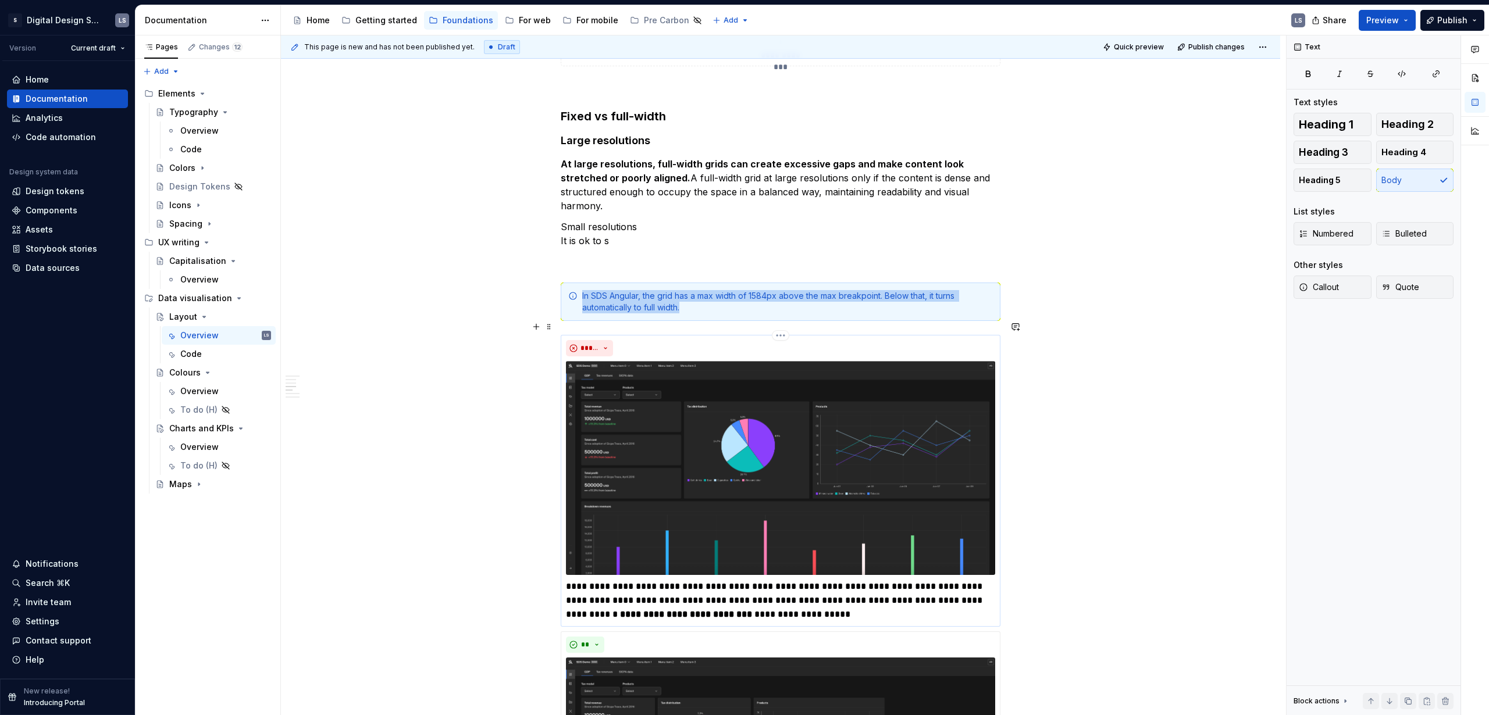
click at [668, 340] on div "*****" at bounding box center [780, 348] width 429 height 16
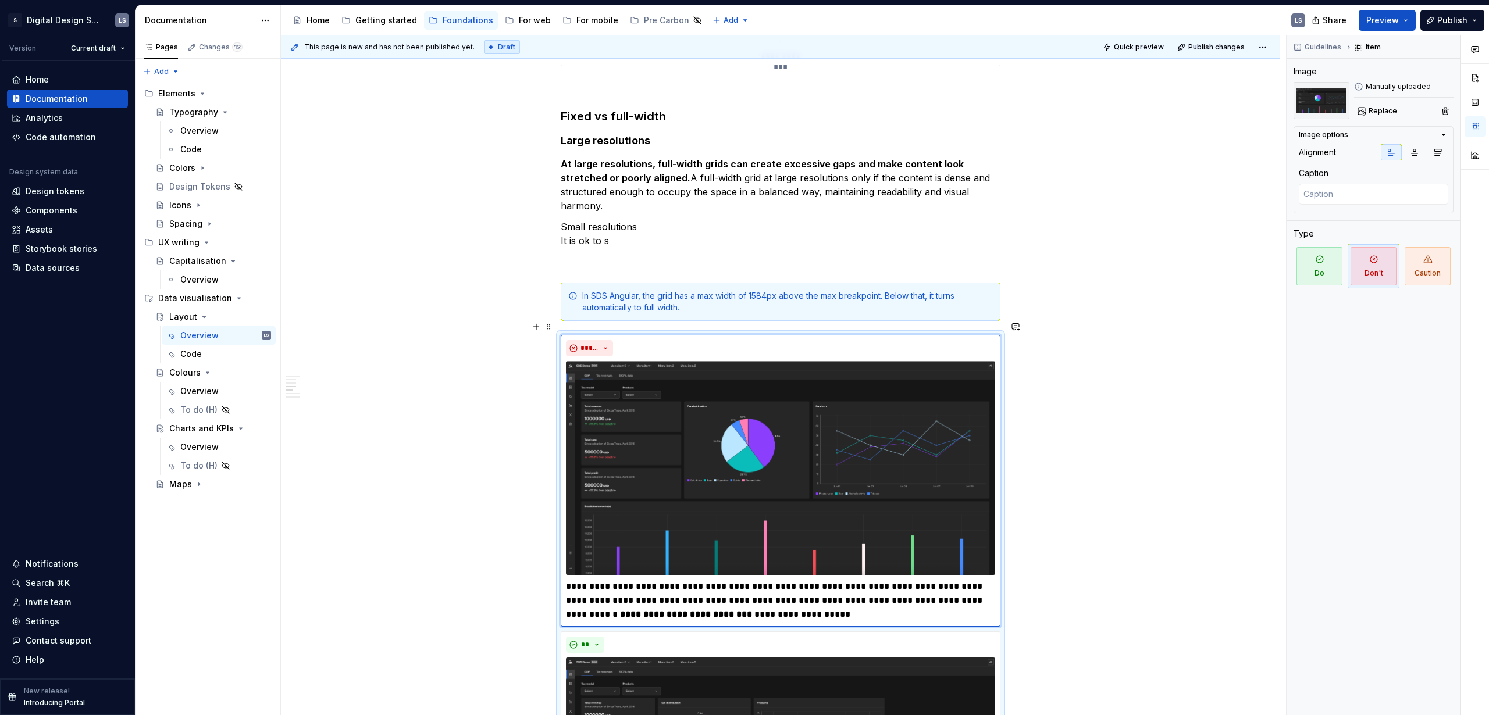
click at [1069, 464] on div "**********" at bounding box center [780, 440] width 999 height 2813
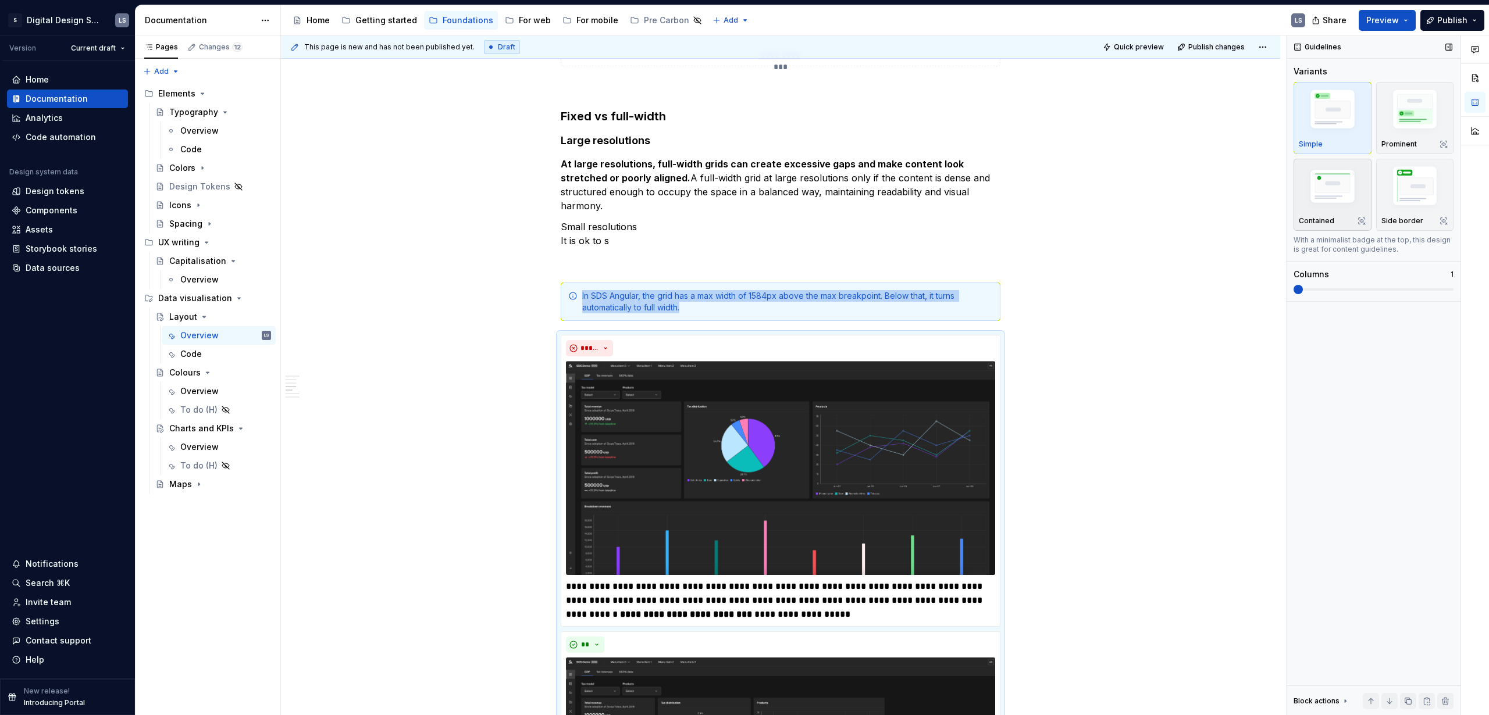
click at [1334, 195] on img "button" at bounding box center [1331, 187] width 67 height 45
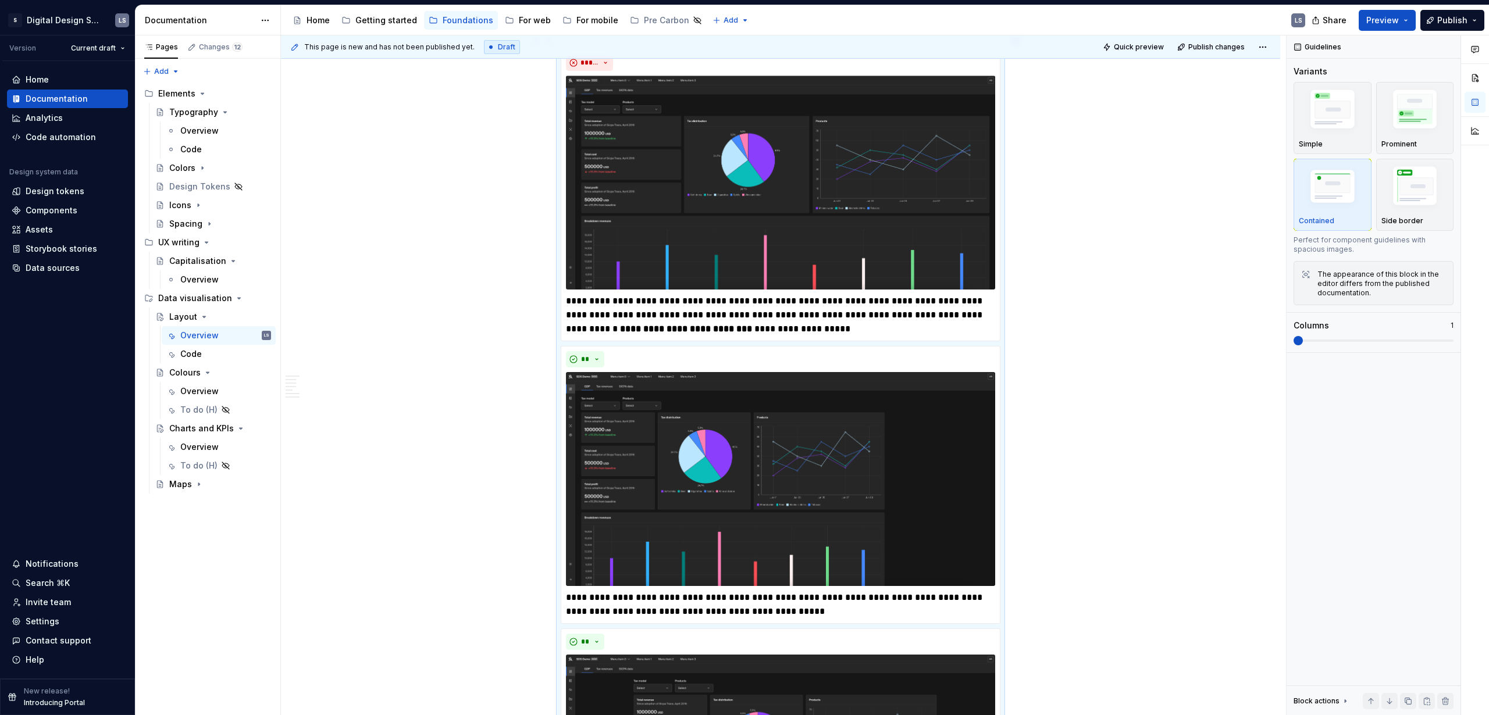
click at [1029, 351] on div "**********" at bounding box center [780, 154] width 999 height 2813
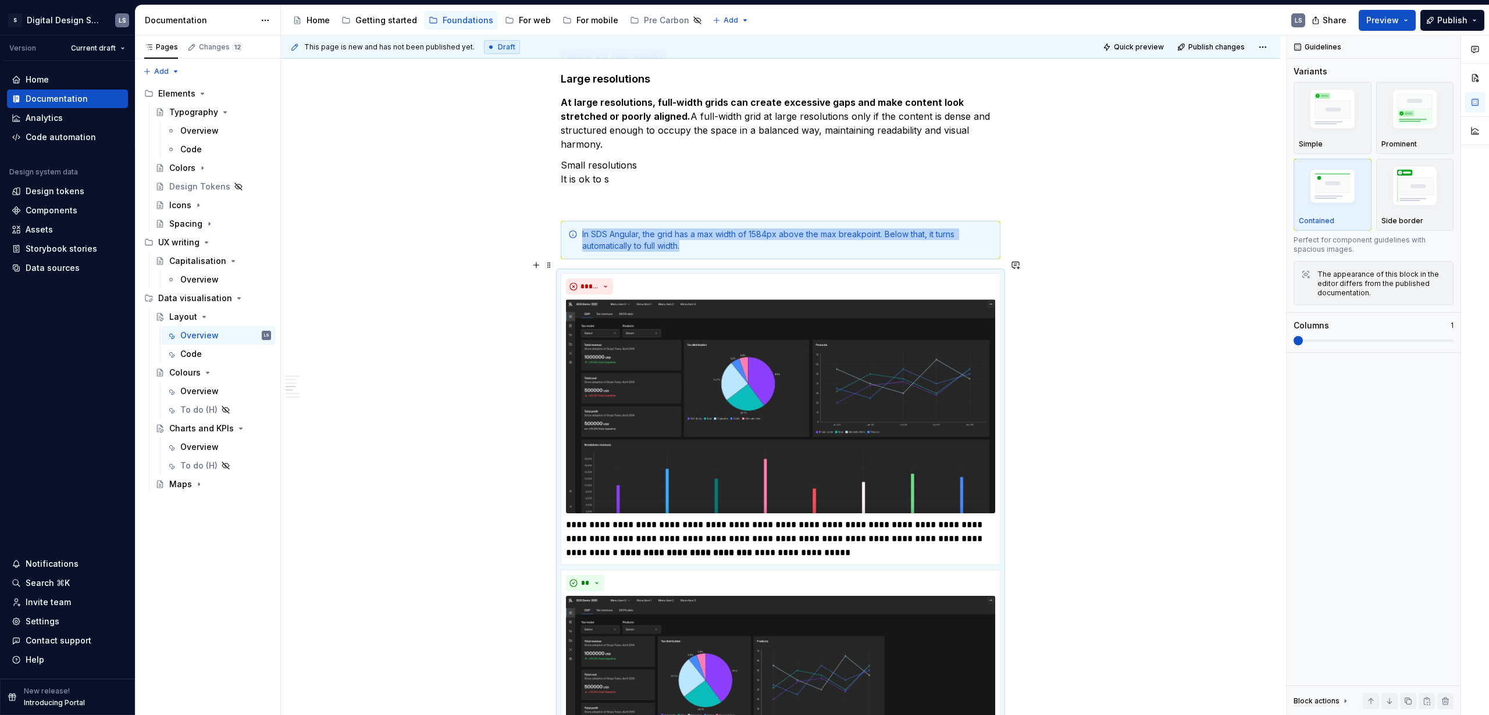
scroll to position [997, 0]
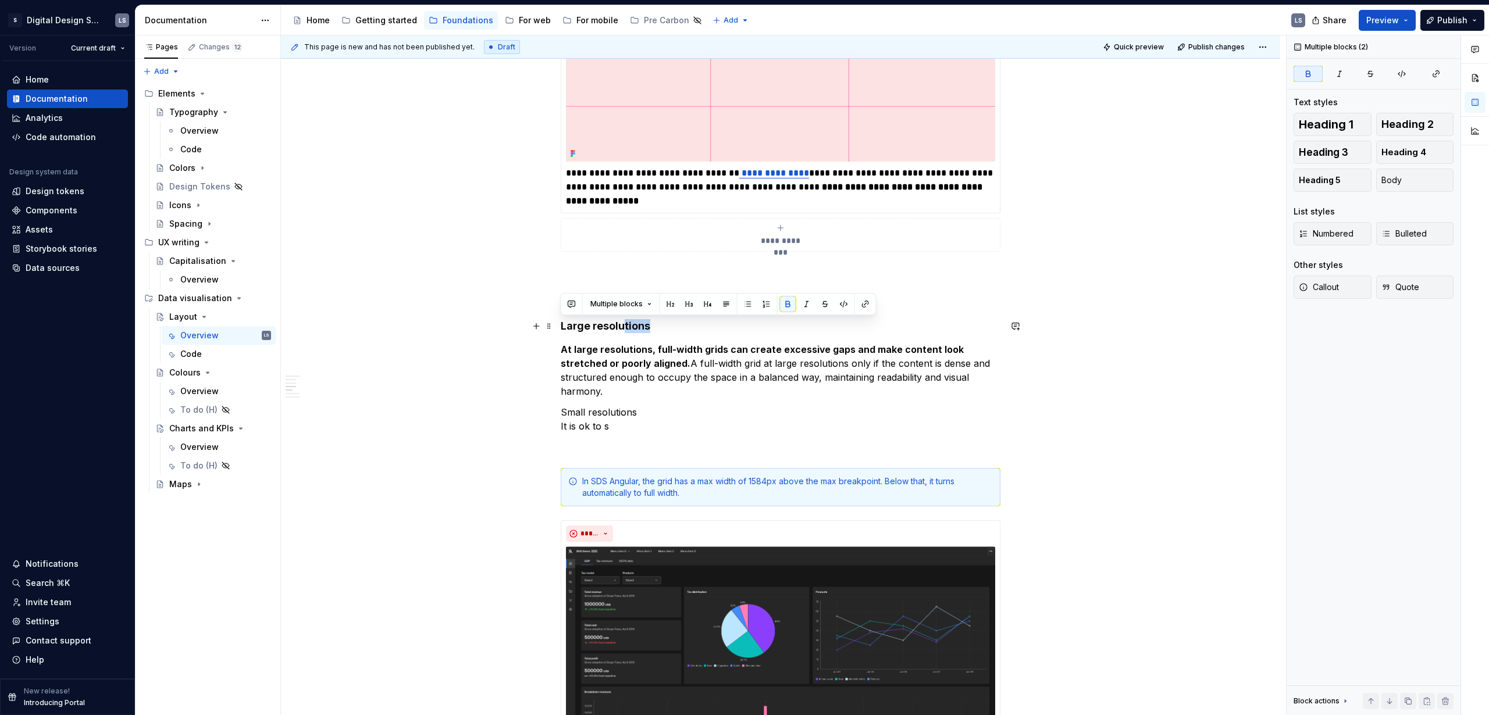
drag, startPoint x: 561, startPoint y: 348, endPoint x: 622, endPoint y: 327, distance: 64.5
click at [622, 327] on div "**********" at bounding box center [781, 525] width 440 height 2557
click at [655, 330] on h4 "Large resolutions" at bounding box center [781, 326] width 440 height 14
drag, startPoint x: 625, startPoint y: 329, endPoint x: 558, endPoint y: 328, distance: 66.9
click at [557, 328] on div "**********" at bounding box center [780, 625] width 999 height 2813
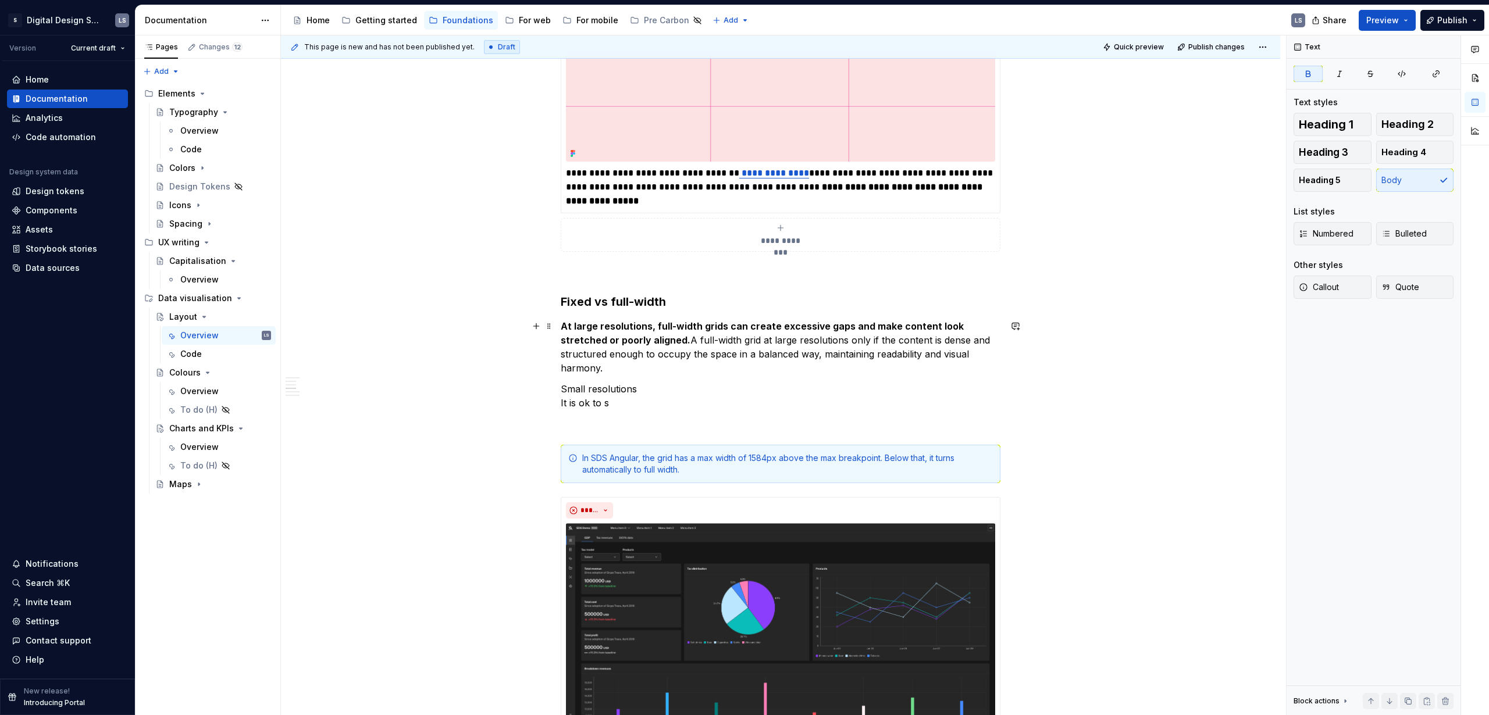
click at [802, 340] on p "At large resolutions, full-width grids can create excessive gaps and make conte…" at bounding box center [781, 347] width 440 height 56
drag, startPoint x: 566, startPoint y: 391, endPoint x: 610, endPoint y: 405, distance: 45.6
click at [610, 405] on p "Small resolutions It is ok to s" at bounding box center [781, 396] width 440 height 28
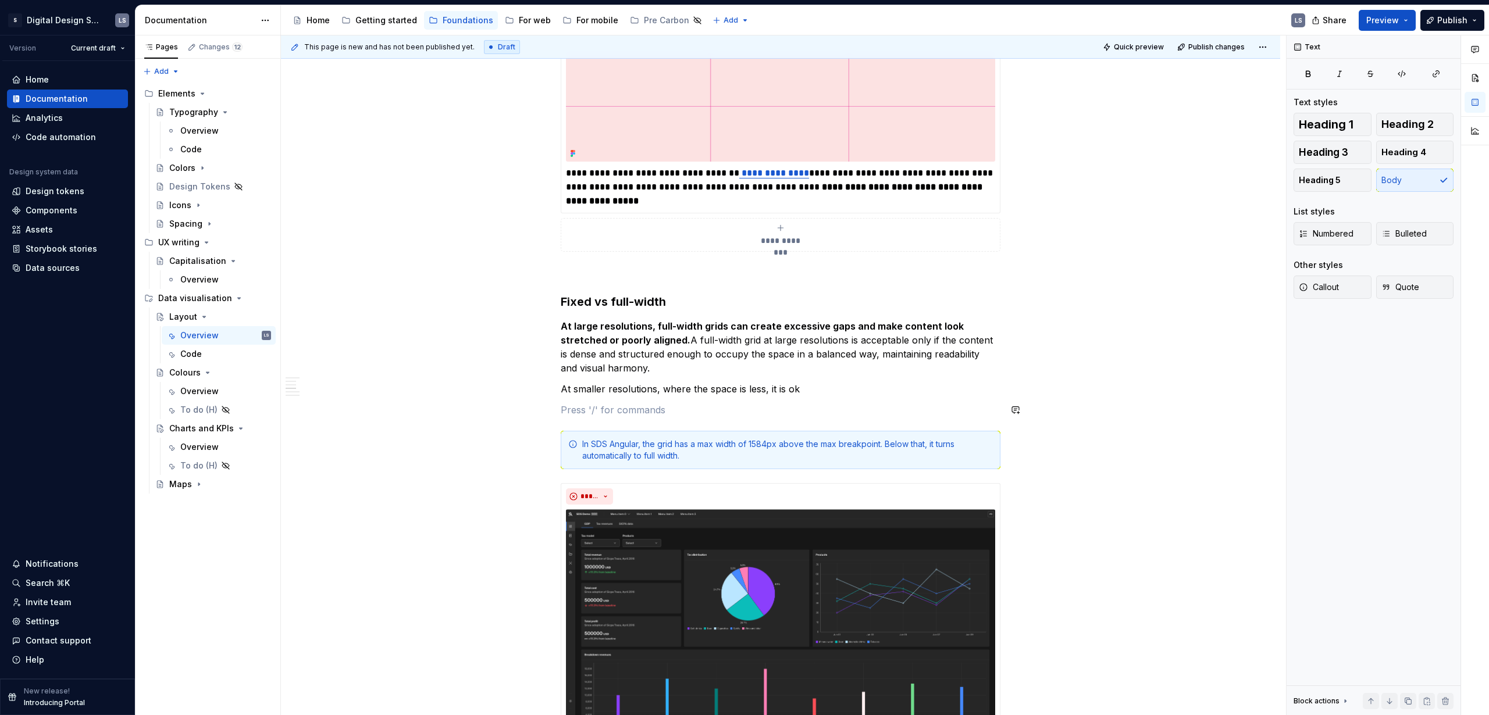
drag, startPoint x: 706, startPoint y: 399, endPoint x: 691, endPoint y: 392, distance: 16.7
click at [706, 399] on div "**********" at bounding box center [781, 507] width 440 height 2520
drag, startPoint x: 660, startPoint y: 390, endPoint x: 798, endPoint y: 386, distance: 138.5
click at [798, 386] on p "At smaller resolutions, where the space is less, it is ok" at bounding box center [781, 389] width 440 height 14
click at [579, 411] on p at bounding box center [781, 410] width 440 height 14
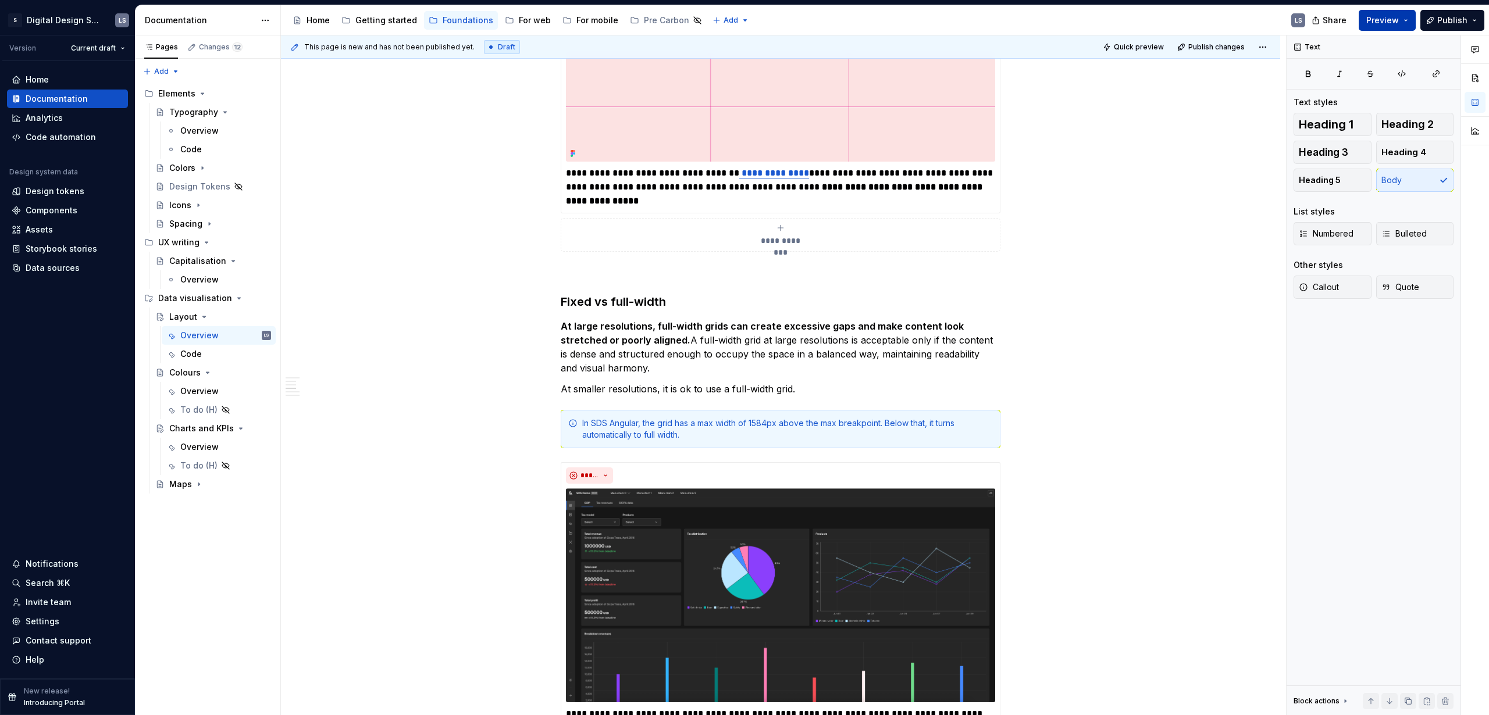
click at [1394, 24] on span "Preview" at bounding box center [1382, 21] width 33 height 12
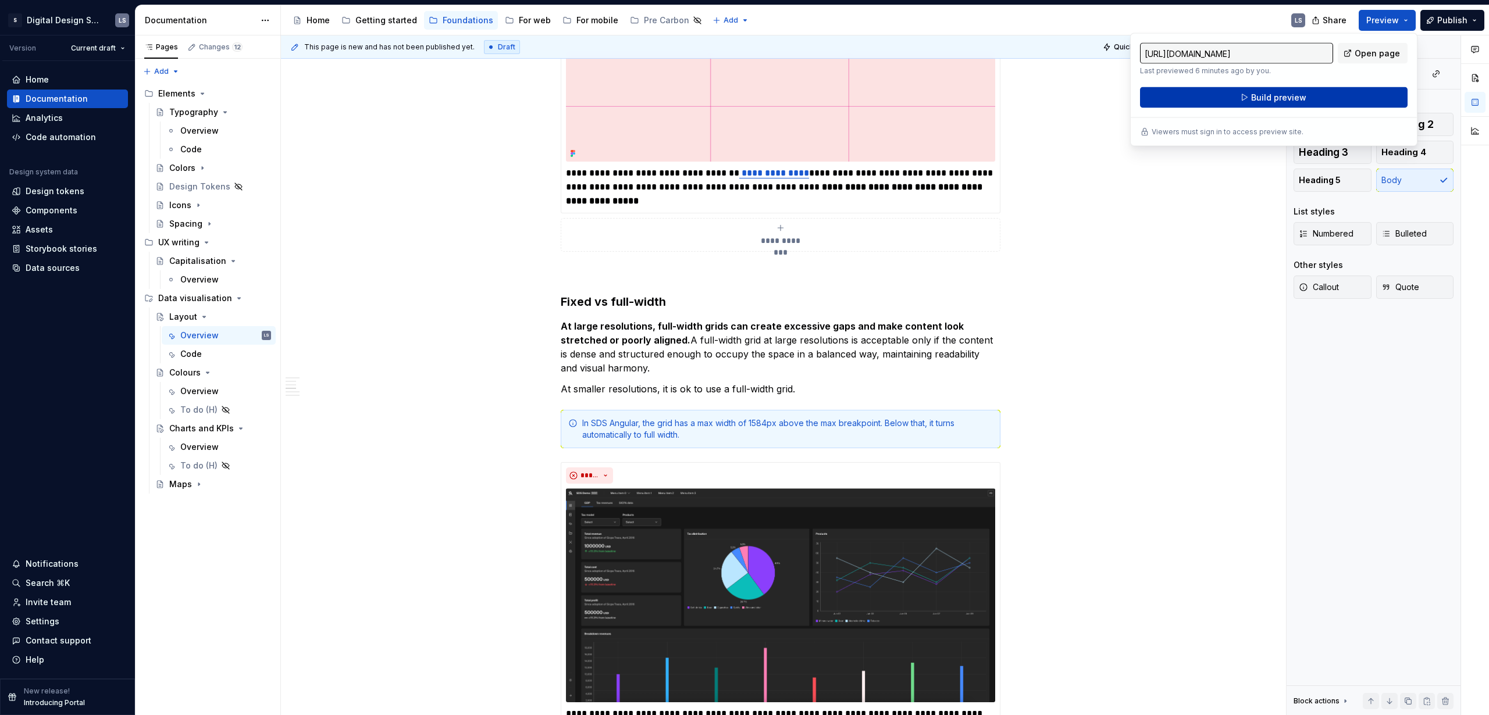
click at [1339, 98] on button "Build preview" at bounding box center [1273, 97] width 267 height 21
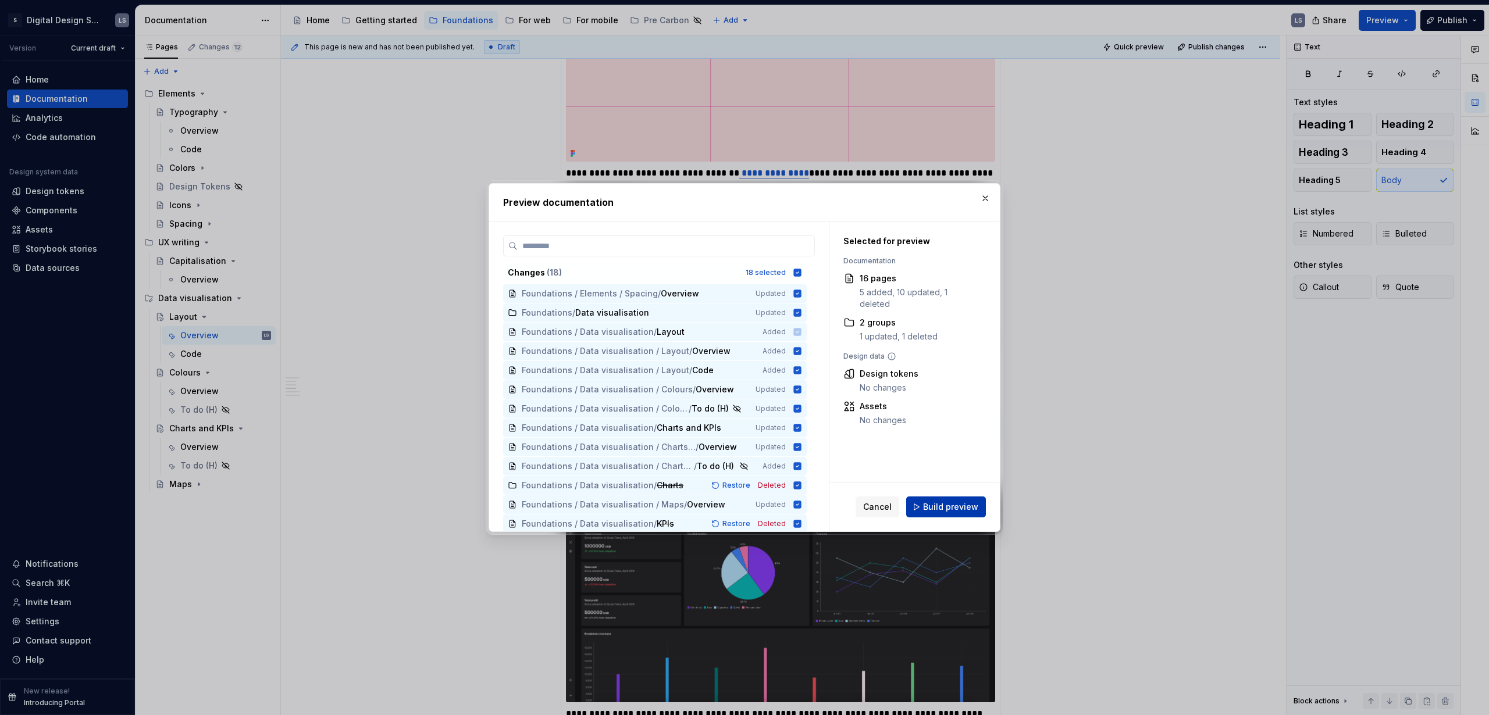
click at [951, 511] on span "Build preview" at bounding box center [950, 507] width 55 height 12
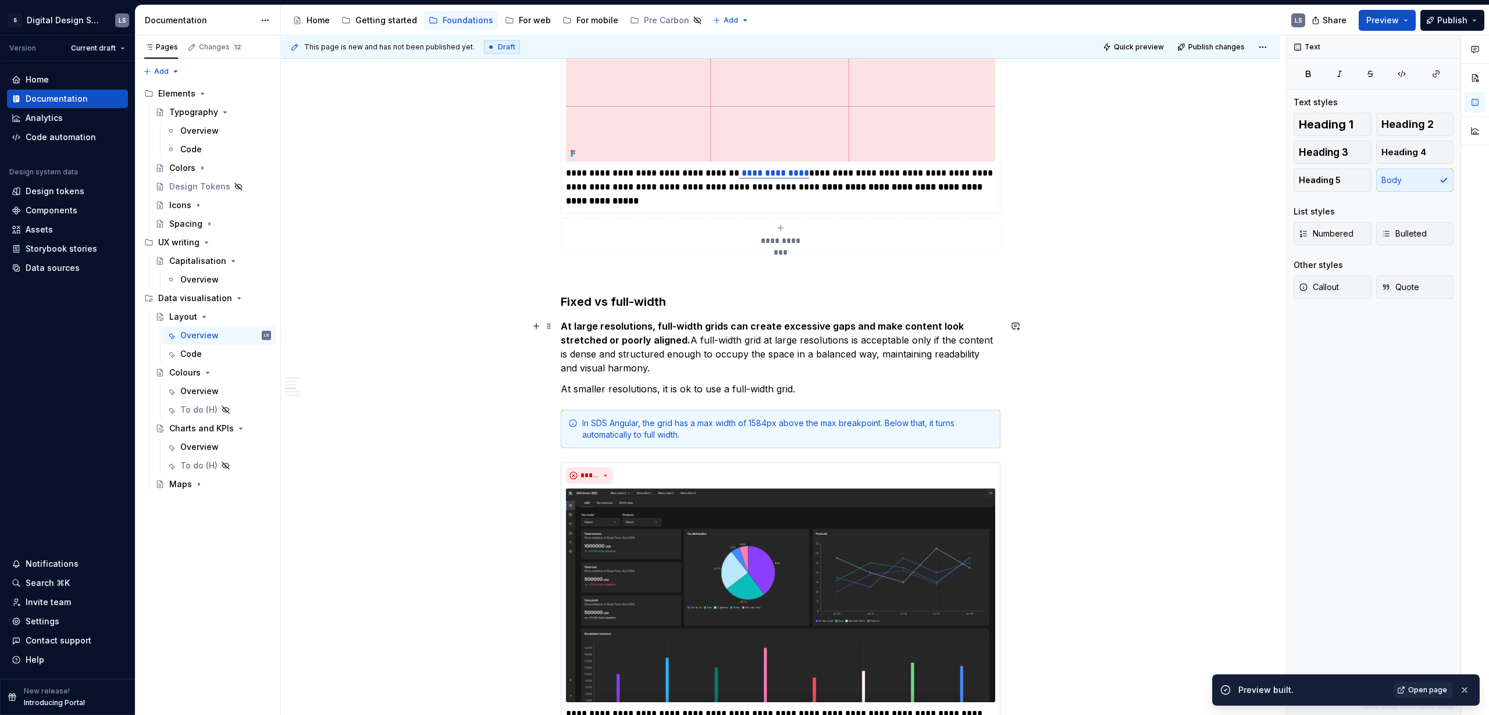
scroll to position [1226, 0]
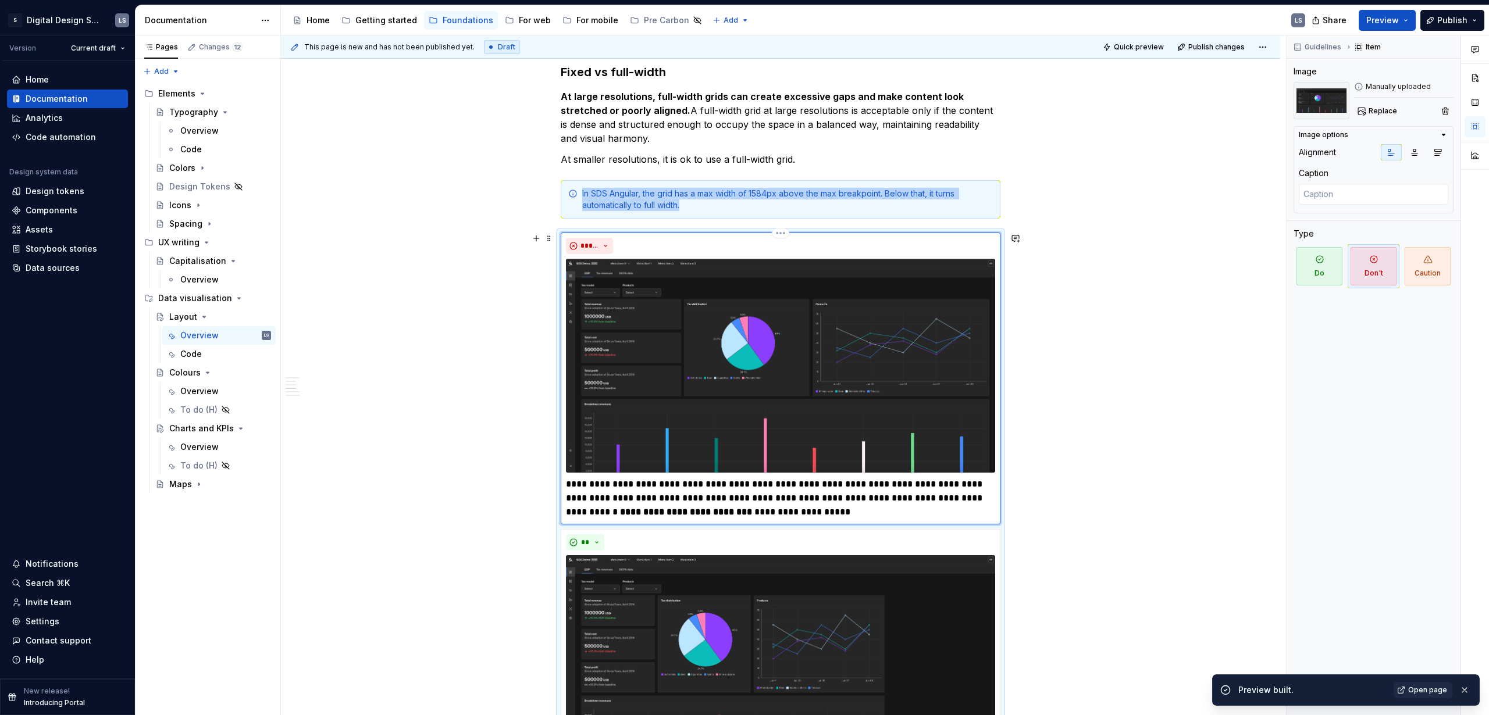
click at [747, 256] on div "**********" at bounding box center [780, 378] width 429 height 281
click at [1371, 112] on span "Replace" at bounding box center [1382, 110] width 28 height 9
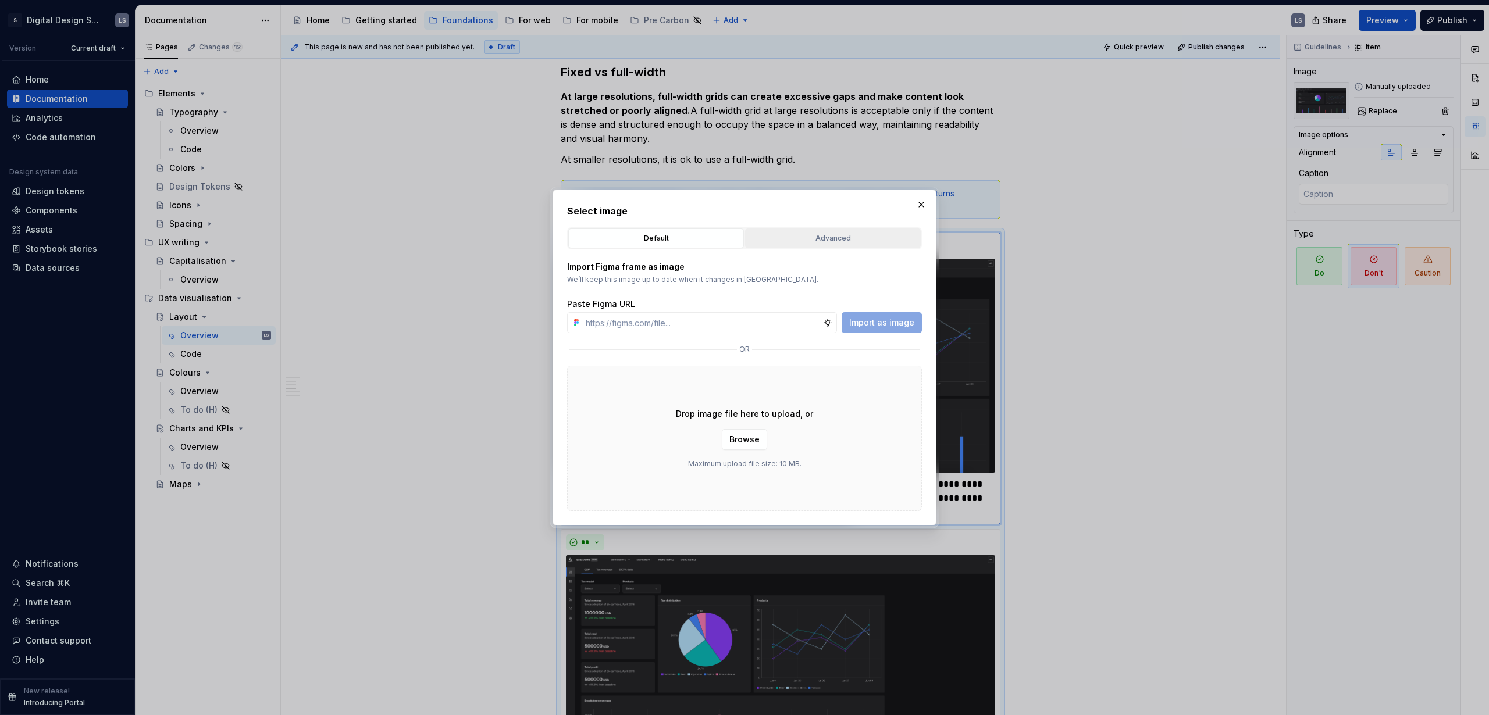
click at [845, 238] on div "Advanced" at bounding box center [832, 239] width 167 height 12
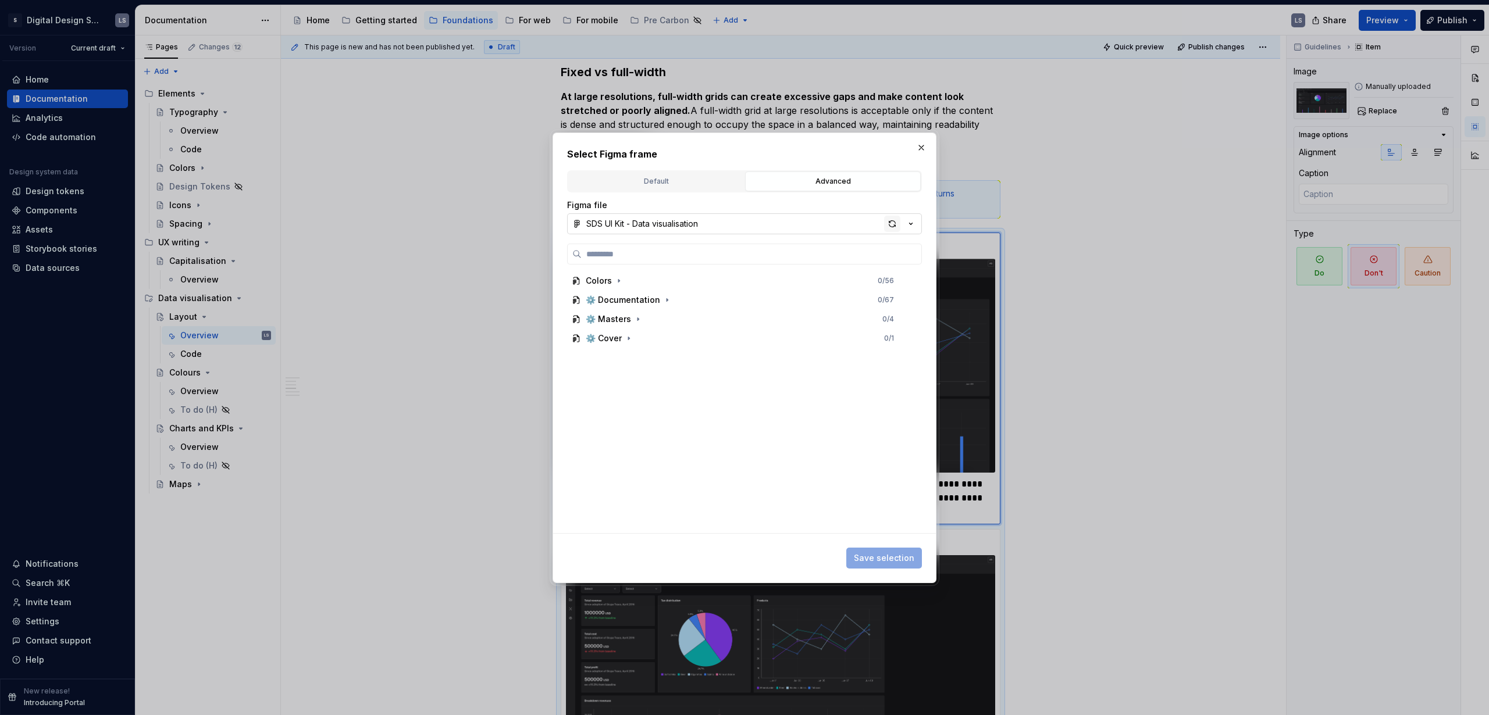
click at [891, 222] on div "button" at bounding box center [892, 224] width 16 height 16
click at [630, 295] on div "⚙️ Documentation" at bounding box center [623, 300] width 74 height 12
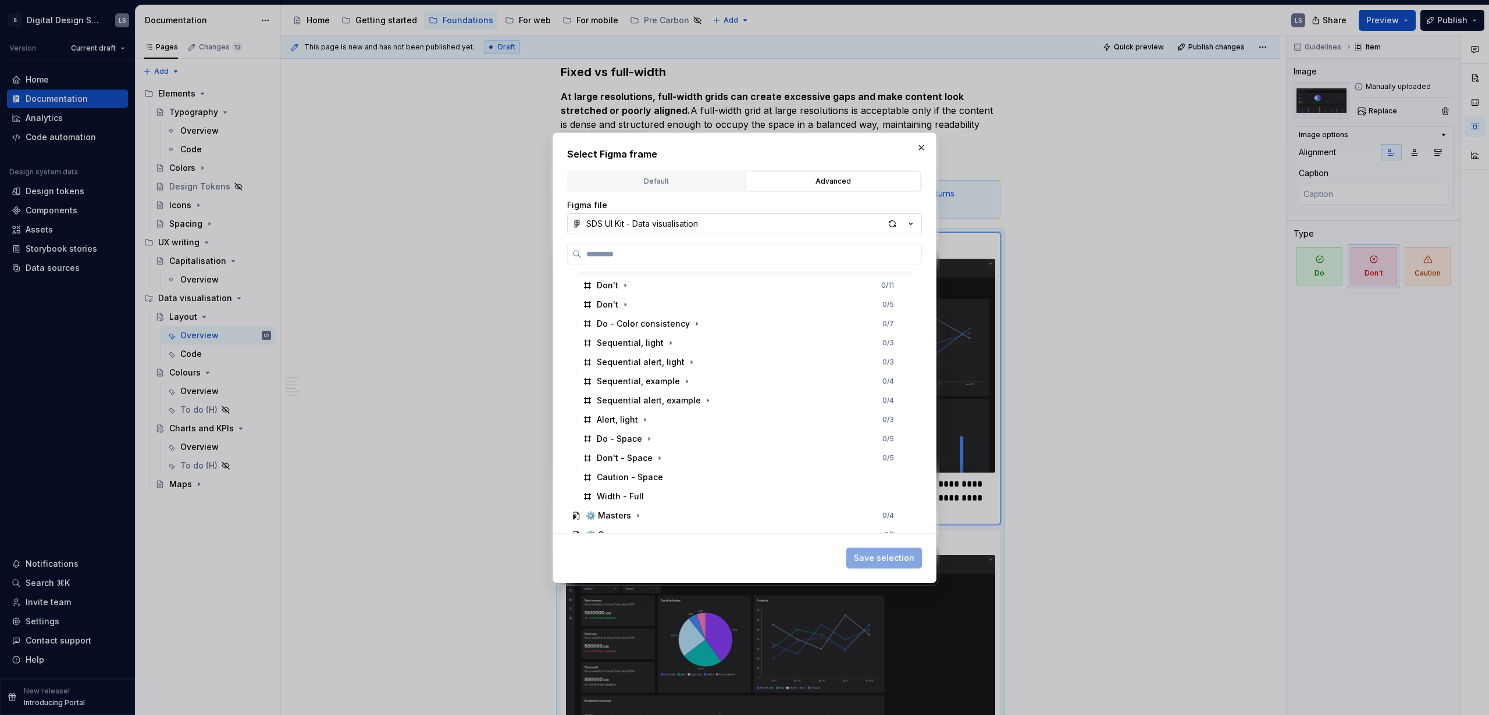
scroll to position [141, 0]
click at [662, 477] on div "Width - Full" at bounding box center [745, 485] width 334 height 19
click at [880, 561] on span "Save selection" at bounding box center [884, 558] width 60 height 12
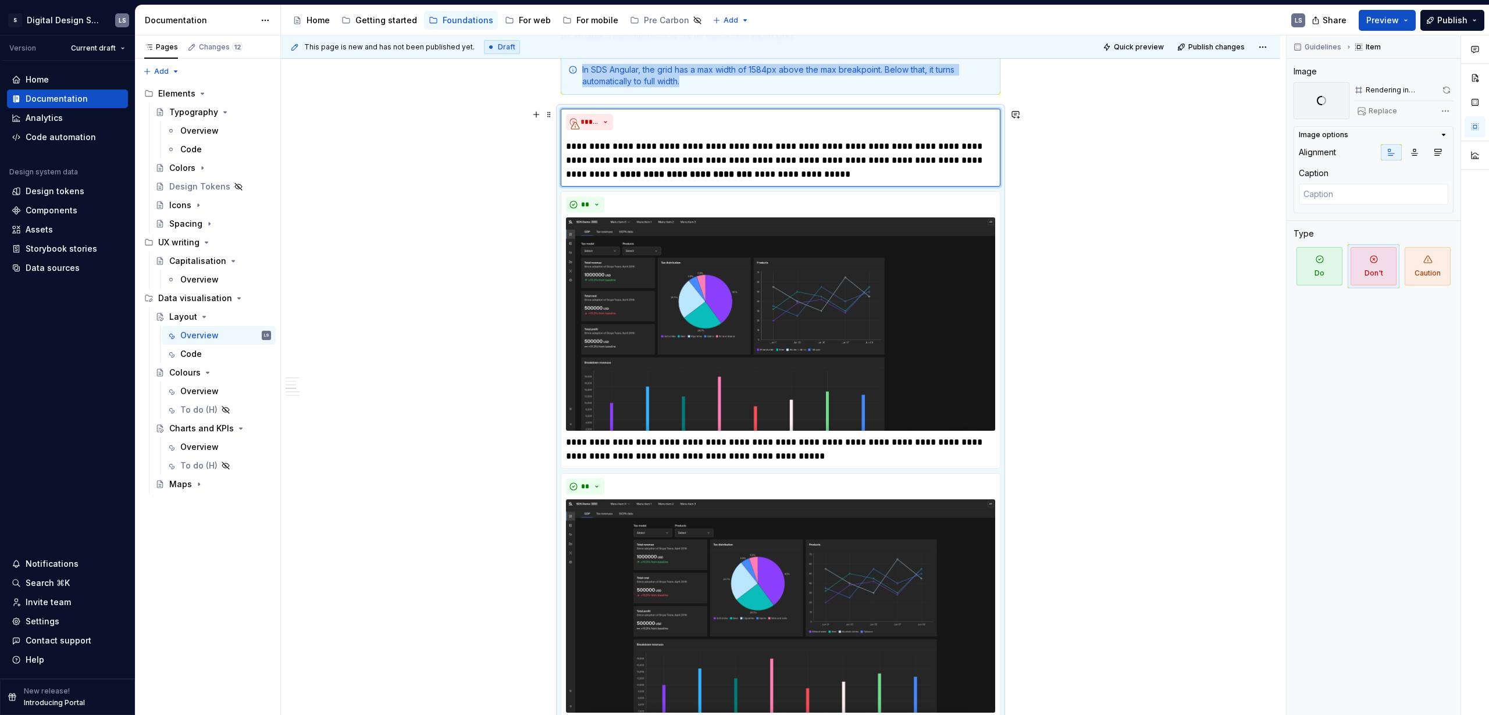
scroll to position [1251, 0]
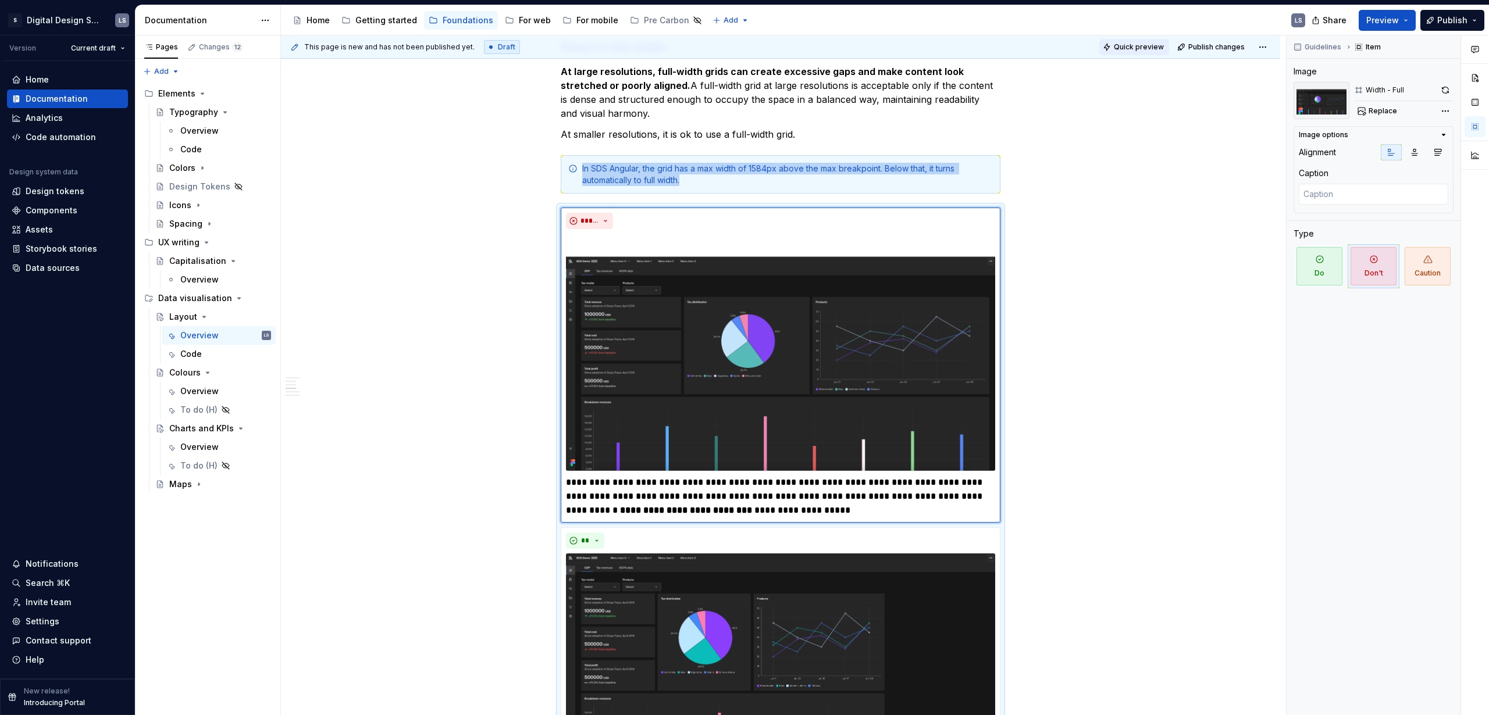
click at [1152, 52] on button "Quick preview" at bounding box center [1134, 47] width 70 height 16
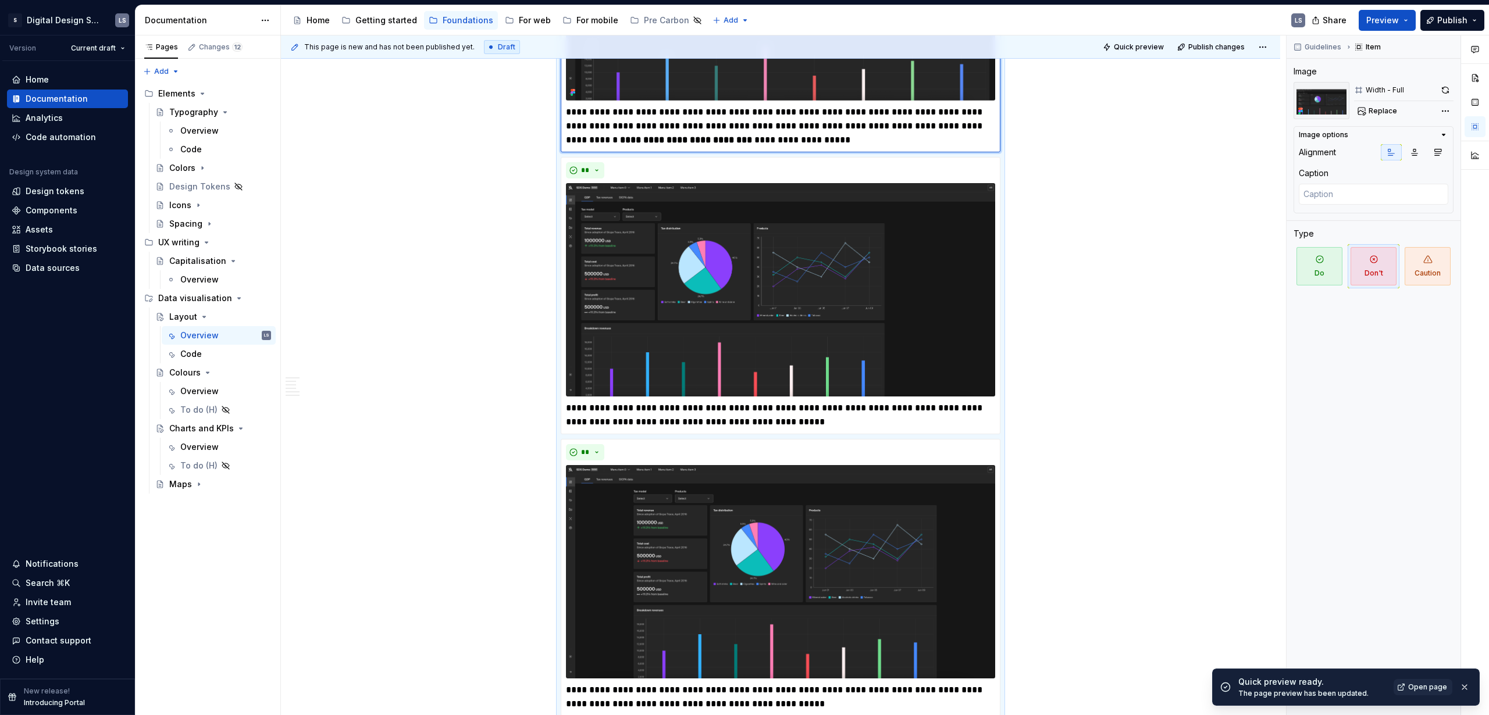
scroll to position [1653, 0]
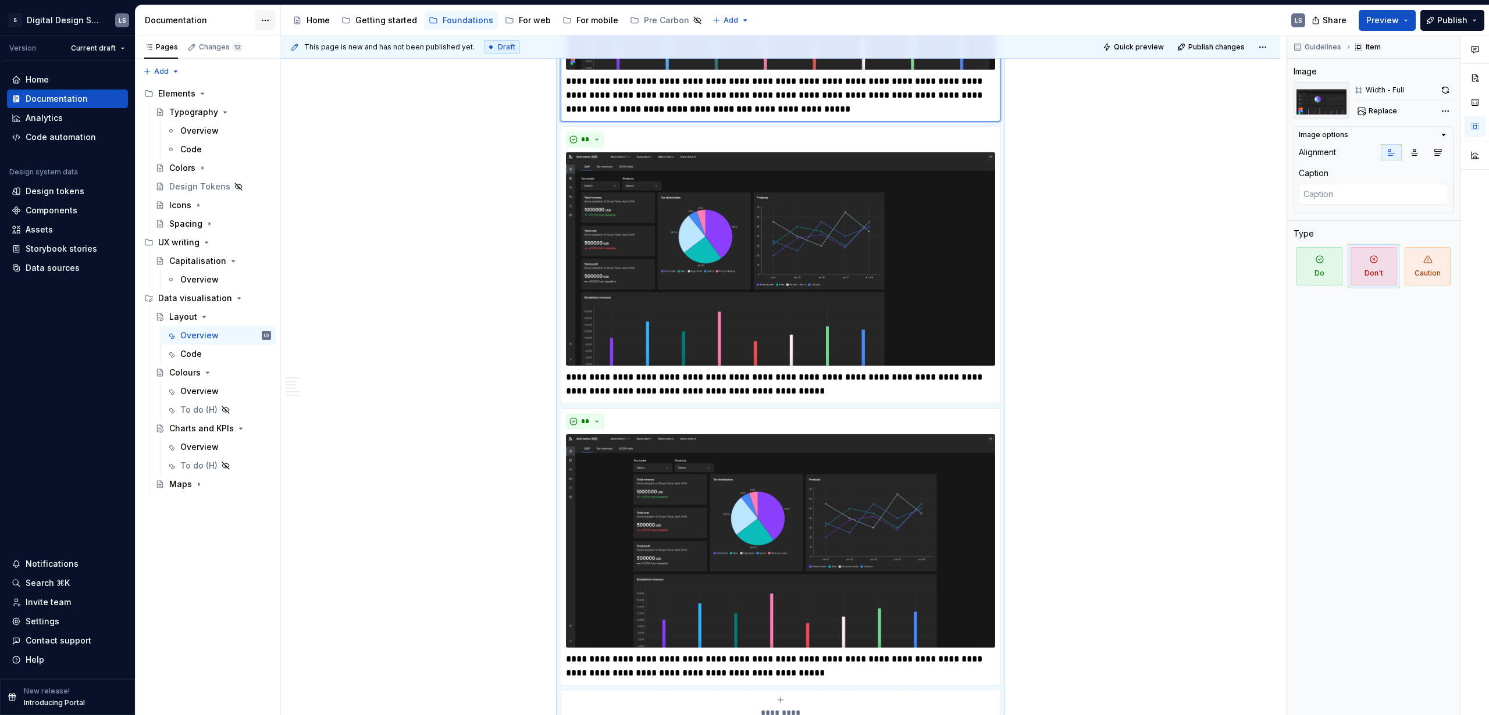
click at [265, 21] on html "2560px x 1230px S Digital Design System LS Version Current draft Home Documenta…" at bounding box center [744, 357] width 1489 height 715
click at [279, 119] on div "Documentation settings" at bounding box center [331, 121] width 110 height 12
type textarea "*"
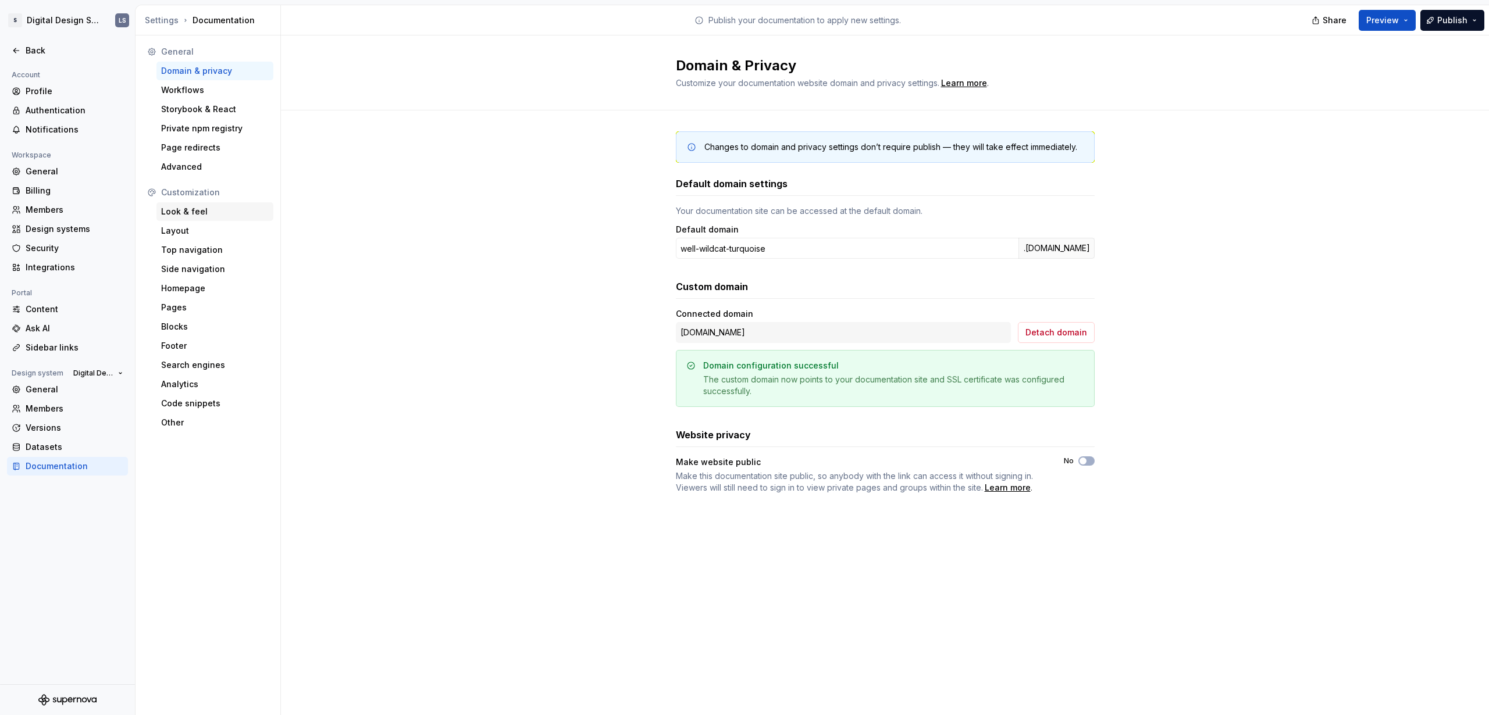
click at [190, 217] on div "Look & feel" at bounding box center [214, 211] width 117 height 19
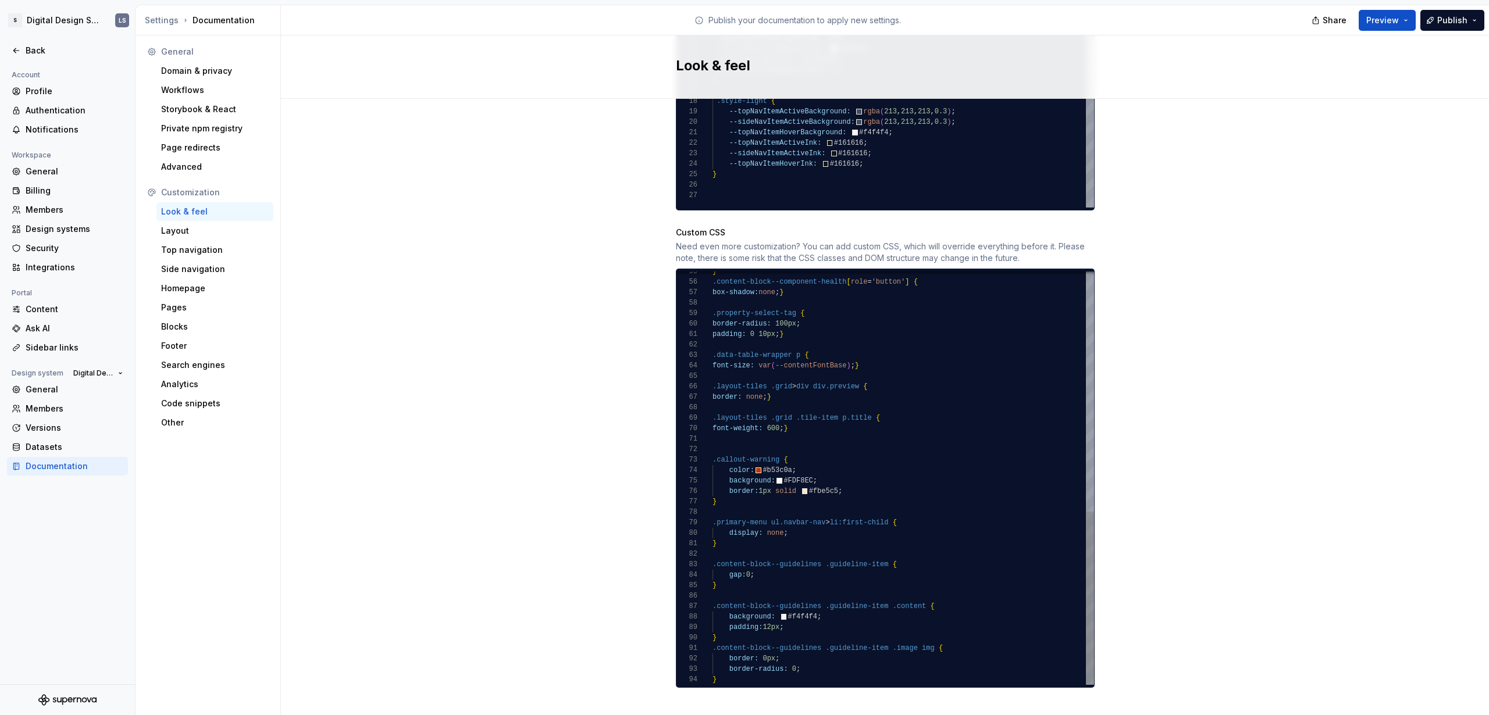
scroll to position [31, 4]
click at [798, 664] on div "} .content-block--component-health [ role = 'button' ] { box-shadow: none ; } .…" at bounding box center [902, 193] width 381 height 984
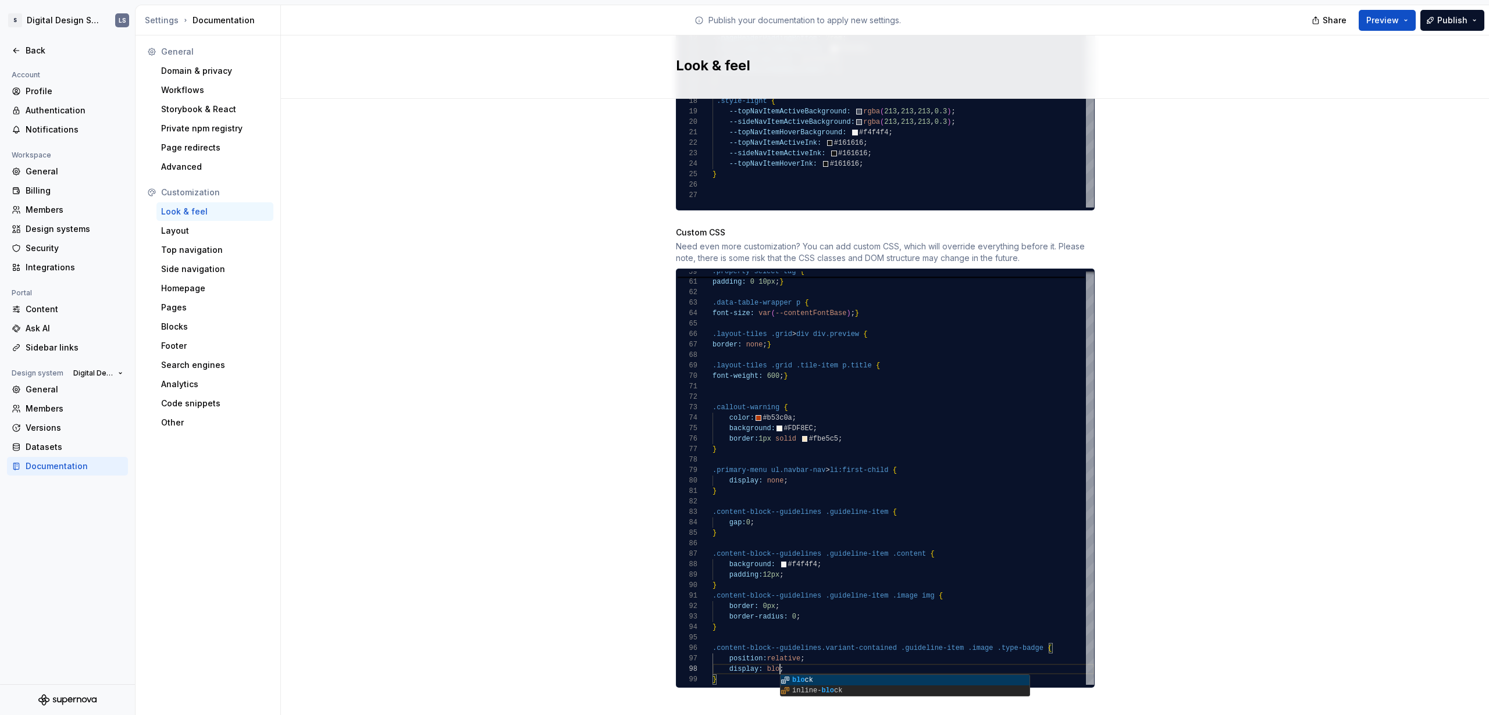
scroll to position [73, 76]
drag, startPoint x: 723, startPoint y: 658, endPoint x: 789, endPoint y: 660, distance: 65.7
click at [789, 660] on div "border-radius: 100px ; padding: 0 10px ; } .data-table-wrapper p { font-size: v…" at bounding box center [902, 167] width 381 height 1036
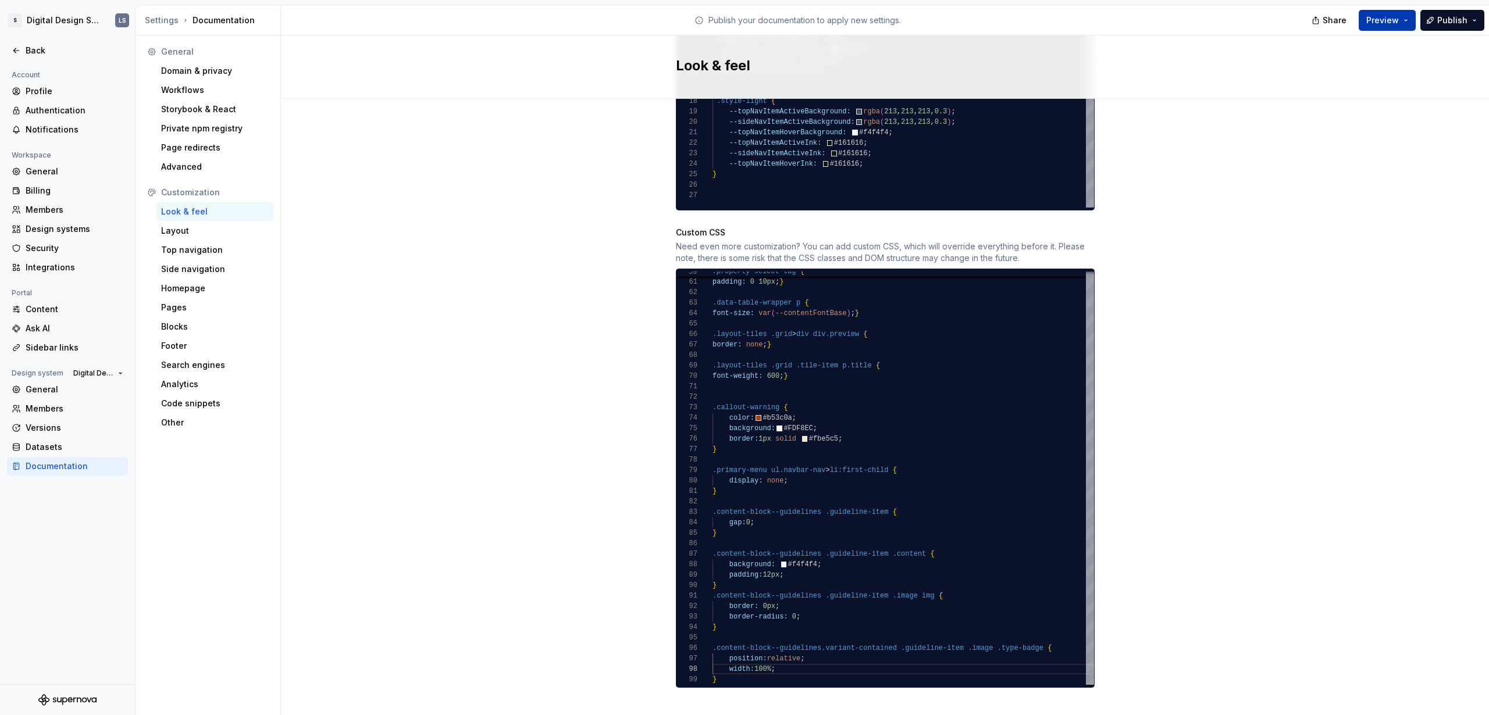
click at [1385, 22] on span "Preview" at bounding box center [1382, 21] width 33 height 12
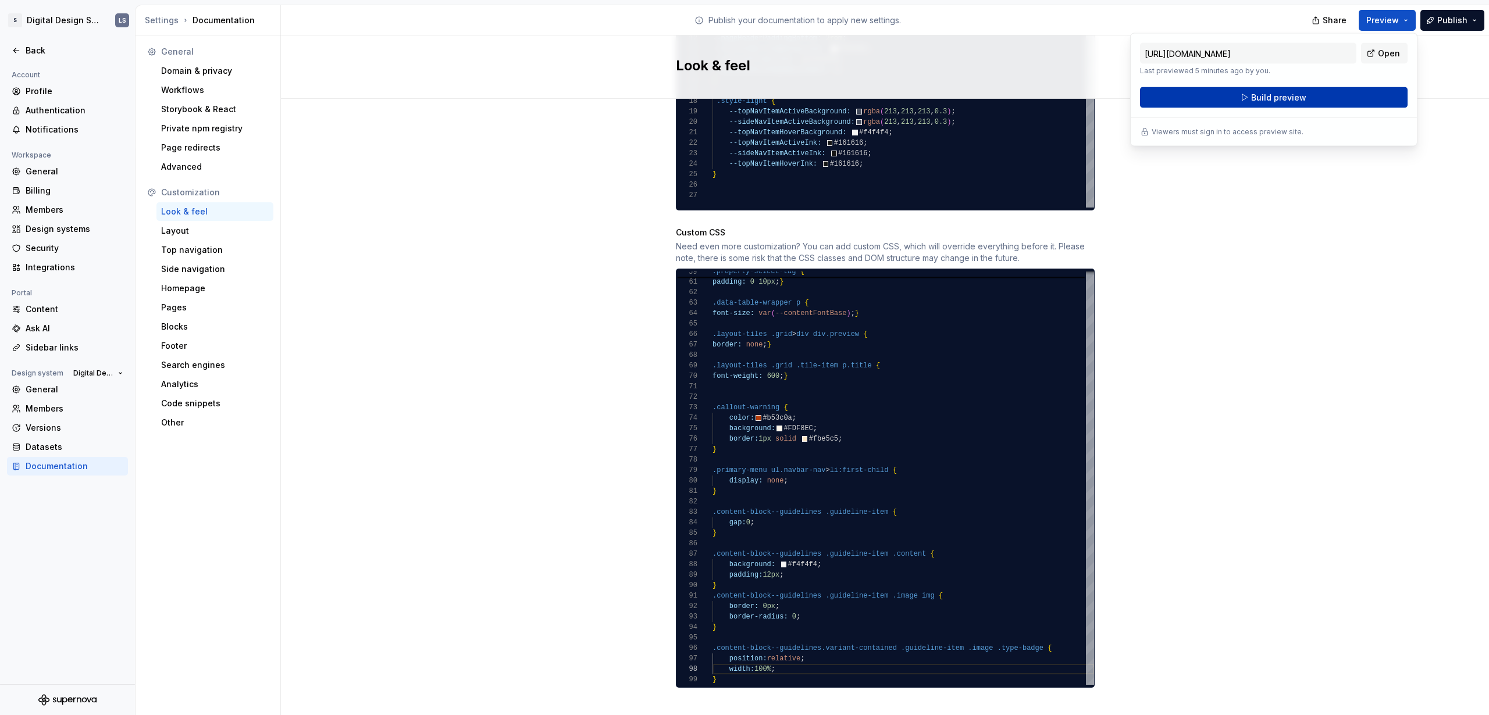
click at [1318, 101] on button "Build preview" at bounding box center [1273, 97] width 267 height 21
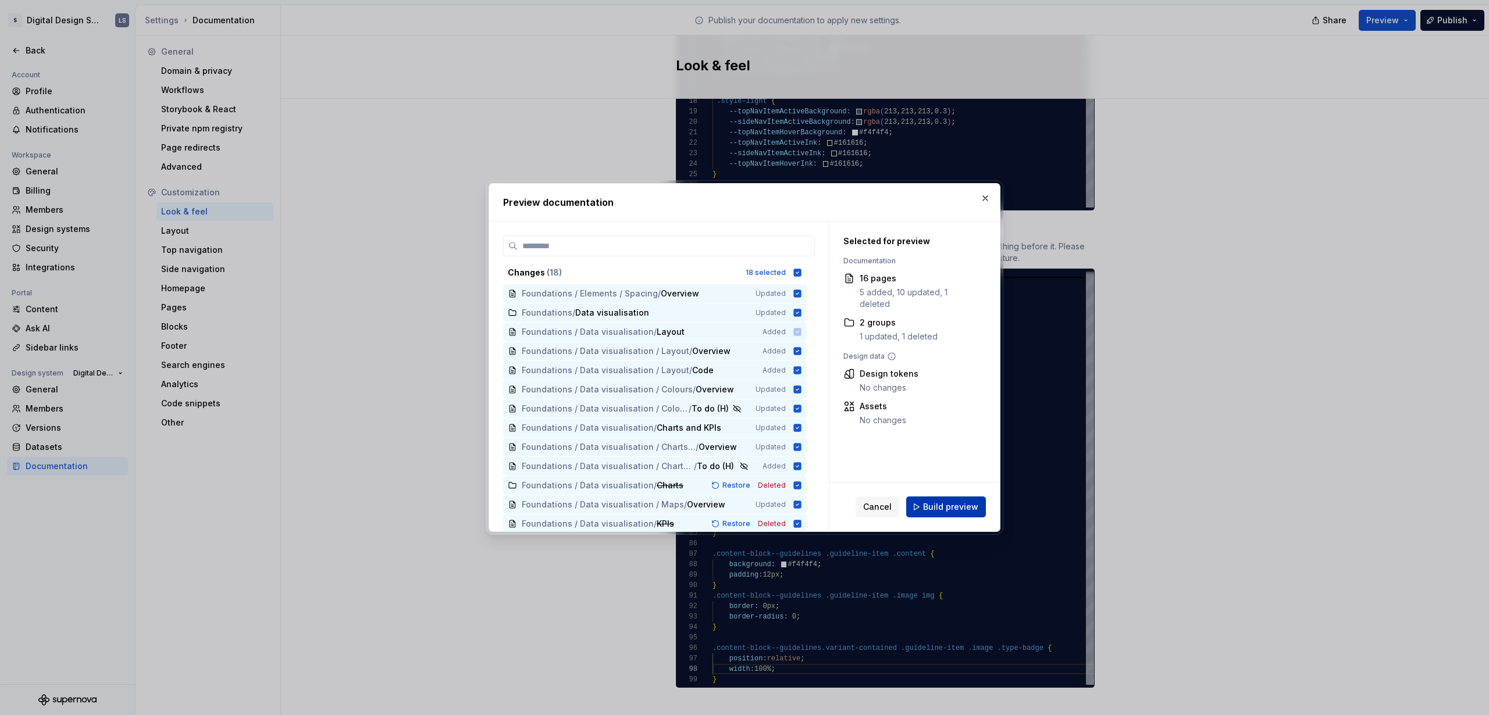
click at [976, 508] on span "Build preview" at bounding box center [950, 507] width 55 height 12
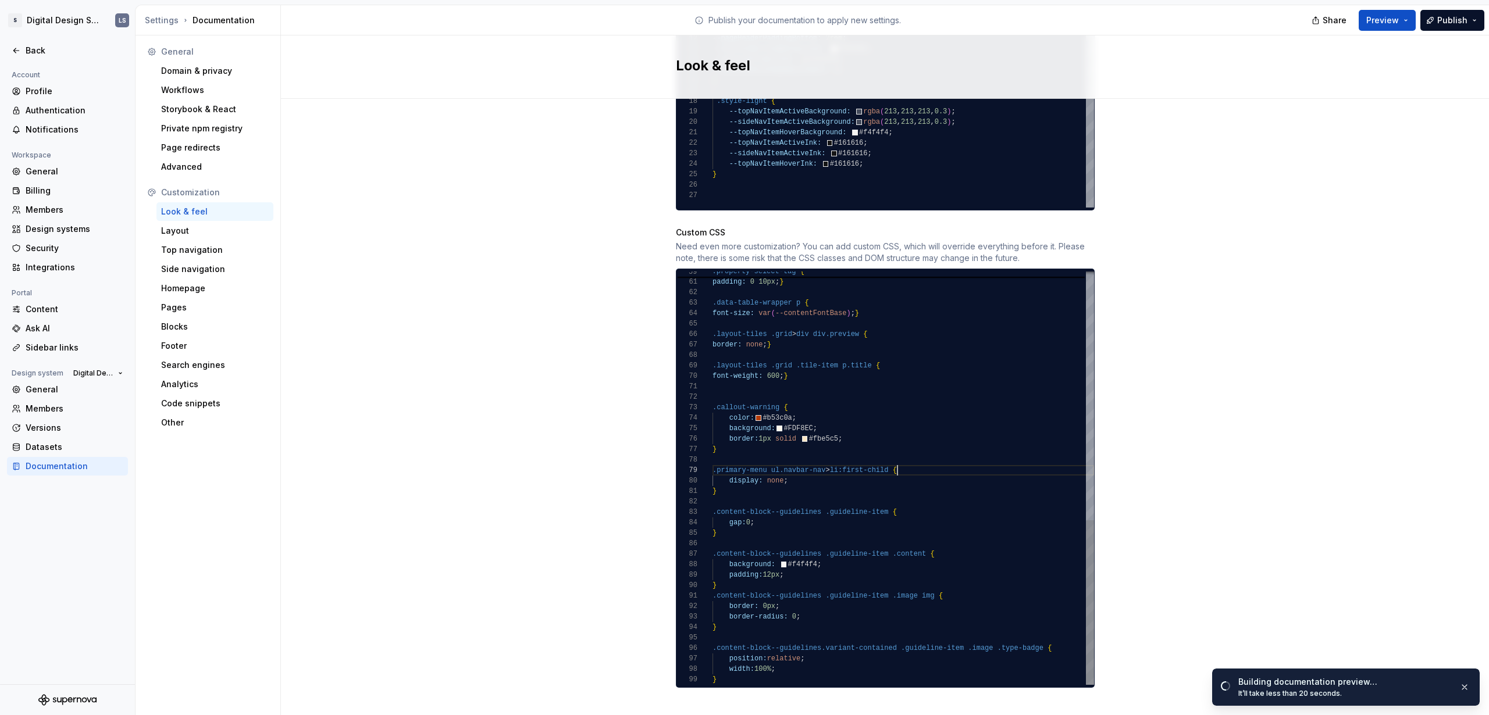
scroll to position [84, 184]
click at [915, 463] on div "border-radius: 100px ; padding: 0 10px ; } .data-table-wrapper p { font-size: v…" at bounding box center [902, 167] width 381 height 1036
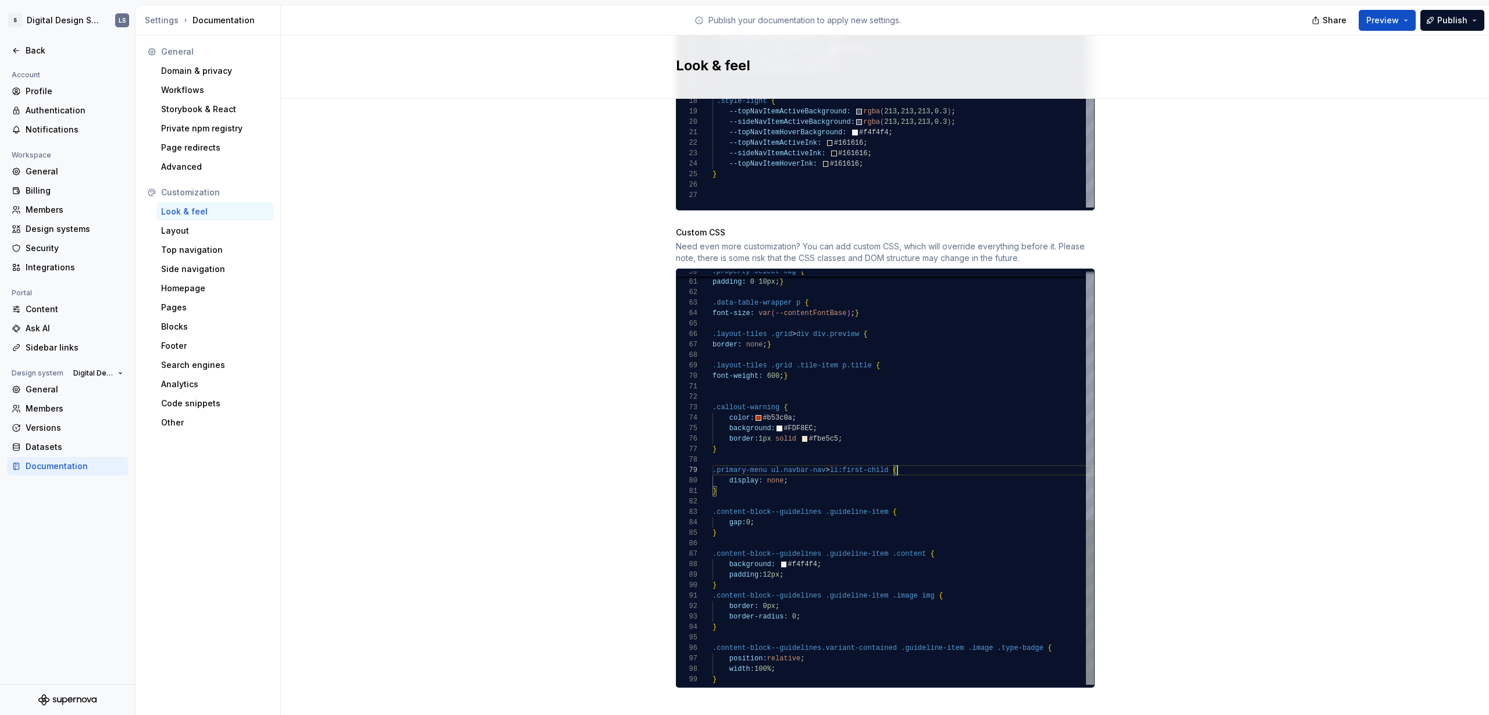
click at [744, 668] on div "border-radius: 100px ; padding: 0 10px ; } .data-table-wrapper p { font-size: v…" at bounding box center [902, 167] width 381 height 1036
type textarea "**********"
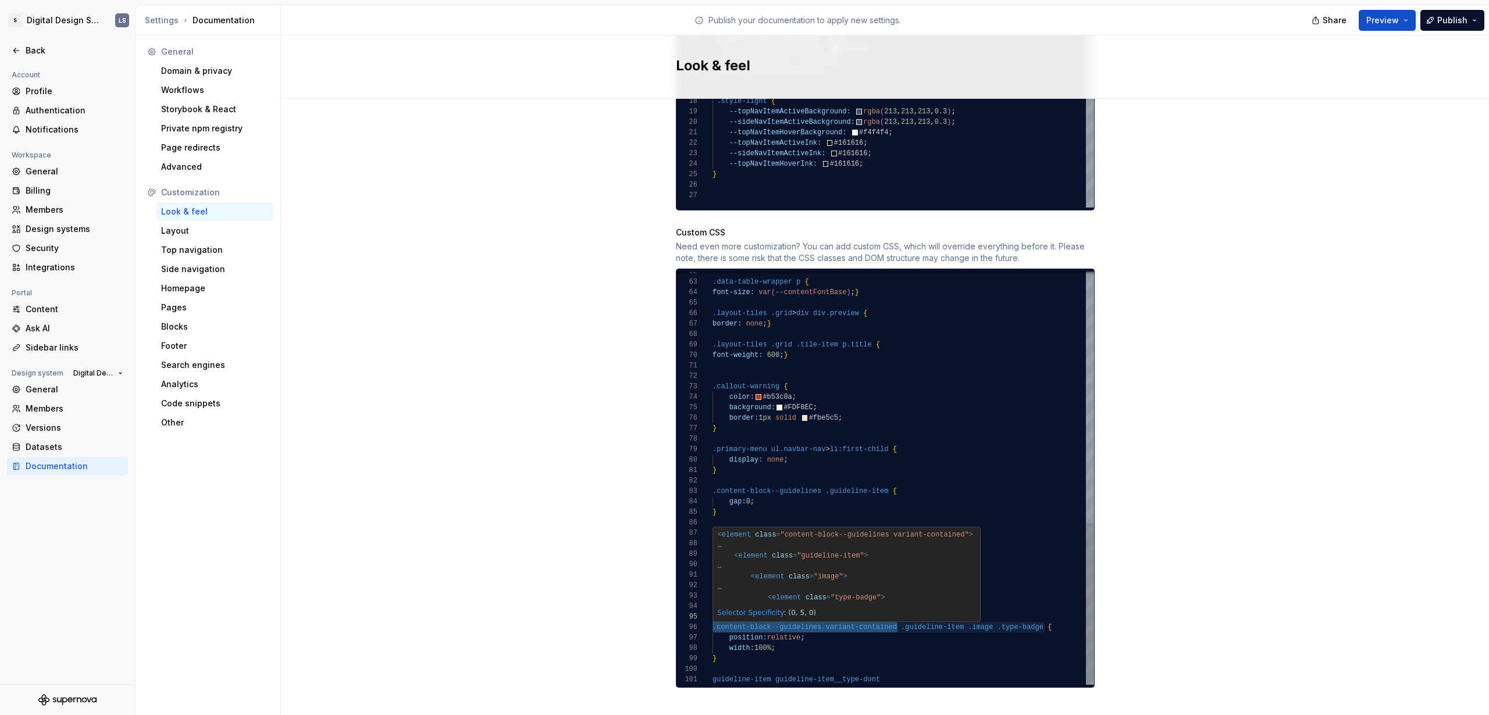
scroll to position [52, 0]
drag, startPoint x: 893, startPoint y: 616, endPoint x: 699, endPoint y: 615, distance: 193.6
click at [712, 615] on div ".data-table-wrapper p { font-size: var ( --contentFontBase ) ; } .layout-tiles …" at bounding box center [902, 156] width 381 height 1057
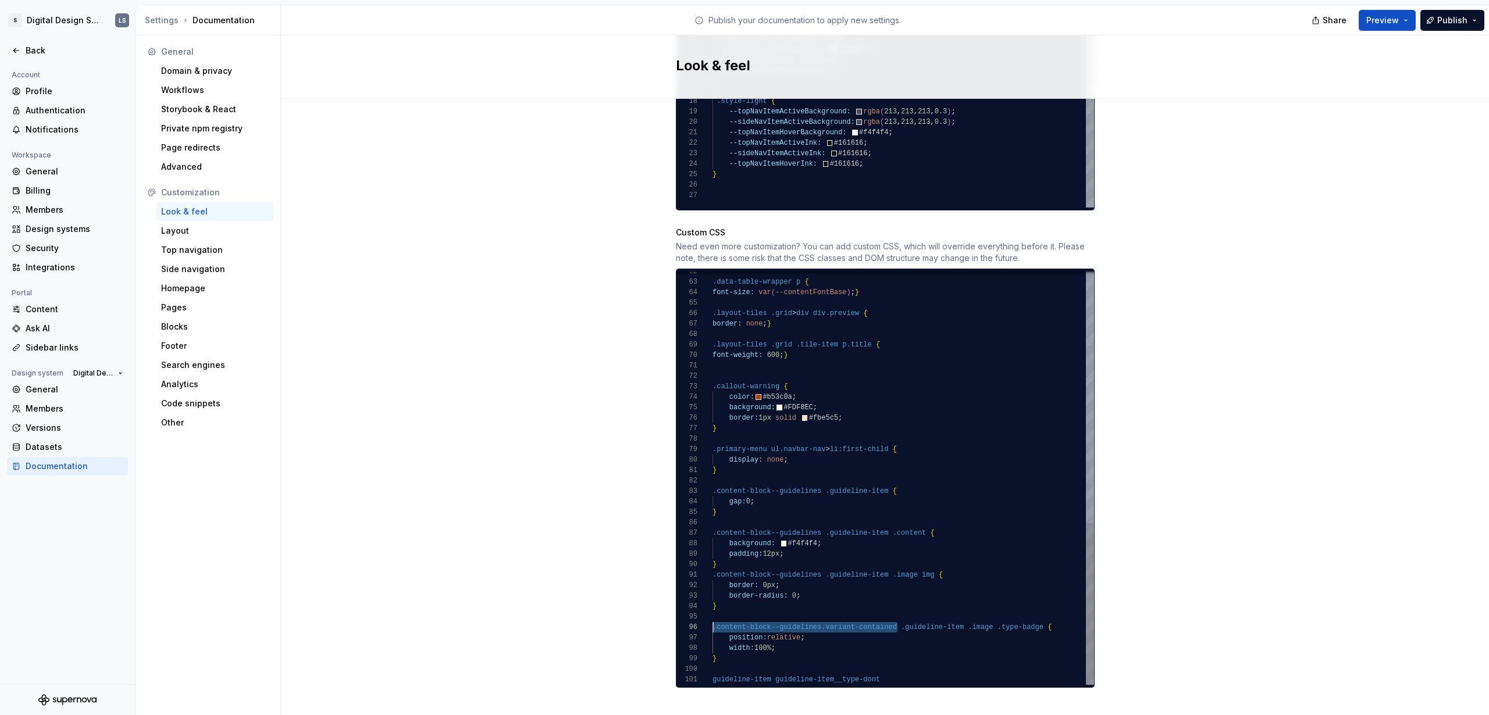
click at [729, 652] on div ".data-table-wrapper p { font-size: var ( --contentFontBase ) ; } .layout-tiles …" at bounding box center [902, 156] width 381 height 1057
click at [712, 670] on div ".data-table-wrapper p { font-size: var ( --contentFontBase ) ; } .layout-tiles …" at bounding box center [902, 156] width 381 height 1057
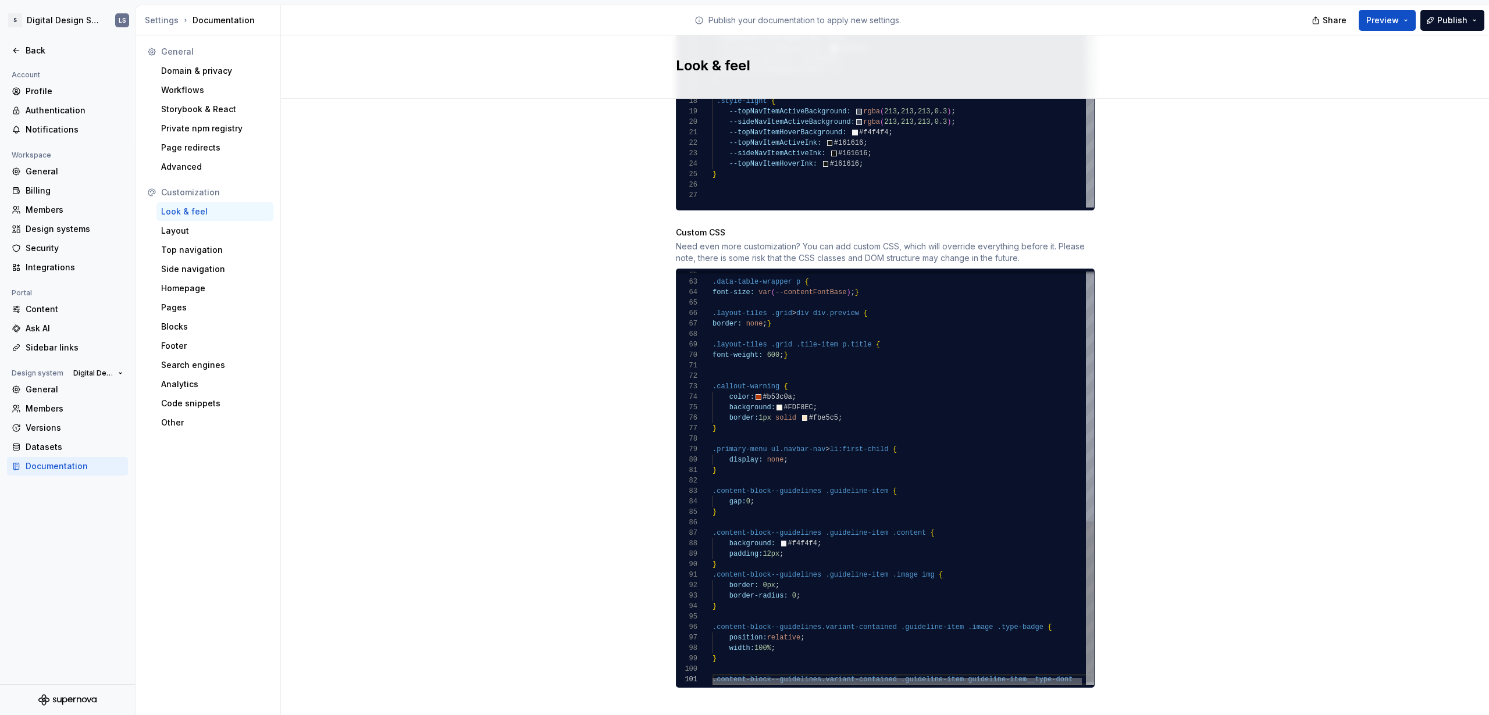
click at [962, 678] on div at bounding box center [896, 681] width 369 height 7
click at [965, 678] on div at bounding box center [896, 681] width 369 height 7
click at [965, 662] on div ".data-table-wrapper p { font-size: var ( --contentFontBase ) ; } .layout-tiles …" at bounding box center [905, 153] width 386 height 1064
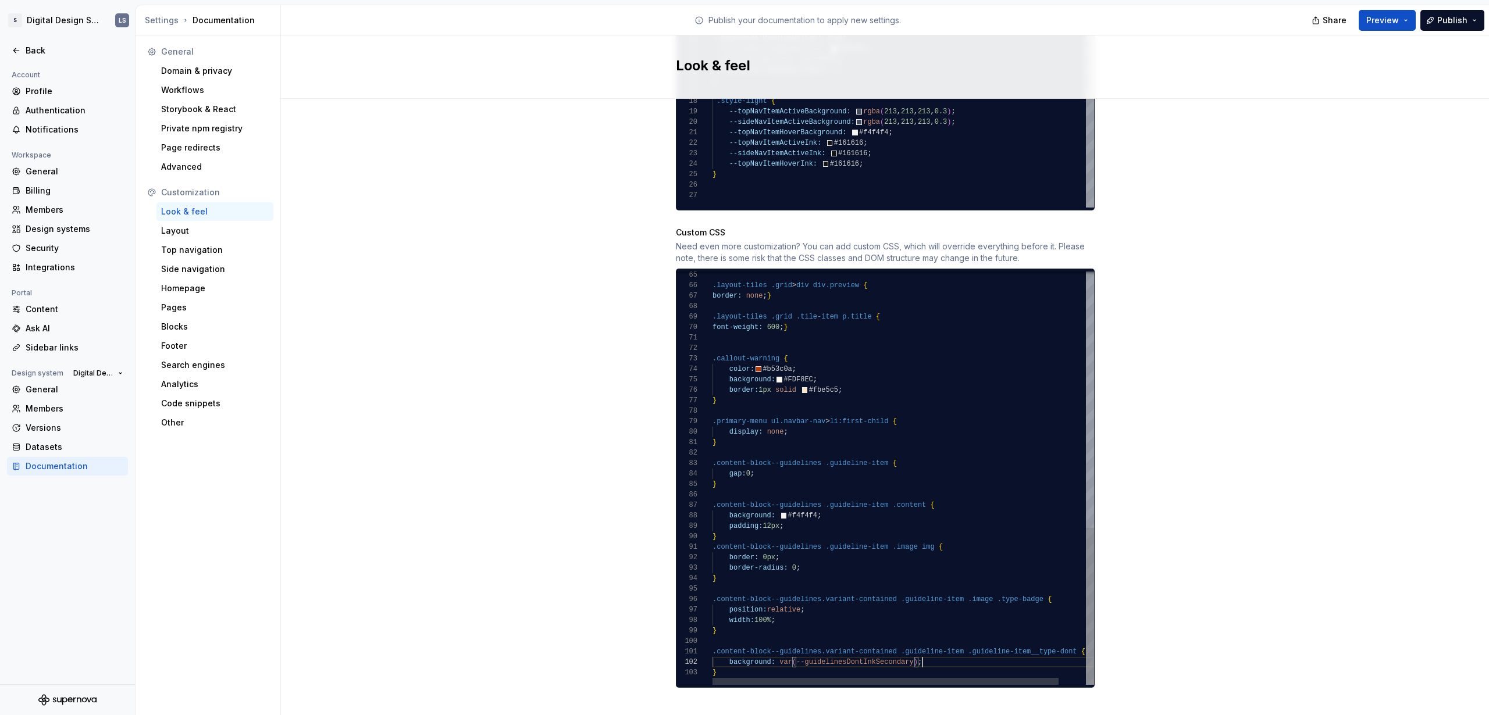
scroll to position [10, 210]
type textarea "**********"
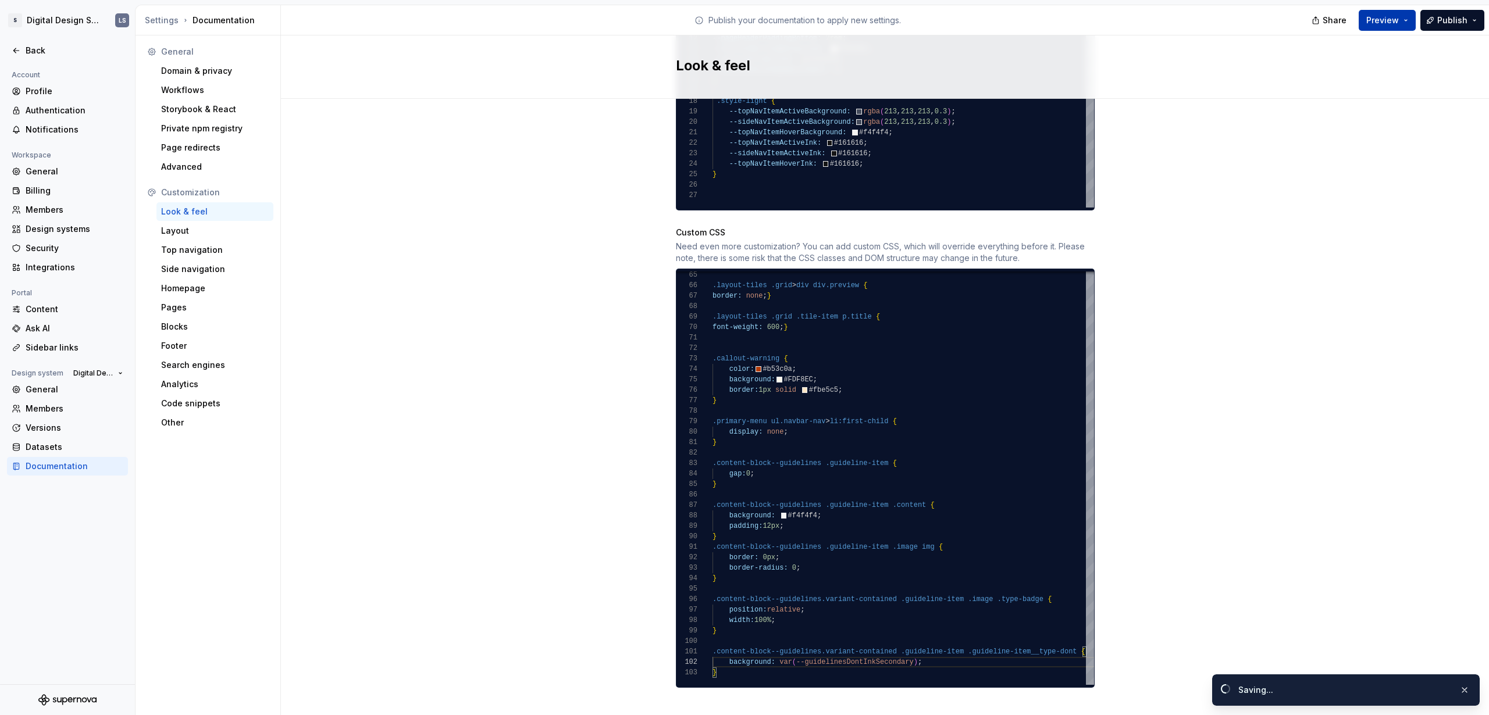
click at [1395, 17] on span "Preview" at bounding box center [1382, 21] width 33 height 12
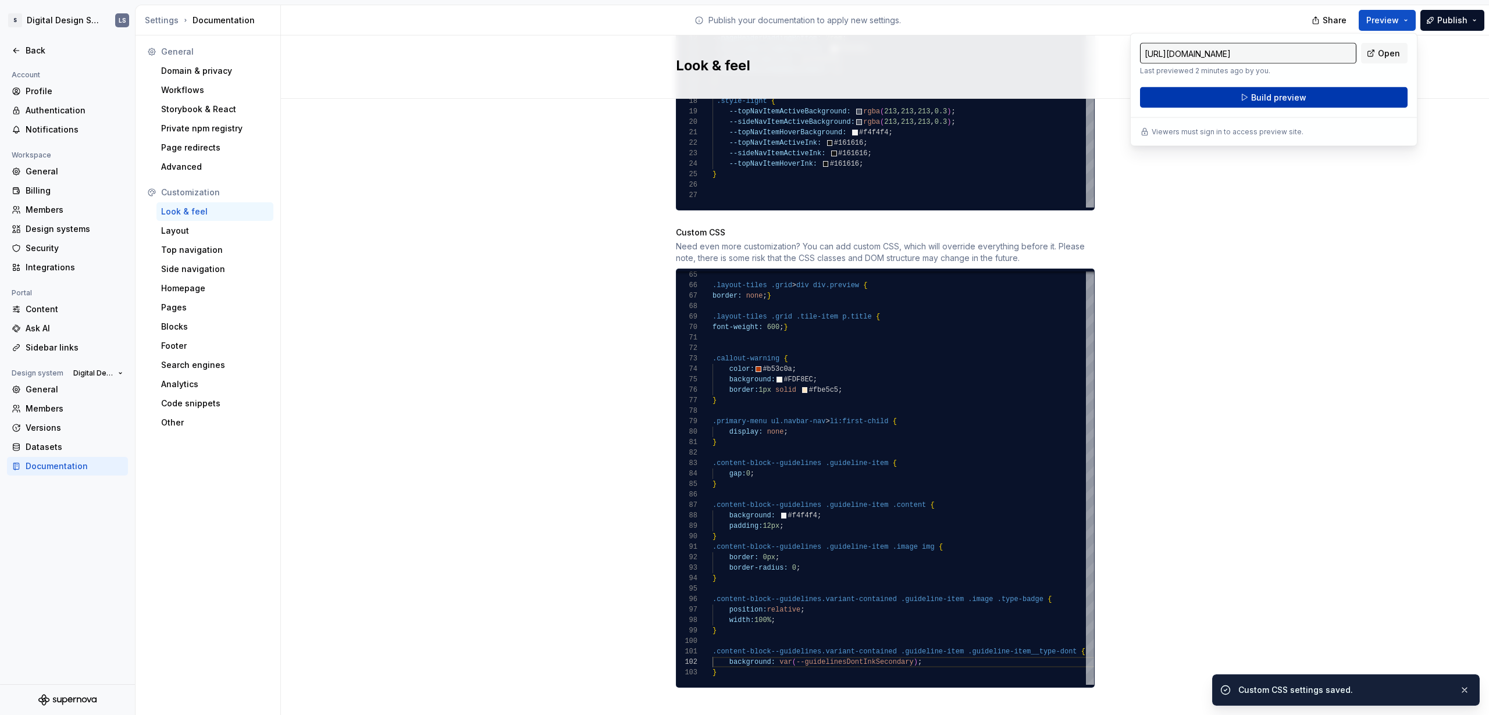
click at [1294, 92] on span "Build preview" at bounding box center [1278, 98] width 55 height 12
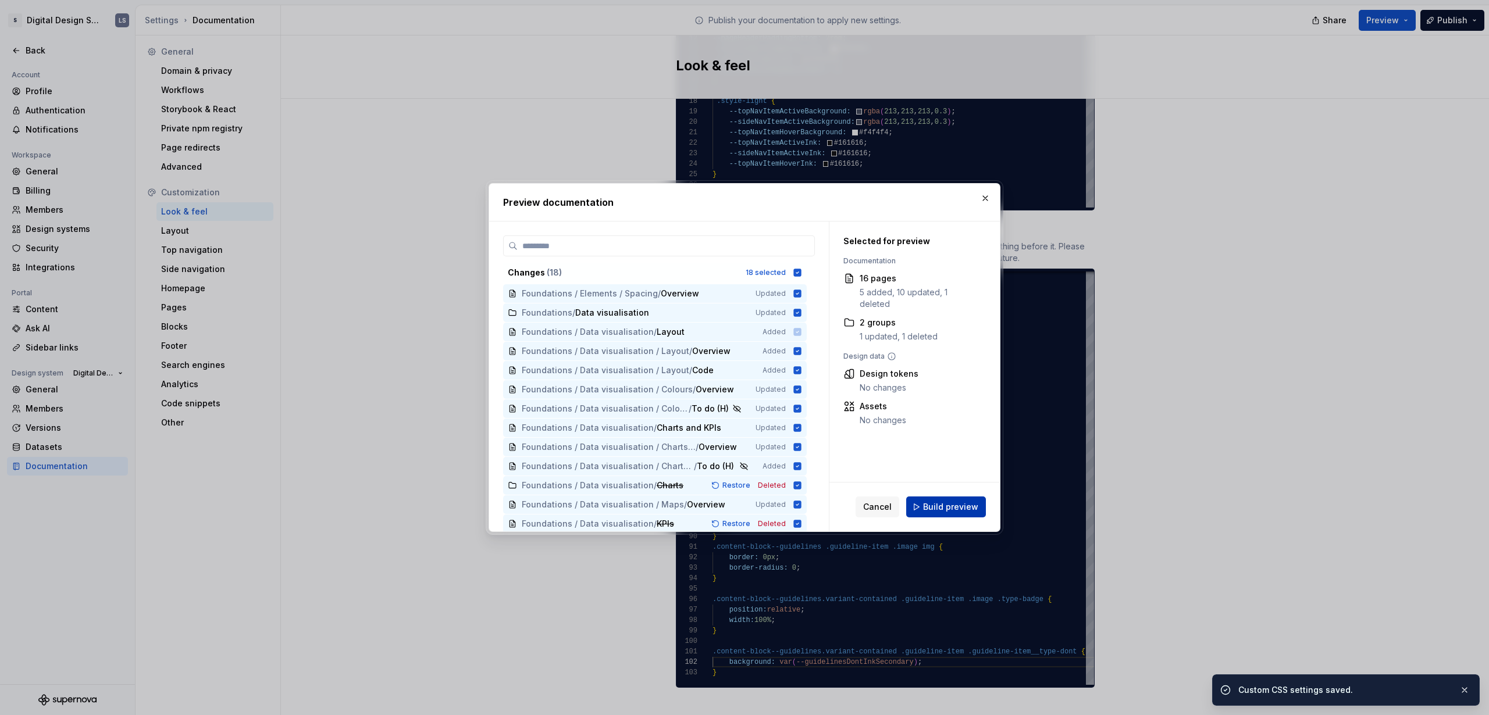
click at [970, 509] on span "Build preview" at bounding box center [950, 507] width 55 height 12
